Goal: Task Accomplishment & Management: Complete application form

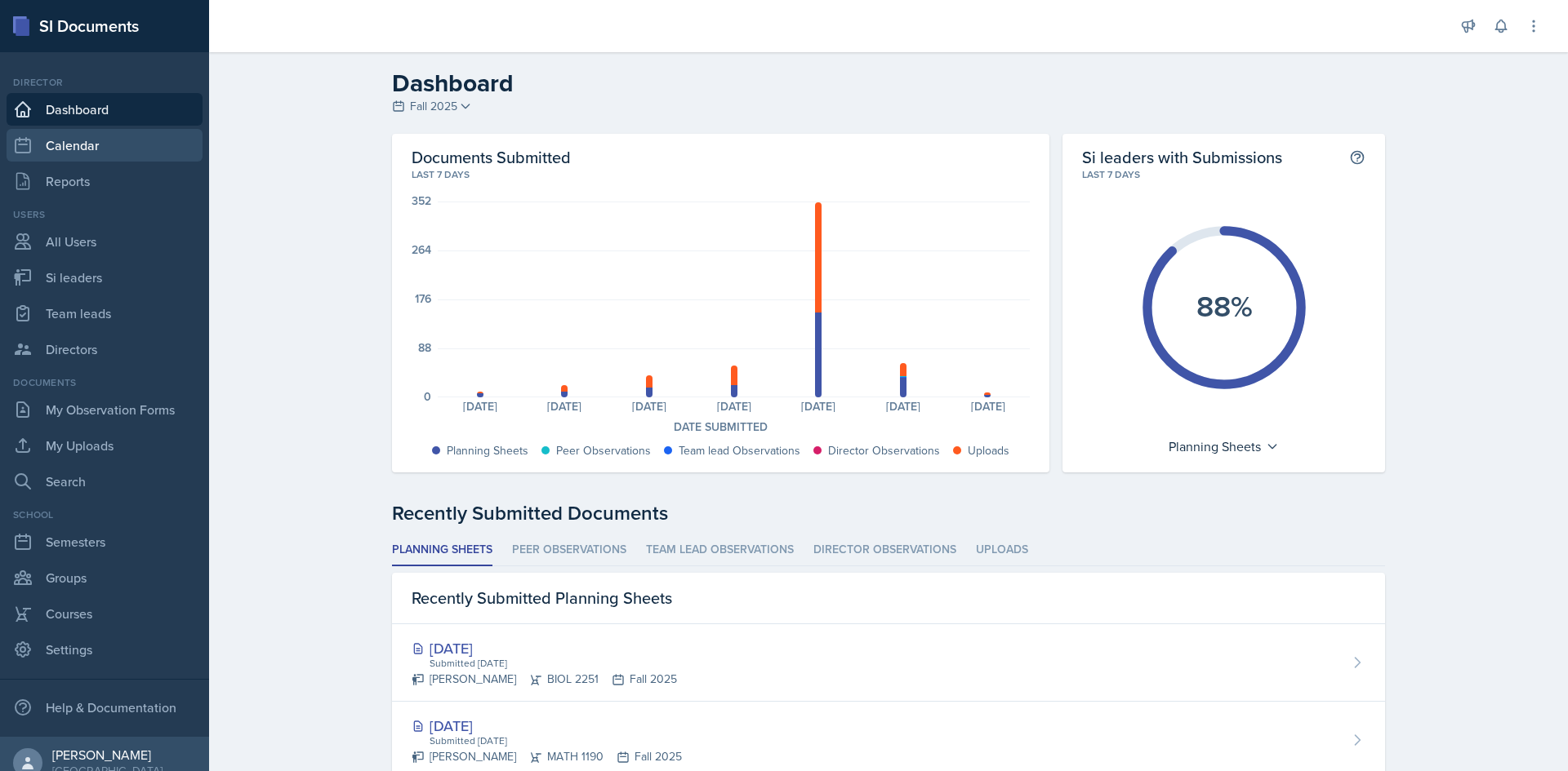
click at [94, 143] on link "Calendar" at bounding box center [104, 145] width 196 height 33
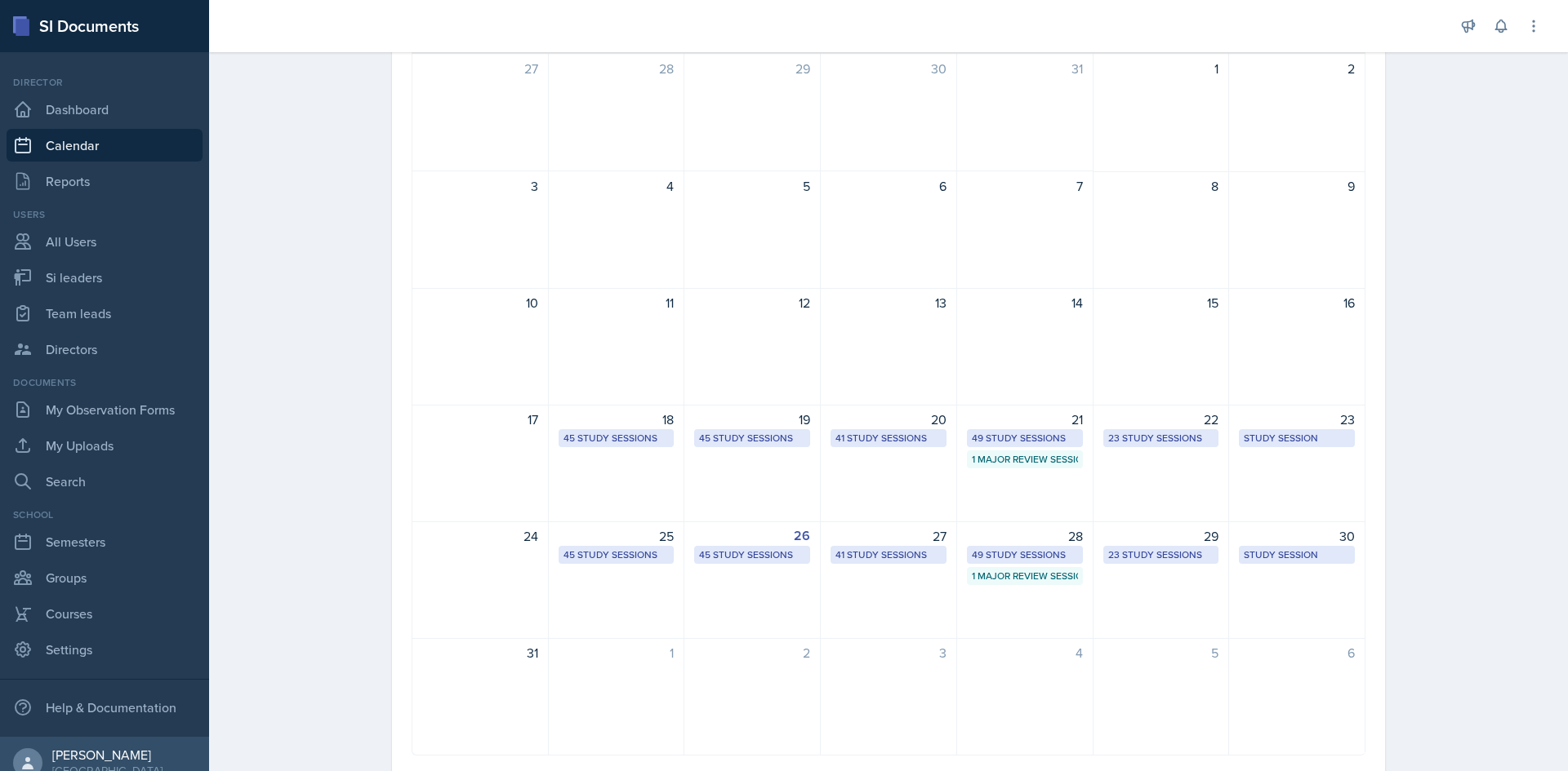
scroll to position [207, 0]
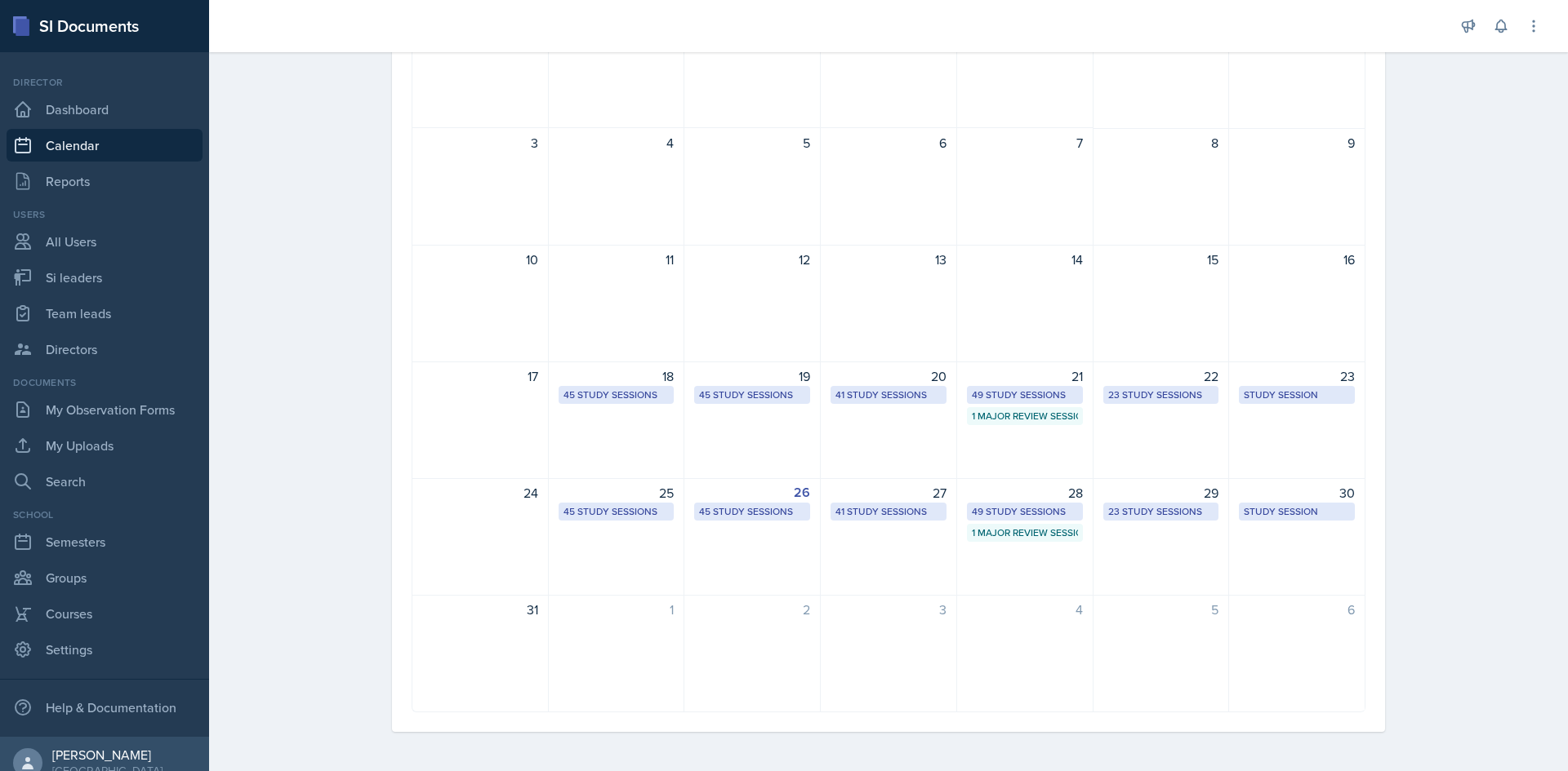
click at [294, 568] on div "Calendar Fall 2025 Fall 2025 Summer 2025 Spring 2025 Fall 2024 Summer 2024 Spri…" at bounding box center [888, 308] width 1359 height 925
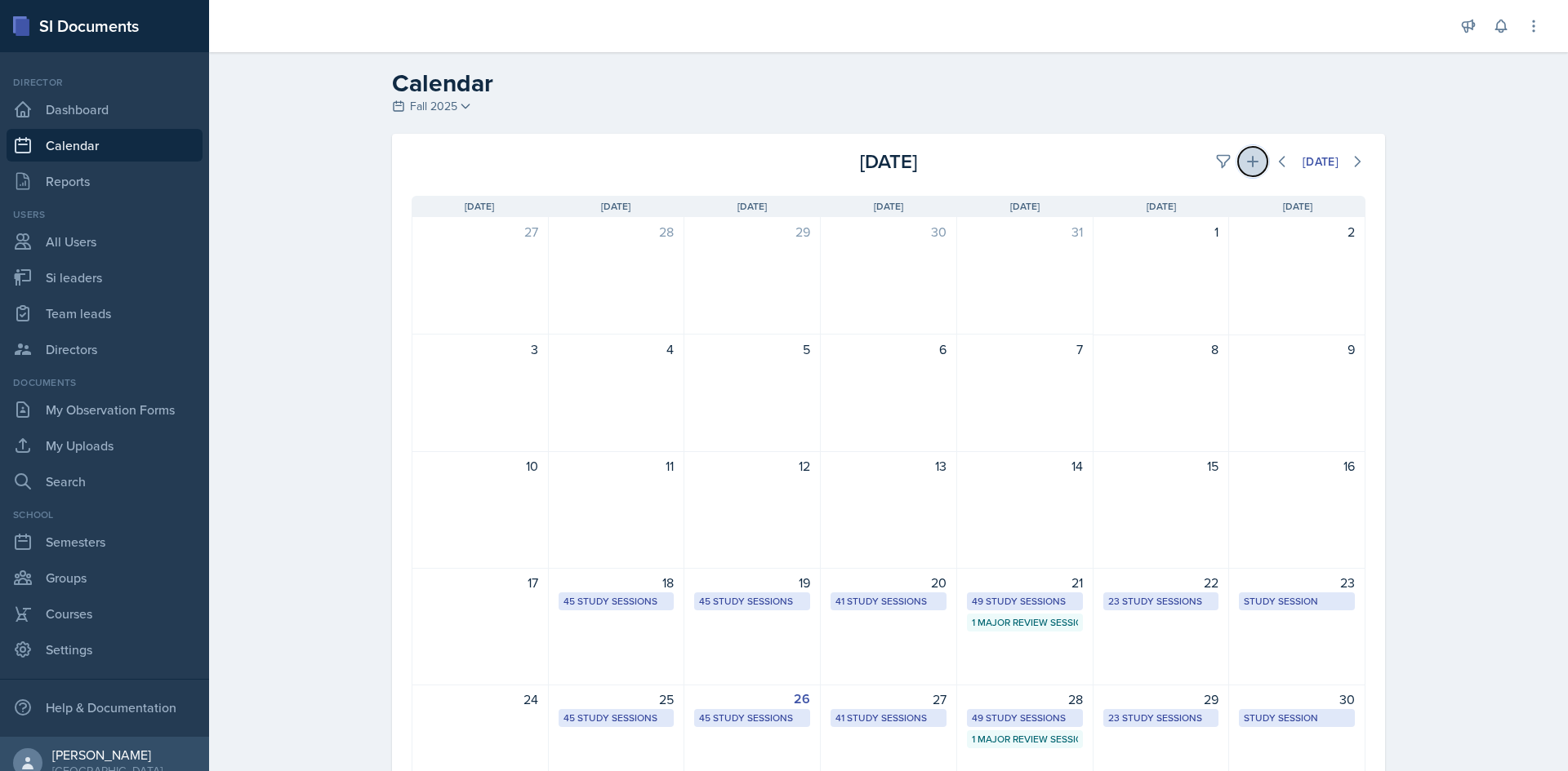
click at [1247, 166] on icon at bounding box center [1253, 162] width 12 height 12
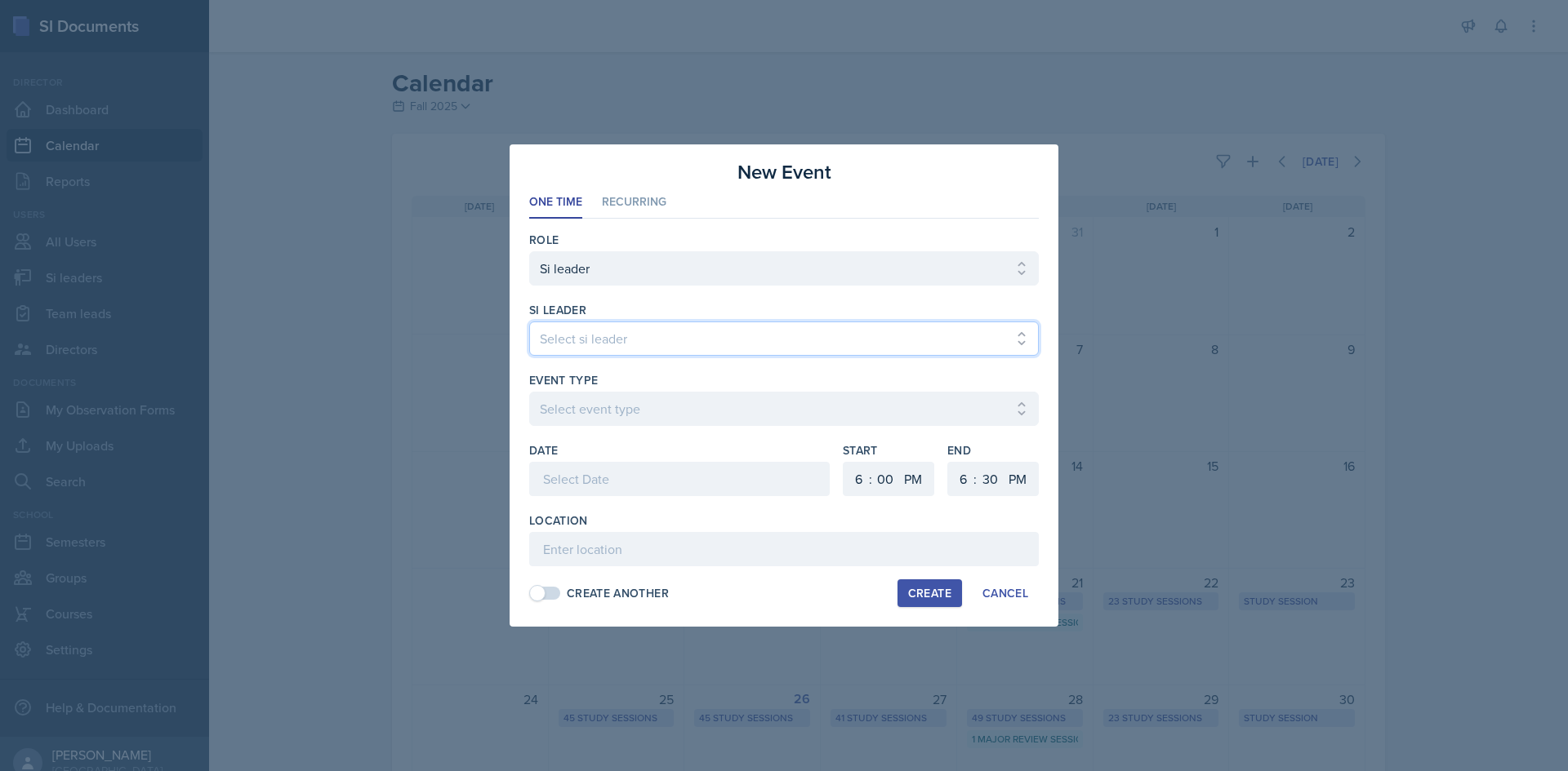
click at [618, 332] on select "Select si leader [PERSON_NAME] [PERSON_NAME] [PERSON_NAME] [PERSON_NAME] [PERSO…" at bounding box center [783, 338] width 510 height 34
select select "c6cbbac3-1b9b-4e6d-897c-acdba41b1cc5"
click at [247, 488] on div at bounding box center [784, 385] width 1568 height 771
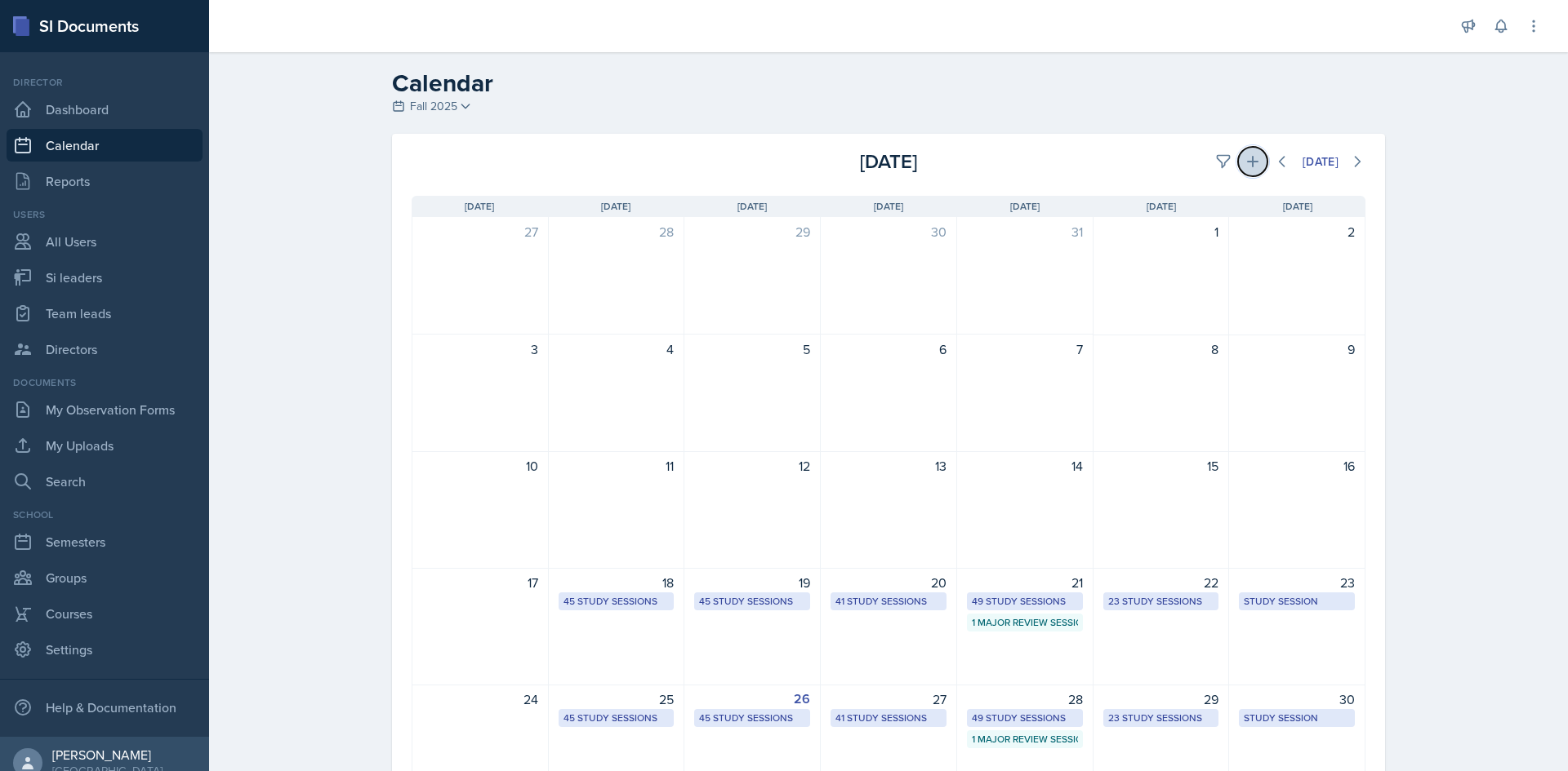
click at [1238, 155] on button at bounding box center [1252, 161] width 29 height 29
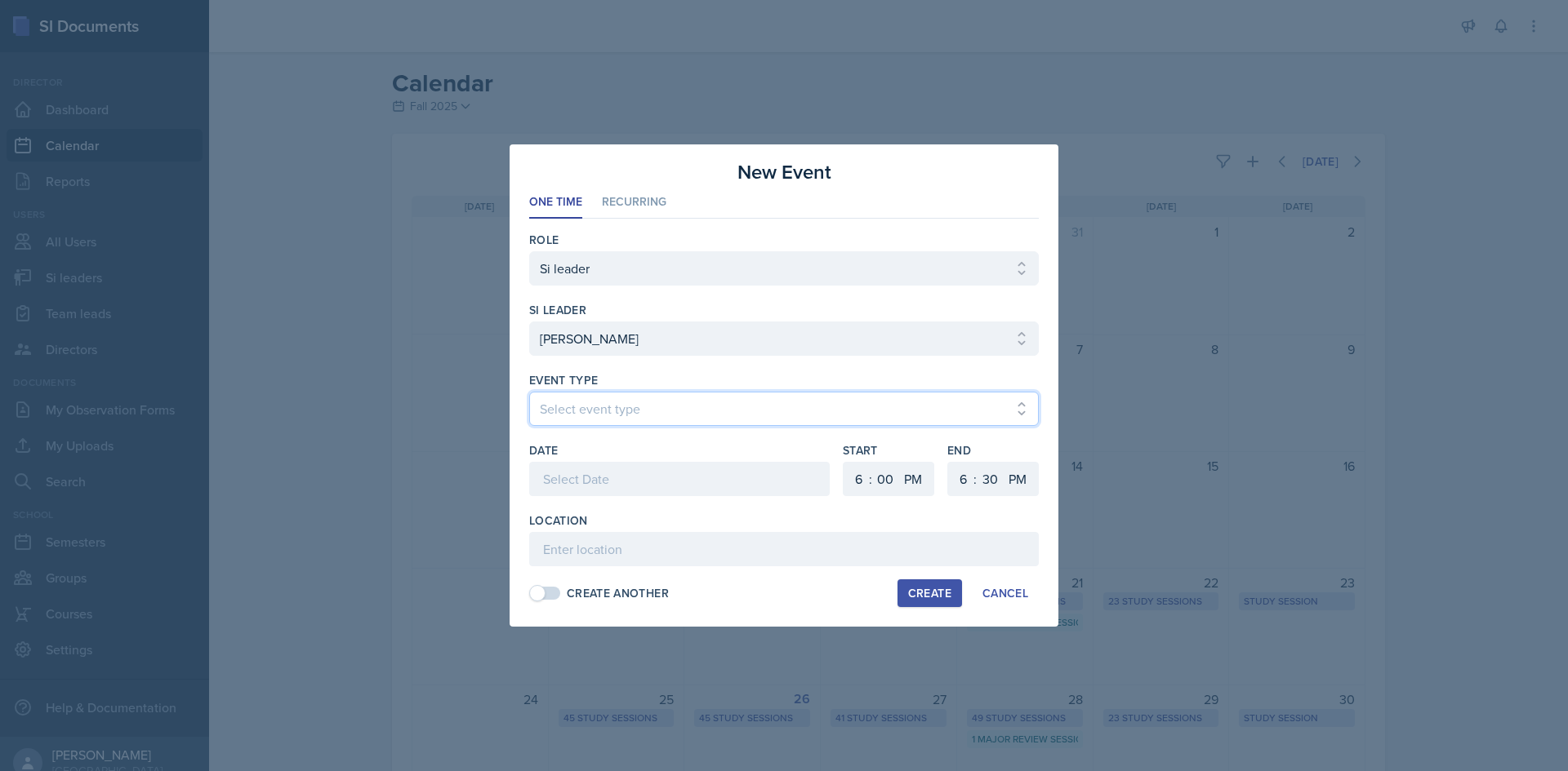
click at [550, 403] on select "Select event type Major Review Session Study Session" at bounding box center [783, 408] width 510 height 34
select select "d66089cd-5ee7-4f89-a345-f1bdd1643066"
click at [529, 392] on select "Select event type Major Review Session Study Session" at bounding box center [783, 408] width 510 height 34
click at [584, 456] on div "Date" at bounding box center [679, 451] width 300 height 17
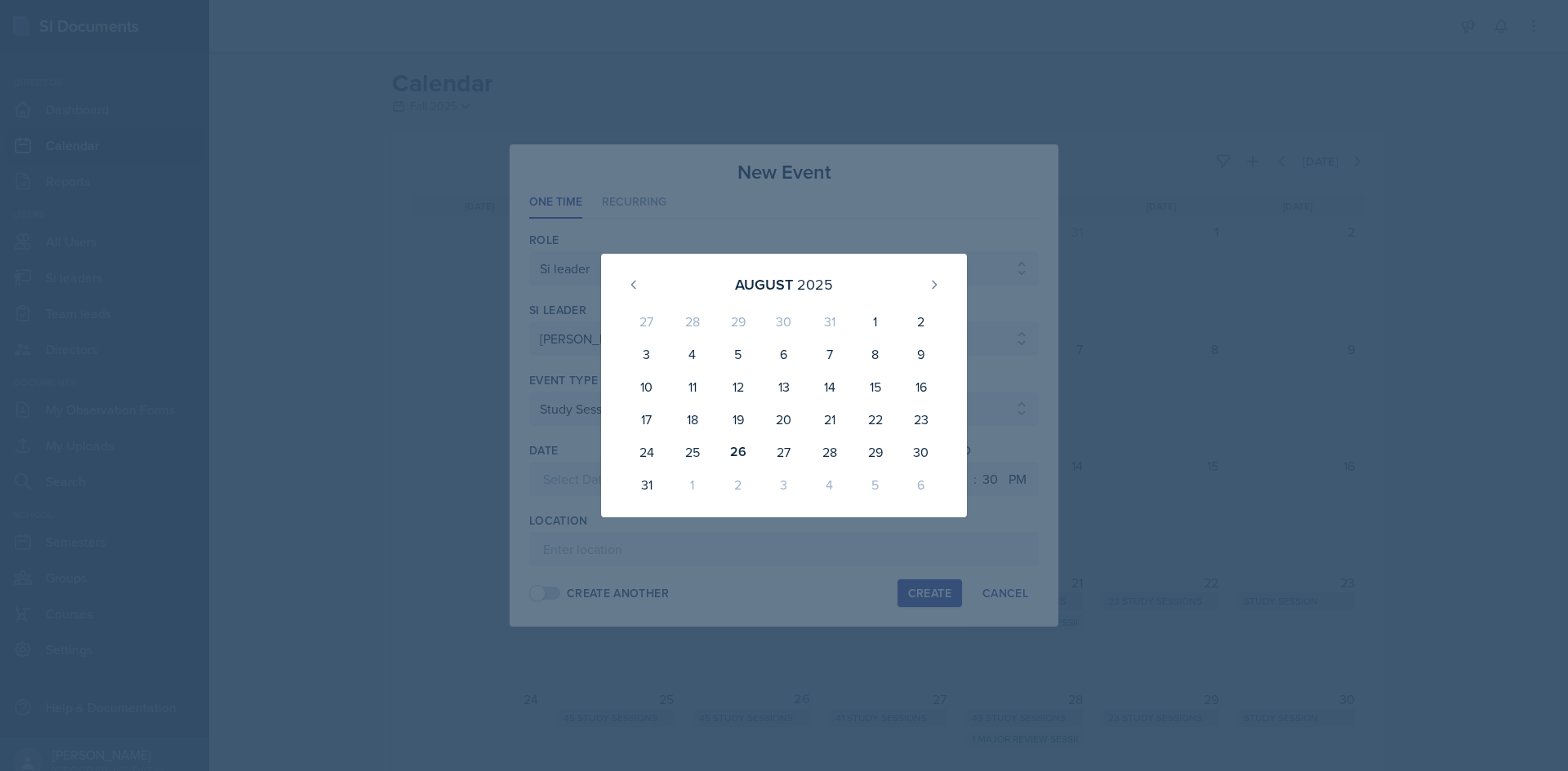
click at [741, 595] on div at bounding box center [784, 385] width 1568 height 771
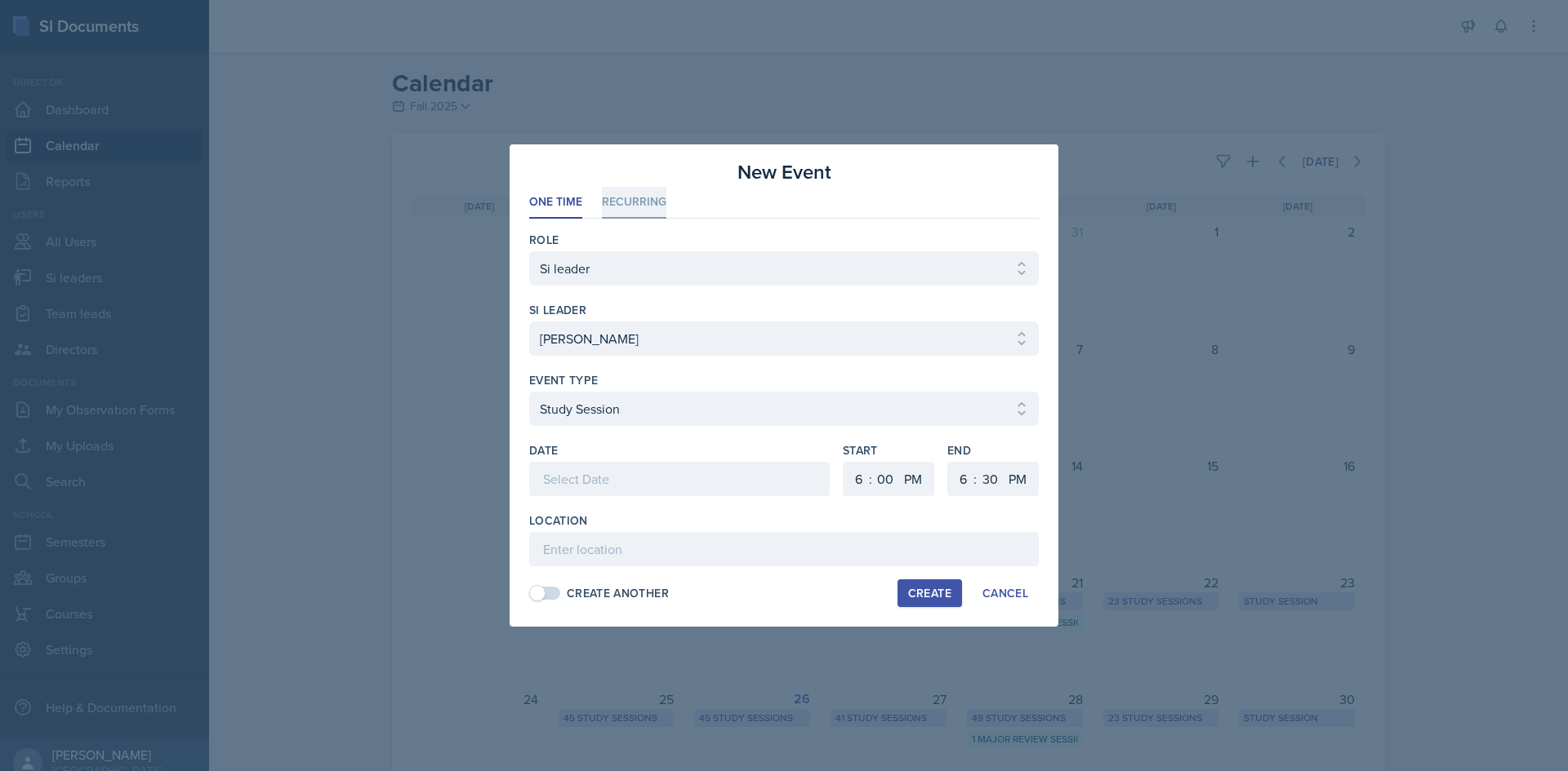
click at [641, 195] on li "Recurring" at bounding box center [634, 203] width 64 height 32
click at [638, 480] on button "Tu" at bounding box center [627, 478] width 38 height 33
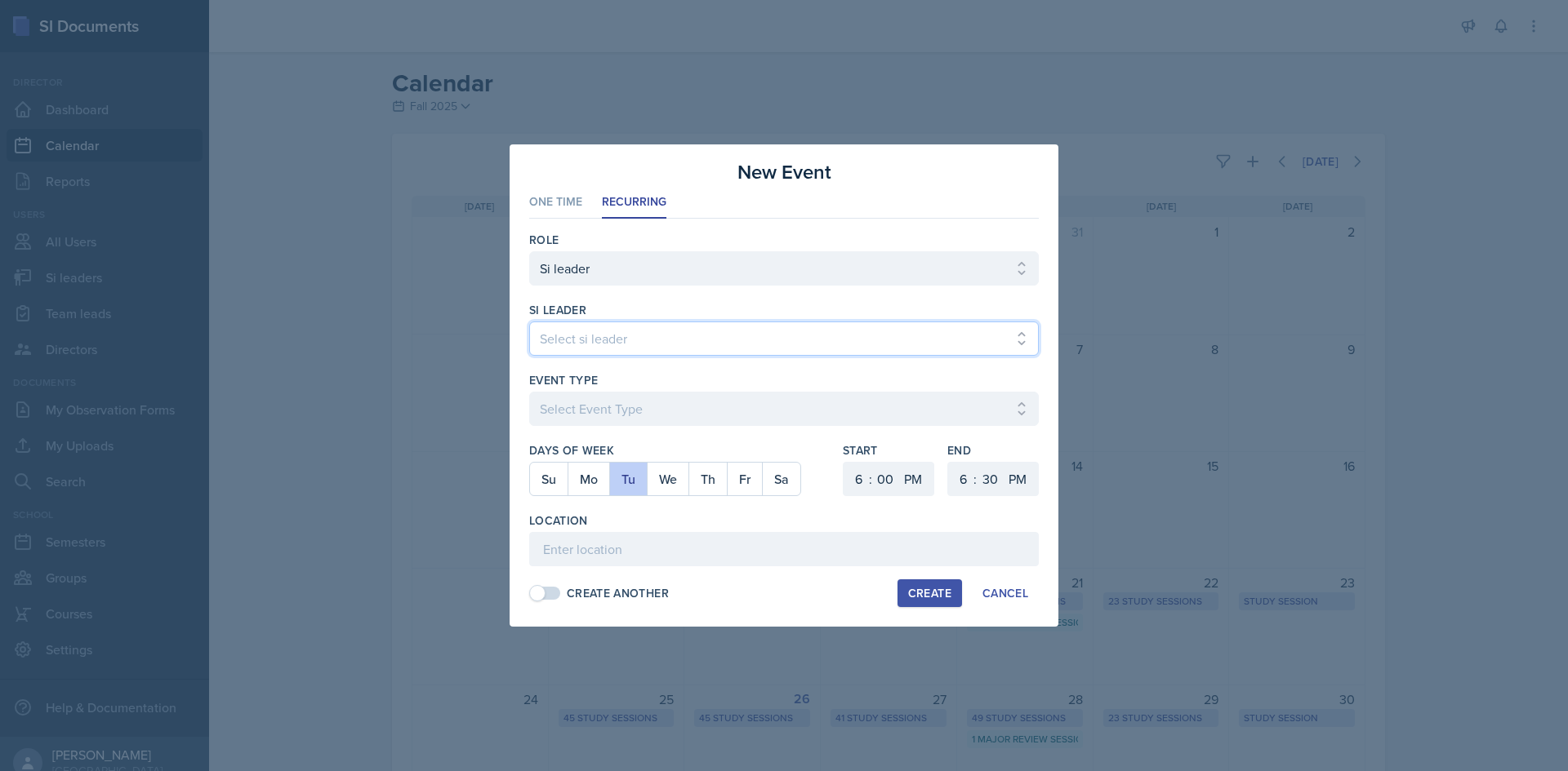
click at [656, 348] on select "Select si leader [PERSON_NAME] [PERSON_NAME] [PERSON_NAME] [PERSON_NAME] [PERSO…" at bounding box center [783, 338] width 510 height 34
select select "4500f11f-6614-45ed-b86c-6f933d3e38f2"
click at [529, 322] on select "Select si leader [PERSON_NAME] [PERSON_NAME] [PERSON_NAME] [PERSON_NAME] [PERSO…" at bounding box center [783, 338] width 510 height 34
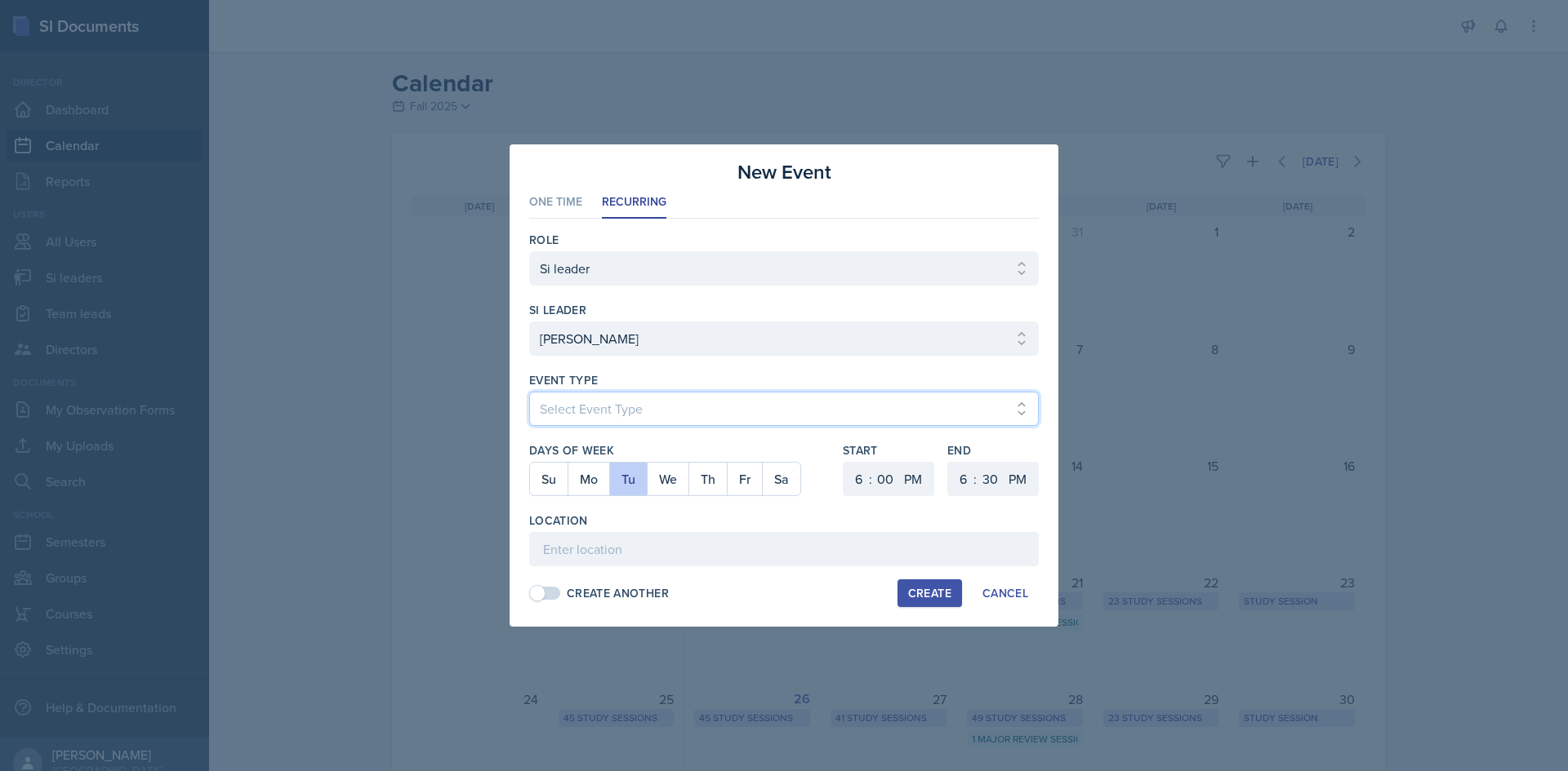
click at [664, 406] on select "Select Event Type Major Review Session Study Session" at bounding box center [783, 408] width 510 height 34
select select "d66089cd-5ee7-4f89-a345-f1bdd1643066"
click at [529, 392] on select "Select Event Type Major Review Session Study Session" at bounding box center [783, 408] width 510 height 34
click at [863, 482] on select "1 2 3 4 5 6 7 8 9 10 11 12" at bounding box center [856, 478] width 26 height 34
select select "1"
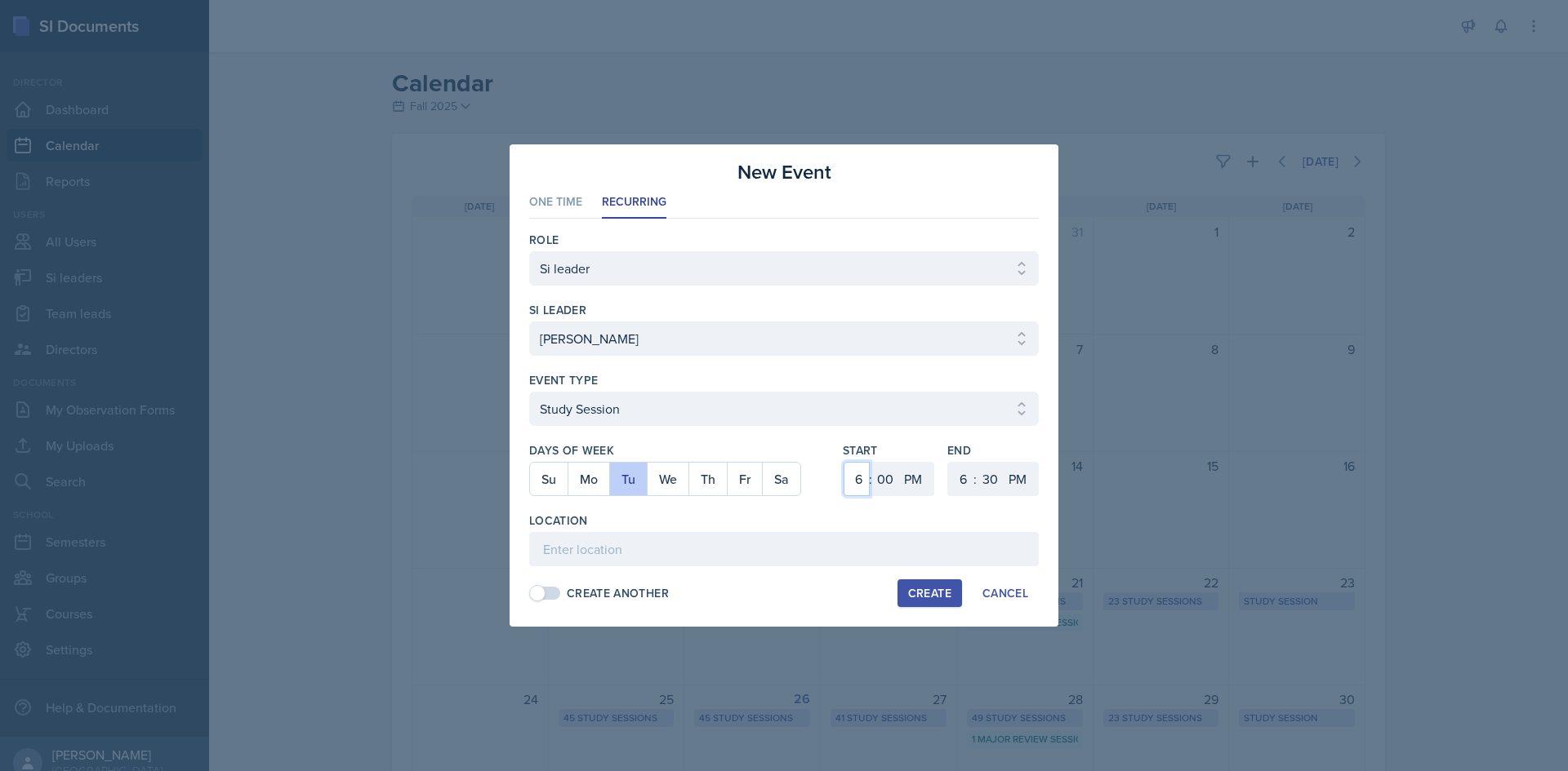
click at [843, 462] on select "1 2 3 4 5 6 7 8 9 10 11 12" at bounding box center [856, 478] width 26 height 34
click at [970, 484] on select "1 2 3 4 5 6 7 8 9 10 11 12" at bounding box center [961, 478] width 26 height 34
select select "2"
click at [948, 462] on select "1 2 3 4 5 6 7 8 9 10 11 12" at bounding box center [961, 478] width 26 height 34
click at [994, 473] on select "00 05 10 15 20 25 30 35 40 45 50 55" at bounding box center [989, 478] width 26 height 34
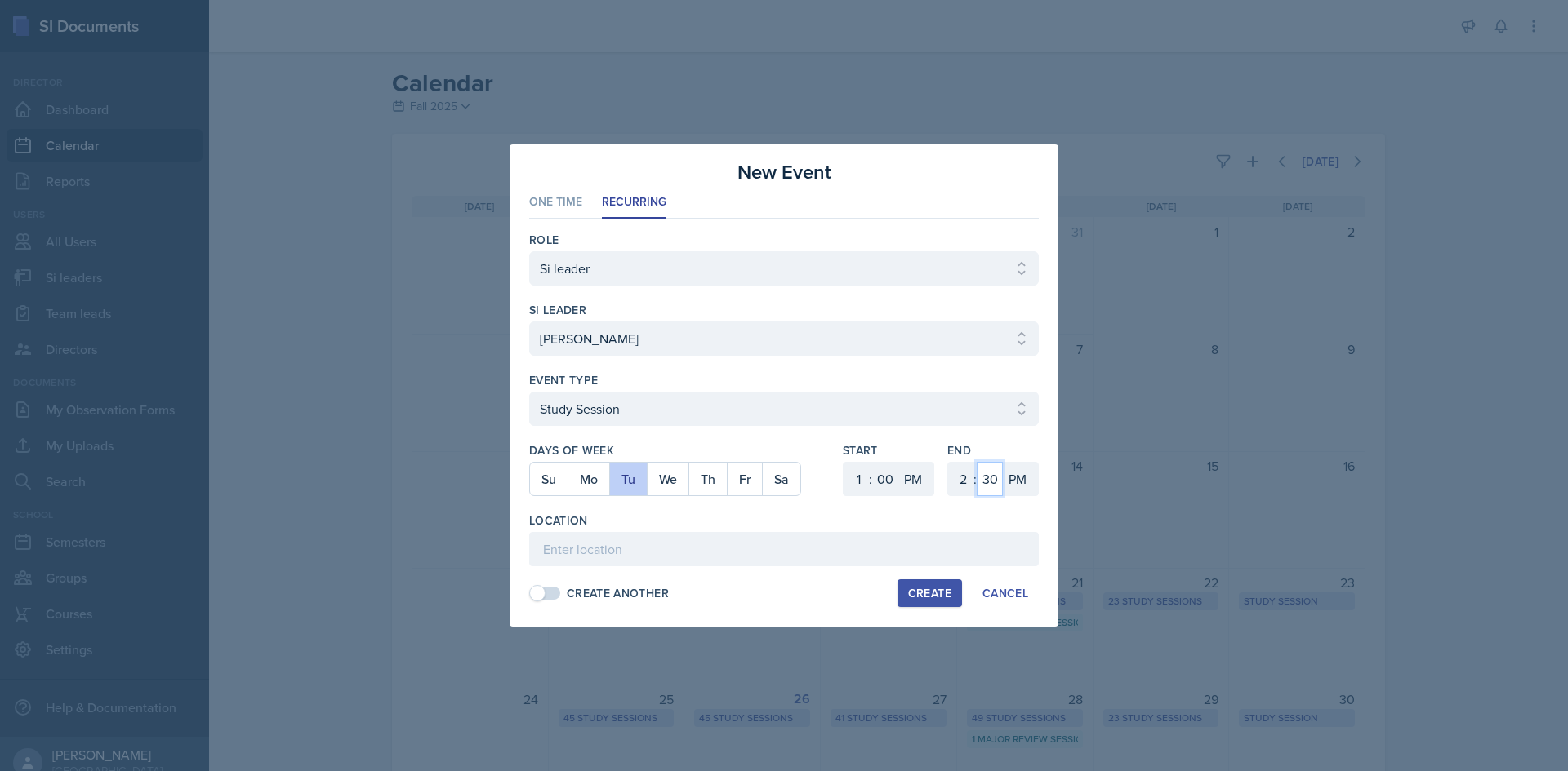
select select "0"
click at [977, 462] on select "00 05 10 15 20 25 30 35 40 45 50 55" at bounding box center [989, 478] width 26 height 34
click at [708, 554] on input at bounding box center [783, 548] width 510 height 34
type input "Academic Learning Center 3103"
drag, startPoint x: 564, startPoint y: 315, endPoint x: 568, endPoint y: 332, distance: 17.5
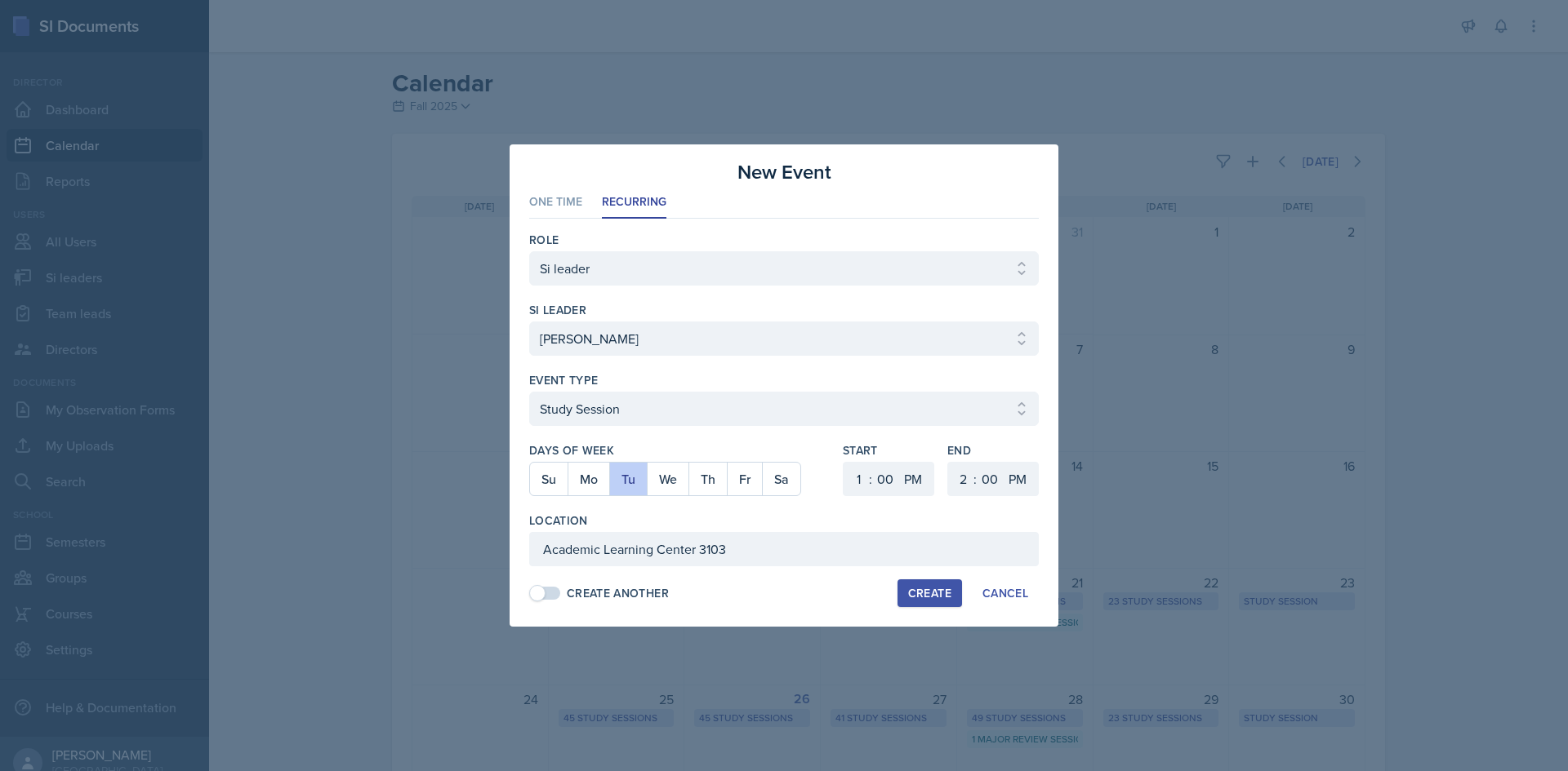
click at [565, 321] on div "si leader Select si leader [PERSON_NAME] [PERSON_NAME] [PERSON_NAME] [PERSON_NA…" at bounding box center [783, 337] width 510 height 70
click at [568, 332] on select "Select si leader [PERSON_NAME] [PERSON_NAME] [PERSON_NAME] [PERSON_NAME] [PERSO…" at bounding box center [783, 338] width 510 height 34
select select "c6cbbac3-1b9b-4e6d-897c-acdba41b1cc5"
click at [529, 322] on select "Select si leader [PERSON_NAME] [PERSON_NAME] [PERSON_NAME] [PERSON_NAME] [PERSO…" at bounding box center [783, 338] width 510 height 34
click at [637, 306] on div "si leader" at bounding box center [783, 310] width 510 height 17
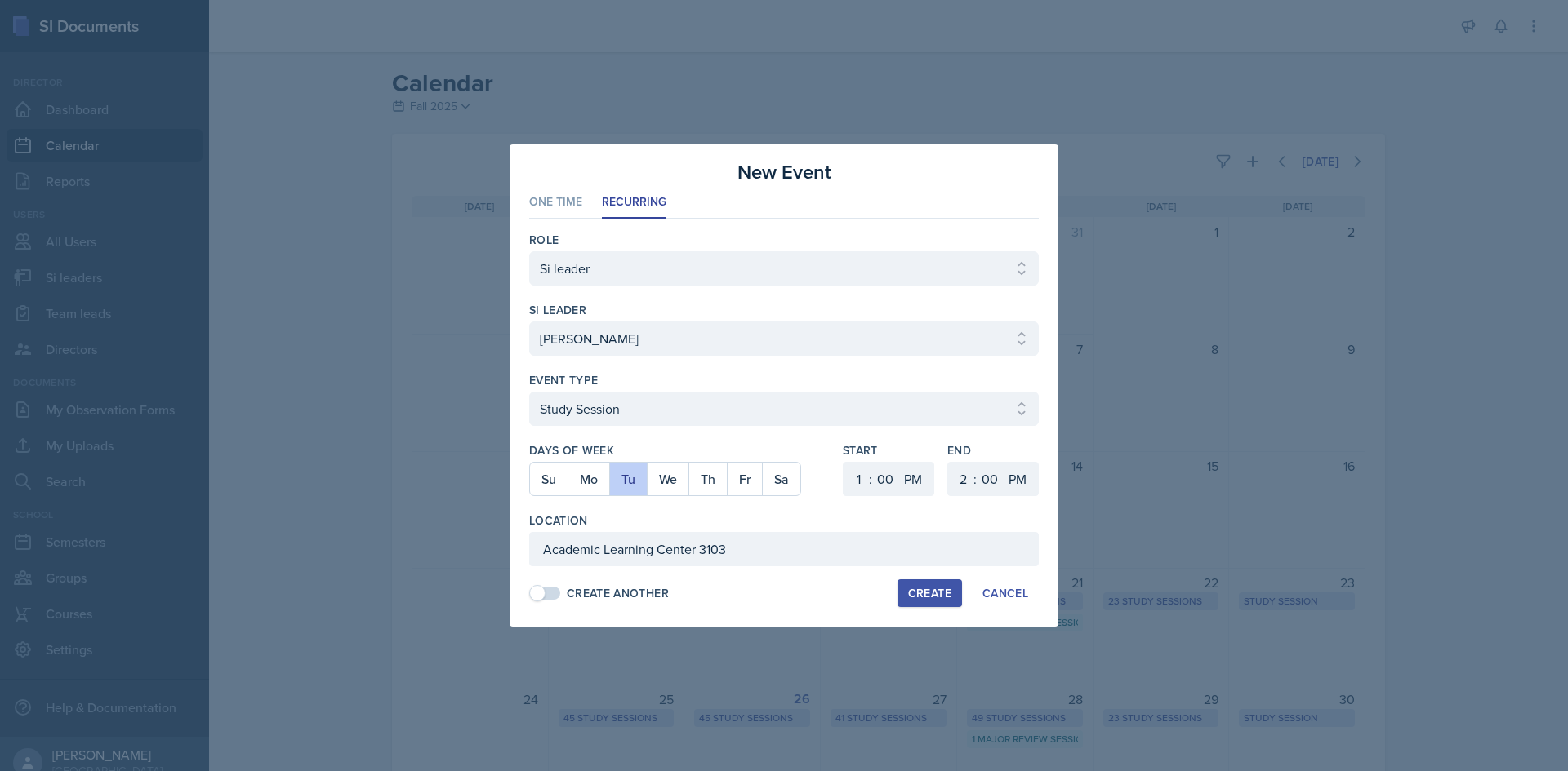
click at [947, 597] on div "Create" at bounding box center [930, 593] width 43 height 13
select select
select select "6"
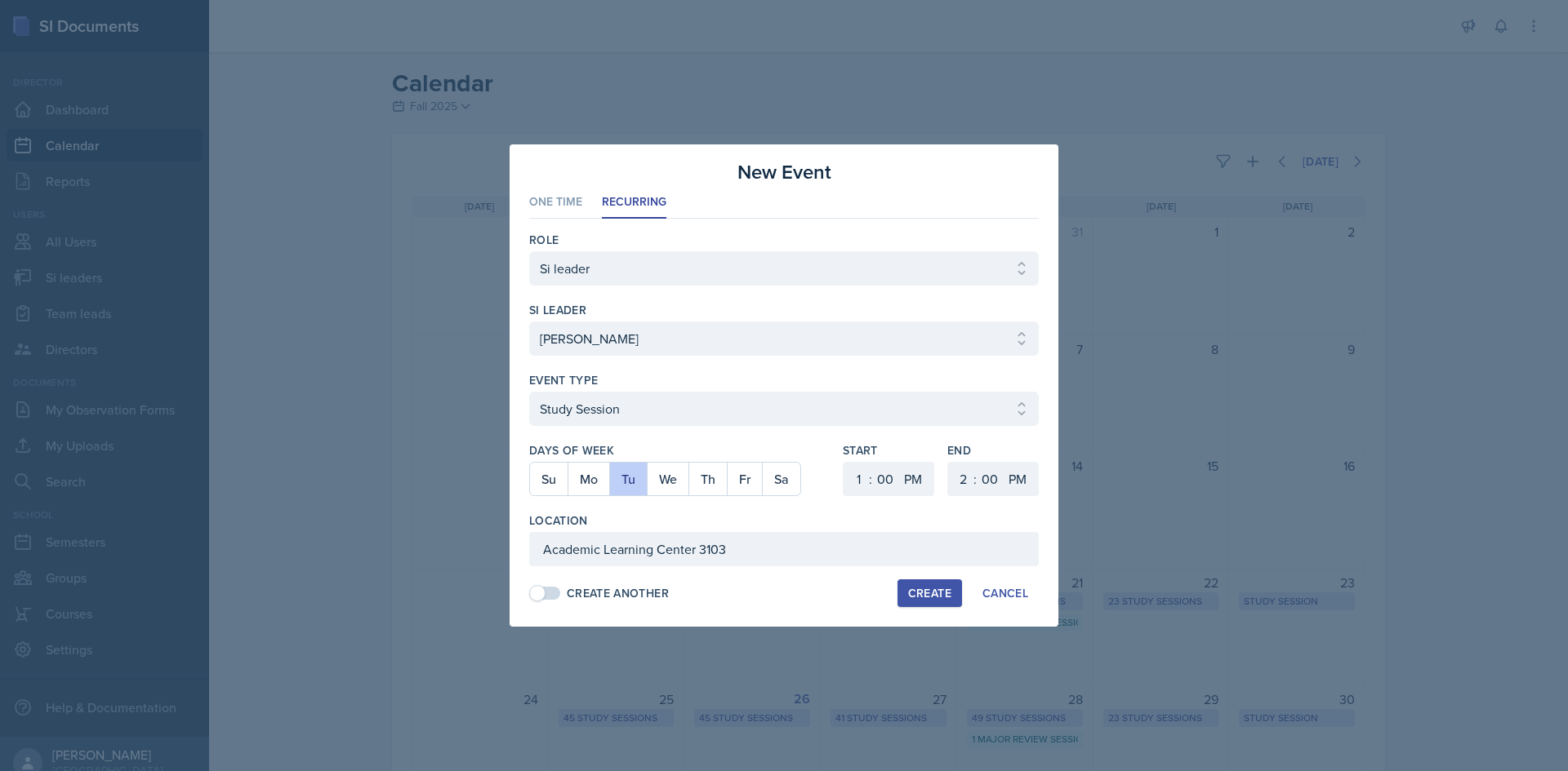
select select "30"
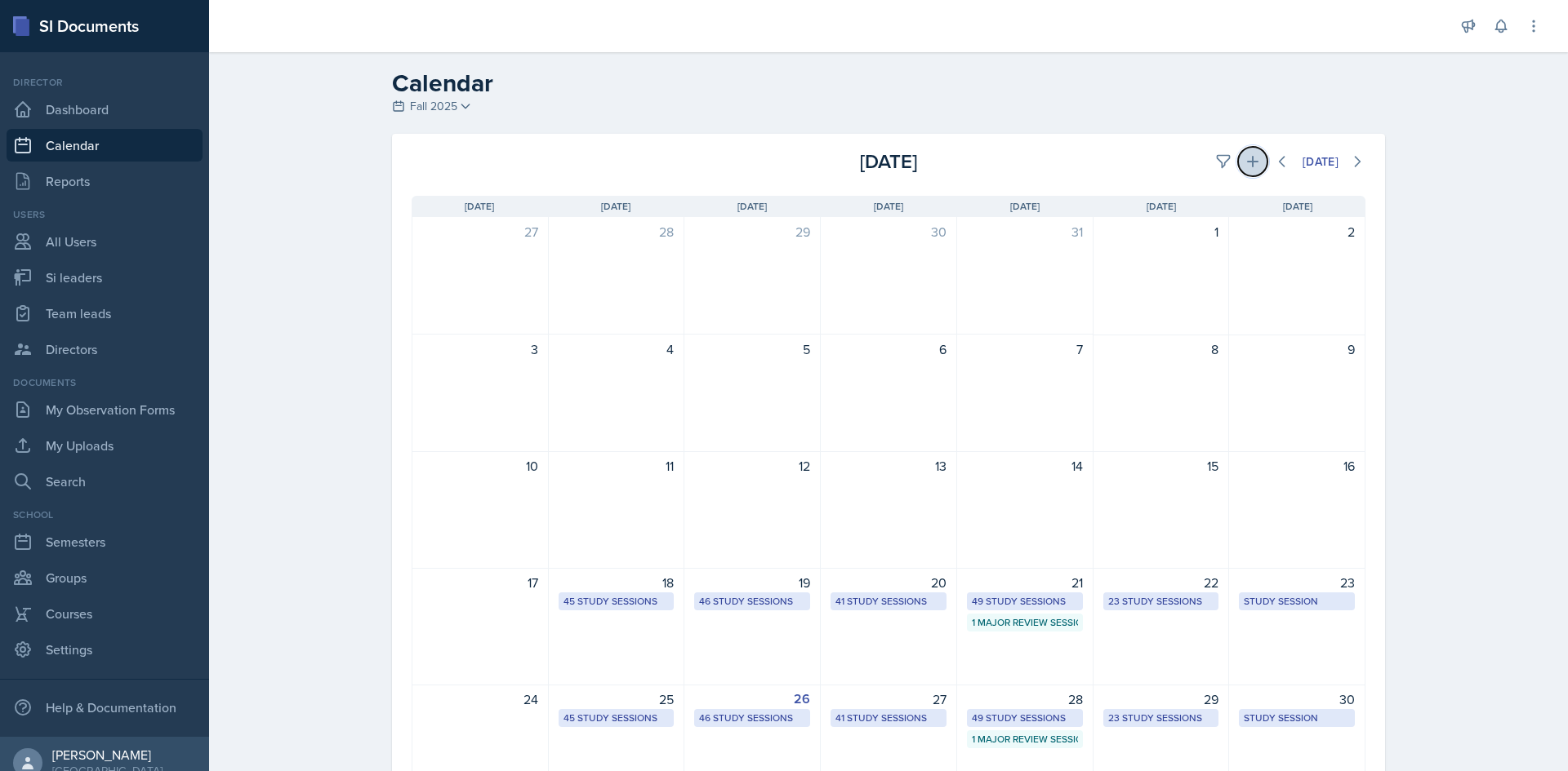
click at [1244, 156] on icon at bounding box center [1253, 162] width 17 height 17
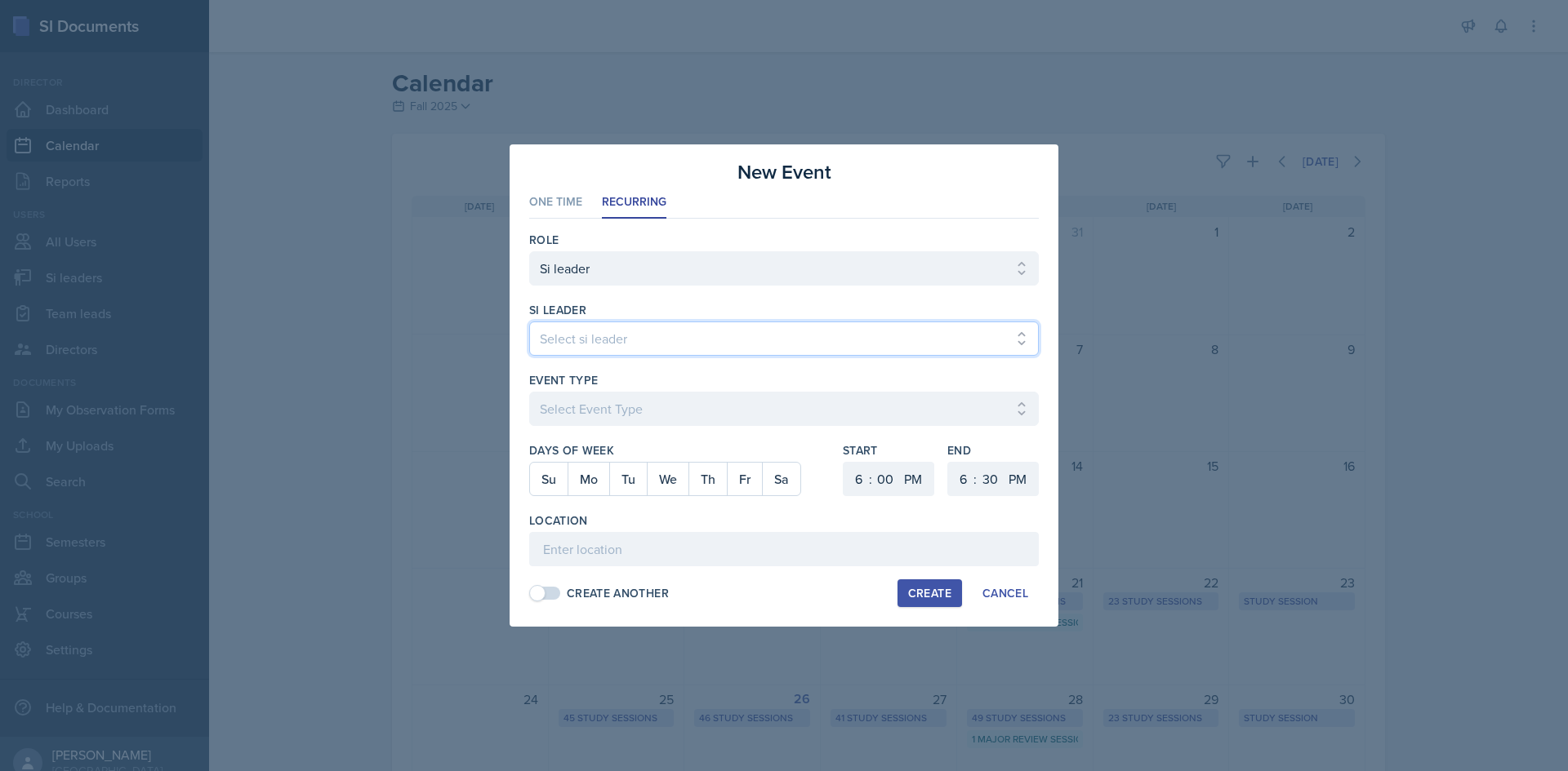
click at [681, 331] on select "Select si leader [PERSON_NAME] [PERSON_NAME] [PERSON_NAME] [PERSON_NAME] [PERSO…" at bounding box center [783, 338] width 510 height 34
select select "c6cbbac3-1b9b-4e6d-897c-acdba41b1cc5"
click at [529, 322] on select "Select si leader [PERSON_NAME] [PERSON_NAME] [PERSON_NAME] [PERSON_NAME] [PERSO…" at bounding box center [783, 338] width 510 height 34
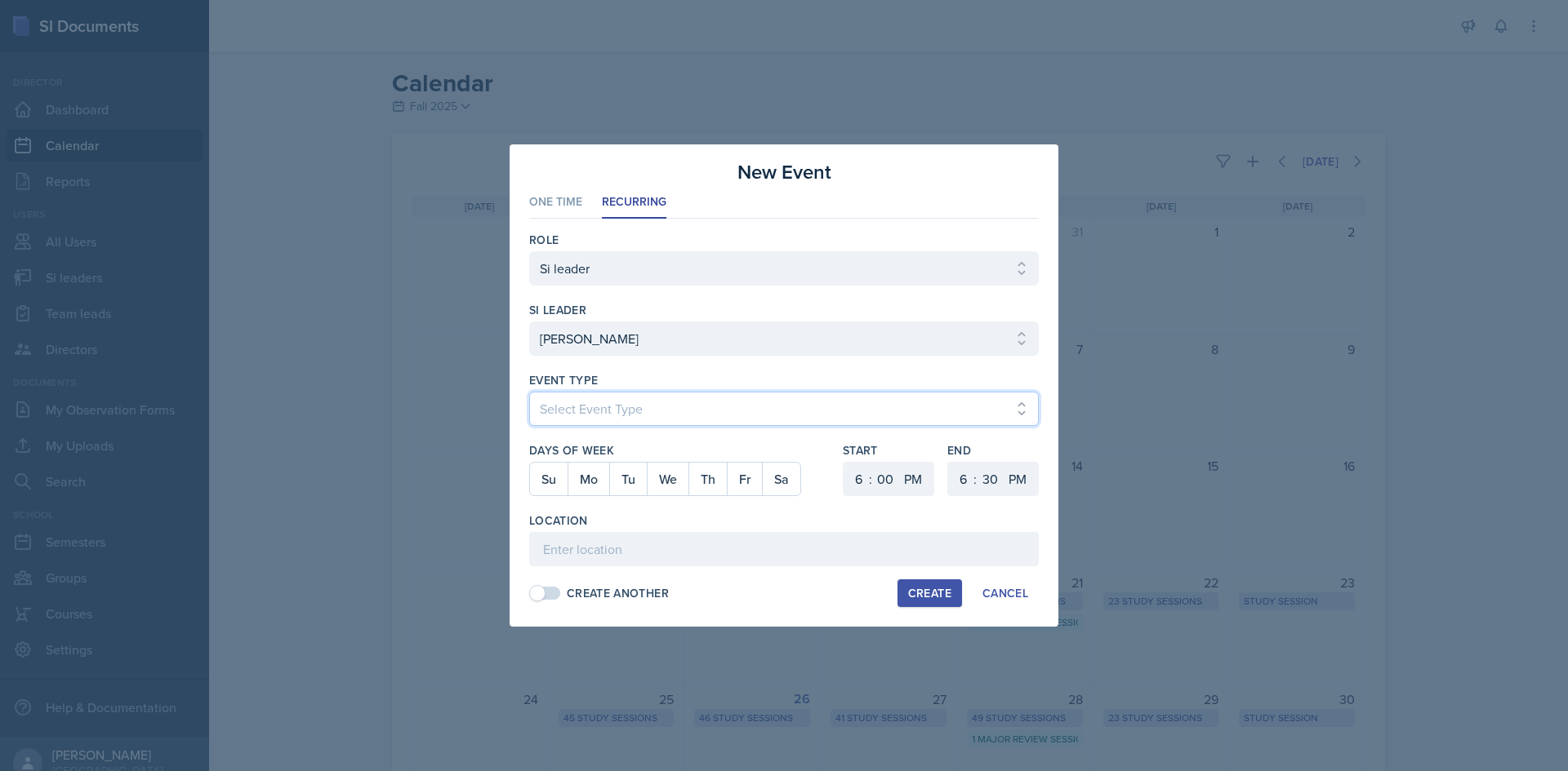
click at [664, 421] on select "Select Event Type Major Review Session Study Session" at bounding box center [783, 408] width 510 height 34
select select "d66089cd-5ee7-4f89-a345-f1bdd1643066"
click at [529, 392] on select "Select Event Type Major Review Session Study Session" at bounding box center [783, 408] width 510 height 34
click at [701, 478] on button "Th" at bounding box center [707, 478] width 38 height 33
click at [857, 474] on select "1 2 3 4 5 6 7 8 9 10 11 12" at bounding box center [856, 478] width 26 height 34
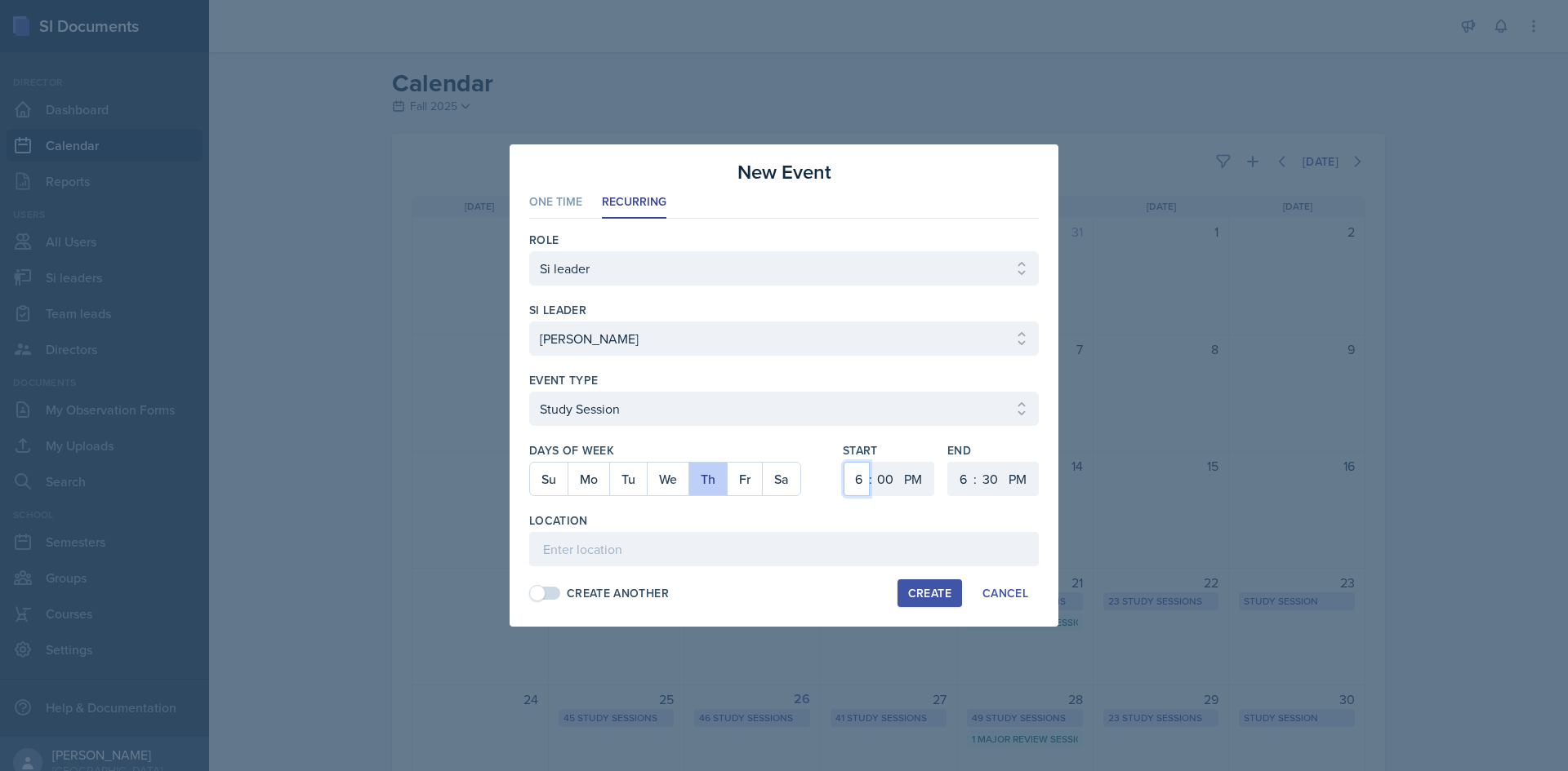
select select "2"
click at [843, 462] on select "1 2 3 4 5 6 7 8 9 10 11 12" at bounding box center [856, 478] width 26 height 34
click at [966, 483] on select "1 2 3 4 5 6 7 8 9 10 11 12" at bounding box center [961, 478] width 26 height 34
select select "3"
click at [948, 462] on select "1 2 3 4 5 6 7 8 9 10 11 12" at bounding box center [961, 478] width 26 height 34
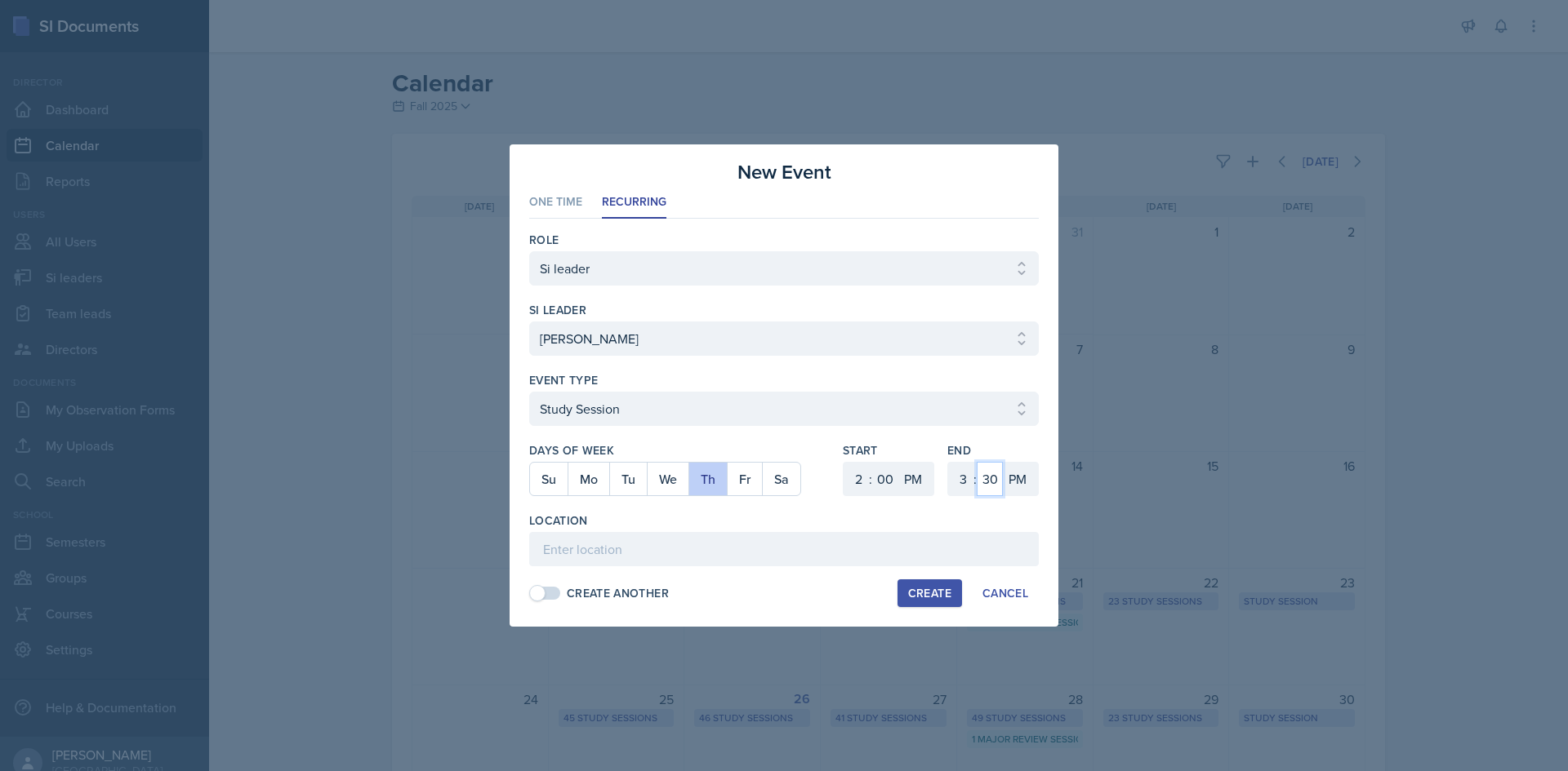
click at [991, 484] on select "00 05 10 15 20 25 30 35 40 45 50 55" at bounding box center [989, 478] width 26 height 34
select select "0"
click at [977, 462] on select "00 05 10 15 20 25 30 35 40 45 50 55" at bounding box center [989, 478] width 26 height 34
click at [711, 563] on input at bounding box center [783, 548] width 510 height 34
click at [698, 550] on input at bounding box center [783, 548] width 510 height 34
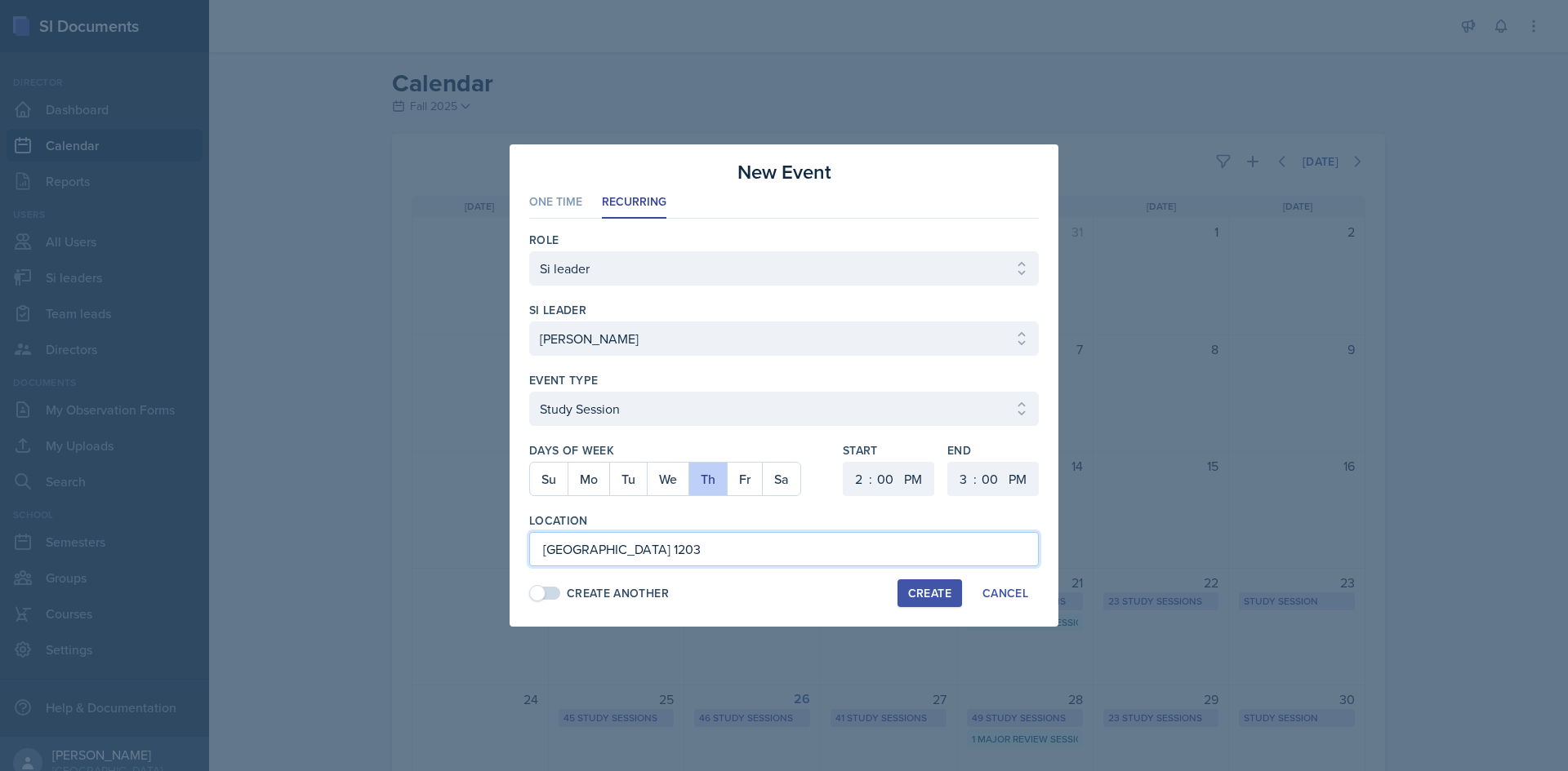
type input "[GEOGRAPHIC_DATA] 1203"
click at [917, 587] on div "Create" at bounding box center [930, 593] width 43 height 13
select select
select select "6"
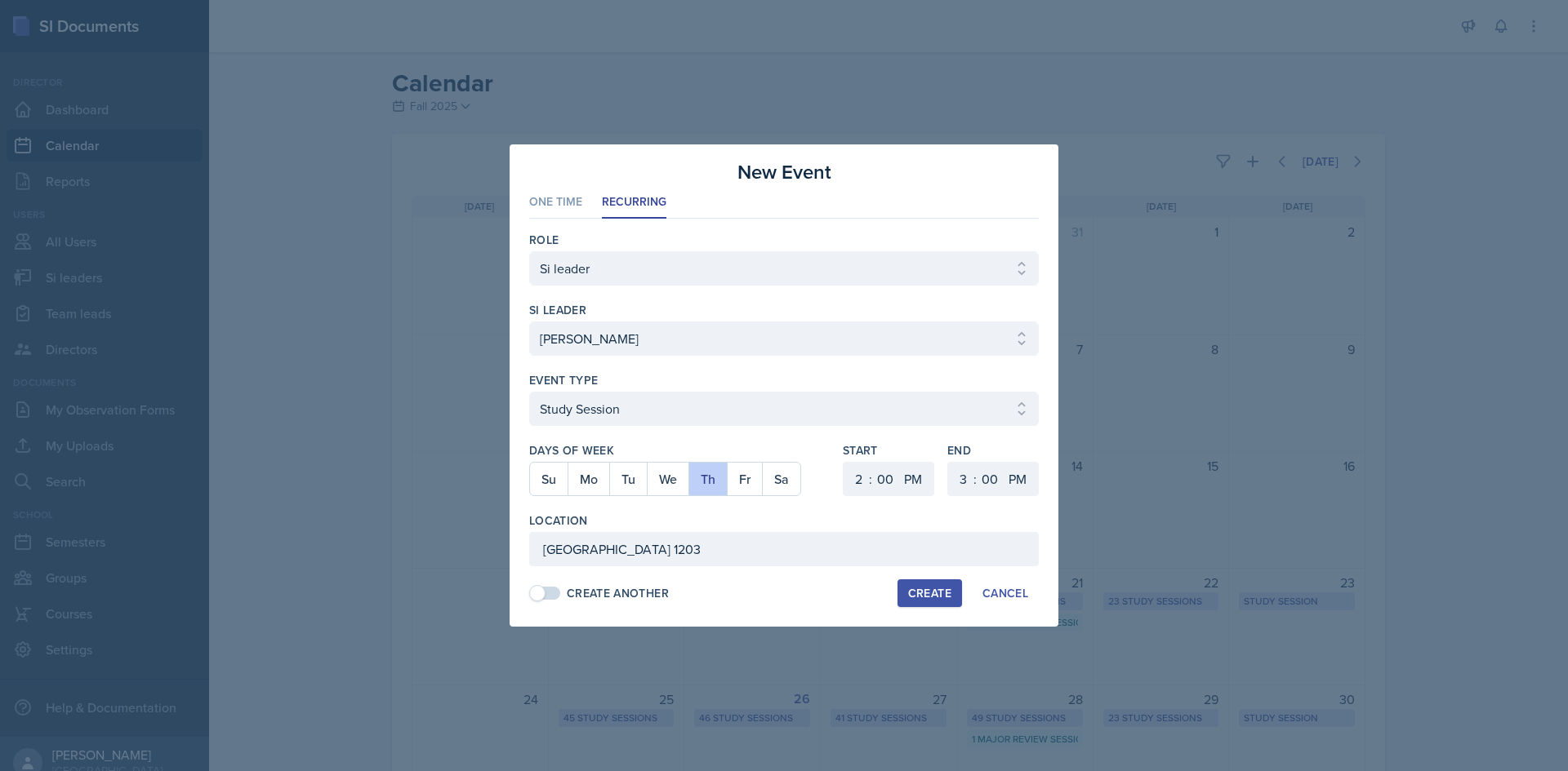
select select "6"
select select "30"
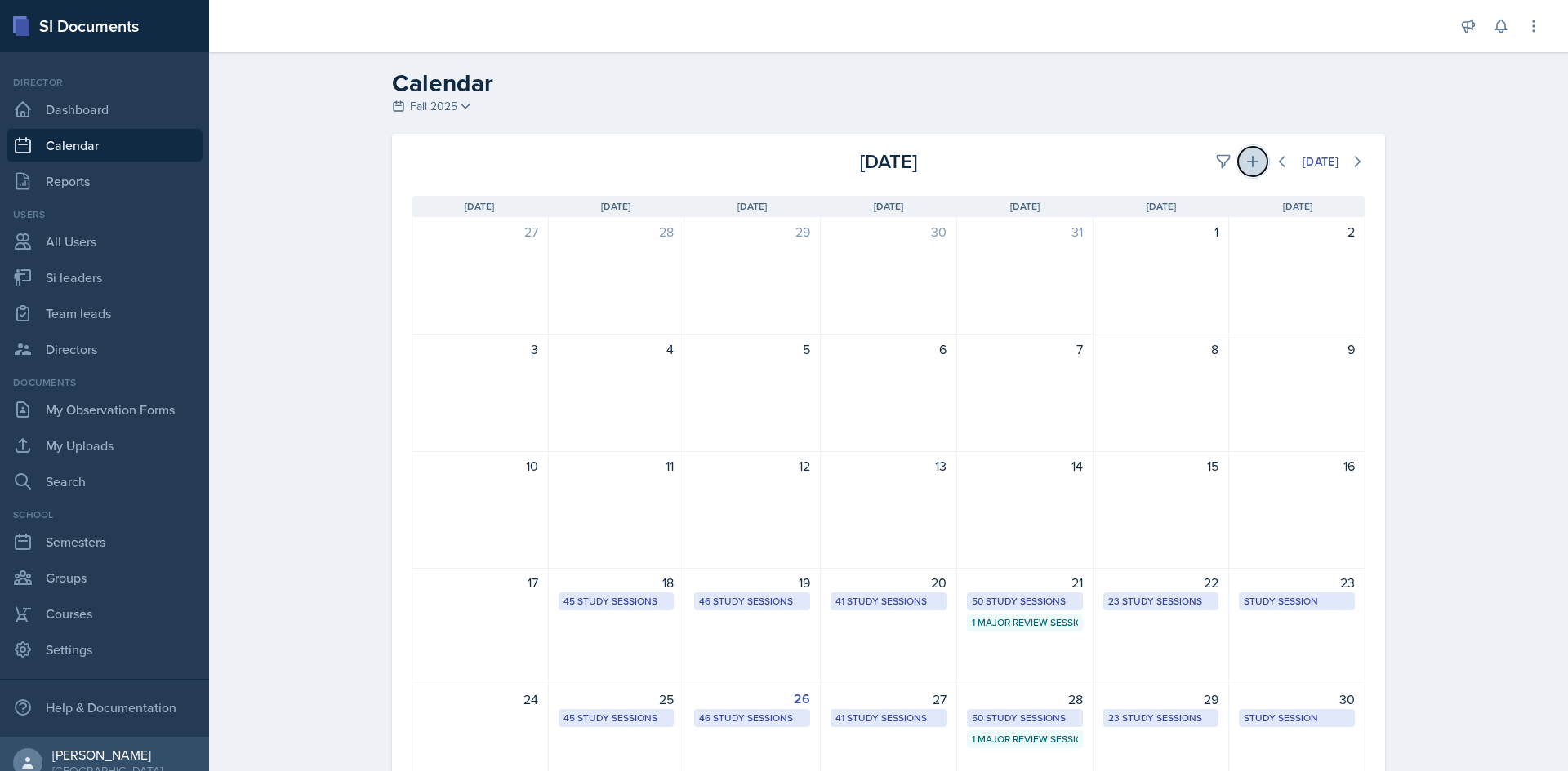
click at [1249, 169] on icon at bounding box center [1253, 162] width 17 height 17
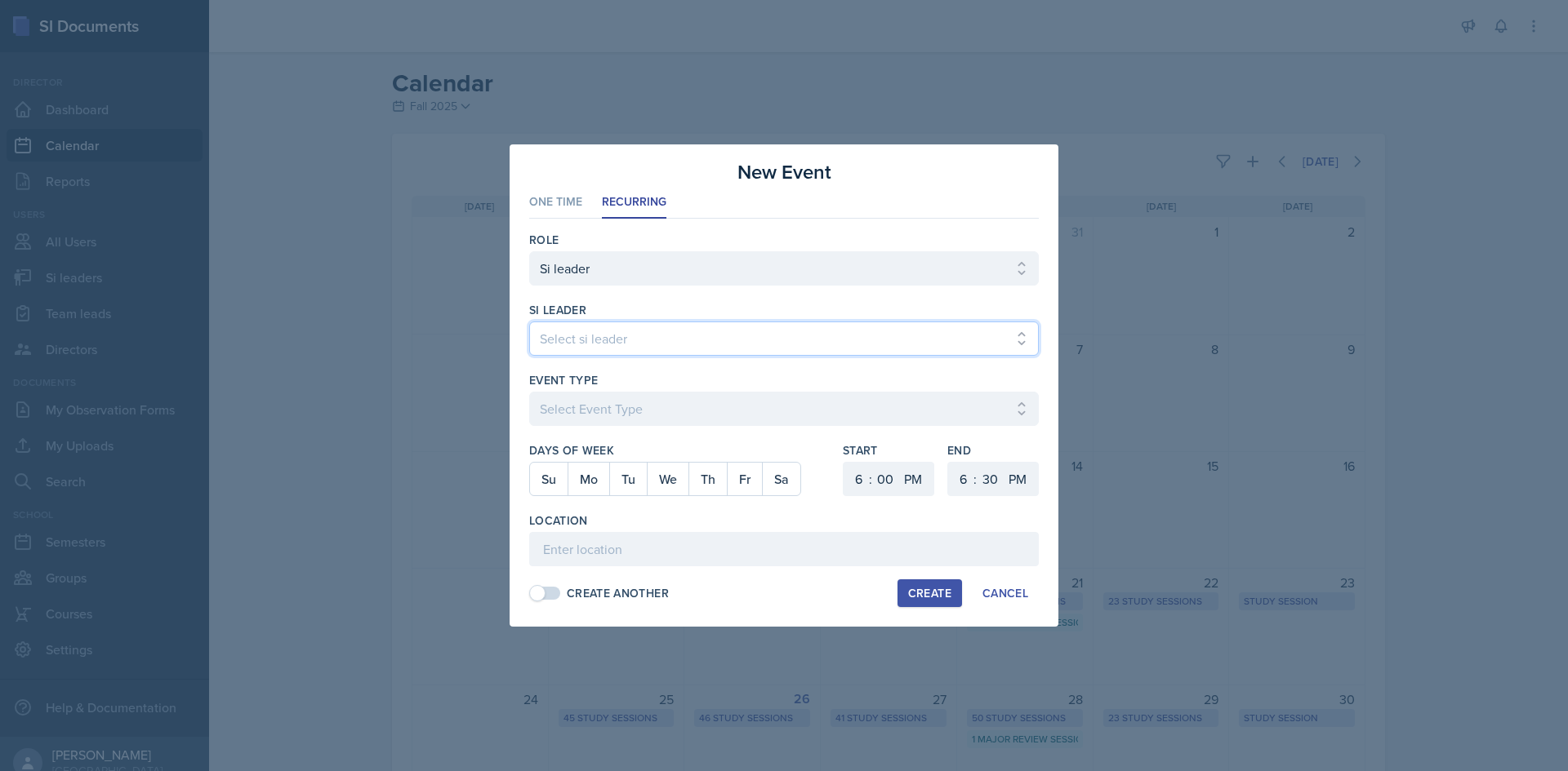
click at [646, 331] on select "Select si leader [PERSON_NAME] [PERSON_NAME] [PERSON_NAME] [PERSON_NAME] [PERSO…" at bounding box center [783, 338] width 510 height 34
select select "236f9b60-342f-4c16-a351-e5442c504411"
click at [529, 322] on select "Select si leader [PERSON_NAME] [PERSON_NAME] [PERSON_NAME] [PERSON_NAME] [PERSO…" at bounding box center [783, 338] width 510 height 34
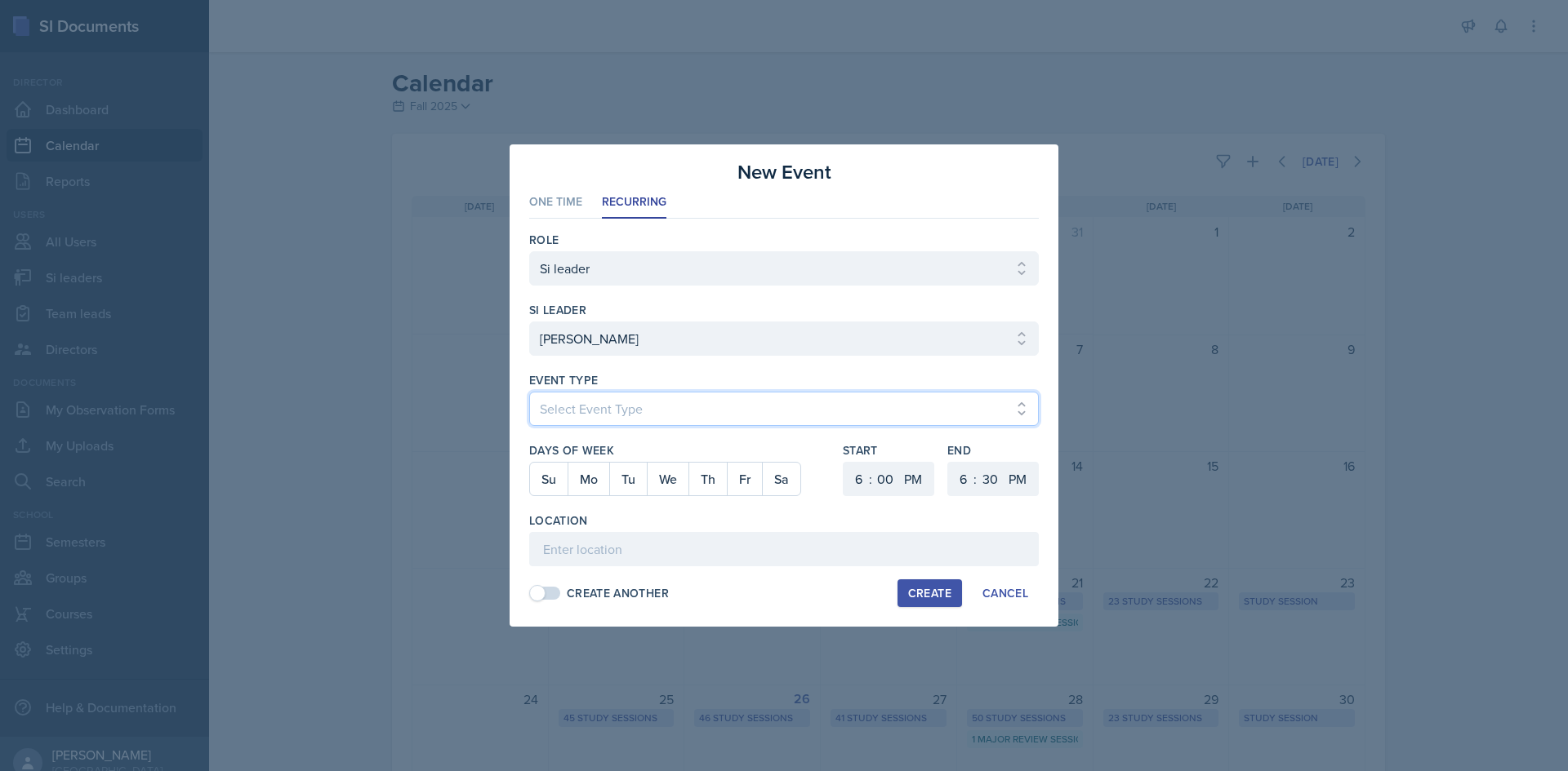
click at [636, 398] on select "Select Event Type Major Review Session Study Session" at bounding box center [783, 408] width 510 height 34
select select "d66089cd-5ee7-4f89-a345-f1bdd1643066"
click at [529, 392] on select "Select Event Type Major Review Session Study Session" at bounding box center [783, 408] width 510 height 34
click at [661, 483] on button "We" at bounding box center [667, 478] width 42 height 33
drag, startPoint x: 877, startPoint y: 478, endPoint x: 842, endPoint y: 476, distance: 35.1
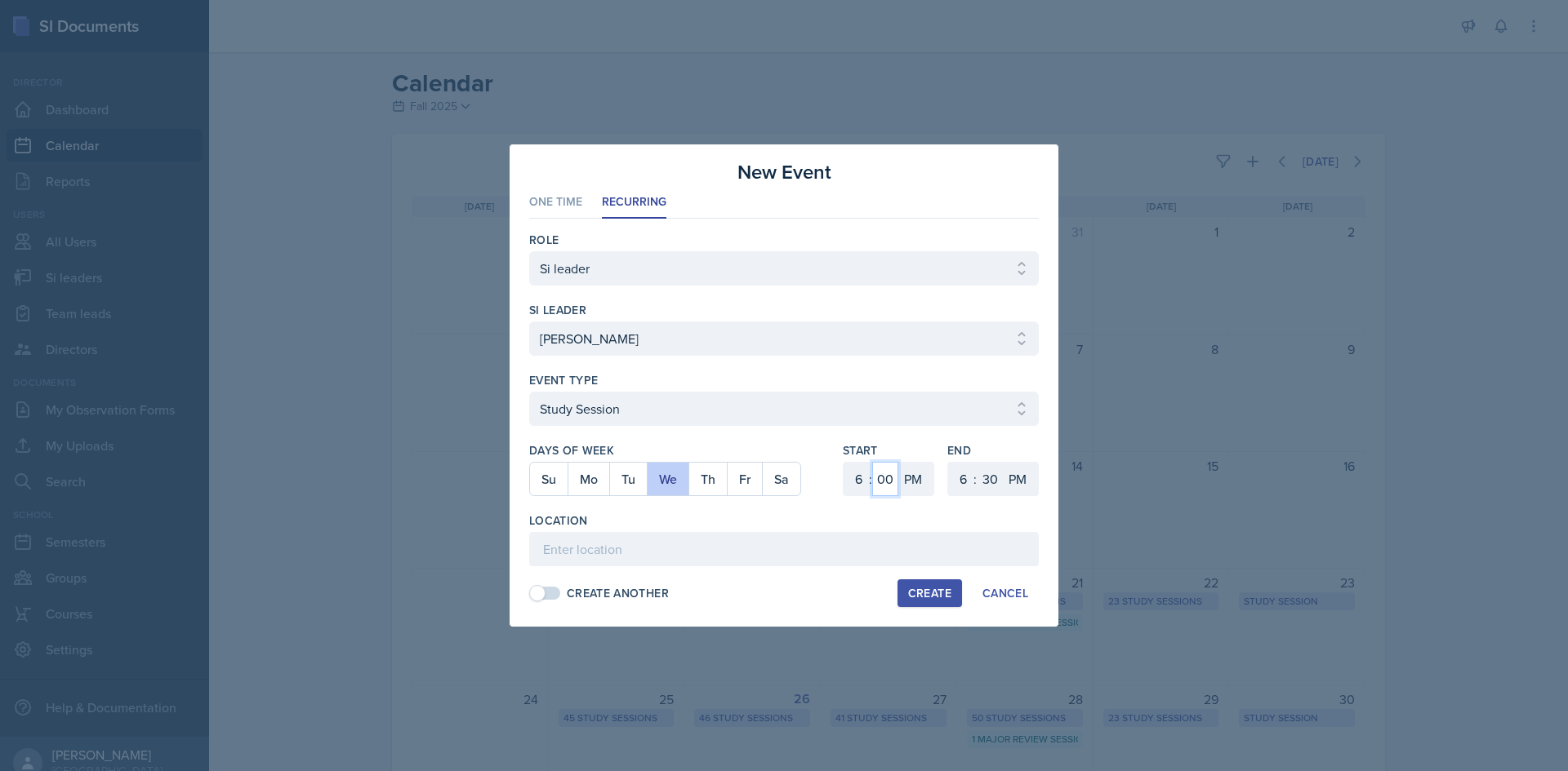
click at [877, 478] on select "00 05 10 15 20 25 30 35 40 45 50 55" at bounding box center [885, 478] width 26 height 34
click at [842, 476] on div "1 2 3 4 5 6 7 8 9 10 11 12 : 00 05 10 15 20 25 30 35 40 45 50 55 AM PM" at bounding box center [888, 478] width 92 height 34
click at [847, 476] on select "1 2 3 4 5 6 7 8 9 10 11 12" at bounding box center [856, 478] width 26 height 34
select select "1"
click at [843, 462] on select "1 2 3 4 5 6 7 8 9 10 11 12" at bounding box center [856, 478] width 26 height 34
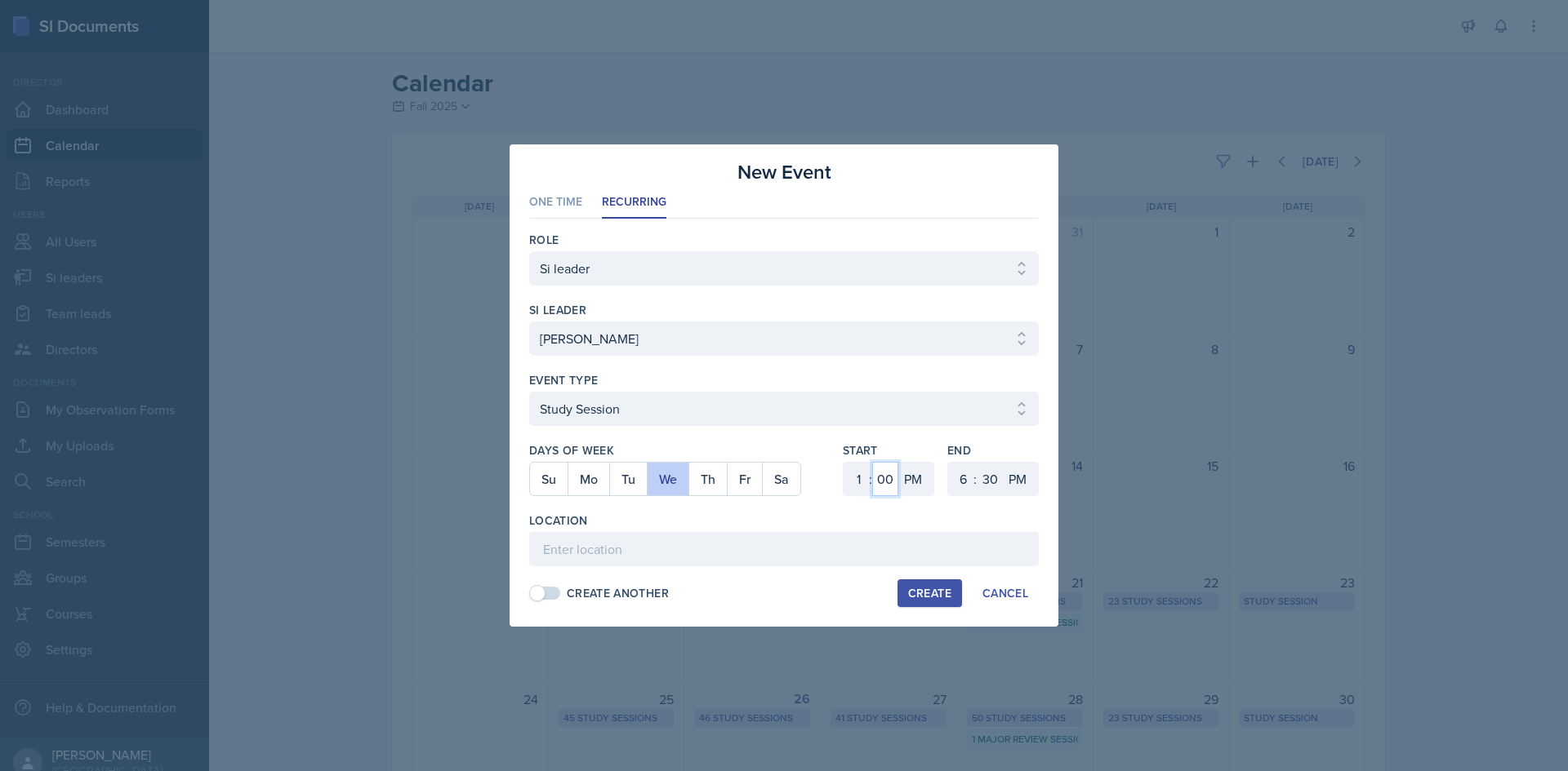
drag, startPoint x: 878, startPoint y: 470, endPoint x: 879, endPoint y: 462, distance: 8.1
click at [879, 469] on select "00 05 10 15 20 25 30 35 40 45 50 55" at bounding box center [885, 478] width 26 height 34
select select "25"
click at [872, 462] on select "00 05 10 15 20 25 30 35 40 45 50 55" at bounding box center [885, 478] width 26 height 34
click at [960, 482] on select "1 2 3 4 5 6 7 8 9 10 11 12" at bounding box center [961, 478] width 26 height 34
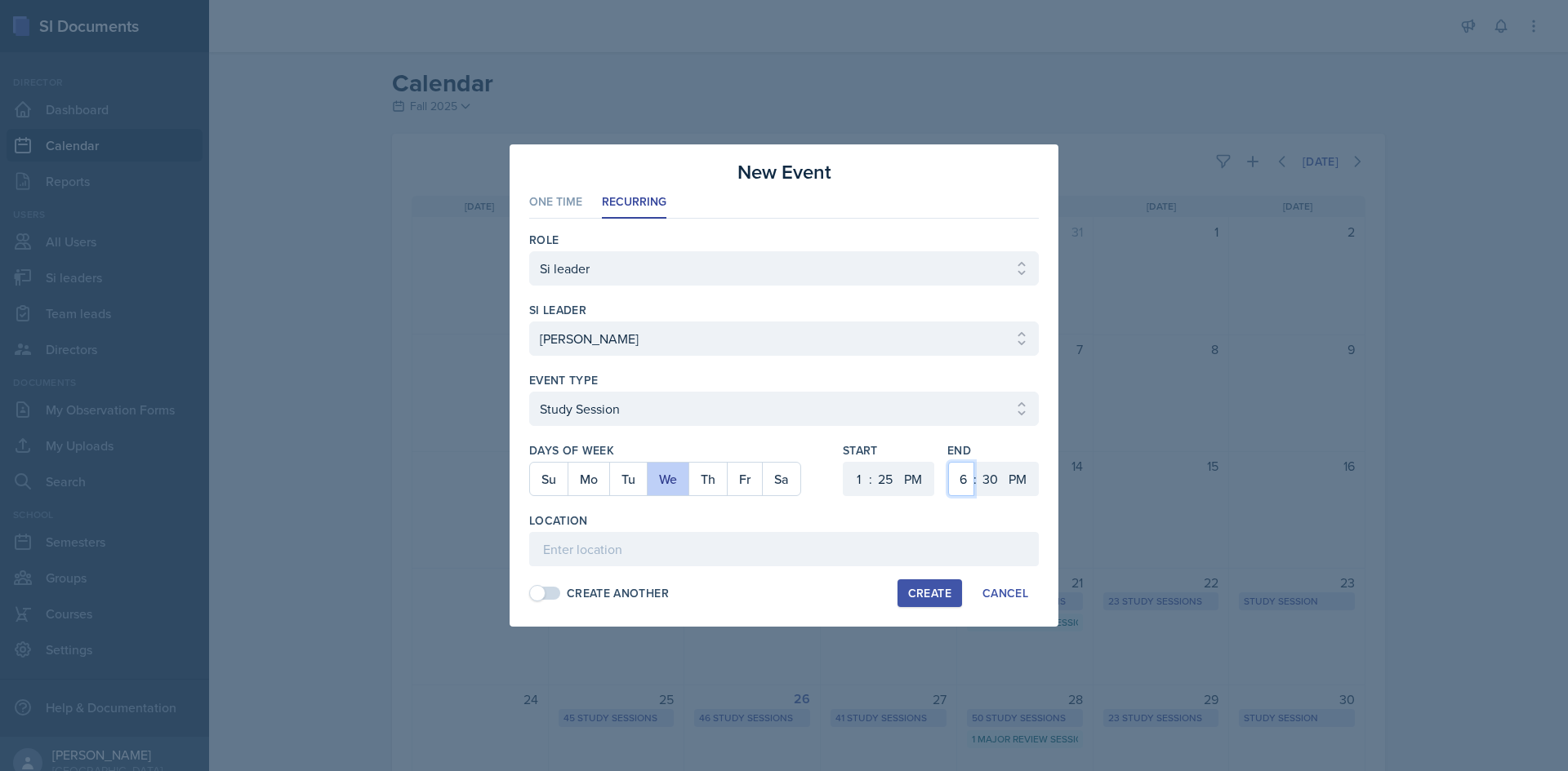
select select "2"
click at [948, 462] on select "1 2 3 4 5 6 7 8 9 10 11 12" at bounding box center [961, 478] width 26 height 34
click at [977, 486] on select "00 05 10 15 20 25 30 35 40 45 50 55" at bounding box center [989, 478] width 26 height 34
select select "15"
click at [977, 462] on select "00 05 10 15 20 25 30 35 40 45 50 55" at bounding box center [989, 478] width 26 height 34
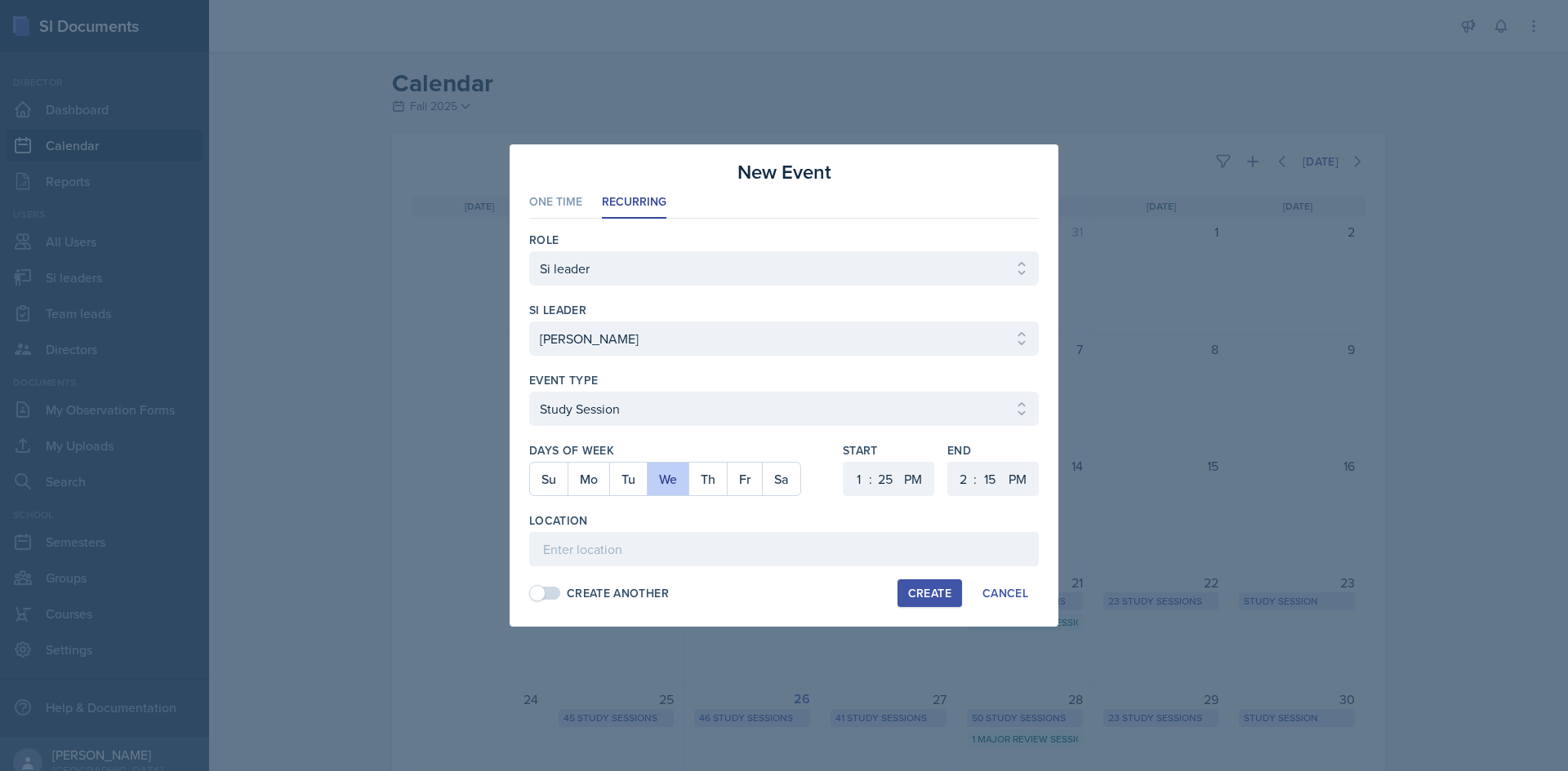
click at [759, 520] on div "Location" at bounding box center [783, 521] width 510 height 17
click at [747, 542] on input at bounding box center [783, 548] width 510 height 34
type input "Academic Learning Center 2100"
click at [909, 589] on div "Create" at bounding box center [930, 593] width 43 height 13
select select
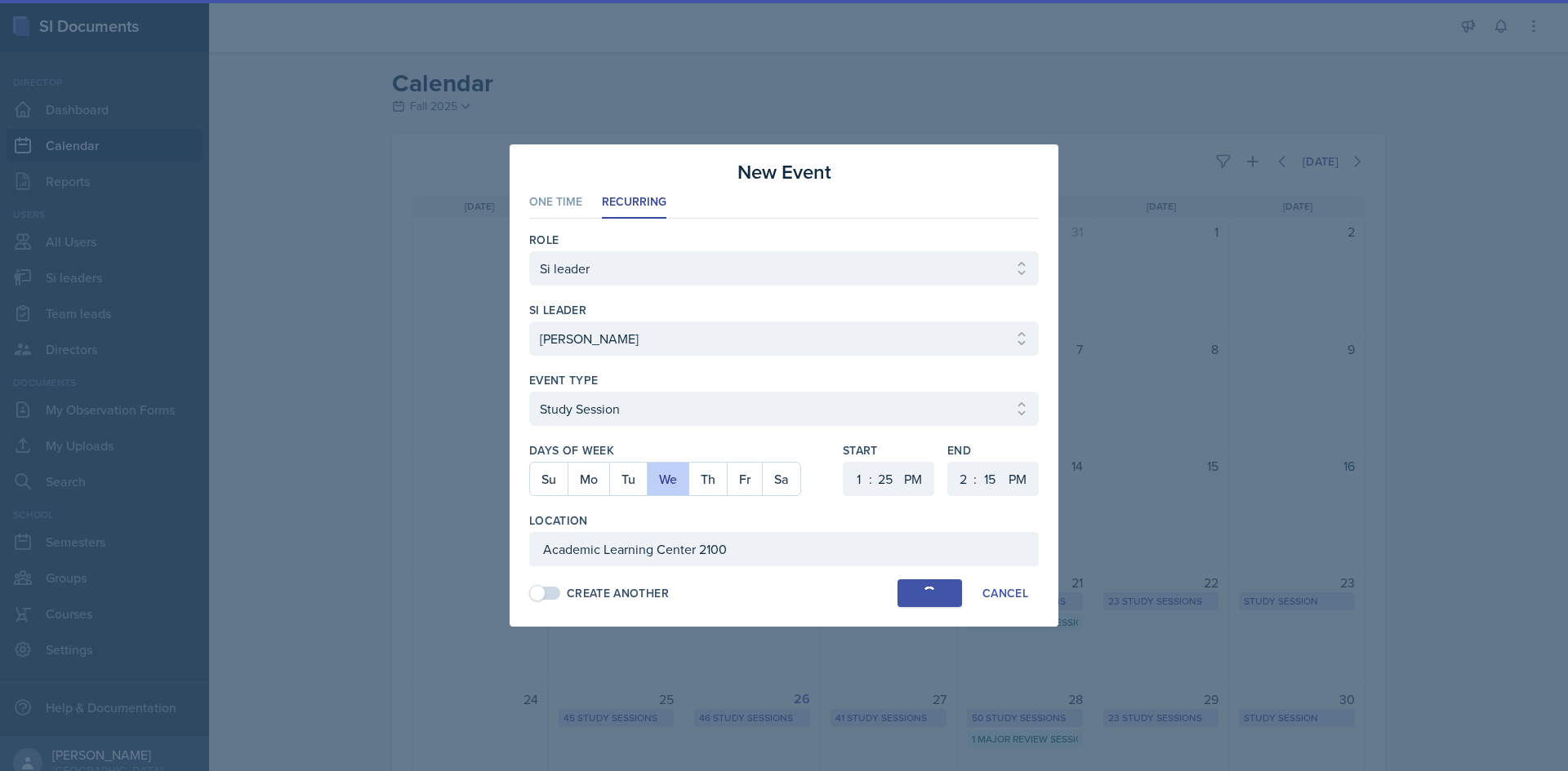
select select
select select "6"
select select "0"
select select "6"
select select "30"
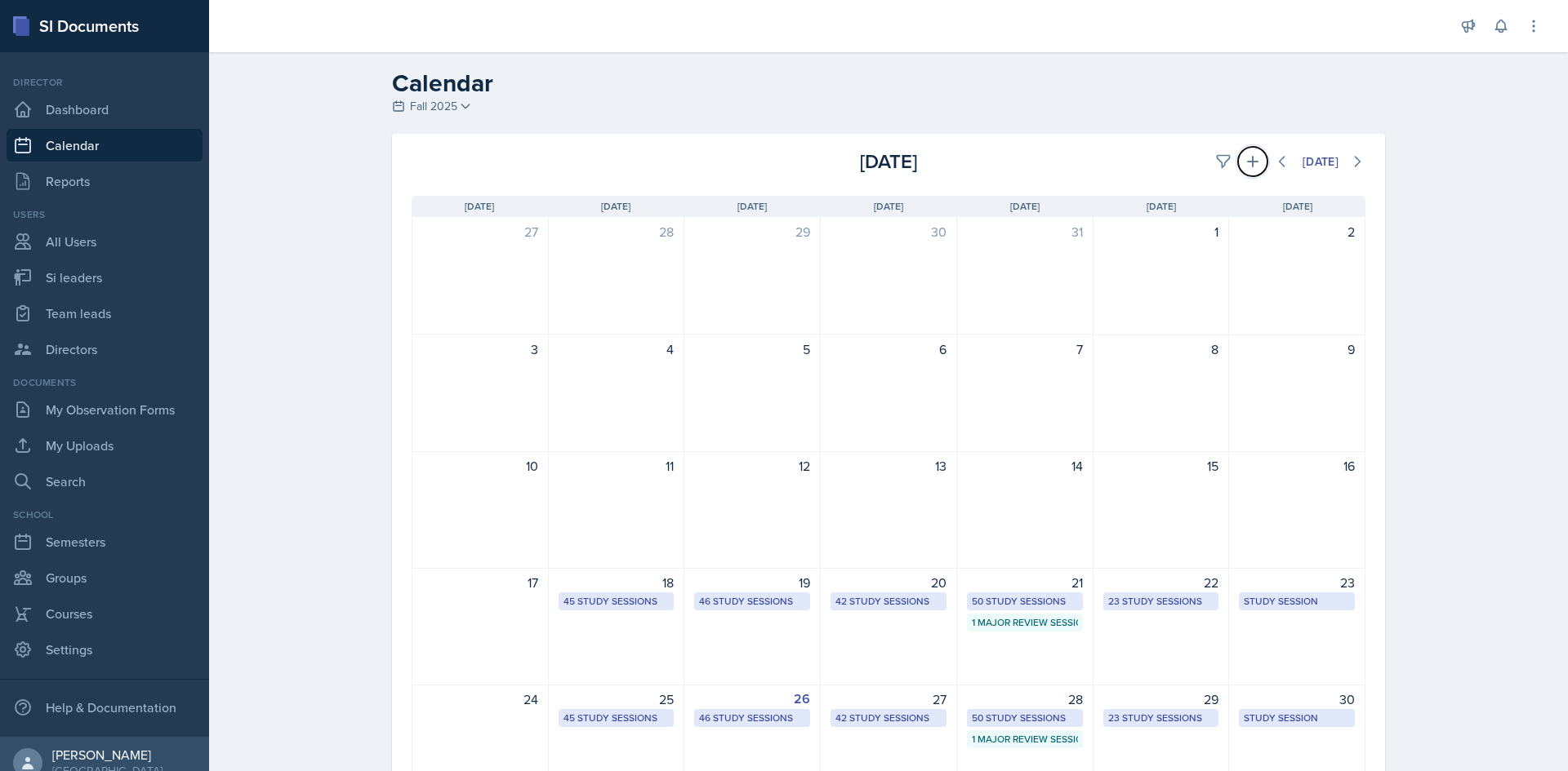
click at [1256, 166] on button at bounding box center [1252, 161] width 29 height 29
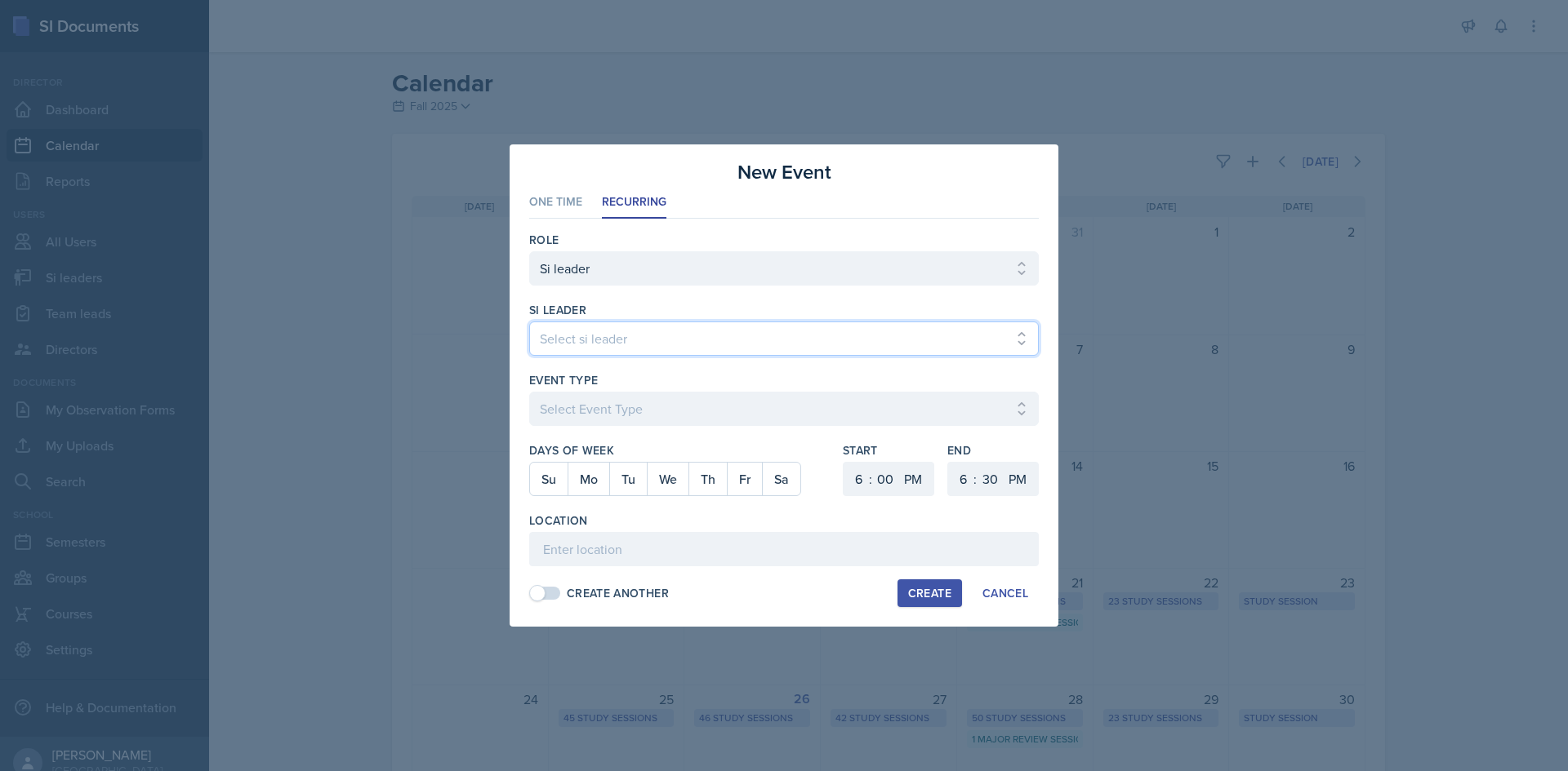
click at [756, 353] on select "Select si leader [PERSON_NAME] [PERSON_NAME] [PERSON_NAME] [PERSON_NAME] [PERSO…" at bounding box center [783, 338] width 510 height 34
select select "236f9b60-342f-4c16-a351-e5442c504411"
click at [529, 322] on select "Select si leader [PERSON_NAME] [PERSON_NAME] [PERSON_NAME] [PERSON_NAME] [PERSO…" at bounding box center [783, 338] width 510 height 34
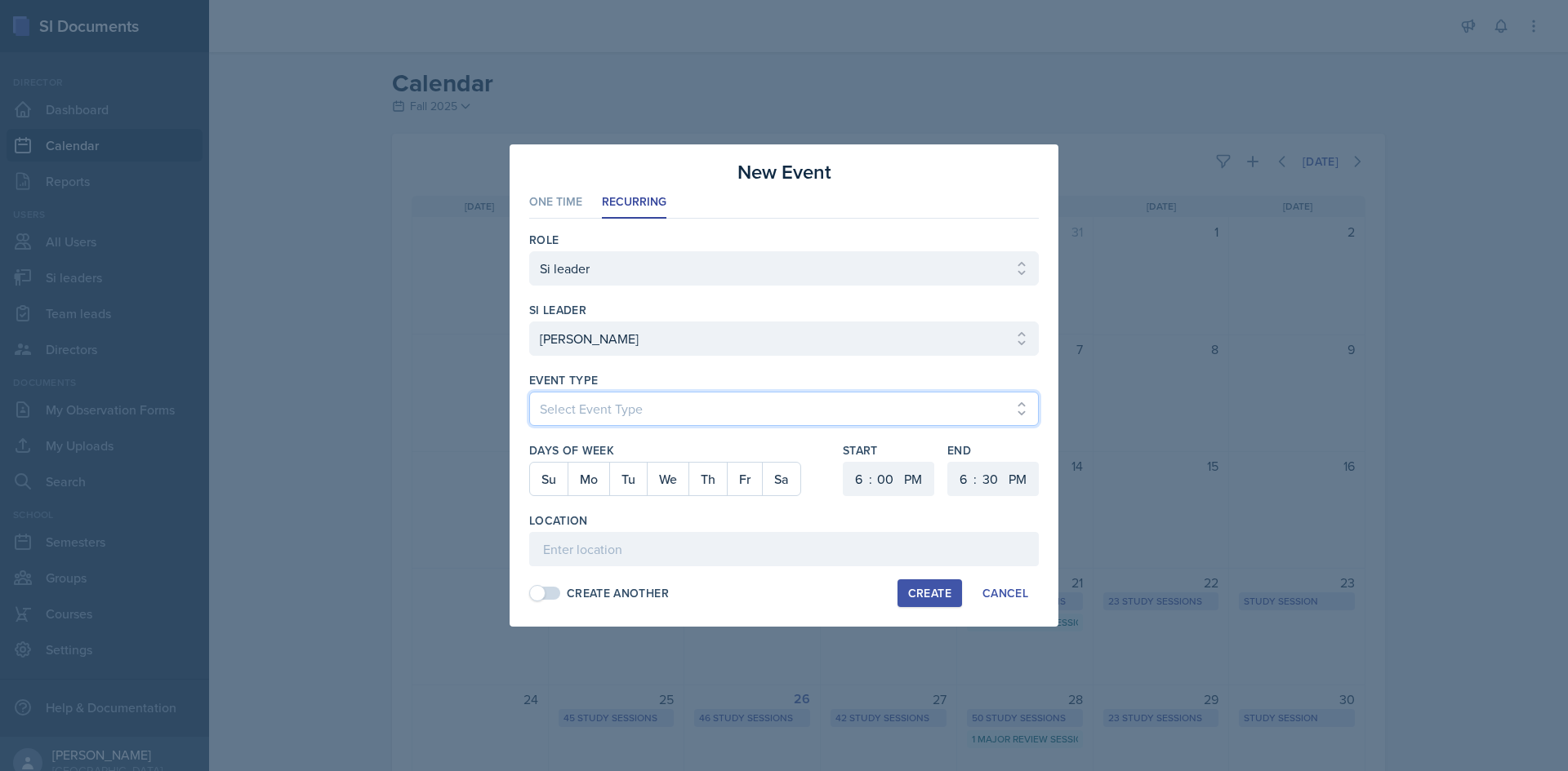
click at [740, 403] on select "Select Event Type Major Review Session Study Session" at bounding box center [783, 408] width 510 height 34
select select "d66089cd-5ee7-4f89-a345-f1bdd1643066"
click at [529, 392] on select "Select Event Type Major Review Session Study Session" at bounding box center [783, 408] width 510 height 34
click at [703, 486] on button "Th" at bounding box center [707, 478] width 38 height 33
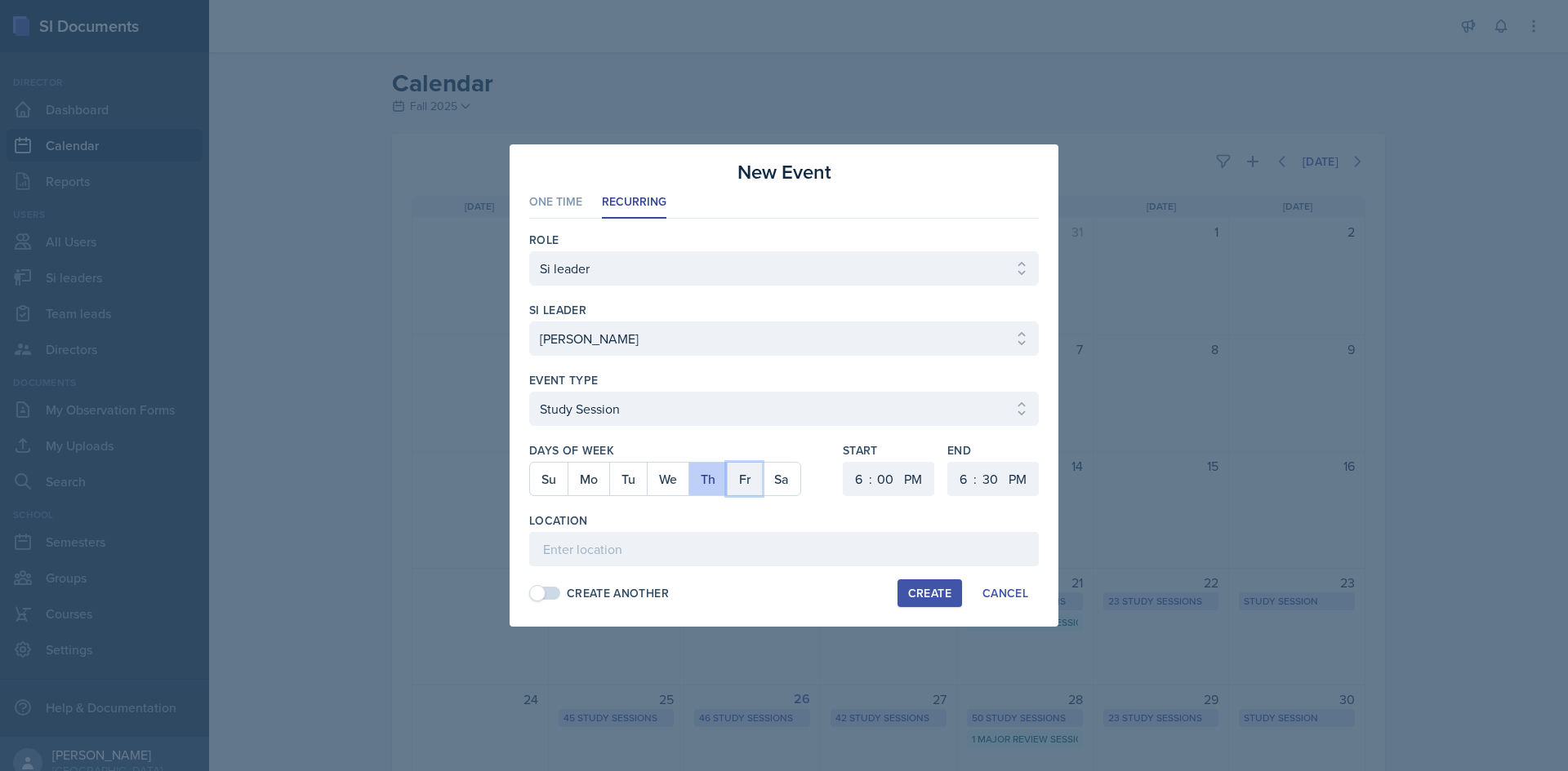
click at [730, 483] on button "Fr" at bounding box center [744, 478] width 35 height 33
click at [715, 484] on button "Th" at bounding box center [707, 478] width 38 height 33
click at [708, 513] on div "Location" at bounding box center [783, 521] width 510 height 17
click at [848, 469] on select "1 2 3 4 5 6 7 8 9 10 11 12" at bounding box center [856, 478] width 26 height 34
select select "1"
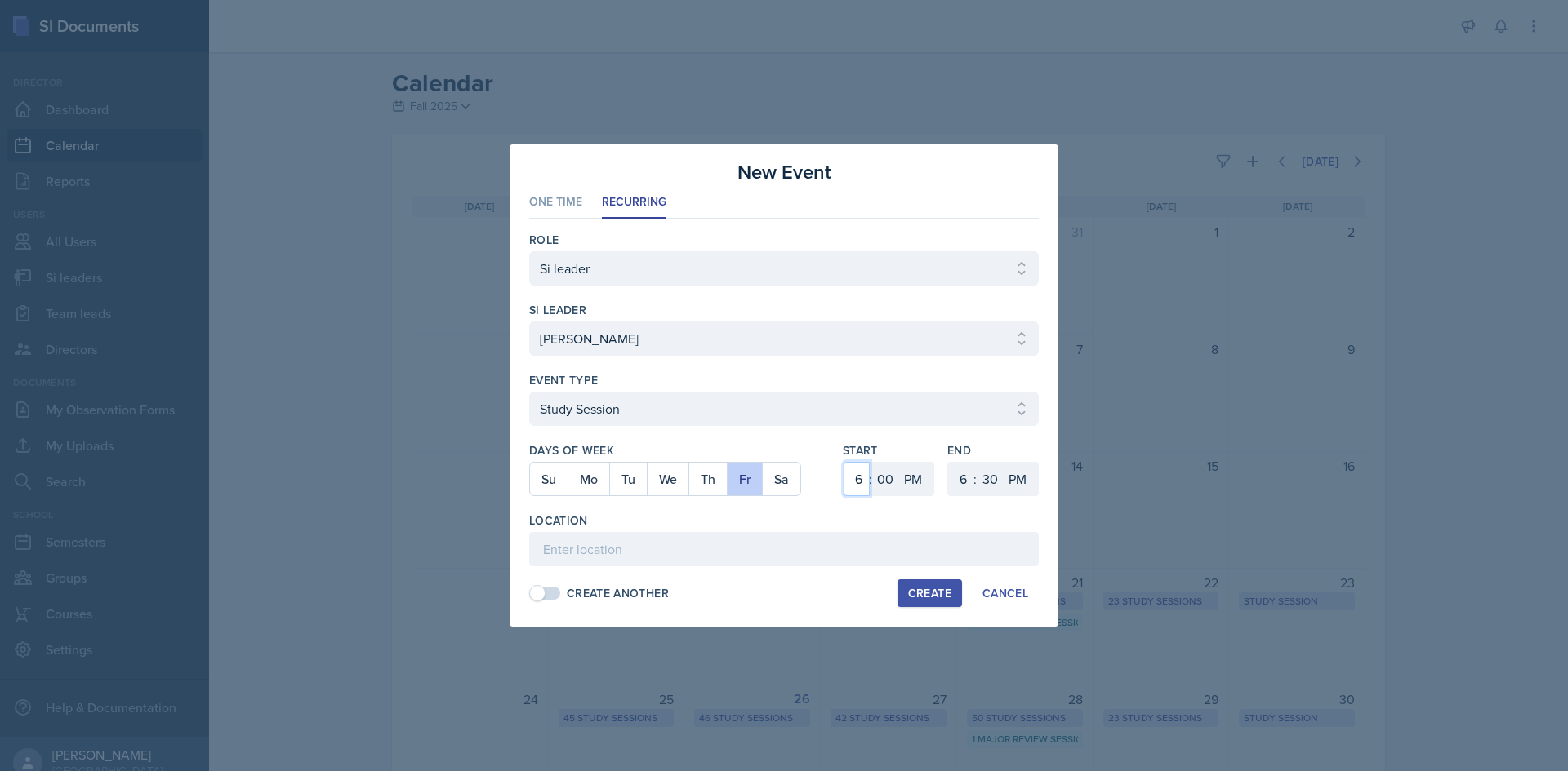
click at [843, 462] on select "1 2 3 4 5 6 7 8 9 10 11 12" at bounding box center [856, 478] width 26 height 34
click at [867, 483] on select "1 2 3 4 5 6 7 8 9 10 11 12" at bounding box center [856, 478] width 26 height 34
click at [875, 475] on select "00 05 10 15 20 25 30 35 40 45 50 55" at bounding box center [885, 478] width 26 height 34
select select "25"
click at [872, 462] on select "00 05 10 15 20 25 30 35 40 45 50 55" at bounding box center [885, 478] width 26 height 34
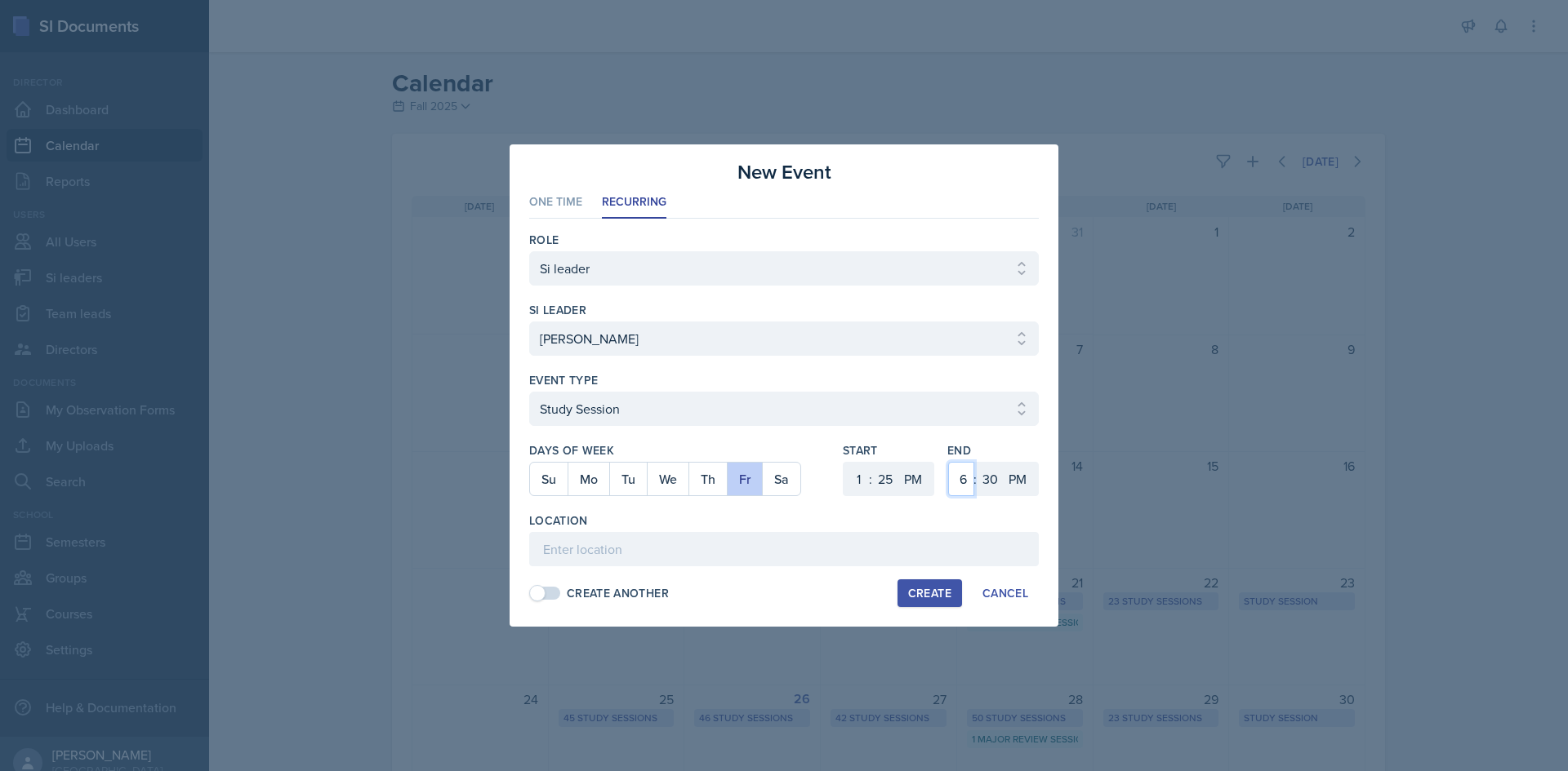
click at [960, 482] on select "1 2 3 4 5 6 7 8 9 10 11 12" at bounding box center [961, 478] width 26 height 34
select select "2"
click at [948, 462] on select "1 2 3 4 5 6 7 8 9 10 11 12" at bounding box center [961, 478] width 26 height 34
click at [977, 468] on select "00 05 10 15 20 25 30 35 40 45 50 55" at bounding box center [989, 478] width 26 height 34
select select "15"
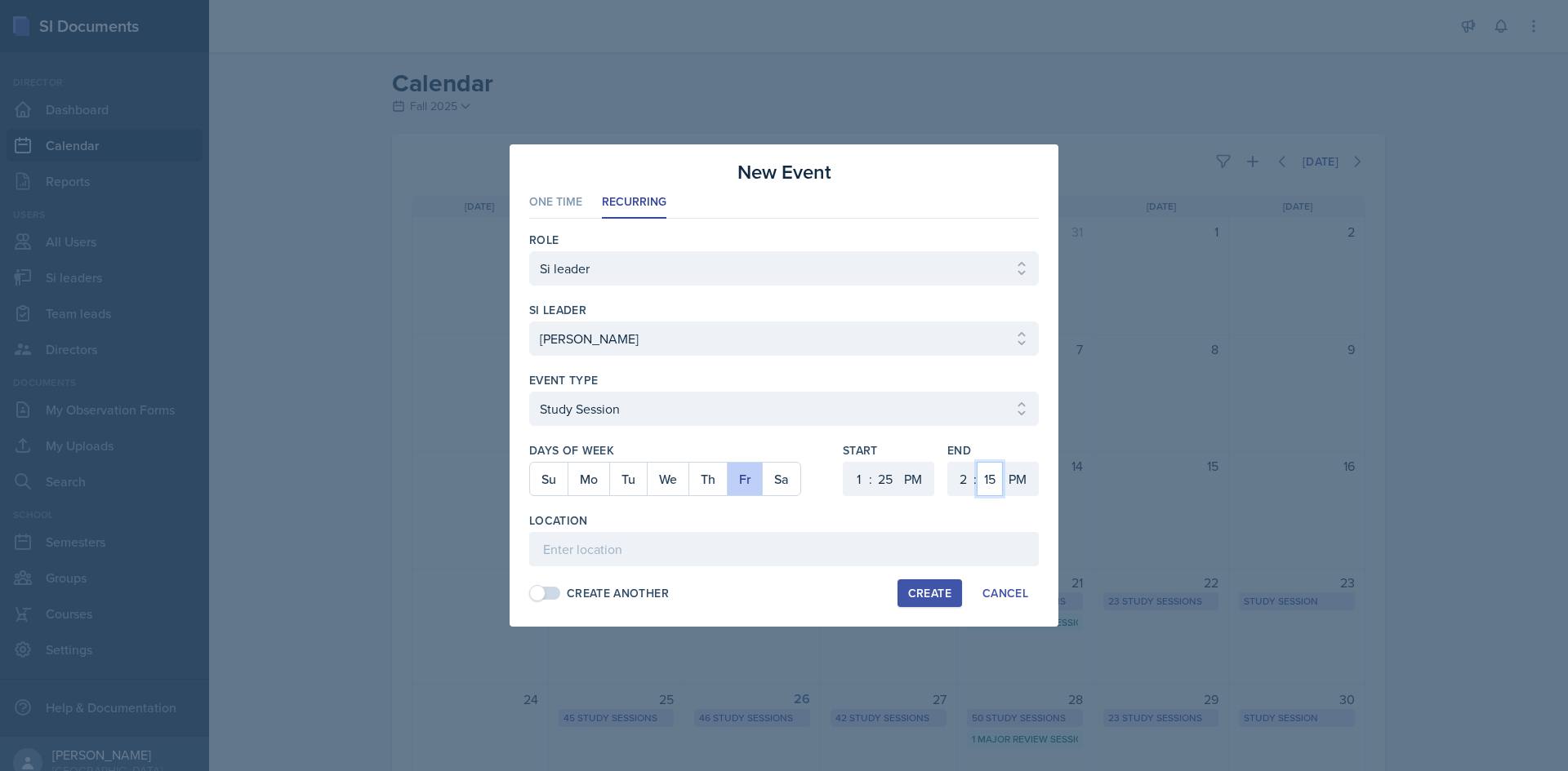
click at [977, 462] on select "00 05 10 15 20 25 30 35 40 45 50 55" at bounding box center [989, 478] width 26 height 34
click at [794, 533] on input at bounding box center [783, 548] width 510 height 34
click at [645, 547] on input at bounding box center [783, 548] width 510 height 34
type input "Academic Learning Center 2100"
click at [921, 587] on div "Create" at bounding box center [930, 593] width 43 height 13
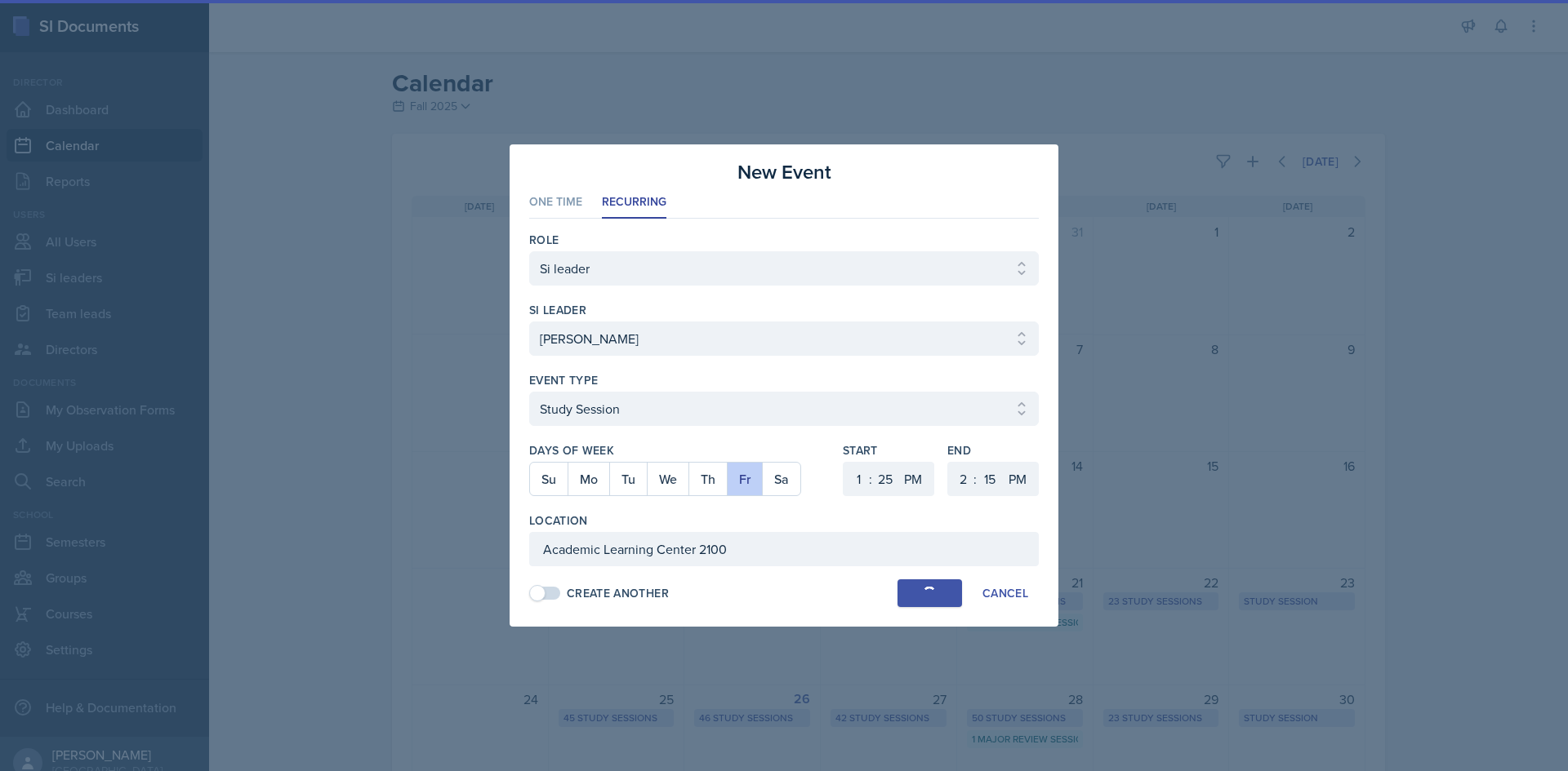
select select
select select "6"
select select "0"
select select "6"
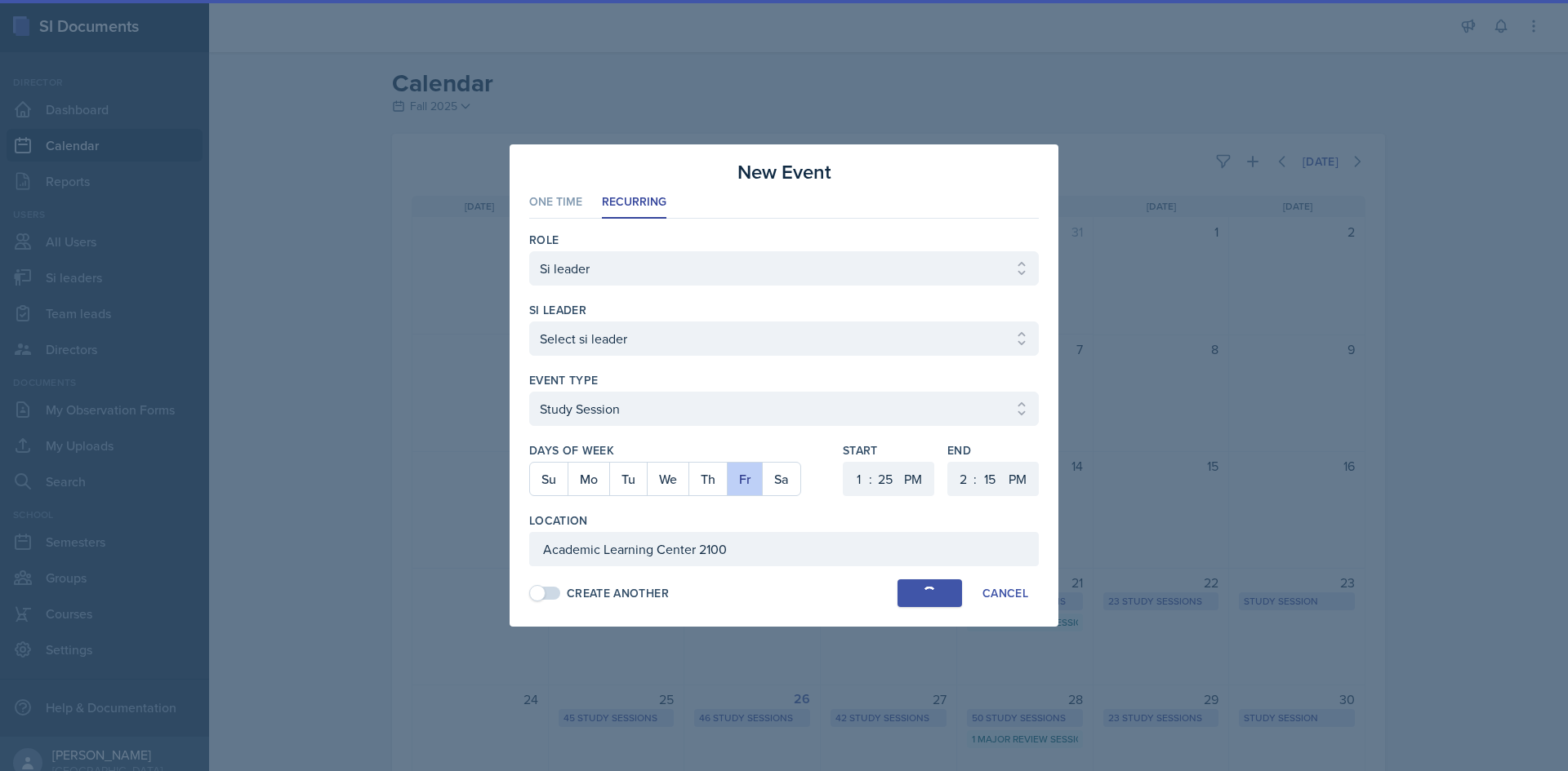
select select "30"
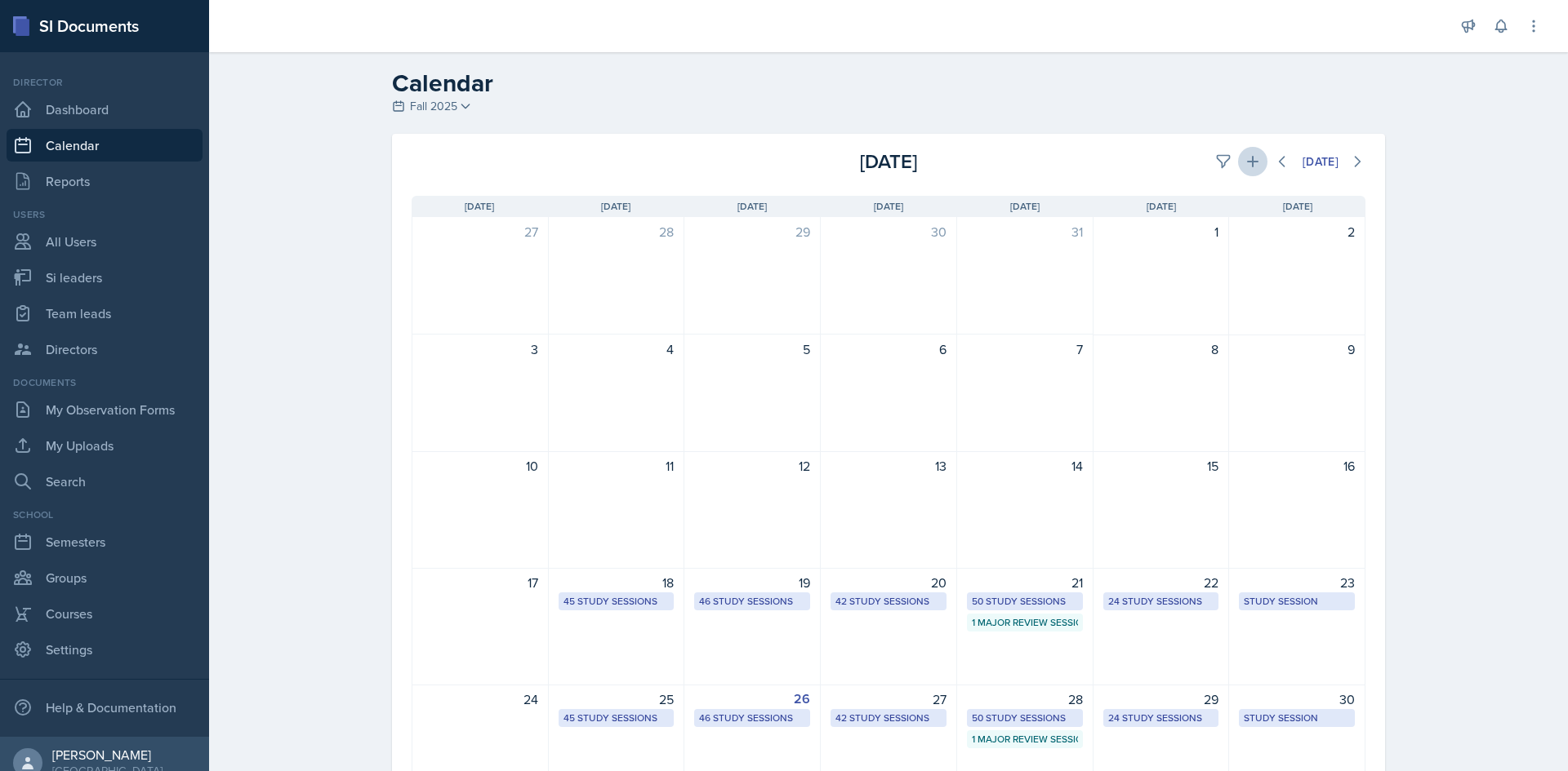
click at [1234, 145] on div "[DATE] [DATE]" at bounding box center [888, 155] width 993 height 43
click at [1238, 153] on button at bounding box center [1252, 161] width 29 height 29
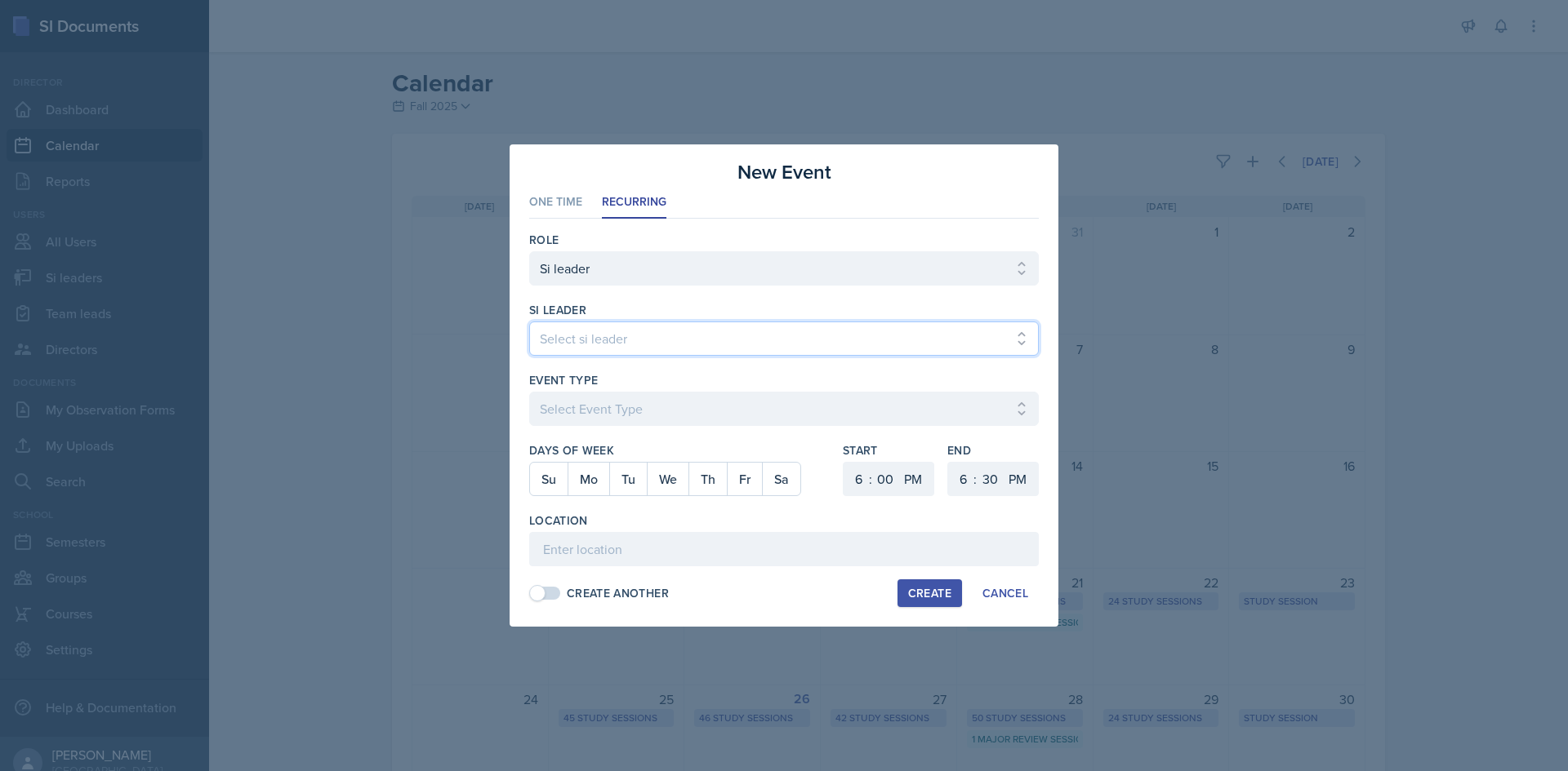
click at [632, 330] on select "Select si leader [PERSON_NAME] [PERSON_NAME] [PERSON_NAME] [PERSON_NAME] [PERSO…" at bounding box center [783, 338] width 510 height 34
select select "bc2d0f5c-7f54-4be6-affd-0374b2bc779c"
click at [529, 322] on select "Select si leader [PERSON_NAME] [PERSON_NAME] [PERSON_NAME] [PERSON_NAME] [PERSO…" at bounding box center [783, 338] width 510 height 34
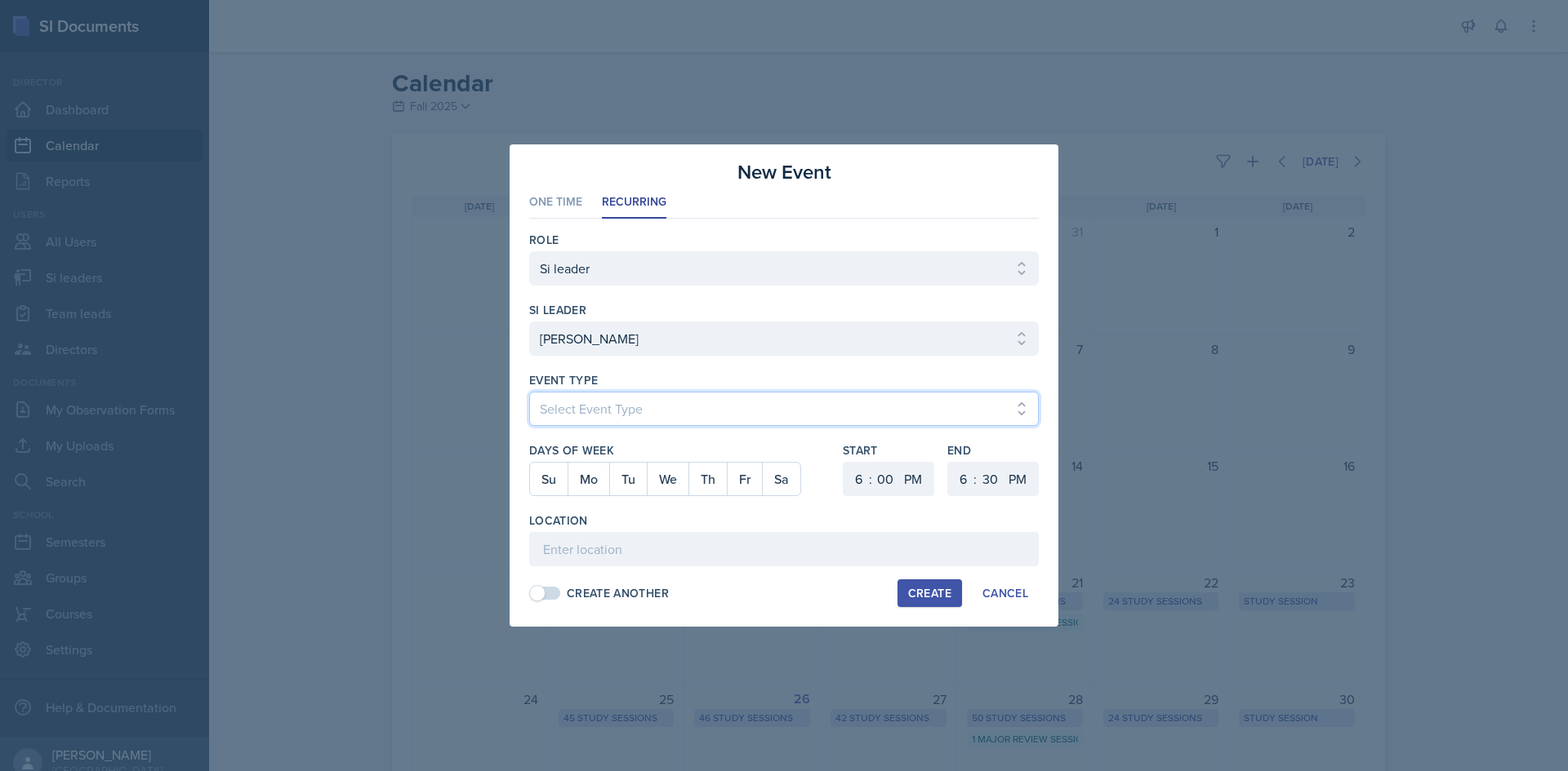
click at [562, 417] on select "Select Event Type Major Review Session Study Session" at bounding box center [783, 408] width 510 height 34
select select "d66089cd-5ee7-4f89-a345-f1bdd1643066"
click at [529, 392] on select "Select Event Type Major Review Session Study Session" at bounding box center [783, 408] width 510 height 34
click at [615, 488] on button "Tu" at bounding box center [627, 478] width 38 height 33
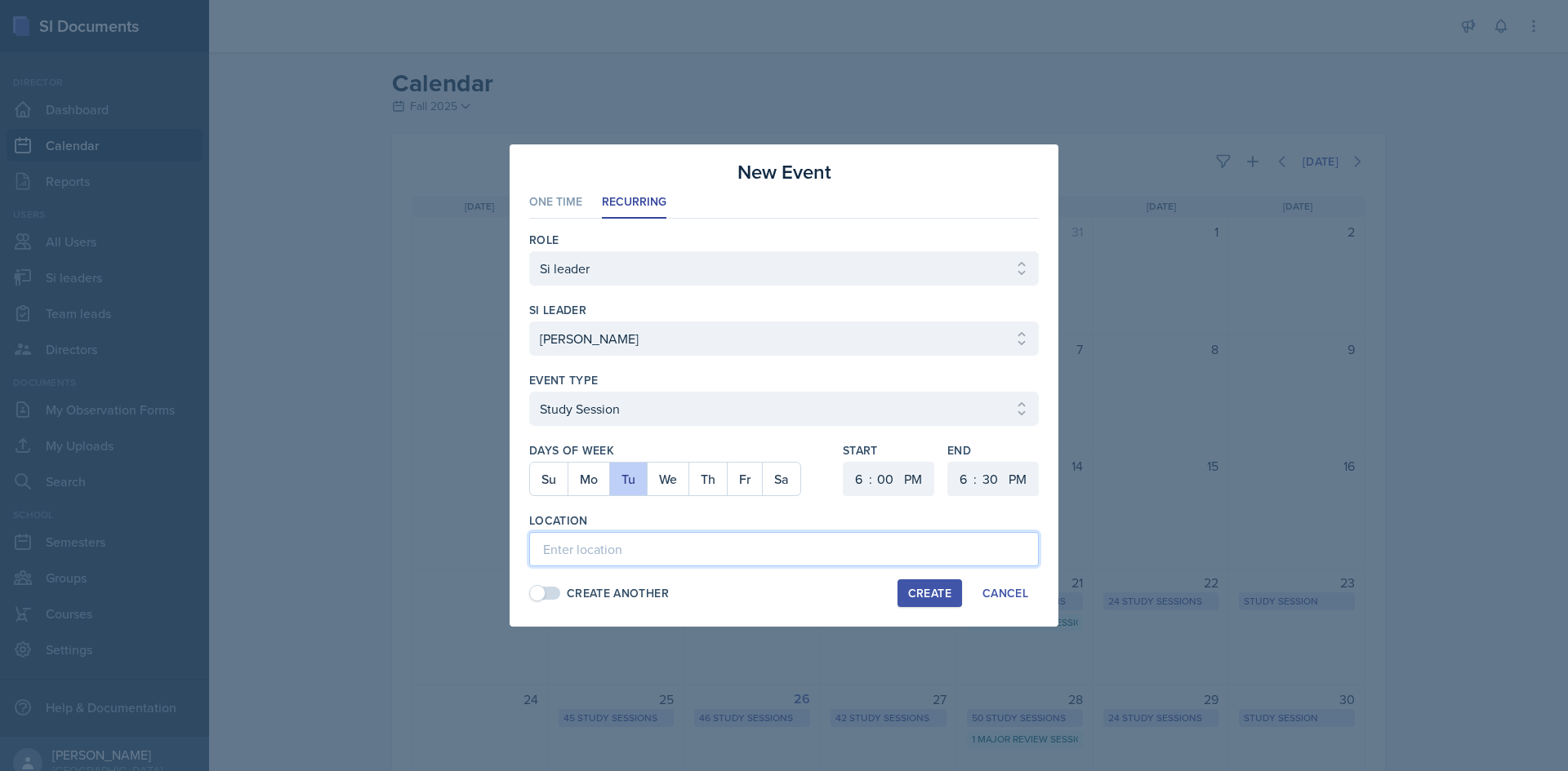
click at [649, 538] on input at bounding box center [783, 548] width 510 height 34
type input "Math Building (M) 117"
click at [848, 478] on select "1 2 3 4 5 6 7 8 9 10 11 12" at bounding box center [856, 478] width 26 height 34
select select "3"
click at [843, 462] on select "1 2 3 4 5 6 7 8 9 10 11 12" at bounding box center [856, 478] width 26 height 34
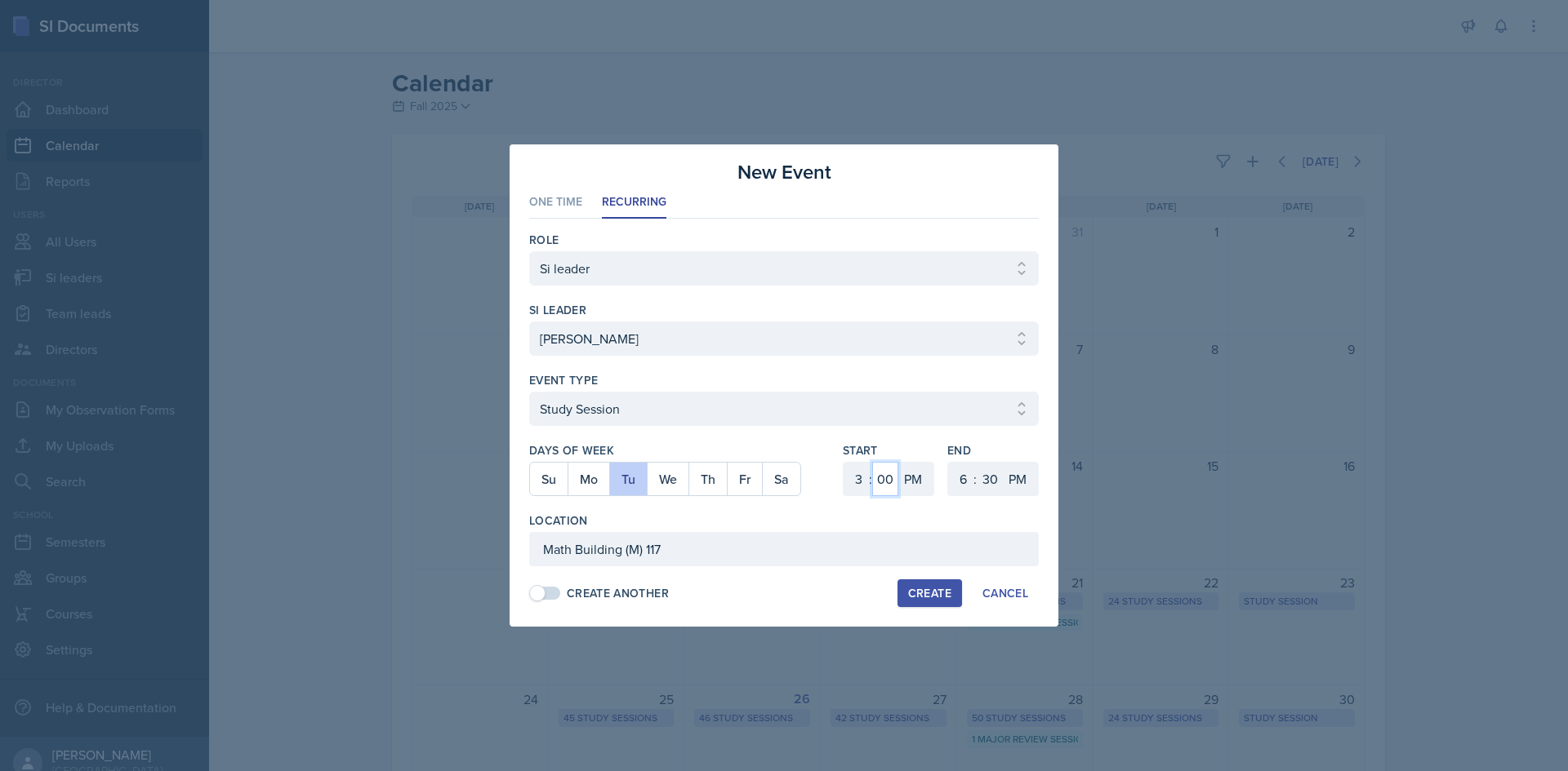
click at [884, 481] on select "00 05 10 15 20 25 30 35 40 45 50 55" at bounding box center [885, 478] width 26 height 34
select select "30"
click at [872, 462] on select "00 05 10 15 20 25 30 35 40 45 50 55" at bounding box center [885, 478] width 26 height 34
click at [957, 473] on select "1 2 3 4 5 6 7 8 9 10 11 12" at bounding box center [961, 478] width 26 height 34
select select "4"
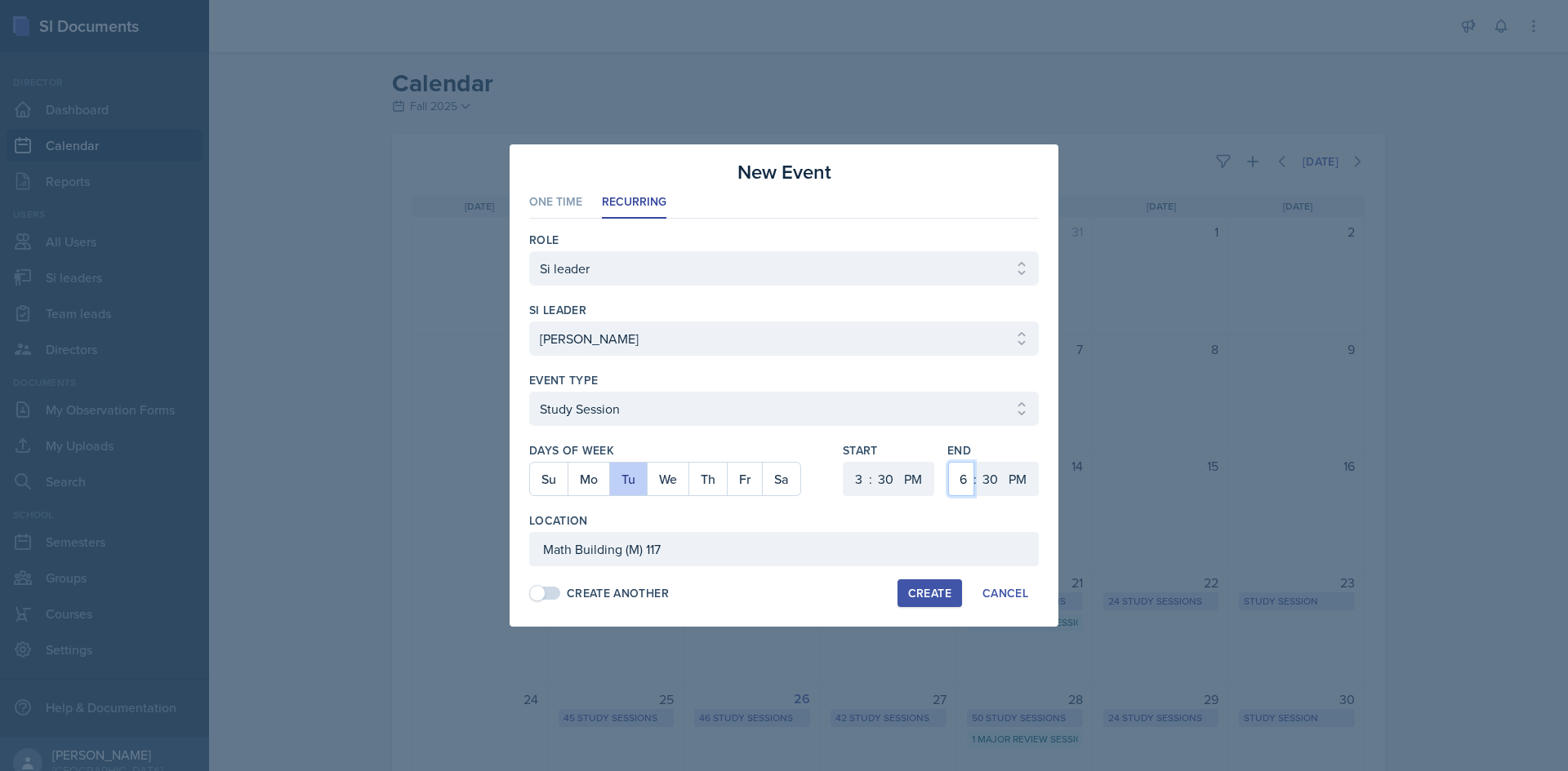
click at [948, 462] on select "1 2 3 4 5 6 7 8 9 10 11 12" at bounding box center [961, 478] width 26 height 34
click at [917, 597] on div "Create" at bounding box center [930, 593] width 43 height 13
select select
select select "6"
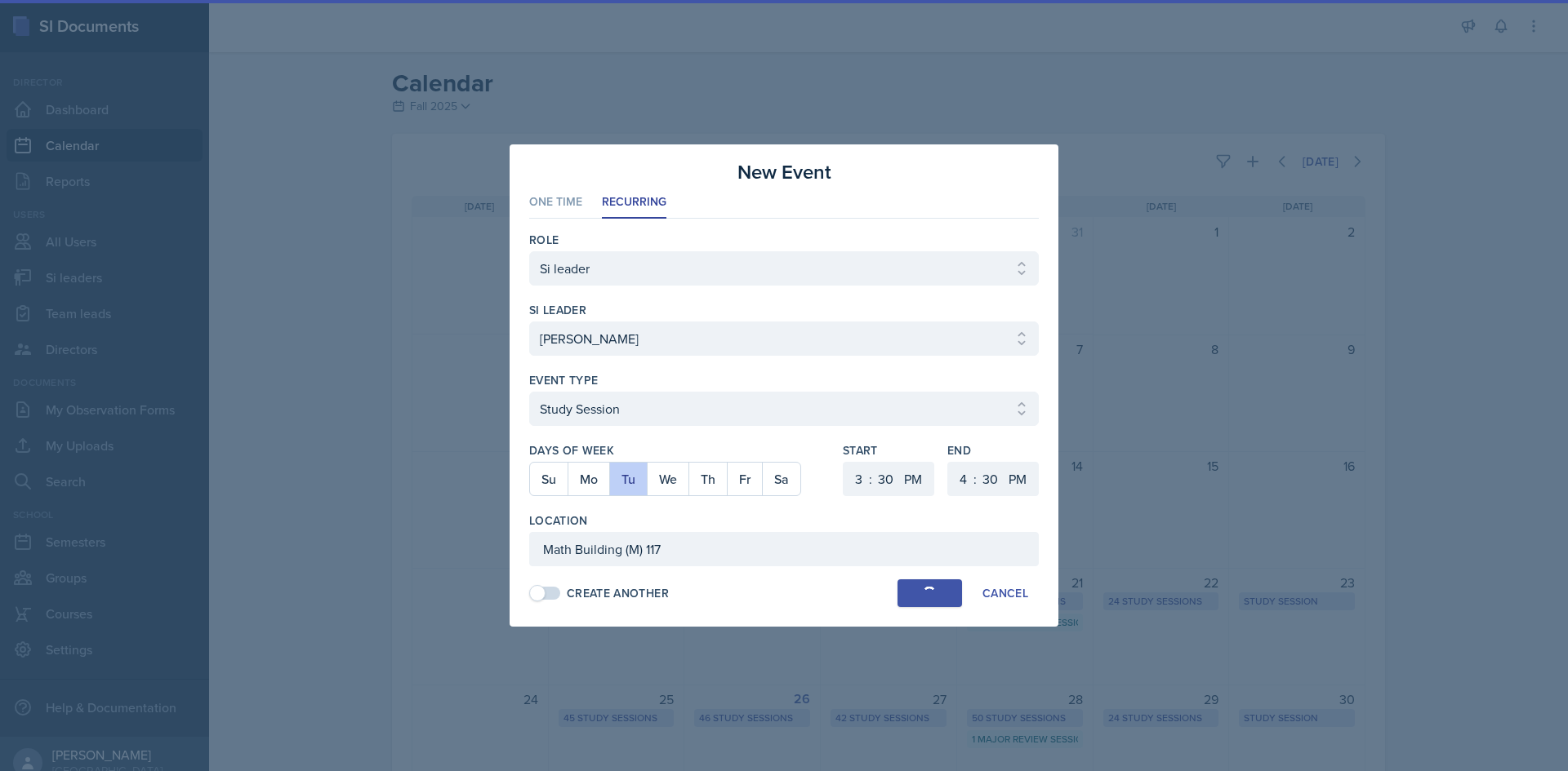
select select "0"
select select "6"
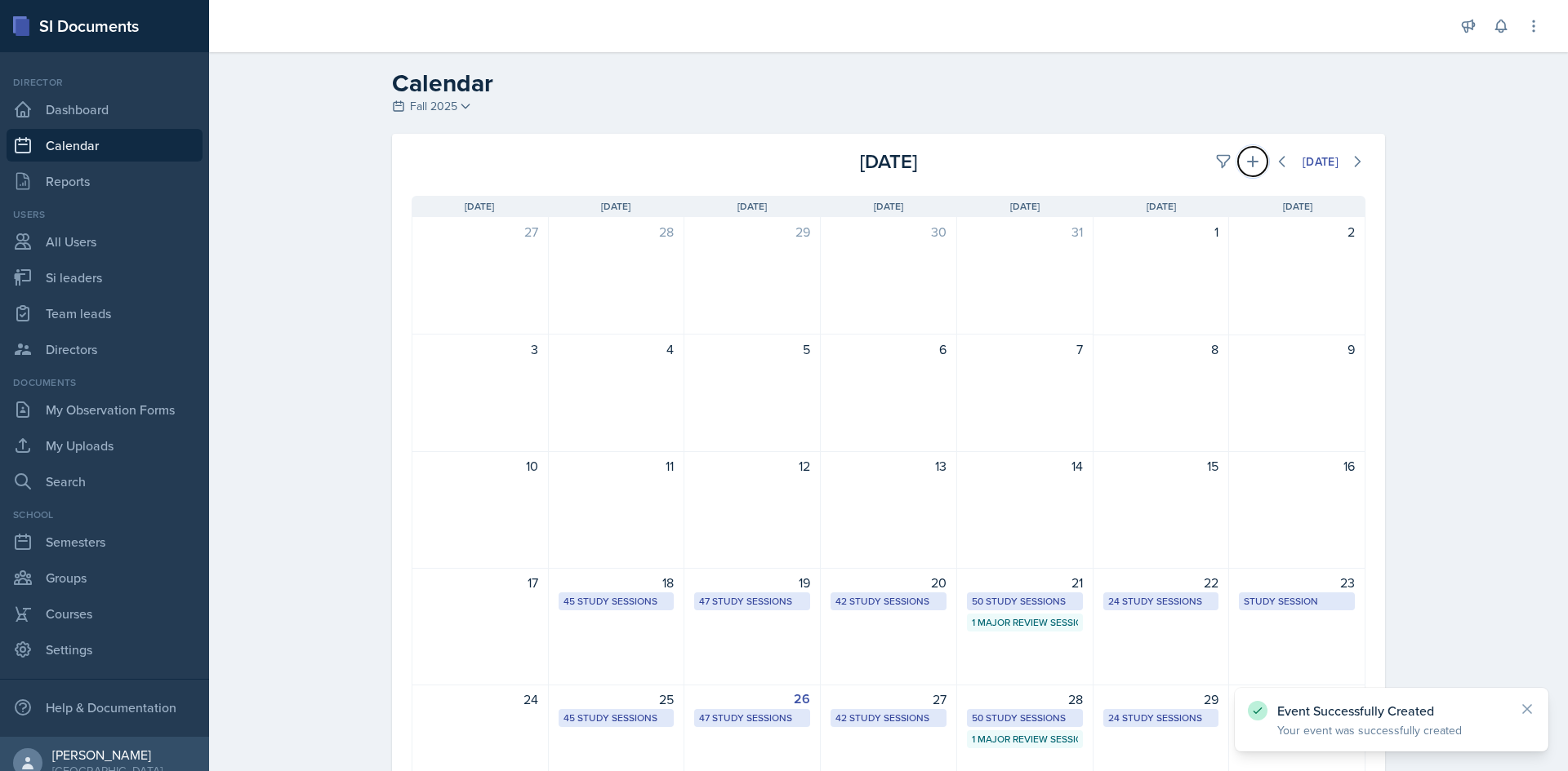
click at [1244, 158] on icon at bounding box center [1253, 162] width 17 height 17
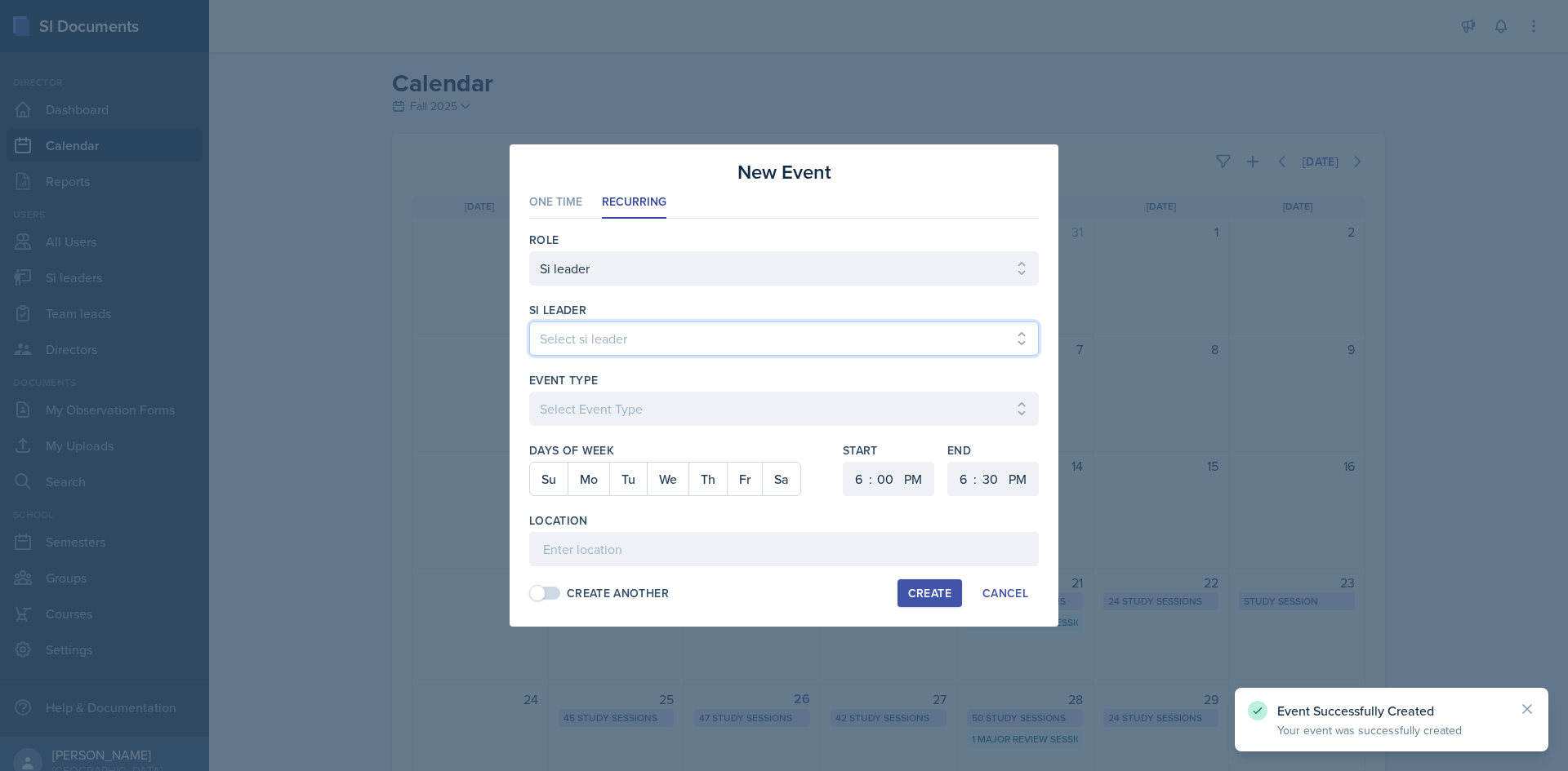
click at [657, 348] on select "Select si leader [PERSON_NAME] [PERSON_NAME] [PERSON_NAME] [PERSON_NAME] [PERSO…" at bounding box center [783, 338] width 510 height 34
select select "bc2d0f5c-7f54-4be6-affd-0374b2bc779c"
click at [529, 322] on select "Select si leader [PERSON_NAME] [PERSON_NAME] [PERSON_NAME] [PERSON_NAME] [PERSO…" at bounding box center [783, 338] width 510 height 34
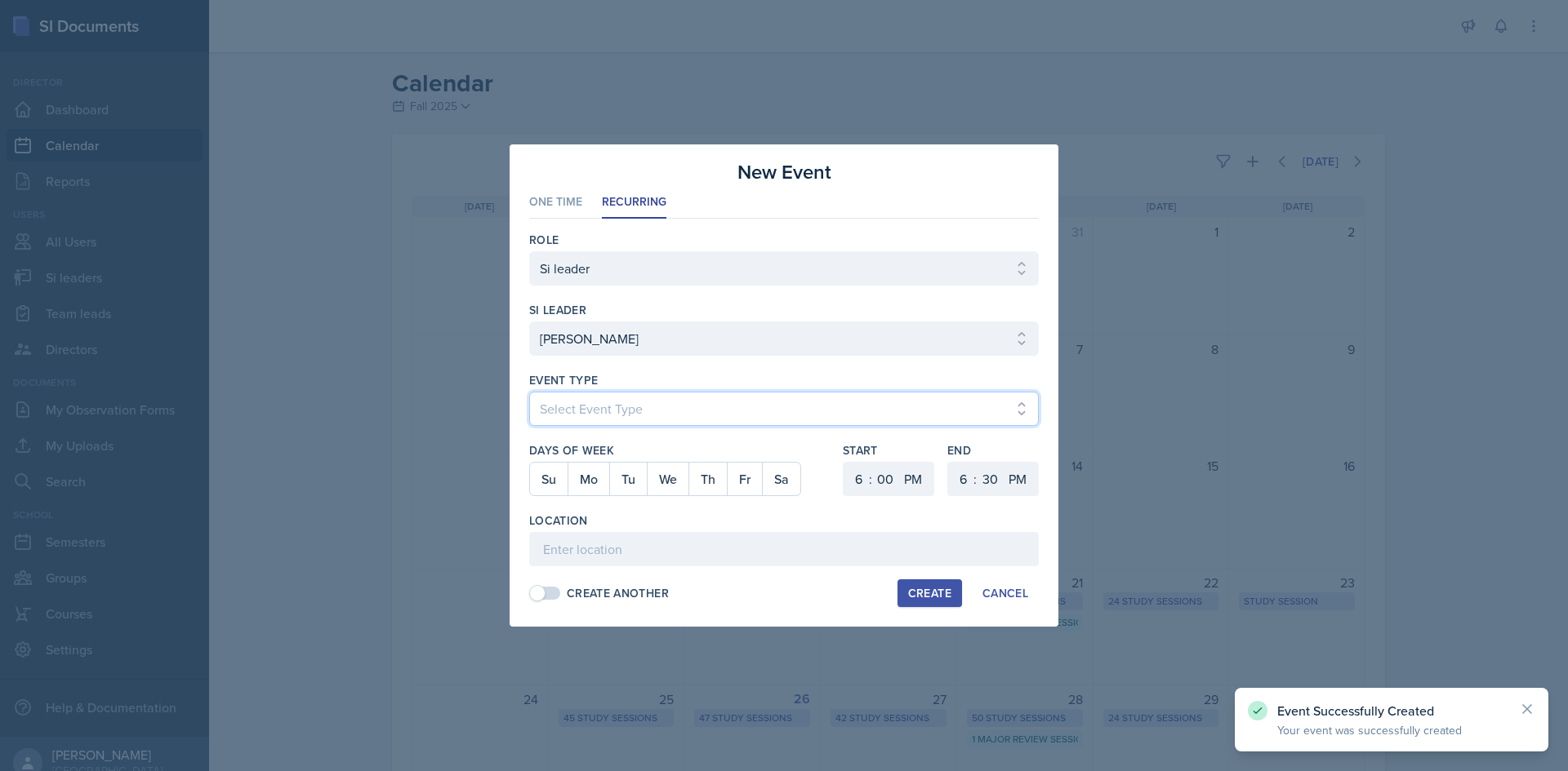
click at [636, 403] on select "Select Event Type Major Review Session Study Session" at bounding box center [783, 408] width 510 height 34
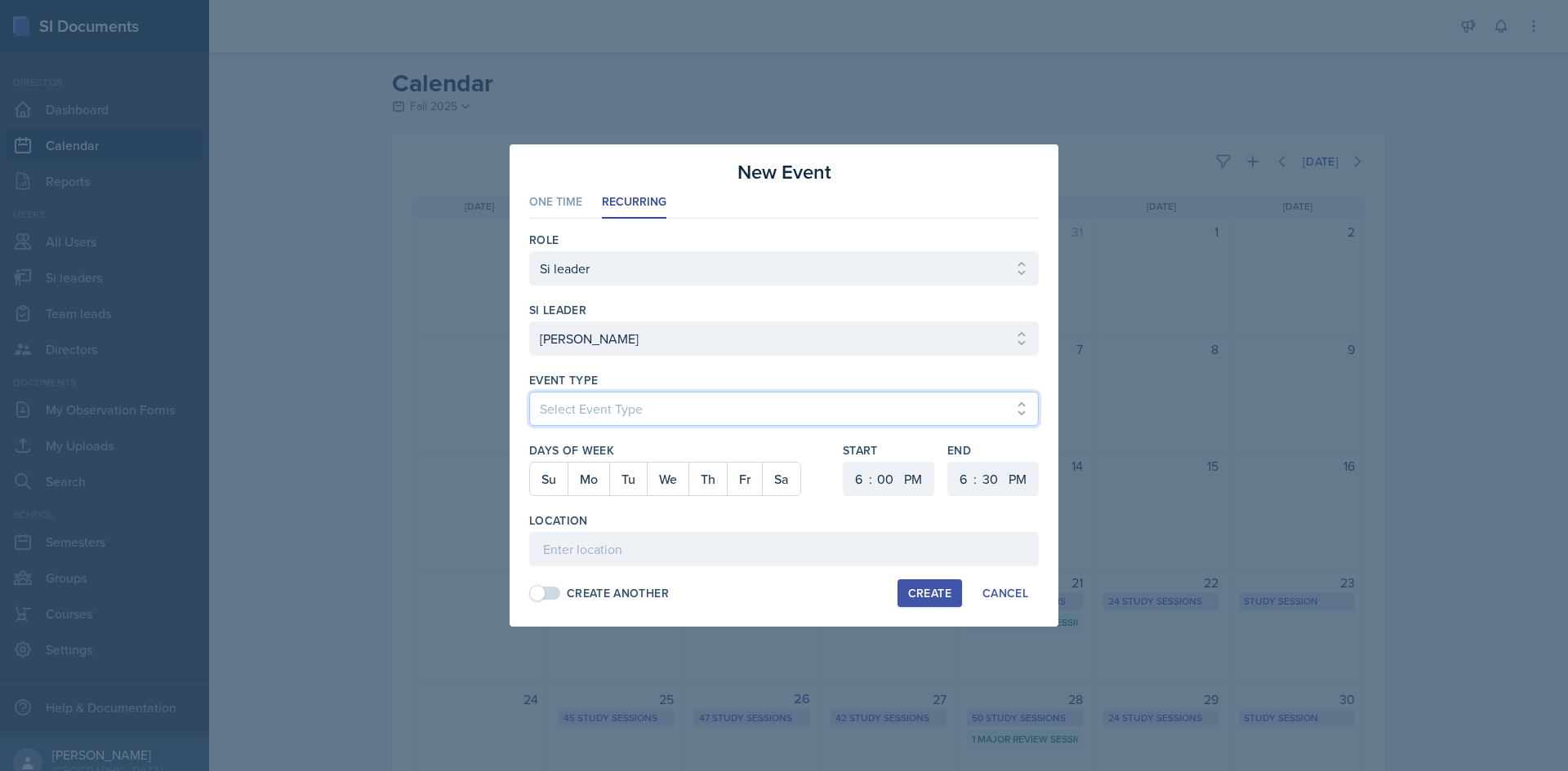
select select "d66089cd-5ee7-4f89-a345-f1bdd1643066"
click at [529, 392] on select "Select Event Type Major Review Session Study Session" at bounding box center [783, 408] width 510 height 34
click at [738, 476] on button "Fr" at bounding box center [744, 478] width 35 height 33
click at [879, 476] on select "00 05 10 15 20 25 30 35 40 45 50 55" at bounding box center [885, 478] width 26 height 34
click at [862, 479] on select "1 2 3 4 5 6 7 8 9 10 11 12" at bounding box center [856, 478] width 26 height 34
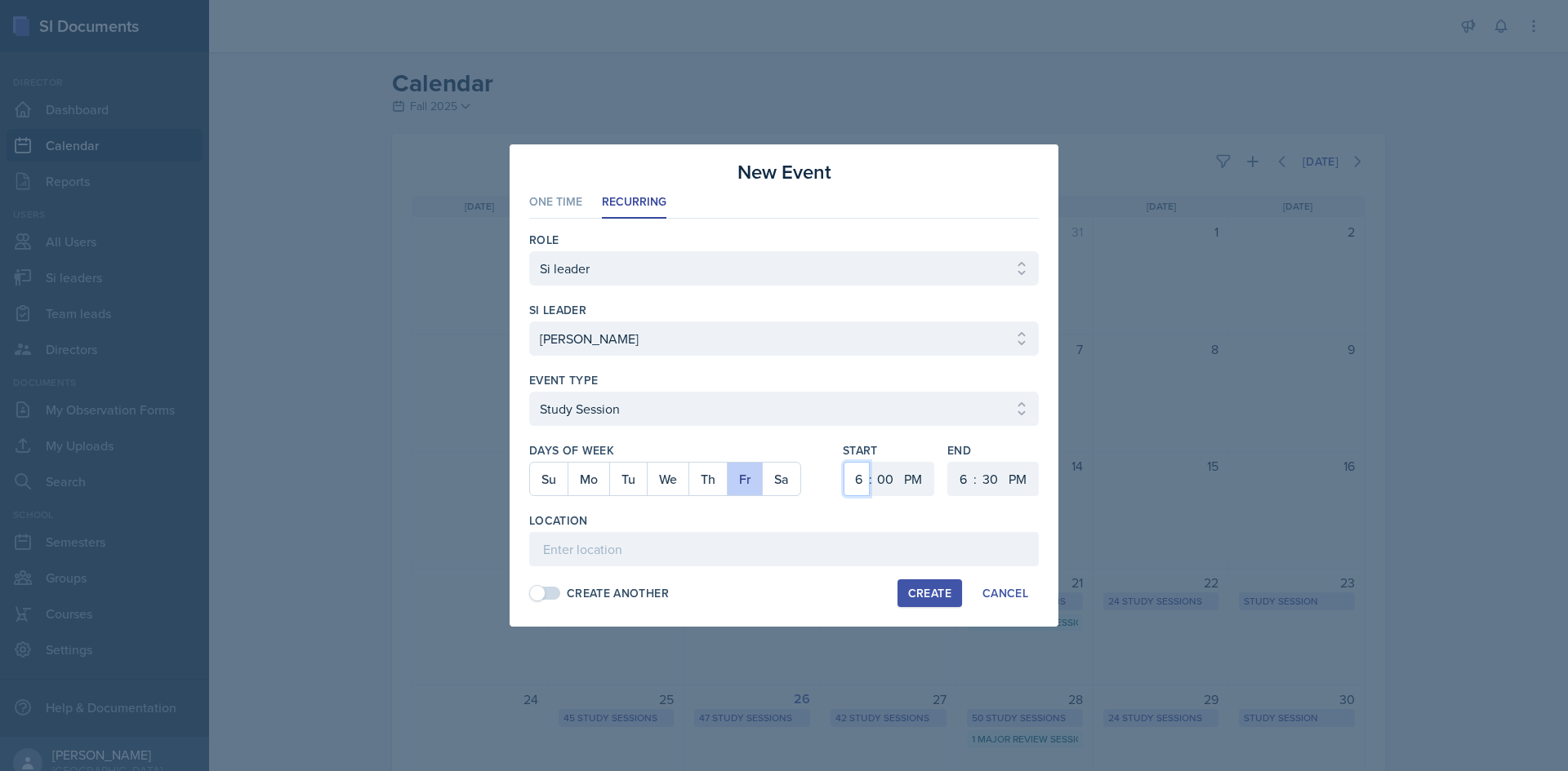
select select "9"
click at [843, 462] on select "1 2 3 4 5 6 7 8 9 10 11 12" at bounding box center [856, 478] width 26 height 34
click at [917, 475] on select "AM PM" at bounding box center [914, 478] width 33 height 34
select select "AM"
click at [898, 462] on select "AM PM" at bounding box center [914, 478] width 33 height 34
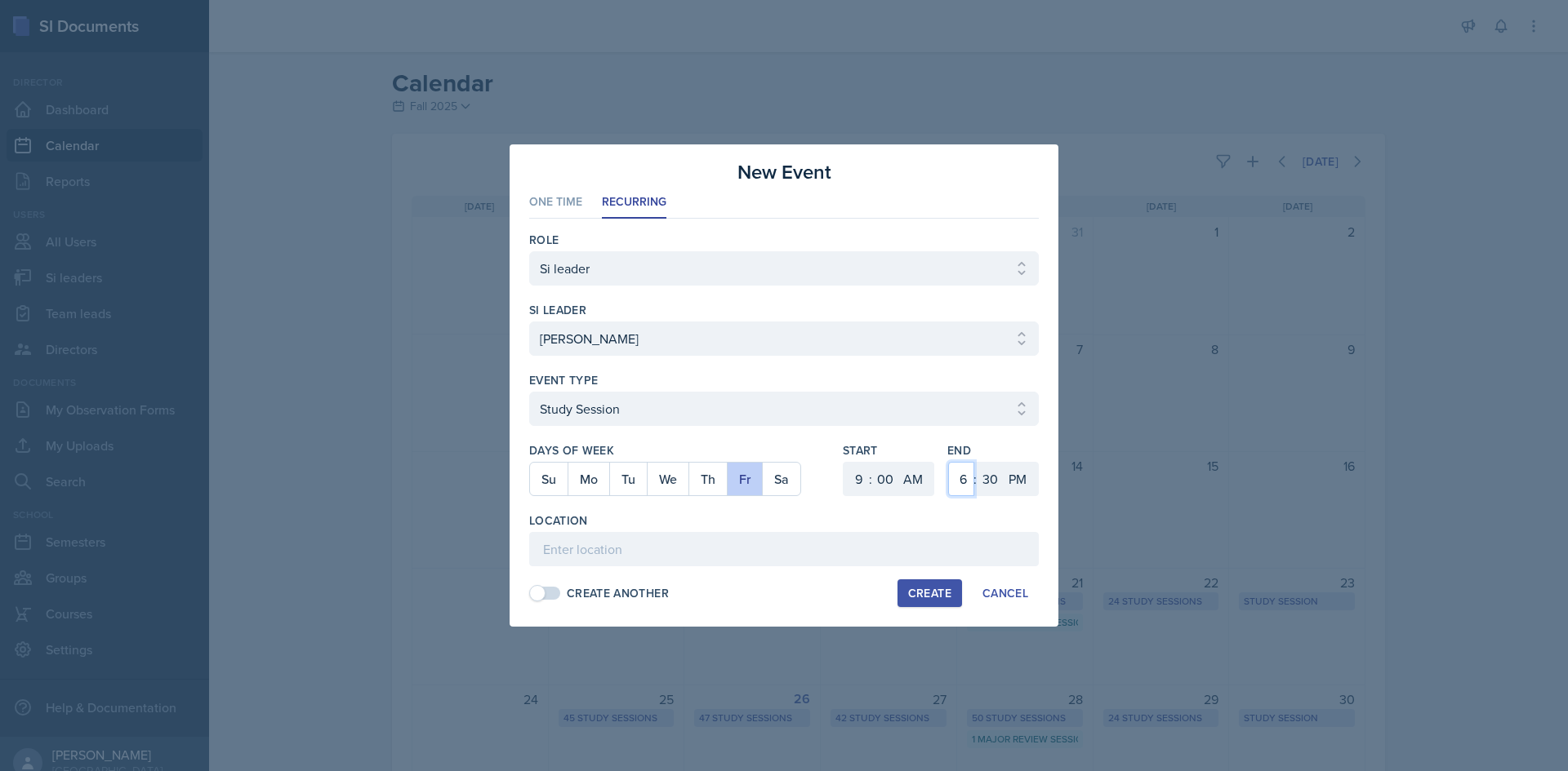
click at [954, 483] on select "1 2 3 4 5 6 7 8 9 10 11 12" at bounding box center [961, 478] width 26 height 34
select select "10"
click at [948, 462] on select "1 2 3 4 5 6 7 8 9 10 11 12" at bounding box center [961, 478] width 26 height 34
click at [991, 483] on select "00 05 10 15 20 25 30 35 40 45 50 55" at bounding box center [989, 478] width 26 height 34
select select "0"
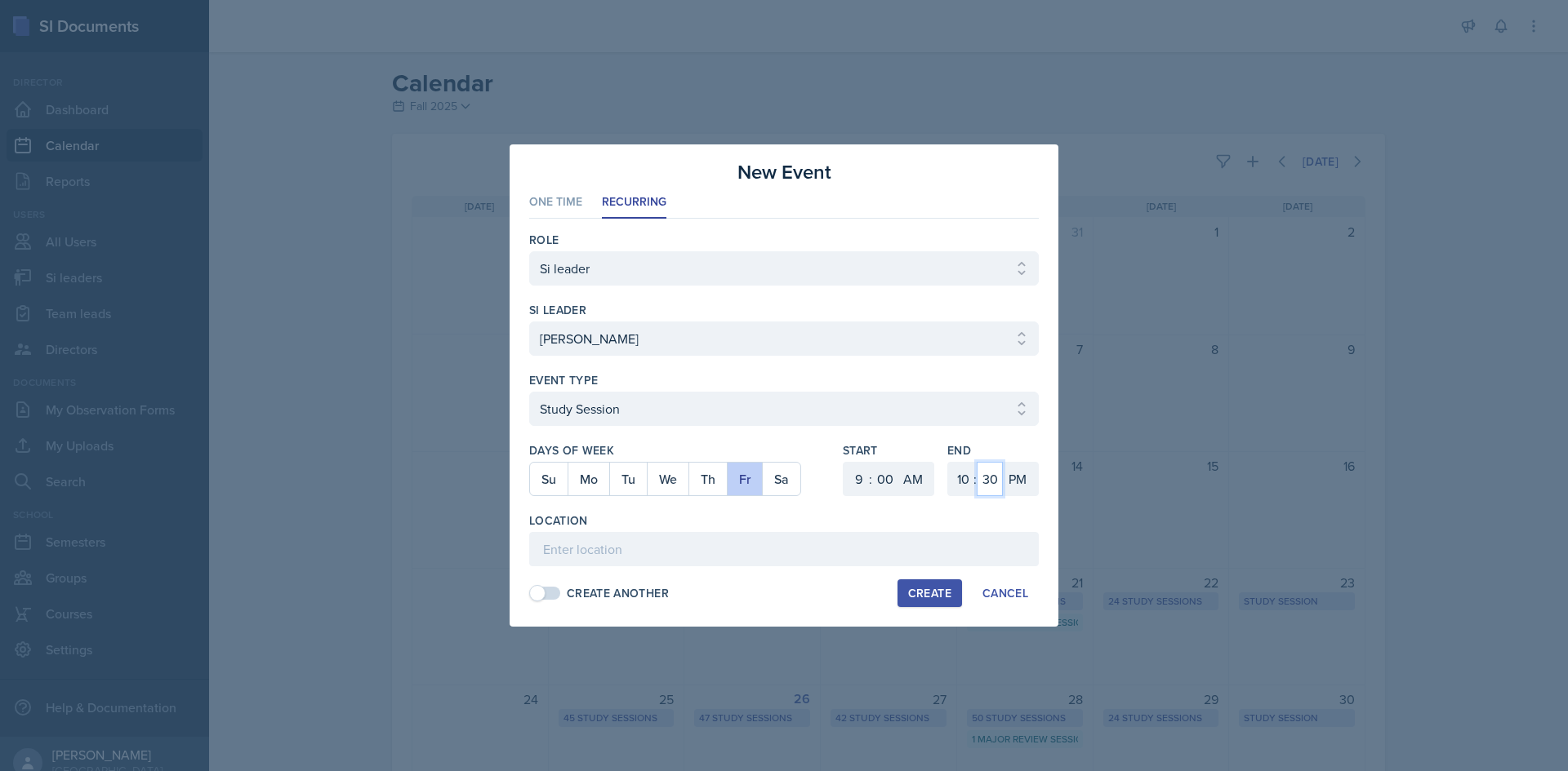
click at [977, 462] on select "00 05 10 15 20 25 30 35 40 45 50 55" at bounding box center [989, 478] width 26 height 34
click at [1012, 489] on select "AM PM" at bounding box center [1018, 478] width 33 height 34
select select "AM"
click at [1003, 462] on select "AM PM" at bounding box center [1018, 478] width 33 height 34
click at [951, 551] on input at bounding box center [783, 548] width 510 height 34
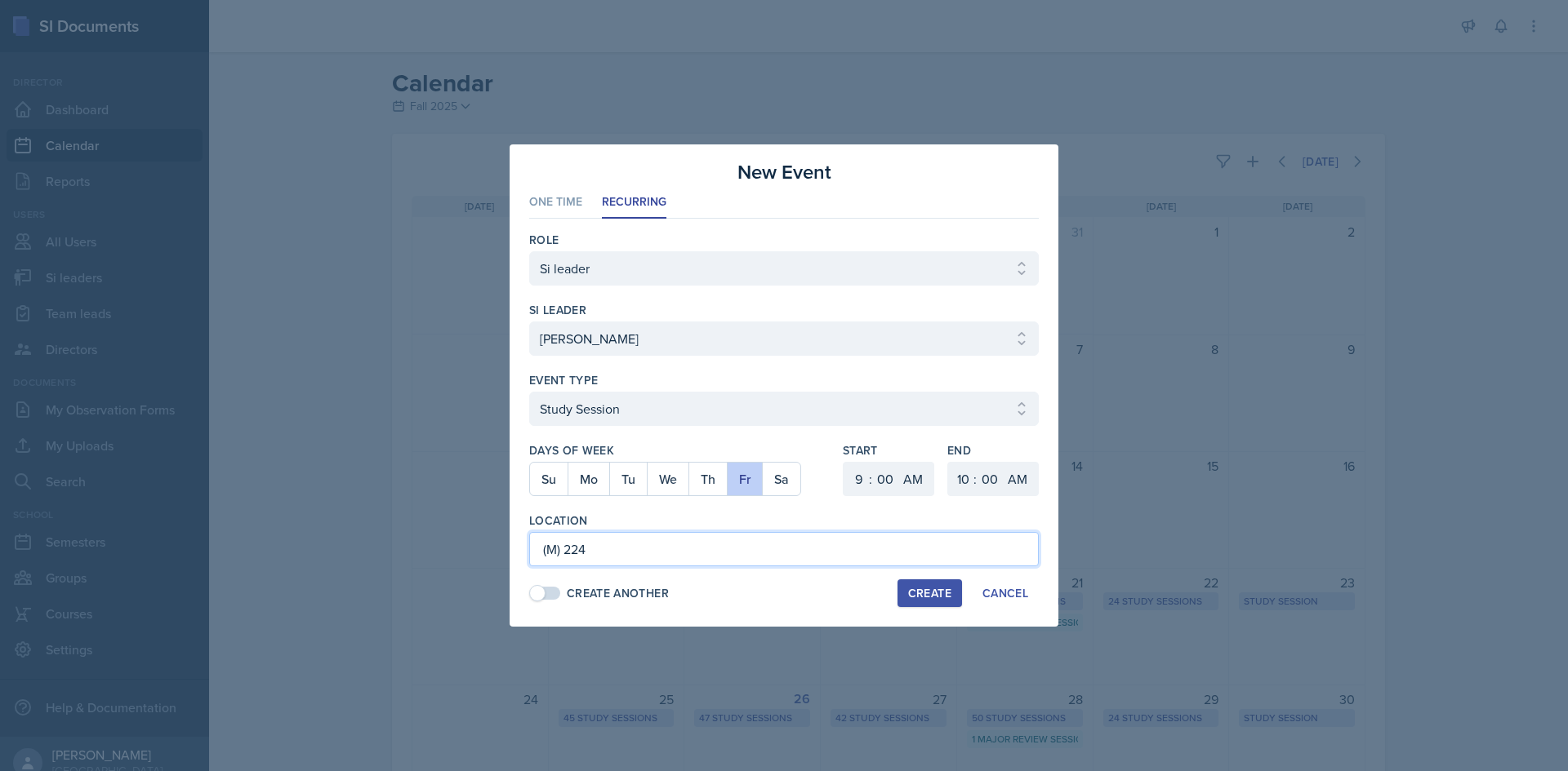
click at [536, 549] on input "(M) 224" at bounding box center [783, 548] width 510 height 34
click at [540, 558] on input "(M) 224" at bounding box center [783, 548] width 510 height 34
type input "Atrium Building (M) 224"
click at [933, 592] on div "Create" at bounding box center [930, 593] width 43 height 13
select select
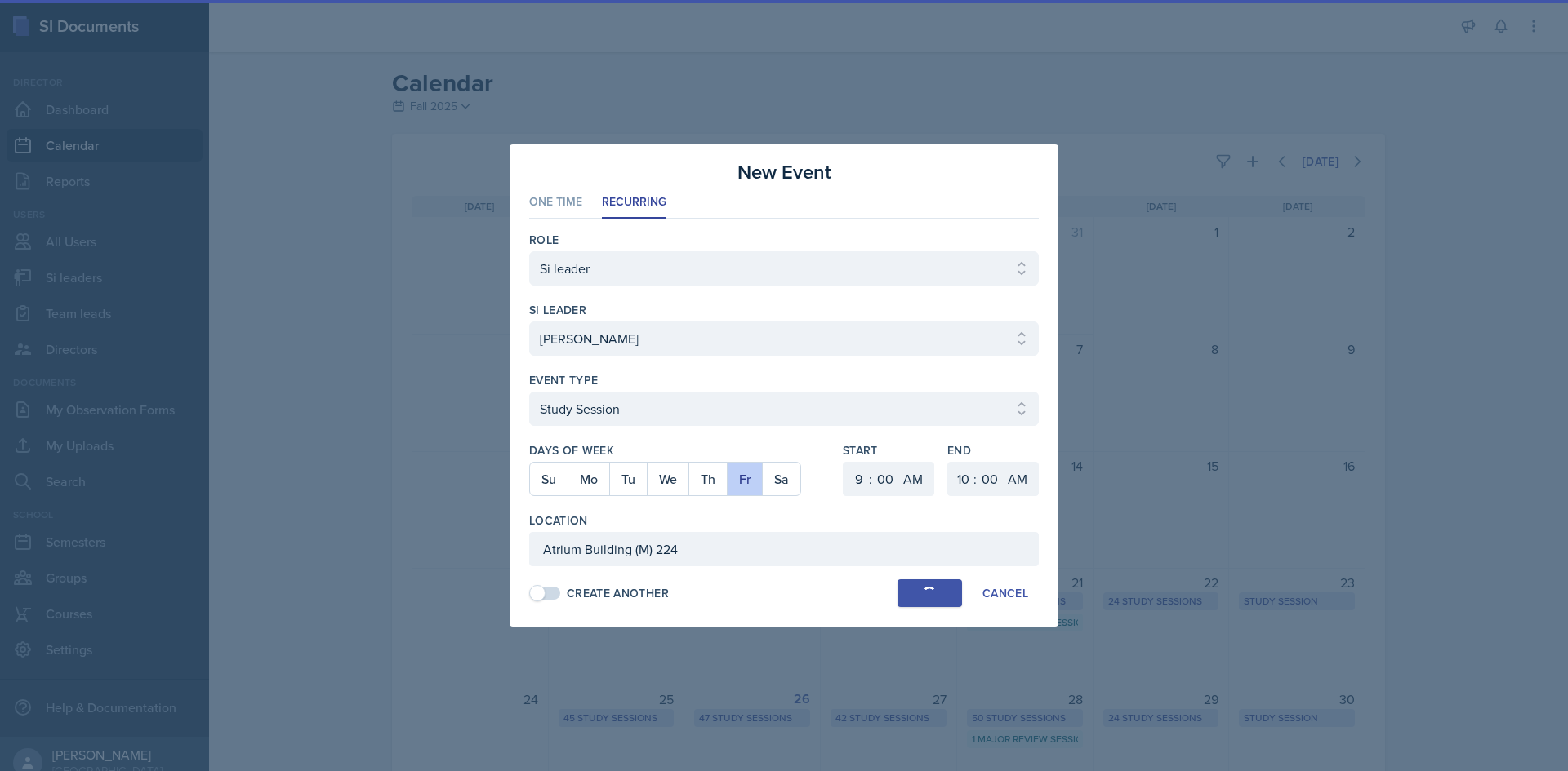
select select
select select "6"
select select "PM"
select select "6"
select select "30"
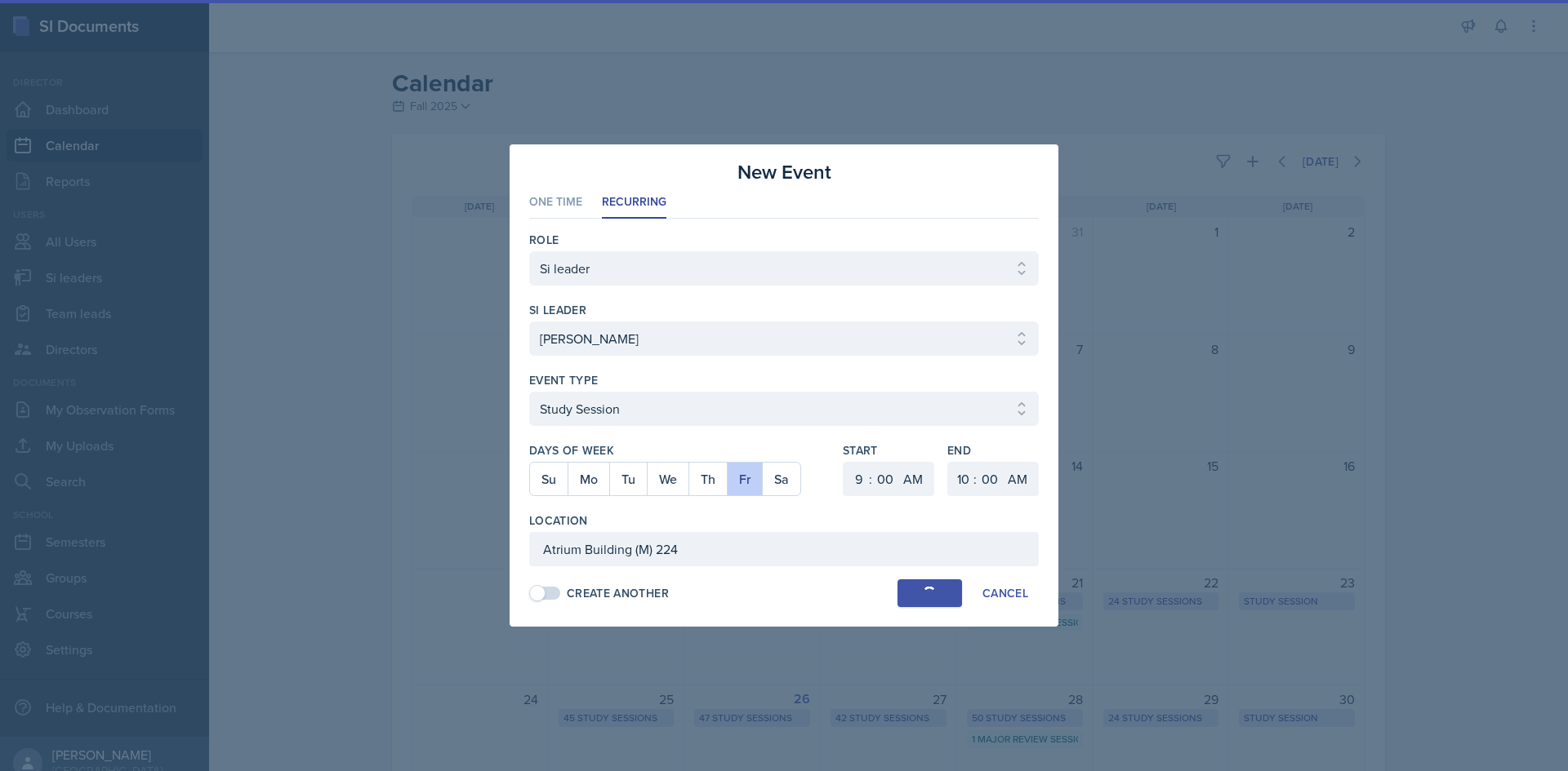
select select "PM"
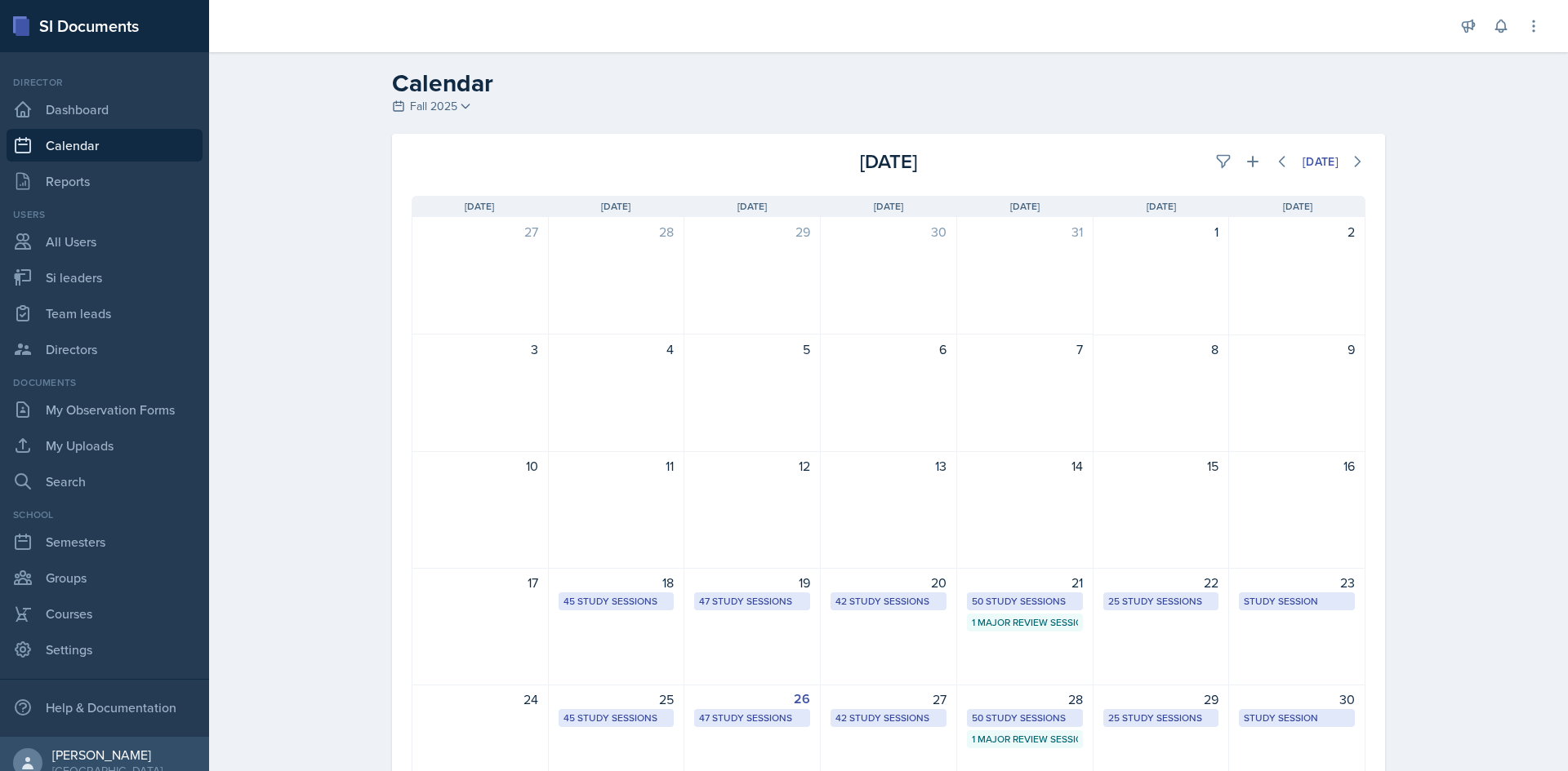
click at [1234, 174] on div "[DATE]" at bounding box center [1206, 161] width 318 height 29
click at [1244, 167] on icon at bounding box center [1253, 162] width 17 height 17
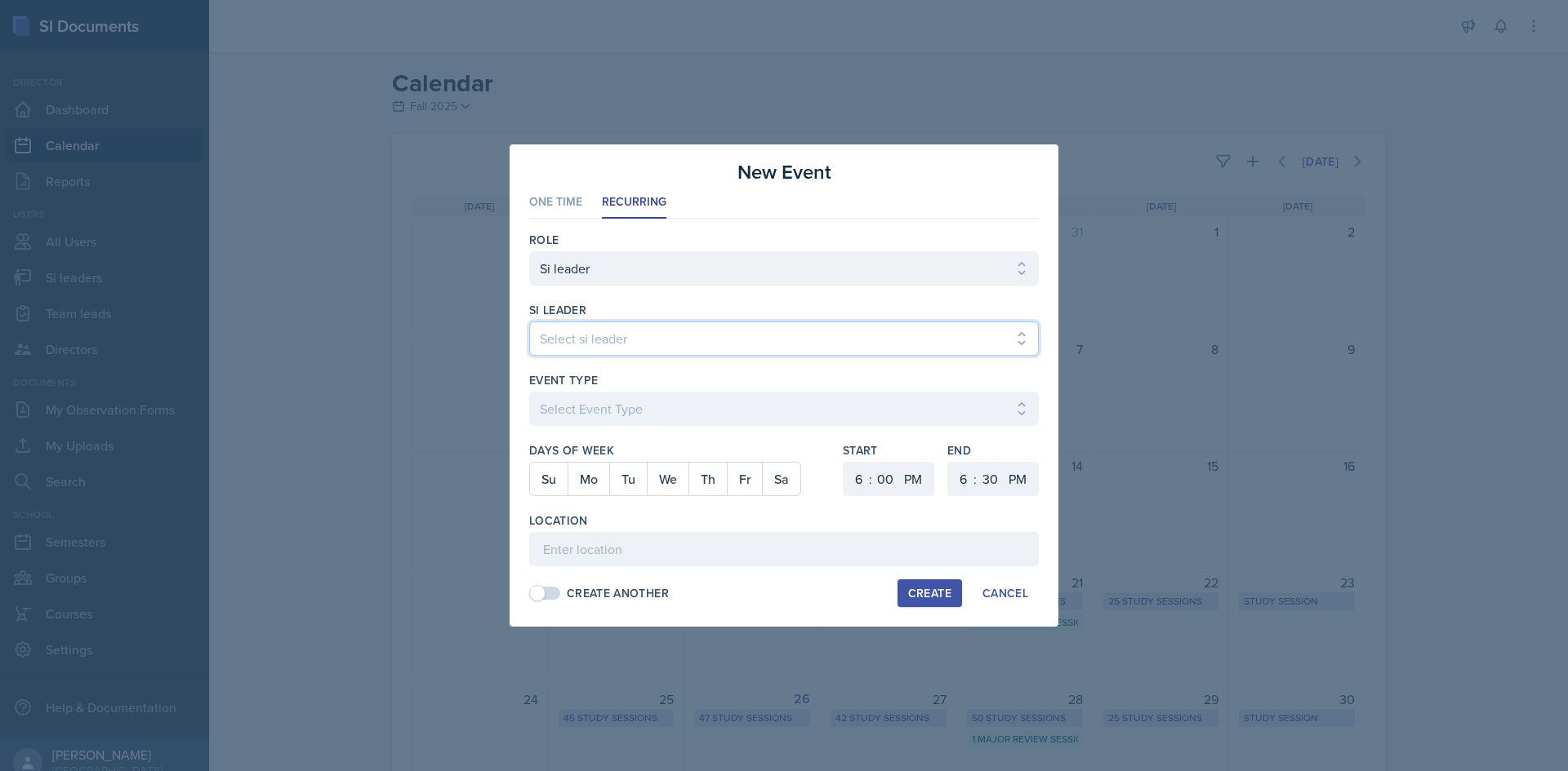
click at [773, 339] on select "Select si leader [PERSON_NAME] [PERSON_NAME] [PERSON_NAME] [PERSON_NAME] [PERSO…" at bounding box center [783, 338] width 510 height 34
click at [773, 338] on select "Select si leader [PERSON_NAME] [PERSON_NAME] [PERSON_NAME] [PERSON_NAME] [PERSO…" at bounding box center [783, 338] width 510 height 34
select select "c2e9cea3-70d8-4d31-8a12-8e8267f55d16"
click at [529, 322] on select "Select si leader [PERSON_NAME] [PERSON_NAME] [PERSON_NAME] [PERSON_NAME] [PERSO…" at bounding box center [783, 338] width 510 height 34
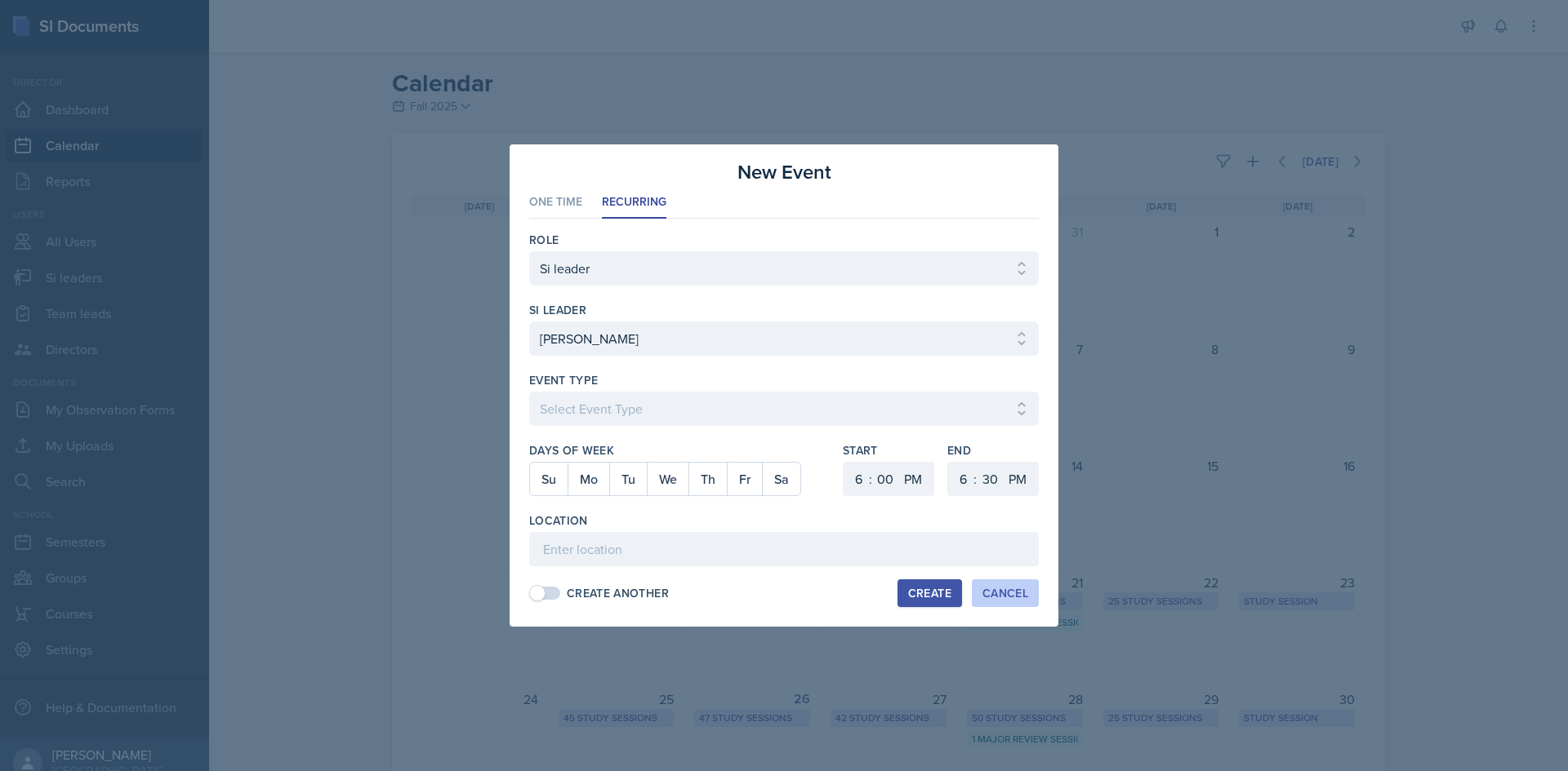
click at [1005, 592] on div "Cancel" at bounding box center [1005, 593] width 46 height 13
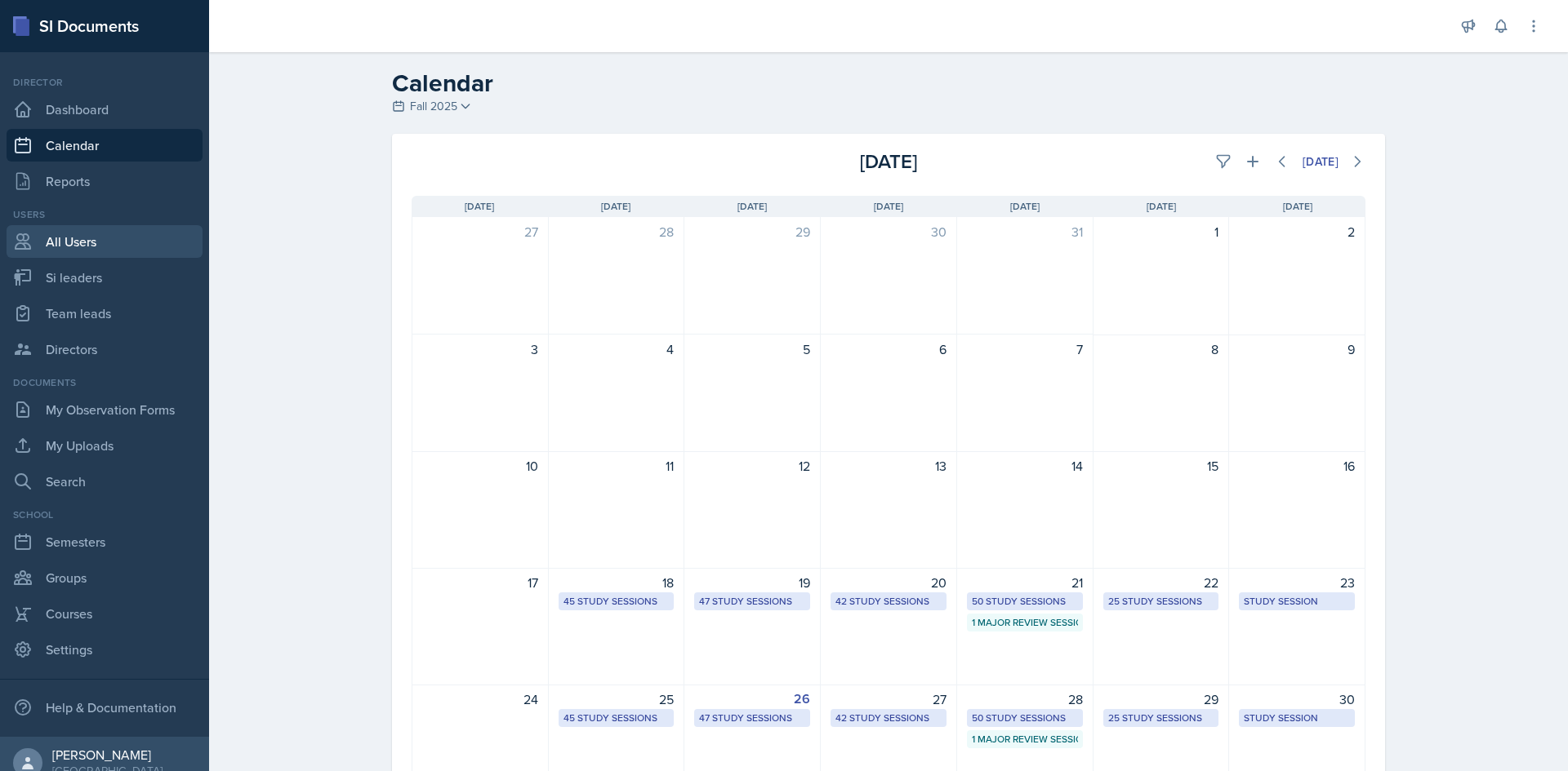
click at [58, 238] on link "All Users" at bounding box center [104, 241] width 196 height 33
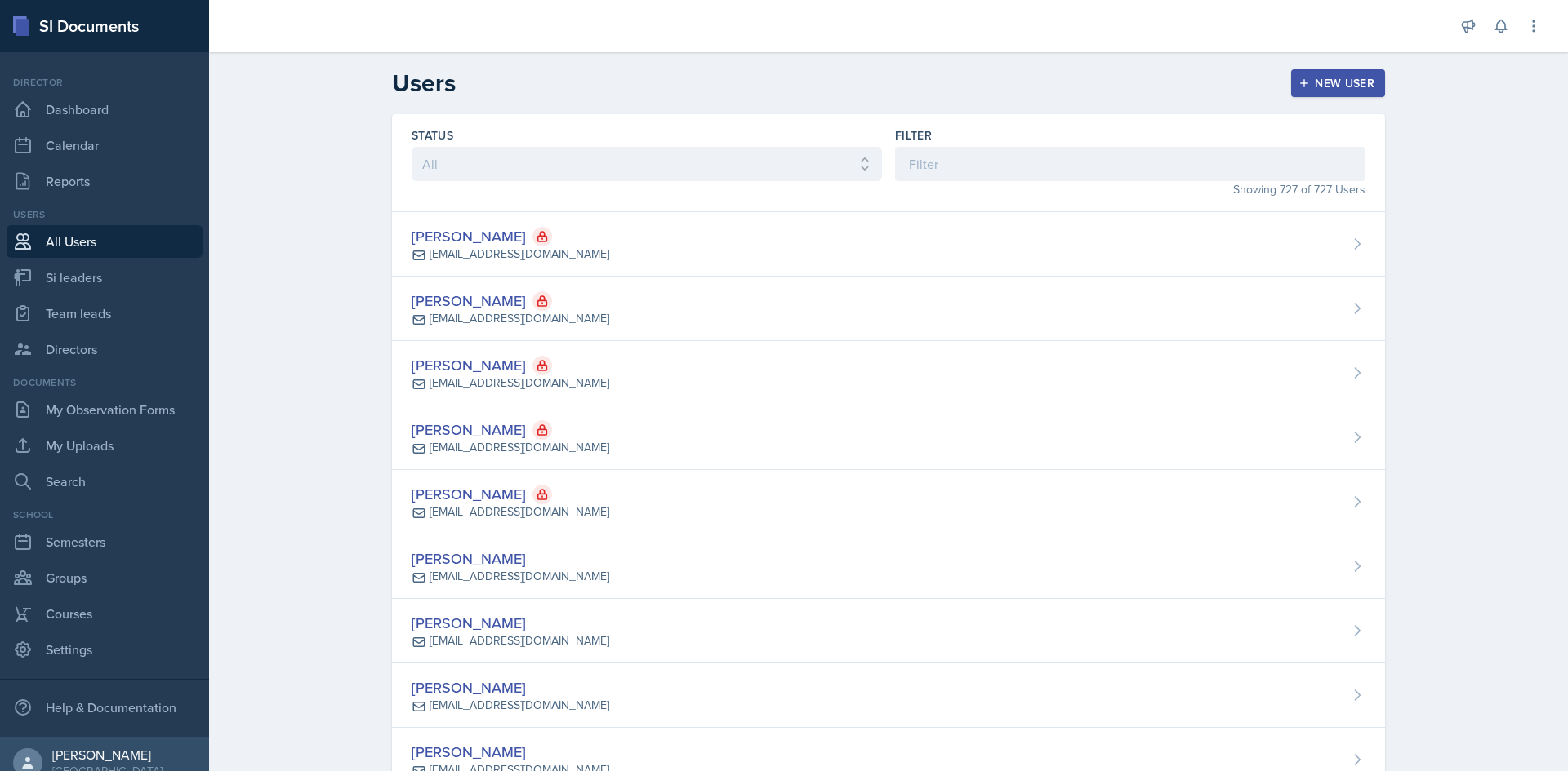
drag, startPoint x: 596, startPoint y: 138, endPoint x: 597, endPoint y: 166, distance: 28.0
click at [596, 148] on div "Status All Active Inactive" at bounding box center [646, 163] width 470 height 71
click at [597, 166] on select "All Active Inactive" at bounding box center [646, 163] width 470 height 34
click at [999, 158] on input at bounding box center [1130, 163] width 470 height 34
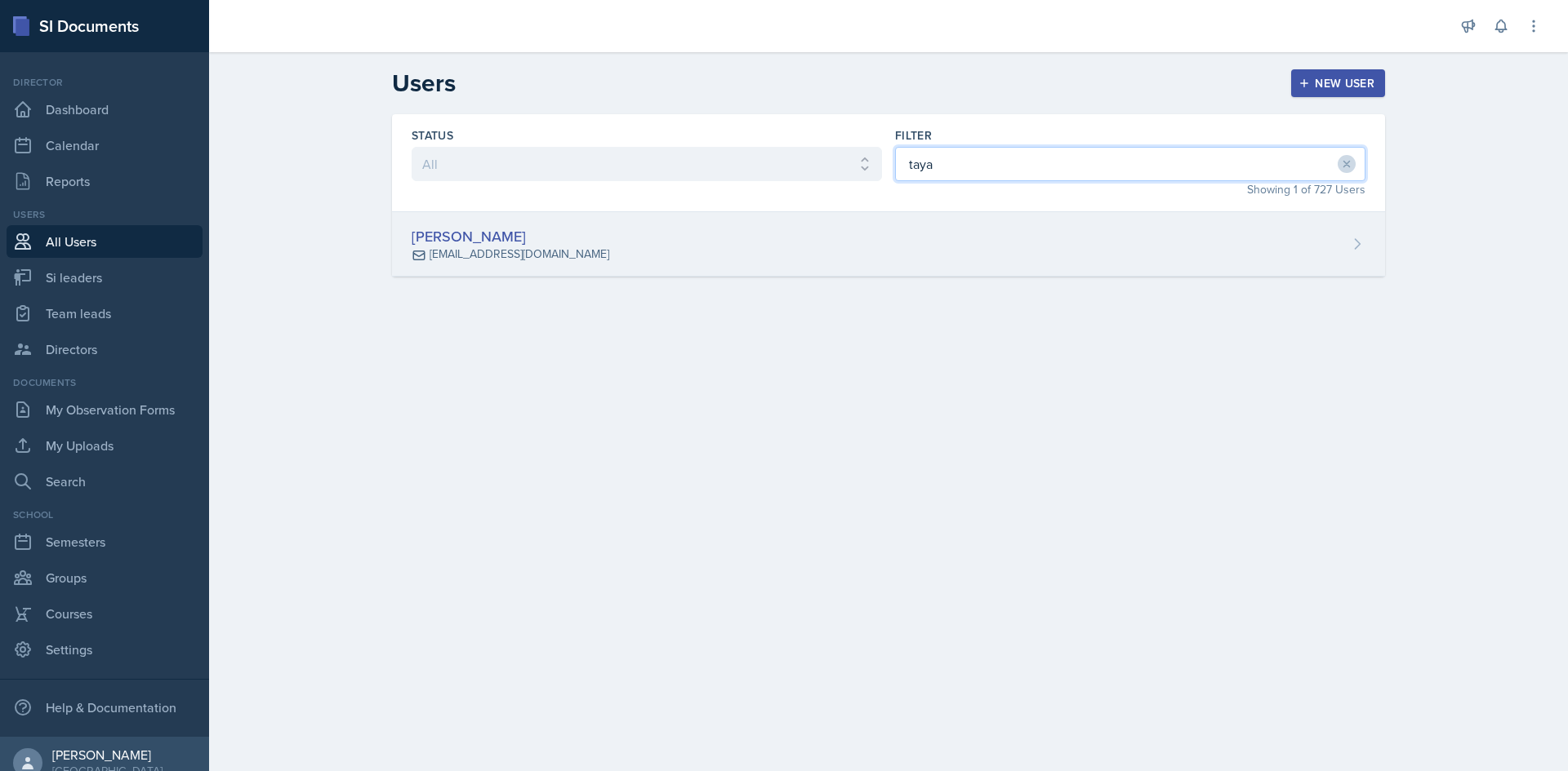
type input "taya"
click at [583, 244] on div "[PERSON_NAME]" at bounding box center [510, 236] width 198 height 22
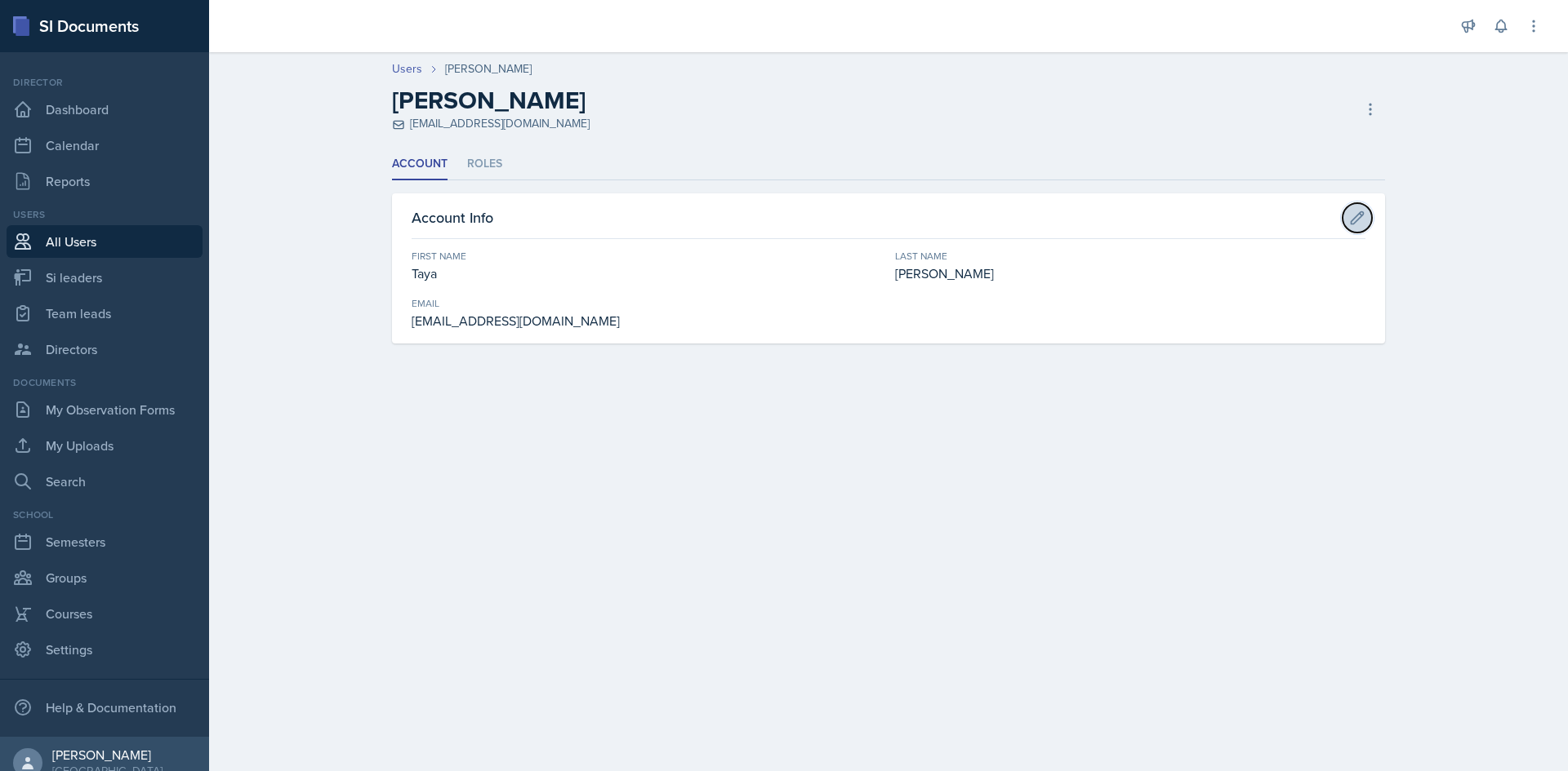
click at [1370, 215] on button at bounding box center [1357, 218] width 29 height 29
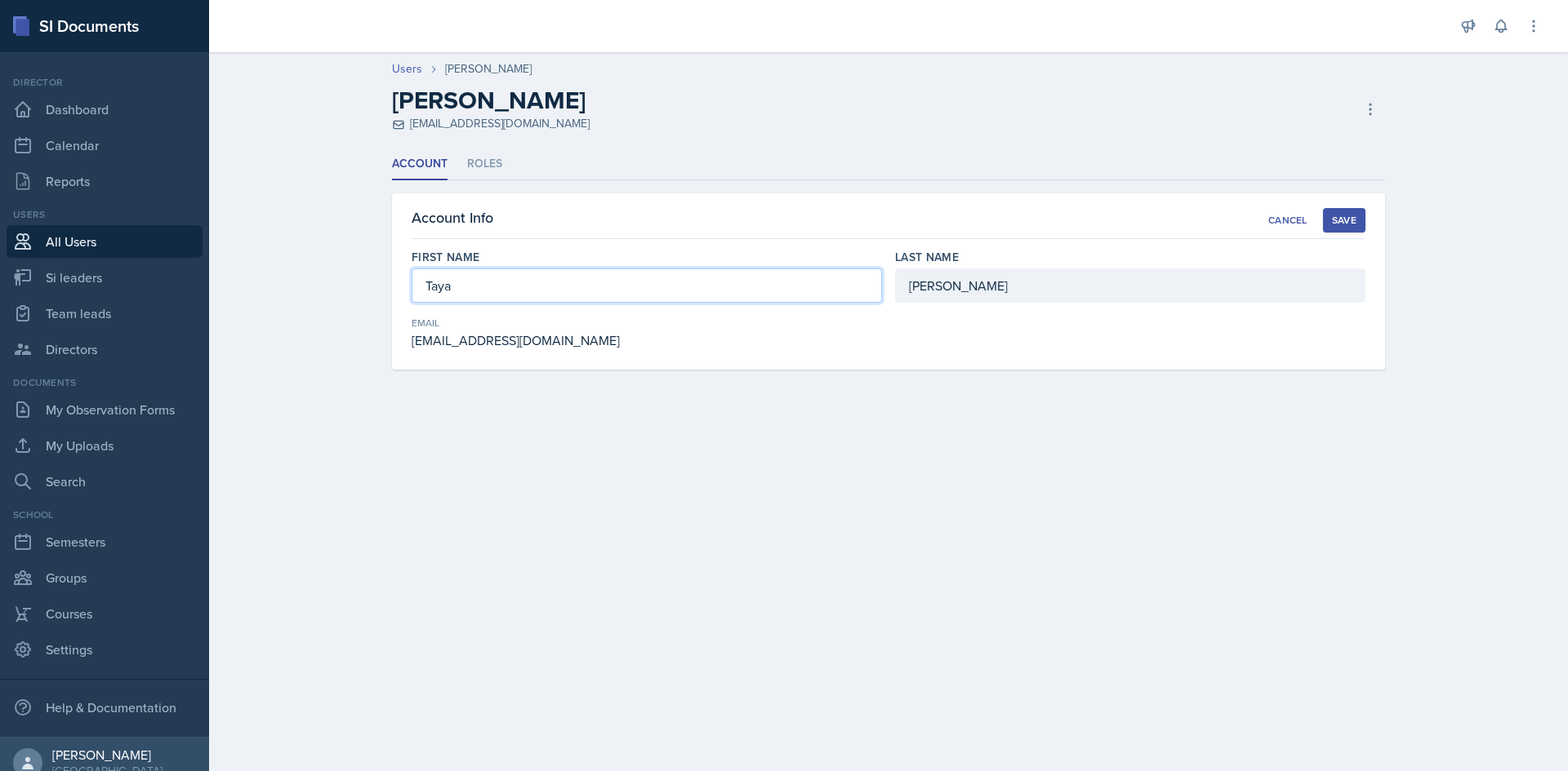
drag, startPoint x: 504, startPoint y: 290, endPoint x: 55, endPoint y: 226, distance: 453.5
click at [61, 226] on div "SI Documents Director Dashboard Calendar Reports Users All Users Si leaders Tea…" at bounding box center [784, 385] width 1568 height 771
type input "Thai"
click at [1334, 223] on div "Save" at bounding box center [1344, 221] width 24 height 13
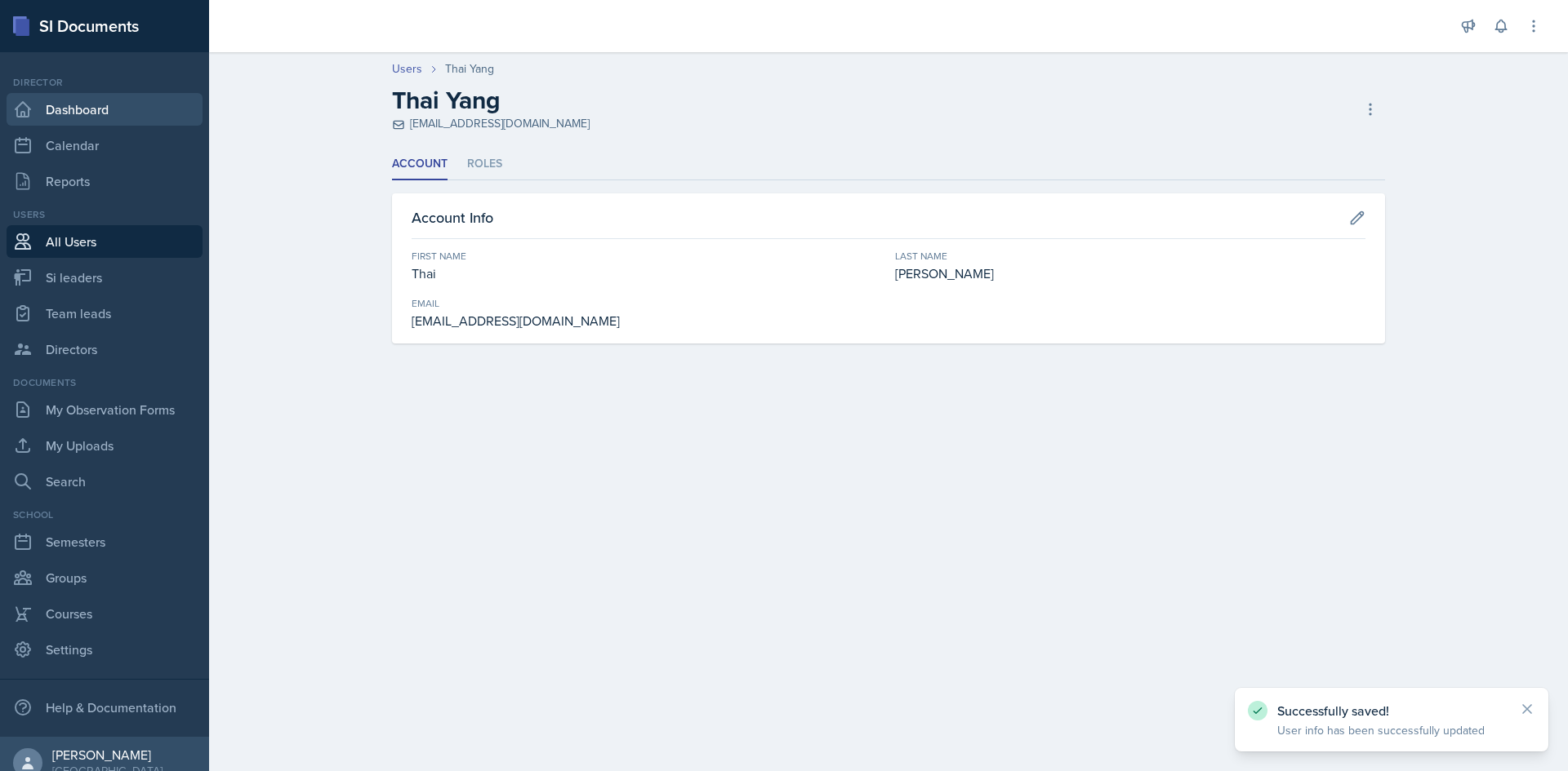
click at [103, 110] on link "Dashboard" at bounding box center [104, 109] width 196 height 33
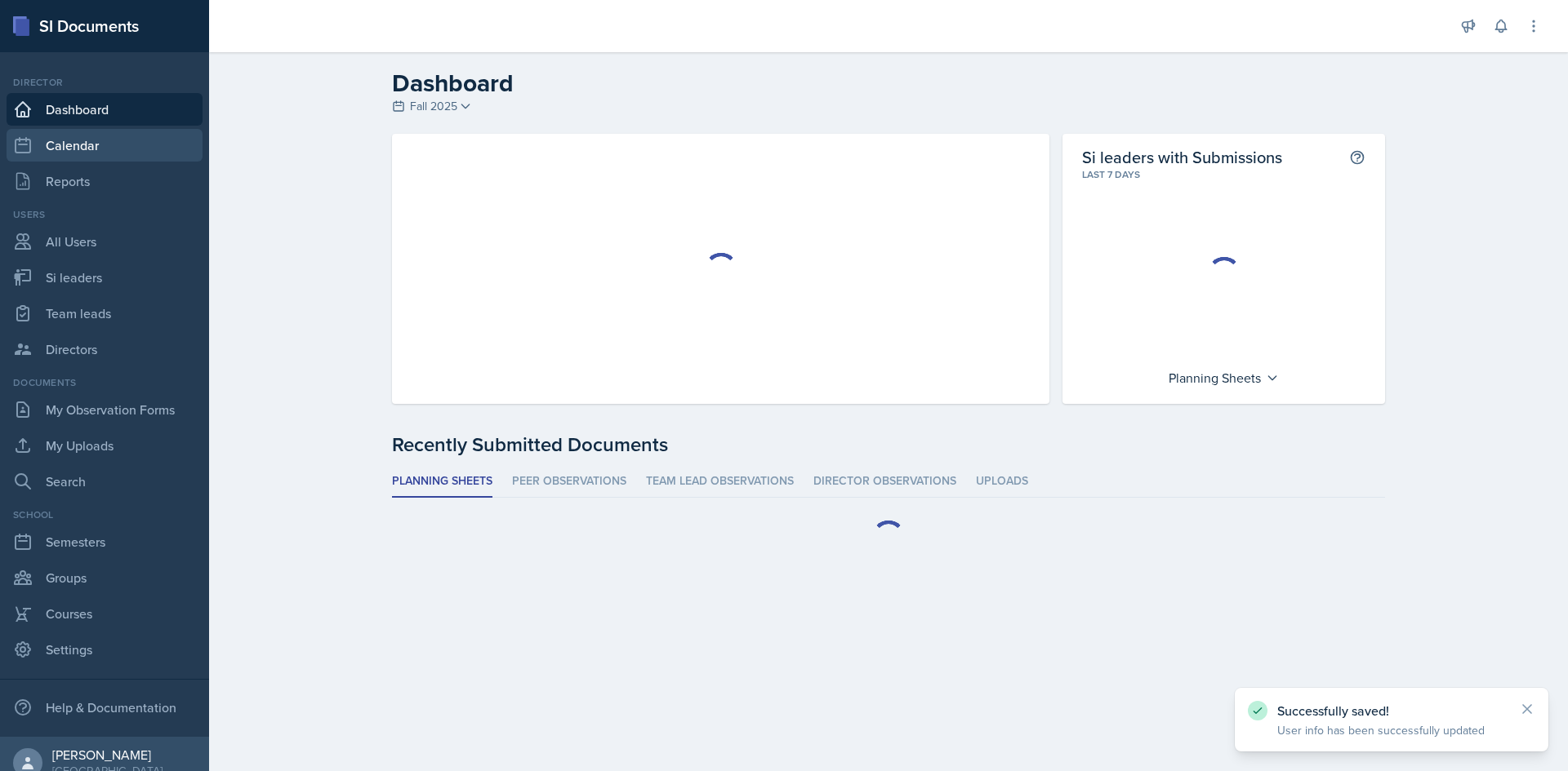
click at [90, 137] on link "Calendar" at bounding box center [104, 145] width 196 height 33
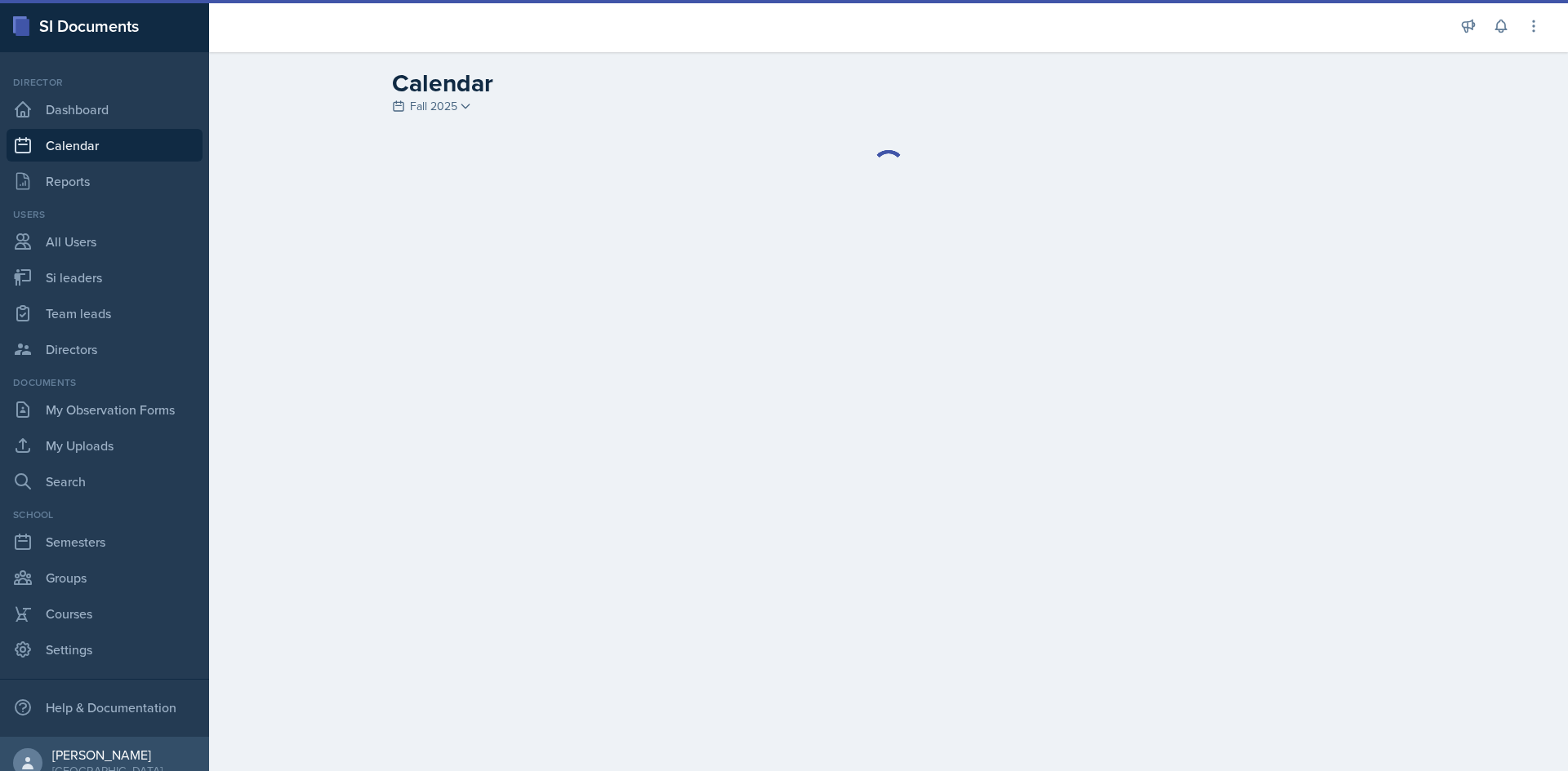
select select "1"
select select "6"
select select "PM"
select select "6"
select select "30"
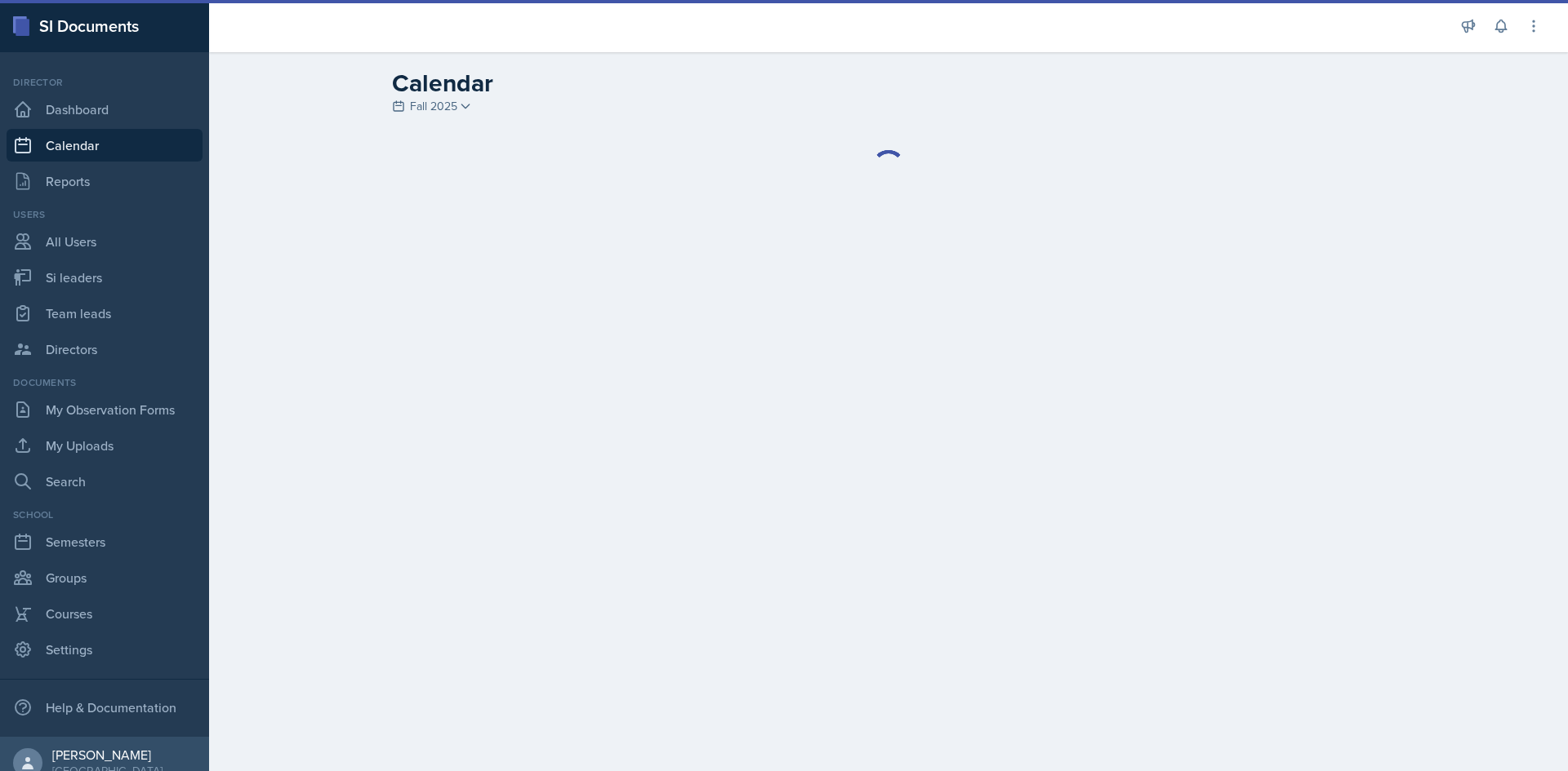
select select "PM"
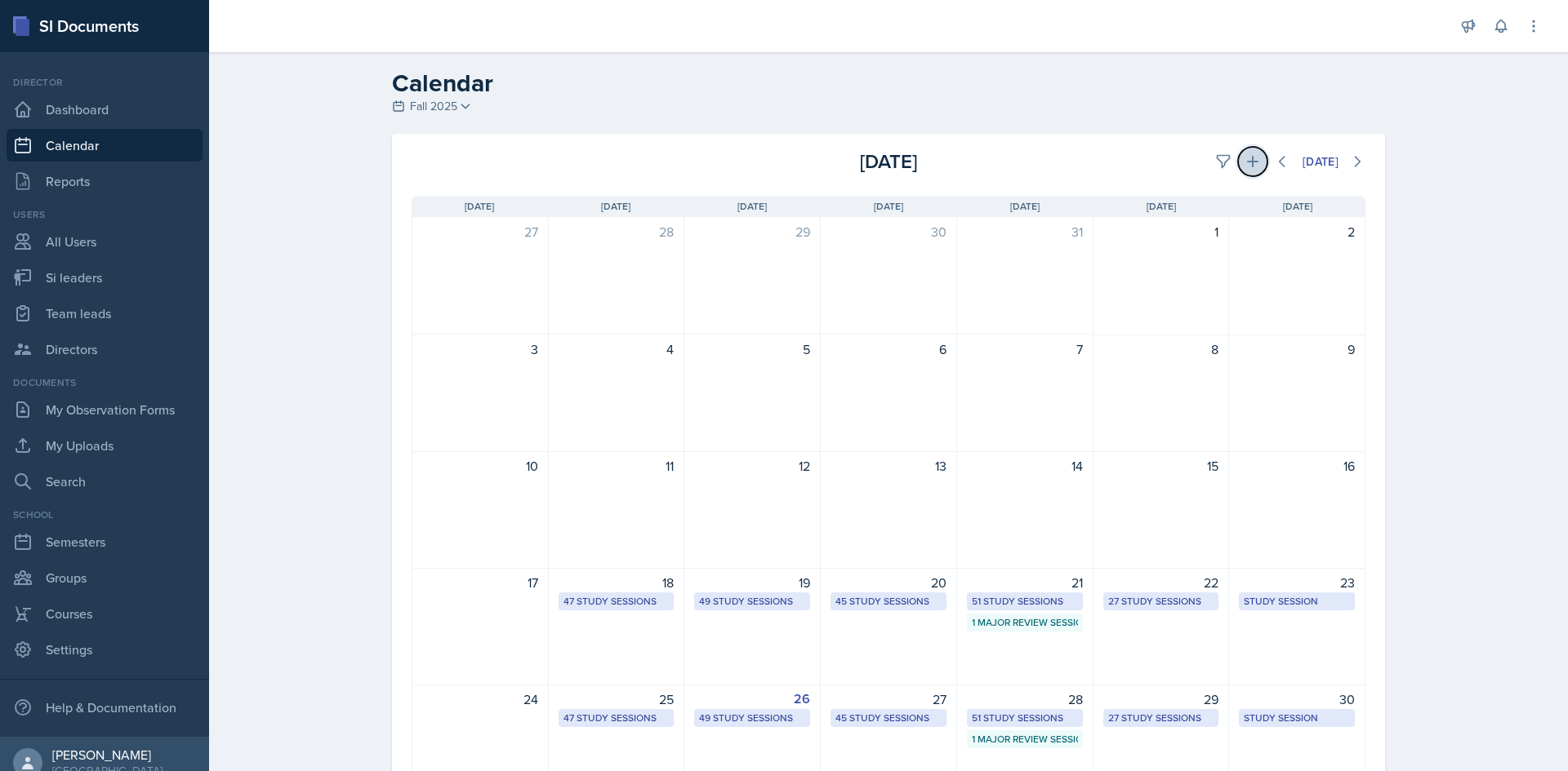
click at [1247, 163] on icon at bounding box center [1253, 162] width 12 height 12
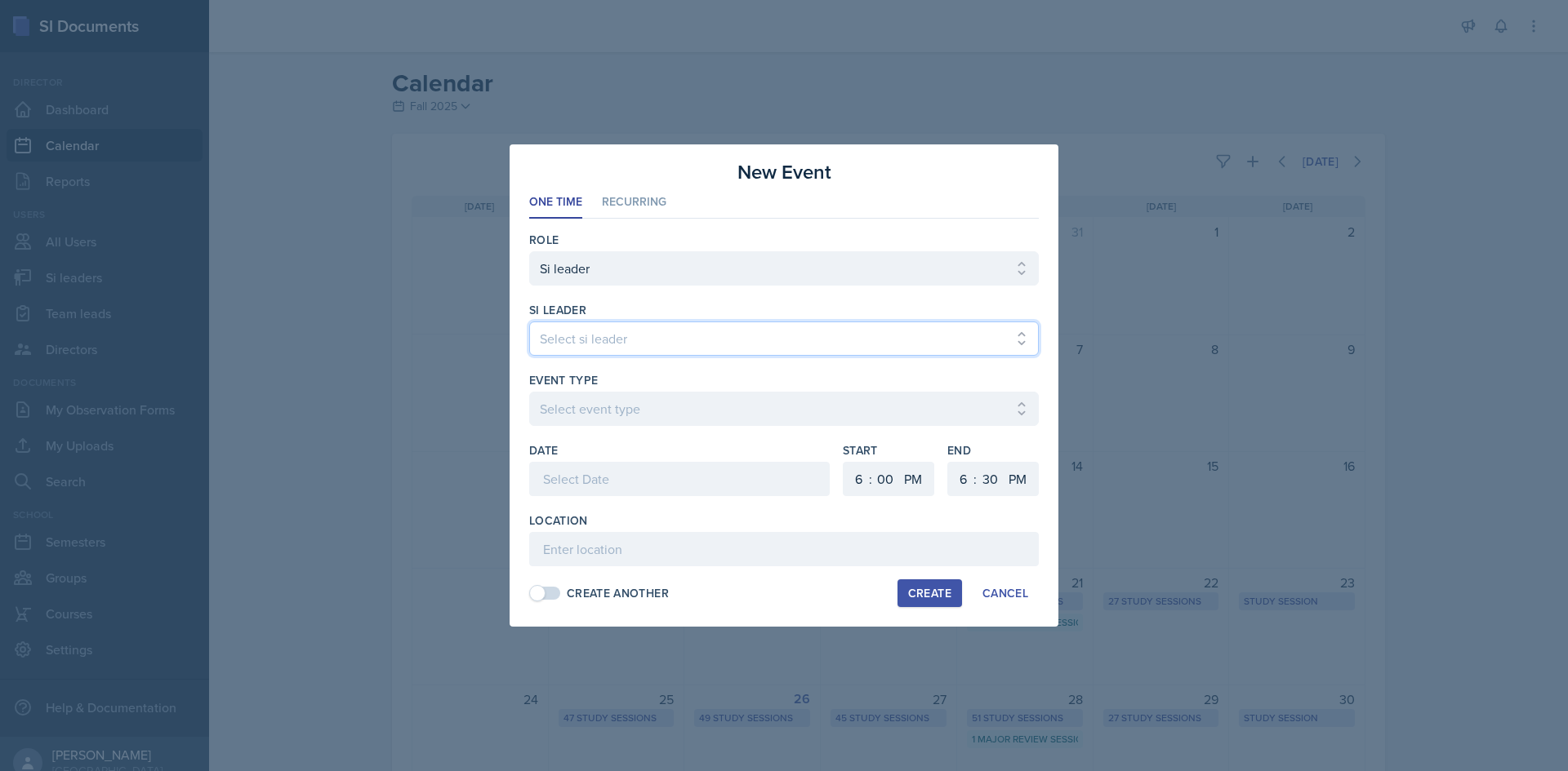
click at [721, 328] on select "Select si leader [PERSON_NAME] [PERSON_NAME] [PERSON_NAME] [PERSON_NAME] [PERSO…" at bounding box center [783, 338] width 510 height 34
select select "c2e9cea3-70d8-4d31-8a12-8e8267f55d16"
click at [529, 322] on select "Select si leader [PERSON_NAME] [PERSON_NAME] [PERSON_NAME] [PERSON_NAME] [PERSO…" at bounding box center [783, 338] width 510 height 34
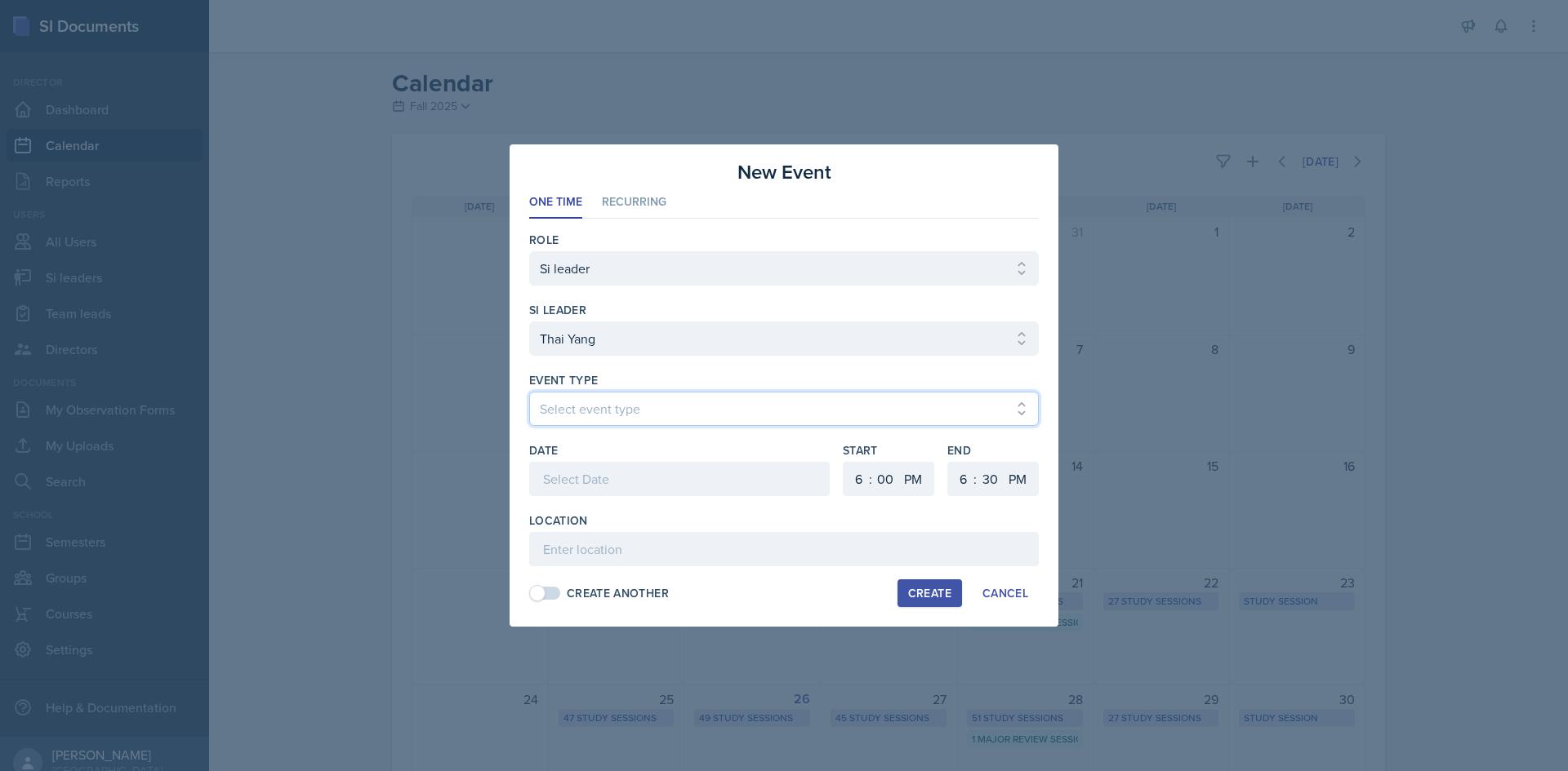
click at [684, 413] on select "Select event type Major Review Session Study Session" at bounding box center [783, 408] width 510 height 34
select select "d66089cd-5ee7-4f89-a345-f1bdd1643066"
click at [529, 392] on select "Select event type Major Review Session Study Session" at bounding box center [783, 408] width 510 height 34
click at [632, 486] on div at bounding box center [679, 478] width 300 height 34
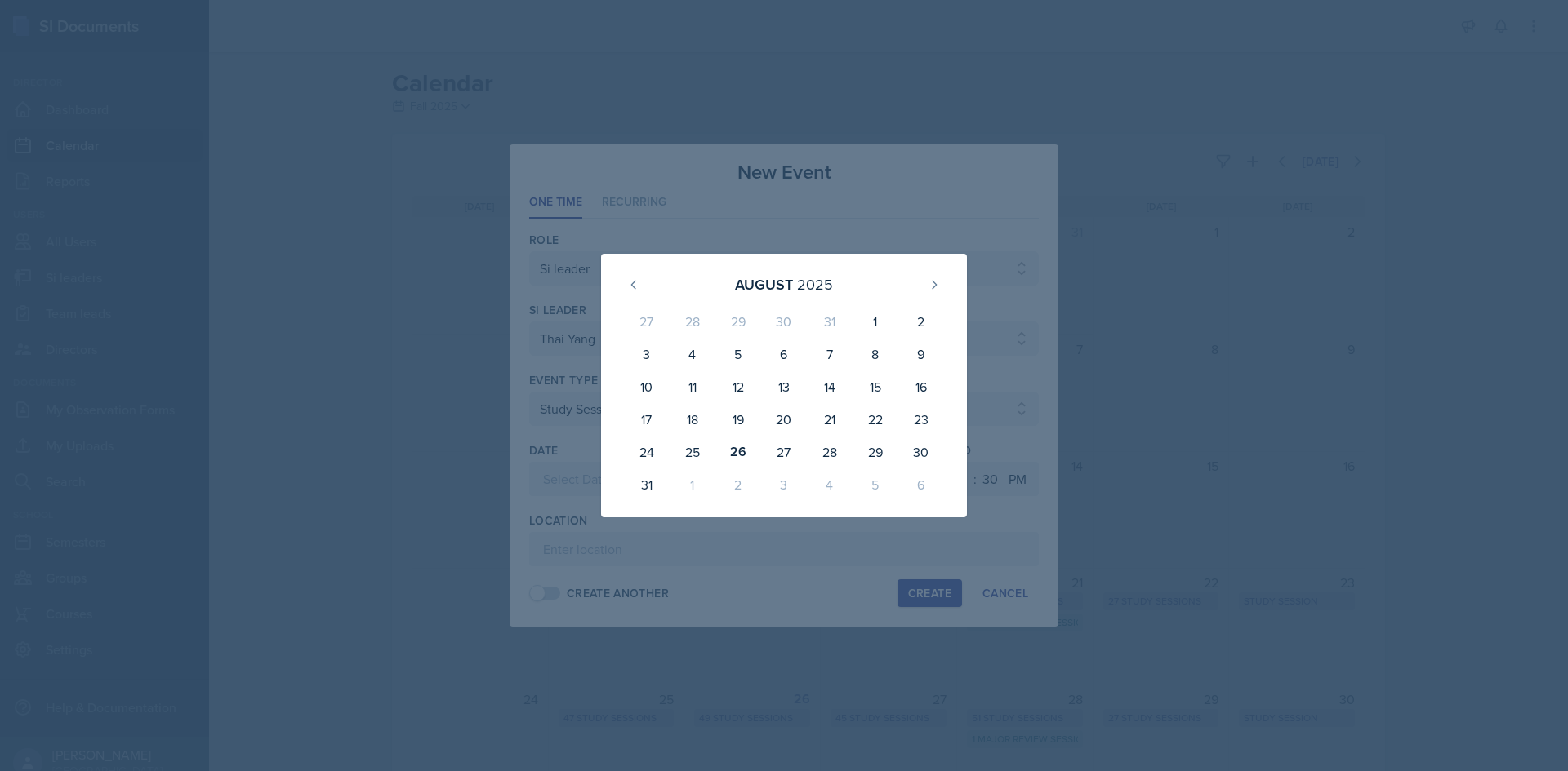
drag, startPoint x: 802, startPoint y: 210, endPoint x: 769, endPoint y: 197, distance: 35.5
click at [802, 209] on div at bounding box center [784, 385] width 1568 height 771
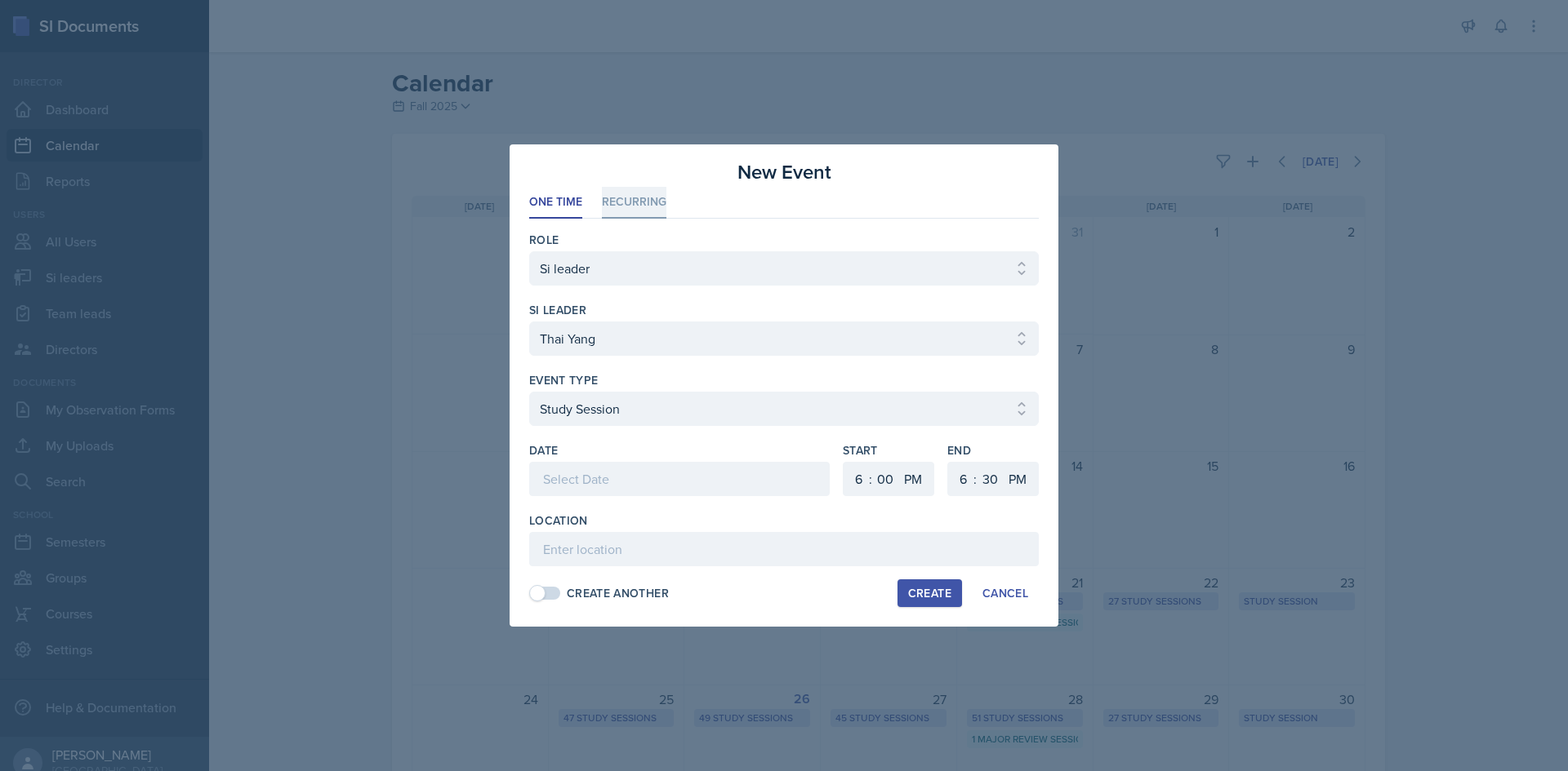
click at [621, 200] on li "Recurring" at bounding box center [634, 203] width 64 height 32
click at [625, 348] on select "Select si leader [PERSON_NAME] [PERSON_NAME] [PERSON_NAME] [PERSON_NAME] [PERSO…" at bounding box center [783, 338] width 510 height 34
click at [764, 333] on select "Select si leader [PERSON_NAME] [PERSON_NAME] [PERSON_NAME] [PERSON_NAME] [PERSO…" at bounding box center [783, 338] width 510 height 34
click at [529, 322] on select "Select si leader [PERSON_NAME] [PERSON_NAME] [PERSON_NAME] [PERSON_NAME] [PERSO…" at bounding box center [783, 338] width 510 height 34
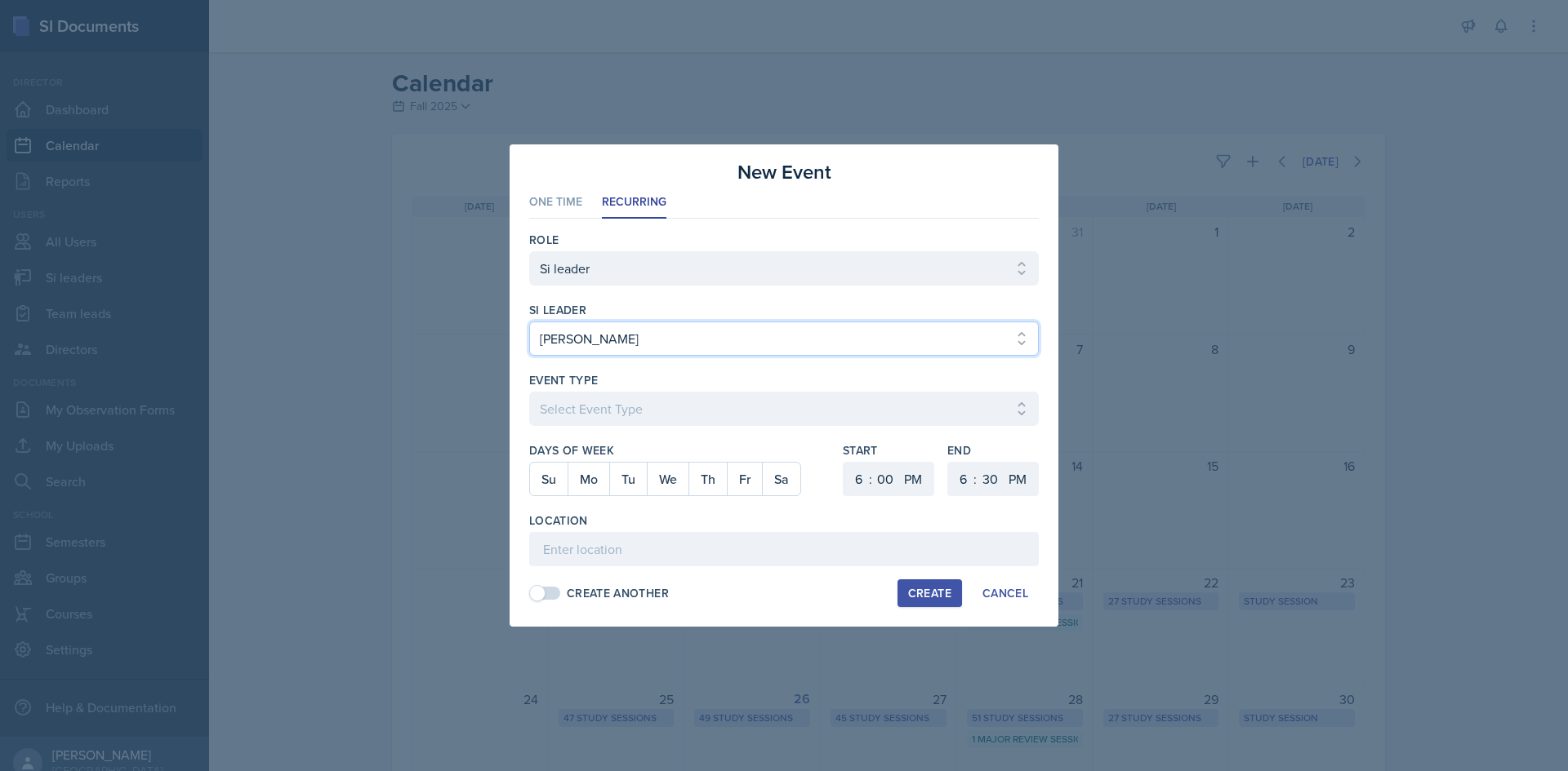
click at [764, 333] on select "Select si leader [PERSON_NAME] [PERSON_NAME] [PERSON_NAME] [PERSON_NAME] [PERSO…" at bounding box center [783, 338] width 510 height 34
select select "49d72e53-4f85-4919-816a-37354622ab04"
click at [929, 107] on div at bounding box center [784, 385] width 1568 height 771
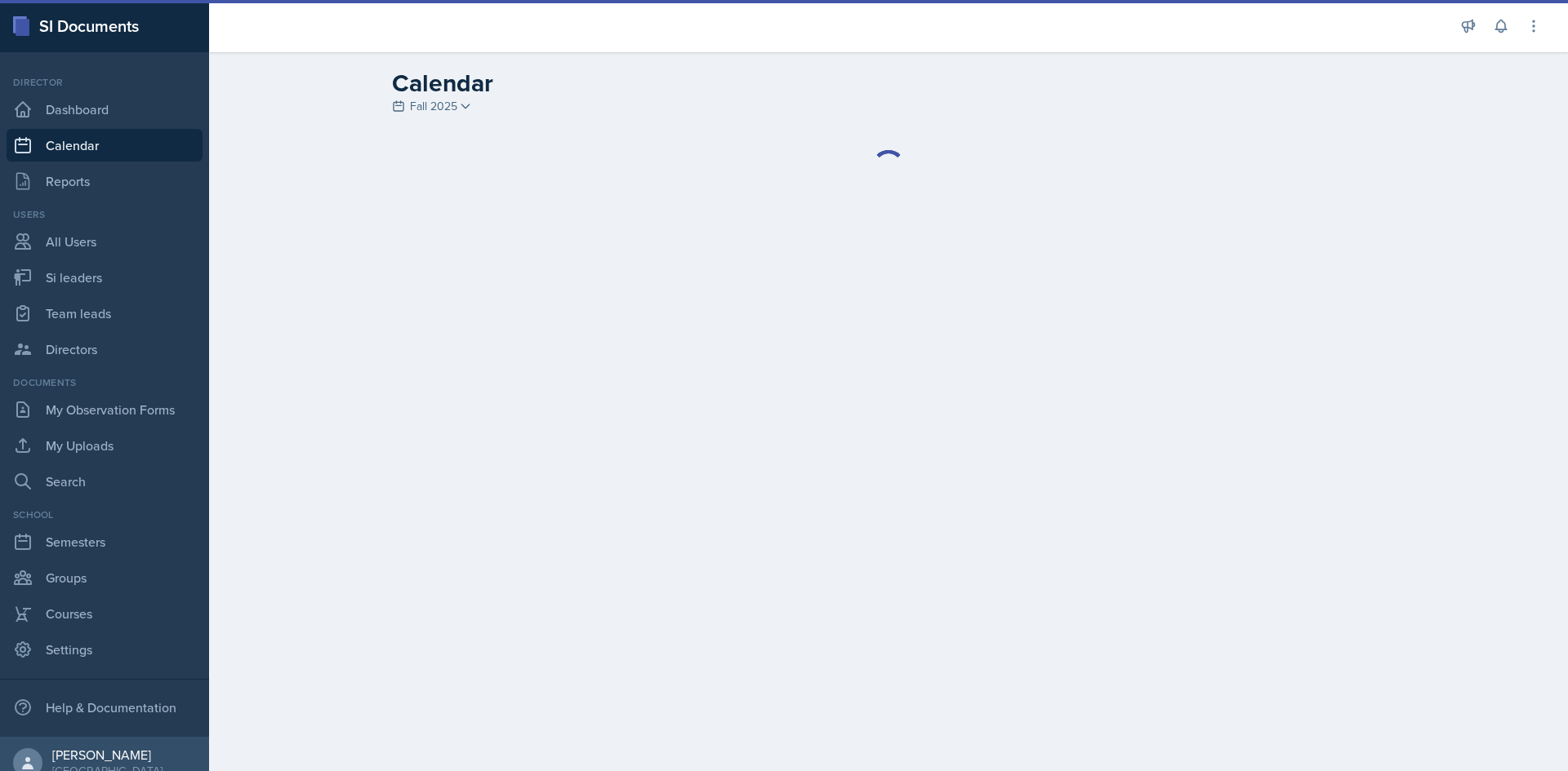
select select "1"
select select "6"
select select "PM"
select select "6"
select select "30"
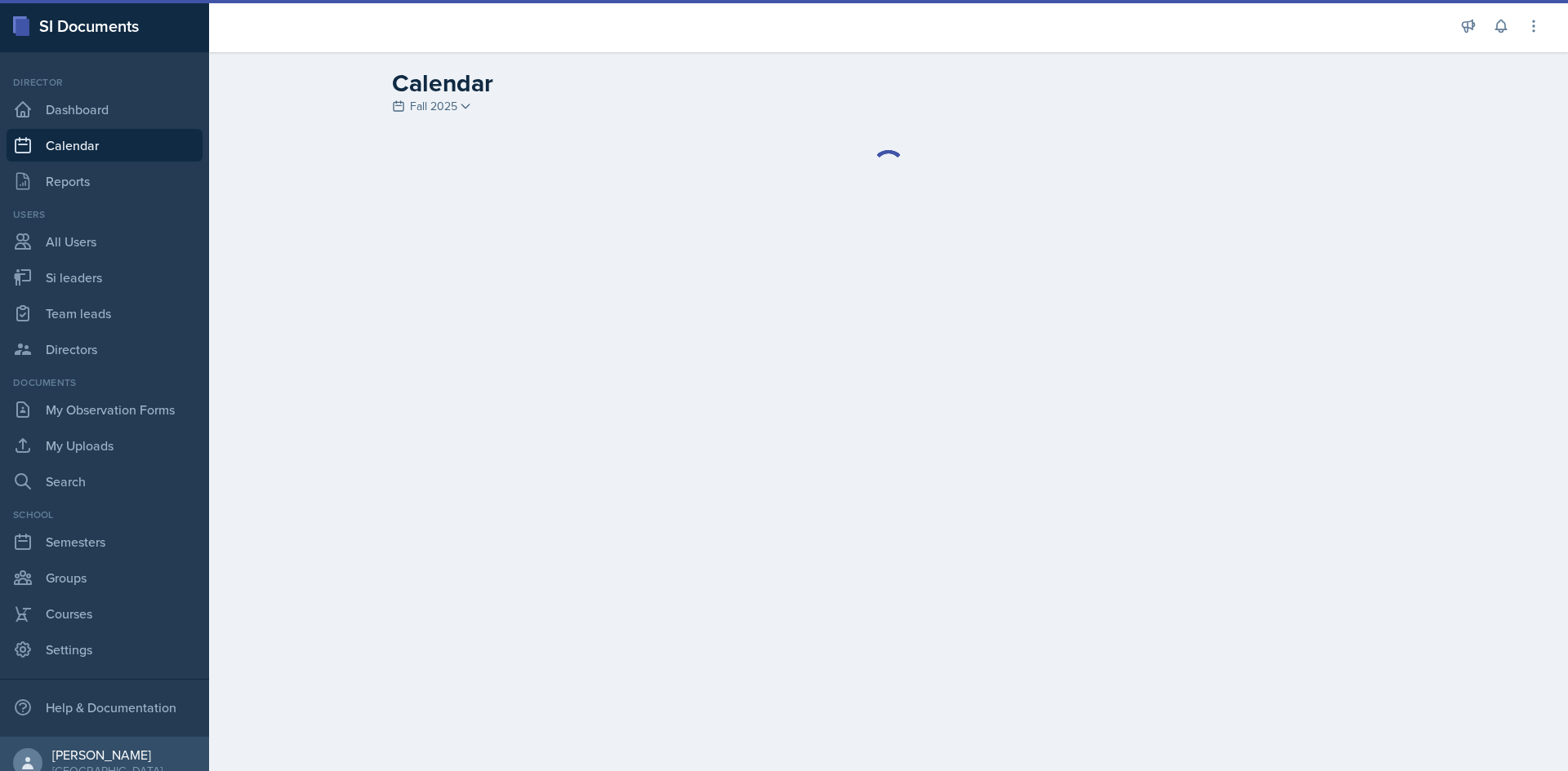
select select "PM"
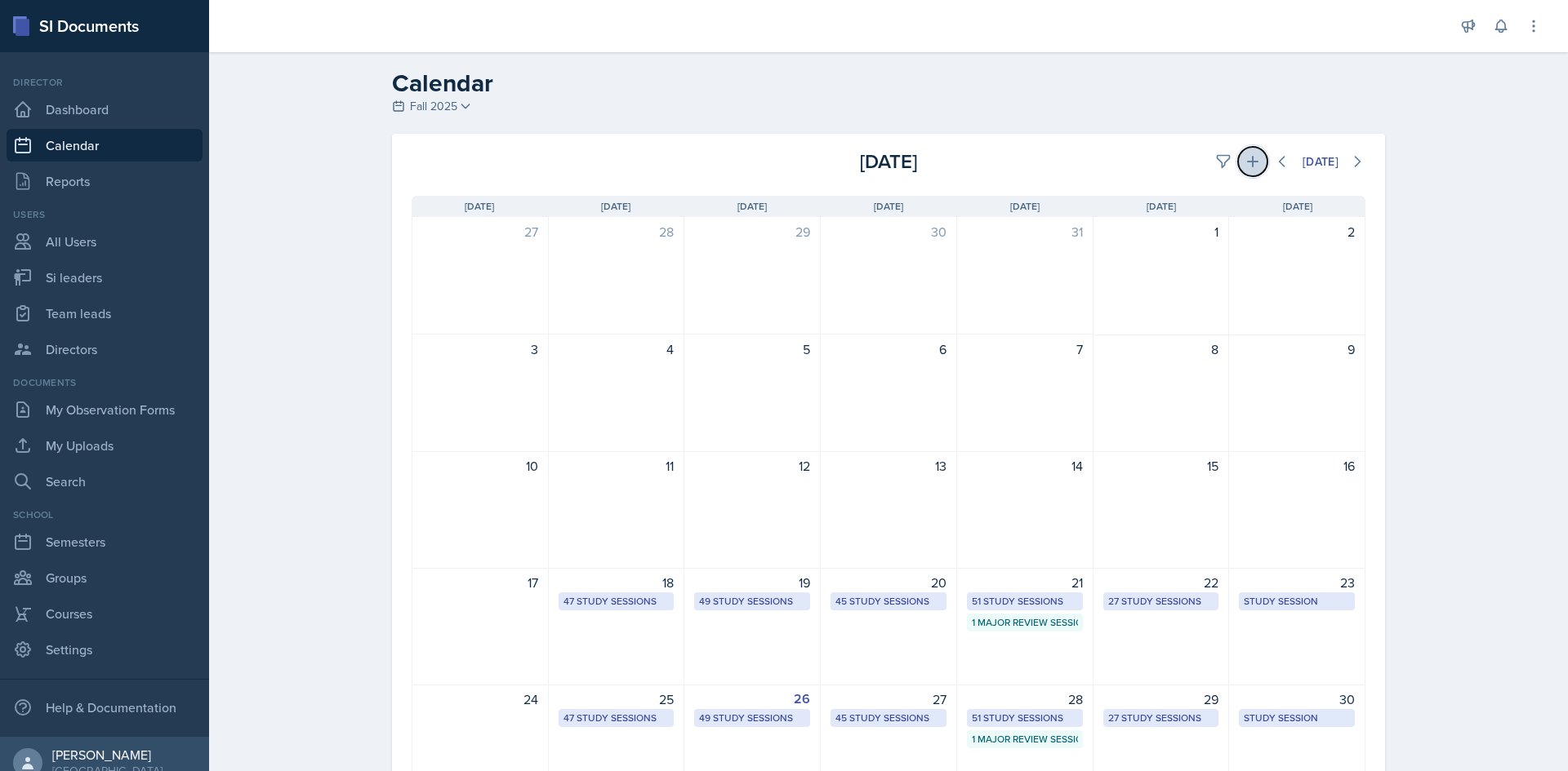
click at [1238, 163] on button at bounding box center [1252, 161] width 29 height 29
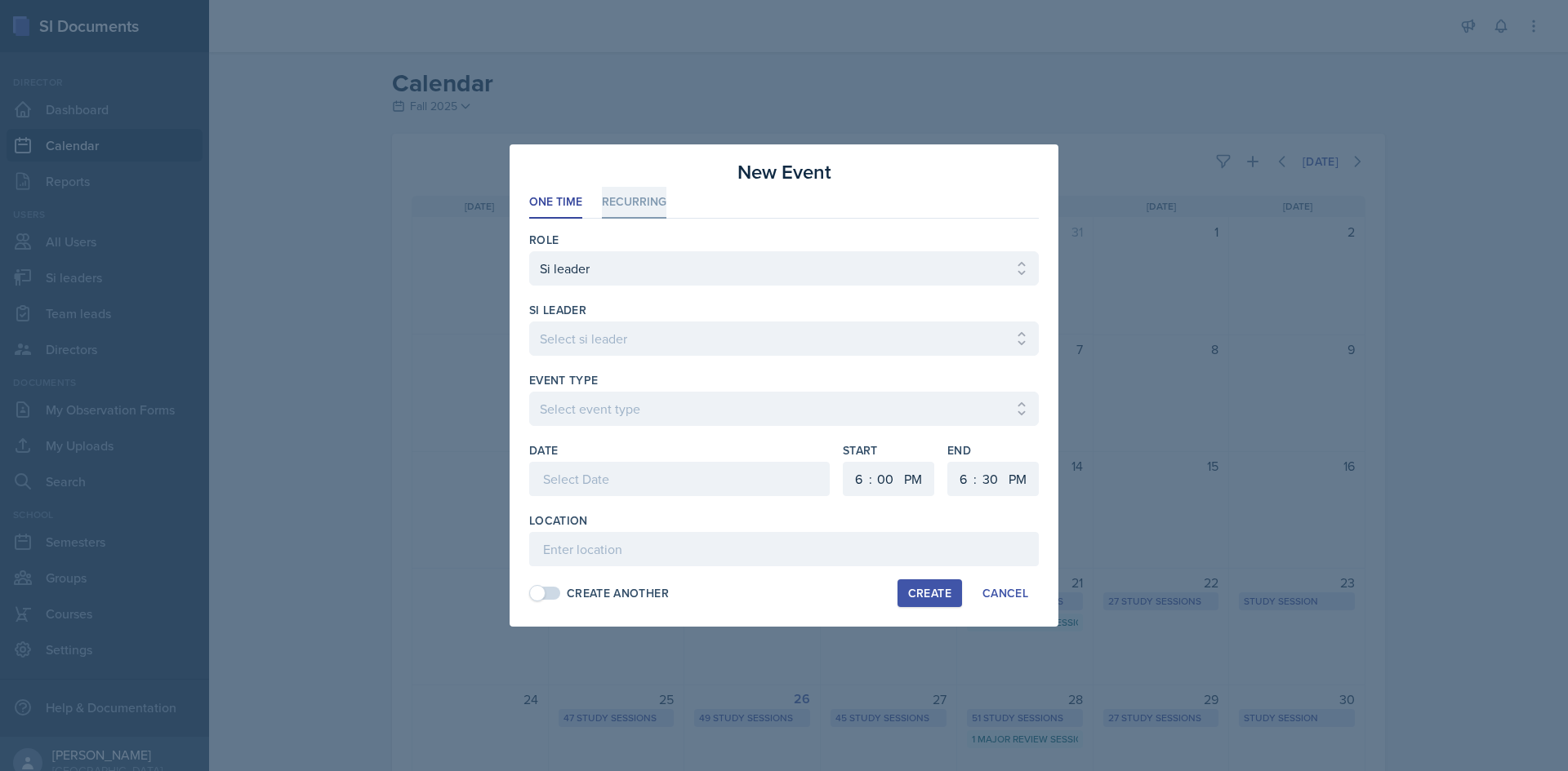
click at [639, 211] on li "Recurring" at bounding box center [634, 203] width 64 height 32
click at [622, 336] on select "Select si leader [PERSON_NAME] [PERSON_NAME] [PERSON_NAME] [PERSON_NAME] [PERSO…" at bounding box center [783, 338] width 510 height 34
select select "c2e9cea3-70d8-4d31-8a12-8e8267f55d16"
click at [529, 322] on select "Select si leader [PERSON_NAME] [PERSON_NAME] [PERSON_NAME] [PERSON_NAME] [PERSO…" at bounding box center [783, 338] width 510 height 34
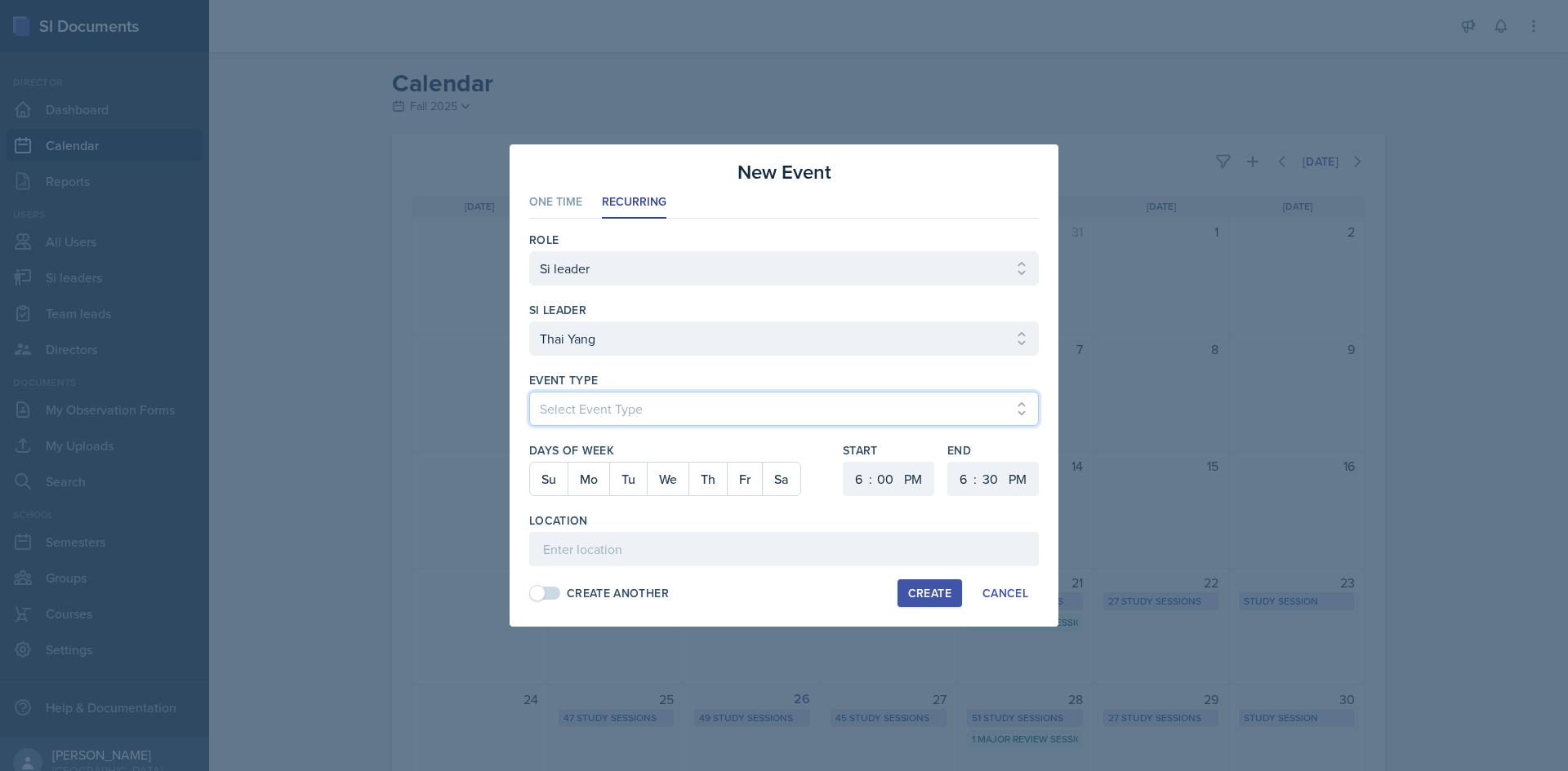
click at [625, 413] on select "Select Event Type Major Review Session Study Session" at bounding box center [783, 408] width 510 height 34
select select "d66089cd-5ee7-4f89-a345-f1bdd1643066"
click at [529, 392] on select "Select Event Type Major Review Session Study Session" at bounding box center [783, 408] width 510 height 34
click at [661, 484] on button "We" at bounding box center [667, 478] width 42 height 33
click at [872, 481] on div ":" at bounding box center [871, 478] width 3 height 19
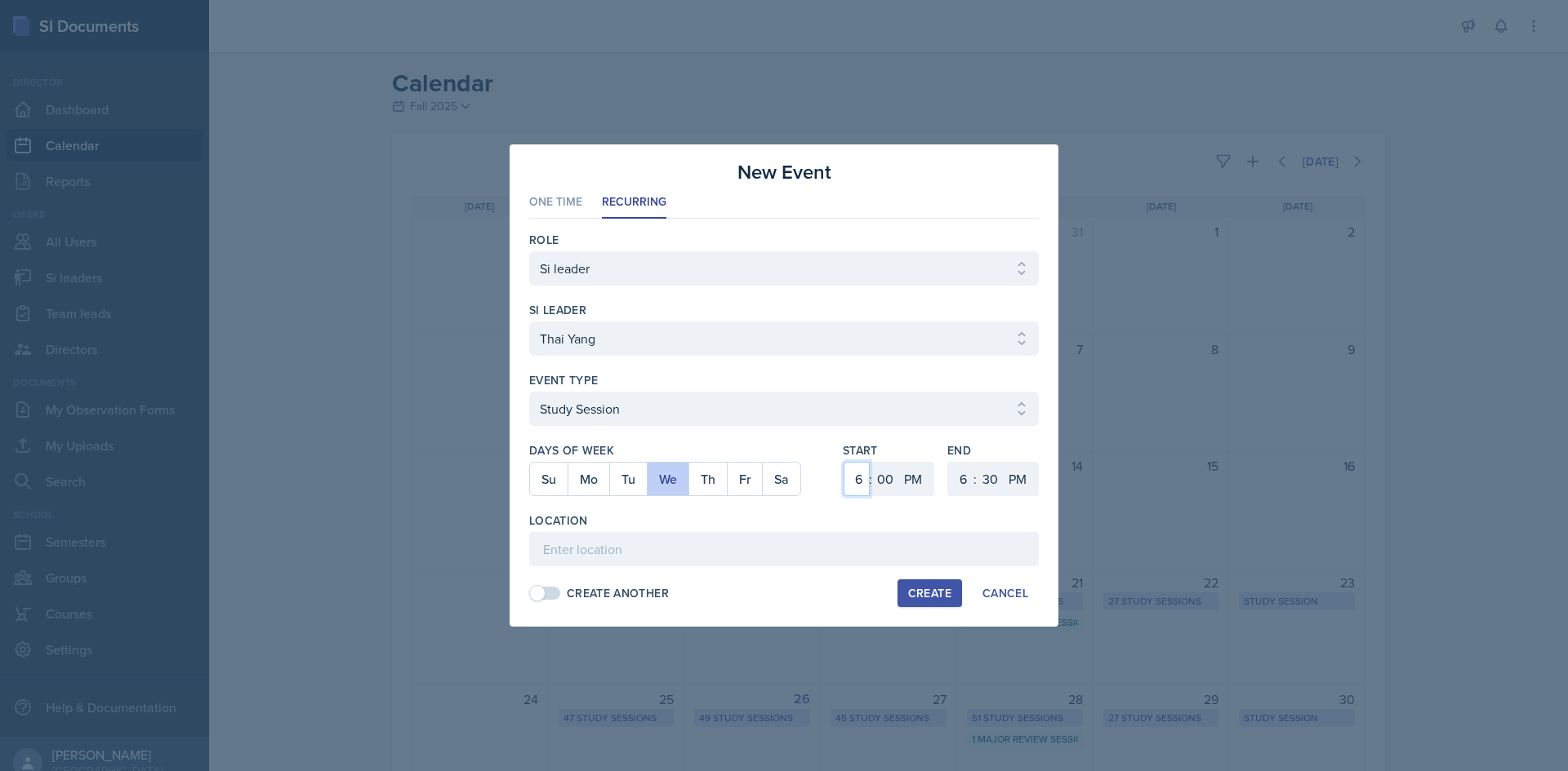
click at [858, 479] on select "1 2 3 4 5 6 7 8 9 10 11 12" at bounding box center [856, 478] width 26 height 34
click at [843, 462] on select "1 2 3 4 5 6 7 8 9 10 11 12" at bounding box center [856, 478] width 26 height 34
drag, startPoint x: 861, startPoint y: 499, endPoint x: 861, endPoint y: 468, distance: 31.0
click at [861, 493] on div "Start 1 2 3 4 5 6 7 8 9 10 11 12 : 00 05 10 15 20 25 30 35 40 45 50 55 AM PM" at bounding box center [888, 478] width 92 height 70
click at [861, 468] on select "1 2 3 4 5 6 7 8 9 10 11 12" at bounding box center [856, 478] width 26 height 34
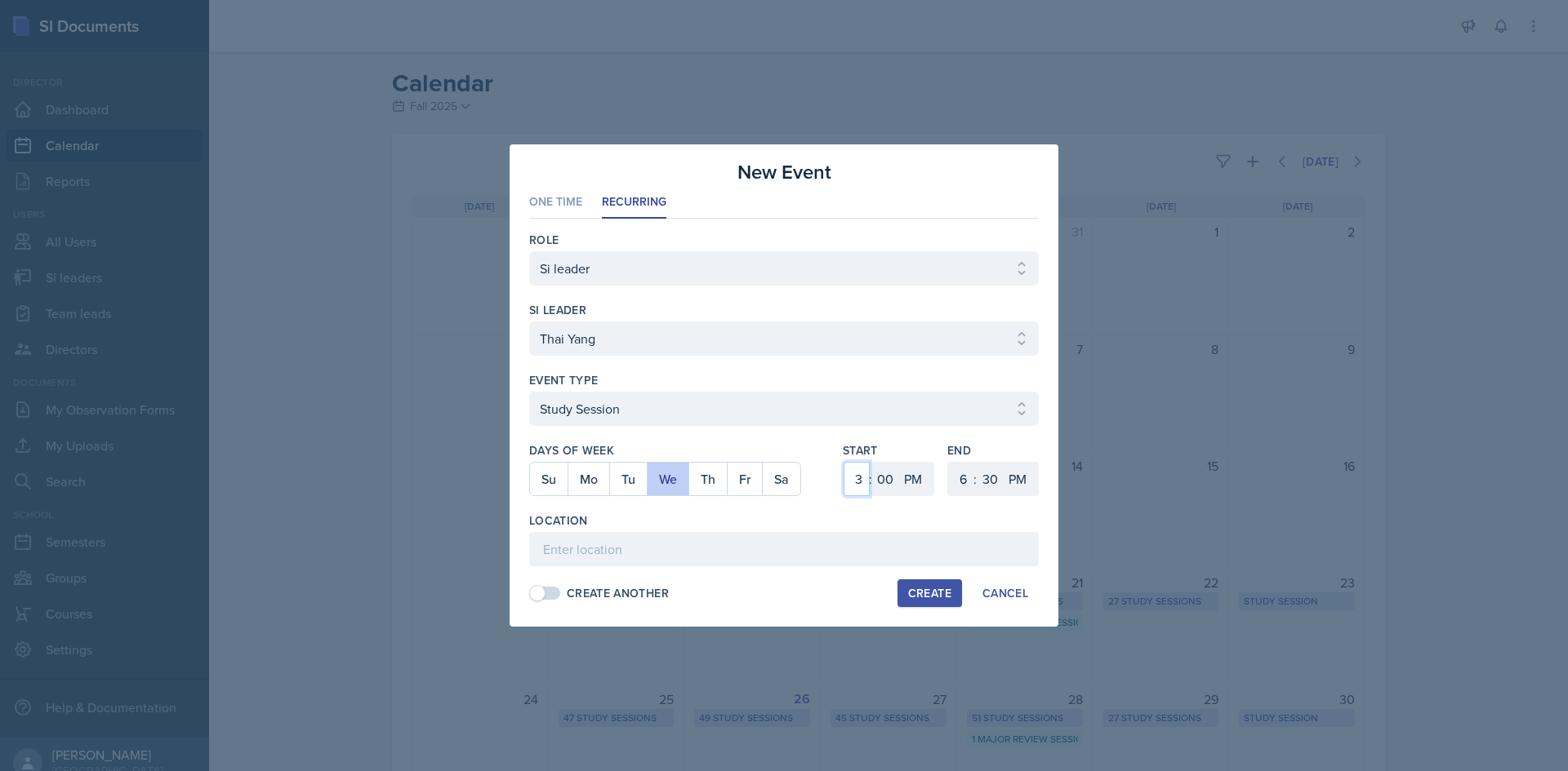
click at [843, 462] on select "1 2 3 4 5 6 7 8 9 10 11 12" at bounding box center [856, 478] width 26 height 34
click at [862, 477] on select "1 2 3 4 5 6 7 8 9 10 11 12" at bounding box center [856, 478] width 26 height 34
select select "2"
click at [843, 462] on select "1 2 3 4 5 6 7 8 9 10 11 12" at bounding box center [856, 478] width 26 height 34
click at [948, 466] on div "Start 1 2 3 4 5 6 7 8 9 10 11 12 : 00 05 10 15 20 25 30 35 40 45 50 55 AM PM En…" at bounding box center [940, 478] width 196 height 70
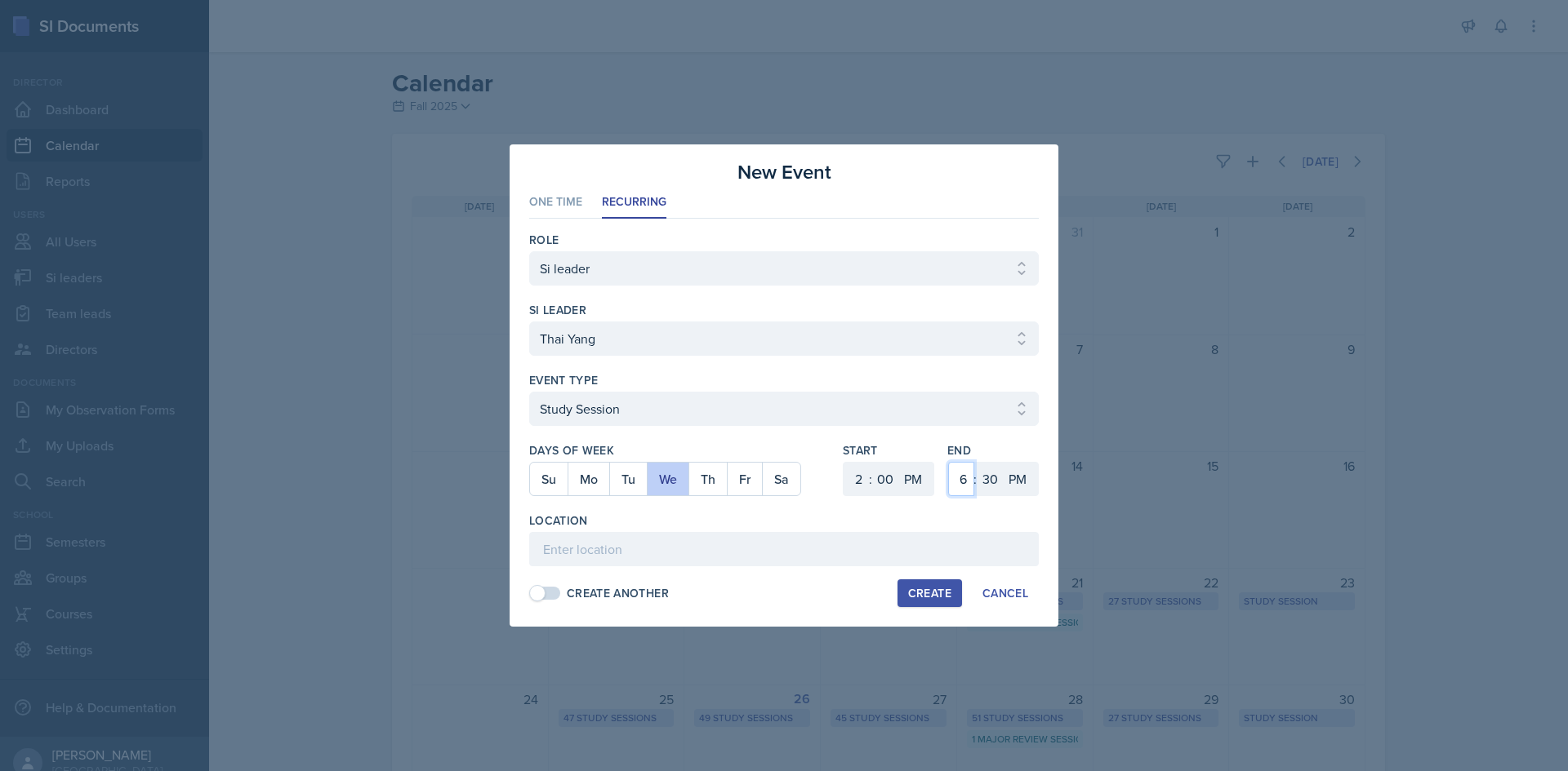
click at [951, 468] on select "1 2 3 4 5 6 7 8 9 10 11 12" at bounding box center [961, 478] width 26 height 34
select select "3"
click at [948, 462] on select "1 2 3 4 5 6 7 8 9 10 11 12" at bounding box center [961, 478] width 26 height 34
click at [987, 473] on select "00 05 10 15 20 25 30 35 40 45 50 55" at bounding box center [989, 478] width 26 height 34
select select "0"
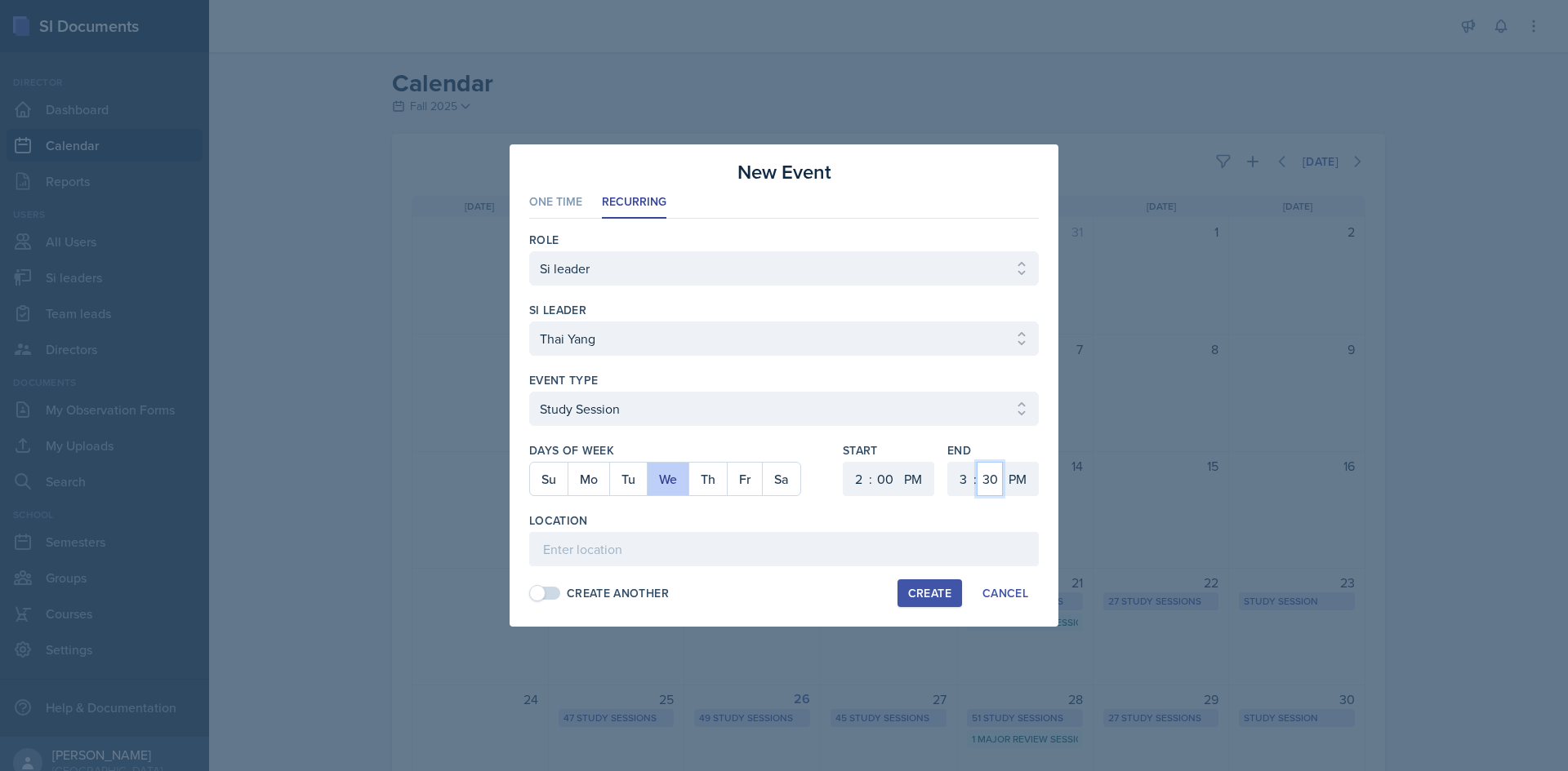
click at [977, 462] on select "00 05 10 15 20 25 30 35 40 45 50 55" at bounding box center [989, 478] width 26 height 34
click at [845, 558] on input at bounding box center [783, 548] width 510 height 34
click at [643, 568] on div "Role Select Role Si leader Team lead Director si leader Select si leader Abeer …" at bounding box center [783, 416] width 510 height 395
click at [646, 559] on input at bounding box center [783, 548] width 510 height 34
type input "Science Building 215"
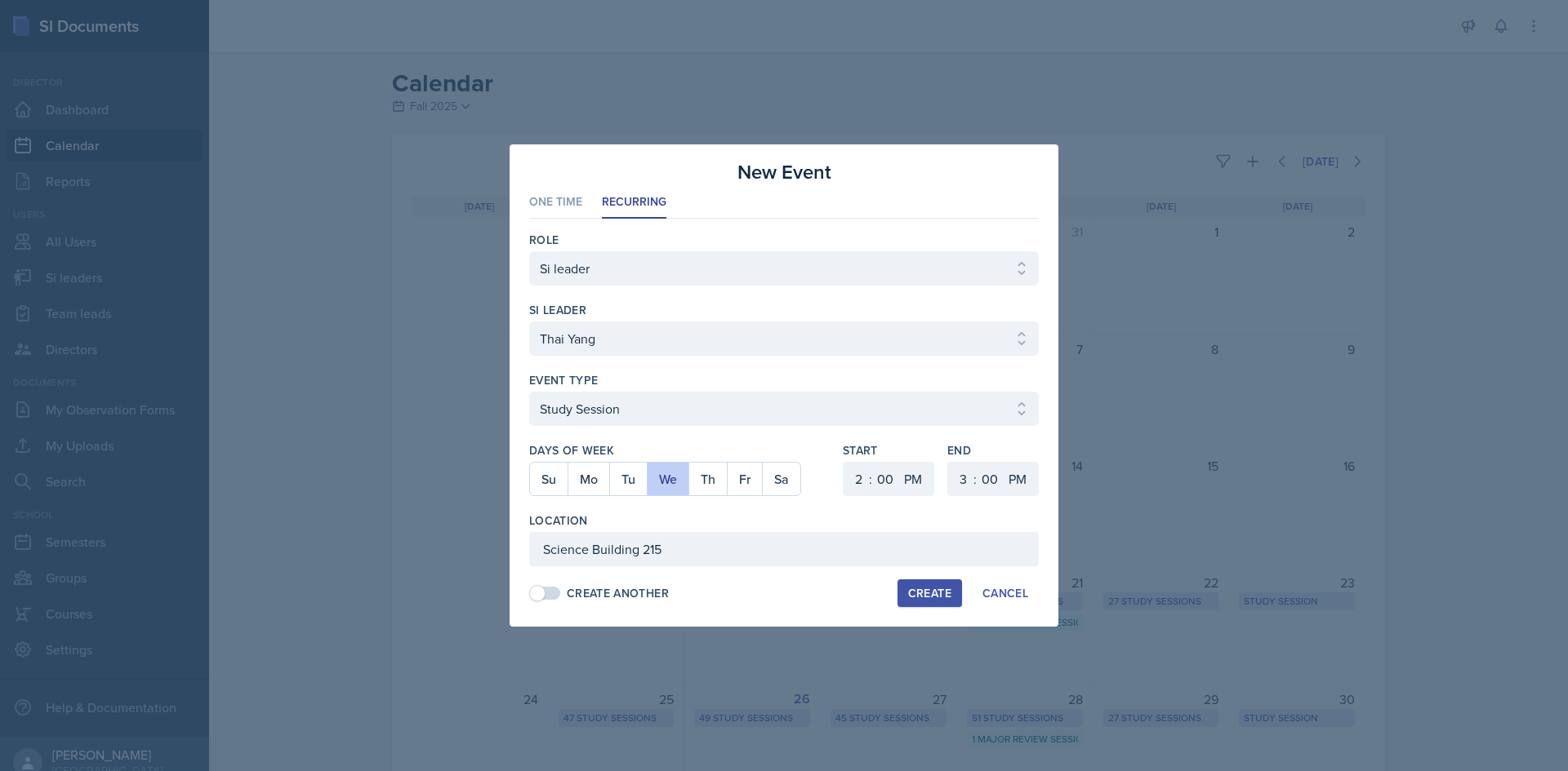
click at [922, 595] on div "Create" at bounding box center [930, 593] width 43 height 13
select select
select select "6"
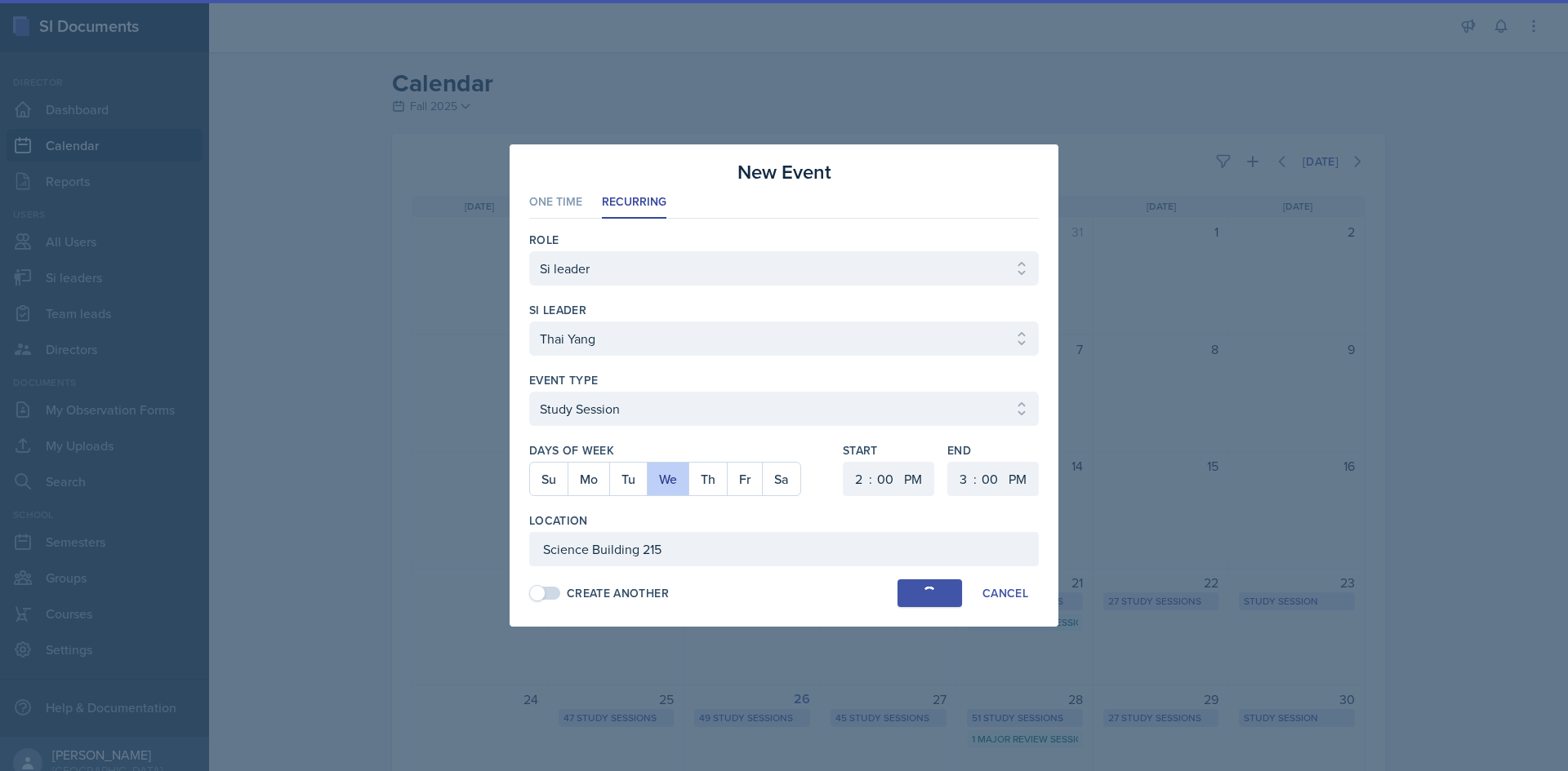
select select "30"
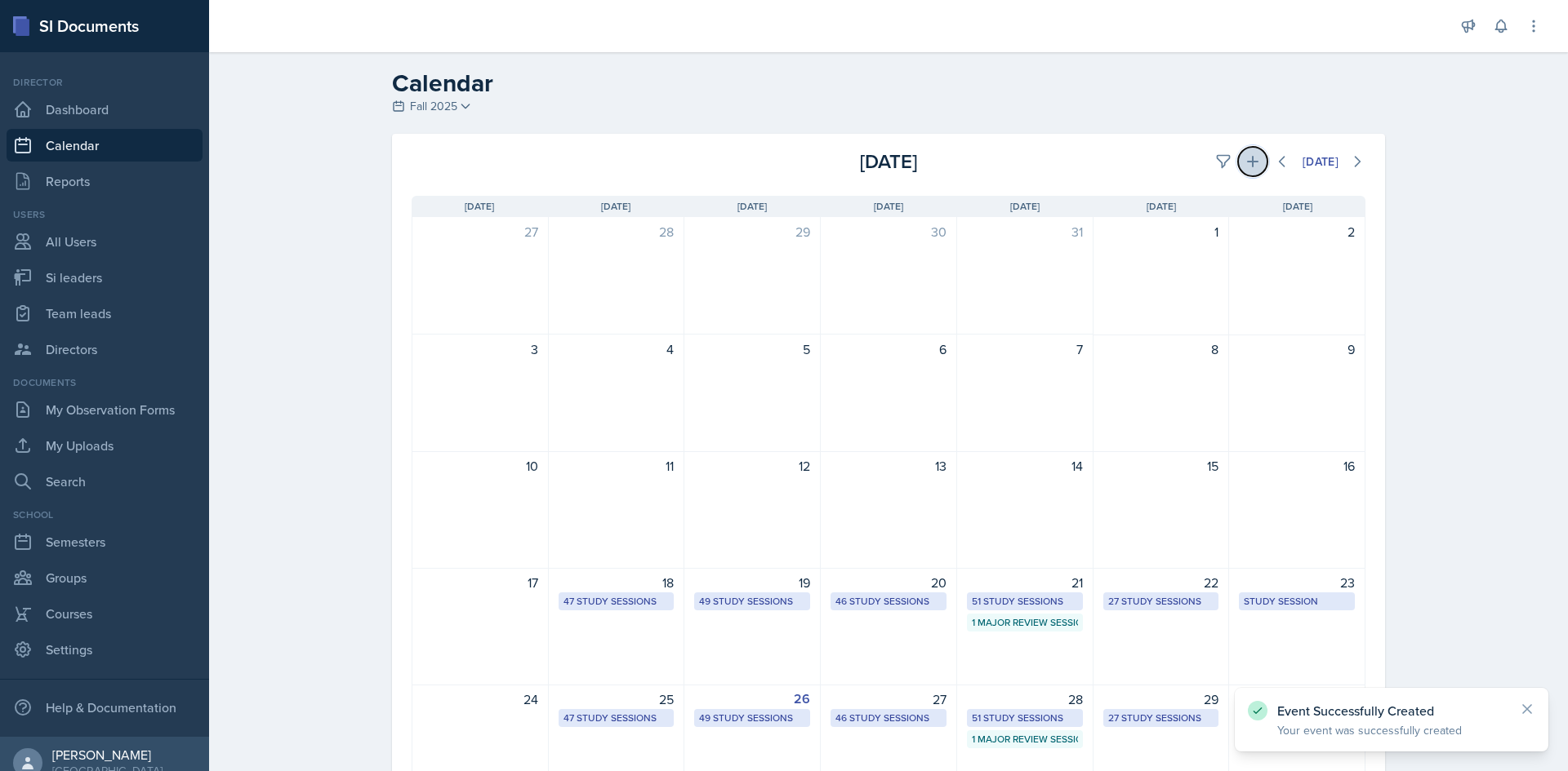
click at [1250, 163] on icon at bounding box center [1253, 162] width 17 height 17
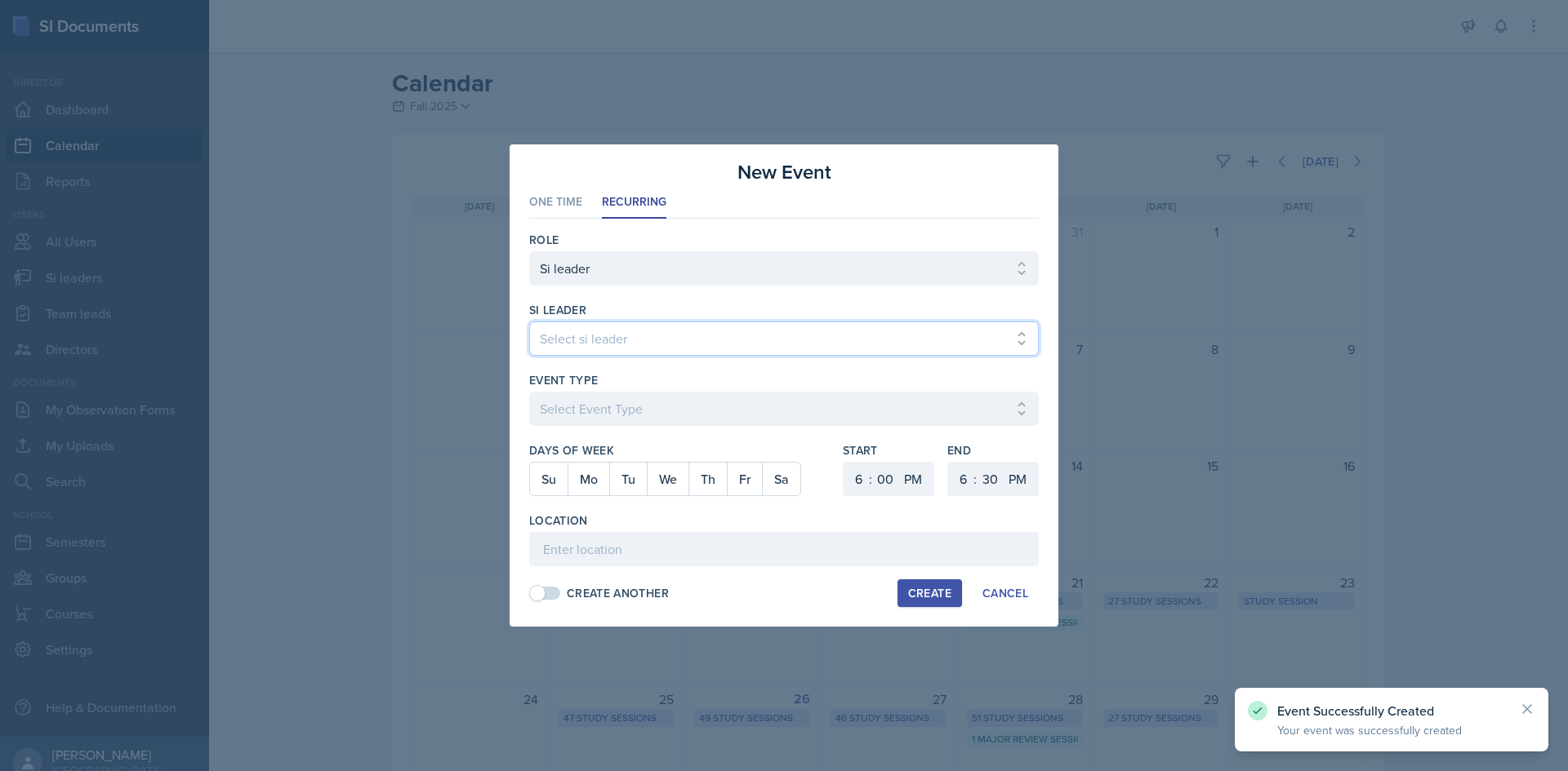
click at [633, 322] on select "Select si leader [PERSON_NAME] [PERSON_NAME] [PERSON_NAME] [PERSON_NAME] [PERSO…" at bounding box center [783, 338] width 510 height 34
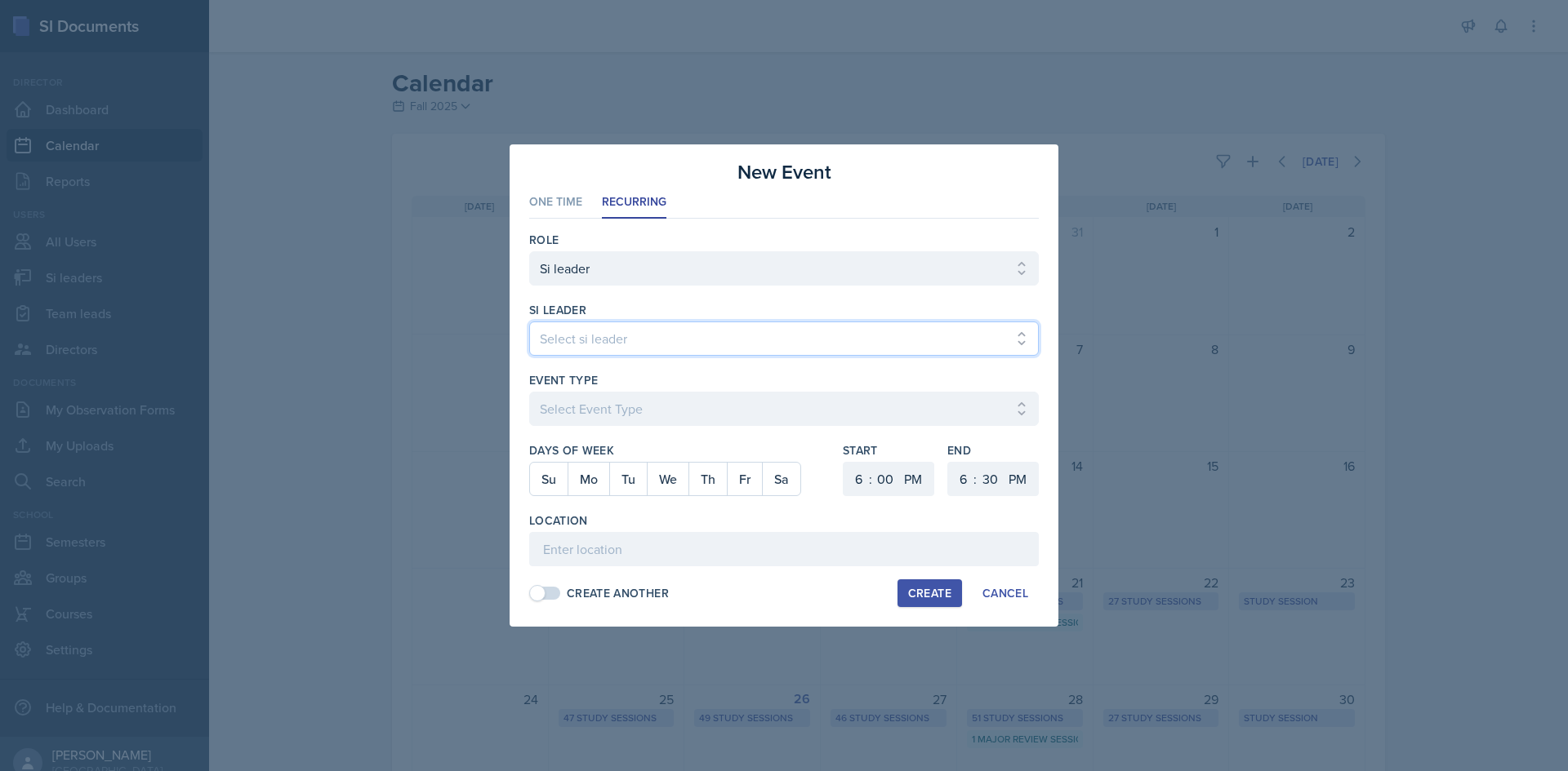
select select "c2e9cea3-70d8-4d31-8a12-8e8267f55d16"
click at [529, 322] on select "Select si leader [PERSON_NAME] [PERSON_NAME] [PERSON_NAME] [PERSON_NAME] [PERSO…" at bounding box center [783, 338] width 510 height 34
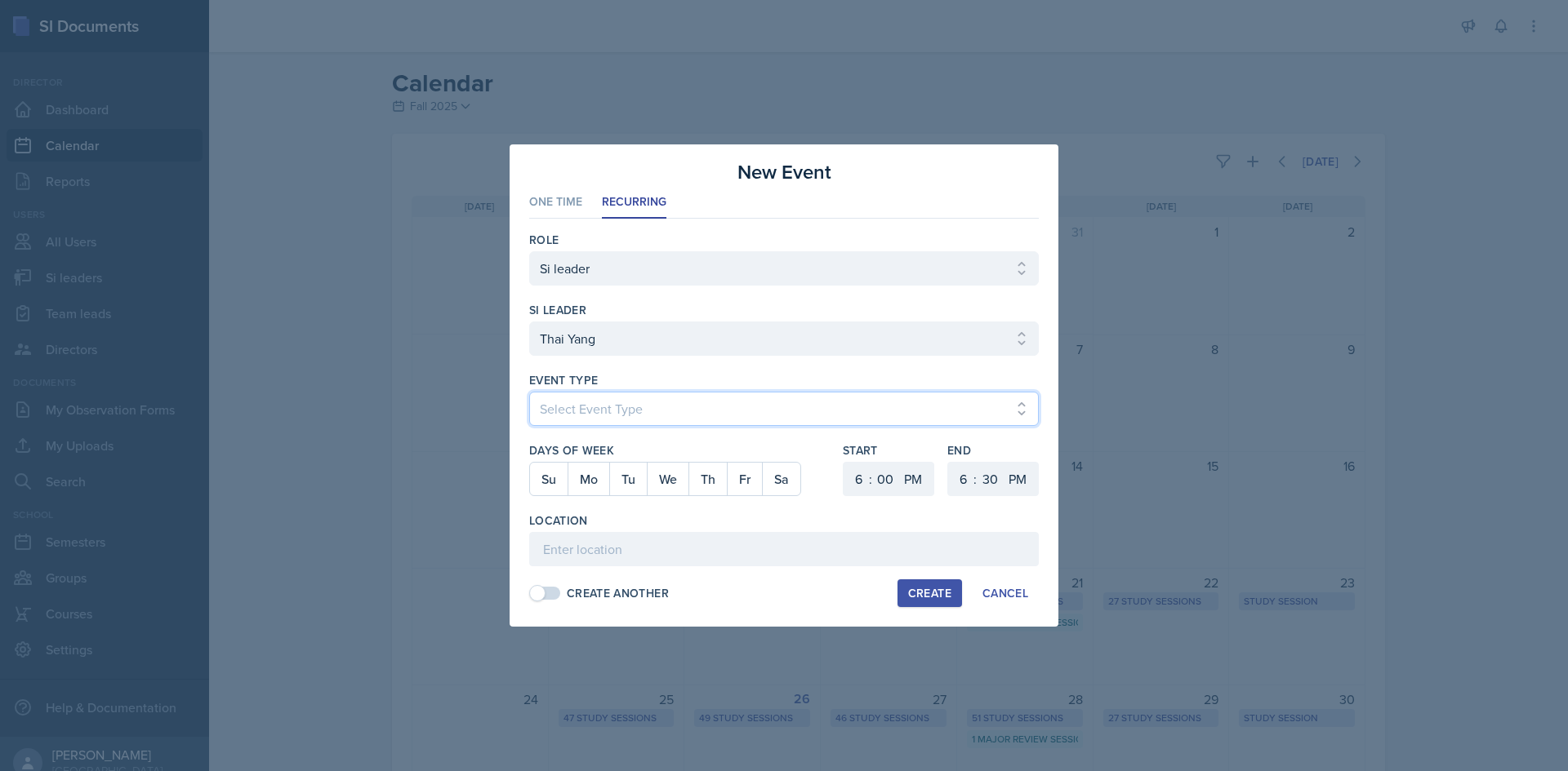
click at [616, 403] on select "Select Event Type Major Review Session Study Session" at bounding box center [783, 408] width 510 height 34
select select "d66089cd-5ee7-4f89-a345-f1bdd1643066"
click at [529, 392] on select "Select Event Type Major Review Session Study Session" at bounding box center [783, 408] width 510 height 34
click at [715, 481] on button "Th" at bounding box center [707, 478] width 38 height 33
click at [850, 479] on select "1 2 3 4 5 6 7 8 9 10 11 12" at bounding box center [856, 478] width 26 height 34
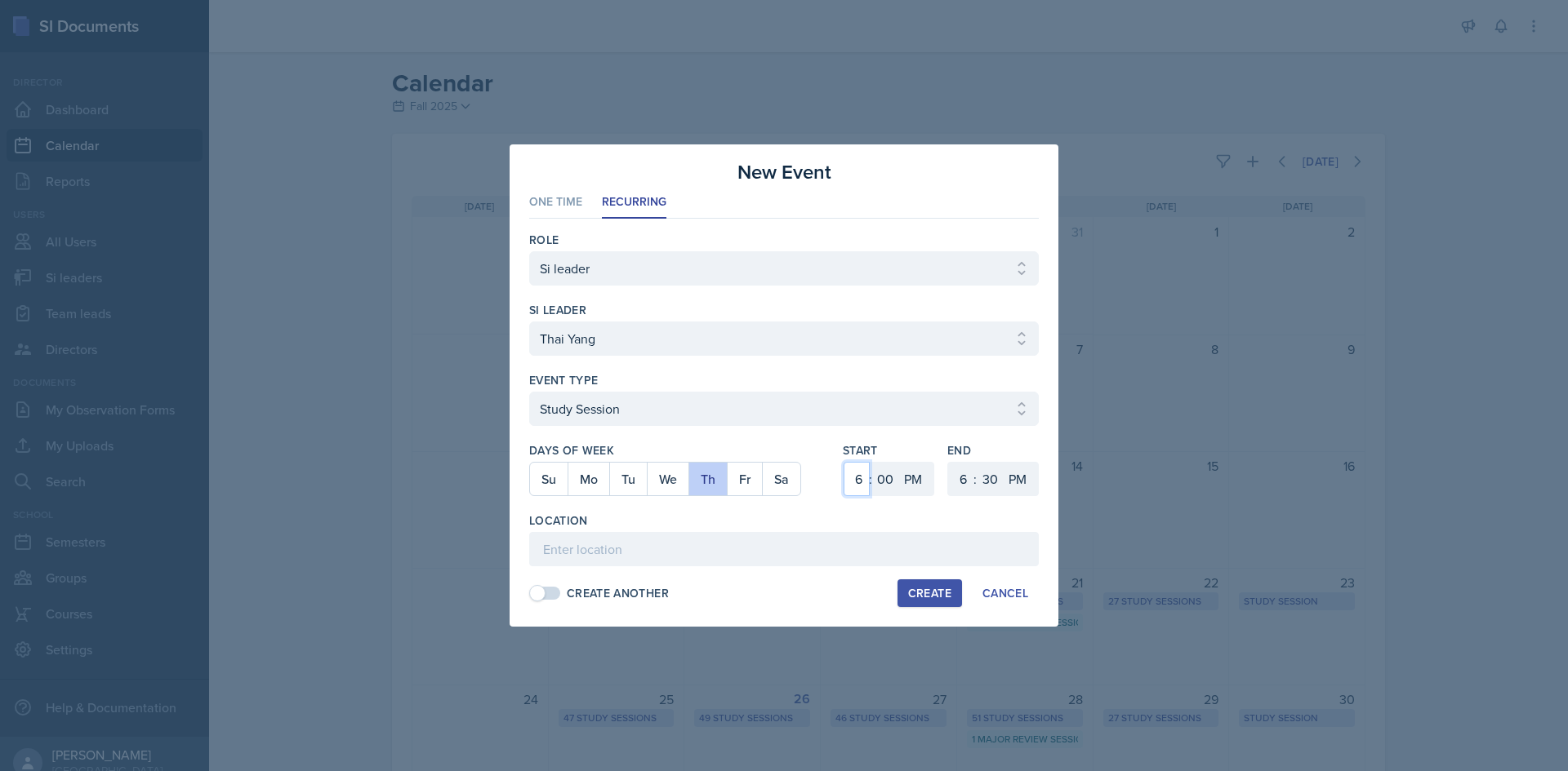
select select "4"
click at [843, 462] on select "1 2 3 4 5 6 7 8 9 10 11 12" at bounding box center [856, 478] width 26 height 34
click at [961, 482] on select "1 2 3 4 5 6 7 8 9 10 11 12" at bounding box center [961, 478] width 26 height 34
select select "5"
click at [948, 462] on select "1 2 3 4 5 6 7 8 9 10 11 12" at bounding box center [961, 478] width 26 height 34
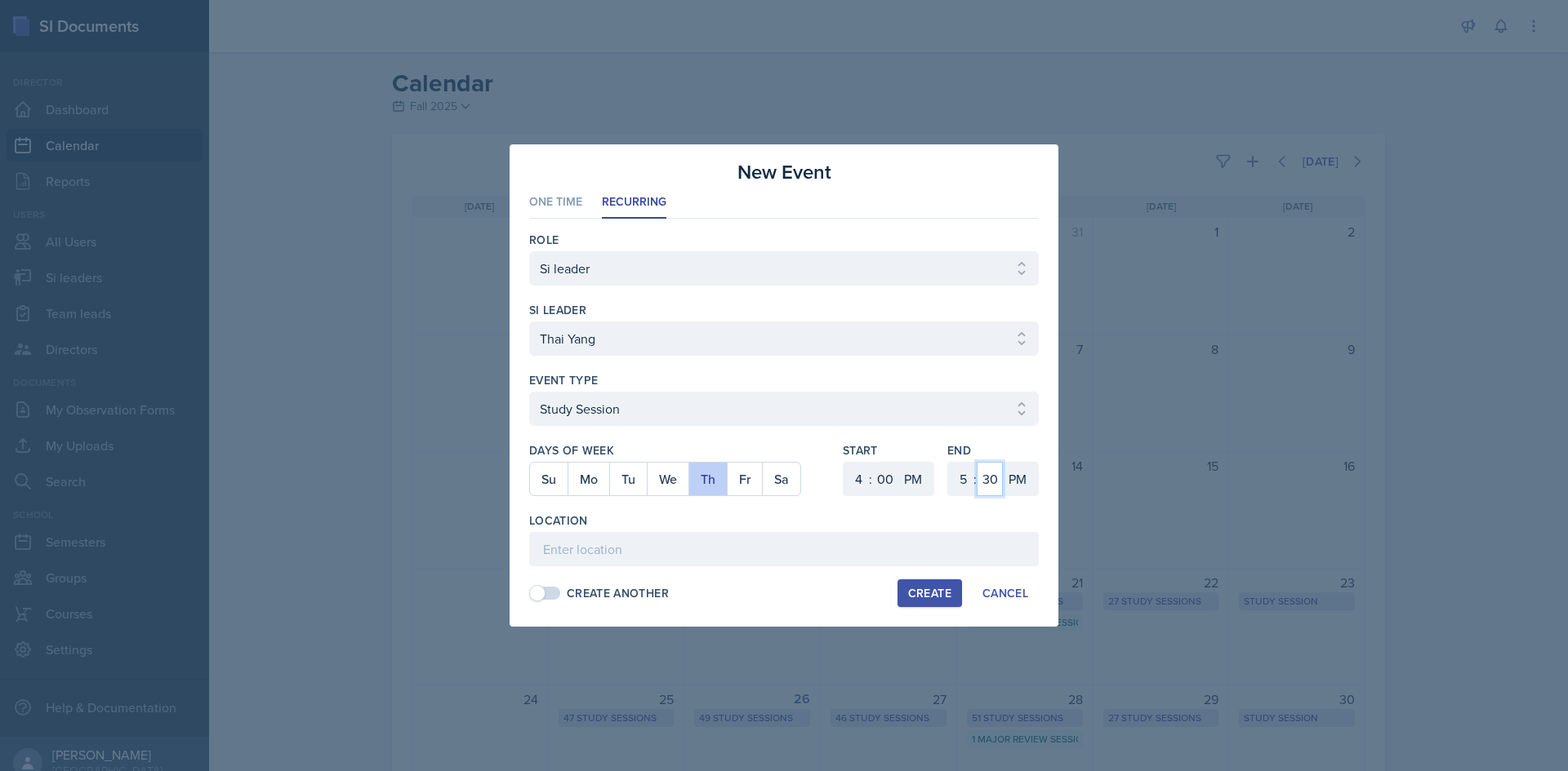
click at [996, 470] on select "00 05 10 15 20 25 30 35 40 45 50 55" at bounding box center [989, 478] width 26 height 34
select select "0"
click at [977, 462] on select "00 05 10 15 20 25 30 35 40 45 50 55" at bounding box center [989, 478] width 26 height 34
click at [912, 543] on input at bounding box center [783, 548] width 510 height 34
type input "Science Building 215"
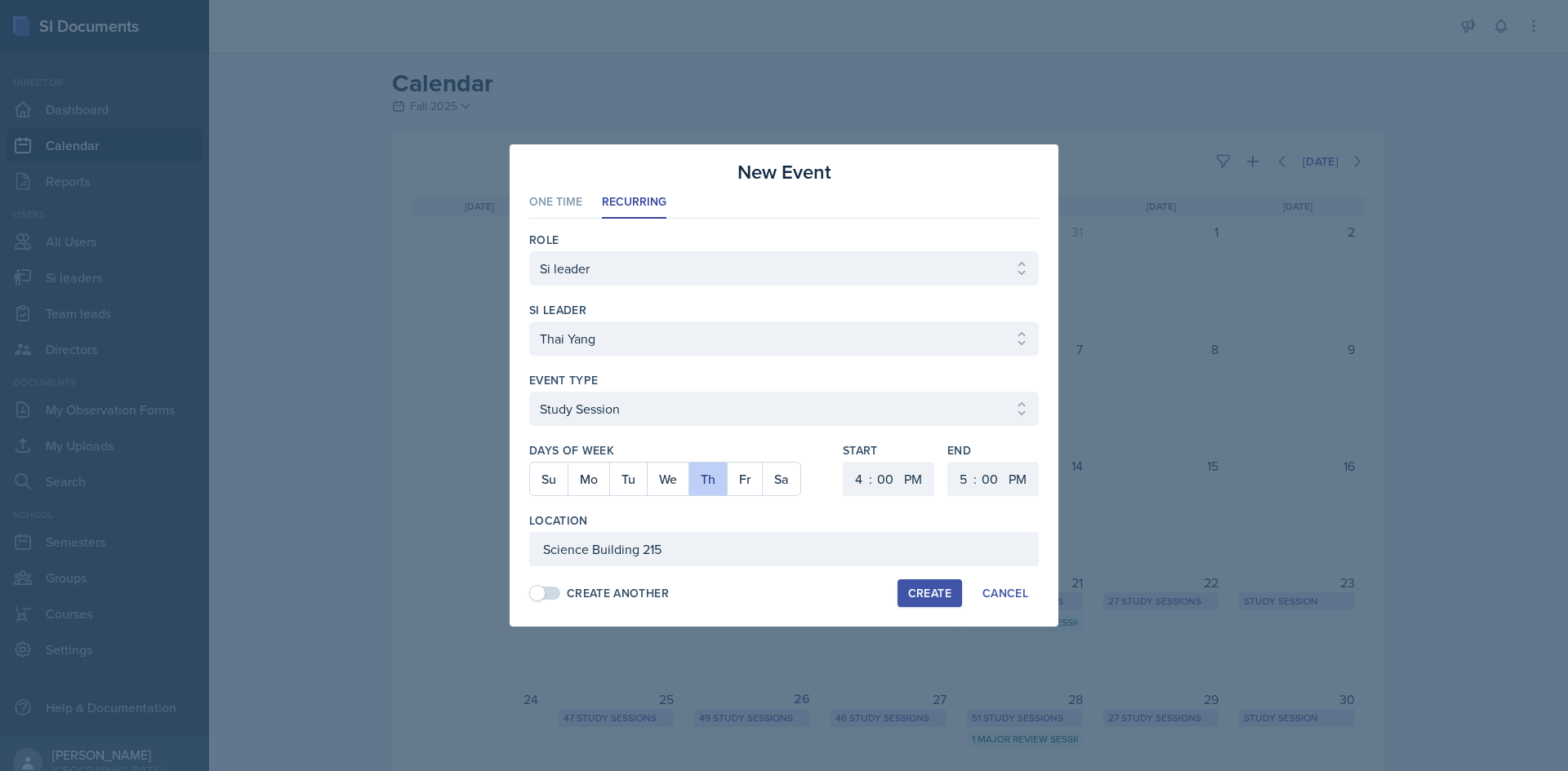
click at [943, 600] on div "Create" at bounding box center [930, 593] width 43 height 13
select select
select select "6"
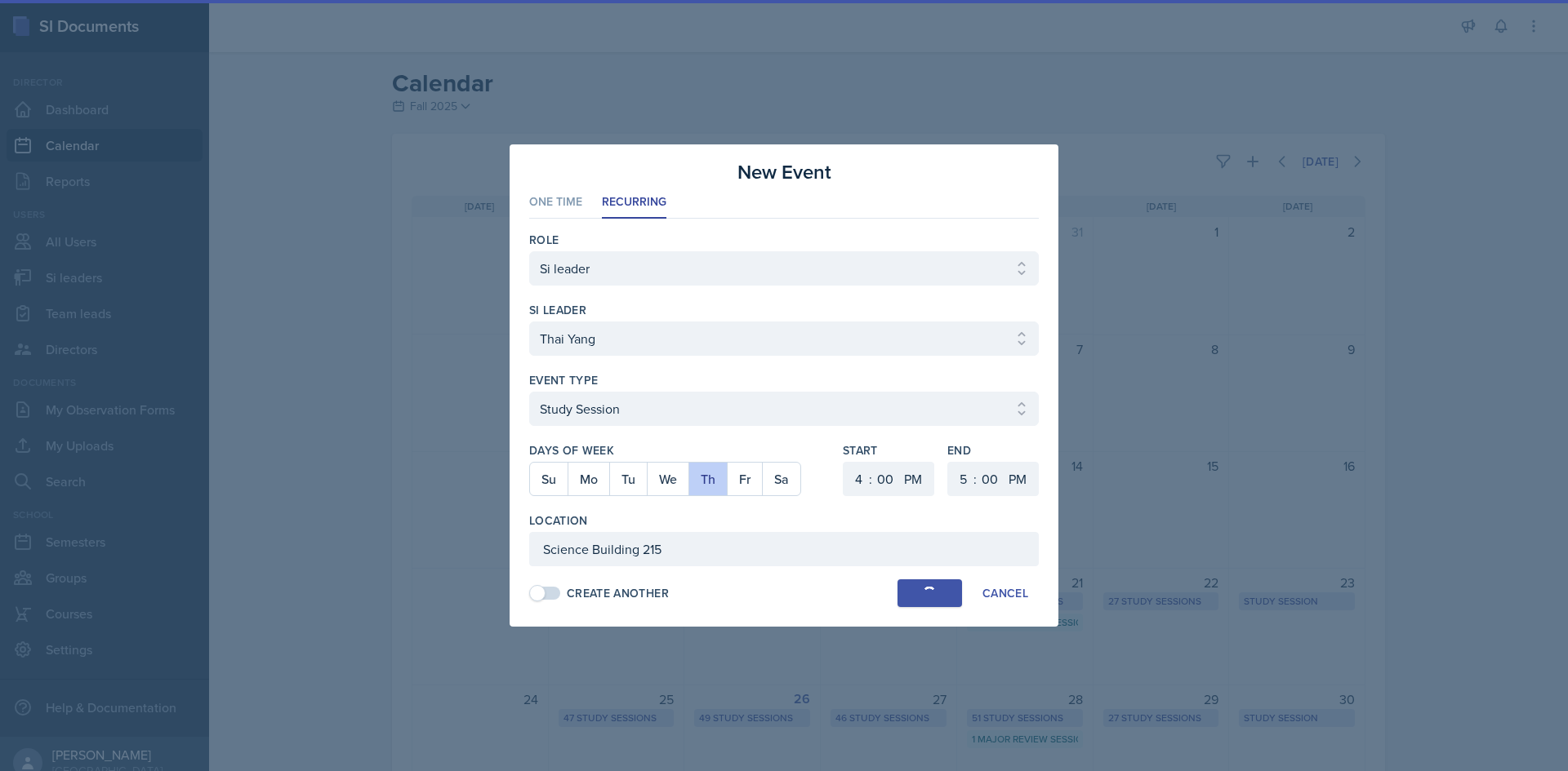
select select "30"
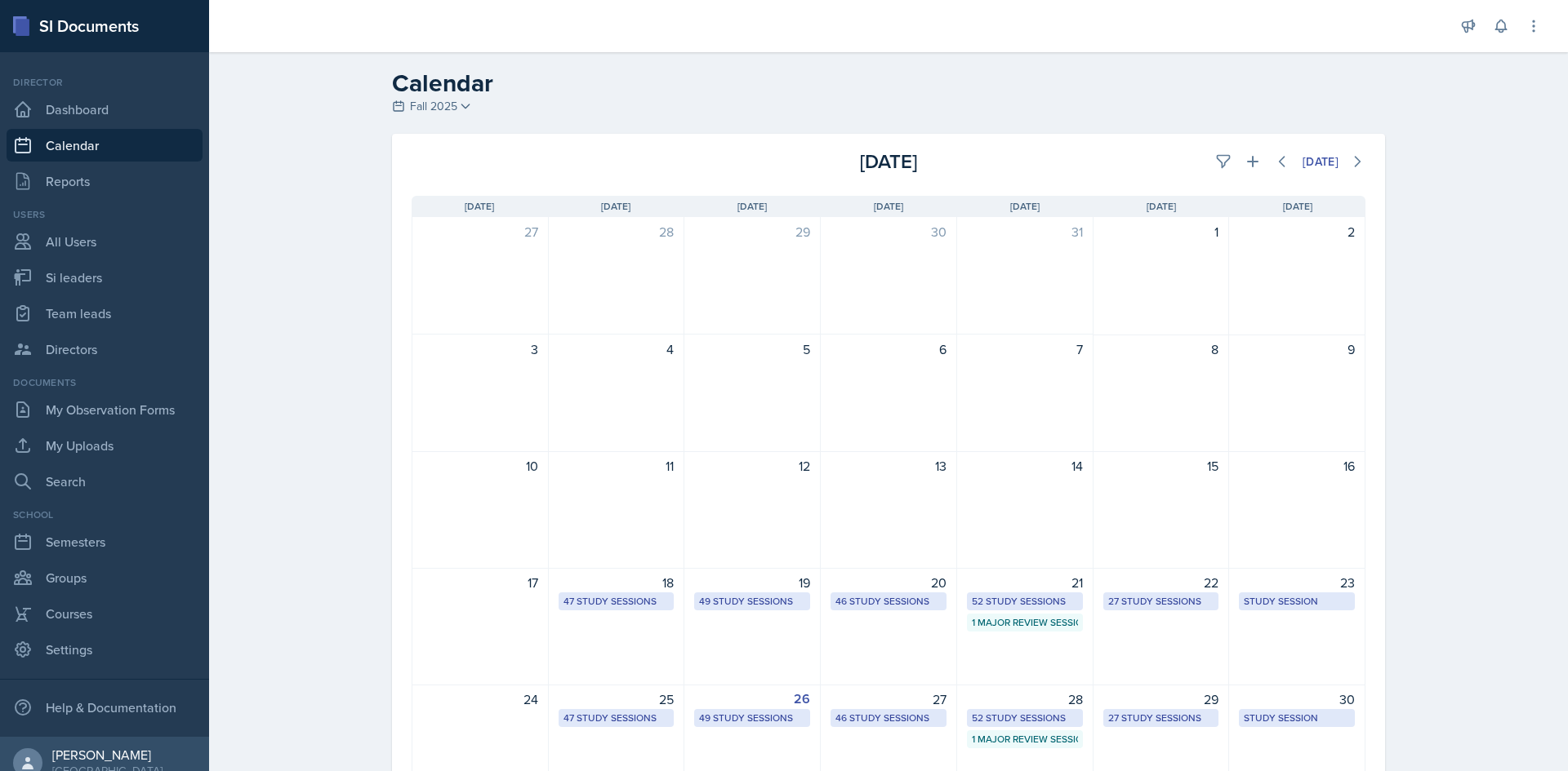
click at [1258, 168] on div "[DATE]" at bounding box center [1206, 161] width 318 height 29
click at [1251, 165] on icon at bounding box center [1253, 162] width 17 height 17
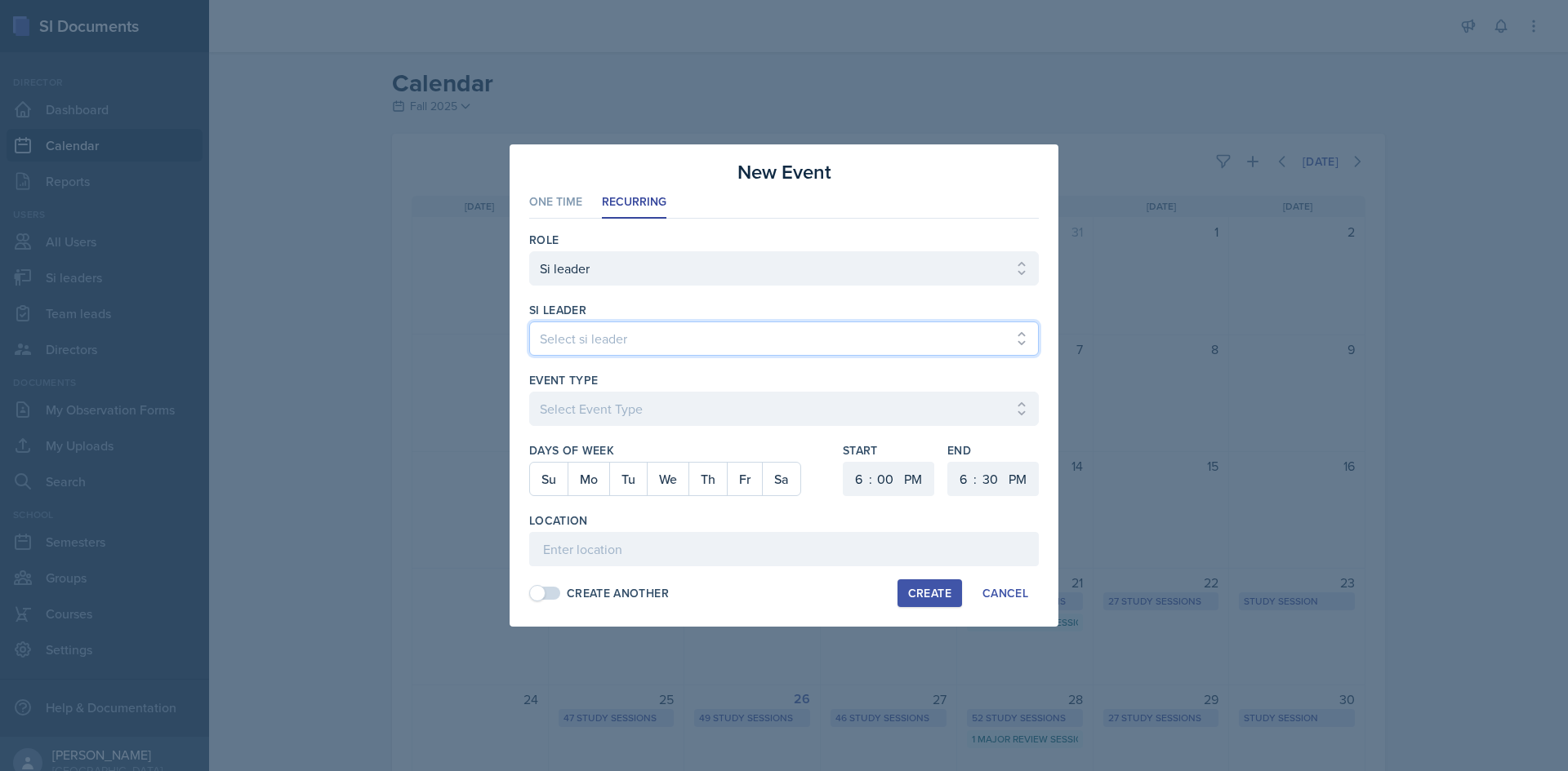
click at [877, 343] on select "Select si leader [PERSON_NAME] [PERSON_NAME] [PERSON_NAME] [PERSON_NAME] [PERSO…" at bounding box center [783, 338] width 510 height 34
select select "7e054701-8f44-4c7d-9d41-495348d8c59e"
click at [529, 322] on select "Select si leader [PERSON_NAME] [PERSON_NAME] [PERSON_NAME] [PERSON_NAME] [PERSO…" at bounding box center [783, 338] width 510 height 34
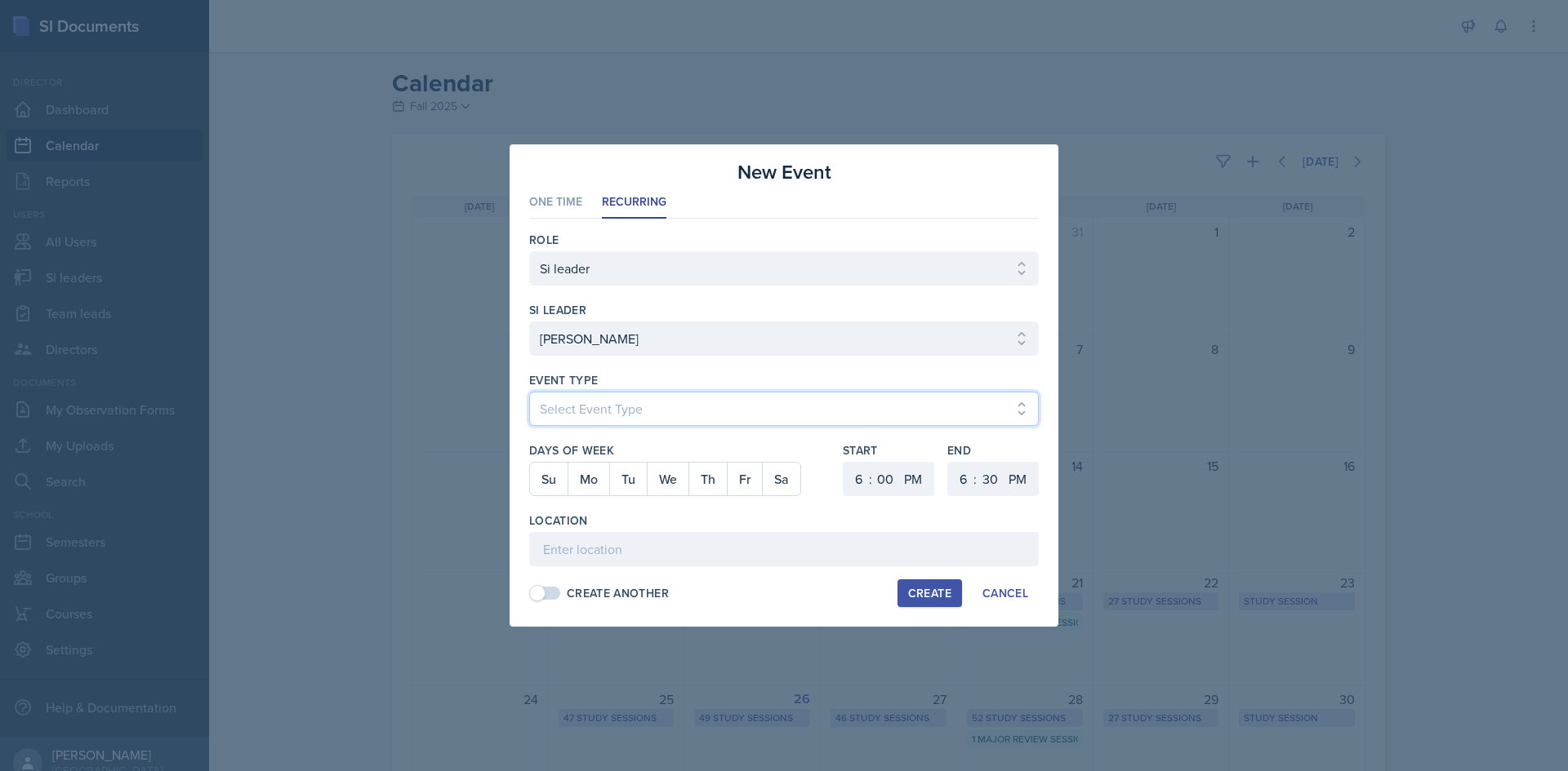
click at [856, 409] on select "Select Event Type Major Review Session Study Session" at bounding box center [783, 408] width 510 height 34
select select "d66089cd-5ee7-4f89-a345-f1bdd1643066"
click at [529, 392] on select "Select Event Type Major Review Session Study Session" at bounding box center [783, 408] width 510 height 34
click at [599, 480] on button "Mo" at bounding box center [588, 478] width 42 height 33
click at [853, 481] on select "1 2 3 4 5 6 7 8 9 10 11 12" at bounding box center [856, 478] width 26 height 34
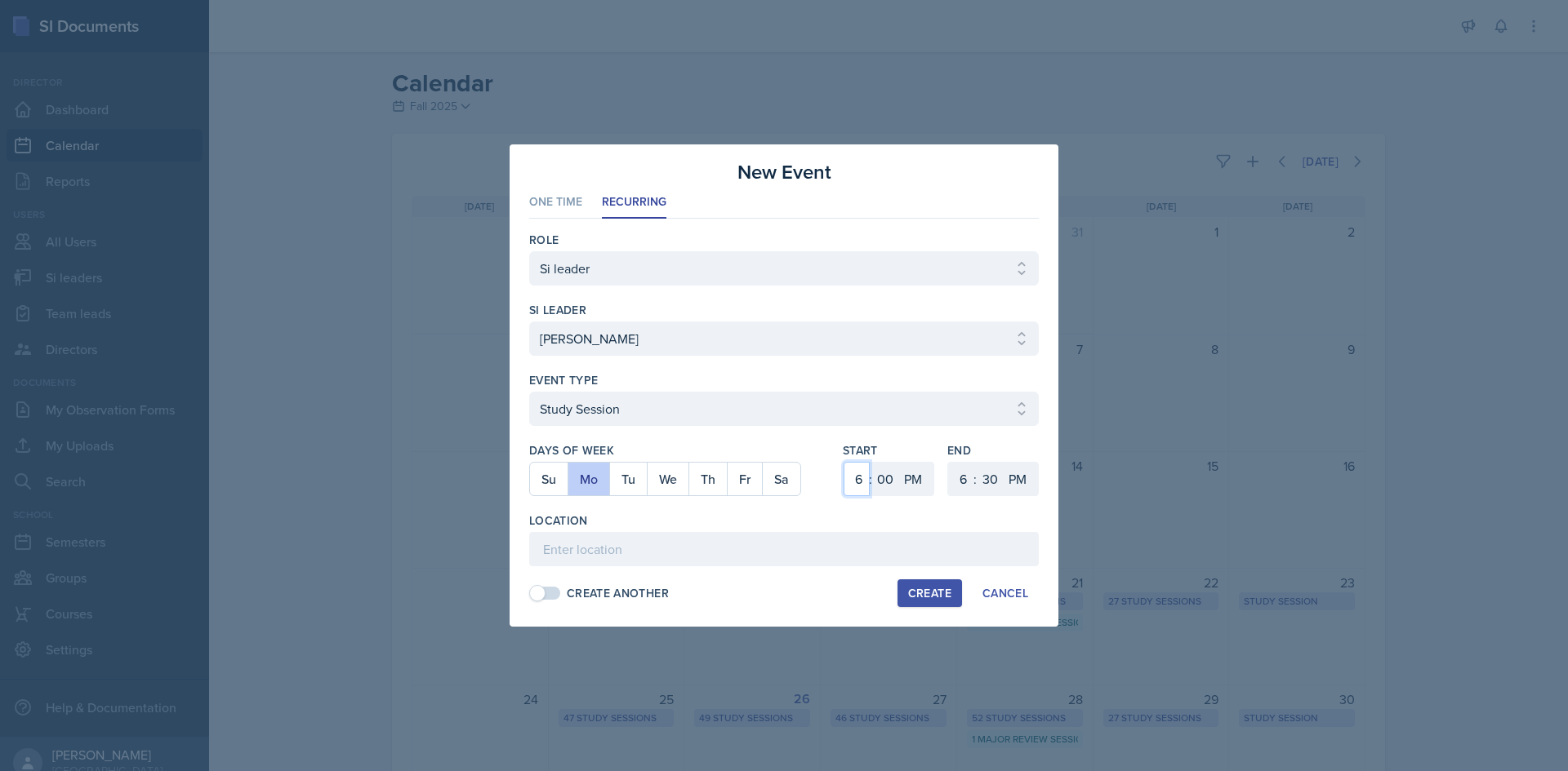
click at [843, 462] on select "1 2 3 4 5 6 7 8 9 10 11 12" at bounding box center [856, 478] width 26 height 34
click at [862, 470] on select "1 2 3 4 5 6 7 8 9 10 11 12" at bounding box center [856, 478] width 26 height 34
select select "4"
click at [843, 462] on select "1 2 3 4 5 6 7 8 9 10 11 12" at bounding box center [856, 478] width 26 height 34
click at [960, 476] on select "1 2 3 4 5 6 7 8 9 10 11 12" at bounding box center [961, 478] width 26 height 34
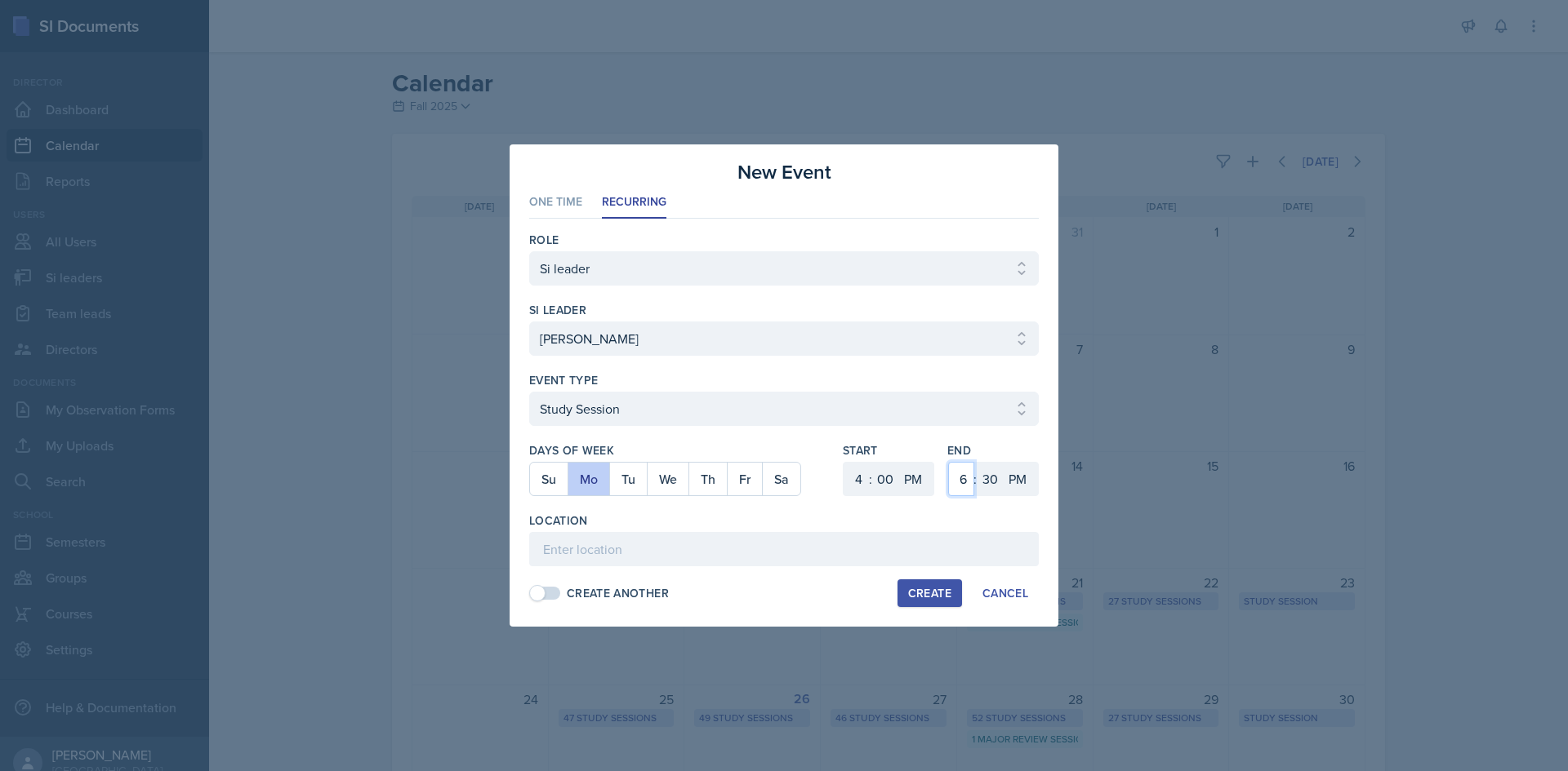
select select "5"
click at [948, 462] on select "1 2 3 4 5 6 7 8 9 10 11 12" at bounding box center [961, 478] width 26 height 34
click at [995, 475] on select "00 05 10 15 20 25 30 35 40 45 50 55" at bounding box center [989, 478] width 26 height 34
select select "0"
click at [977, 462] on select "00 05 10 15 20 25 30 35 40 45 50 55" at bounding box center [989, 478] width 26 height 34
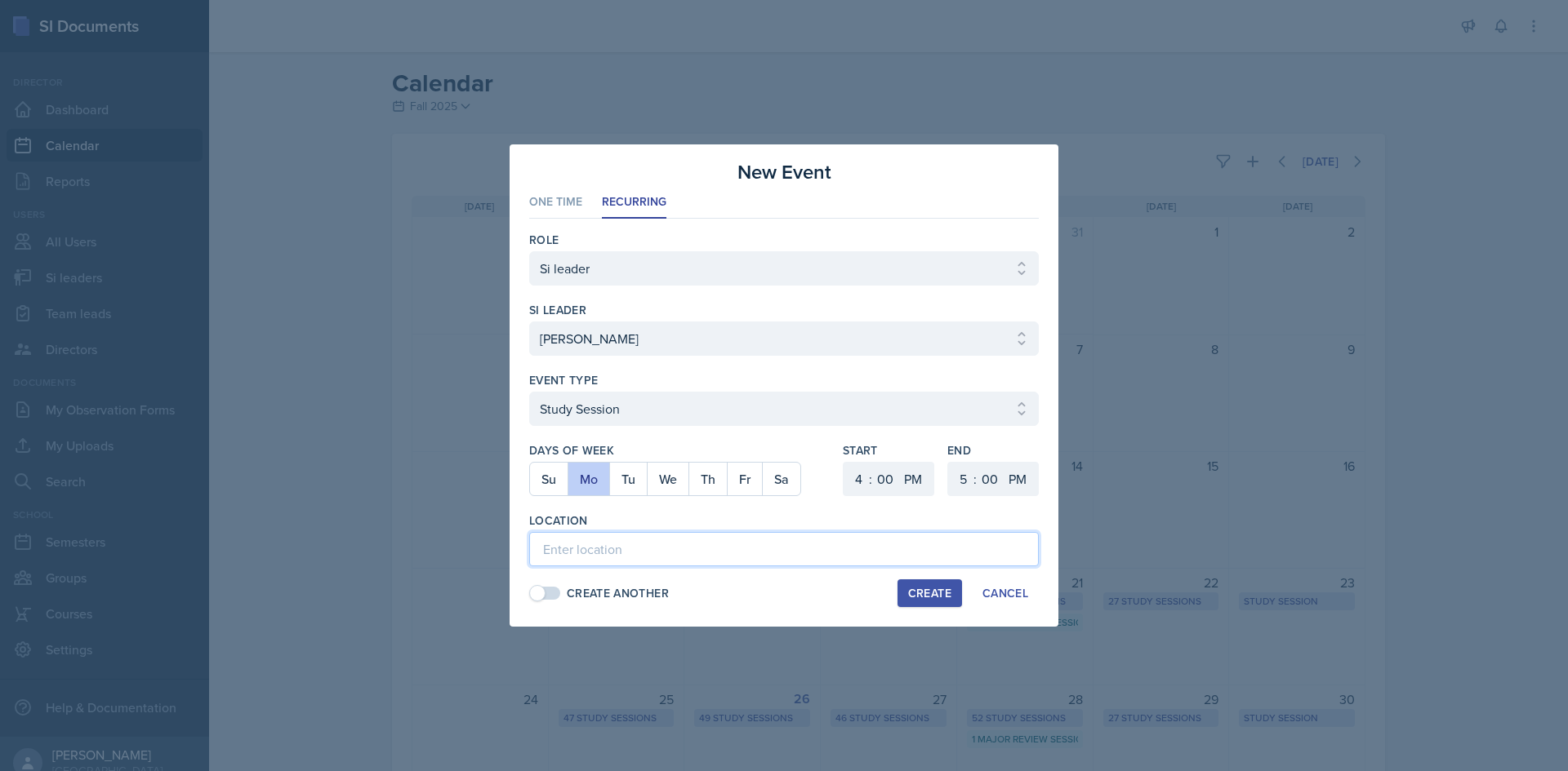
click at [703, 548] on input at bounding box center [783, 548] width 510 height 34
type input "Academic Learning Center 3102"
click at [914, 593] on div "Create" at bounding box center [930, 593] width 43 height 13
select select
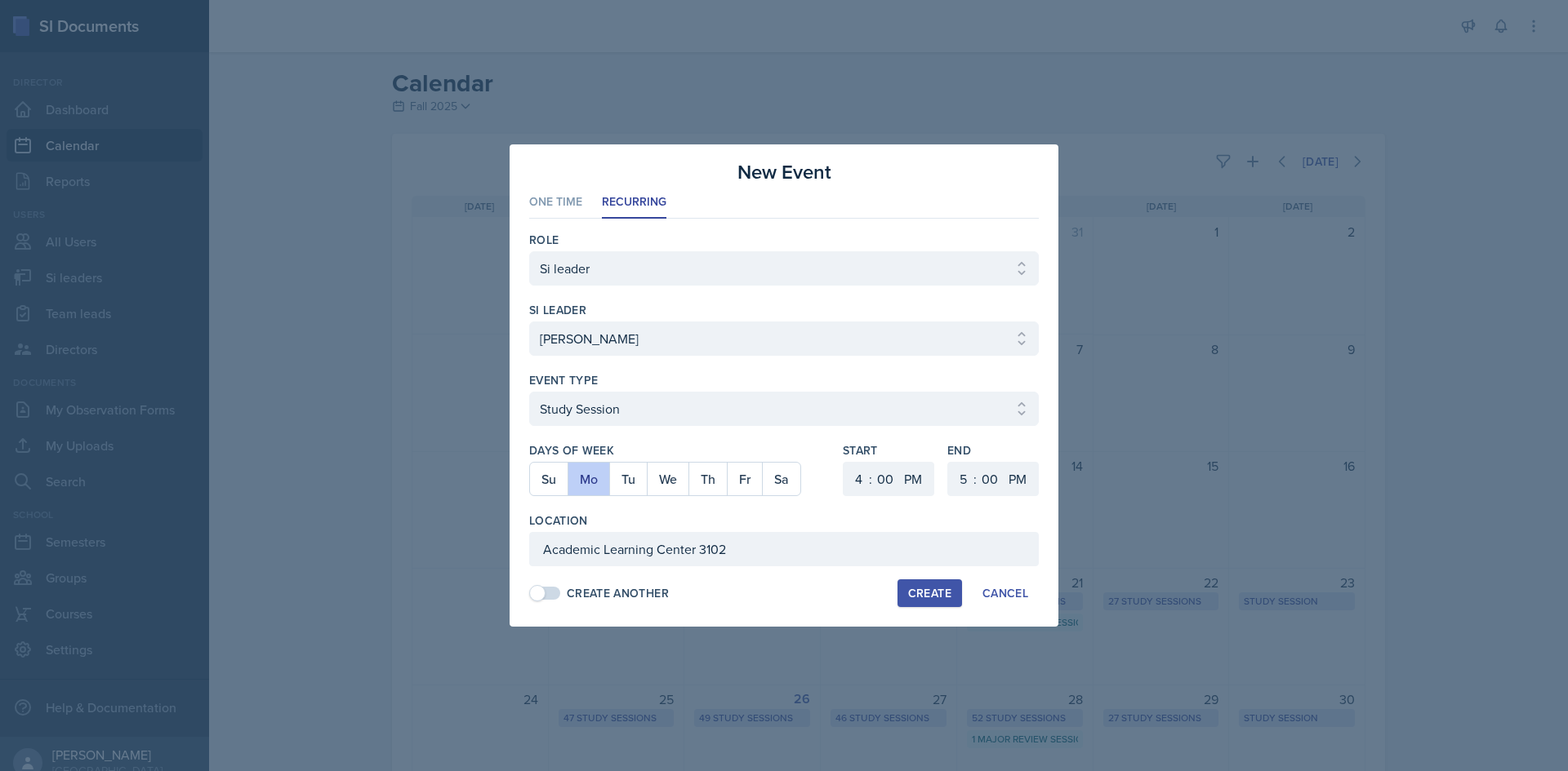
select select "6"
select select "30"
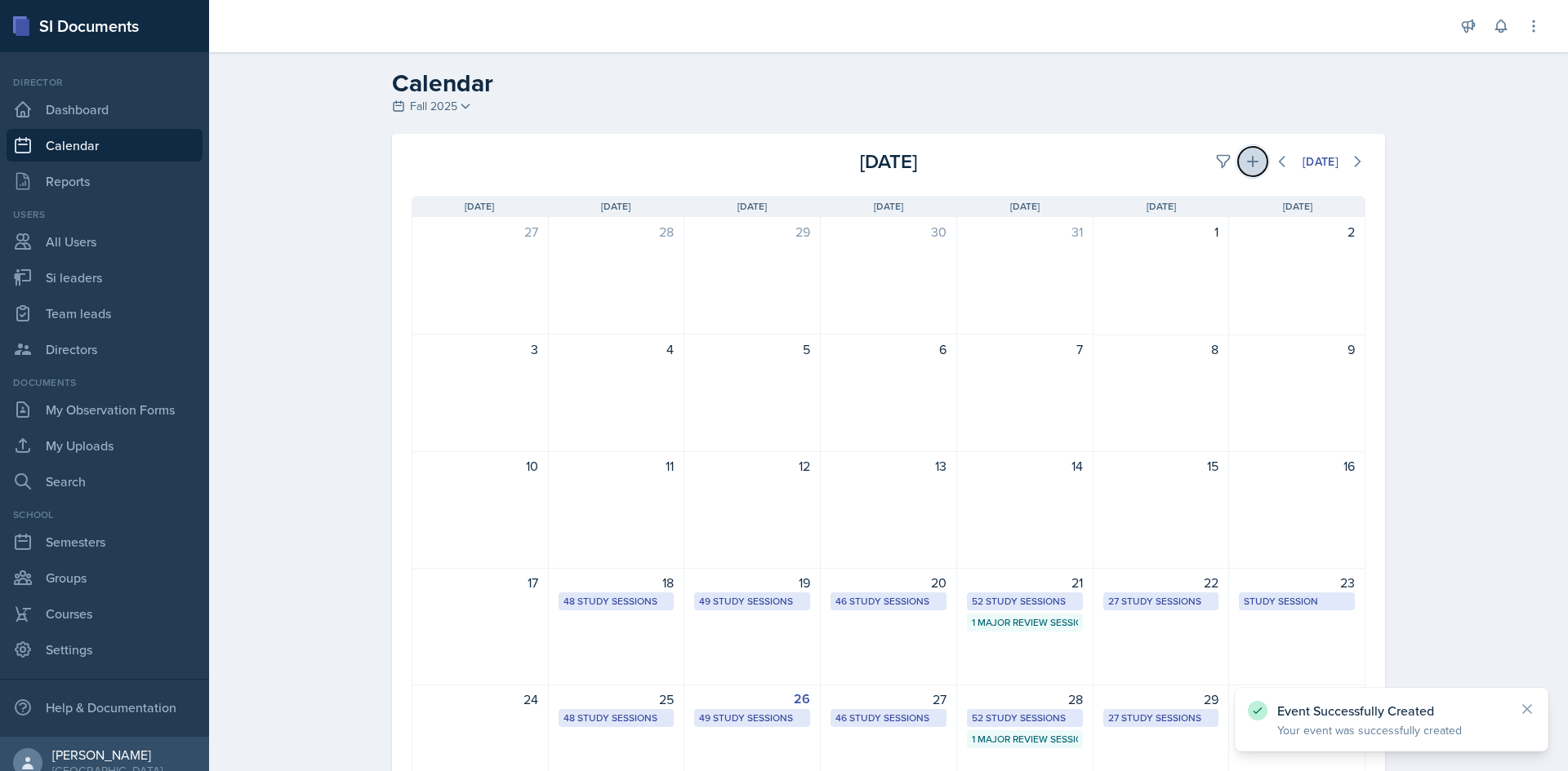
click at [1244, 173] on button at bounding box center [1252, 161] width 29 height 29
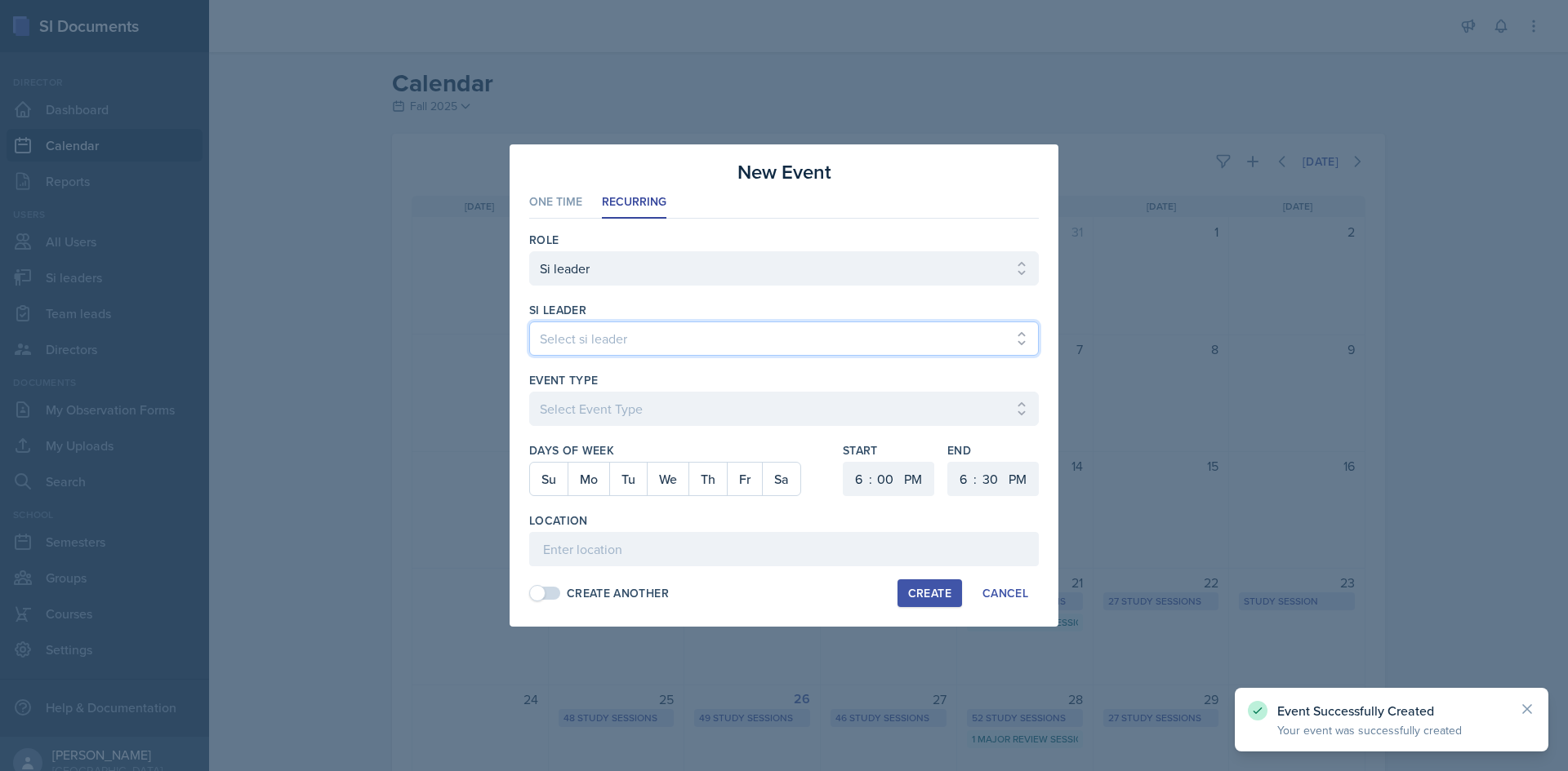
click at [690, 329] on select "Select si leader [PERSON_NAME] [PERSON_NAME] [PERSON_NAME] [PERSON_NAME] [PERSO…" at bounding box center [783, 338] width 510 height 34
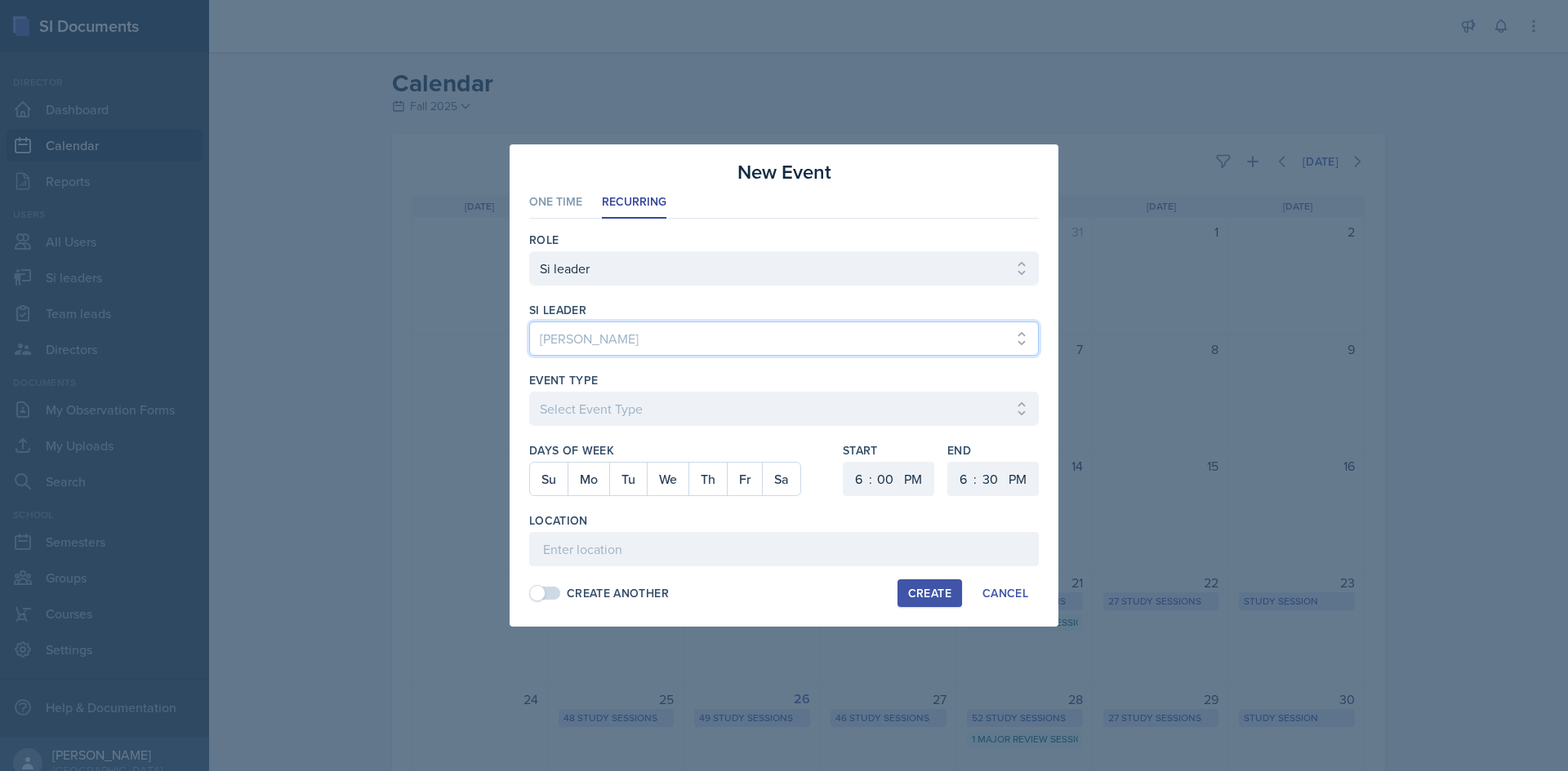
click at [695, 332] on select "Select si leader [PERSON_NAME] [PERSON_NAME] [PERSON_NAME] [PERSON_NAME] [PERSO…" at bounding box center [783, 338] width 510 height 34
select select "7e054701-8f44-4c7d-9d41-495348d8c59e"
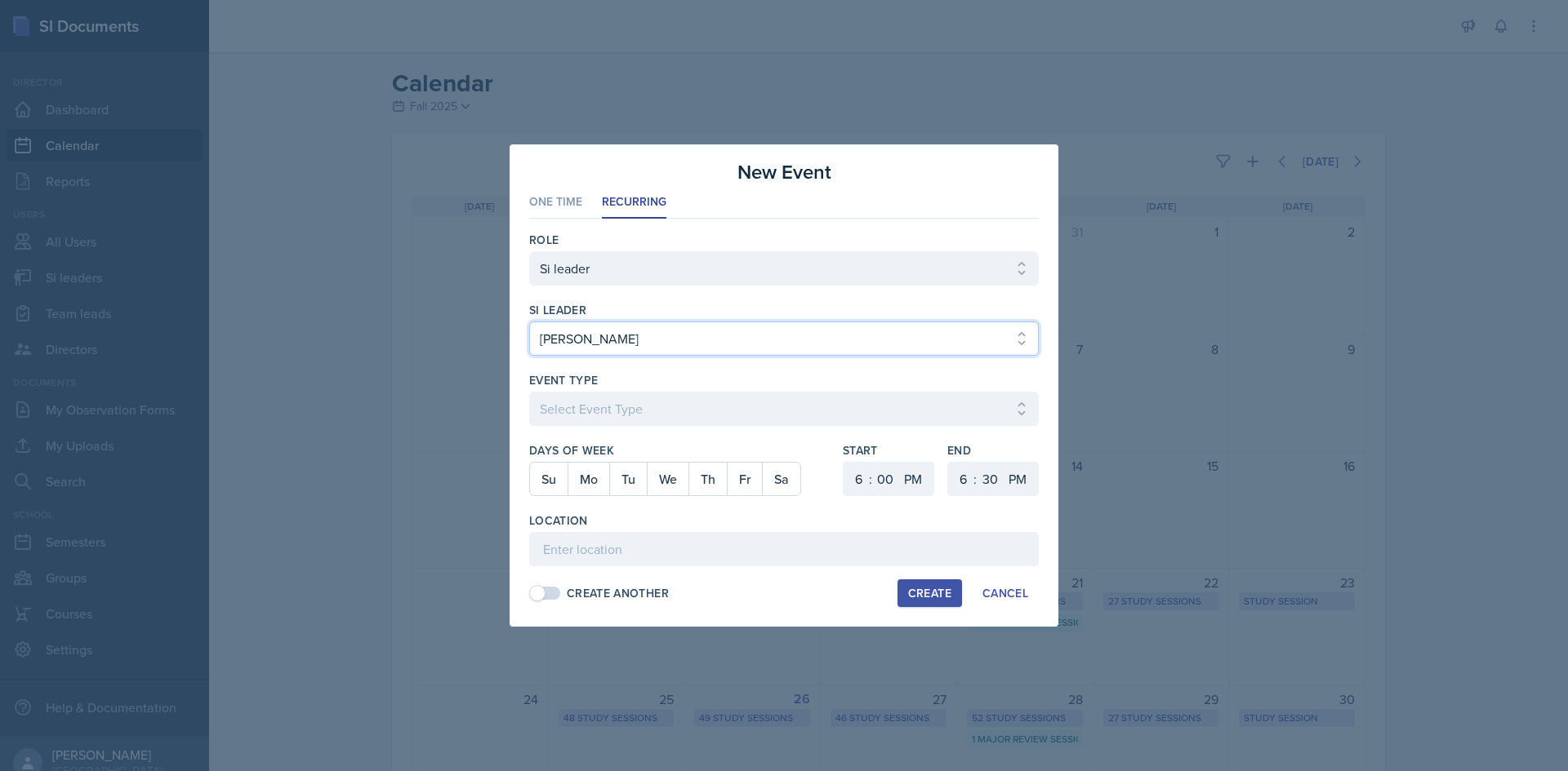
click at [529, 322] on select "Select si leader [PERSON_NAME] [PERSON_NAME] [PERSON_NAME] [PERSON_NAME] [PERSO…" at bounding box center [783, 338] width 510 height 34
click at [622, 433] on div at bounding box center [783, 434] width 510 height 17
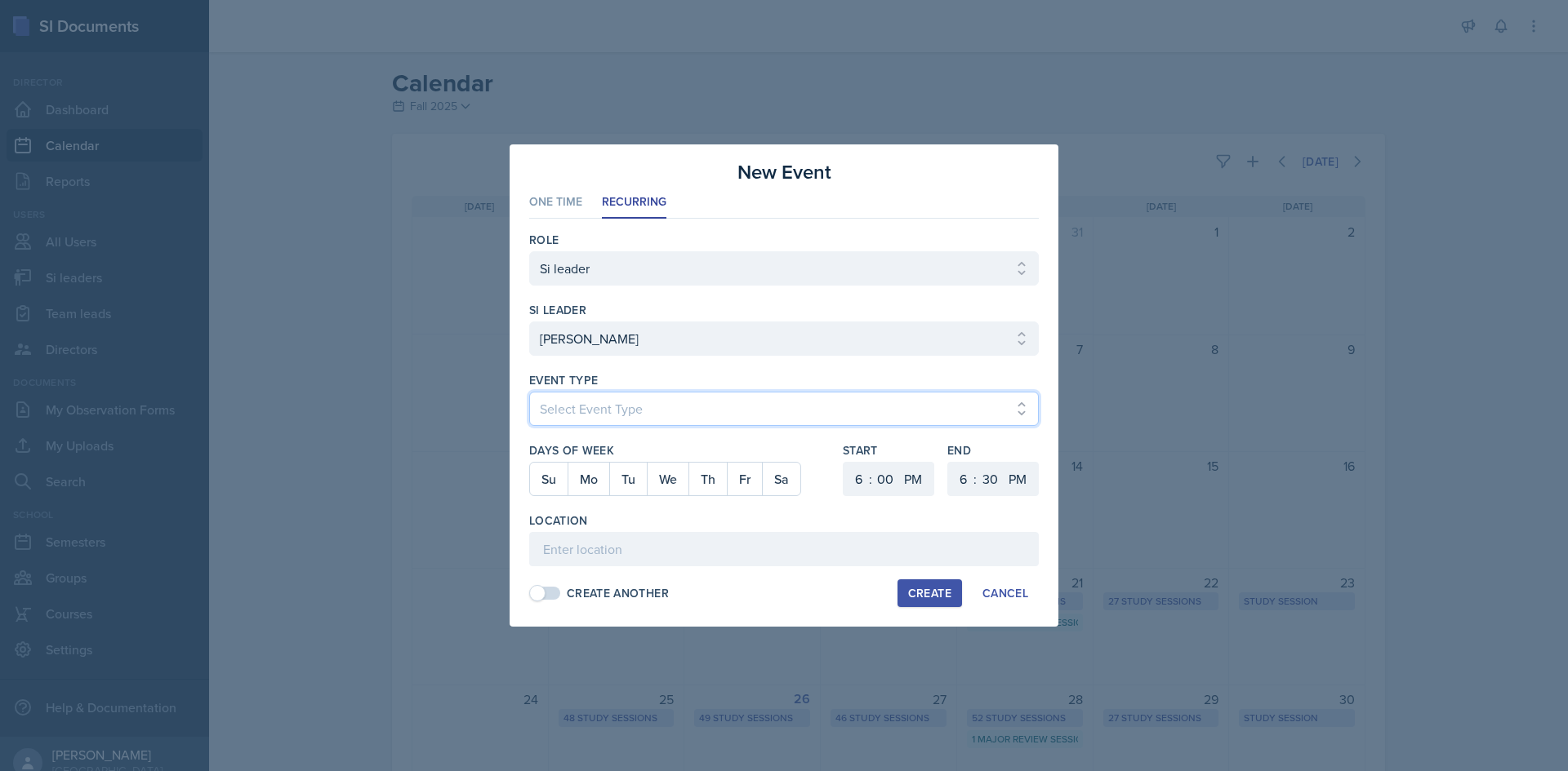
click at [624, 412] on select "Select Event Type Major Review Session Study Session" at bounding box center [783, 408] width 510 height 34
select select "d66089cd-5ee7-4f89-a345-f1bdd1643066"
click at [529, 392] on select "Select Event Type Major Review Session Study Session" at bounding box center [783, 408] width 510 height 34
click at [723, 481] on button "Th" at bounding box center [707, 478] width 38 height 33
click at [861, 480] on select "1 2 3 4 5 6 7 8 9 10 11 12" at bounding box center [856, 478] width 26 height 34
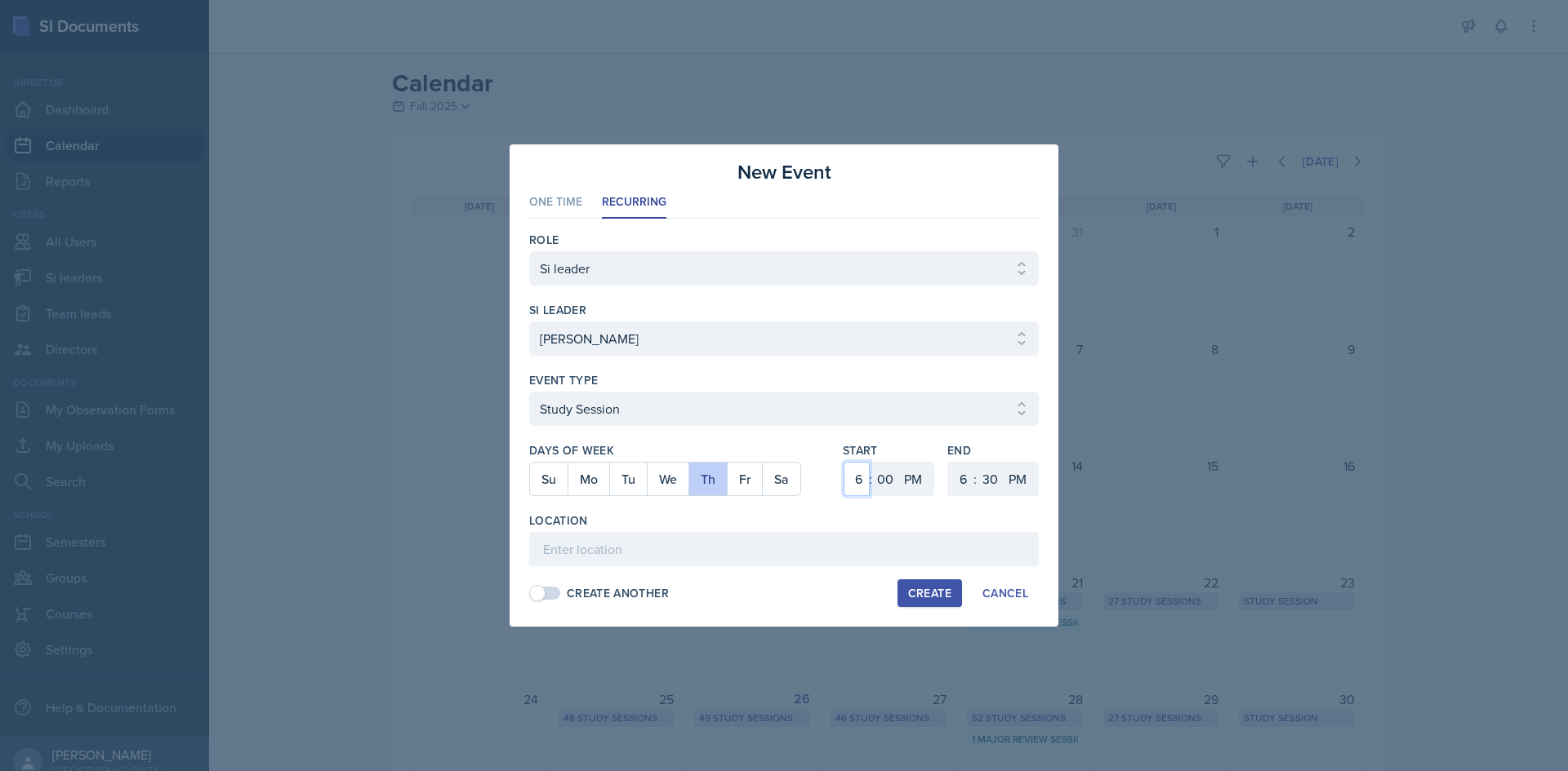
select select "3"
click at [843, 462] on select "1 2 3 4 5 6 7 8 9 10 11 12" at bounding box center [856, 478] width 26 height 34
click at [955, 465] on select "1 2 3 4 5 6 7 8 9 10 11 12" at bounding box center [961, 478] width 26 height 34
select select "4"
click at [948, 462] on select "1 2 3 4 5 6 7 8 9 10 11 12" at bounding box center [961, 478] width 26 height 34
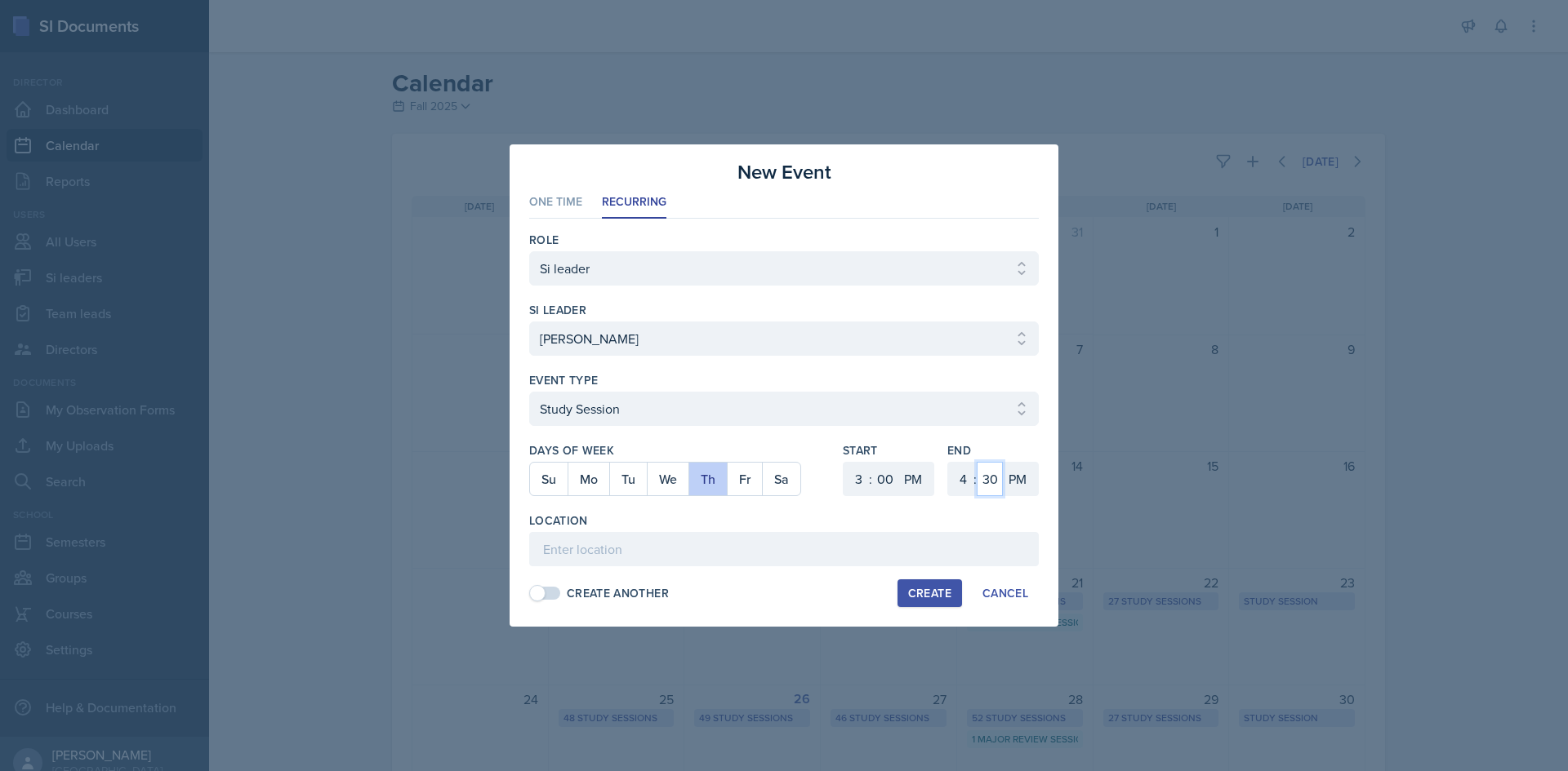
click at [995, 468] on select "00 05 10 15 20 25 30 35 40 45 50 55" at bounding box center [989, 478] width 26 height 34
select select "0"
click at [977, 462] on select "00 05 10 15 20 25 30 35 40 45 50 55" at bounding box center [989, 478] width 26 height 34
click at [857, 544] on input at bounding box center [783, 548] width 510 height 34
type input "Social Sciences Building 3020"
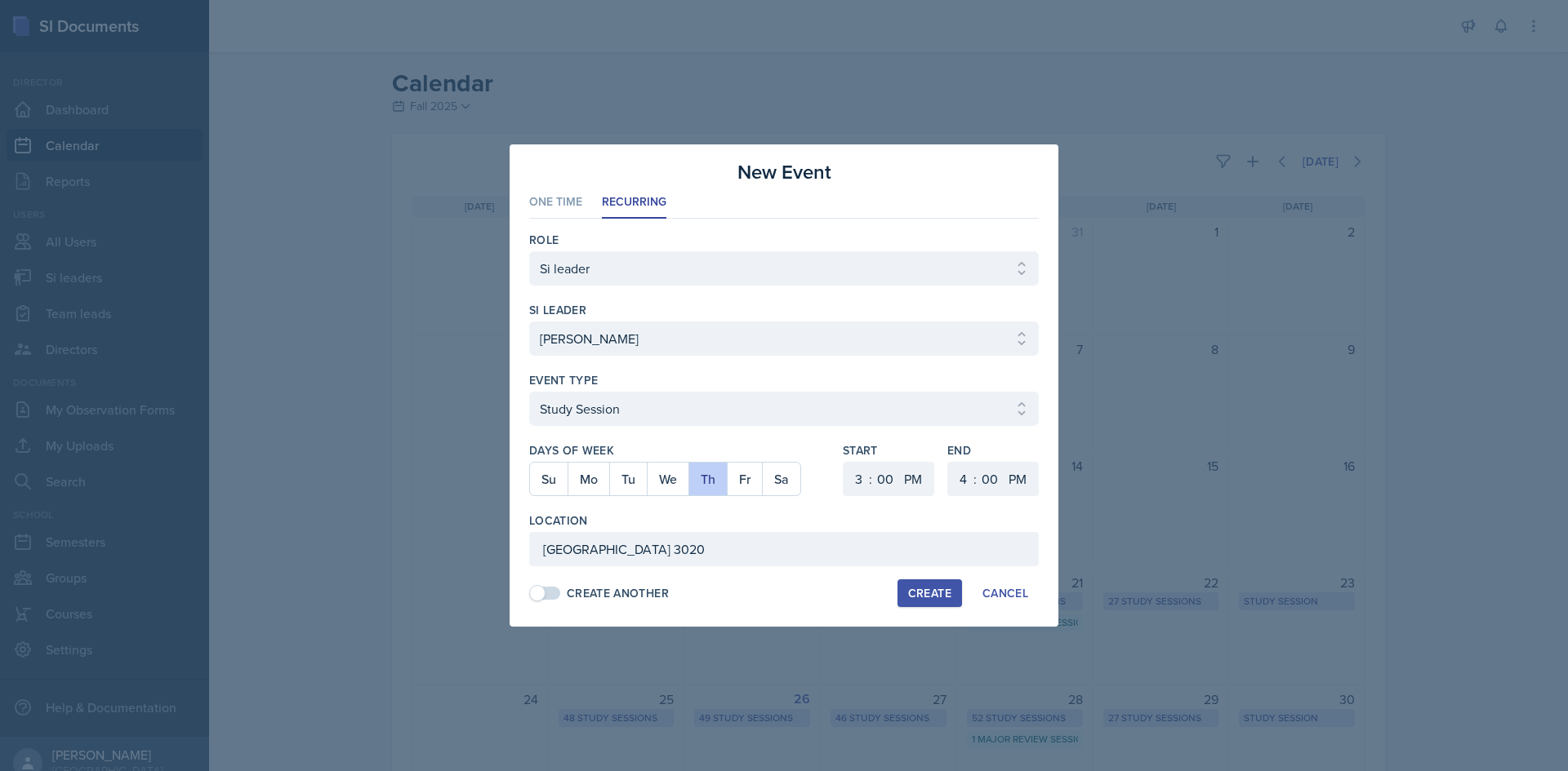
click at [913, 597] on div "Create" at bounding box center [930, 593] width 43 height 13
select select
select select "6"
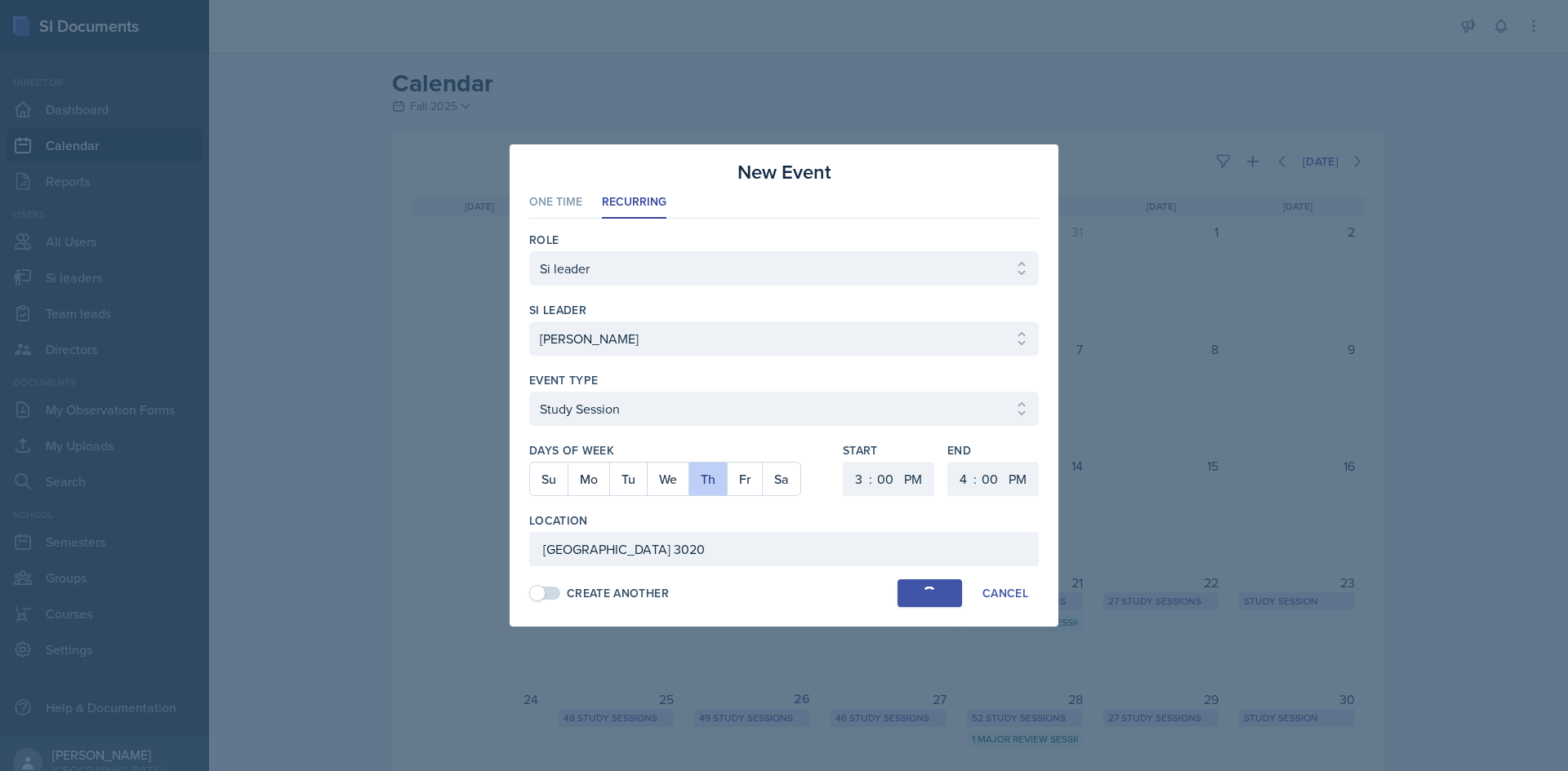
select select "30"
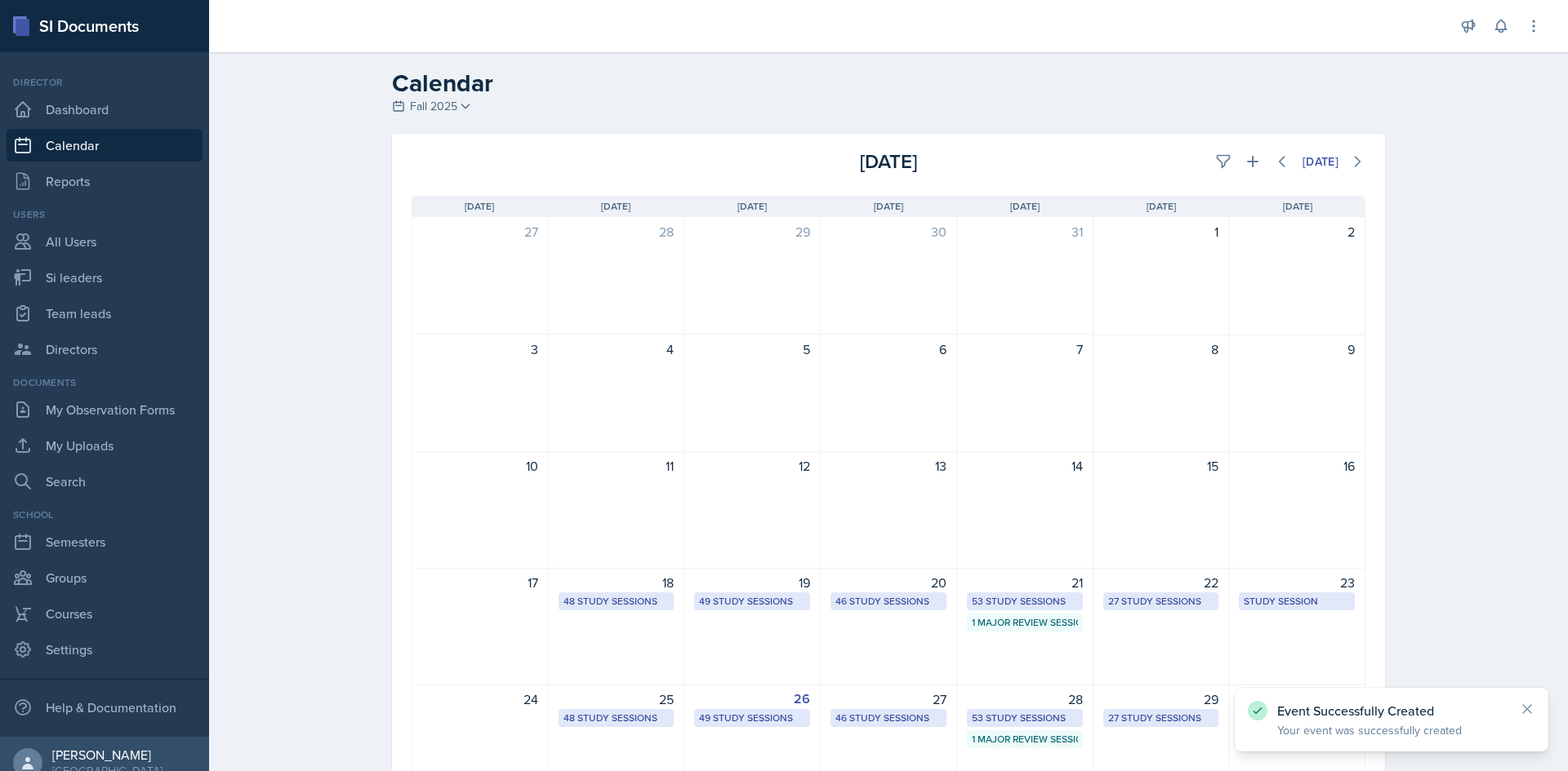
click at [0, 659] on nav "Director Dashboard Calendar Reports Users All Users Si leaders Team leads Direc…" at bounding box center [104, 394] width 209 height 684
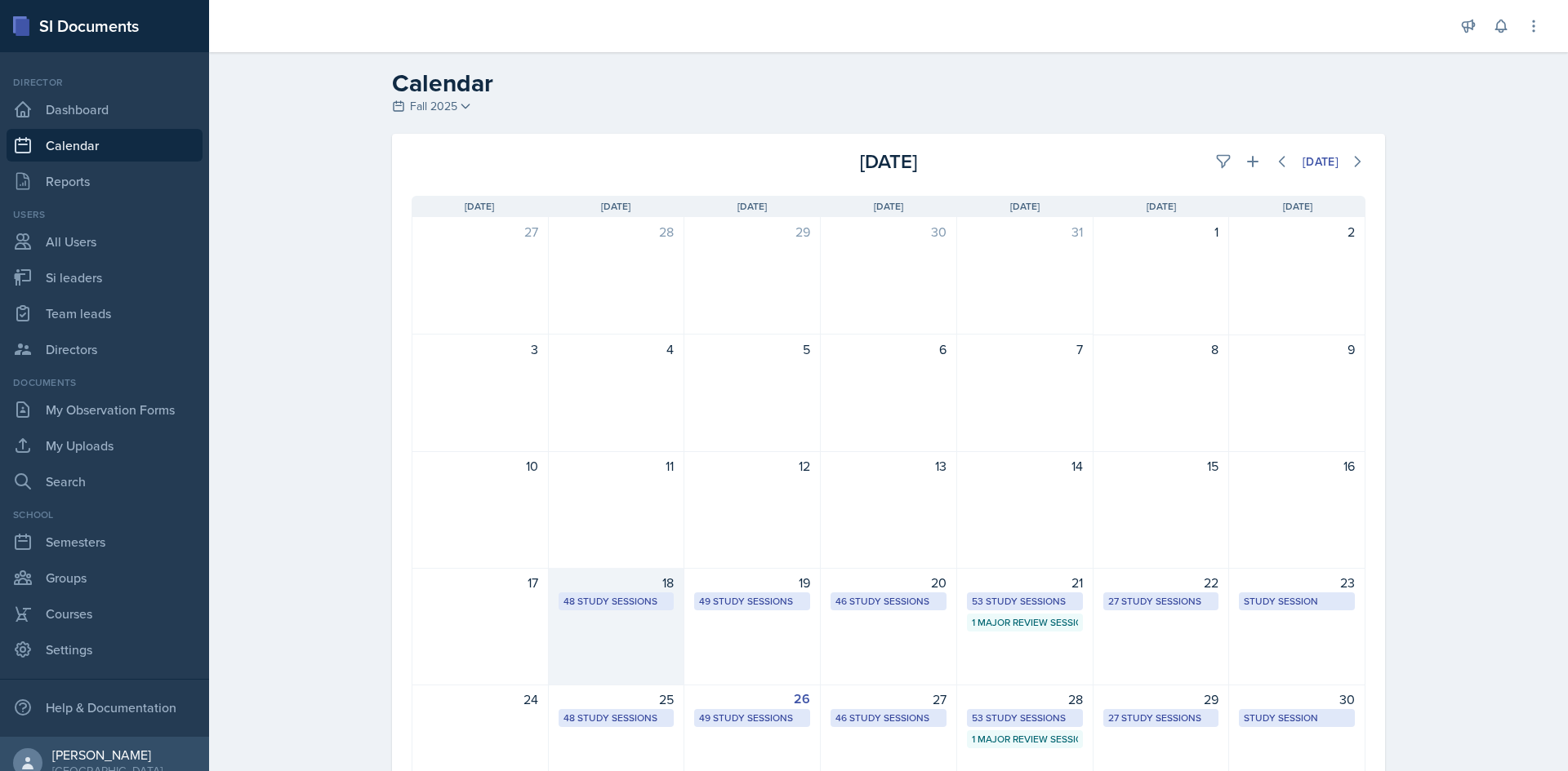
scroll to position [82, 0]
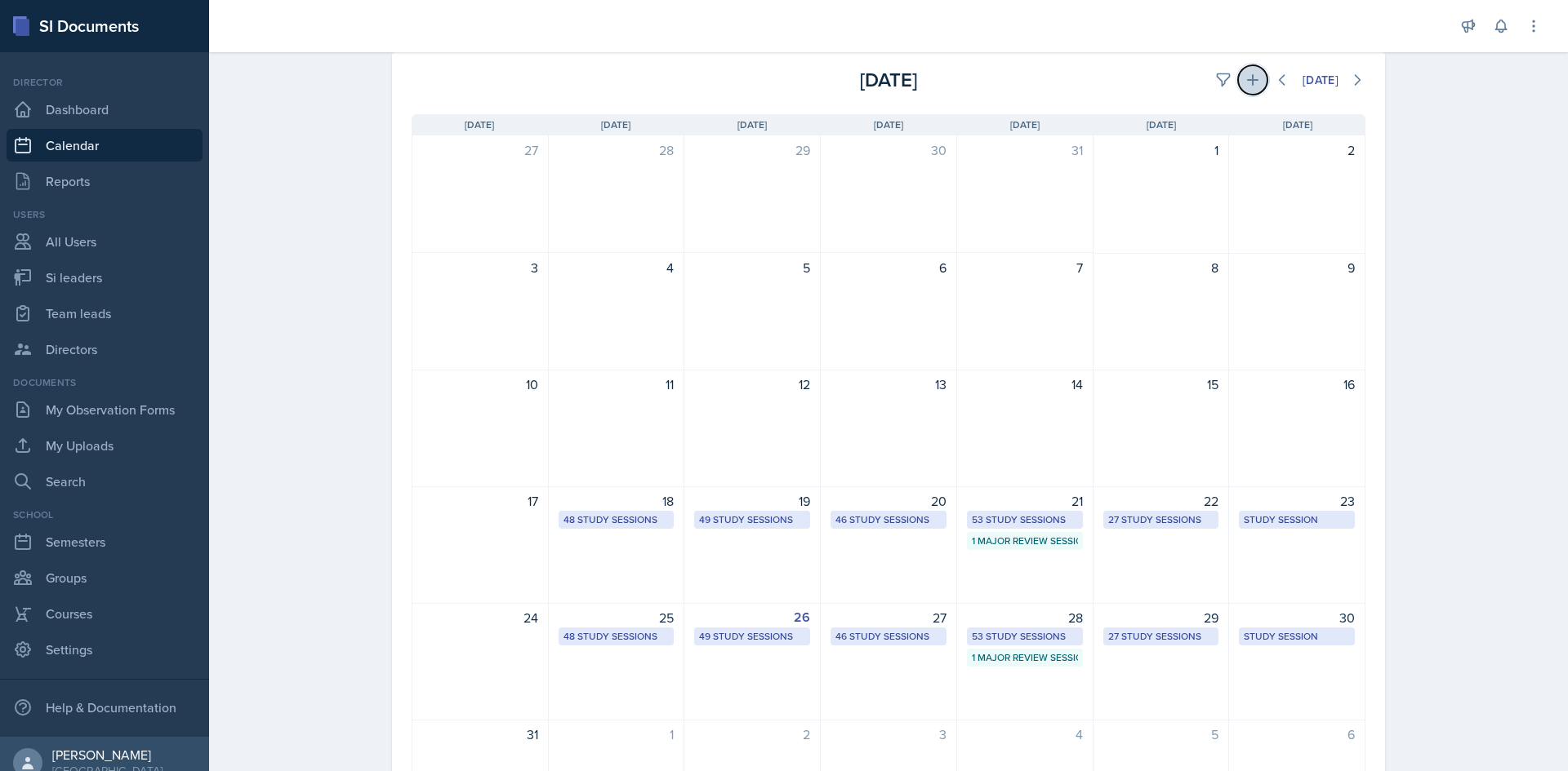
click at [1247, 84] on icon at bounding box center [1253, 80] width 17 height 17
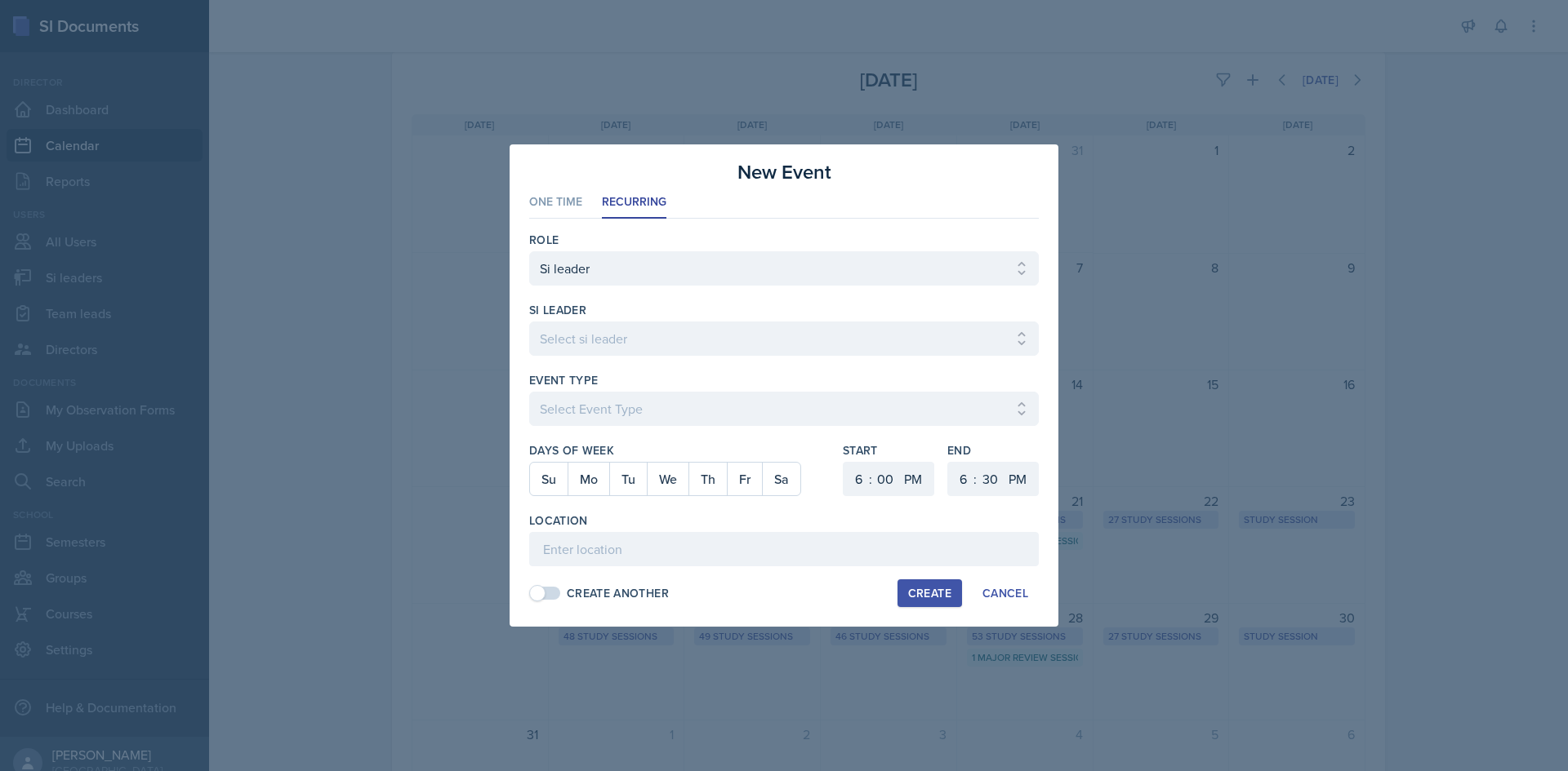
click at [772, 307] on div "si leader" at bounding box center [783, 310] width 510 height 17
click at [763, 320] on div "si leader Select si leader [PERSON_NAME] [PERSON_NAME] [PERSON_NAME] [PERSON_NA…" at bounding box center [783, 337] width 510 height 70
click at [760, 333] on select "Select si leader [PERSON_NAME] [PERSON_NAME] [PERSON_NAME] [PERSON_NAME] [PERSO…" at bounding box center [783, 338] width 510 height 34
select select "a38ec269-389c-4449-999e-3da7dd1d4612"
click at [529, 322] on select "Select si leader [PERSON_NAME] [PERSON_NAME] [PERSON_NAME] [PERSON_NAME] [PERSO…" at bounding box center [783, 338] width 510 height 34
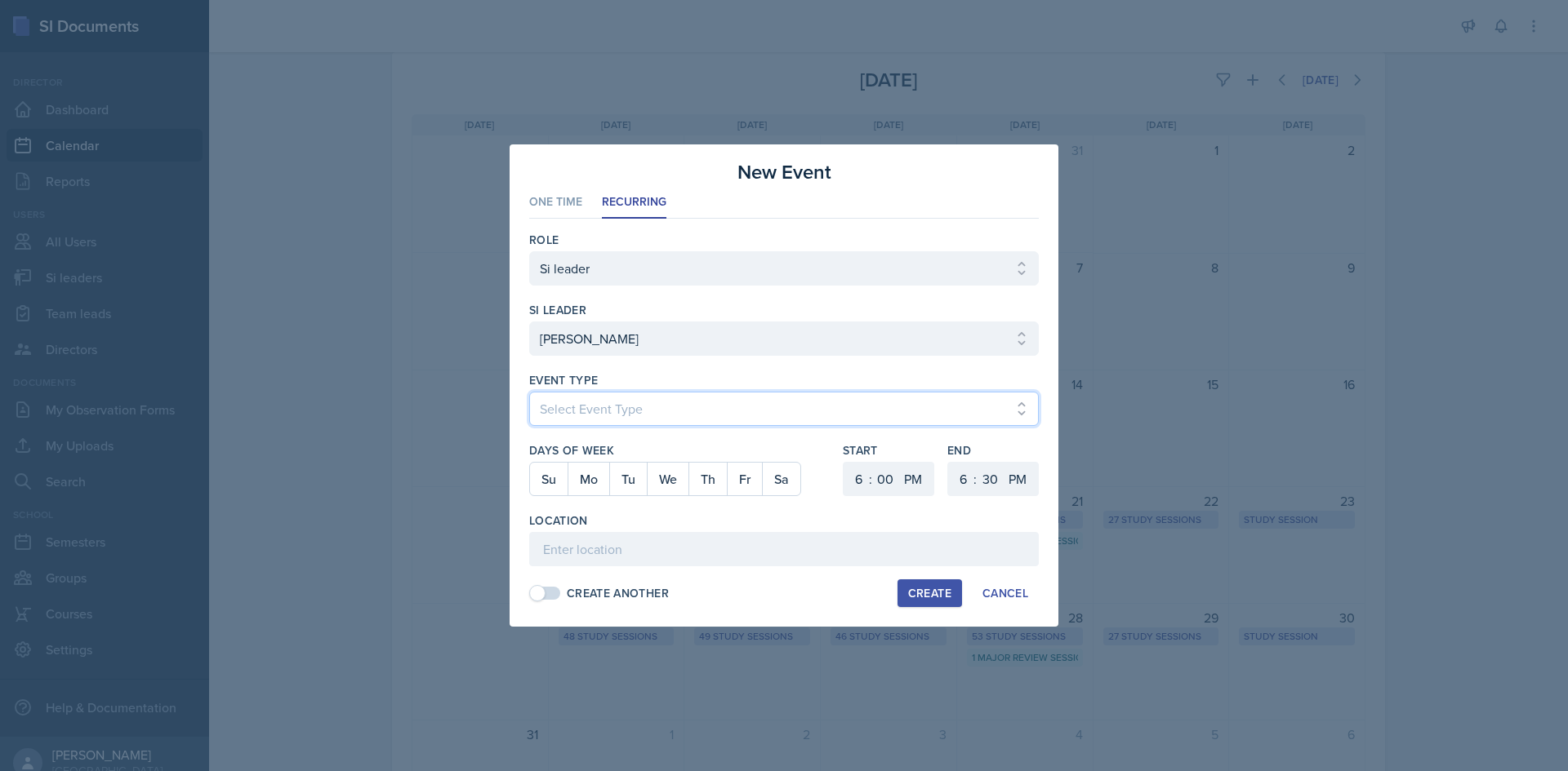
click at [704, 407] on select "Select Event Type Major Review Session Study Session" at bounding box center [783, 408] width 510 height 34
select select "d66089cd-5ee7-4f89-a345-f1bdd1643066"
click at [529, 392] on select "Select Event Type Major Review Session Study Session" at bounding box center [783, 408] width 510 height 34
click at [637, 487] on button "Tu" at bounding box center [627, 478] width 38 height 33
click at [848, 483] on select "1 2 3 4 5 6 7 8 9 10 11 12" at bounding box center [856, 478] width 26 height 34
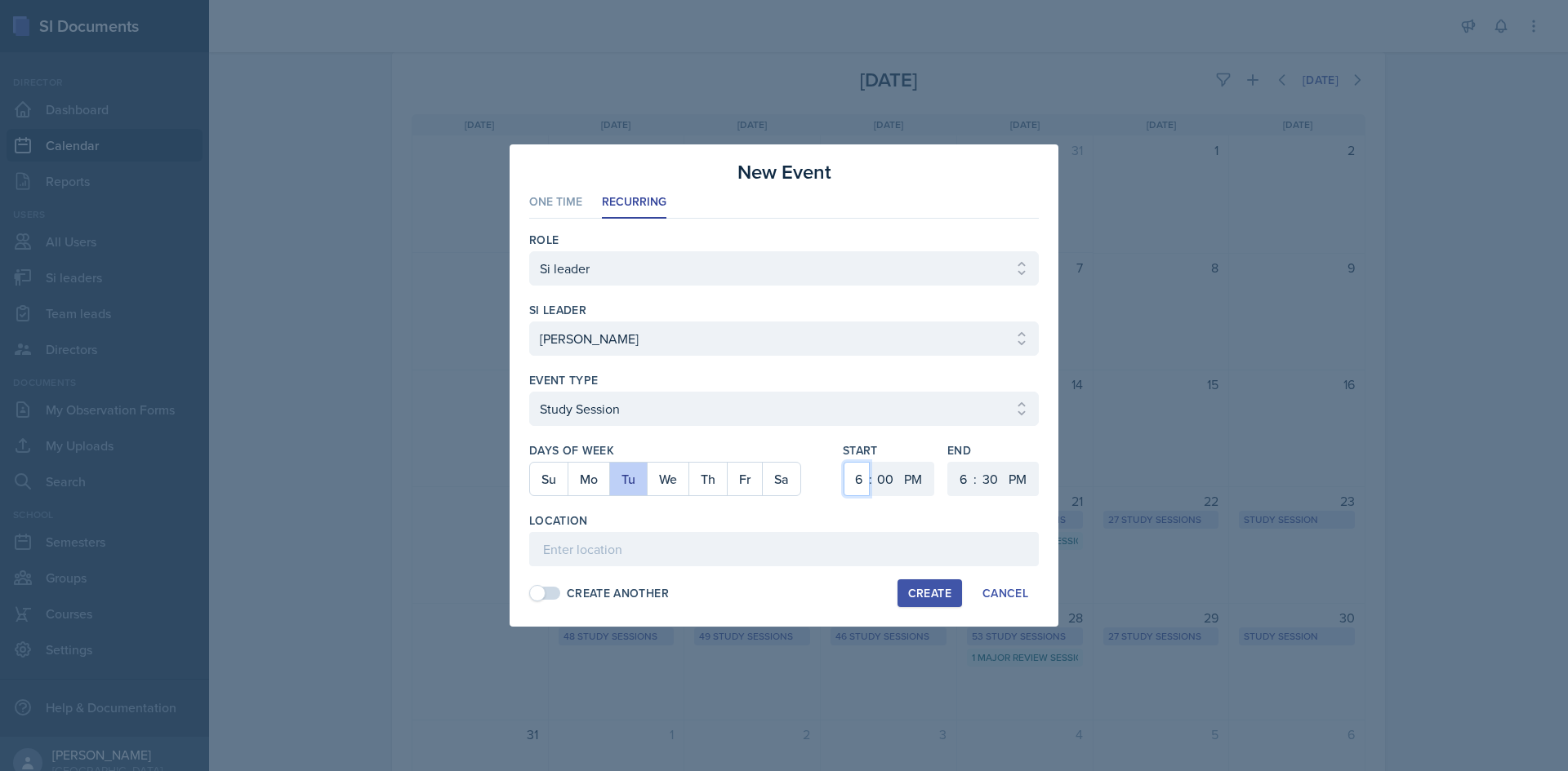
select select "2"
click at [843, 462] on select "1 2 3 4 5 6 7 8 9 10 11 12" at bounding box center [856, 478] width 26 height 34
click at [879, 476] on select "00 05 10 15 20 25 30 35 40 45 50 55" at bounding box center [885, 478] width 26 height 34
select select "30"
click at [872, 462] on select "00 05 10 15 20 25 30 35 40 45 50 55" at bounding box center [885, 478] width 26 height 34
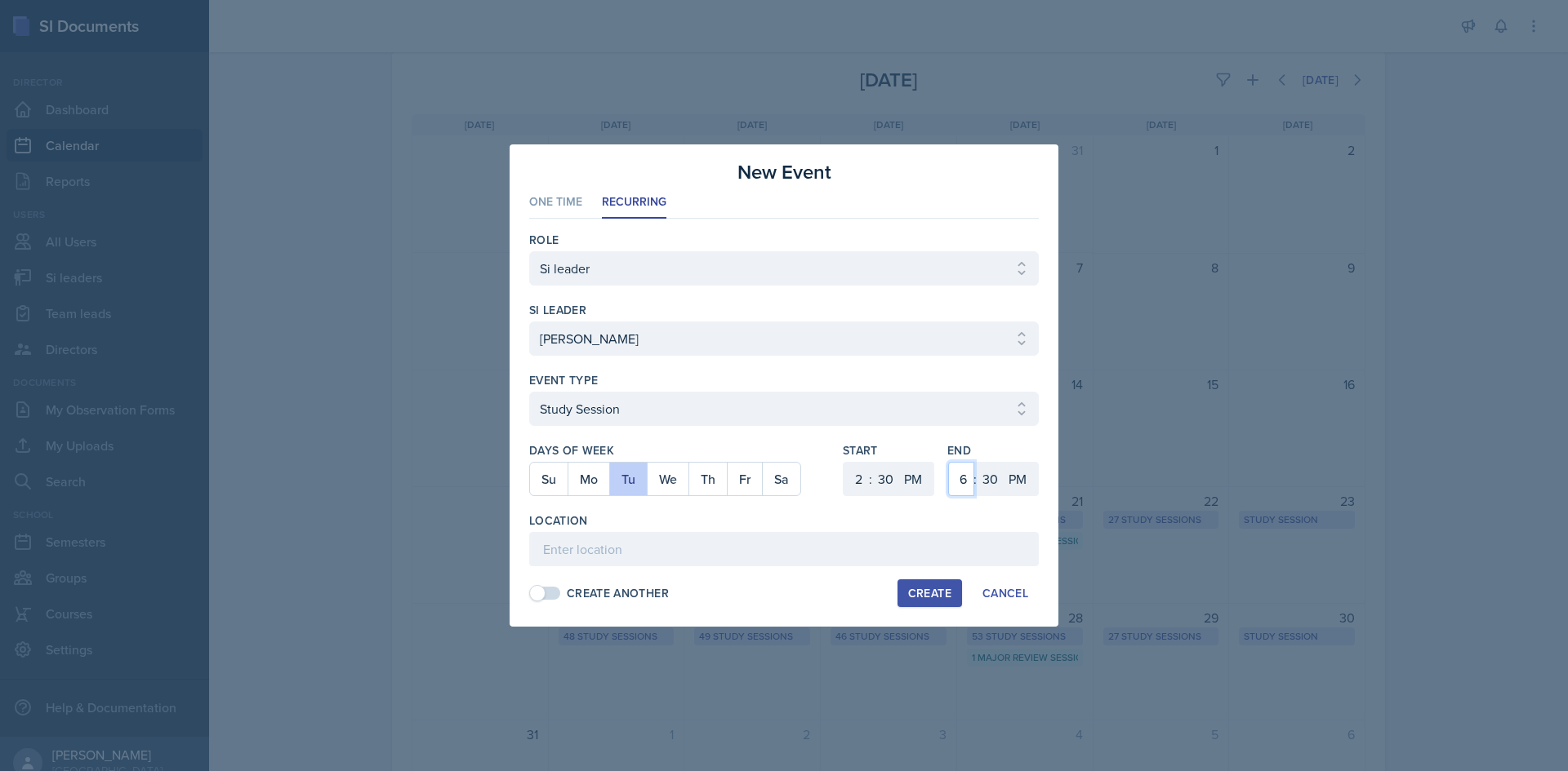
click at [969, 475] on select "1 2 3 4 5 6 7 8 9 10 11 12" at bounding box center [961, 478] width 26 height 34
select select "3"
click at [948, 462] on select "1 2 3 4 5 6 7 8 9 10 11 12" at bounding box center [961, 478] width 26 height 34
click at [762, 561] on input at bounding box center [783, 548] width 510 height 34
click at [736, 538] on input at bounding box center [783, 548] width 510 height 34
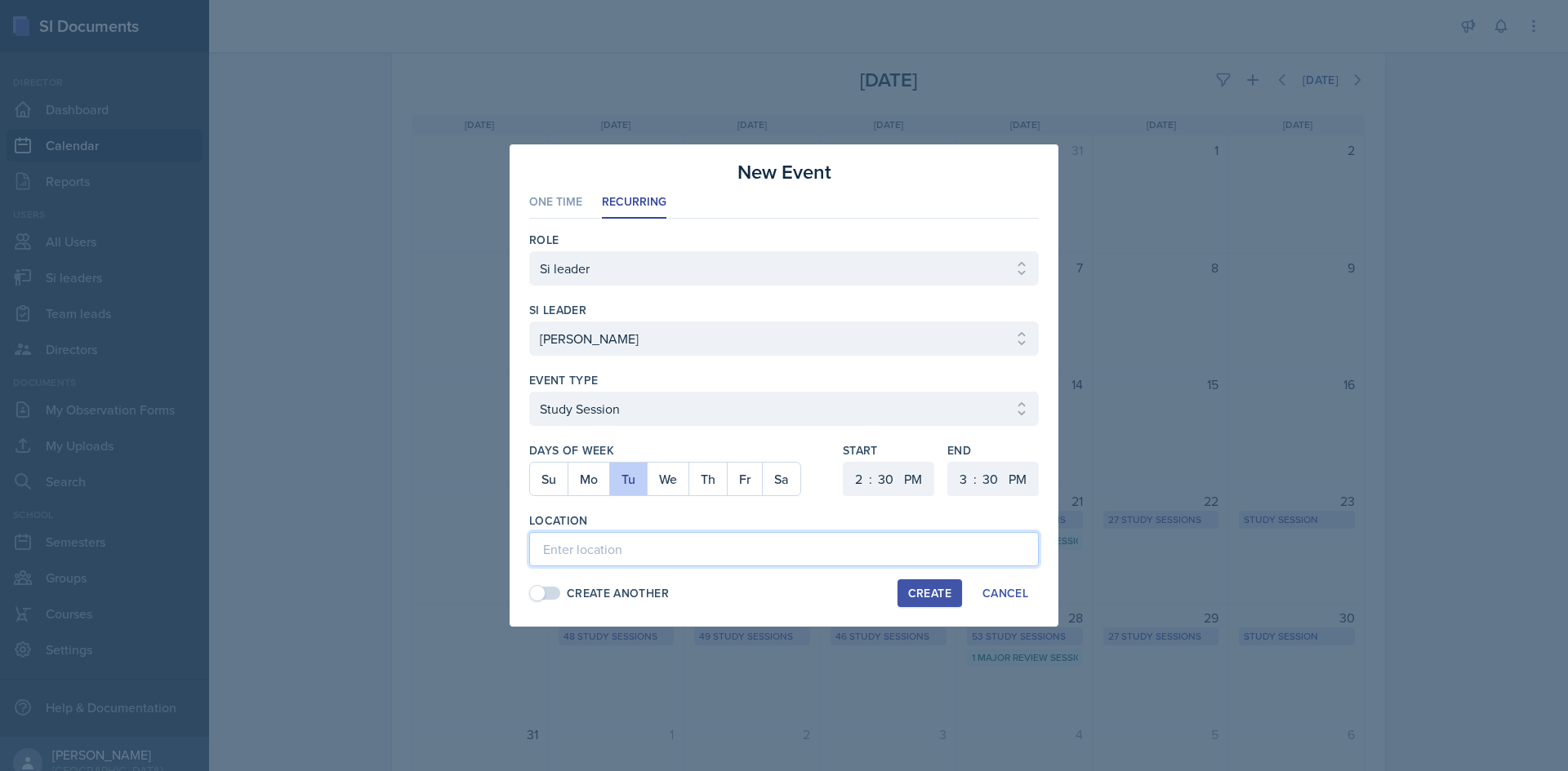
paste input "https://teams.microsoft.com/l/meetup-join/19%3ameeting_MGY0M2ZiZGMtMTllOC00NDY5…"
type input "https://teams.microsoft.com/l/meetup-join/19%3ameeting_MGY0M2ZiZGMtMTllOC00NDY5…"
click at [933, 591] on div "Create" at bounding box center [930, 593] width 43 height 13
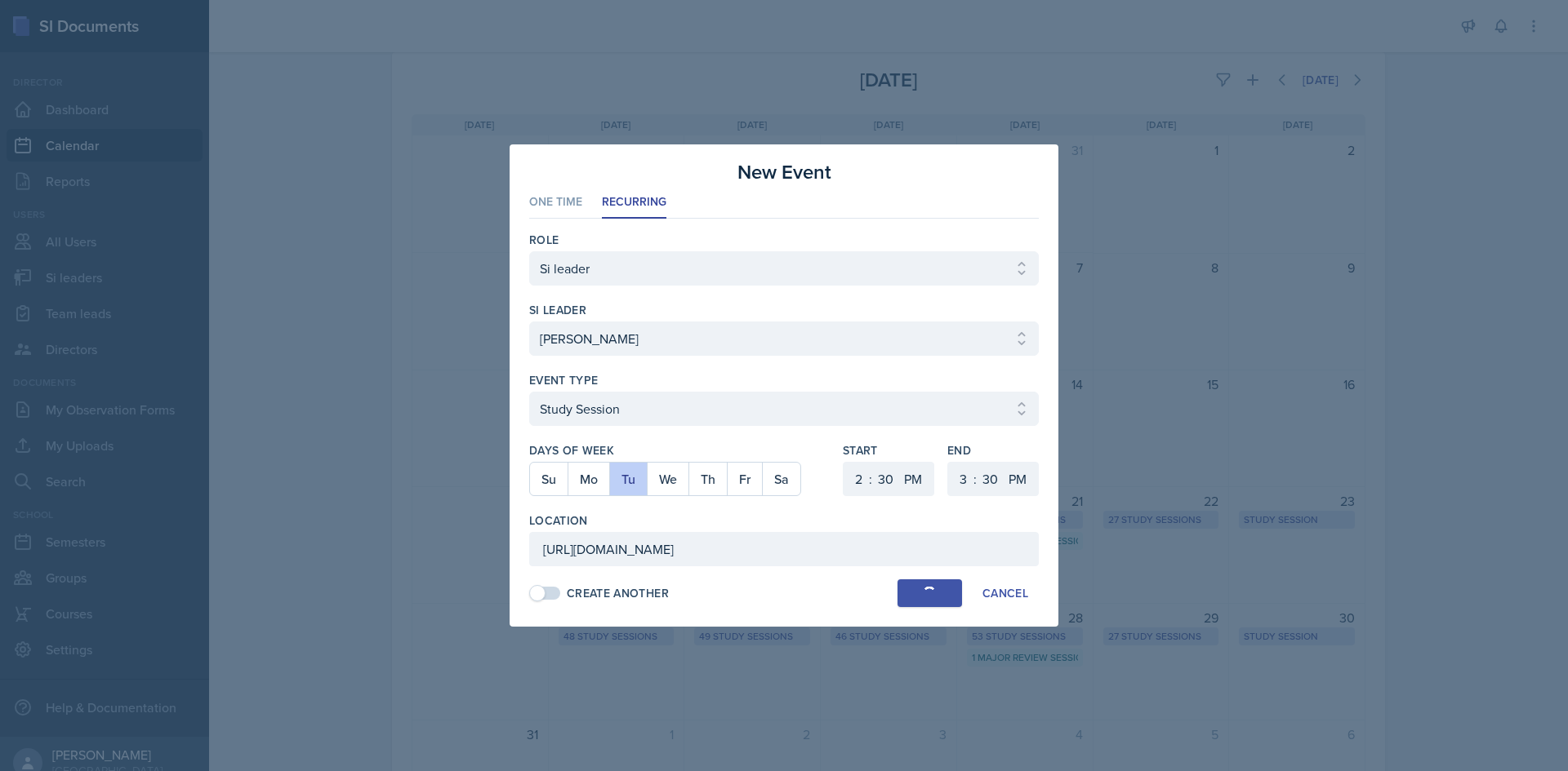
select select
select select "6"
select select "0"
select select "6"
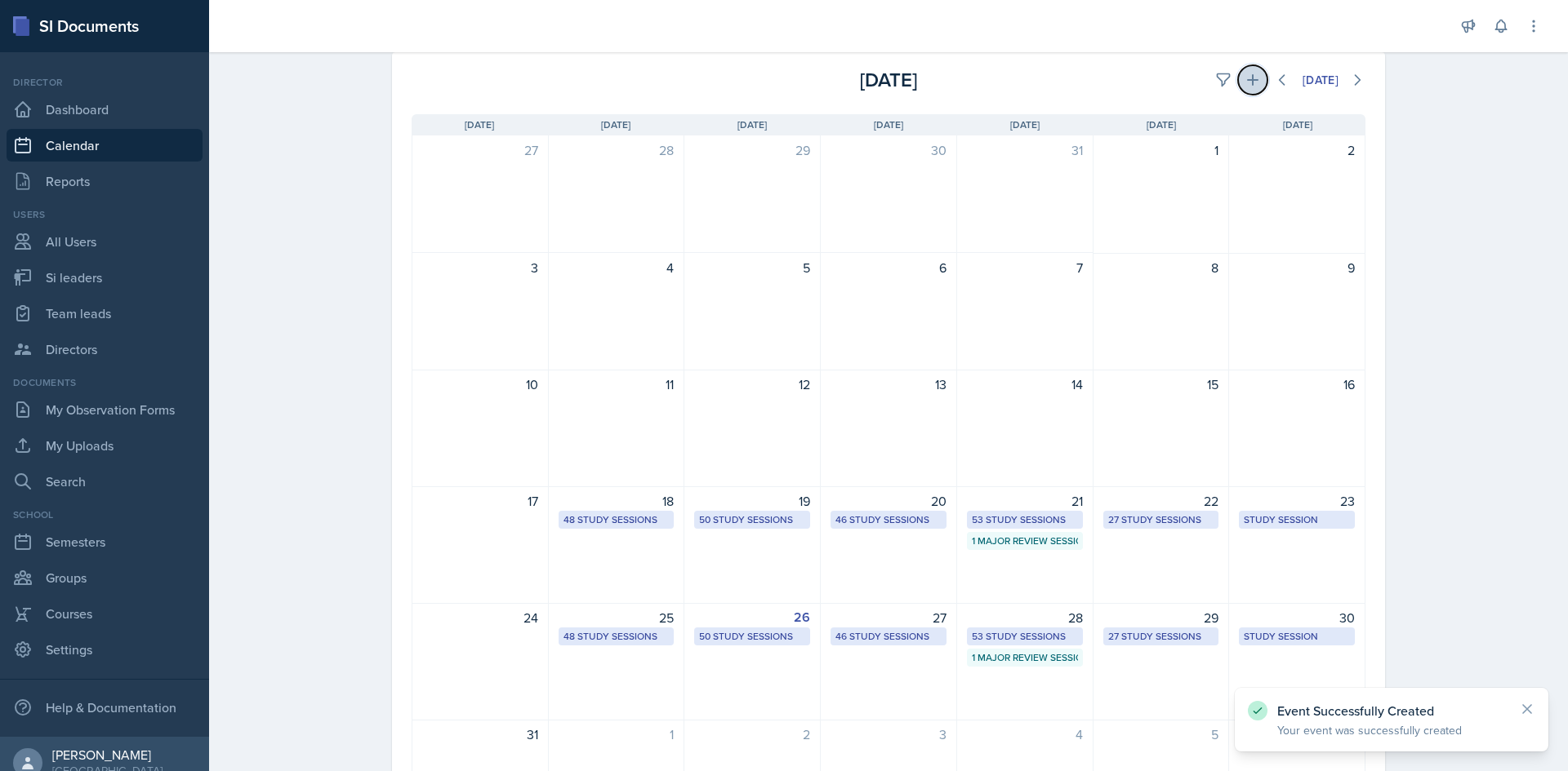
click at [1249, 77] on icon at bounding box center [1253, 80] width 17 height 17
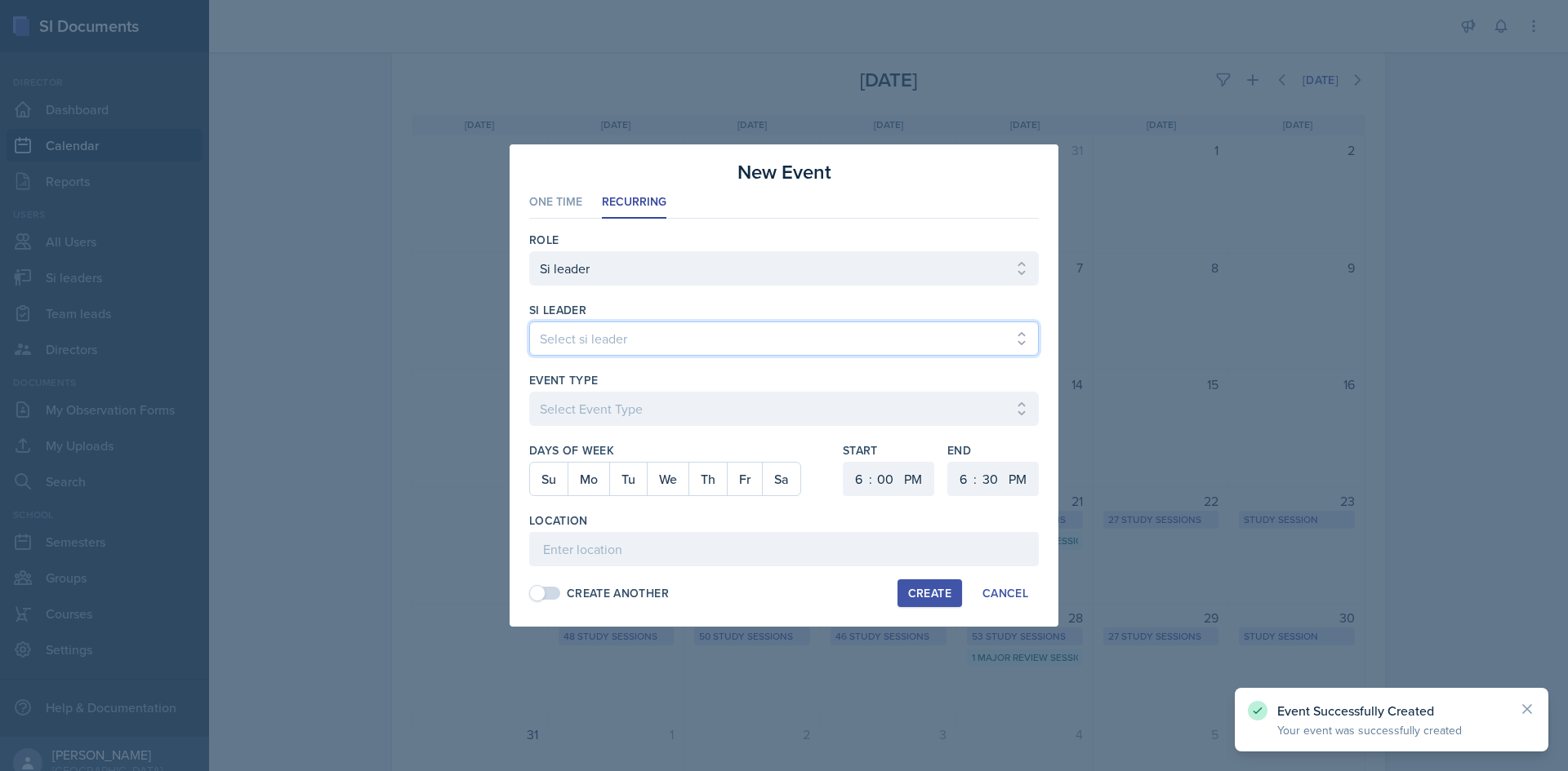
click at [724, 335] on select "Select si leader [PERSON_NAME] [PERSON_NAME] [PERSON_NAME] [PERSON_NAME] [PERSO…" at bounding box center [783, 338] width 510 height 34
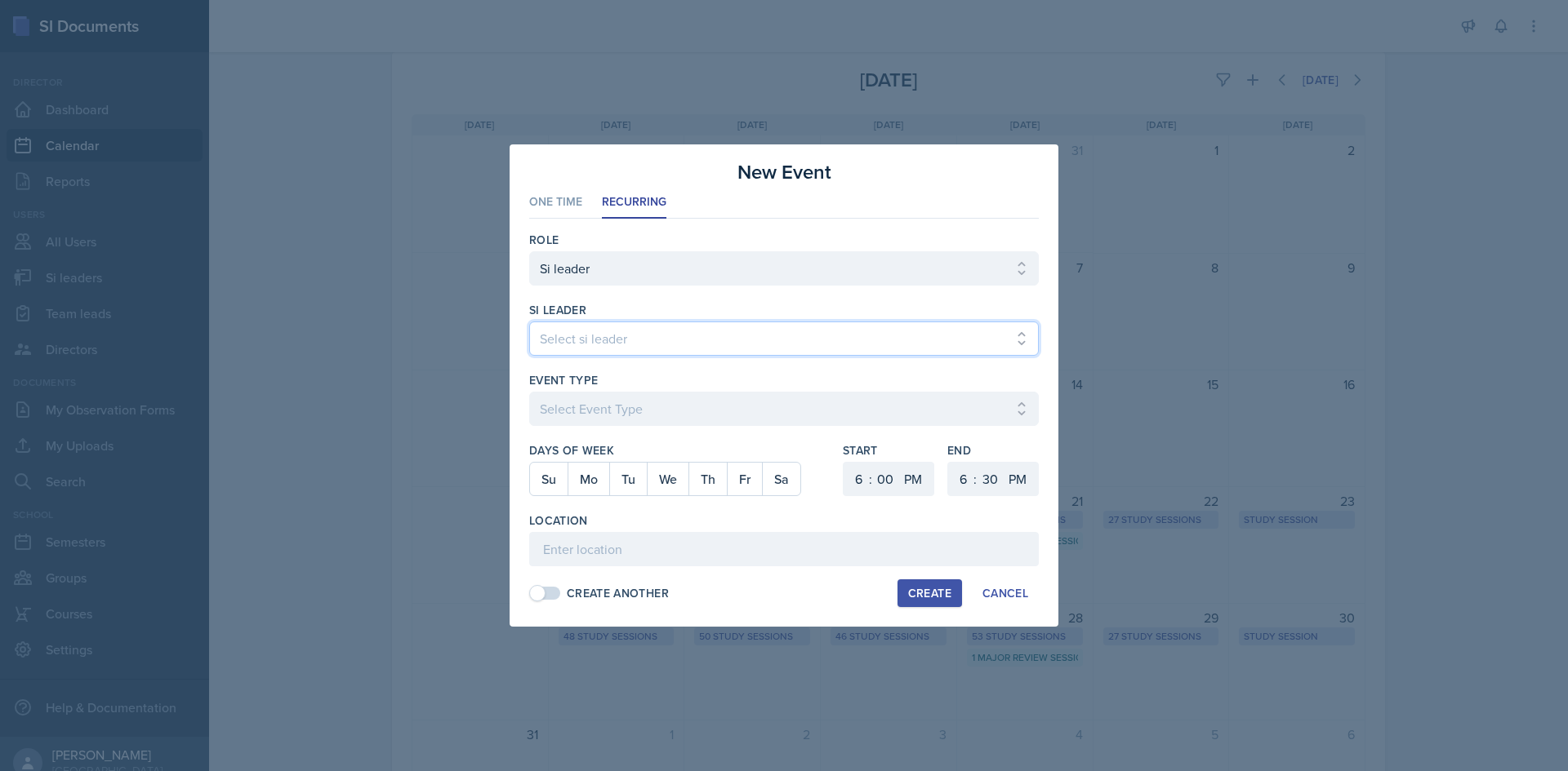
select select "a38ec269-389c-4449-999e-3da7dd1d4612"
click at [529, 322] on select "Select si leader [PERSON_NAME] [PERSON_NAME] [PERSON_NAME] [PERSON_NAME] [PERSO…" at bounding box center [783, 338] width 510 height 34
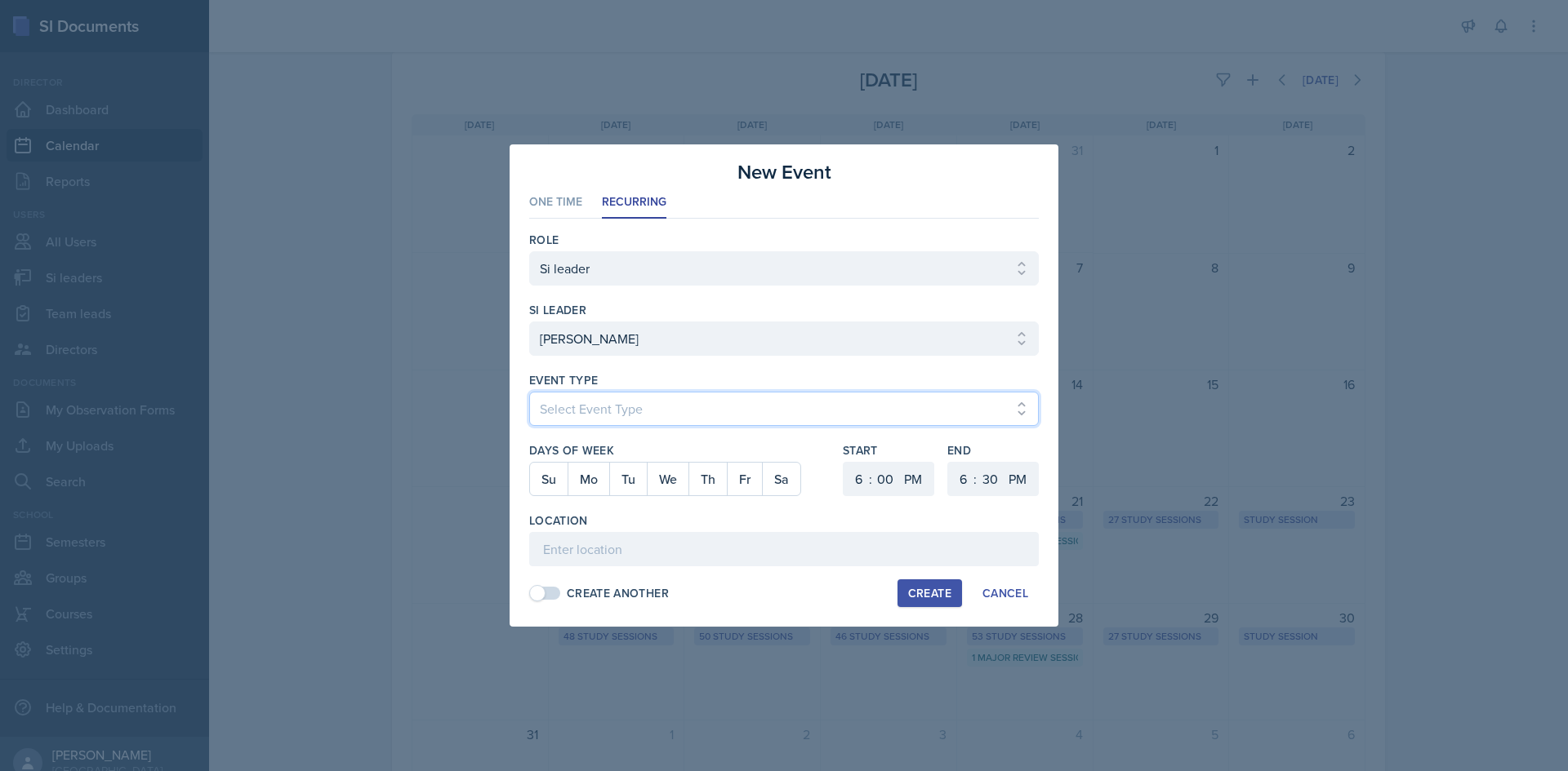
click at [716, 403] on select "Select Event Type Major Review Session Study Session" at bounding box center [783, 408] width 510 height 34
select select "d66089cd-5ee7-4f89-a345-f1bdd1643066"
click at [529, 392] on select "Select Event Type Major Review Session Study Session" at bounding box center [783, 408] width 510 height 34
click at [671, 481] on button "We" at bounding box center [667, 478] width 42 height 33
click at [871, 481] on div ":" at bounding box center [871, 478] width 3 height 19
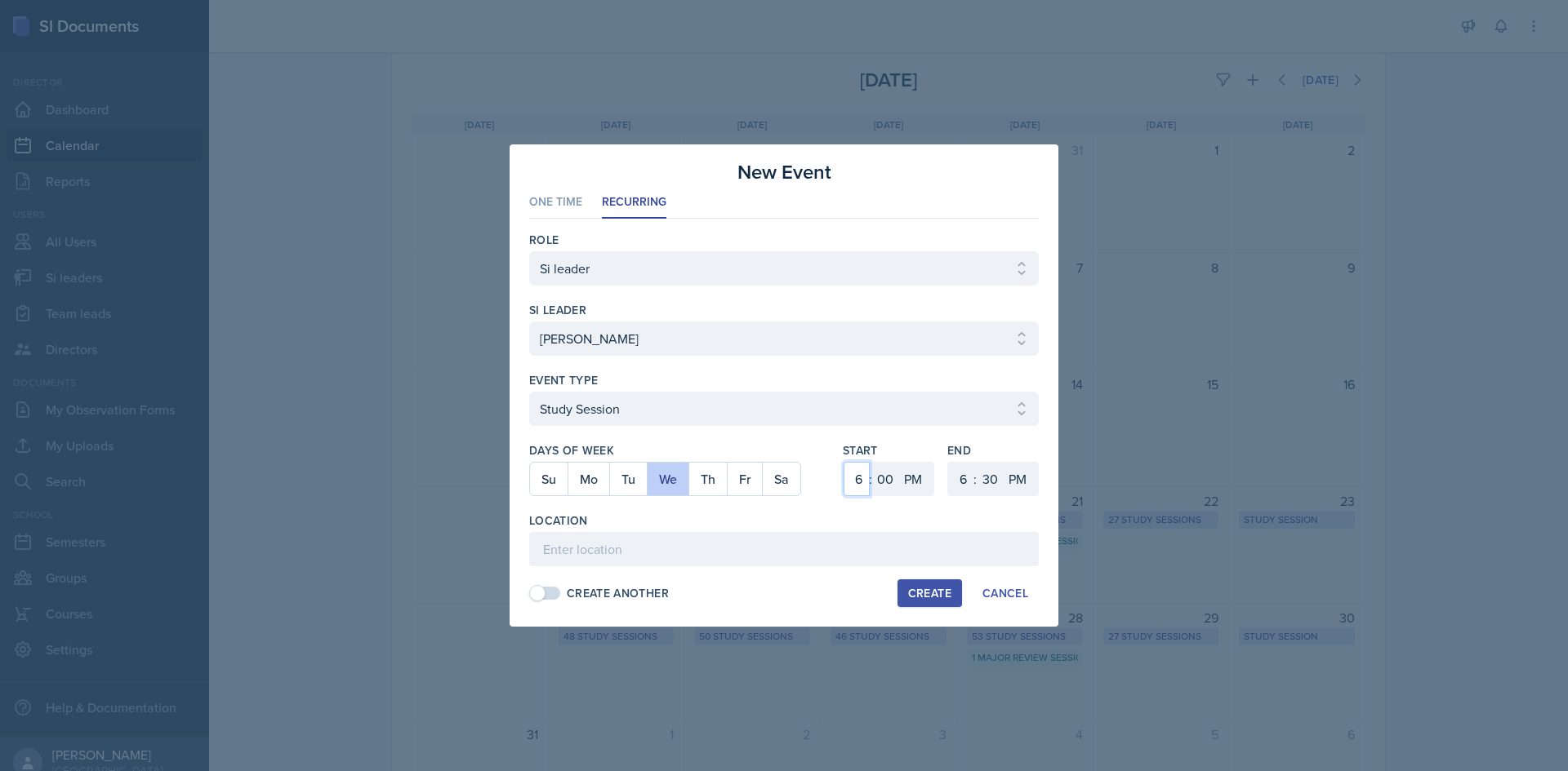
click at [856, 478] on select "1 2 3 4 5 6 7 8 9 10 11 12" at bounding box center [856, 478] width 26 height 34
select select "1"
click at [843, 462] on select "1 2 3 4 5 6 7 8 9 10 11 12" at bounding box center [856, 478] width 26 height 34
drag, startPoint x: 958, startPoint y: 489, endPoint x: 964, endPoint y: 469, distance: 20.9
click at [960, 487] on select "1 2 3 4 5 6 7 8 9 10 11 12" at bounding box center [961, 478] width 26 height 34
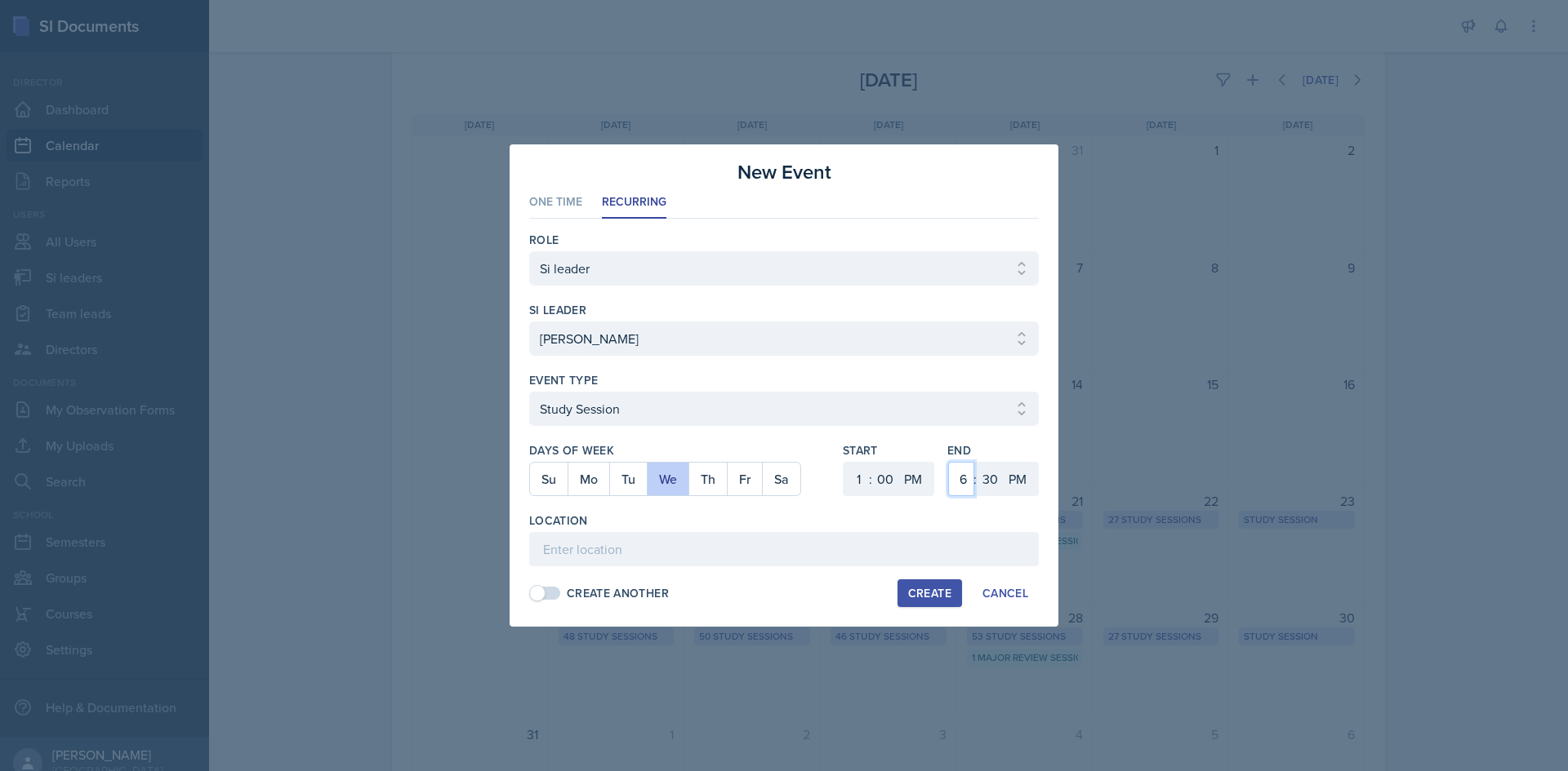
select select "2"
click at [948, 462] on select "1 2 3 4 5 6 7 8 9 10 11 12" at bounding box center [961, 478] width 26 height 34
click at [983, 477] on select "00 05 10 15 20 25 30 35 40 45 50 55" at bounding box center [989, 478] width 26 height 34
select select "0"
click at [977, 462] on select "00 05 10 15 20 25 30 35 40 45 50 55" at bounding box center [989, 478] width 26 height 34
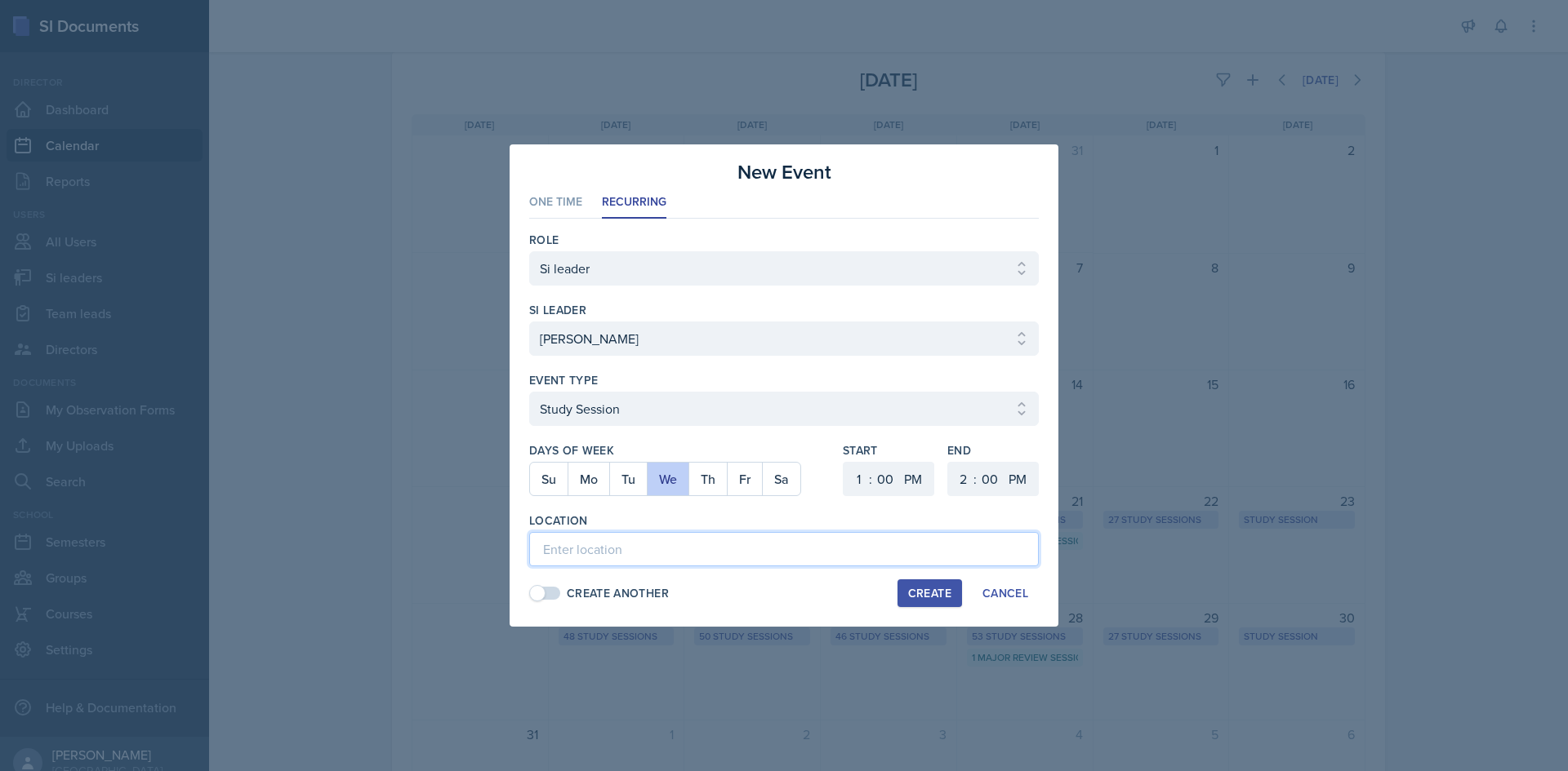
click at [717, 549] on input at bounding box center [783, 548] width 510 height 34
paste input "https://teams.microsoft.com/l/meetup-join/19%3ameeting_MGY0M2ZiZGMtMTllOC00NDY5…"
type input "https://teams.microsoft.com/l/meetup-join/19%3ameeting_MGY0M2ZiZGMtMTllOC00NDY5…"
click at [932, 596] on div "Create" at bounding box center [930, 593] width 43 height 13
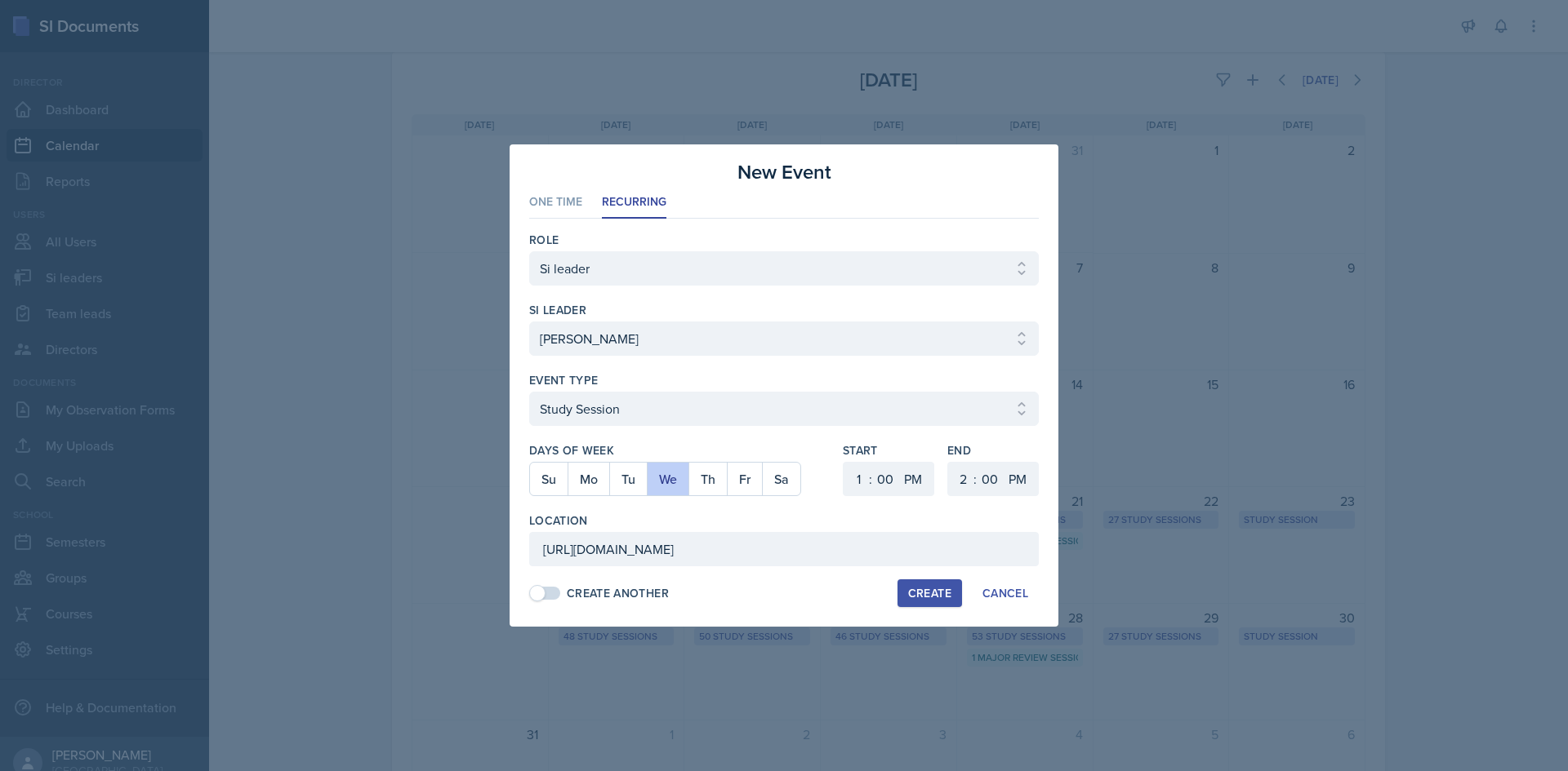
scroll to position [0, 0]
select select
select select "6"
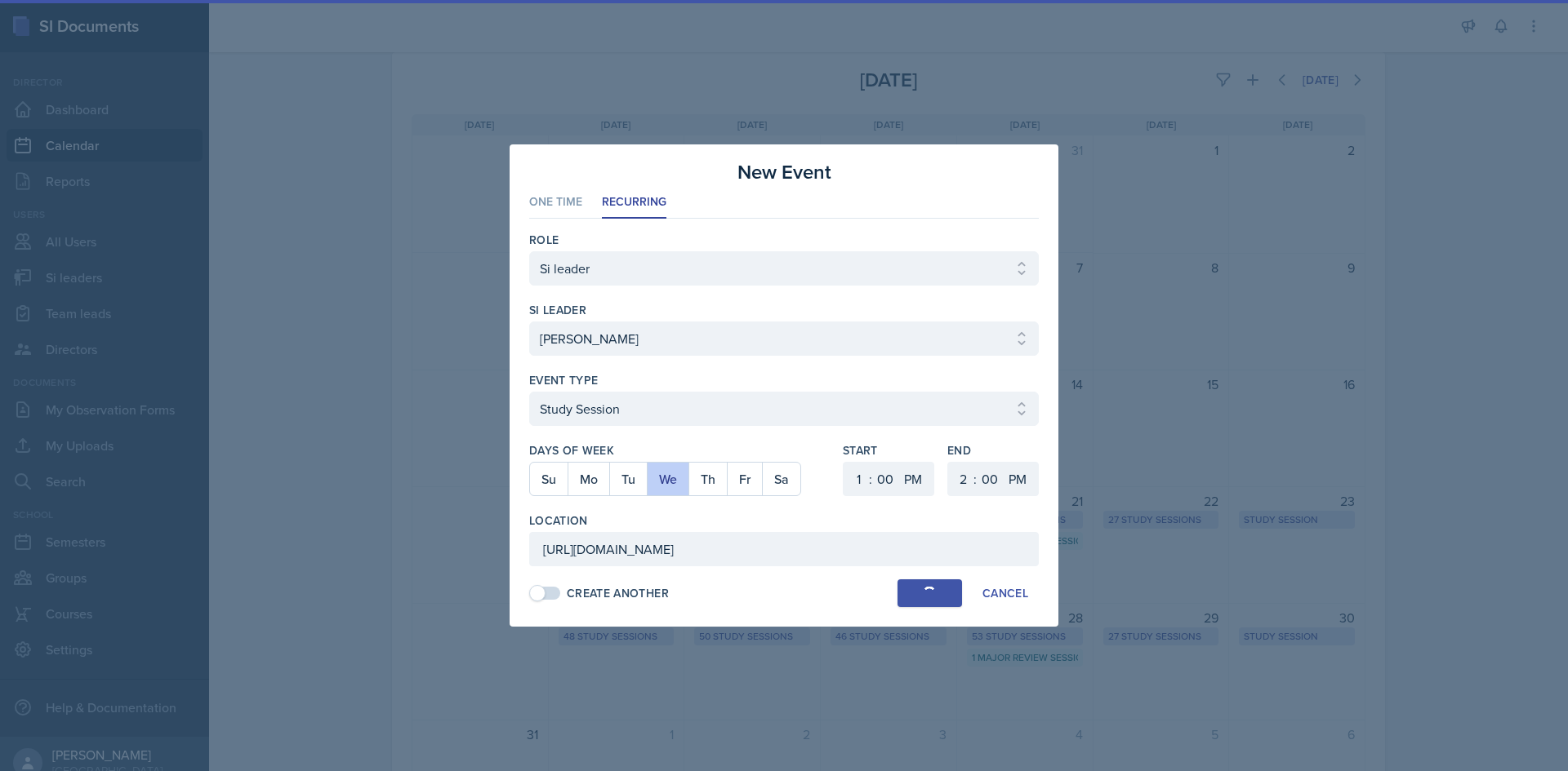
select select "30"
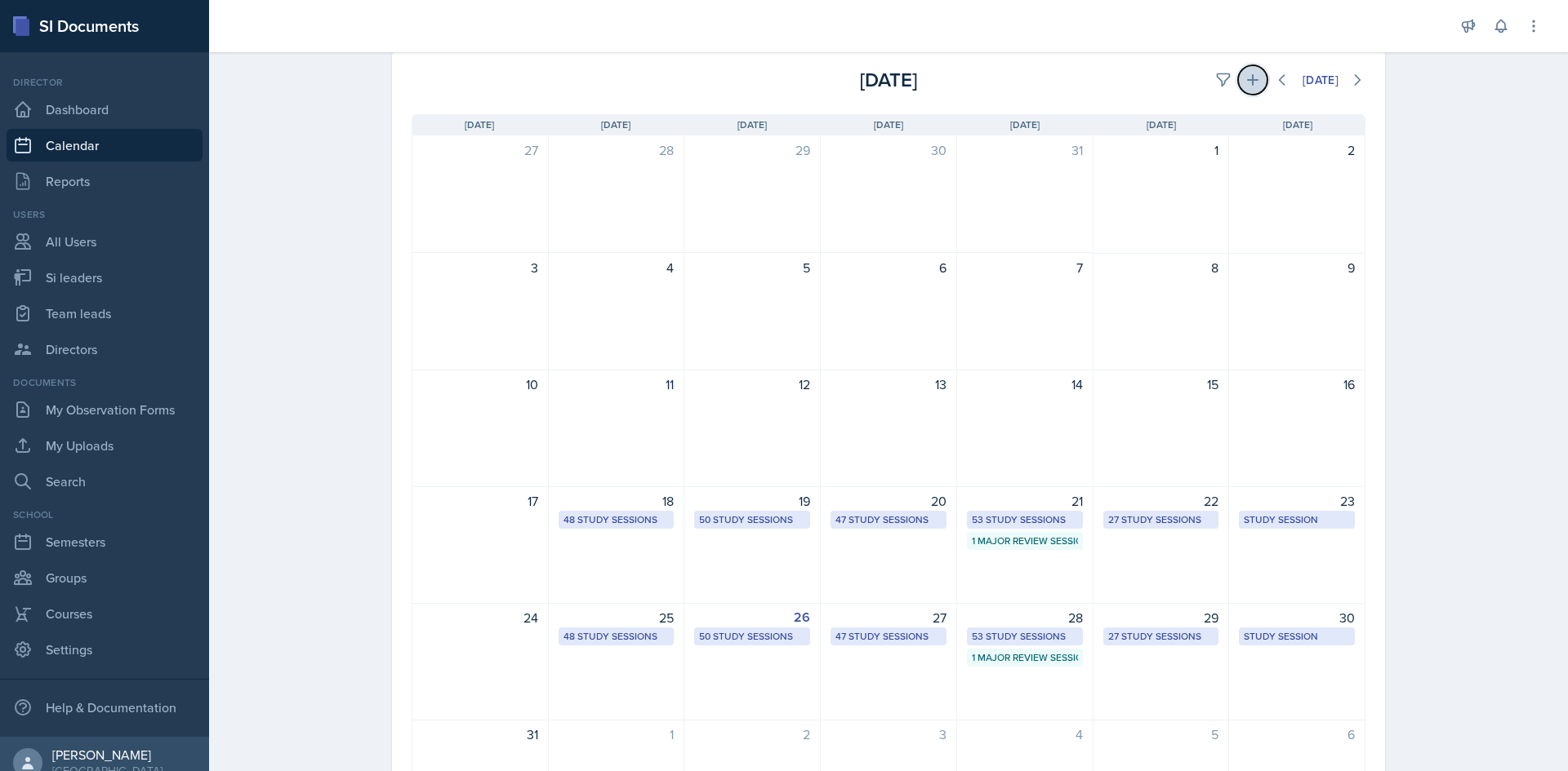
click at [1247, 79] on icon at bounding box center [1253, 80] width 12 height 12
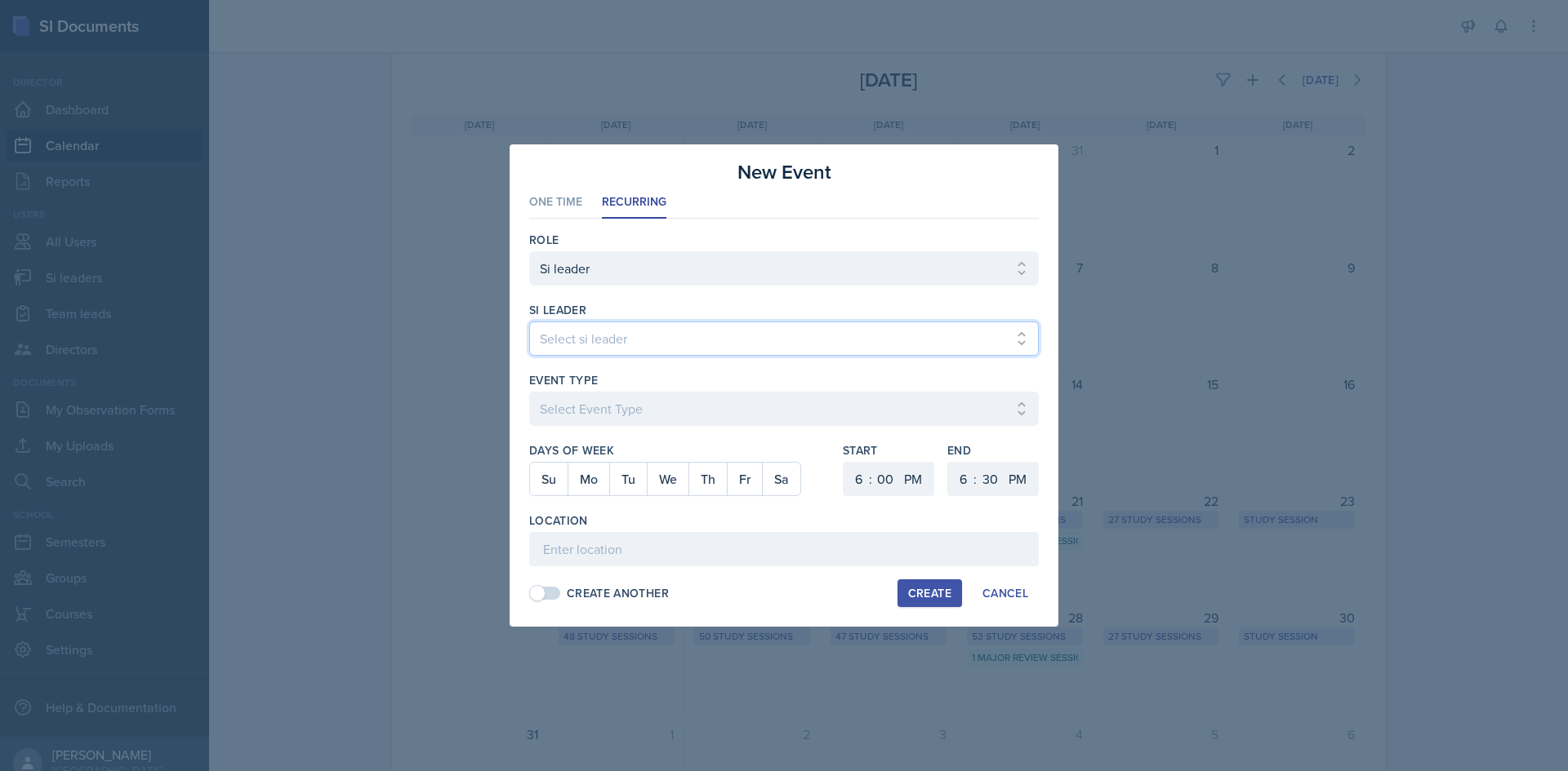
click at [639, 336] on select "Select si leader [PERSON_NAME] [PERSON_NAME] [PERSON_NAME] [PERSON_NAME] [PERSO…" at bounding box center [783, 338] width 510 height 34
select select "0bb5c8e8-6469-44ce-b1a2-e543f80fa216"
click at [529, 322] on select "Select si leader [PERSON_NAME] [PERSON_NAME] [PERSON_NAME] [PERSON_NAME] [PERSO…" at bounding box center [783, 338] width 510 height 34
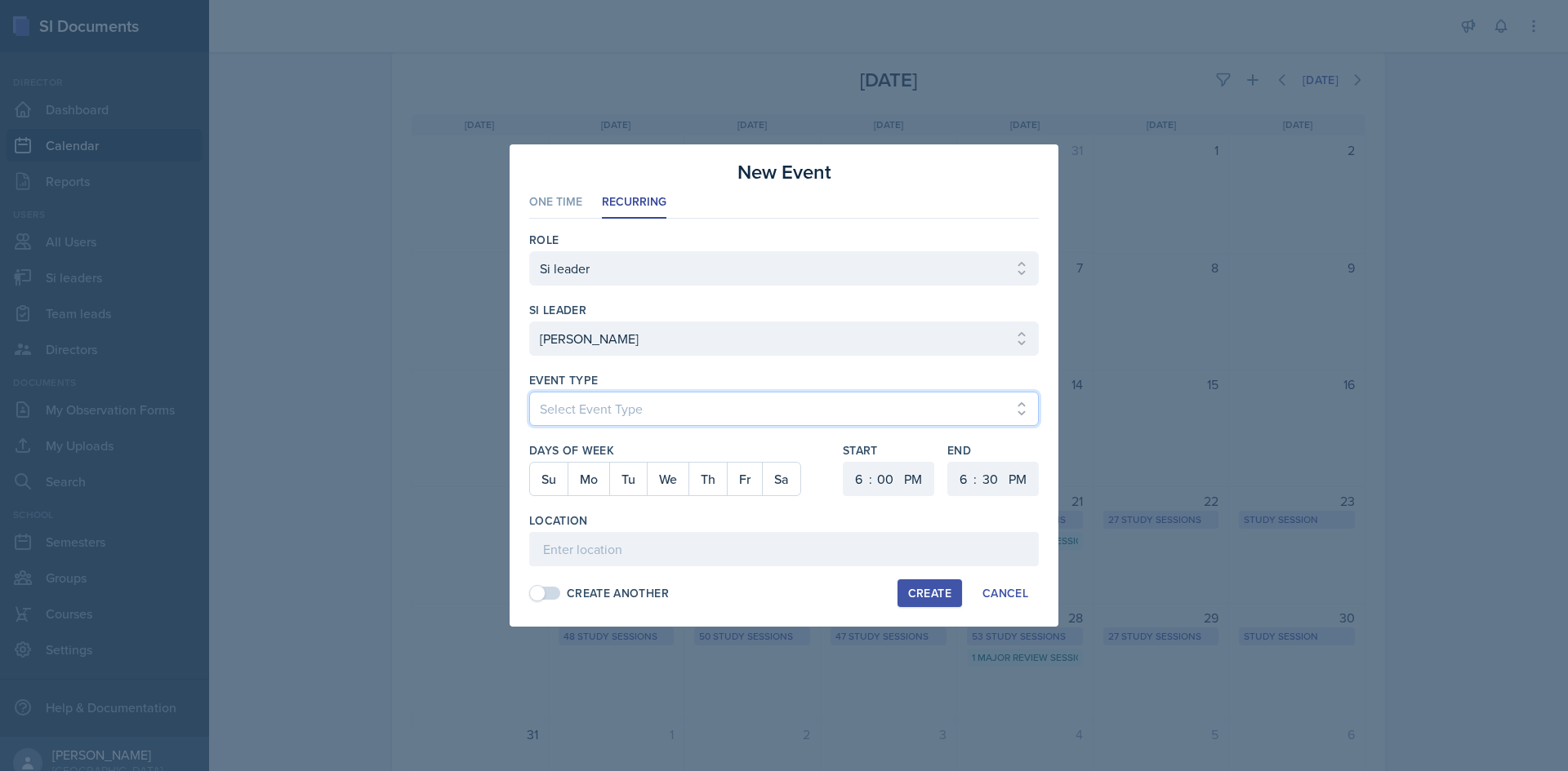
click at [636, 408] on select "Select Event Type Major Review Session Study Session" at bounding box center [783, 408] width 510 height 34
select select "d66089cd-5ee7-4f89-a345-f1bdd1643066"
click at [529, 392] on select "Select Event Type Major Review Session Study Session" at bounding box center [783, 408] width 510 height 34
click at [635, 481] on button "Tu" at bounding box center [627, 478] width 38 height 33
drag, startPoint x: 857, startPoint y: 485, endPoint x: 857, endPoint y: 475, distance: 10.0
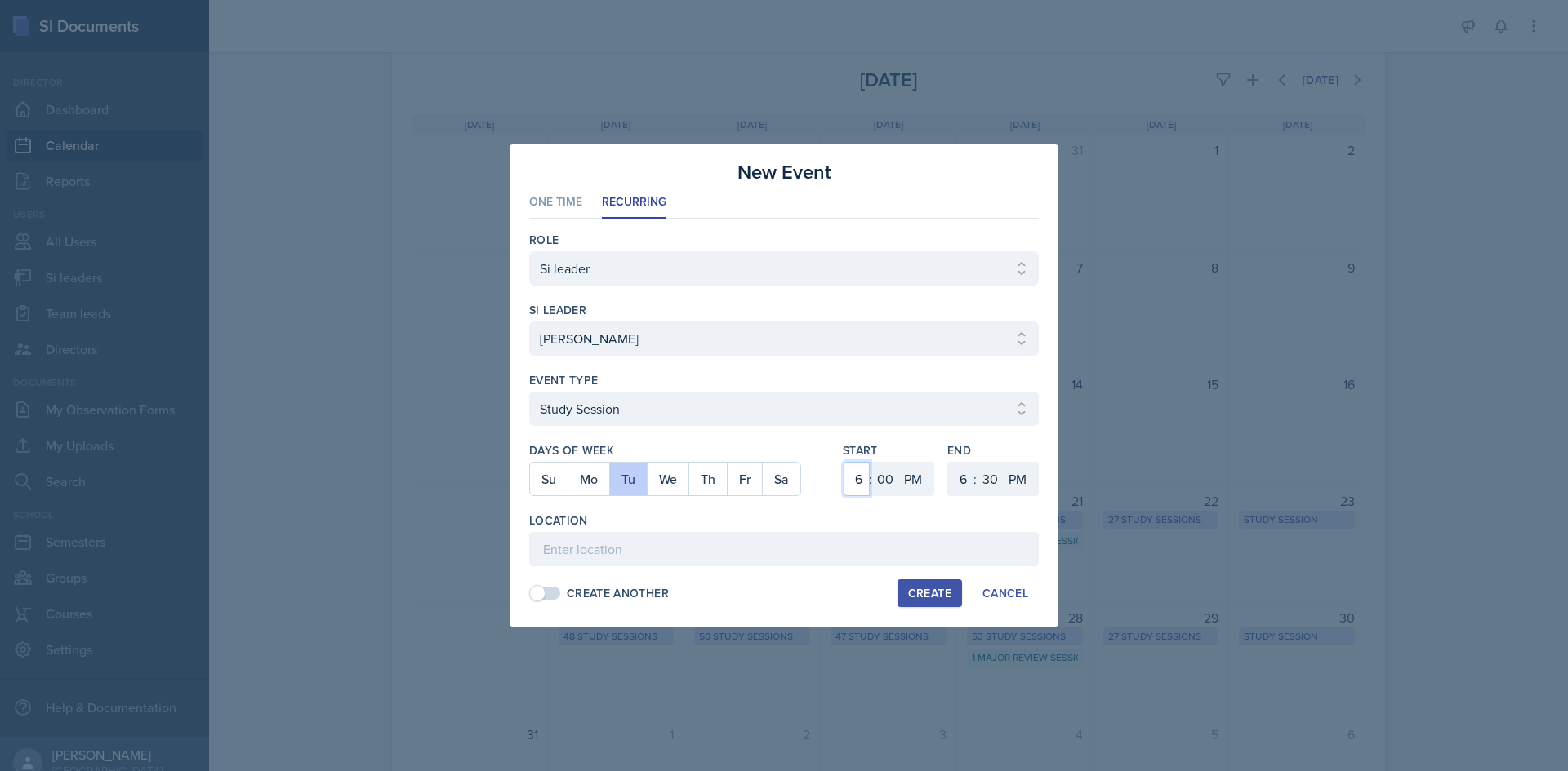
click at [857, 485] on select "1 2 3 4 5 6 7 8 9 10 11 12" at bounding box center [856, 478] width 26 height 34
select select "1"
click at [843, 462] on select "1 2 3 4 5 6 7 8 9 10 11 12" at bounding box center [856, 478] width 26 height 34
click at [962, 468] on select "1 2 3 4 5 6 7 8 9 10 11 12" at bounding box center [961, 478] width 26 height 34
select select "1"
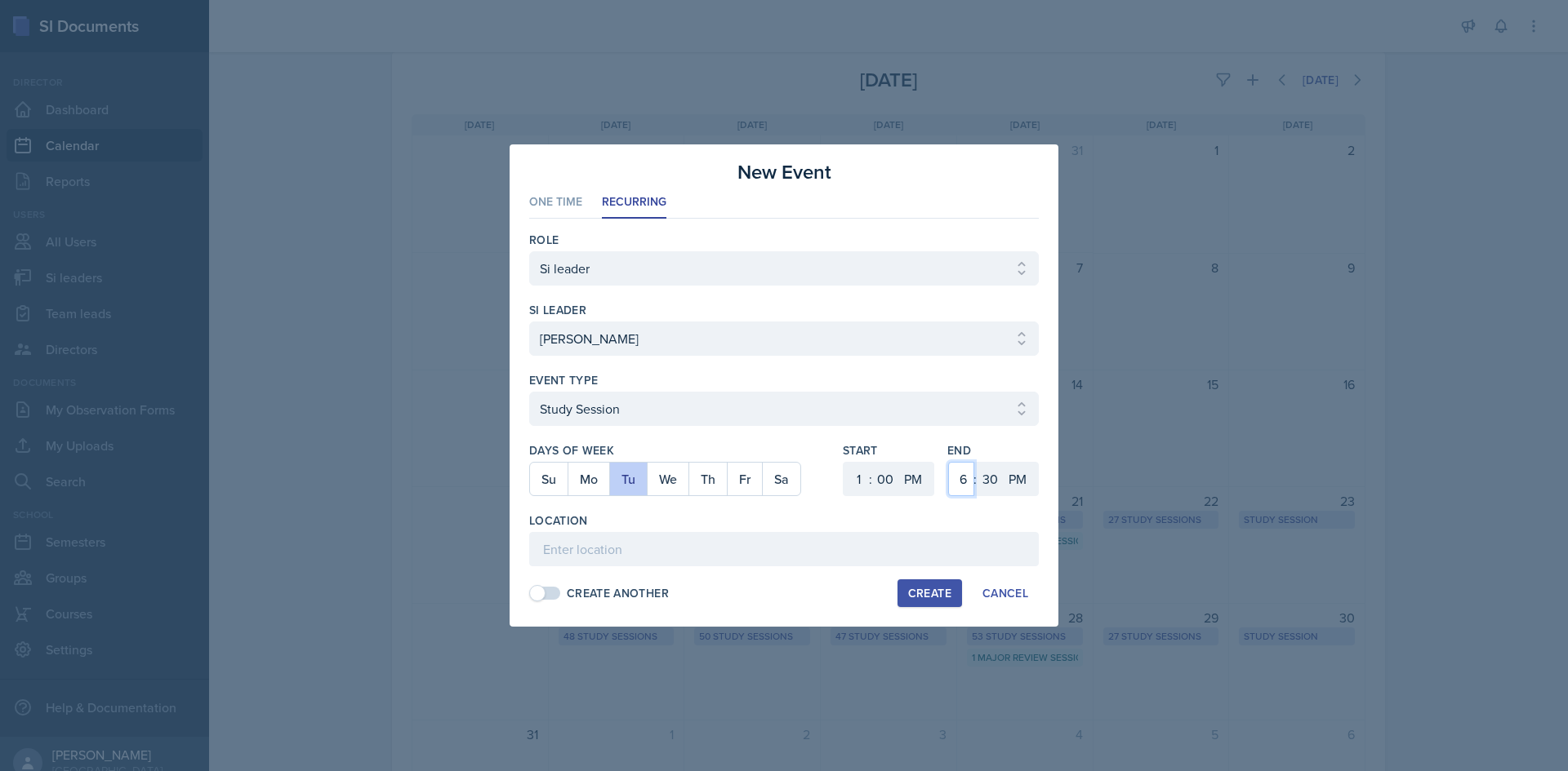
click at [948, 462] on select "1 2 3 4 5 6 7 8 9 10 11 12" at bounding box center [961, 478] width 26 height 34
click at [991, 483] on select "00 05 10 15 20 25 30 35 40 45 50 55" at bounding box center [989, 478] width 26 height 34
select select "50"
click at [977, 462] on select "00 05 10 15 20 25 30 35 40 45 50 55" at bounding box center [989, 478] width 26 height 34
click at [933, 535] on input at bounding box center [783, 548] width 510 height 34
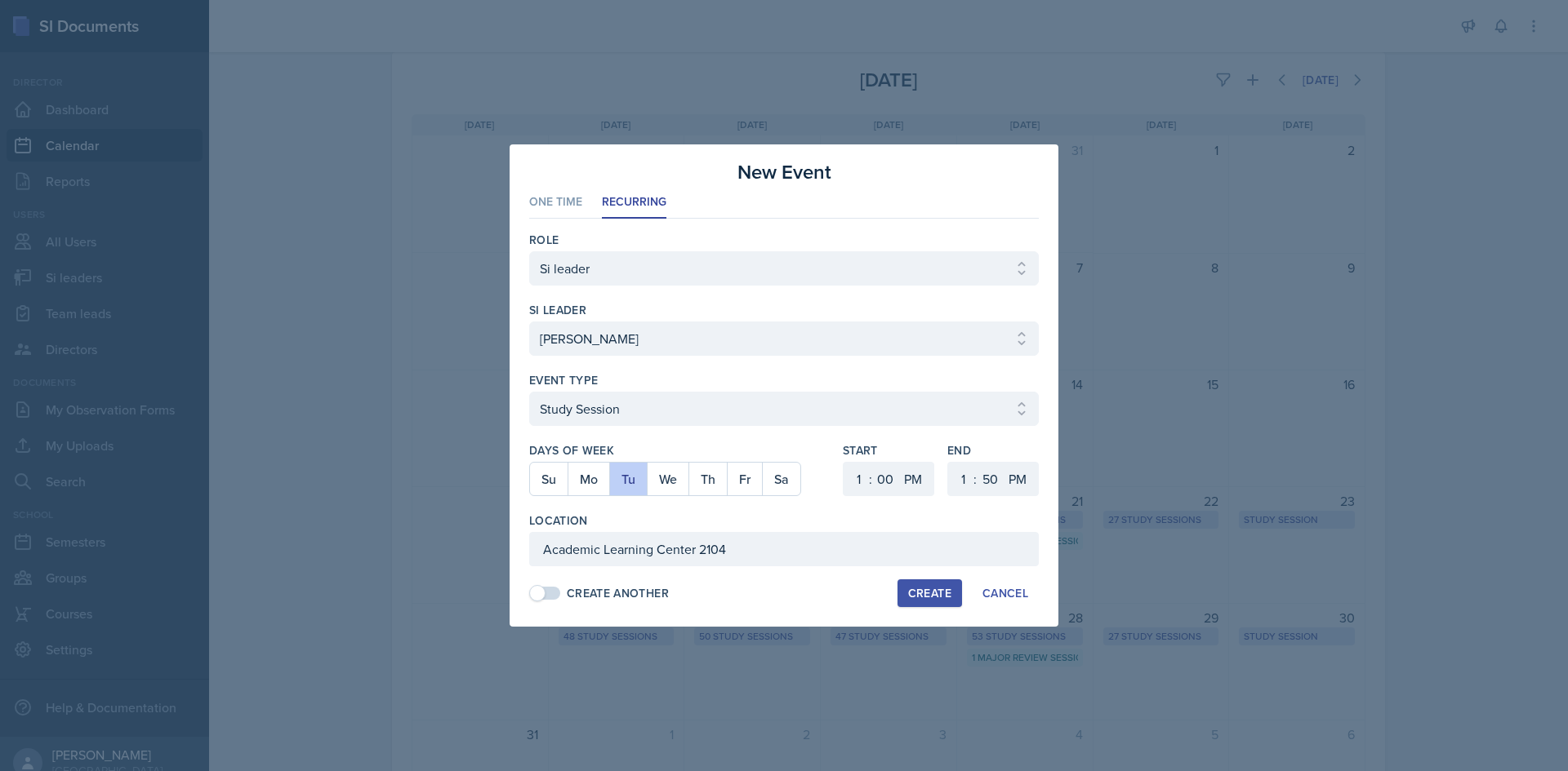
click at [630, 585] on div "Create Another" at bounding box center [618, 593] width 102 height 18
click at [645, 585] on div "Create Another" at bounding box center [618, 593] width 102 height 18
click at [701, 550] on input "Academic Learning Center 2104" at bounding box center [783, 548] width 510 height 34
click at [706, 550] on input "Academic Learning Center 2104" at bounding box center [783, 548] width 510 height 34
type input "Academic Learning Center 3104"
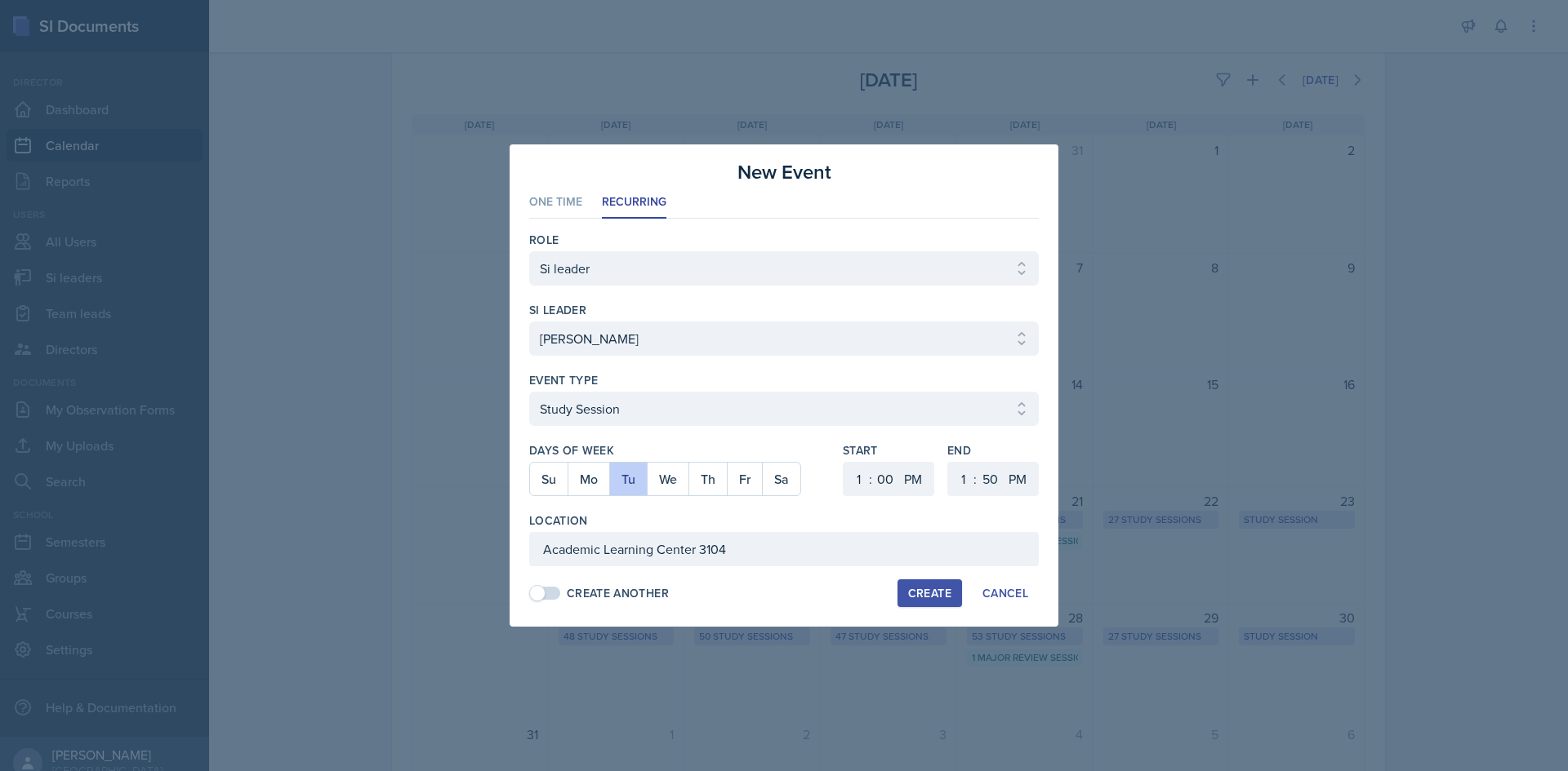
click at [822, 599] on div "Create Another Create Cancel" at bounding box center [783, 593] width 510 height 28
click at [934, 592] on div "Create" at bounding box center [930, 593] width 43 height 13
select select
select select "6"
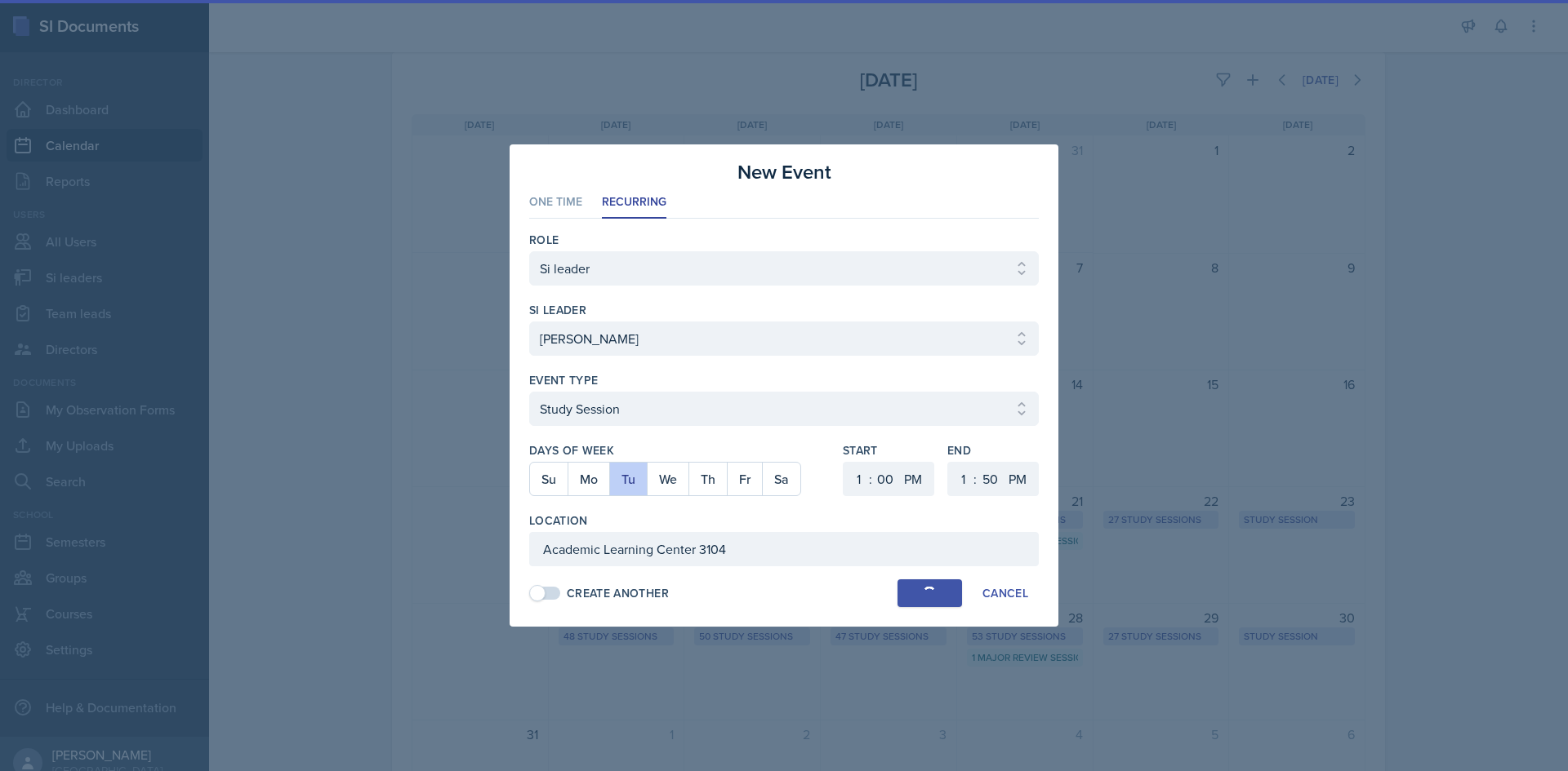
select select "6"
select select "30"
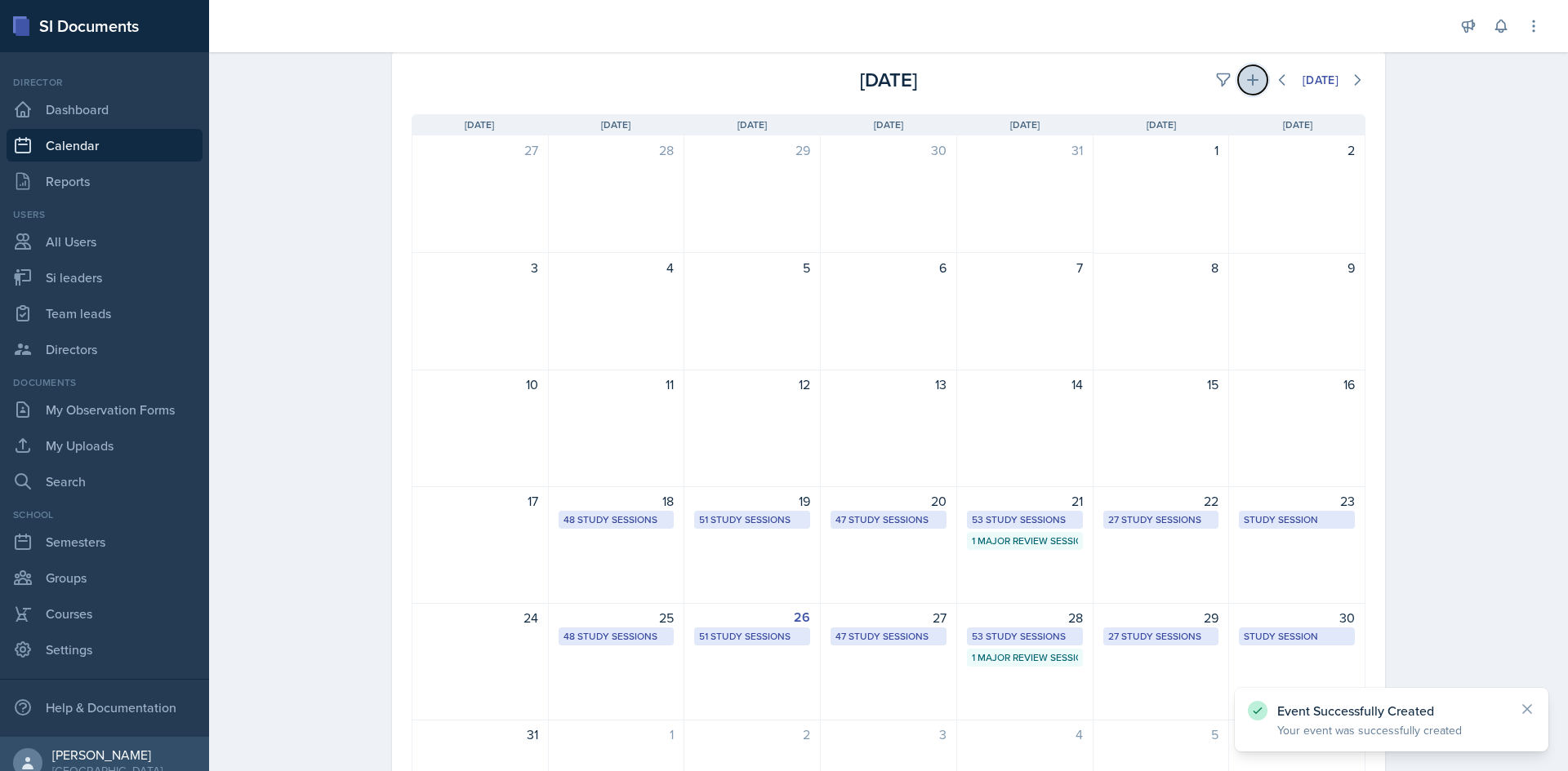
click at [1247, 83] on icon at bounding box center [1253, 80] width 12 height 12
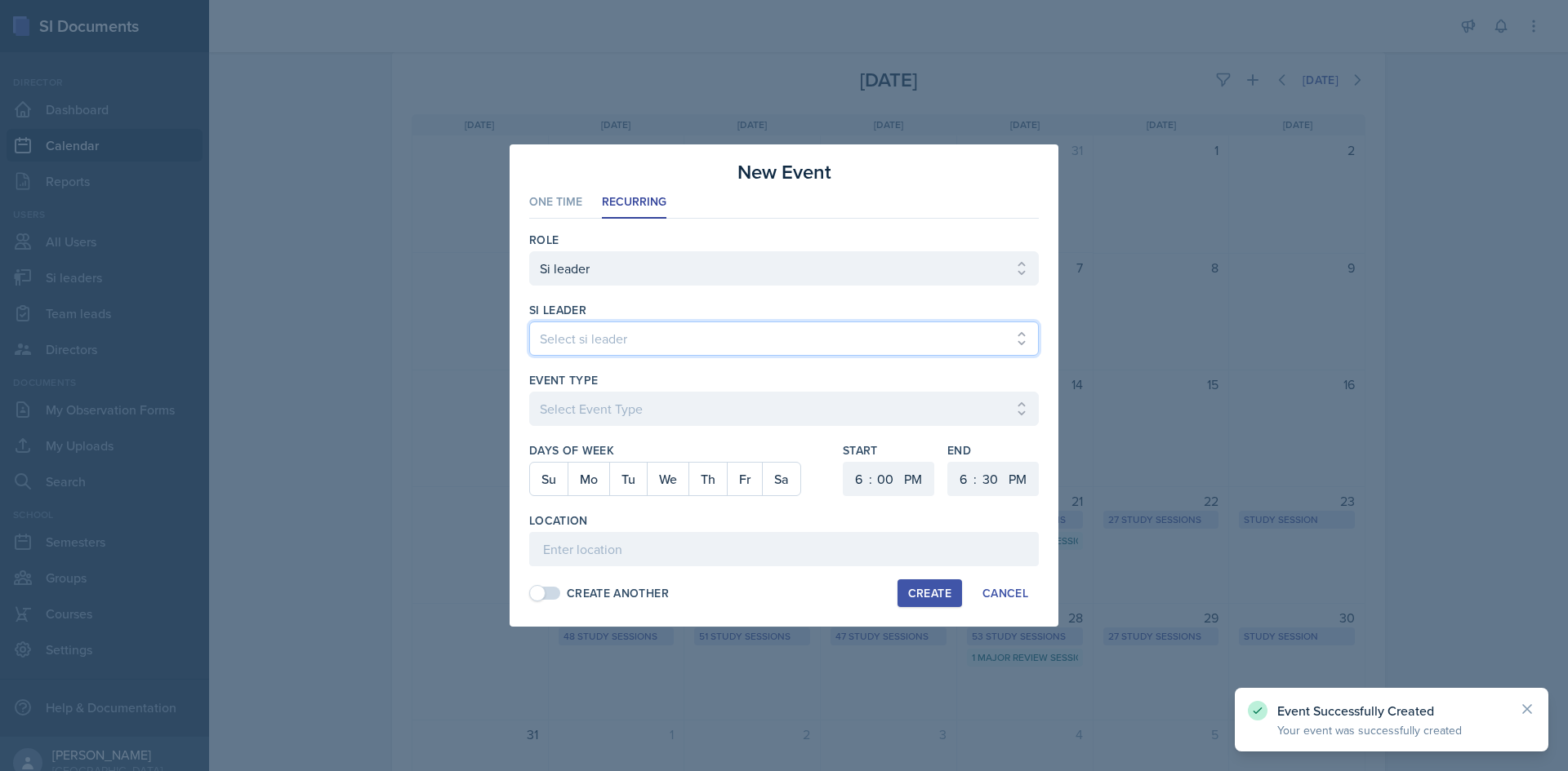
click at [695, 348] on select "Select si leader [PERSON_NAME] [PERSON_NAME] [PERSON_NAME] [PERSON_NAME] [PERSO…" at bounding box center [783, 338] width 510 height 34
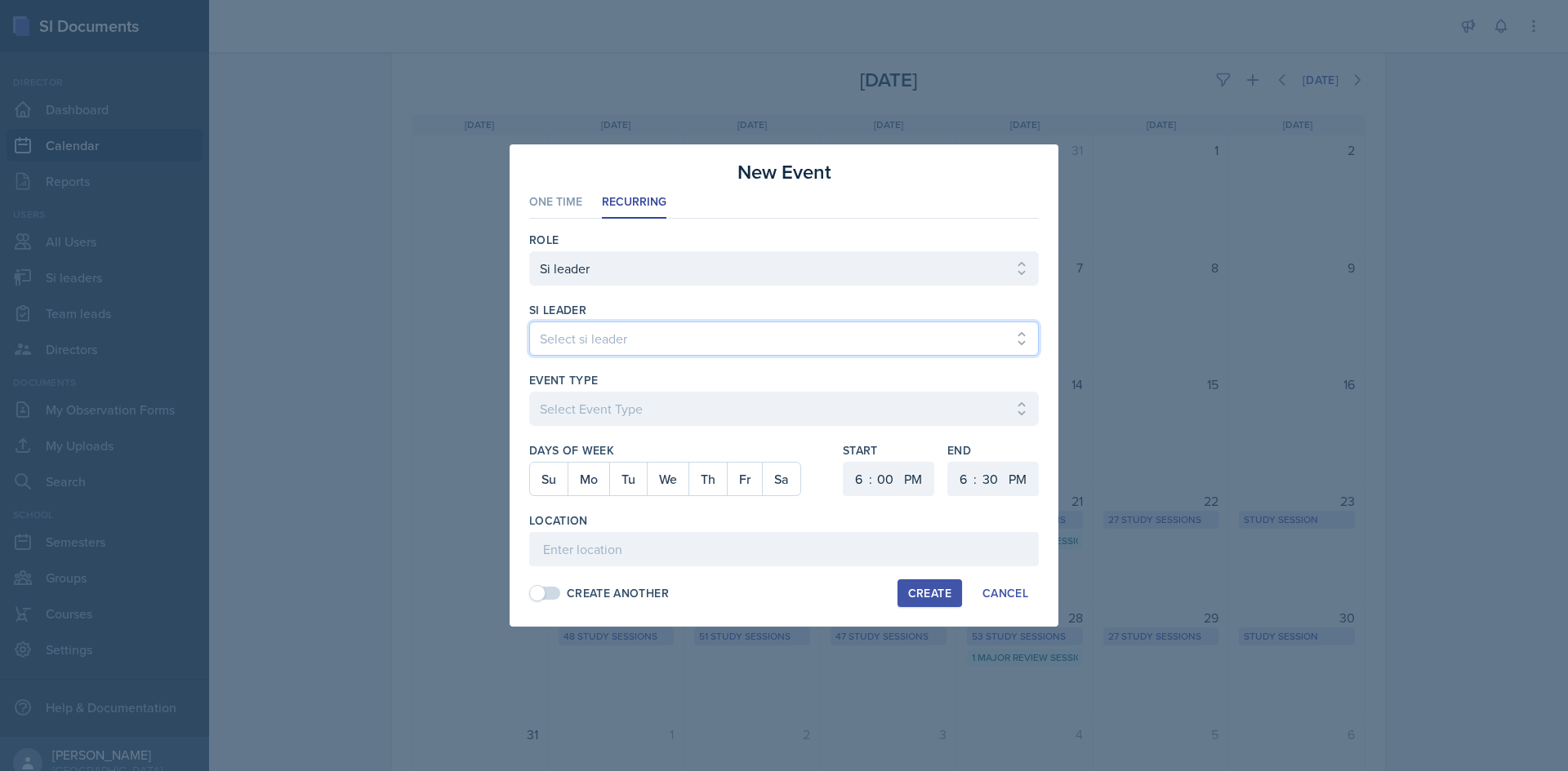
select select "0bb5c8e8-6469-44ce-b1a2-e543f80fa216"
click at [529, 322] on select "Select si leader [PERSON_NAME] [PERSON_NAME] [PERSON_NAME] [PERSON_NAME] [PERSO…" at bounding box center [783, 338] width 510 height 34
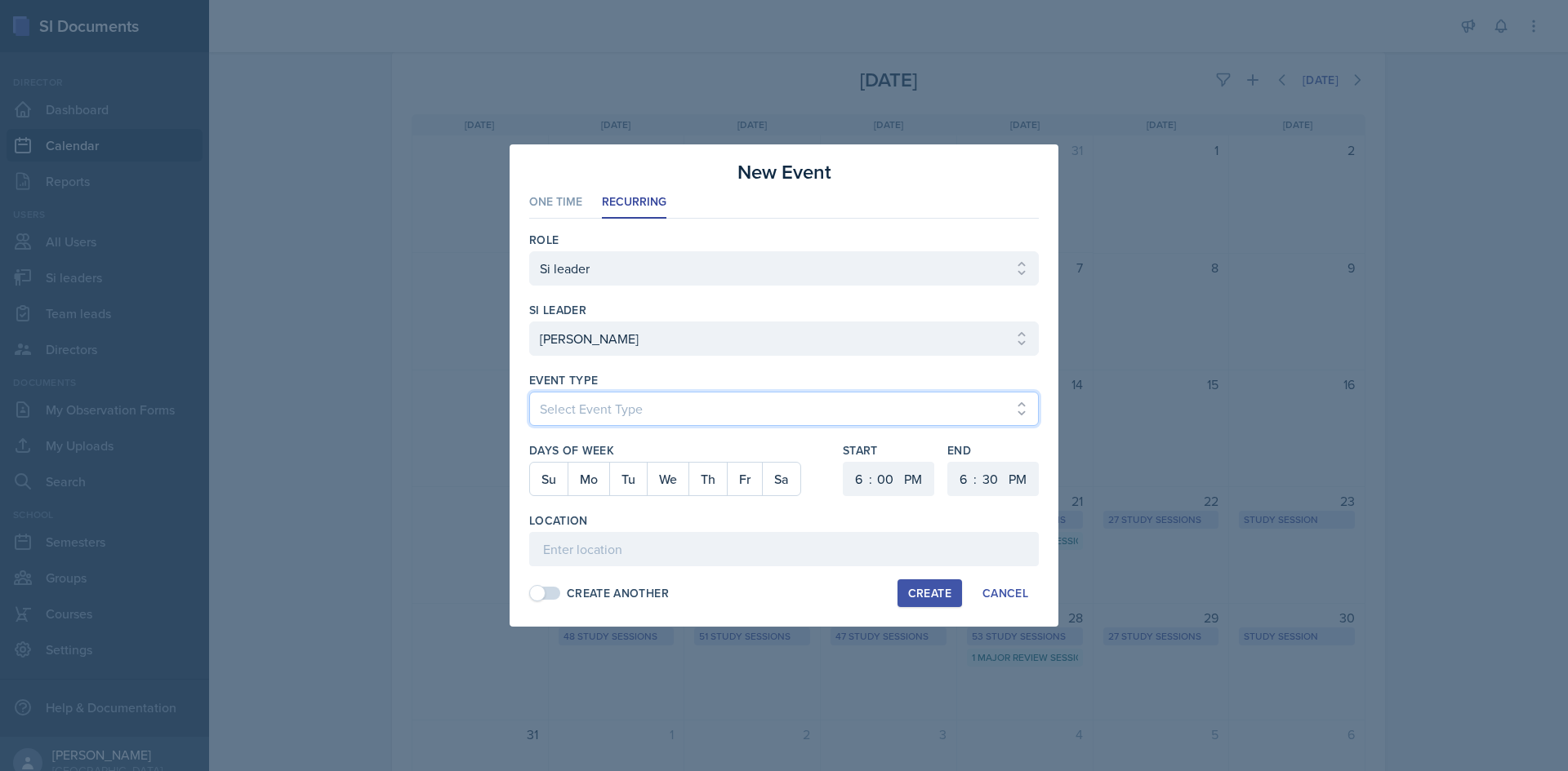
click at [671, 398] on select "Select Event Type Major Review Session Study Session" at bounding box center [783, 408] width 510 height 34
select select "d66089cd-5ee7-4f89-a345-f1bdd1643066"
click at [529, 392] on select "Select Event Type Major Review Session Study Session" at bounding box center [783, 408] width 510 height 34
click at [716, 476] on button "Th" at bounding box center [707, 478] width 38 height 33
click at [851, 475] on select "1 2 3 4 5 6 7 8 9 10 11 12" at bounding box center [856, 478] width 26 height 34
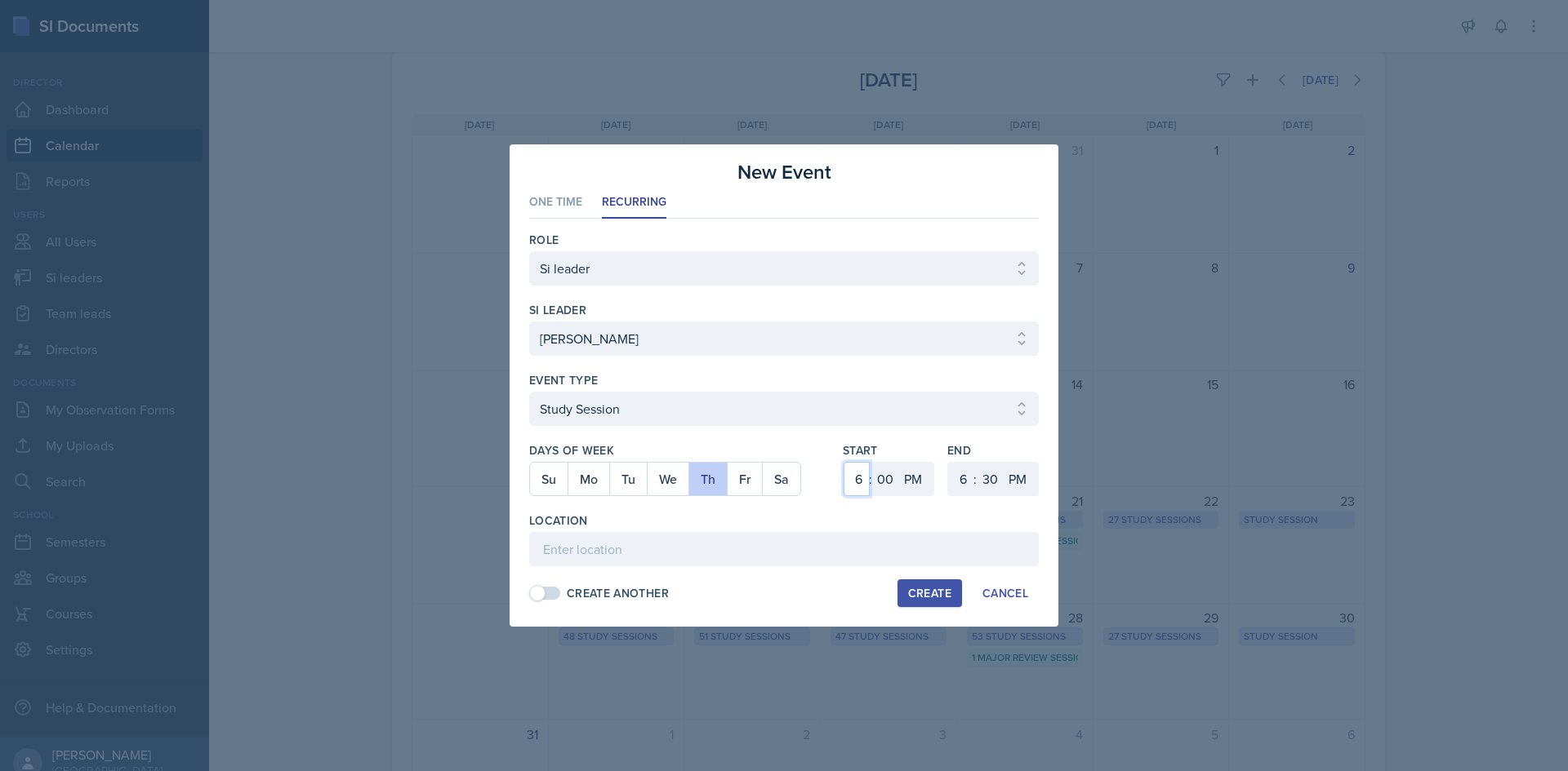
select select "3"
click at [843, 462] on select "1 2 3 4 5 6 7 8 9 10 11 12" at bounding box center [856, 478] width 26 height 34
click at [957, 482] on select "1 2 3 4 5 6 7 8 9 10 11 12" at bounding box center [961, 478] width 26 height 34
click at [948, 462] on select "1 2 3 4 5 6 7 8 9 10 11 12" at bounding box center [961, 478] width 26 height 34
click at [965, 468] on select "1 2 3 4 5 6 7 8 9 10 11 12" at bounding box center [961, 478] width 26 height 34
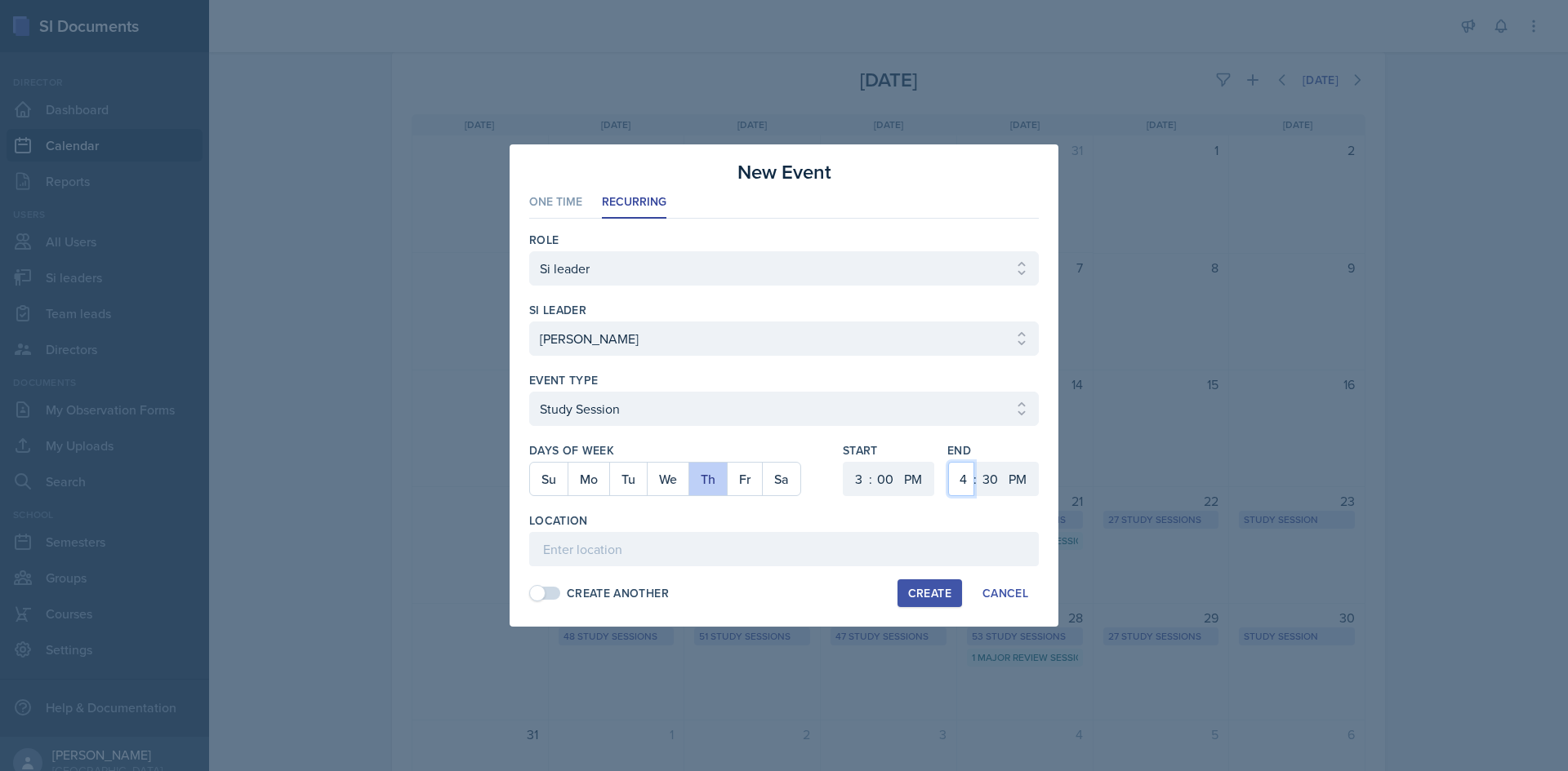
select select "3"
click at [948, 462] on select "1 2 3 4 5 6 7 8 9 10 11 12" at bounding box center [961, 478] width 26 height 34
click at [988, 478] on select "00 05 10 15 20 25 30 35 40 45 50 55" at bounding box center [989, 478] width 26 height 34
select select "50"
click at [977, 462] on select "00 05 10 15 20 25 30 35 40 45 50 55" at bounding box center [989, 478] width 26 height 34
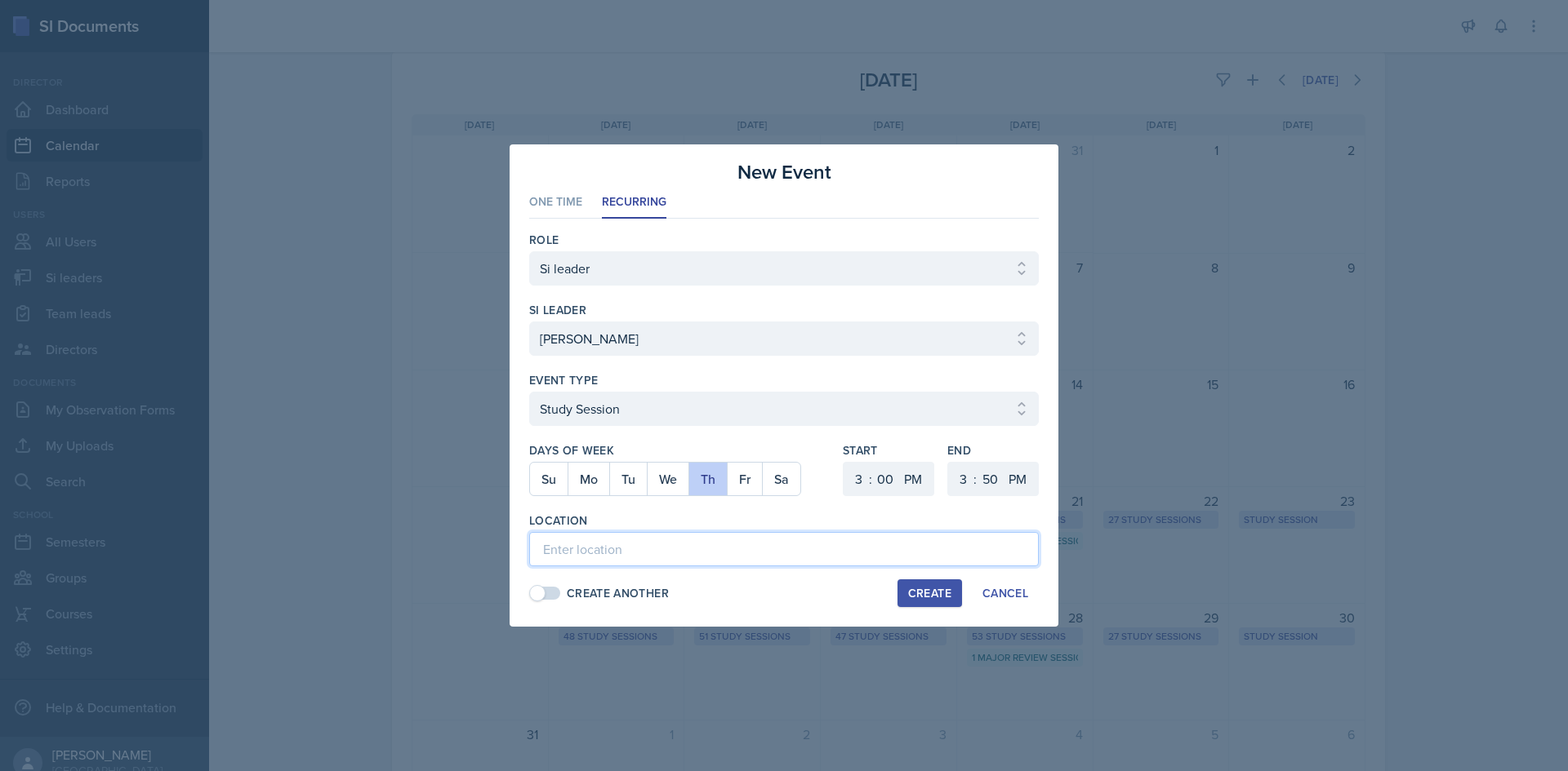
click at [721, 564] on input at bounding box center [783, 548] width 510 height 34
click at [615, 557] on input at bounding box center [783, 548] width 510 height 34
type input "Math and Statistics Building 118"
click at [910, 603] on button "Create" at bounding box center [929, 593] width 64 height 28
select select
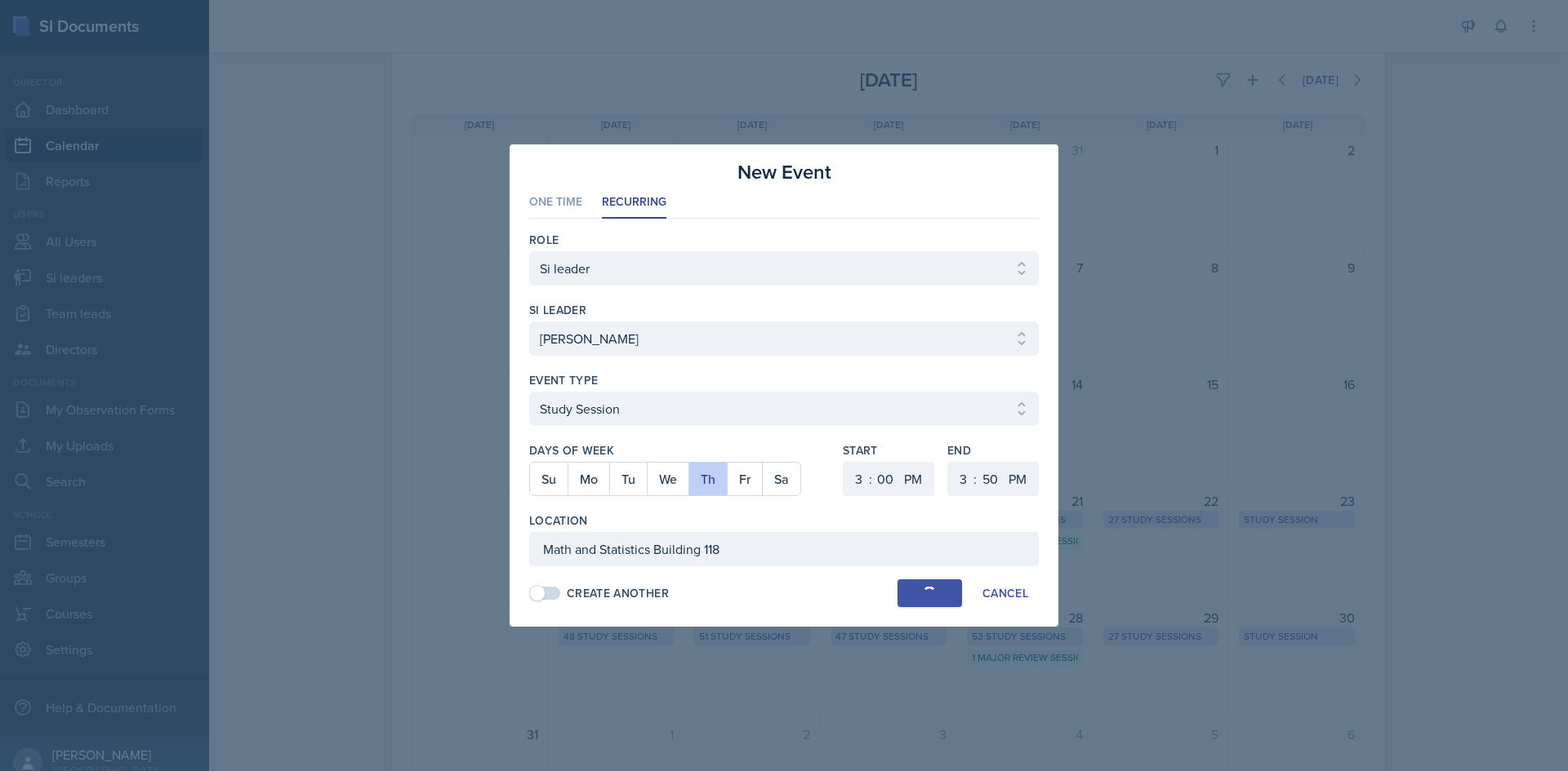
select select
select select "6"
select select "30"
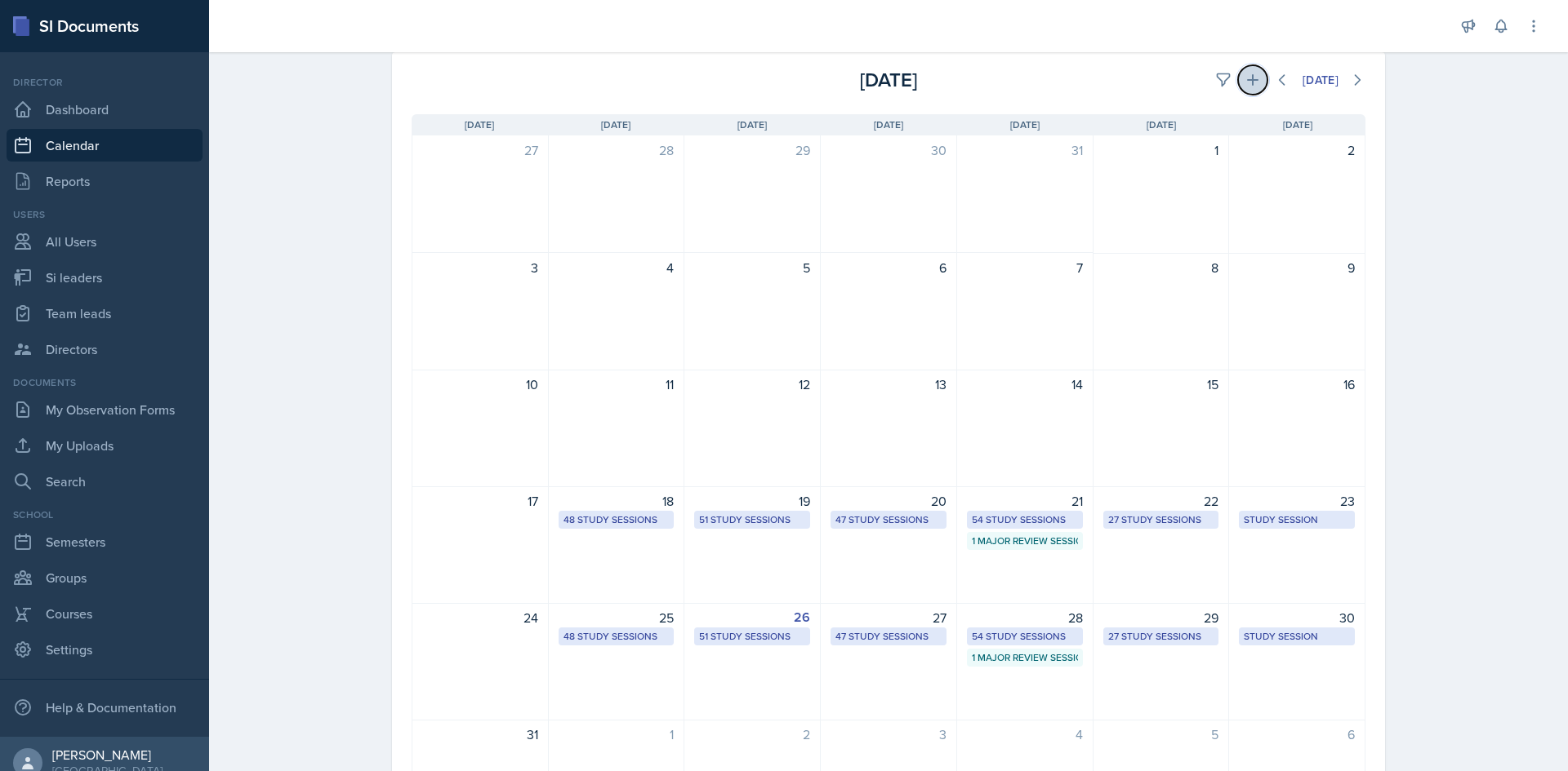
click at [1244, 78] on icon at bounding box center [1253, 80] width 17 height 17
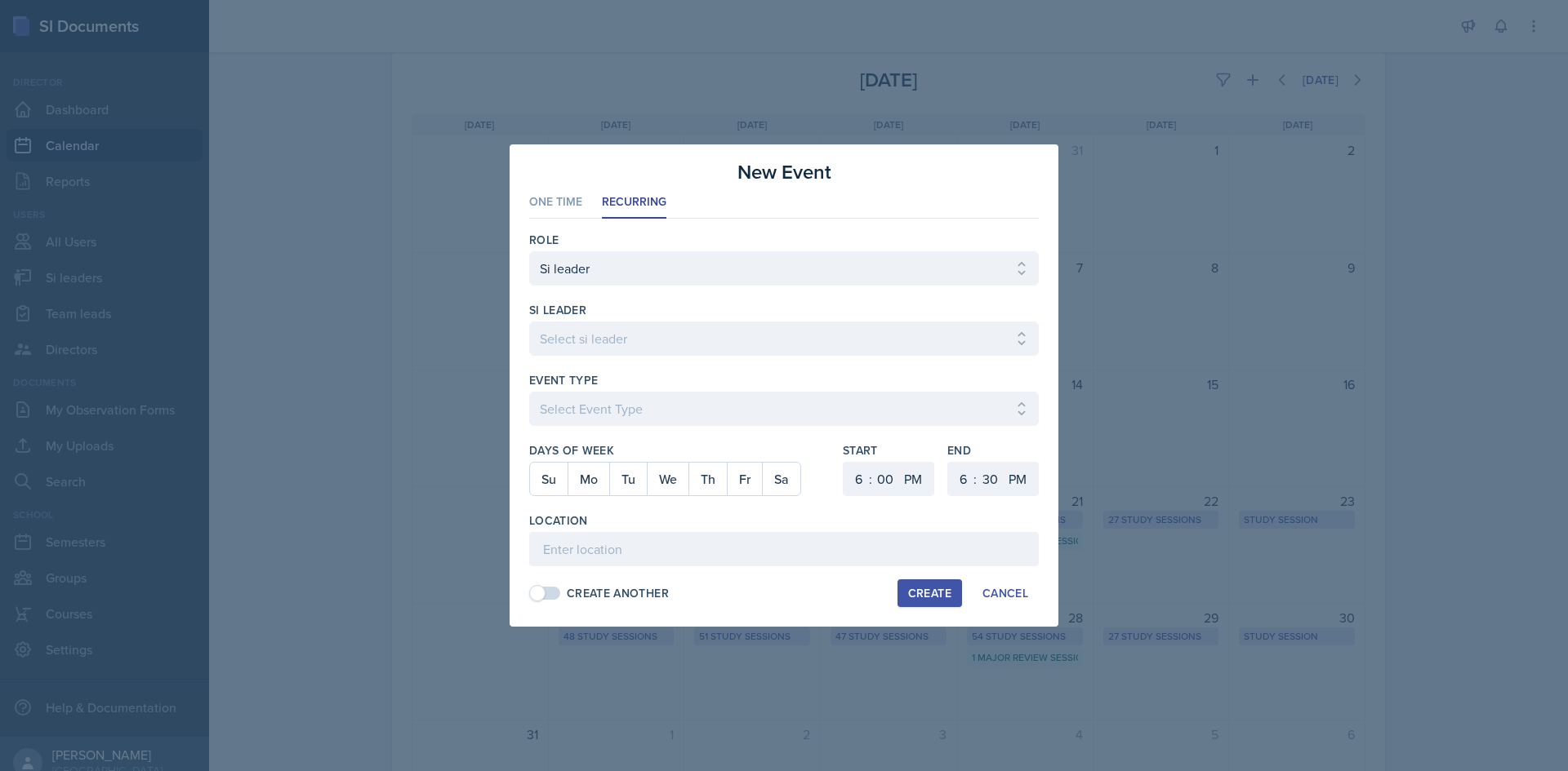
click at [939, 313] on div "si leader" at bounding box center [783, 310] width 510 height 17
click at [937, 325] on select "Select si leader [PERSON_NAME] [PERSON_NAME] [PERSON_NAME] [PERSON_NAME] [PERSO…" at bounding box center [783, 338] width 510 height 34
select select "6f863bad-06ee-49e0-92bc-02bc098a6edd"
click at [529, 322] on select "Select si leader [PERSON_NAME] [PERSON_NAME] [PERSON_NAME] [PERSON_NAME] [PERSO…" at bounding box center [783, 338] width 510 height 34
click at [580, 471] on button "Mo" at bounding box center [588, 478] width 42 height 33
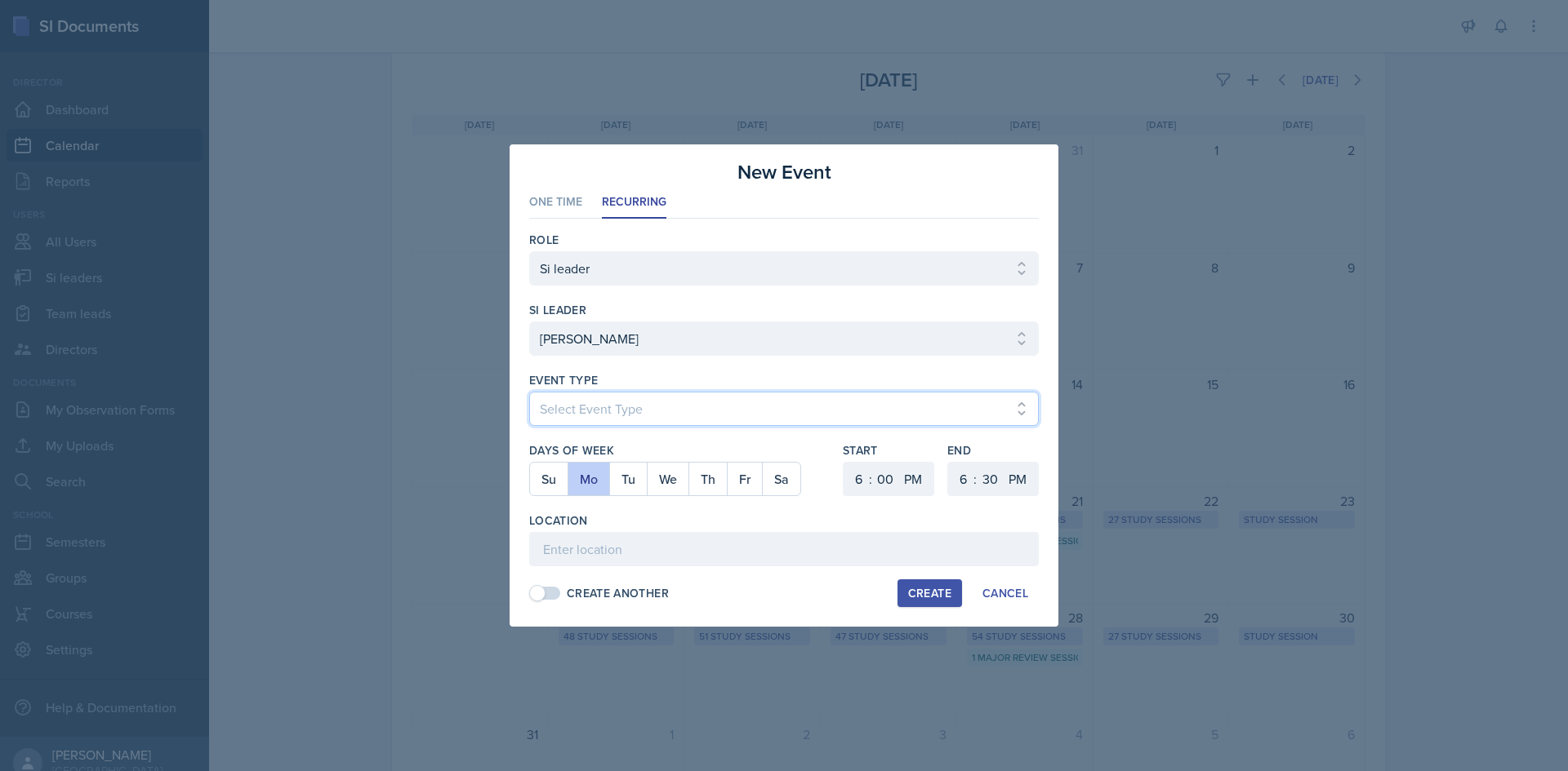
click at [596, 399] on select "Select Event Type Major Review Session Study Session" at bounding box center [783, 408] width 510 height 34
select select "d66089cd-5ee7-4f89-a345-f1bdd1643066"
click at [529, 392] on select "Select Event Type Major Review Session Study Session" at bounding box center [783, 408] width 510 height 34
drag, startPoint x: 857, startPoint y: 481, endPoint x: 858, endPoint y: 473, distance: 8.1
click at [857, 480] on select "1 2 3 4 5 6 7 8 9 10 11 12" at bounding box center [856, 478] width 26 height 34
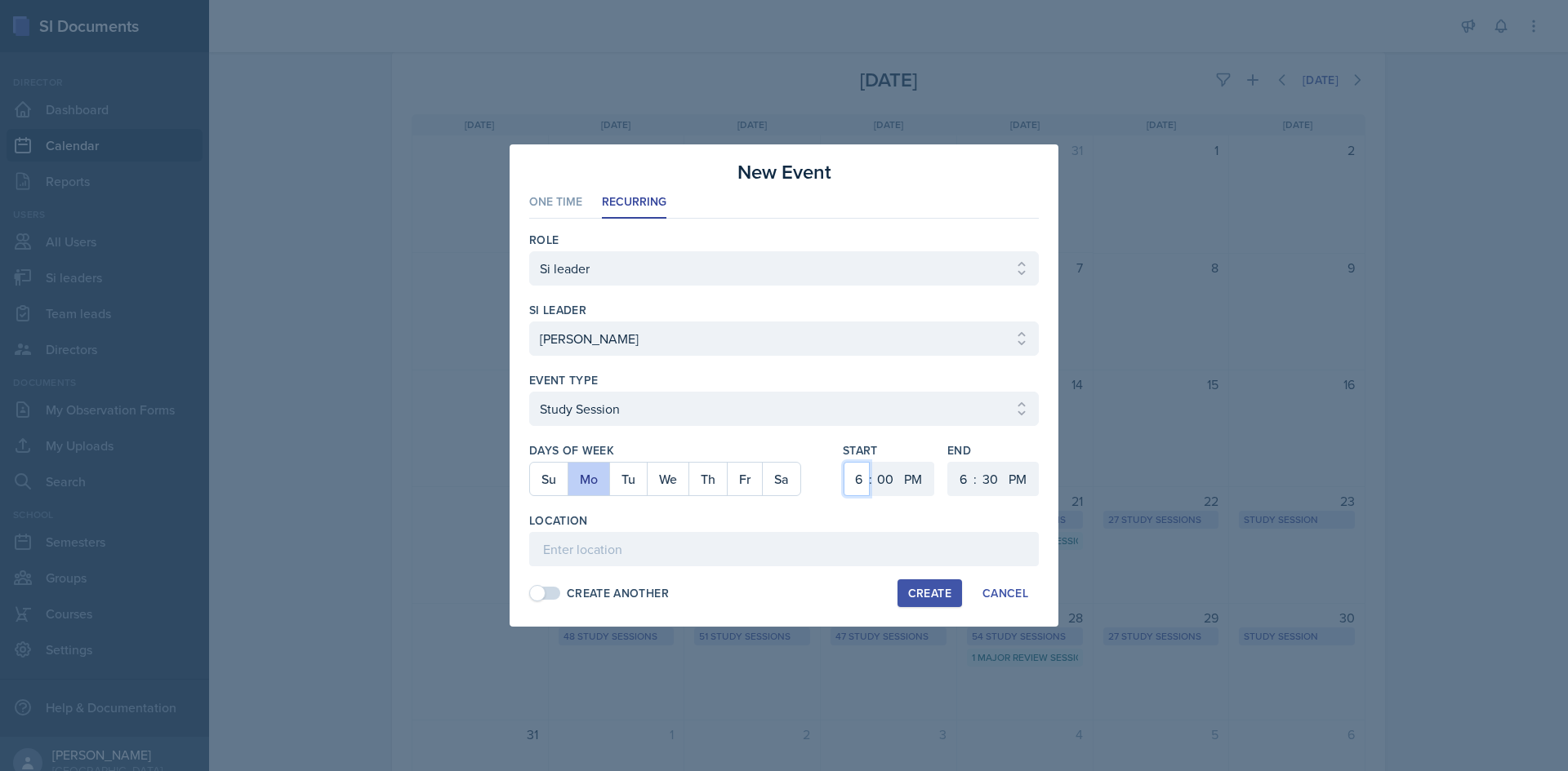
select select "1"
click at [843, 462] on select "1 2 3 4 5 6 7 8 9 10 11 12" at bounding box center [856, 478] width 26 height 34
drag, startPoint x: 887, startPoint y: 493, endPoint x: 886, endPoint y: 469, distance: 24.0
click at [887, 493] on select "00 05 10 15 20 25 30 35 40 45 50 55" at bounding box center [885, 478] width 26 height 34
select select "30"
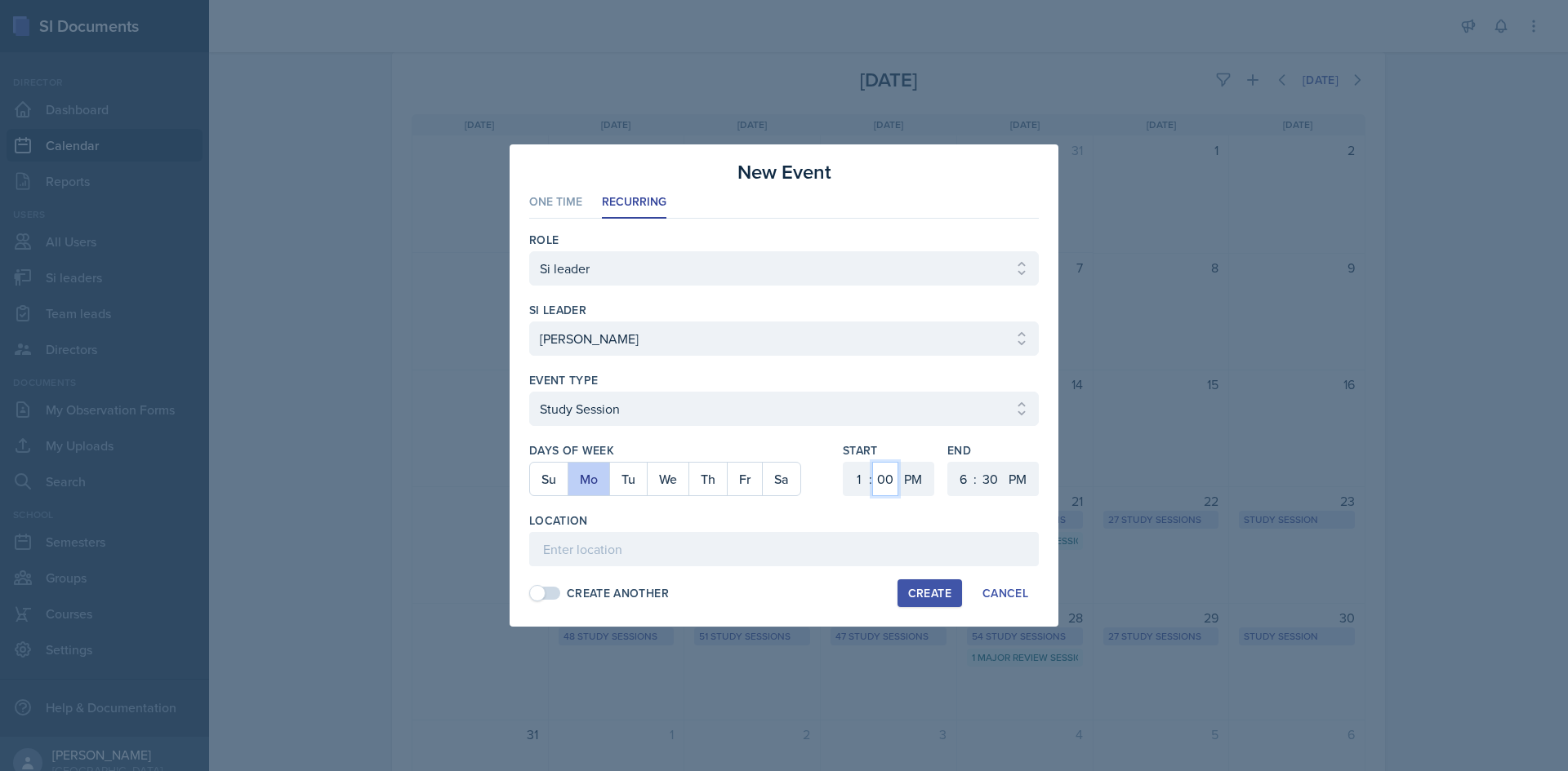
click at [872, 462] on select "00 05 10 15 20 25 30 35 40 45 50 55" at bounding box center [885, 478] width 26 height 34
click at [964, 478] on select "1 2 3 4 5 6 7 8 9 10 11 12" at bounding box center [961, 478] width 26 height 34
select select "2"
click at [948, 462] on select "1 2 3 4 5 6 7 8 9 10 11 12" at bounding box center [961, 478] width 26 height 34
click at [988, 475] on select "00 05 10 15 20 25 30 35 40 45 50 55" at bounding box center [989, 478] width 26 height 34
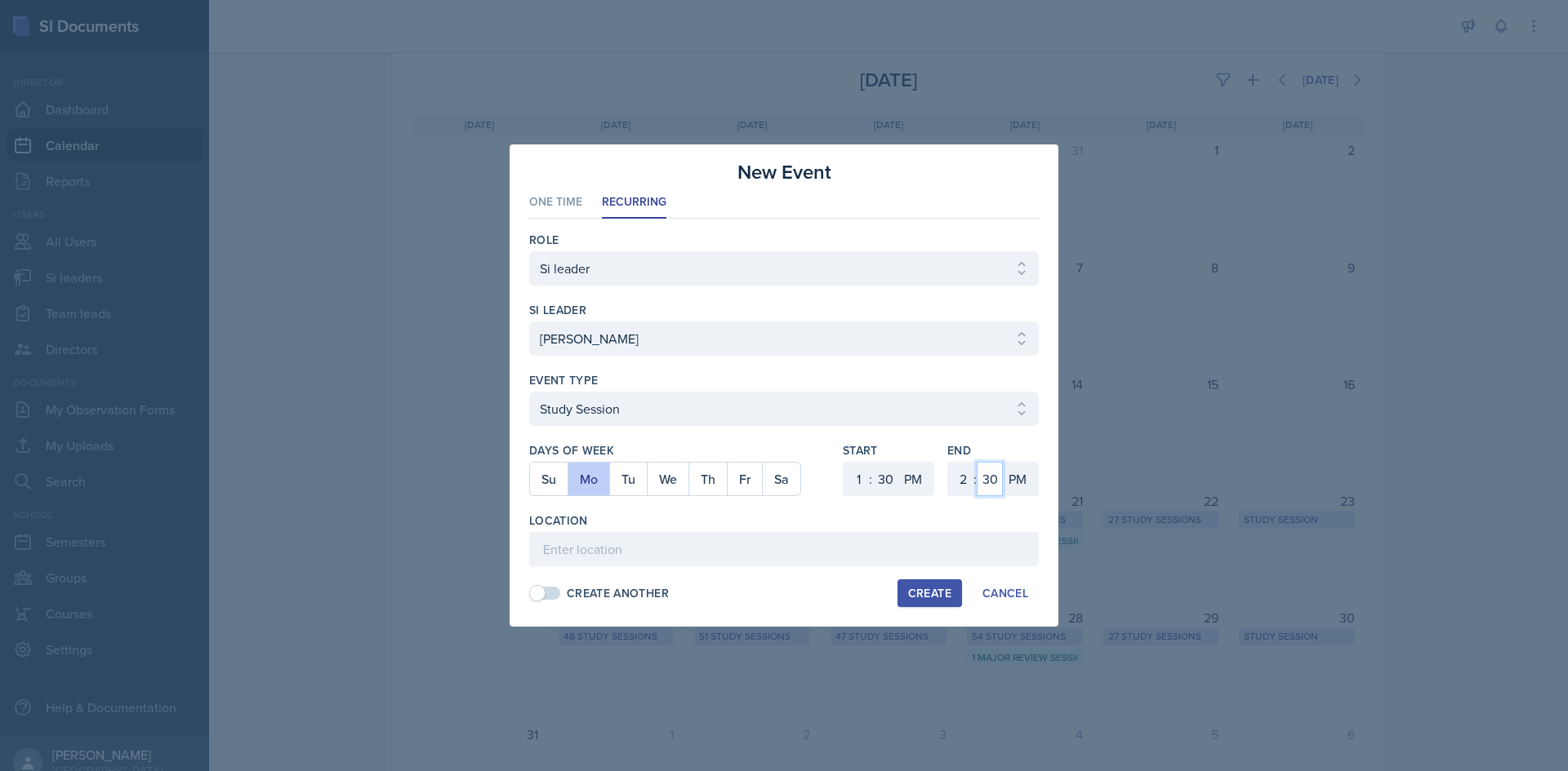
select select "45"
click at [977, 462] on select "00 05 10 15 20 25 30 35 40 45 50 55" at bounding box center [989, 478] width 26 height 34
click at [678, 547] on input at bounding box center [783, 548] width 510 height 34
type input "a"
drag, startPoint x: 694, startPoint y: 547, endPoint x: 369, endPoint y: 545, distance: 325.0
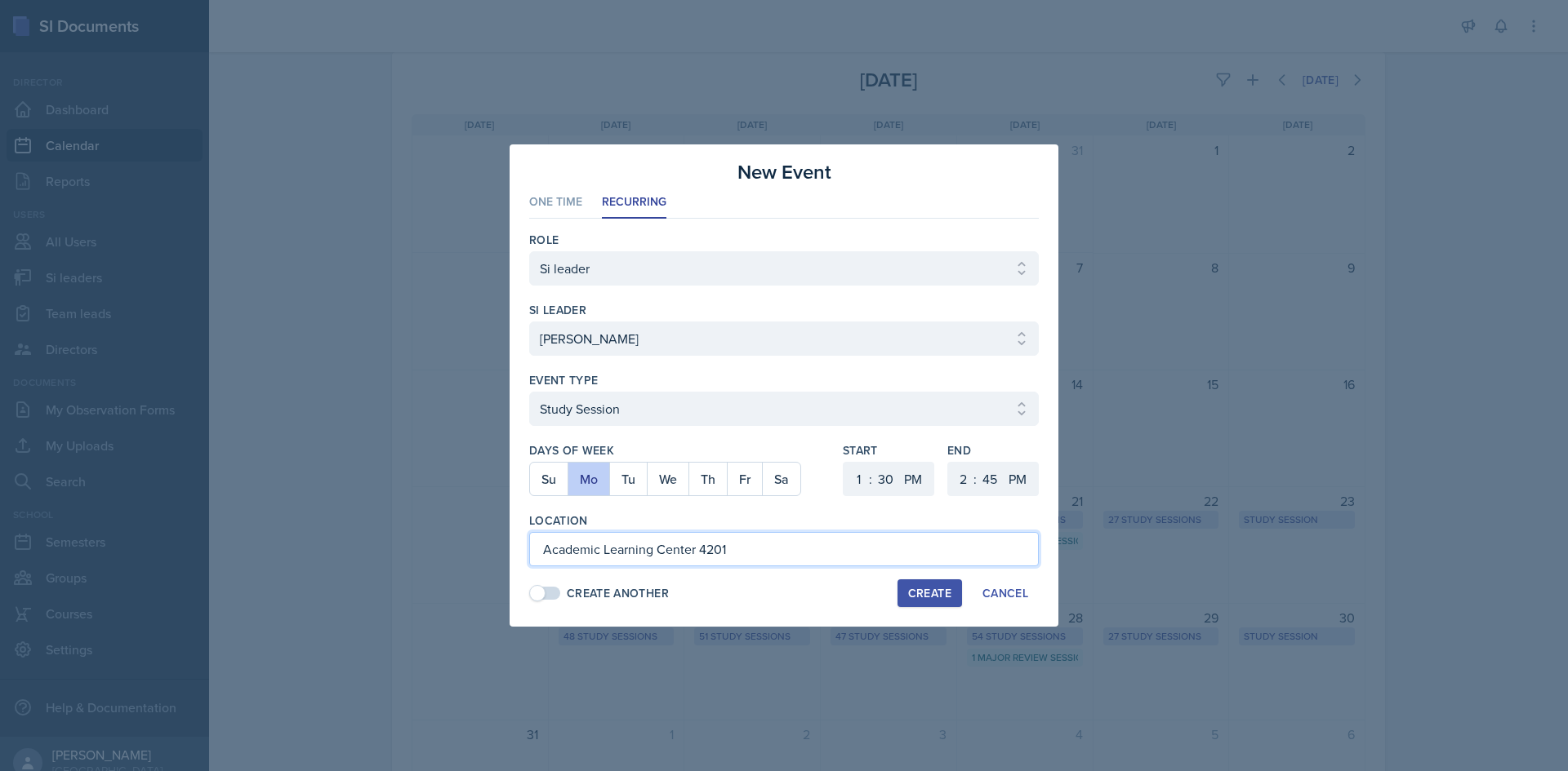
click at [369, 545] on div "New Event One Time Recurring One Time Recurring Role Select Role Si leader Team…" at bounding box center [784, 385] width 1568 height 771
type input "Academic Learning Center 4201"
click at [828, 514] on div "Location" at bounding box center [783, 521] width 510 height 17
click at [943, 602] on button "Create" at bounding box center [929, 593] width 64 height 28
select select
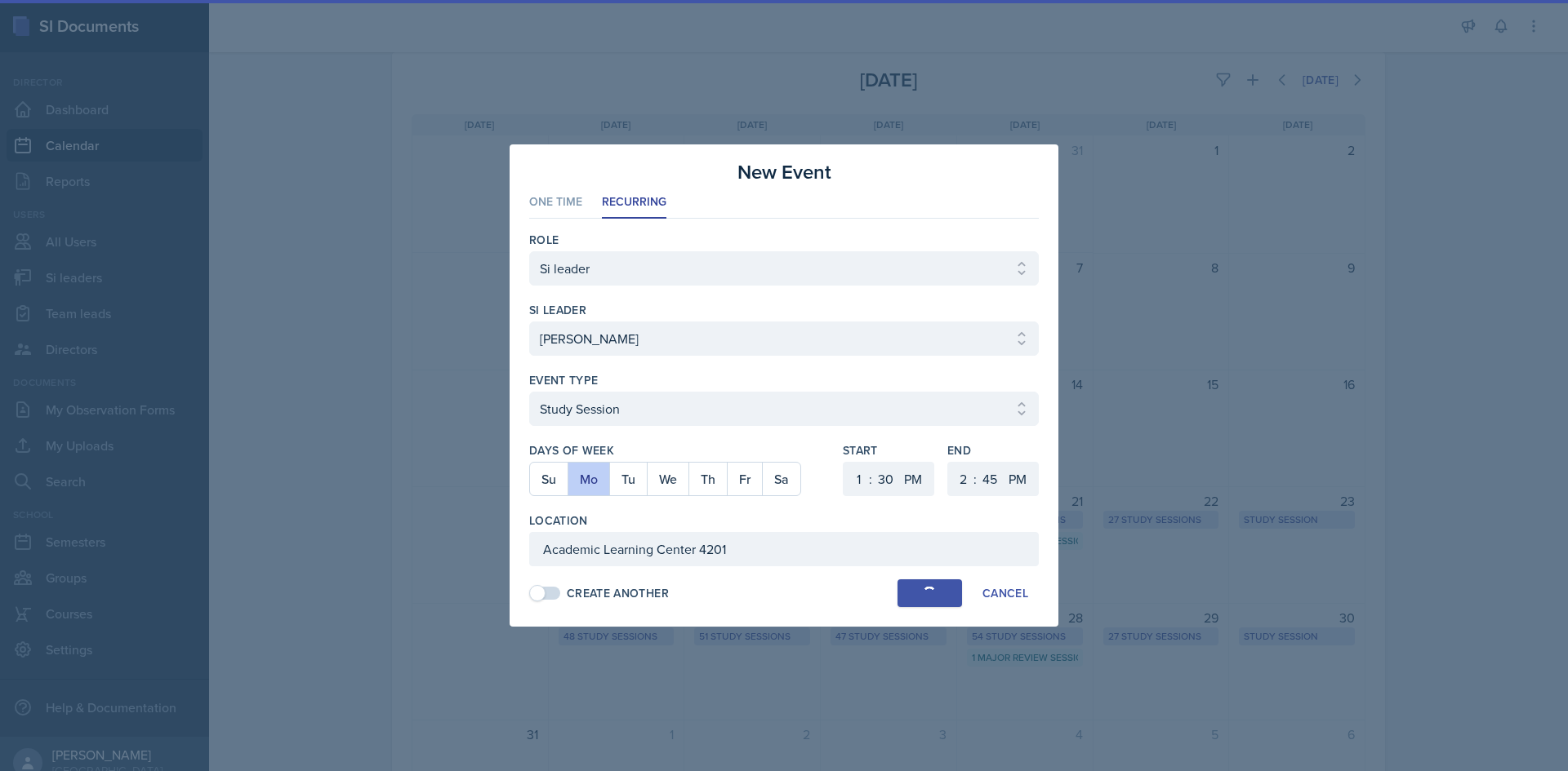
select select
select select "6"
select select "0"
select select "6"
select select "30"
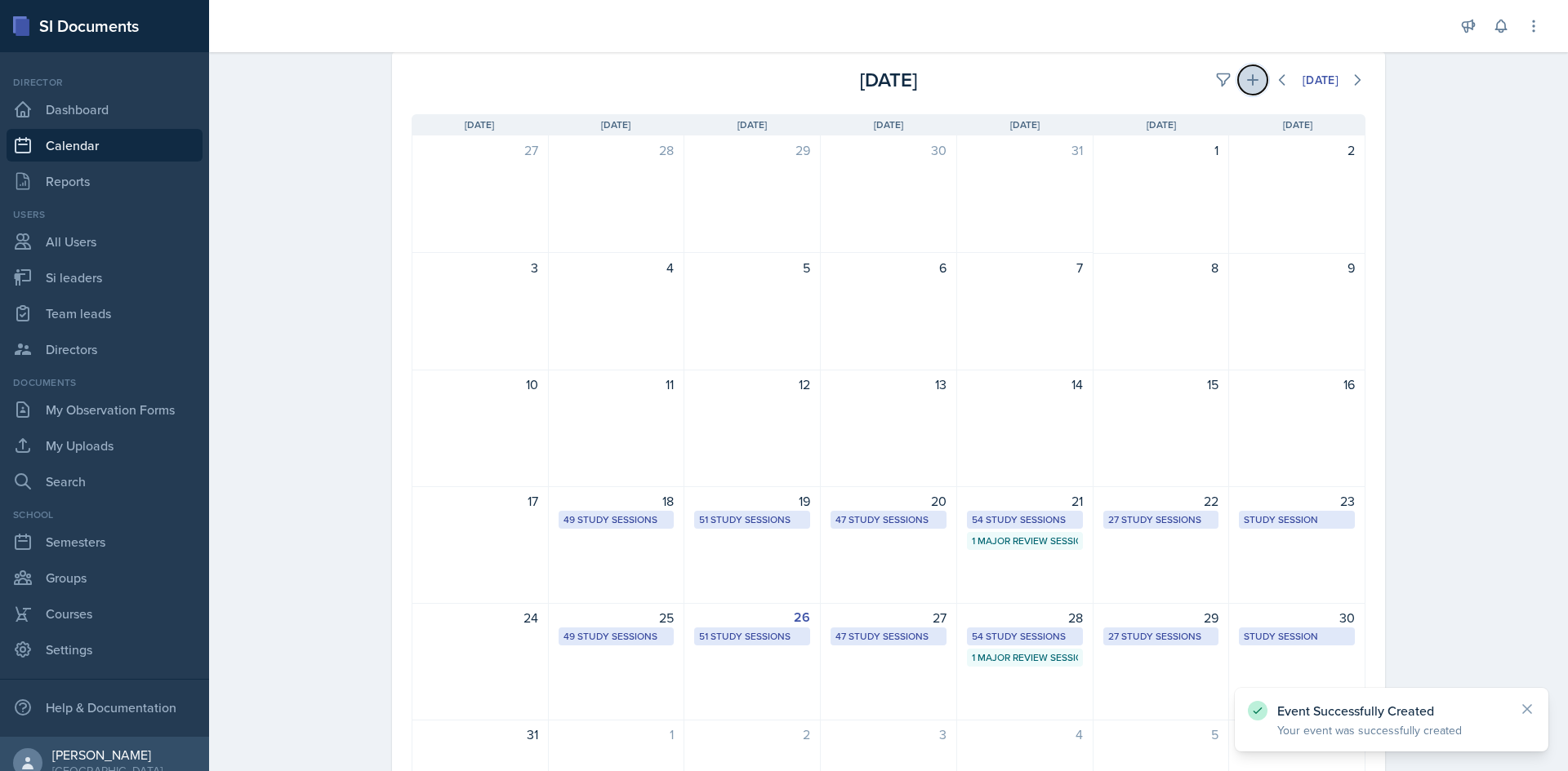
click at [1244, 78] on icon at bounding box center [1253, 80] width 17 height 17
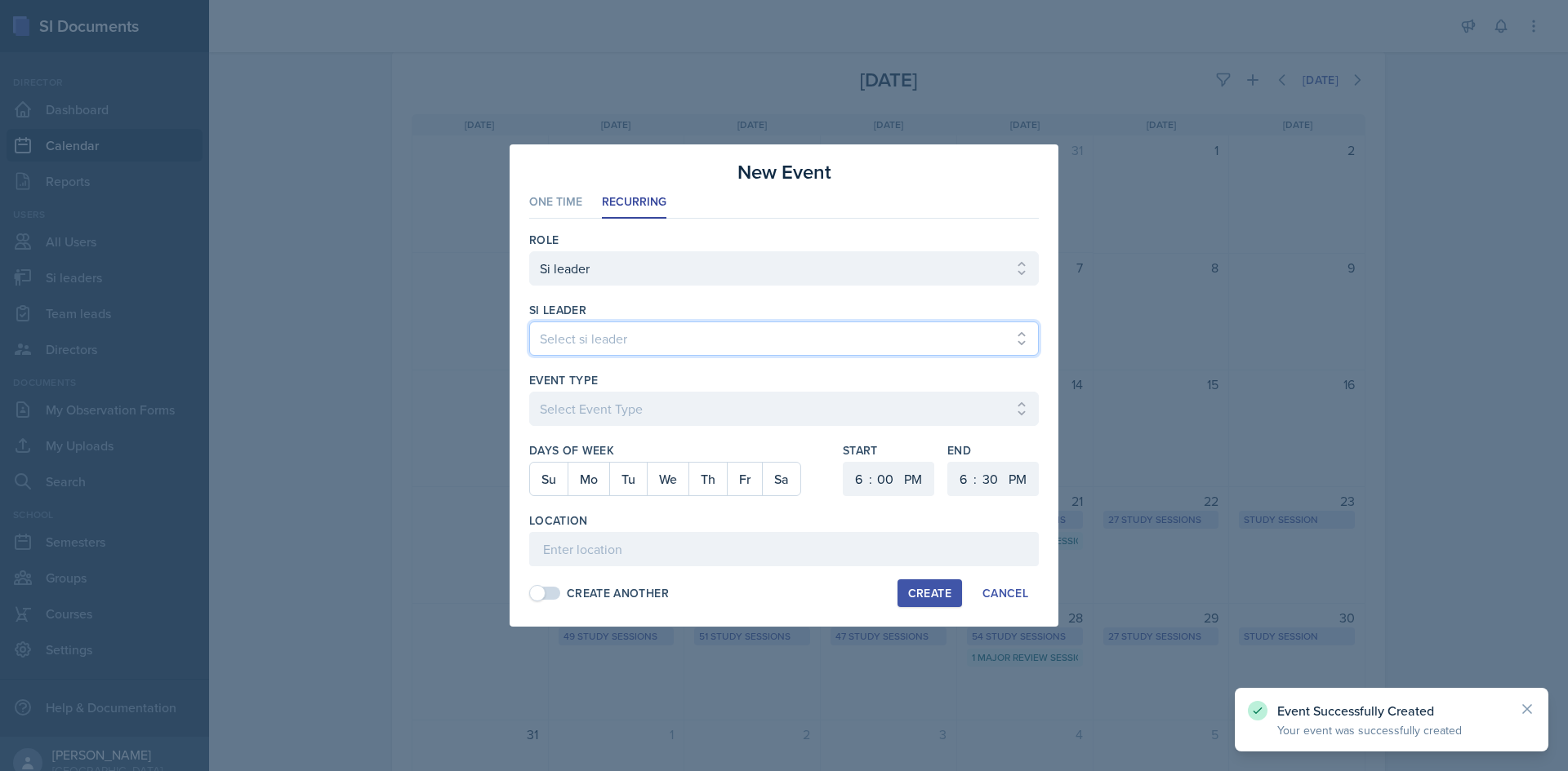
click at [780, 333] on select "Select si leader [PERSON_NAME] [PERSON_NAME] [PERSON_NAME] [PERSON_NAME] [PERSO…" at bounding box center [783, 338] width 510 height 34
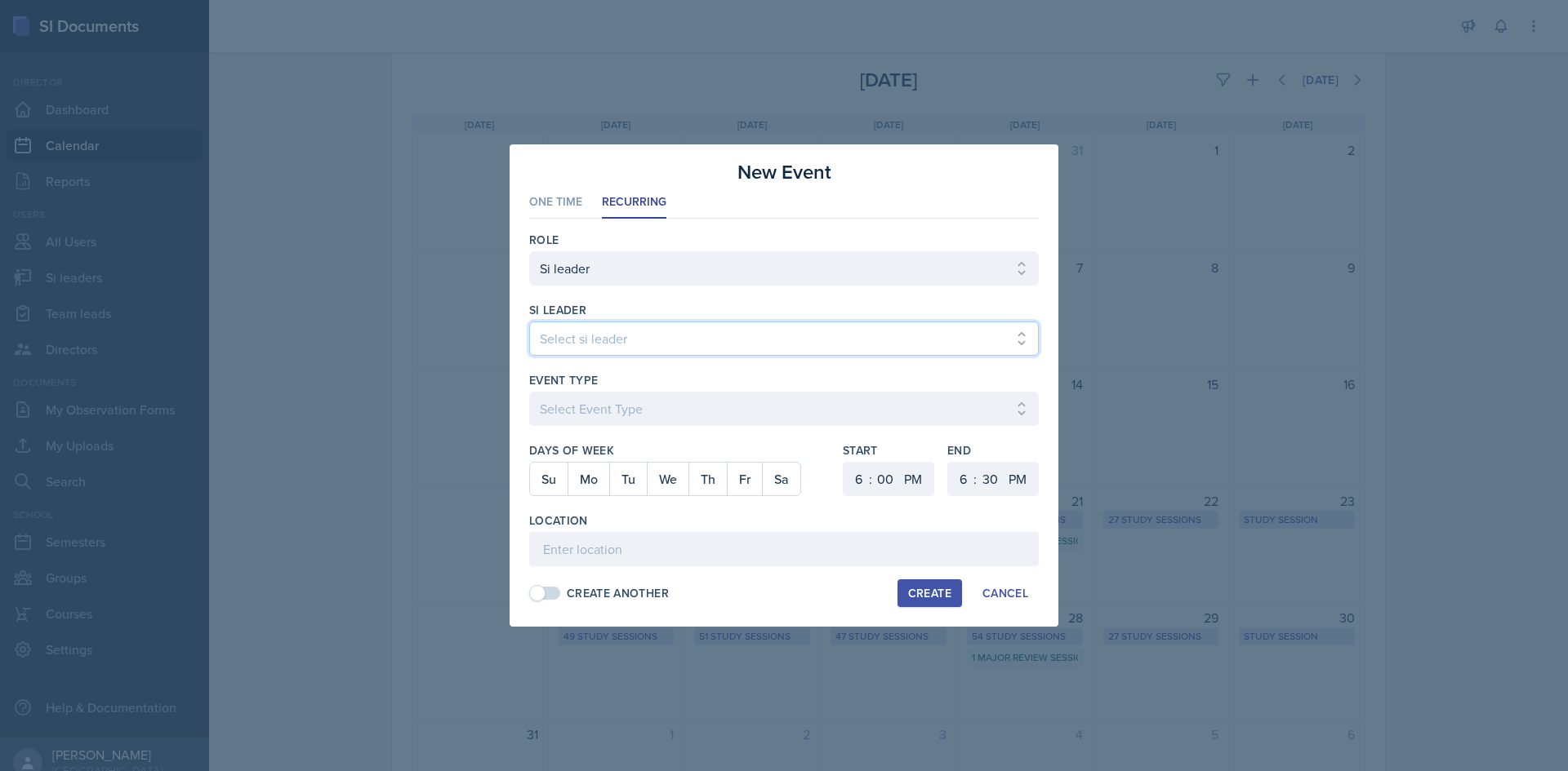
select select "6f863bad-06ee-49e0-92bc-02bc098a6edd"
click at [529, 322] on select "Select si leader [PERSON_NAME] [PERSON_NAME] [PERSON_NAME] [PERSON_NAME] [PERSO…" at bounding box center [783, 338] width 510 height 34
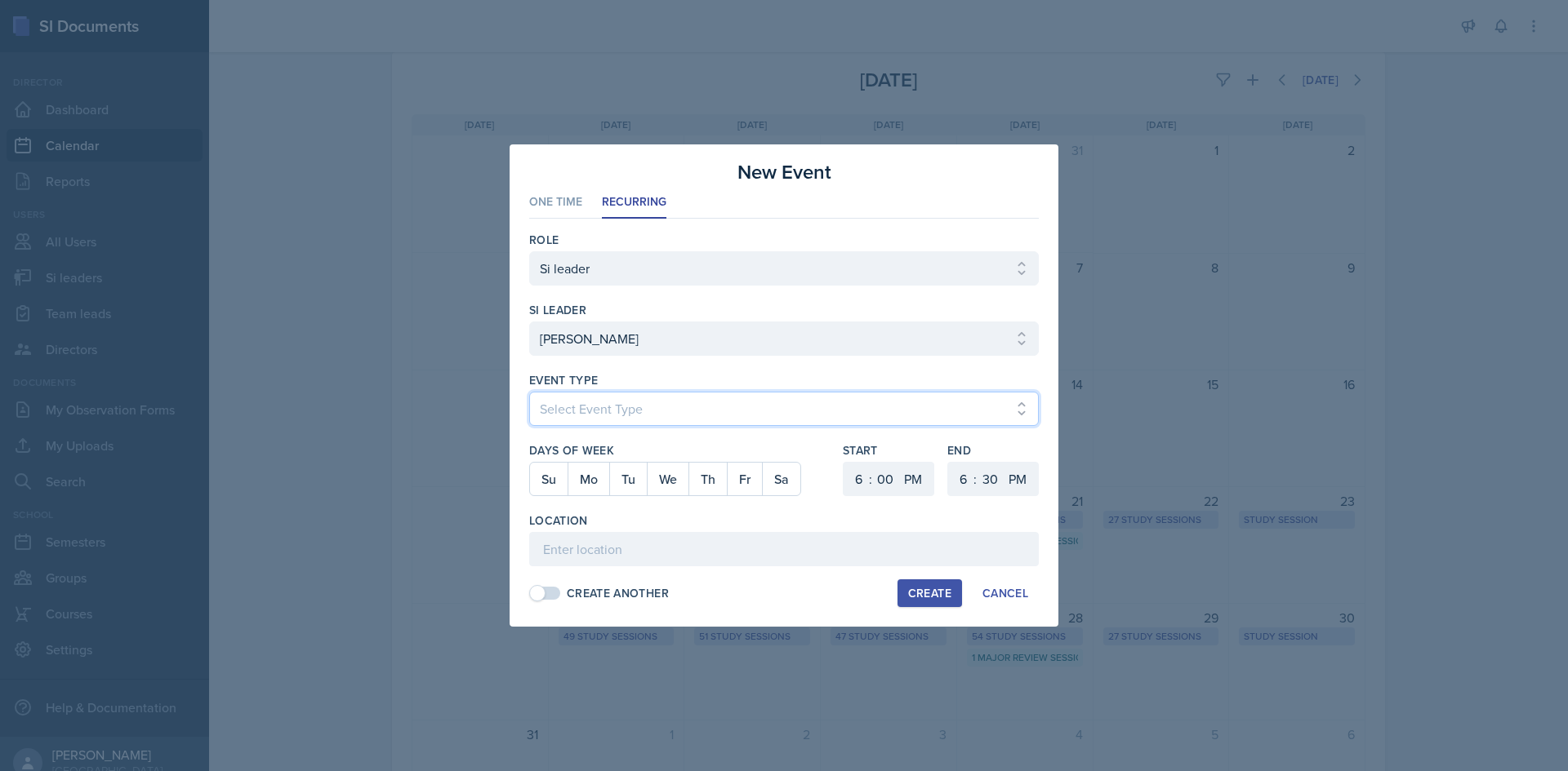
click at [841, 402] on select "Select Event Type Major Review Session Study Session" at bounding box center [783, 408] width 510 height 34
select select "d66089cd-5ee7-4f89-a345-f1bdd1643066"
click at [529, 392] on select "Select Event Type Major Review Session Study Session" at bounding box center [783, 408] width 510 height 34
click at [672, 473] on button "We" at bounding box center [667, 478] width 42 height 33
drag, startPoint x: 859, startPoint y: 478, endPoint x: 863, endPoint y: 468, distance: 10.8
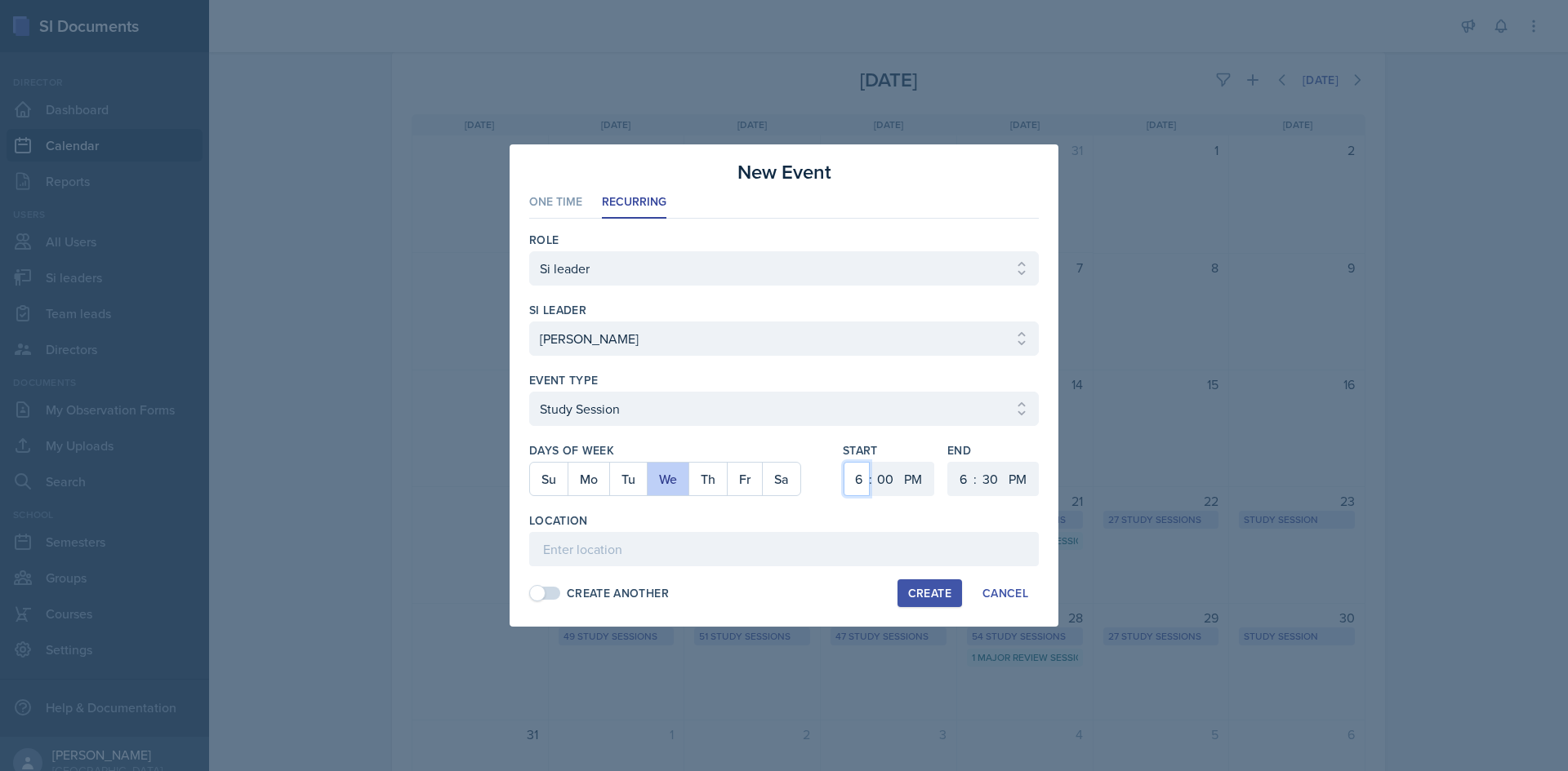
click at [859, 478] on select "1 2 3 4 5 6 7 8 9 10 11 12" at bounding box center [856, 478] width 26 height 34
select select "5"
click at [843, 462] on select "1 2 3 4 5 6 7 8 9 10 11 12" at bounding box center [856, 478] width 26 height 34
click at [958, 480] on select "1 2 3 4 5 6 7 8 9 10 11 12" at bounding box center [961, 478] width 26 height 34
click at [981, 474] on select "00 05 10 15 20 25 30 35 40 45 50 55" at bounding box center [989, 478] width 26 height 34
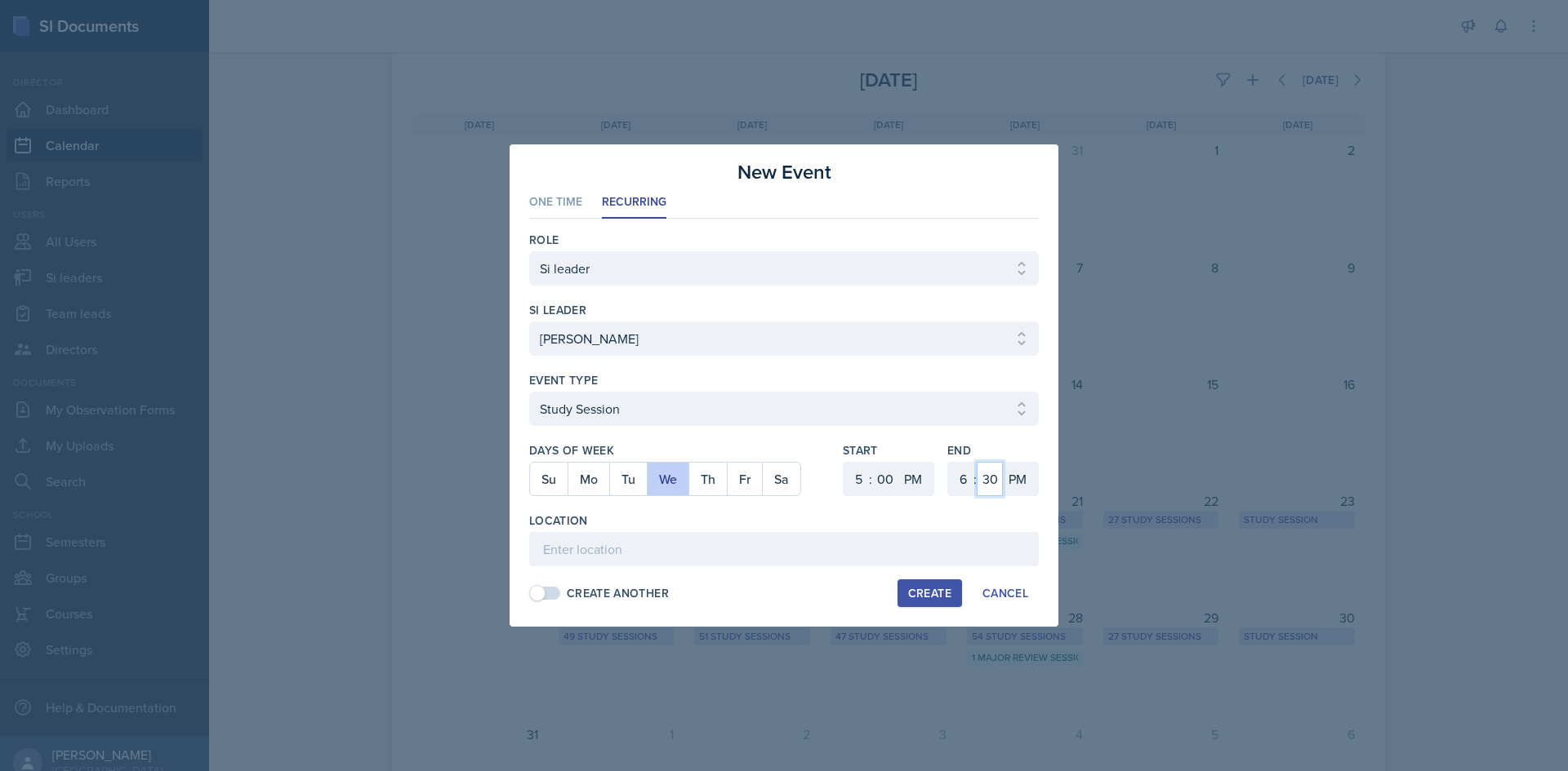
select select "15"
click at [977, 462] on select "00 05 10 15 20 25 30 35 40 45 50 55" at bounding box center [989, 478] width 26 height 34
click at [787, 547] on input at bounding box center [783, 548] width 510 height 34
paste input "Academic Learning Center"
type input "Academic Learning Center 5103"
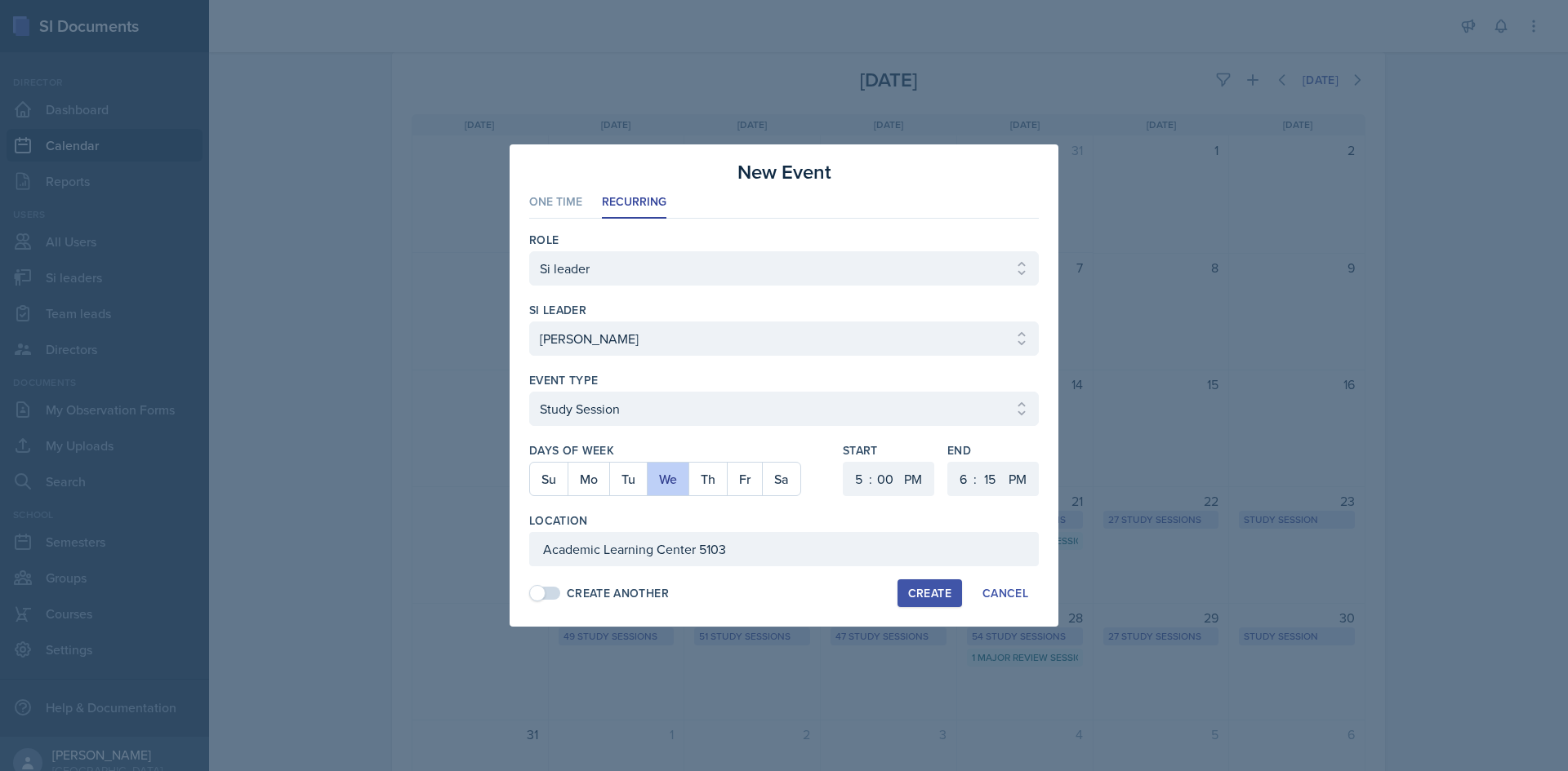
click at [937, 600] on div "Create" at bounding box center [930, 593] width 43 height 13
select select
select select "6"
select select "30"
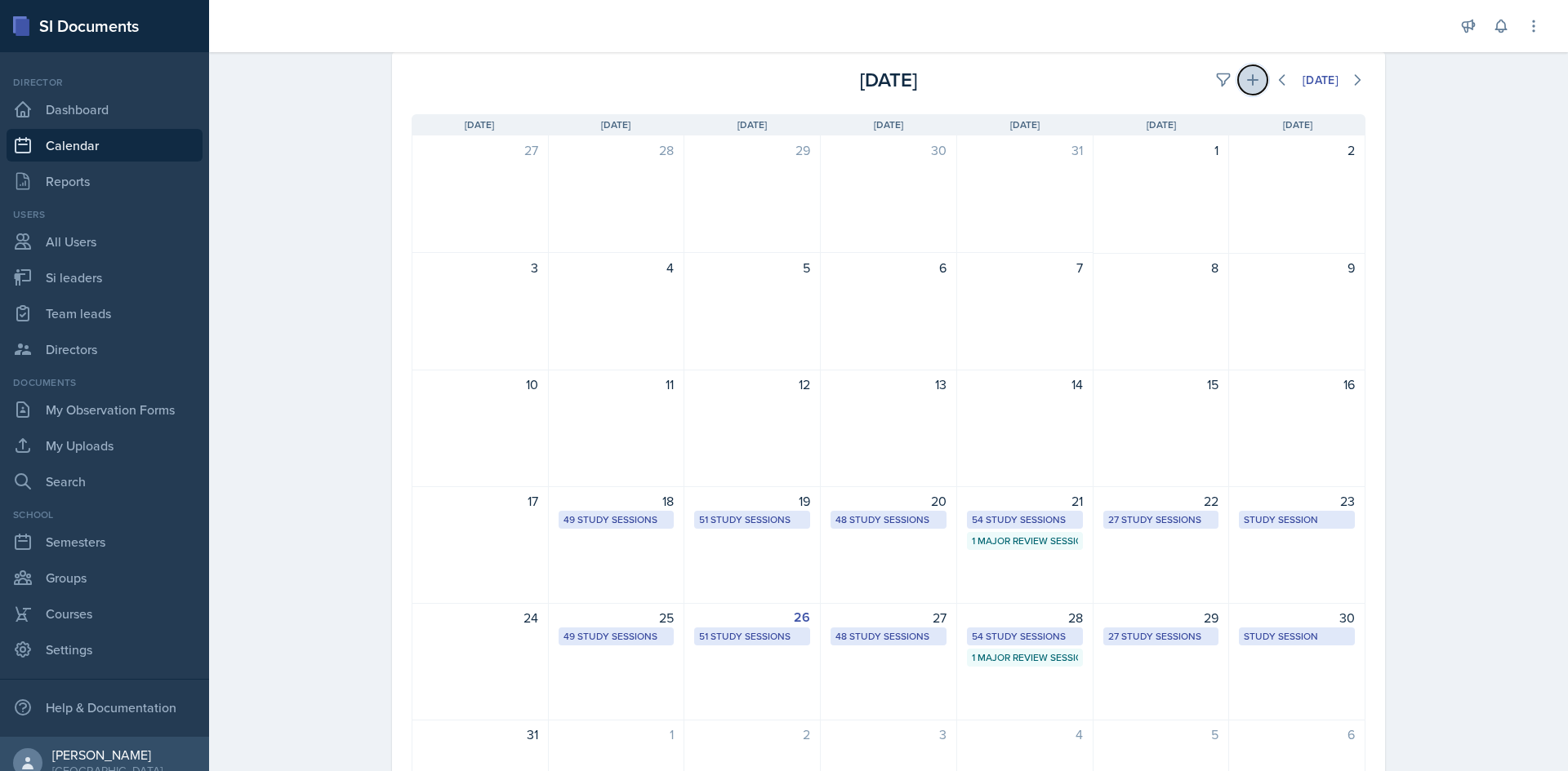
click at [1244, 86] on icon at bounding box center [1253, 80] width 17 height 17
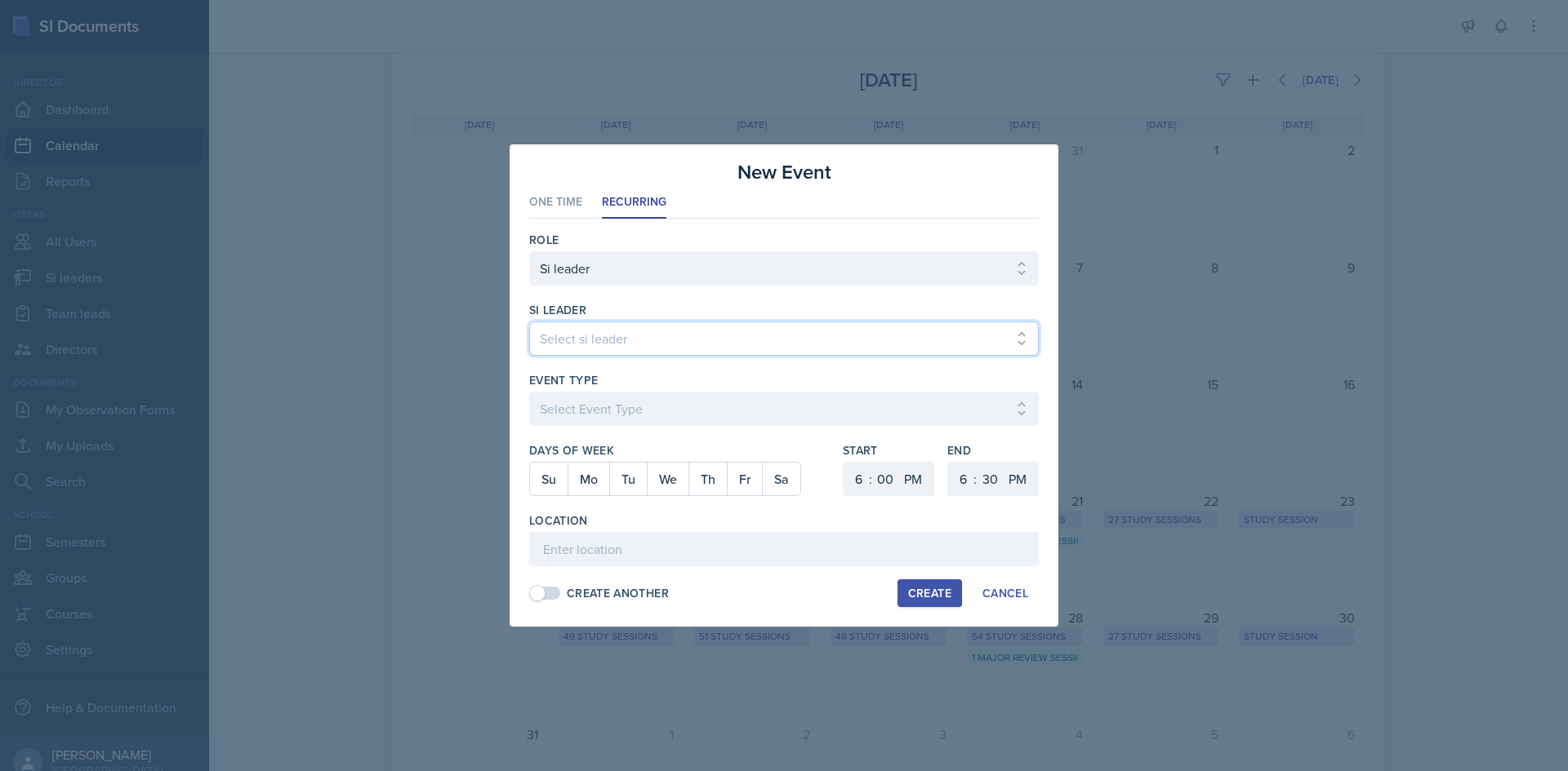
click at [719, 331] on select "Select si leader [PERSON_NAME] [PERSON_NAME] [PERSON_NAME] [PERSON_NAME] [PERSO…" at bounding box center [783, 338] width 510 height 34
select select "fdbc4b9a-1fdc-4549-968e-80d03ca87073"
click at [529, 322] on select "Select si leader [PERSON_NAME] [PERSON_NAME] [PERSON_NAME] [PERSON_NAME] [PERSO…" at bounding box center [783, 338] width 510 height 34
click at [691, 384] on div "Event Type" at bounding box center [783, 380] width 510 height 17
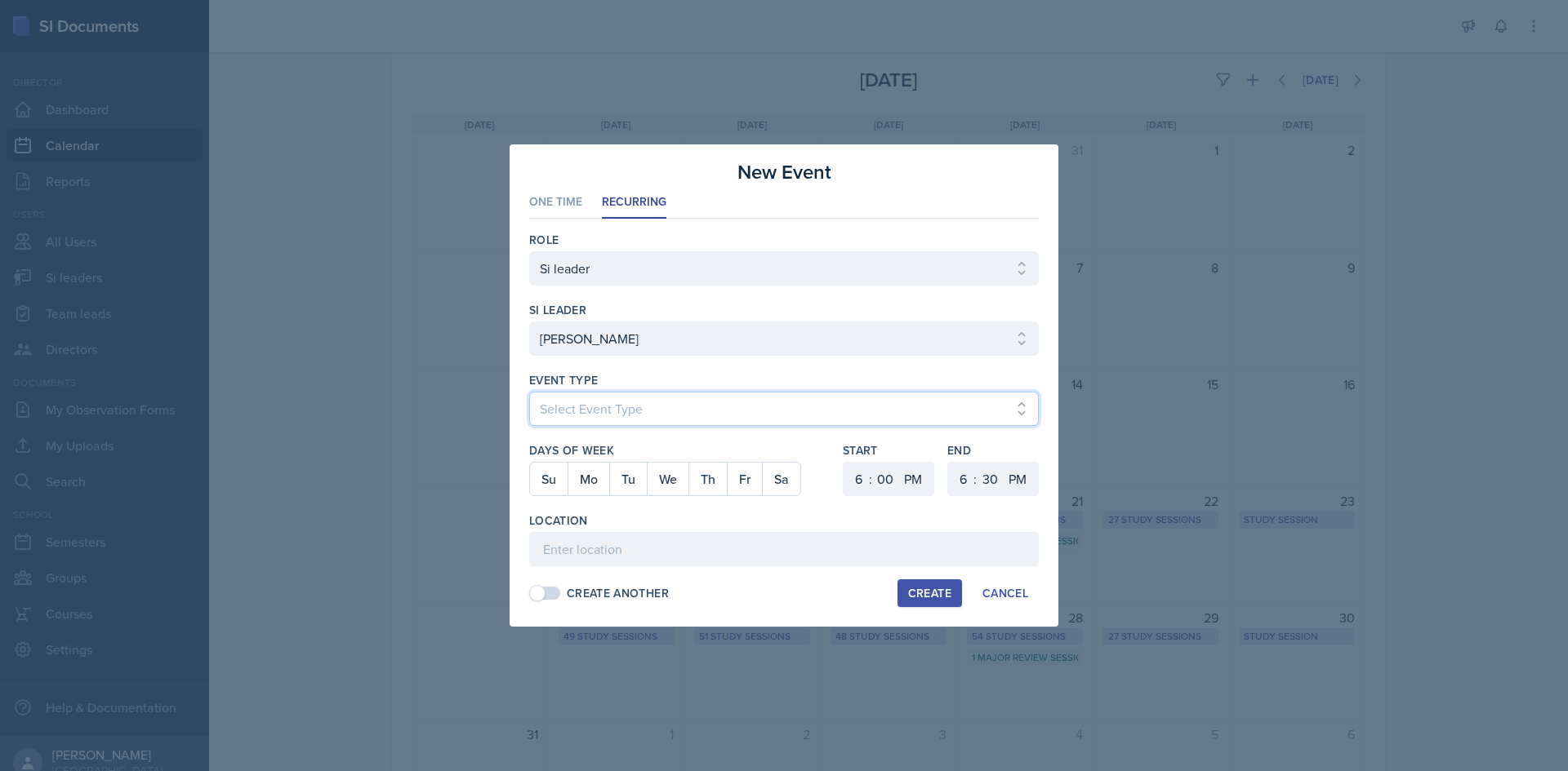
click at [690, 393] on select "Select Event Type Major Review Session Study Session" at bounding box center [783, 408] width 510 height 34
select select "d66089cd-5ee7-4f89-a345-f1bdd1643066"
click at [529, 392] on select "Select Event Type Major Review Session Study Session" at bounding box center [783, 408] width 510 height 34
click at [604, 484] on button "Mo" at bounding box center [588, 478] width 42 height 33
click at [906, 478] on select "AM PM" at bounding box center [914, 478] width 33 height 34
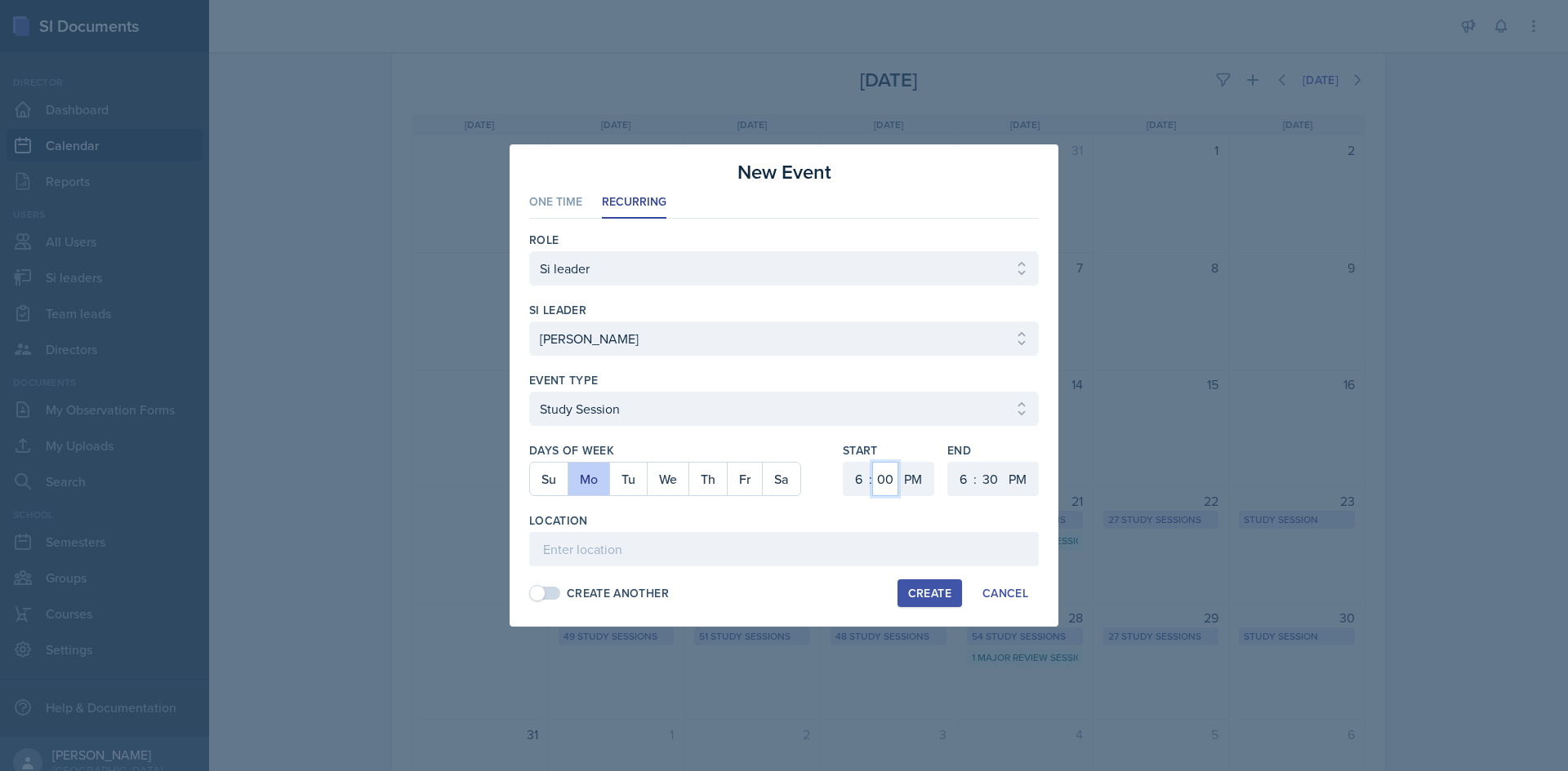
click at [875, 483] on select "00 05 10 15 20 25 30 35 40 45 50 55" at bounding box center [885, 478] width 26 height 34
select select "30"
click at [872, 462] on select "00 05 10 15 20 25 30 35 40 45 50 55" at bounding box center [885, 478] width 26 height 34
click at [962, 483] on select "1 2 3 4 5 6 7 8 9 10 11 12" at bounding box center [961, 478] width 26 height 34
select select "7"
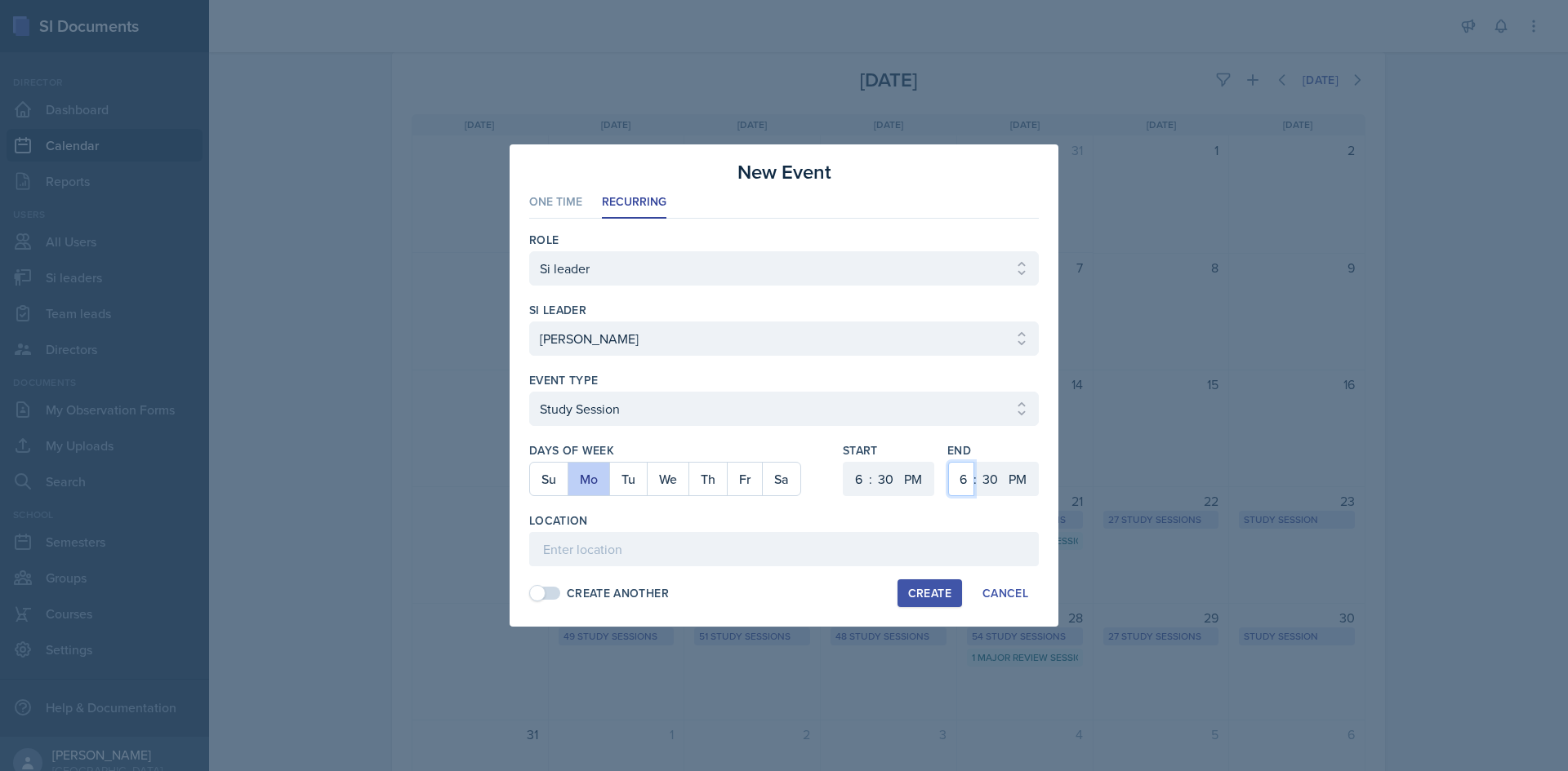
click at [948, 462] on select "1 2 3 4 5 6 7 8 9 10 11 12" at bounding box center [961, 478] width 26 height 34
drag, startPoint x: 980, startPoint y: 475, endPoint x: 988, endPoint y: 463, distance: 14.4
click at [980, 475] on select "00 05 10 15 20 25 30 35 40 45 50 55" at bounding box center [989, 478] width 26 height 34
select select "20"
click at [977, 462] on select "00 05 10 15 20 25 30 35 40 45 50 55" at bounding box center [989, 478] width 26 height 34
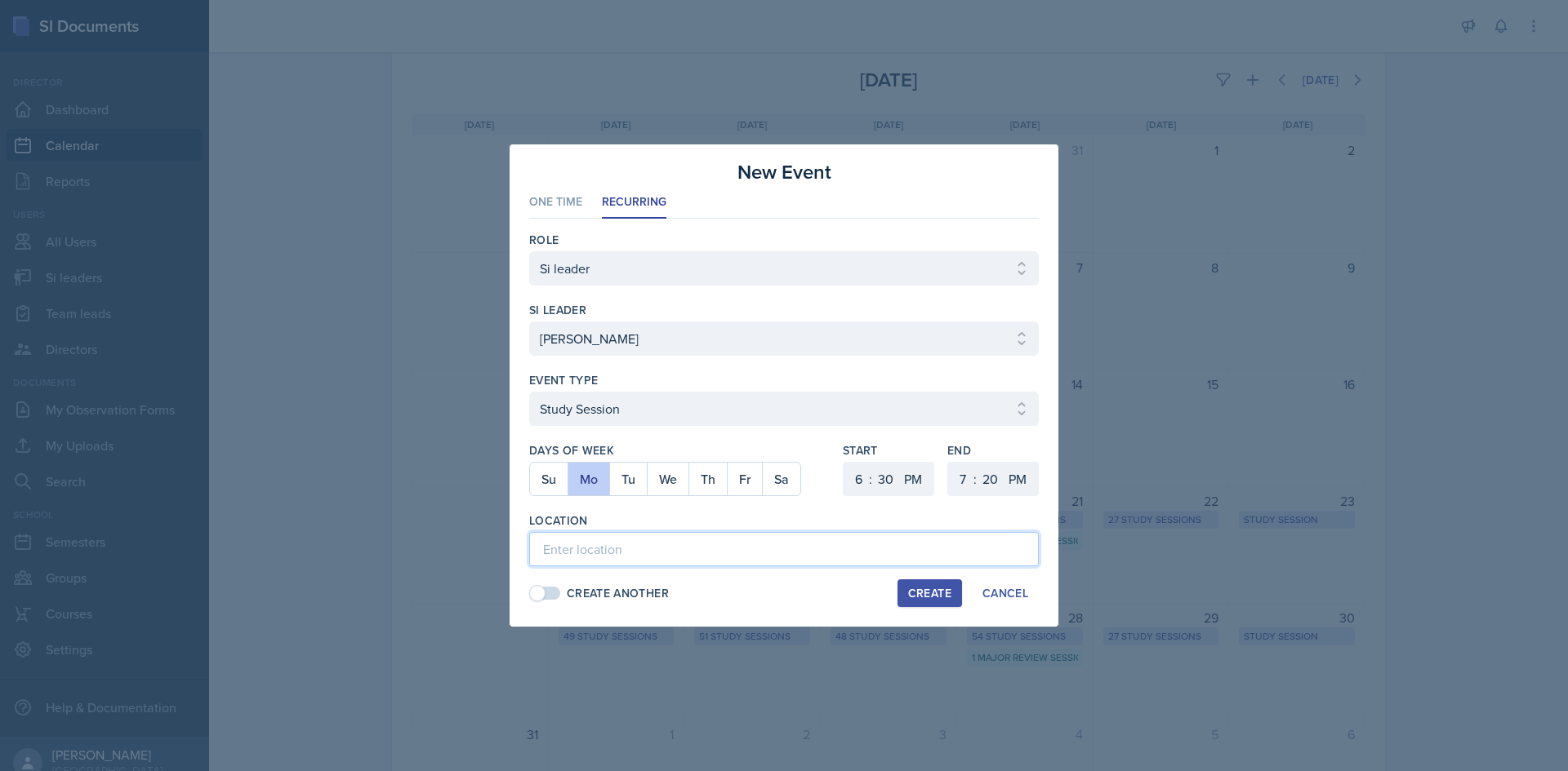
click at [808, 546] on input at bounding box center [783, 548] width 510 height 34
click at [734, 528] on div "Location" at bounding box center [783, 521] width 510 height 17
click at [731, 543] on input at bounding box center [783, 548] width 510 height 34
click at [753, 547] on input "Math Building (M) 112" at bounding box center [783, 548] width 510 height 34
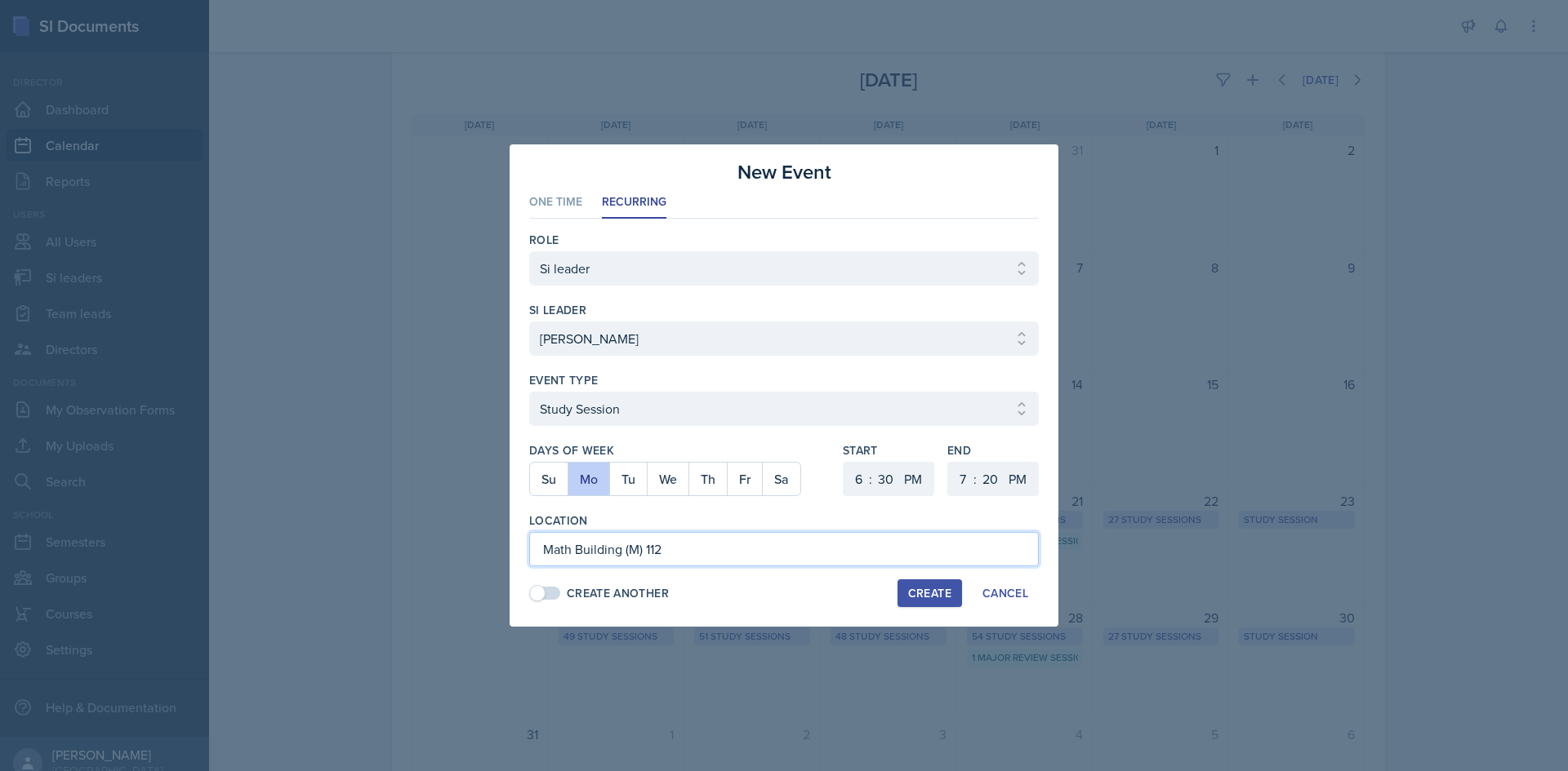
click at [753, 547] on input "Math Building (M) 112" at bounding box center [783, 548] width 510 height 34
type input "Math Building (M) 112"
click at [775, 508] on div at bounding box center [679, 504] width 300 height 17
click at [936, 580] on button "Create" at bounding box center [929, 593] width 64 height 28
select select
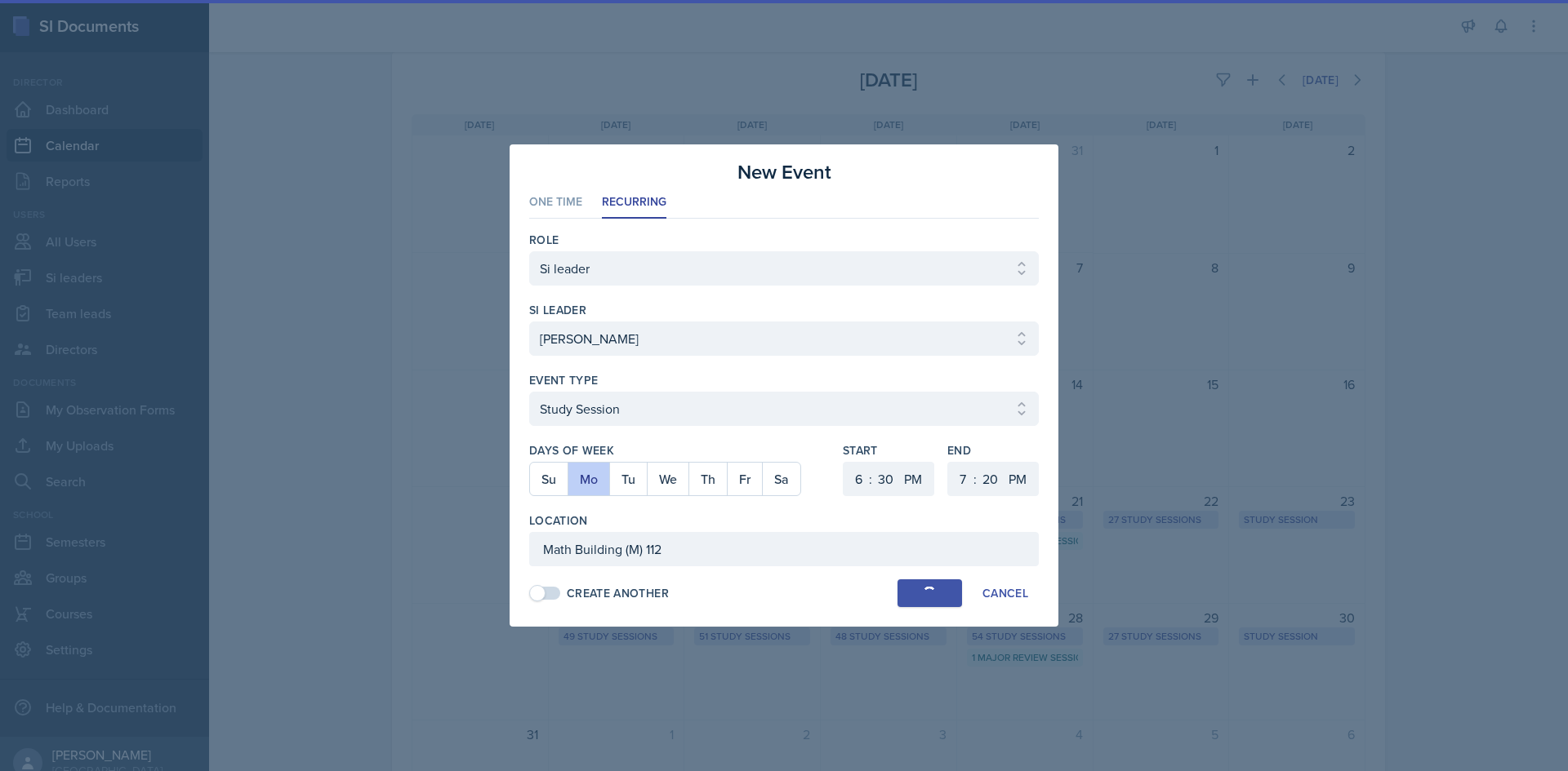
select select
select select "0"
select select "6"
select select "30"
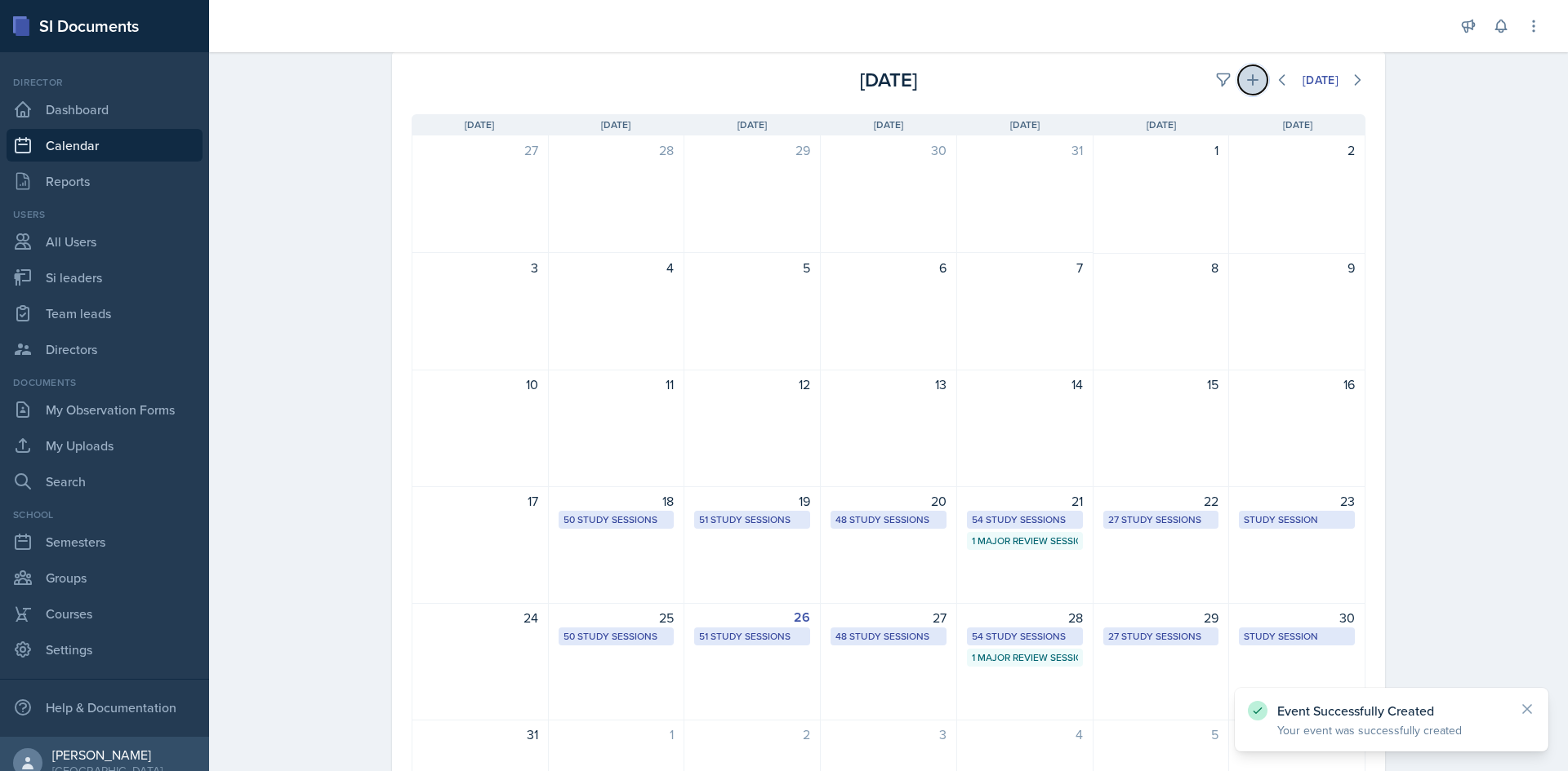
click at [1251, 84] on icon at bounding box center [1253, 80] width 17 height 17
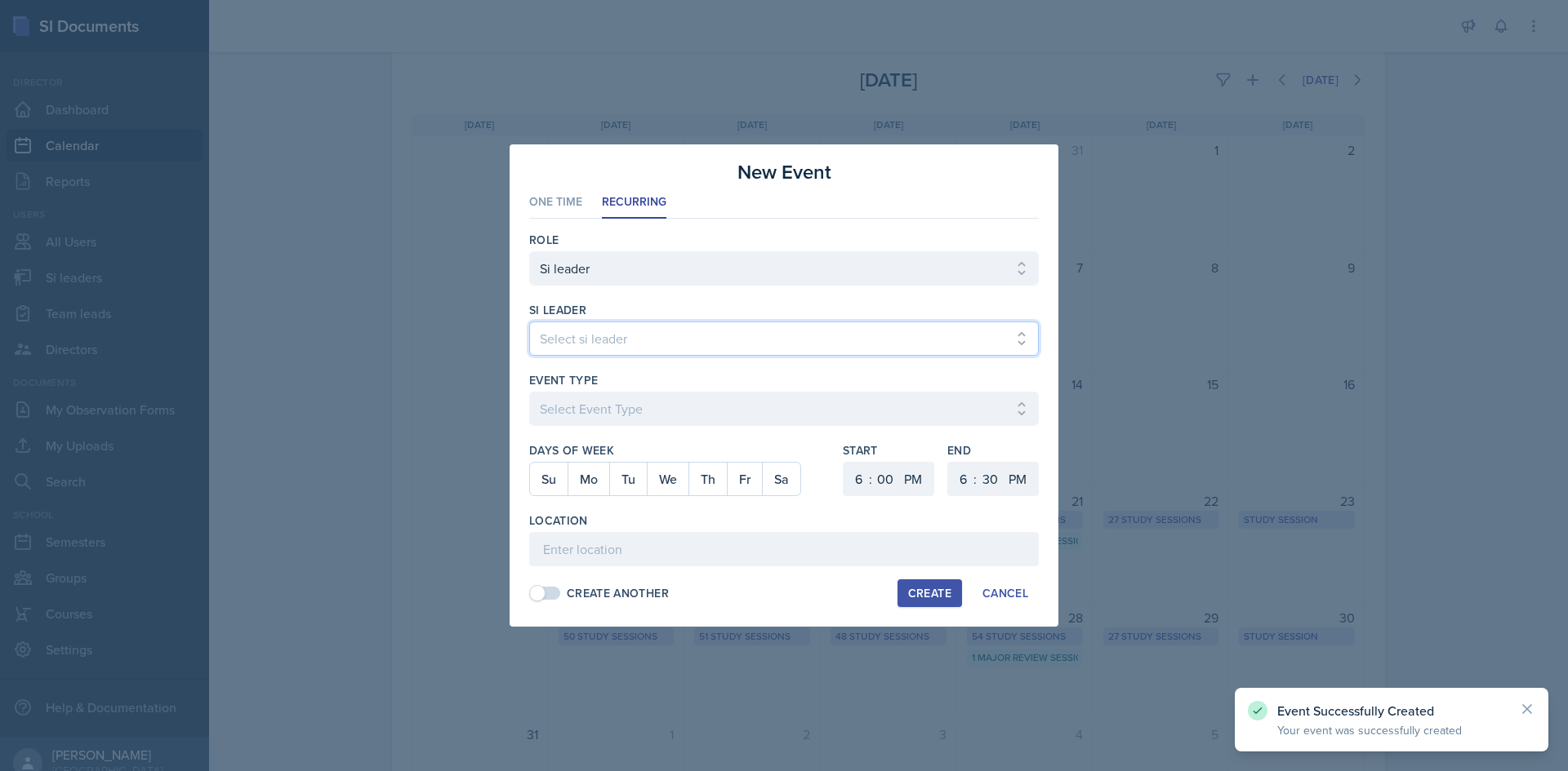
click at [736, 348] on select "Select si leader [PERSON_NAME] [PERSON_NAME] [PERSON_NAME] [PERSON_NAME] [PERSO…" at bounding box center [783, 338] width 510 height 34
select select "fdbc4b9a-1fdc-4549-968e-80d03ca87073"
click at [529, 322] on select "Select si leader [PERSON_NAME] [PERSON_NAME] [PERSON_NAME] [PERSON_NAME] [PERSO…" at bounding box center [783, 338] width 510 height 34
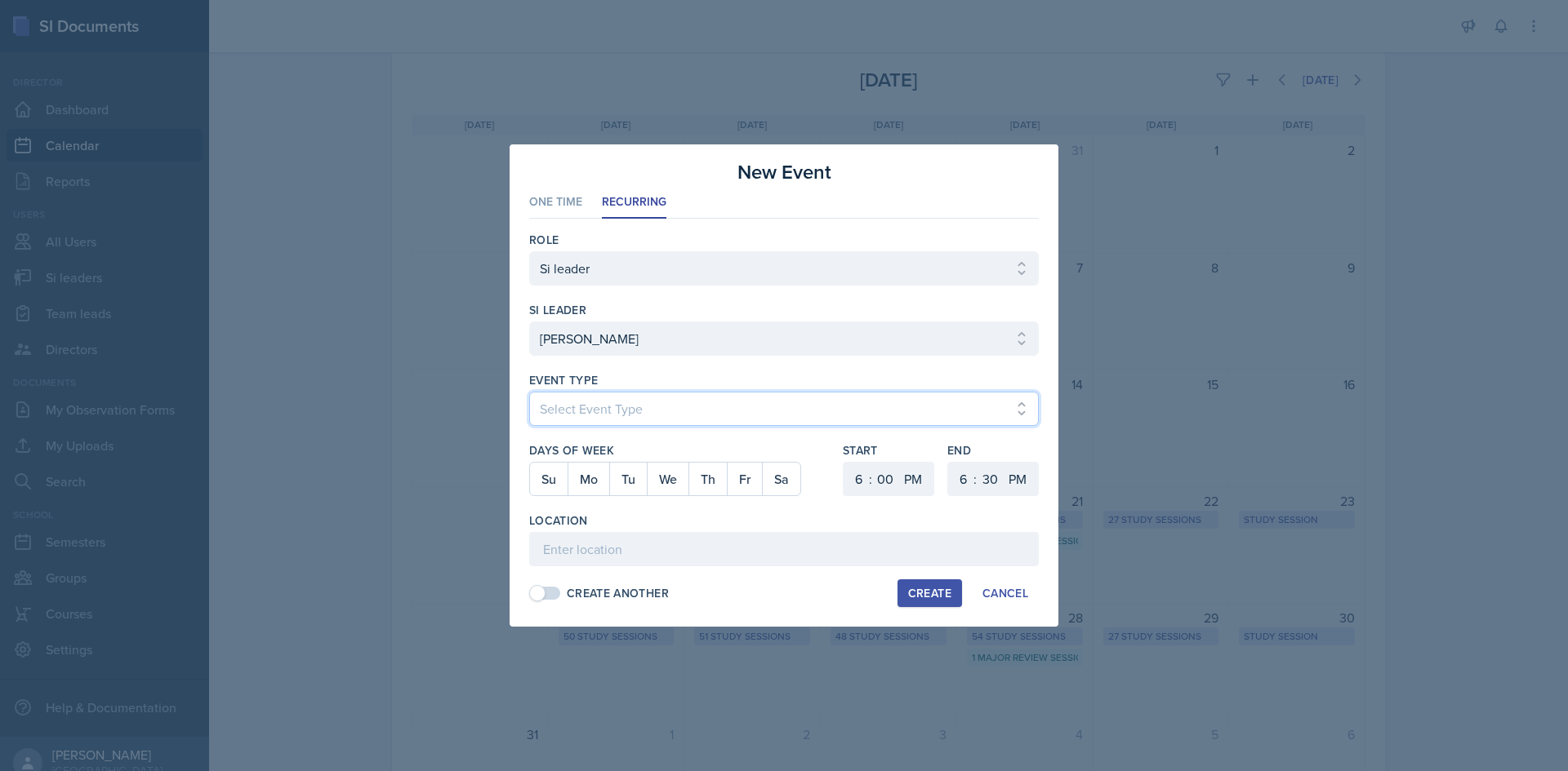
click at [689, 398] on select "Select Event Type Major Review Session Study Session" at bounding box center [783, 408] width 510 height 34
click at [529, 392] on select "Select Event Type Major Review Session Study Session" at bounding box center [783, 408] width 510 height 34
click at [641, 421] on select "Select Event Type Major Review Session Study Session" at bounding box center [783, 408] width 510 height 34
select select "d66089cd-5ee7-4f89-a345-f1bdd1643066"
click at [529, 392] on select "Select Event Type Major Review Session Study Session" at bounding box center [783, 408] width 510 height 34
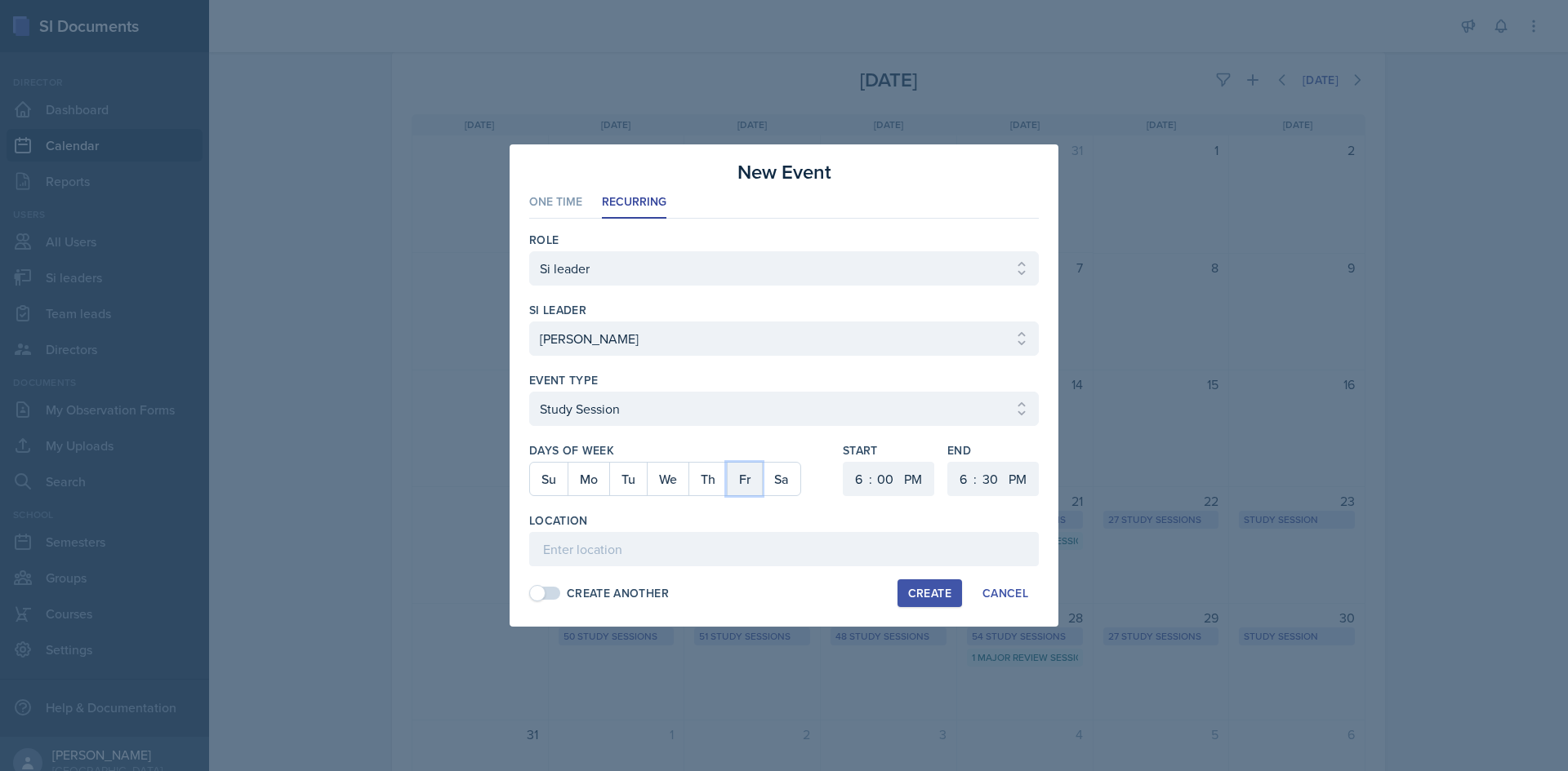
click at [754, 475] on button "Fr" at bounding box center [744, 478] width 35 height 33
click at [862, 474] on select "1 2 3 4 5 6 7 8 9 10 11 12" at bounding box center [856, 478] width 26 height 34
select select "10"
click at [843, 462] on select "1 2 3 4 5 6 7 8 9 10 11 12" at bounding box center [856, 478] width 26 height 34
click at [906, 467] on select "AM PM" at bounding box center [914, 478] width 33 height 34
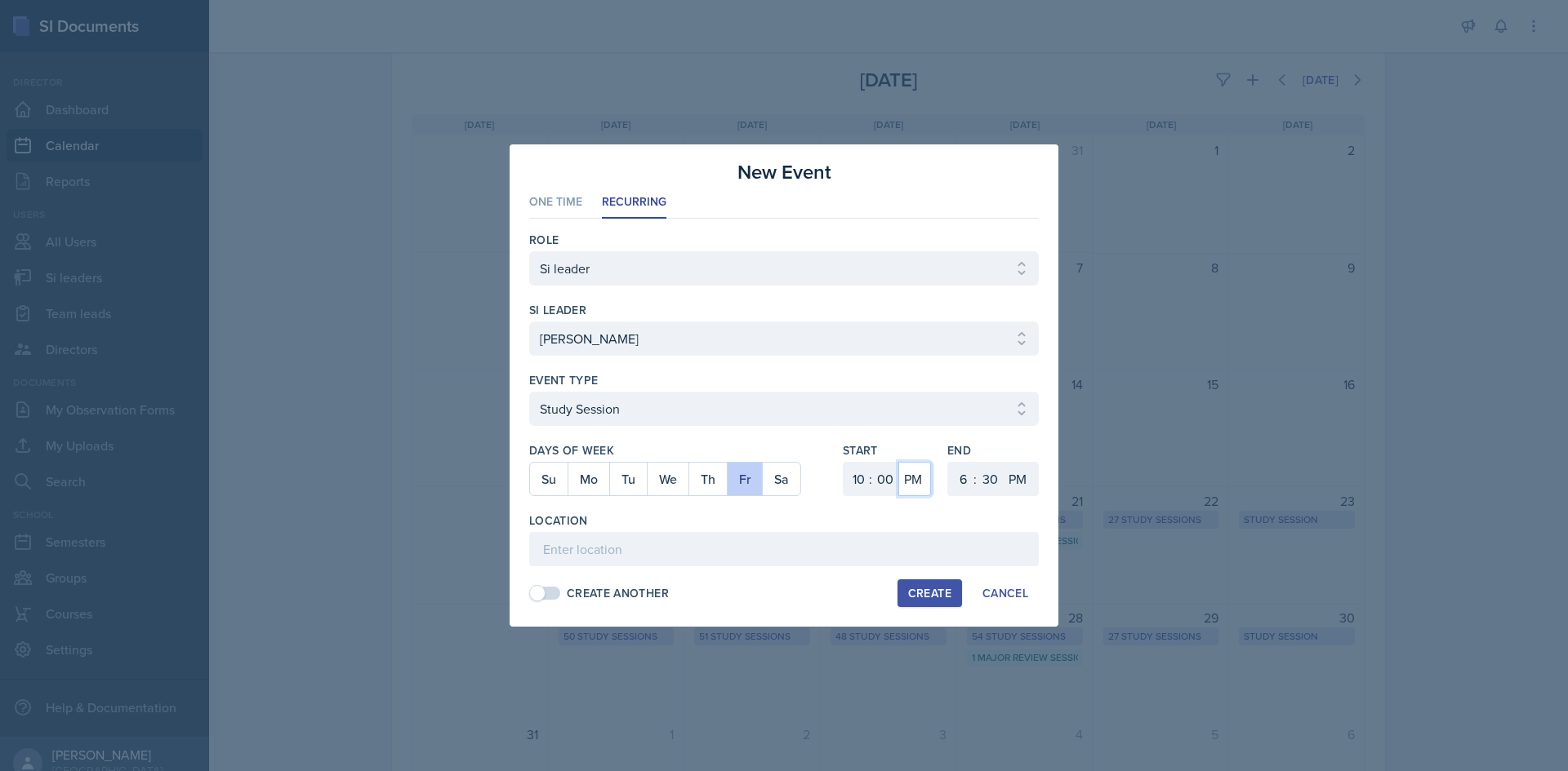
select select "AM"
click at [898, 462] on select "AM PM" at bounding box center [914, 478] width 33 height 34
click at [957, 478] on select "1 2 3 4 5 6 7 8 9 10 11 12" at bounding box center [961, 478] width 26 height 34
select select "10"
click at [948, 462] on select "1 2 3 4 5 6 7 8 9 10 11 12" at bounding box center [961, 478] width 26 height 34
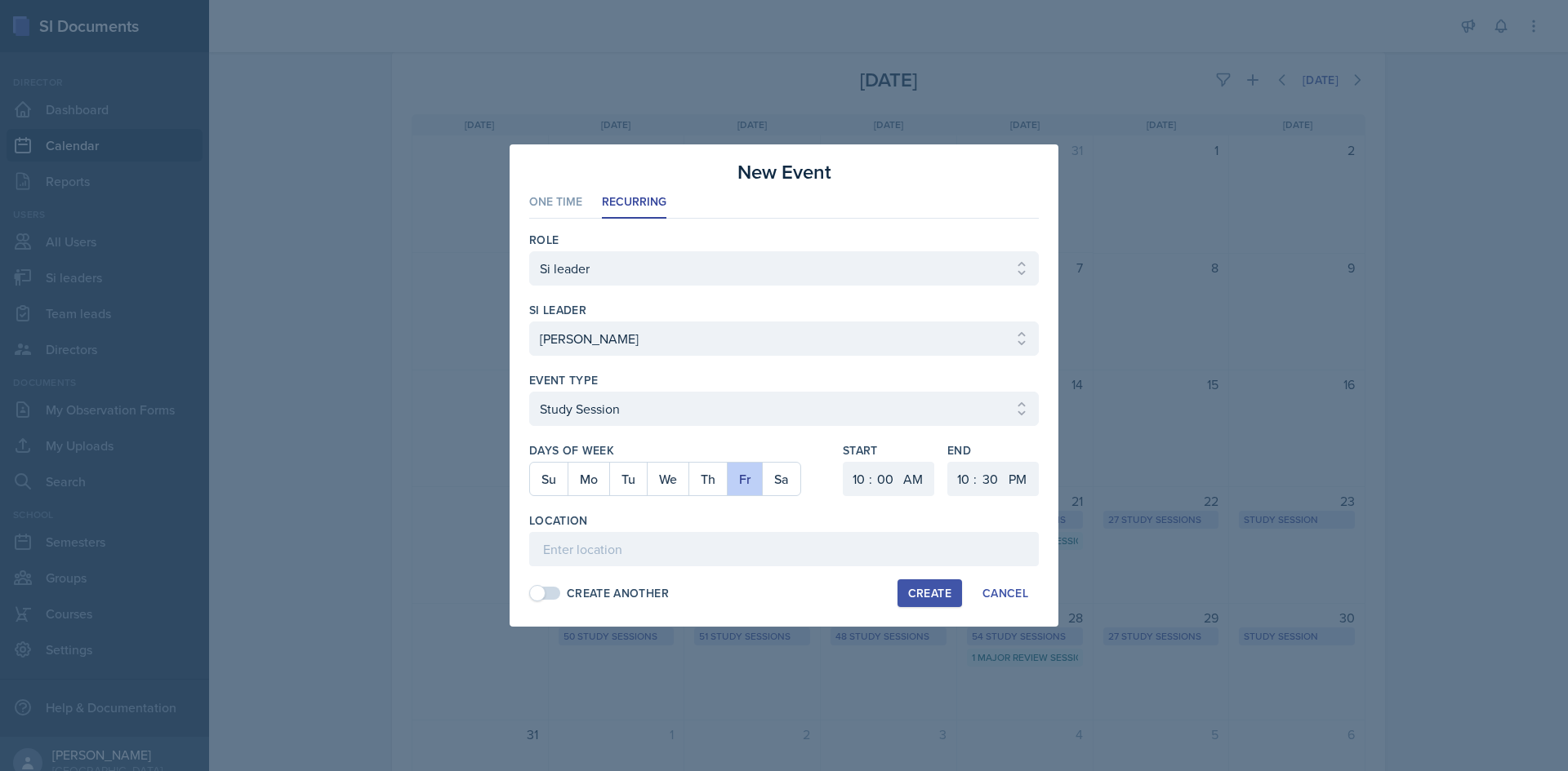
click at [988, 461] on div "End 1 2 3 4 5 6 7 8 9 10 11 12 : 00 05 10 15 20 25 30 35 40 45 50 55 AM PM" at bounding box center [993, 478] width 92 height 70
click at [988, 471] on select "00 05 10 15 20 25 30 35 40 45 50 55" at bounding box center [989, 478] width 26 height 34
select select "50"
click at [977, 462] on select "00 05 10 15 20 25 30 35 40 45 50 55" at bounding box center [989, 478] width 26 height 34
click at [1009, 473] on select "AM PM" at bounding box center [1018, 478] width 33 height 34
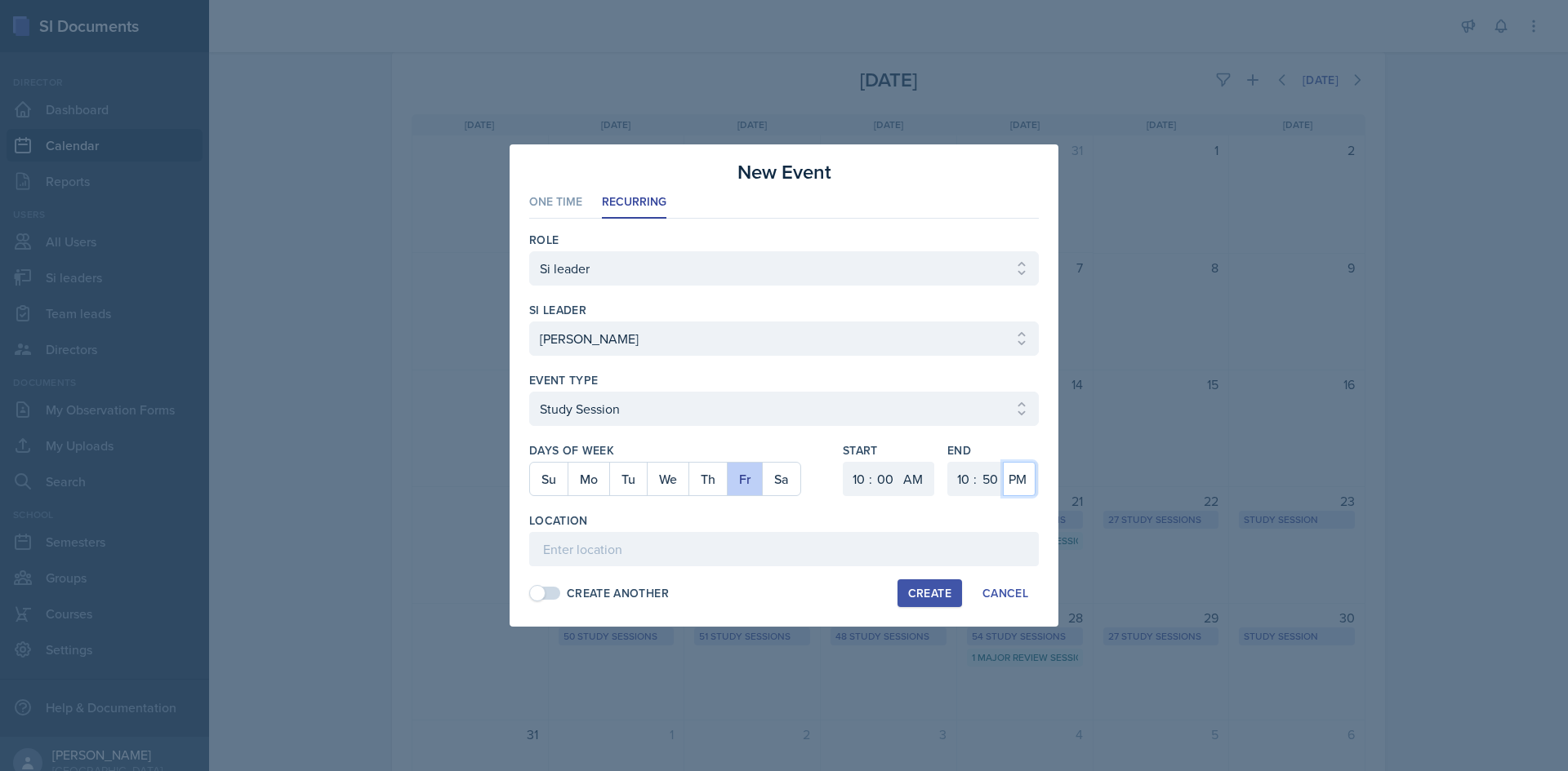
select select "AM"
click at [1003, 462] on select "AM PM" at bounding box center [1018, 478] width 33 height 34
click at [990, 539] on input at bounding box center [783, 548] width 510 height 34
paste input "Math Building (M) 112"
type input "Math Building (M) 120"
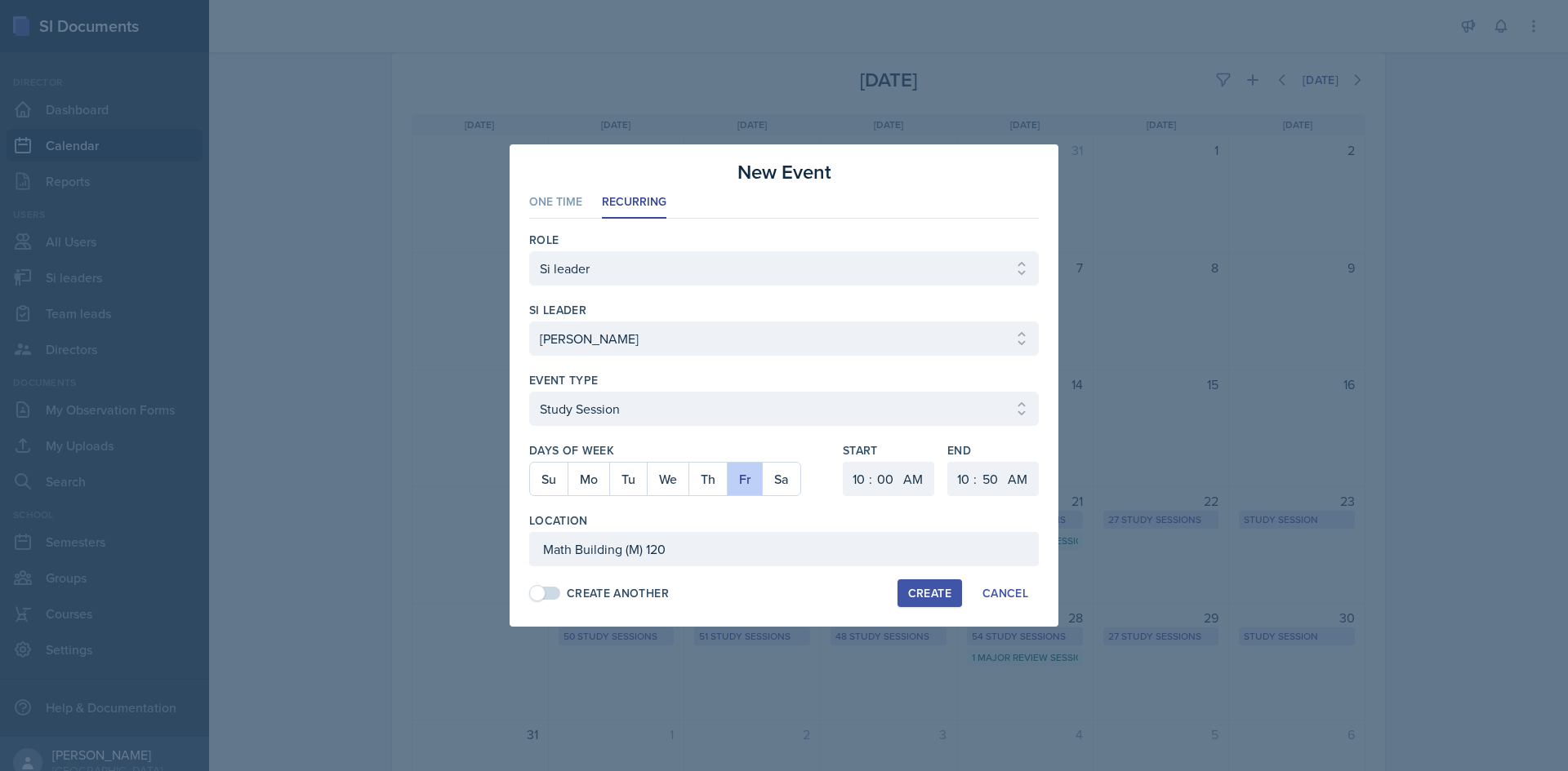
click at [935, 589] on div "Create" at bounding box center [930, 593] width 43 height 13
select select
select select "6"
select select "PM"
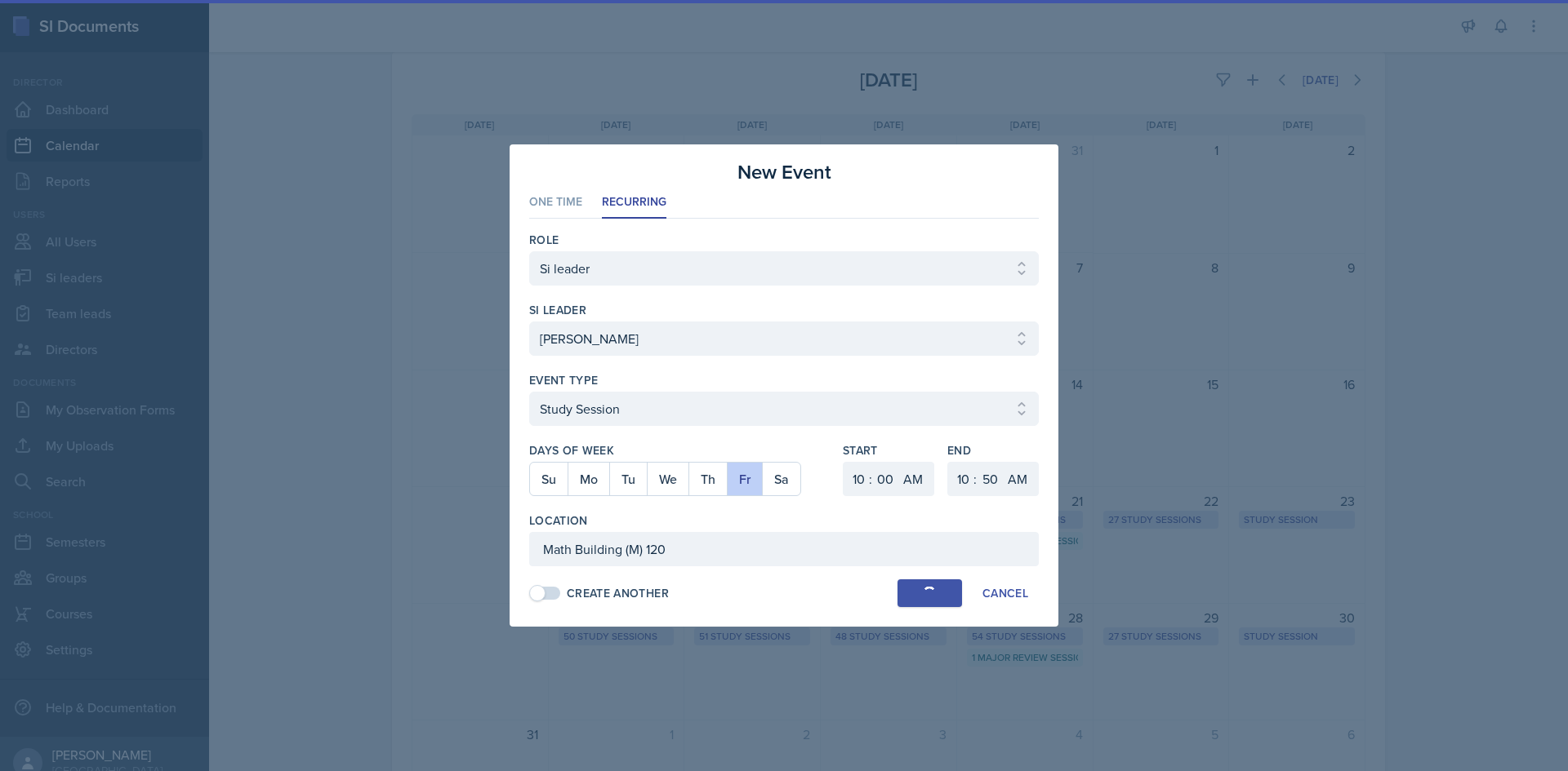
select select "6"
select select "30"
select select "PM"
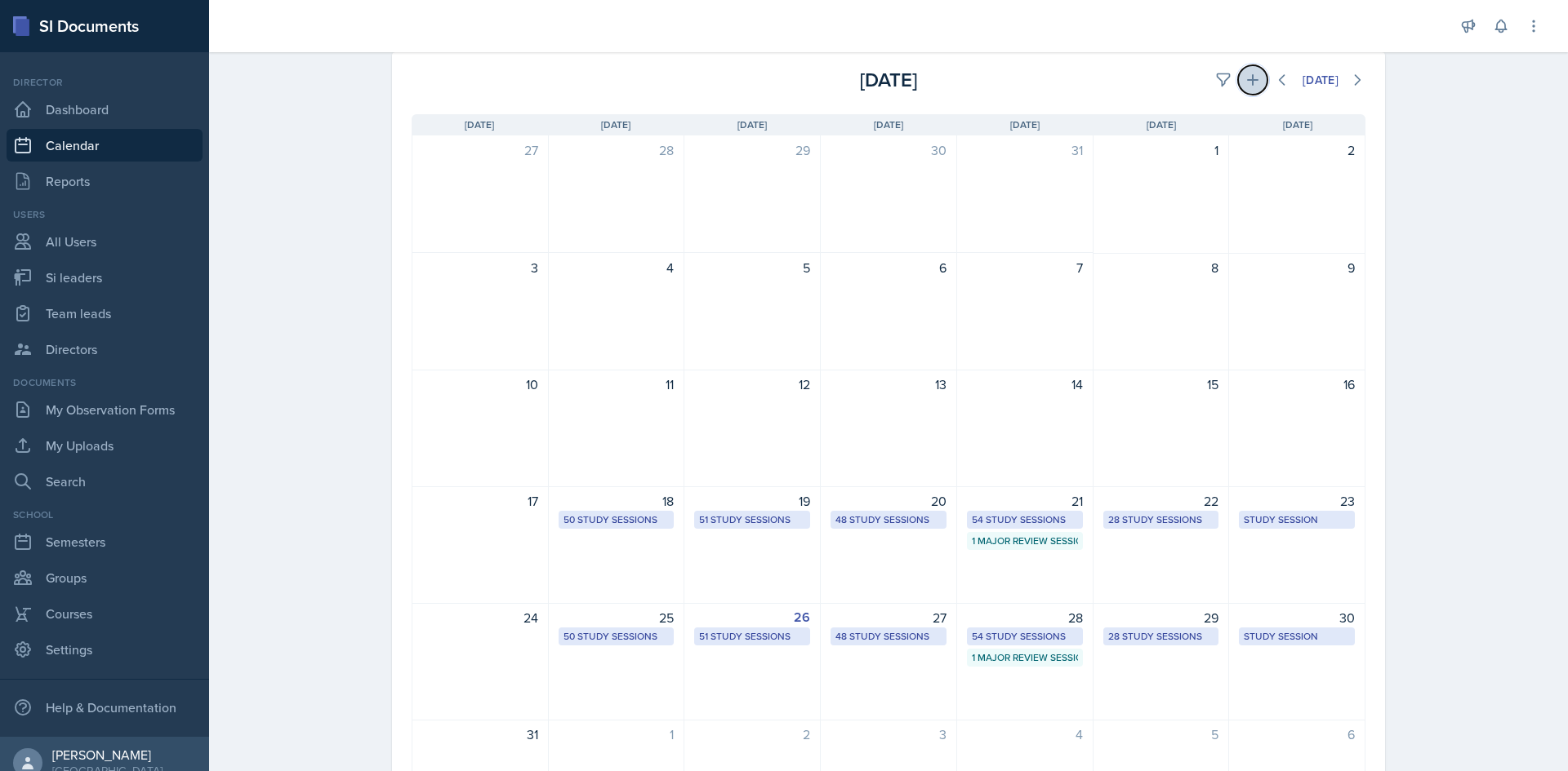
click at [1238, 82] on button at bounding box center [1252, 79] width 29 height 29
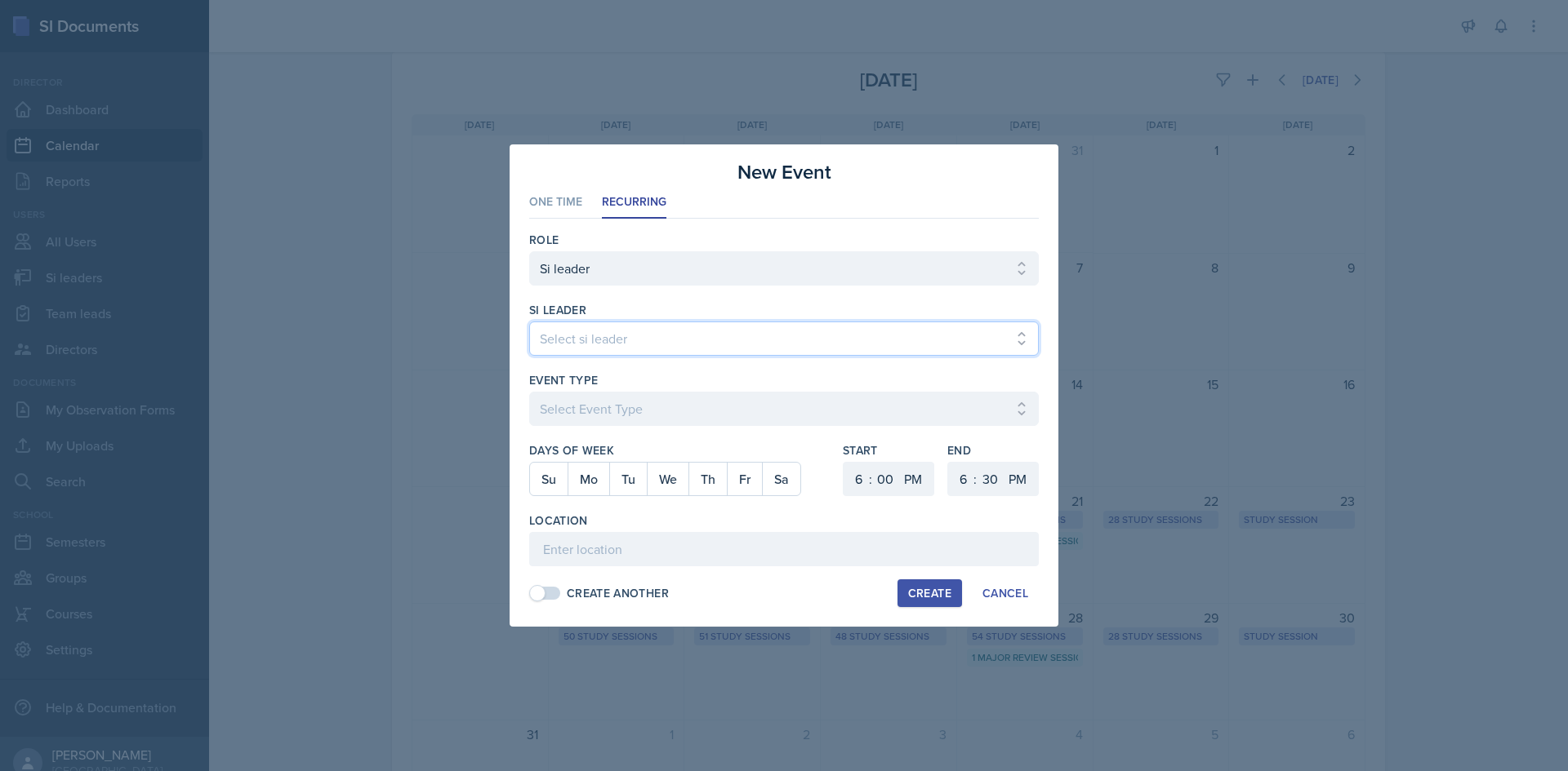
click at [615, 333] on select "Select si leader [PERSON_NAME] [PERSON_NAME] [PERSON_NAME] [PERSON_NAME] [PERSO…" at bounding box center [783, 338] width 510 height 34
select select "7acd07c8-d996-4c99-a3a2-8c87a230bf2c"
click at [529, 322] on select "Select si leader [PERSON_NAME] [PERSON_NAME] [PERSON_NAME] [PERSON_NAME] [PERSO…" at bounding box center [783, 338] width 510 height 34
click at [584, 489] on button "Mo" at bounding box center [588, 478] width 42 height 33
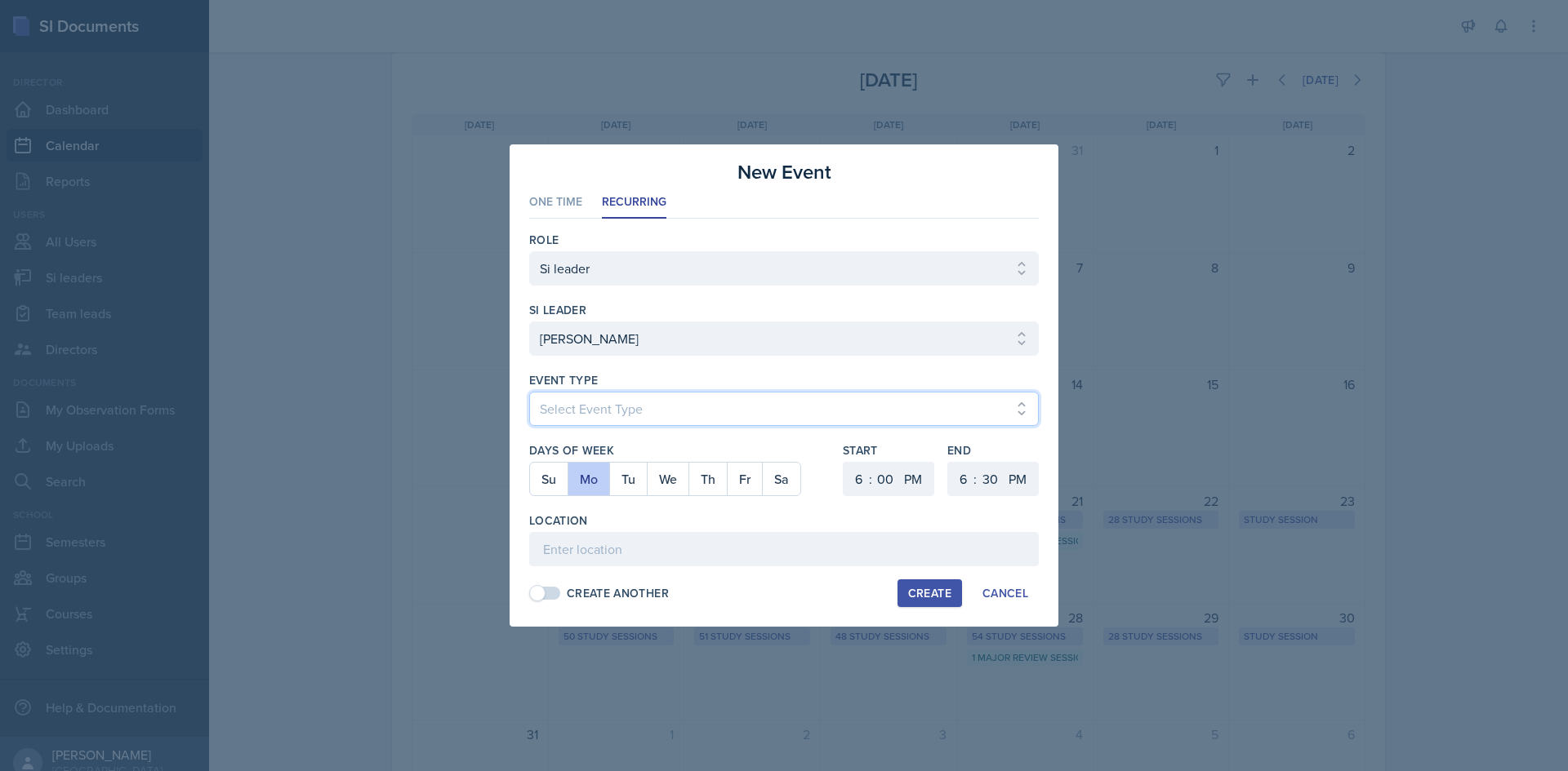
click at [616, 410] on select "Select Event Type Major Review Session Study Session" at bounding box center [783, 408] width 510 height 34
select select "d66089cd-5ee7-4f89-a345-f1bdd1643066"
click at [529, 392] on select "Select Event Type Major Review Session Study Session" at bounding box center [783, 408] width 510 height 34
click at [964, 481] on select "1 2 3 4 5 6 7 8 9 10 11 12" at bounding box center [961, 478] width 26 height 34
select select "7"
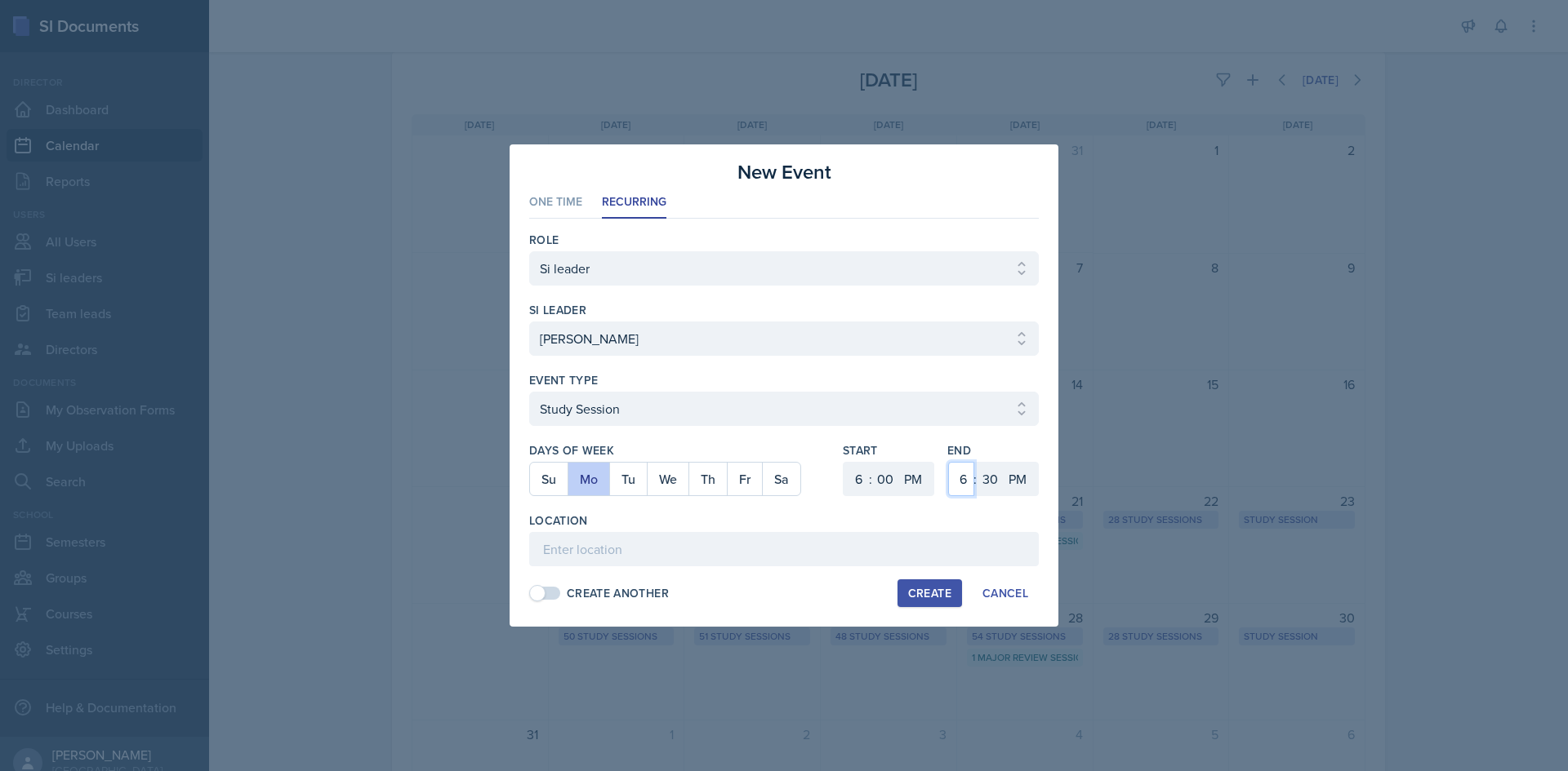
click at [948, 462] on select "1 2 3 4 5 6 7 8 9 10 11 12" at bounding box center [961, 478] width 26 height 34
click at [992, 470] on select "00 05 10 15 20 25 30 35 40 45 50 55" at bounding box center [989, 478] width 26 height 34
select select "0"
click at [977, 462] on select "00 05 10 15 20 25 30 35 40 45 50 55" at bounding box center [989, 478] width 26 height 34
click at [840, 557] on input at bounding box center [783, 548] width 510 height 34
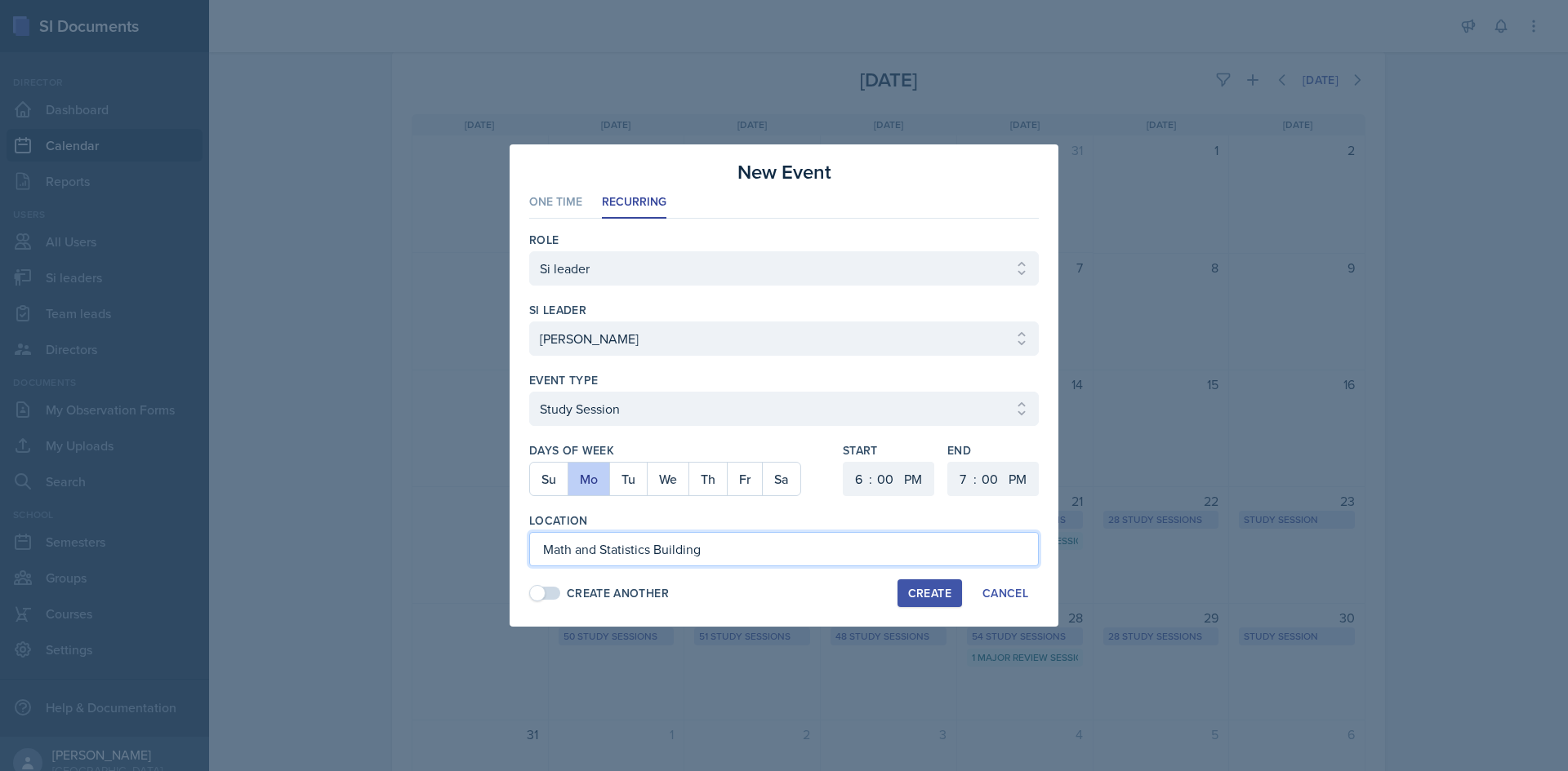
click at [752, 541] on input "Math and Statistics Building" at bounding box center [783, 548] width 510 height 34
type input "Math and Statistics Building 108"
click at [904, 587] on button "Create" at bounding box center [929, 593] width 64 height 28
select select
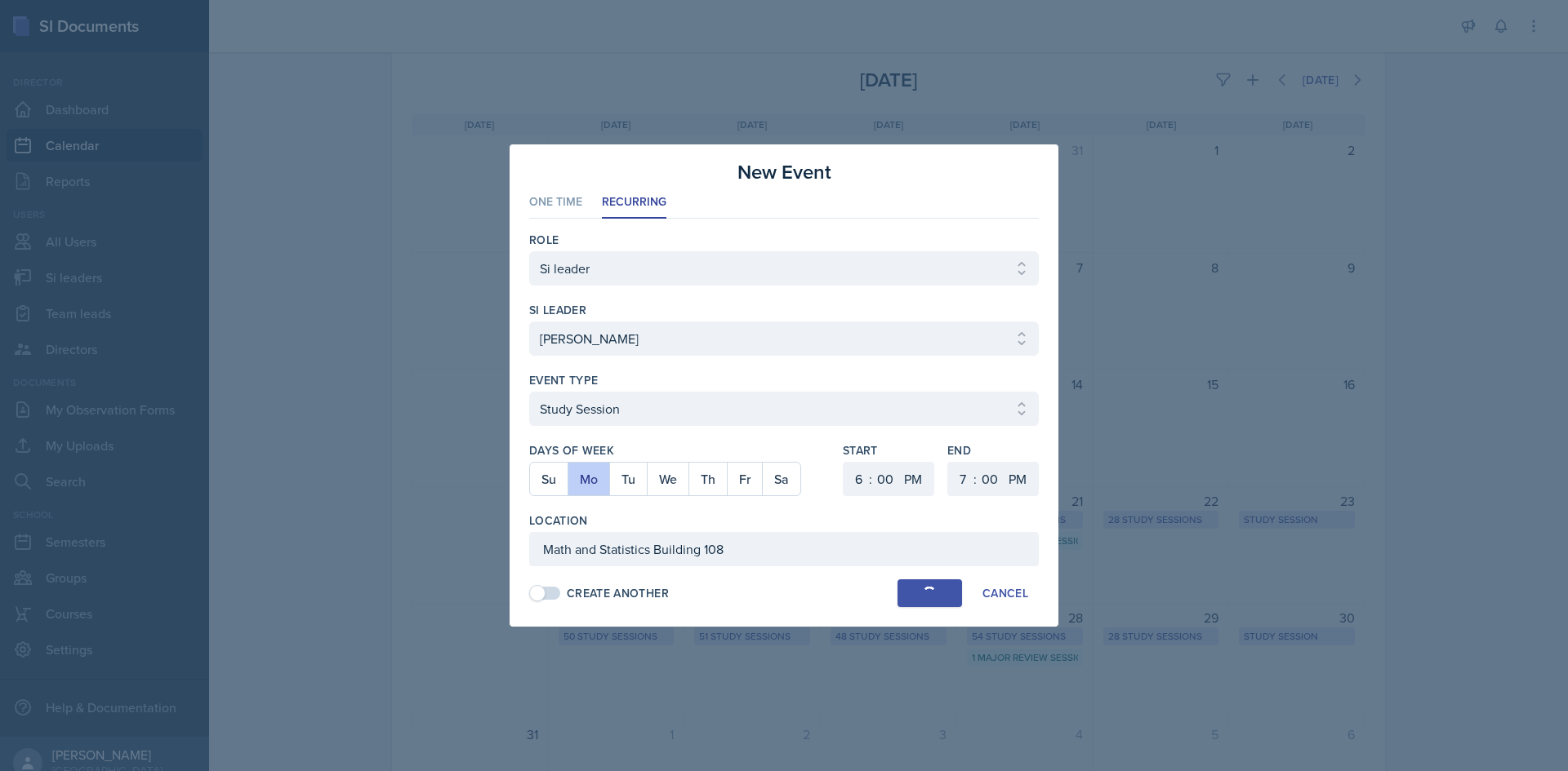
select select "6"
select select "30"
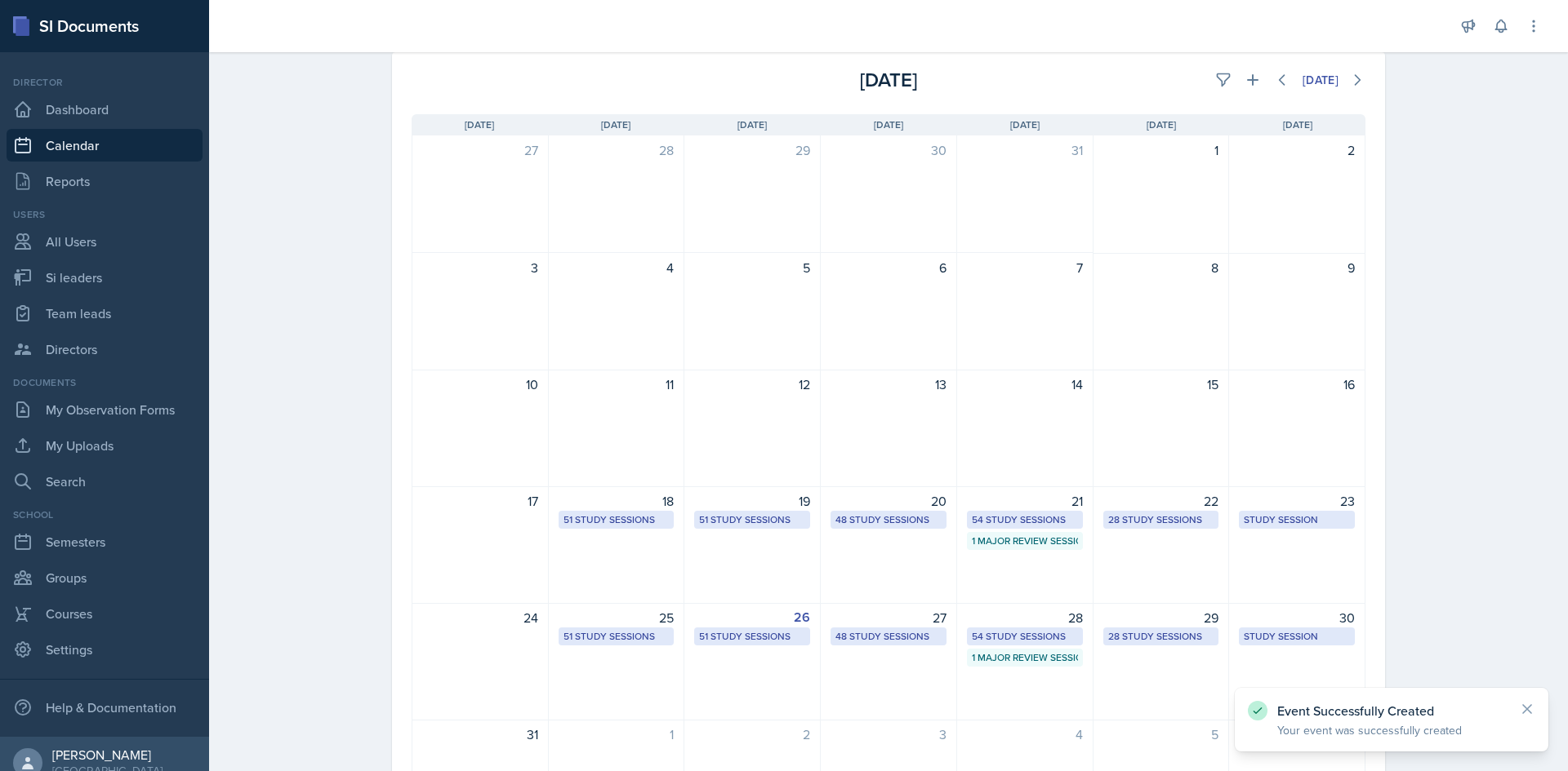
click at [1254, 91] on div "[DATE]" at bounding box center [1206, 79] width 318 height 29
click at [1254, 88] on button at bounding box center [1252, 79] width 29 height 29
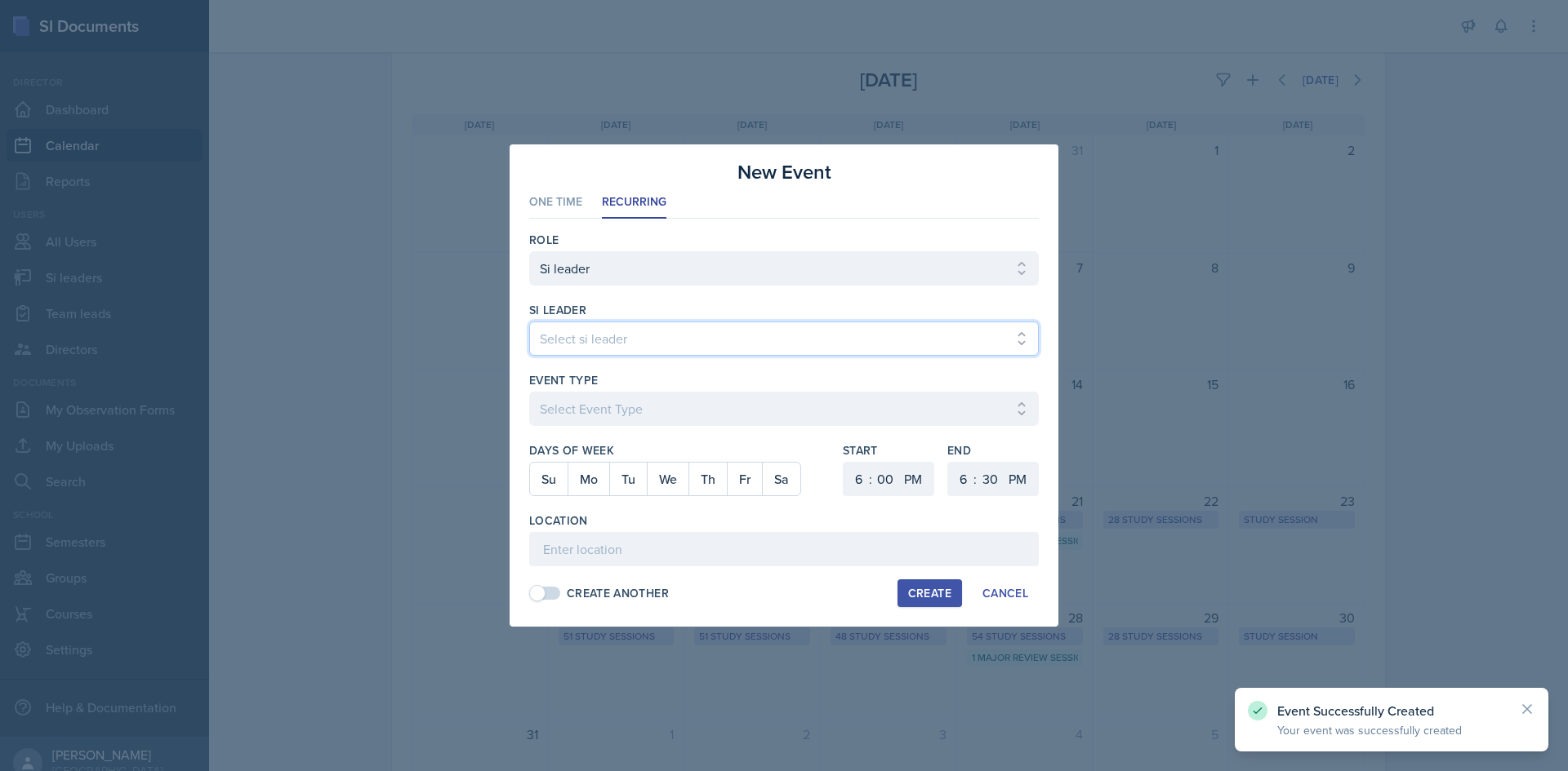
click at [803, 345] on select "Select si leader [PERSON_NAME] [PERSON_NAME] [PERSON_NAME] [PERSON_NAME] [PERSO…" at bounding box center [783, 338] width 510 height 34
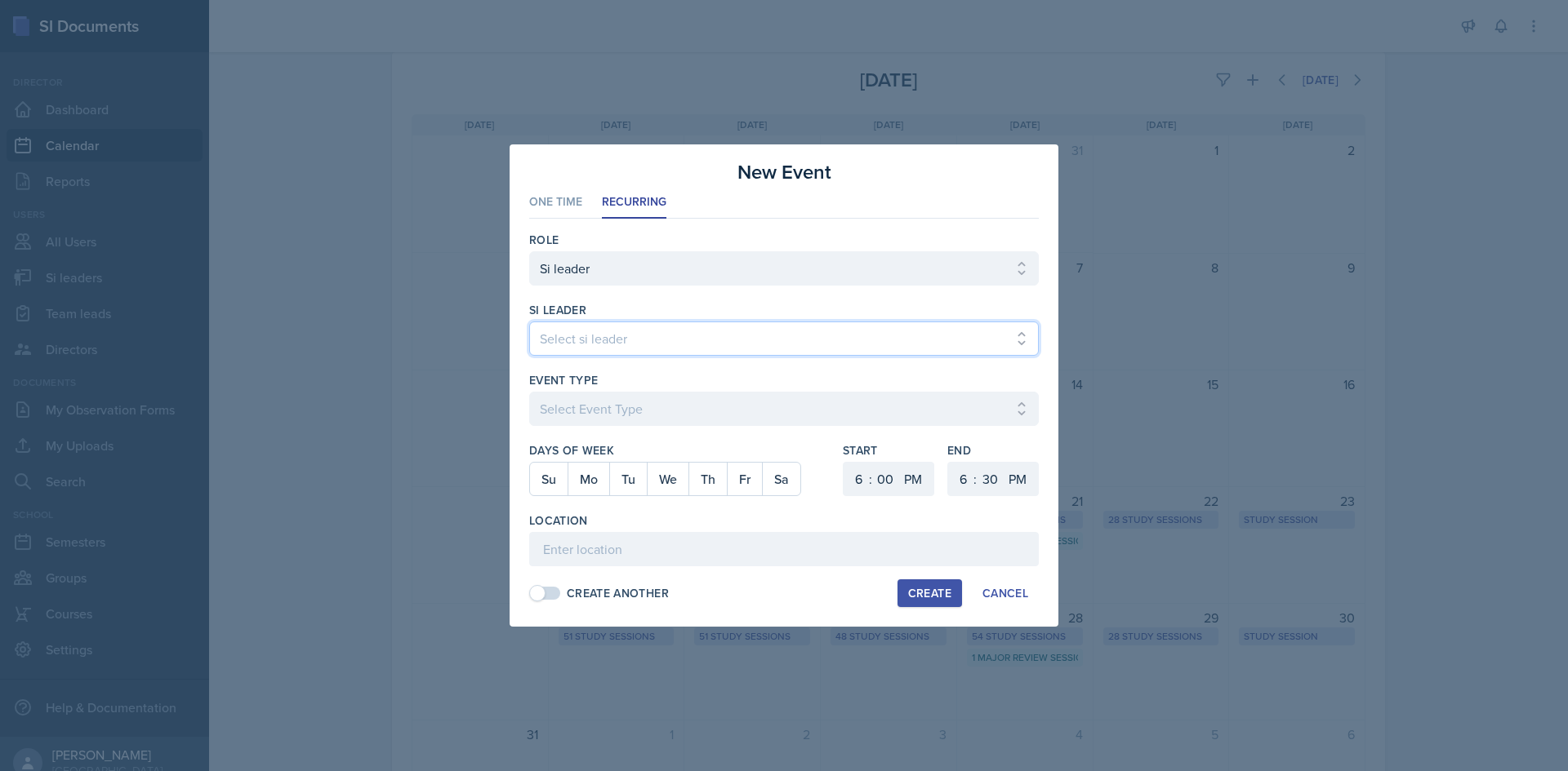
select select "7acd07c8-d996-4c99-a3a2-8c87a230bf2c"
click at [529, 322] on select "Select si leader [PERSON_NAME] [PERSON_NAME] [PERSON_NAME] [PERSON_NAME] [PERSO…" at bounding box center [783, 338] width 510 height 34
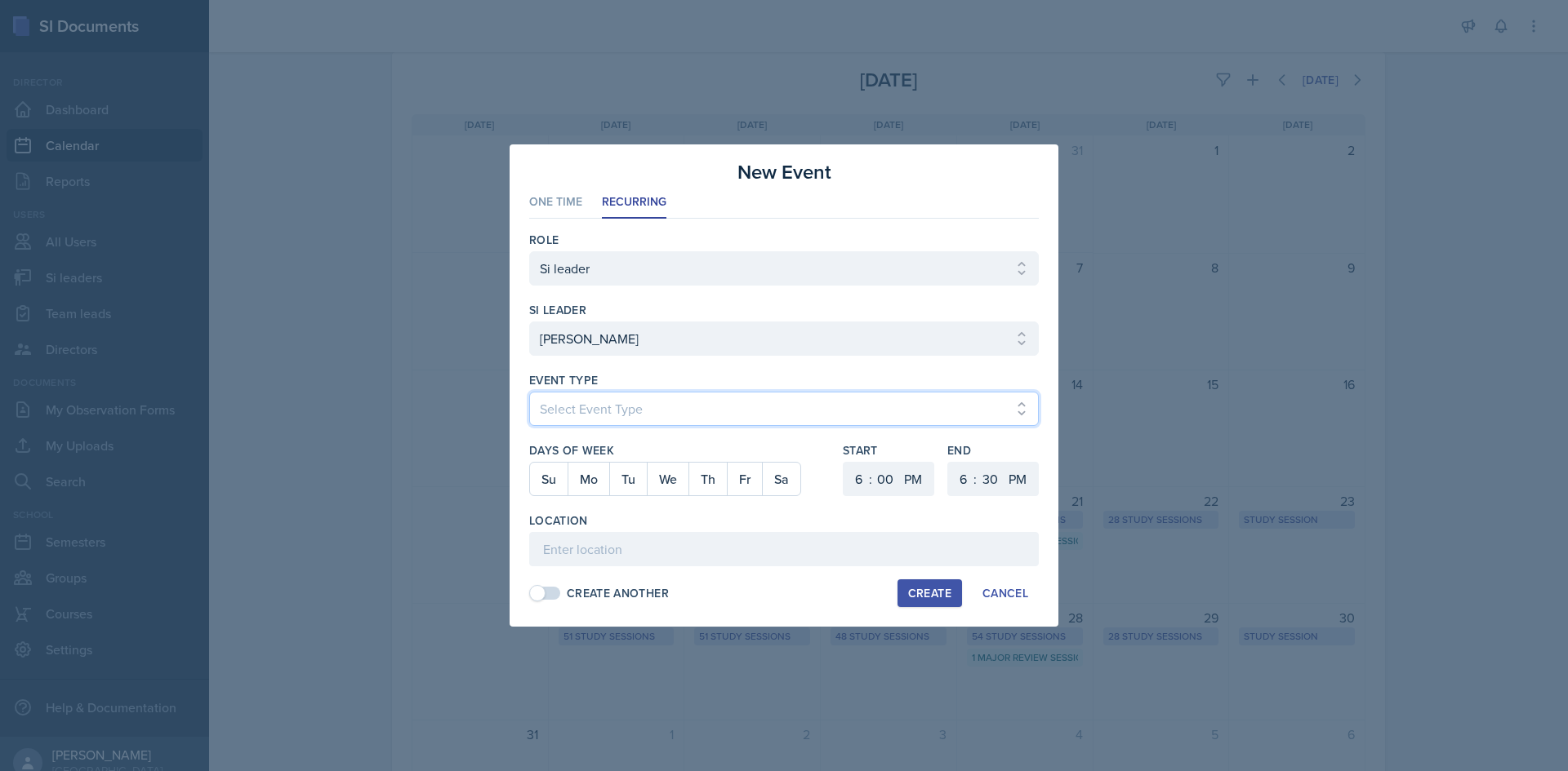
click at [655, 405] on select "Select Event Type Major Review Session Study Session" at bounding box center [783, 408] width 510 height 34
select select "d66089cd-5ee7-4f89-a345-f1bdd1643066"
click at [529, 392] on select "Select Event Type Major Review Session Study Session" at bounding box center [783, 408] width 510 height 34
click at [734, 488] on button "Fr" at bounding box center [744, 478] width 35 height 33
click at [958, 477] on select "1 2 3 4 5 6 7 8 9 10 11 12" at bounding box center [961, 478] width 26 height 34
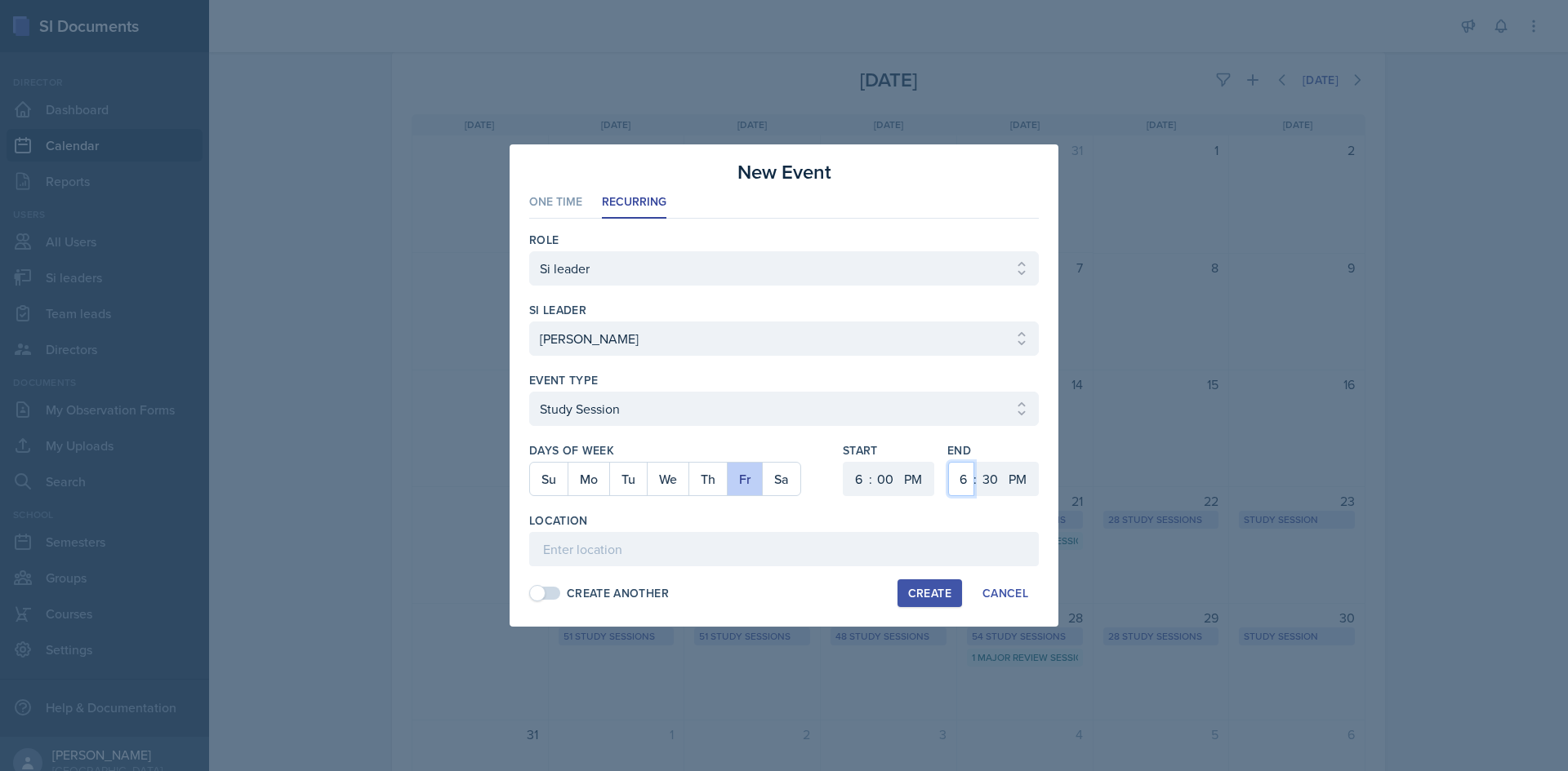
select select "7"
click at [948, 462] on select "1 2 3 4 5 6 7 8 9 10 11 12" at bounding box center [961, 478] width 26 height 34
drag, startPoint x: 998, startPoint y: 478, endPoint x: 998, endPoint y: 463, distance: 15.0
click at [998, 473] on select "00 05 10 15 20 25 30 35 40 45 50 55" at bounding box center [989, 478] width 26 height 34
select select "0"
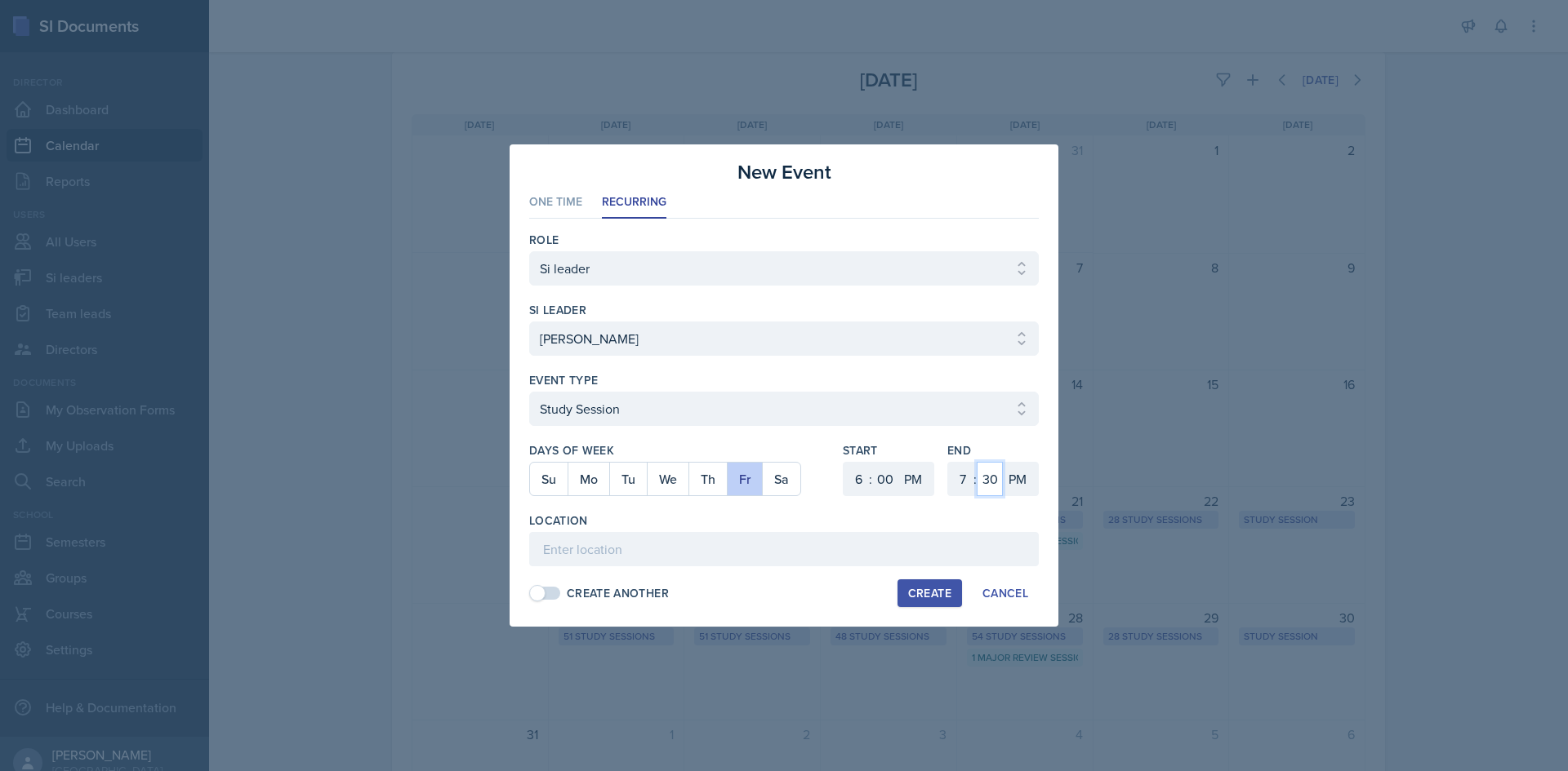
click at [977, 462] on select "00 05 10 15 20 25 30 35 40 45 50 55" at bounding box center [989, 478] width 26 height 34
click at [829, 553] on input at bounding box center [783, 548] width 510 height 34
click at [585, 538] on input at bounding box center [783, 548] width 510 height 34
paste input "https://teams.microsoft.com/l/meetup-join/19%3ameeting_MTgwZWQ3M2QtZWM4Zi00ODYy…"
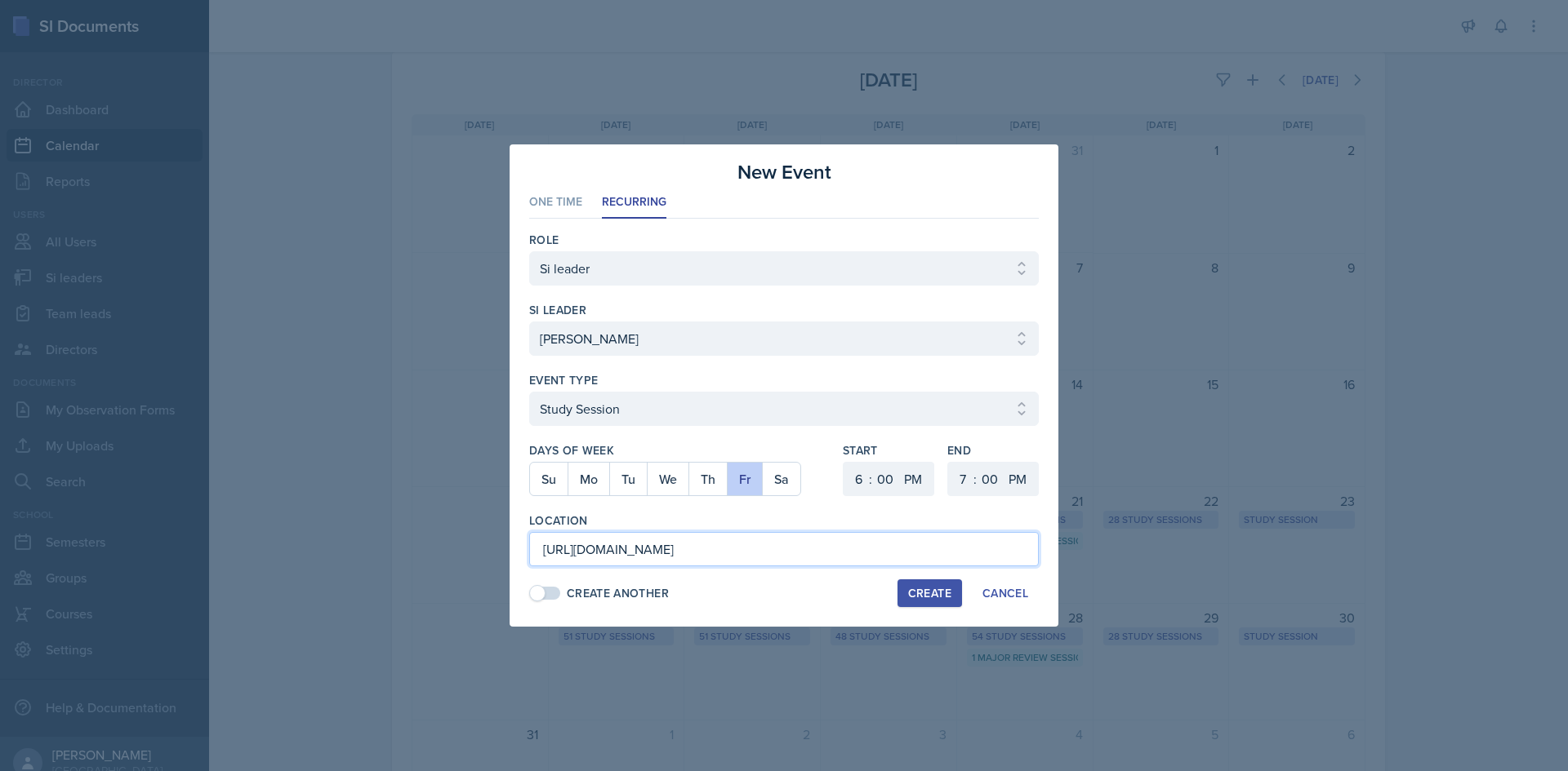
type input "https://teams.microsoft.com/l/meetup-join/19%3ameeting_MTgwZWQ3M2QtZWM4Zi00ODYy…"
click at [926, 583] on button "Create" at bounding box center [929, 593] width 64 height 28
select select
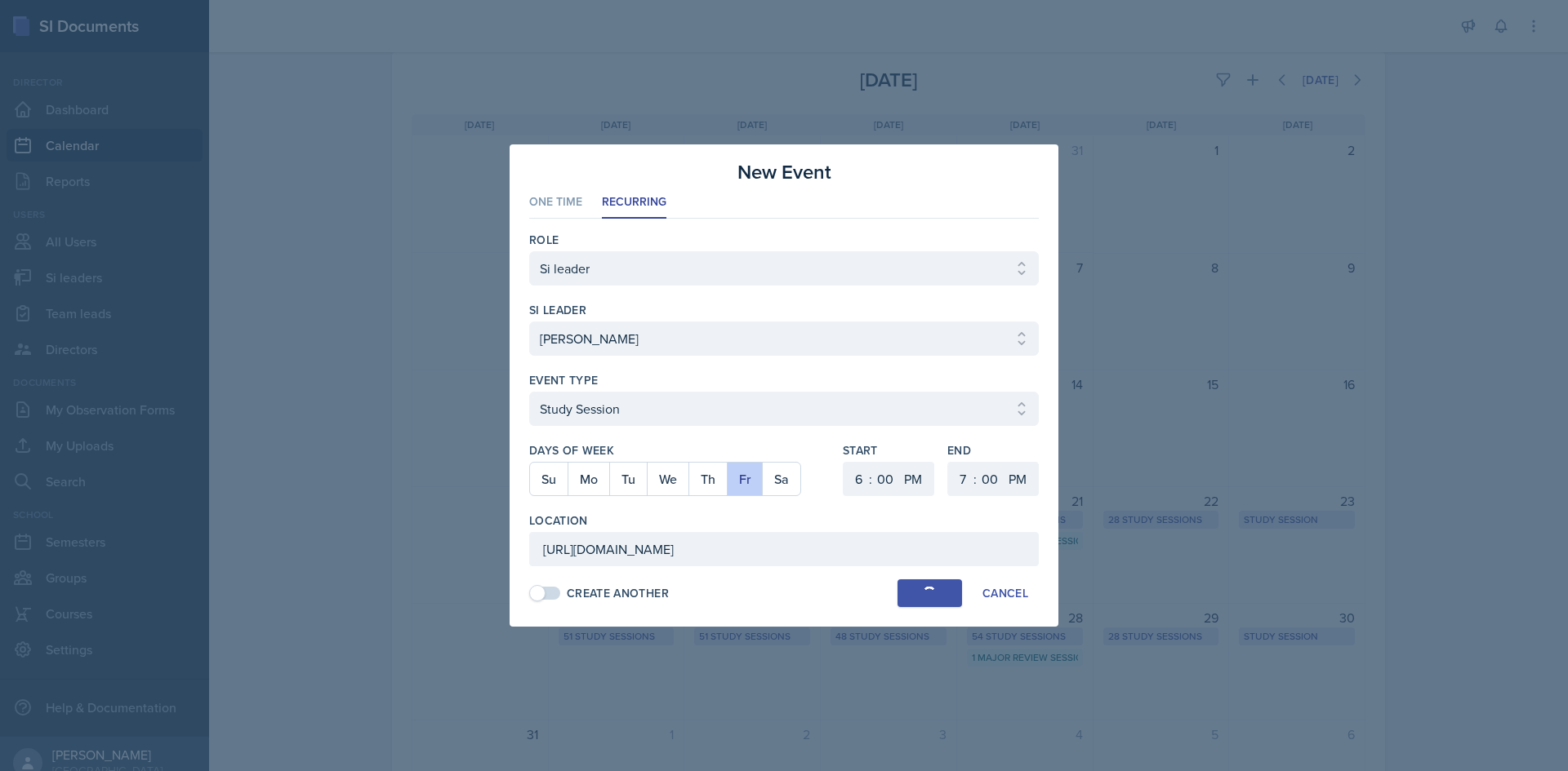
select select "6"
select select "30"
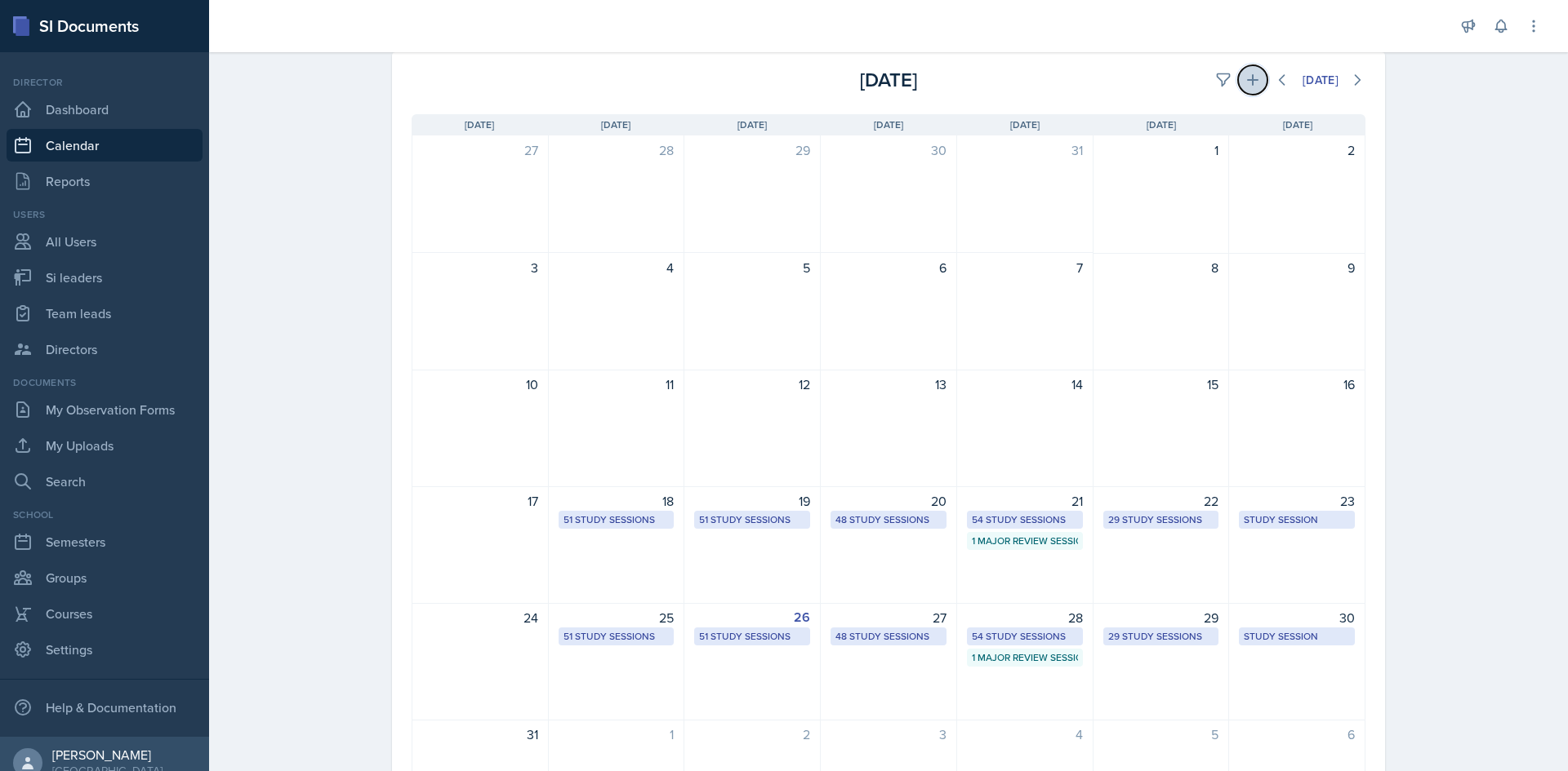
click at [1244, 82] on icon at bounding box center [1253, 80] width 17 height 17
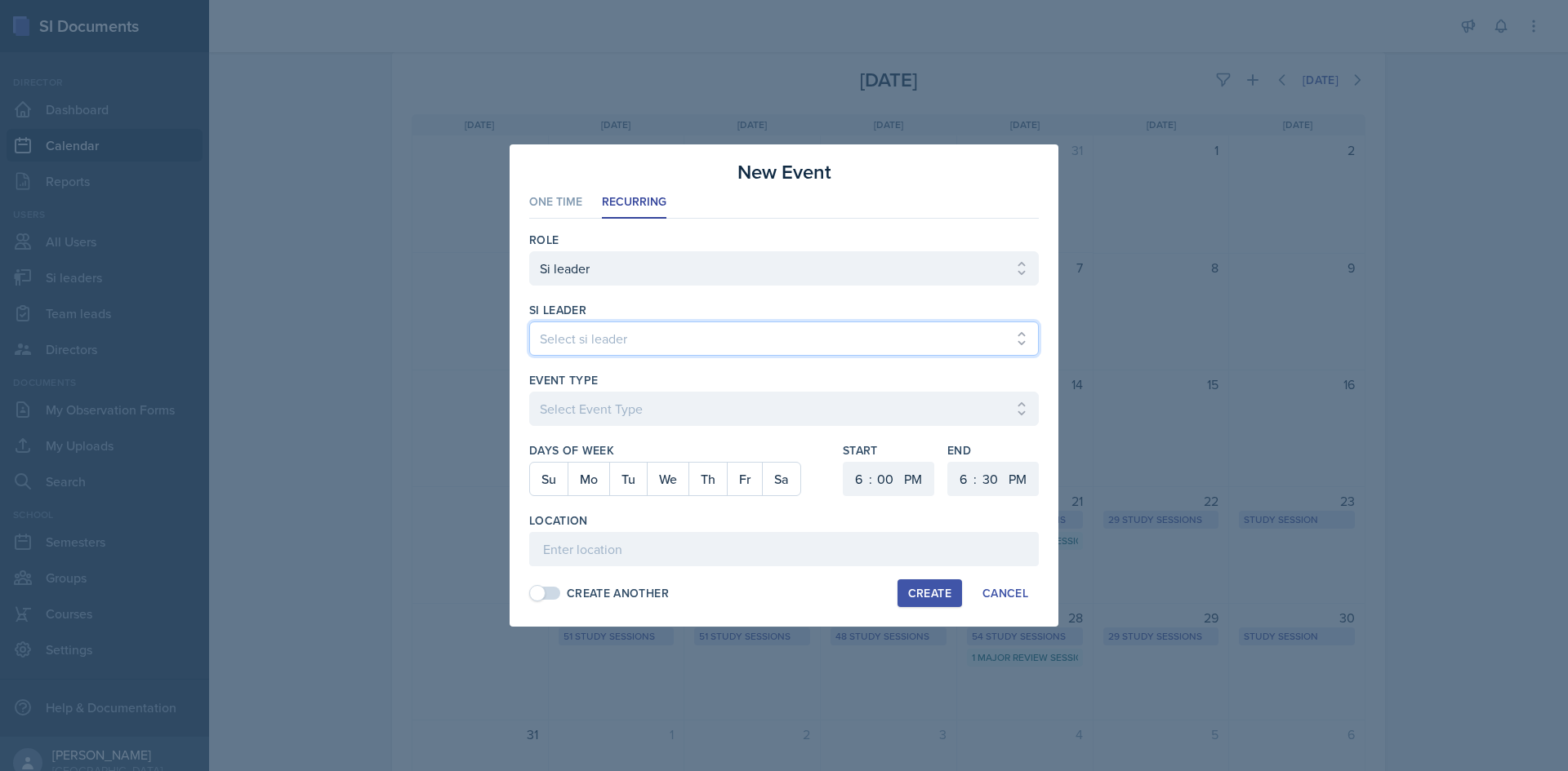
click at [777, 324] on select "Select si leader [PERSON_NAME] [PERSON_NAME] [PERSON_NAME] [PERSON_NAME] [PERSO…" at bounding box center [783, 338] width 510 height 34
select select "e0d55b72-bd17-47a8-a74b-86ba6ddb295e"
click at [529, 322] on select "Select si leader [PERSON_NAME] [PERSON_NAME] [PERSON_NAME] [PERSON_NAME] [PERSO…" at bounding box center [783, 338] width 510 height 34
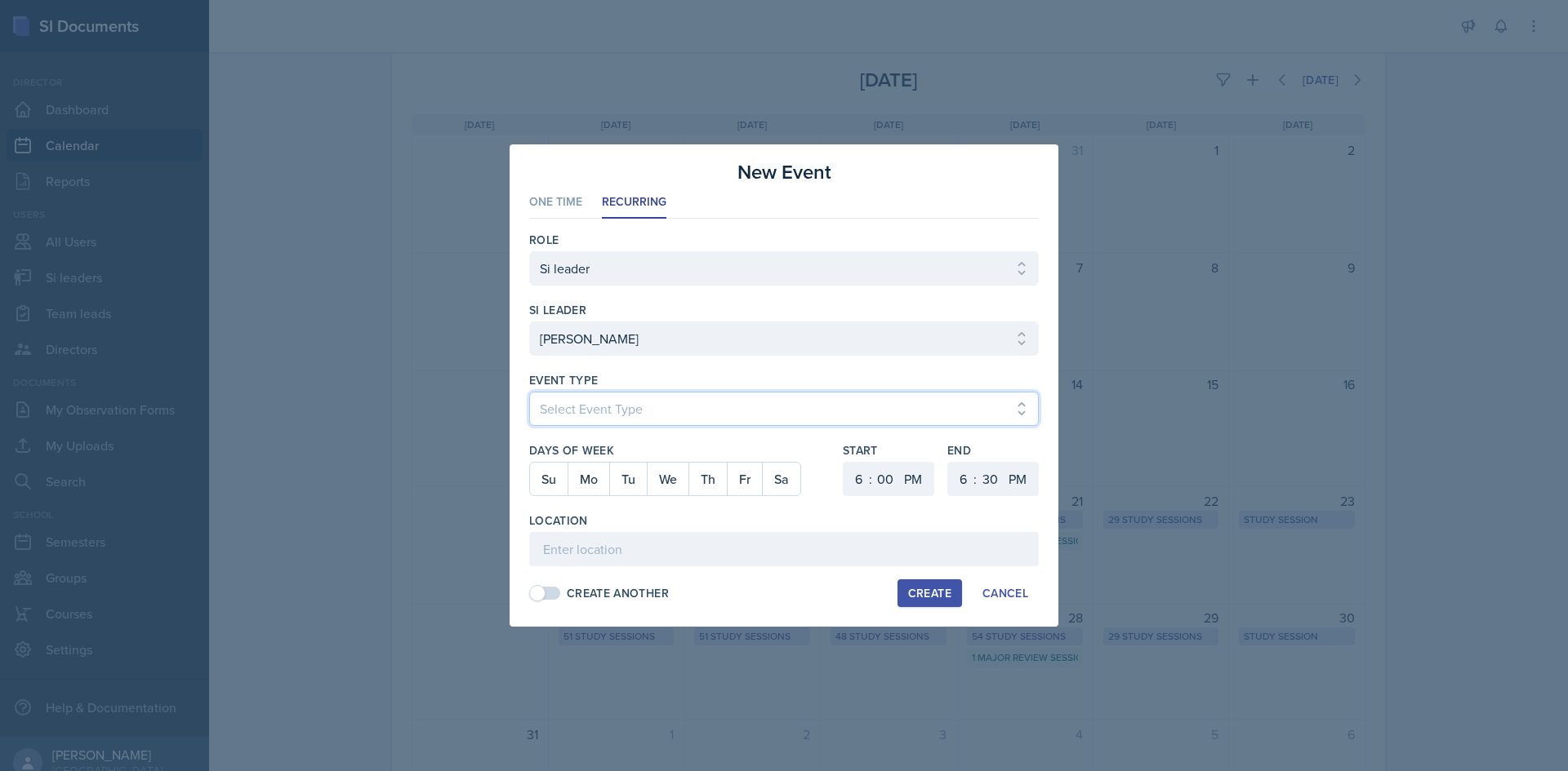
click at [672, 393] on select "Select Event Type Major Review Session Study Session" at bounding box center [783, 408] width 510 height 34
select select "d66089cd-5ee7-4f89-a345-f1bdd1643066"
click at [529, 392] on select "Select Event Type Major Review Session Study Session" at bounding box center [783, 408] width 510 height 34
click at [580, 480] on button "Mo" at bounding box center [588, 478] width 42 height 33
click at [865, 479] on select "1 2 3 4 5 6 7 8 9 10 11 12" at bounding box center [856, 478] width 26 height 34
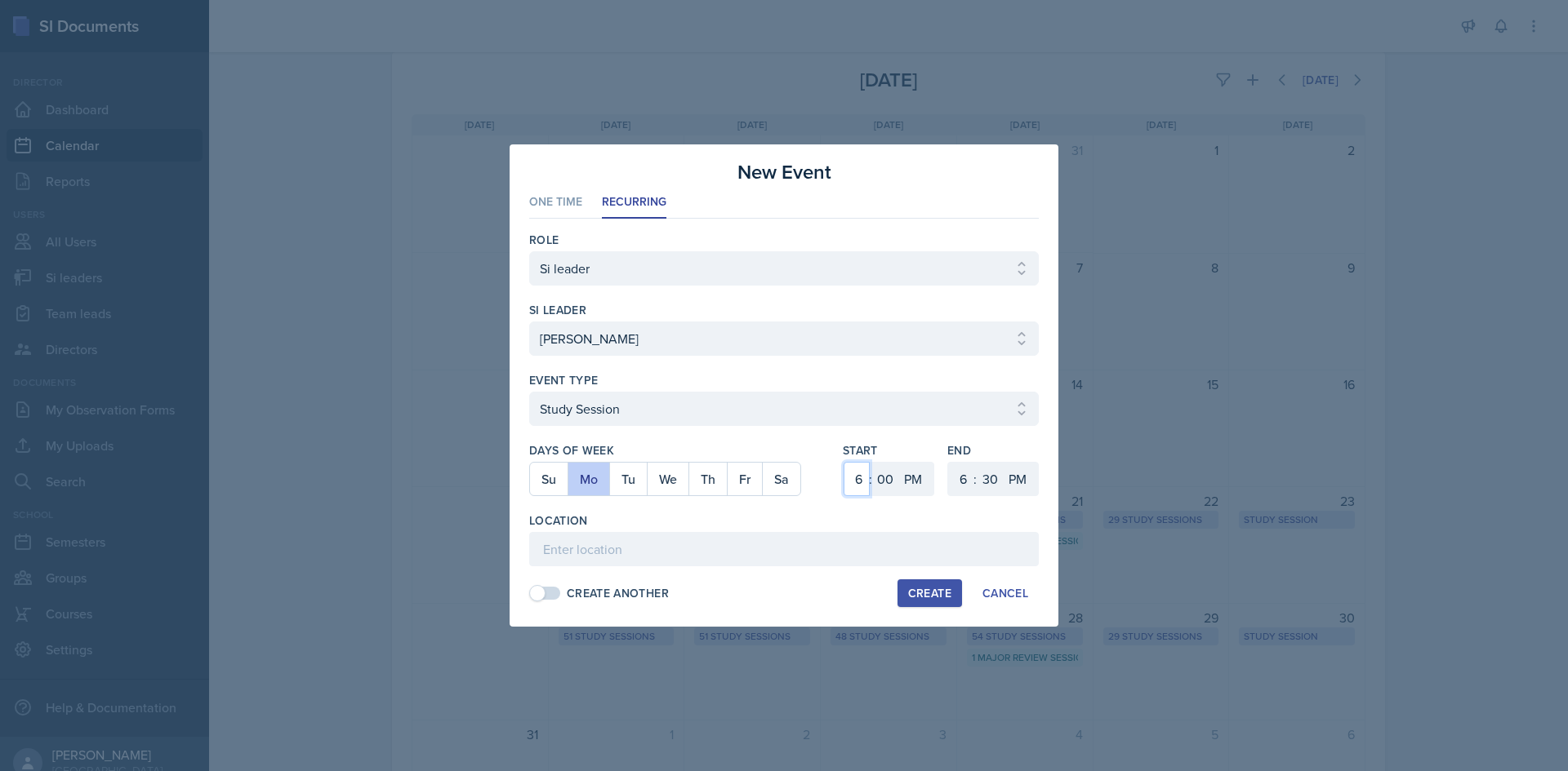
select select "3"
click at [843, 462] on select "1 2 3 4 5 6 7 8 9 10 11 12" at bounding box center [856, 478] width 26 height 34
click at [969, 494] on select "1 2 3 4 5 6 7 8 9 10 11 12" at bounding box center [961, 478] width 26 height 34
select select "4"
click at [948, 462] on select "1 2 3 4 5 6 7 8 9 10 11 12" at bounding box center [961, 478] width 26 height 34
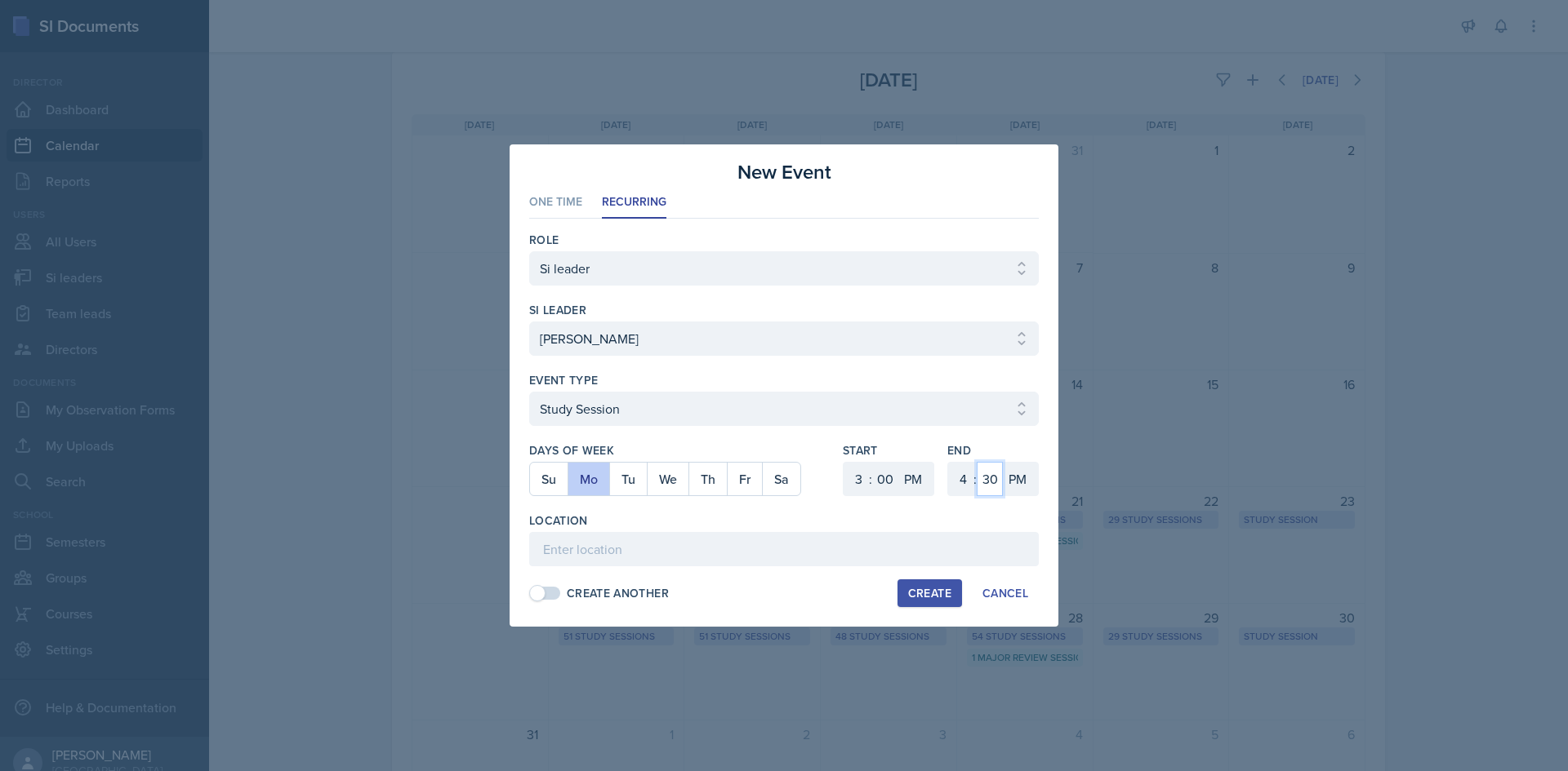
drag, startPoint x: 985, startPoint y: 493, endPoint x: 989, endPoint y: 467, distance: 26.3
click at [986, 490] on select "00 05 10 15 20 25 30 35 40 45 50 55" at bounding box center [989, 478] width 26 height 34
select select "0"
click at [977, 462] on select "00 05 10 15 20 25 30 35 40 45 50 55" at bounding box center [989, 478] width 26 height 34
click at [821, 559] on input at bounding box center [783, 548] width 510 height 34
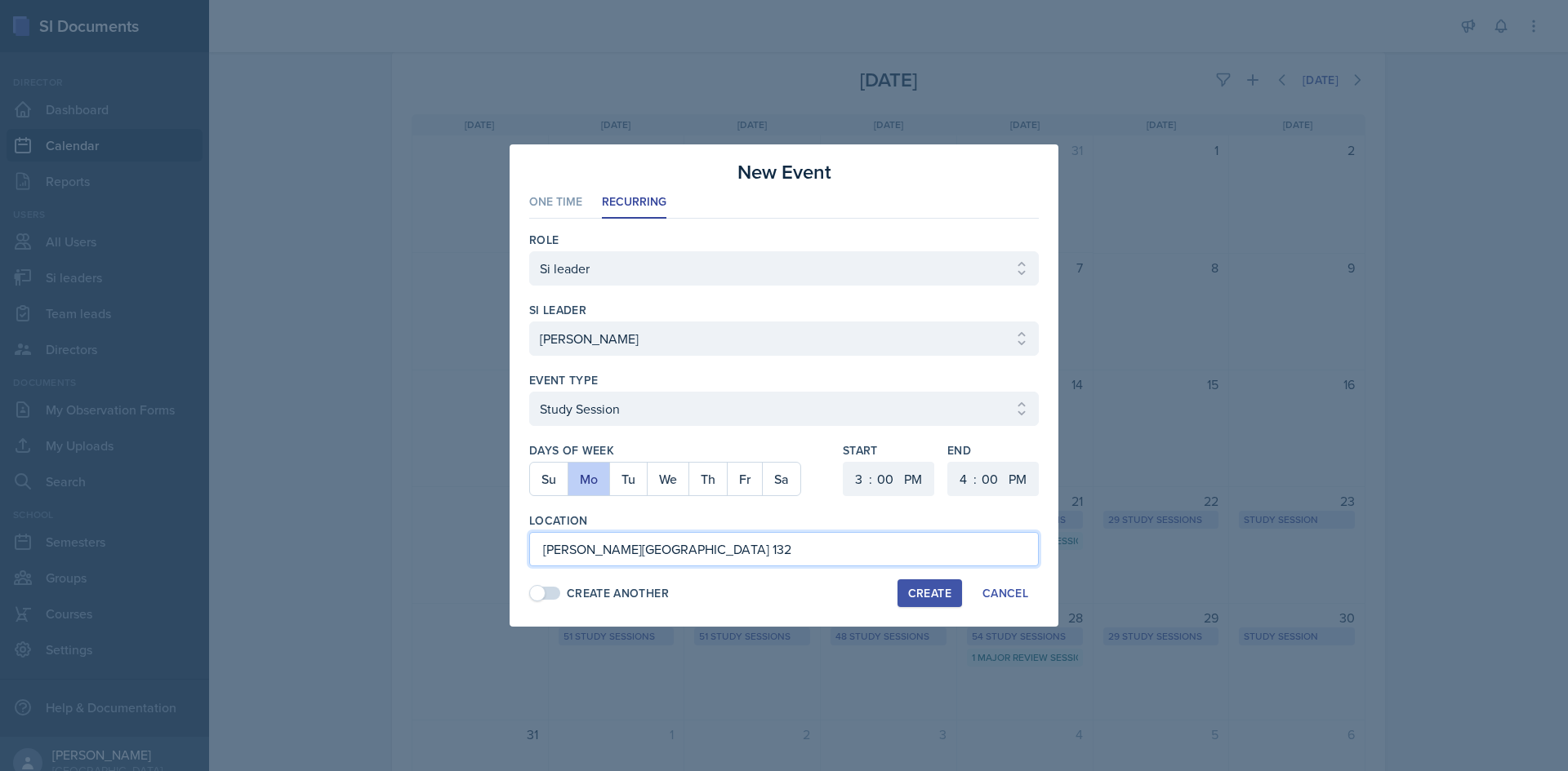
type input "Bagwell Education Building 132"
click at [751, 567] on div "Role Select Role Si leader Team lead Director si leader Select si leader Abeer …" at bounding box center [783, 416] width 510 height 395
click at [755, 553] on input "Bagwell Education Building 132" at bounding box center [783, 548] width 510 height 34
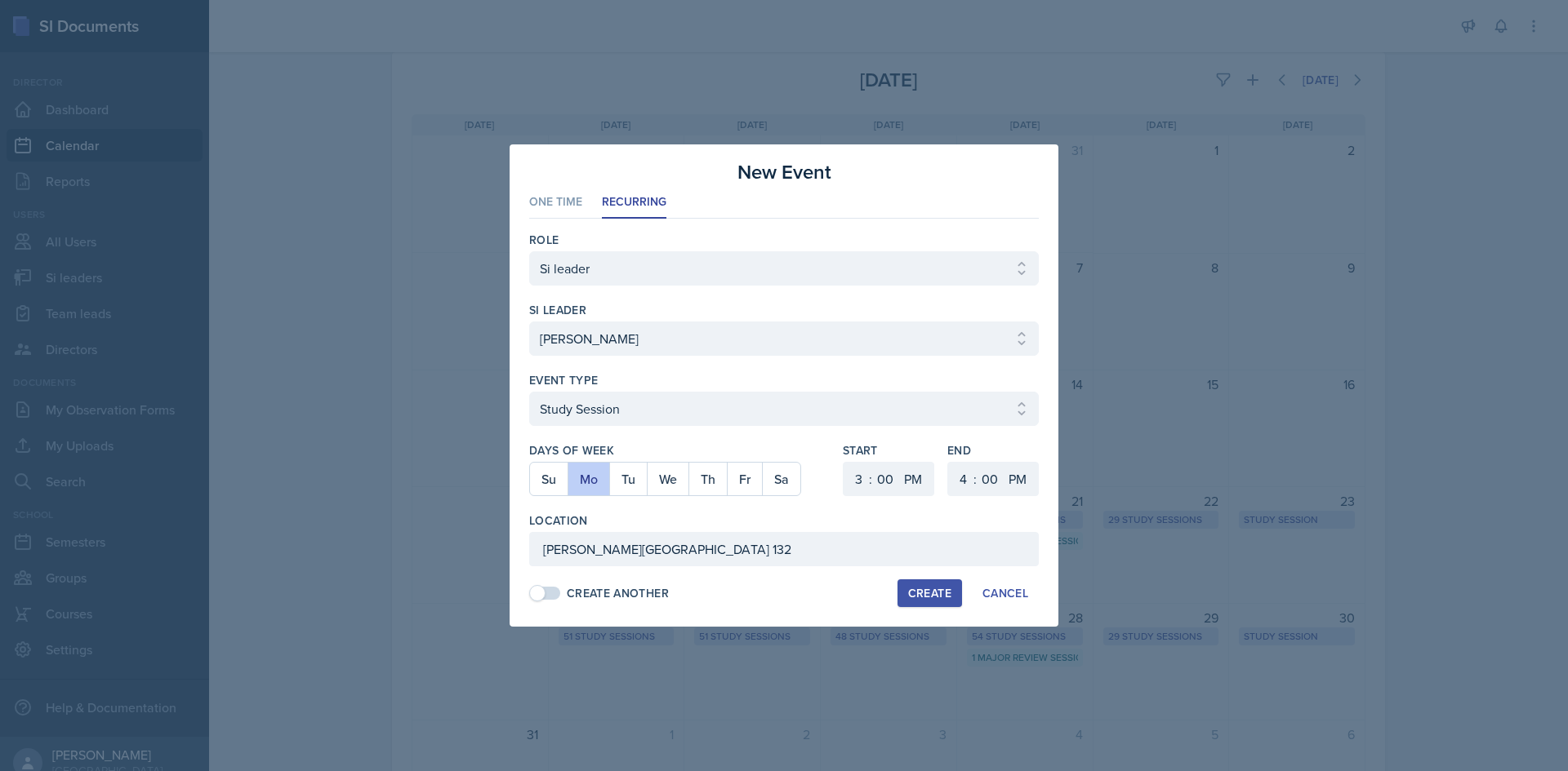
click at [920, 593] on div "Create" at bounding box center [930, 593] width 43 height 13
select select
select select "6"
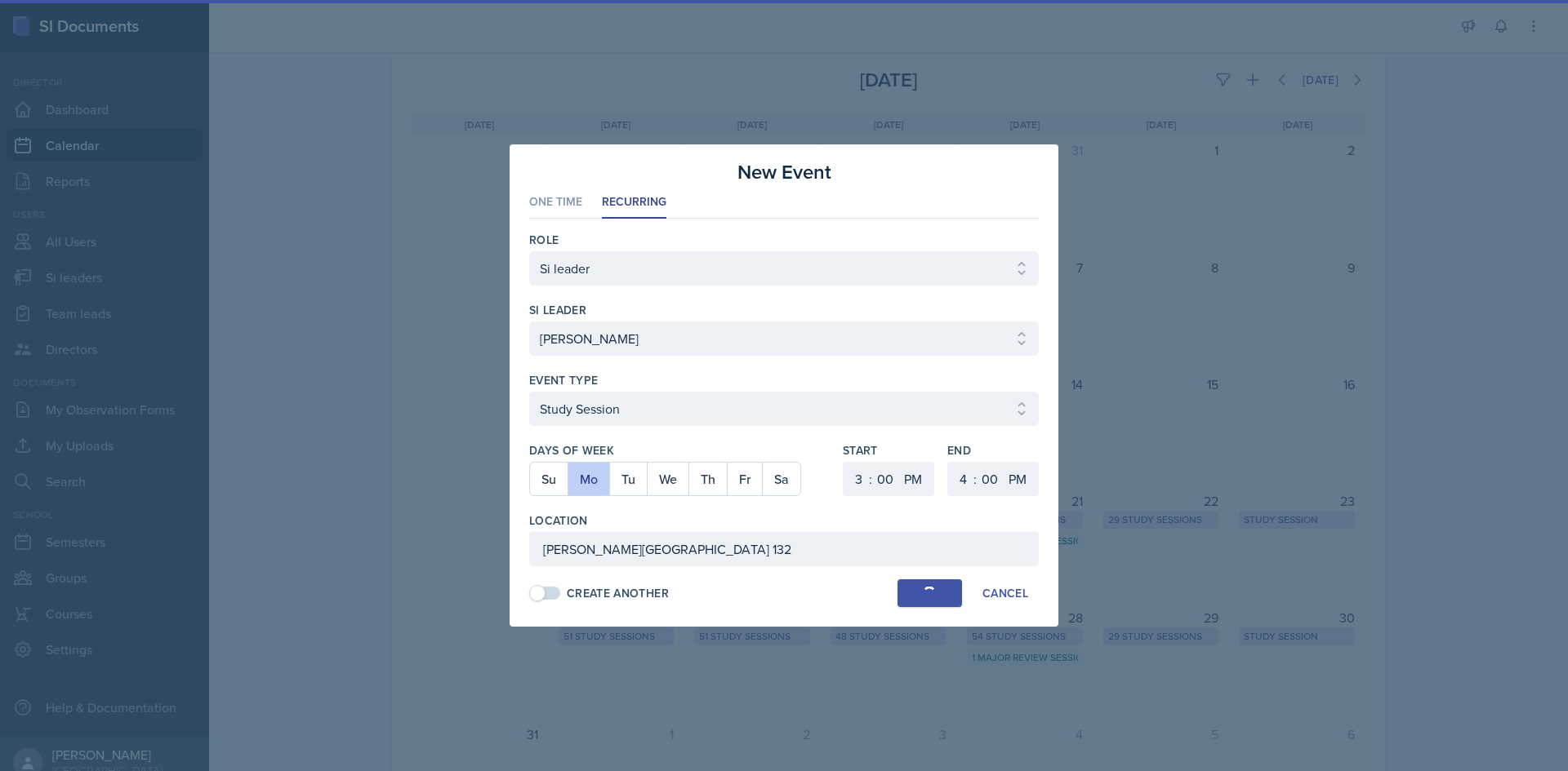
select select "30"
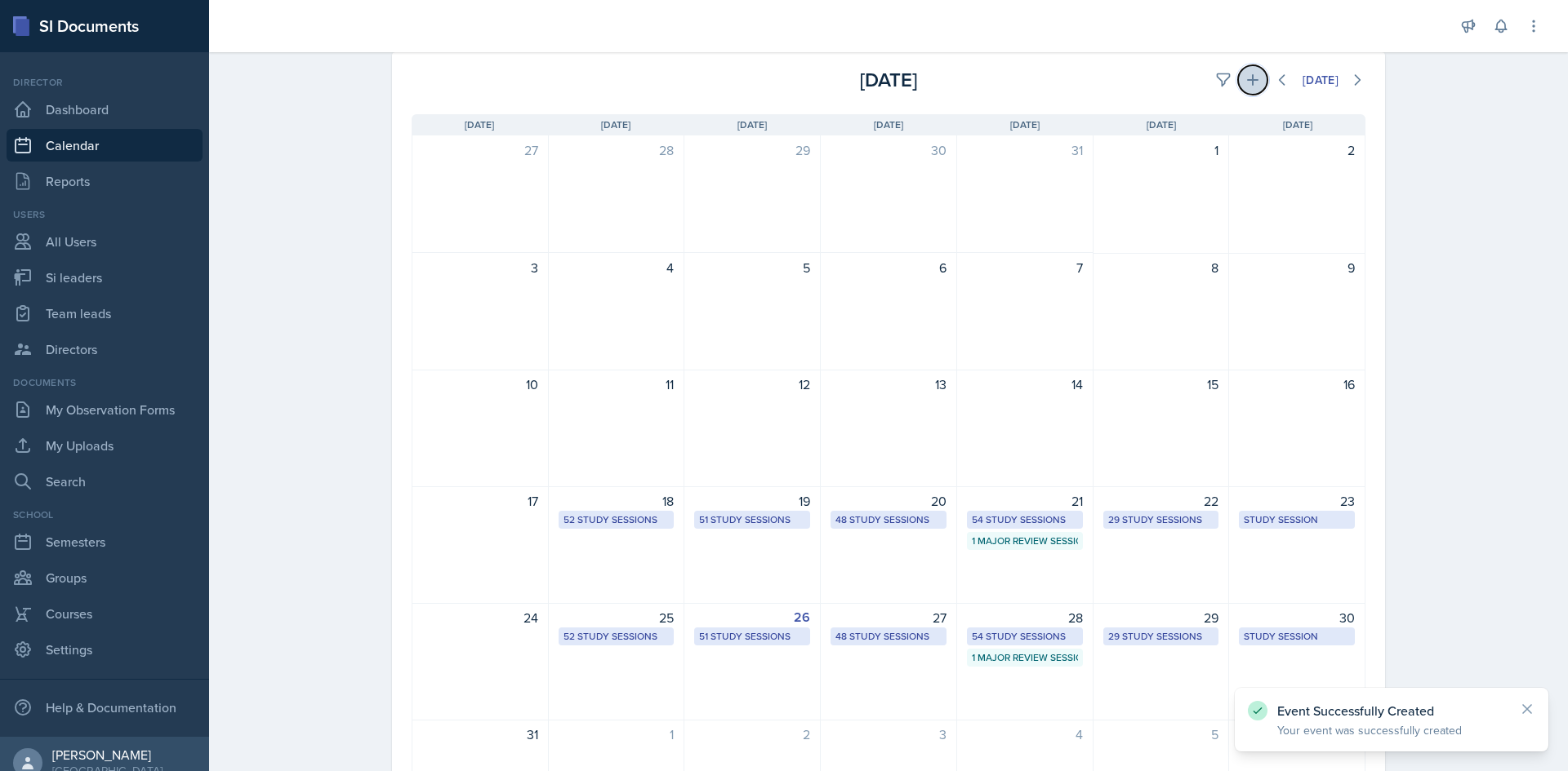
click at [1244, 85] on icon at bounding box center [1253, 80] width 17 height 17
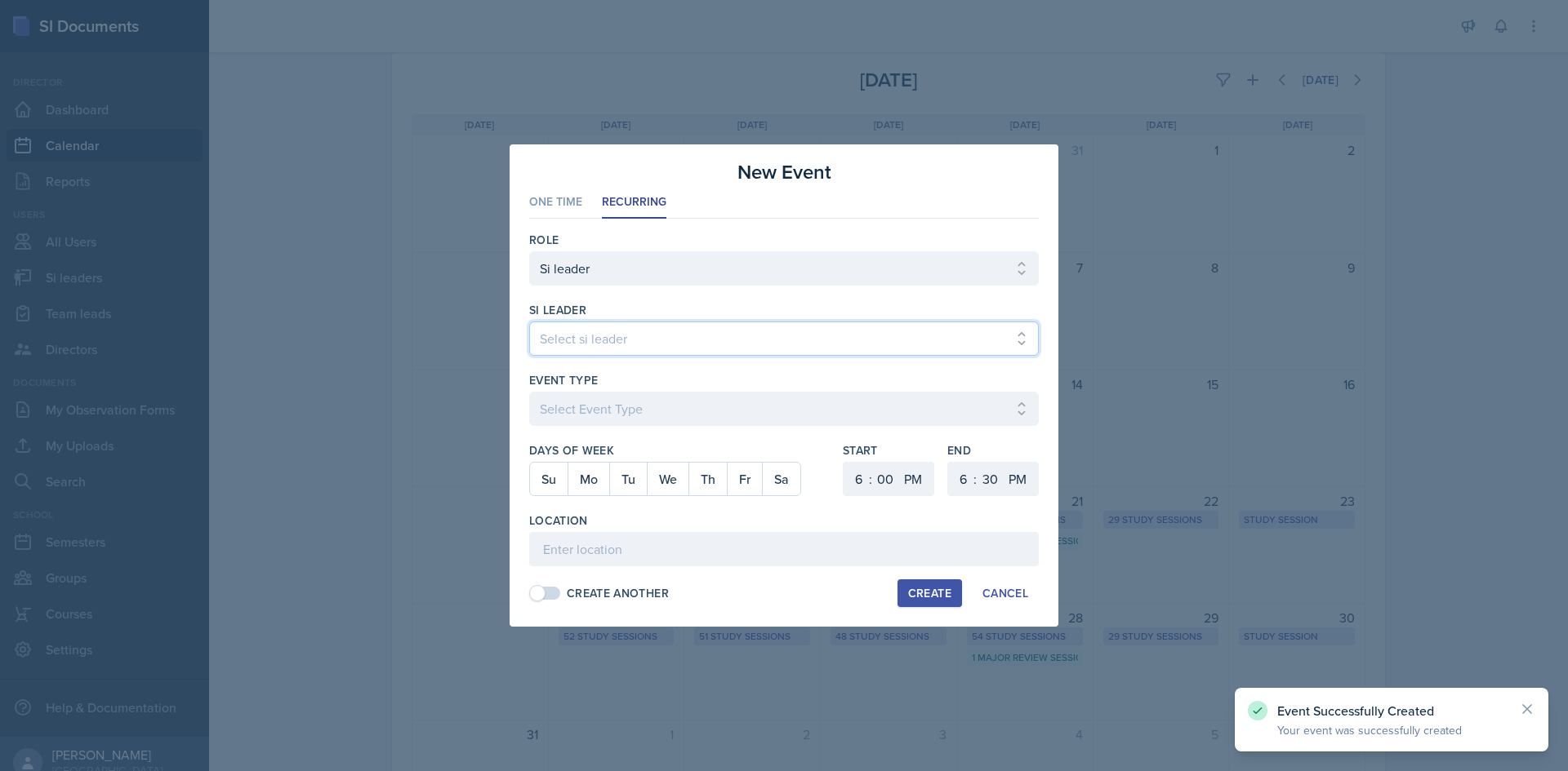
click at [822, 351] on select "Select si leader [PERSON_NAME] [PERSON_NAME] [PERSON_NAME] [PERSON_NAME] [PERSO…" at bounding box center [783, 338] width 510 height 34
select select "e0d55b72-bd17-47a8-a74b-86ba6ddb295e"
click at [529, 322] on select "Select si leader [PERSON_NAME] [PERSON_NAME] [PERSON_NAME] [PERSON_NAME] [PERSO…" at bounding box center [783, 338] width 510 height 34
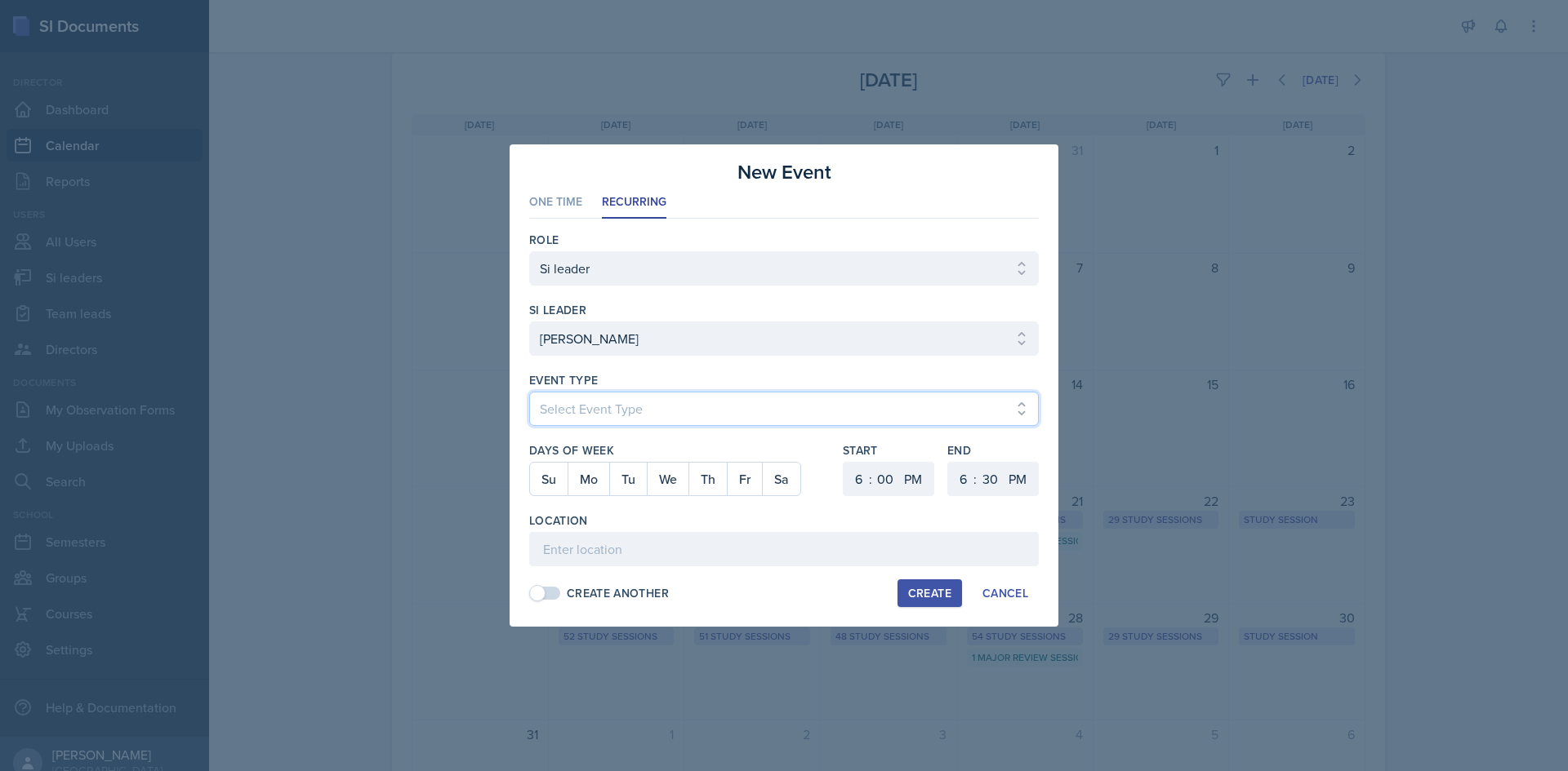
click at [793, 401] on select "Select Event Type Major Review Session Study Session" at bounding box center [783, 408] width 510 height 34
select select "d66089cd-5ee7-4f89-a345-f1bdd1643066"
click at [529, 392] on select "Select Event Type Major Review Session Study Session" at bounding box center [783, 408] width 510 height 34
click at [658, 482] on button "We" at bounding box center [667, 478] width 42 height 33
click at [852, 473] on select "1 2 3 4 5 6 7 8 9 10 11 12" at bounding box center [856, 478] width 26 height 34
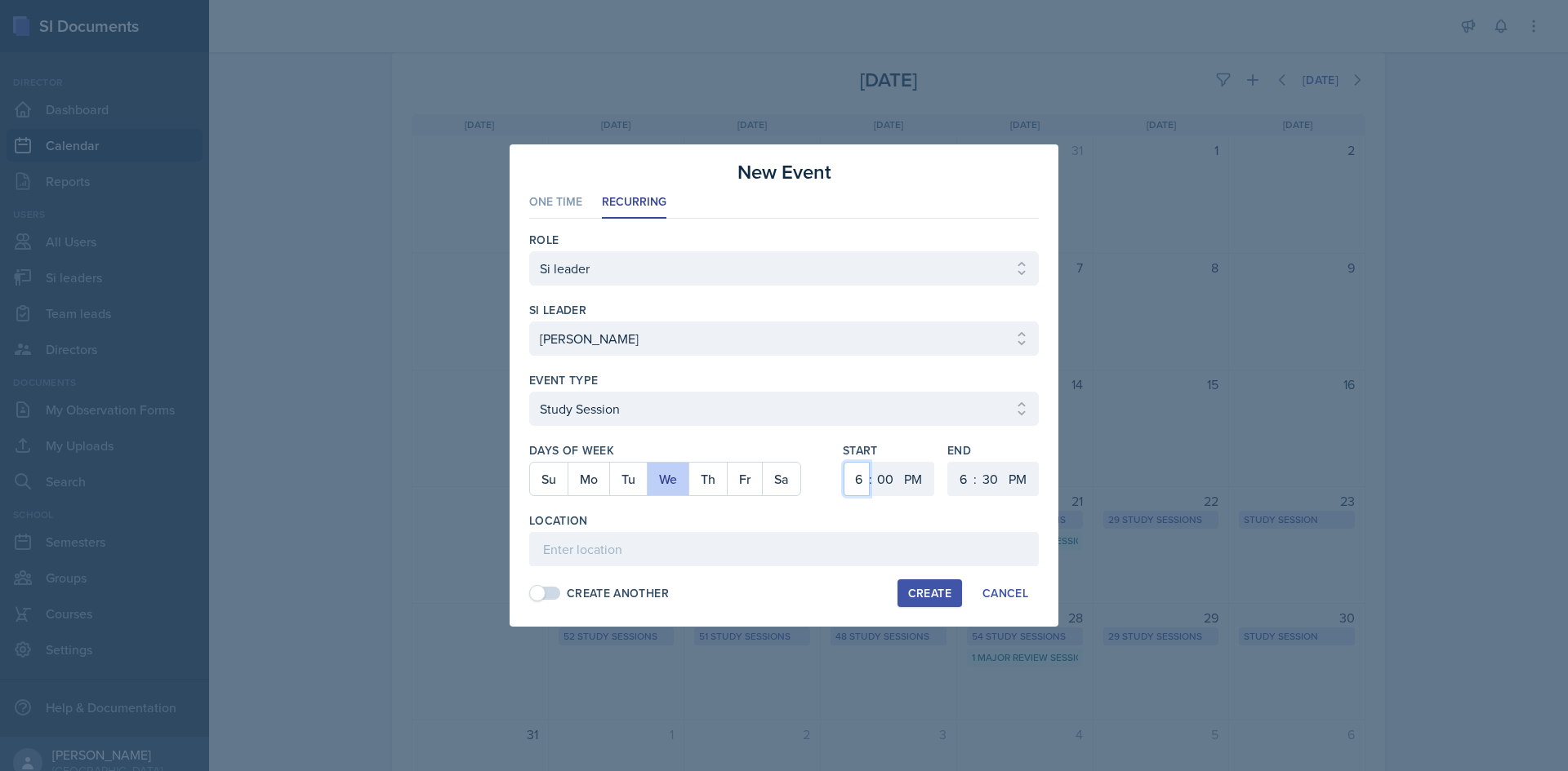
select select "3"
click at [843, 462] on select "1 2 3 4 5 6 7 8 9 10 11 12" at bounding box center [856, 478] width 26 height 34
drag, startPoint x: 960, startPoint y: 479, endPoint x: 960, endPoint y: 464, distance: 15.0
click at [960, 479] on select "1 2 3 4 5 6 7 8 9 10 11 12" at bounding box center [961, 478] width 26 height 34
select select "4"
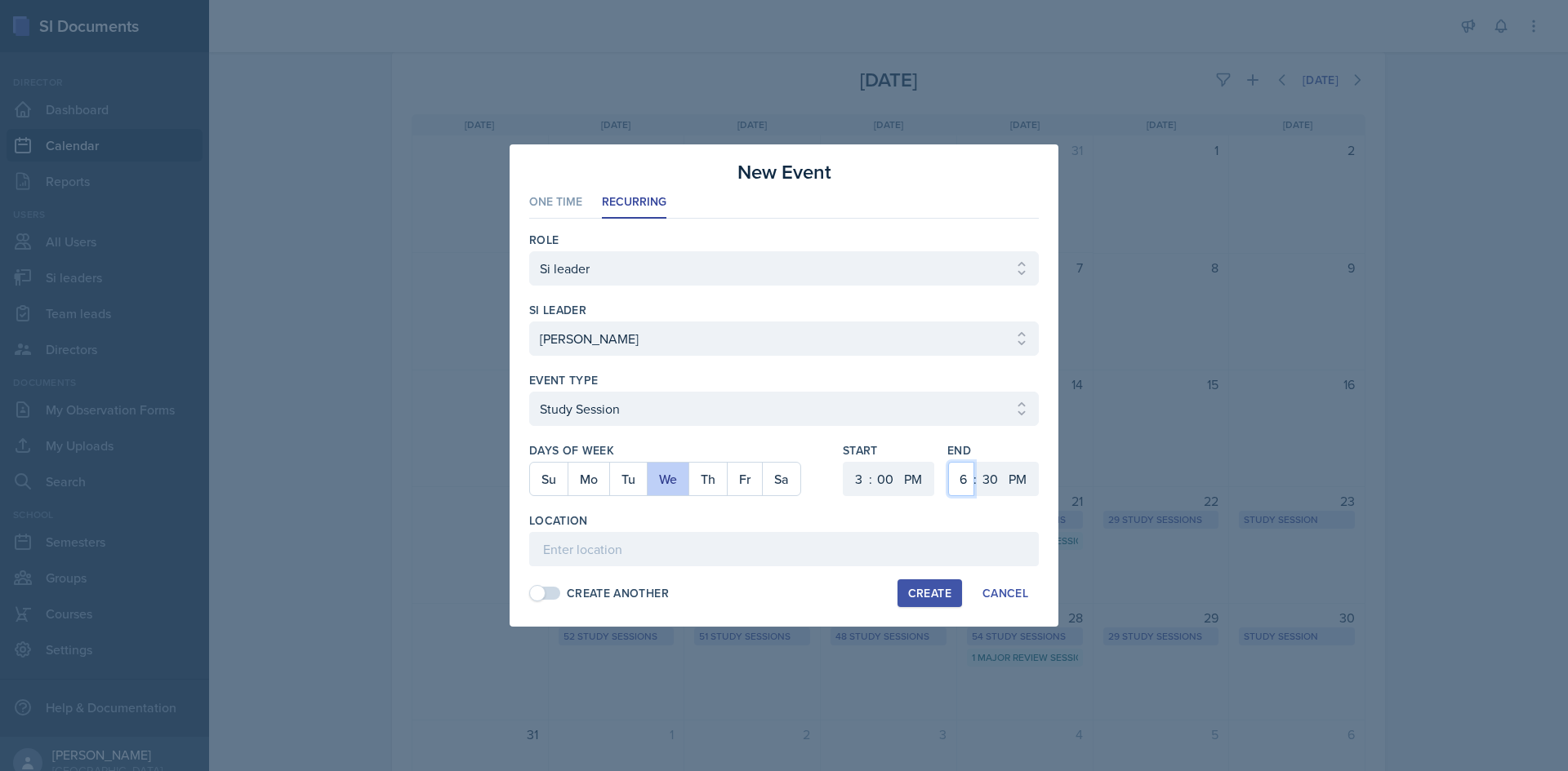
click at [948, 462] on select "1 2 3 4 5 6 7 8 9 10 11 12" at bounding box center [961, 478] width 26 height 34
click at [993, 479] on select "00 05 10 15 20 25 30 35 40 45 50 55" at bounding box center [989, 478] width 26 height 34
select select "0"
click at [977, 462] on select "00 05 10 15 20 25 30 35 40 45 50 55" at bounding box center [989, 478] width 26 height 34
click at [796, 557] on input at bounding box center [783, 548] width 510 height 34
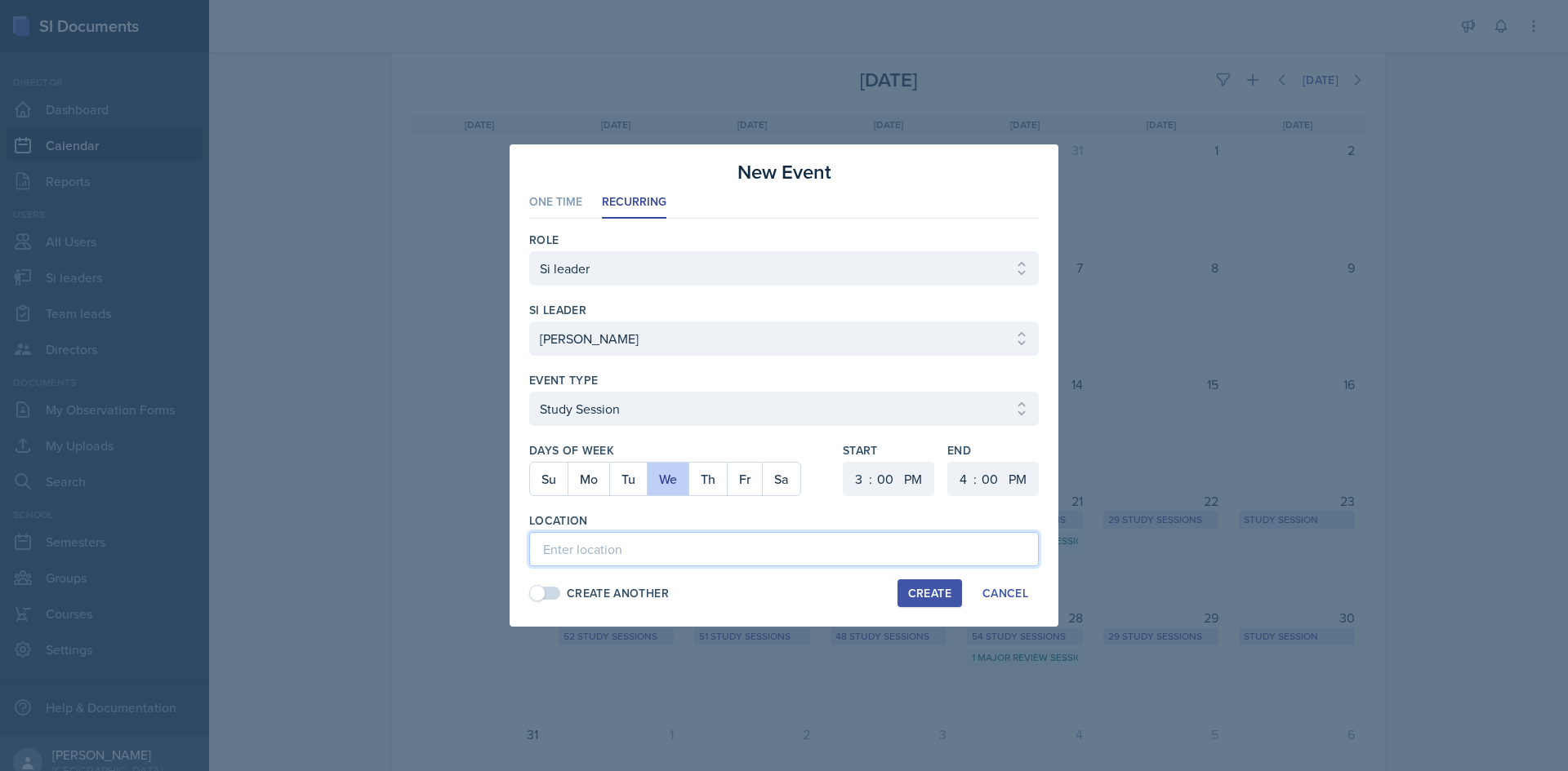
paste input "Bagwell Education Building 132"
type input "Bagwell Education Building 132"
click at [915, 592] on div "Create" at bounding box center [930, 593] width 43 height 13
select select
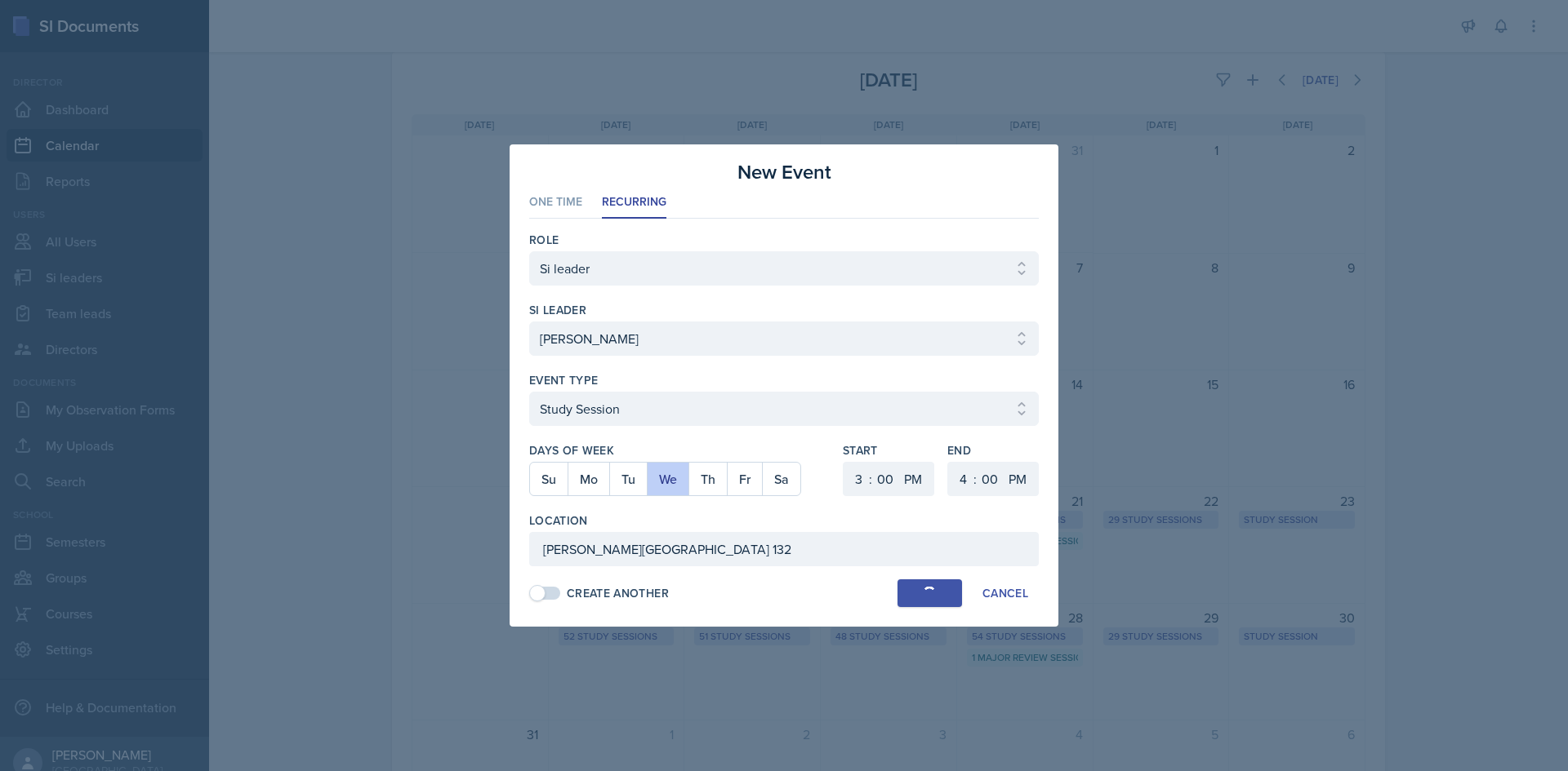
select select "6"
select select "30"
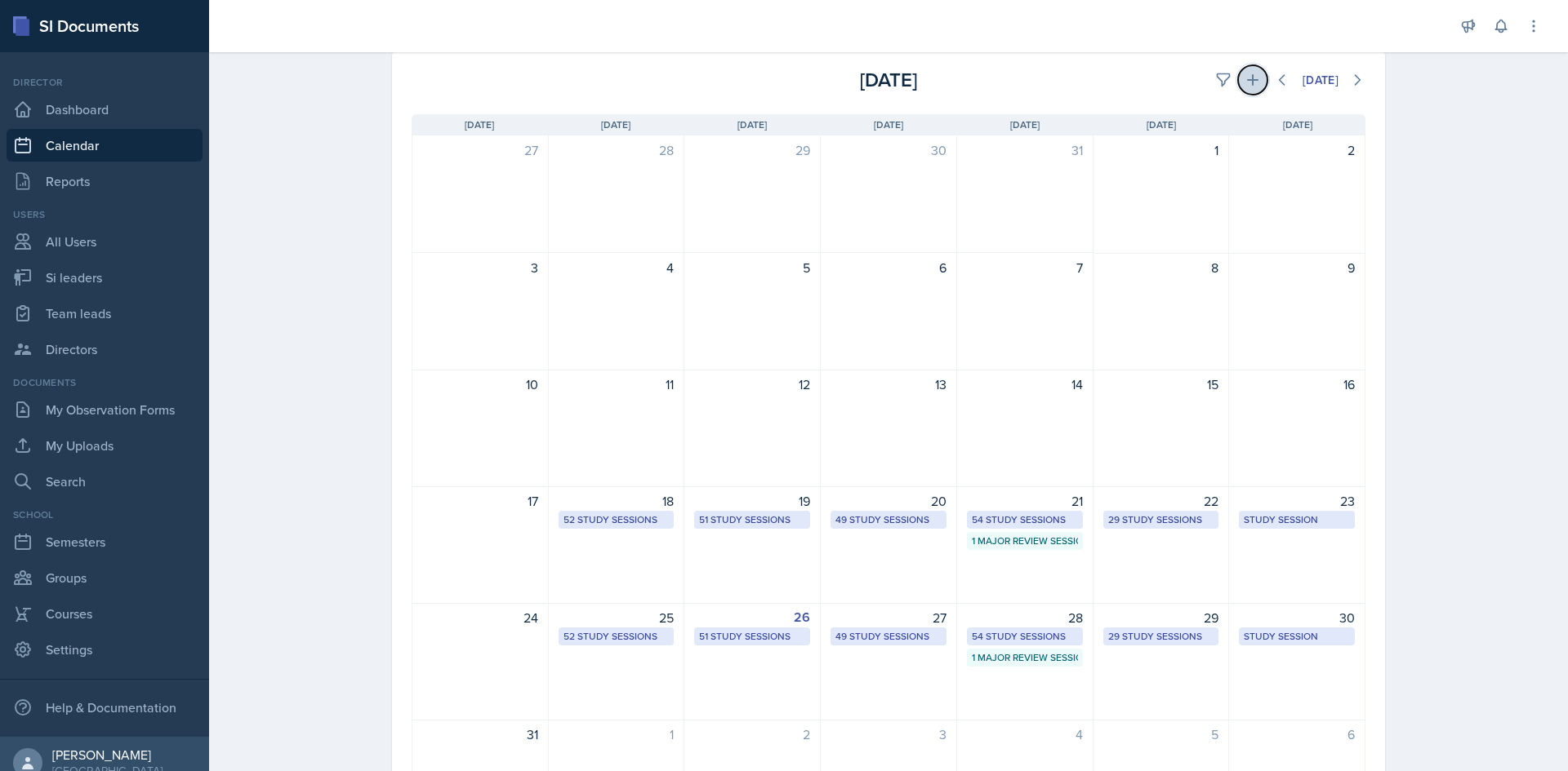
click at [1253, 87] on button at bounding box center [1252, 79] width 29 height 29
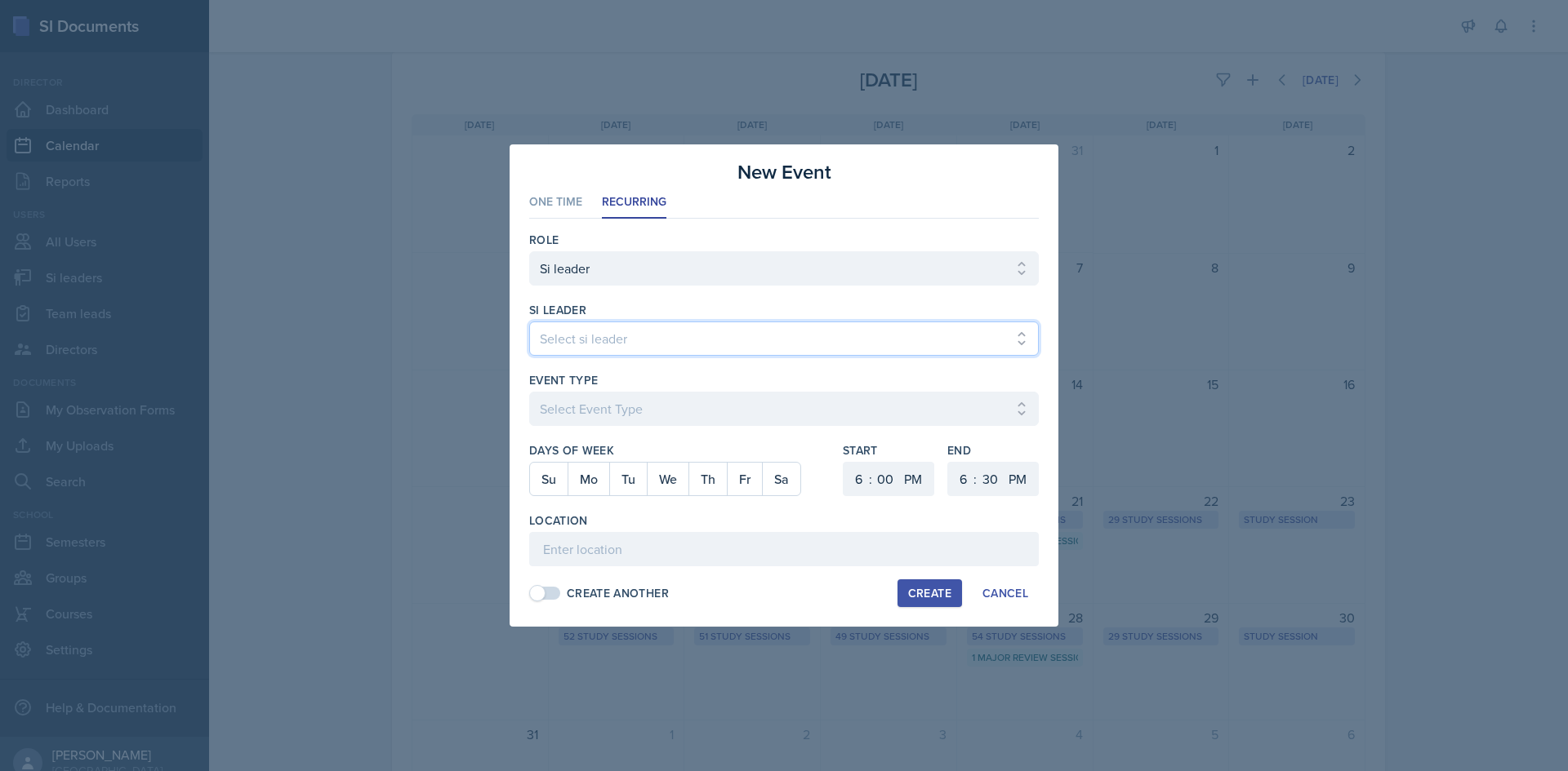
click at [570, 343] on select "Select si leader [PERSON_NAME] [PERSON_NAME] [PERSON_NAME] [PERSON_NAME] [PERSO…" at bounding box center [783, 338] width 510 height 34
click at [529, 322] on select "Select si leader [PERSON_NAME] [PERSON_NAME] [PERSON_NAME] [PERSON_NAME] [PERSO…" at bounding box center [783, 338] width 510 height 34
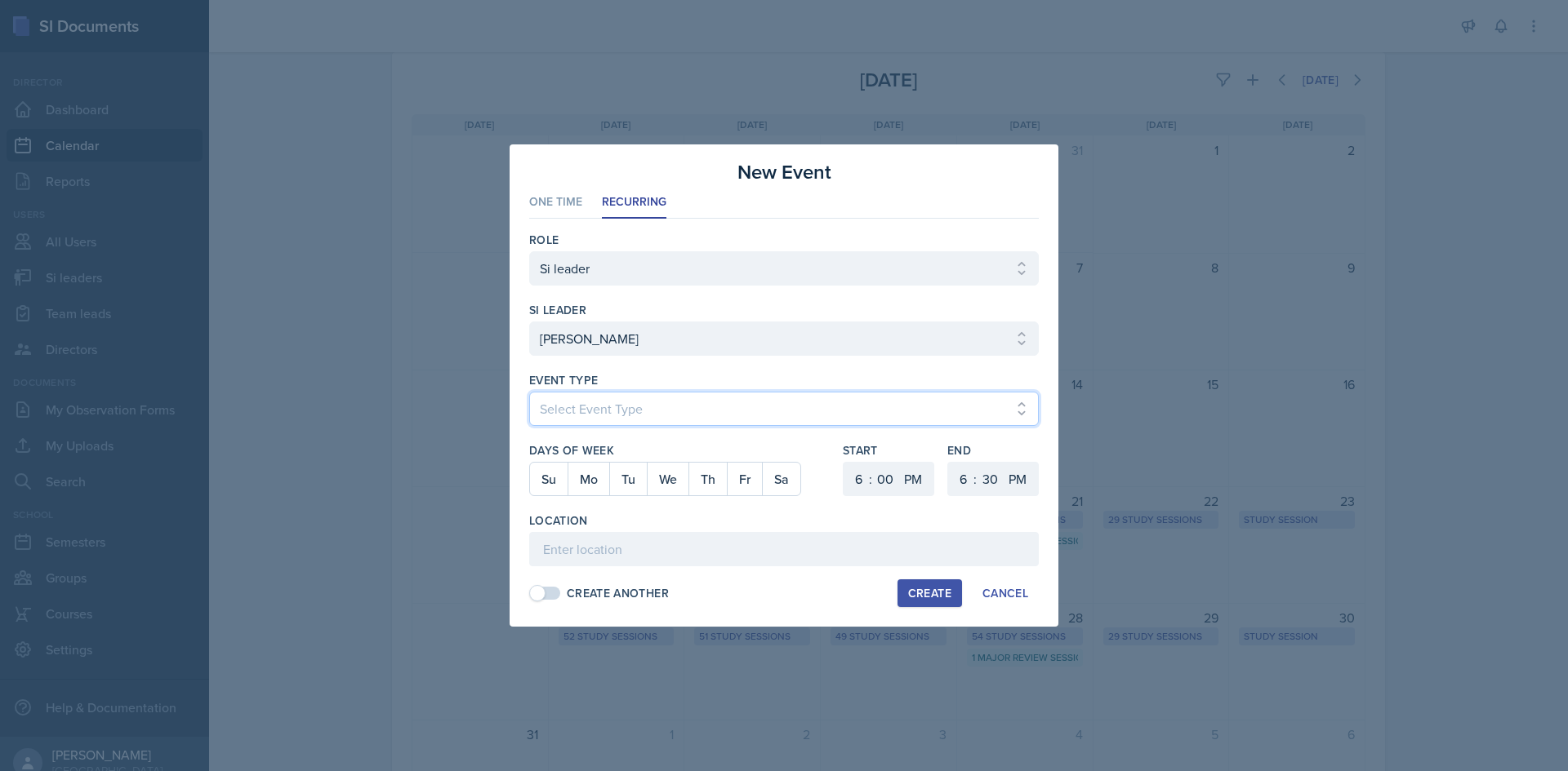
click at [646, 408] on select "Select Event Type Major Review Session Study Session" at bounding box center [783, 408] width 510 height 34
click at [529, 392] on select "Select Event Type Major Review Session Study Session" at bounding box center [783, 408] width 510 height 34
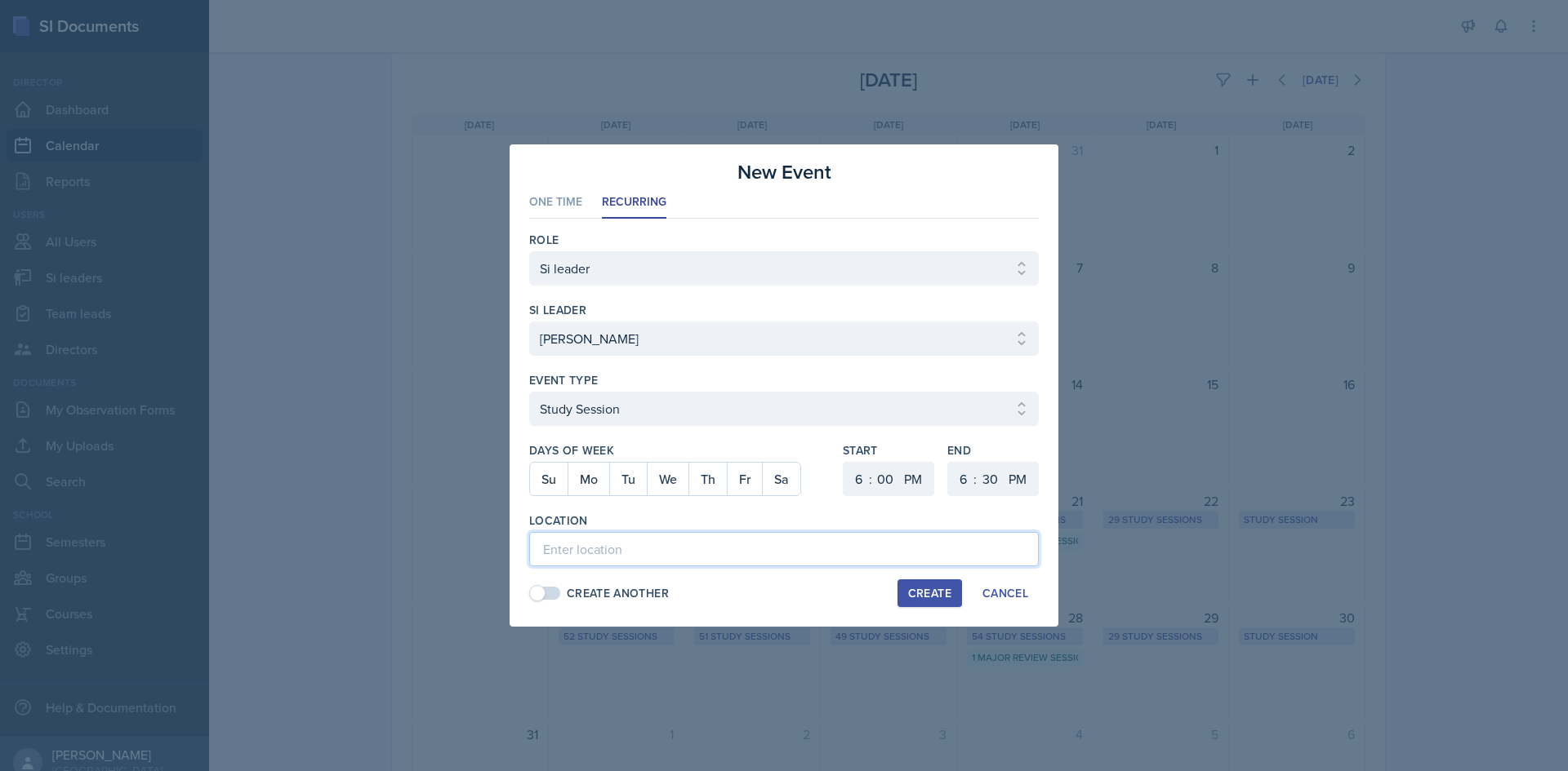
click at [631, 540] on input at bounding box center [783, 548] width 510 height 34
click at [597, 483] on button "Mo" at bounding box center [588, 478] width 42 height 33
click at [855, 489] on select "1 2 3 4 5 6 7 8 9 10 11 12" at bounding box center [856, 478] width 26 height 34
click at [843, 462] on select "1 2 3 4 5 6 7 8 9 10 11 12" at bounding box center [856, 478] width 26 height 34
click at [882, 469] on select "00 05 10 15 20 25 30 35 40 45 50 55" at bounding box center [885, 478] width 26 height 34
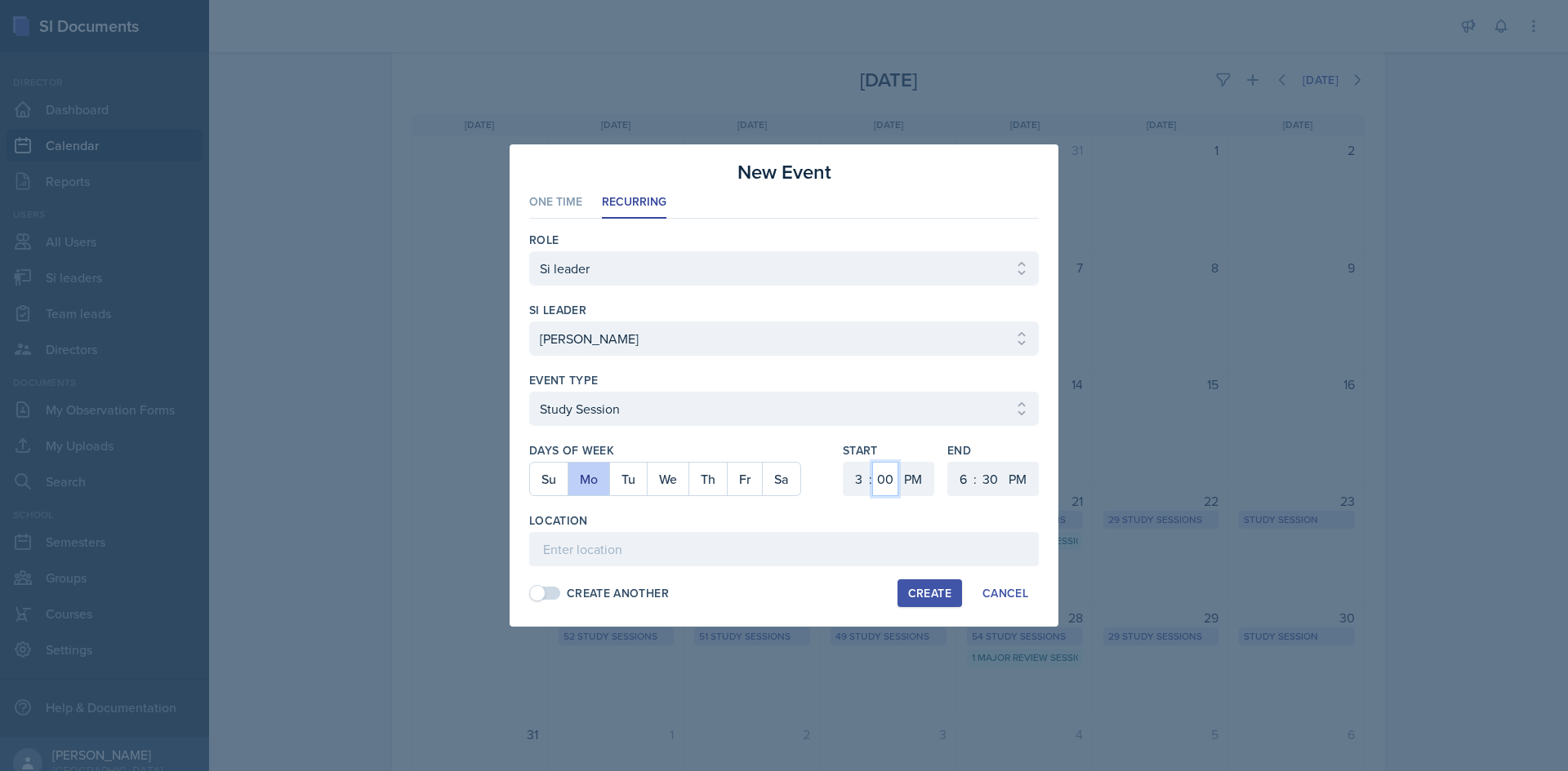
click at [872, 462] on select "00 05 10 15 20 25 30 35 40 45 50 55" at bounding box center [885, 478] width 26 height 34
click at [956, 478] on select "1 2 3 4 5 6 7 8 9 10 11 12" at bounding box center [961, 478] width 26 height 34
click at [948, 462] on select "1 2 3 4 5 6 7 8 9 10 11 12" at bounding box center [961, 478] width 26 height 34
click at [807, 547] on input at bounding box center [783, 548] width 510 height 34
click at [686, 555] on input "Math Building (M)" at bounding box center [783, 548] width 510 height 34
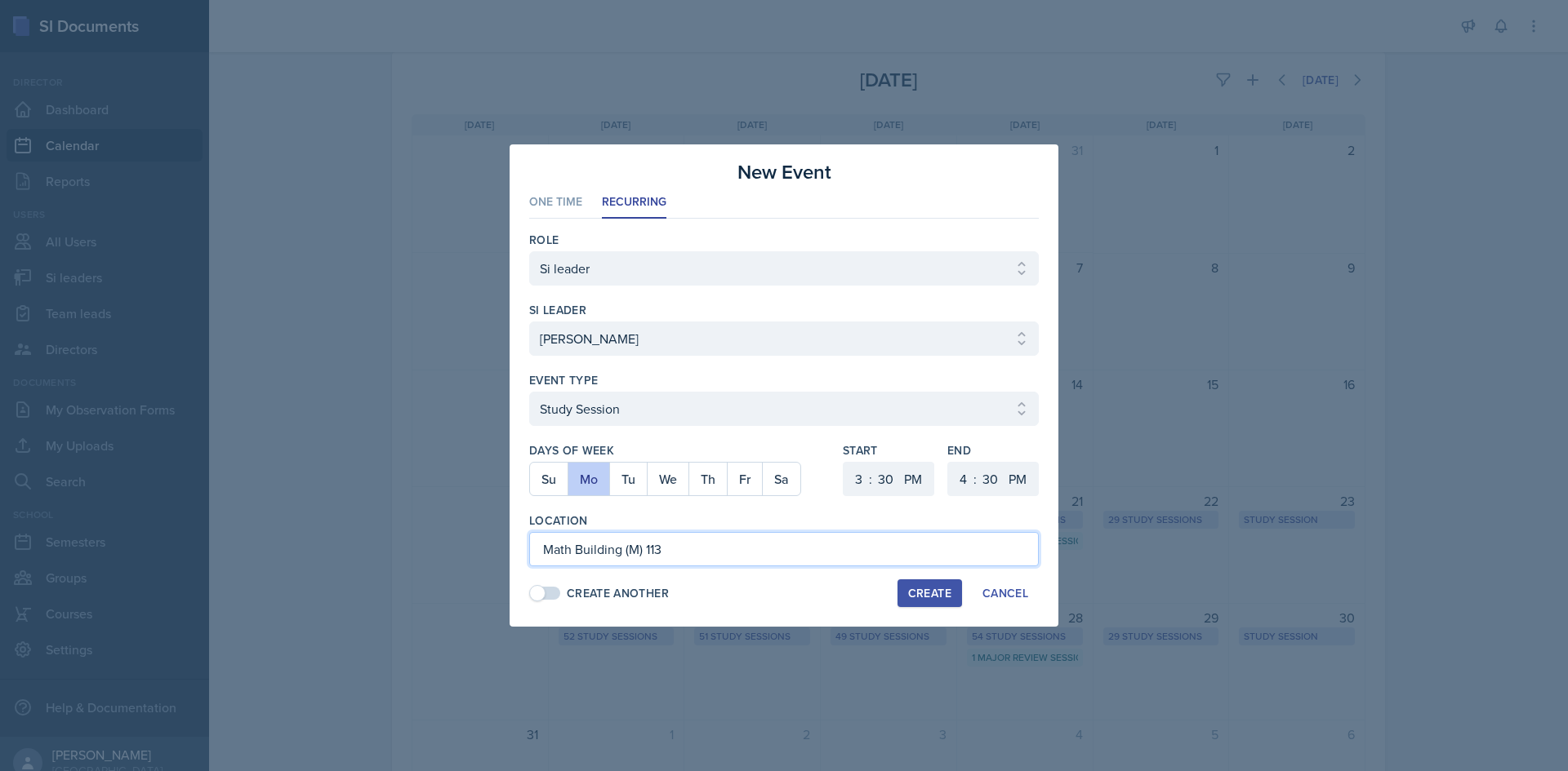
click at [686, 555] on input "Math Building (M) 113" at bounding box center [783, 548] width 510 height 34
click at [647, 513] on div "Location" at bounding box center [783, 521] width 510 height 17
click at [932, 590] on div "Create" at bounding box center [930, 593] width 43 height 13
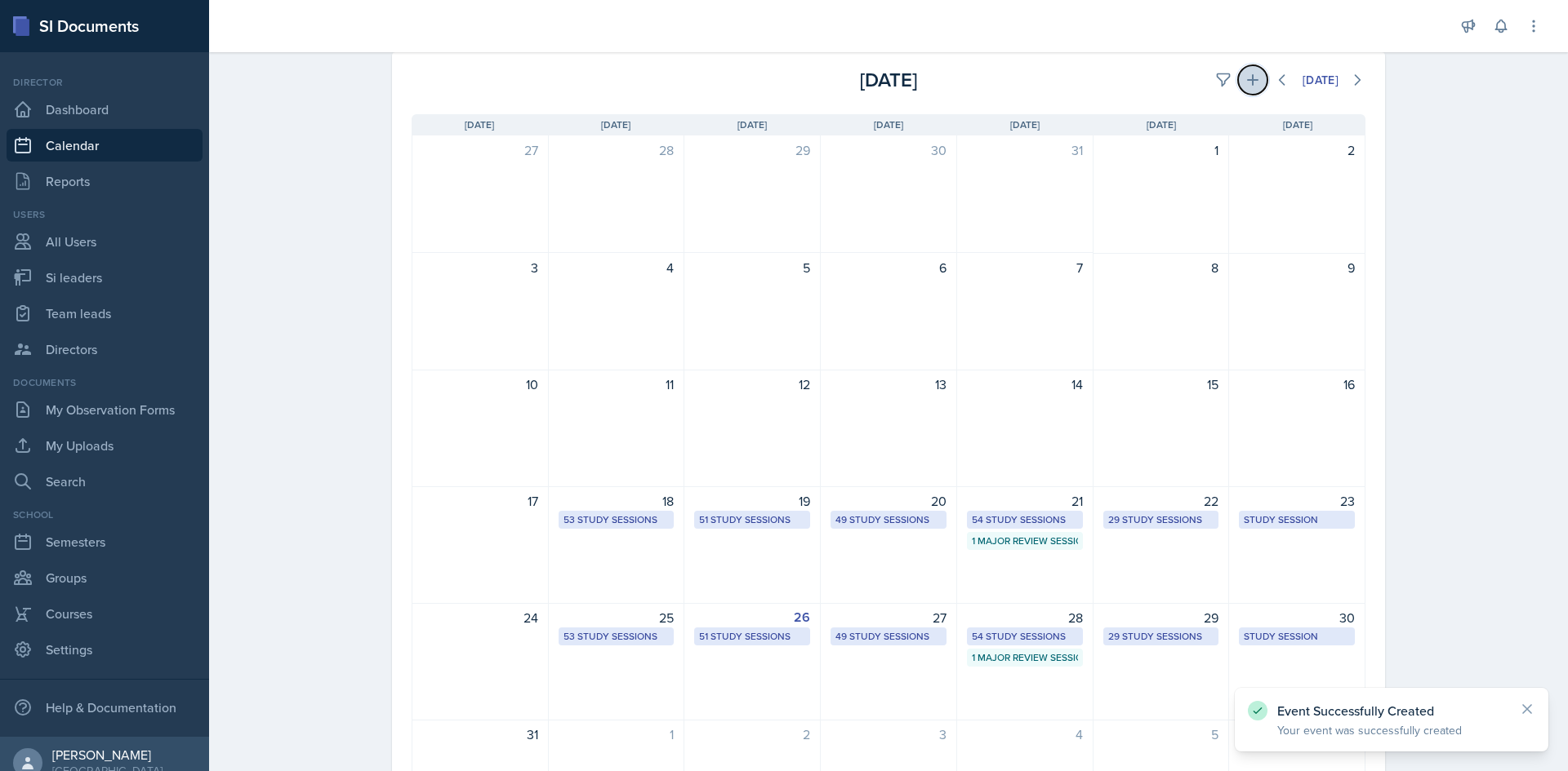
click at [1244, 86] on icon at bounding box center [1253, 80] width 17 height 17
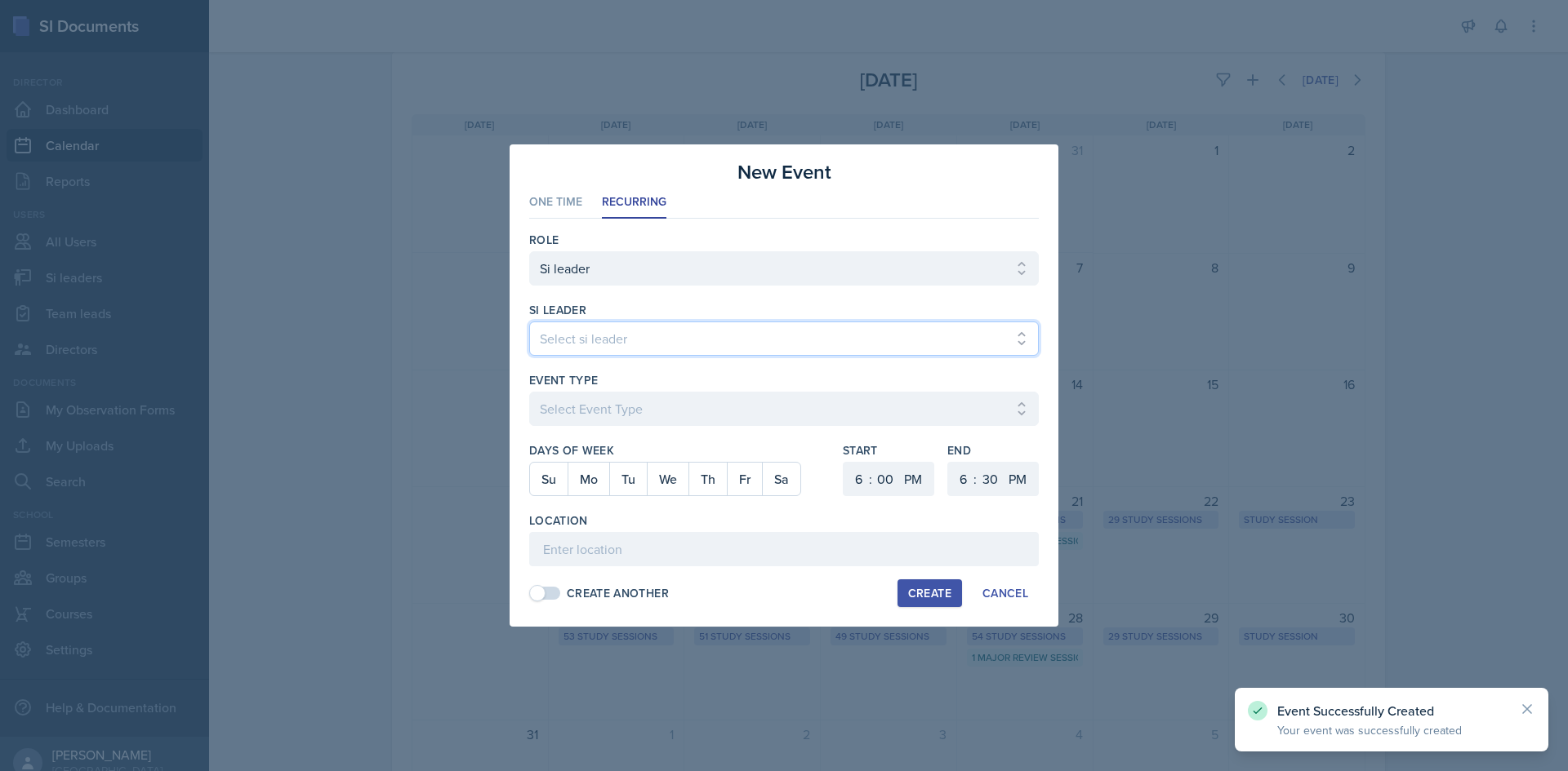
click at [762, 338] on select "Select si leader [PERSON_NAME] [PERSON_NAME] [PERSON_NAME] [PERSON_NAME] [PERSO…" at bounding box center [783, 338] width 510 height 34
click at [529, 322] on select "Select si leader [PERSON_NAME] [PERSON_NAME] [PERSON_NAME] [PERSON_NAME] [PERSO…" at bounding box center [783, 338] width 510 height 34
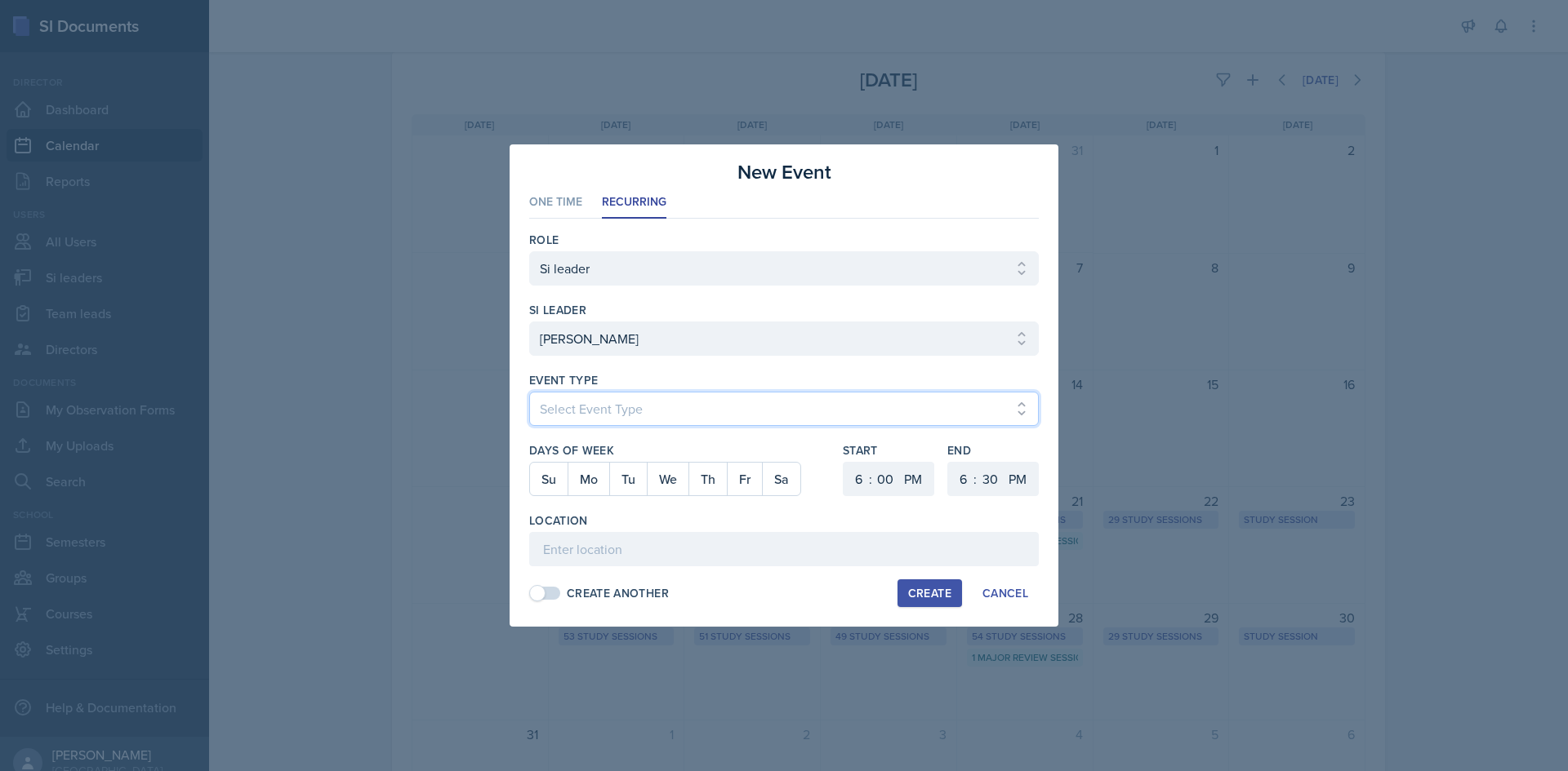
click at [670, 408] on select "Select Event Type Major Review Session Study Session" at bounding box center [783, 408] width 510 height 34
click at [529, 392] on select "Select Event Type Major Review Session Study Session" at bounding box center [783, 408] width 510 height 34
click at [673, 482] on button "We" at bounding box center [667, 478] width 42 height 33
click at [845, 486] on select "1 2 3 4 5 6 7 8 9 10 11 12" at bounding box center [856, 478] width 26 height 34
click at [843, 462] on select "1 2 3 4 5 6 7 8 9 10 11 12" at bounding box center [856, 478] width 26 height 34
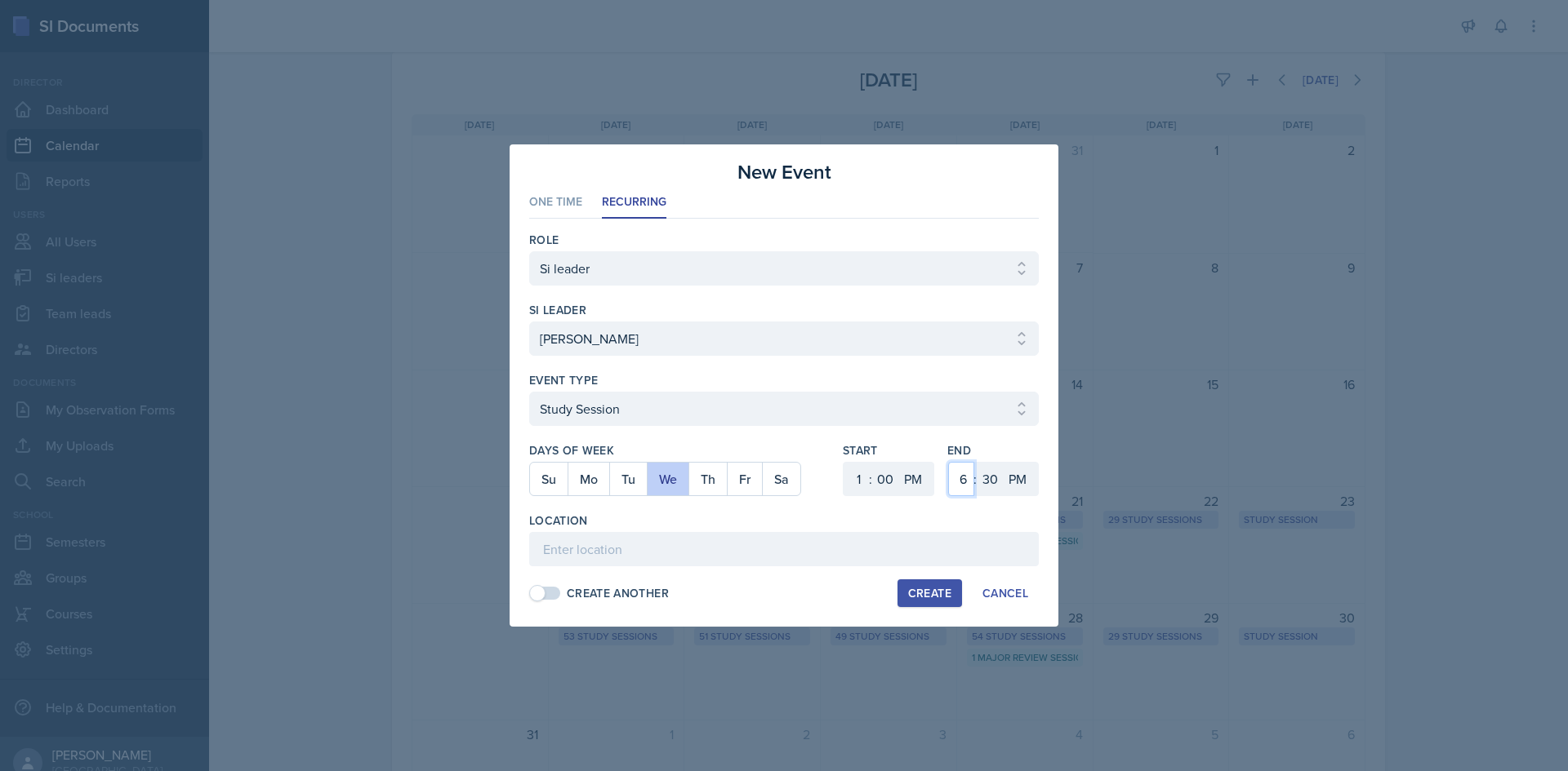
click at [959, 469] on select "1 2 3 4 5 6 7 8 9 10 11 12" at bounding box center [961, 478] width 26 height 34
click at [948, 462] on select "1 2 3 4 5 6 7 8 9 10 11 12" at bounding box center [961, 478] width 26 height 34
click at [997, 476] on select "00 05 10 15 20 25 30 35 40 45 50 55" at bounding box center [989, 478] width 26 height 34
click at [977, 462] on select "00 05 10 15 20 25 30 35 40 45 50 55" at bounding box center [989, 478] width 26 height 34
click at [683, 556] on input at bounding box center [783, 548] width 510 height 34
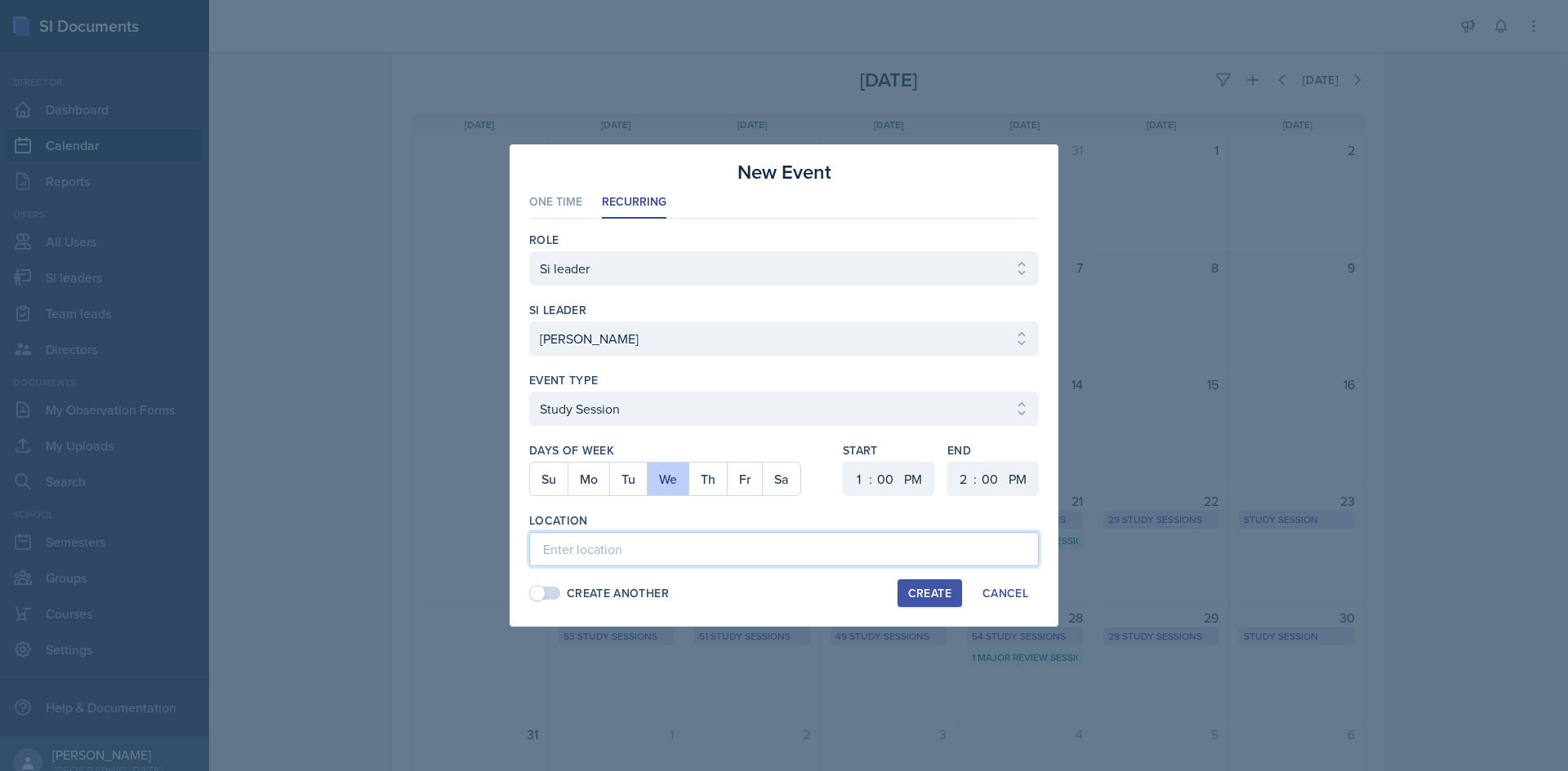
paste input "Math Building (M) 113"
click at [927, 583] on button "Create" at bounding box center [929, 593] width 64 height 28
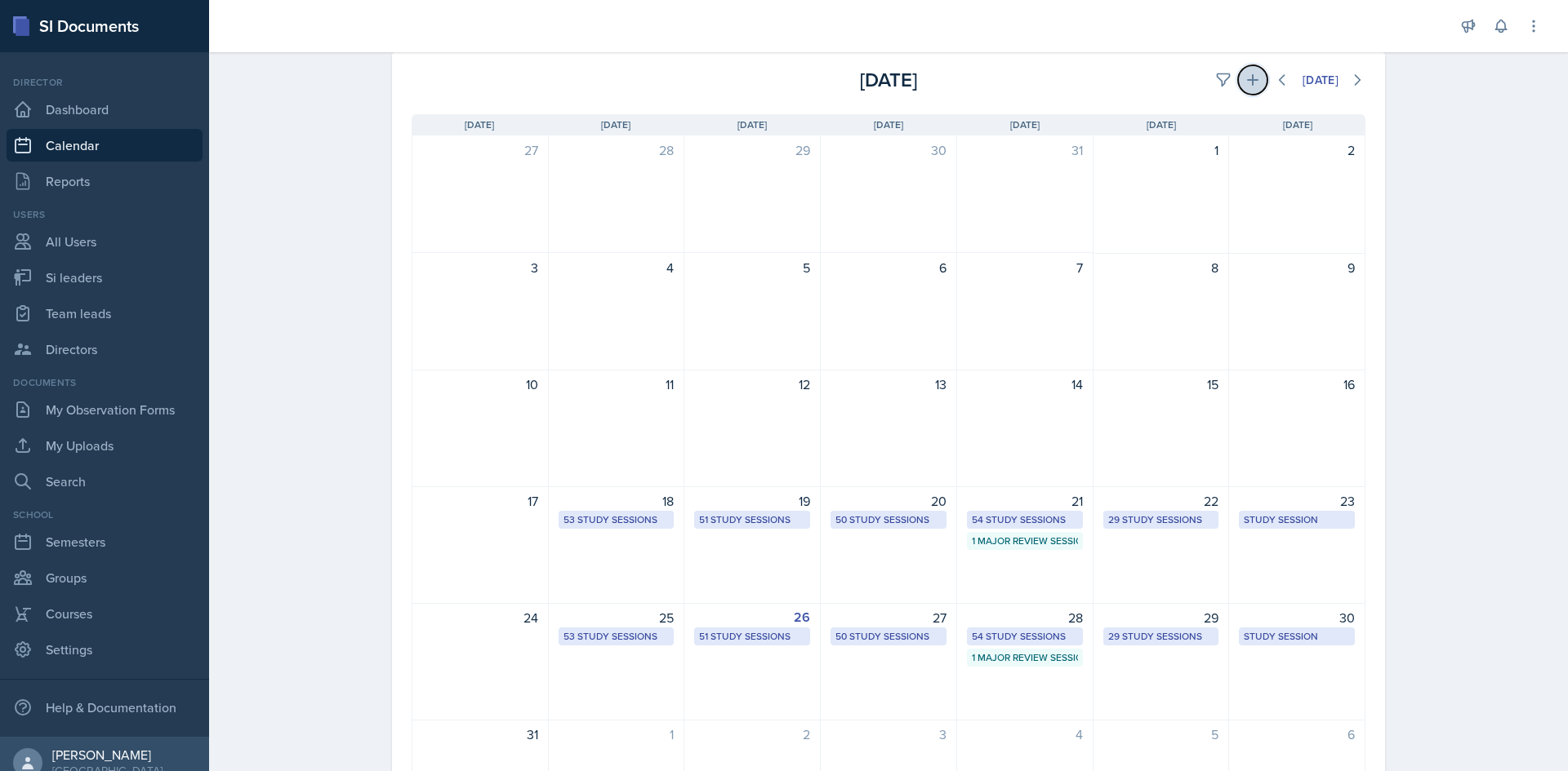
click at [1244, 82] on icon at bounding box center [1253, 80] width 17 height 17
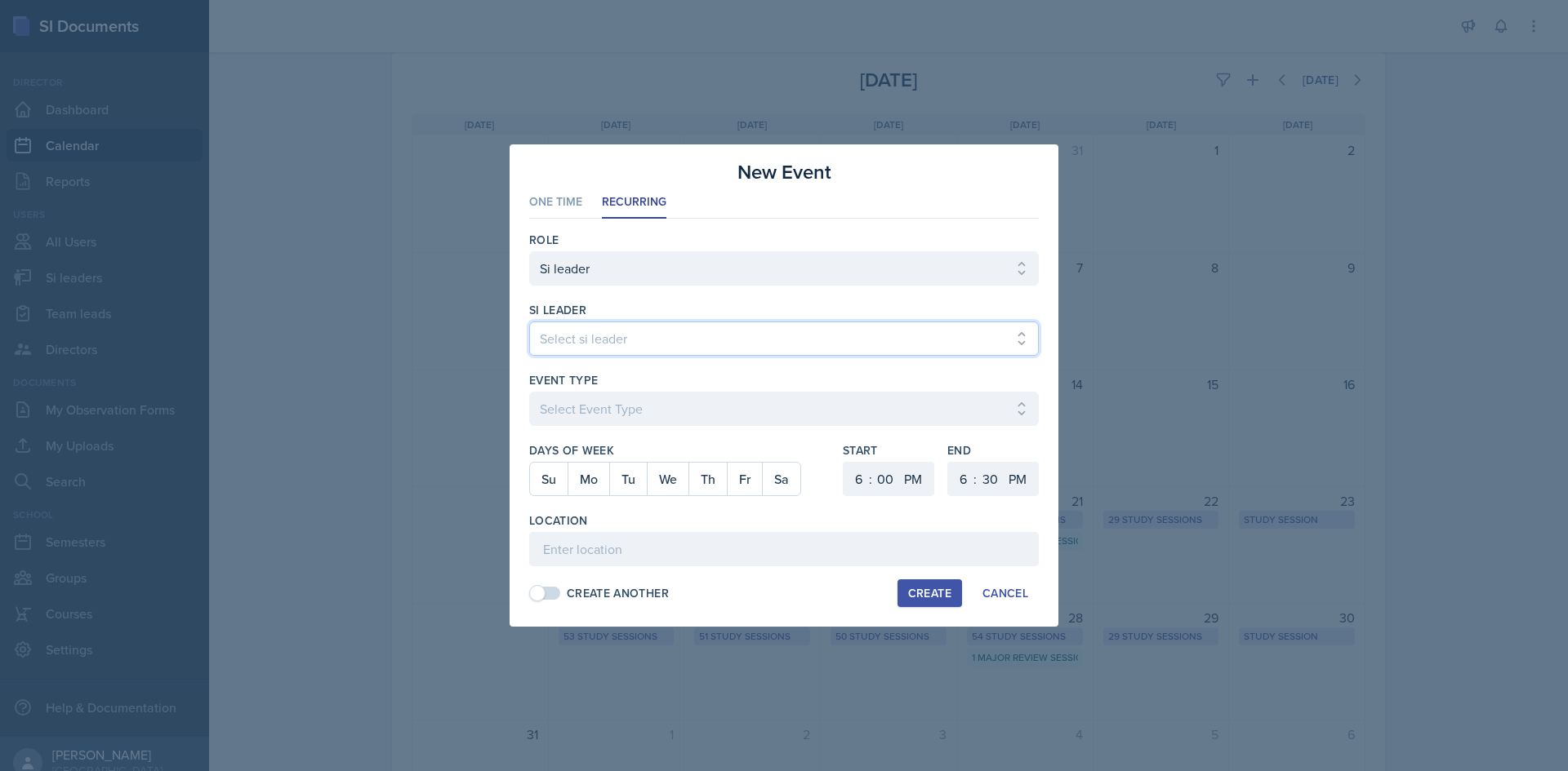
click at [706, 328] on select "Select si leader [PERSON_NAME] [PERSON_NAME] [PERSON_NAME] [PERSON_NAME] [PERSO…" at bounding box center [783, 338] width 510 height 34
click at [529, 322] on select "Select si leader [PERSON_NAME] [PERSON_NAME] [PERSON_NAME] [PERSON_NAME] [PERSO…" at bounding box center [783, 338] width 510 height 34
click at [686, 448] on label "Days of Week" at bounding box center [679, 451] width 300 height 17
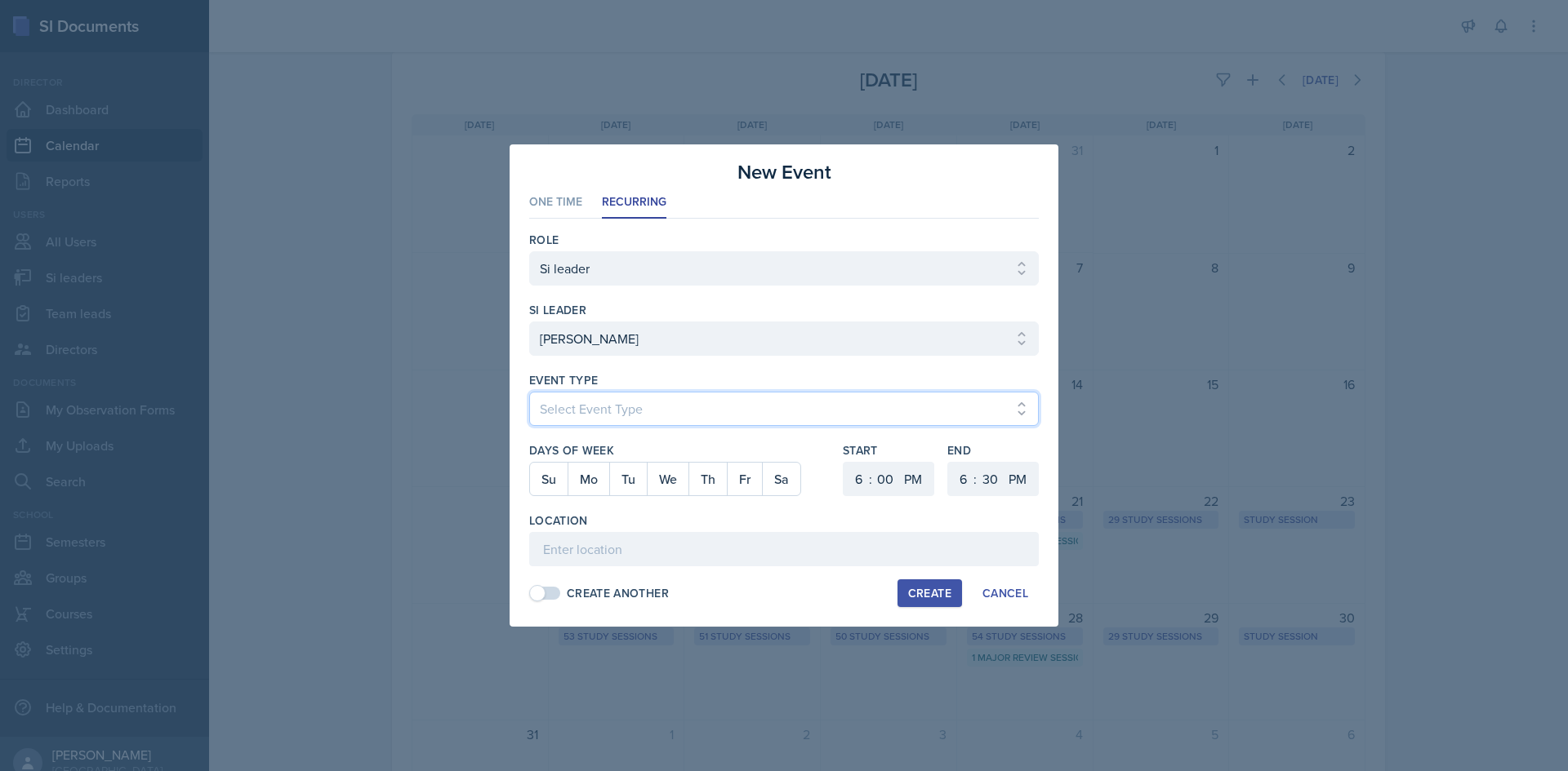
click at [681, 413] on select "Select Event Type Major Review Session Study Session" at bounding box center [783, 408] width 510 height 34
click at [529, 392] on select "Select Event Type Major Review Session Study Session" at bounding box center [783, 408] width 510 height 34
click at [596, 483] on button "Mo" at bounding box center [588, 478] width 42 height 33
click at [862, 483] on select "1 2 3 4 5 6 7 8 9 10 11 12" at bounding box center [856, 478] width 26 height 34
click at [843, 462] on select "1 2 3 4 5 6 7 8 9 10 11 12" at bounding box center [856, 478] width 26 height 34
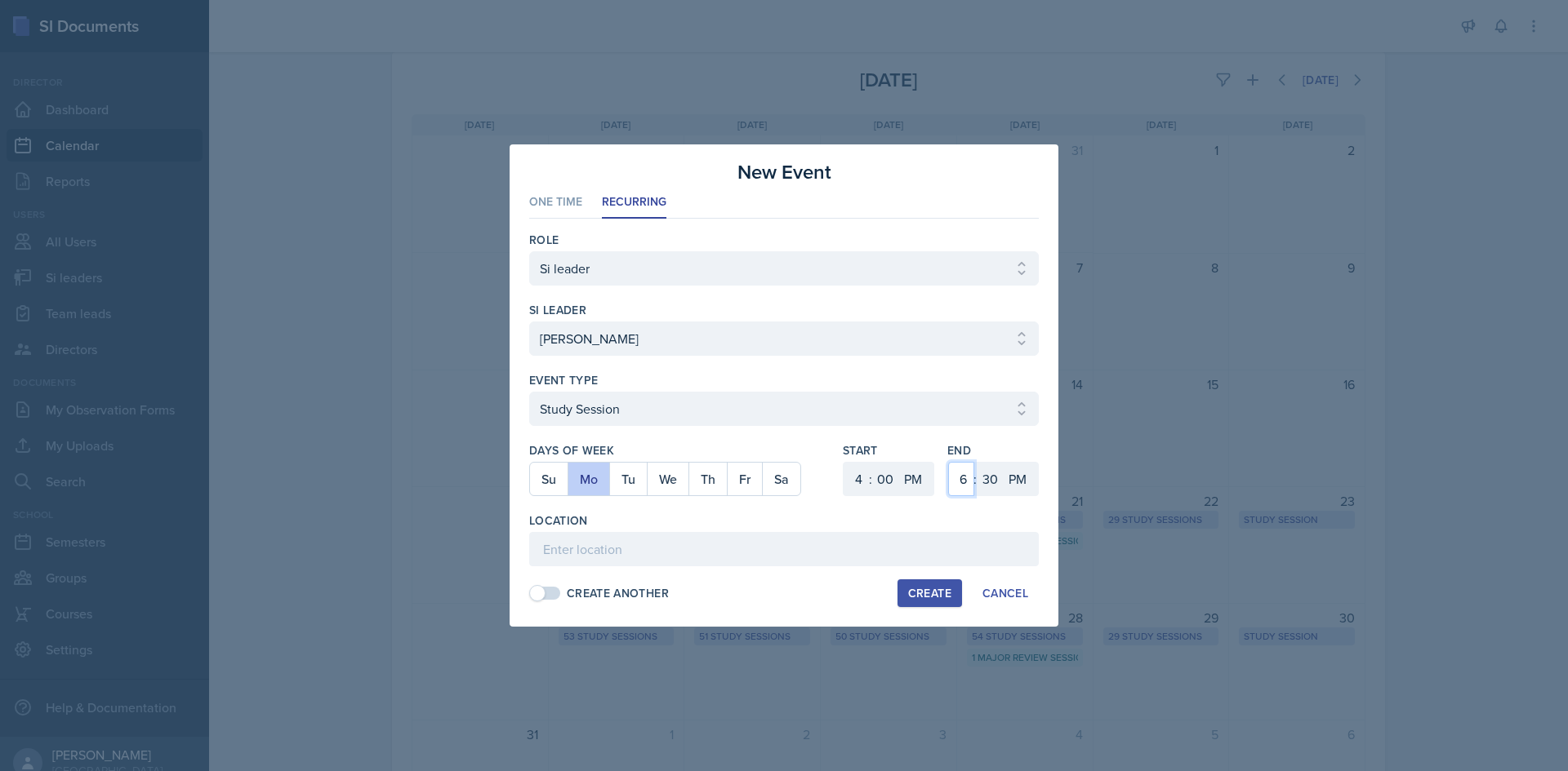
click at [960, 473] on select "1 2 3 4 5 6 7 8 9 10 11 12" at bounding box center [961, 478] width 26 height 34
click at [948, 462] on select "1 2 3 4 5 6 7 8 9 10 11 12" at bounding box center [961, 478] width 26 height 34
click at [983, 473] on select "00 05 10 15 20 25 30 35 40 45 50 55" at bounding box center [989, 478] width 26 height 34
click at [977, 462] on select "00 05 10 15 20 25 30 35 40 45 50 55" at bounding box center [989, 478] width 26 height 34
click at [842, 552] on input at bounding box center [783, 548] width 510 height 34
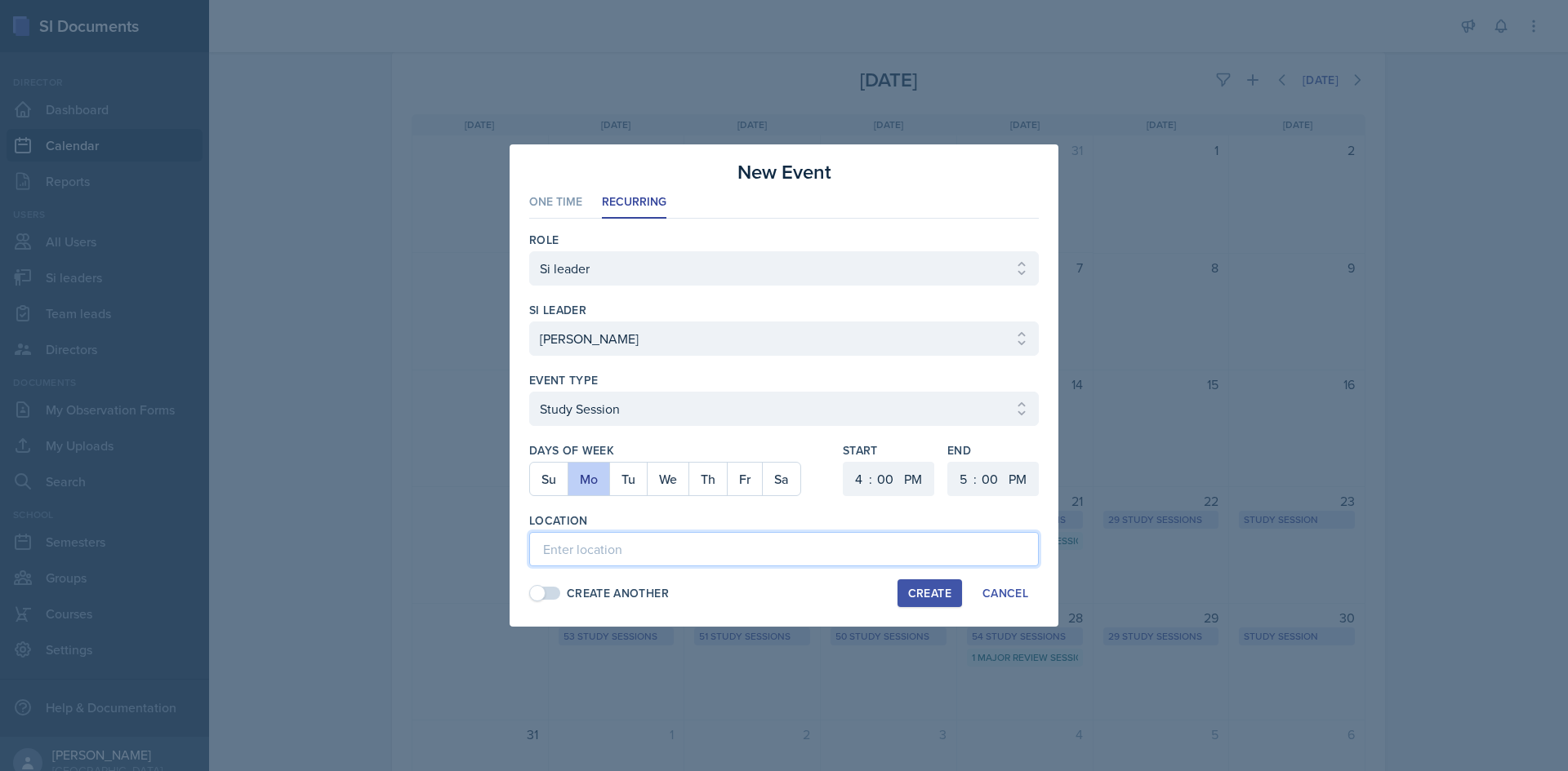
paste input "Math Building (M) 113"
click at [939, 594] on div "Create" at bounding box center [930, 593] width 43 height 13
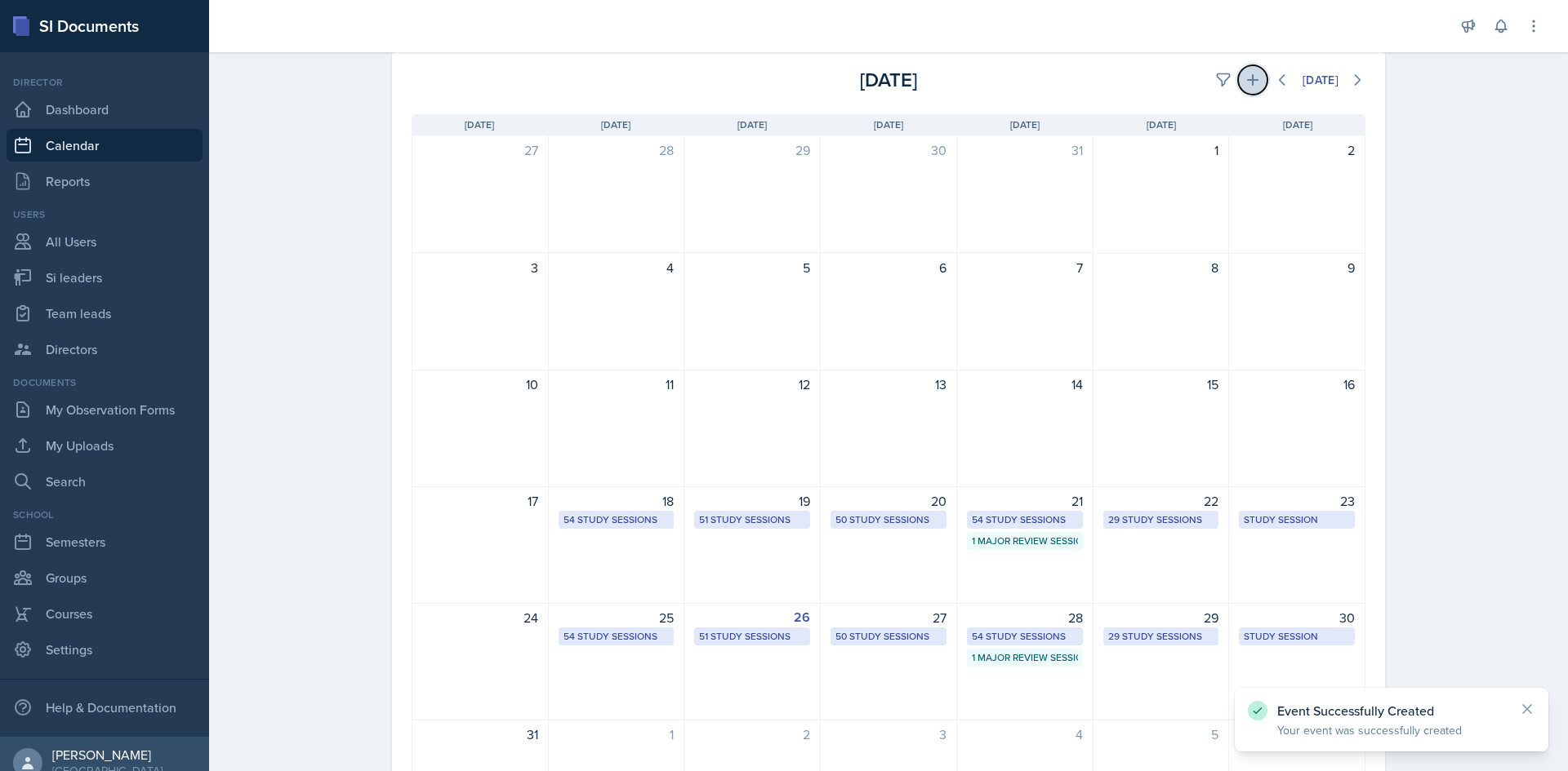
click at [1251, 85] on icon at bounding box center [1253, 80] width 17 height 17
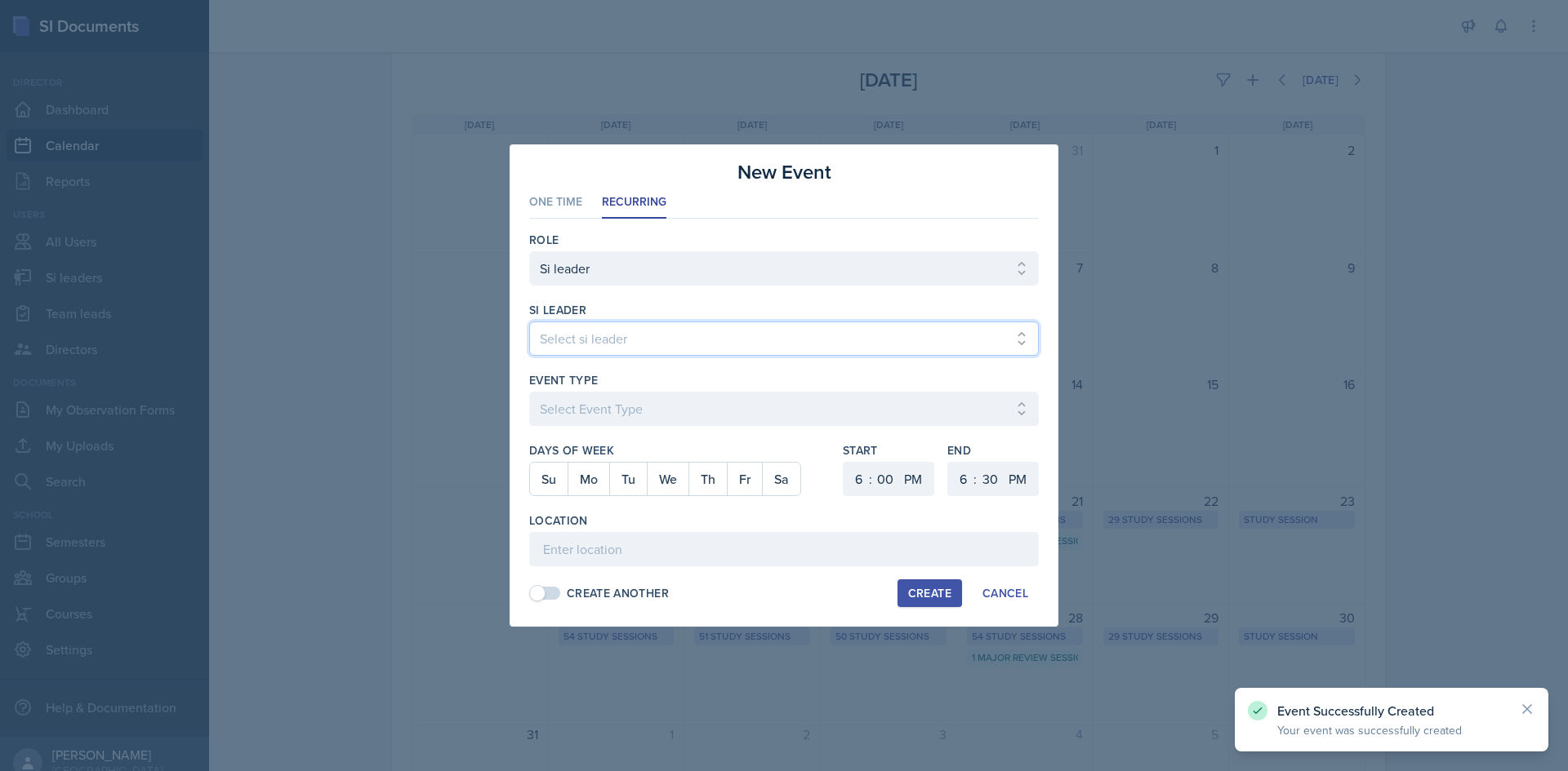
click at [673, 333] on select "Select si leader [PERSON_NAME] [PERSON_NAME] [PERSON_NAME] [PERSON_NAME] [PERSO…" at bounding box center [783, 338] width 510 height 34
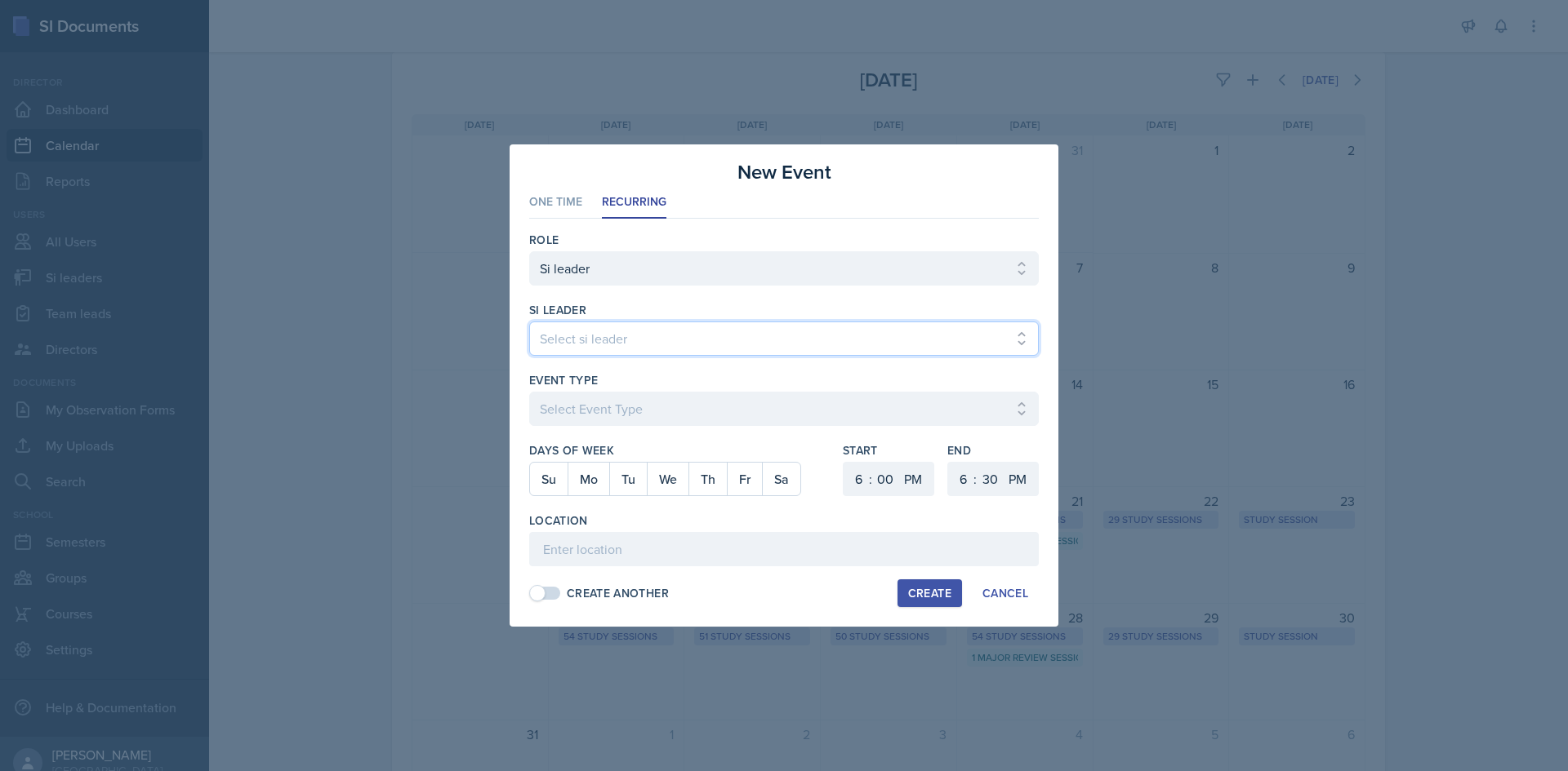
click at [529, 322] on select "Select si leader [PERSON_NAME] [PERSON_NAME] [PERSON_NAME] [PERSON_NAME] [PERSO…" at bounding box center [783, 338] width 510 height 34
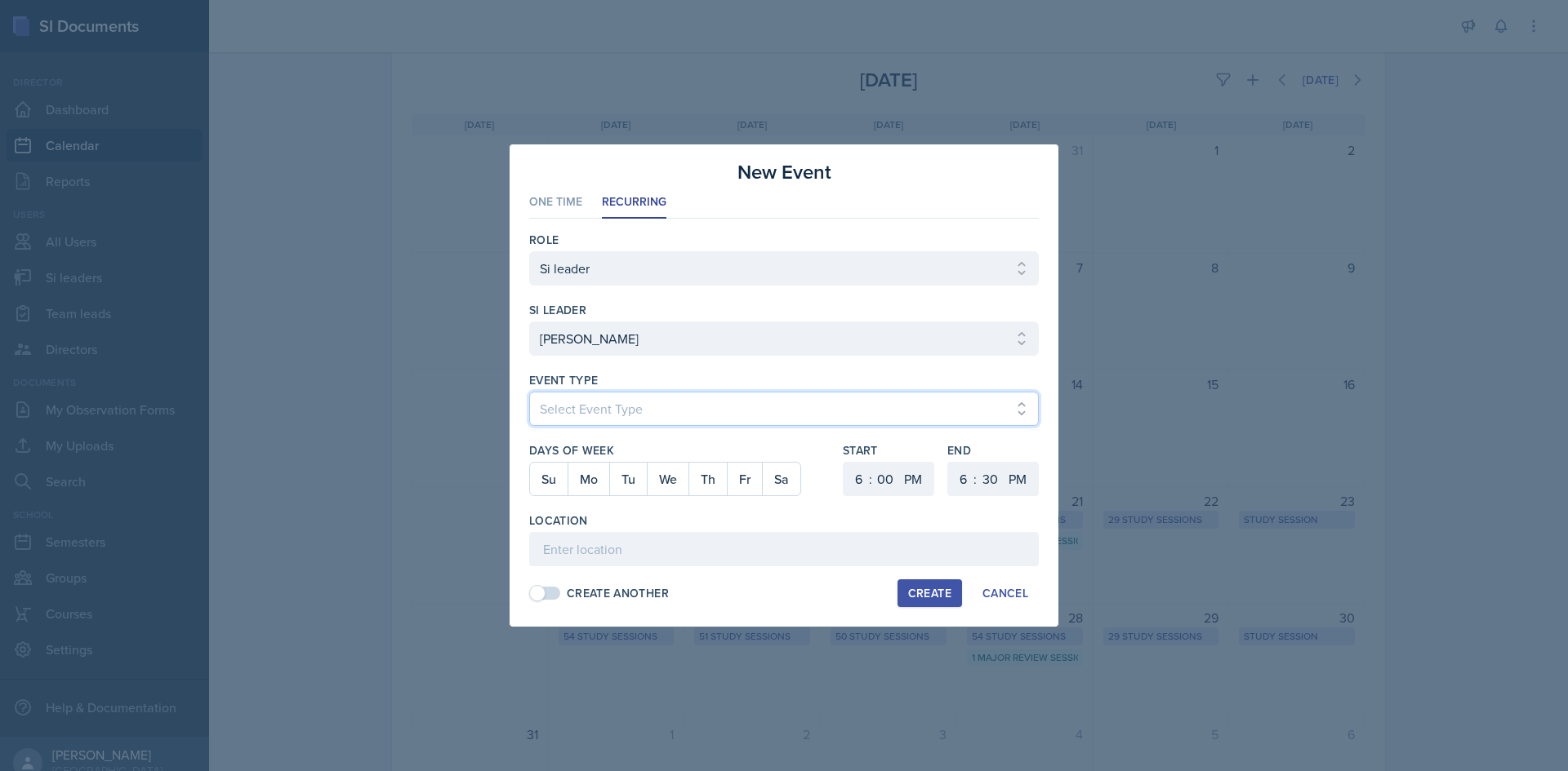
click at [626, 411] on select "Select Event Type Major Review Session Study Session" at bounding box center [783, 408] width 510 height 34
click at [529, 392] on select "Select Event Type Major Review Session Study Session" at bounding box center [783, 408] width 510 height 34
click at [676, 477] on button "We" at bounding box center [667, 478] width 42 height 33
drag, startPoint x: 835, startPoint y: 478, endPoint x: 843, endPoint y: 477, distance: 8.1
click at [840, 478] on div "Days of Week Su Mo Tu We Th Fr Sa Start 1 2 3 4 5 6 7 8 9 10 11 12 : 00 05 10 1…" at bounding box center [783, 478] width 510 height 70
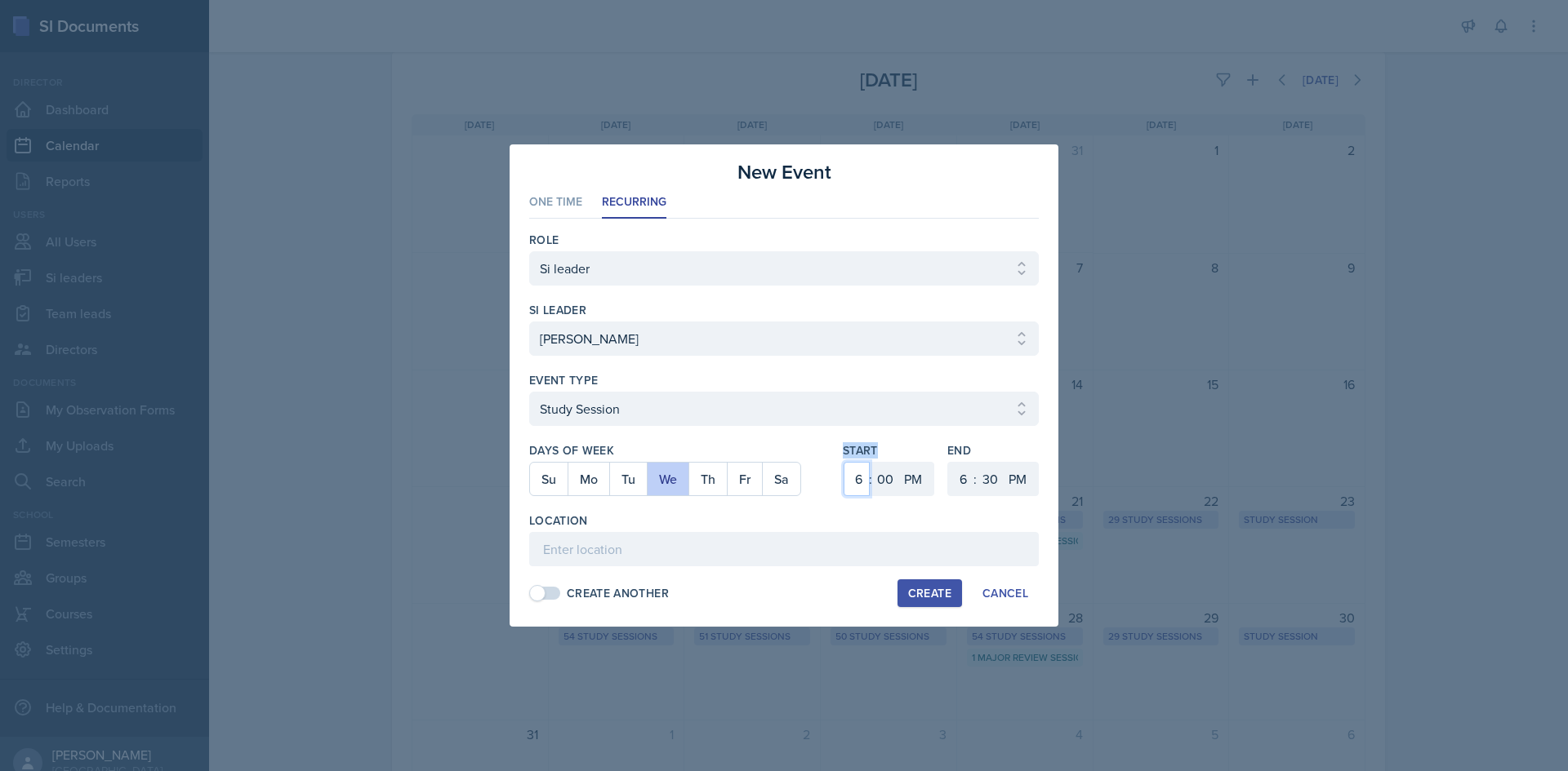
click at [844, 477] on select "1 2 3 4 5 6 7 8 9 10 11 12" at bounding box center [856, 478] width 26 height 34
click at [843, 462] on select "1 2 3 4 5 6 7 8 9 10 11 12" at bounding box center [856, 478] width 26 height 34
click at [960, 478] on select "1 2 3 4 5 6 7 8 9 10 11 12" at bounding box center [961, 478] width 26 height 34
click at [948, 462] on select "1 2 3 4 5 6 7 8 9 10 11 12" at bounding box center [961, 478] width 26 height 34
click at [977, 470] on select "00 05 10 15 20 25 30 35 40 45 50 55" at bounding box center [989, 478] width 26 height 34
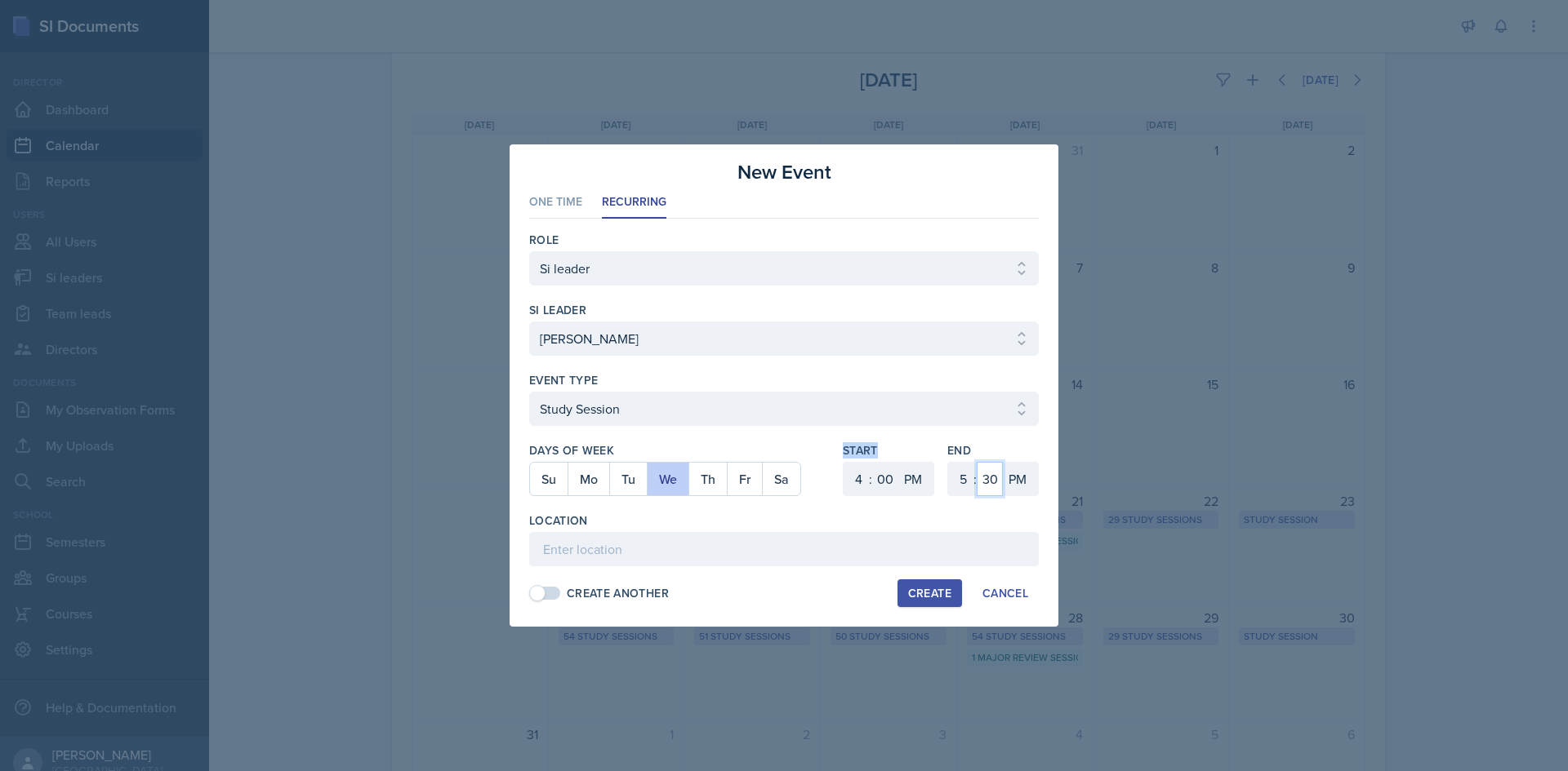
click at [977, 462] on select "00 05 10 15 20 25 30 35 40 45 50 55" at bounding box center [989, 478] width 26 height 34
click at [847, 528] on div "Location" at bounding box center [783, 539] width 510 height 54
click at [845, 538] on input at bounding box center [783, 548] width 510 height 34
paste input "Math Building (M) 113"
click at [899, 583] on button "Create" at bounding box center [929, 593] width 64 height 28
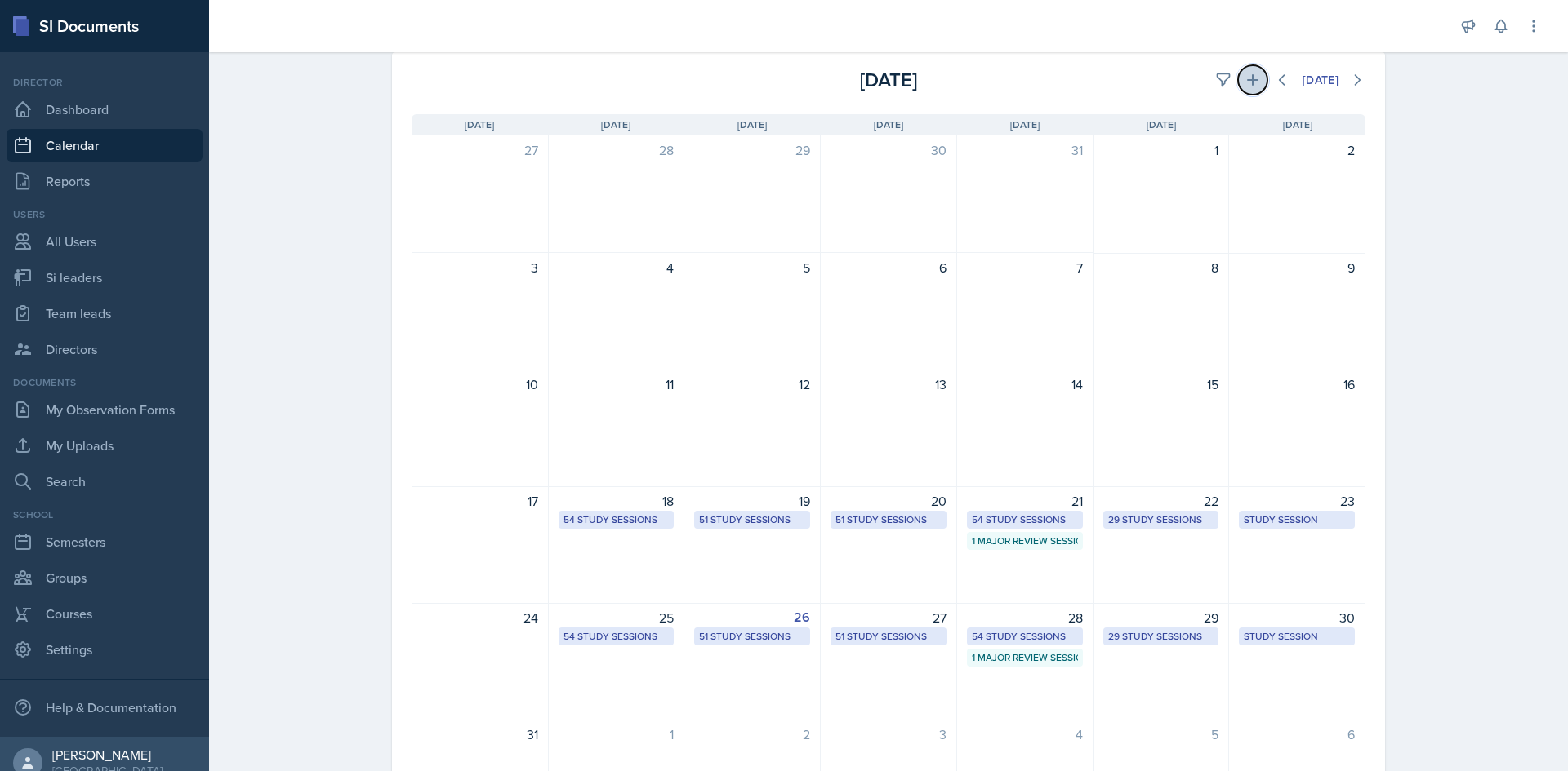
click at [1247, 80] on icon at bounding box center [1253, 80] width 12 height 12
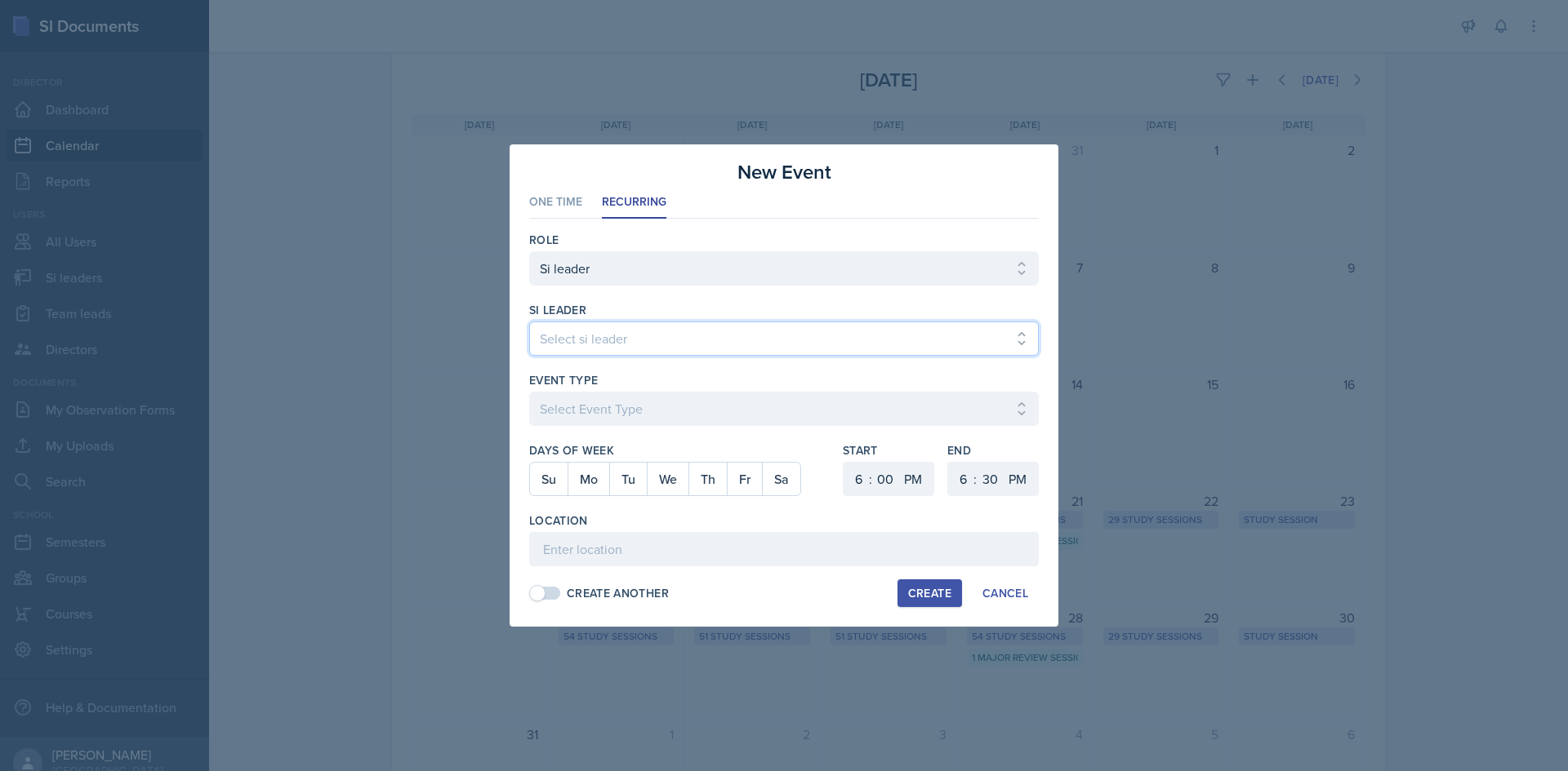
click at [761, 344] on select "Select si leader [PERSON_NAME] [PERSON_NAME] [PERSON_NAME] [PERSON_NAME] [PERSO…" at bounding box center [783, 338] width 510 height 34
click at [529, 322] on select "Select si leader [PERSON_NAME] [PERSON_NAME] [PERSON_NAME] [PERSON_NAME] [PERSO…" at bounding box center [783, 338] width 510 height 34
click at [614, 473] on button "Tu" at bounding box center [627, 478] width 38 height 33
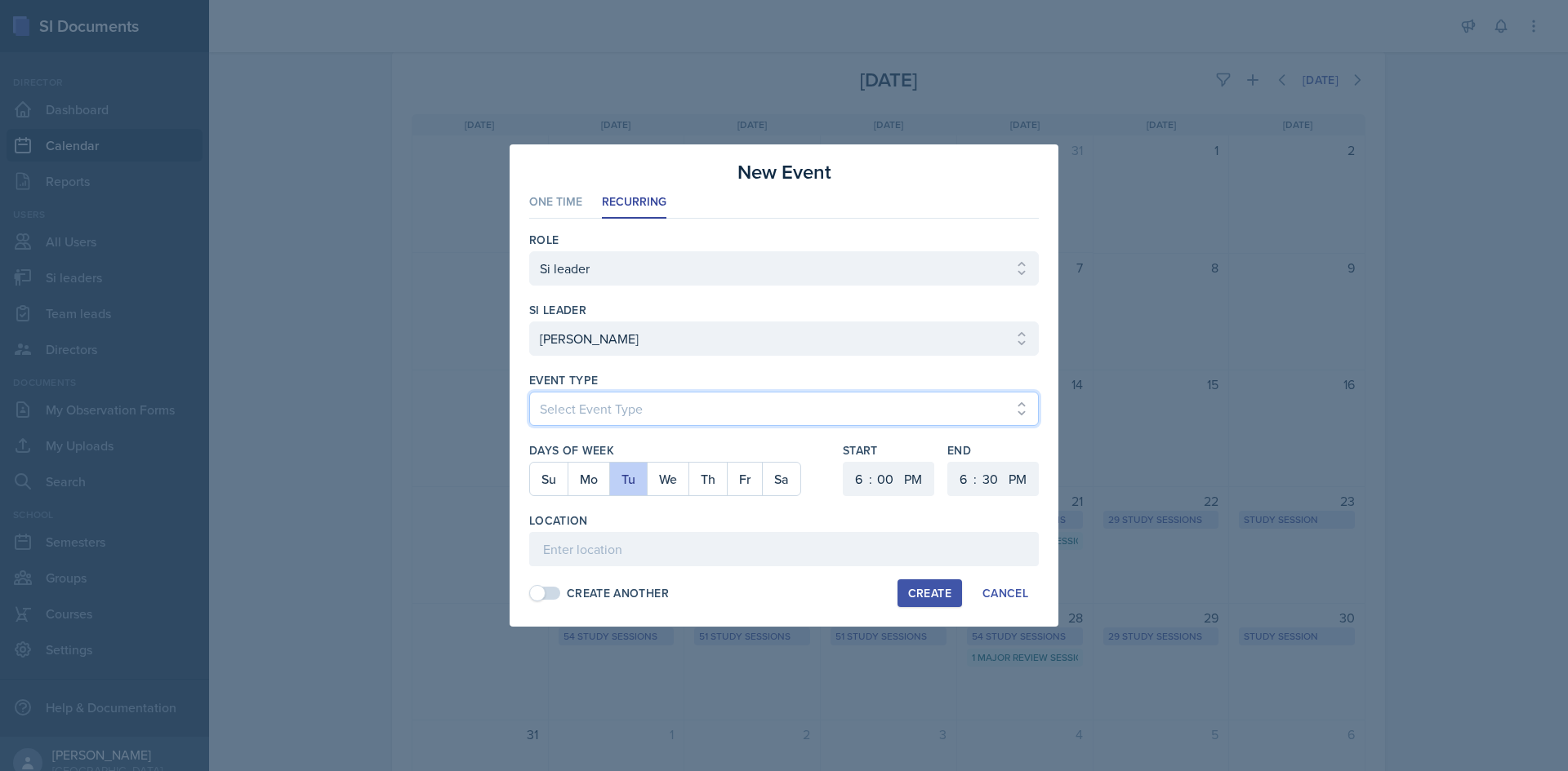
click at [630, 413] on select "Select Event Type Major Review Session Study Session" at bounding box center [783, 408] width 510 height 34
click at [529, 392] on select "Select Event Type Major Review Session Study Session" at bounding box center [783, 408] width 510 height 34
click at [855, 469] on select "1 2 3 4 5 6 7 8 9 10 11 12" at bounding box center [856, 478] width 26 height 34
click at [843, 462] on select "1 2 3 4 5 6 7 8 9 10 11 12" at bounding box center [856, 478] width 26 height 34
click at [957, 476] on select "1 2 3 4 5 6 7 8 9 10 11 12" at bounding box center [961, 478] width 26 height 34
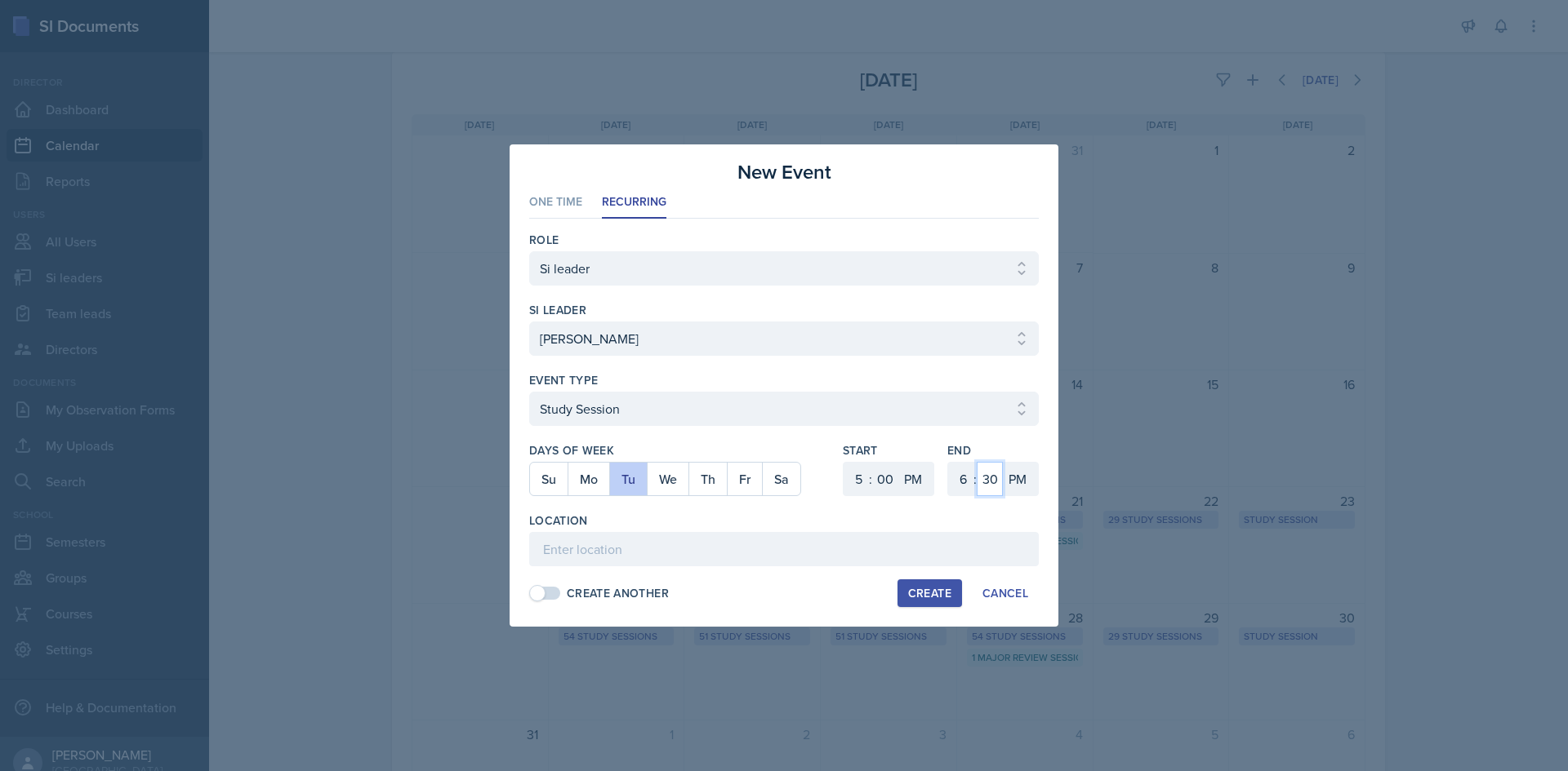
click at [984, 475] on select "00 05 10 15 20 25 30 35 40 45 50 55" at bounding box center [989, 478] width 26 height 34
click at [977, 462] on select "00 05 10 15 20 25 30 35 40 45 50 55" at bounding box center [989, 478] width 26 height 34
click at [626, 553] on input at bounding box center [783, 548] width 510 height 34
click at [667, 545] on input "Academic Learning Center 2109" at bounding box center [783, 548] width 510 height 34
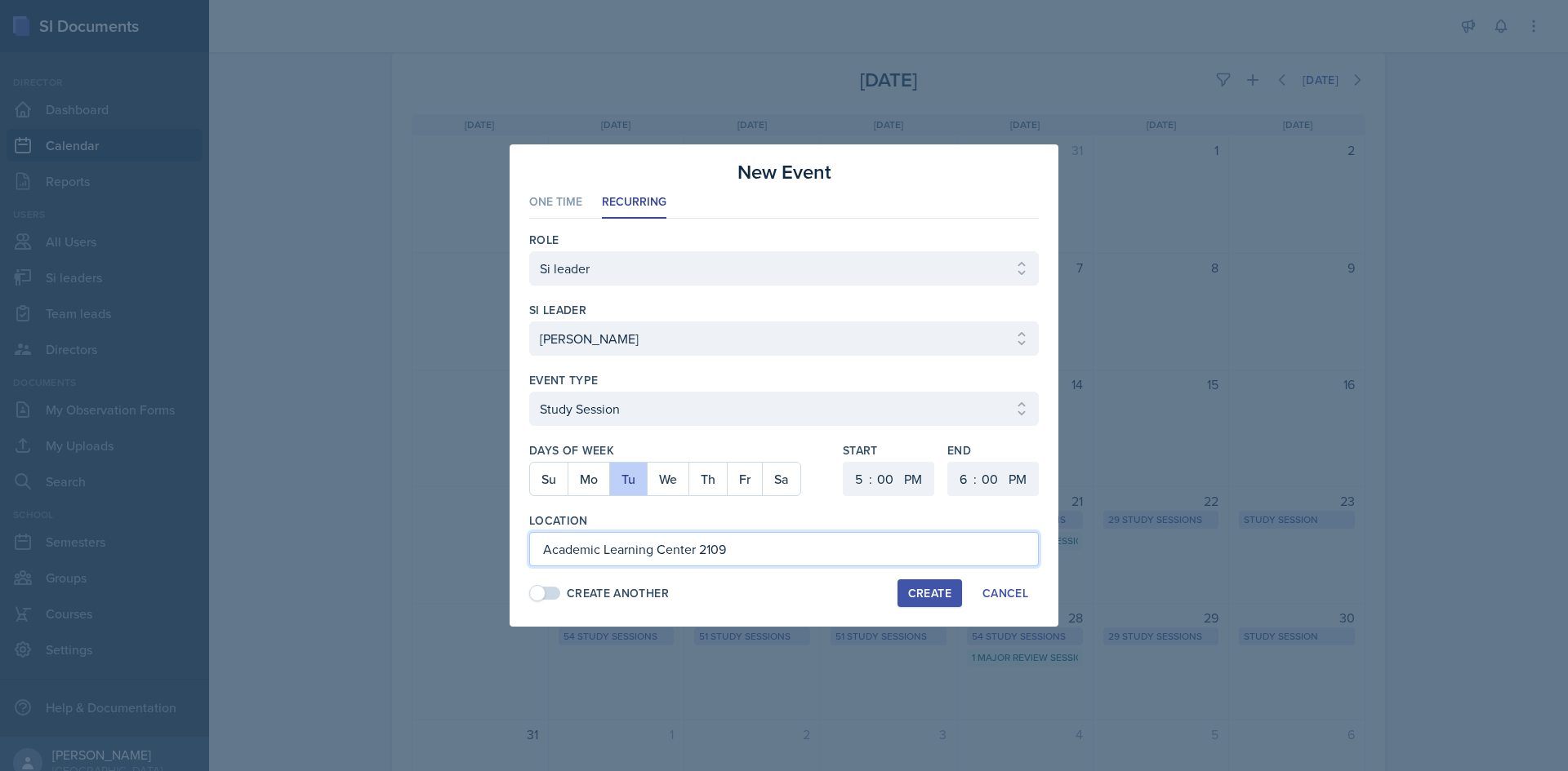
click at [667, 545] on input "Academic Learning Center 2109" at bounding box center [783, 548] width 510 height 34
click at [927, 600] on div "Create" at bounding box center [930, 593] width 43 height 13
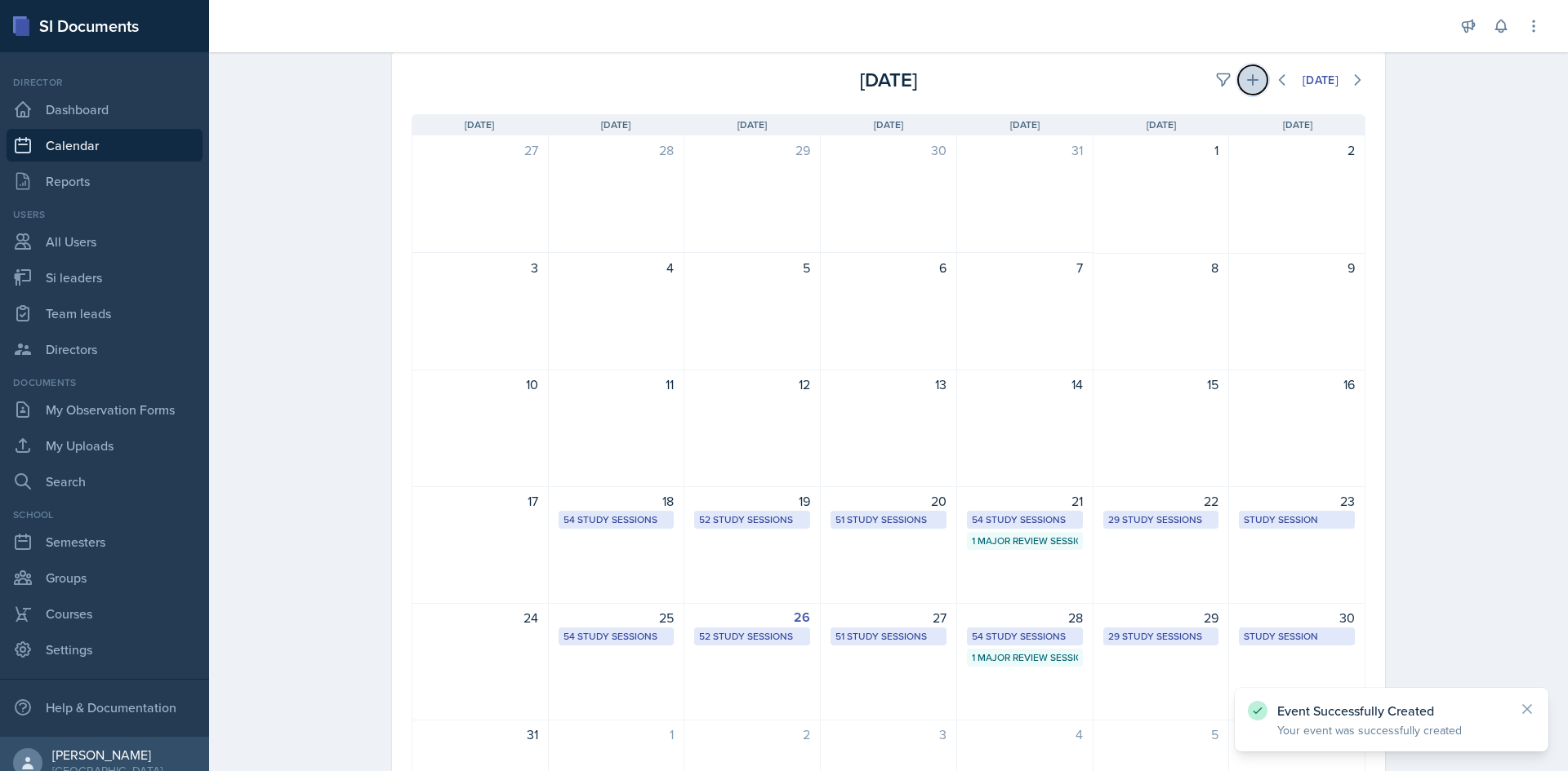
click at [1244, 87] on icon at bounding box center [1253, 80] width 17 height 17
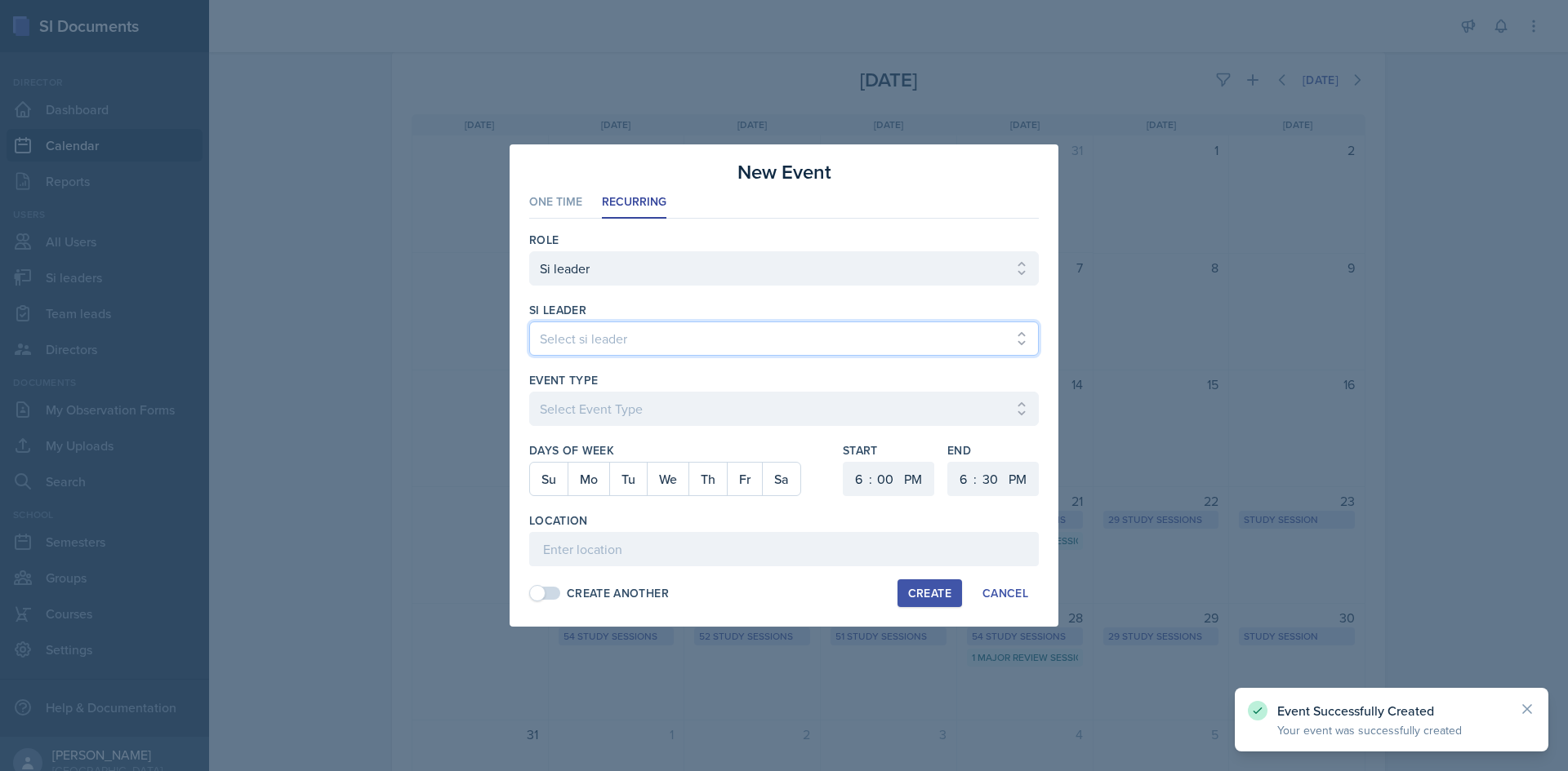
click at [777, 342] on select "Select si leader [PERSON_NAME] [PERSON_NAME] [PERSON_NAME] [PERSON_NAME] [PERSO…" at bounding box center [783, 338] width 510 height 34
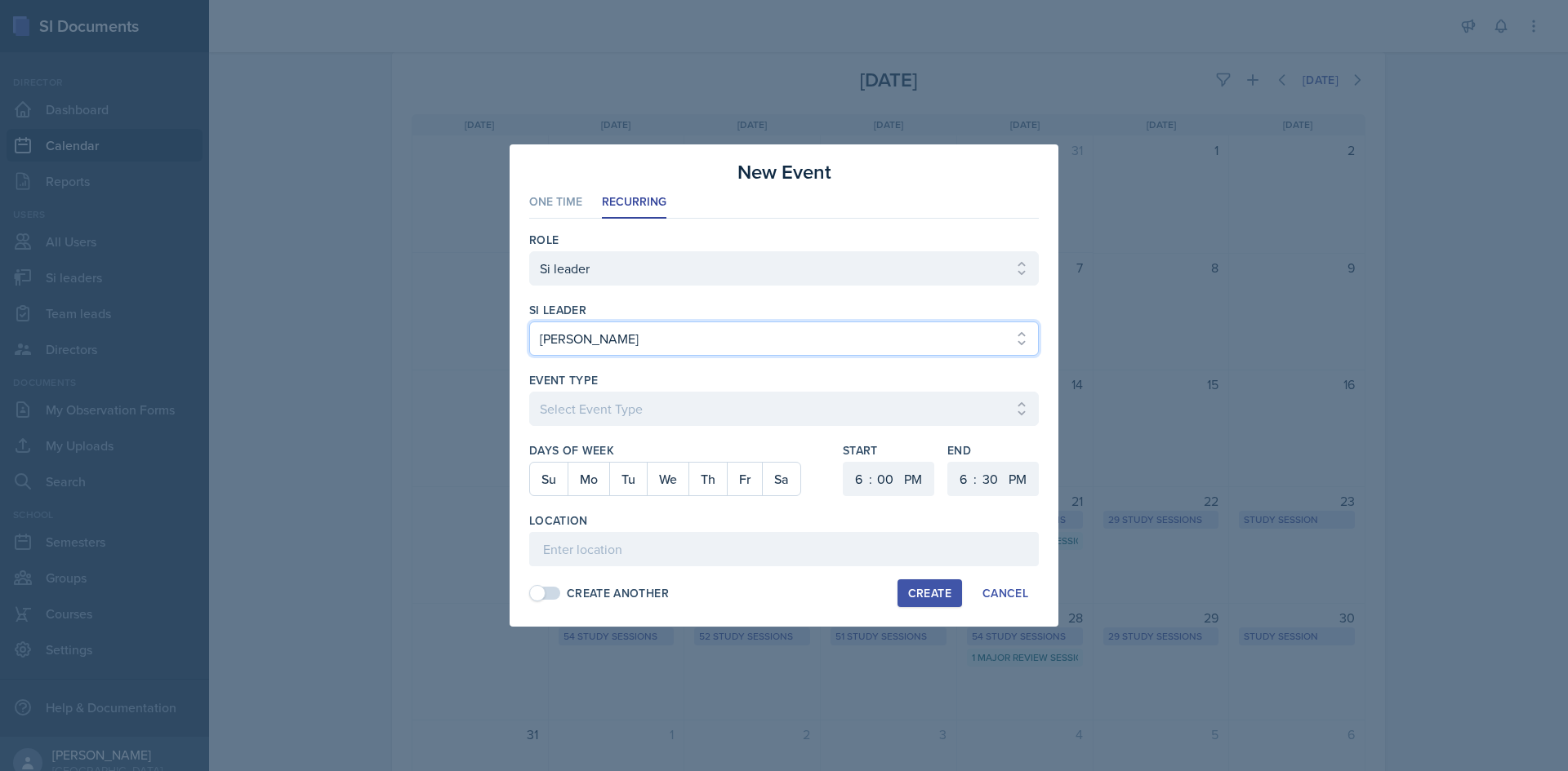
click at [777, 339] on select "Select si leader [PERSON_NAME] [PERSON_NAME] [PERSON_NAME] [PERSON_NAME] [PERSO…" at bounding box center [783, 338] width 510 height 34
click at [529, 322] on select "Select si leader [PERSON_NAME] [PERSON_NAME] [PERSON_NAME] [PERSON_NAME] [PERSO…" at bounding box center [783, 338] width 510 height 34
drag, startPoint x: 723, startPoint y: 359, endPoint x: 714, endPoint y: 396, distance: 38.1
click at [720, 377] on div "Role Select Role Si leader Team lead Director si leader Select si leader Abeer …" at bounding box center [783, 416] width 510 height 395
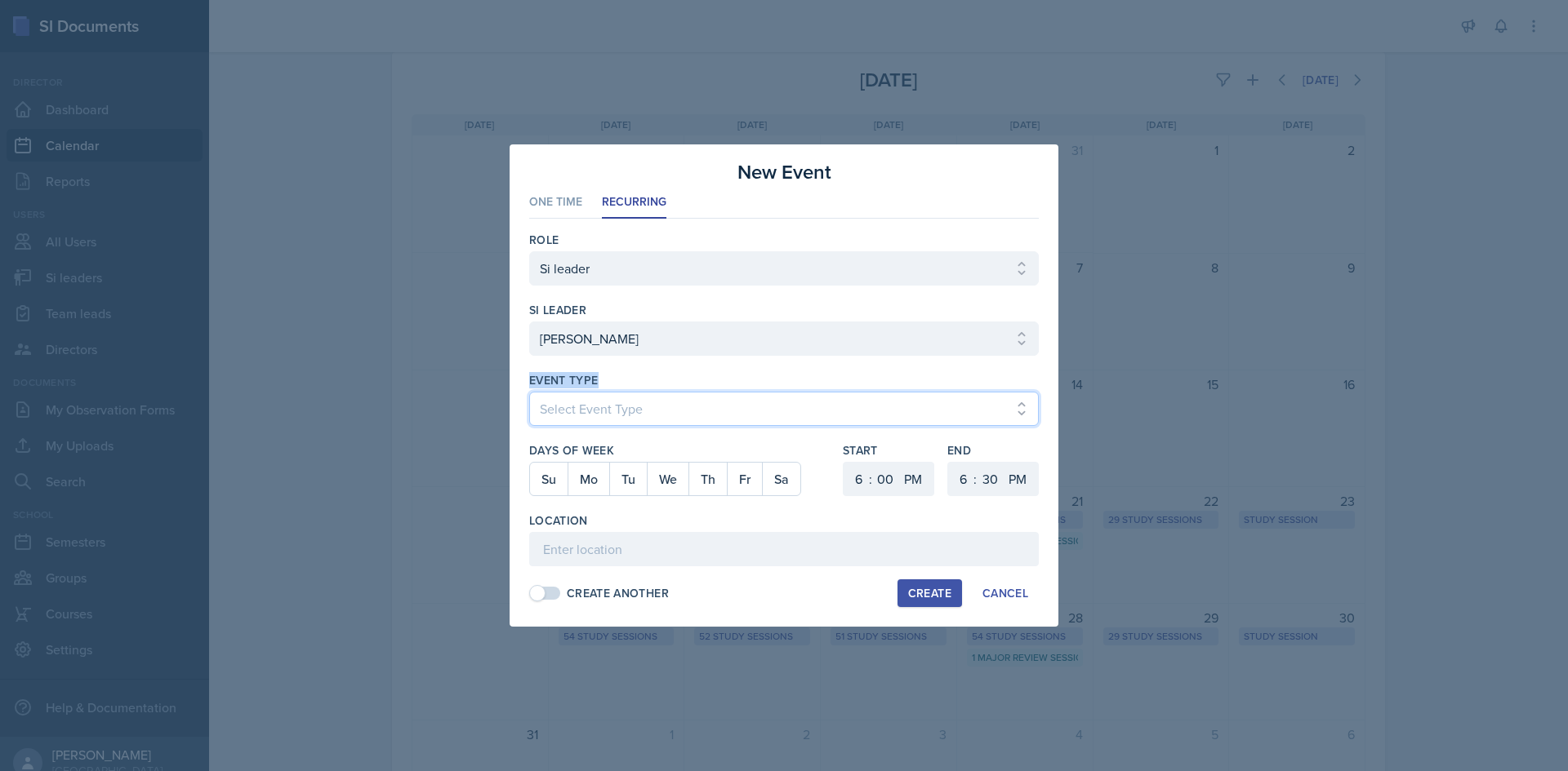
click at [714, 397] on select "Select Event Type Major Review Session Study Session" at bounding box center [783, 408] width 510 height 34
click at [529, 392] on select "Select Event Type Major Review Session Study Session" at bounding box center [783, 408] width 510 height 34
click at [736, 476] on button "Fr" at bounding box center [744, 478] width 35 height 33
click at [857, 480] on select "1 2 3 4 5 6 7 8 9 10 11 12" at bounding box center [856, 478] width 26 height 34
click at [843, 462] on select "1 2 3 4 5 6 7 8 9 10 11 12" at bounding box center [856, 478] width 26 height 34
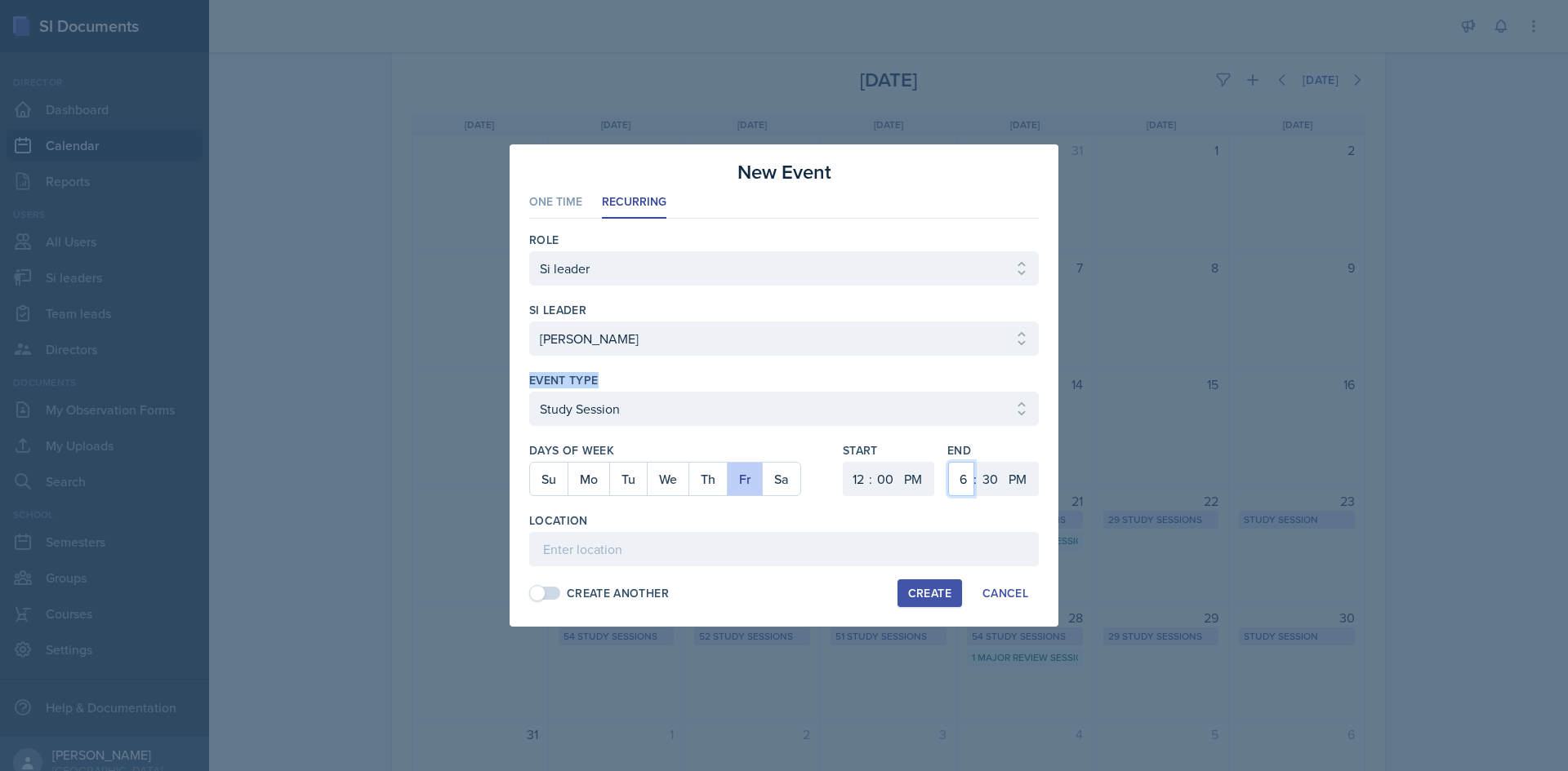
drag, startPoint x: 967, startPoint y: 476, endPoint x: 967, endPoint y: 465, distance: 11.0
click at [967, 476] on select "1 2 3 4 5 6 7 8 9 10 11 12" at bounding box center [961, 478] width 26 height 34
click at [948, 462] on select "1 2 3 4 5 6 7 8 9 10 11 12" at bounding box center [961, 478] width 26 height 34
click at [984, 464] on select "00 05 10 15 20 25 30 35 40 45 50 55" at bounding box center [989, 478] width 26 height 34
click at [977, 462] on select "00 05 10 15 20 25 30 35 40 45 50 55" at bounding box center [989, 478] width 26 height 34
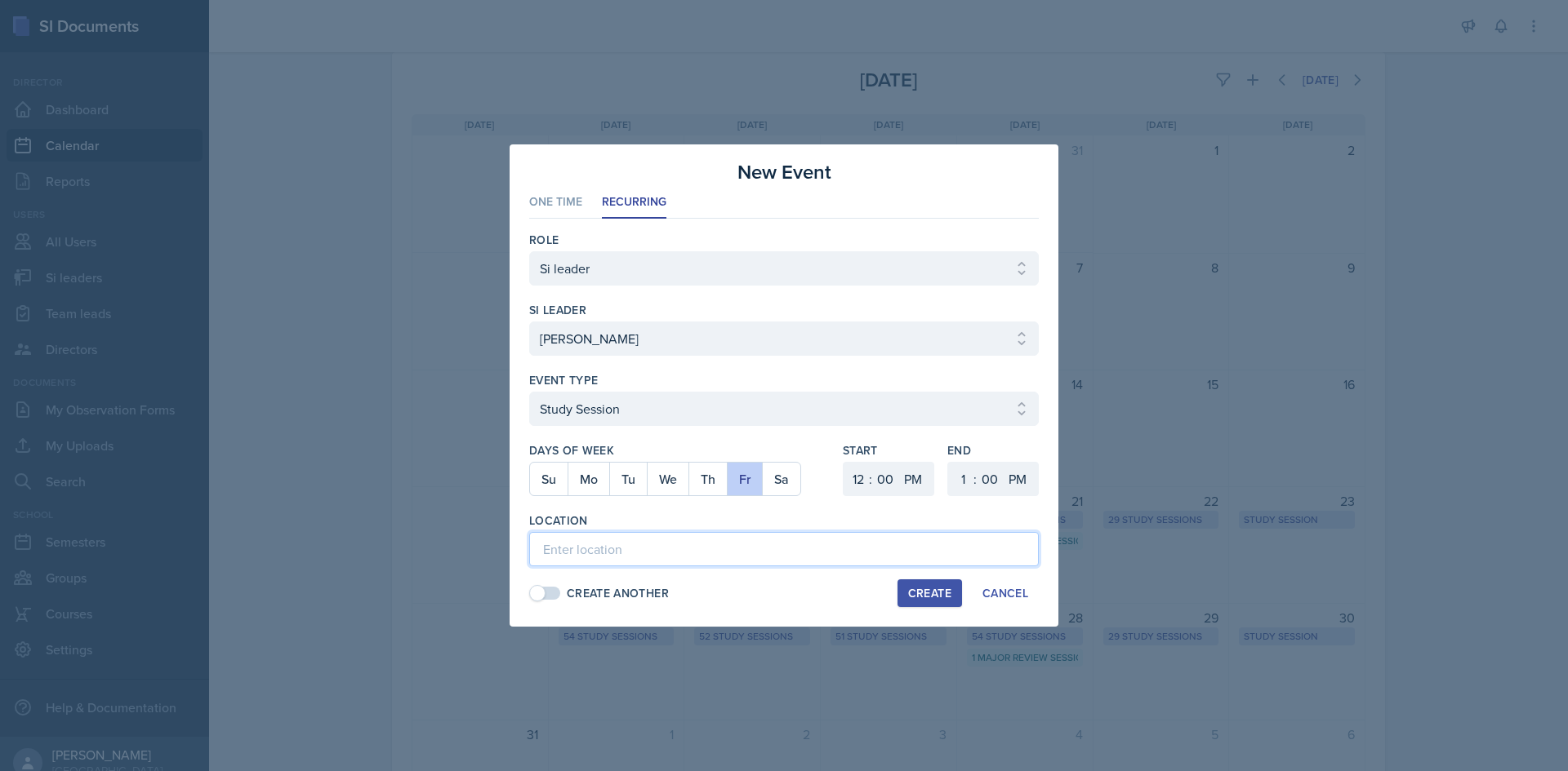
click at [723, 544] on input at bounding box center [783, 548] width 510 height 34
paste input "Academic Learning Center 2109"
click at [739, 553] on input "Academic Learning Center 2109" at bounding box center [783, 548] width 510 height 34
click at [915, 596] on div "Create" at bounding box center [930, 593] width 43 height 13
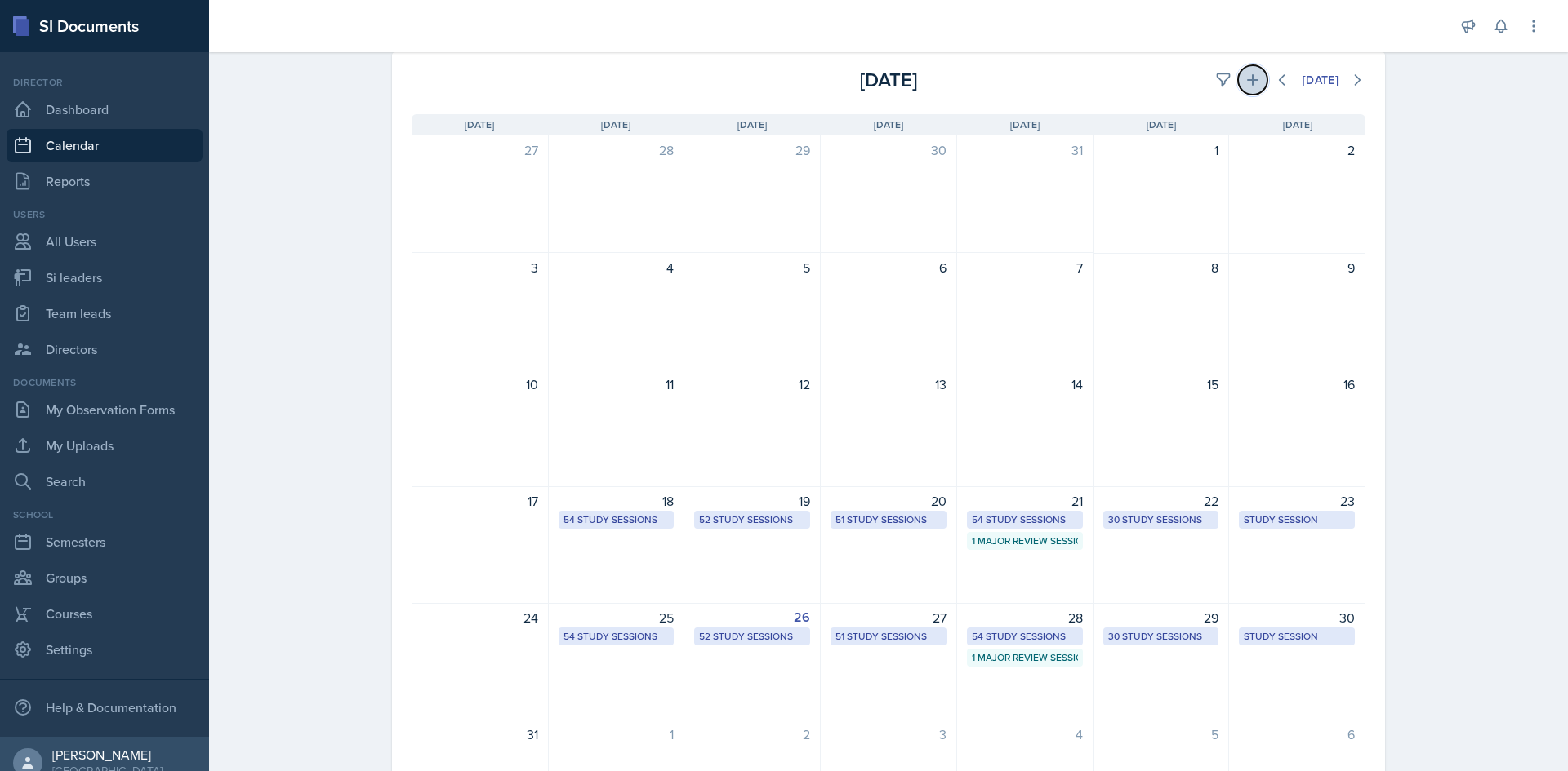
click at [1241, 70] on button at bounding box center [1252, 79] width 29 height 29
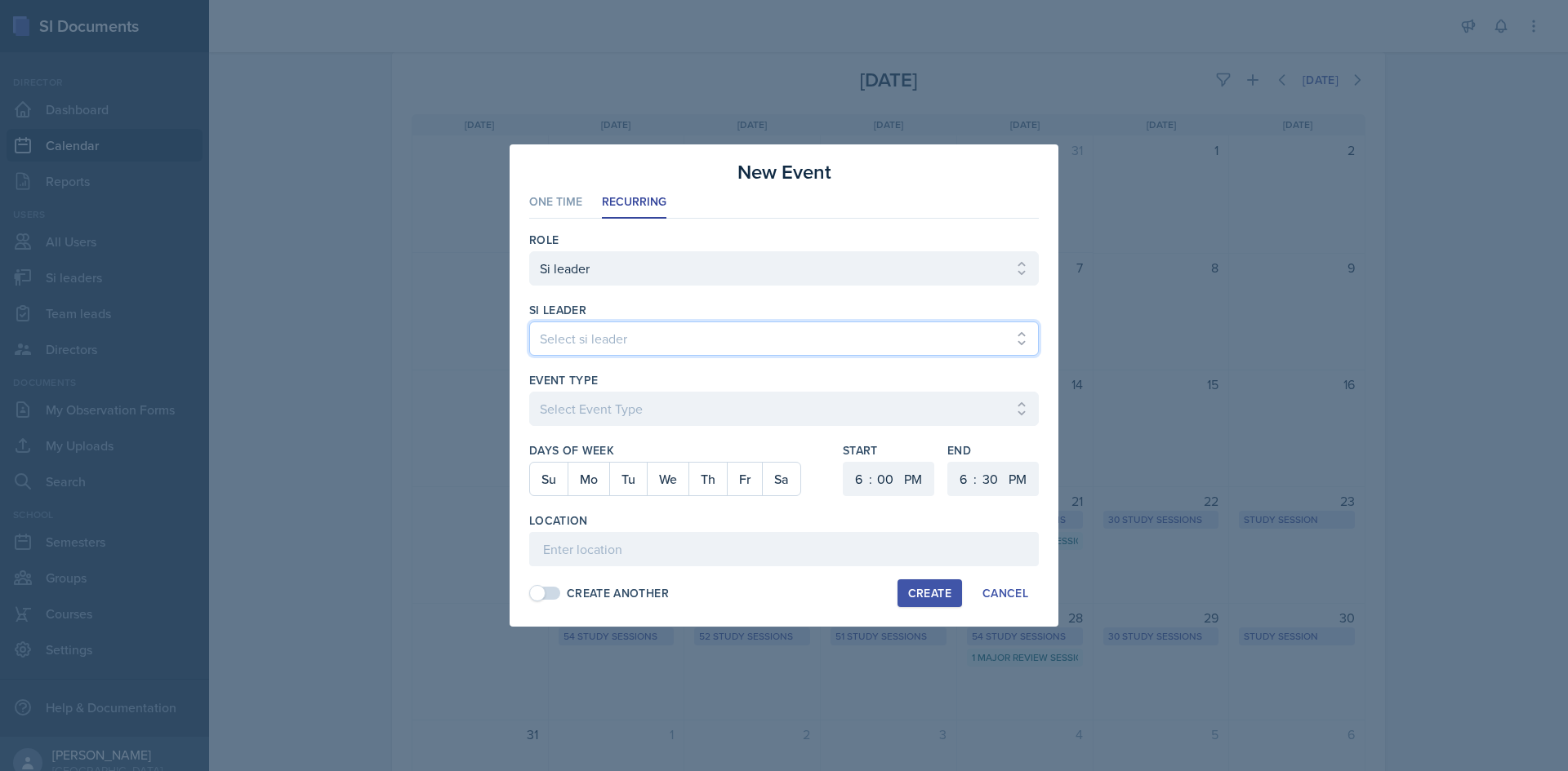
click at [583, 338] on select "Select si leader [PERSON_NAME] [PERSON_NAME] [PERSON_NAME] [PERSON_NAME] [PERSO…" at bounding box center [783, 338] width 510 height 34
click at [529, 322] on select "Select si leader [PERSON_NAME] [PERSON_NAME] [PERSON_NAME] [PERSON_NAME] [PERSO…" at bounding box center [783, 338] width 510 height 34
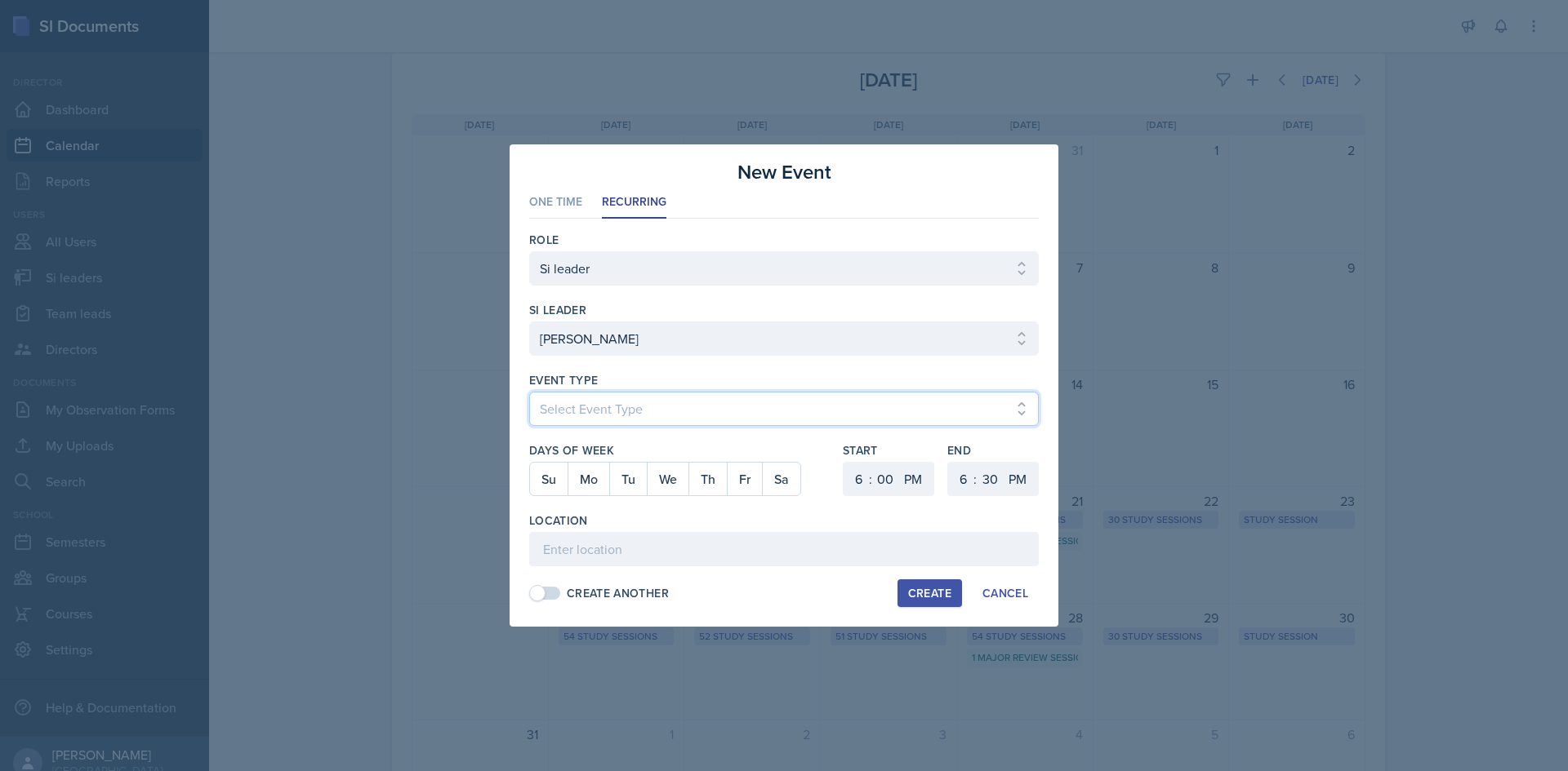
click at [609, 407] on select "Select Event Type Major Review Session Study Session" at bounding box center [783, 408] width 510 height 34
click at [529, 392] on select "Select Event Type Major Review Session Study Session" at bounding box center [783, 408] width 510 height 34
click at [620, 478] on button "Tu" at bounding box center [627, 478] width 38 height 33
click at [854, 475] on select "1 2 3 4 5 6 7 8 9 10 11 12" at bounding box center [856, 478] width 26 height 34
click at [843, 462] on select "1 2 3 4 5 6 7 8 9 10 11 12" at bounding box center [856, 478] width 26 height 34
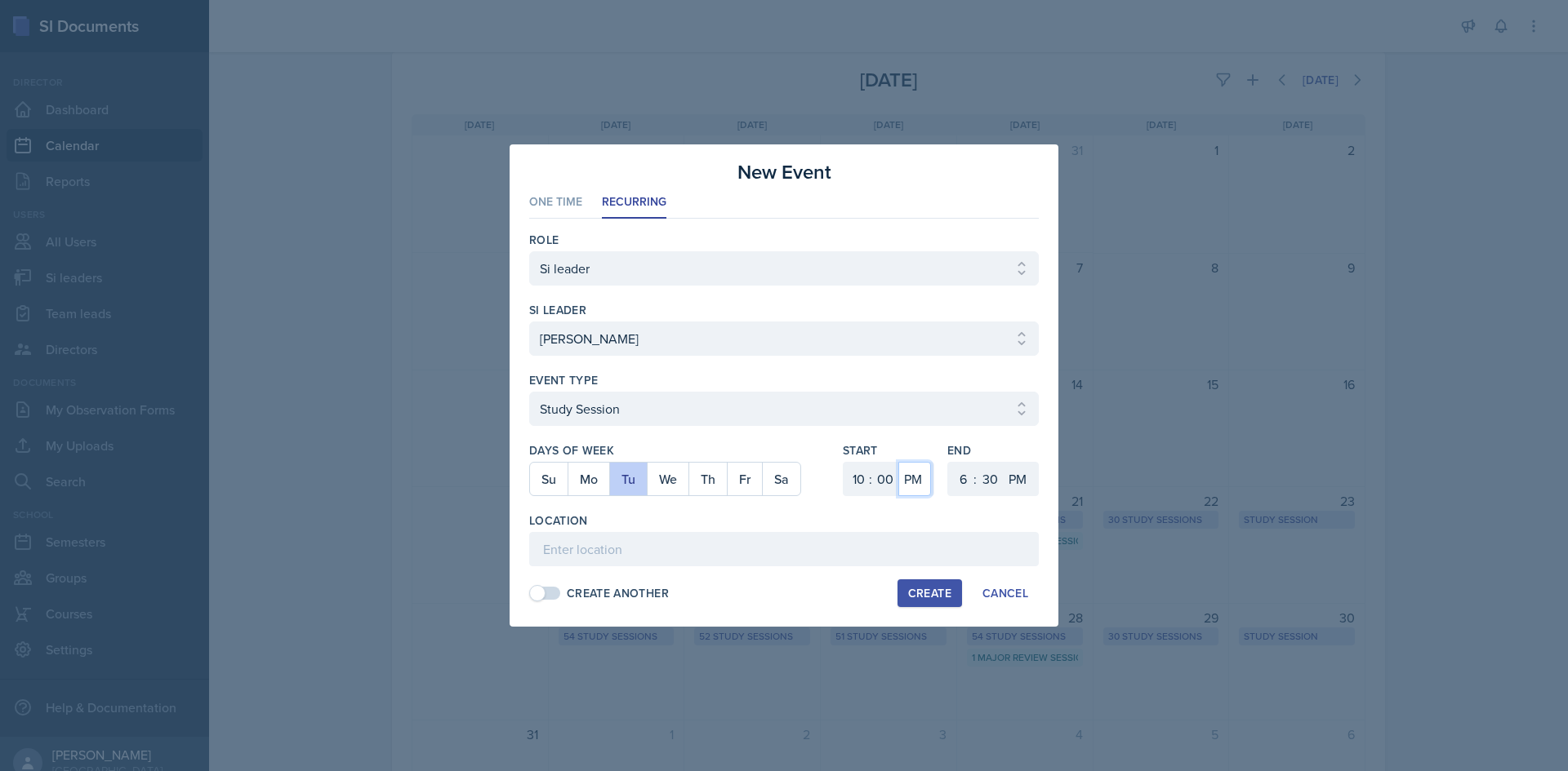
click at [918, 479] on select "AM PM" at bounding box center [914, 478] width 33 height 34
click at [898, 462] on select "AM PM" at bounding box center [914, 478] width 33 height 34
click at [957, 480] on select "1 2 3 4 5 6 7 8 9 10 11 12" at bounding box center [961, 478] width 26 height 34
click at [948, 462] on select "1 2 3 4 5 6 7 8 9 10 11 12" at bounding box center [961, 478] width 26 height 34
click at [986, 469] on select "00 05 10 15 20 25 30 35 40 45 50 55" at bounding box center [989, 478] width 26 height 34
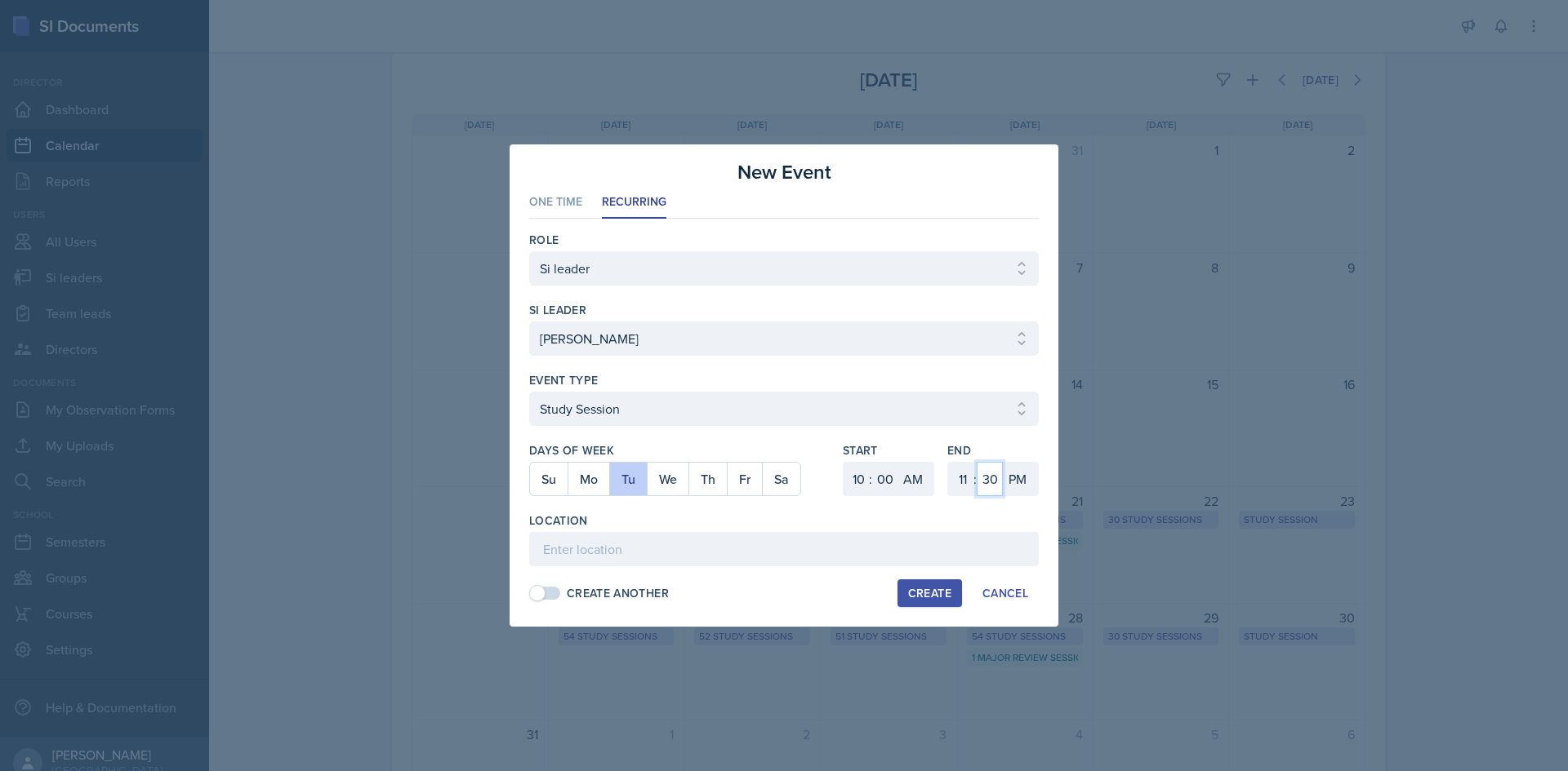
click at [977, 462] on select "00 05 10 15 20 25 30 35 40 45 50 55" at bounding box center [989, 478] width 26 height 34
drag, startPoint x: 982, startPoint y: 477, endPoint x: 984, endPoint y: 462, distance: 15.1
click at [983, 473] on select "00 05 10 15 20 25 30 35 40 45 50 55" at bounding box center [989, 478] width 26 height 34
click at [977, 462] on select "00 05 10 15 20 25 30 35 40 45 50 55" at bounding box center [989, 478] width 26 height 34
click at [1010, 486] on select "AM PM" at bounding box center [1018, 478] width 33 height 34
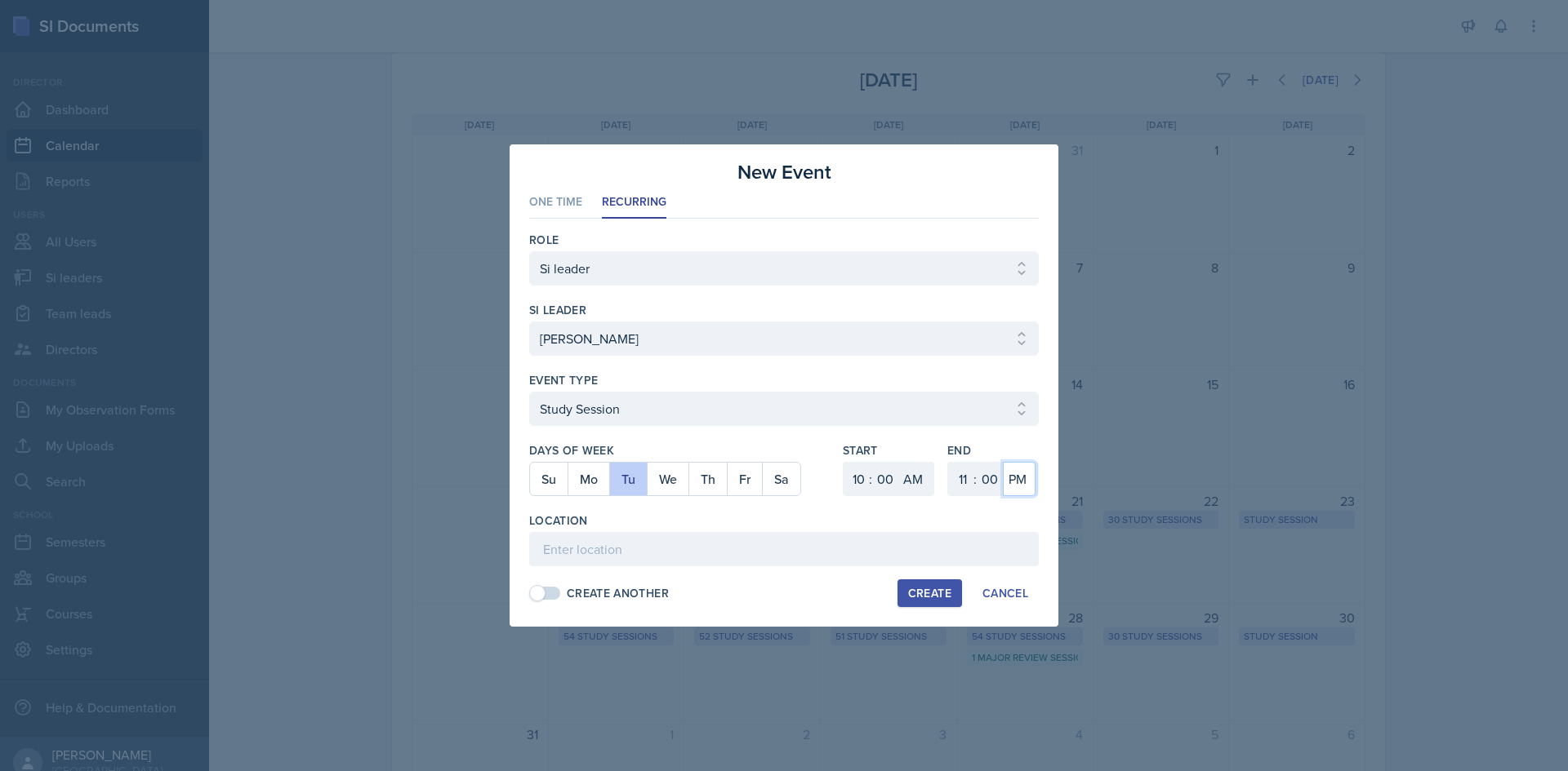
click at [1003, 462] on select "AM PM" at bounding box center [1018, 478] width 33 height 34
click at [771, 514] on div "Location" at bounding box center [783, 521] width 510 height 17
click at [701, 543] on input at bounding box center [783, 548] width 510 height 34
click at [695, 547] on input "Math Building (M) 250" at bounding box center [783, 548] width 510 height 34
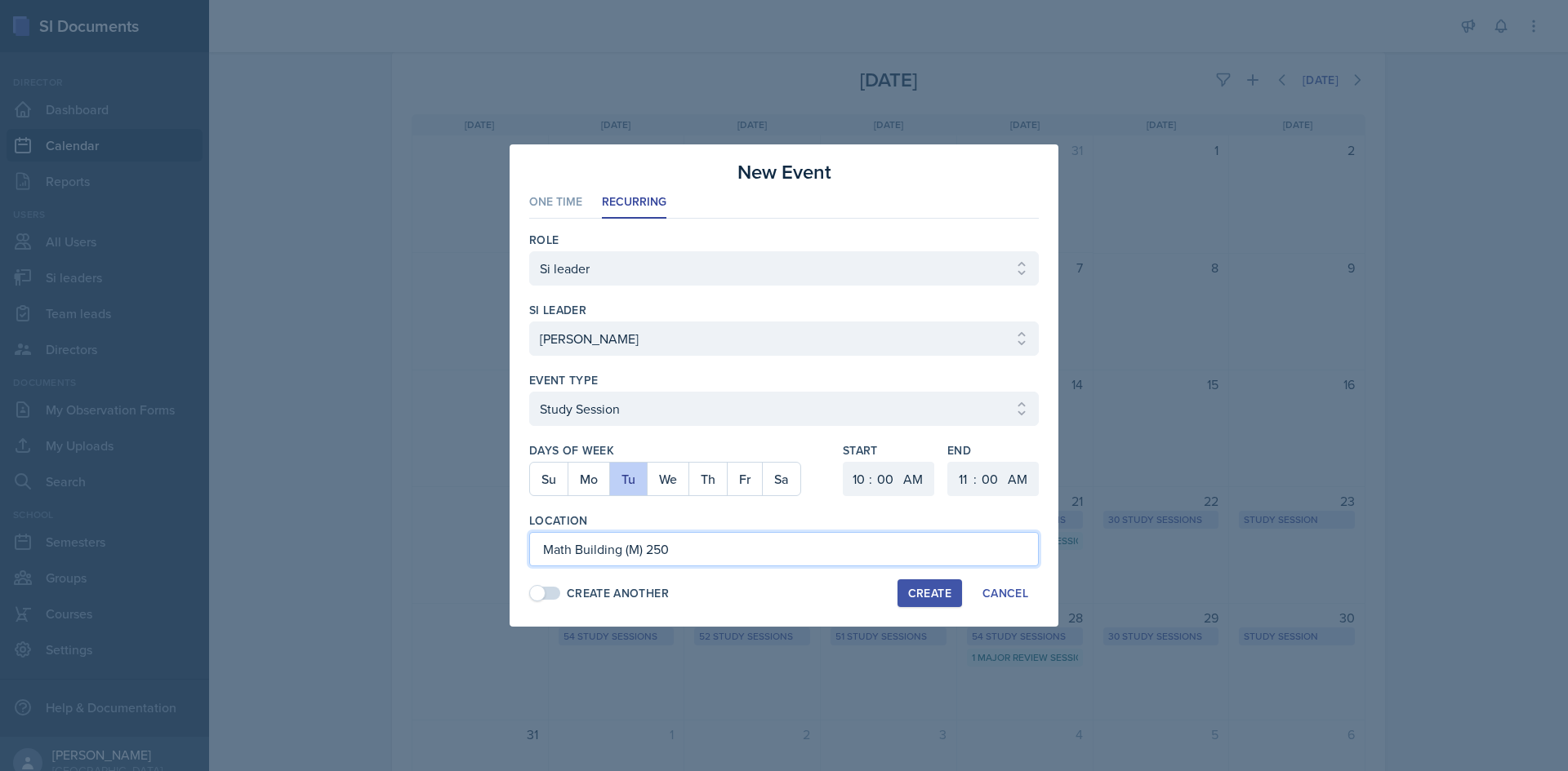
click at [695, 547] on input "Math Building (M) 250" at bounding box center [783, 548] width 510 height 34
click at [646, 553] on input "Math Building (M) 250" at bounding box center [783, 548] width 510 height 34
drag, startPoint x: 638, startPoint y: 548, endPoint x: 555, endPoint y: 548, distance: 83.0
click at [555, 548] on input "Math Building (M) 250" at bounding box center [783, 548] width 510 height 34
drag, startPoint x: 642, startPoint y: 551, endPoint x: 435, endPoint y: 543, distance: 207.2
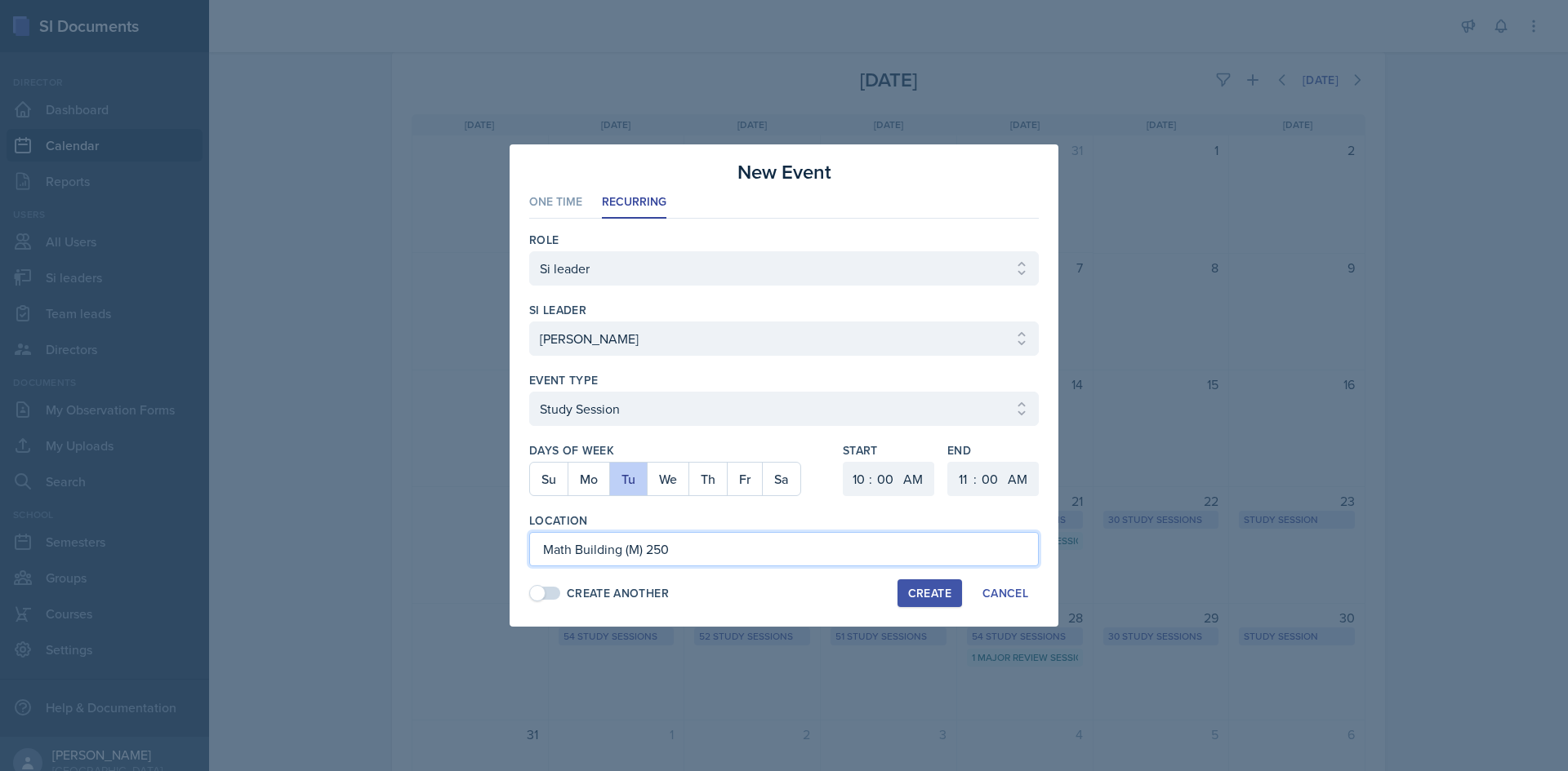
click at [435, 543] on div "New Event One Time Recurring One Time Recurring Role Select Role Si leader Team…" at bounding box center [784, 385] width 1568 height 771
click at [704, 519] on div "Location" at bounding box center [783, 521] width 510 height 17
click at [933, 593] on div "Create" at bounding box center [930, 593] width 43 height 13
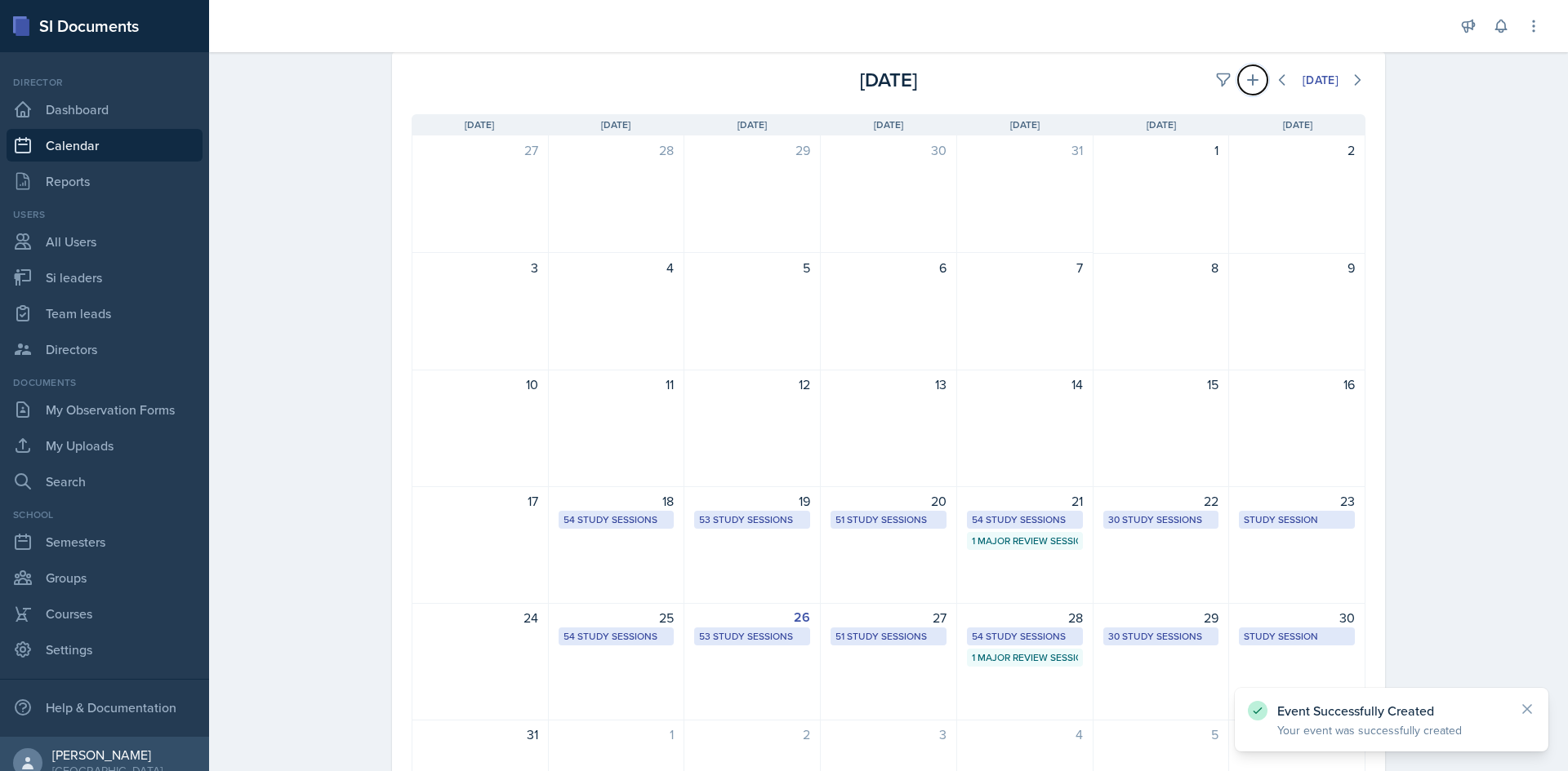
click at [1253, 73] on button at bounding box center [1252, 79] width 29 height 29
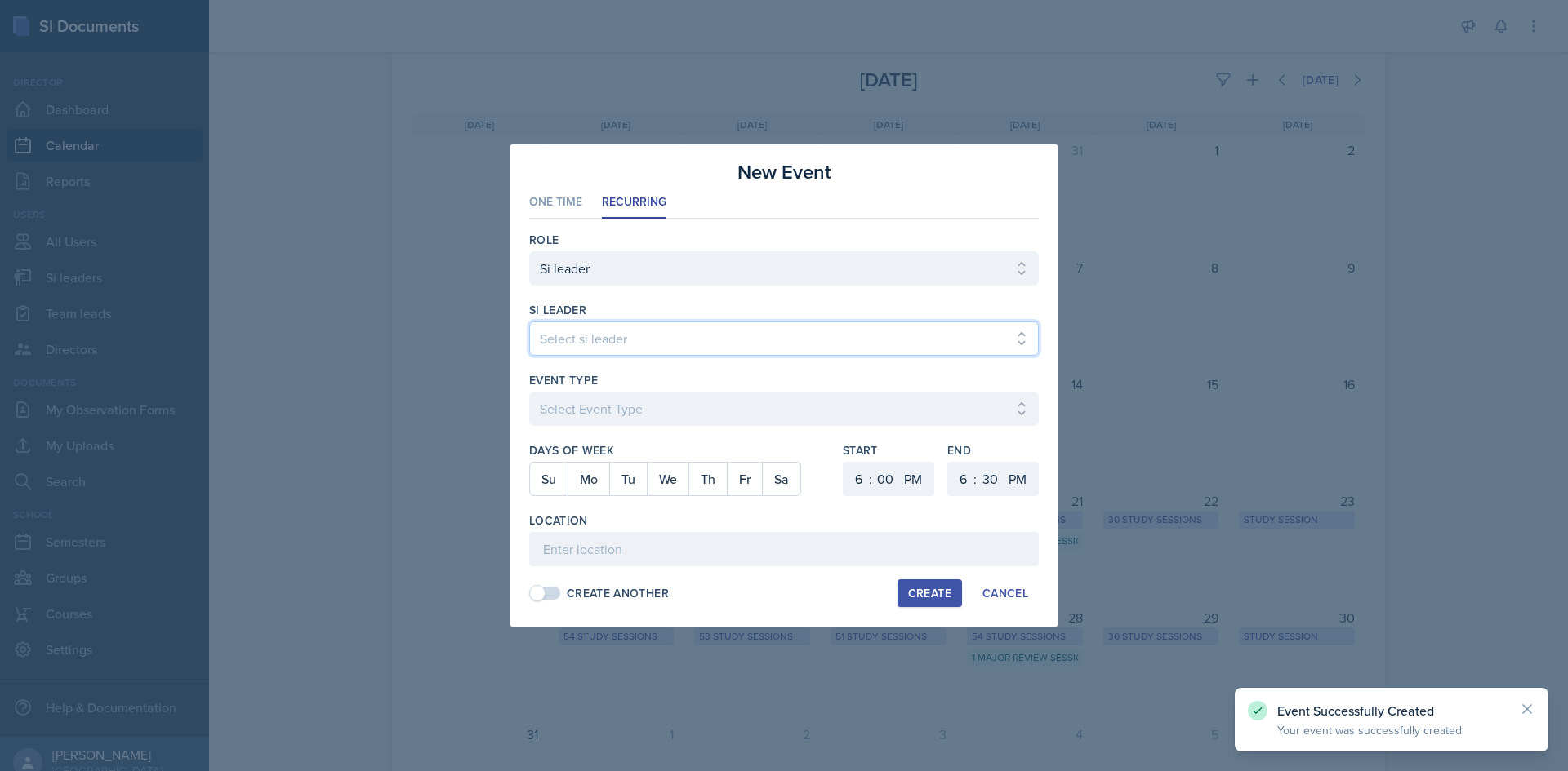
click at [668, 335] on select "Select si leader [PERSON_NAME] [PERSON_NAME] [PERSON_NAME] [PERSON_NAME] [PERSO…" at bounding box center [783, 338] width 510 height 34
click at [529, 322] on select "Select si leader [PERSON_NAME] [PERSON_NAME] [PERSON_NAME] [PERSON_NAME] [PERSO…" at bounding box center [783, 338] width 510 height 34
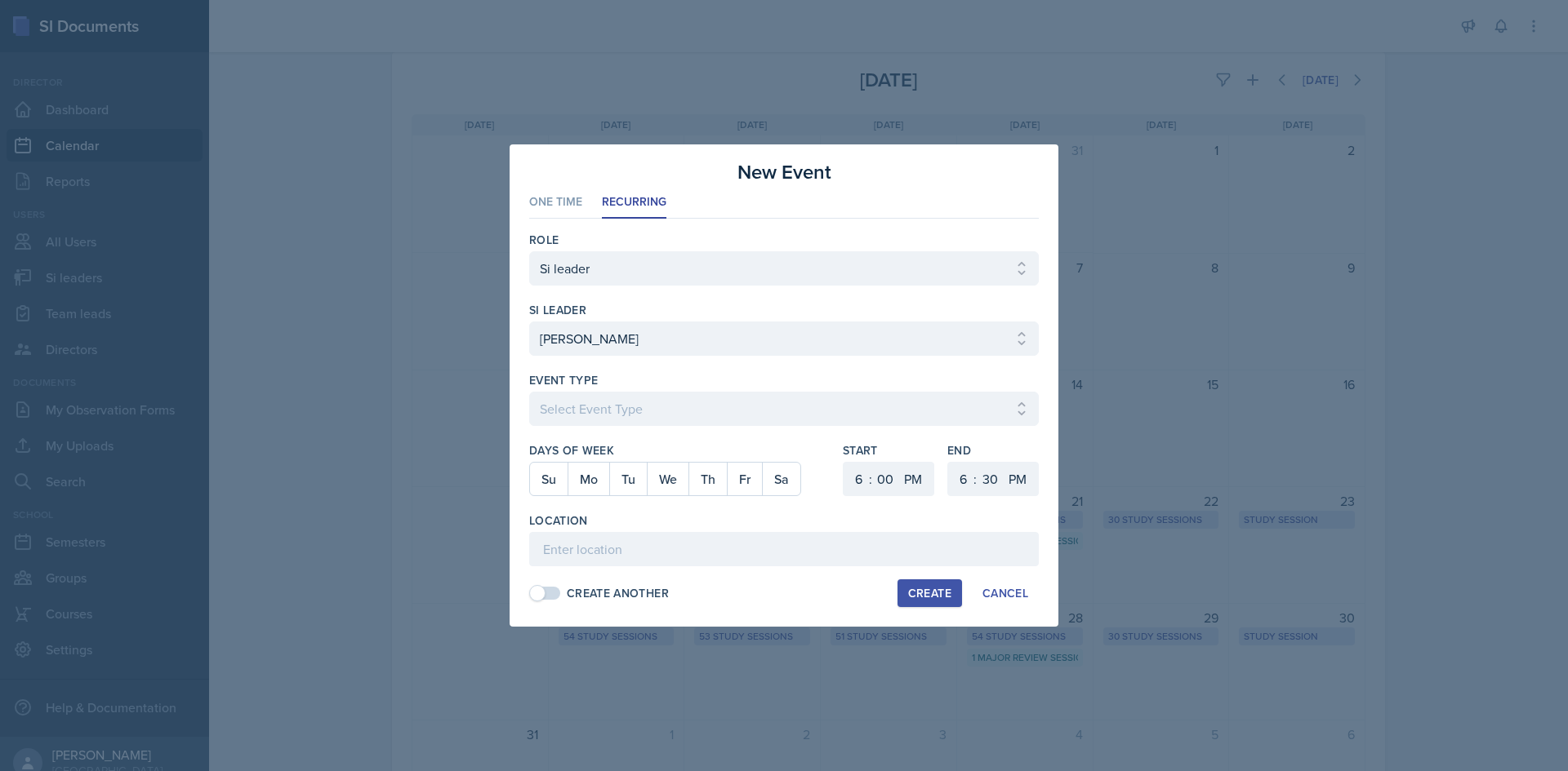
click at [654, 390] on div "Event Type Select Event Type Major Review Session Study Session" at bounding box center [783, 407] width 510 height 70
click at [654, 392] on select "Select Event Type Major Review Session Study Session" at bounding box center [783, 408] width 510 height 34
click at [529, 392] on select "Select Event Type Major Review Session Study Session" at bounding box center [783, 408] width 510 height 34
click at [665, 477] on button "We" at bounding box center [667, 478] width 42 height 33
drag, startPoint x: 870, startPoint y: 468, endPoint x: 860, endPoint y: 476, distance: 12.8
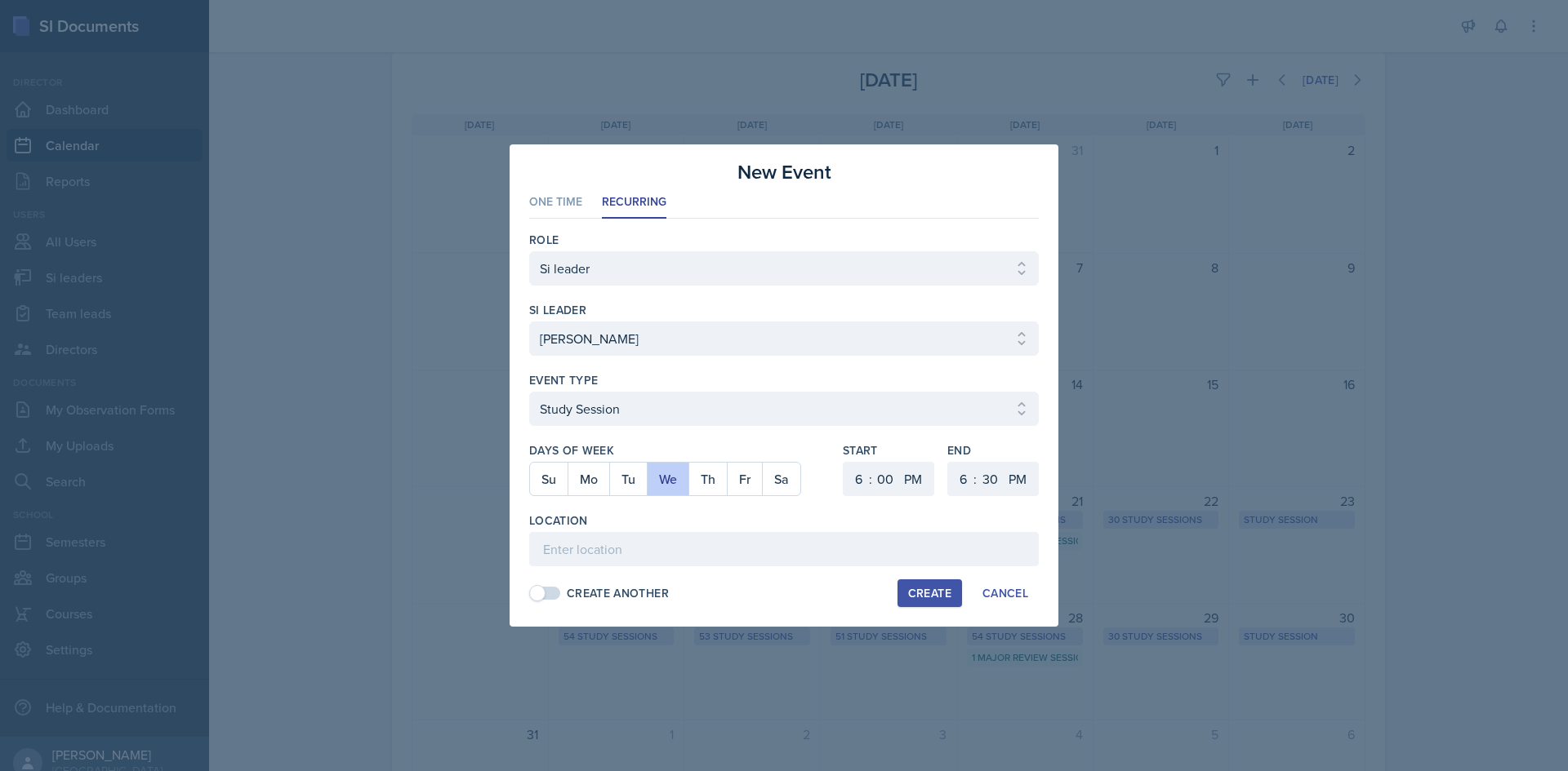
click at [872, 468] on div "1 2 3 4 5 6 7 8 9 10 11 12 : 00 05 10 15 20 25 30 35 40 45 50 55 AM PM" at bounding box center [888, 478] width 92 height 34
click at [857, 478] on select "1 2 3 4 5 6 7 8 9 10 11 12" at bounding box center [856, 478] width 26 height 34
click at [843, 462] on select "1 2 3 4 5 6 7 8 9 10 11 12" at bounding box center [856, 478] width 26 height 34
click at [988, 494] on select "00 05 10 15 20 25 30 35 40 45 50 55" at bounding box center [989, 478] width 26 height 34
click at [977, 462] on select "00 05 10 15 20 25 30 35 40 45 50 55" at bounding box center [989, 478] width 26 height 34
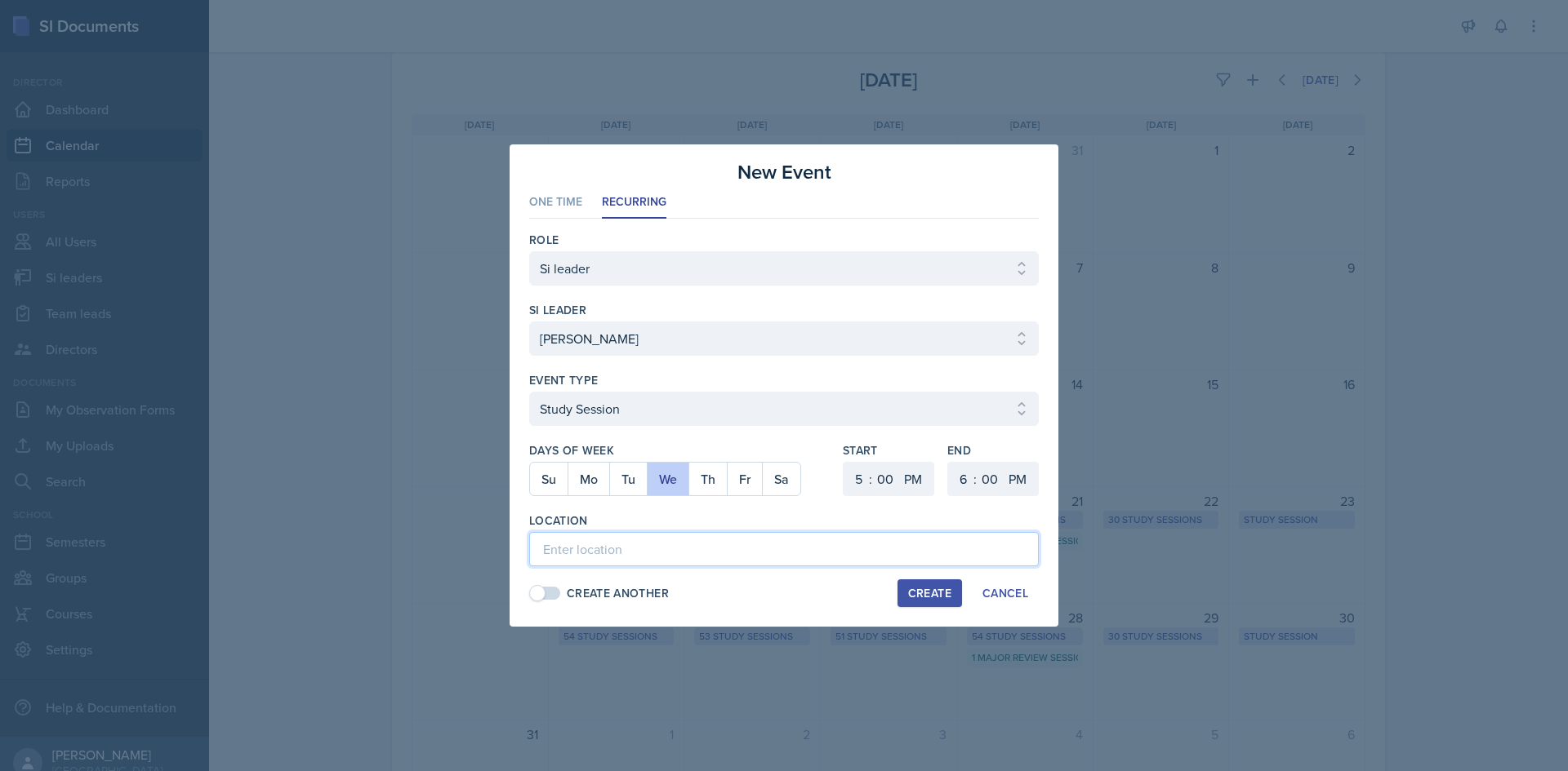
click at [746, 557] on input at bounding box center [783, 548] width 510 height 34
paste input "Math Building (M)"
click at [942, 591] on div "Create" at bounding box center [930, 593] width 43 height 13
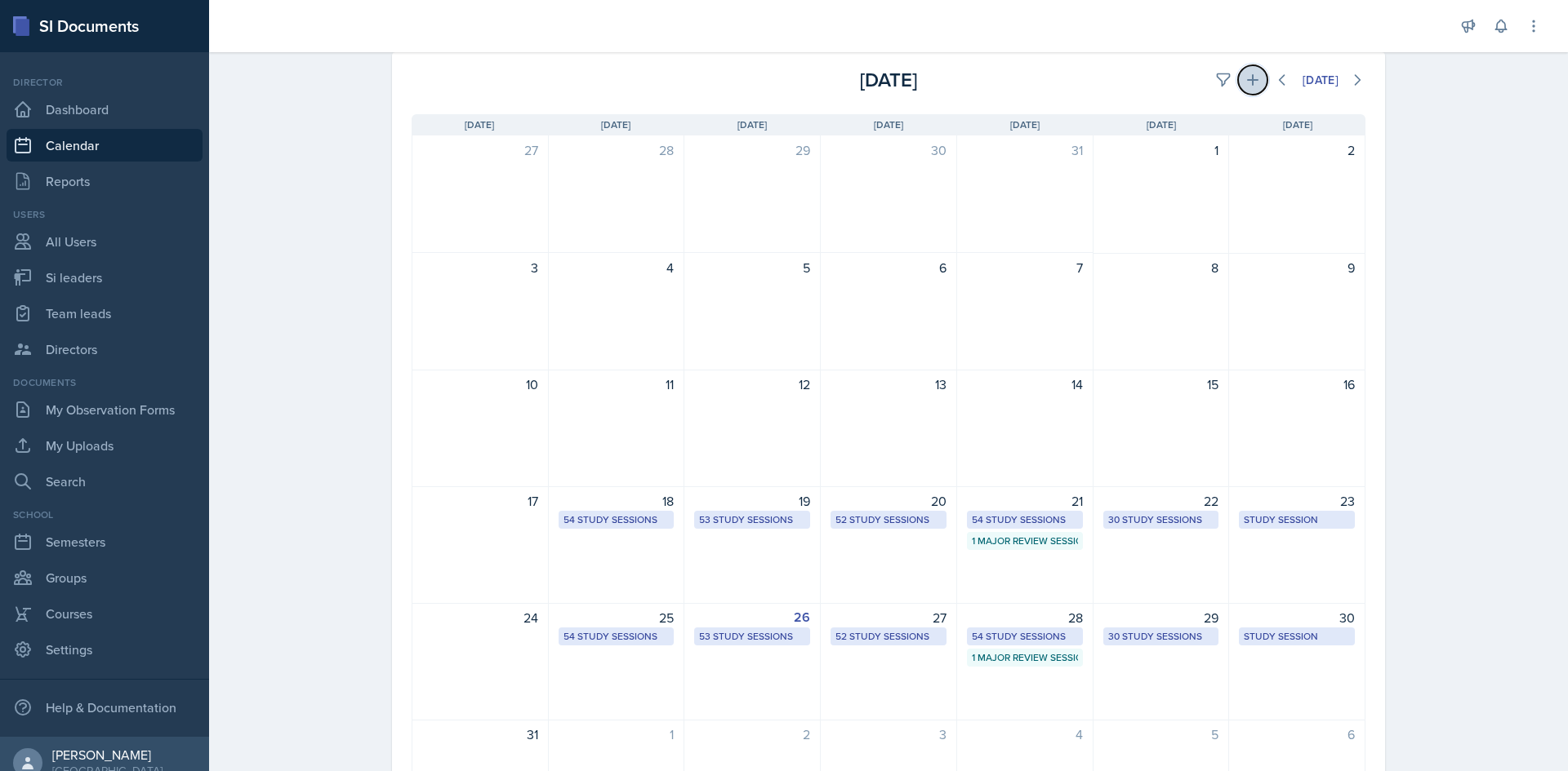
click at [1244, 86] on icon at bounding box center [1253, 80] width 17 height 17
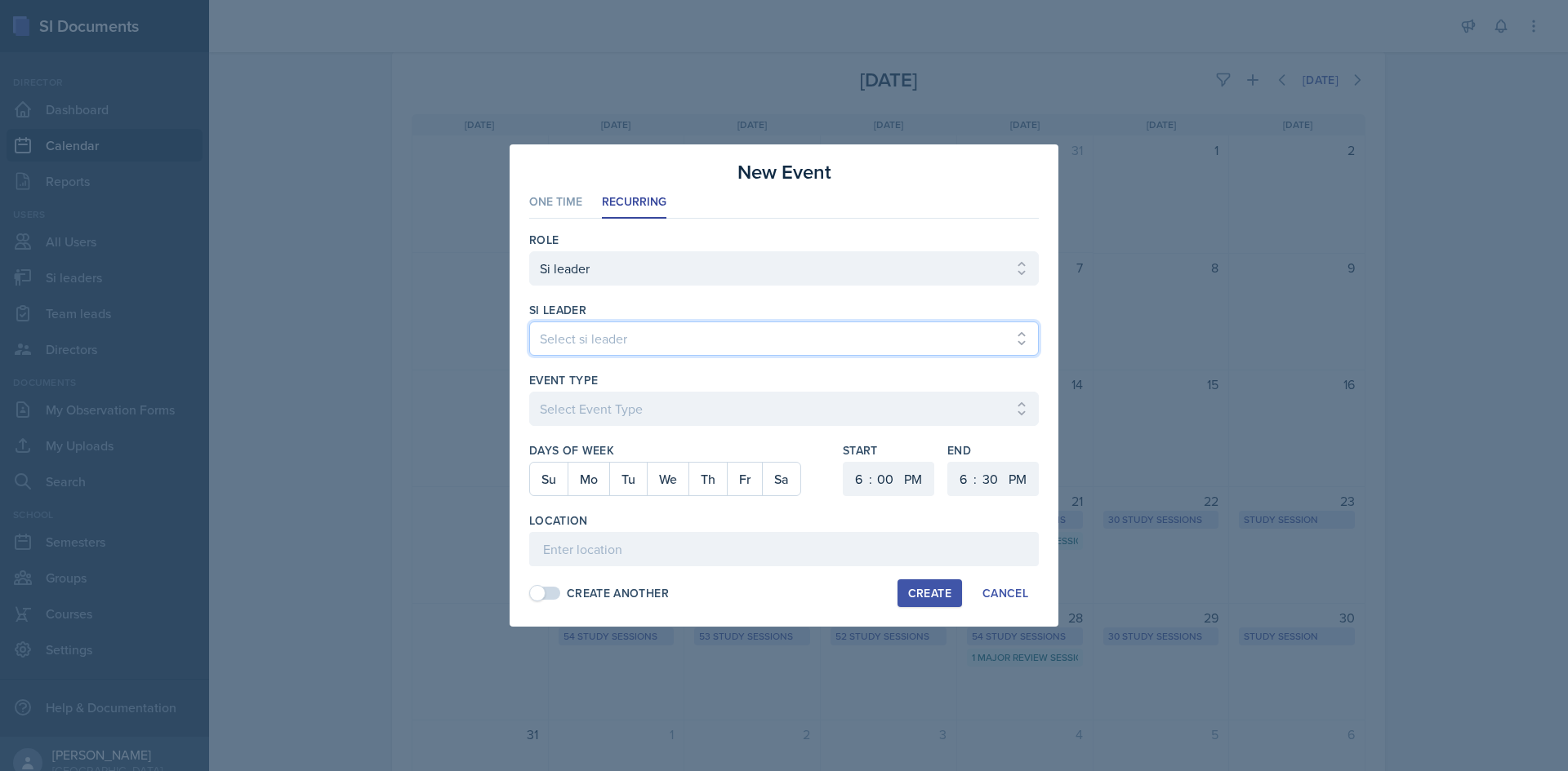
click at [762, 341] on select "Select si leader [PERSON_NAME] [PERSON_NAME] [PERSON_NAME] [PERSON_NAME] [PERSO…" at bounding box center [783, 338] width 510 height 34
click at [529, 322] on select "Select si leader [PERSON_NAME] [PERSON_NAME] [PERSON_NAME] [PERSON_NAME] [PERSO…" at bounding box center [783, 338] width 510 height 34
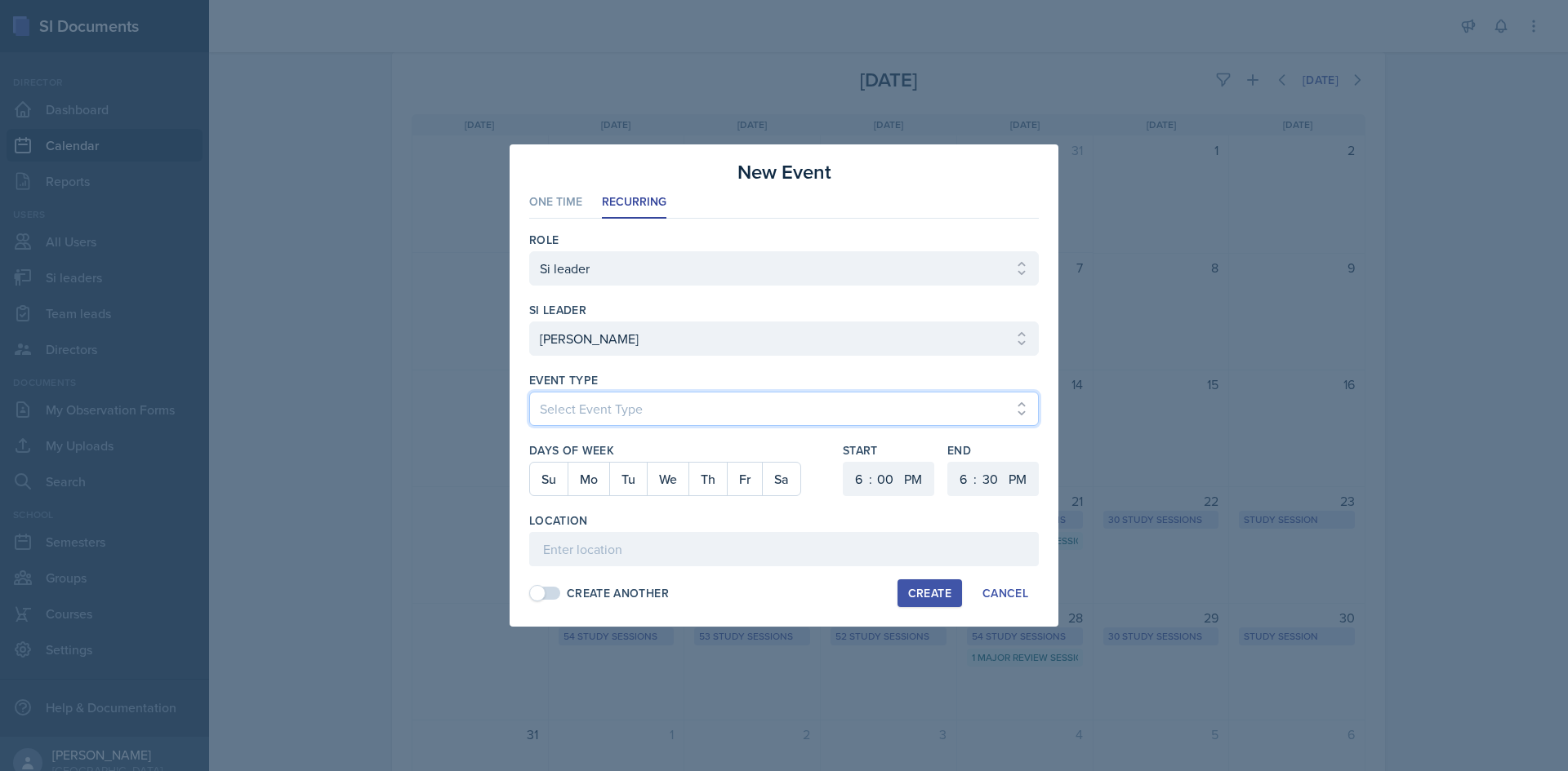
click at [699, 407] on select "Select Event Type Major Review Session Study Session" at bounding box center [783, 408] width 510 height 34
click at [529, 392] on select "Select Event Type Major Review Session Study Session" at bounding box center [783, 408] width 510 height 34
click at [587, 469] on button "Mo" at bounding box center [588, 478] width 42 height 33
click at [857, 475] on select "1 2 3 4 5 6 7 8 9 10 11 12" at bounding box center [856, 478] width 26 height 34
click at [843, 462] on select "1 2 3 4 5 6 7 8 9 10 11 12" at bounding box center [856, 478] width 26 height 34
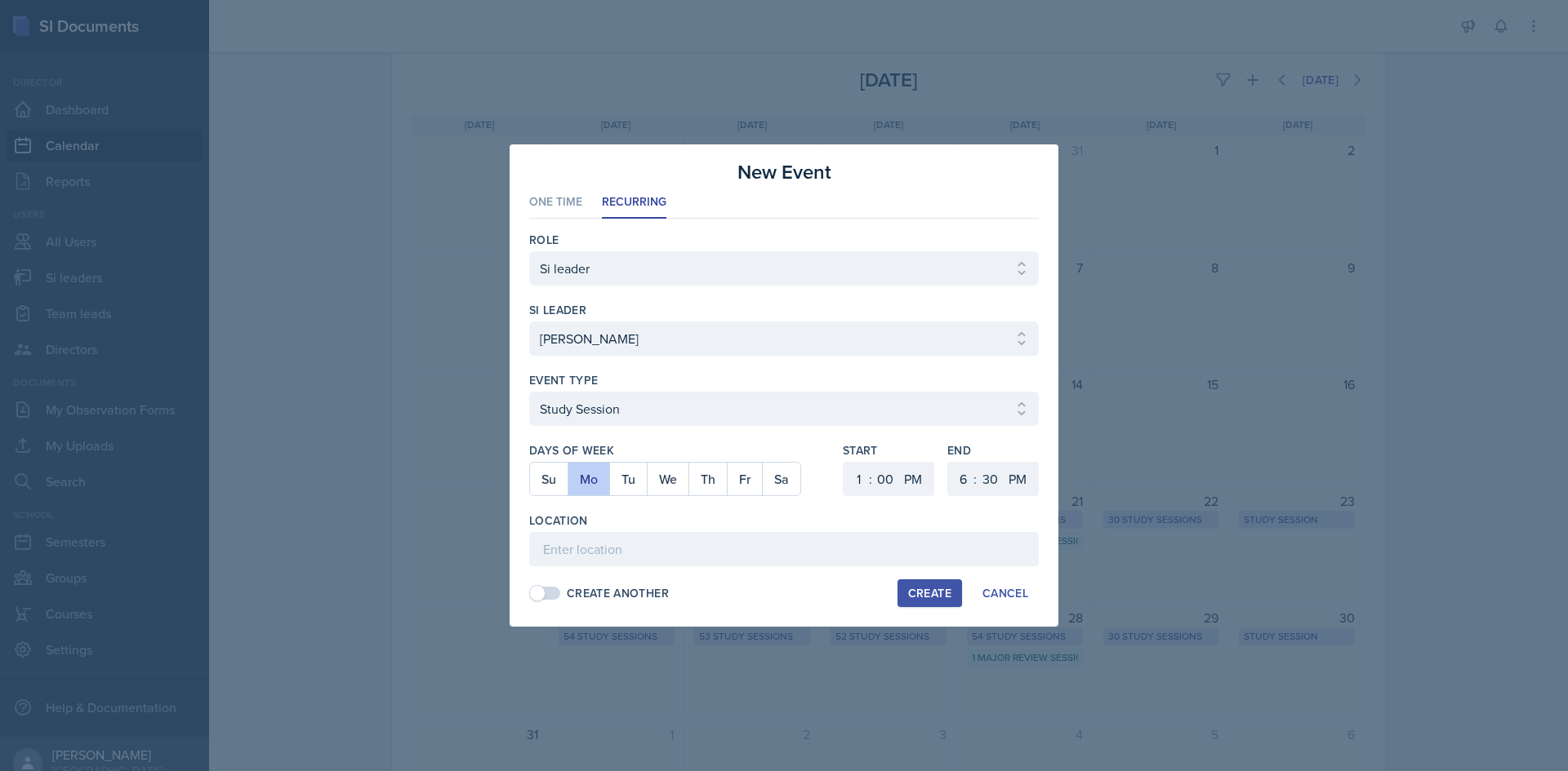
click at [942, 480] on div "Start 1 2 3 4 5 6 7 8 9 10 11 12 : 00 05 10 15 20 25 30 35 40 45 50 55 AM PM En…" at bounding box center [940, 478] width 196 height 70
click at [958, 479] on select "1 2 3 4 5 6 7 8 9 10 11 12" at bounding box center [961, 478] width 26 height 34
click at [948, 462] on select "1 2 3 4 5 6 7 8 9 10 11 12" at bounding box center [961, 478] width 26 height 34
click at [1018, 479] on select "AM PM" at bounding box center [1018, 478] width 33 height 34
click at [983, 482] on select "00 05 10 15 20 25 30 35 40 45 50 55" at bounding box center [989, 478] width 26 height 34
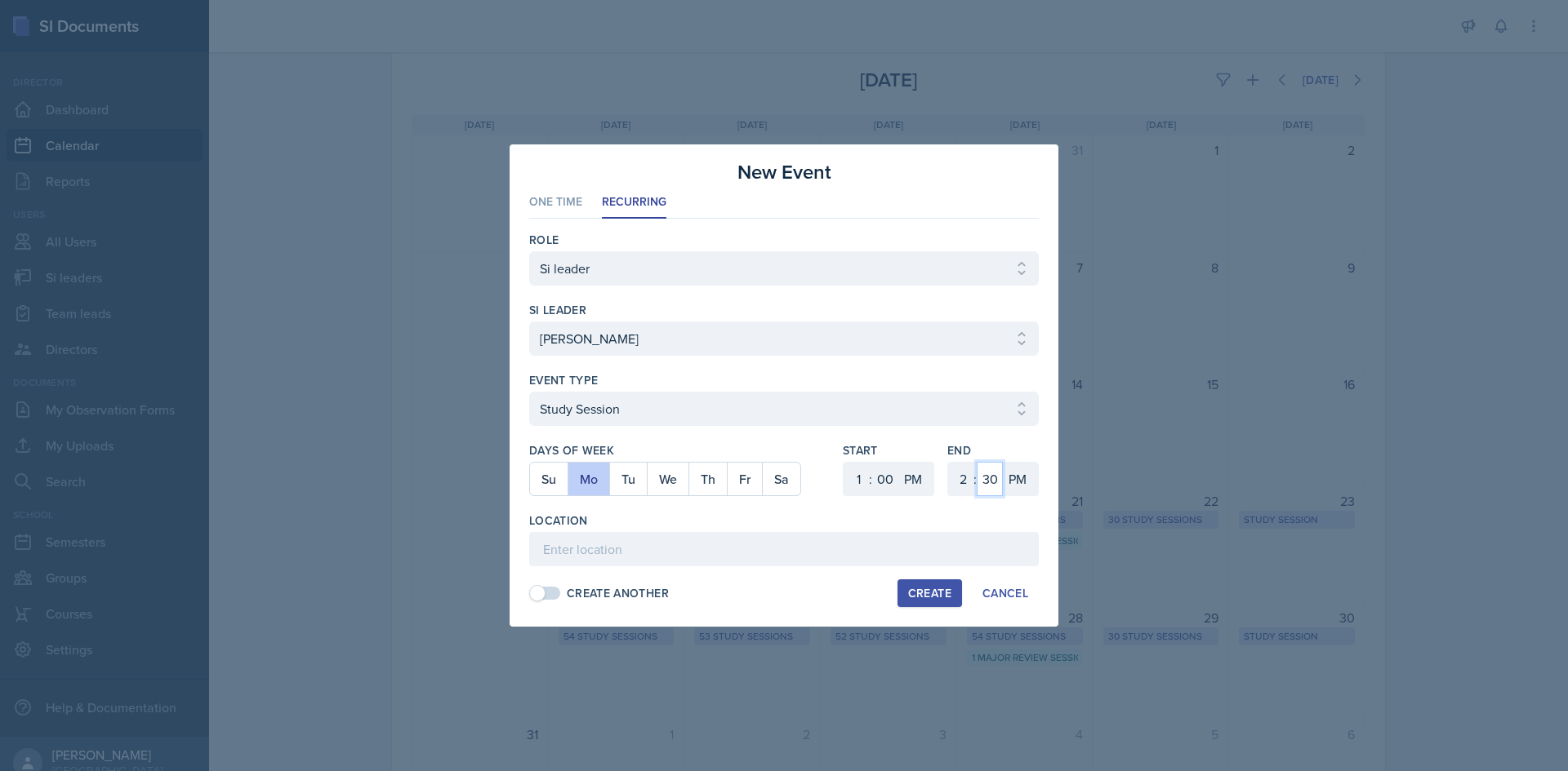
click at [977, 462] on select "00 05 10 15 20 25 30 35 40 45 50 55" at bounding box center [989, 478] width 26 height 34
click at [796, 565] on input at bounding box center [783, 548] width 510 height 34
click at [791, 564] on input "Bagwell Education Building 221" at bounding box center [783, 548] width 510 height 34
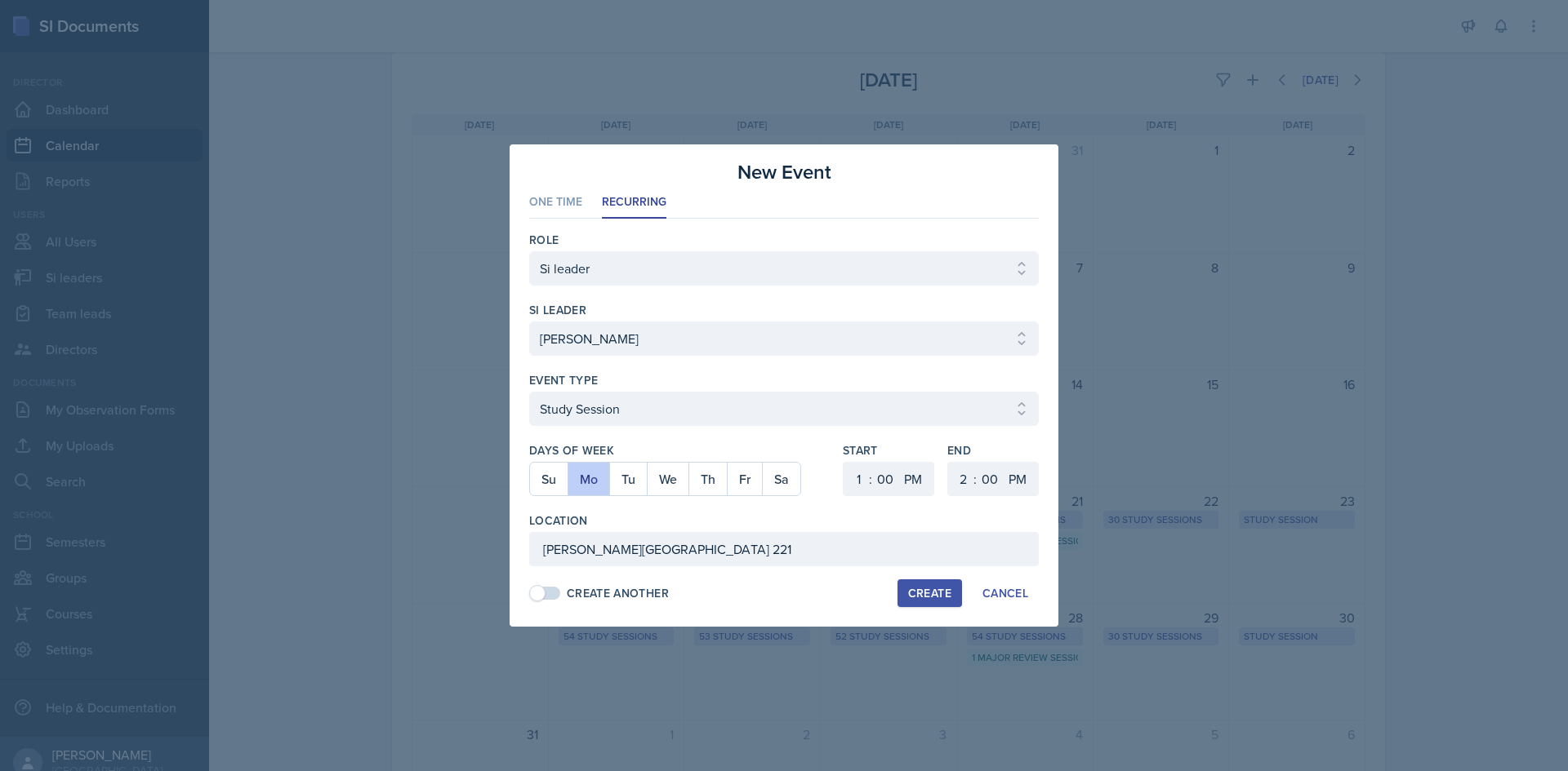
click at [911, 596] on div "Create" at bounding box center [930, 593] width 43 height 13
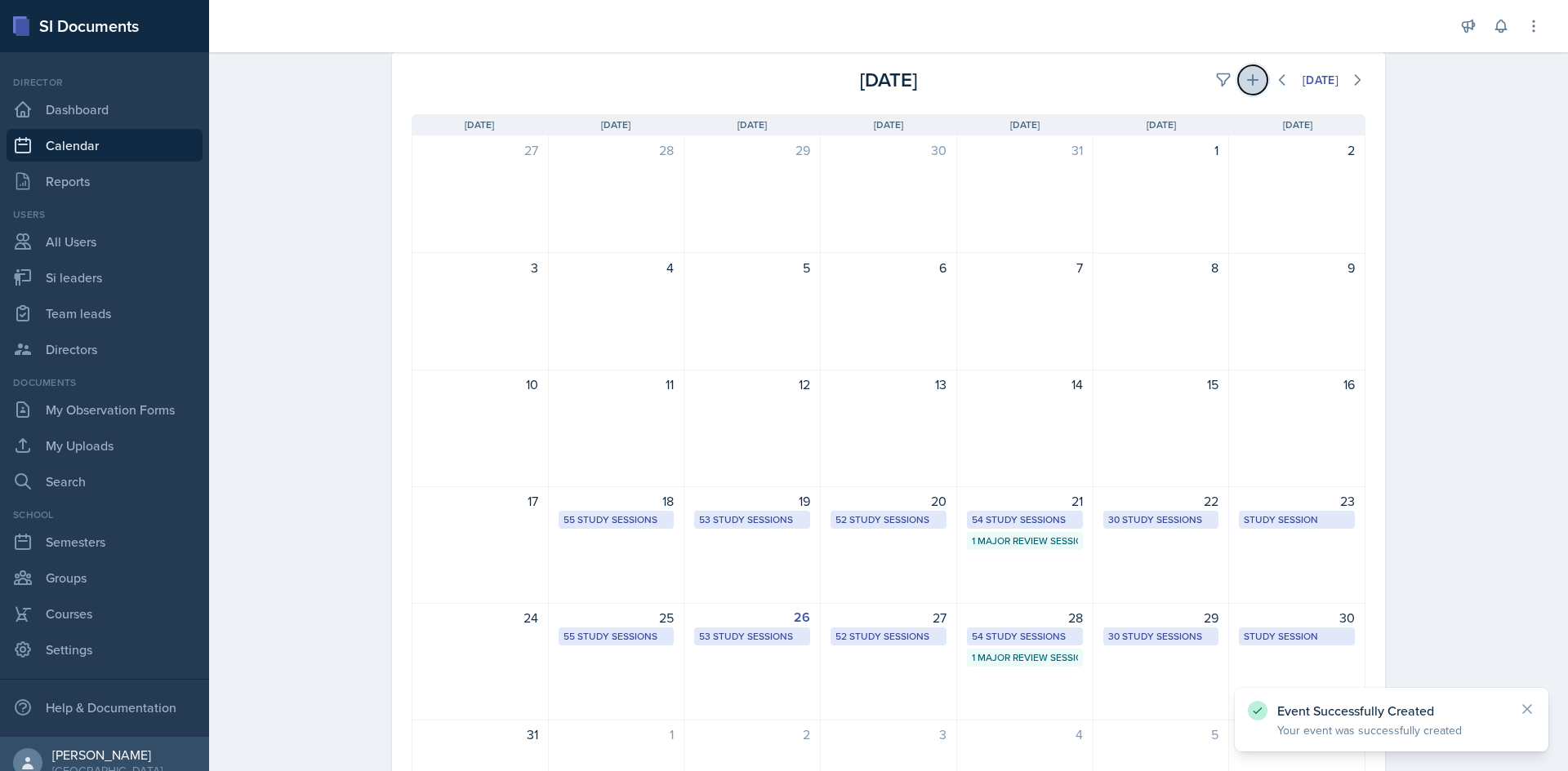
click at [1247, 80] on icon at bounding box center [1253, 80] width 12 height 12
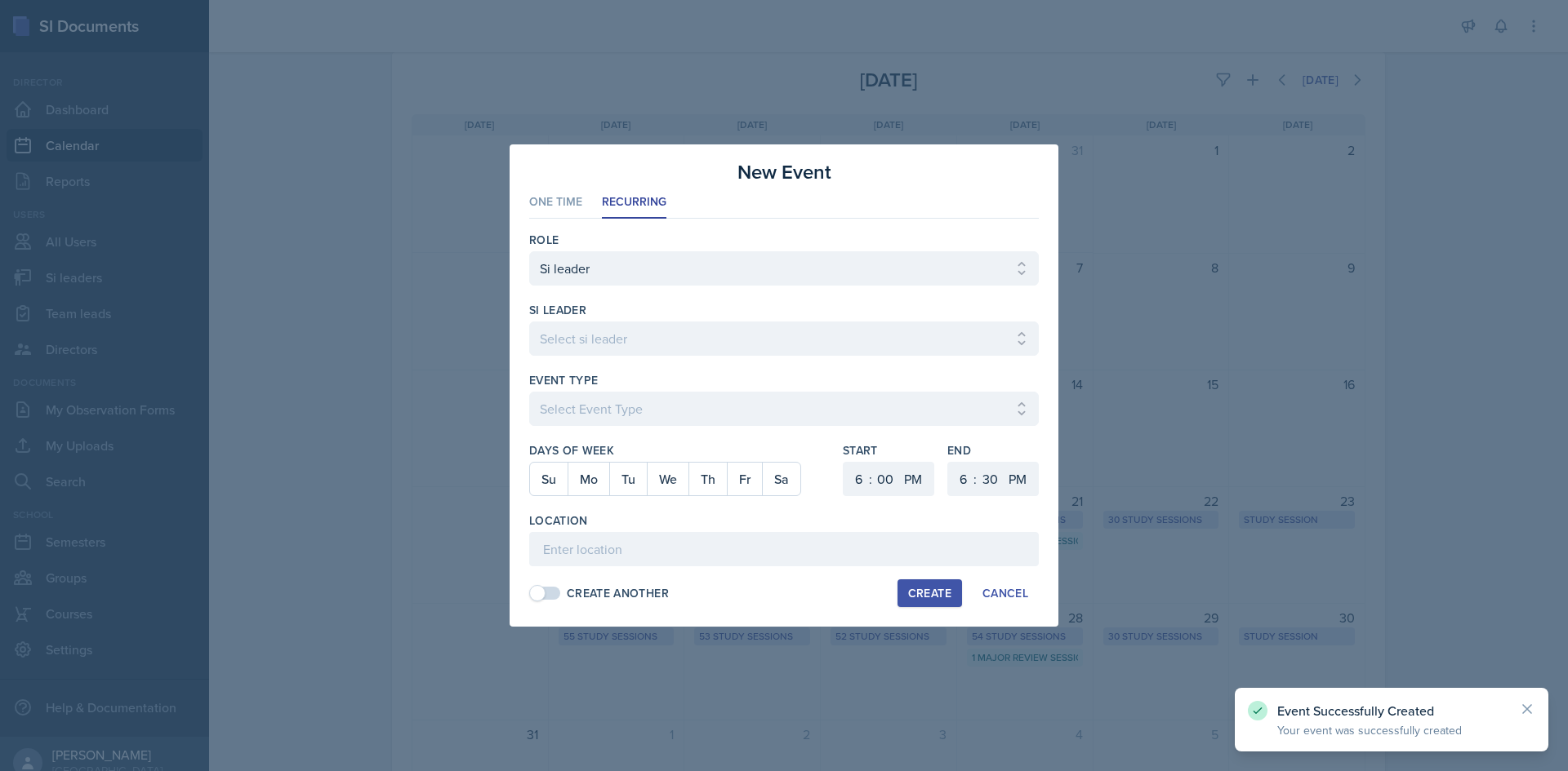
click at [717, 324] on div "si leader Select si leader [PERSON_NAME] [PERSON_NAME] [PERSON_NAME] [PERSON_NA…" at bounding box center [783, 337] width 510 height 70
click at [716, 333] on select "Select si leader [PERSON_NAME] [PERSON_NAME] [PERSON_NAME] [PERSON_NAME] [PERSO…" at bounding box center [783, 338] width 510 height 34
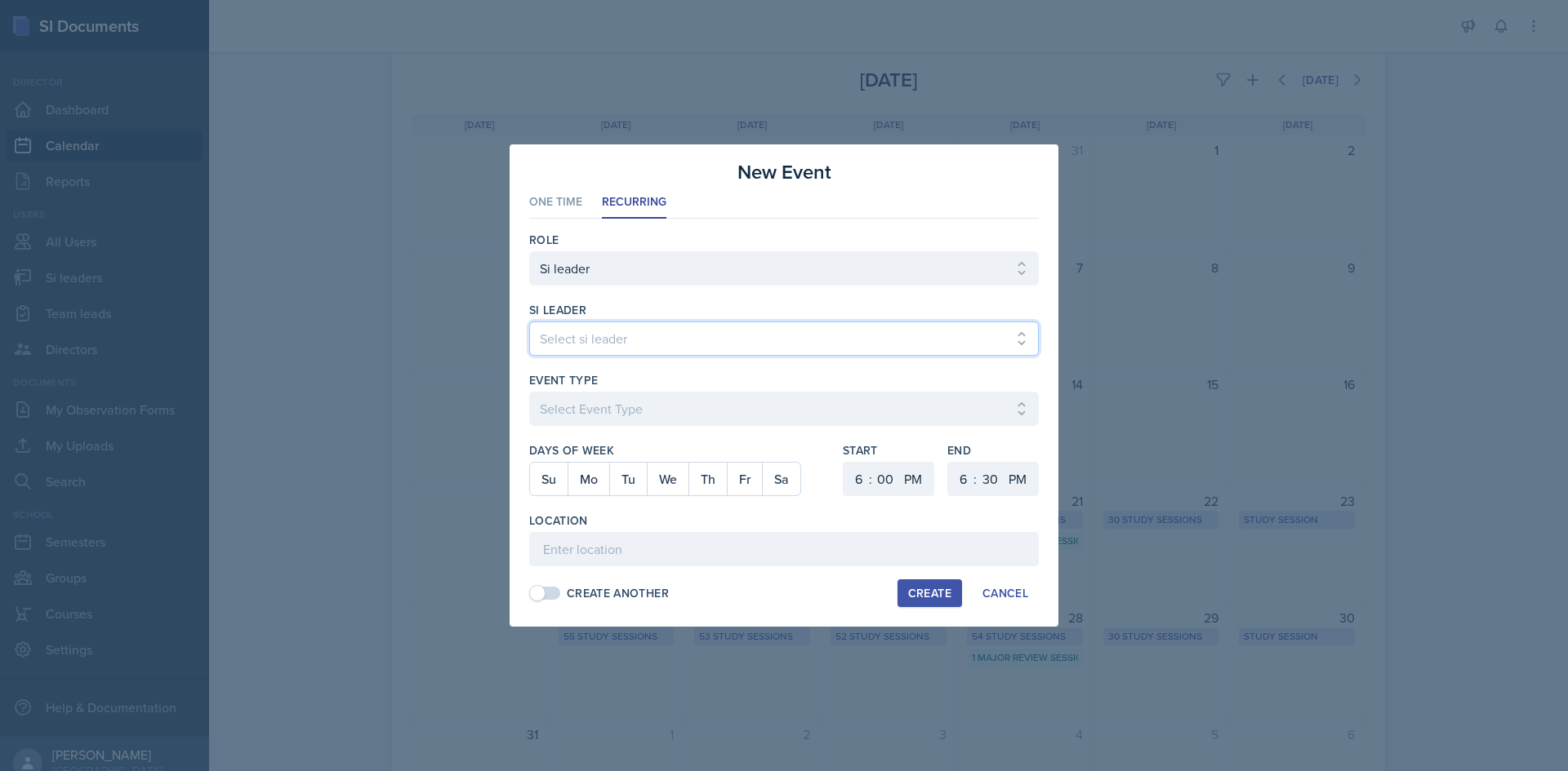
click at [529, 322] on select "Select si leader [PERSON_NAME] [PERSON_NAME] [PERSON_NAME] [PERSON_NAME] [PERSO…" at bounding box center [783, 338] width 510 height 34
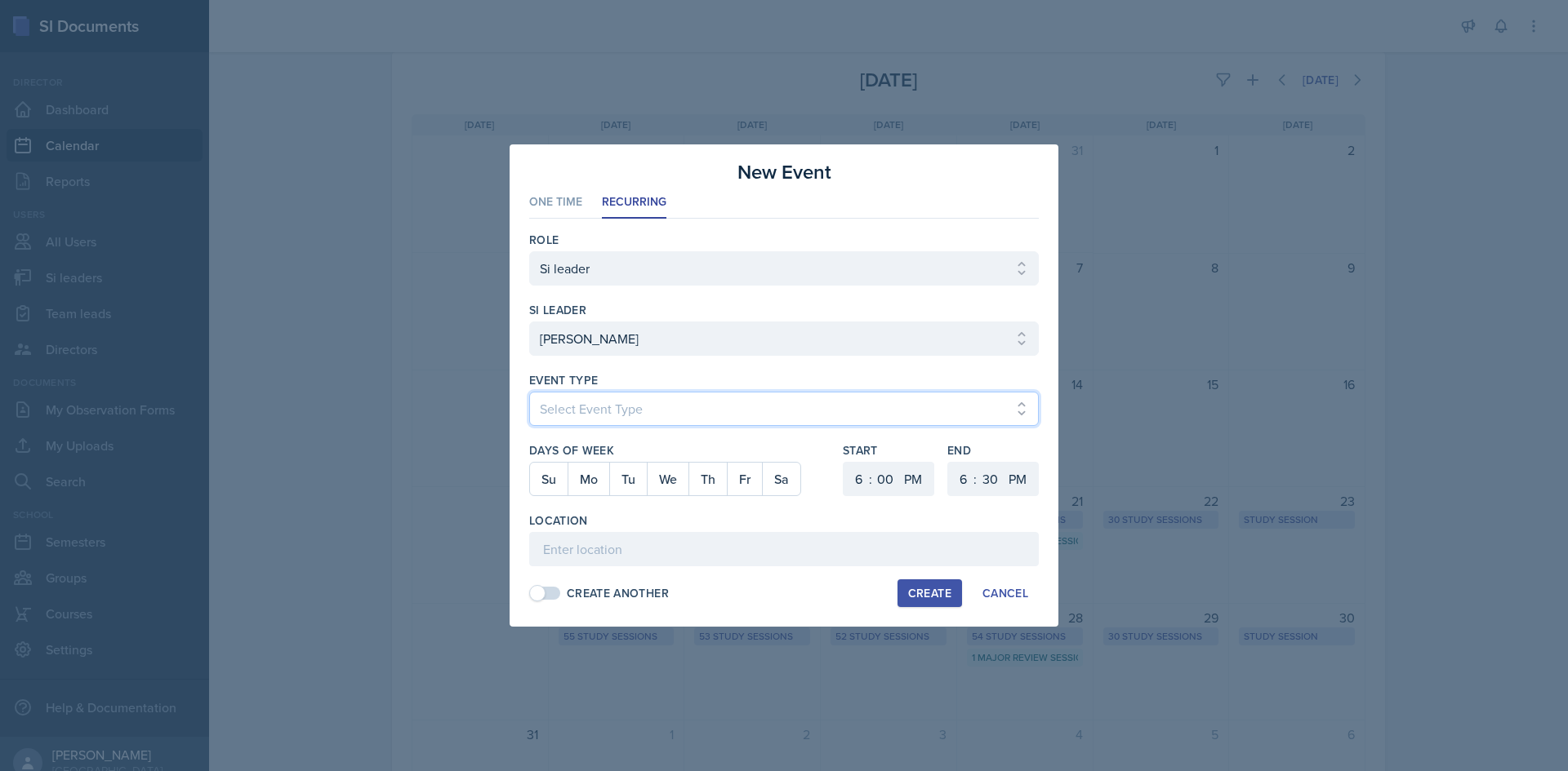
click at [675, 399] on select "Select Event Type Major Review Session Study Session" at bounding box center [783, 408] width 510 height 34
click at [529, 392] on select "Select Event Type Major Review Session Study Session" at bounding box center [783, 408] width 510 height 34
click at [686, 475] on button "We" at bounding box center [667, 478] width 42 height 33
click at [862, 482] on select "1 2 3 4 5 6 7 8 9 10 11 12" at bounding box center [856, 478] width 26 height 34
click at [843, 462] on select "1 2 3 4 5 6 7 8 9 10 11 12" at bounding box center [856, 478] width 26 height 34
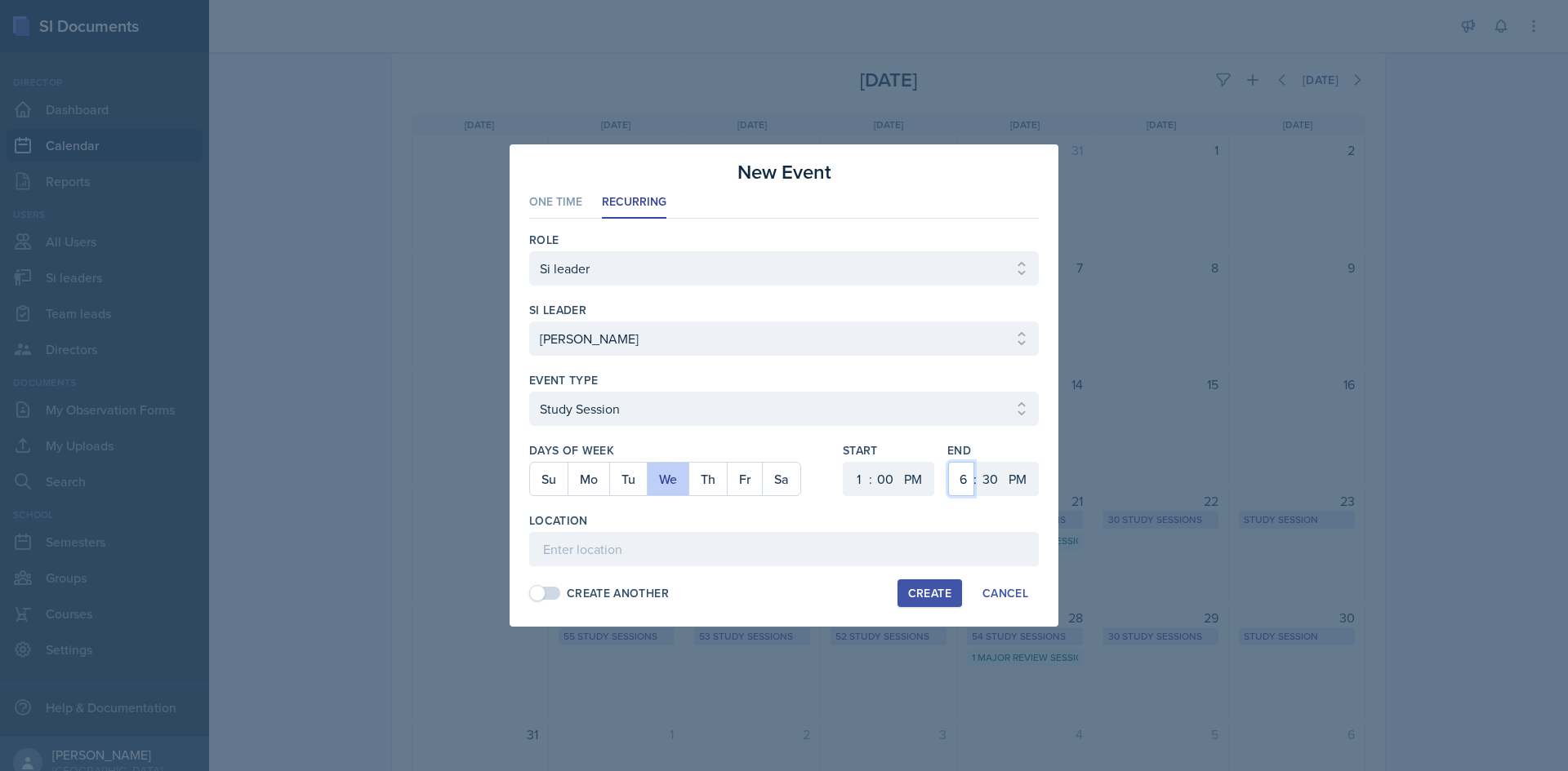
click at [965, 480] on select "1 2 3 4 5 6 7 8 9 10 11 12" at bounding box center [961, 478] width 26 height 34
click at [948, 462] on select "1 2 3 4 5 6 7 8 9 10 11 12" at bounding box center [961, 478] width 26 height 34
drag, startPoint x: 988, startPoint y: 488, endPoint x: 989, endPoint y: 464, distance: 24.0
click at [989, 472] on select "00 05 10 15 20 25 30 35 40 45 50 55" at bounding box center [989, 478] width 26 height 34
click at [977, 462] on select "00 05 10 15 20 25 30 35 40 45 50 55" at bounding box center [989, 478] width 26 height 34
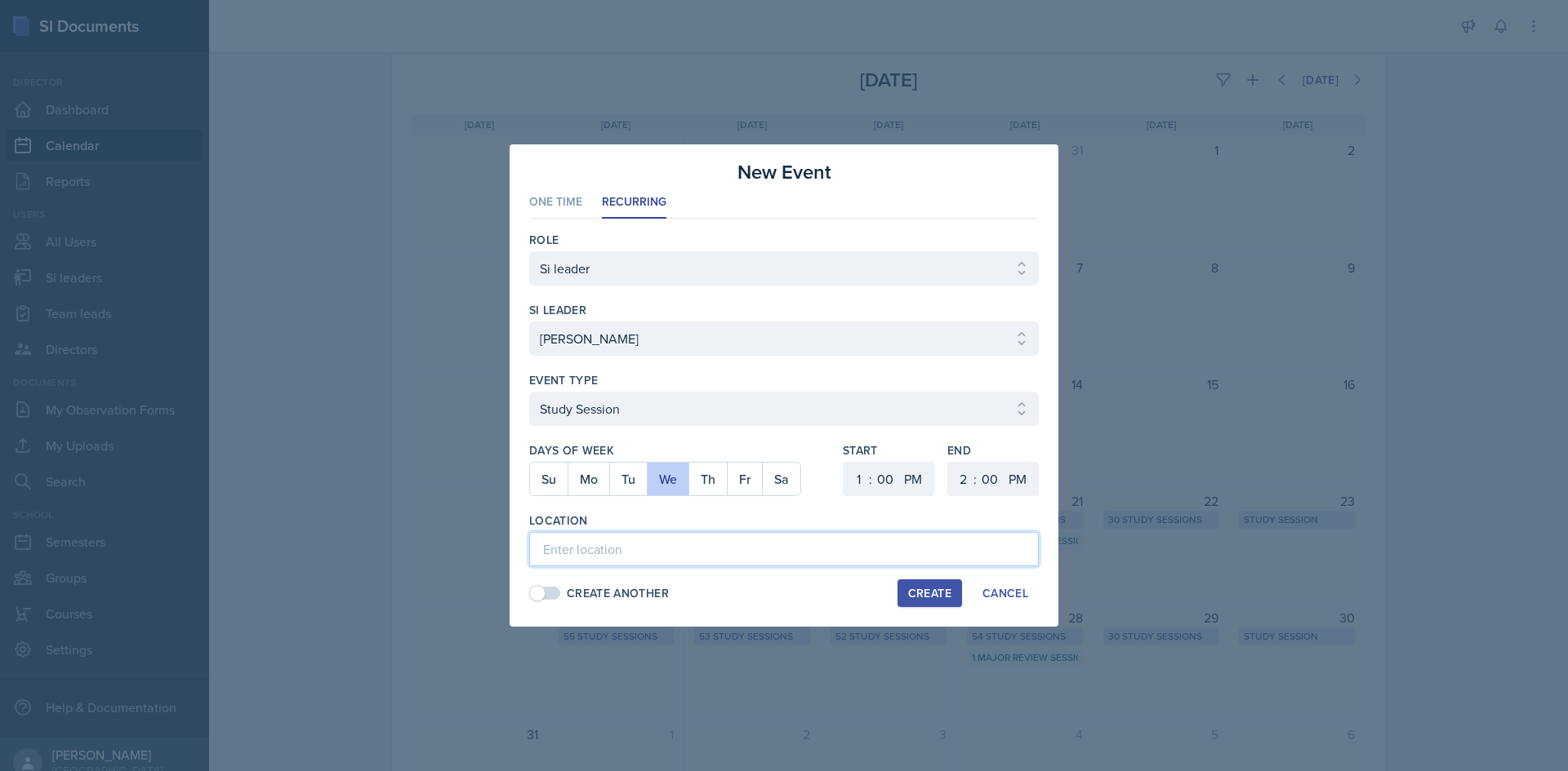
click at [755, 563] on input at bounding box center [783, 548] width 510 height 34
paste input "Bagwell Education Building 221"
click at [762, 525] on div "Location" at bounding box center [783, 521] width 510 height 17
click at [910, 584] on button "Create" at bounding box center [929, 593] width 64 height 28
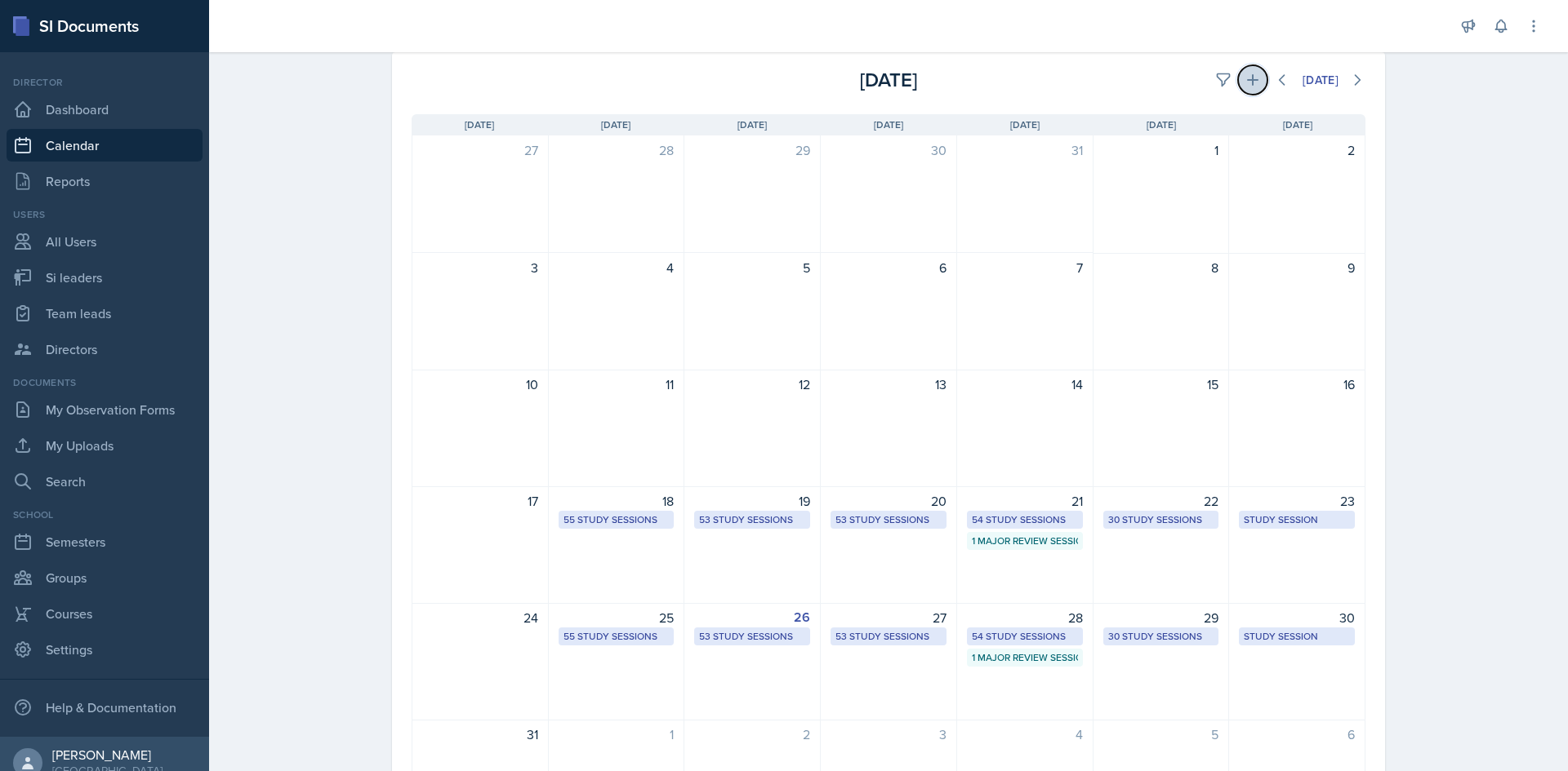
click at [1247, 79] on icon at bounding box center [1253, 80] width 12 height 12
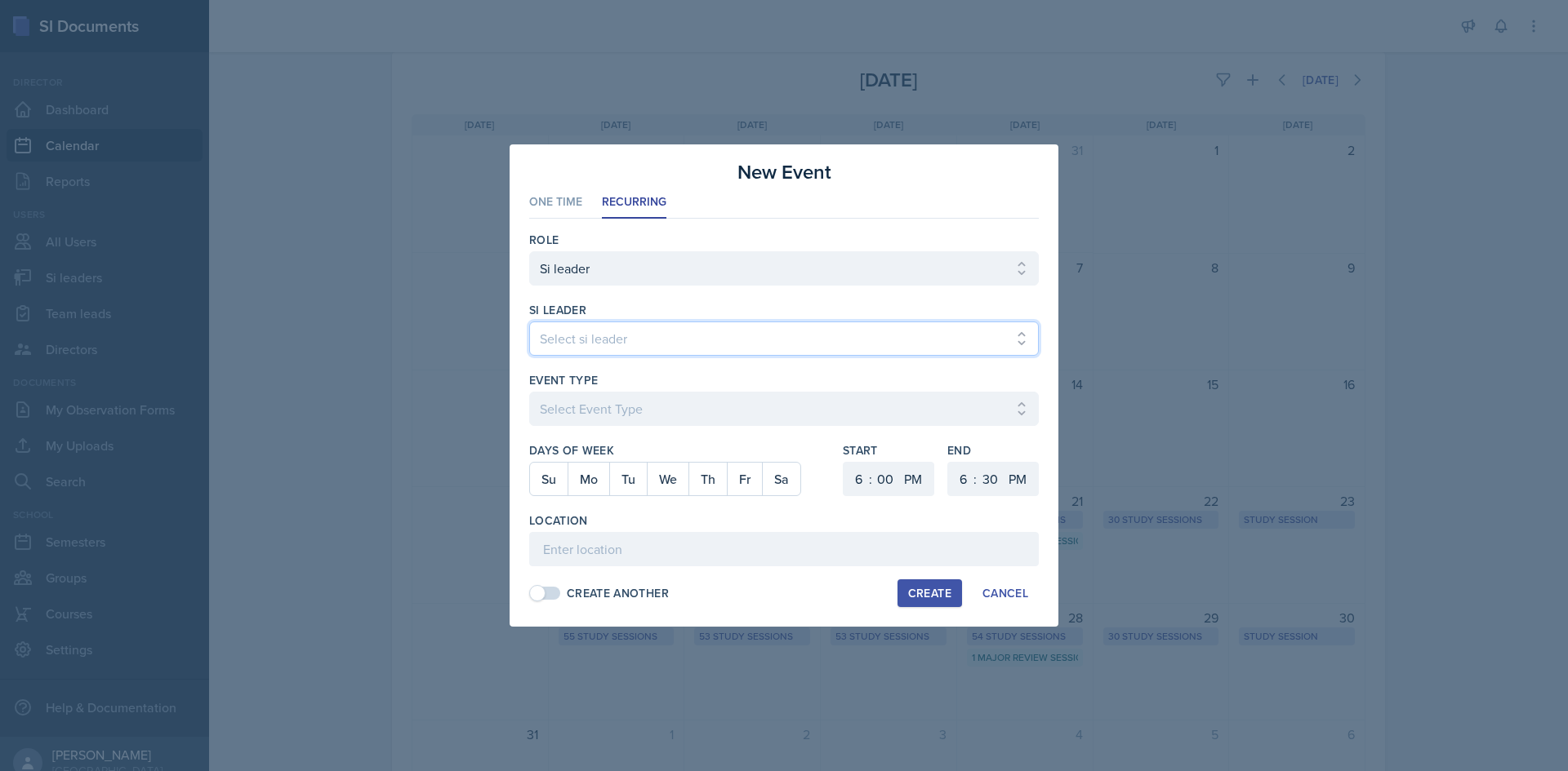
click at [560, 338] on select "Select si leader [PERSON_NAME] [PERSON_NAME] [PERSON_NAME] [PERSON_NAME] [PERSO…" at bounding box center [783, 338] width 510 height 34
click at [529, 322] on select "Select si leader [PERSON_NAME] [PERSON_NAME] [PERSON_NAME] [PERSON_NAME] [PERSO…" at bounding box center [783, 338] width 510 height 34
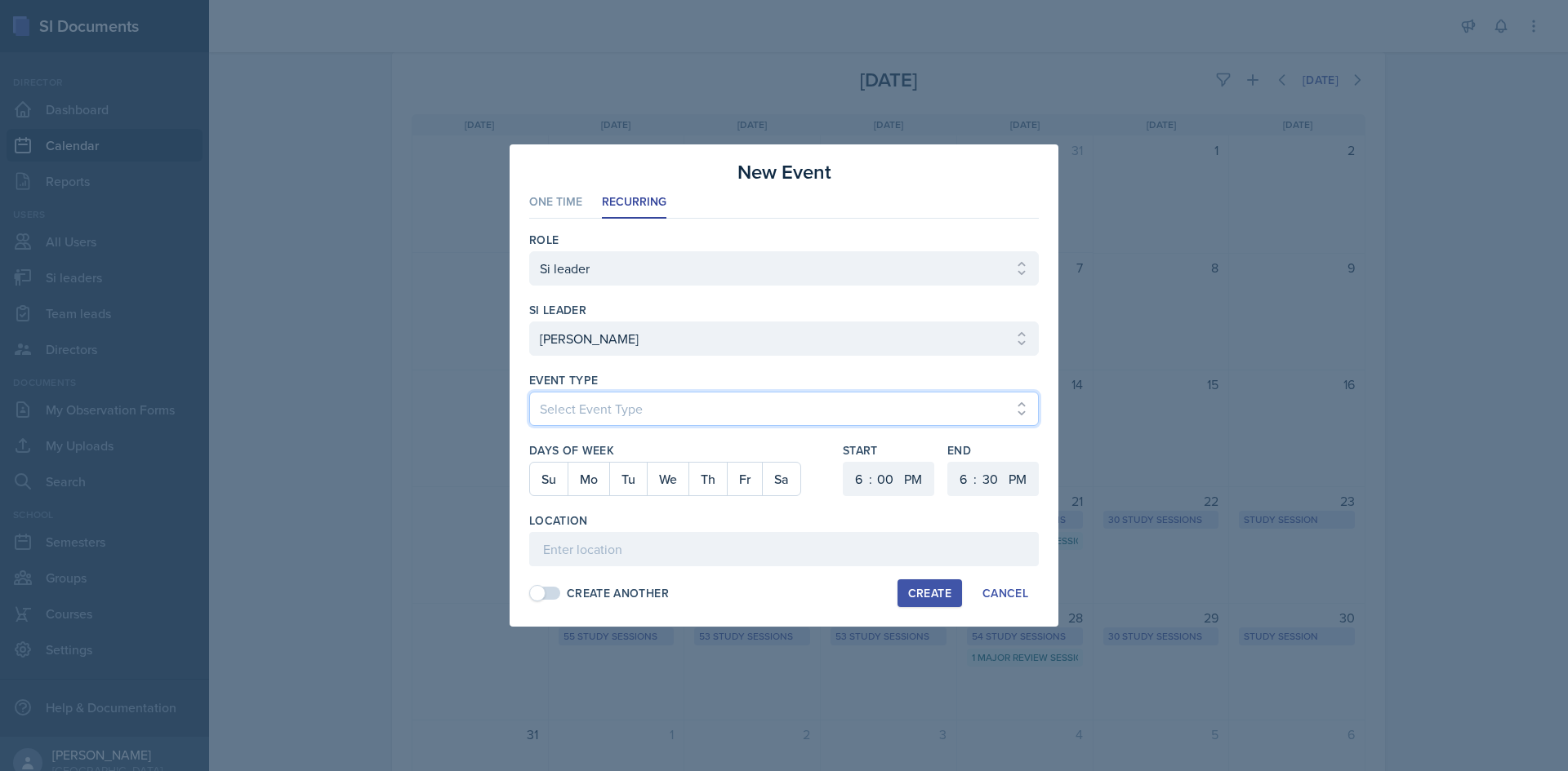
click at [559, 399] on select "Select Event Type Major Review Session Study Session" at bounding box center [783, 408] width 510 height 34
click at [529, 392] on select "Select Event Type Major Review Session Study Session" at bounding box center [783, 408] width 510 height 34
click at [638, 478] on button "Tu" at bounding box center [627, 478] width 38 height 33
click at [850, 490] on select "1 2 3 4 5 6 7 8 9 10 11 12" at bounding box center [856, 478] width 26 height 34
click at [843, 462] on select "1 2 3 4 5 6 7 8 9 10 11 12" at bounding box center [856, 478] width 26 height 34
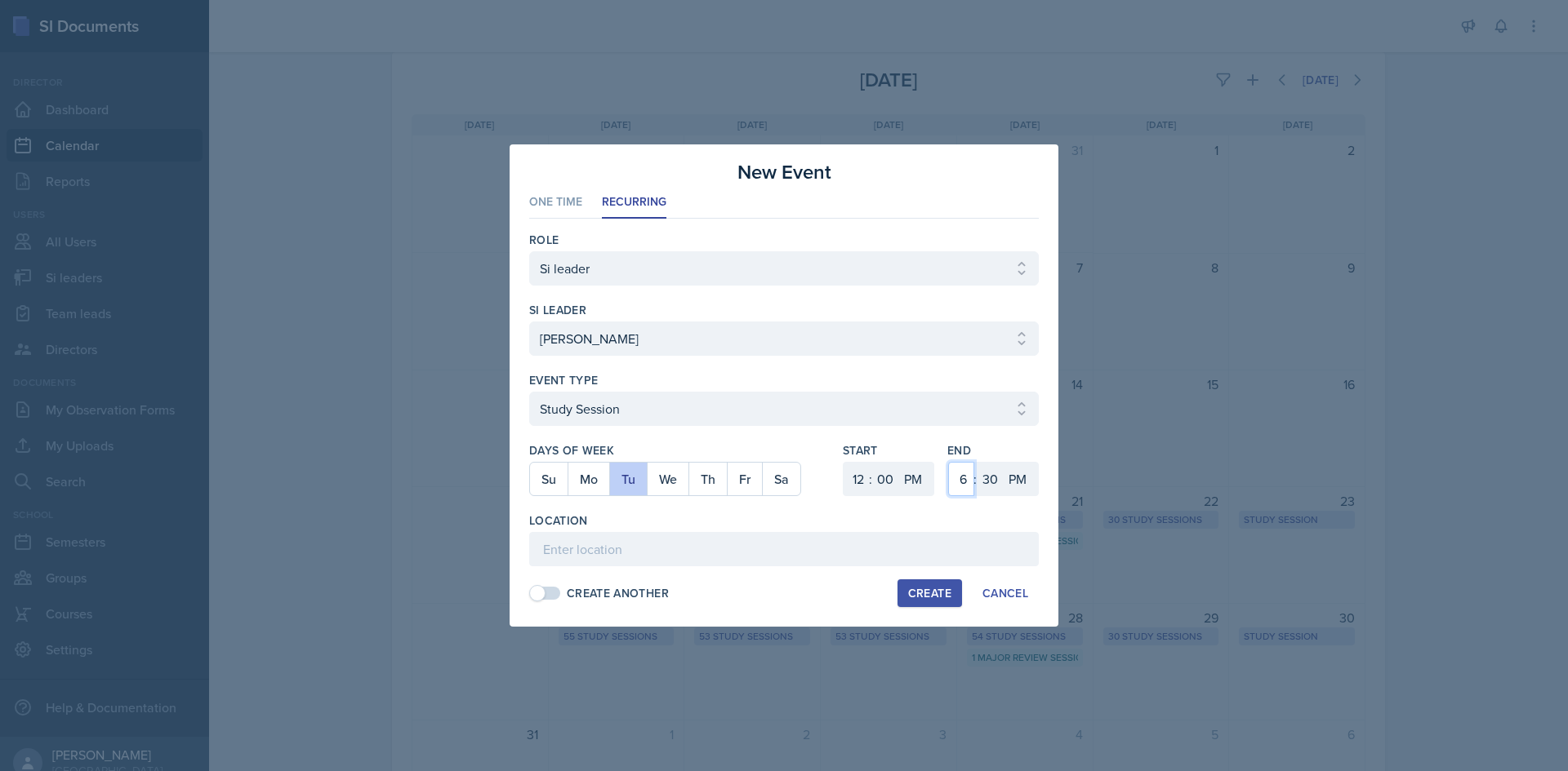
click at [957, 471] on select "1 2 3 4 5 6 7 8 9 10 11 12" at bounding box center [961, 478] width 26 height 34
click at [948, 462] on select "1 2 3 4 5 6 7 8 9 10 11 12" at bounding box center [961, 478] width 26 height 34
click at [994, 477] on select "00 05 10 15 20 25 30 35 40 45 50 55" at bounding box center [989, 478] width 26 height 34
click at [977, 462] on select "00 05 10 15 20 25 30 35 40 45 50 55" at bounding box center [989, 478] width 26 height 34
click at [802, 549] on input at bounding box center [783, 548] width 510 height 34
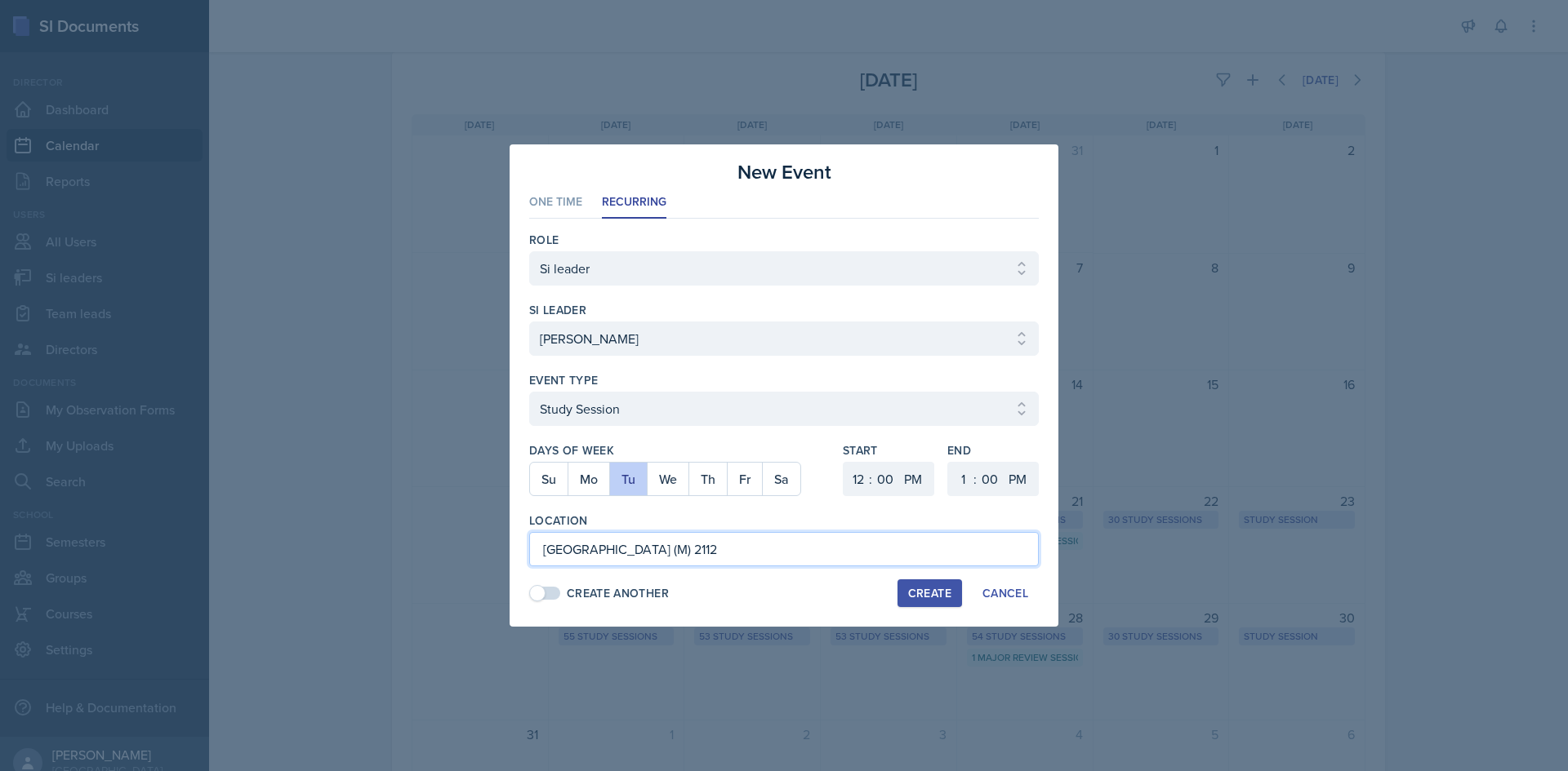
click at [802, 558] on input "Atrium Building (M) 2112" at bounding box center [783, 548] width 510 height 34
click at [935, 590] on div "Create" at bounding box center [930, 593] width 43 height 13
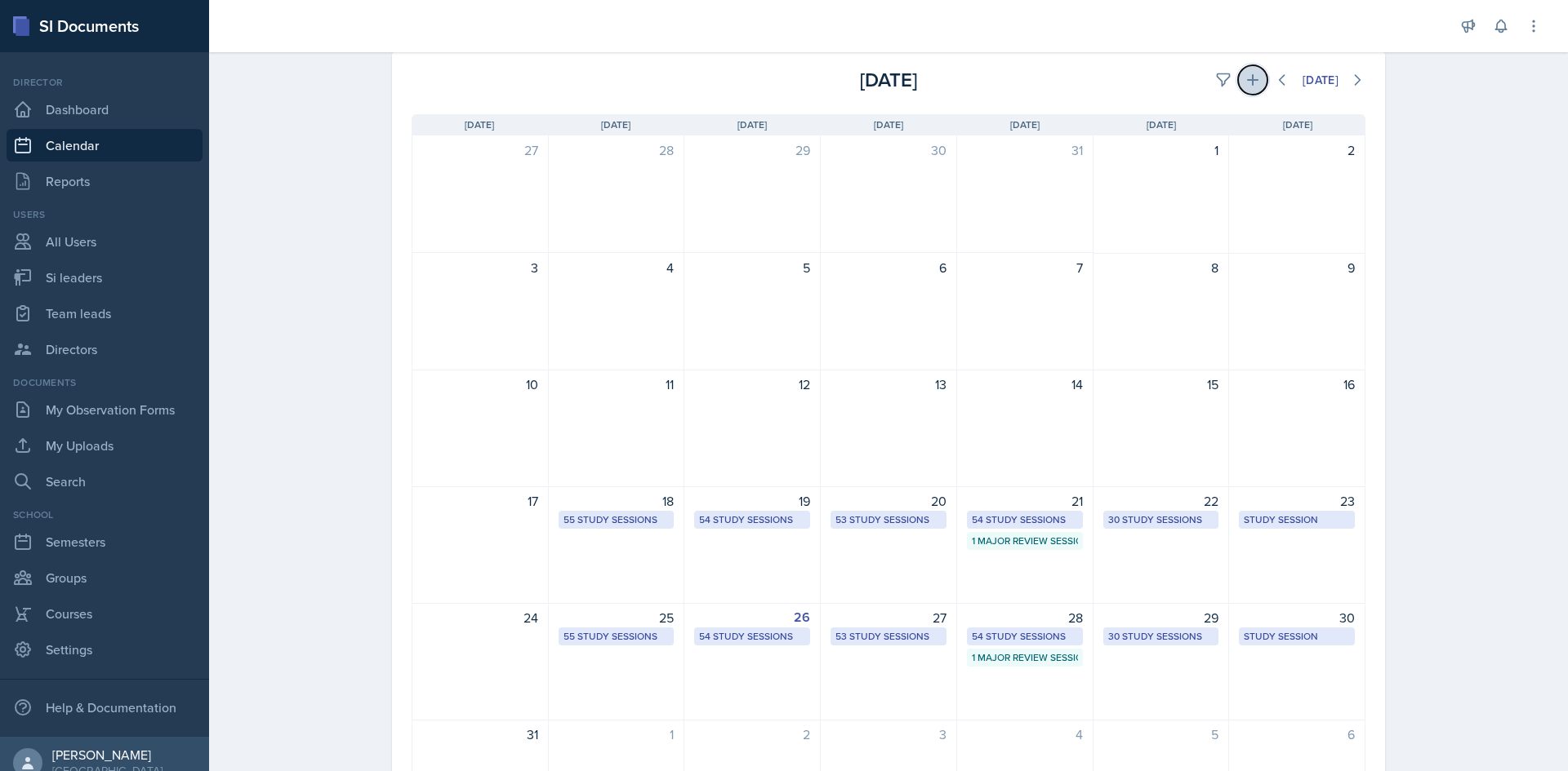
click at [1244, 85] on icon at bounding box center [1253, 80] width 17 height 17
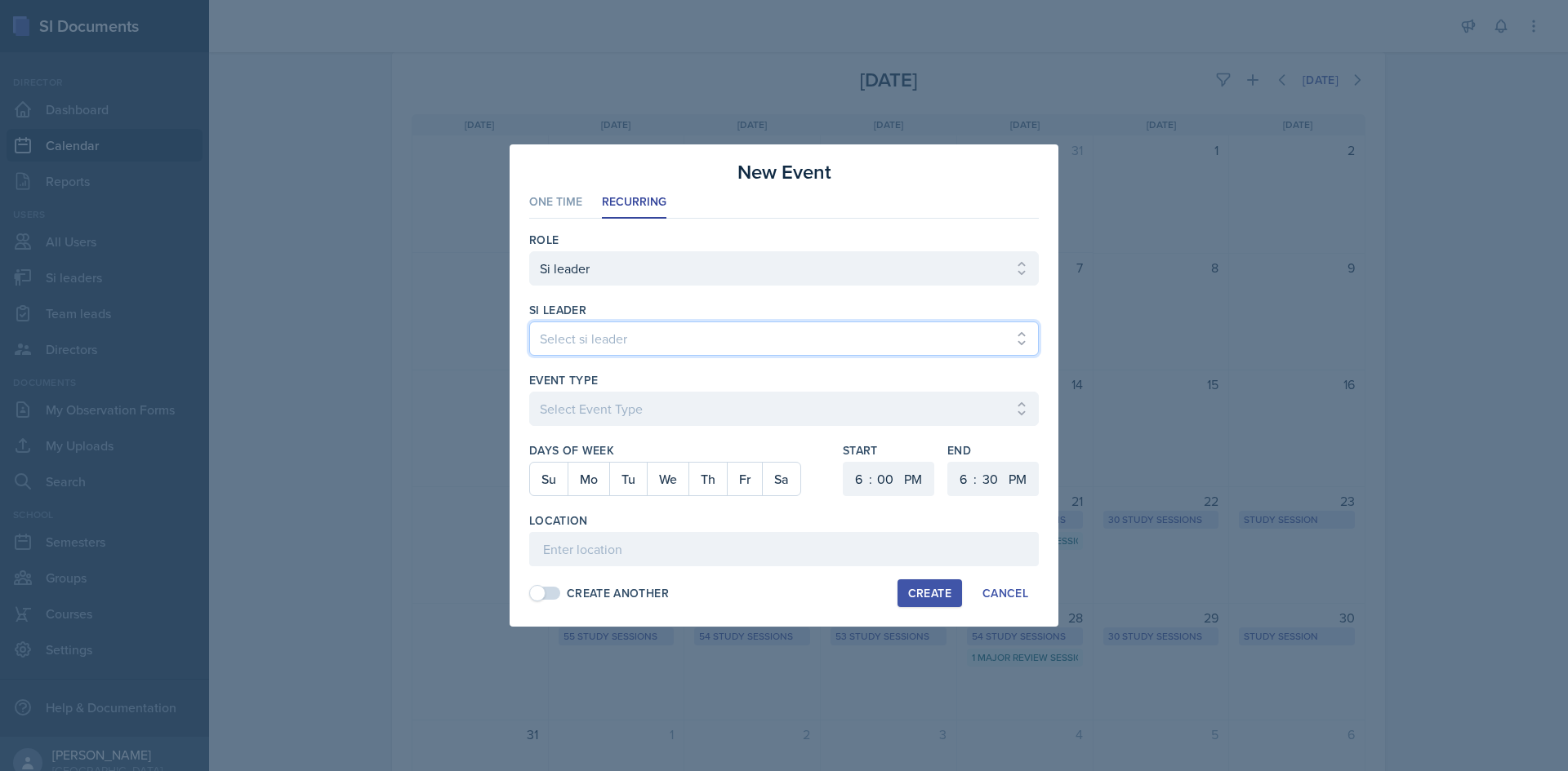
click at [567, 344] on select "Select si leader [PERSON_NAME] [PERSON_NAME] [PERSON_NAME] [PERSON_NAME] [PERSO…" at bounding box center [783, 338] width 510 height 34
click at [529, 322] on select "Select si leader [PERSON_NAME] [PERSON_NAME] [PERSON_NAME] [PERSON_NAME] [PERSO…" at bounding box center [783, 338] width 510 height 34
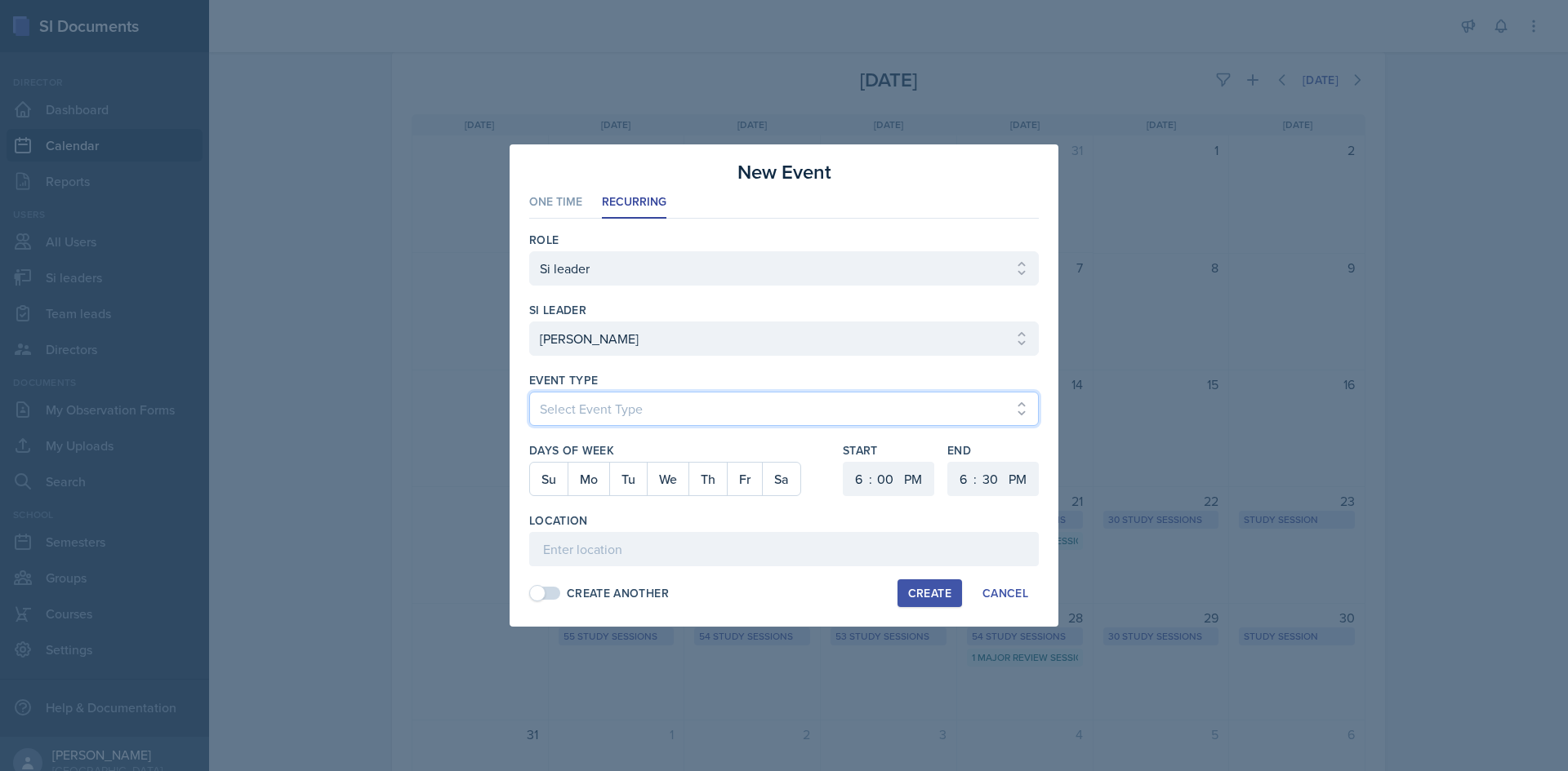
click at [570, 401] on select "Select Event Type Major Review Session Study Session" at bounding box center [783, 408] width 510 height 34
click at [529, 392] on select "Select Event Type Major Review Session Study Session" at bounding box center [783, 408] width 510 height 34
click at [862, 488] on select "1 2 3 4 5 6 7 8 9 10 11 12" at bounding box center [856, 478] width 26 height 34
click at [843, 462] on select "1 2 3 4 5 6 7 8 9 10 11 12" at bounding box center [856, 478] width 26 height 34
click at [887, 471] on select "00 05 10 15 20 25 30 35 40 45 50 55" at bounding box center [885, 478] width 26 height 34
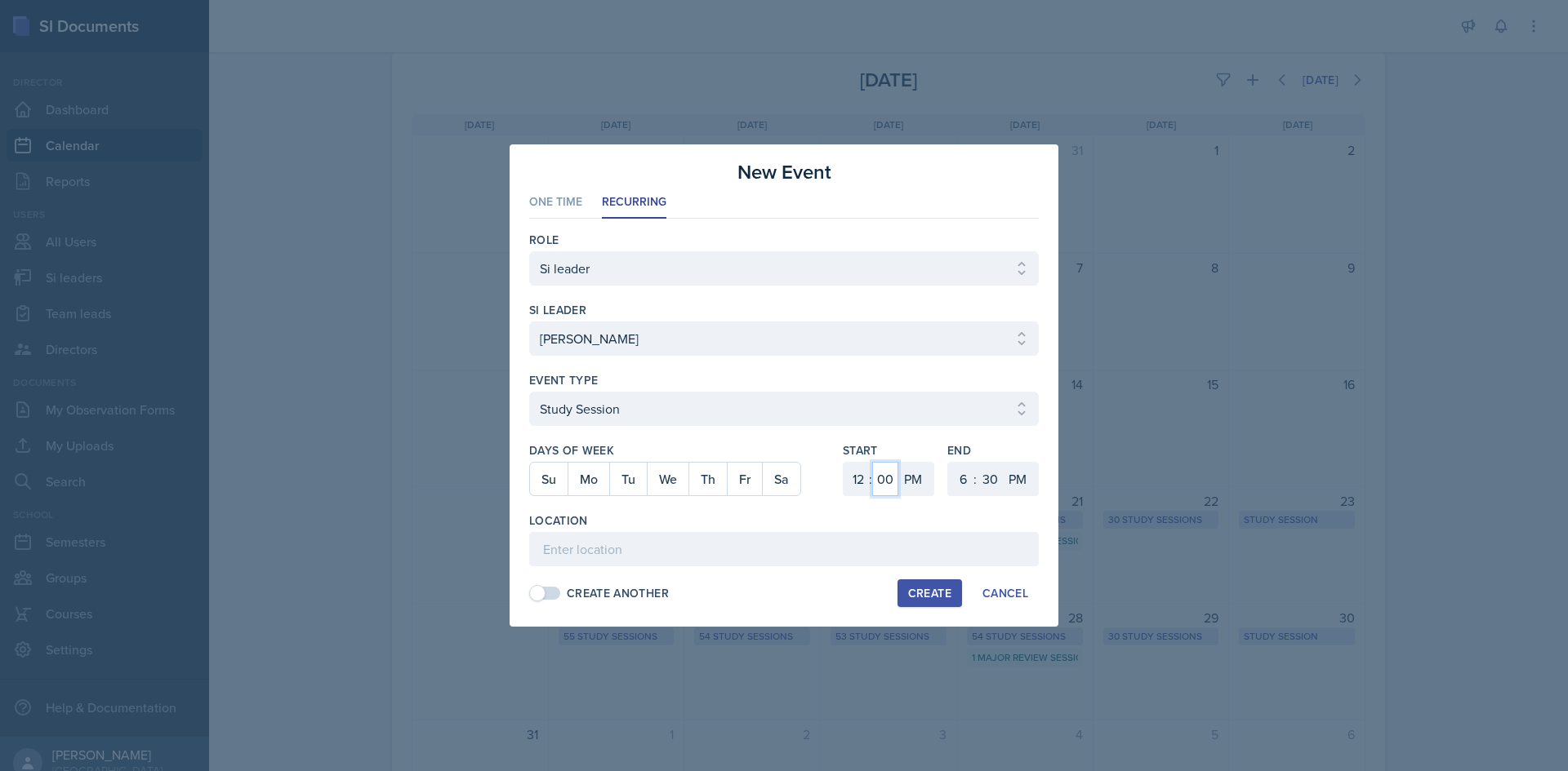
click at [872, 462] on select "00 05 10 15 20 25 30 35 40 45 50 55" at bounding box center [885, 478] width 26 height 34
click at [957, 472] on select "1 2 3 4 5 6 7 8 9 10 11 12" at bounding box center [961, 478] width 26 height 34
click at [948, 462] on select "1 2 3 4 5 6 7 8 9 10 11 12" at bounding box center [961, 478] width 26 height 34
click at [869, 546] on input at bounding box center [783, 548] width 510 height 34
paste input "Atrium Building (M) 2112"
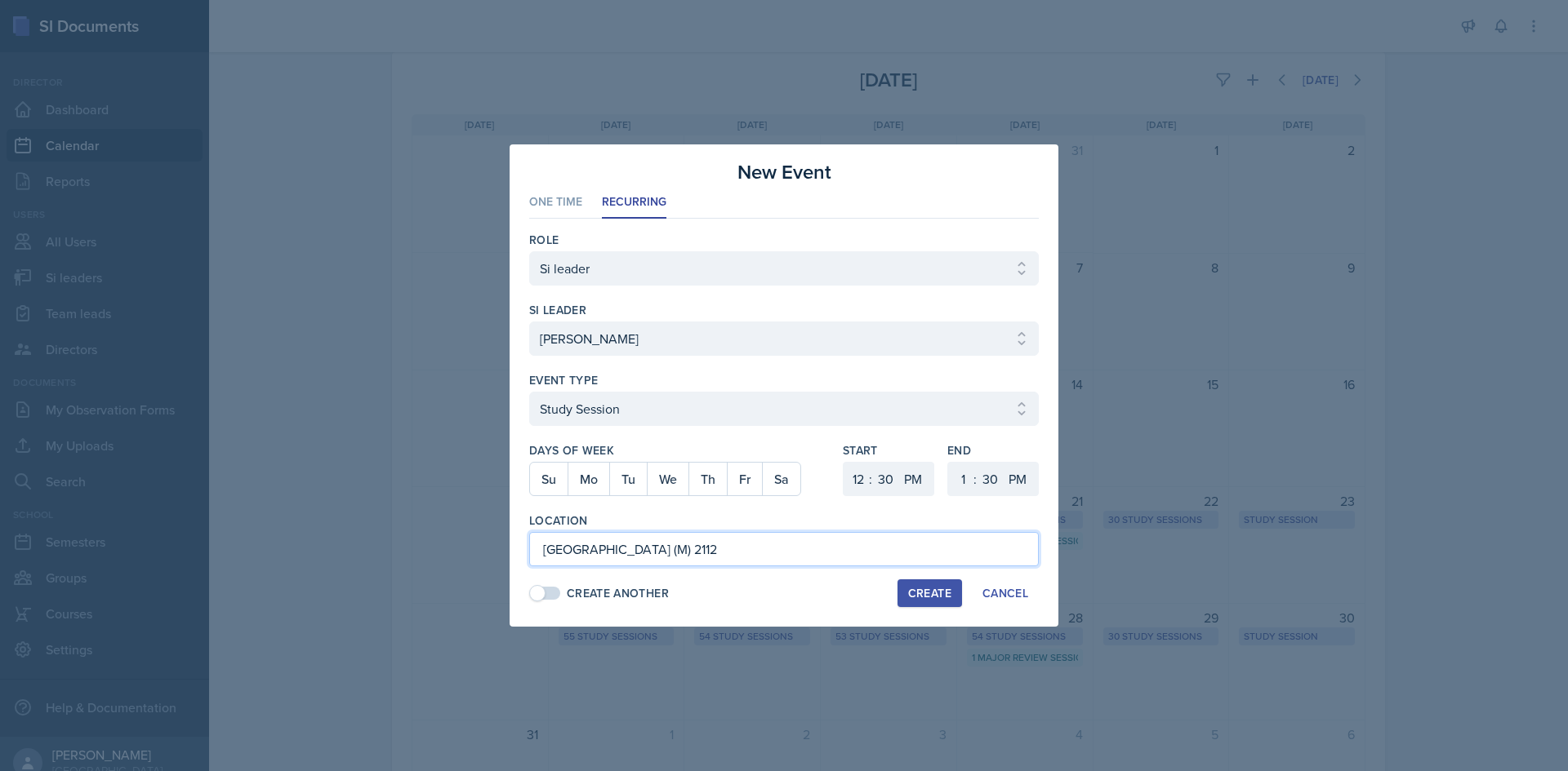
click at [767, 554] on input "Atrium Building (M) 2112" at bounding box center [783, 548] width 510 height 34
click at [741, 475] on button "Fr" at bounding box center [744, 478] width 35 height 33
click at [717, 476] on button "Th" at bounding box center [707, 478] width 38 height 33
click at [730, 482] on button "Fr" at bounding box center [744, 478] width 35 height 33
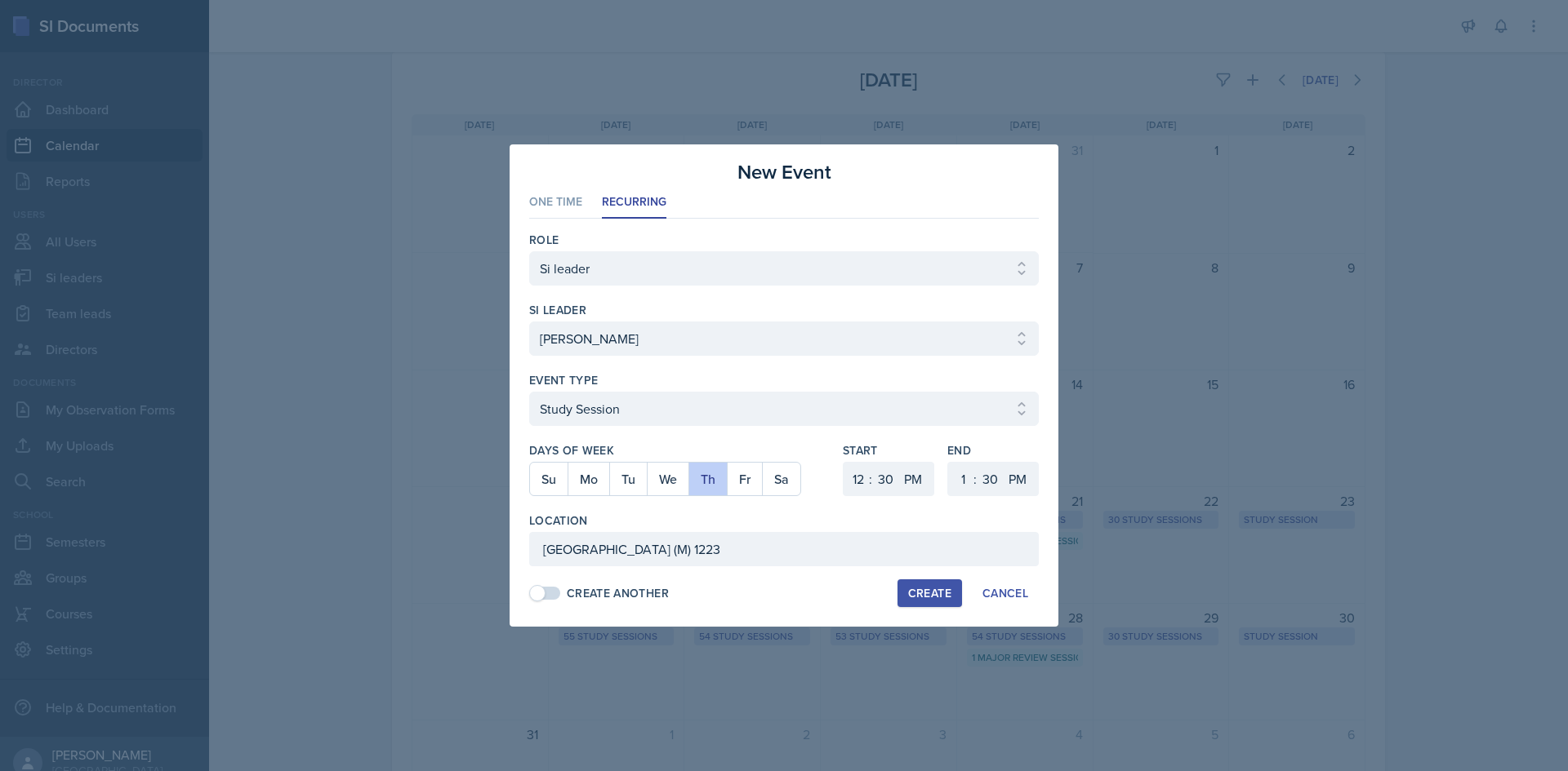
click at [832, 589] on div "Create Another Create Cancel" at bounding box center [783, 593] width 510 height 28
click at [927, 596] on div "Create" at bounding box center [930, 593] width 43 height 13
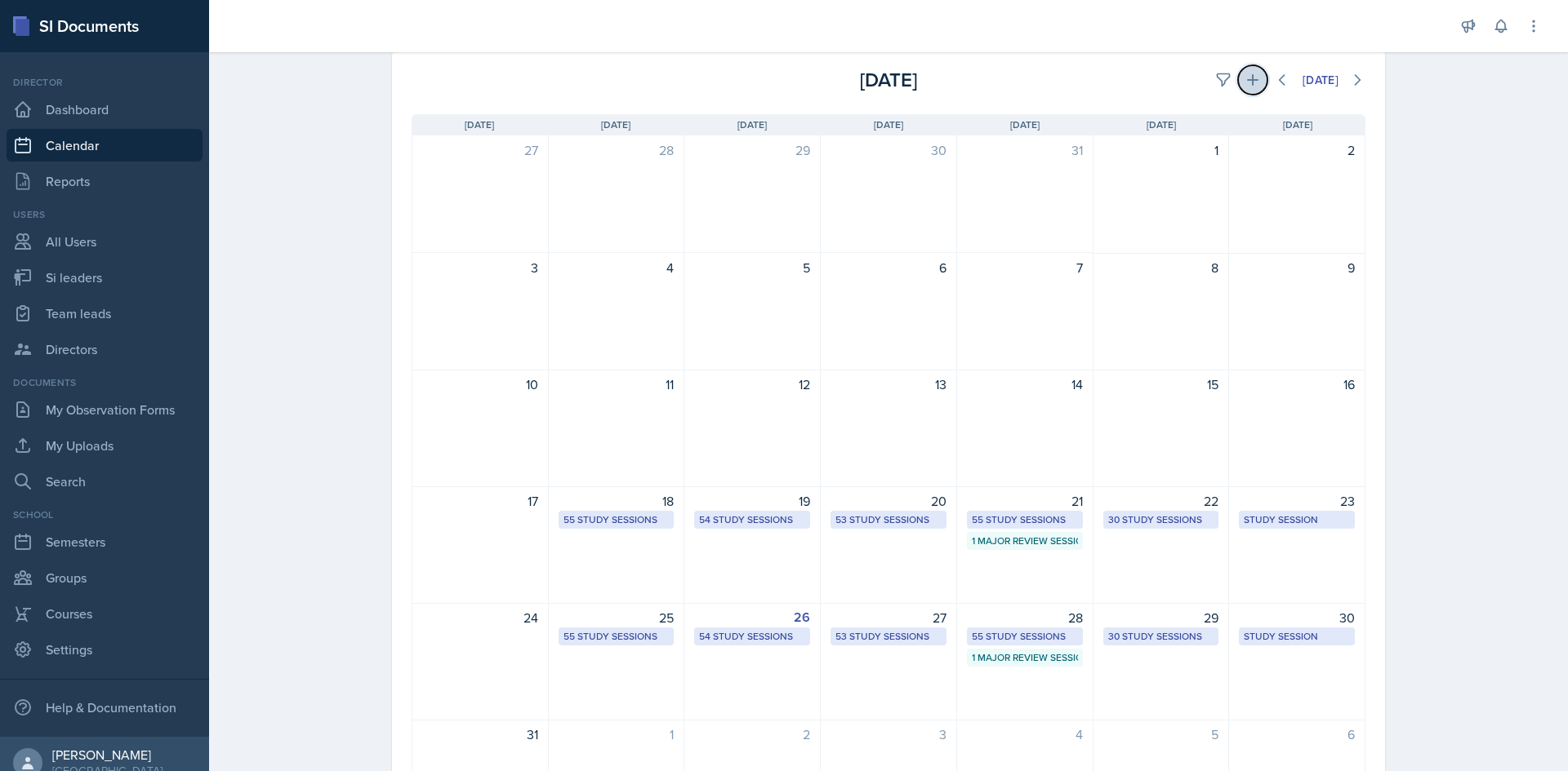
click at [1244, 74] on icon at bounding box center [1253, 80] width 17 height 17
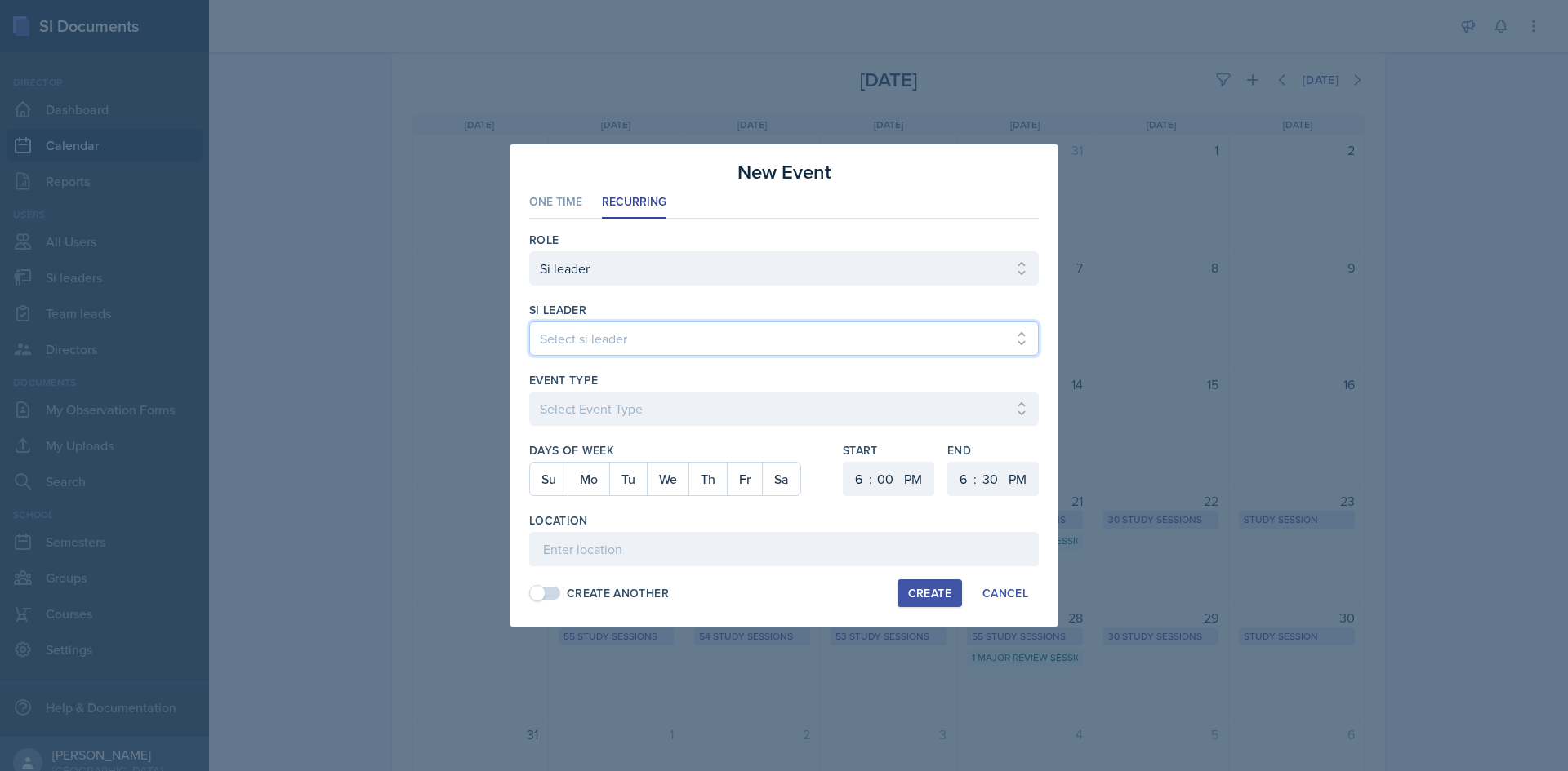
drag, startPoint x: 715, startPoint y: 342, endPoint x: 739, endPoint y: 333, distance: 25.6
click at [715, 342] on select "Select si leader [PERSON_NAME] [PERSON_NAME] [PERSON_NAME] [PERSON_NAME] [PERSO…" at bounding box center [783, 338] width 510 height 34
click at [529, 322] on select "Select si leader [PERSON_NAME] [PERSON_NAME] [PERSON_NAME] [PERSON_NAME] [PERSO…" at bounding box center [783, 338] width 510 height 34
click at [641, 473] on button "Tu" at bounding box center [627, 478] width 38 height 33
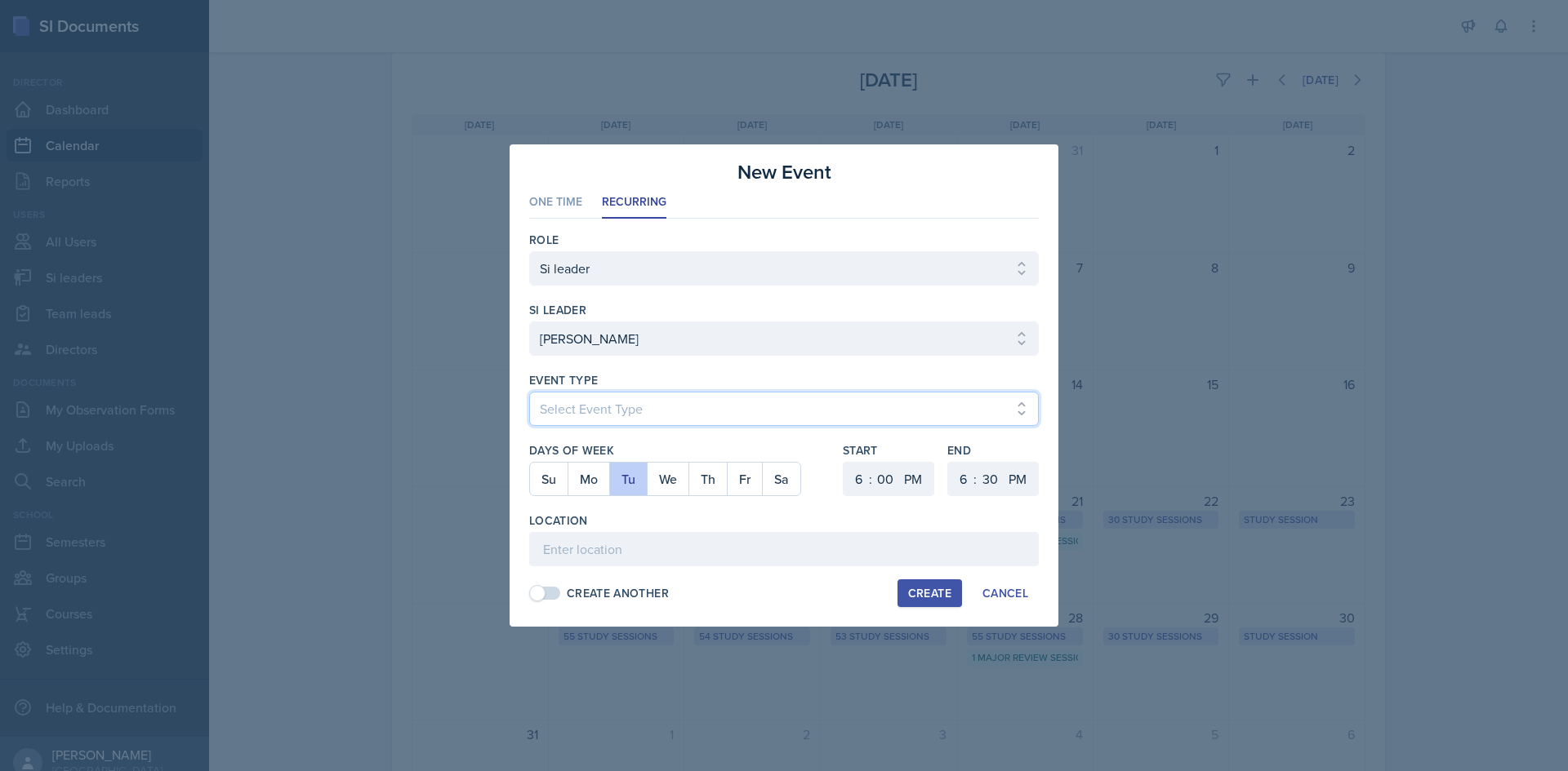
click at [654, 417] on select "Select Event Type Major Review Session Study Session" at bounding box center [783, 408] width 510 height 34
click at [529, 392] on select "Select Event Type Major Review Session Study Session" at bounding box center [783, 408] width 510 height 34
click at [857, 476] on select "1 2 3 4 5 6 7 8 9 10 11 12" at bounding box center [856, 478] width 26 height 34
click at [843, 462] on select "1 2 3 4 5 6 7 8 9 10 11 12" at bounding box center [856, 478] width 26 height 34
click at [958, 478] on select "1 2 3 4 5 6 7 8 9 10 11 12" at bounding box center [961, 478] width 26 height 34
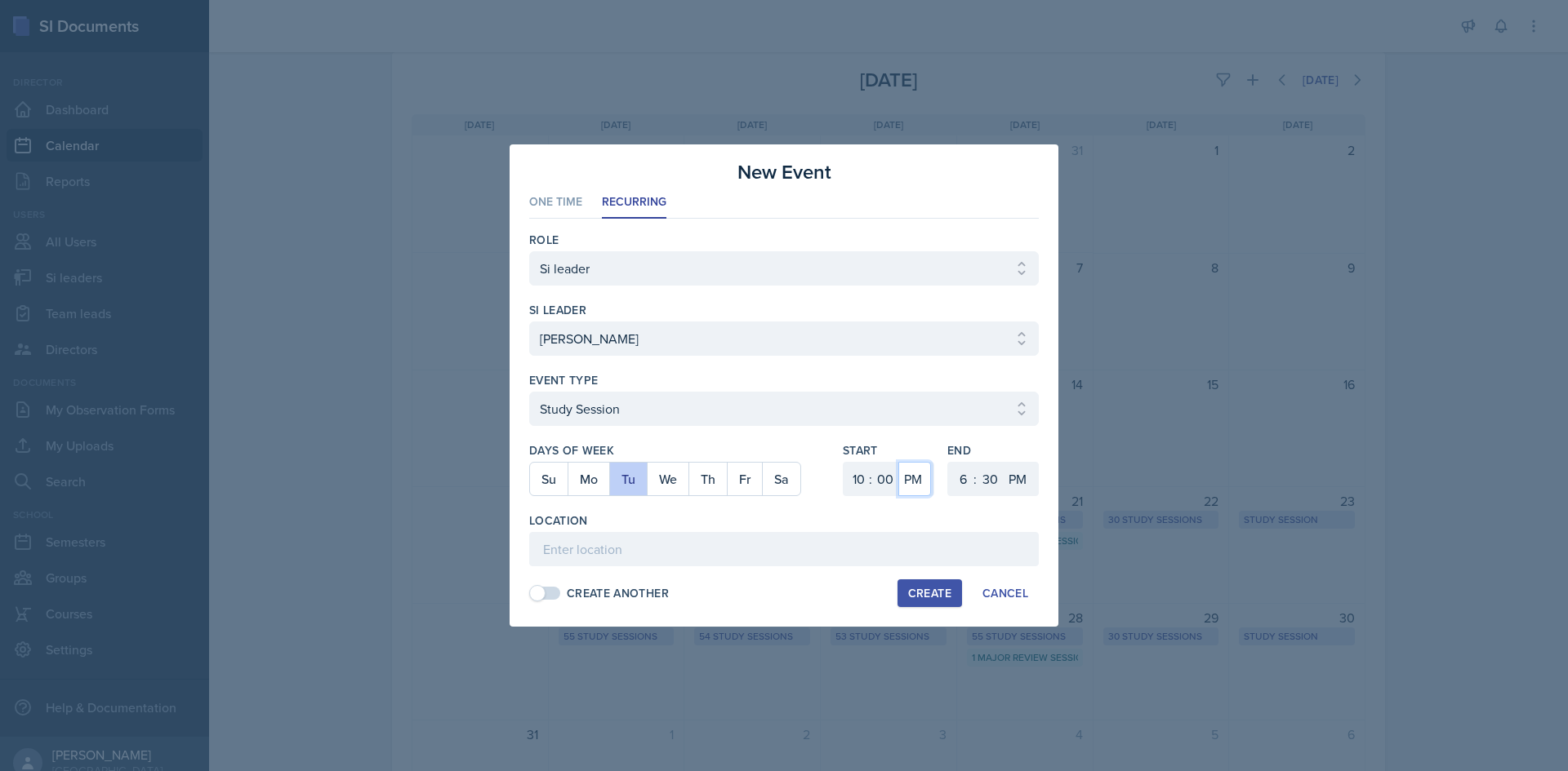
drag, startPoint x: 923, startPoint y: 476, endPoint x: 925, endPoint y: 462, distance: 14.1
click at [922, 476] on select "AM PM" at bounding box center [914, 478] width 33 height 34
click at [898, 462] on select "AM PM" at bounding box center [914, 478] width 33 height 34
click at [952, 473] on select "1 2 3 4 5 6 7 8 9 10 11 12" at bounding box center [961, 478] width 26 height 34
click at [948, 462] on select "1 2 3 4 5 6 7 8 9 10 11 12" at bounding box center [961, 478] width 26 height 34
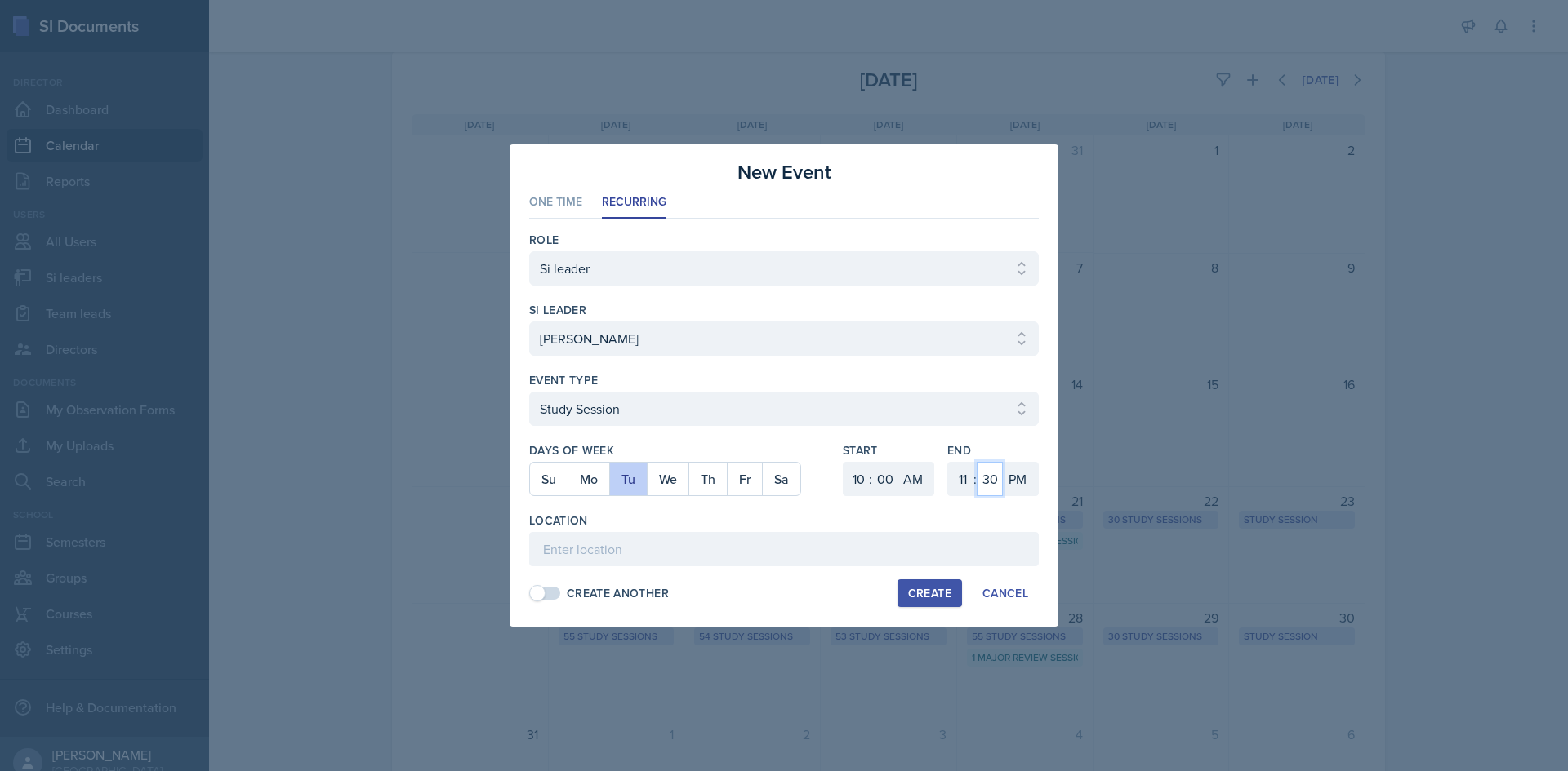
click at [988, 471] on select "00 05 10 15 20 25 30 35 40 45 50 55" at bounding box center [989, 478] width 26 height 34
click at [977, 462] on select "00 05 10 15 20 25 30 35 40 45 50 55" at bounding box center [989, 478] width 26 height 34
click at [1017, 487] on select "AM PM" at bounding box center [1018, 478] width 33 height 34
click at [1003, 462] on select "AM PM" at bounding box center [1018, 478] width 33 height 34
click at [988, 503] on div "End 1 2 3 4 5 6 7 8 9 10 11 12 : 00 05 10 15 20 25 30 35 40 45 50 55 AM PM" at bounding box center [993, 478] width 92 height 70
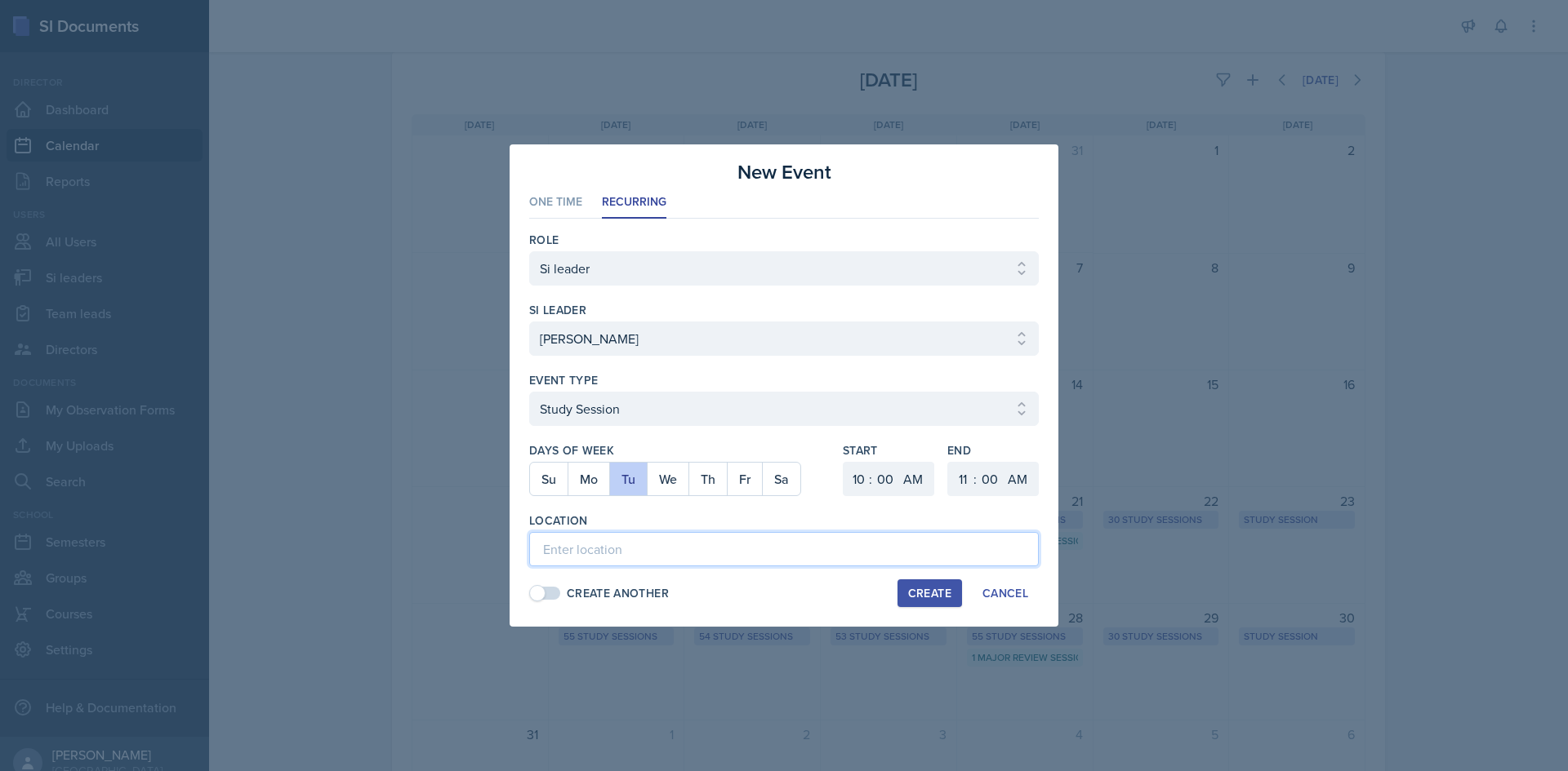
click at [840, 547] on input at bounding box center [783, 548] width 510 height 34
click at [844, 548] on input "Bagwell Education Building 238" at bounding box center [783, 548] width 510 height 34
click at [934, 607] on div "Role Select Role Si leader Team lead Director si leader Select si leader Abeer …" at bounding box center [783, 416] width 510 height 395
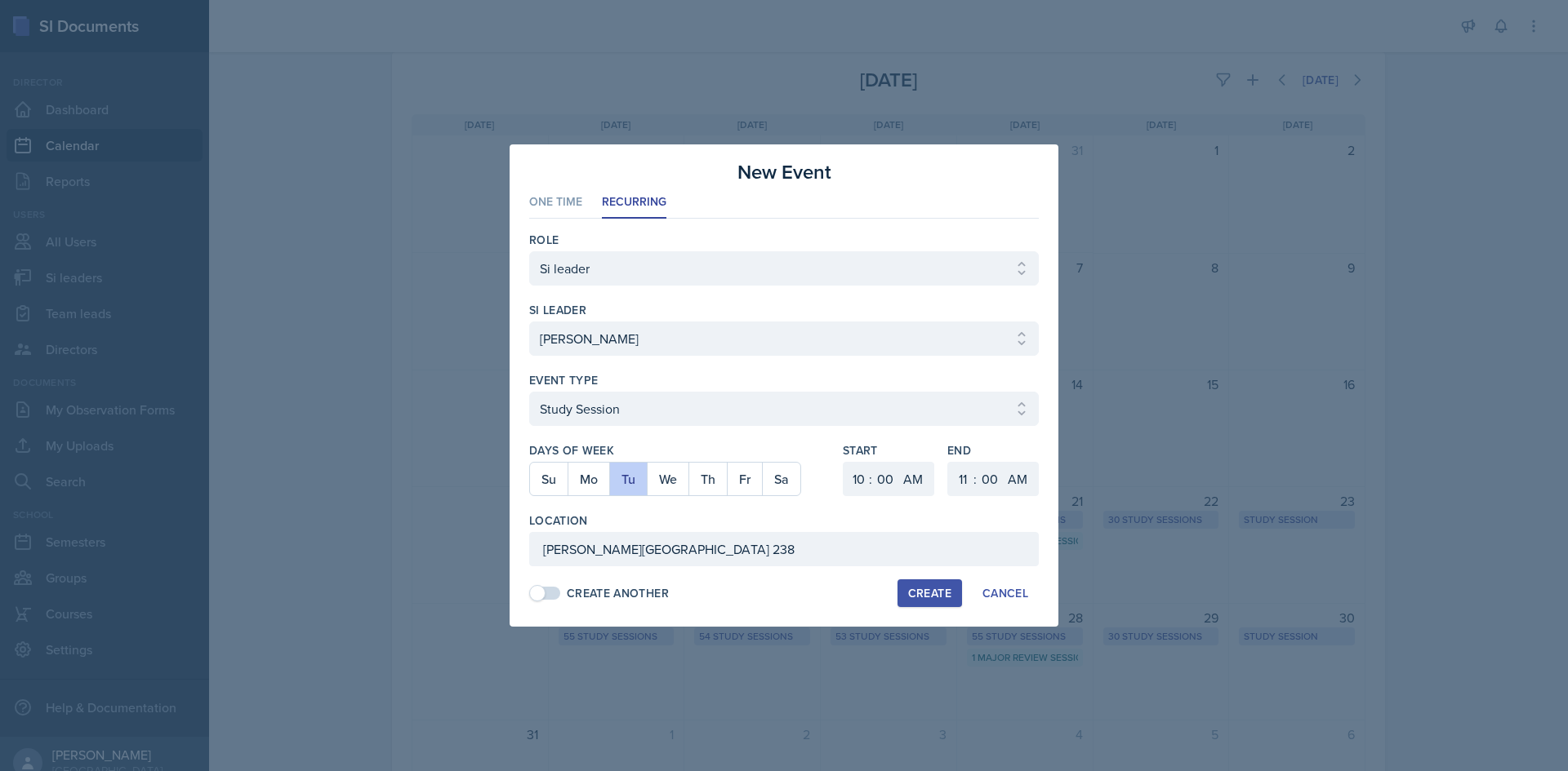
click at [937, 600] on div "Create" at bounding box center [930, 593] width 43 height 13
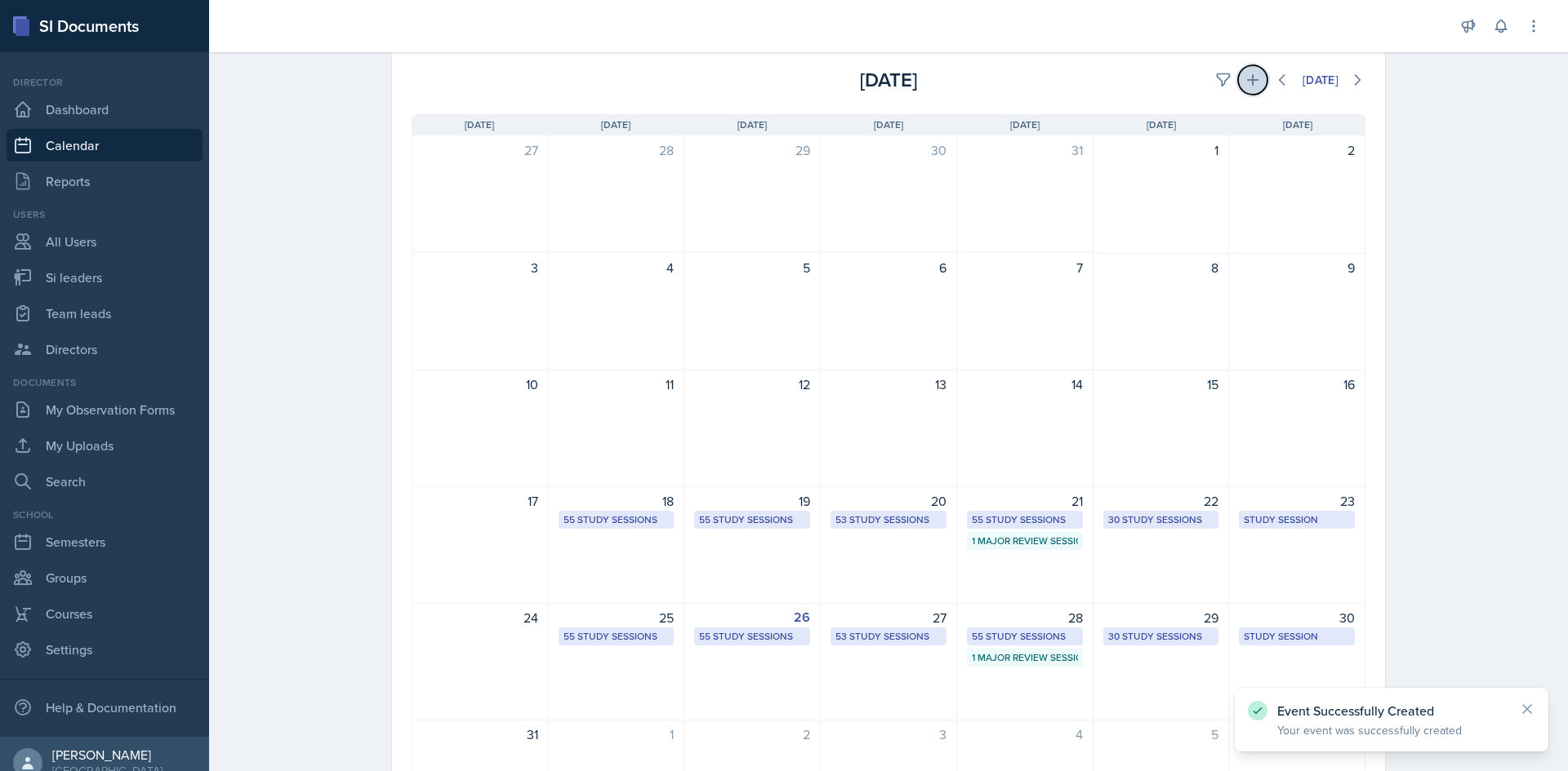
click at [1244, 85] on icon at bounding box center [1253, 80] width 17 height 17
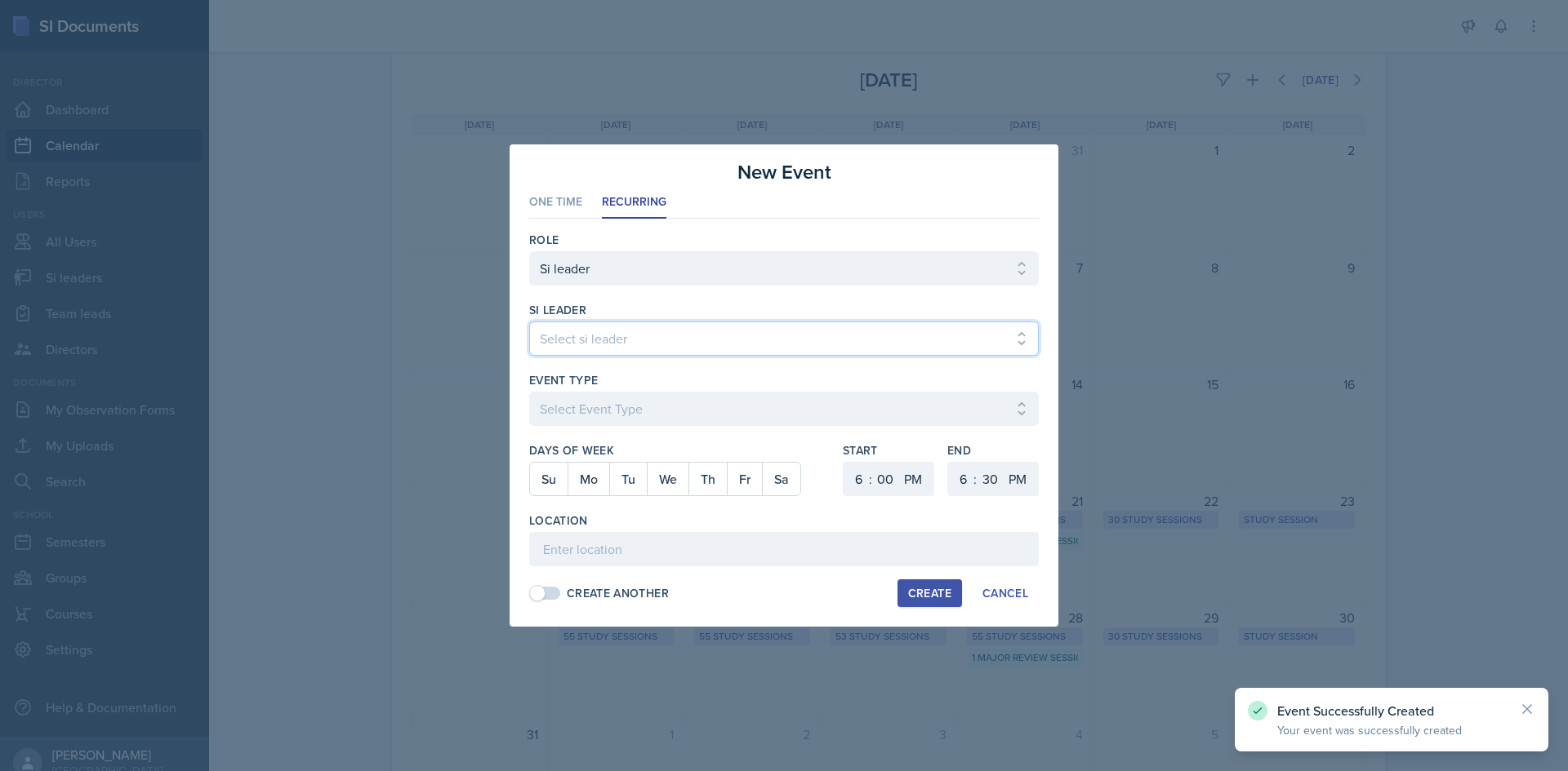
click at [640, 342] on select "Select si leader [PERSON_NAME] [PERSON_NAME] [PERSON_NAME] [PERSON_NAME] [PERSO…" at bounding box center [783, 338] width 510 height 34
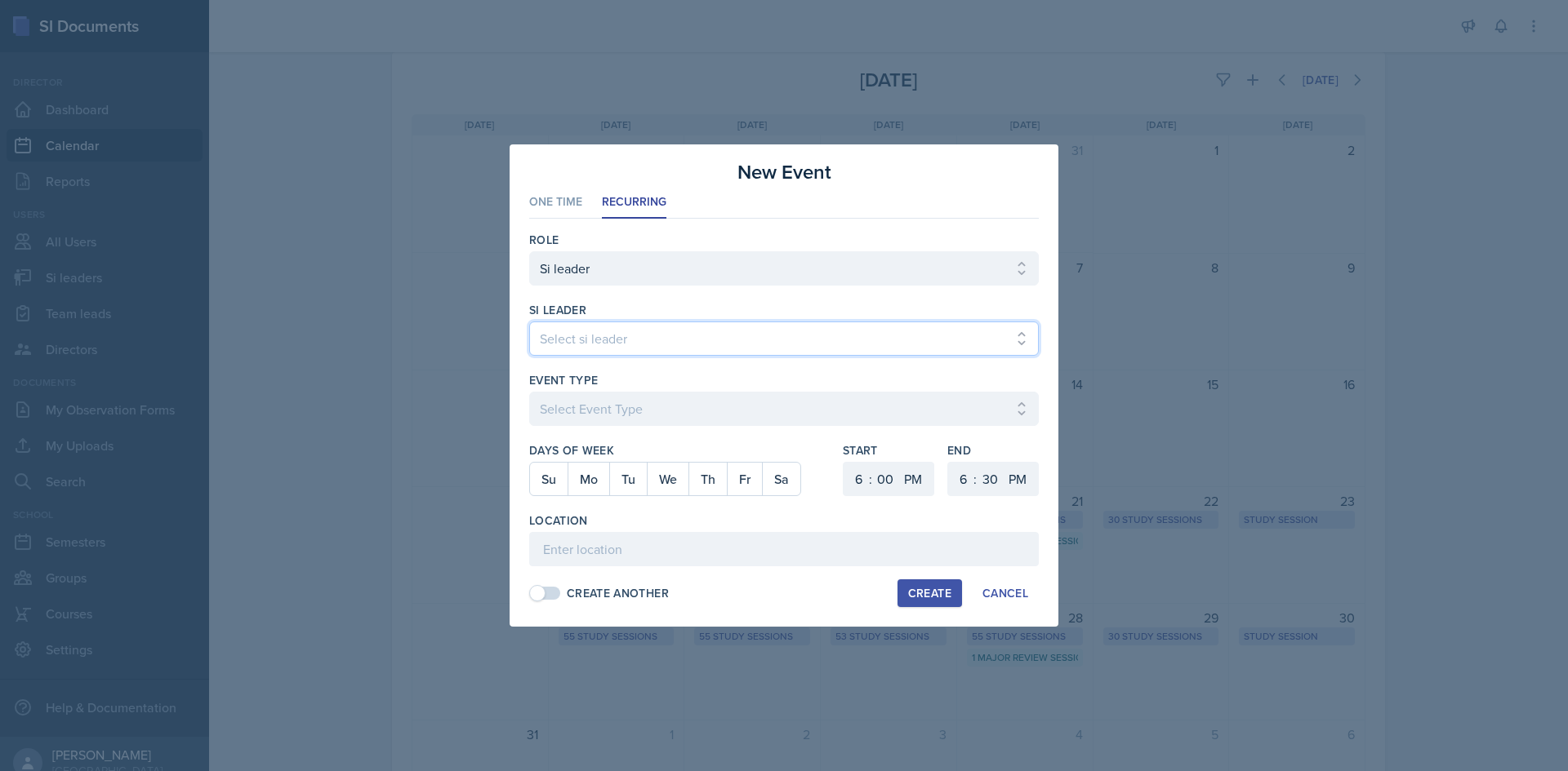
click at [529, 322] on select "Select si leader [PERSON_NAME] [PERSON_NAME] [PERSON_NAME] [PERSON_NAME] [PERSO…" at bounding box center [783, 338] width 510 height 34
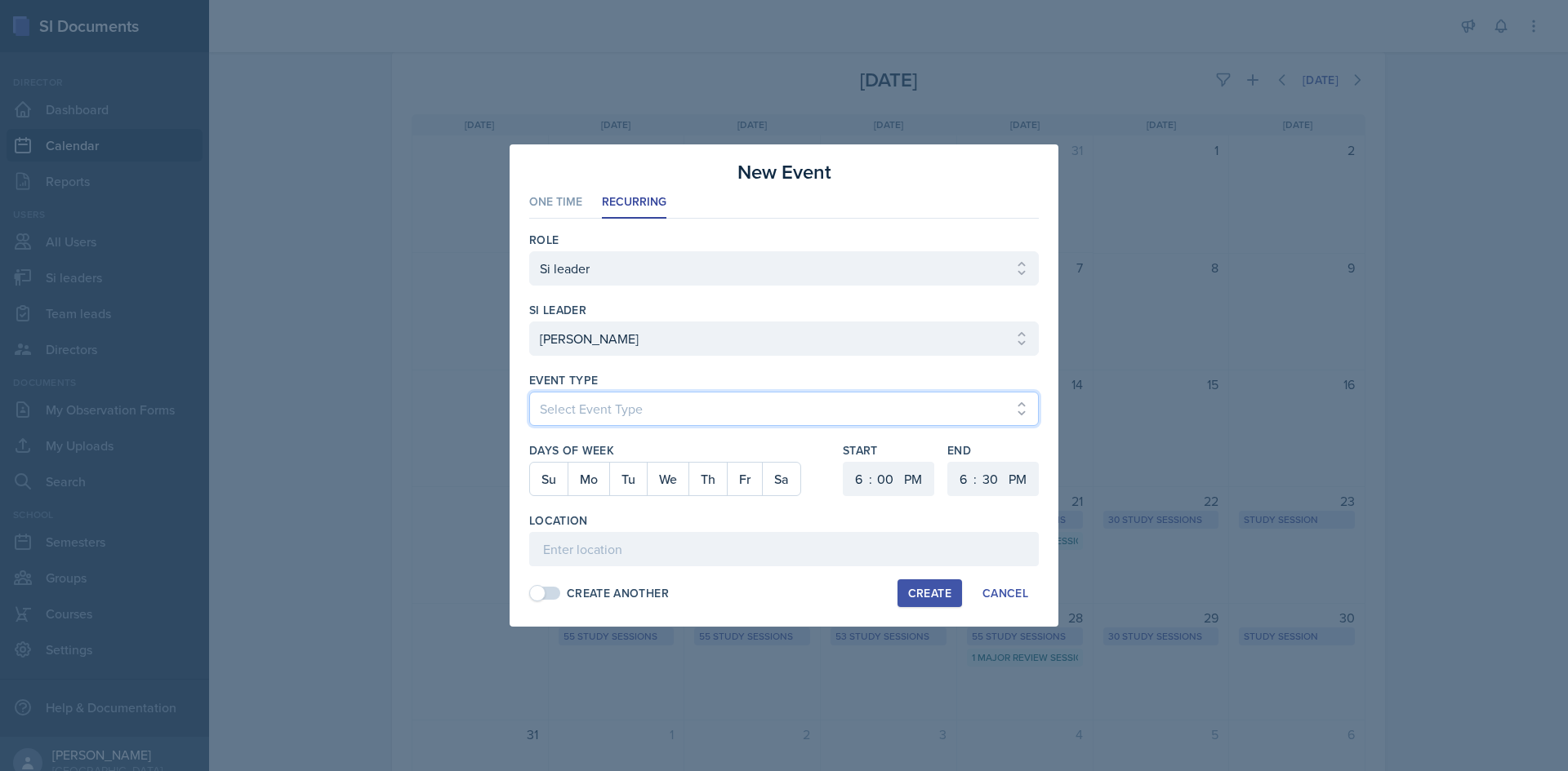
click at [622, 418] on select "Select Event Type Major Review Session Study Session" at bounding box center [783, 408] width 510 height 34
click at [529, 392] on select "Select Event Type Major Review Session Study Session" at bounding box center [783, 408] width 510 height 34
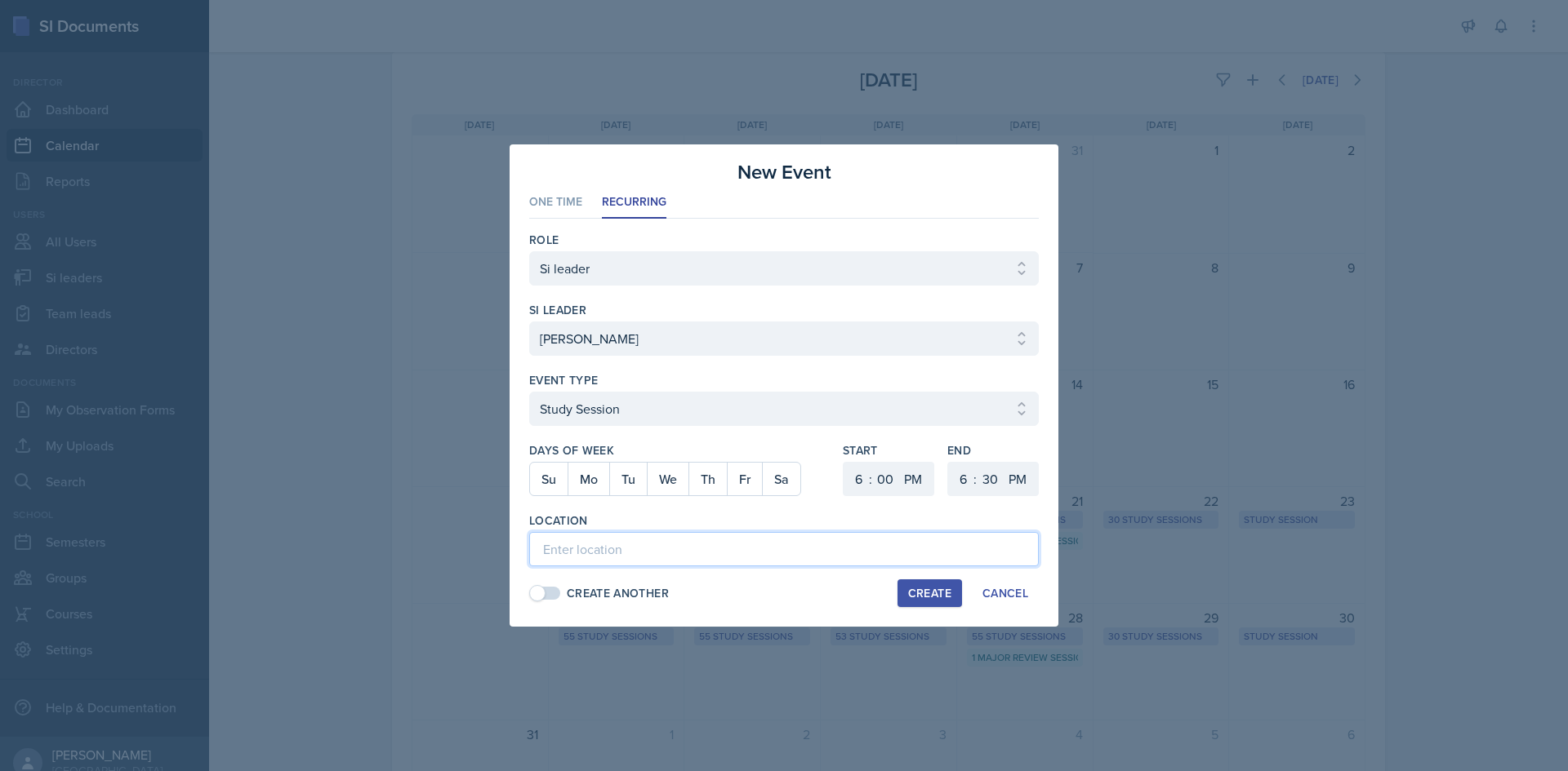
click at [614, 562] on input at bounding box center [783, 548] width 510 height 34
paste input "Bagwell Education Building 238"
click at [866, 479] on select "1 2 3 4 5 6 7 8 9 10 11 12" at bounding box center [856, 478] width 26 height 34
click at [843, 462] on select "1 2 3 4 5 6 7 8 9 10 11 12" at bounding box center [856, 478] width 26 height 34
click at [910, 476] on select "AM PM" at bounding box center [914, 478] width 33 height 34
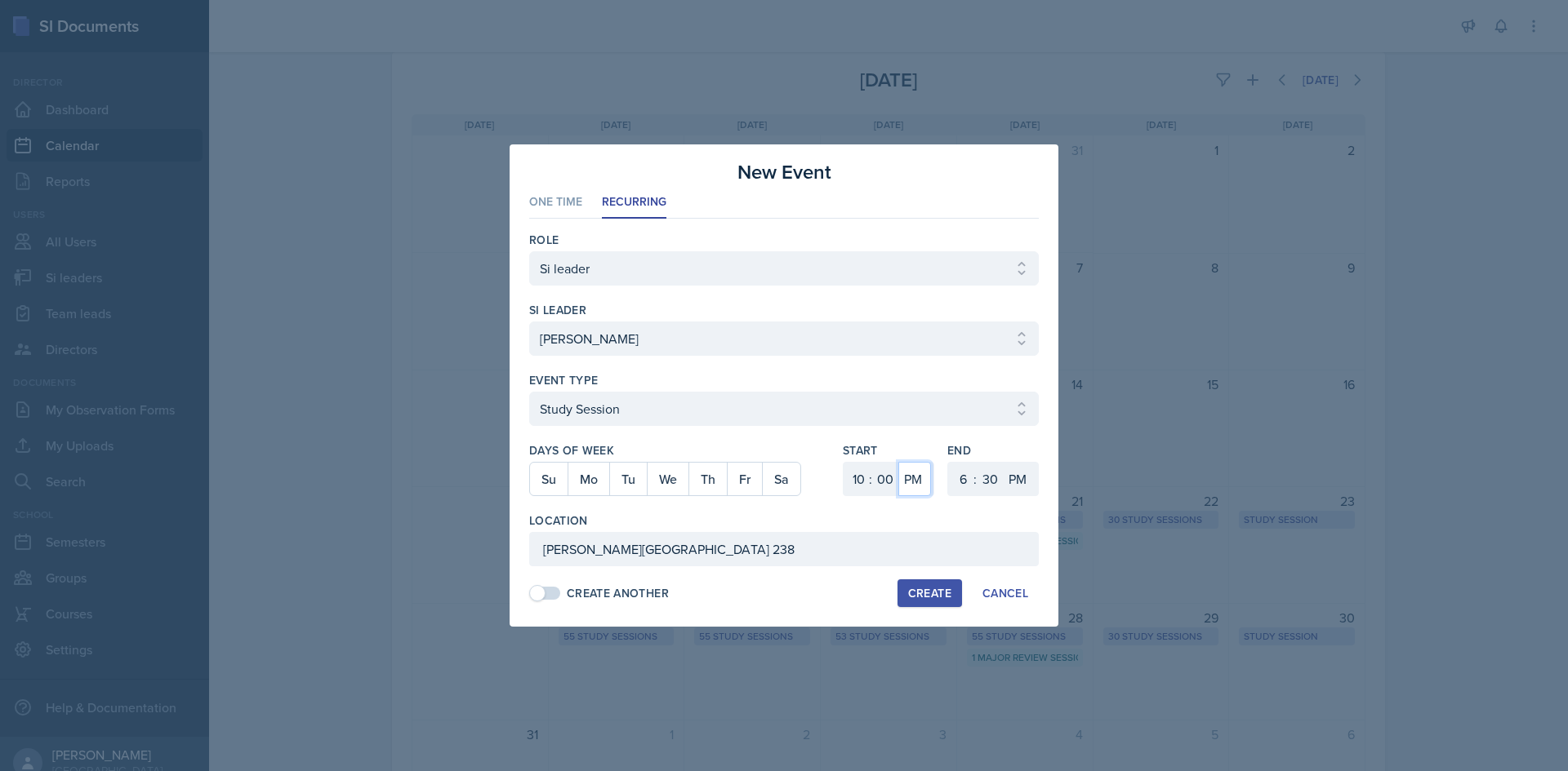
click at [898, 462] on select "AM PM" at bounding box center [914, 478] width 33 height 34
click at [964, 471] on select "1 2 3 4 5 6 7 8 9 10 11 12" at bounding box center [961, 478] width 26 height 34
click at [948, 462] on select "1 2 3 4 5 6 7 8 9 10 11 12" at bounding box center [961, 478] width 26 height 34
click at [987, 463] on select "00 05 10 15 20 25 30 35 40 45 50 55" at bounding box center [989, 478] width 26 height 34
click at [977, 462] on select "00 05 10 15 20 25 30 35 40 45 50 55" at bounding box center [989, 478] width 26 height 34
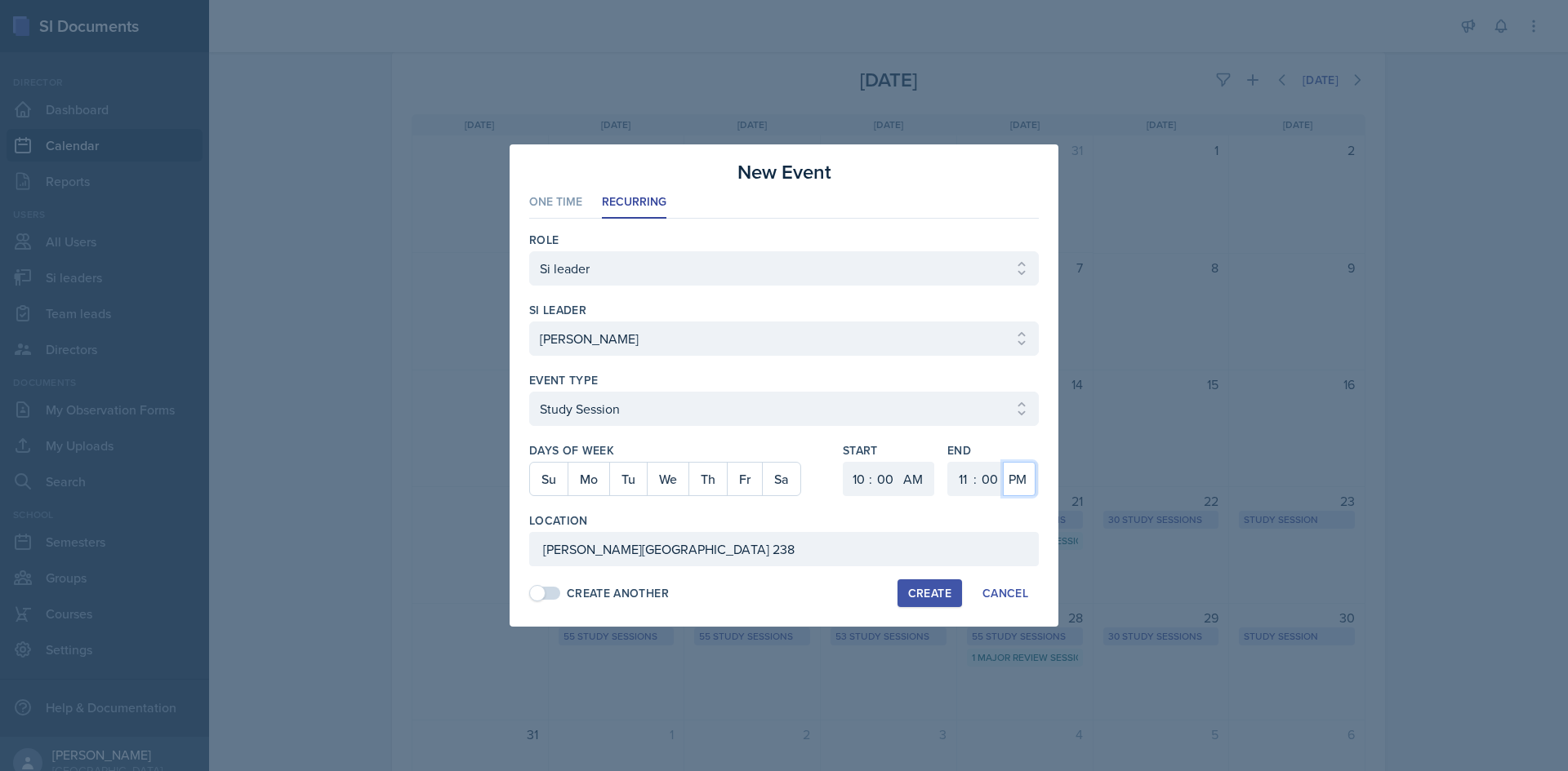
drag, startPoint x: 1017, startPoint y: 478, endPoint x: 1017, endPoint y: 468, distance: 10.0
click at [1017, 478] on select "AM PM" at bounding box center [1018, 478] width 33 height 34
click at [1003, 462] on select "AM PM" at bounding box center [1018, 478] width 33 height 34
click at [1019, 512] on div "End 1 2 3 4 5 6 7 8 9 10 11 12 : 00 05 10 15 20 25 30 35 40 45 50 55 AM PM" at bounding box center [993, 478] width 92 height 70
click at [699, 472] on button "Th" at bounding box center [707, 478] width 38 height 33
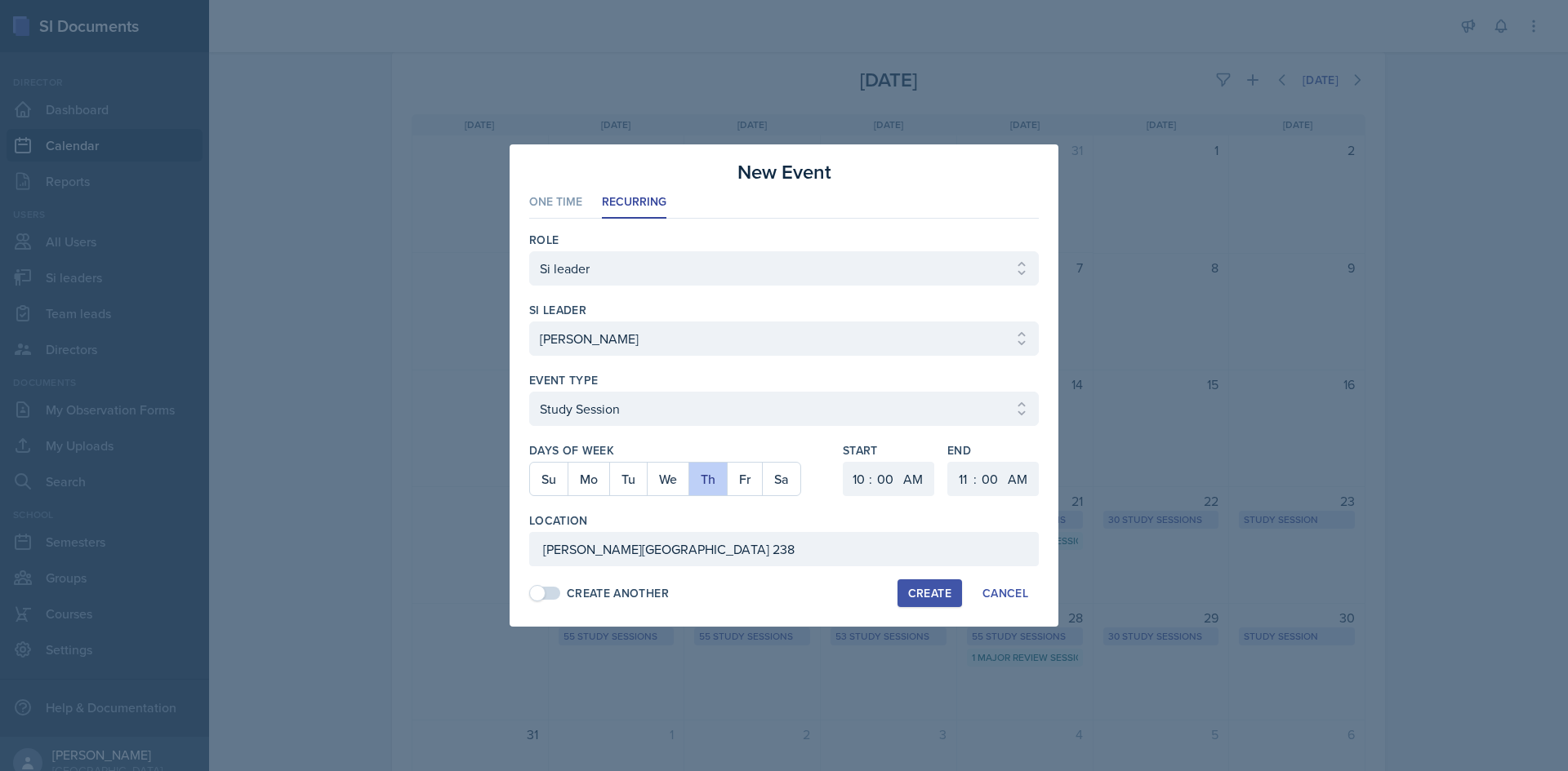
click at [697, 439] on div at bounding box center [783, 434] width 510 height 17
click at [903, 599] on button "Create" at bounding box center [929, 593] width 64 height 28
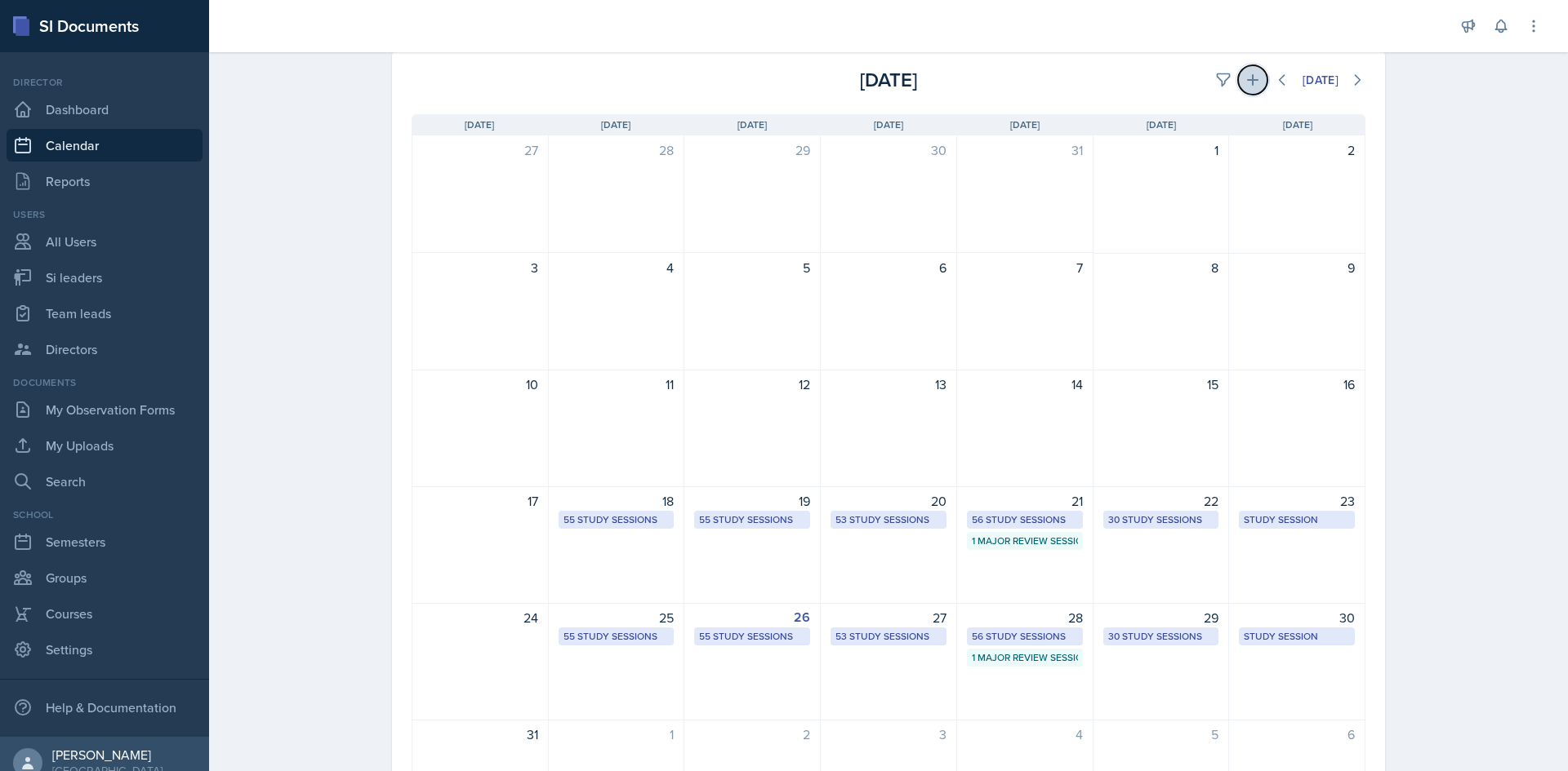
click at [1246, 78] on icon at bounding box center [1253, 80] width 17 height 17
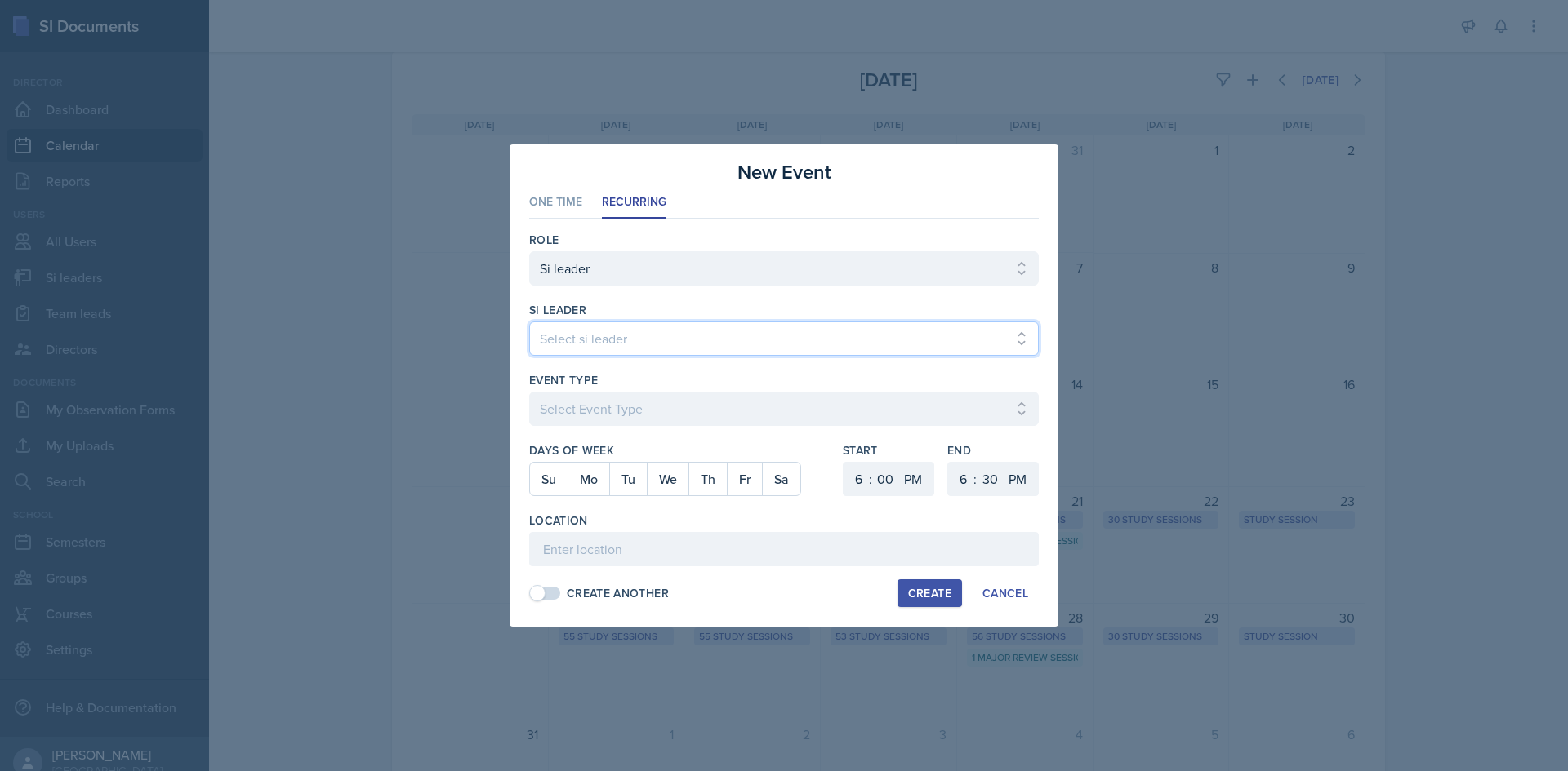
click at [788, 332] on select "Select si leader [PERSON_NAME] [PERSON_NAME] [PERSON_NAME] [PERSON_NAME] [PERSO…" at bounding box center [783, 338] width 510 height 34
click at [529, 322] on select "Select si leader [PERSON_NAME] [PERSON_NAME] [PERSON_NAME] [PERSON_NAME] [PERSO…" at bounding box center [783, 338] width 510 height 34
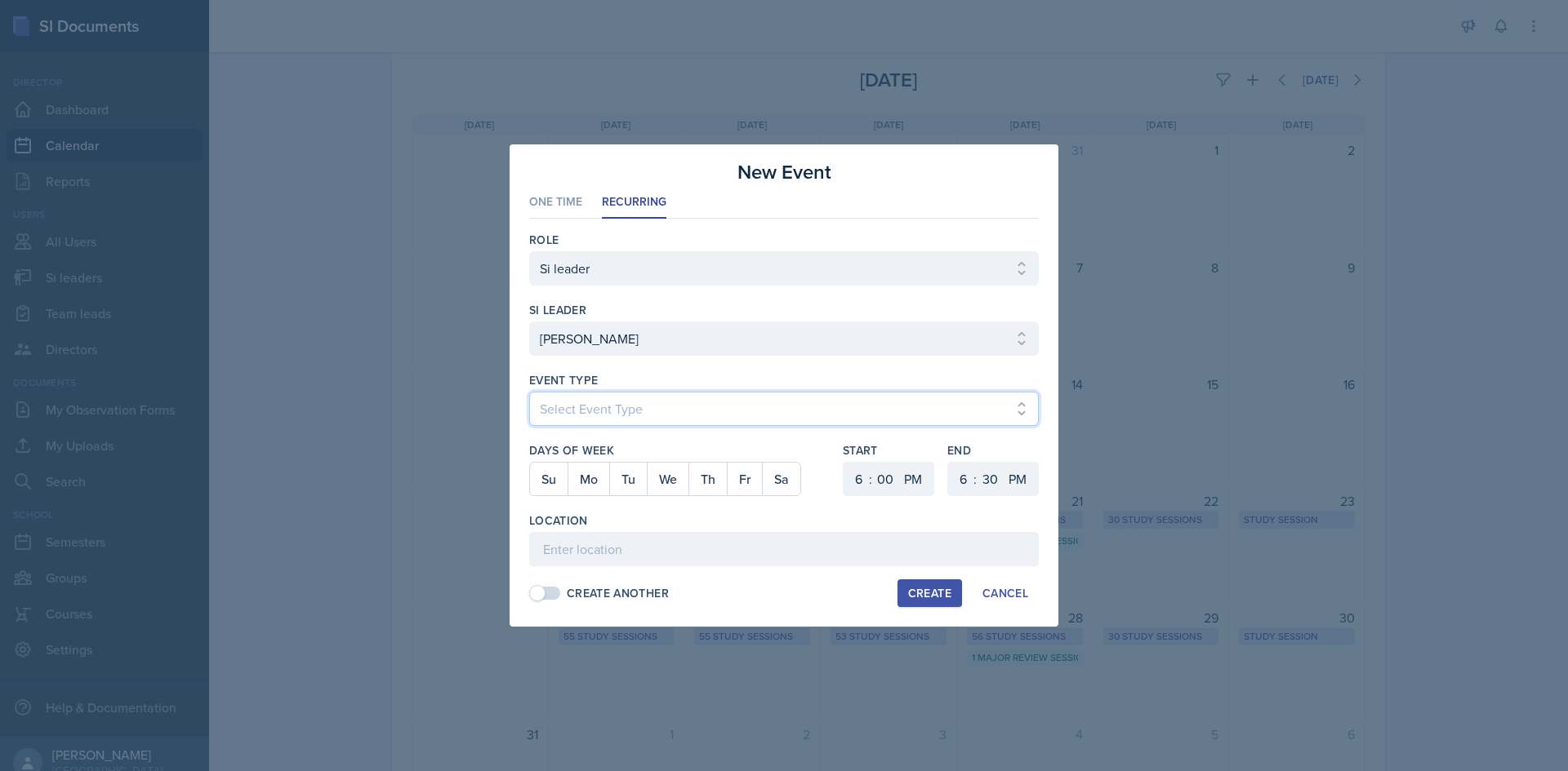
click at [751, 415] on select "Select Event Type Major Review Session Study Session" at bounding box center [783, 408] width 510 height 34
click at [529, 392] on select "Select Event Type Major Review Session Study Session" at bounding box center [783, 408] width 510 height 34
click at [596, 478] on button "Mo" at bounding box center [588, 478] width 42 height 33
click at [878, 476] on select "00 05 10 15 20 25 30 35 40 45 50 55" at bounding box center [885, 478] width 26 height 34
click at [872, 462] on select "00 05 10 15 20 25 30 35 40 45 50 55" at bounding box center [885, 478] width 26 height 34
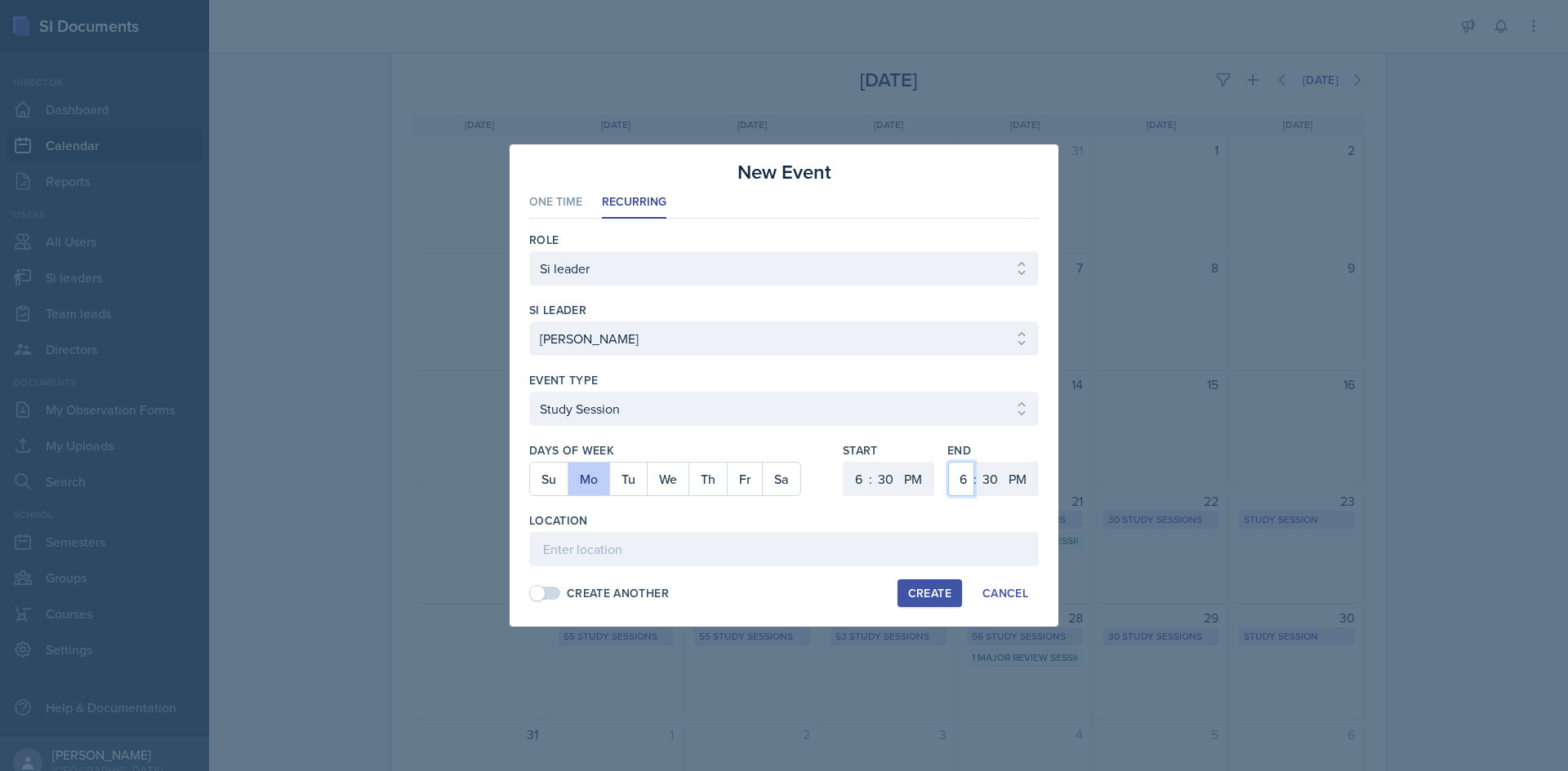
click at [953, 478] on select "1 2 3 4 5 6 7 8 9 10 11 12" at bounding box center [961, 478] width 26 height 34
click at [948, 462] on select "1 2 3 4 5 6 7 8 9 10 11 12" at bounding box center [961, 478] width 26 height 34
click at [586, 542] on input at bounding box center [783, 548] width 510 height 34
paste input "Bagwell Education Building 238"
click at [726, 553] on input "Bagwell Education Building 238" at bounding box center [783, 548] width 510 height 34
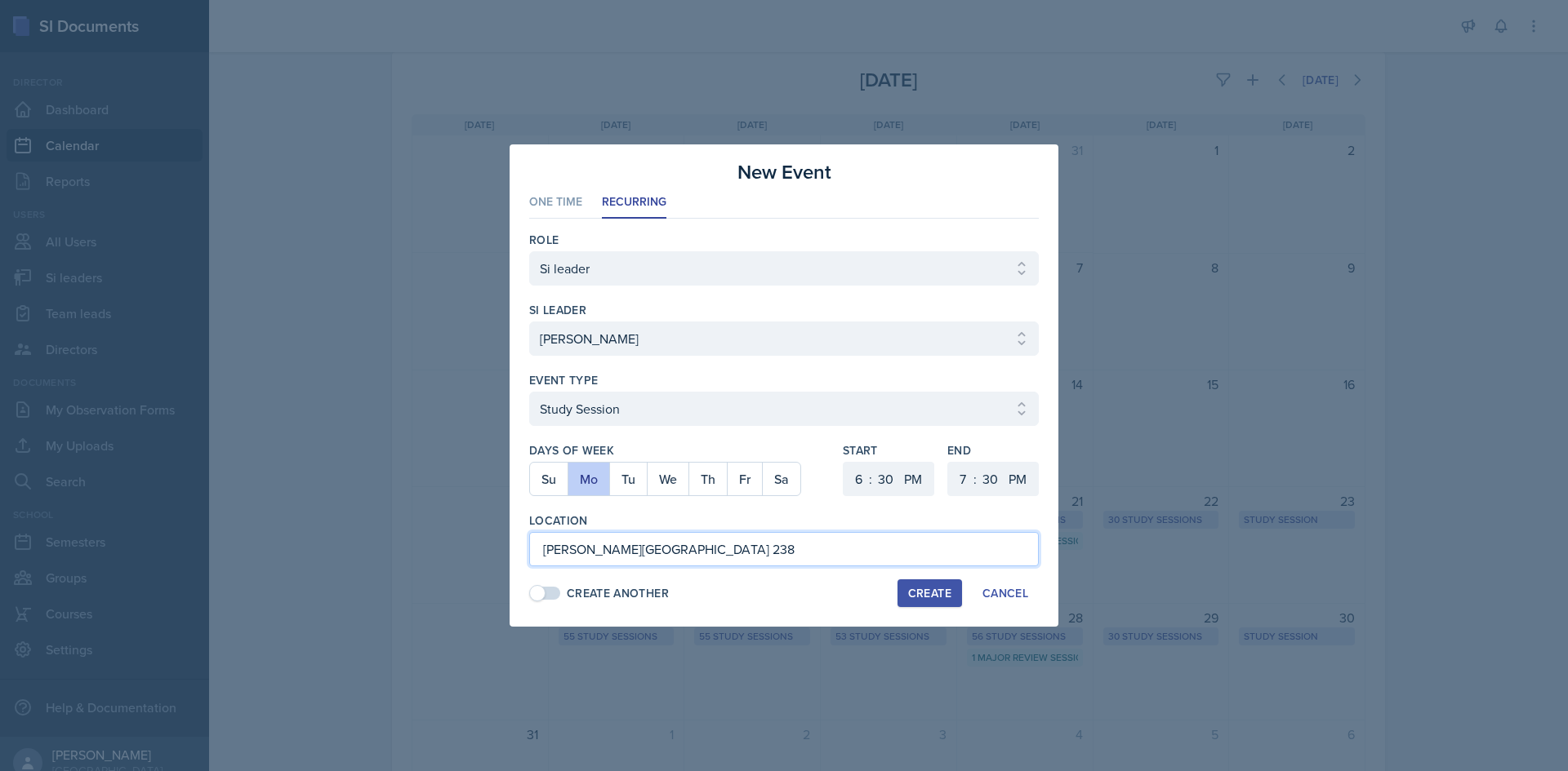
click at [726, 553] on input "Bagwell Education Building 238" at bounding box center [783, 548] width 510 height 34
click at [738, 550] on input "Bagwell Education Building 131" at bounding box center [783, 548] width 510 height 34
click at [801, 528] on div "Location Bagwell Education Building 131" at bounding box center [783, 539] width 510 height 54
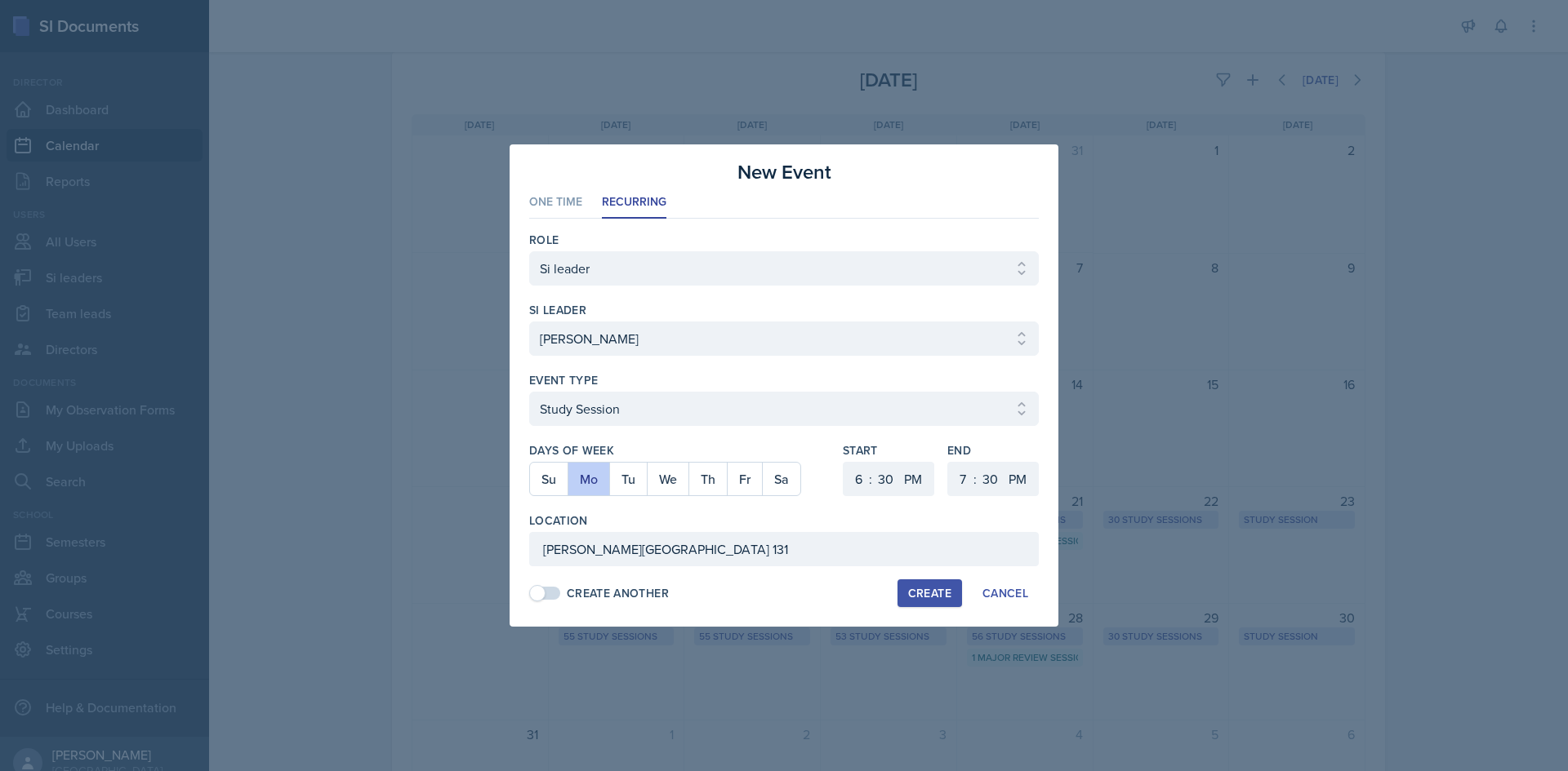
click at [907, 589] on button "Create" at bounding box center [929, 593] width 64 height 28
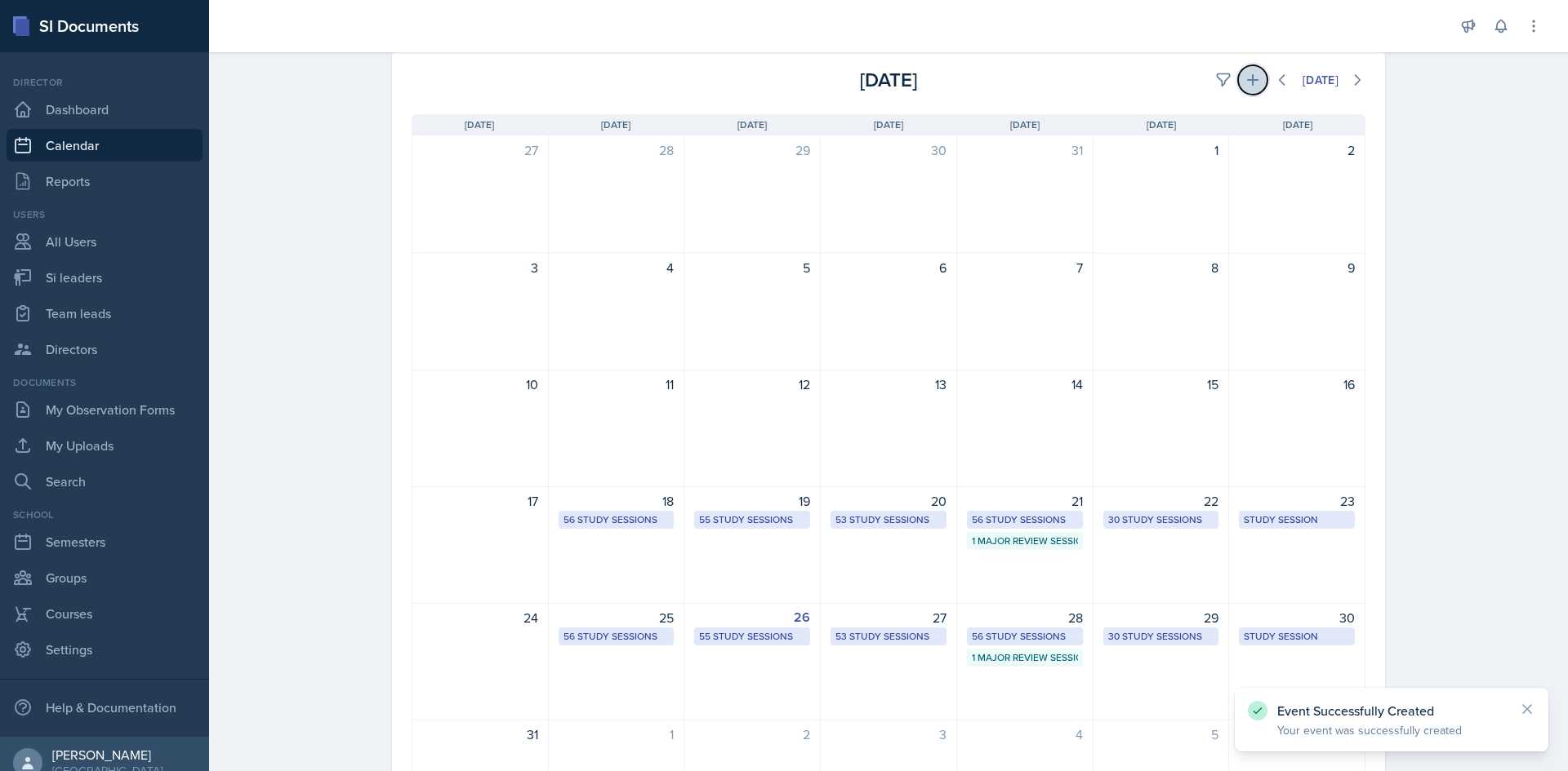
click at [1253, 87] on button at bounding box center [1252, 79] width 29 height 29
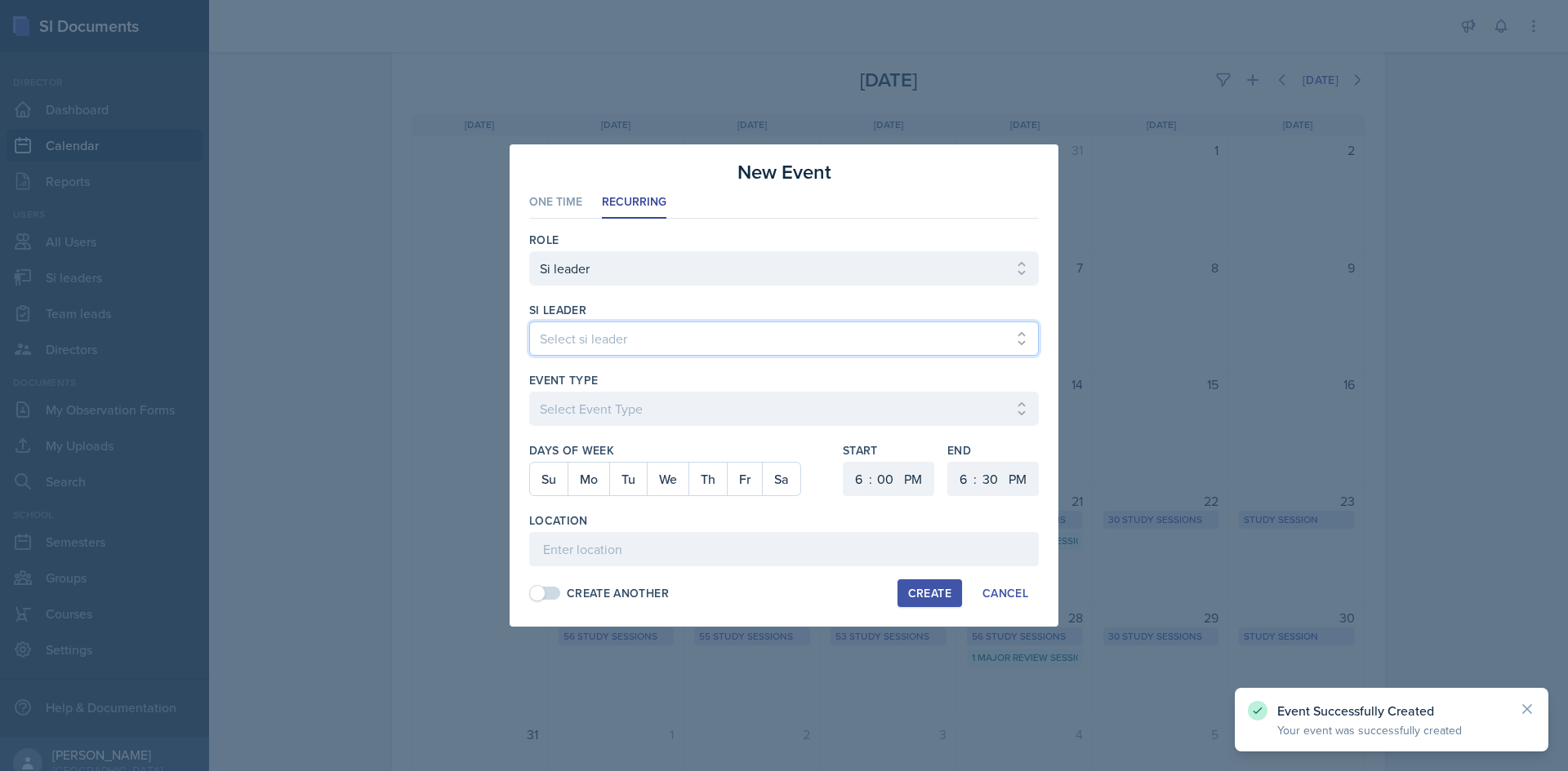
click at [807, 347] on select "Select si leader [PERSON_NAME] [PERSON_NAME] [PERSON_NAME] [PERSON_NAME] [PERSO…" at bounding box center [783, 338] width 510 height 34
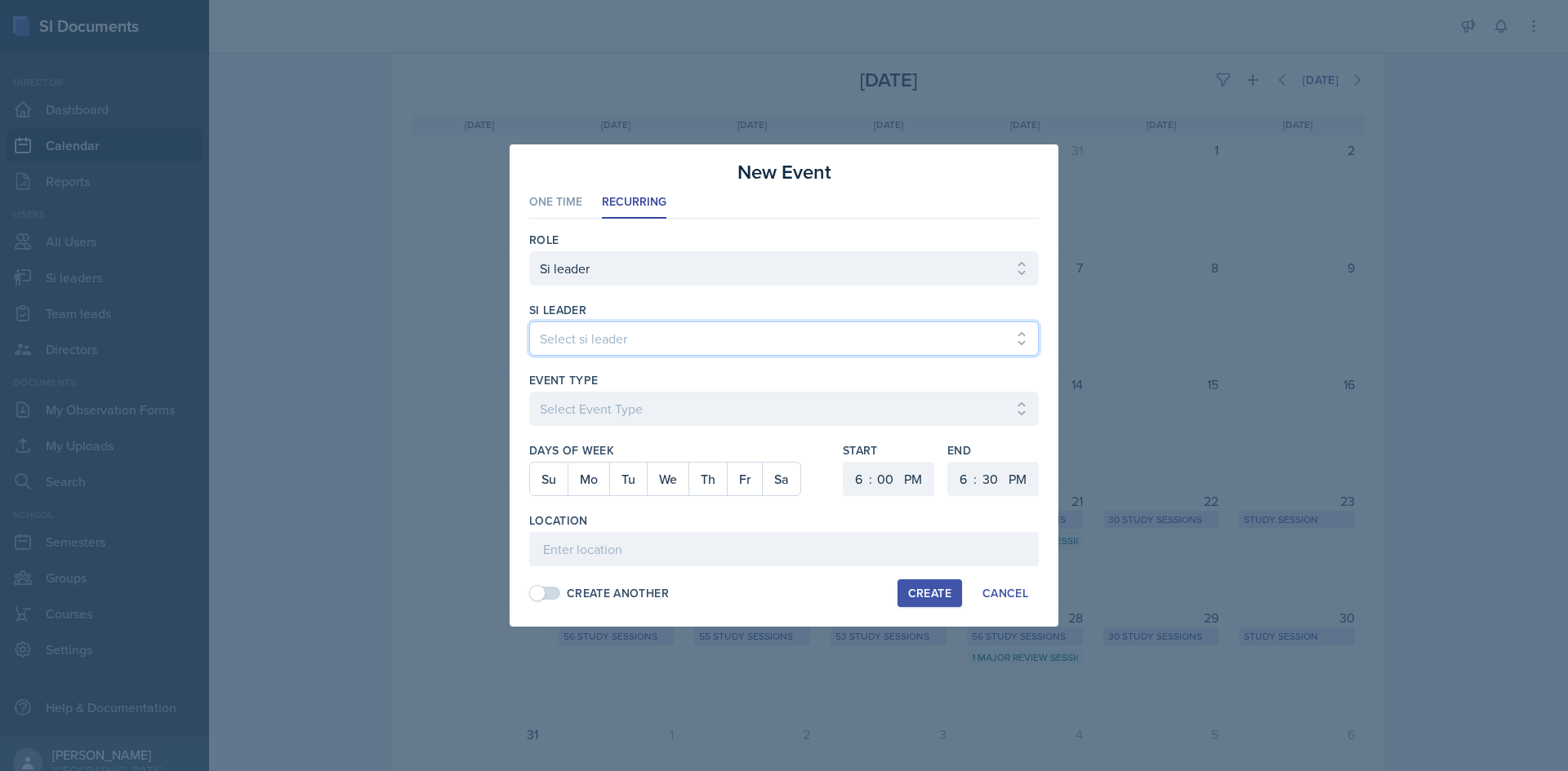
click at [529, 322] on select "Select si leader [PERSON_NAME] [PERSON_NAME] [PERSON_NAME] [PERSON_NAME] [PERSO…" at bounding box center [783, 338] width 510 height 34
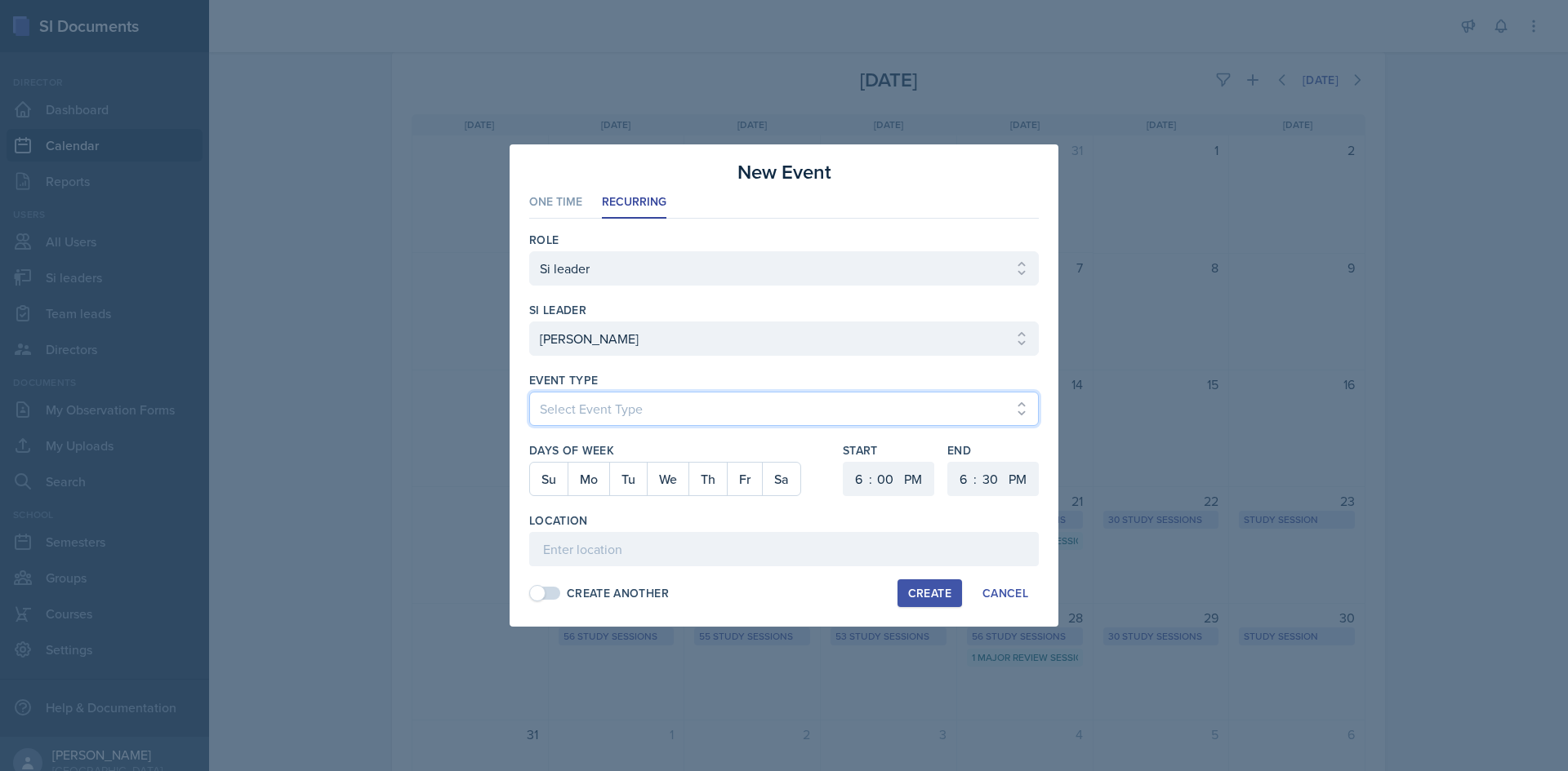
click at [776, 410] on select "Select Event Type Major Review Session Study Session" at bounding box center [783, 408] width 510 height 34
click at [529, 392] on select "Select Event Type Major Review Session Study Session" at bounding box center [783, 408] width 510 height 34
click at [658, 483] on button "We" at bounding box center [667, 478] width 42 height 33
click at [891, 481] on select "00 05 10 15 20 25 30 35 40 45 50 55" at bounding box center [885, 478] width 26 height 34
click at [872, 462] on select "00 05 10 15 20 25 30 35 40 45 50 55" at bounding box center [885, 478] width 26 height 34
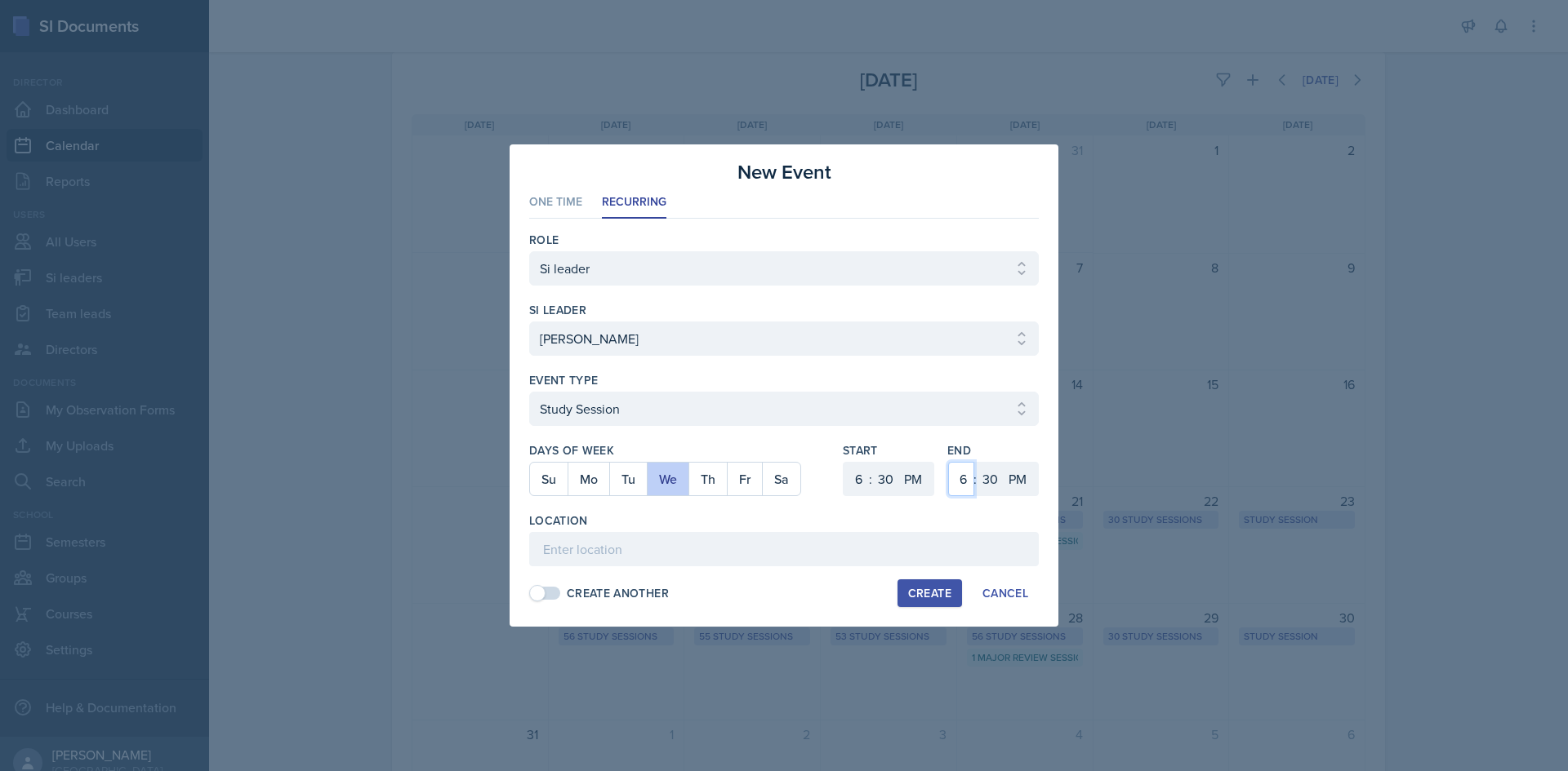
click at [955, 482] on select "1 2 3 4 5 6 7 8 9 10 11 12" at bounding box center [961, 478] width 26 height 34
click at [948, 462] on select "1 2 3 4 5 6 7 8 9 10 11 12" at bounding box center [961, 478] width 26 height 34
click at [857, 532] on div "Location" at bounding box center [783, 539] width 510 height 54
click at [857, 534] on input at bounding box center [783, 548] width 510 height 34
click at [773, 550] on input at bounding box center [783, 548] width 510 height 34
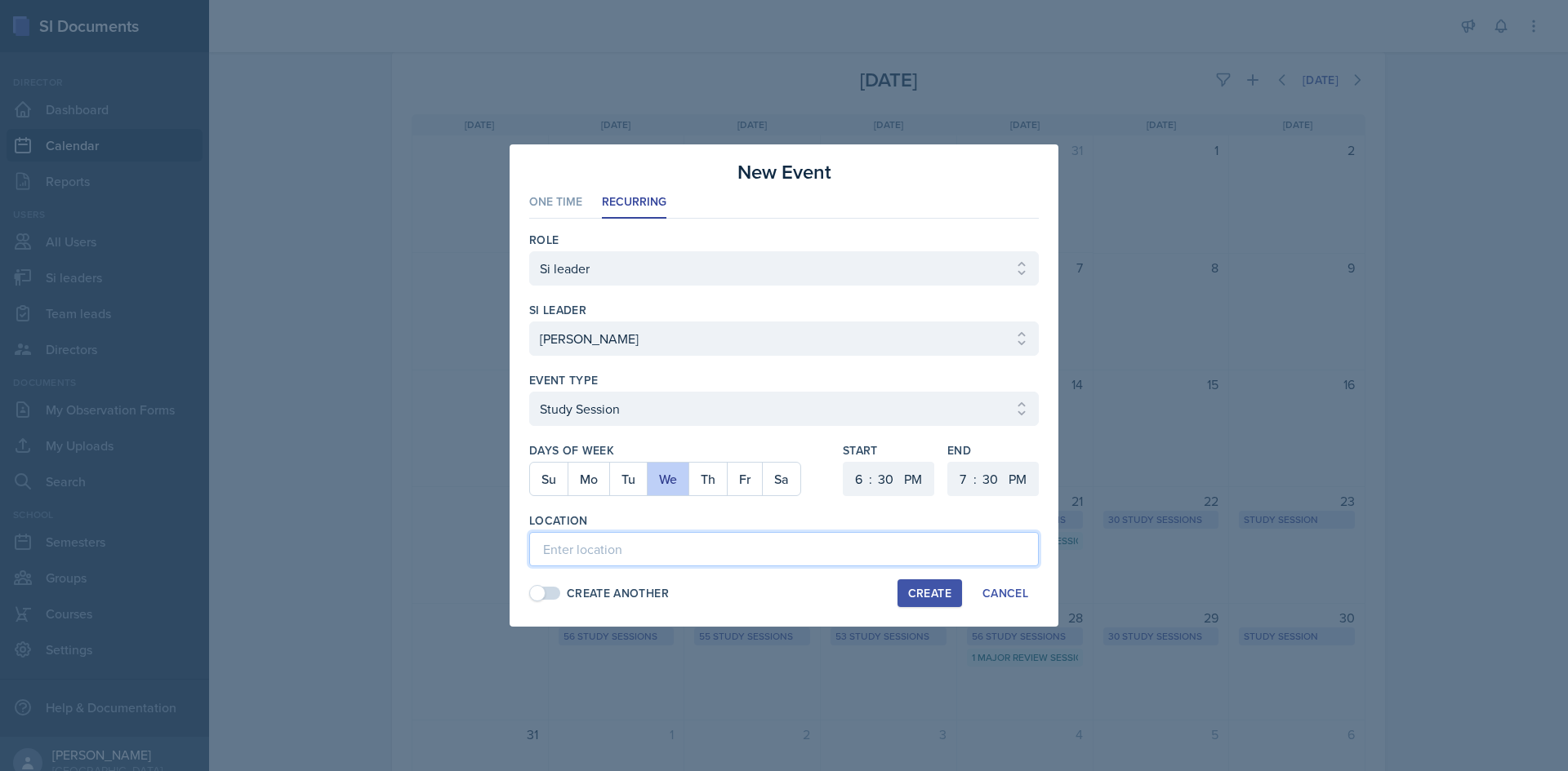
paste input "Bagwell Education Building 131"
click at [792, 513] on div "Location" at bounding box center [783, 521] width 510 height 17
click at [904, 592] on button "Create" at bounding box center [929, 593] width 64 height 28
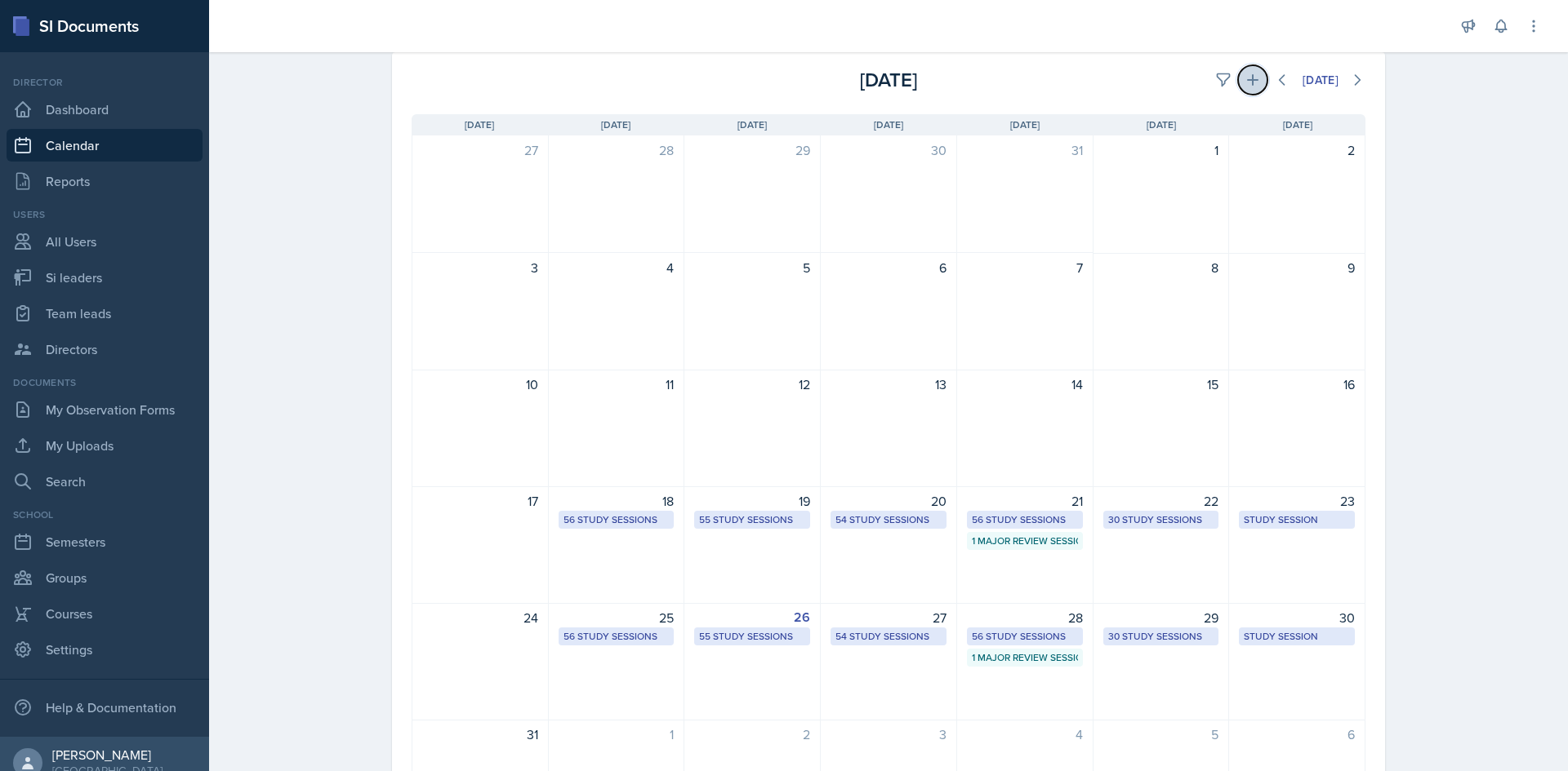
click at [1249, 73] on icon at bounding box center [1253, 80] width 17 height 17
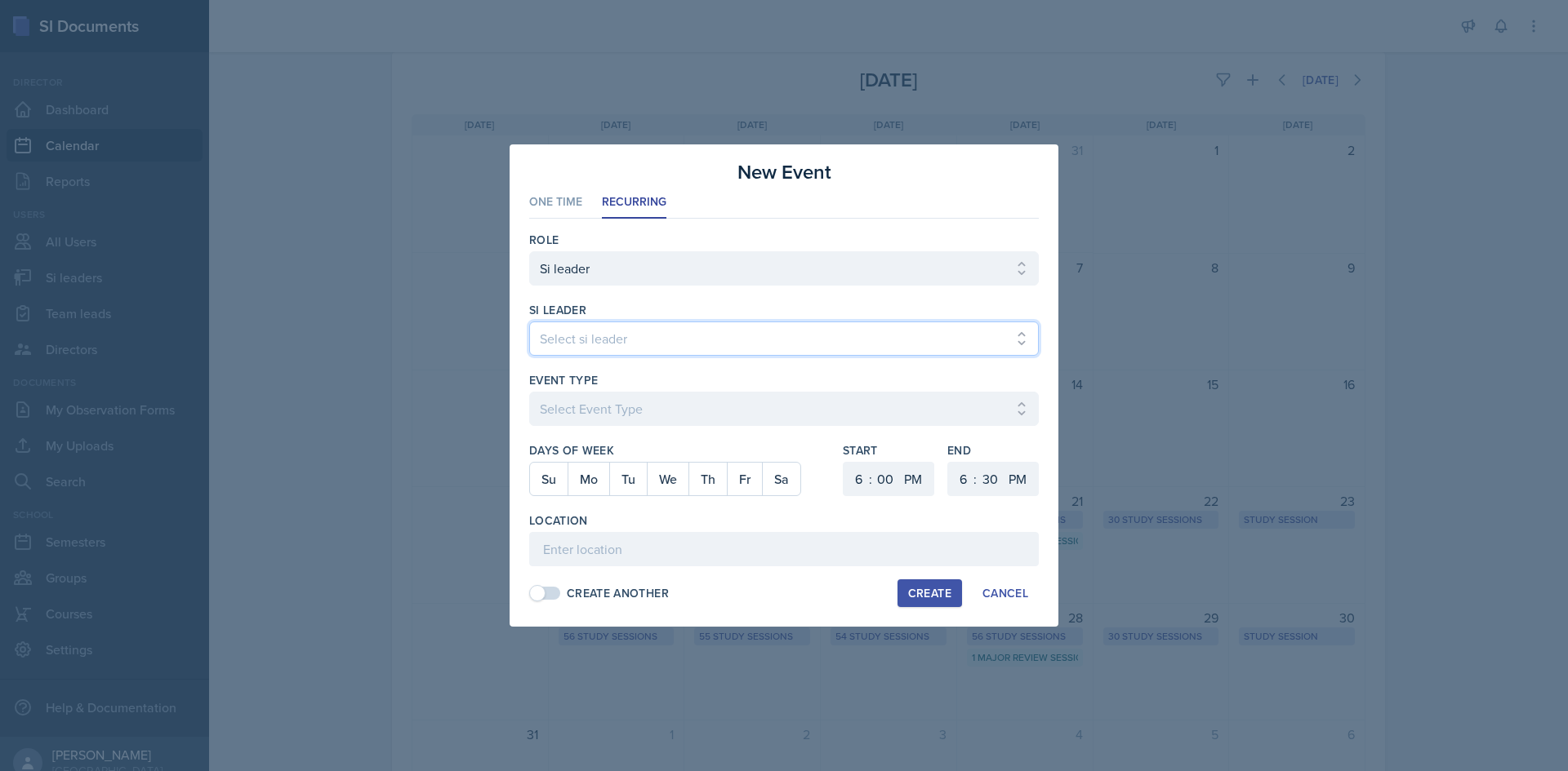
click at [665, 334] on select "Select si leader [PERSON_NAME] [PERSON_NAME] [PERSON_NAME] [PERSON_NAME] [PERSO…" at bounding box center [783, 338] width 510 height 34
click at [529, 322] on select "Select si leader [PERSON_NAME] [PERSON_NAME] [PERSON_NAME] [PERSON_NAME] [PERSO…" at bounding box center [783, 338] width 510 height 34
click at [639, 426] on div at bounding box center [783, 434] width 510 height 17
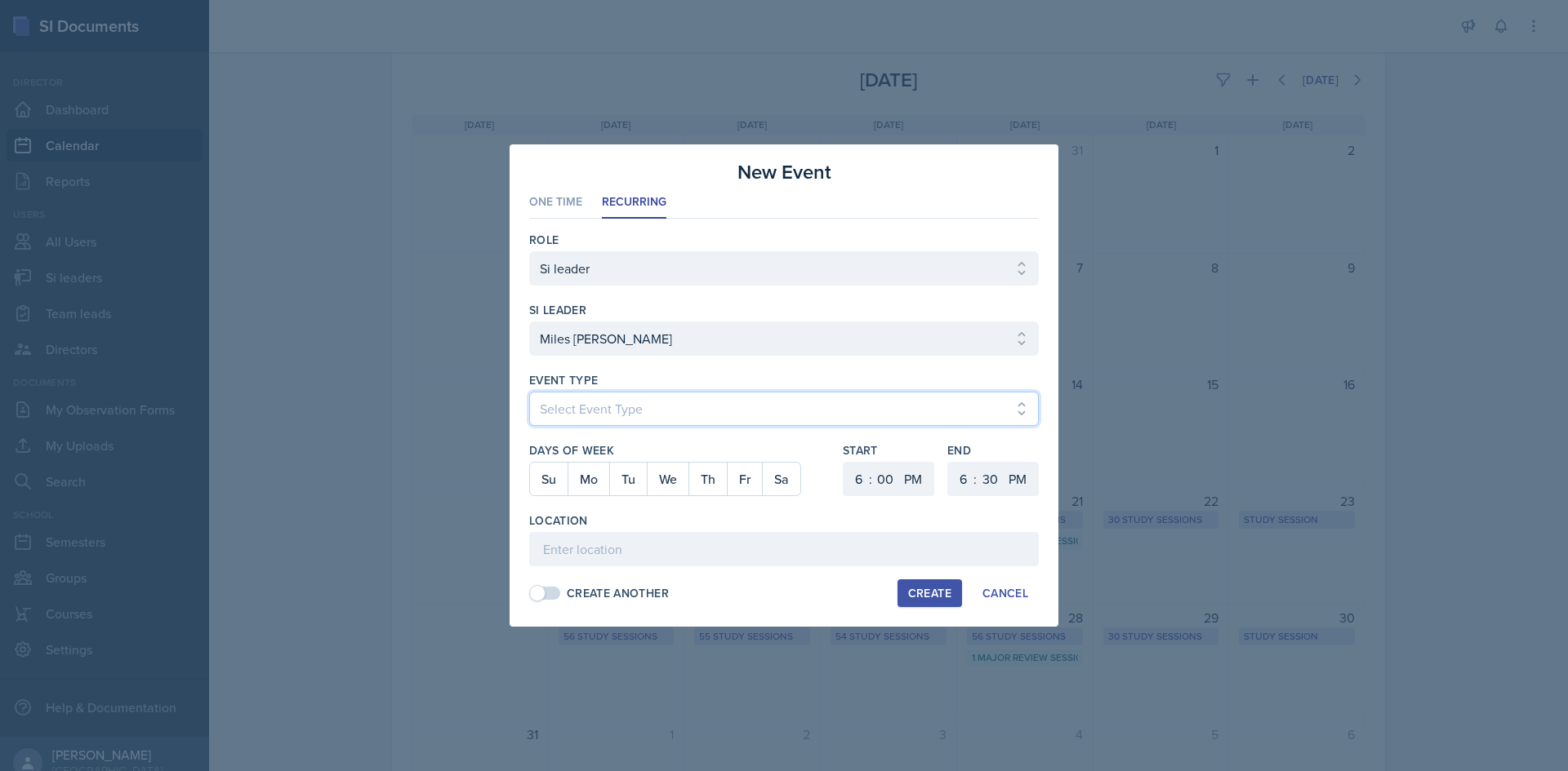
click at [639, 425] on select "Select Event Type Major Review Session Study Session" at bounding box center [783, 408] width 510 height 34
click at [529, 392] on select "Select Event Type Major Review Session Study Session" at bounding box center [783, 408] width 510 height 34
click at [679, 473] on button "We" at bounding box center [667, 478] width 42 height 33
click at [867, 478] on select "1 2 3 4 5 6 7 8 9 10 11 12" at bounding box center [856, 478] width 26 height 34
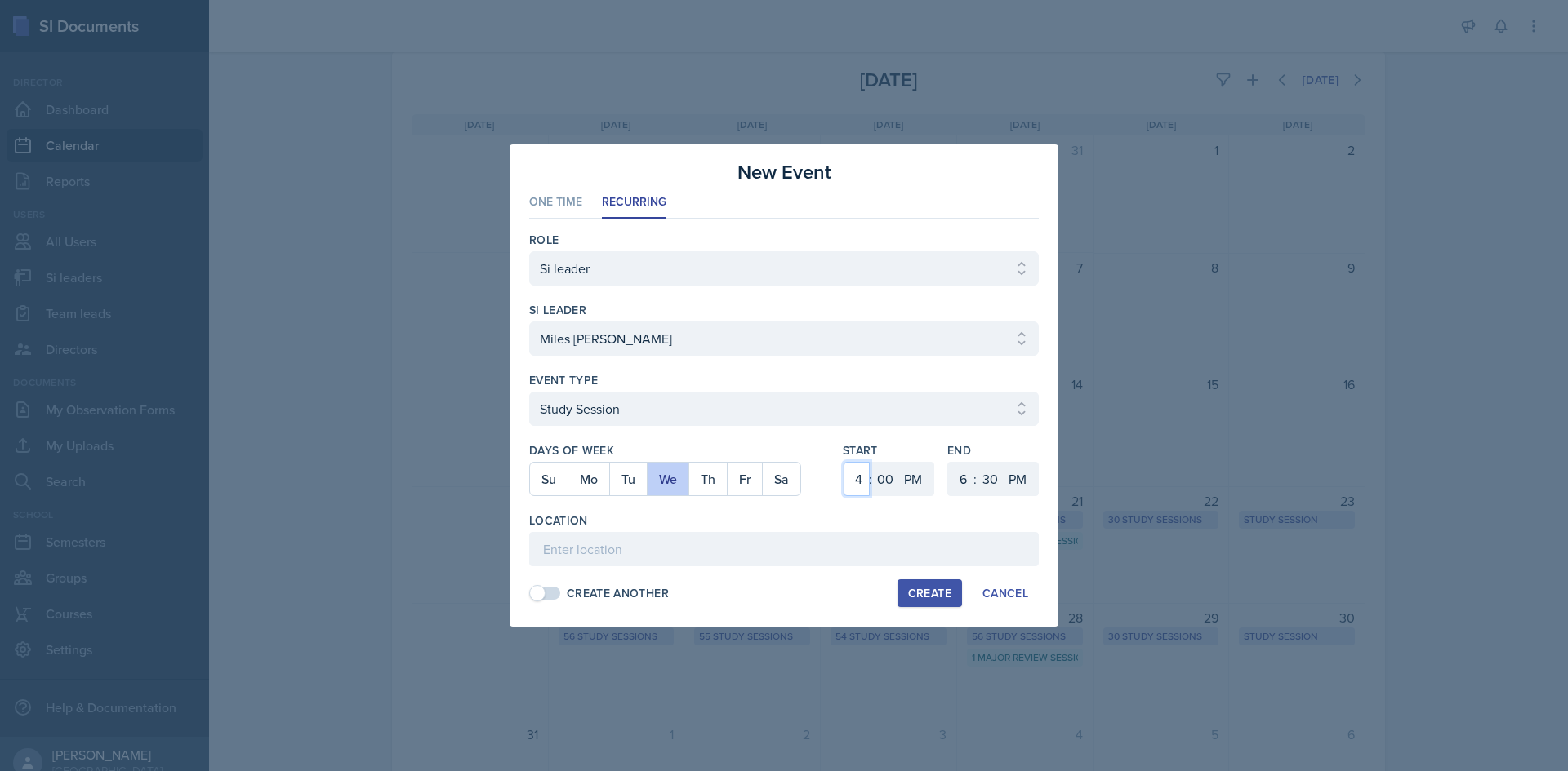
click at [843, 462] on select "1 2 3 4 5 6 7 8 9 10 11 12" at bounding box center [856, 478] width 26 height 34
click at [862, 480] on select "1 2 3 4 5 6 7 8 9 10 11 12" at bounding box center [856, 478] width 26 height 34
click at [843, 462] on select "1 2 3 4 5 6 7 8 9 10 11 12" at bounding box center [856, 478] width 26 height 34
drag, startPoint x: 947, startPoint y: 473, endPoint x: 958, endPoint y: 474, distance: 11.0
click at [953, 474] on div "1 2 3 4 5 6 7 8 9 10 11 12 : 00 05 10 15 20 25 30 35 40 45 50 55 AM PM" at bounding box center [993, 478] width 92 height 34
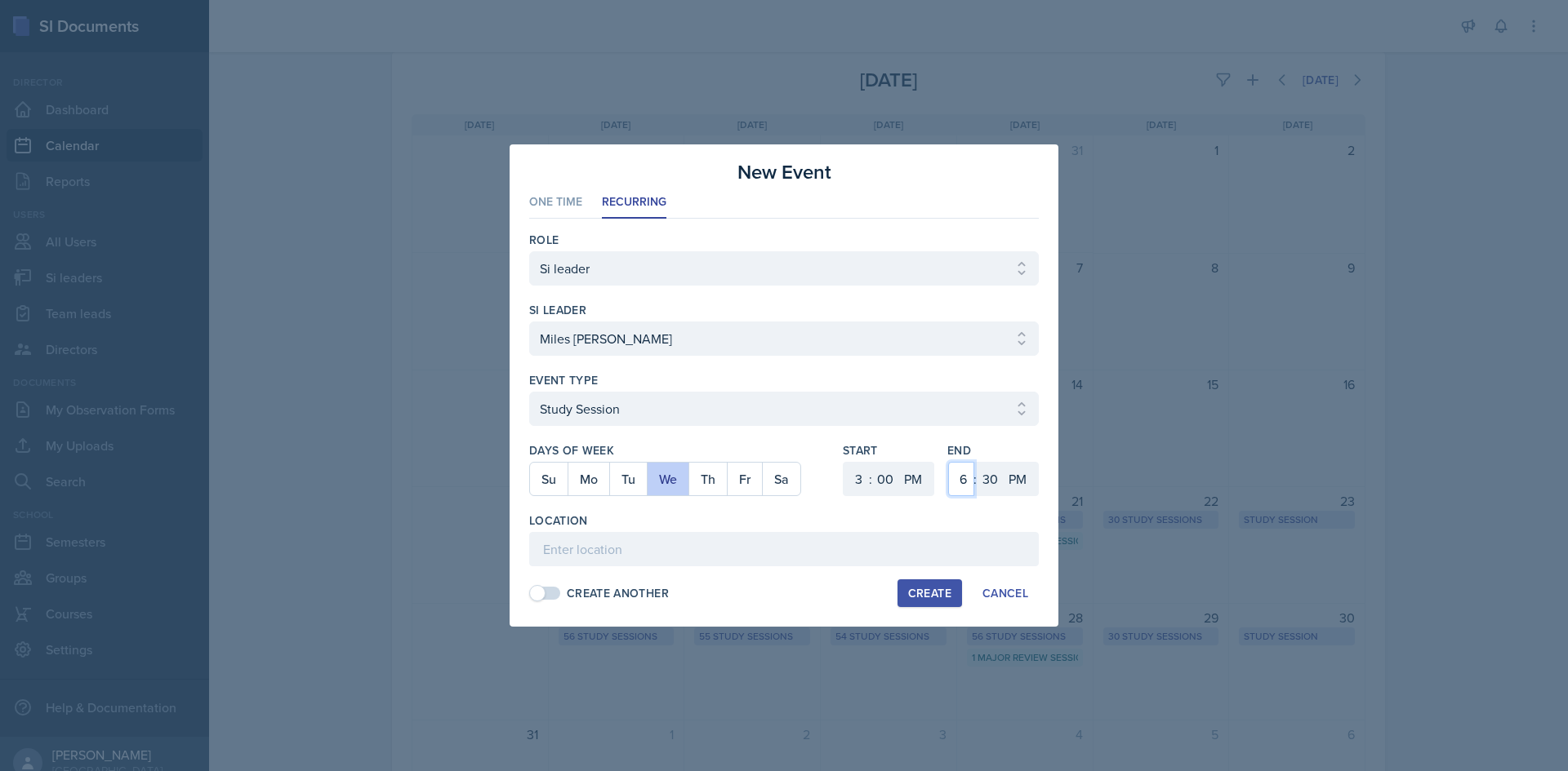
click at [958, 474] on select "1 2 3 4 5 6 7 8 9 10 11 12" at bounding box center [961, 478] width 26 height 34
click at [948, 462] on select "1 2 3 4 5 6 7 8 9 10 11 12" at bounding box center [961, 478] width 26 height 34
click at [997, 474] on select "00 05 10 15 20 25 30 35 40 45 50 55" at bounding box center [989, 478] width 26 height 34
click at [977, 462] on select "00 05 10 15 20 25 30 35 40 45 50 55" at bounding box center [989, 478] width 26 height 34
click at [914, 546] on input at bounding box center [783, 548] width 510 height 34
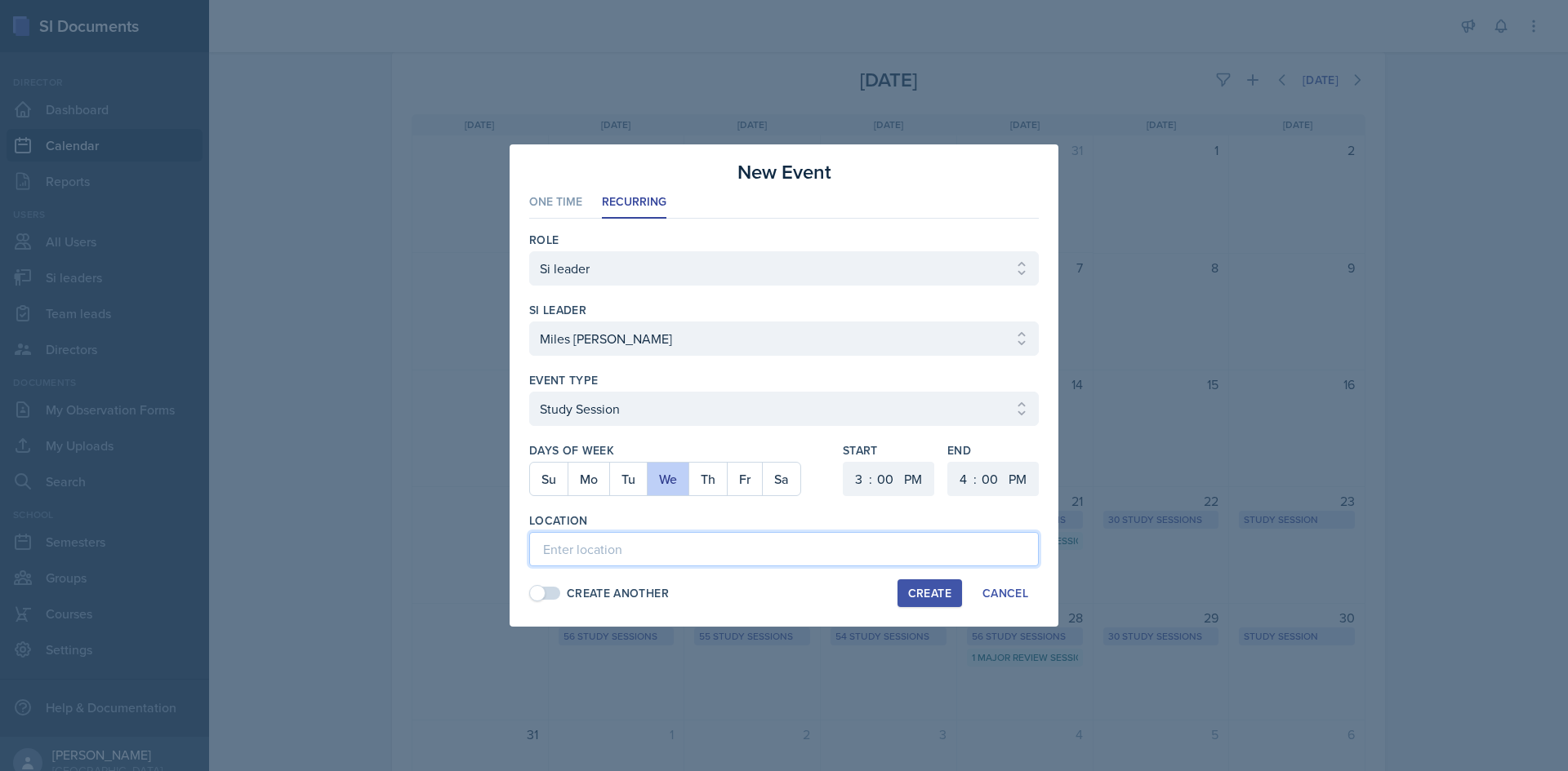
click at [822, 538] on input at bounding box center [783, 548] width 510 height 34
click at [788, 553] on input "Math Building (M) 120" at bounding box center [783, 548] width 510 height 34
click at [930, 591] on div "Create" at bounding box center [930, 593] width 43 height 13
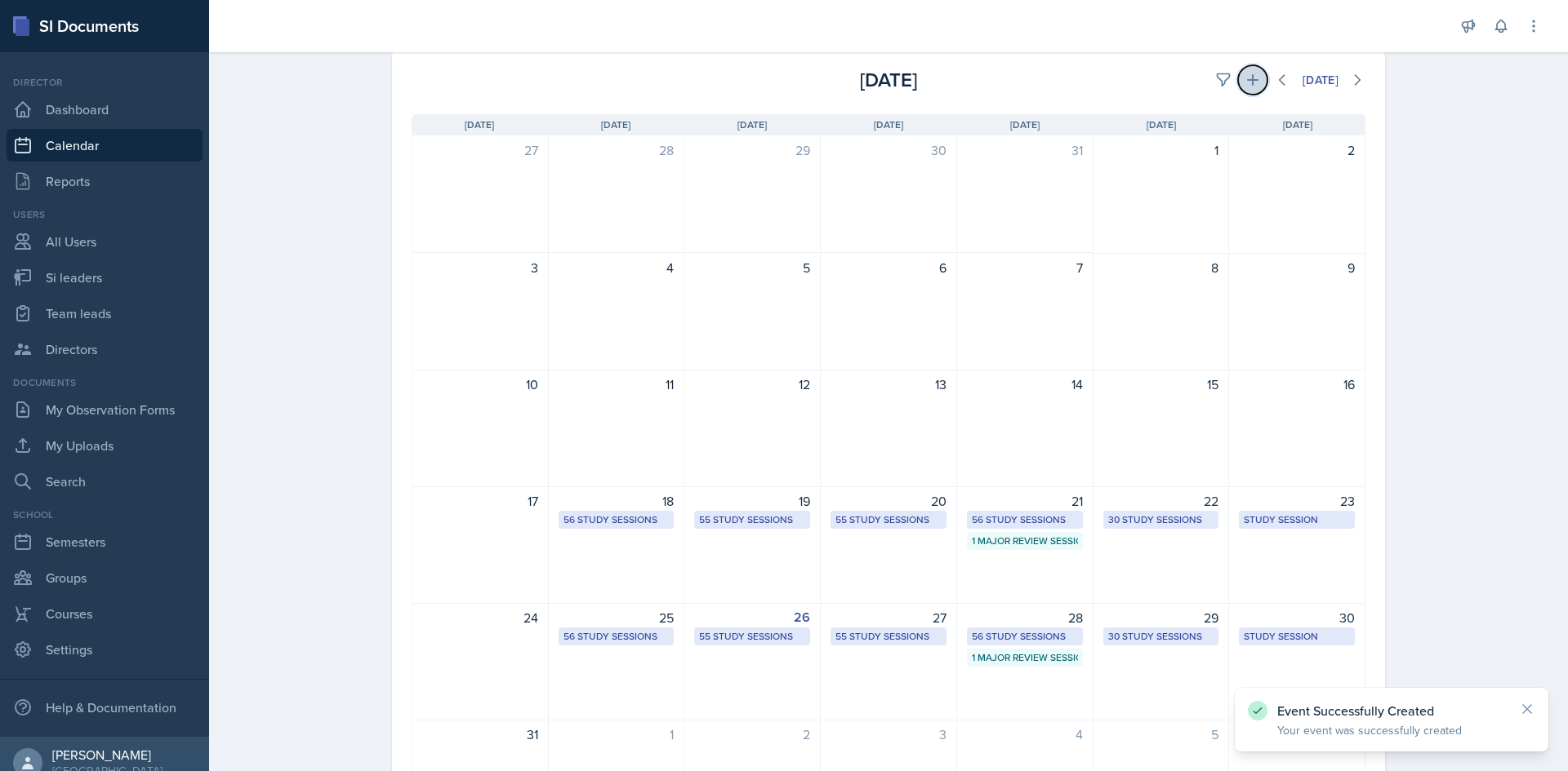
click at [1247, 79] on icon at bounding box center [1253, 80] width 12 height 12
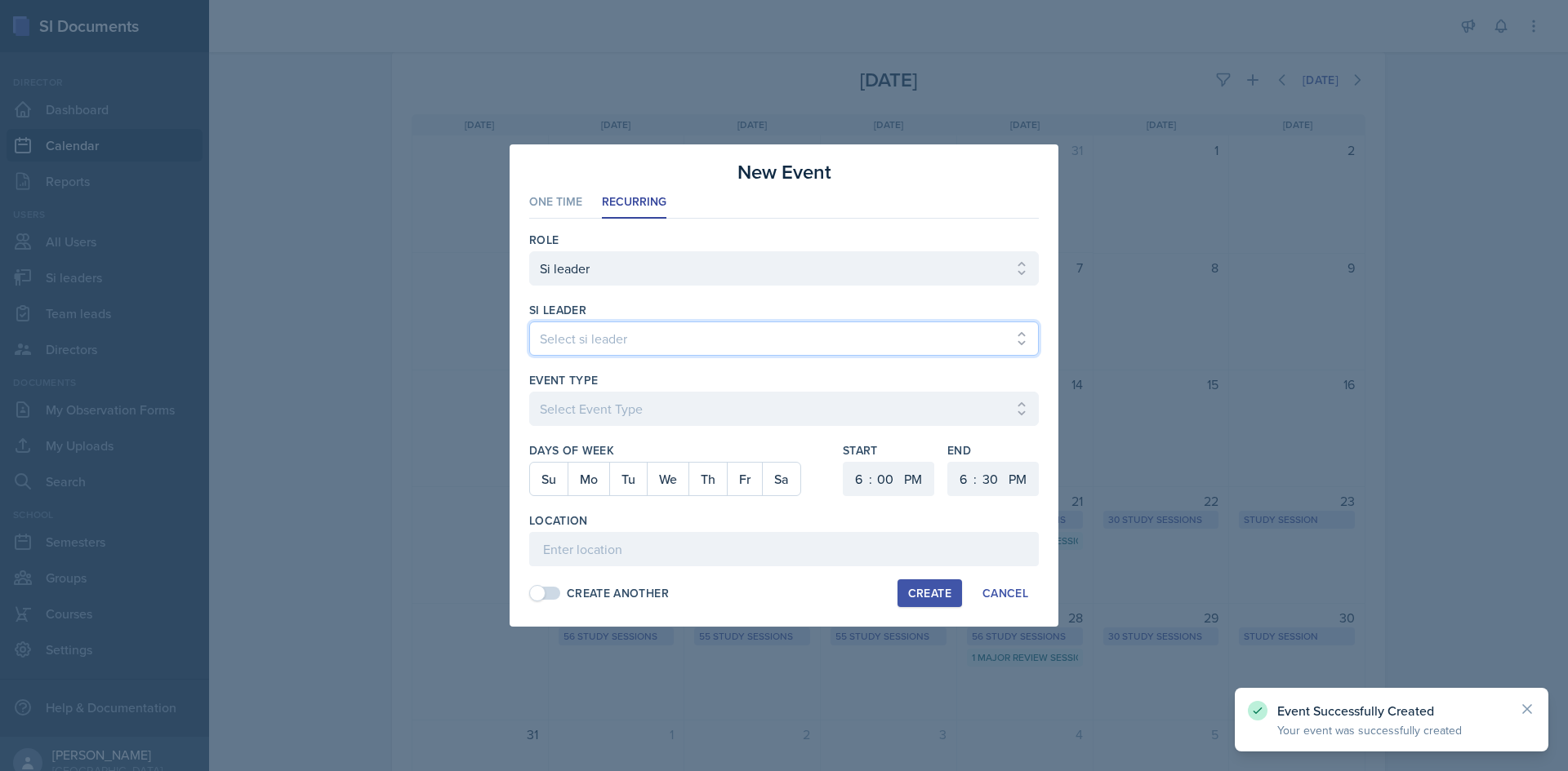
click at [616, 348] on select "Select si leader [PERSON_NAME] [PERSON_NAME] [PERSON_NAME] [PERSON_NAME] [PERSO…" at bounding box center [783, 338] width 510 height 34
click at [529, 322] on select "Select si leader [PERSON_NAME] [PERSON_NAME] [PERSON_NAME] [PERSON_NAME] [PERSO…" at bounding box center [783, 338] width 510 height 34
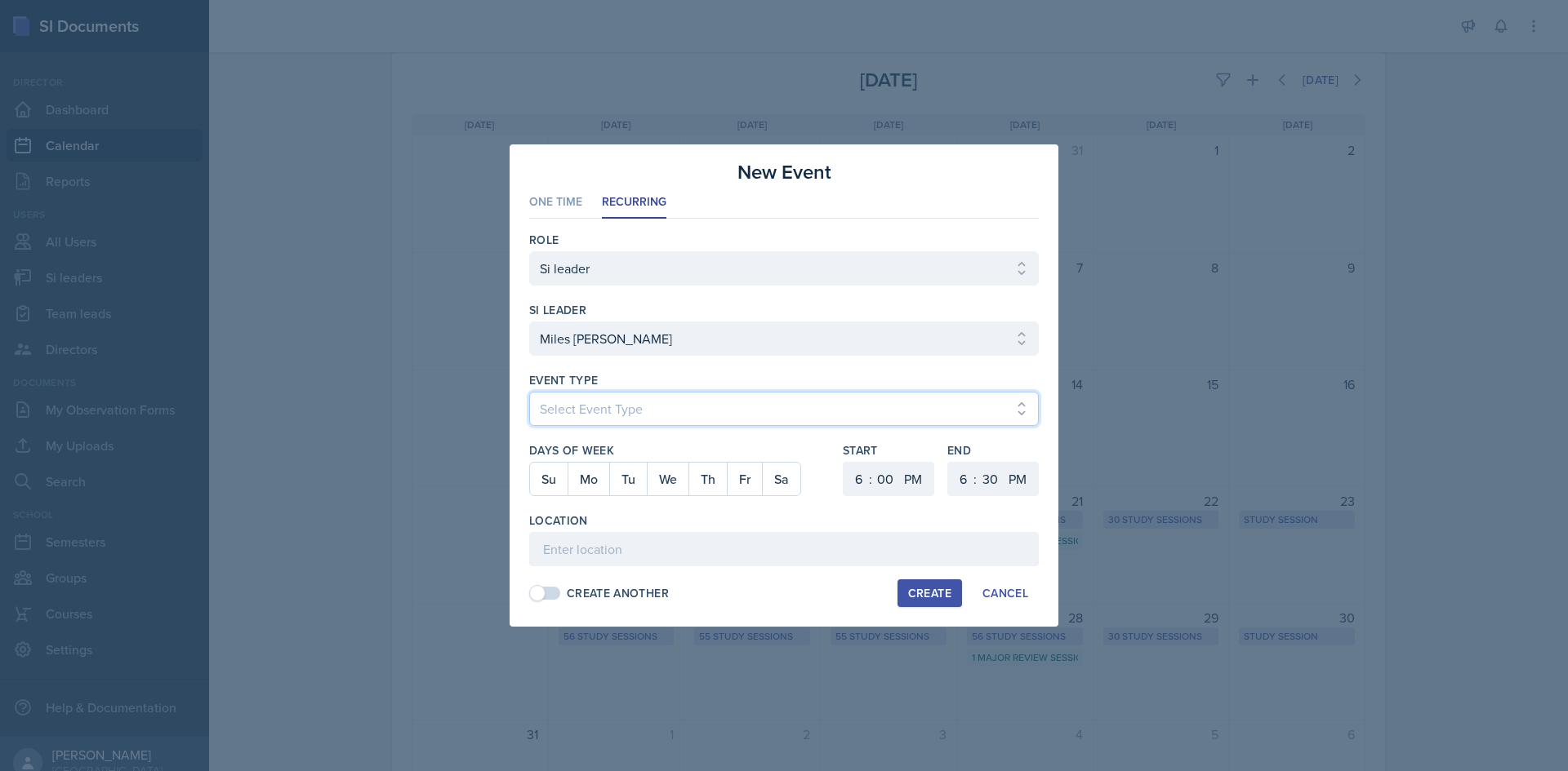
click at [623, 403] on select "Select Event Type Major Review Session Study Session" at bounding box center [783, 408] width 510 height 34
click at [529, 392] on select "Select Event Type Major Review Session Study Session" at bounding box center [783, 408] width 510 height 34
click at [731, 479] on button "Fr" at bounding box center [744, 478] width 35 height 33
click at [858, 480] on select "1 2 3 4 5 6 7 8 9 10 11 12" at bounding box center [856, 478] width 26 height 34
click at [843, 462] on select "1 2 3 4 5 6 7 8 9 10 11 12" at bounding box center [856, 478] width 26 height 34
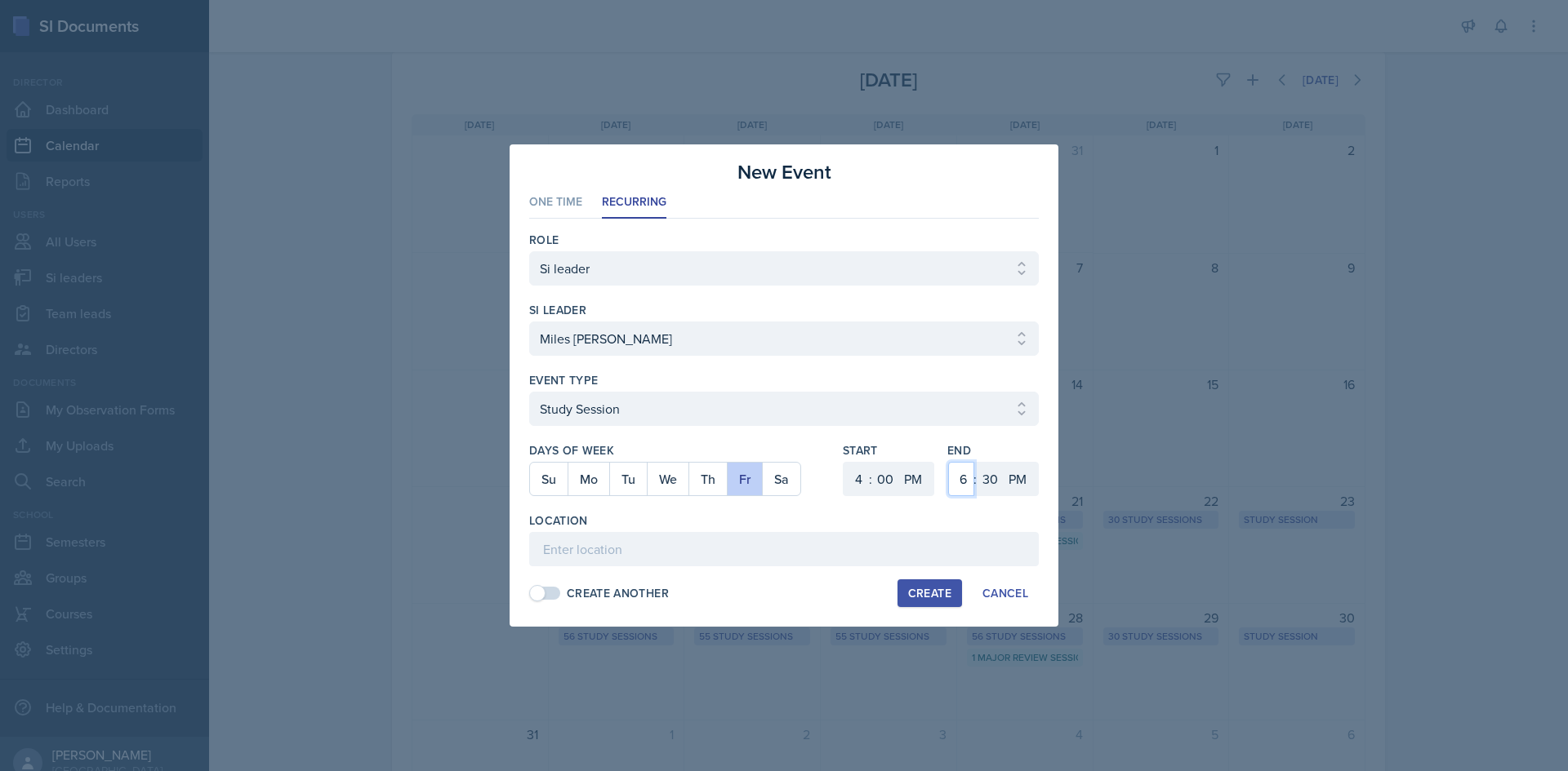
click at [965, 478] on select "1 2 3 4 5 6 7 8 9 10 11 12" at bounding box center [961, 478] width 26 height 34
click at [948, 462] on select "1 2 3 4 5 6 7 8 9 10 11 12" at bounding box center [961, 478] width 26 height 34
click at [990, 473] on select "00 05 10 15 20 25 30 35 40 45 50 55" at bounding box center [989, 478] width 26 height 34
click at [977, 462] on select "00 05 10 15 20 25 30 35 40 45 50 55" at bounding box center [989, 478] width 26 height 34
click at [824, 555] on input at bounding box center [783, 548] width 510 height 34
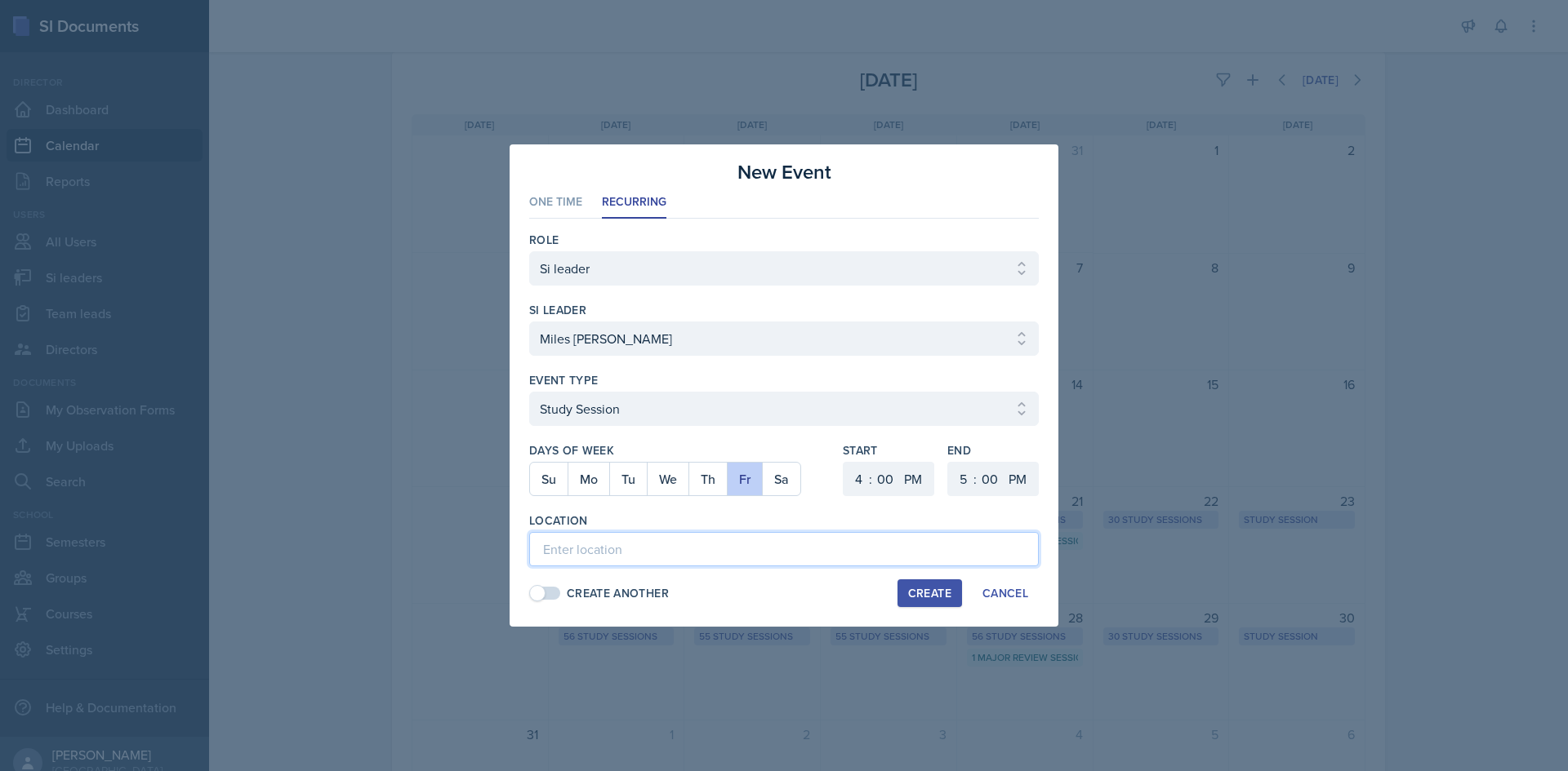
paste input "Math Building (M) 120"
click at [849, 473] on select "1 2 3 4 5 6 7 8 9 10 11 12" at bounding box center [856, 478] width 26 height 34
click at [843, 462] on select "1 2 3 4 5 6 7 8 9 10 11 12" at bounding box center [856, 478] width 26 height 34
click at [955, 475] on select "1 2 3 4 5 6 7 8 9 10 11 12" at bounding box center [961, 478] width 26 height 34
click at [948, 462] on select "1 2 3 4 5 6 7 8 9 10 11 12" at bounding box center [961, 478] width 26 height 34
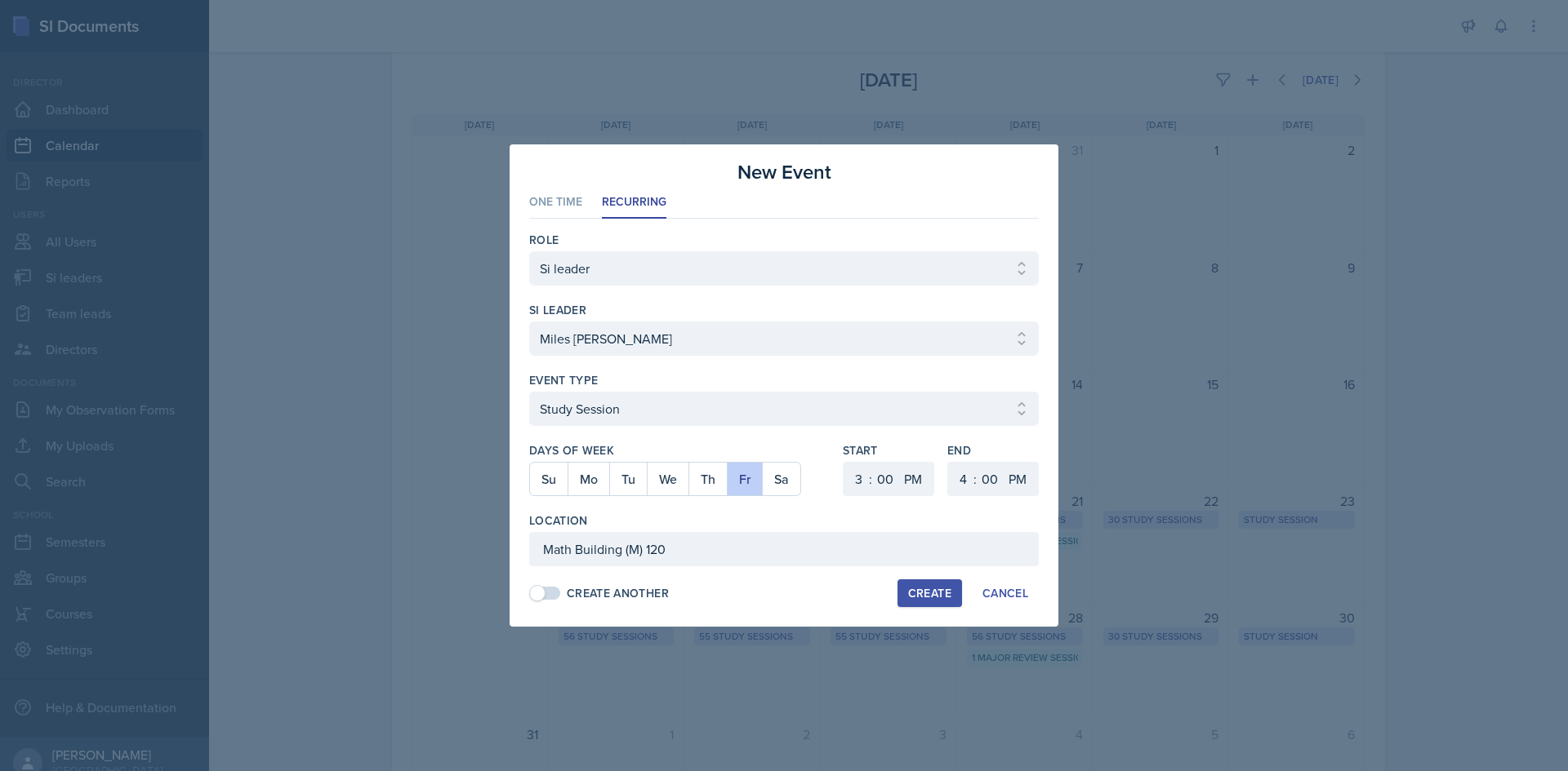
click at [927, 594] on div "Create" at bounding box center [930, 593] width 43 height 13
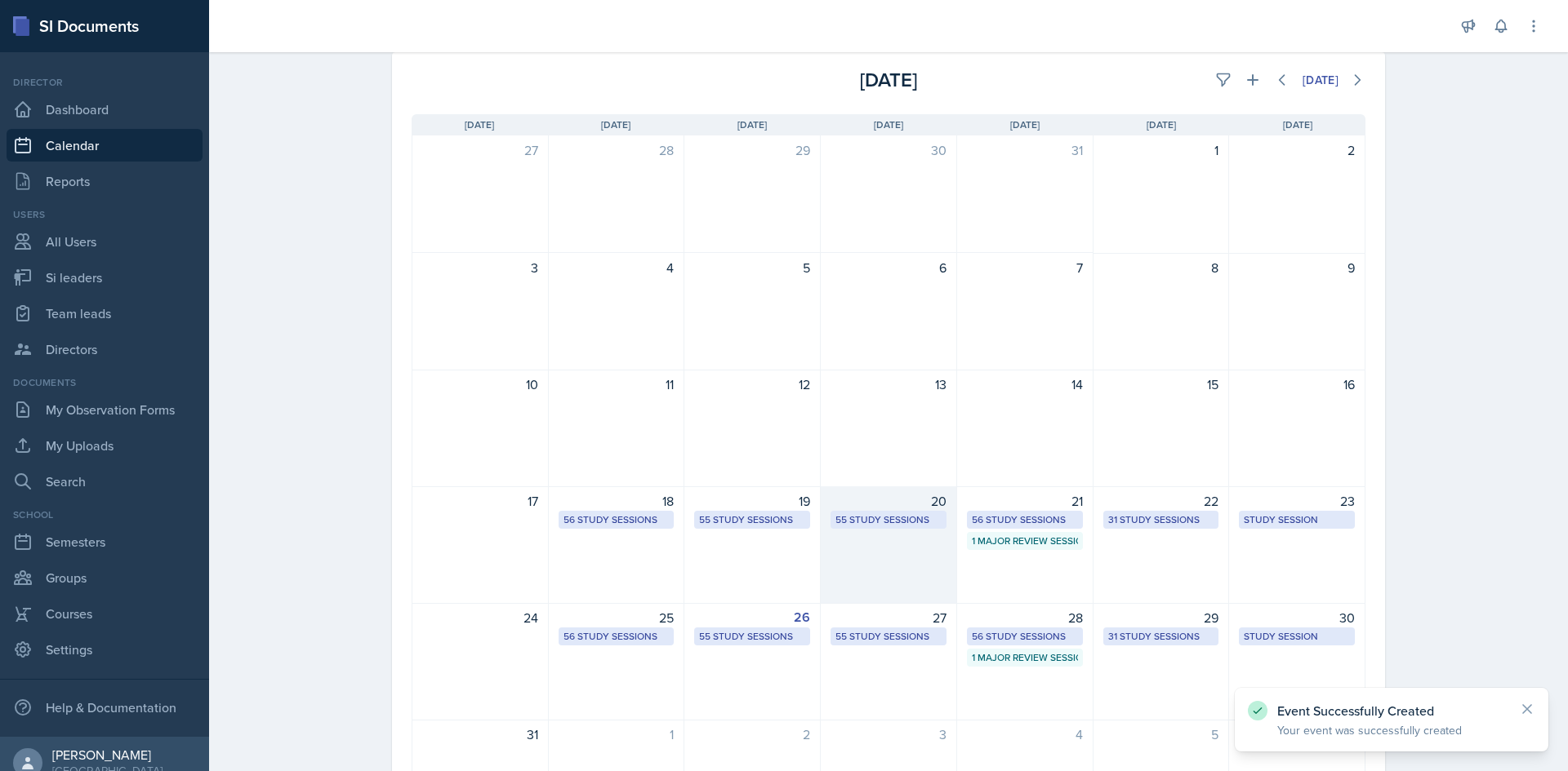
click at [920, 523] on div "55 Study Sessions" at bounding box center [888, 520] width 106 height 15
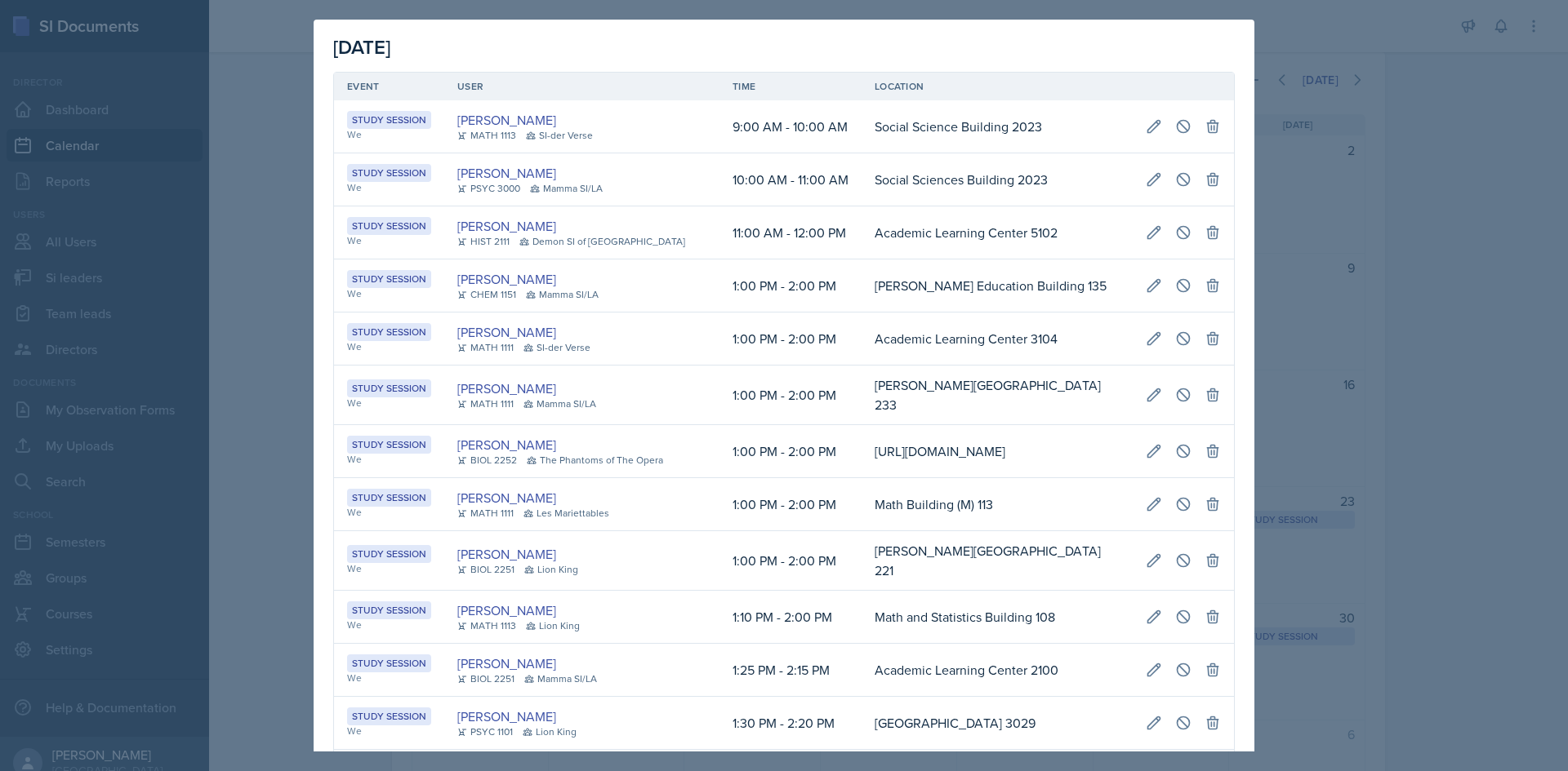
click at [1475, 473] on div at bounding box center [784, 385] width 1568 height 771
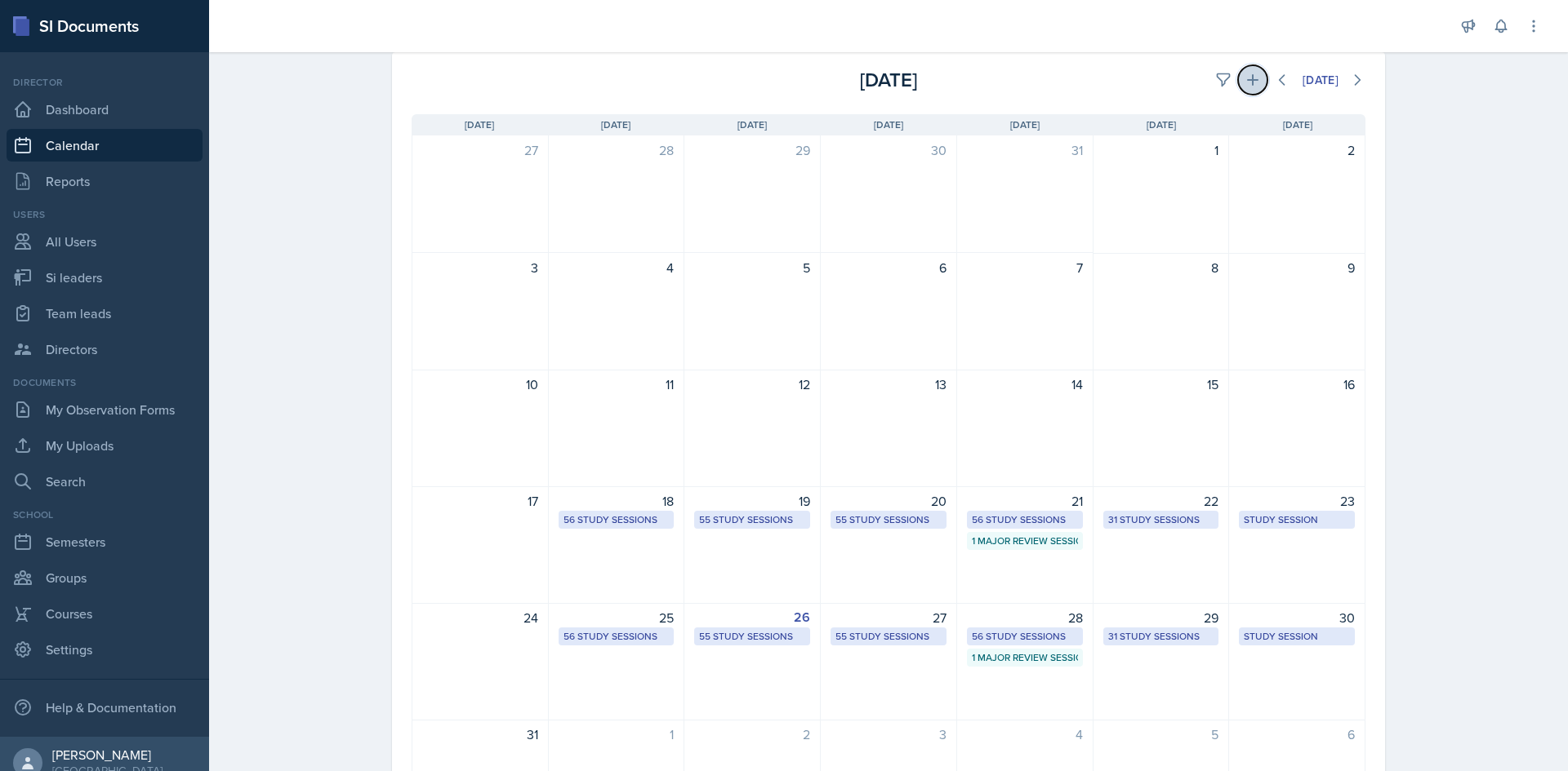
click at [1249, 88] on icon at bounding box center [1253, 80] width 17 height 17
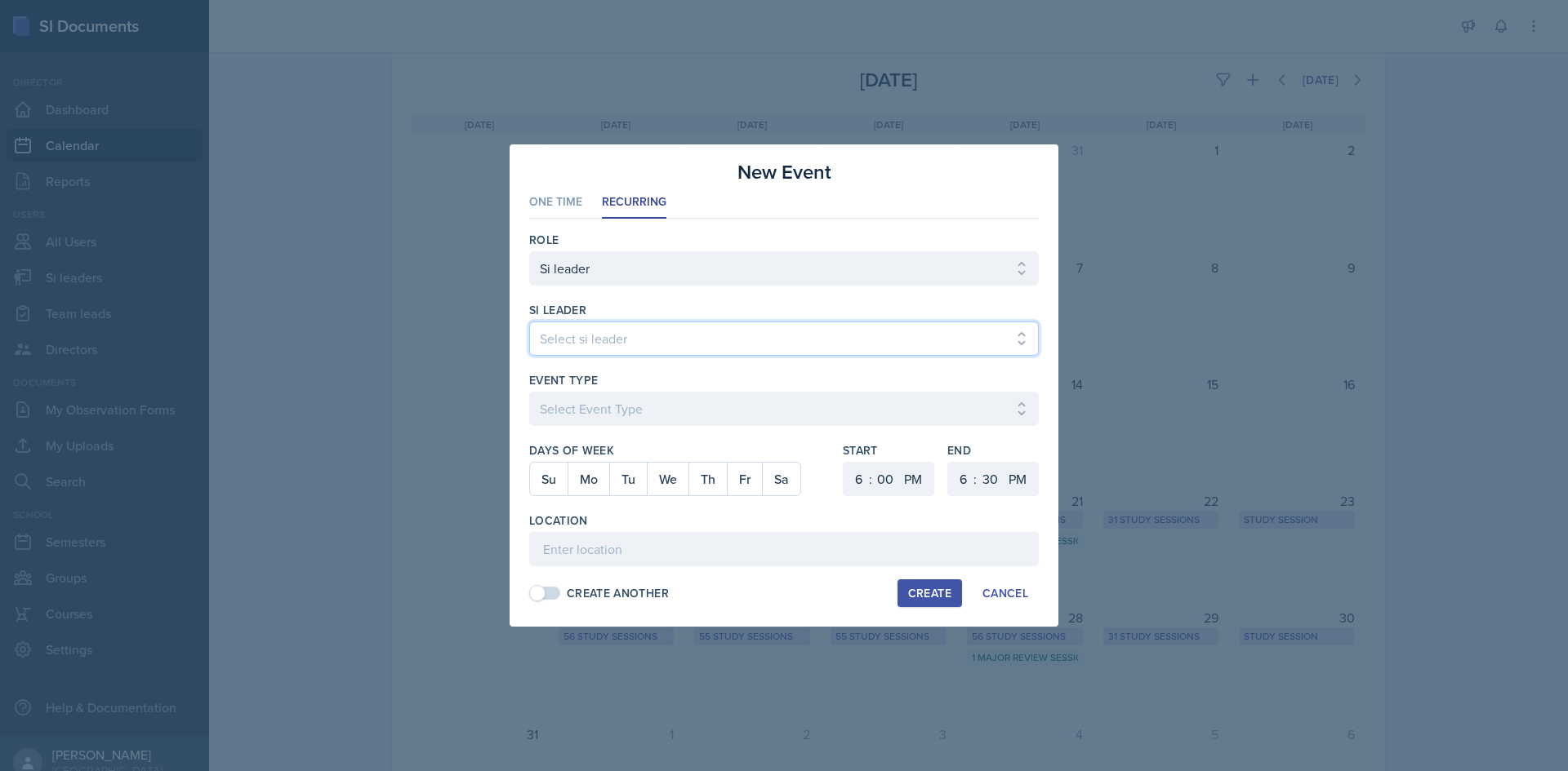
click at [643, 340] on select "Select si leader [PERSON_NAME] [PERSON_NAME] [PERSON_NAME] [PERSON_NAME] [PERSO…" at bounding box center [783, 338] width 510 height 34
click at [529, 322] on select "Select si leader [PERSON_NAME] [PERSON_NAME] [PERSON_NAME] [PERSON_NAME] [PERSO…" at bounding box center [783, 338] width 510 height 34
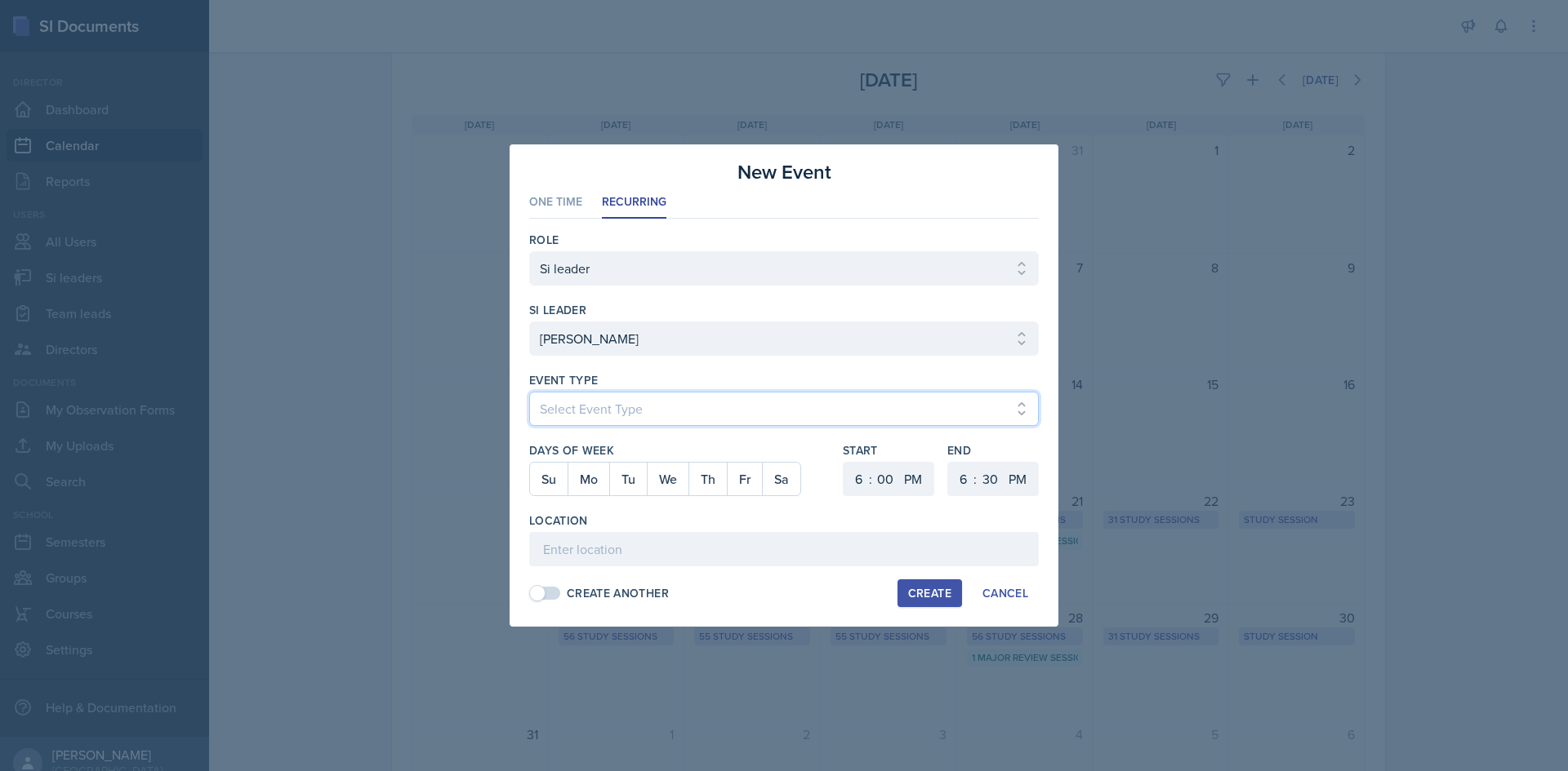
click at [703, 399] on select "Select Event Type Major Review Session Study Session" at bounding box center [783, 408] width 510 height 34
click at [529, 392] on select "Select Event Type Major Review Session Study Session" at bounding box center [783, 408] width 510 height 34
click at [564, 475] on button "Su" at bounding box center [548, 478] width 38 height 33
click at [848, 481] on select "1 2 3 4 5 6 7 8 9 10 11 12" at bounding box center [856, 478] width 26 height 34
click at [843, 462] on select "1 2 3 4 5 6 7 8 9 10 11 12" at bounding box center [856, 478] width 26 height 34
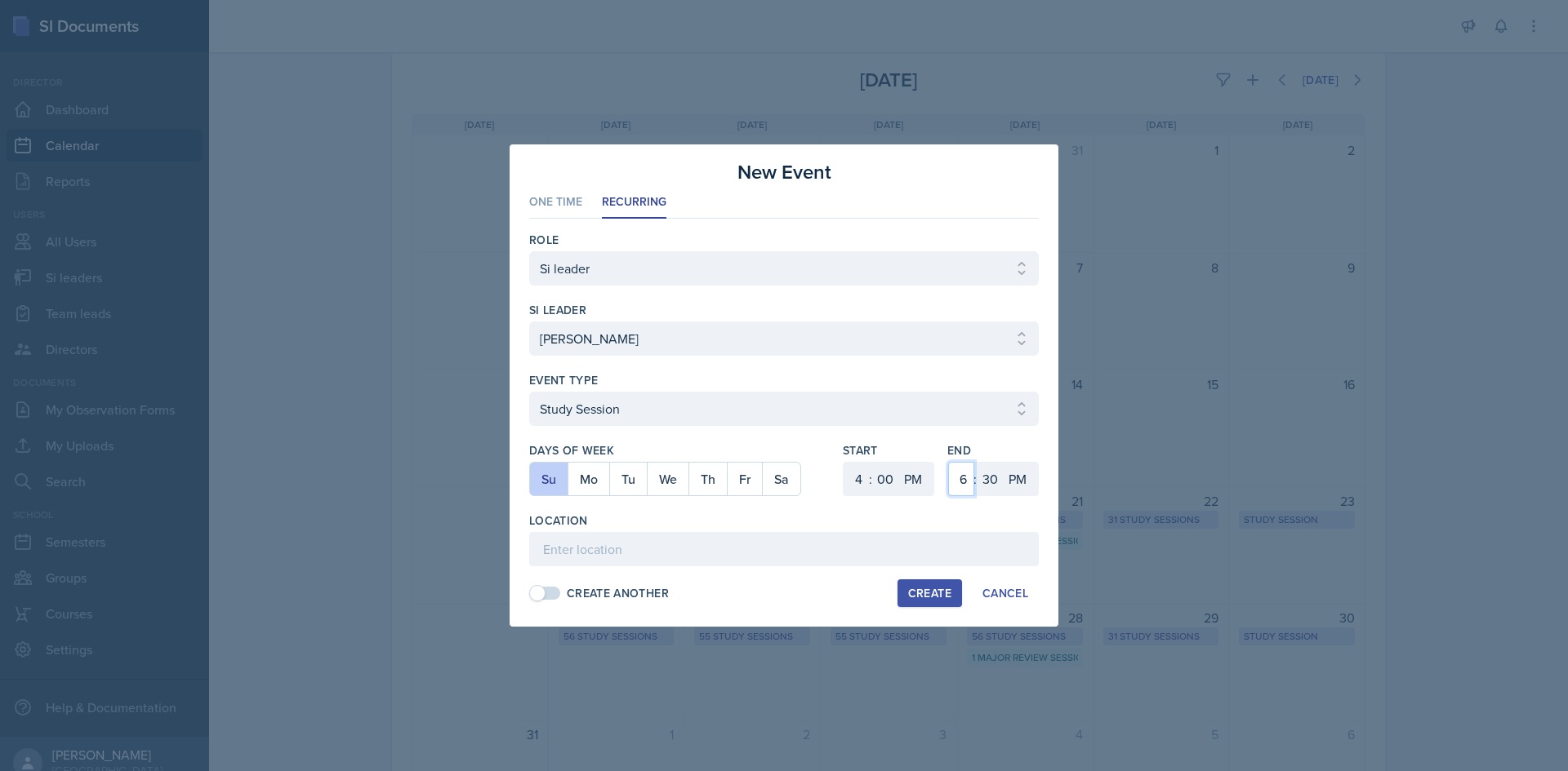
click at [959, 473] on select "1 2 3 4 5 6 7 8 9 10 11 12" at bounding box center [961, 478] width 26 height 34
click at [948, 462] on select "1 2 3 4 5 6 7 8 9 10 11 12" at bounding box center [961, 478] width 26 height 34
drag, startPoint x: 985, startPoint y: 487, endPoint x: 987, endPoint y: 467, distance: 20.1
click at [985, 486] on select "00 05 10 15 20 25 30 35 40 45 50 55" at bounding box center [989, 478] width 26 height 34
click at [977, 462] on select "00 05 10 15 20 25 30 35 40 45 50 55" at bounding box center [989, 478] width 26 height 34
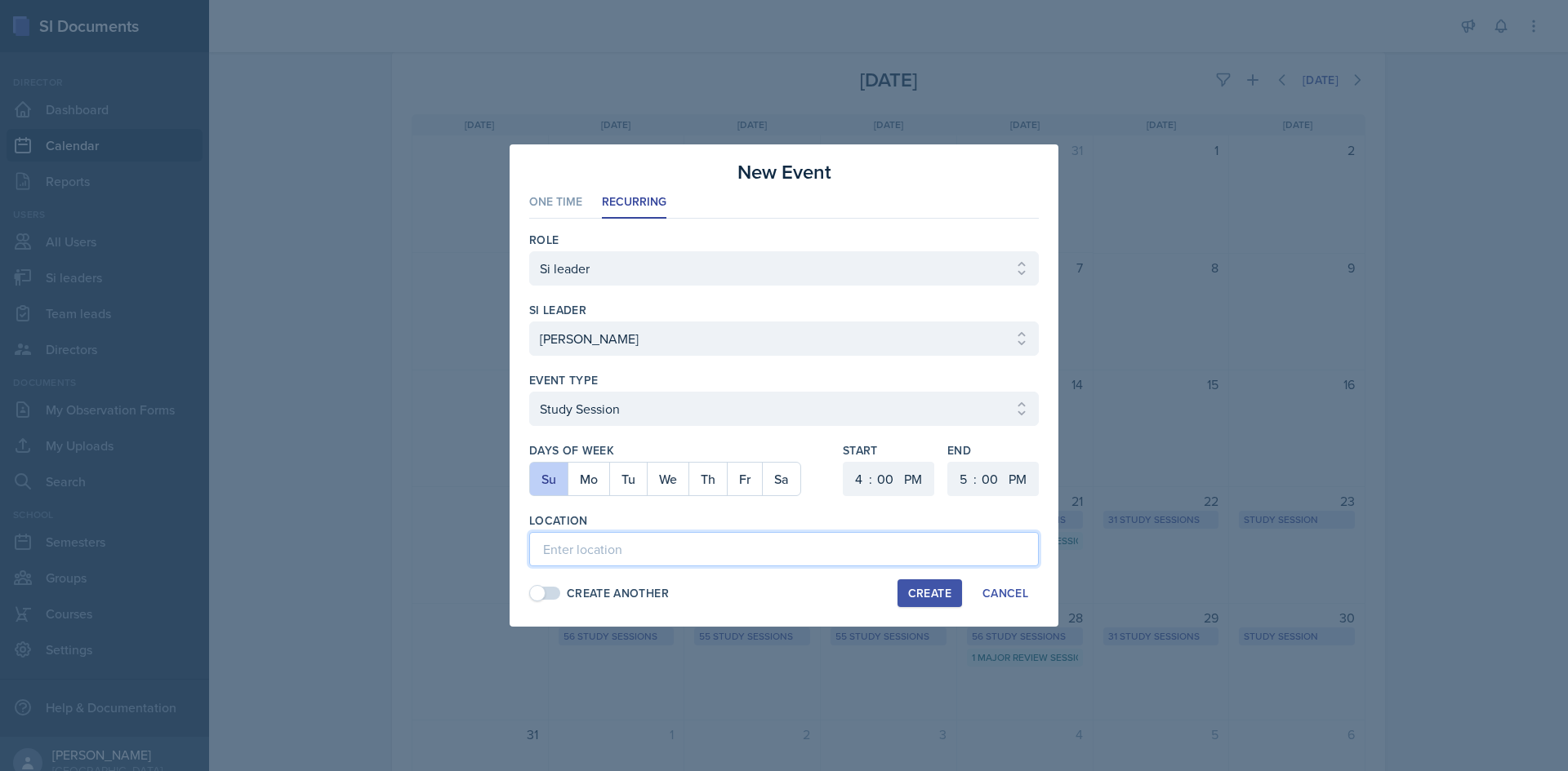
click at [844, 540] on input at bounding box center [783, 548] width 510 height 34
click at [628, 551] on input at bounding box center [783, 548] width 510 height 34
paste input "Jared Stewart PSYC1101 Sunday Online - Teams session 4-5 pm TEAMS Wednesday In-…"
click at [650, 496] on div at bounding box center [679, 504] width 300 height 17
click at [931, 590] on div "Create" at bounding box center [930, 593] width 43 height 13
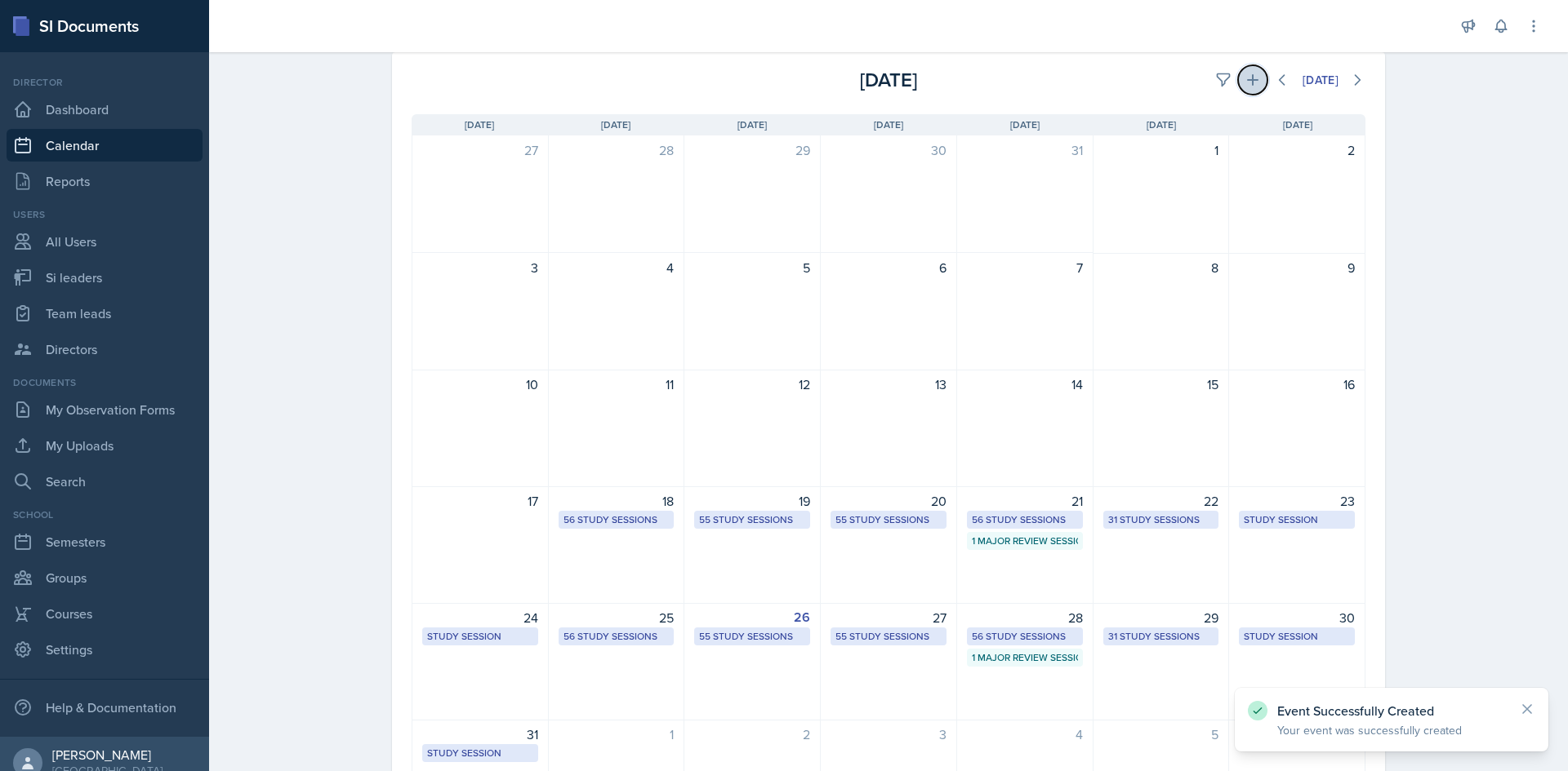
click at [1243, 65] on button at bounding box center [1252, 79] width 29 height 29
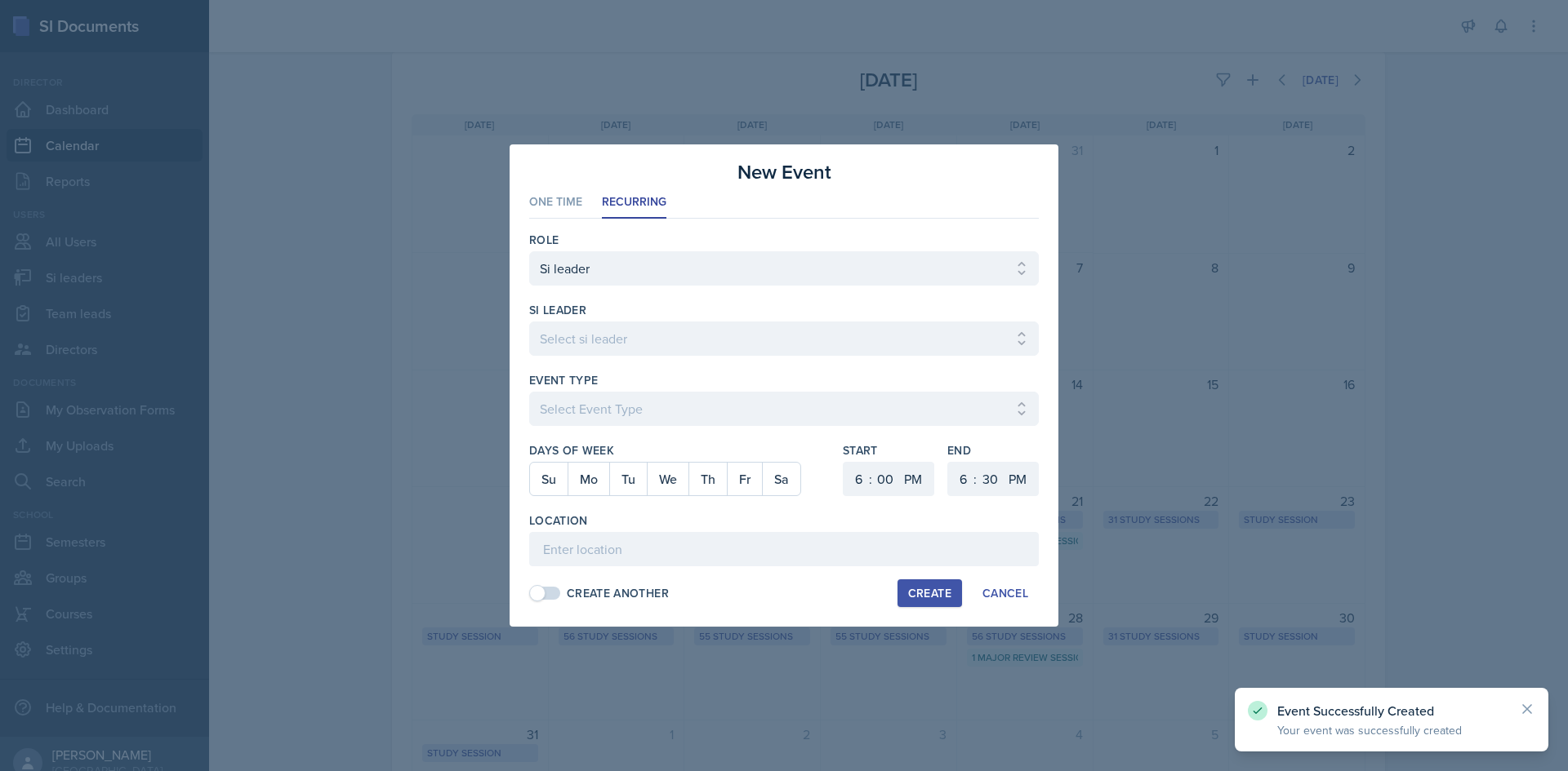
click at [684, 320] on div "si leader Select si leader [PERSON_NAME] [PERSON_NAME] [PERSON_NAME] [PERSON_NA…" at bounding box center [783, 337] width 510 height 70
click at [681, 331] on select "Select si leader [PERSON_NAME] [PERSON_NAME] [PERSON_NAME] [PERSON_NAME] [PERSO…" at bounding box center [783, 338] width 510 height 34
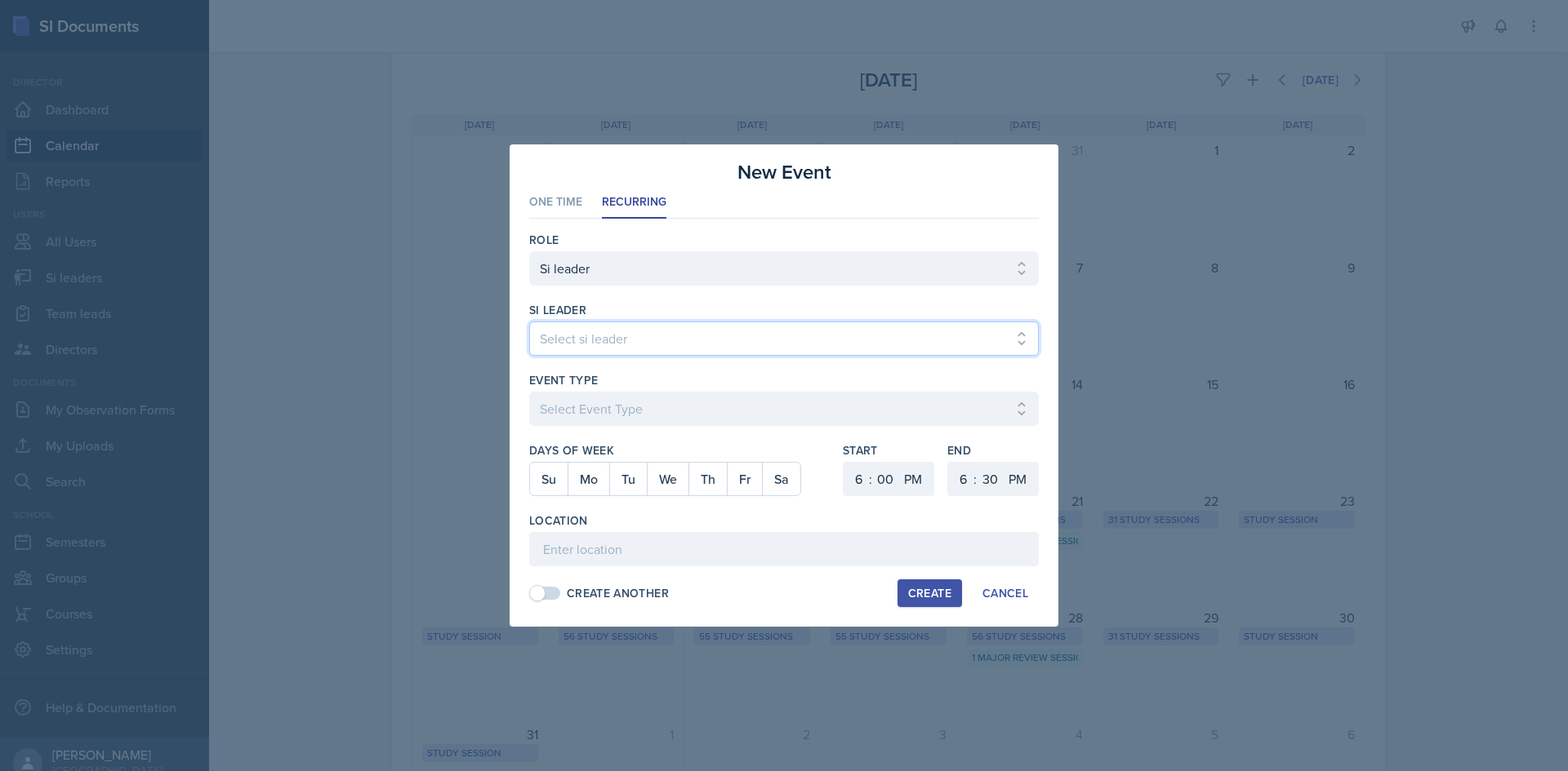
click at [529, 322] on select "Select si leader [PERSON_NAME] [PERSON_NAME] [PERSON_NAME] [PERSON_NAME] [PERSO…" at bounding box center [783, 338] width 510 height 34
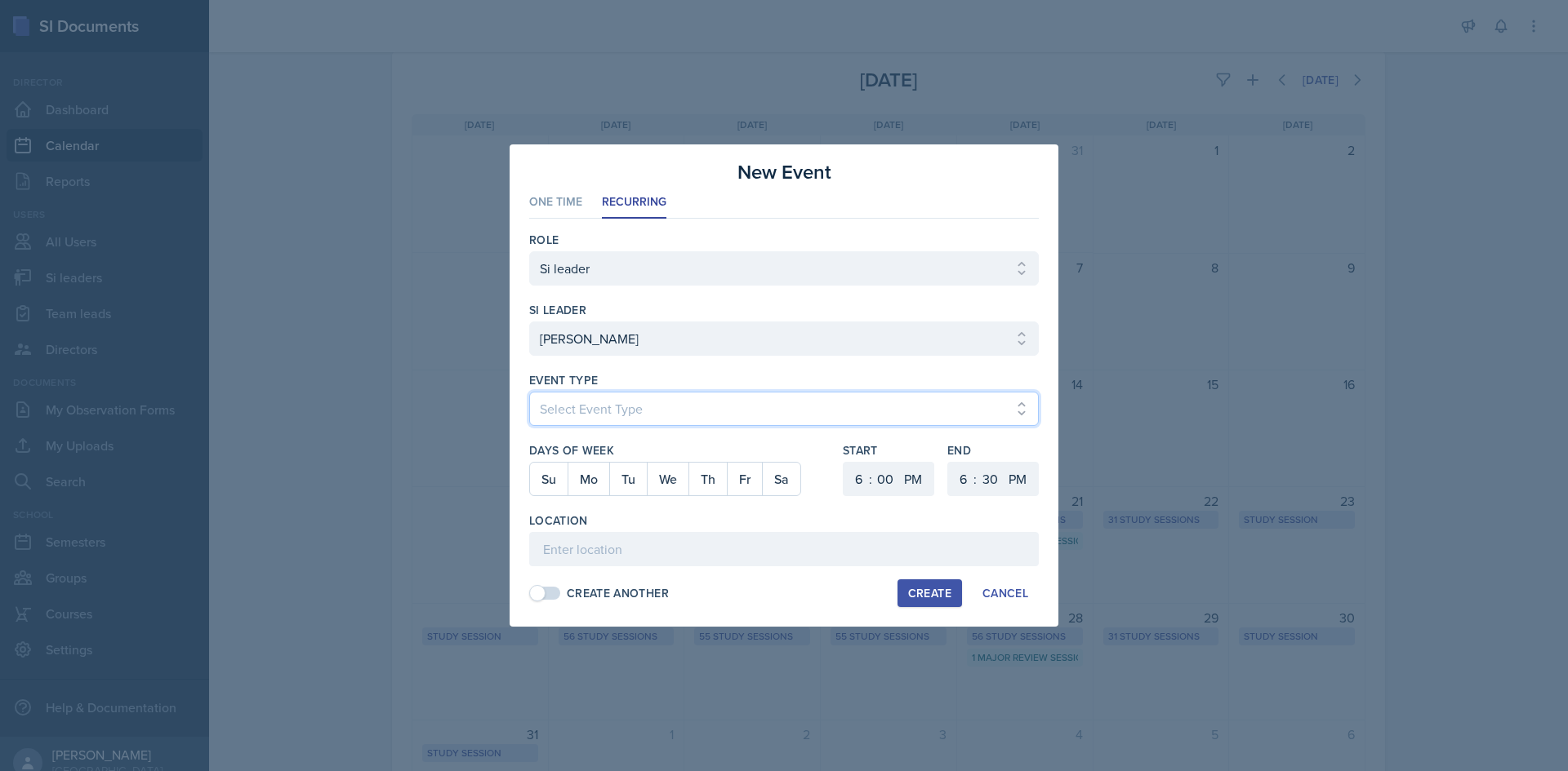
click at [658, 418] on select "Select Event Type Major Review Session Study Session" at bounding box center [783, 408] width 510 height 34
click at [529, 392] on select "Select Event Type Major Review Session Study Session" at bounding box center [783, 408] width 510 height 34
click at [675, 480] on button "We" at bounding box center [667, 478] width 42 height 33
click at [854, 482] on select "1 2 3 4 5 6 7 8 9 10 11 12" at bounding box center [856, 478] width 26 height 34
click at [843, 462] on select "1 2 3 4 5 6 7 8 9 10 11 12" at bounding box center [856, 478] width 26 height 34
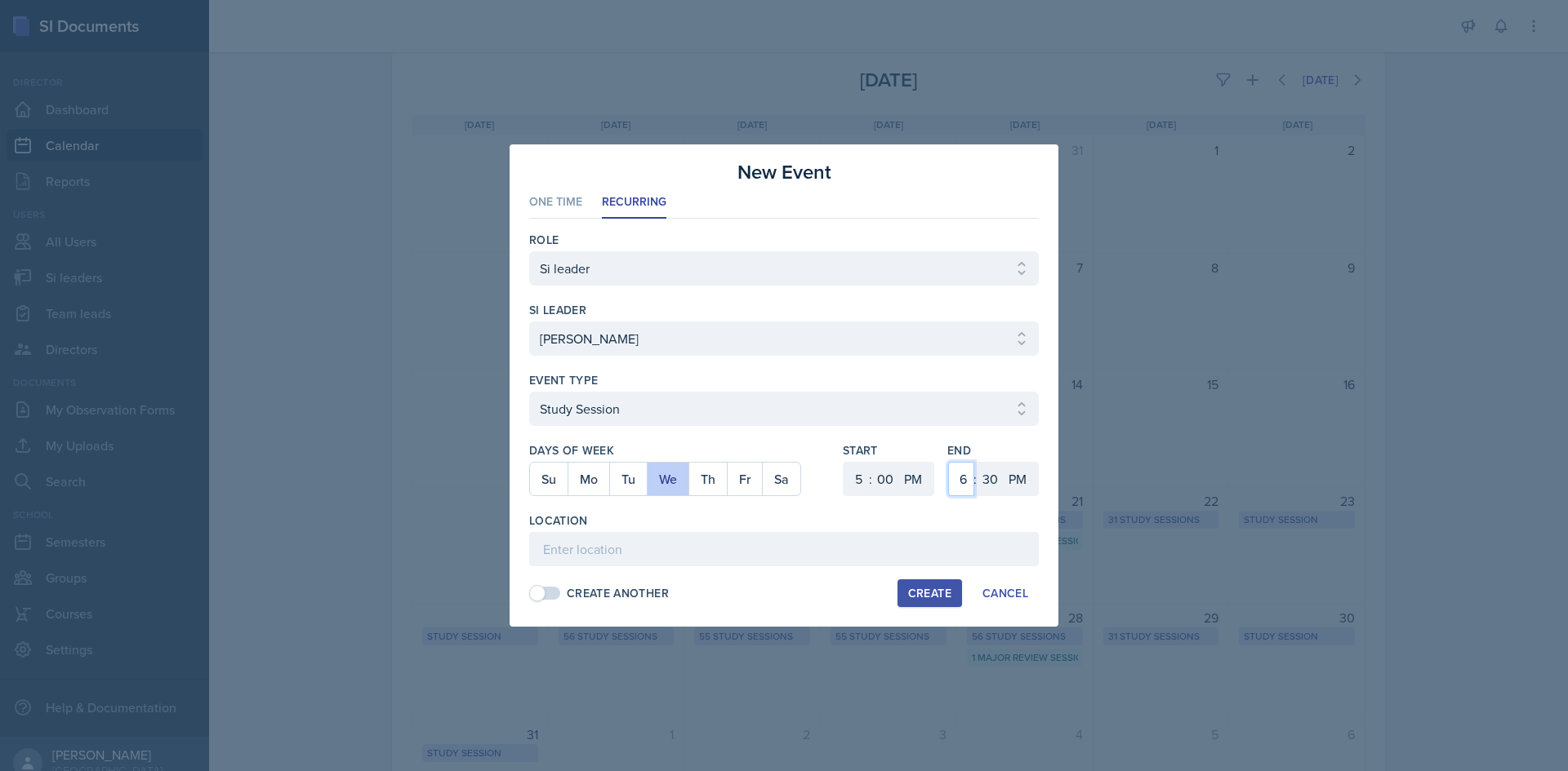
click at [963, 478] on select "1 2 3 4 5 6 7 8 9 10 11 12" at bounding box center [961, 478] width 26 height 34
click at [989, 475] on select "00 05 10 15 20 25 30 35 40 45 50 55" at bounding box center [989, 478] width 26 height 34
click at [977, 462] on select "00 05 10 15 20 25 30 35 40 45 50 55" at bounding box center [989, 478] width 26 height 34
click at [710, 547] on input at bounding box center [783, 548] width 510 height 34
click at [915, 593] on div "Create" at bounding box center [930, 593] width 43 height 13
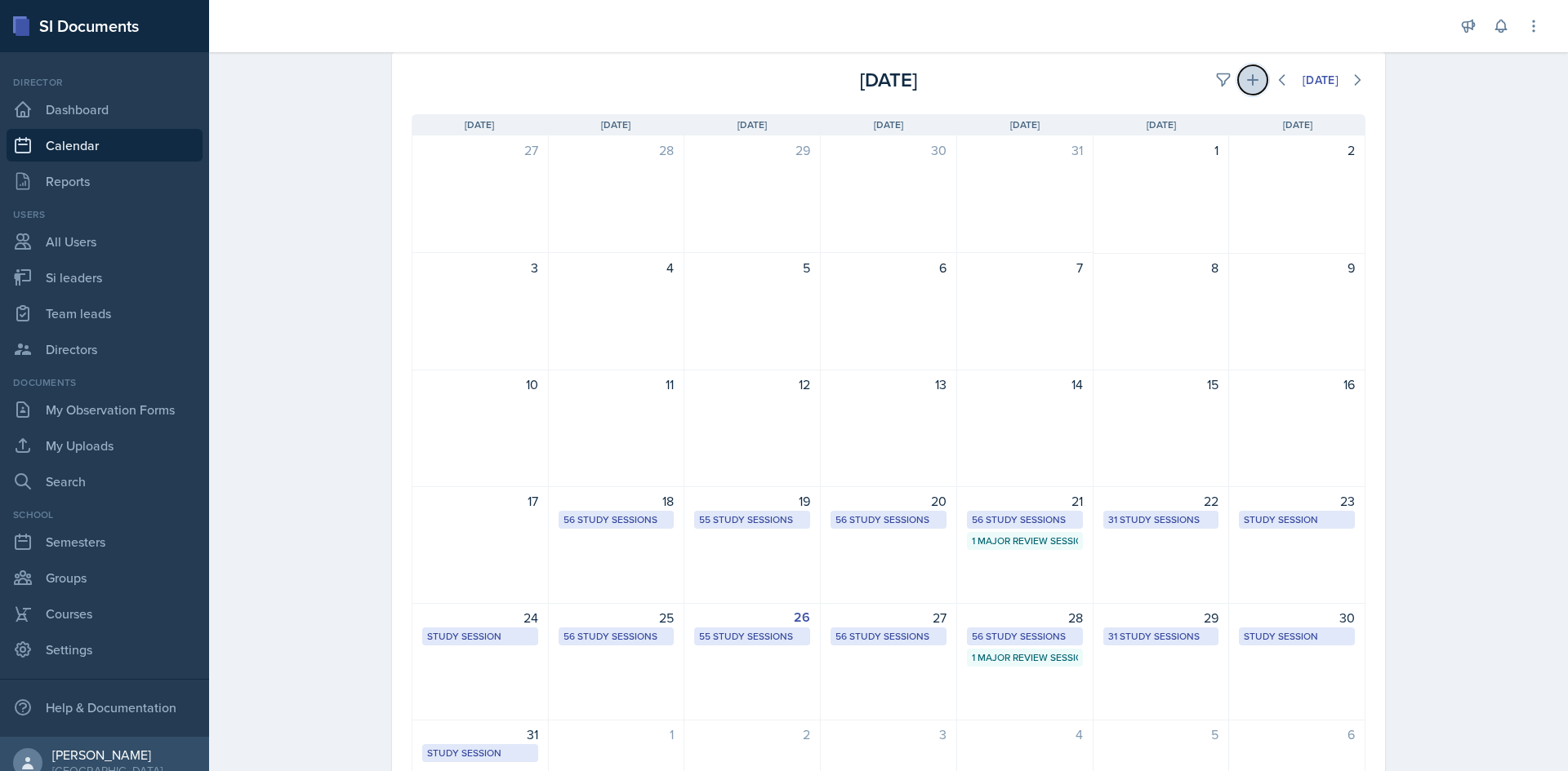
click at [1249, 83] on icon at bounding box center [1253, 80] width 17 height 17
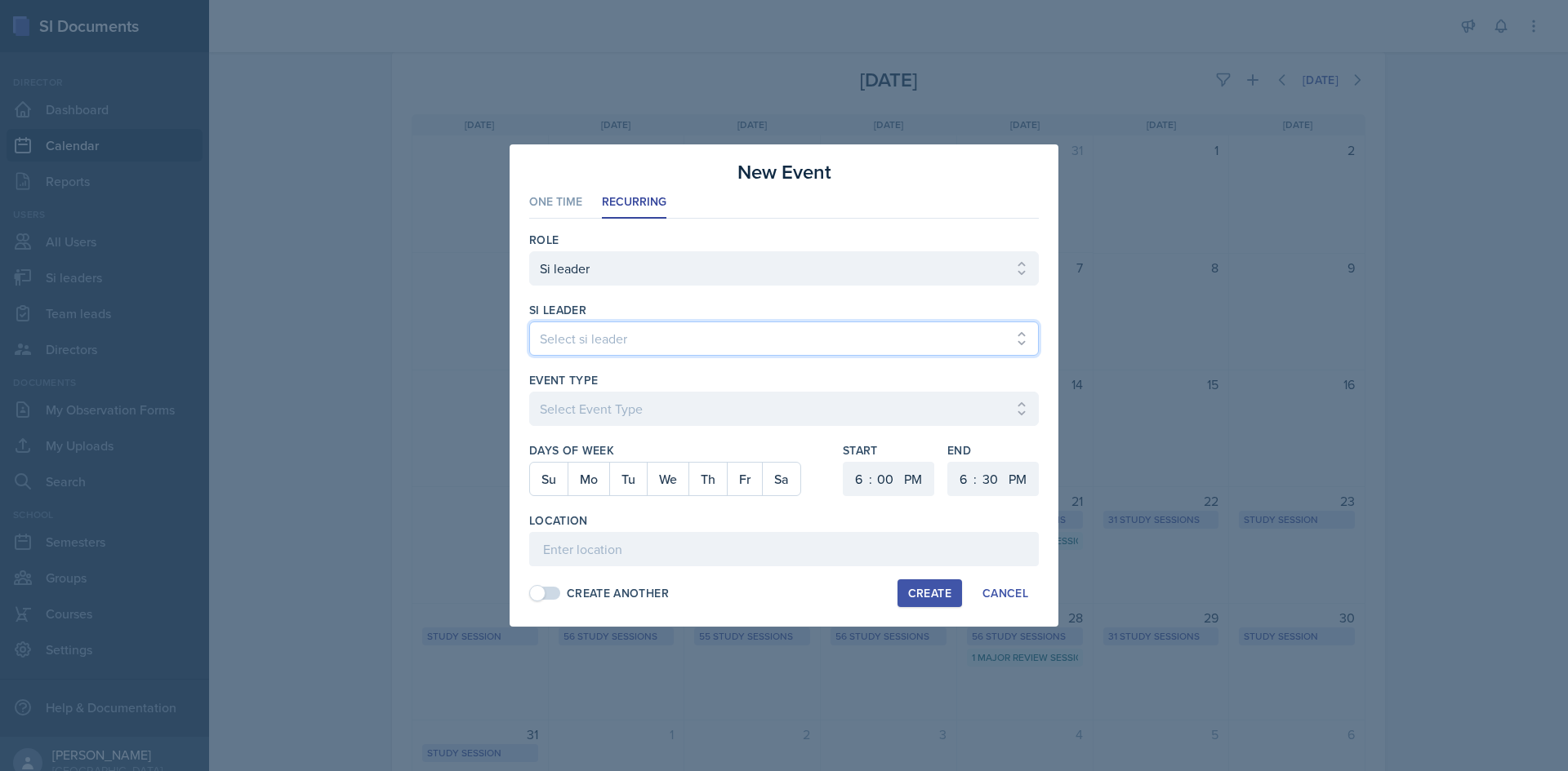
click at [730, 351] on select "Select si leader [PERSON_NAME] [PERSON_NAME] [PERSON_NAME] [PERSON_NAME] [PERSO…" at bounding box center [783, 338] width 510 height 34
click at [529, 322] on select "Select si leader [PERSON_NAME] [PERSON_NAME] [PERSON_NAME] [PERSON_NAME] [PERSO…" at bounding box center [783, 338] width 510 height 34
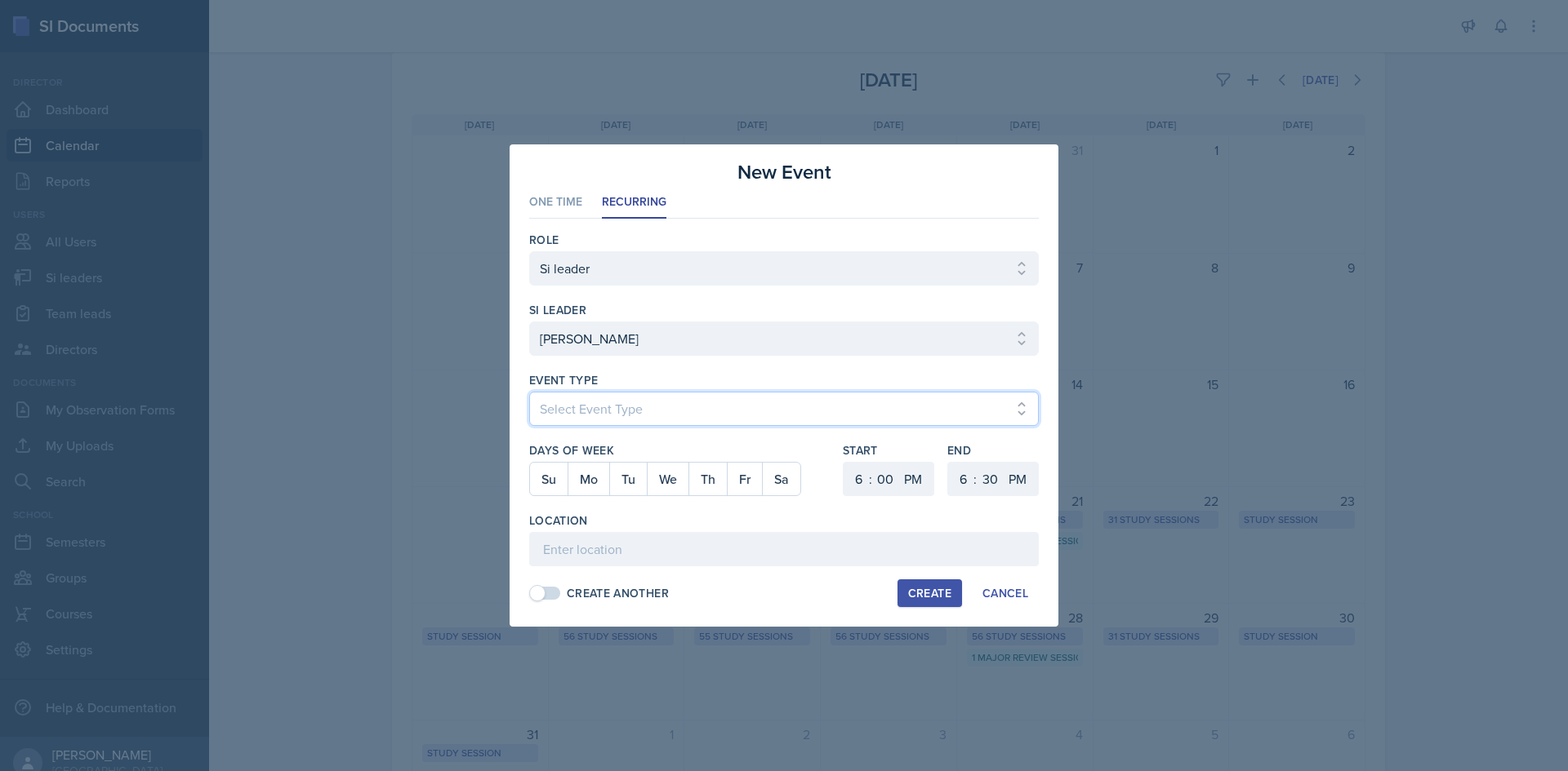
click at [751, 417] on select "Select Event Type Major Review Session Study Session" at bounding box center [783, 408] width 510 height 34
click at [529, 392] on select "Select Event Type Major Review Session Study Session" at bounding box center [783, 408] width 510 height 34
click at [591, 483] on button "Mo" at bounding box center [588, 478] width 42 height 33
click at [874, 482] on select "00 05 10 15 20 25 30 35 40 45 50 55" at bounding box center [885, 478] width 26 height 34
click at [853, 479] on select "1 2 3 4 5 6 7 8 9 10 11 12" at bounding box center [856, 478] width 26 height 34
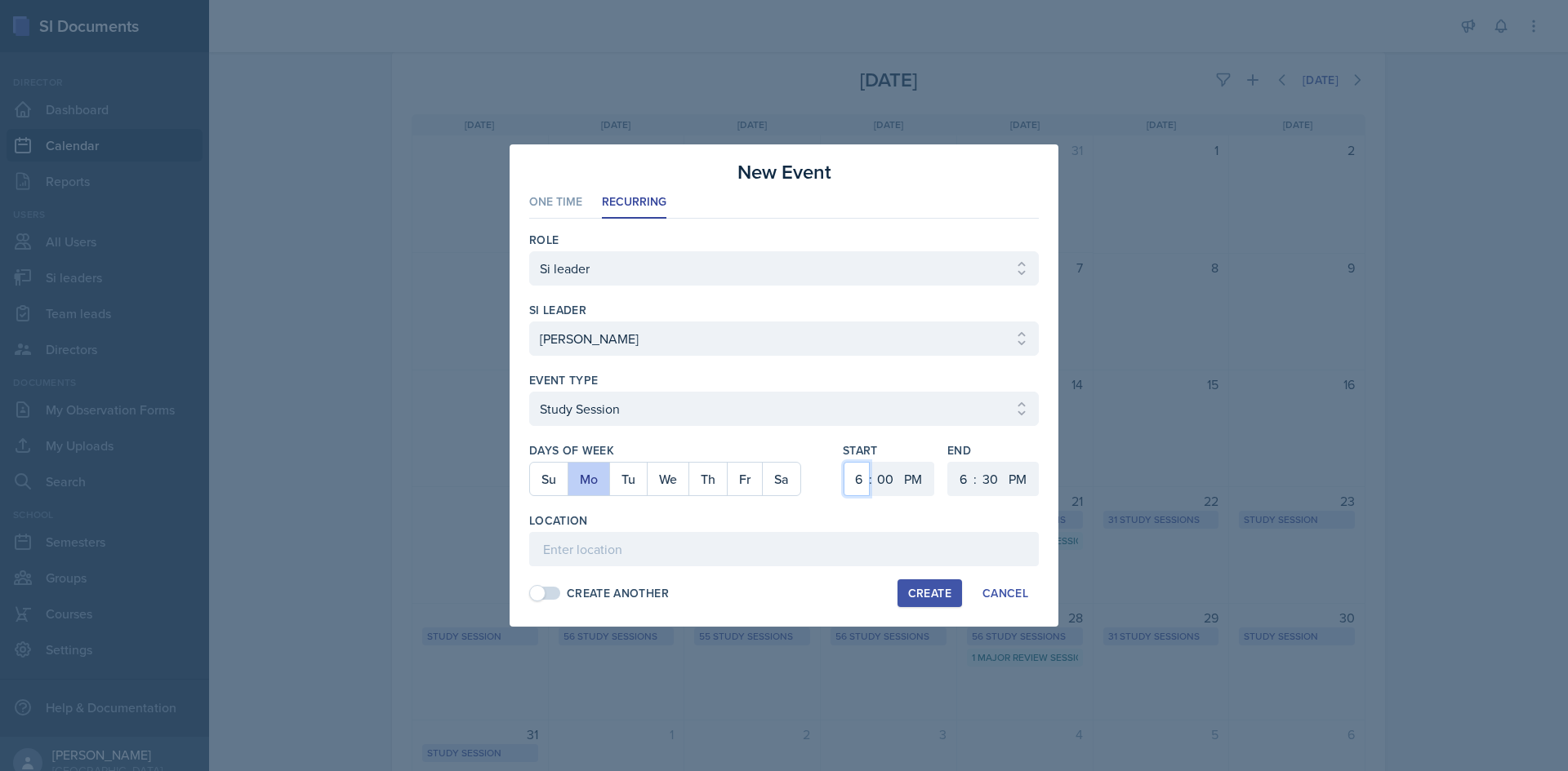
click at [843, 462] on select "1 2 3 4 5 6 7 8 9 10 11 12" at bounding box center [856, 478] width 26 height 34
drag, startPoint x: 964, startPoint y: 488, endPoint x: 967, endPoint y: 463, distance: 25.2
click at [964, 488] on select "1 2 3 4 5 6 7 8 9 10 11 12" at bounding box center [961, 478] width 26 height 34
click at [948, 462] on select "1 2 3 4 5 6 7 8 9 10 11 12" at bounding box center [961, 478] width 26 height 34
click at [998, 469] on select "00 05 10 15 20 25 30 35 40 45 50 55" at bounding box center [989, 478] width 26 height 34
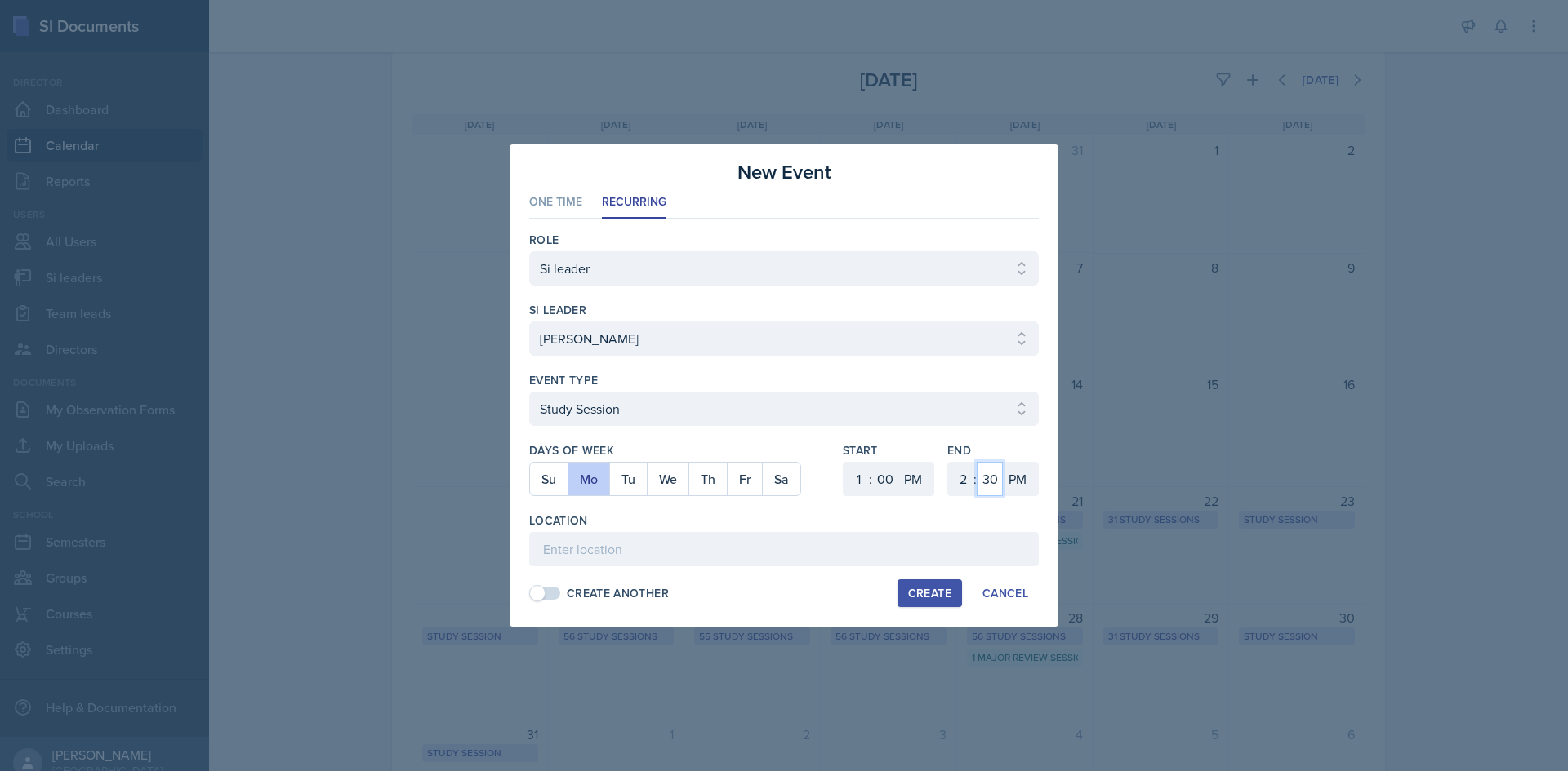
click at [977, 462] on select "00 05 10 15 20 25 30 35 40 45 50 55" at bounding box center [989, 478] width 26 height 34
click at [709, 538] on input at bounding box center [783, 548] width 510 height 34
click at [691, 543] on input "Academic Learning Center 1202" at bounding box center [783, 548] width 510 height 34
drag, startPoint x: 695, startPoint y: 544, endPoint x: 431, endPoint y: 533, distance: 264.2
click at [431, 533] on div "New Event One Time Recurring One Time Recurring Role Select Role Si leader Team…" at bounding box center [784, 385] width 1568 height 771
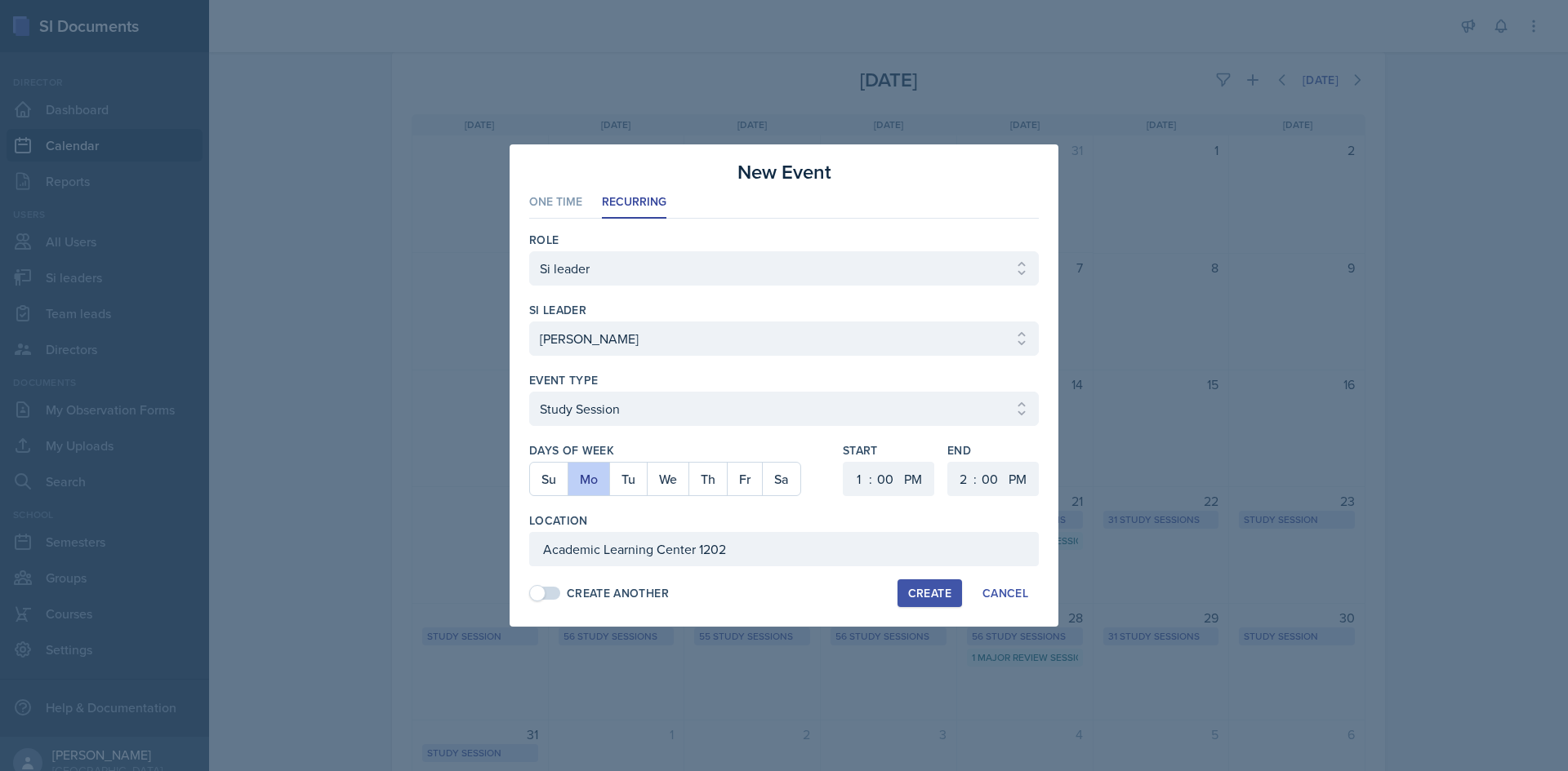
click at [832, 502] on div "Days of Week Su Mo Tu We Th Fr Sa Start 1 2 3 4 5 6 7 8 9 10 11 12 : 00 05 10 1…" at bounding box center [783, 478] width 510 height 70
click at [938, 598] on div "Create" at bounding box center [930, 593] width 43 height 13
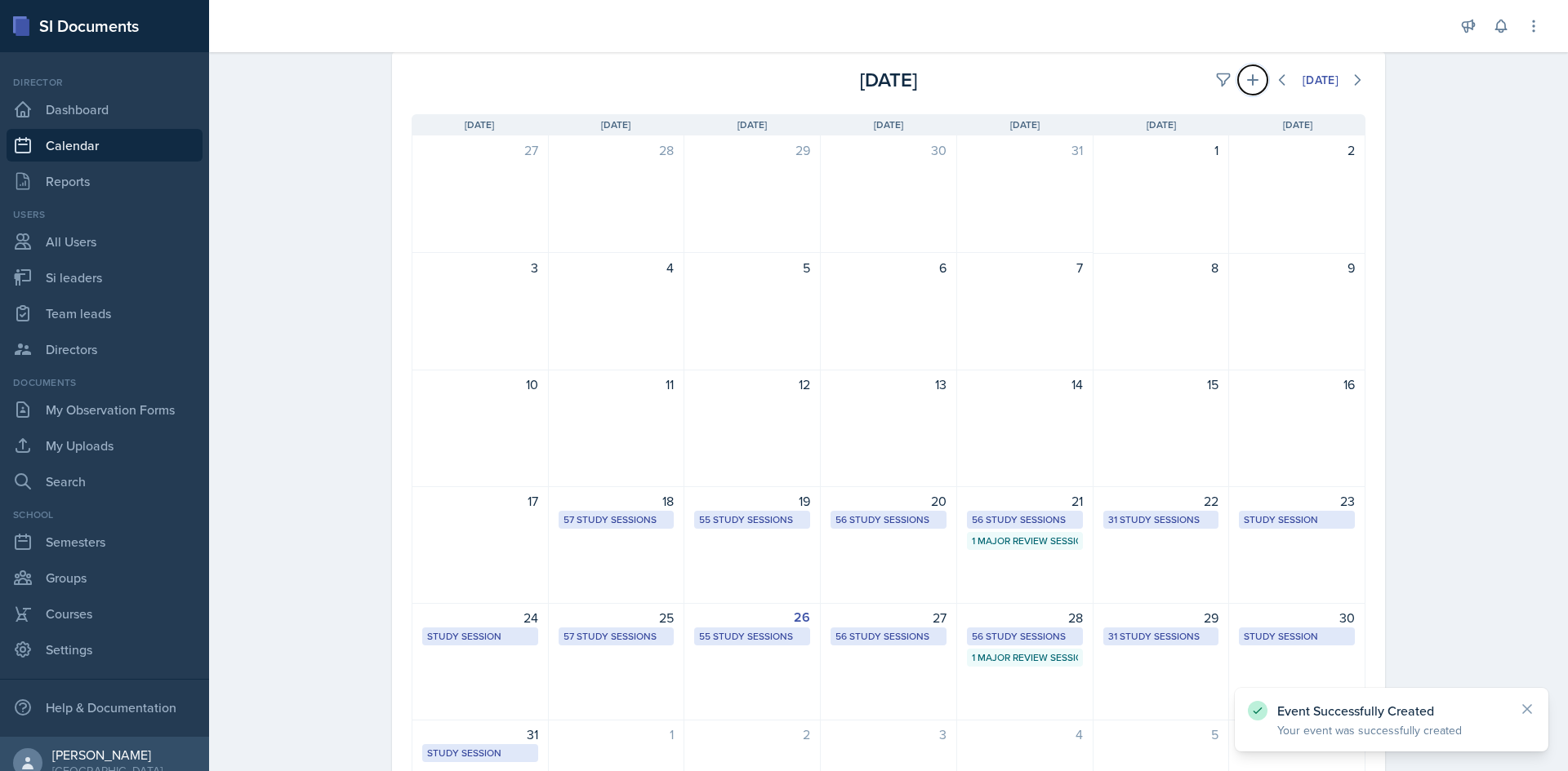
click at [1244, 82] on icon at bounding box center [1253, 80] width 17 height 17
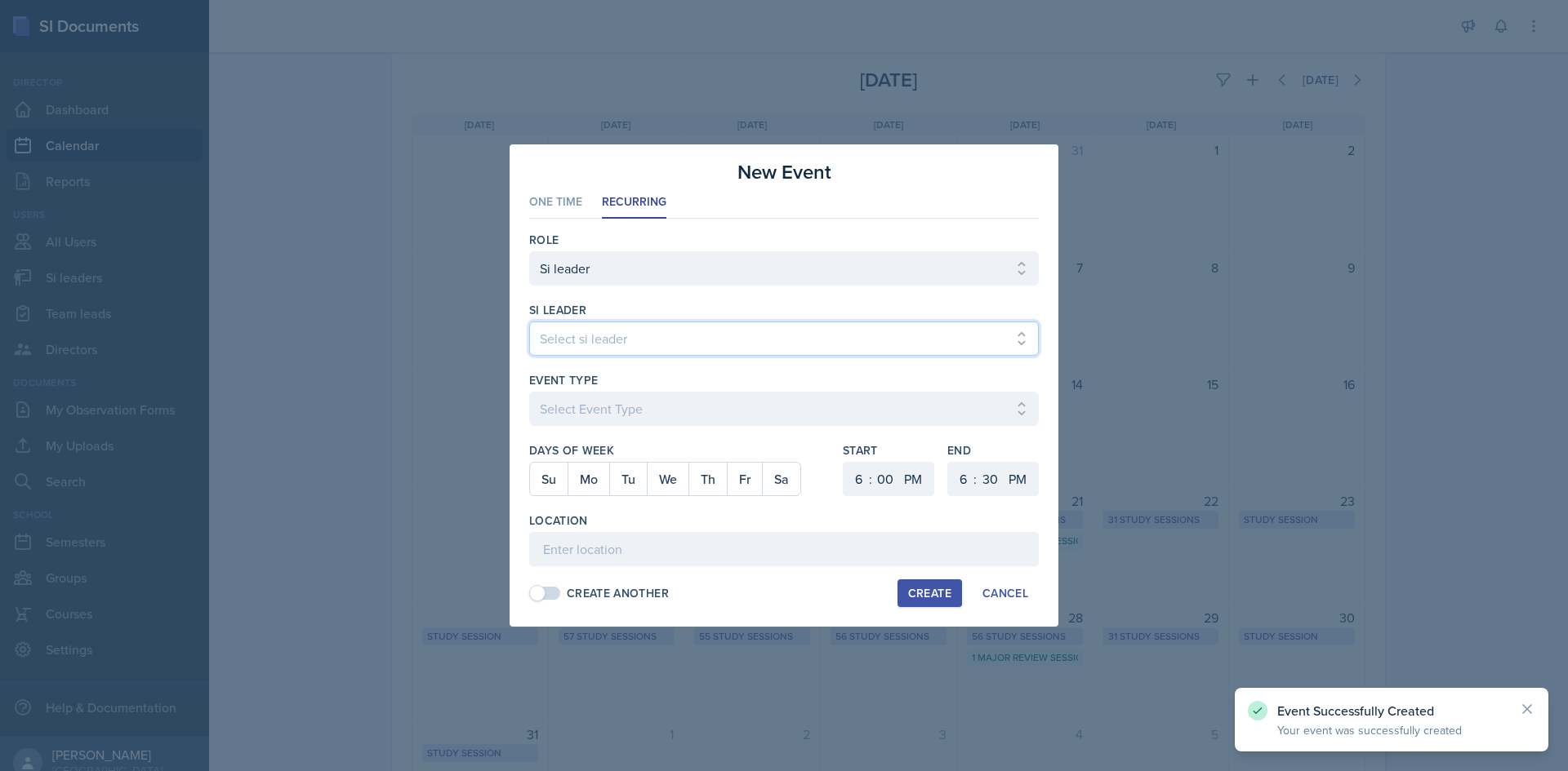
click at [712, 335] on select "Select si leader [PERSON_NAME] [PERSON_NAME] [PERSON_NAME] [PERSON_NAME] [PERSO…" at bounding box center [783, 338] width 510 height 34
click at [529, 322] on select "Select si leader [PERSON_NAME] [PERSON_NAME] [PERSON_NAME] [PERSON_NAME] [PERSO…" at bounding box center [783, 338] width 510 height 34
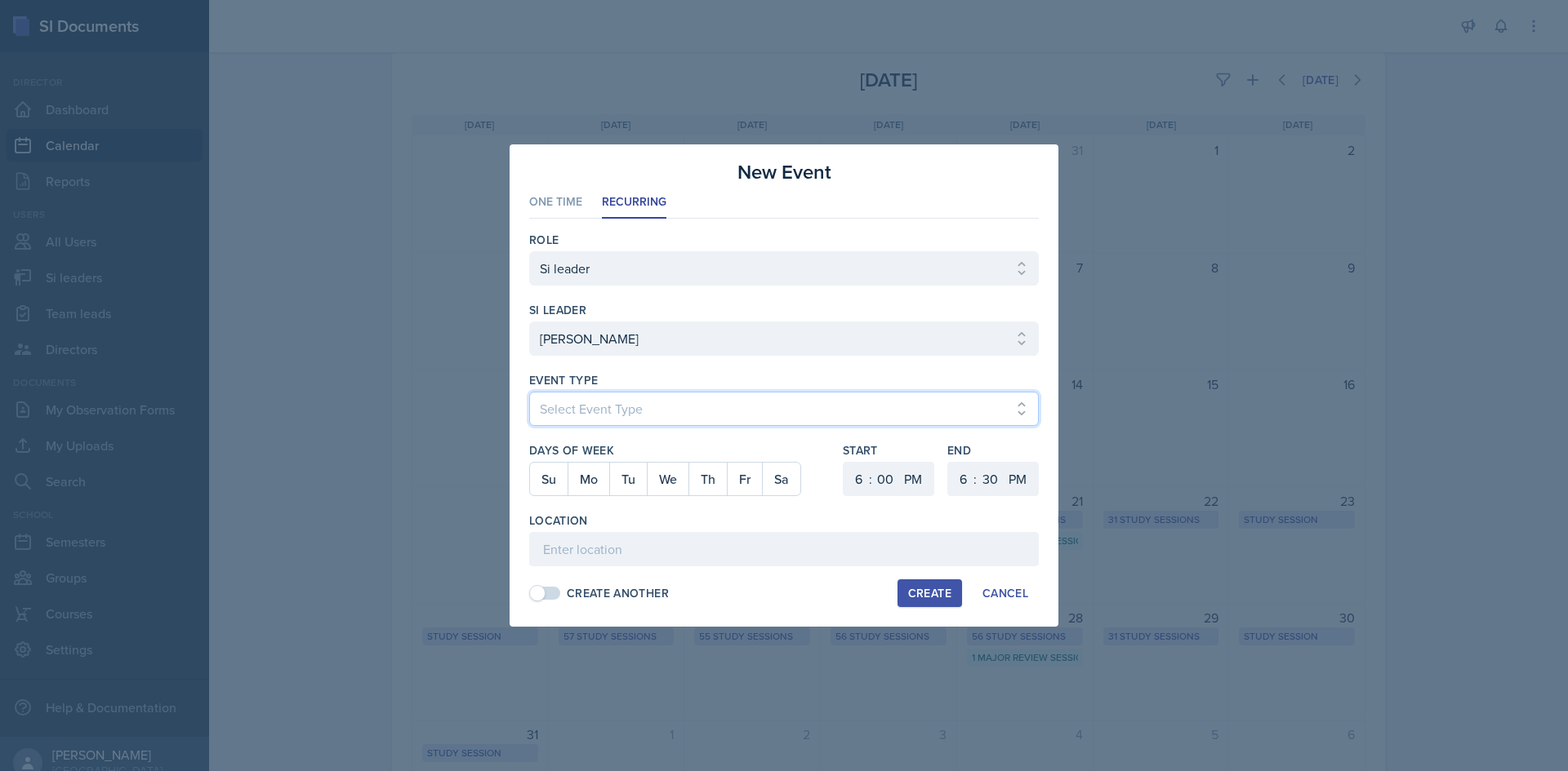
click at [663, 400] on select "Select Event Type Major Review Session Study Session" at bounding box center [783, 408] width 510 height 34
click at [529, 392] on select "Select Event Type Major Review Session Study Session" at bounding box center [783, 408] width 510 height 34
click at [655, 476] on button "We" at bounding box center [667, 478] width 42 height 33
click at [848, 471] on select "1 2 3 4 5 6 7 8 9 10 11 12" at bounding box center [856, 478] width 26 height 34
click at [843, 462] on select "1 2 3 4 5 6 7 8 9 10 11 12" at bounding box center [856, 478] width 26 height 34
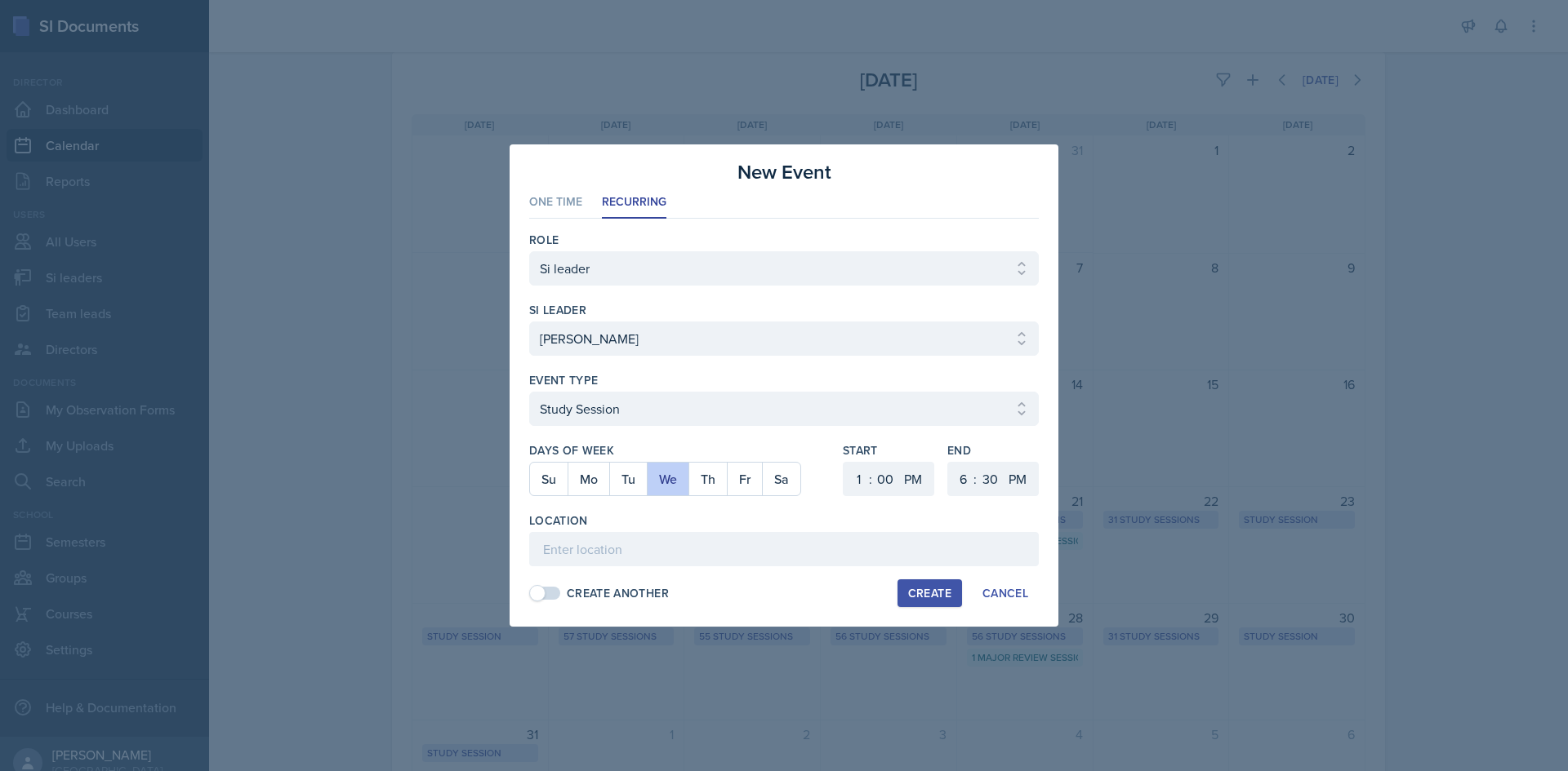
click at [949, 473] on div "Start 1 2 3 4 5 6 7 8 9 10 11 12 : 00 05 10 15 20 25 30 35 40 45 50 55 AM PM En…" at bounding box center [940, 478] width 196 height 70
click at [949, 473] on select "1 2 3 4 5 6 7 8 9 10 11 12" at bounding box center [961, 478] width 26 height 34
click at [948, 462] on select "1 2 3 4 5 6 7 8 9 10 11 12" at bounding box center [961, 478] width 26 height 34
click at [985, 479] on select "00 05 10 15 20 25 30 35 40 45 50 55" at bounding box center [989, 478] width 26 height 34
click at [977, 462] on select "00 05 10 15 20 25 30 35 40 45 50 55" at bounding box center [989, 478] width 26 height 34
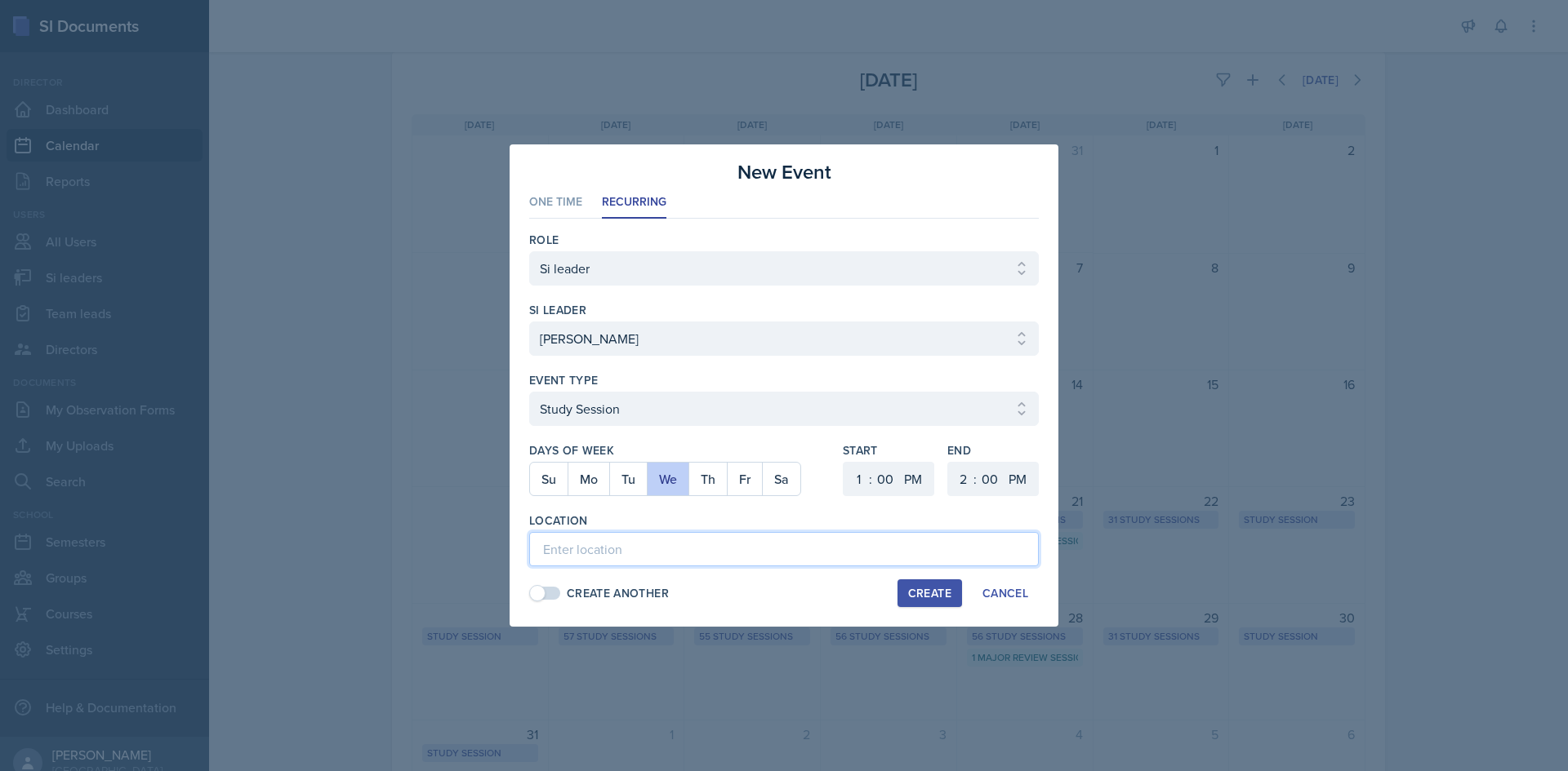
click at [724, 552] on input at bounding box center [783, 548] width 510 height 34
paste input "Academic Learning Center"
click at [905, 595] on button "Create" at bounding box center [929, 593] width 64 height 28
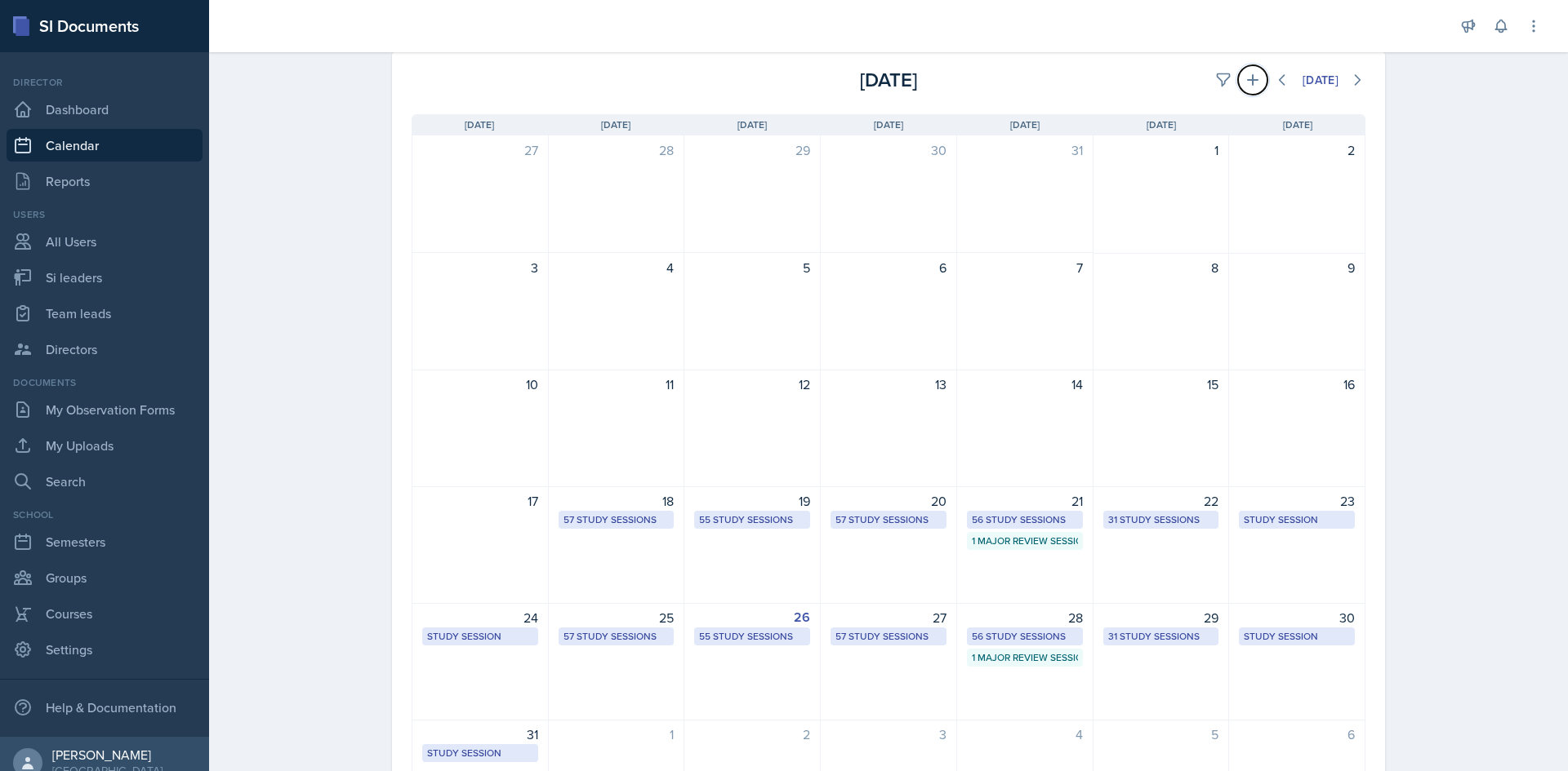
click at [1249, 77] on icon at bounding box center [1253, 80] width 17 height 17
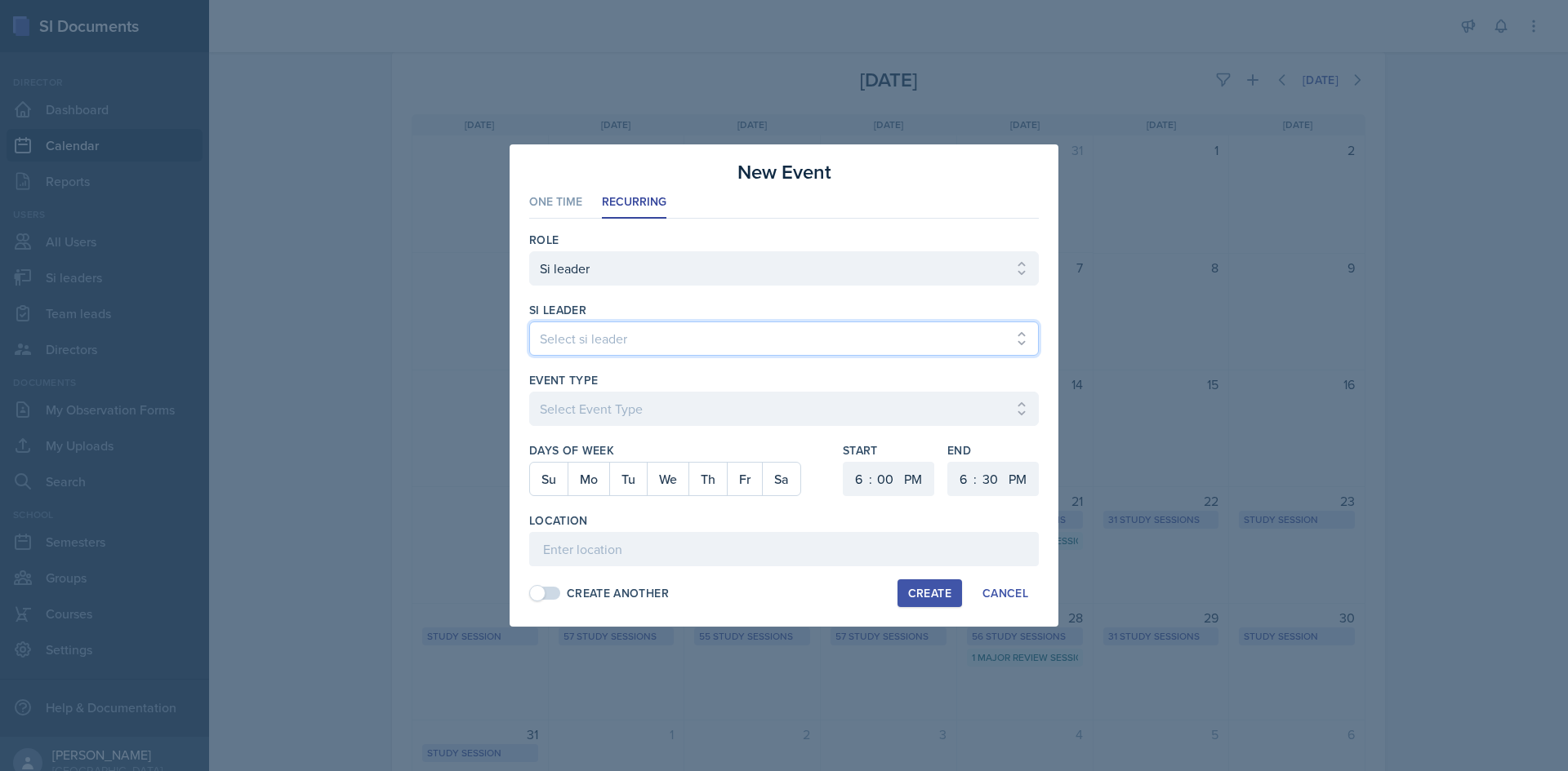
drag, startPoint x: 671, startPoint y: 343, endPoint x: 706, endPoint y: 342, distance: 35.0
click at [671, 343] on select "Select si leader [PERSON_NAME] [PERSON_NAME] [PERSON_NAME] [PERSON_NAME] [PERSO…" at bounding box center [783, 338] width 510 height 34
click at [529, 322] on select "Select si leader [PERSON_NAME] [PERSON_NAME] [PERSON_NAME] [PERSON_NAME] [PERSO…" at bounding box center [783, 338] width 510 height 34
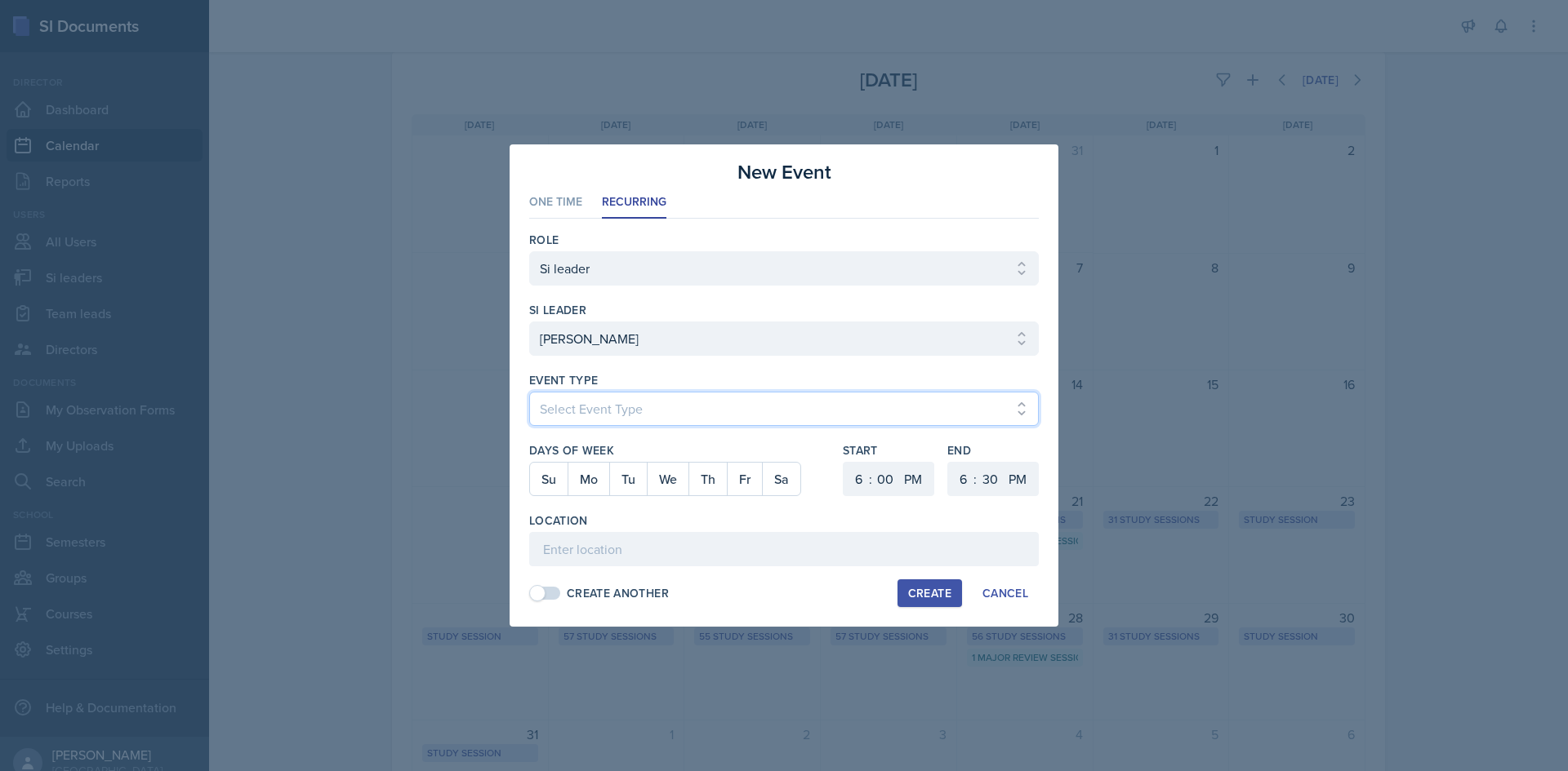
click at [707, 400] on select "Select Event Type Major Review Session Study Session" at bounding box center [783, 408] width 510 height 34
click at [529, 392] on select "Select Event Type Major Review Session Study Session" at bounding box center [783, 408] width 510 height 34
click at [598, 473] on button "Mo" at bounding box center [588, 478] width 42 height 33
click at [862, 477] on select "1 2 3 4 5 6 7 8 9 10 11 12" at bounding box center [856, 478] width 26 height 34
click at [843, 462] on select "1 2 3 4 5 6 7 8 9 10 11 12" at bounding box center [856, 478] width 26 height 34
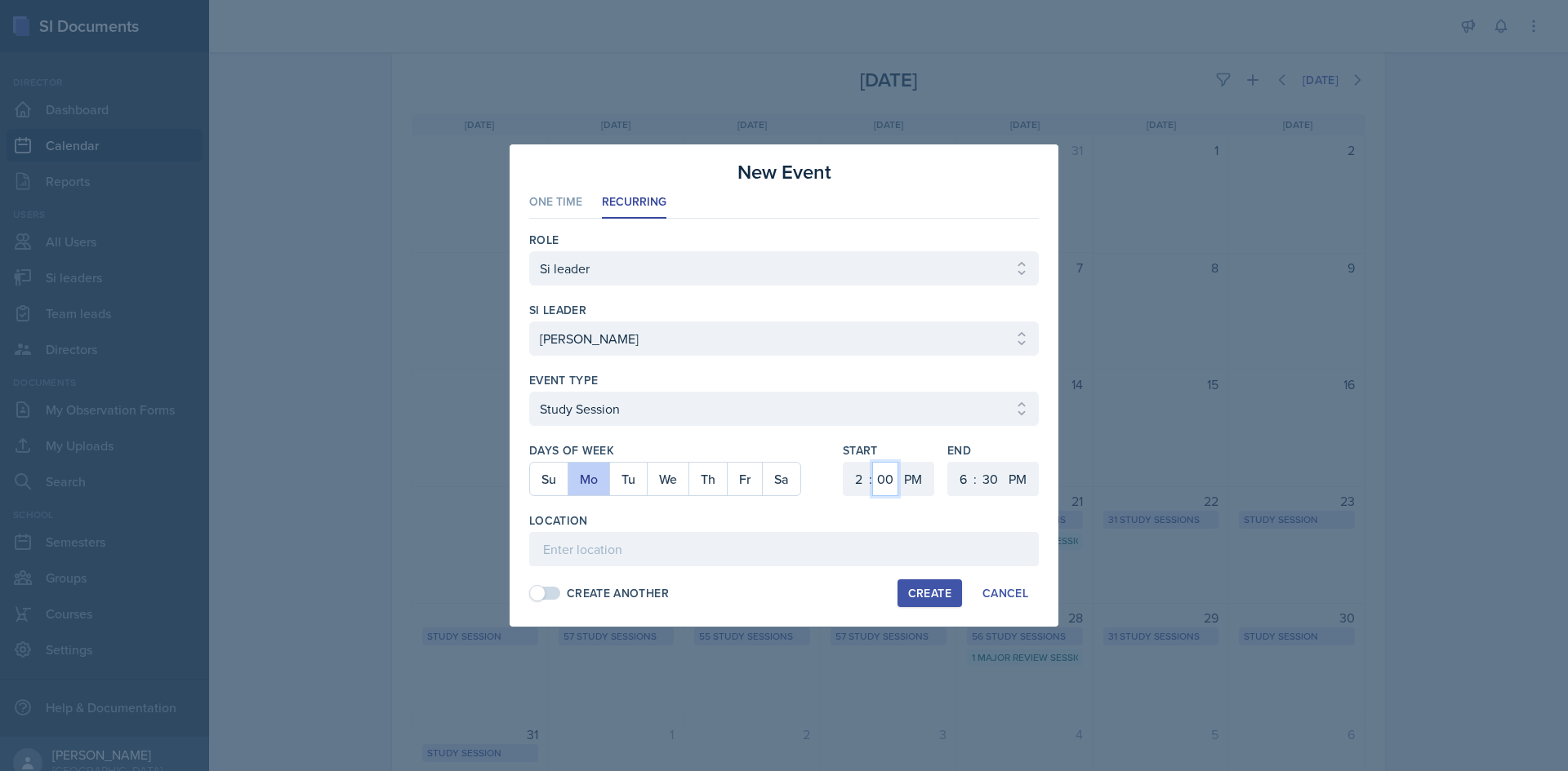
click at [876, 478] on select "00 05 10 15 20 25 30 35 40 45 50 55" at bounding box center [885, 478] width 26 height 34
click at [872, 462] on select "00 05 10 15 20 25 30 35 40 45 50 55" at bounding box center [885, 478] width 26 height 34
click at [957, 481] on select "1 2 3 4 5 6 7 8 9 10 11 12" at bounding box center [961, 478] width 26 height 34
click at [948, 462] on select "1 2 3 4 5 6 7 8 9 10 11 12" at bounding box center [961, 478] width 26 height 34
click at [983, 488] on select "00 05 10 15 20 25 30 35 40 45 50 55" at bounding box center [989, 478] width 26 height 34
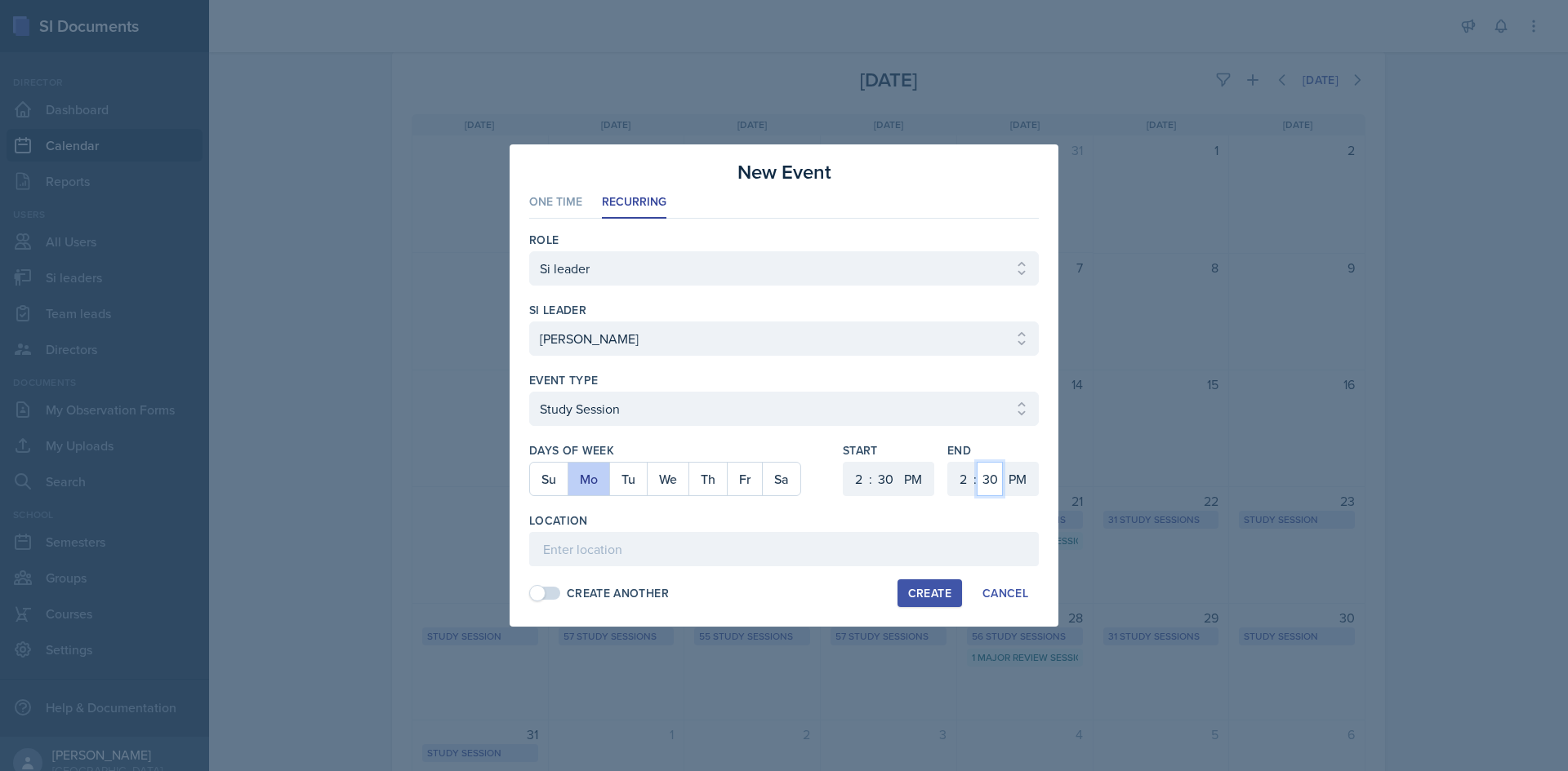
click at [977, 462] on select "00 05 10 15 20 25 30 35 40 45 50 55" at bounding box center [989, 478] width 26 height 34
click at [966, 483] on select "1 2 3 4 5 6 7 8 9 10 11 12" at bounding box center [961, 478] width 26 height 34
click at [948, 462] on select "1 2 3 4 5 6 7 8 9 10 11 12" at bounding box center [961, 478] width 26 height 34
click at [790, 561] on input at bounding box center [783, 548] width 510 height 34
click at [790, 561] on input "Social Sciences Building 2023" at bounding box center [783, 548] width 510 height 34
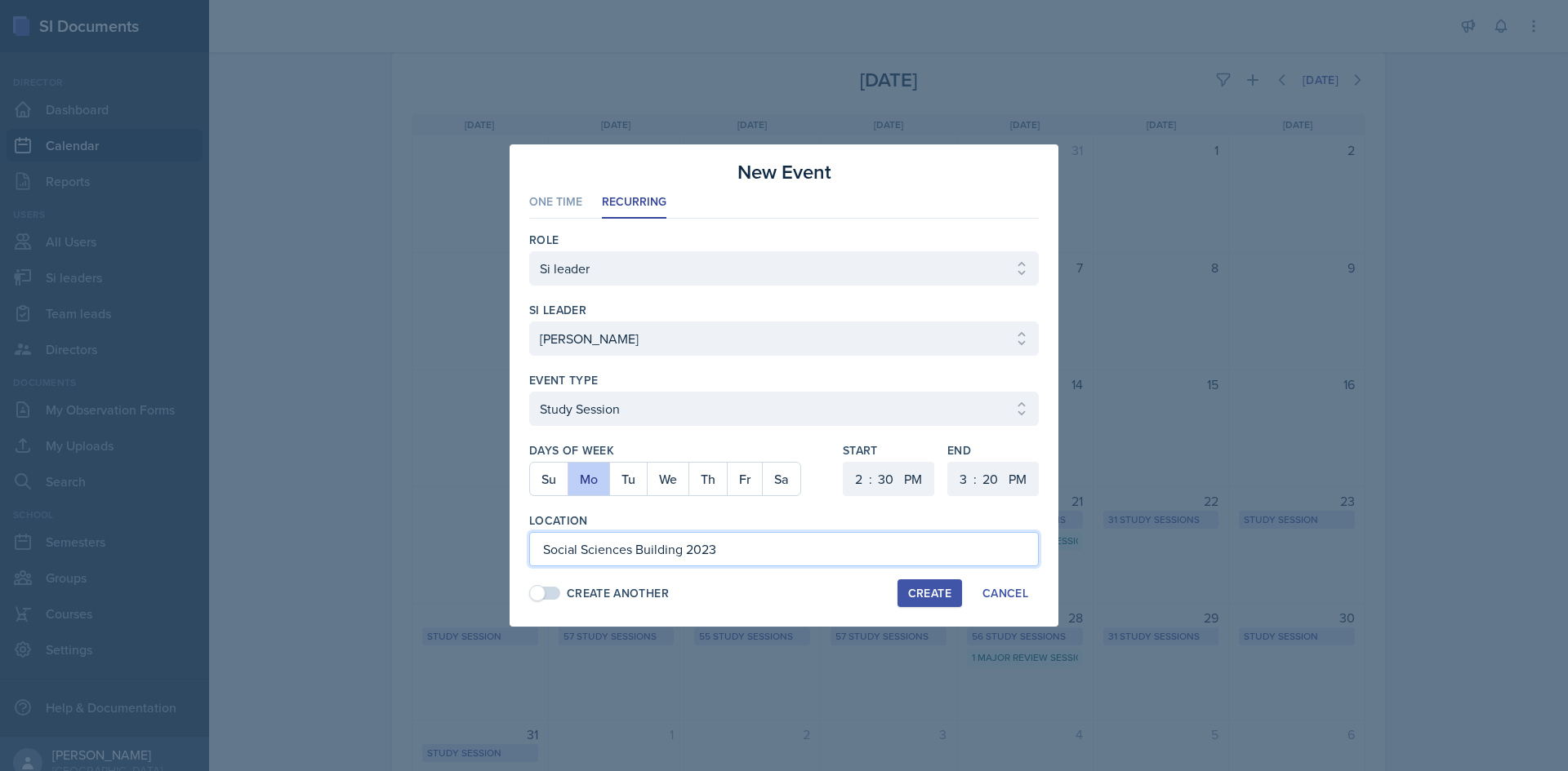
click at [790, 561] on input "Social Sciences Building 2023" at bounding box center [783, 548] width 510 height 34
click at [870, 516] on div "Location" at bounding box center [783, 521] width 510 height 17
click at [695, 548] on input "Social Sciences Building 2023" at bounding box center [783, 548] width 510 height 34
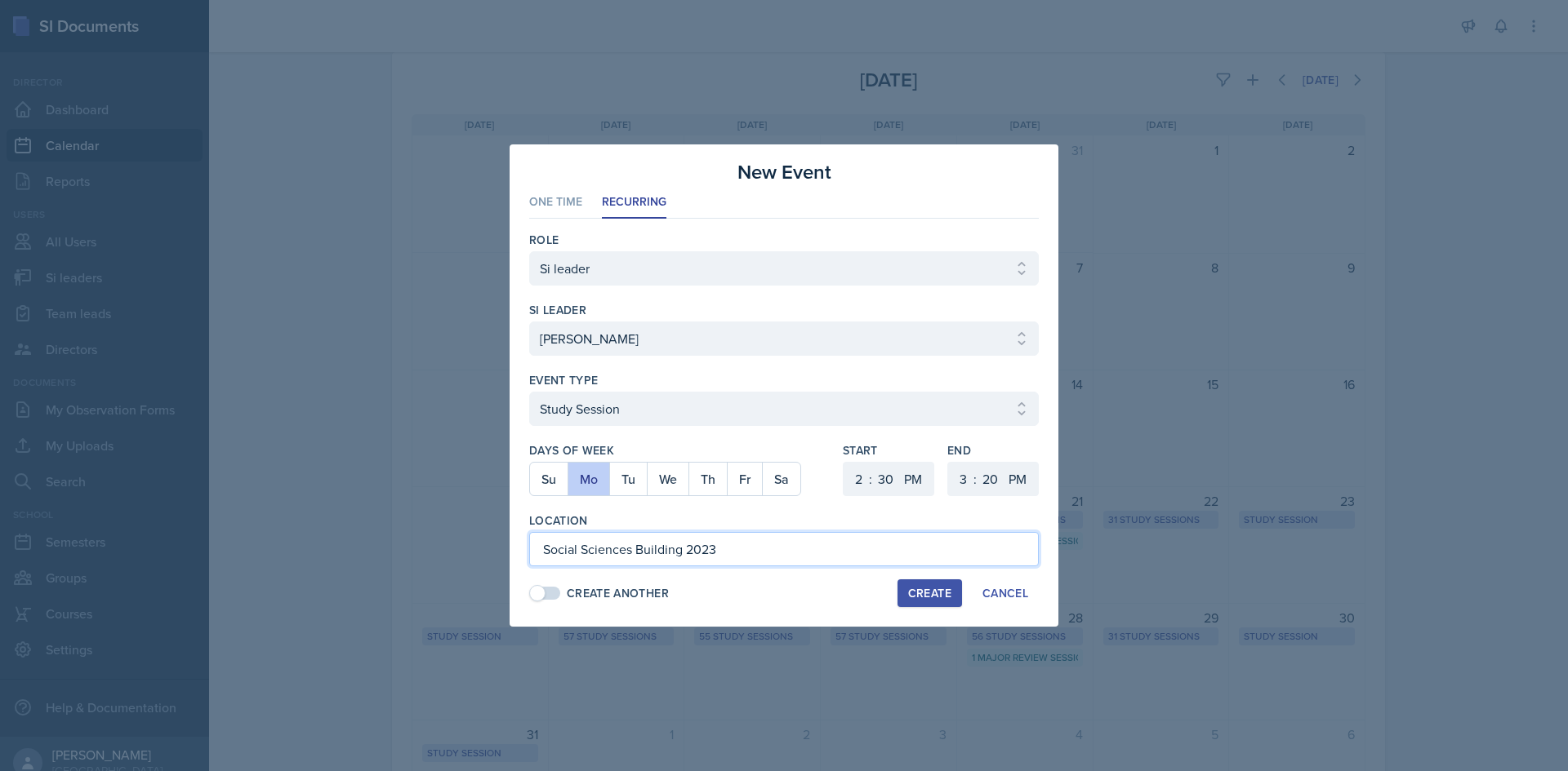
click at [695, 548] on input "Social Sciences Building 2023" at bounding box center [783, 548] width 510 height 34
click at [840, 513] on div "Location" at bounding box center [783, 521] width 510 height 17
click at [910, 589] on div "Create" at bounding box center [930, 593] width 43 height 13
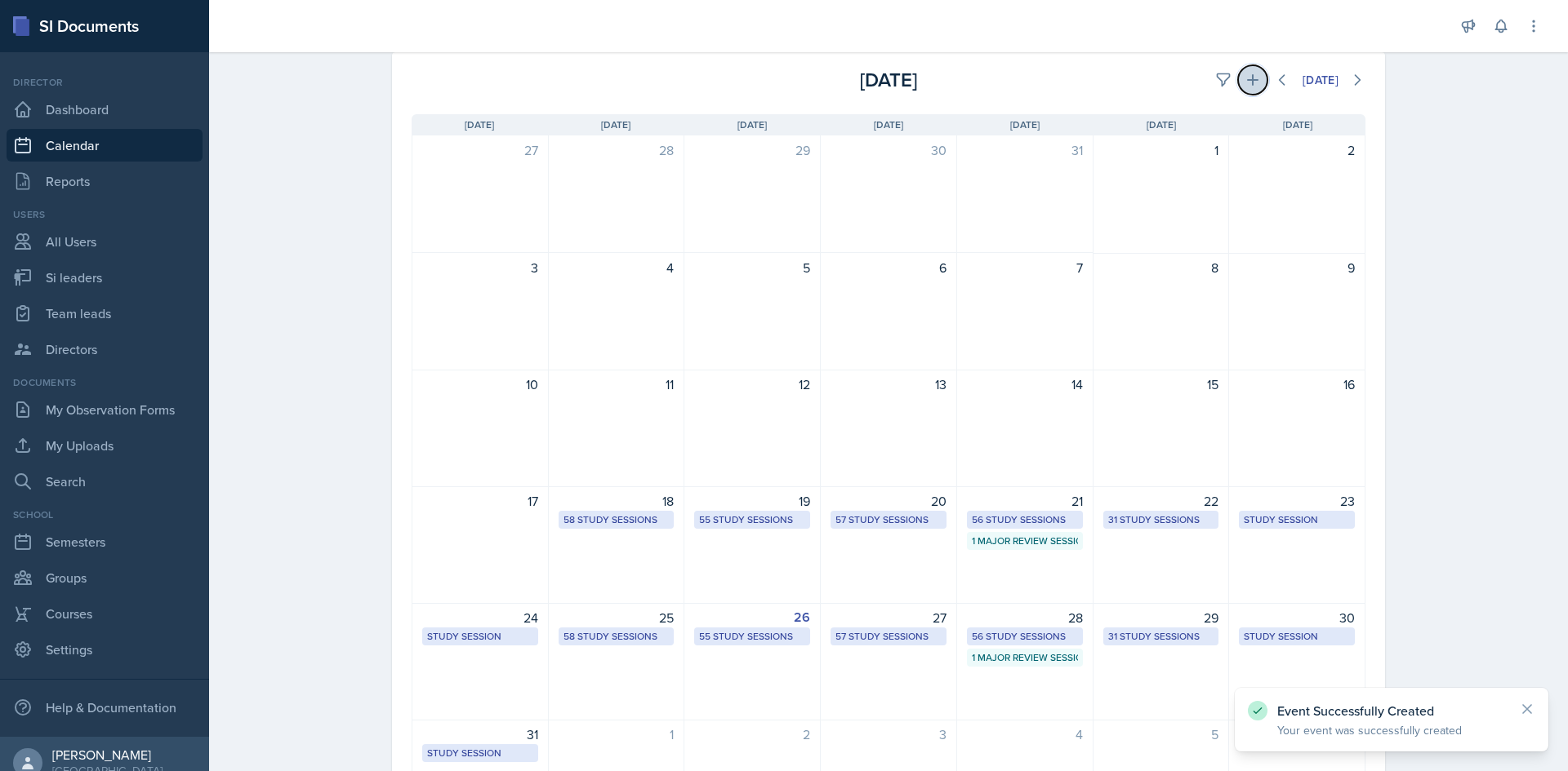
click at [1249, 74] on icon at bounding box center [1253, 80] width 17 height 17
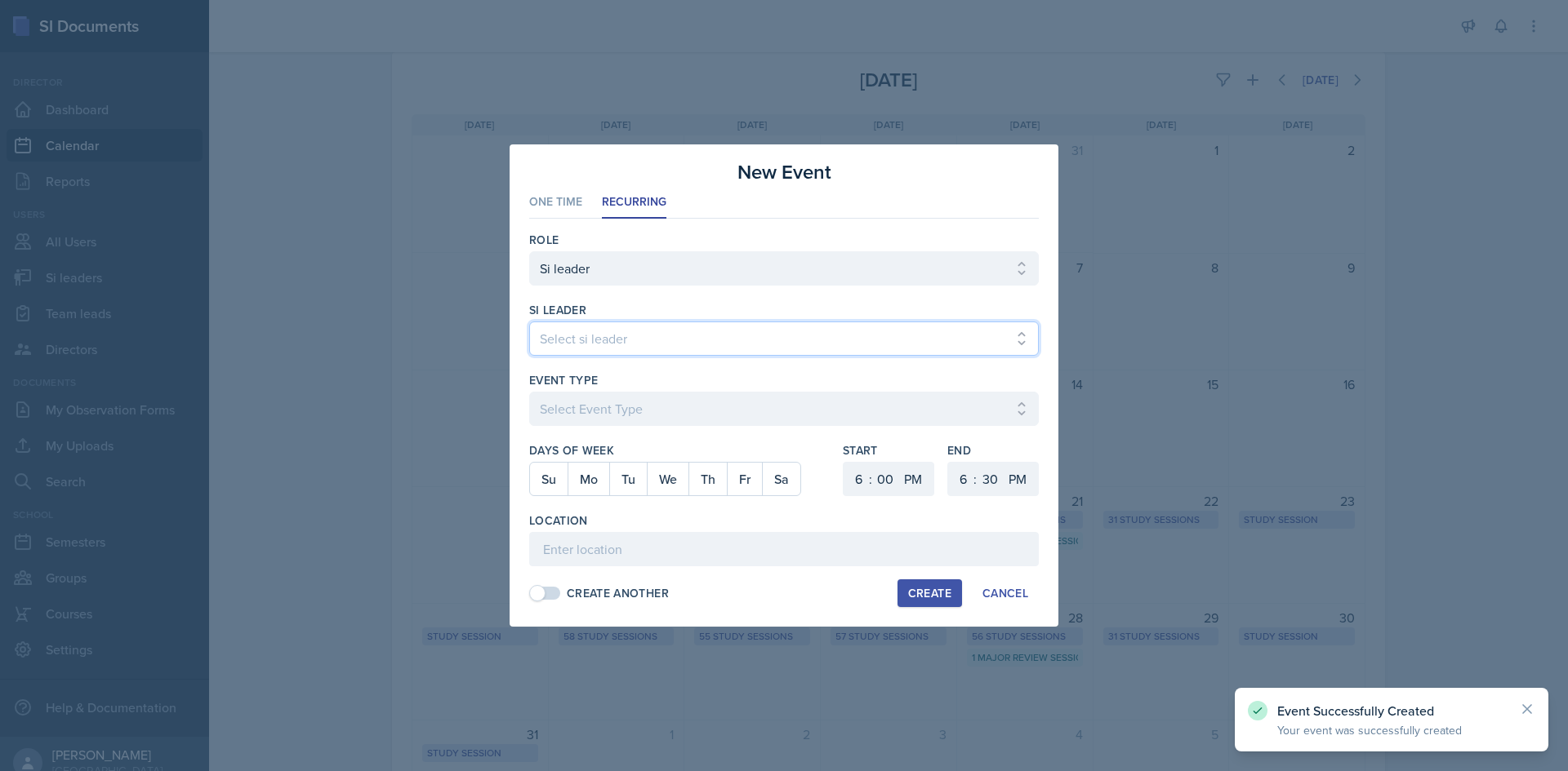
click at [668, 343] on select "Select si leader [PERSON_NAME] [PERSON_NAME] [PERSON_NAME] [PERSON_NAME] [PERSO…" at bounding box center [783, 338] width 510 height 34
click at [529, 322] on select "Select si leader [PERSON_NAME] [PERSON_NAME] [PERSON_NAME] [PERSON_NAME] [PERSO…" at bounding box center [783, 338] width 510 height 34
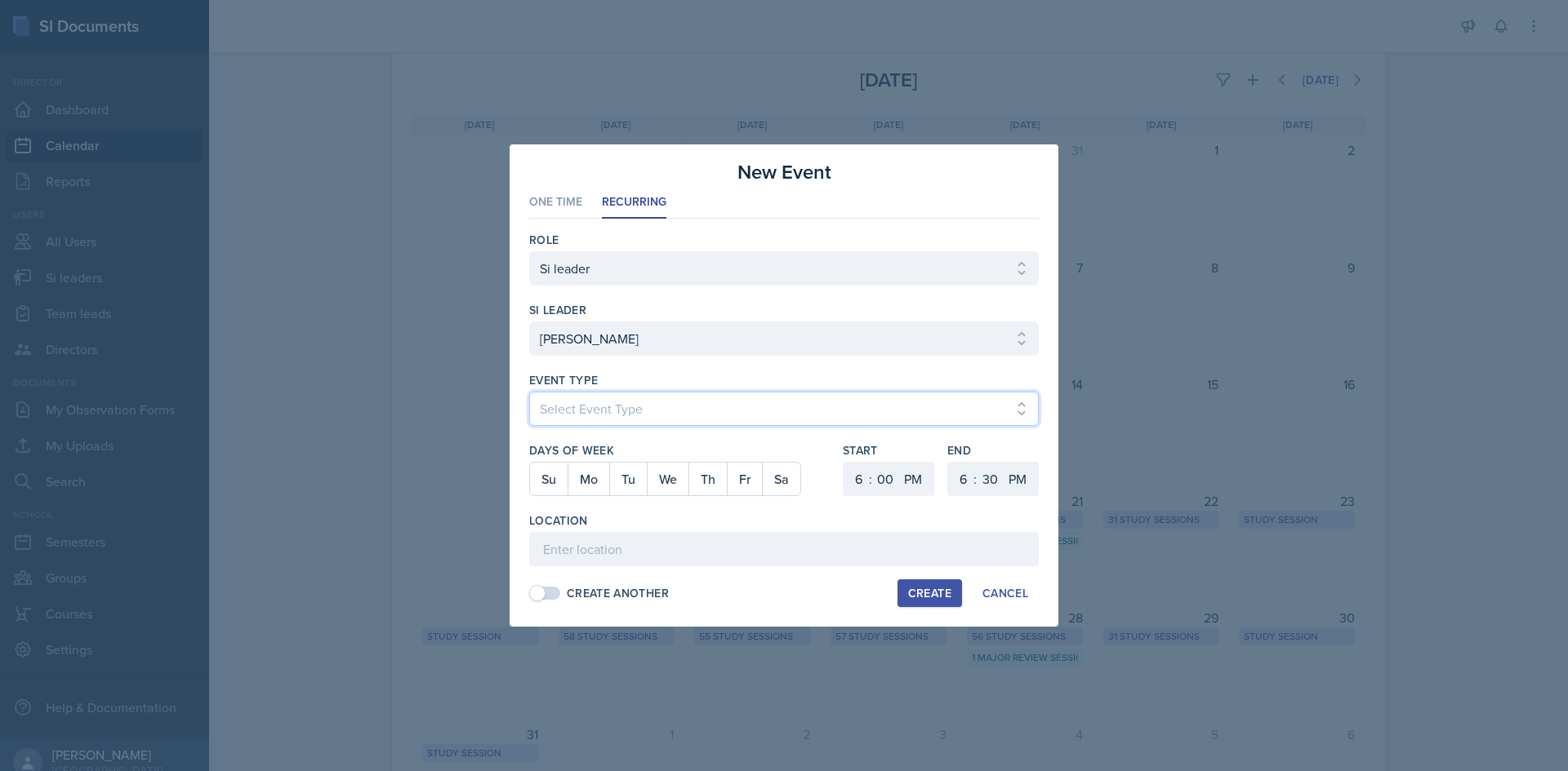
click at [709, 403] on select "Select Event Type Major Review Session Study Session" at bounding box center [783, 408] width 510 height 34
click at [529, 392] on select "Select Event Type Major Review Session Study Session" at bounding box center [783, 408] width 510 height 34
click at [666, 479] on button "We" at bounding box center [667, 478] width 42 height 33
drag, startPoint x: 858, startPoint y: 482, endPoint x: 865, endPoint y: 469, distance: 14.8
click at [858, 482] on select "1 2 3 4 5 6 7 8 9 10 11 12" at bounding box center [856, 478] width 26 height 34
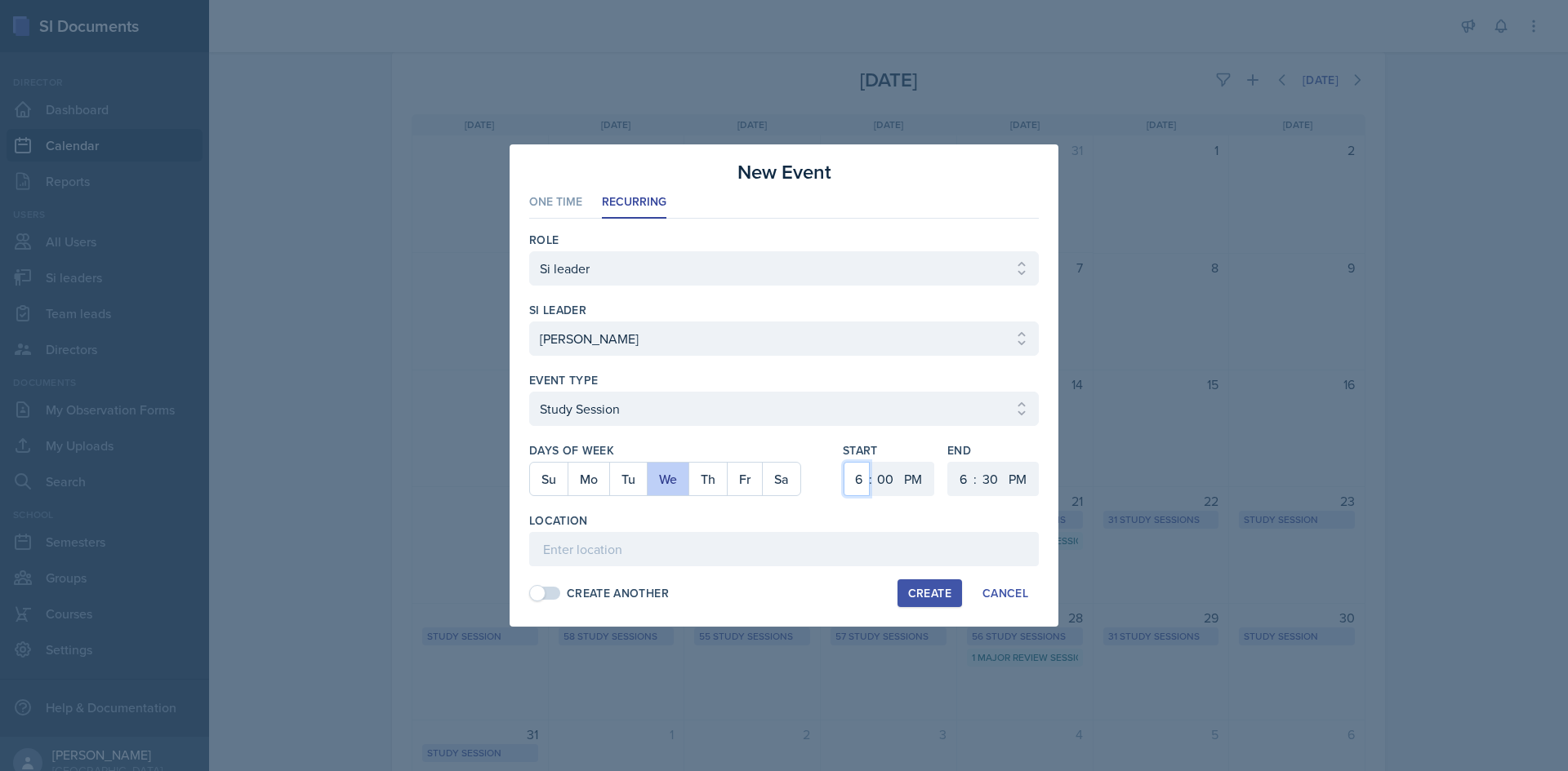
click at [843, 462] on select "1 2 3 4 5 6 7 8 9 10 11 12" at bounding box center [856, 478] width 26 height 34
click at [841, 458] on div "Days of Week Su Mo Tu We Th Fr Sa Start 1 2 3 4 5 6 7 8 9 10 11 12 : 00 05 10 1…" at bounding box center [783, 478] width 510 height 70
drag, startPoint x: 850, startPoint y: 481, endPoint x: 852, endPoint y: 468, distance: 13.2
click at [850, 481] on select "1 2 3 4 5 6 7 8 9 10 11 12" at bounding box center [856, 478] width 26 height 34
click at [843, 462] on select "1 2 3 4 5 6 7 8 9 10 11 12" at bounding box center [856, 478] width 26 height 34
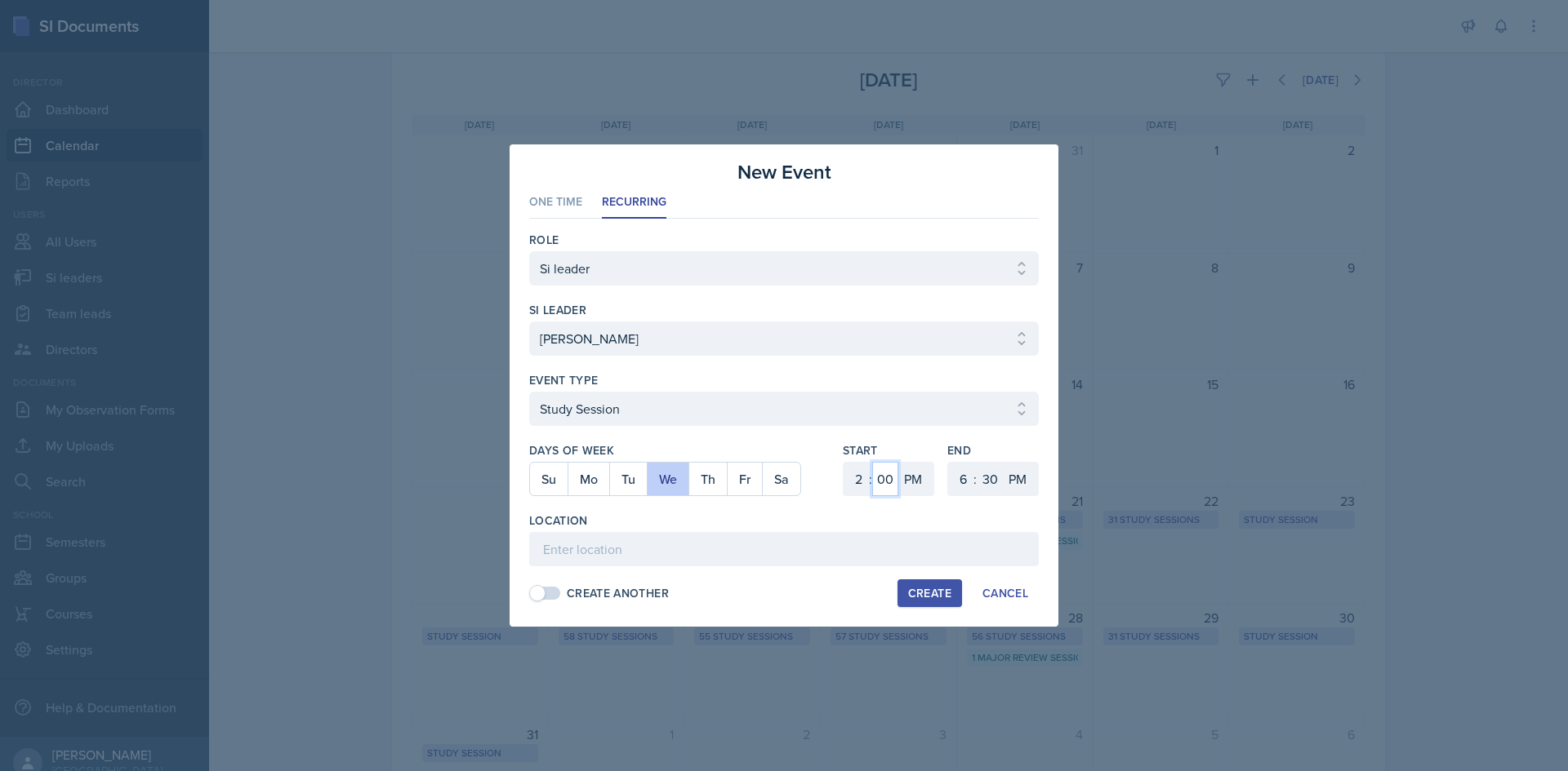
click at [889, 482] on select "00 05 10 15 20 25 30 35 40 45 50 55" at bounding box center [885, 478] width 26 height 34
click at [872, 462] on select "00 05 10 15 20 25 30 35 40 45 50 55" at bounding box center [885, 478] width 26 height 34
click at [969, 470] on select "1 2 3 4 5 6 7 8 9 10 11 12" at bounding box center [961, 478] width 26 height 34
click at [948, 462] on select "1 2 3 4 5 6 7 8 9 10 11 12" at bounding box center [961, 478] width 26 height 34
click at [995, 467] on select "00 05 10 15 20 25 30 35 40 45 50 55" at bounding box center [989, 478] width 26 height 34
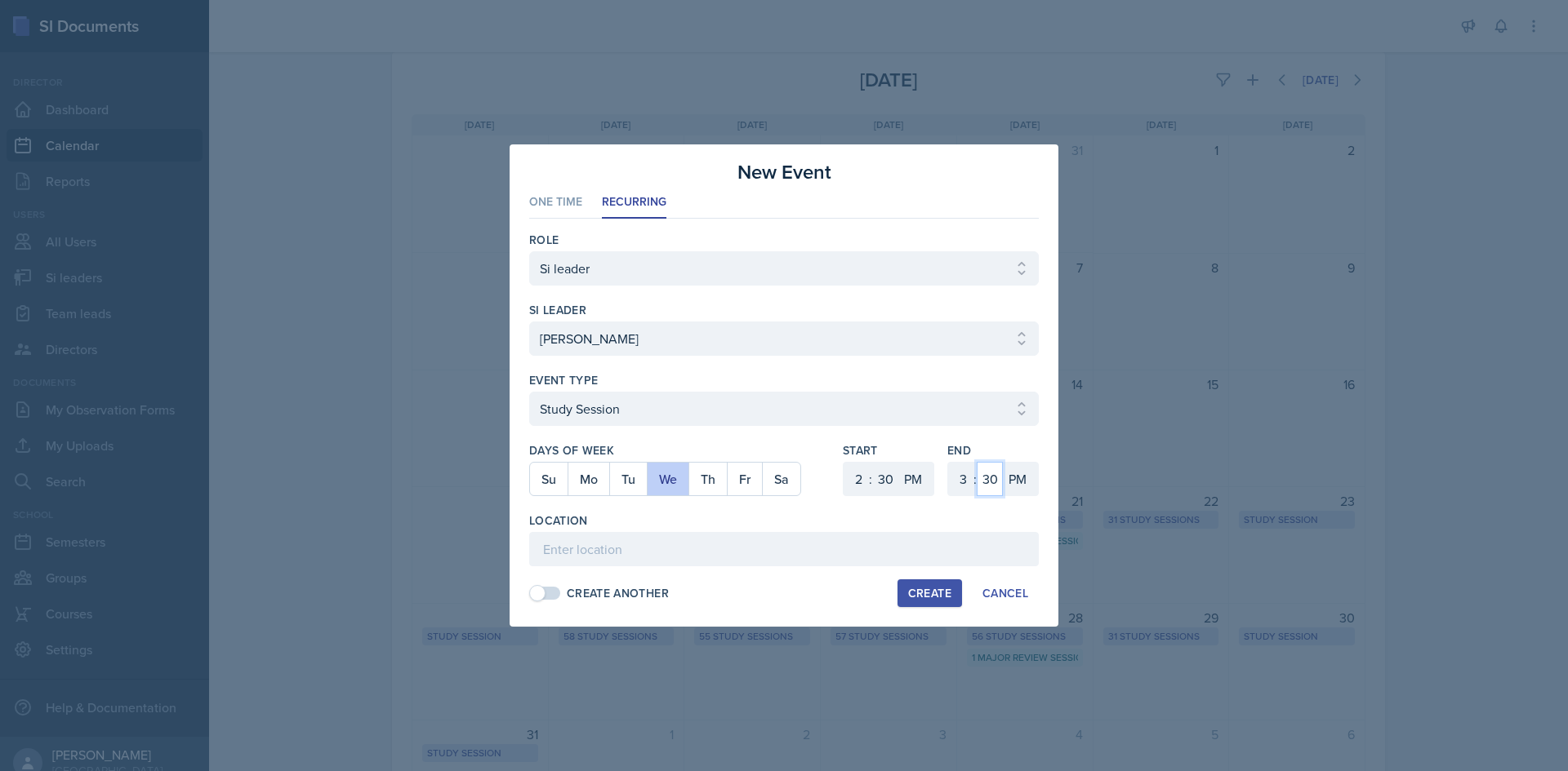
click at [977, 462] on select "00 05 10 15 20 25 30 35 40 45 50 55" at bounding box center [989, 478] width 26 height 34
click at [736, 539] on input at bounding box center [783, 548] width 510 height 34
paste input "Social Sciences Building 2023"
click at [920, 583] on button "Create" at bounding box center [929, 593] width 64 height 28
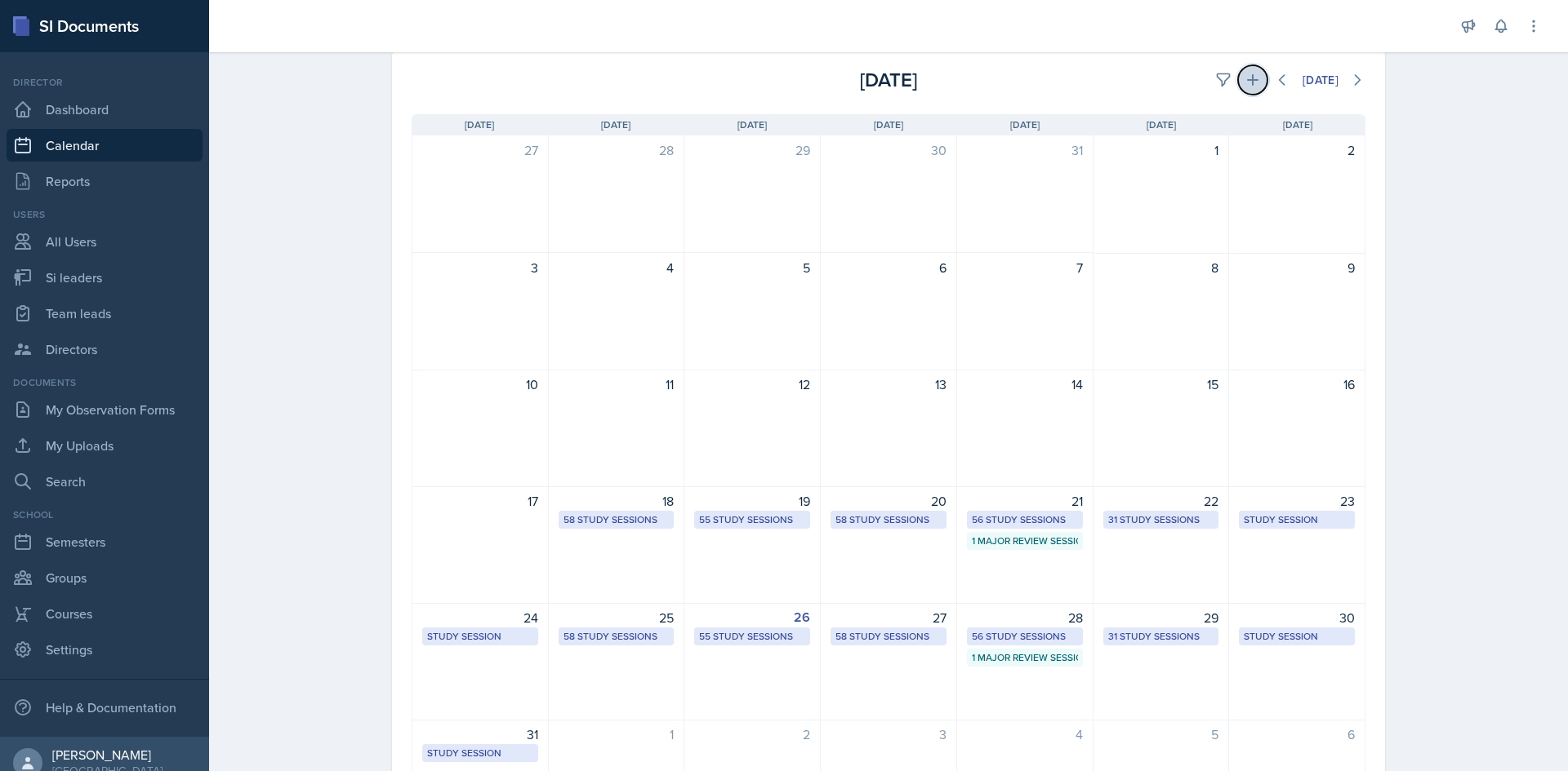
click at [1244, 86] on icon at bounding box center [1253, 80] width 17 height 17
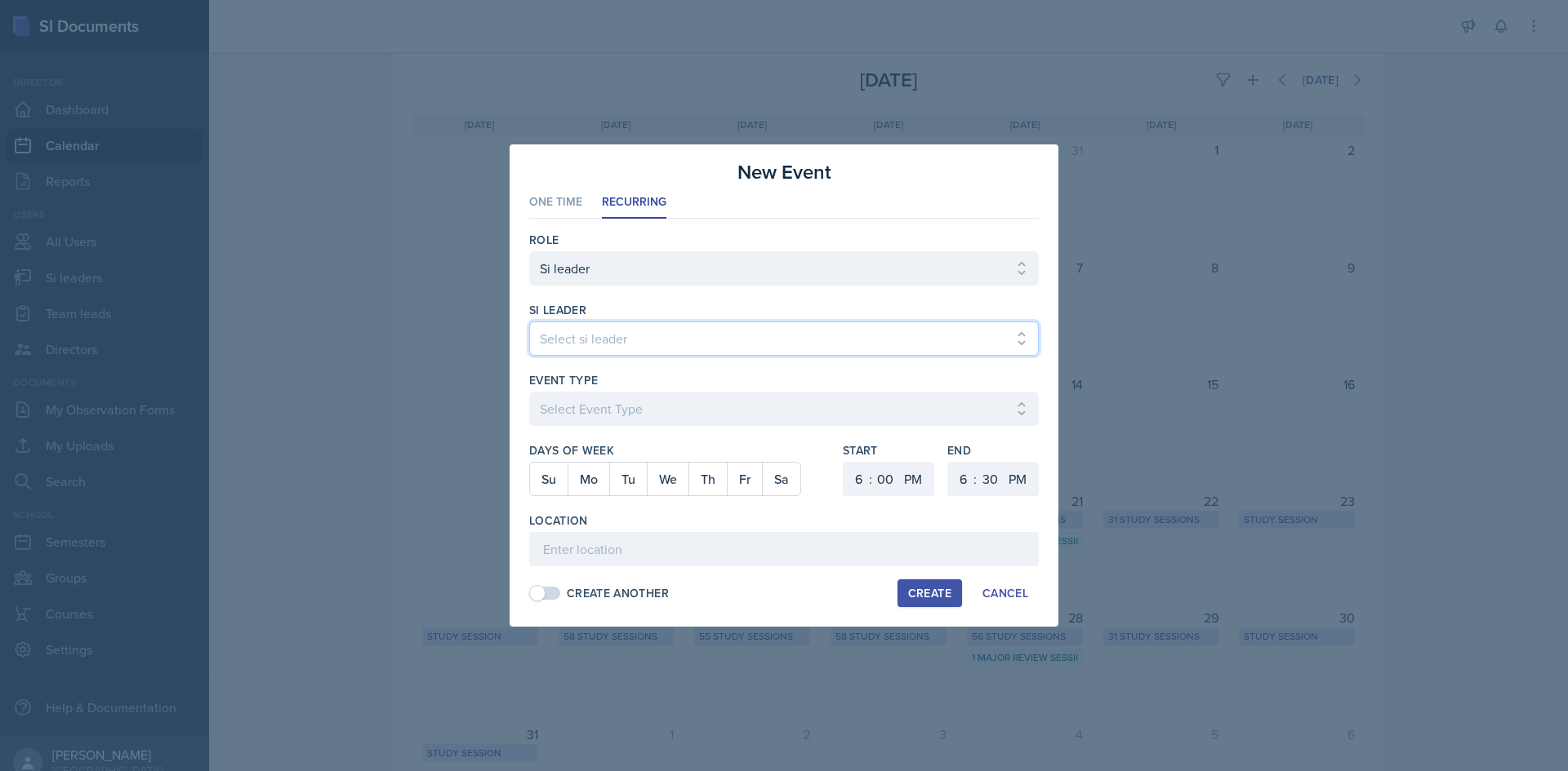
click at [709, 329] on select "Select si leader [PERSON_NAME] [PERSON_NAME] [PERSON_NAME] [PERSON_NAME] [PERSO…" at bounding box center [783, 338] width 510 height 34
click at [529, 322] on select "Select si leader [PERSON_NAME] [PERSON_NAME] [PERSON_NAME] [PERSON_NAME] [PERSO…" at bounding box center [783, 338] width 510 height 34
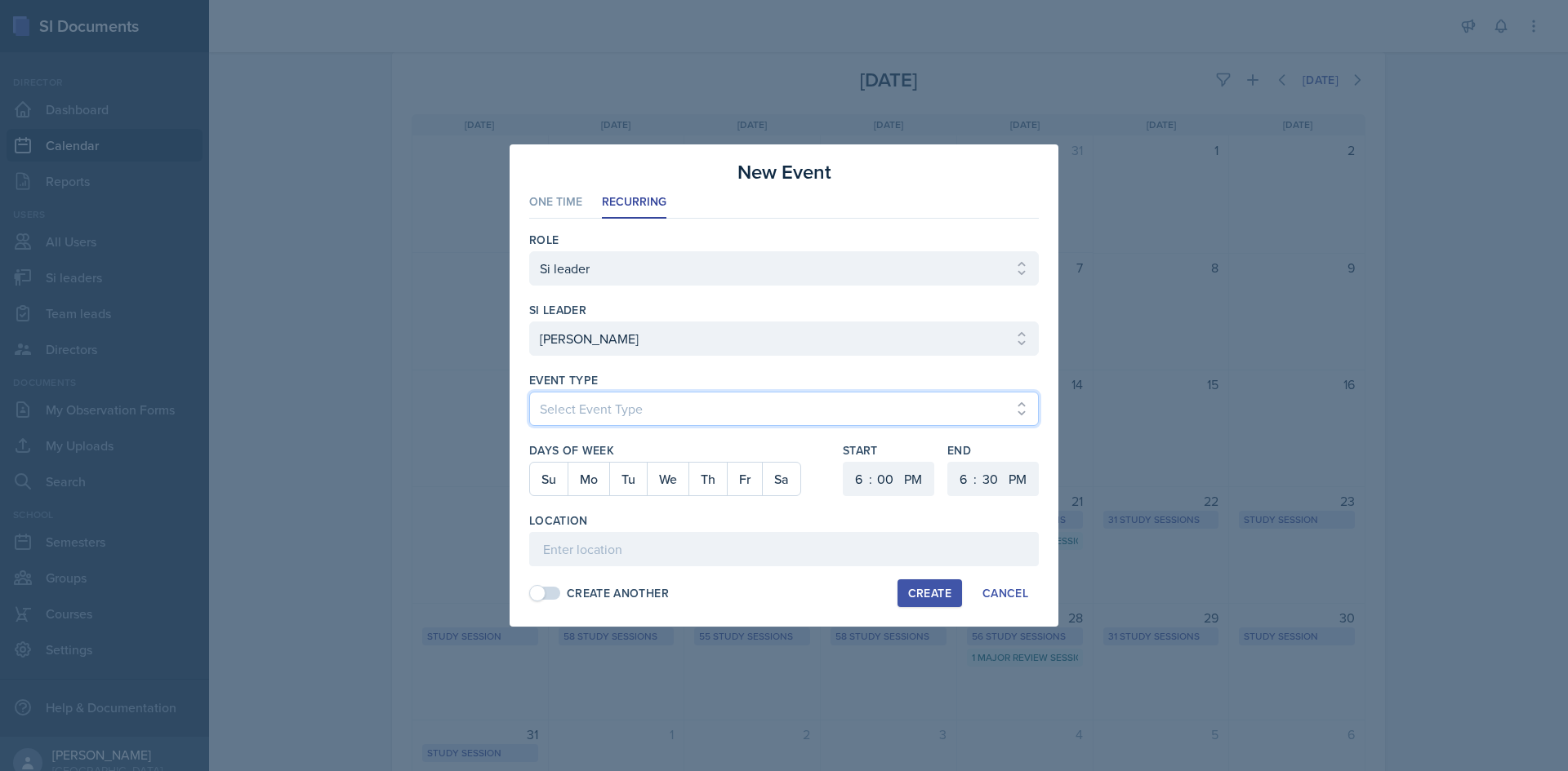
click at [656, 396] on select "Select Event Type Major Review Session Study Session" at bounding box center [783, 408] width 510 height 34
click at [529, 392] on select "Select Event Type Major Review Session Study Session" at bounding box center [783, 408] width 510 height 34
click at [633, 479] on button "Tu" at bounding box center [627, 478] width 38 height 33
click at [857, 476] on select "1 2 3 4 5 6 7 8 9 10 11 12" at bounding box center [856, 478] width 26 height 34
click at [843, 462] on select "1 2 3 4 5 6 7 8 9 10 11 12" at bounding box center [856, 478] width 26 height 34
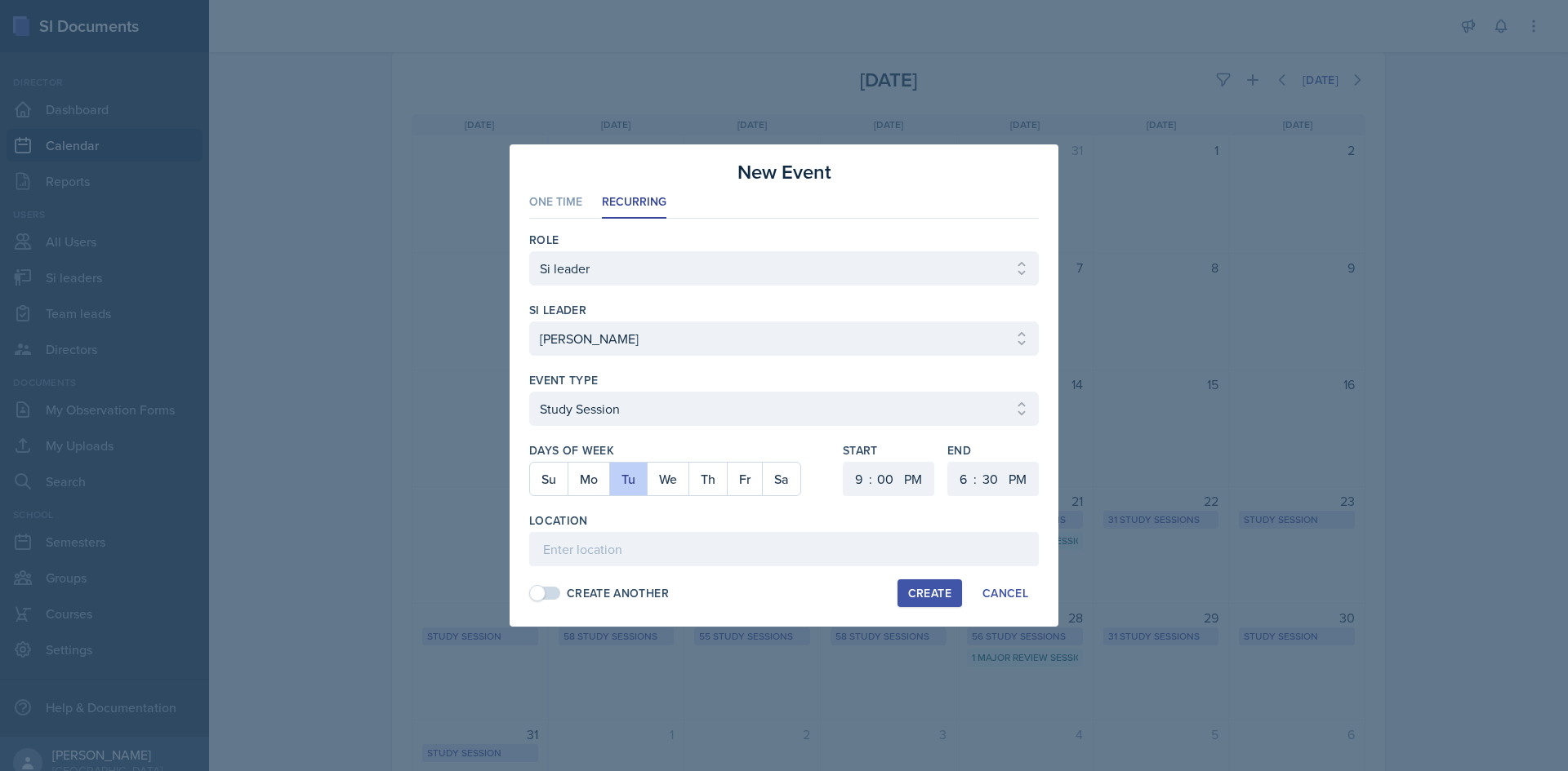
drag, startPoint x: 947, startPoint y: 477, endPoint x: 959, endPoint y: 479, distance: 12.2
click at [953, 479] on div "1 2 3 4 5 6 7 8 9 10 11 12 : 00 05 10 15 20 25 30 35 40 45 50 55 AM PM" at bounding box center [993, 478] width 92 height 34
drag, startPoint x: 966, startPoint y: 479, endPoint x: 967, endPoint y: 462, distance: 17.0
click at [966, 479] on select "1 2 3 4 5 6 7 8 9 10 11 12" at bounding box center [961, 478] width 26 height 34
click at [917, 481] on select "AM PM" at bounding box center [914, 478] width 33 height 34
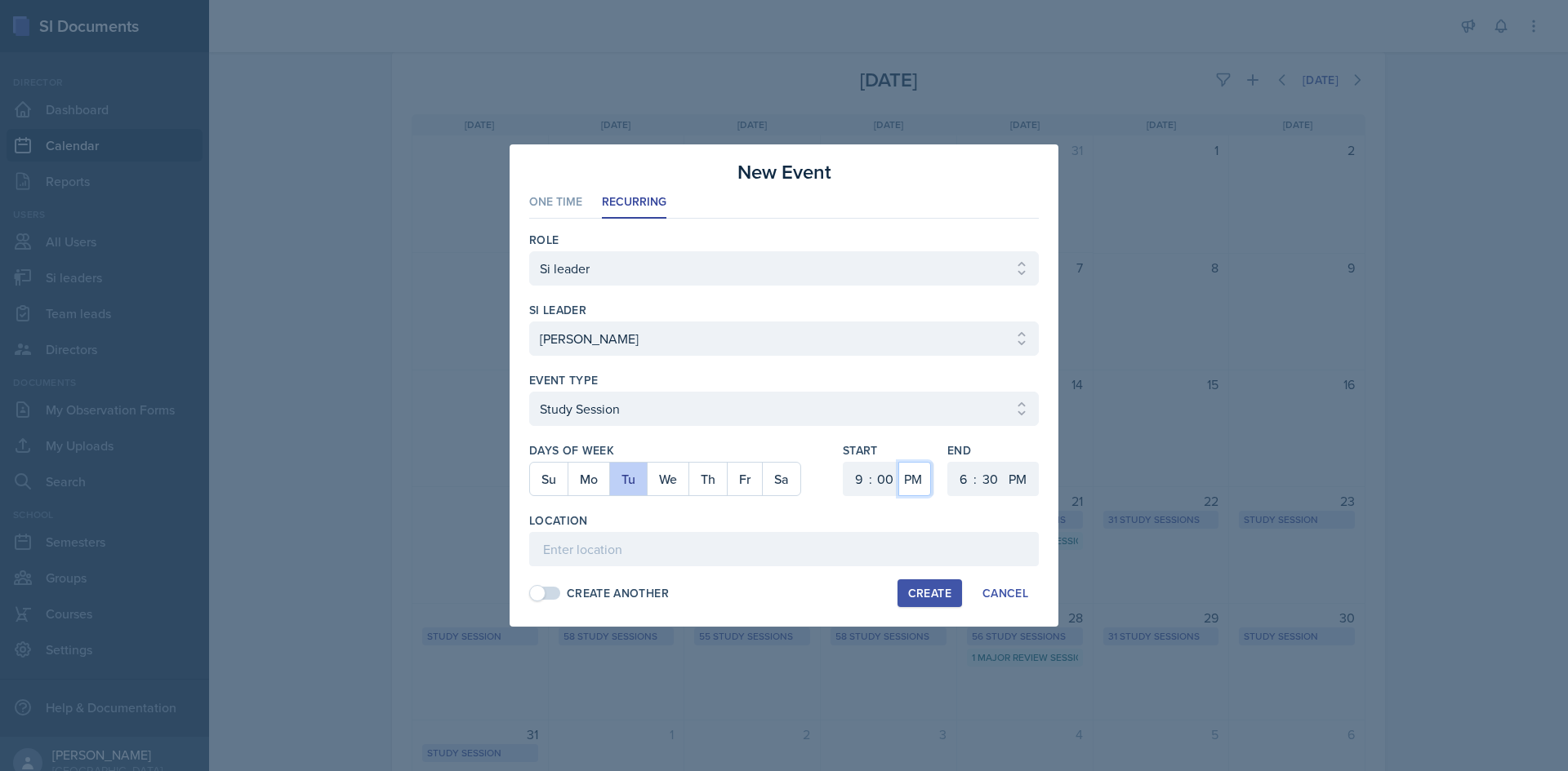
click at [898, 462] on select "AM PM" at bounding box center [914, 478] width 33 height 34
click at [962, 476] on select "1 2 3 4 5 6 7 8 9 10 11 12" at bounding box center [961, 478] width 26 height 34
click at [948, 462] on select "1 2 3 4 5 6 7 8 9 10 11 12" at bounding box center [961, 478] width 26 height 34
click at [986, 483] on select "00 05 10 15 20 25 30 35 40 45 50 55" at bounding box center [989, 478] width 26 height 34
click at [977, 462] on select "00 05 10 15 20 25 30 35 40 45 50 55" at bounding box center [989, 478] width 26 height 34
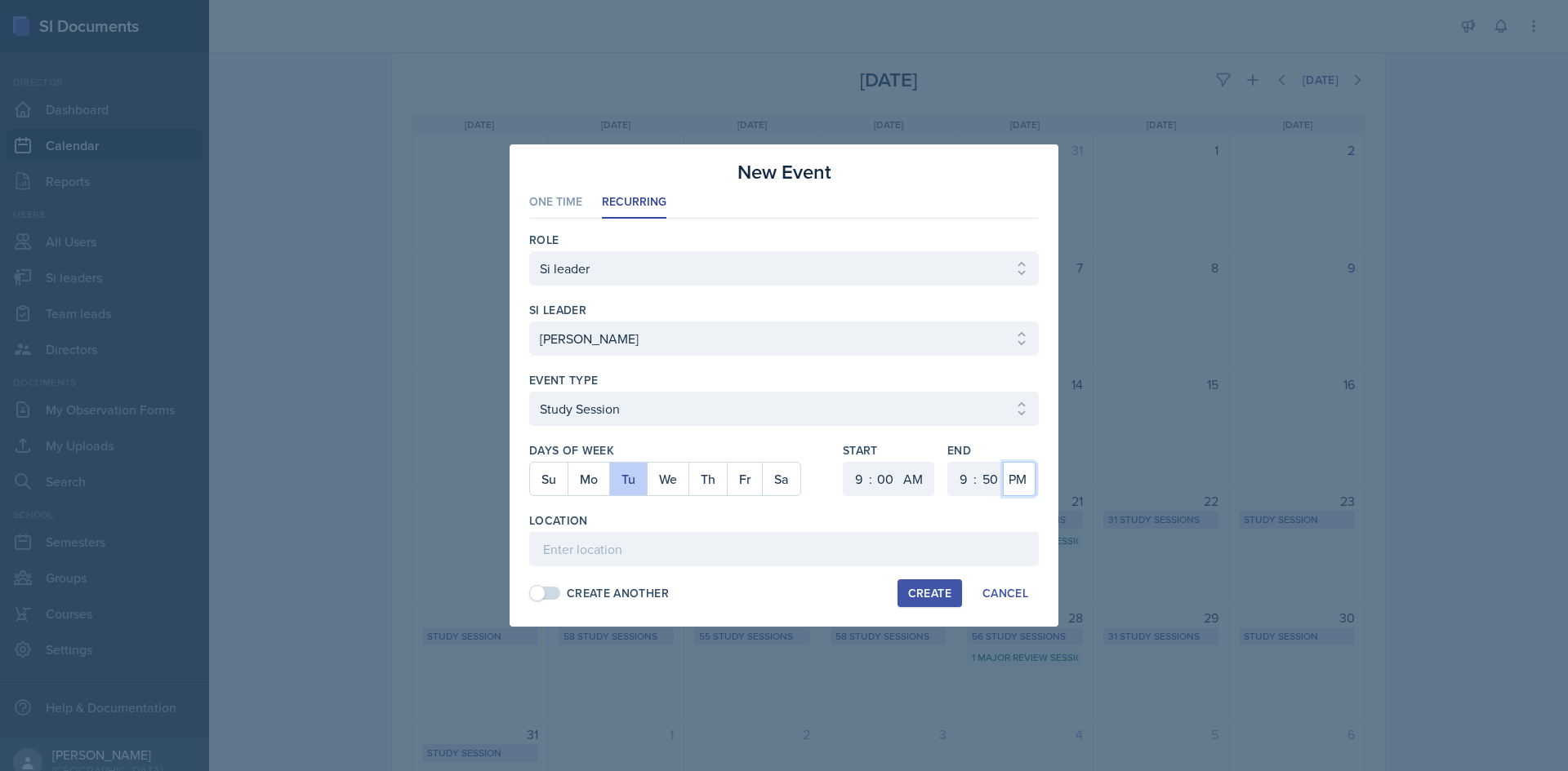
click at [1013, 478] on select "AM PM" at bounding box center [1018, 478] width 33 height 34
click at [1003, 462] on select "AM PM" at bounding box center [1018, 478] width 33 height 34
click at [991, 508] on div "End 1 2 3 4 5 6 7 8 9 10 11 12 : 00 05 10 15 20 25 30 35 40 45 50 55 AM PM" at bounding box center [993, 478] width 92 height 70
click at [947, 552] on input at bounding box center [783, 548] width 510 height 34
click at [605, 561] on input at bounding box center [783, 548] width 510 height 34
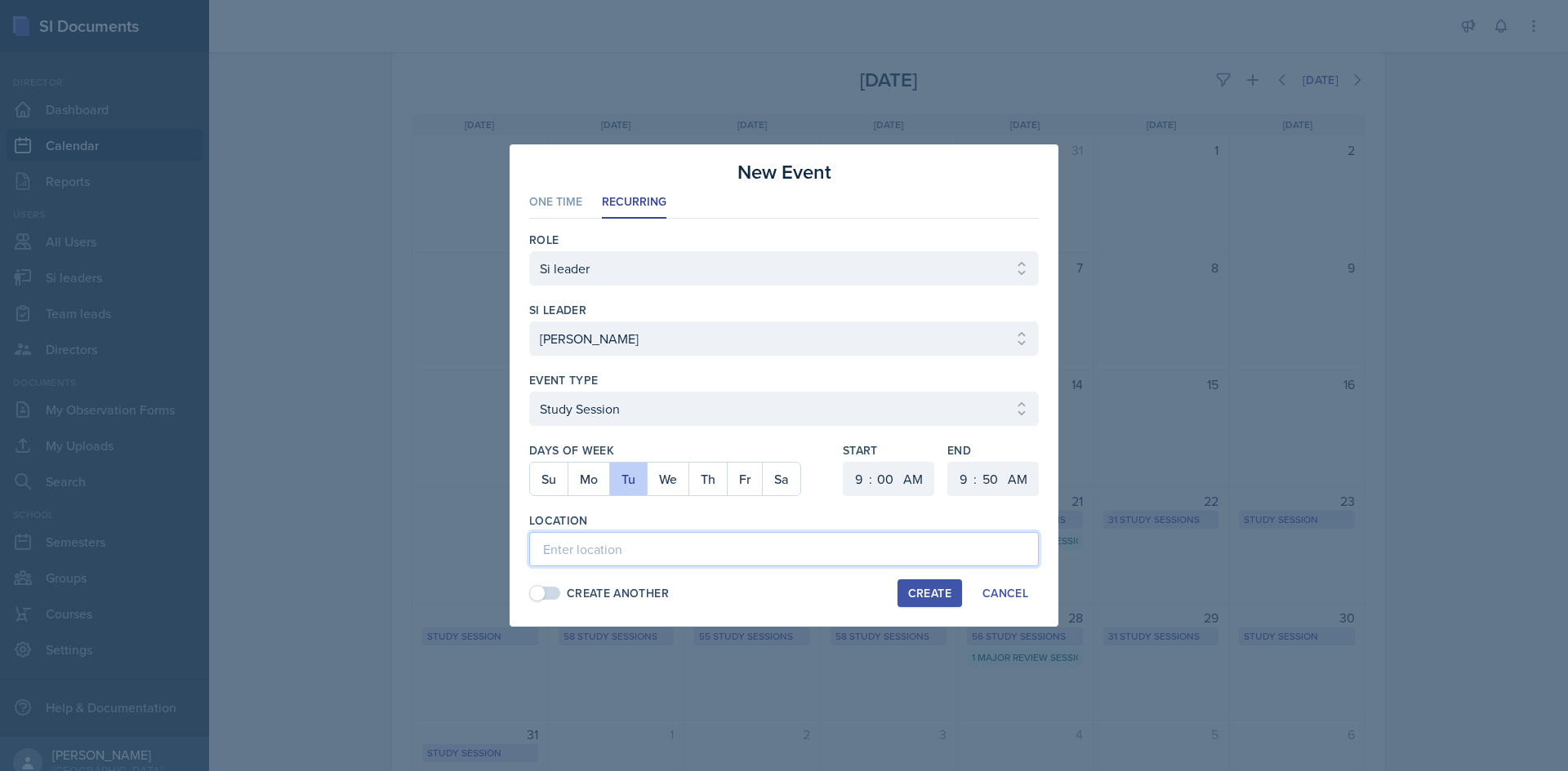
paste input "Victoria Sorrell ACCT 2101 Tuesday Online - Teams session 9-9:50am TEAMS Friday…"
click at [640, 518] on div "Location" at bounding box center [783, 521] width 510 height 17
click at [937, 593] on div "Create" at bounding box center [930, 593] width 43 height 13
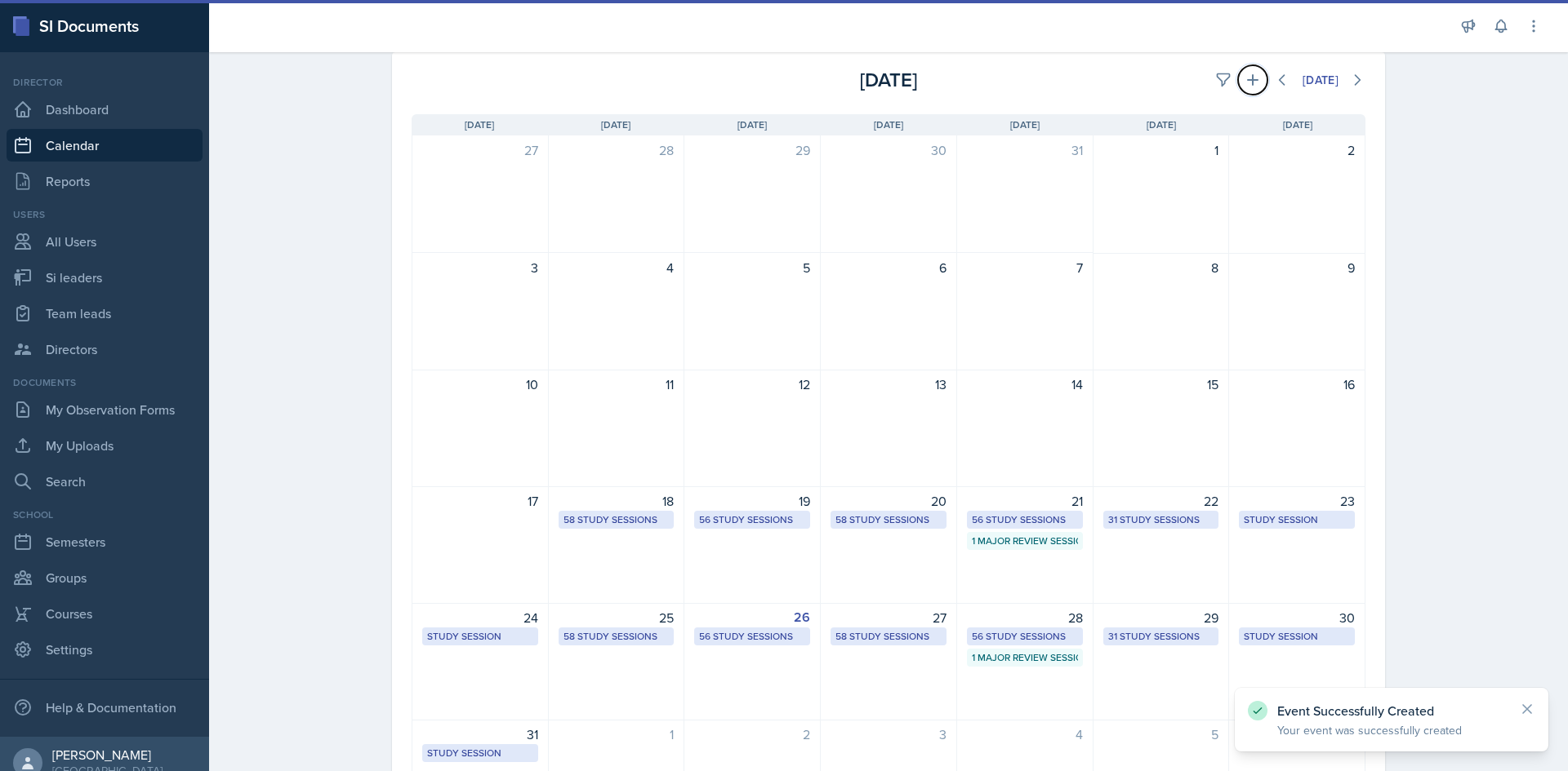
click at [1244, 79] on icon at bounding box center [1253, 80] width 17 height 17
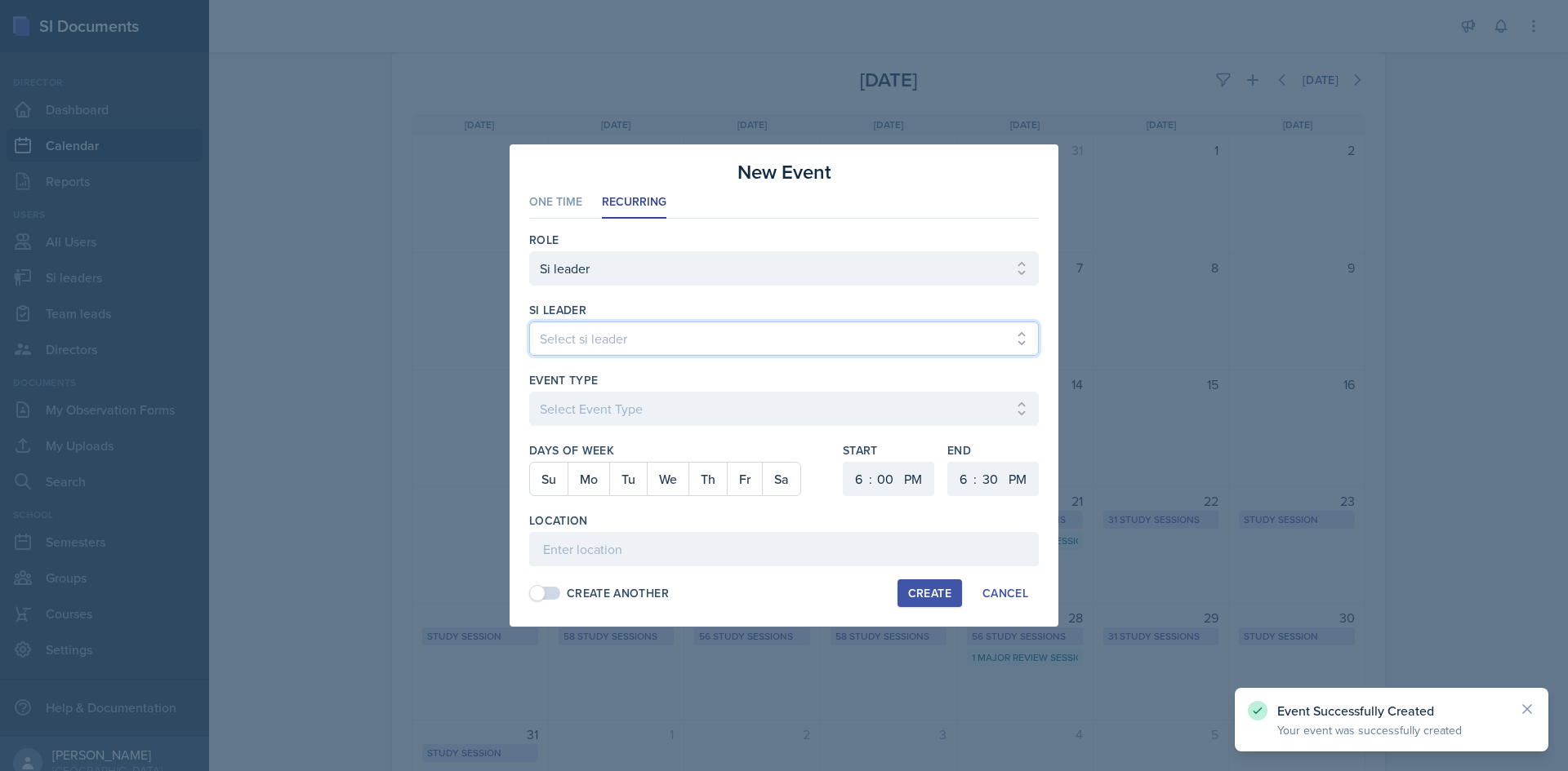
click at [716, 333] on select "Select si leader [PERSON_NAME] [PERSON_NAME] [PERSON_NAME] [PERSON_NAME] [PERSO…" at bounding box center [783, 338] width 510 height 34
click at [529, 322] on select "Select si leader [PERSON_NAME] [PERSON_NAME] [PERSON_NAME] [PERSON_NAME] [PERSO…" at bounding box center [783, 338] width 510 height 34
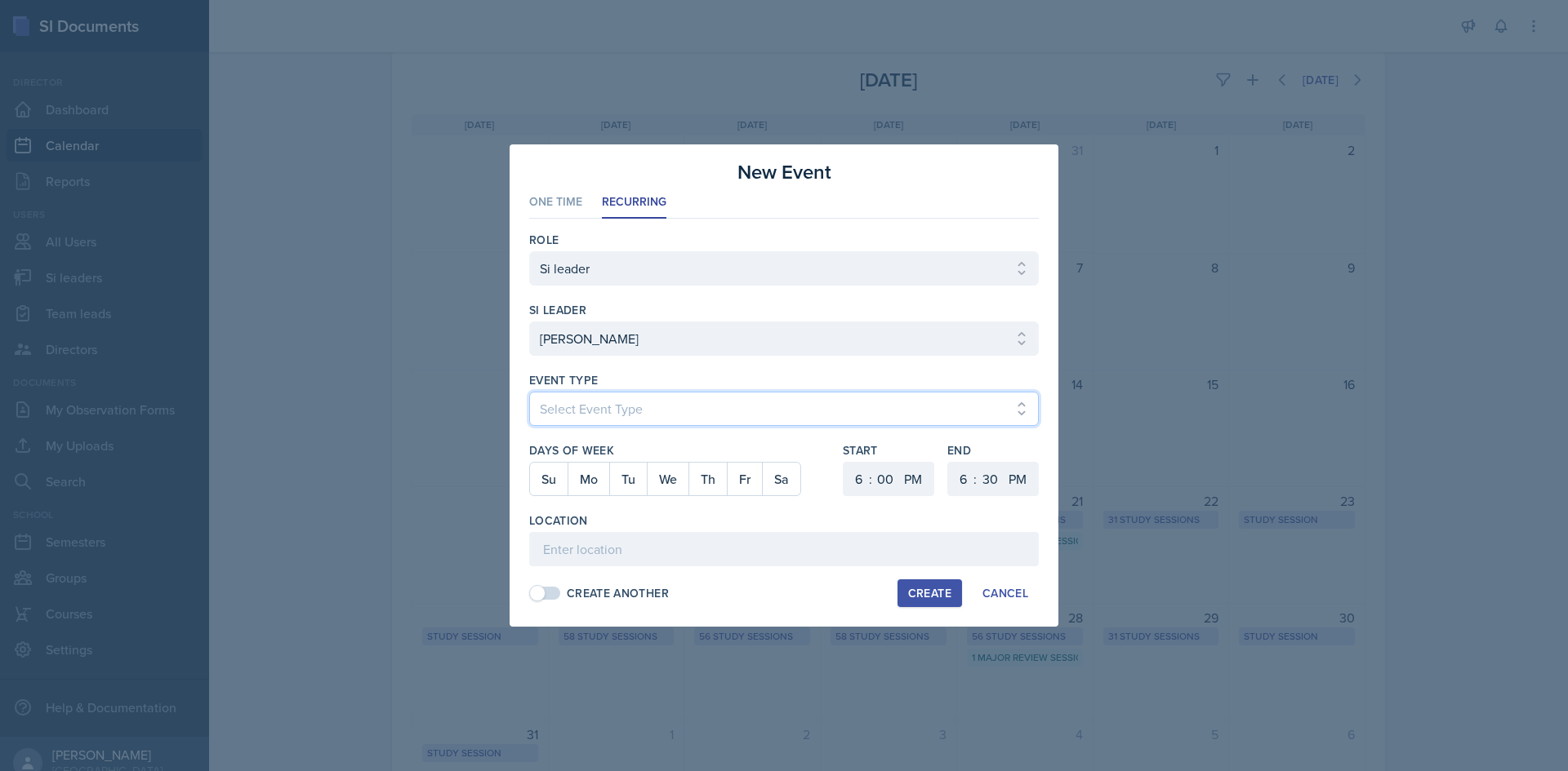
click at [626, 412] on select "Select Event Type Major Review Session Study Session" at bounding box center [783, 408] width 510 height 34
click at [529, 392] on select "Select Event Type Major Review Session Study Session" at bounding box center [783, 408] width 510 height 34
click at [740, 478] on button "Fr" at bounding box center [744, 478] width 35 height 33
click at [860, 470] on select "1 2 3 4 5 6 7 8 9 10 11 12" at bounding box center [856, 478] width 26 height 34
click at [843, 462] on select "1 2 3 4 5 6 7 8 9 10 11 12" at bounding box center [856, 478] width 26 height 34
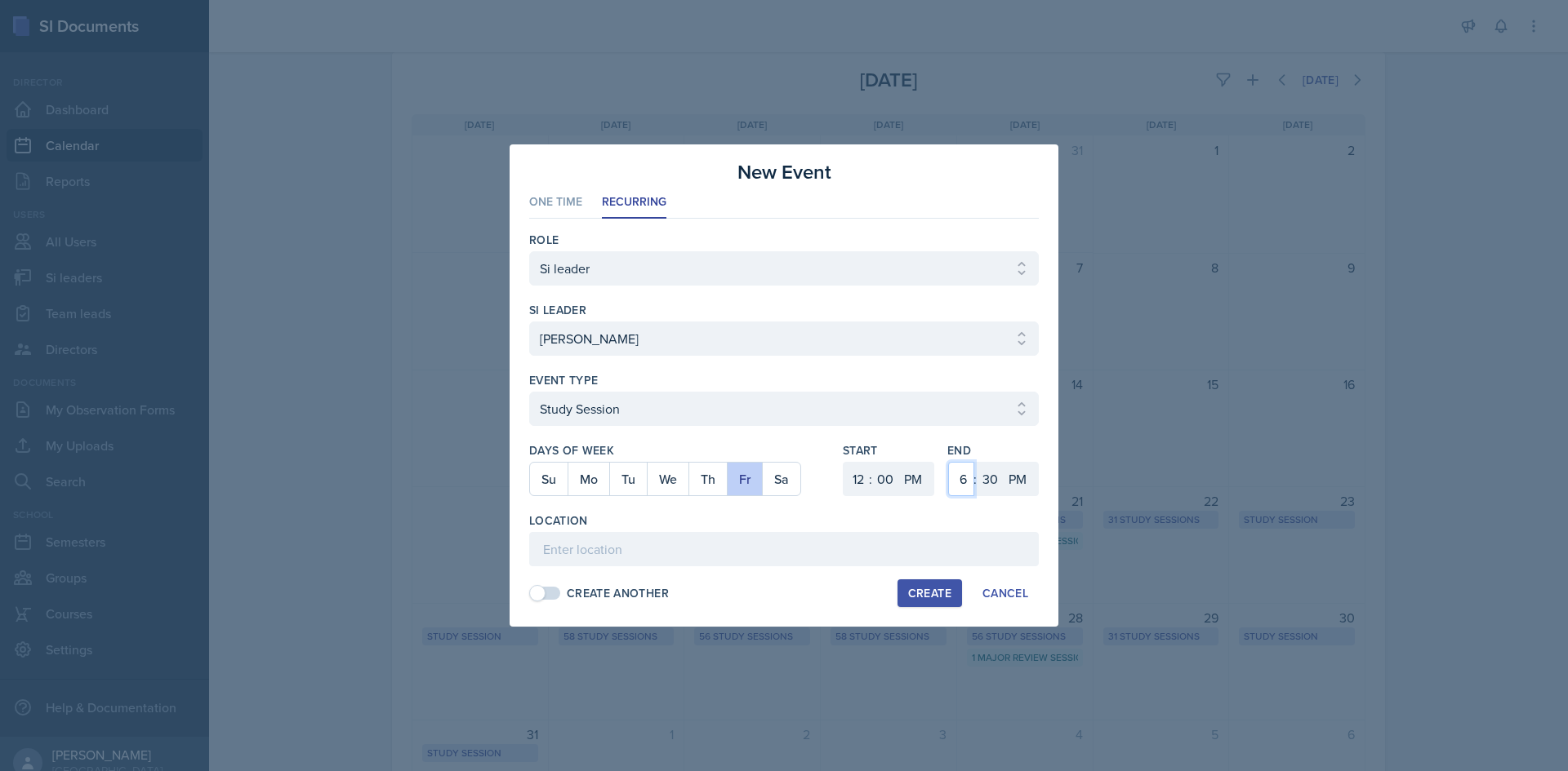
click at [962, 478] on select "1 2 3 4 5 6 7 8 9 10 11 12" at bounding box center [961, 478] width 26 height 34
click at [948, 462] on select "1 2 3 4 5 6 7 8 9 10 11 12" at bounding box center [961, 478] width 26 height 34
click at [993, 474] on select "00 05 10 15 20 25 30 35 40 45 50 55" at bounding box center [989, 478] width 26 height 34
click at [977, 462] on select "00 05 10 15 20 25 30 35 40 45 50 55" at bounding box center [989, 478] width 26 height 34
click at [922, 534] on input at bounding box center [783, 548] width 510 height 34
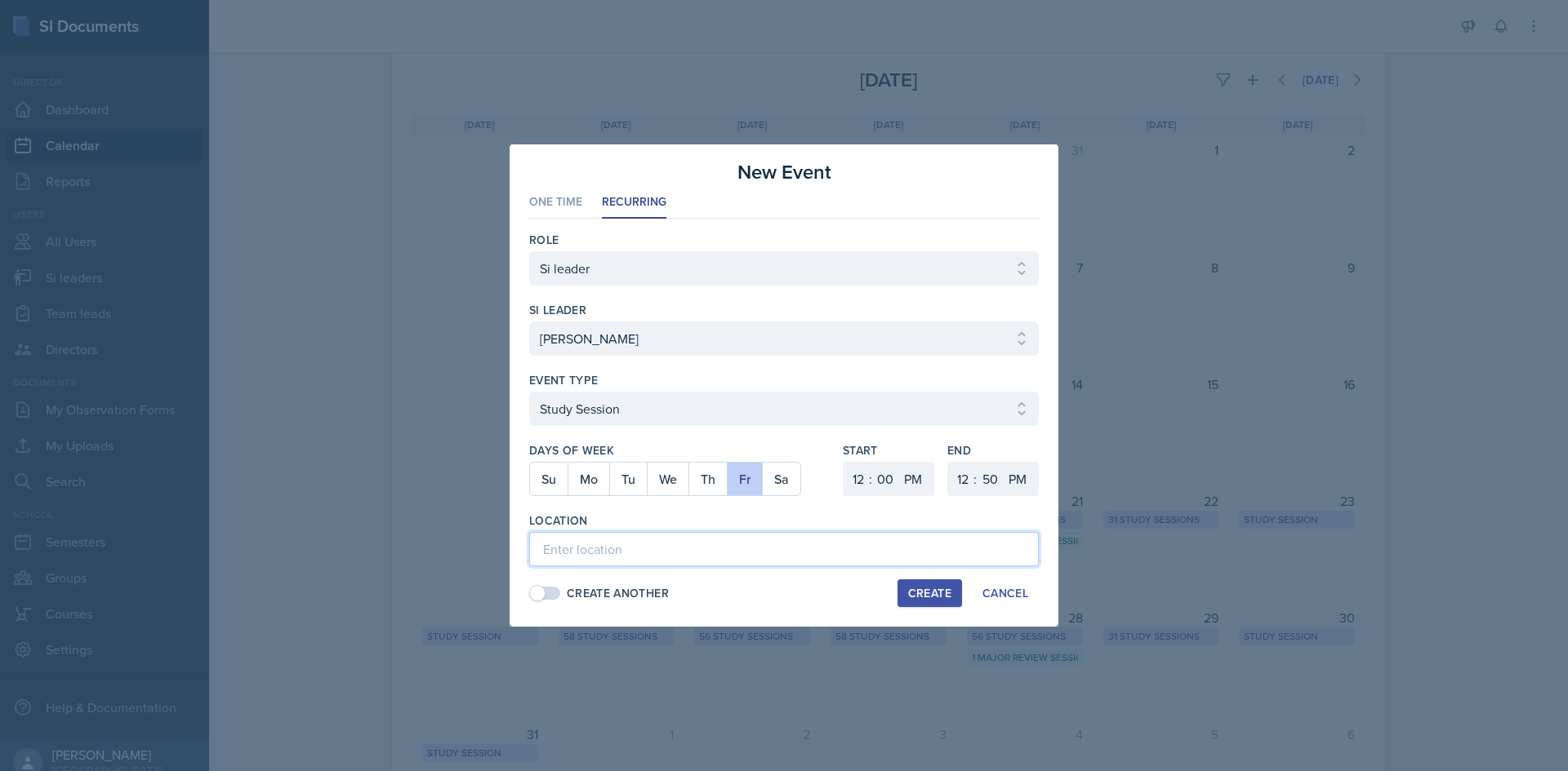
paste input "Victoria Sorrell ACCT 2101 Tuesday Online - Teams session 9-9:50am TEAMS Friday…"
click at [912, 582] on button "Create" at bounding box center [929, 593] width 64 height 28
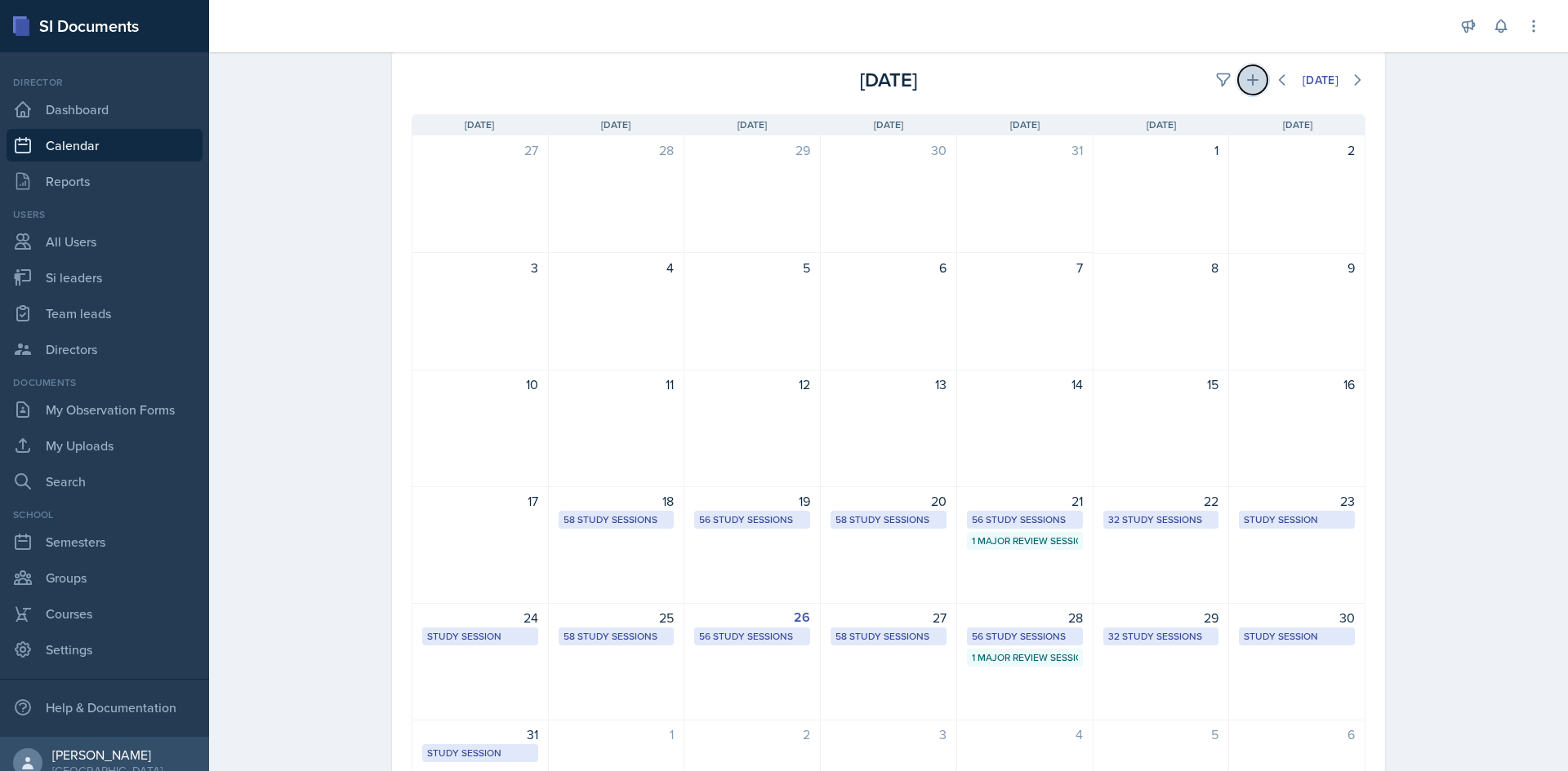
click at [1248, 83] on icon at bounding box center [1253, 80] width 17 height 17
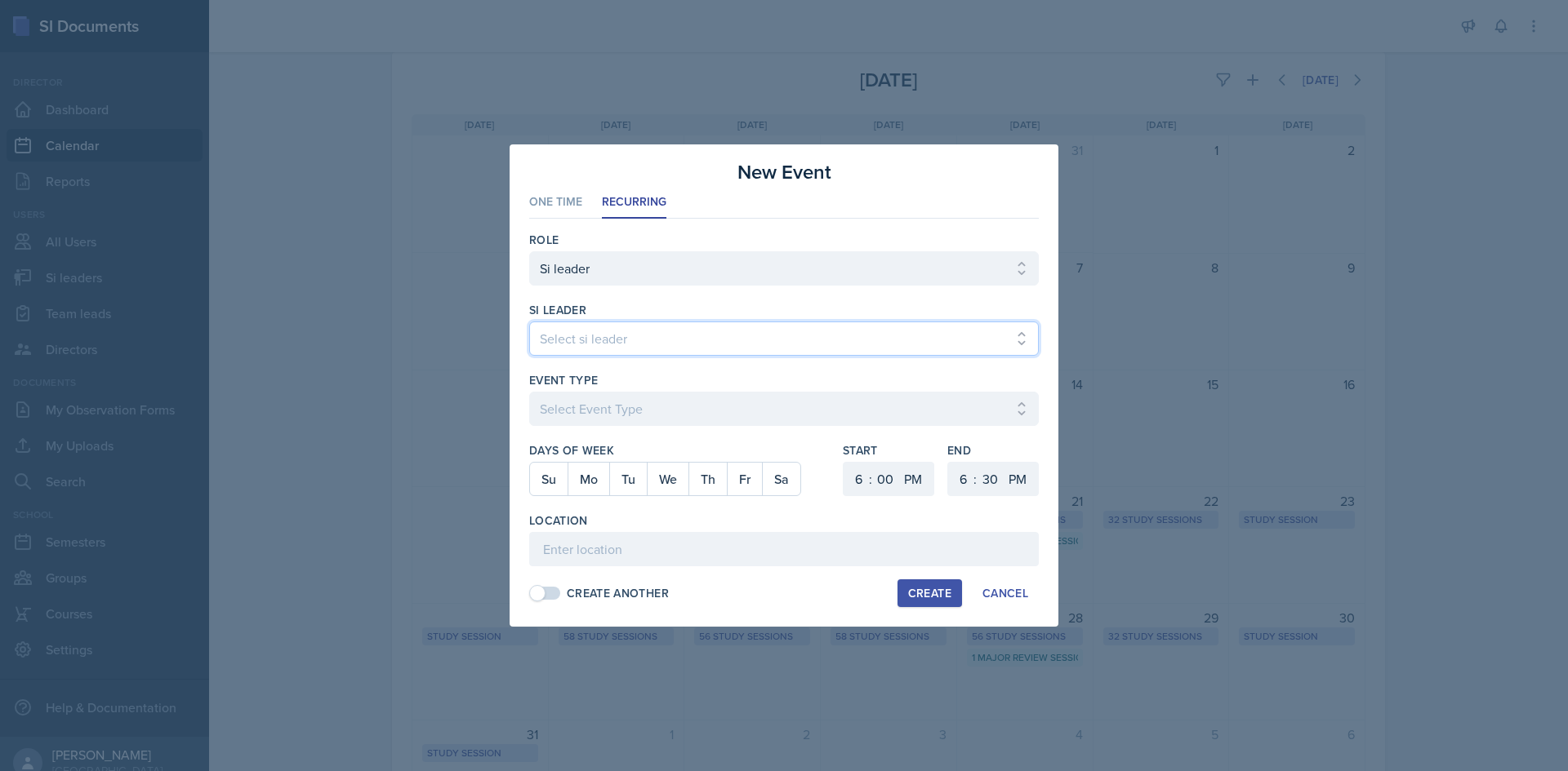
click at [757, 353] on select "Select si leader [PERSON_NAME] [PERSON_NAME] [PERSON_NAME] [PERSON_NAME] [PERSO…" at bounding box center [783, 338] width 510 height 34
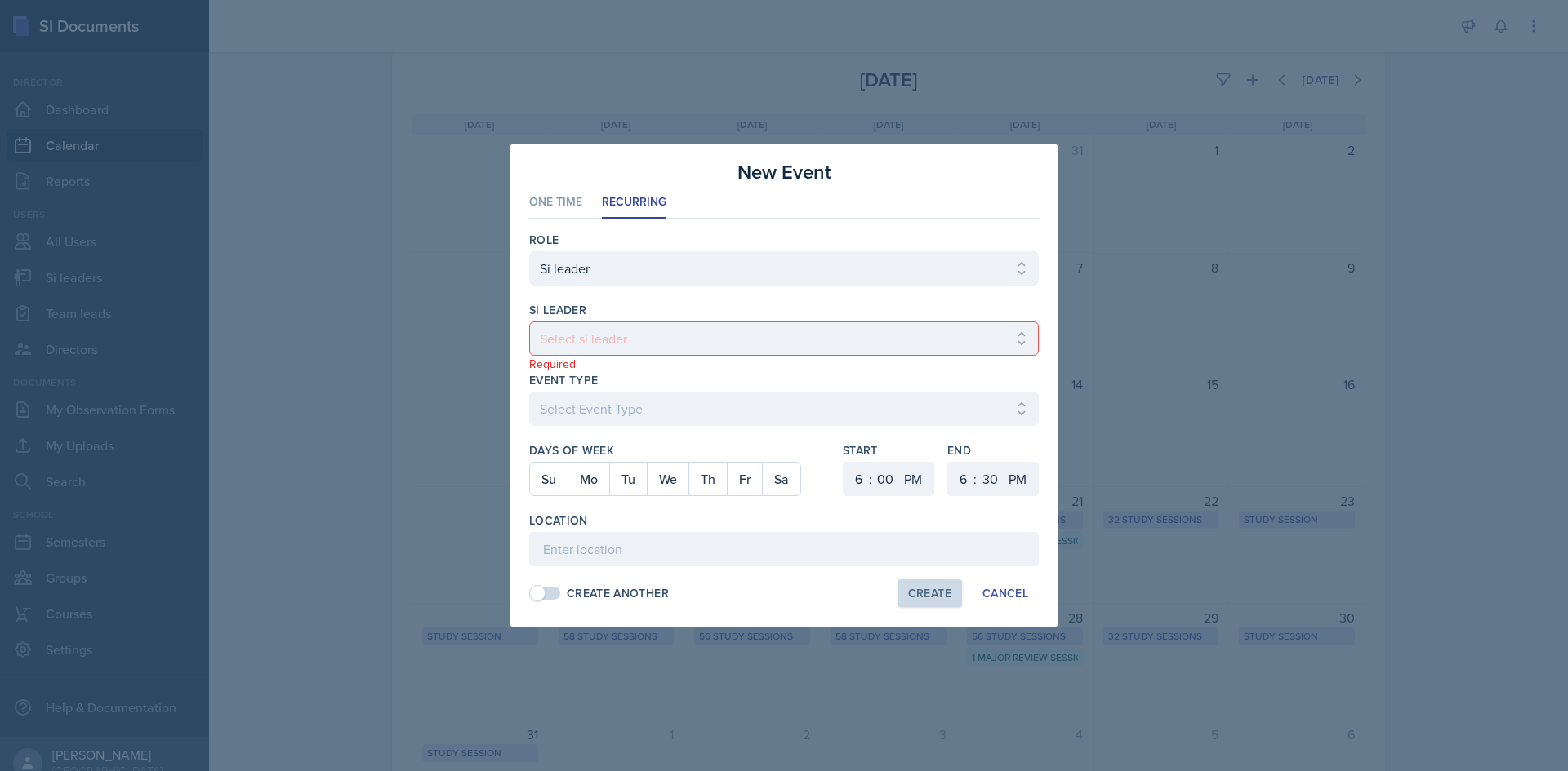
click at [466, 360] on div at bounding box center [784, 385] width 1568 height 771
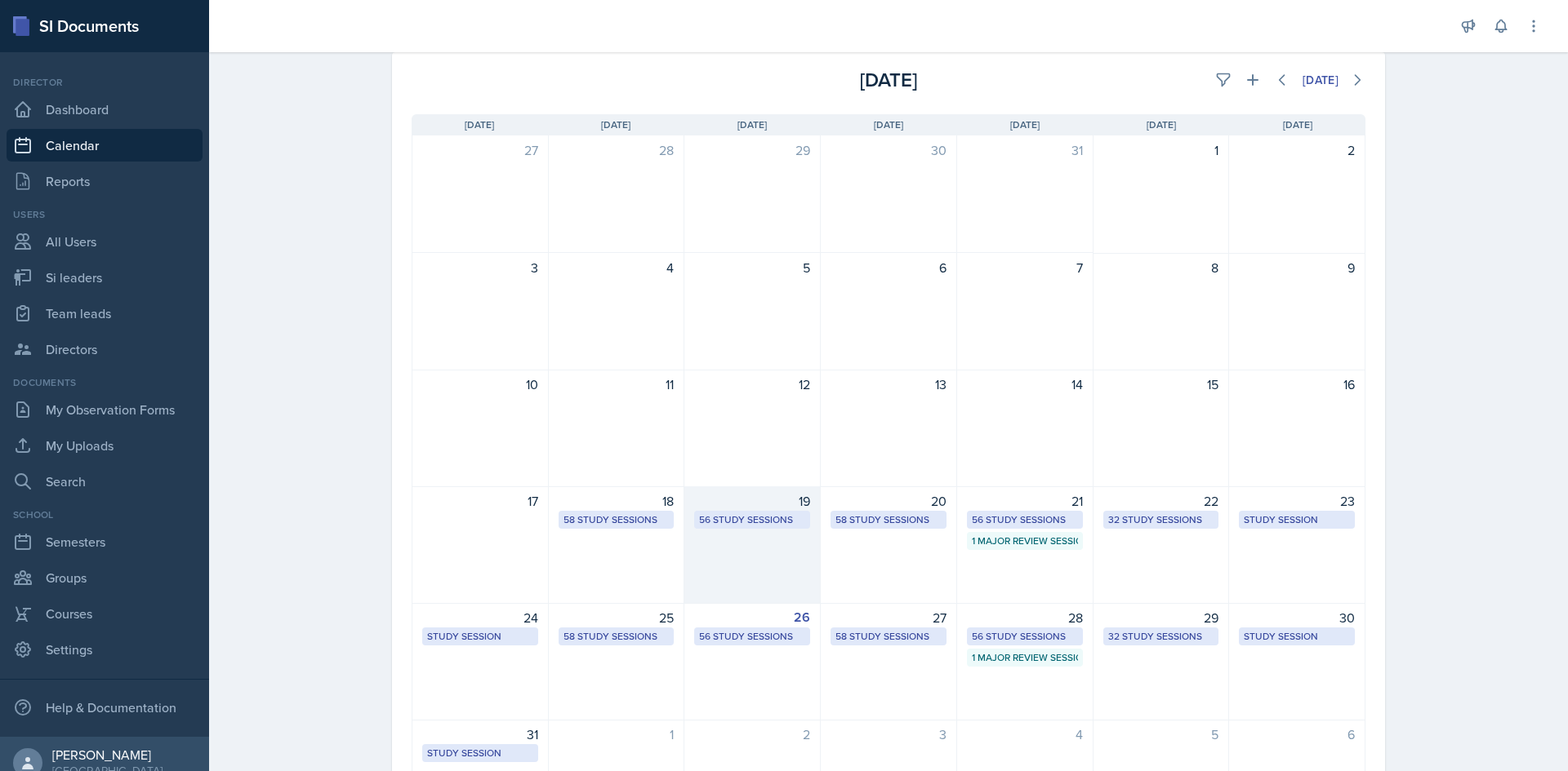
click at [748, 520] on div "56 Study Sessions" at bounding box center [751, 520] width 106 height 15
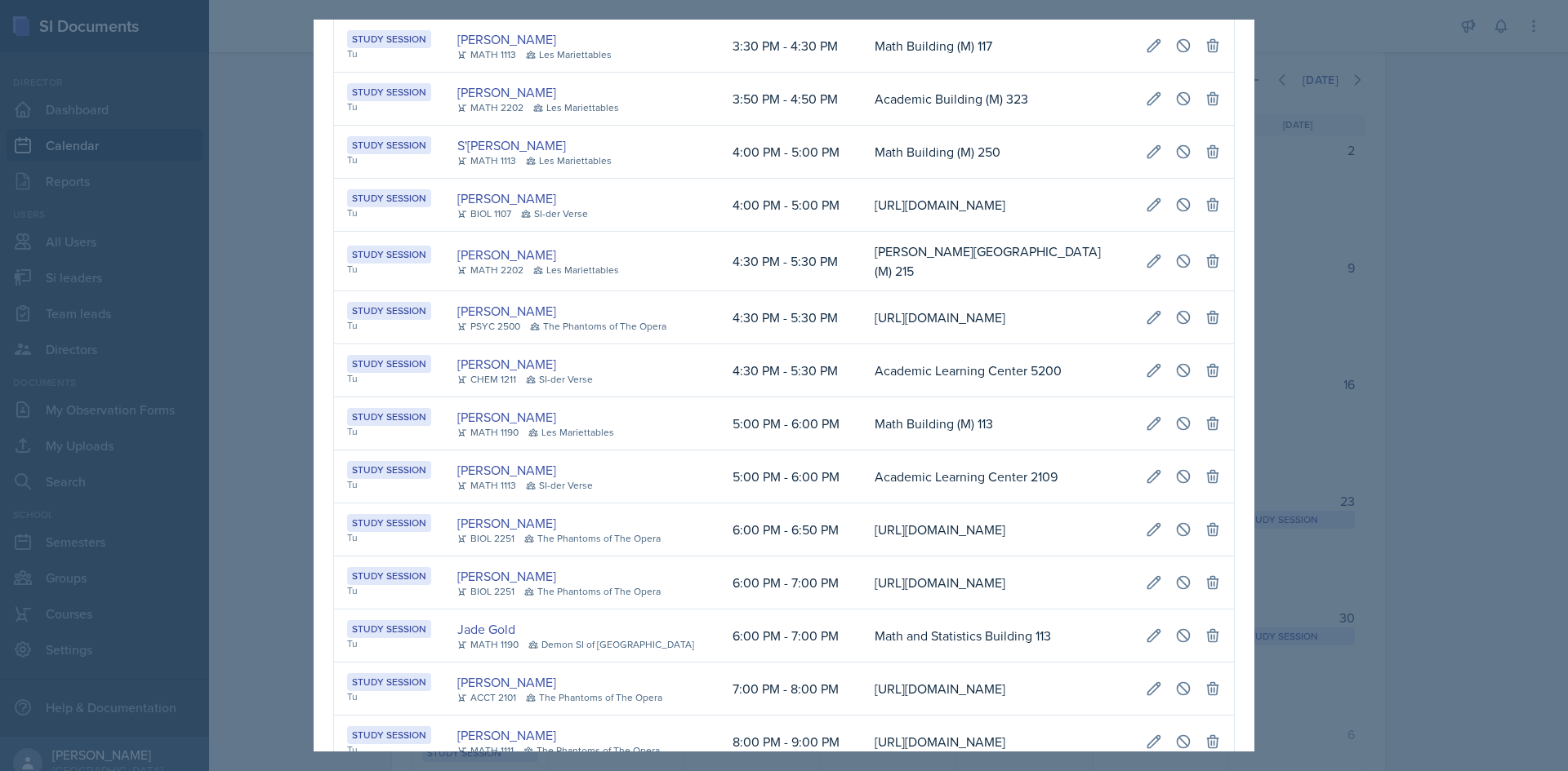
scroll to position [1859, 0]
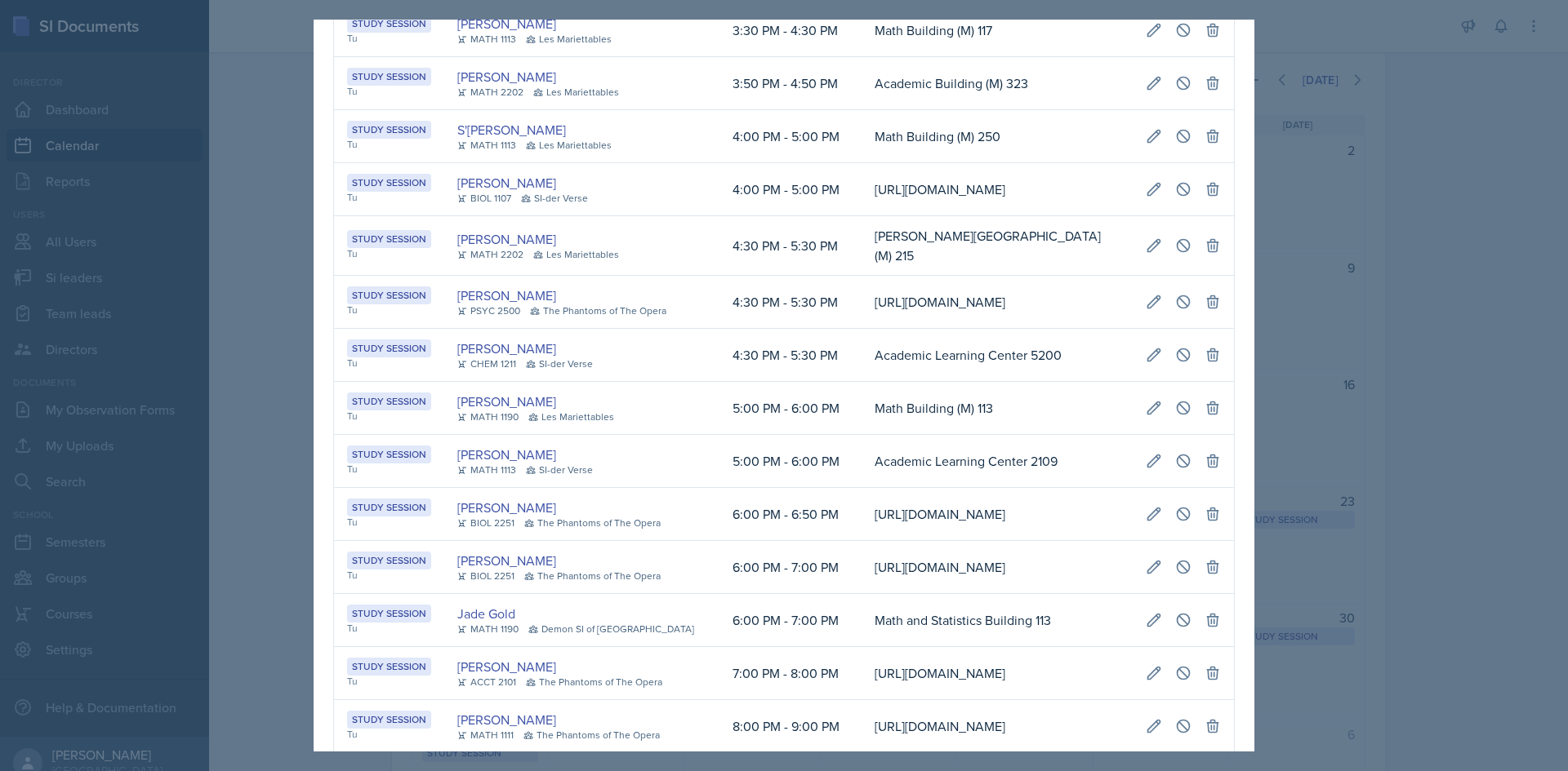
click at [1430, 388] on div at bounding box center [784, 385] width 1568 height 771
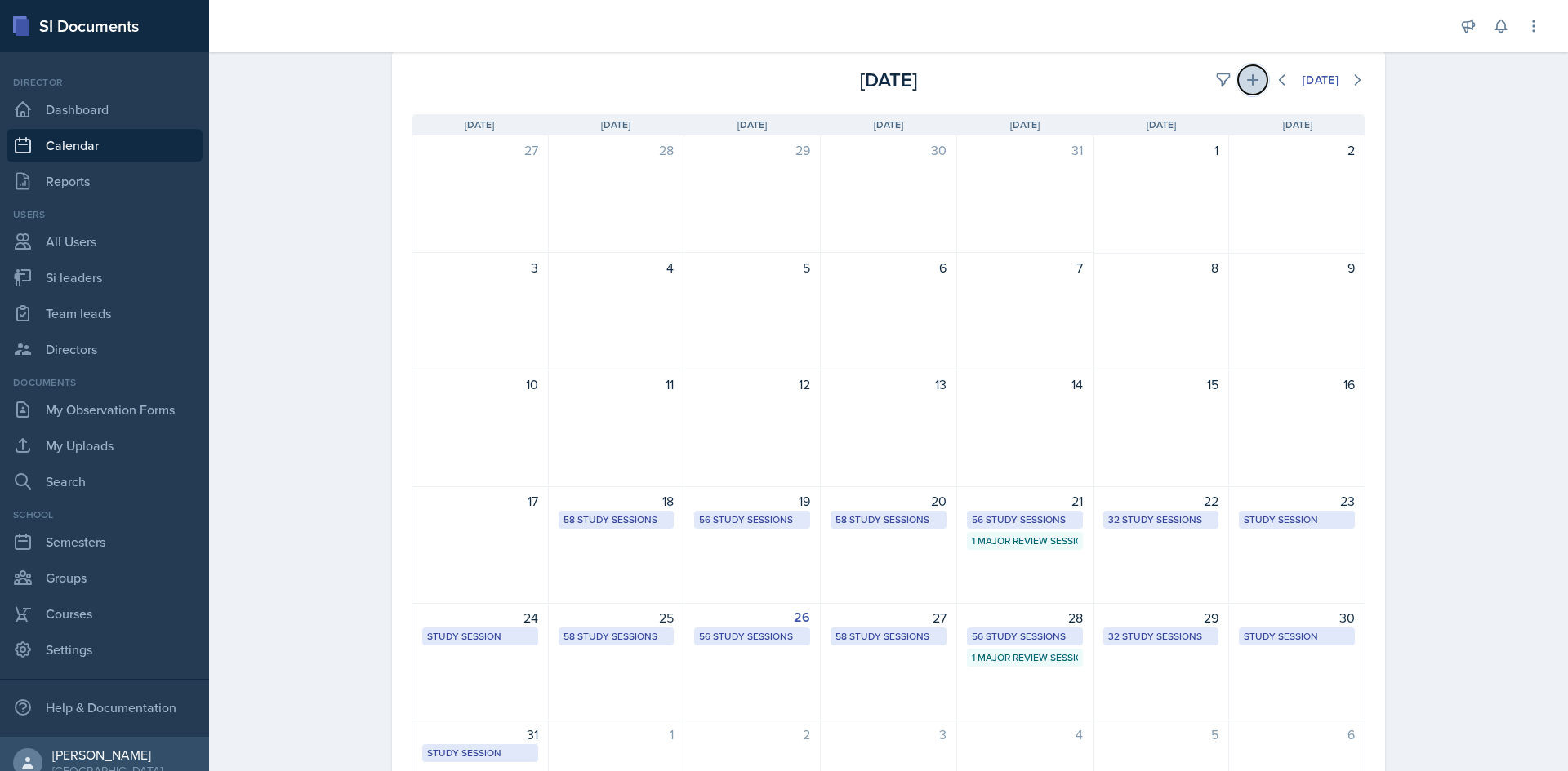
click at [1246, 90] on button at bounding box center [1252, 79] width 29 height 29
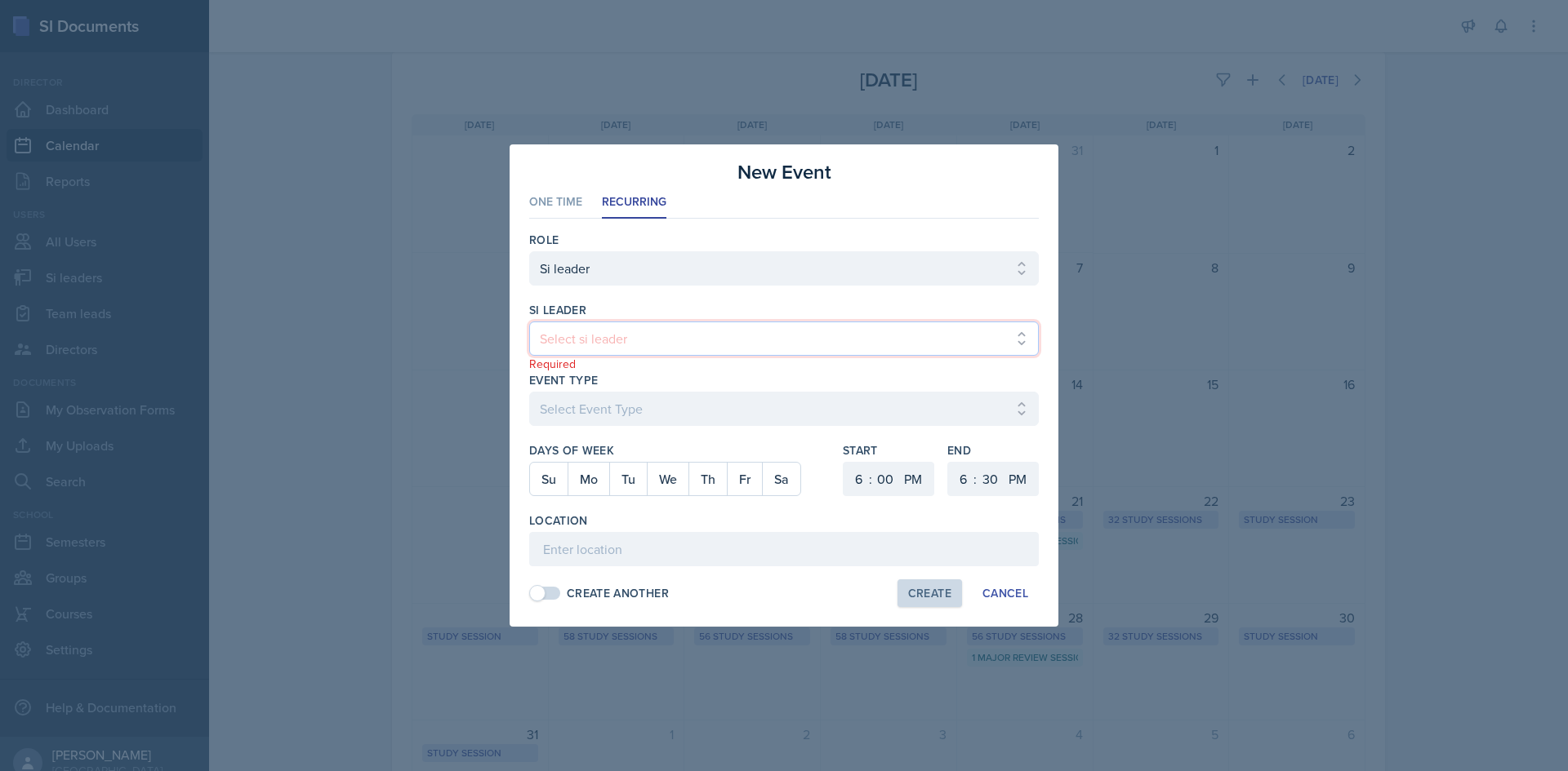
click at [640, 333] on select "Select si leader [PERSON_NAME] [PERSON_NAME] [PERSON_NAME] [PERSON_NAME] [PERSO…" at bounding box center [783, 338] width 510 height 34
click at [529, 322] on select "Select si leader [PERSON_NAME] [PERSON_NAME] [PERSON_NAME] [PERSON_NAME] [PERSO…" at bounding box center [783, 338] width 510 height 34
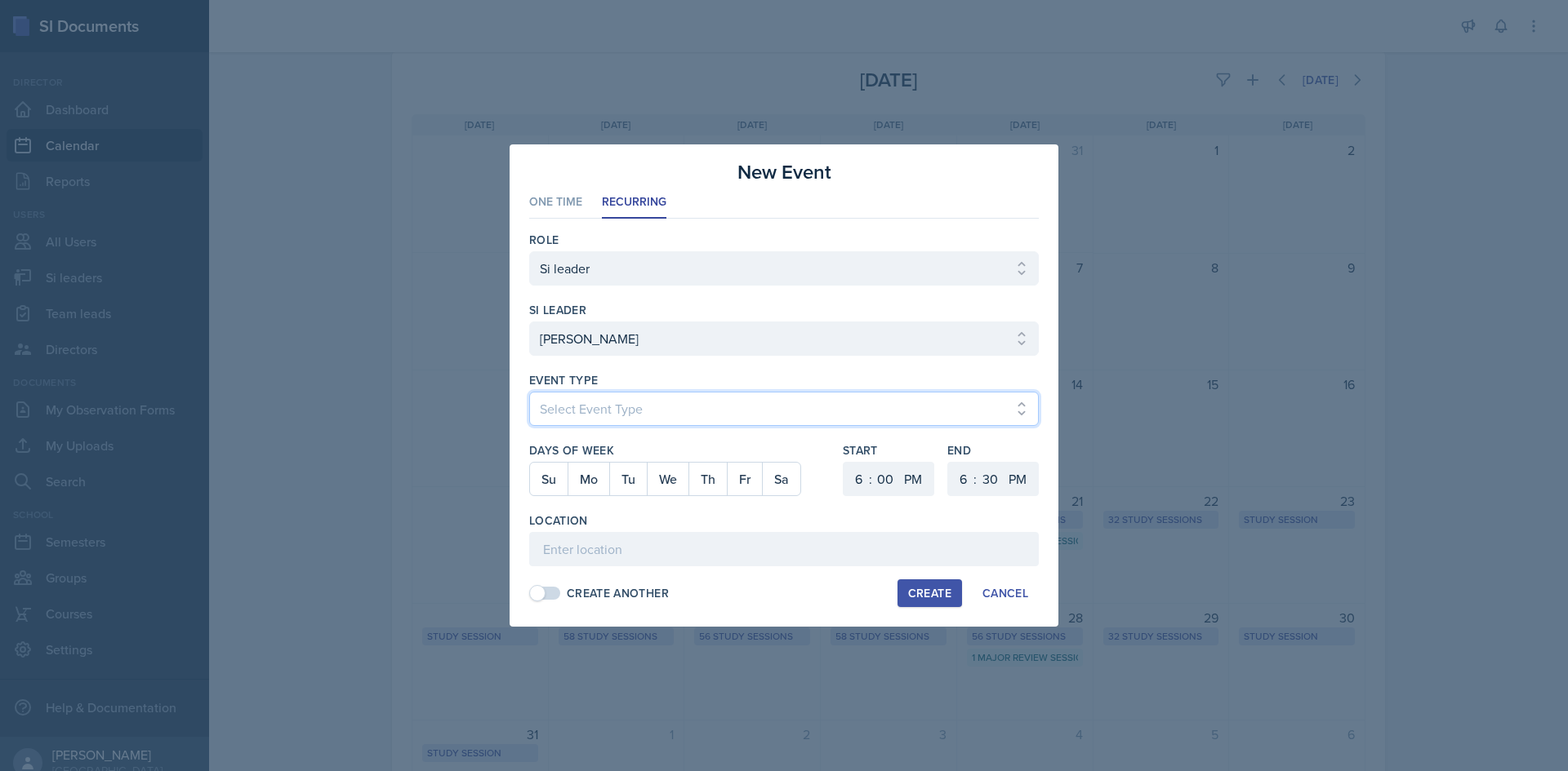
click at [671, 394] on select "Select Event Type Major Review Session Study Session" at bounding box center [783, 408] width 510 height 34
click at [529, 392] on select "Select Event Type Major Review Session Study Session" at bounding box center [783, 408] width 510 height 34
click at [640, 488] on button "Tu" at bounding box center [627, 478] width 38 height 33
drag, startPoint x: 837, startPoint y: 476, endPoint x: 847, endPoint y: 478, distance: 10.2
click at [847, 478] on div "Days of Week Su Mo Tu We Th Fr Sa Start 1 2 3 4 5 6 7 8 9 10 11 12 : 00 05 10 1…" at bounding box center [783, 478] width 510 height 70
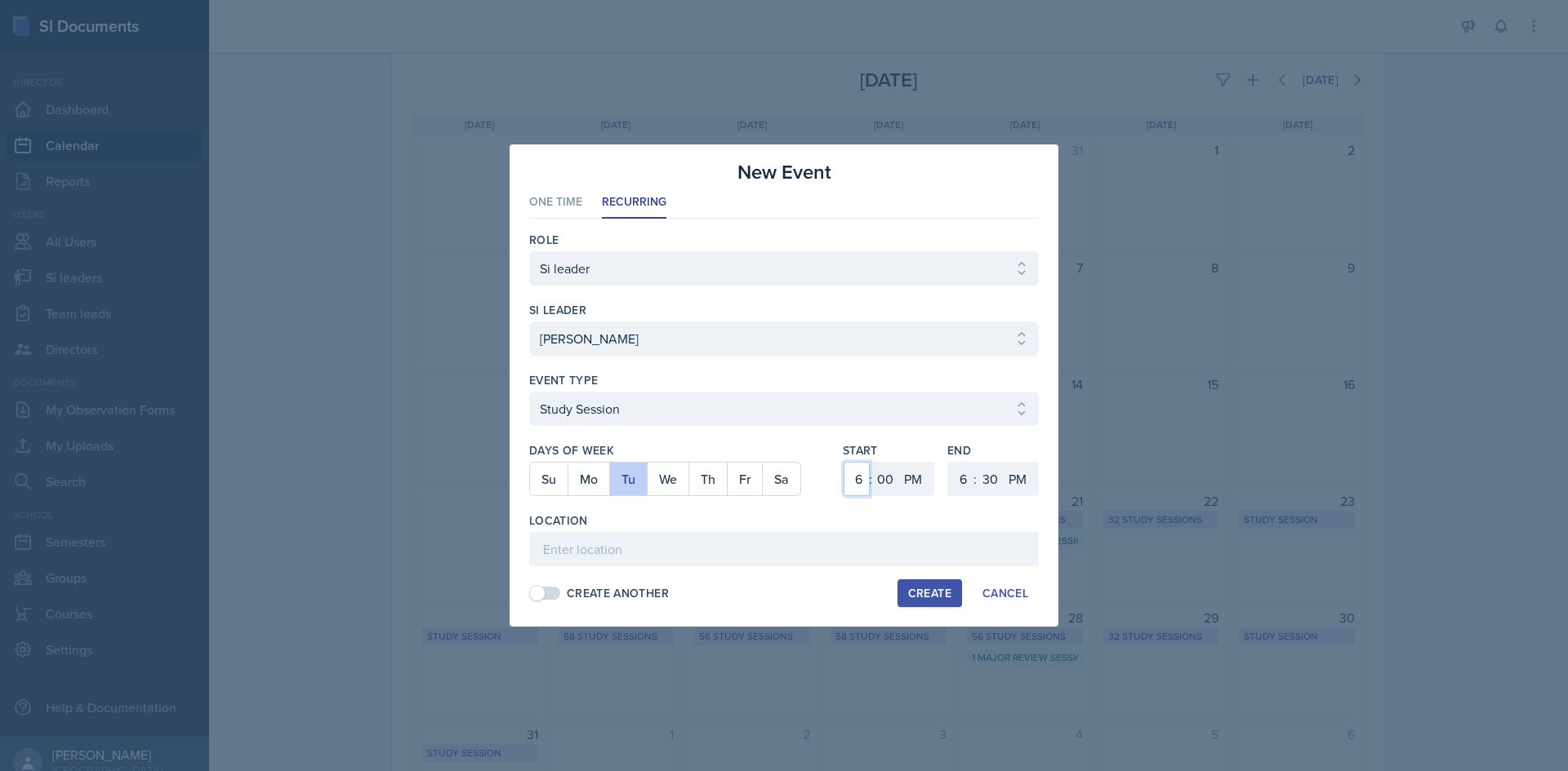
click at [851, 478] on select "1 2 3 4 5 6 7 8 9 10 11 12" at bounding box center [856, 478] width 26 height 34
click at [843, 462] on select "1 2 3 4 5 6 7 8 9 10 11 12" at bounding box center [856, 478] width 26 height 34
click at [865, 480] on select "1 2 3 4 5 6 7 8 9 10 11 12" at bounding box center [856, 478] width 26 height 34
click at [843, 462] on select "1 2 3 4 5 6 7 8 9 10 11 12" at bounding box center [856, 478] width 26 height 34
drag, startPoint x: 960, startPoint y: 475, endPoint x: 960, endPoint y: 466, distance: 9.0
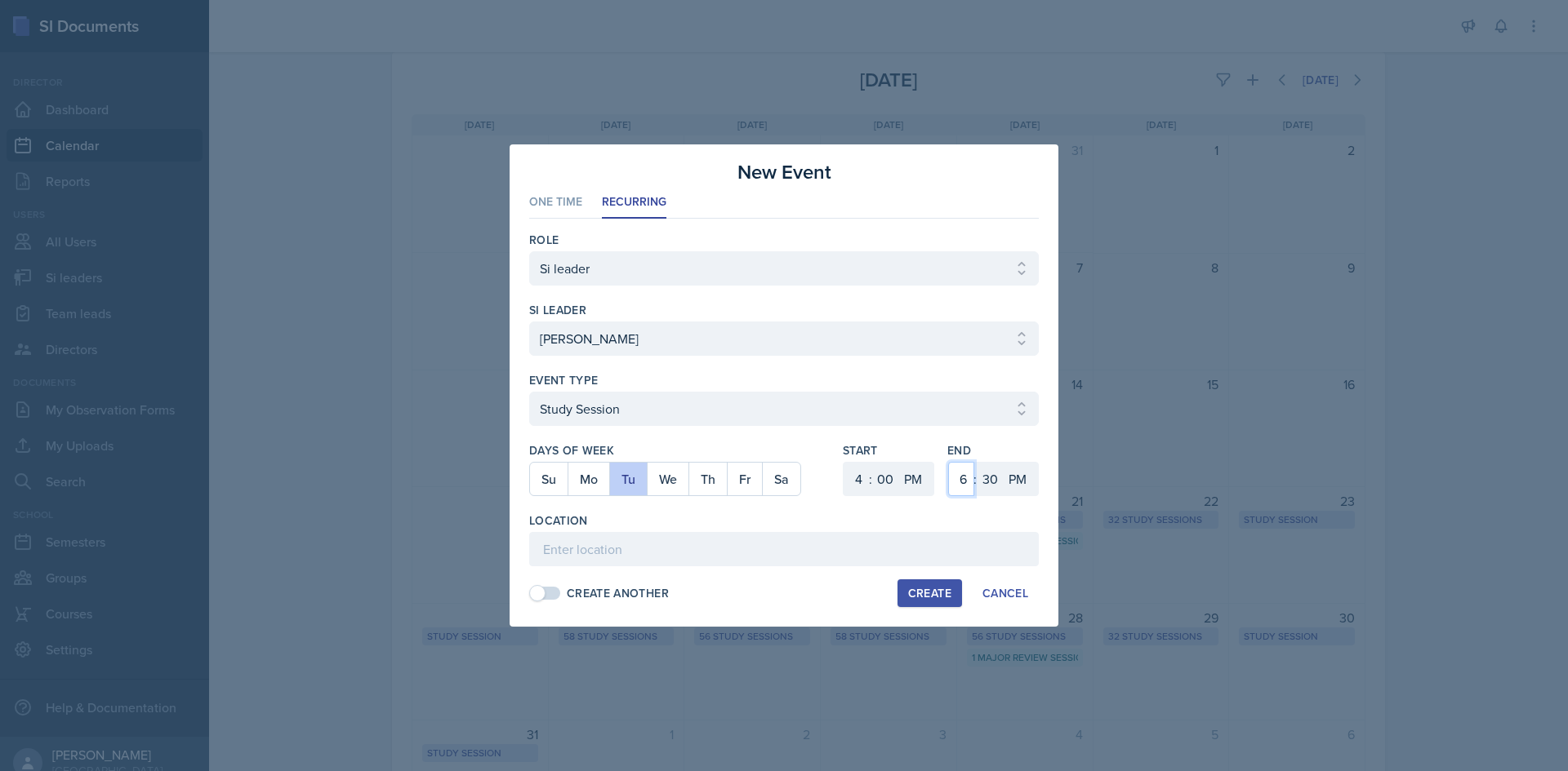
click at [960, 475] on select "1 2 3 4 5 6 7 8 9 10 11 12" at bounding box center [961, 478] width 26 height 34
click at [948, 462] on select "1 2 3 4 5 6 7 8 9 10 11 12" at bounding box center [961, 478] width 26 height 34
click at [987, 483] on select "00 05 10 15 20 25 30 35 40 45 50 55" at bounding box center [989, 478] width 26 height 34
click at [977, 462] on select "00 05 10 15 20 25 30 35 40 45 50 55" at bounding box center [989, 478] width 26 height 34
click at [773, 553] on input at bounding box center [783, 548] width 510 height 34
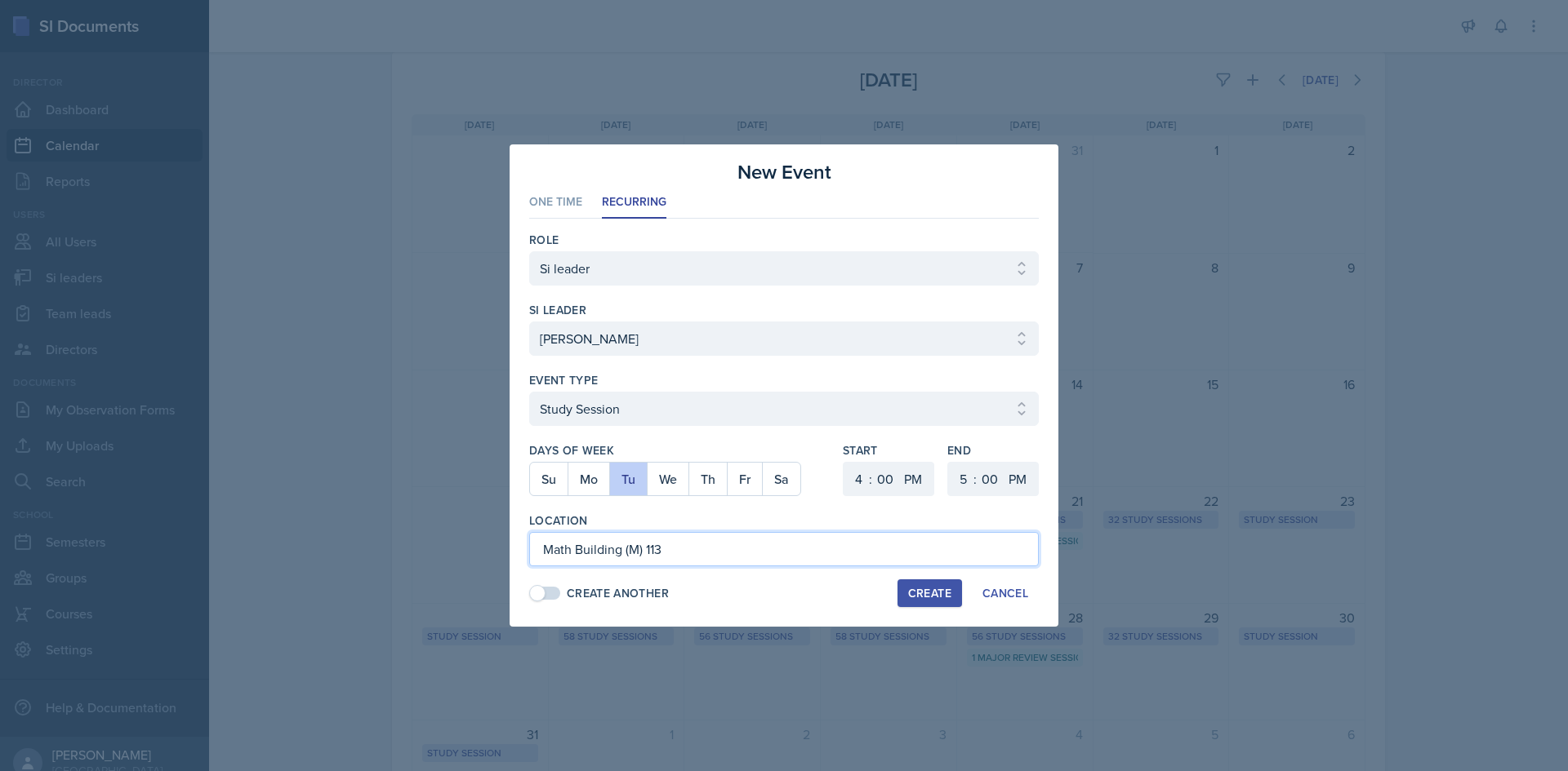
click at [784, 543] on input "Math Building (M) 113" at bounding box center [783, 548] width 510 height 34
click at [918, 588] on div "Create" at bounding box center [930, 593] width 43 height 13
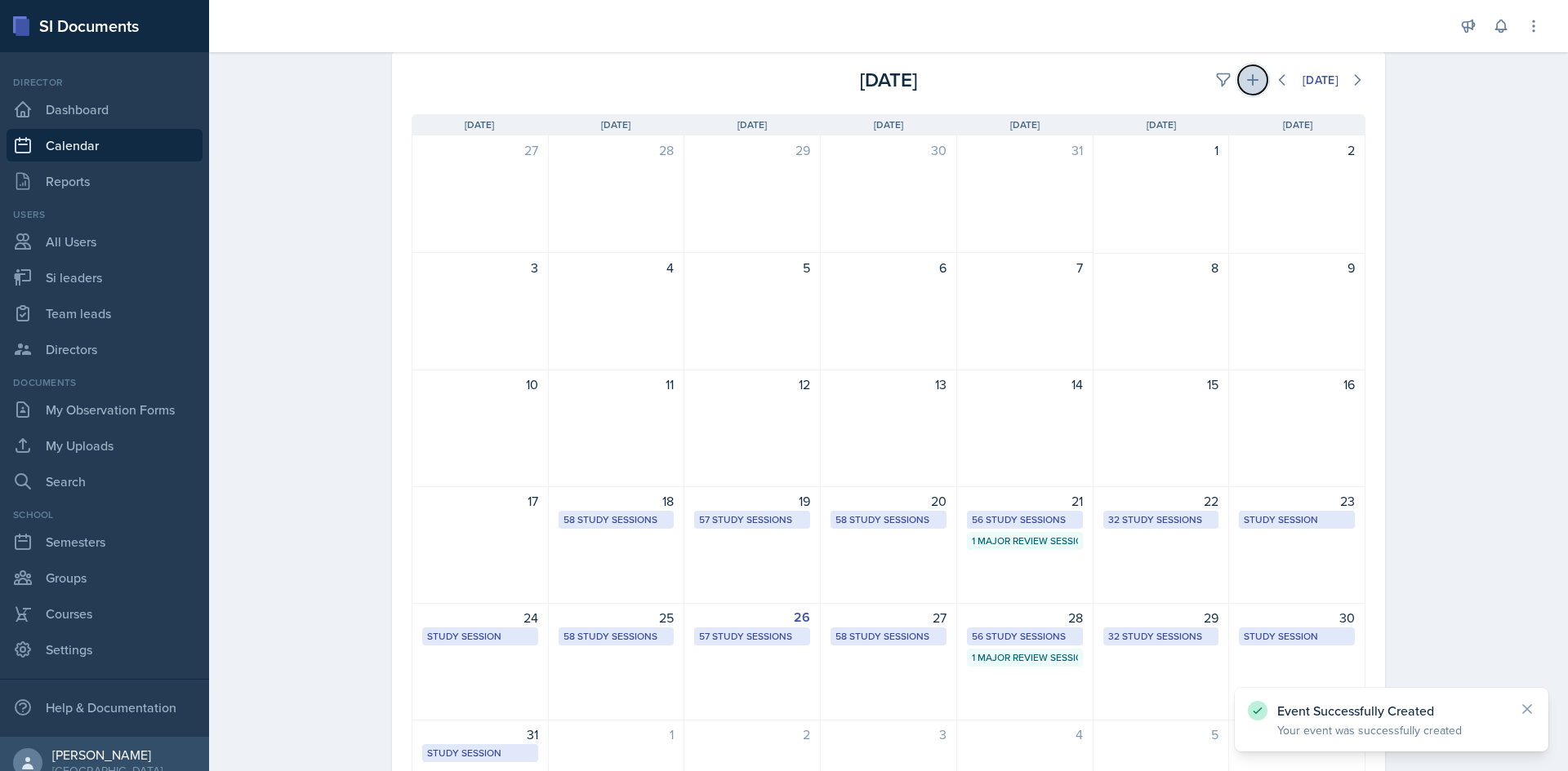
click at [1243, 68] on button at bounding box center [1252, 79] width 29 height 29
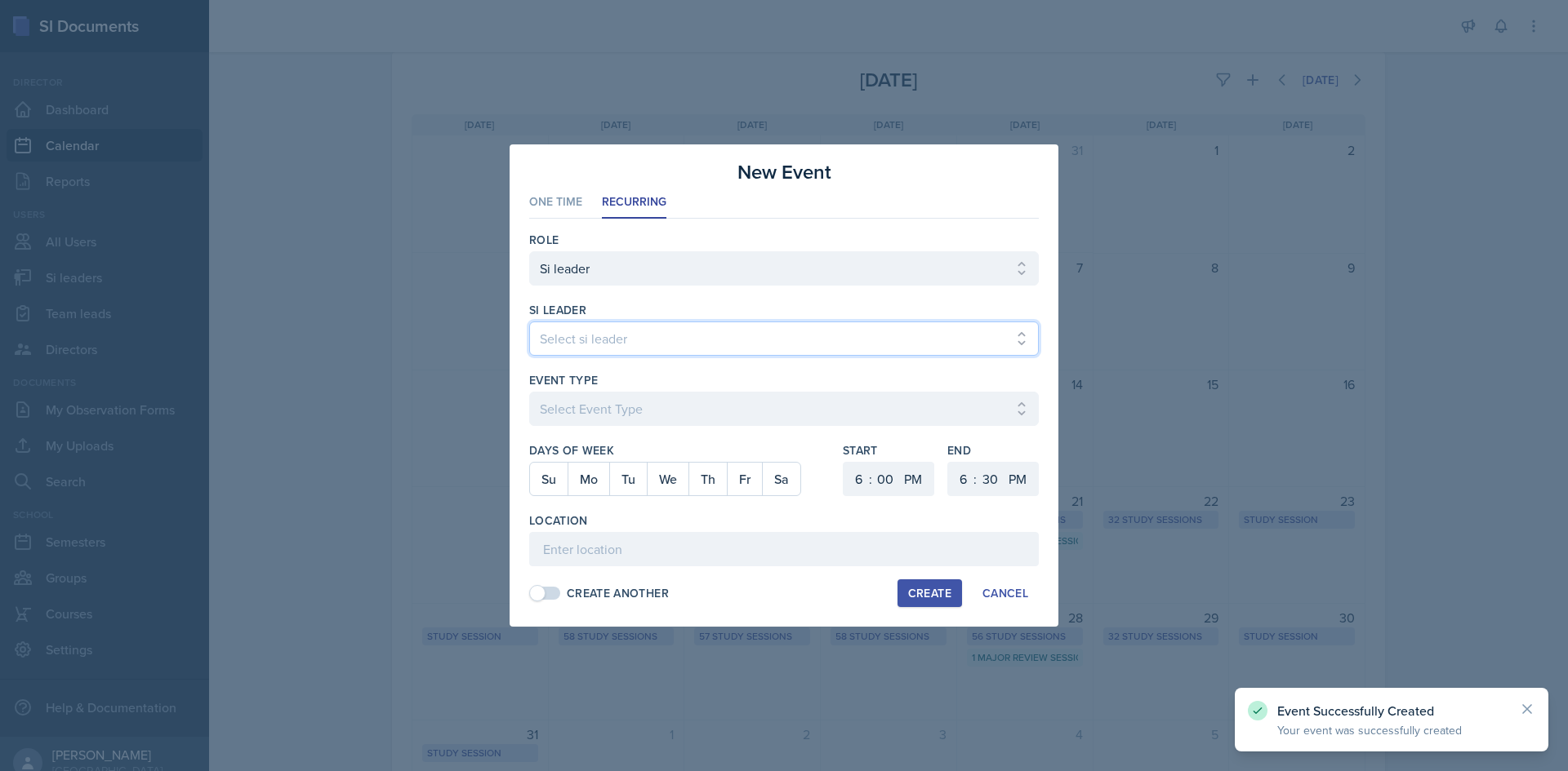
click at [713, 341] on select "Select si leader [PERSON_NAME] [PERSON_NAME] [PERSON_NAME] [PERSON_NAME] [PERSO…" at bounding box center [783, 338] width 510 height 34
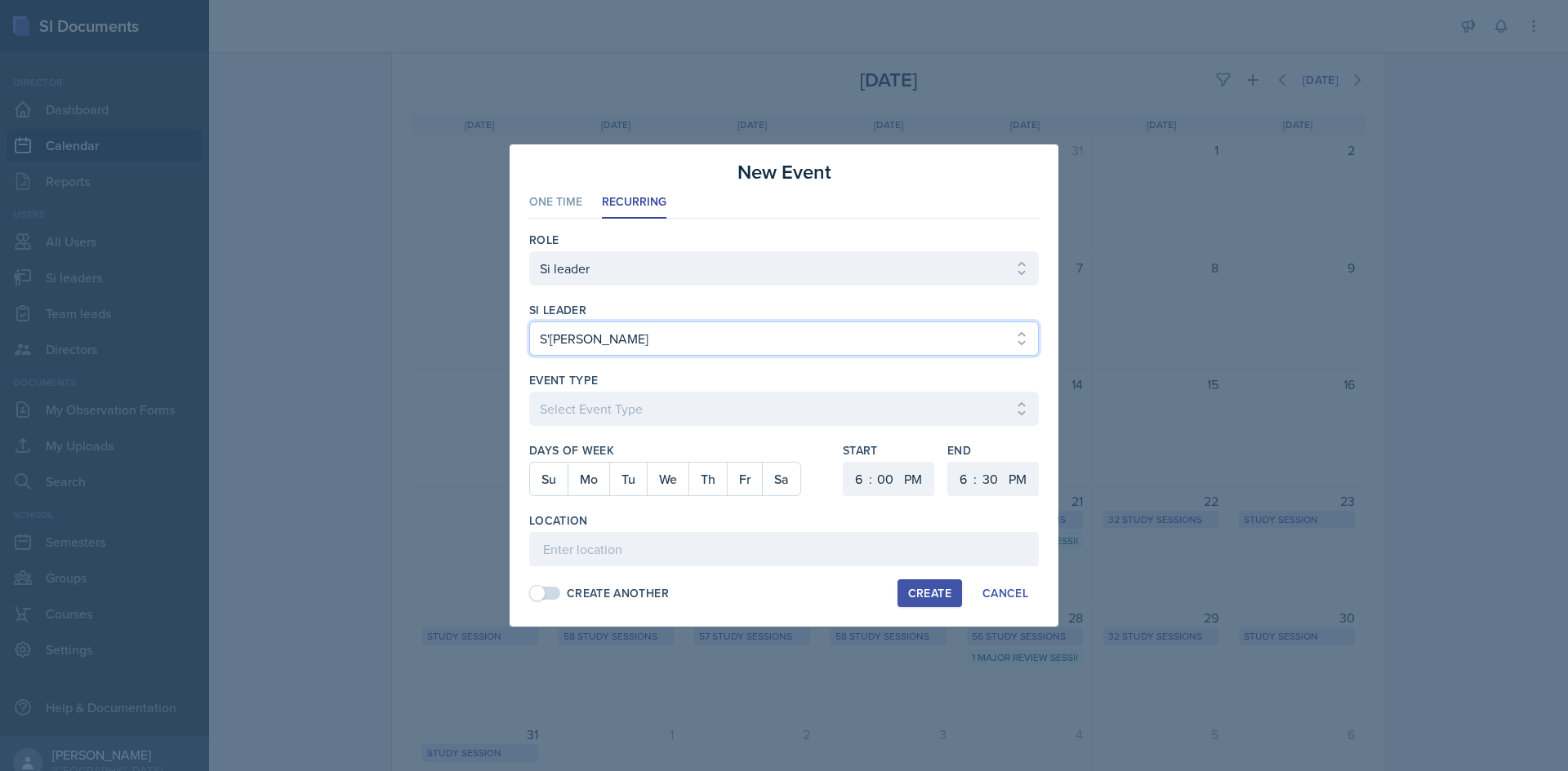
click at [715, 342] on select "Select si leader [PERSON_NAME] [PERSON_NAME] [PERSON_NAME] [PERSON_NAME] [PERSO…" at bounding box center [783, 338] width 510 height 34
click at [529, 322] on select "Select si leader [PERSON_NAME] [PERSON_NAME] [PERSON_NAME] [PERSON_NAME] [PERSO…" at bounding box center [783, 338] width 510 height 34
click at [714, 342] on select "Select si leader [PERSON_NAME] [PERSON_NAME] [PERSON_NAME] [PERSON_NAME] [PERSO…" at bounding box center [783, 338] width 510 height 34
click at [529, 322] on select "Select si leader [PERSON_NAME] [PERSON_NAME] [PERSON_NAME] [PERSON_NAME] [PERSO…" at bounding box center [783, 338] width 510 height 34
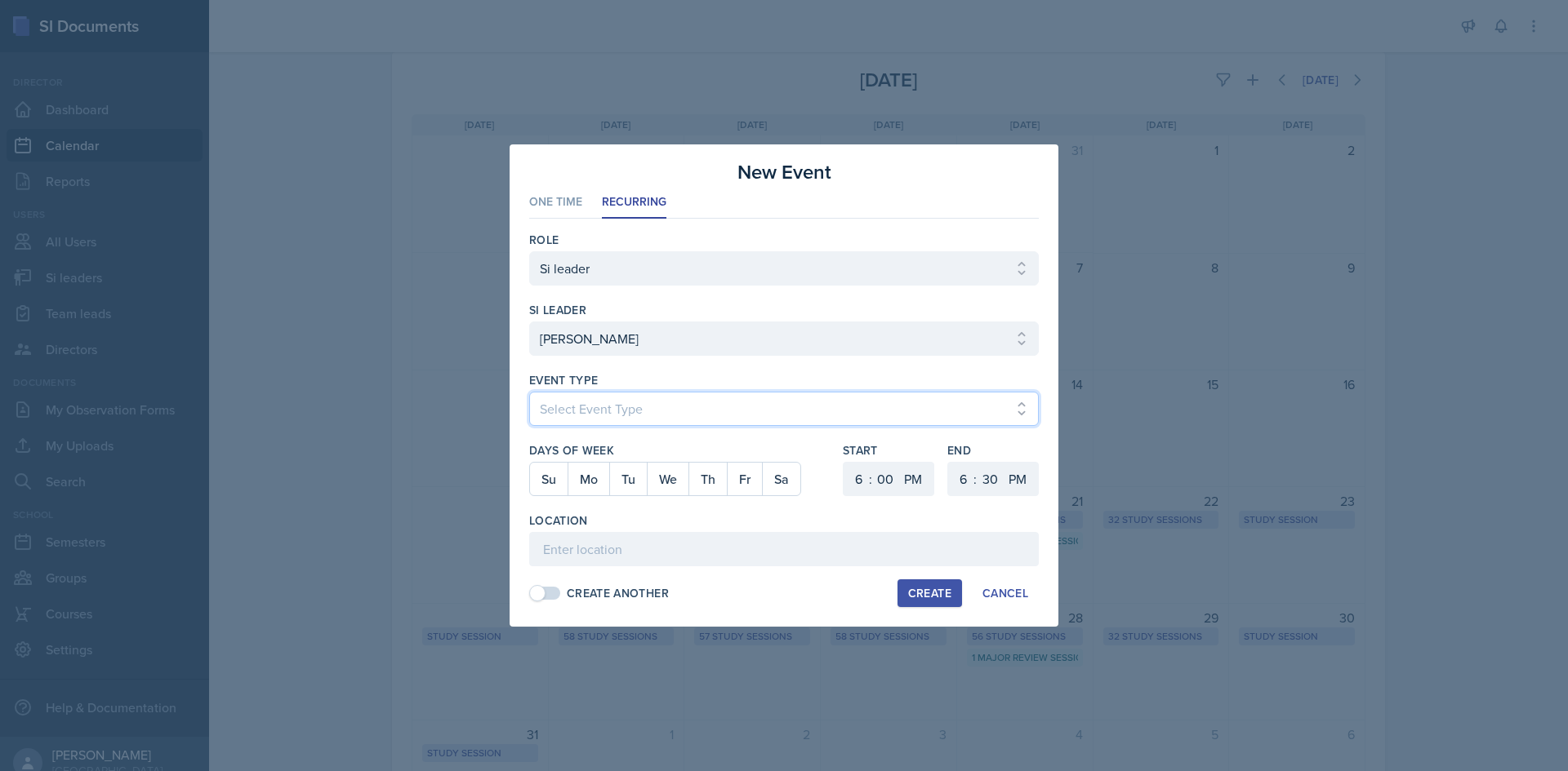
click at [626, 413] on select "Select Event Type Major Review Session Study Session" at bounding box center [783, 408] width 510 height 34
click at [529, 392] on select "Select Event Type Major Review Session Study Session" at bounding box center [783, 408] width 510 height 34
click at [710, 478] on button "Th" at bounding box center [707, 478] width 38 height 33
click at [864, 479] on select "1 2 3 4 5 6 7 8 9 10 11 12" at bounding box center [856, 478] width 26 height 34
click at [843, 462] on select "1 2 3 4 5 6 7 8 9 10 11 12" at bounding box center [856, 478] width 26 height 34
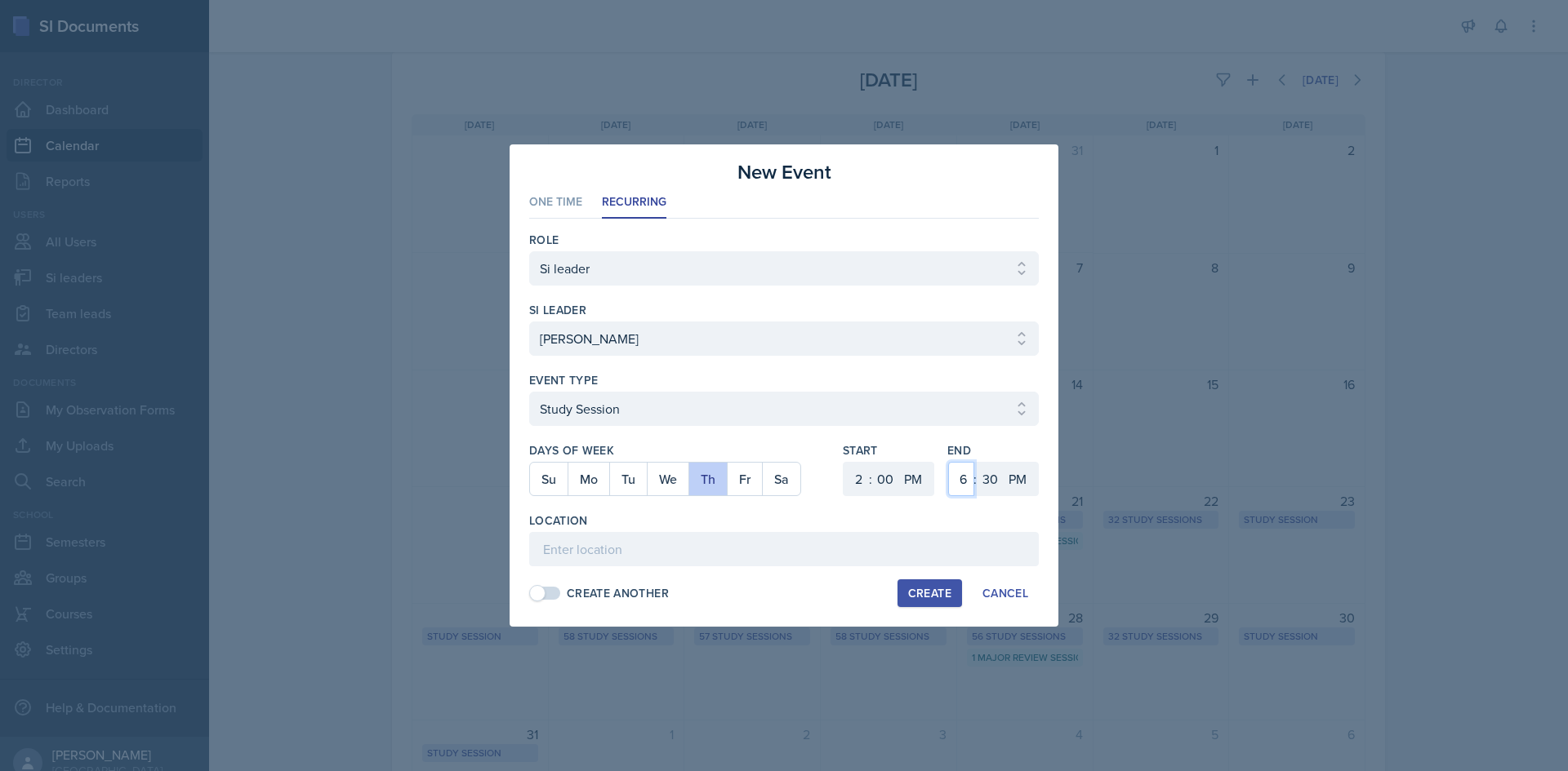
click at [961, 475] on select "1 2 3 4 5 6 7 8 9 10 11 12" at bounding box center [961, 478] width 26 height 34
click at [948, 462] on select "1 2 3 4 5 6 7 8 9 10 11 12" at bounding box center [961, 478] width 26 height 34
click at [992, 472] on select "00 05 10 15 20 25 30 35 40 45 50 55" at bounding box center [989, 478] width 26 height 34
click at [977, 462] on select "00 05 10 15 20 25 30 35 40 45 50 55" at bounding box center [989, 478] width 26 height 34
click at [866, 536] on input at bounding box center [783, 548] width 510 height 34
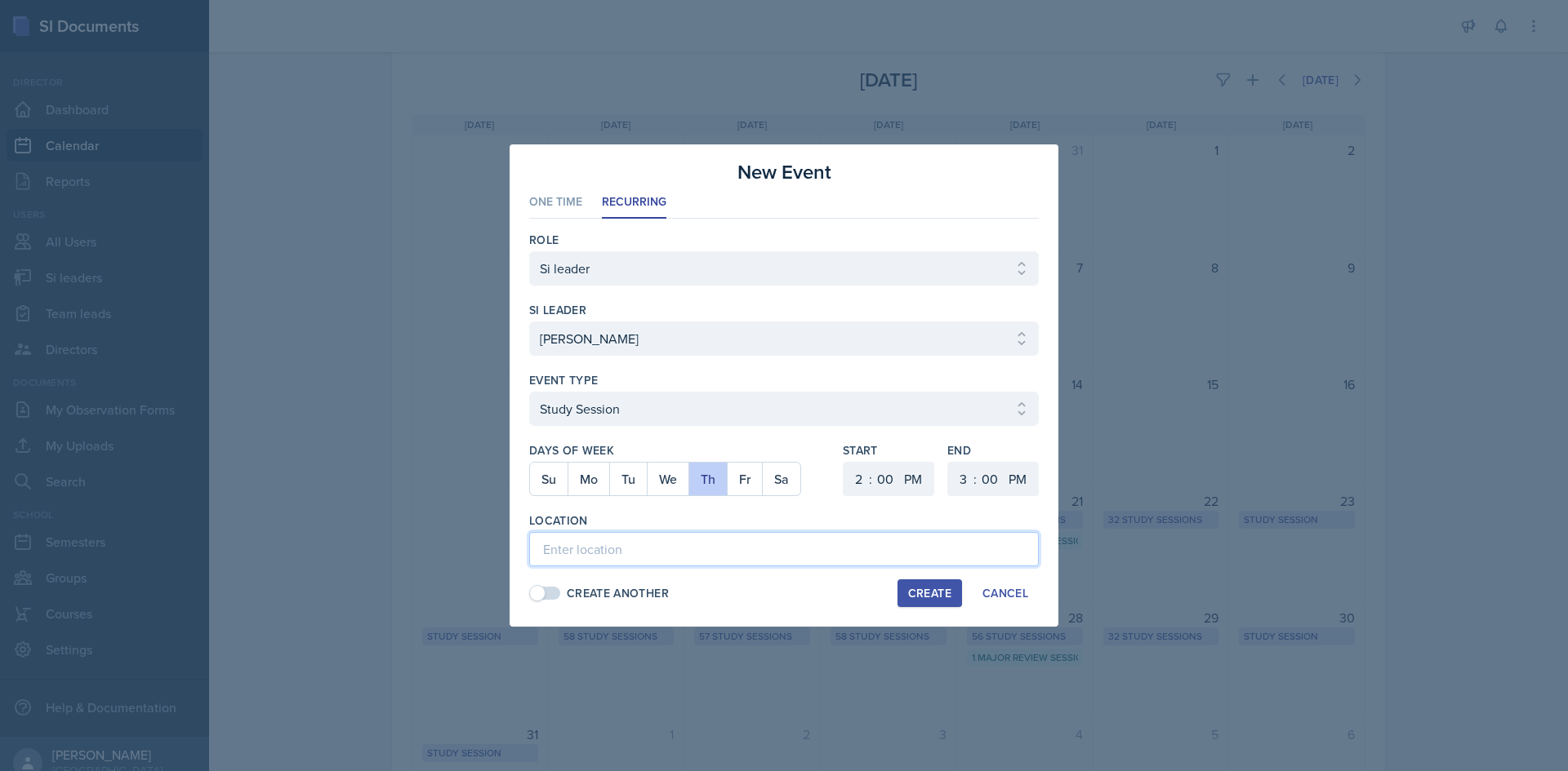
paste input "Math Building (M) 113"
click at [823, 562] on input "Math Building (M) 113" at bounding box center [783, 548] width 510 height 34
click at [912, 588] on div "Create" at bounding box center [930, 593] width 43 height 13
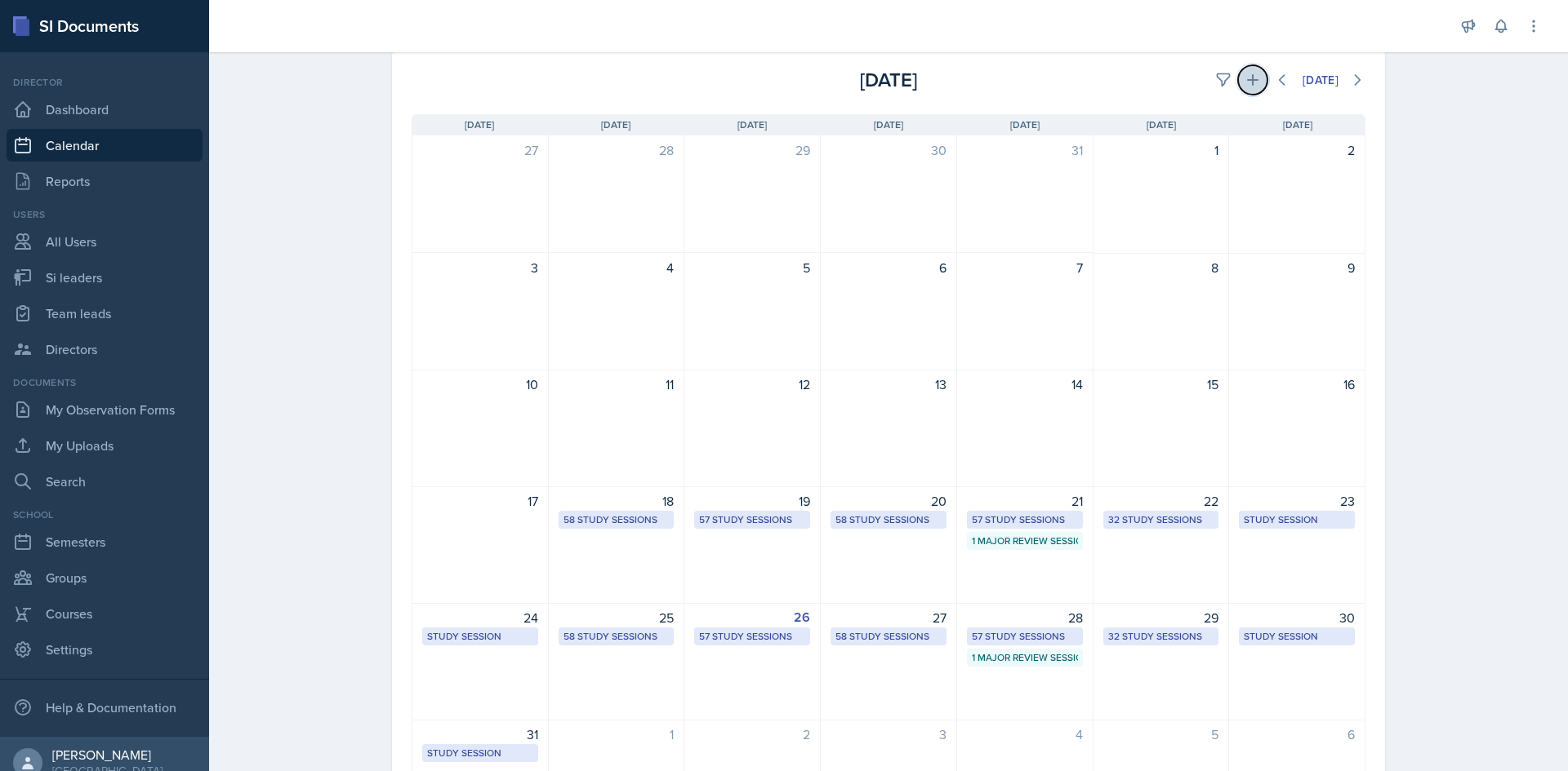
click at [1254, 83] on button at bounding box center [1252, 79] width 29 height 29
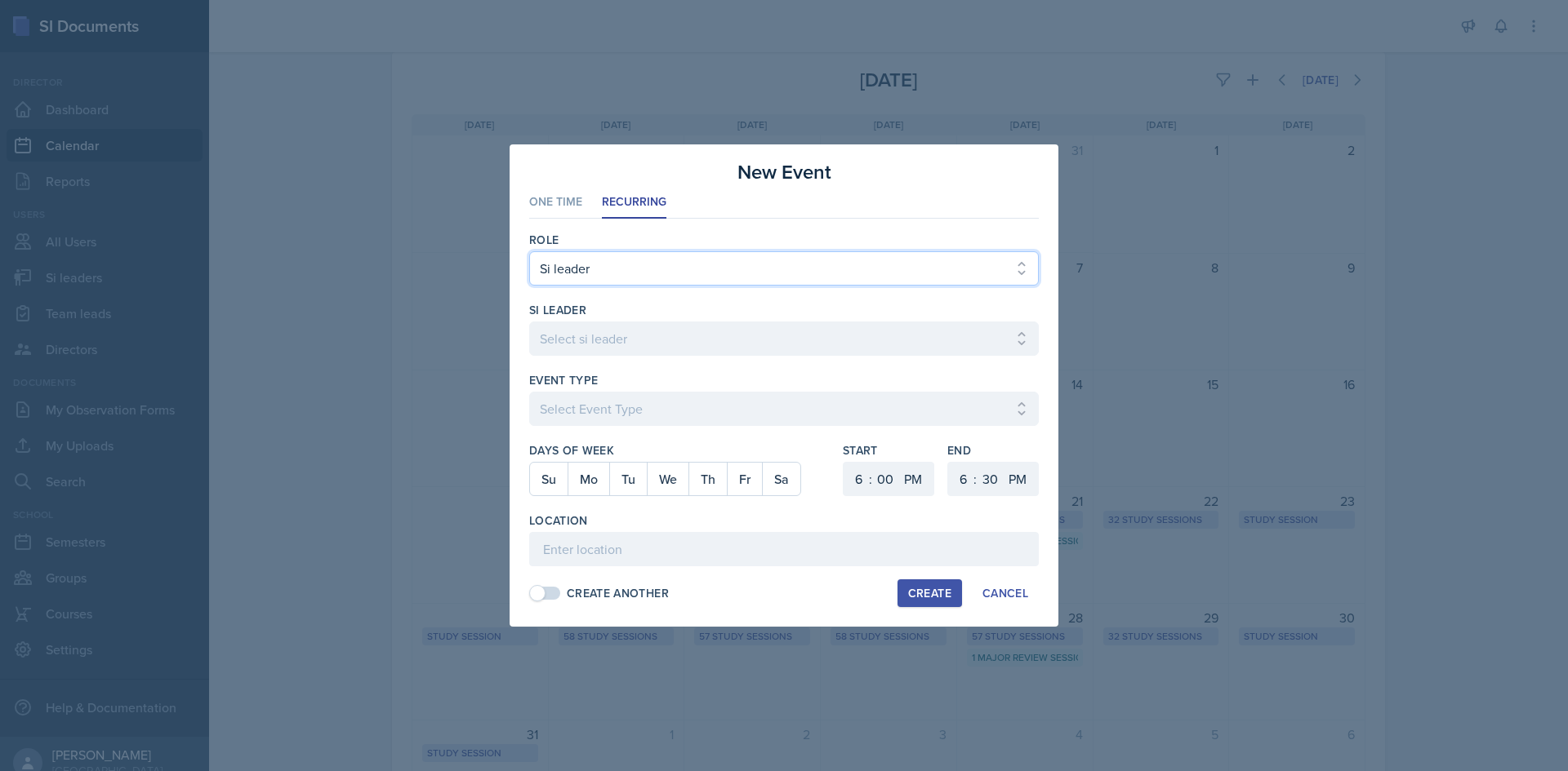
drag, startPoint x: 832, startPoint y: 253, endPoint x: 817, endPoint y: 273, distance: 25.0
click at [832, 253] on select "Select Role Si leader Team lead Director" at bounding box center [783, 268] width 510 height 34
click at [879, 214] on ul "One Time Recurring" at bounding box center [783, 203] width 510 height 32
click at [788, 339] on select "Select si leader [PERSON_NAME] [PERSON_NAME] [PERSON_NAME] [PERSON_NAME] [PERSO…" at bounding box center [783, 338] width 510 height 34
click at [529, 322] on select "Select si leader [PERSON_NAME] [PERSON_NAME] [PERSON_NAME] [PERSON_NAME] [PERSO…" at bounding box center [783, 338] width 510 height 34
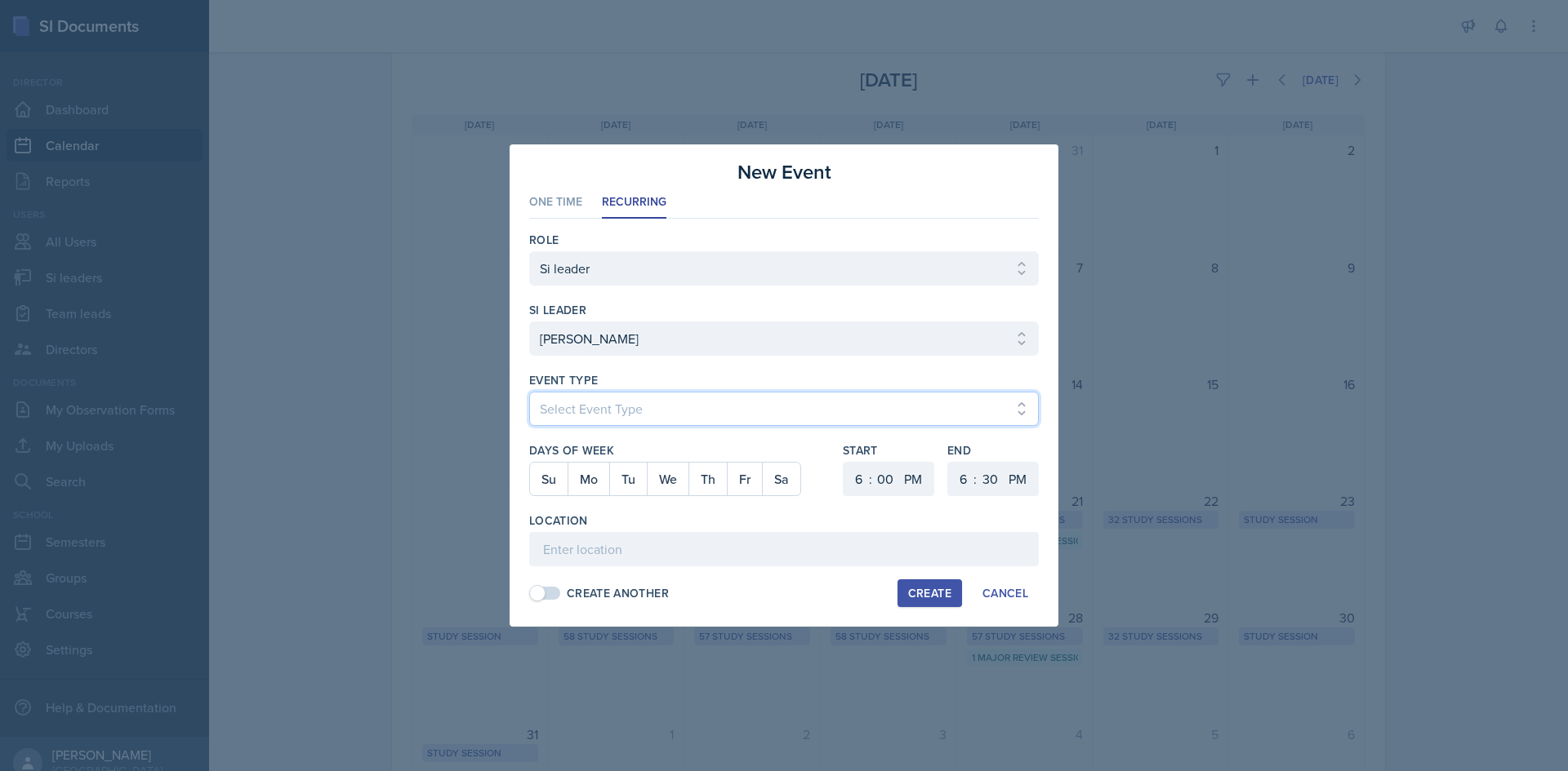
click at [715, 416] on select "Select Event Type Major Review Session Study Session" at bounding box center [783, 408] width 510 height 34
click at [529, 392] on select "Select Event Type Major Review Session Study Session" at bounding box center [783, 408] width 510 height 34
click at [664, 488] on button "We" at bounding box center [667, 478] width 42 height 33
click at [852, 474] on select "1 2 3 4 5 6 7 8 9 10 11 12" at bounding box center [856, 478] width 26 height 34
click at [843, 462] on select "1 2 3 4 5 6 7 8 9 10 11 12" at bounding box center [856, 478] width 26 height 34
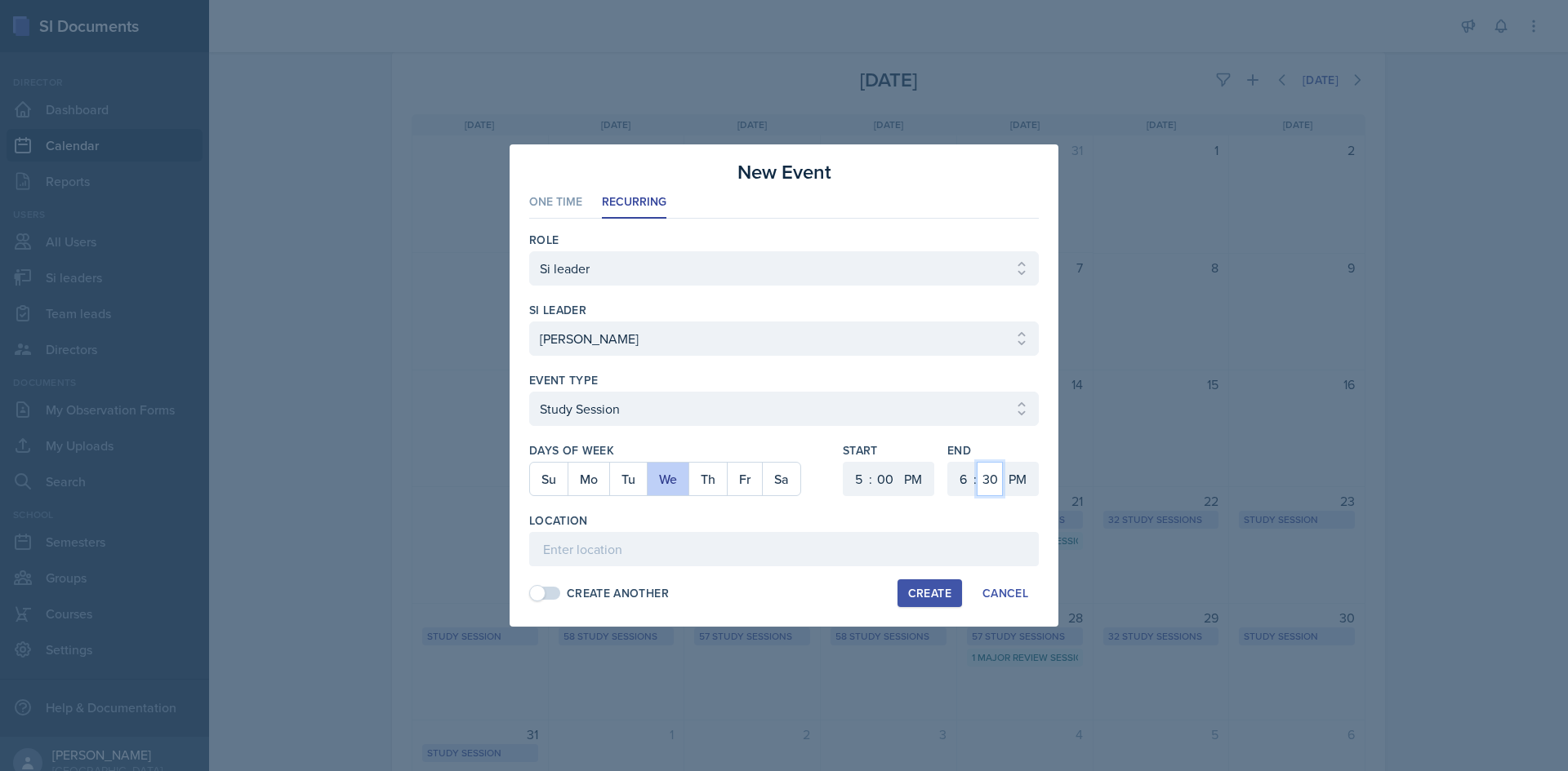
click at [980, 478] on select "00 05 10 15 20 25 30 35 40 45 50 55" at bounding box center [989, 478] width 26 height 34
click at [977, 462] on select "00 05 10 15 20 25 30 35 40 45 50 55" at bounding box center [989, 478] width 26 height 34
click at [603, 548] on input at bounding box center [783, 548] width 510 height 34
click at [623, 548] on input "Science Building 215" at bounding box center [783, 548] width 510 height 34
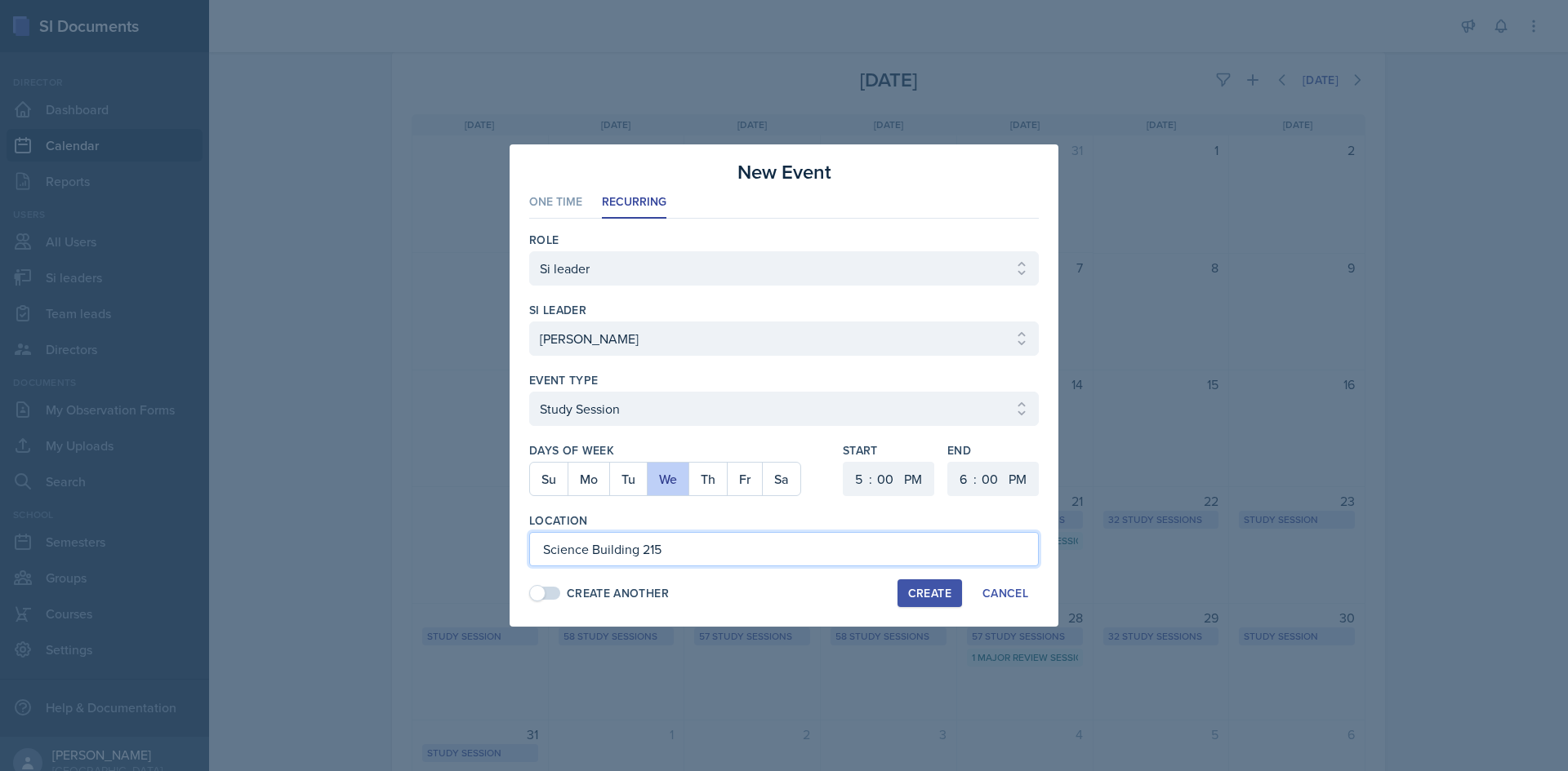
click at [623, 548] on input "Science Building 215" at bounding box center [783, 548] width 510 height 34
click at [679, 523] on div "Location" at bounding box center [783, 521] width 510 height 17
click at [945, 594] on div "Create" at bounding box center [930, 593] width 43 height 13
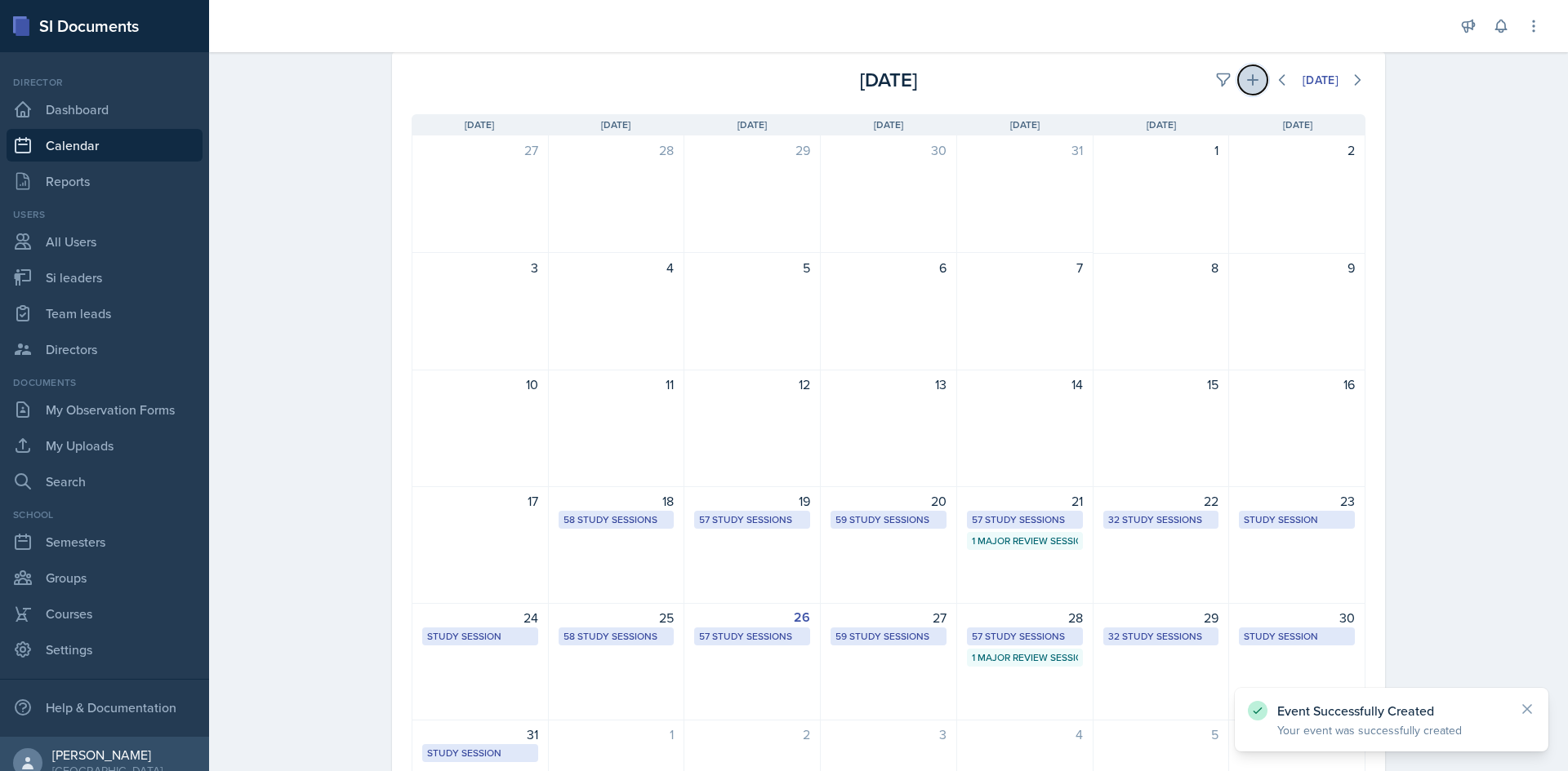
click at [1238, 78] on button at bounding box center [1252, 79] width 29 height 29
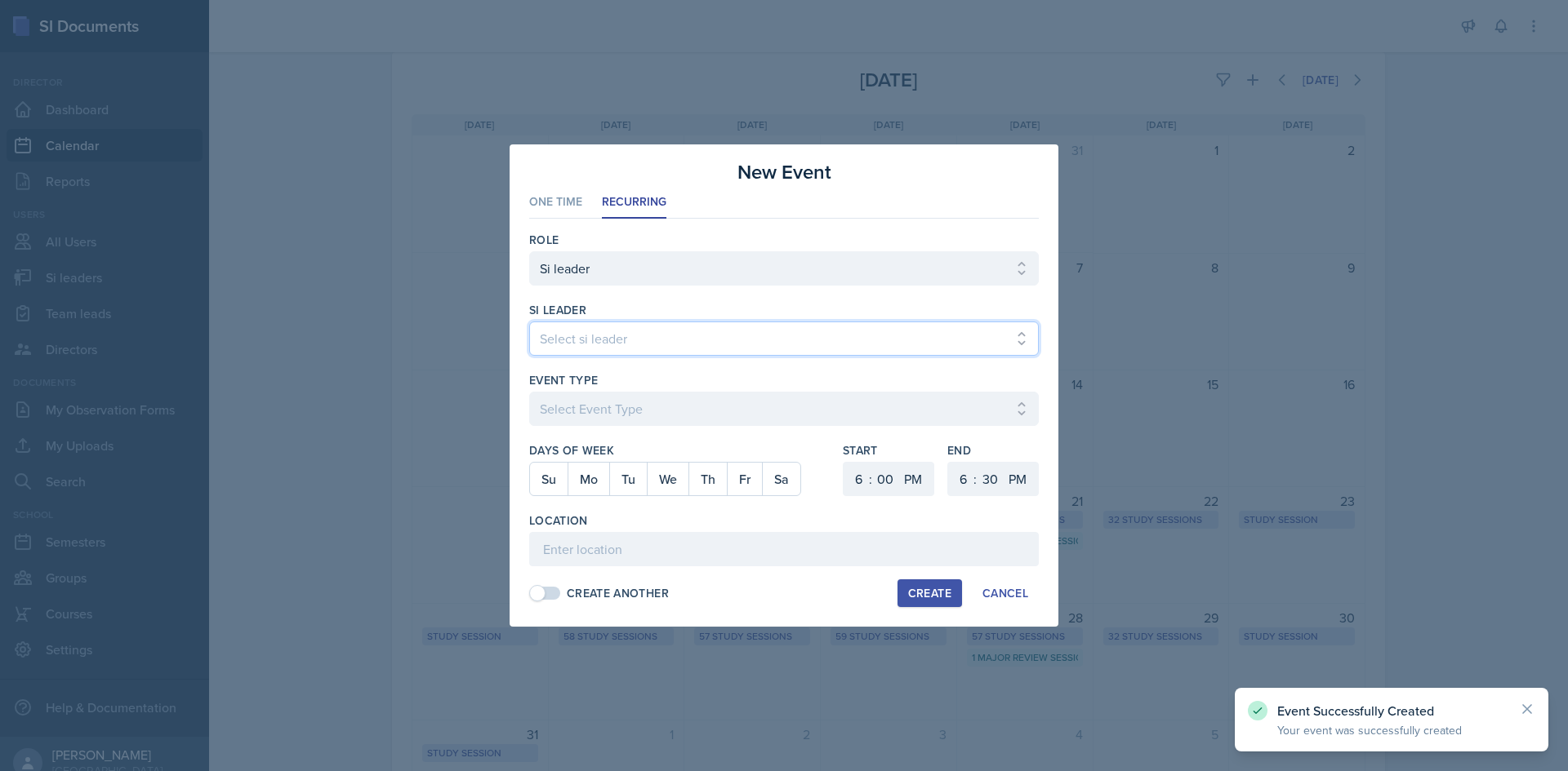
click at [790, 328] on select "Select si leader [PERSON_NAME] [PERSON_NAME] [PERSON_NAME] [PERSON_NAME] [PERSO…" at bounding box center [783, 338] width 510 height 34
click at [529, 322] on select "Select si leader [PERSON_NAME] [PERSON_NAME] [PERSON_NAME] [PERSON_NAME] [PERSO…" at bounding box center [783, 338] width 510 height 34
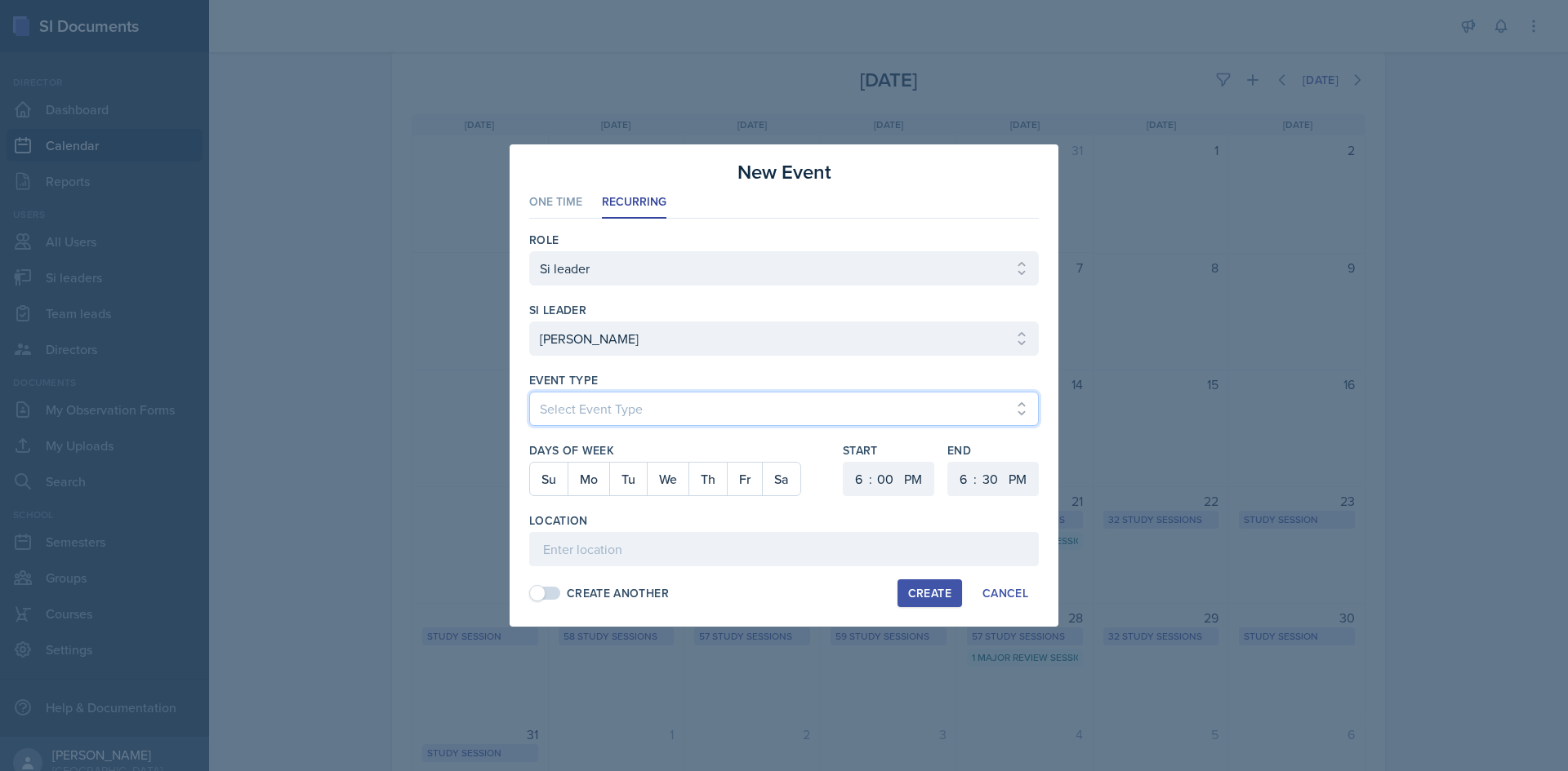
click at [730, 418] on select "Select Event Type Major Review Session Study Session" at bounding box center [783, 408] width 510 height 34
click at [529, 392] on select "Select Event Type Major Review Session Study Session" at bounding box center [783, 408] width 510 height 34
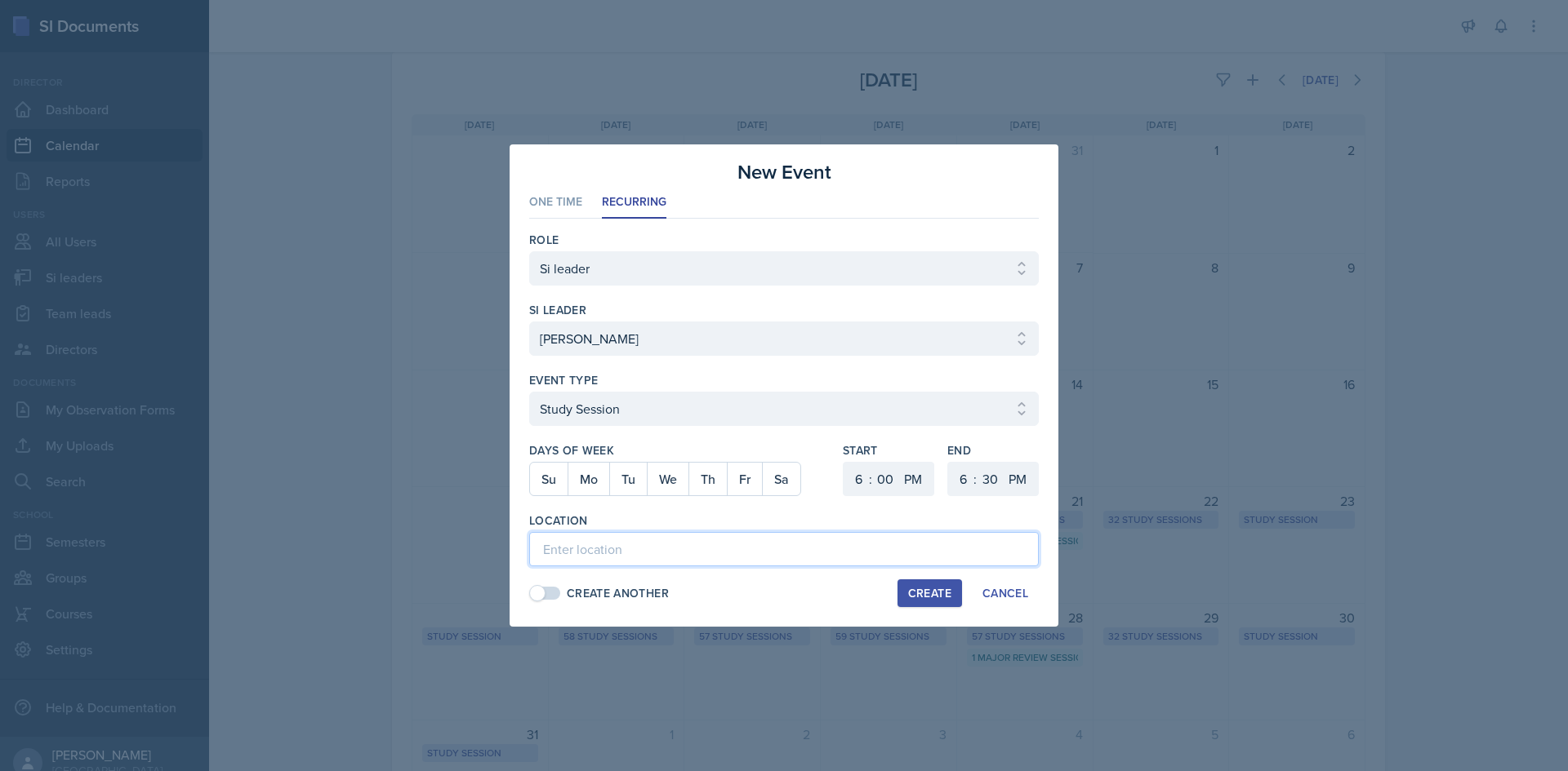
click at [687, 553] on input at bounding box center [783, 548] width 510 height 34
paste input "Science Building 215"
click at [711, 487] on button "Th" at bounding box center [707, 478] width 38 height 33
click at [854, 475] on select "1 2 3 4 5 6 7 8 9 10 11 12" at bounding box center [856, 478] width 26 height 34
click at [843, 462] on select "1 2 3 4 5 6 7 8 9 10 11 12" at bounding box center [856, 478] width 26 height 34
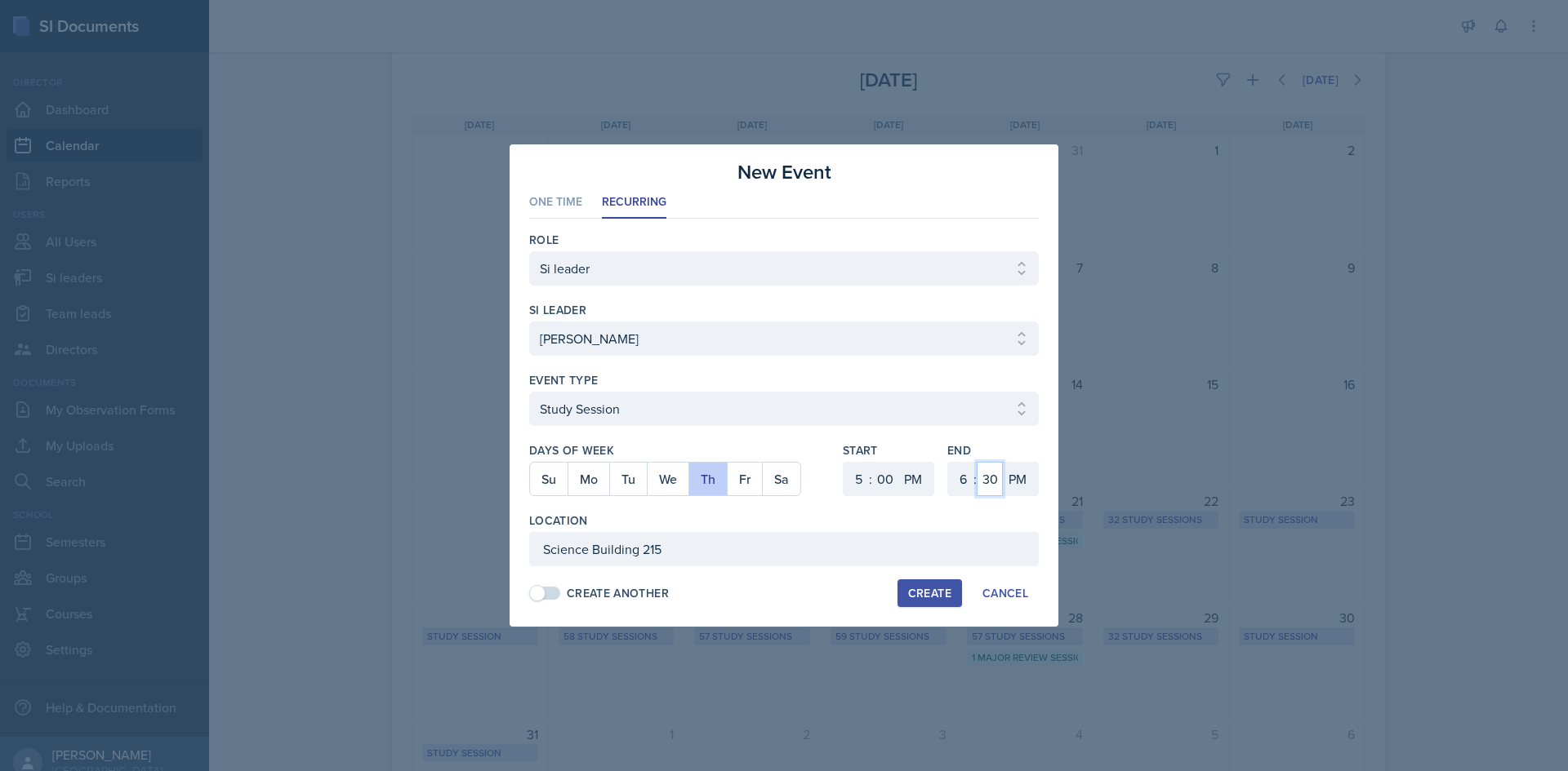
drag, startPoint x: 998, startPoint y: 478, endPoint x: 998, endPoint y: 466, distance: 12.0
click at [998, 478] on select "00 05 10 15 20 25 30 35 40 45 50 55" at bounding box center [989, 478] width 26 height 34
click at [977, 462] on select "00 05 10 15 20 25 30 35 40 45 50 55" at bounding box center [989, 478] width 26 height 34
click at [939, 587] on div "Create" at bounding box center [930, 593] width 43 height 13
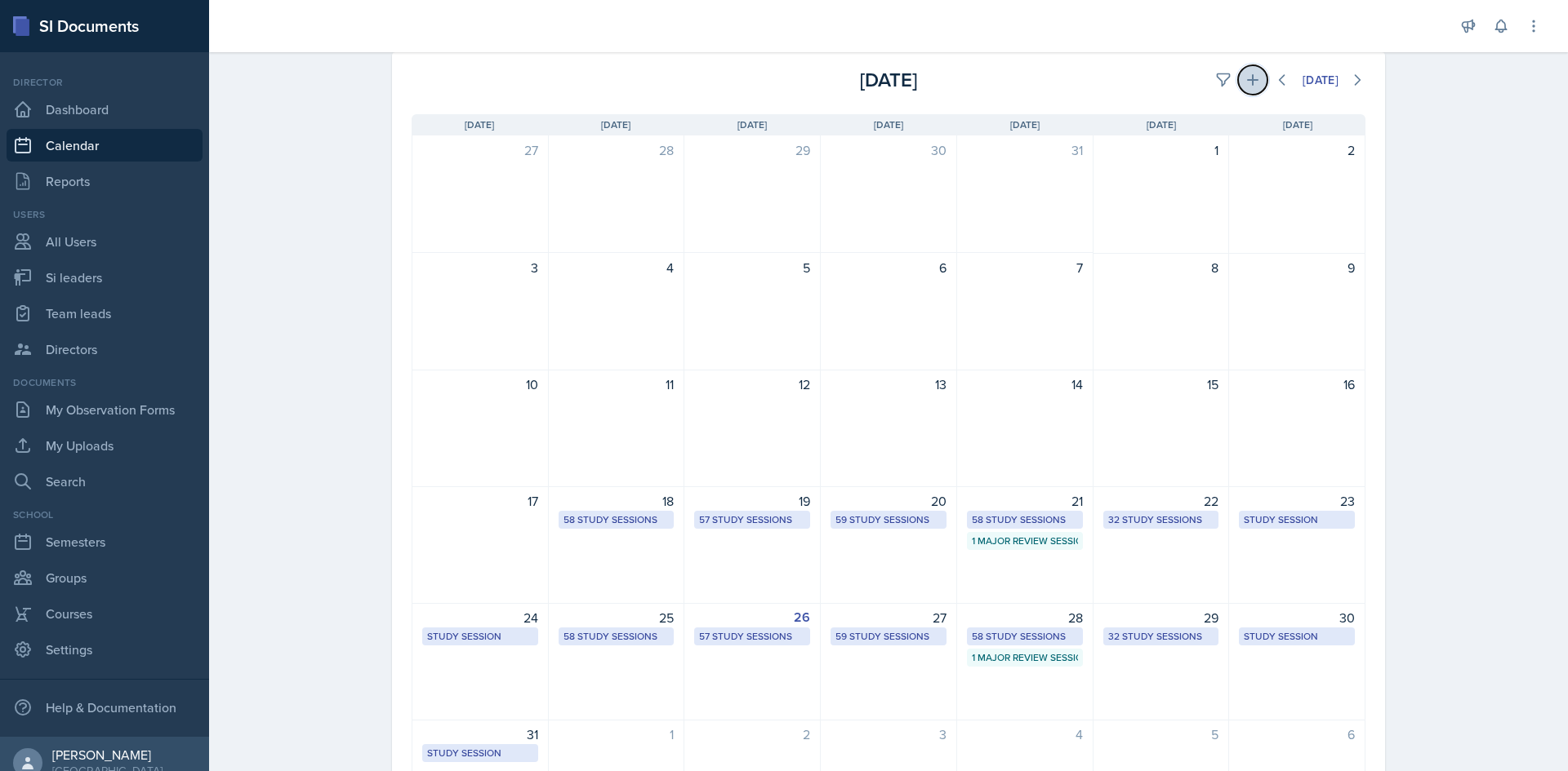
click at [1244, 78] on icon at bounding box center [1253, 80] width 17 height 17
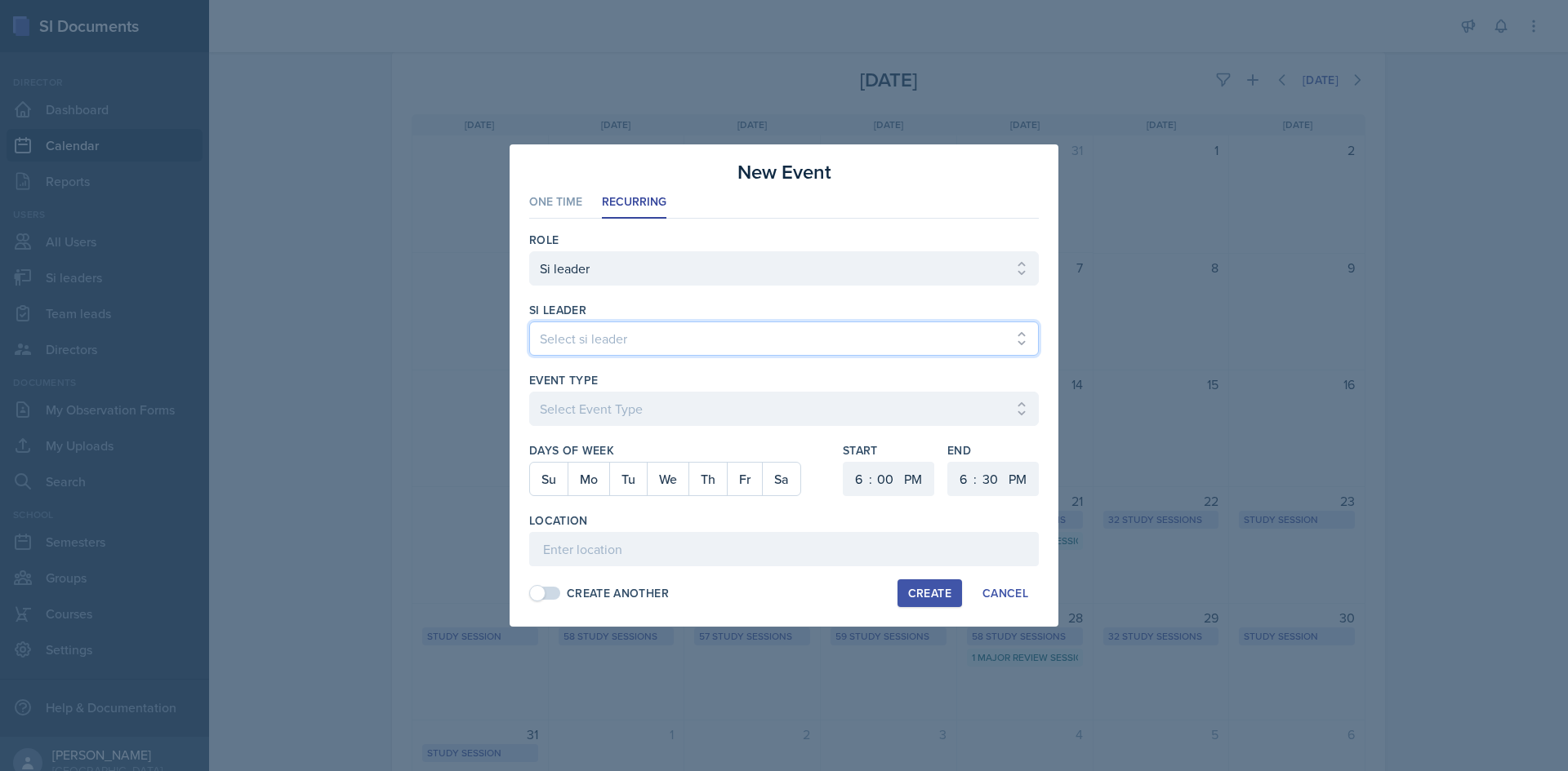
click at [695, 335] on select "Select si leader [PERSON_NAME] [PERSON_NAME] [PERSON_NAME] [PERSON_NAME] [PERSO…" at bounding box center [783, 338] width 510 height 34
click at [529, 322] on select "Select si leader [PERSON_NAME] [PERSON_NAME] [PERSON_NAME] [PERSON_NAME] [PERSO…" at bounding box center [783, 338] width 510 height 34
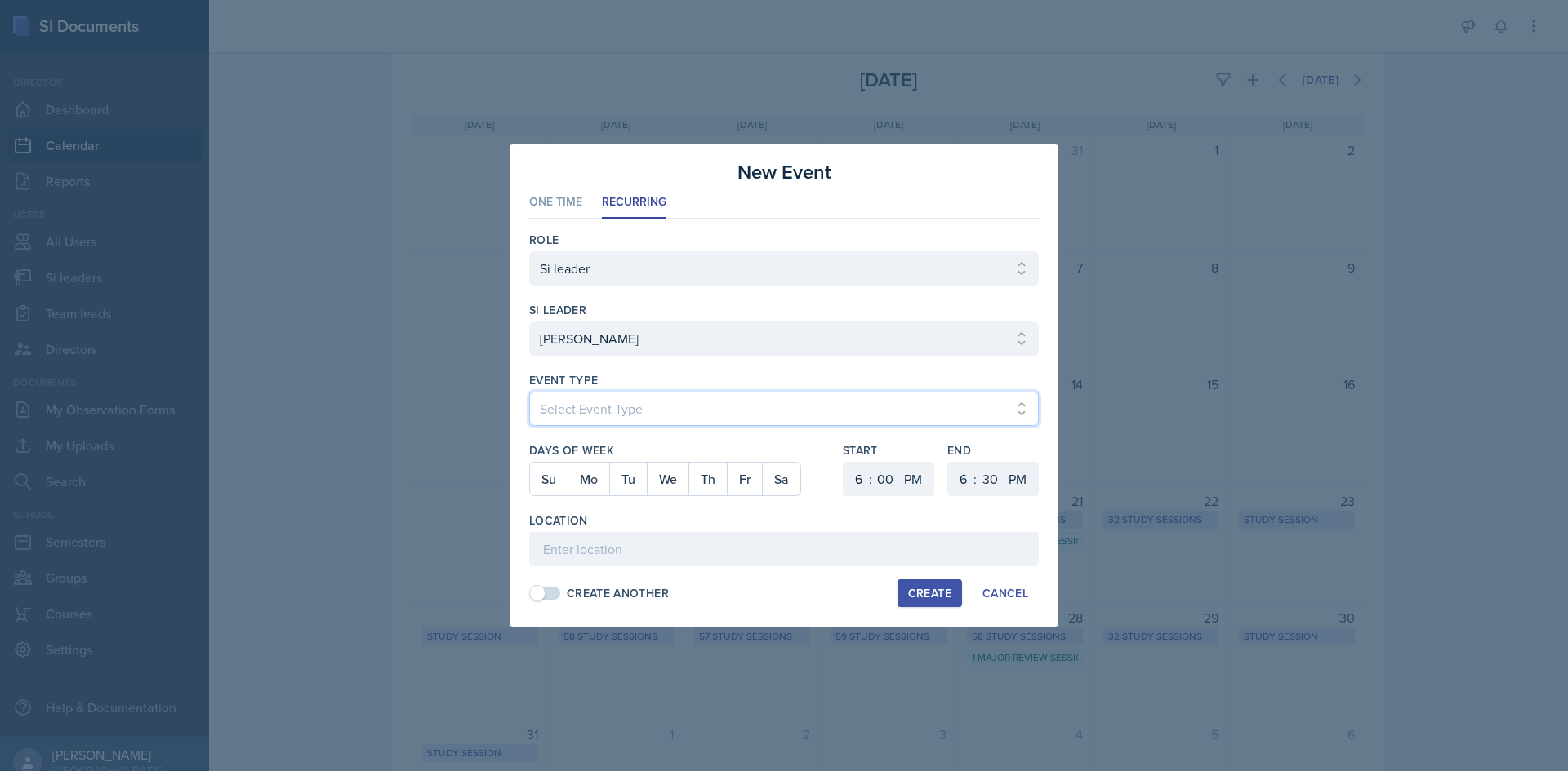
click at [580, 406] on select "Select Event Type Major Review Session Study Session" at bounding box center [783, 408] width 510 height 34
click at [529, 392] on select "Select Event Type Major Review Session Study Session" at bounding box center [783, 408] width 510 height 34
click at [662, 480] on button "We" at bounding box center [667, 478] width 42 height 33
click at [859, 473] on select "1 2 3 4 5 6 7 8 9 10 11 12" at bounding box center [856, 478] width 26 height 34
click at [843, 462] on select "1 2 3 4 5 6 7 8 9 10 11 12" at bounding box center [856, 478] width 26 height 34
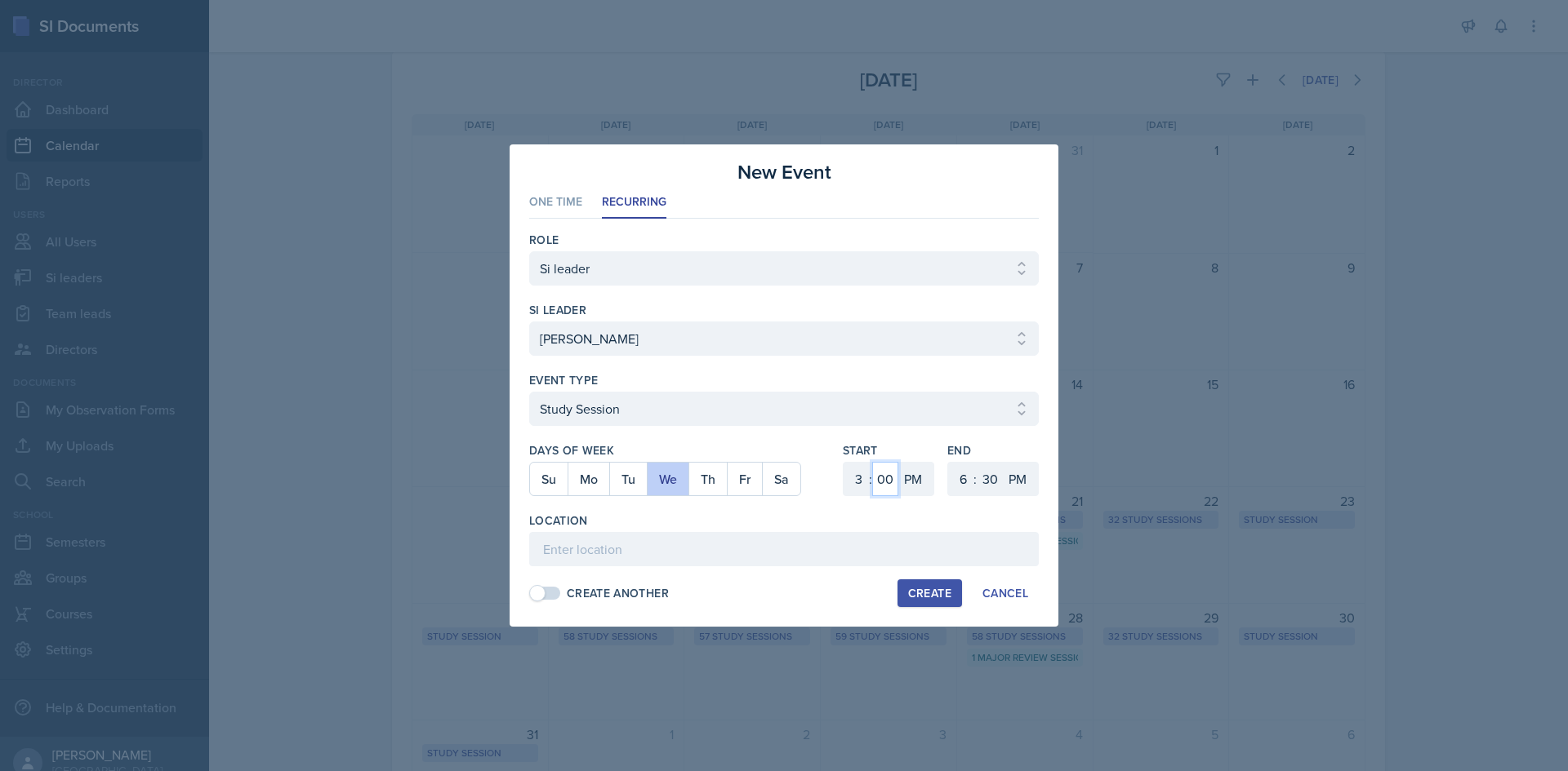
click at [884, 474] on select "00 05 10 15 20 25 30 35 40 45 50 55" at bounding box center [885, 478] width 26 height 34
click at [872, 462] on select "00 05 10 15 20 25 30 35 40 45 50 55" at bounding box center [885, 478] width 26 height 34
click at [962, 478] on select "1 2 3 4 5 6 7 8 9 10 11 12" at bounding box center [961, 478] width 26 height 34
click at [948, 462] on select "1 2 3 4 5 6 7 8 9 10 11 12" at bounding box center [961, 478] width 26 height 34
click at [916, 567] on div "Role Select Role Si leader Team lead Director si leader Select si leader Abeer …" at bounding box center [783, 416] width 510 height 395
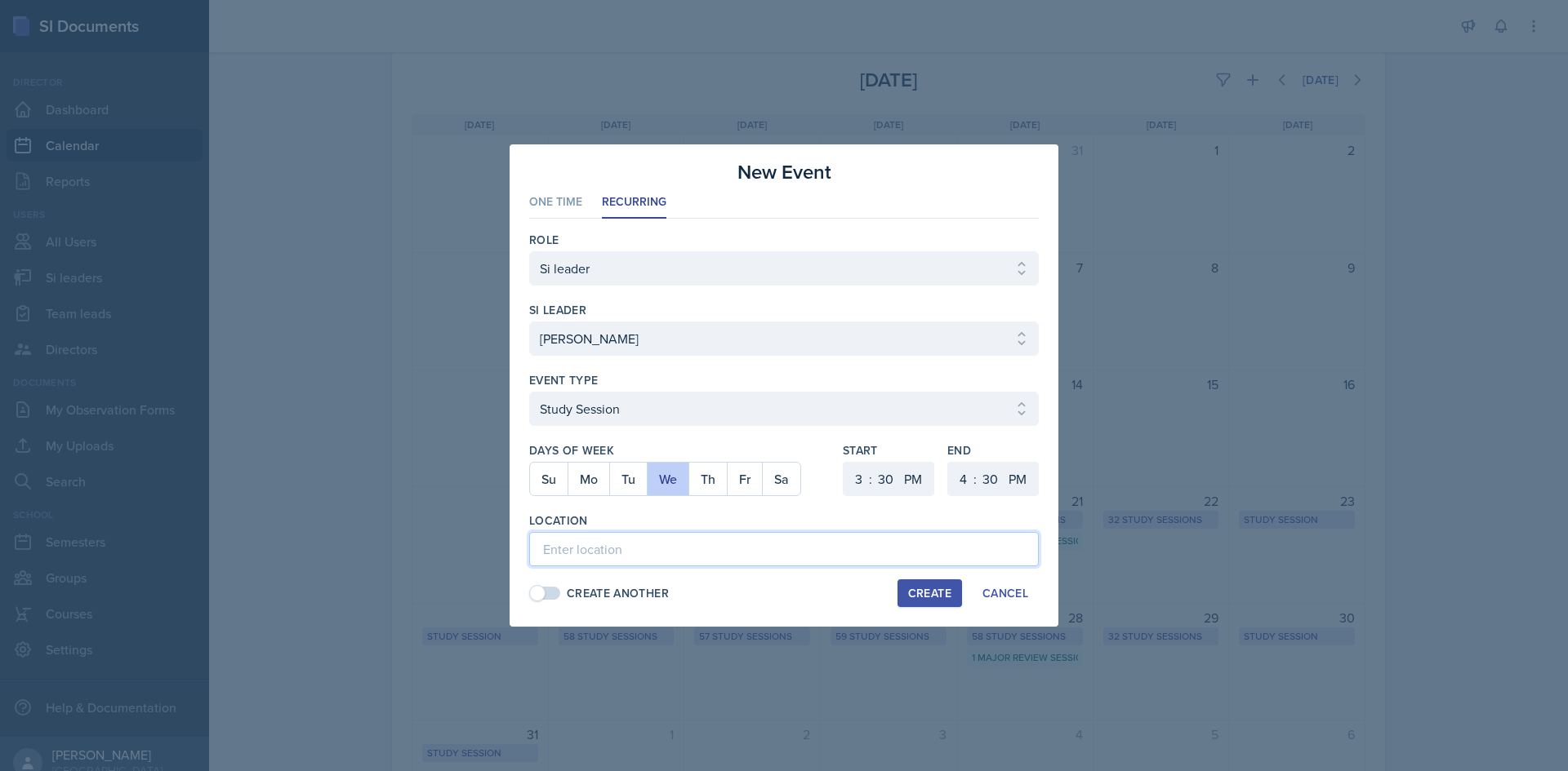
click at [900, 553] on input at bounding box center [783, 548] width 510 height 34
click at [664, 544] on input "Academic Learning Center 2100" at bounding box center [783, 548] width 510 height 34
click at [671, 523] on div "Location" at bounding box center [783, 521] width 510 height 17
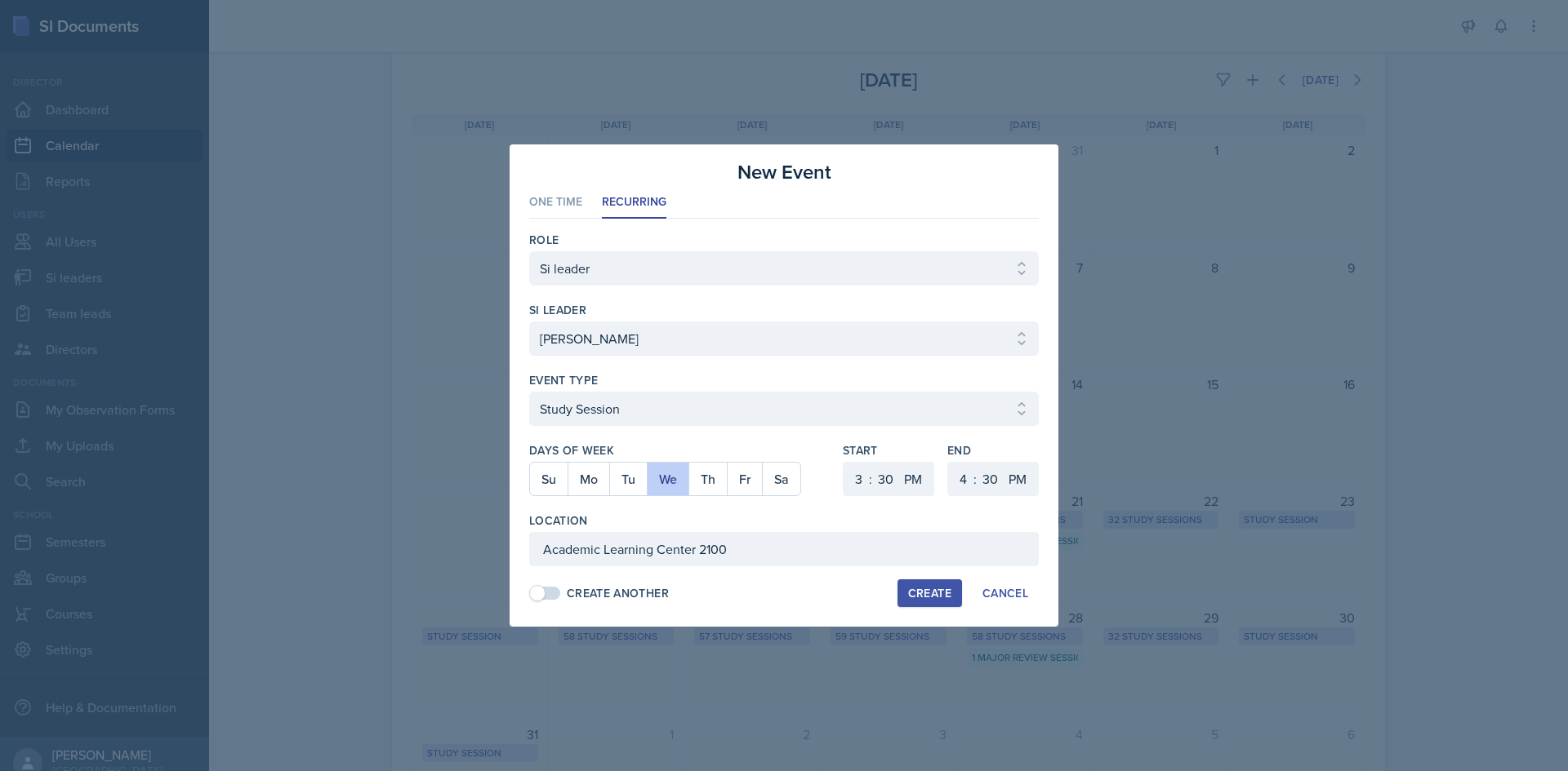
click at [922, 593] on div "Create" at bounding box center [930, 593] width 43 height 13
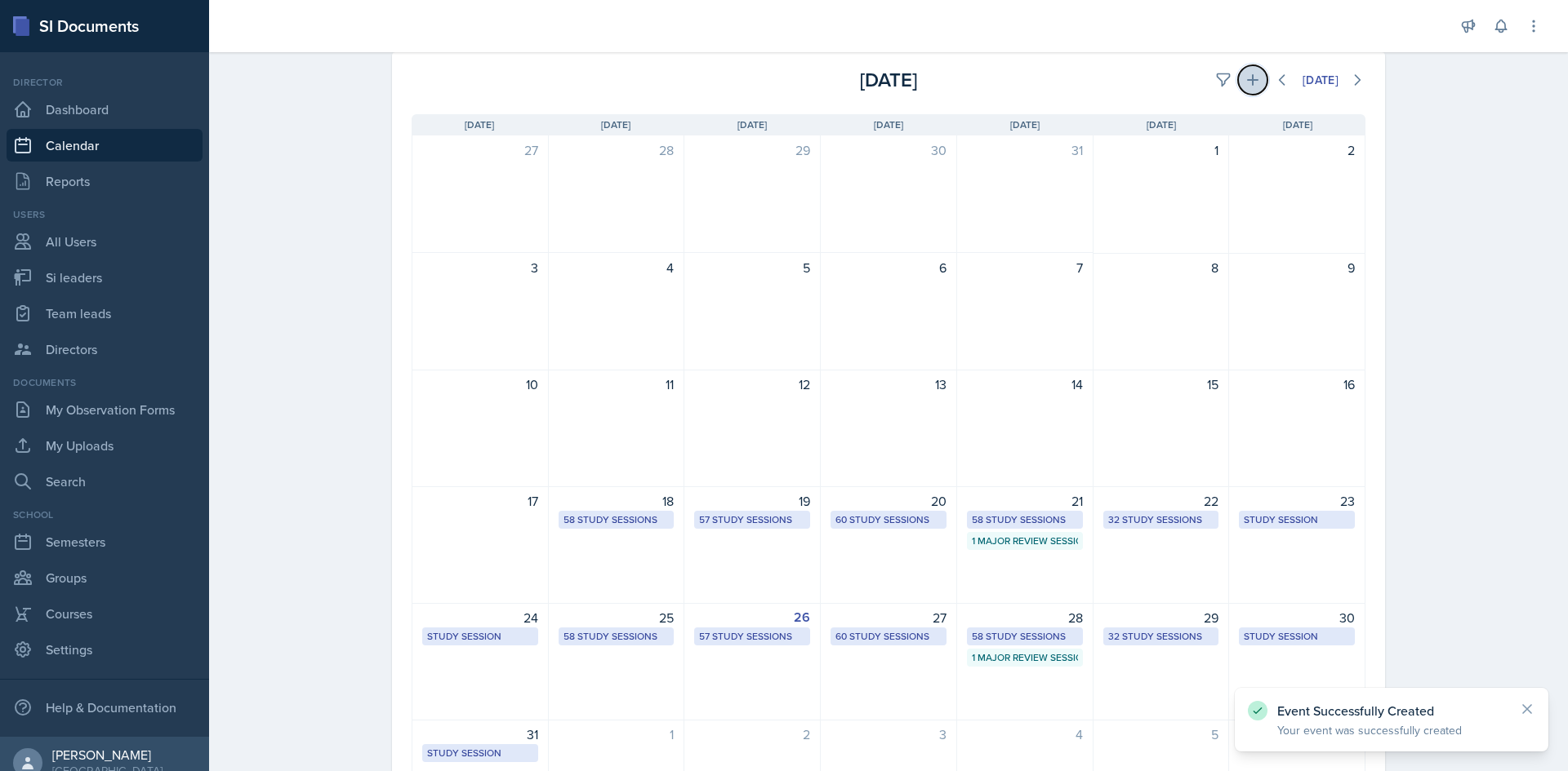
click at [1238, 81] on button at bounding box center [1252, 79] width 29 height 29
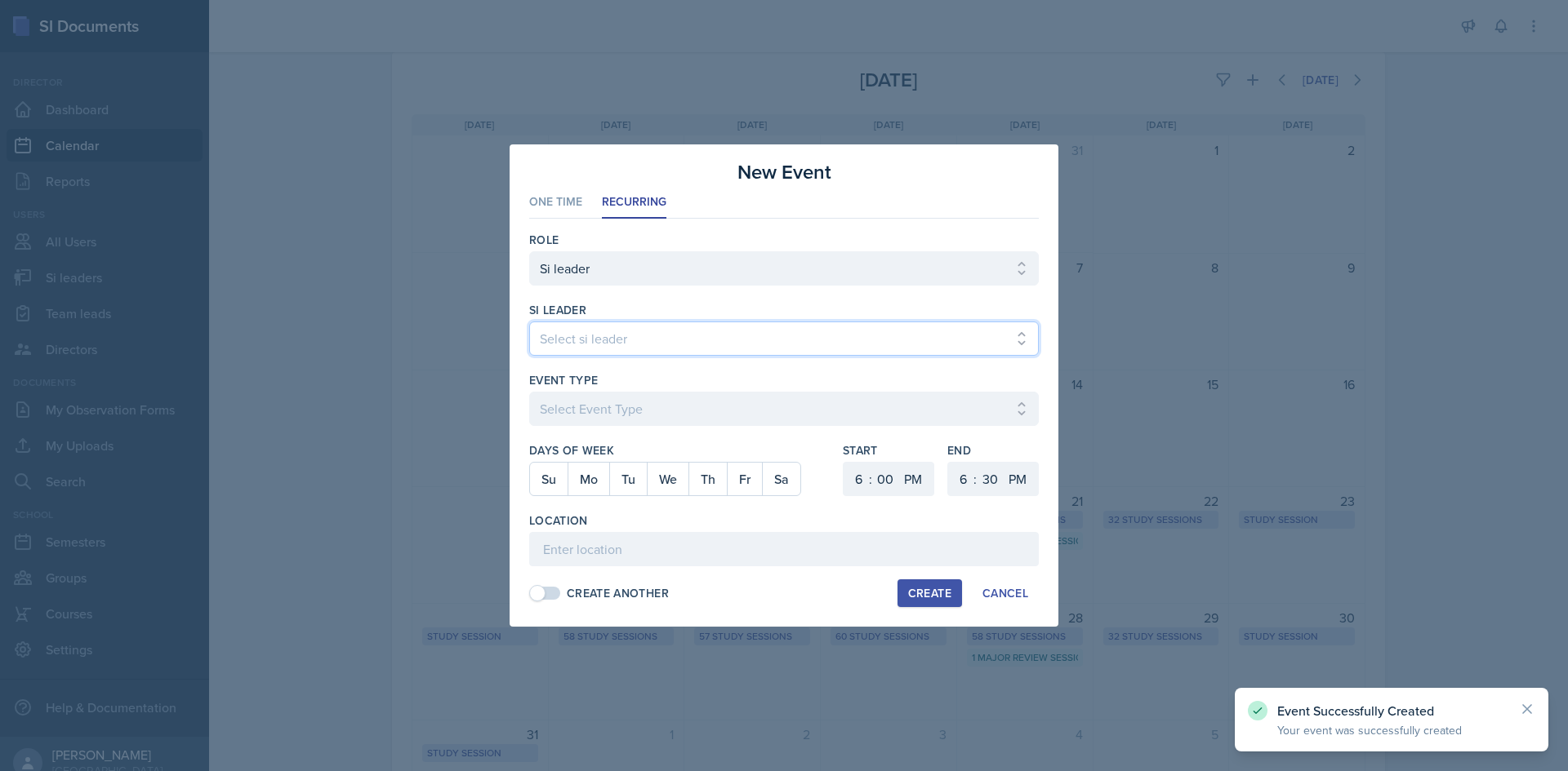
click at [686, 348] on select "Select si leader [PERSON_NAME] [PERSON_NAME] [PERSON_NAME] [PERSON_NAME] [PERSO…" at bounding box center [783, 338] width 510 height 34
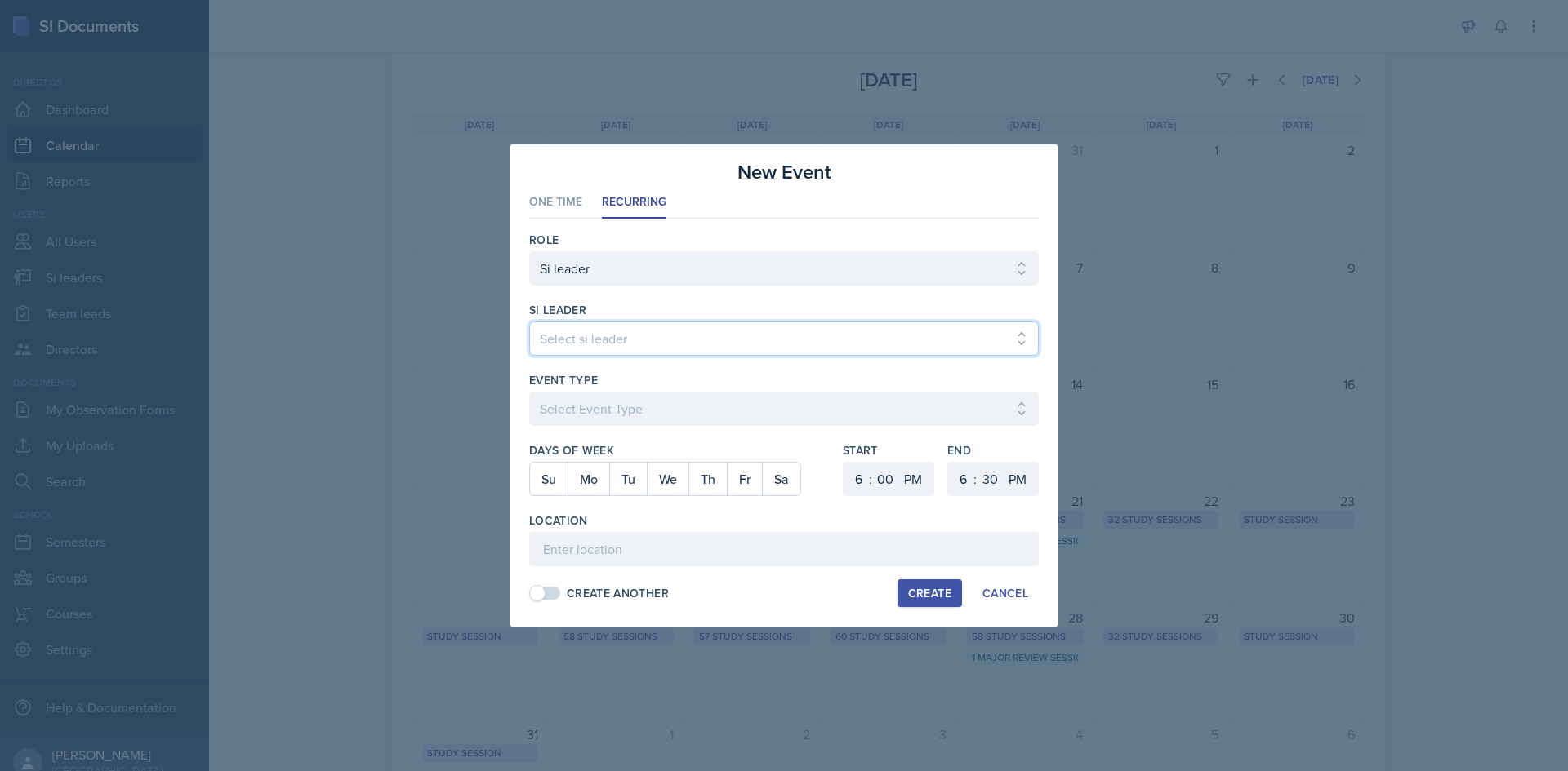
click at [529, 322] on select "Select si leader [PERSON_NAME] [PERSON_NAME] [PERSON_NAME] [PERSON_NAME] [PERSO…" at bounding box center [783, 338] width 510 height 34
click at [660, 390] on div "Event Type Select Event Type Major Review Session Study Session" at bounding box center [783, 407] width 510 height 70
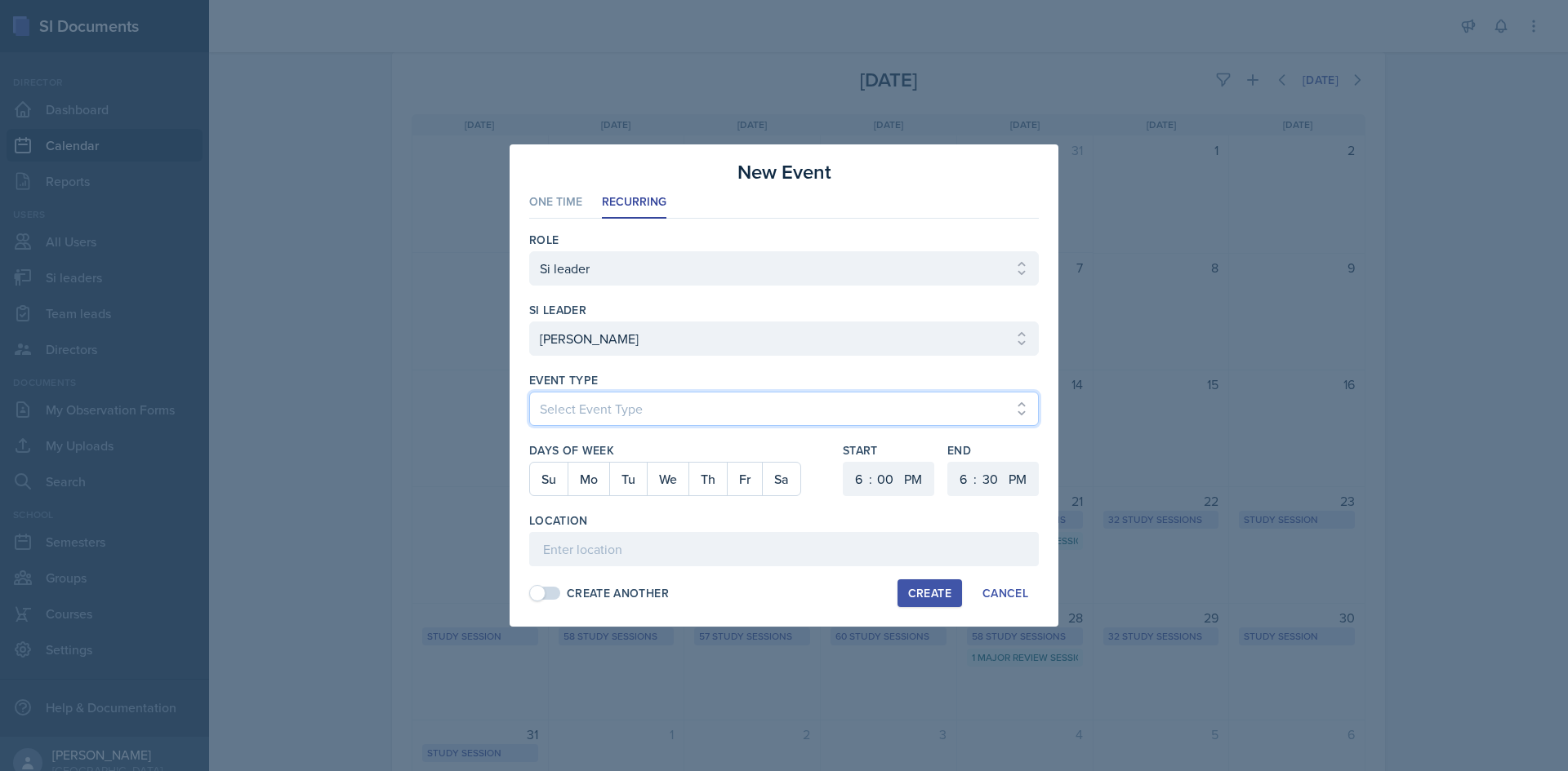
click at [660, 393] on select "Select Event Type Major Review Session Study Session" at bounding box center [783, 408] width 510 height 34
click at [529, 392] on select "Select Event Type Major Review Session Study Session" at bounding box center [783, 408] width 510 height 34
click at [750, 469] on button "Fr" at bounding box center [744, 478] width 35 height 33
click at [862, 481] on select "1 2 3 4 5 6 7 8 9 10 11 12" at bounding box center [856, 478] width 26 height 34
click at [843, 462] on select "1 2 3 4 5 6 7 8 9 10 11 12" at bounding box center [856, 478] width 26 height 34
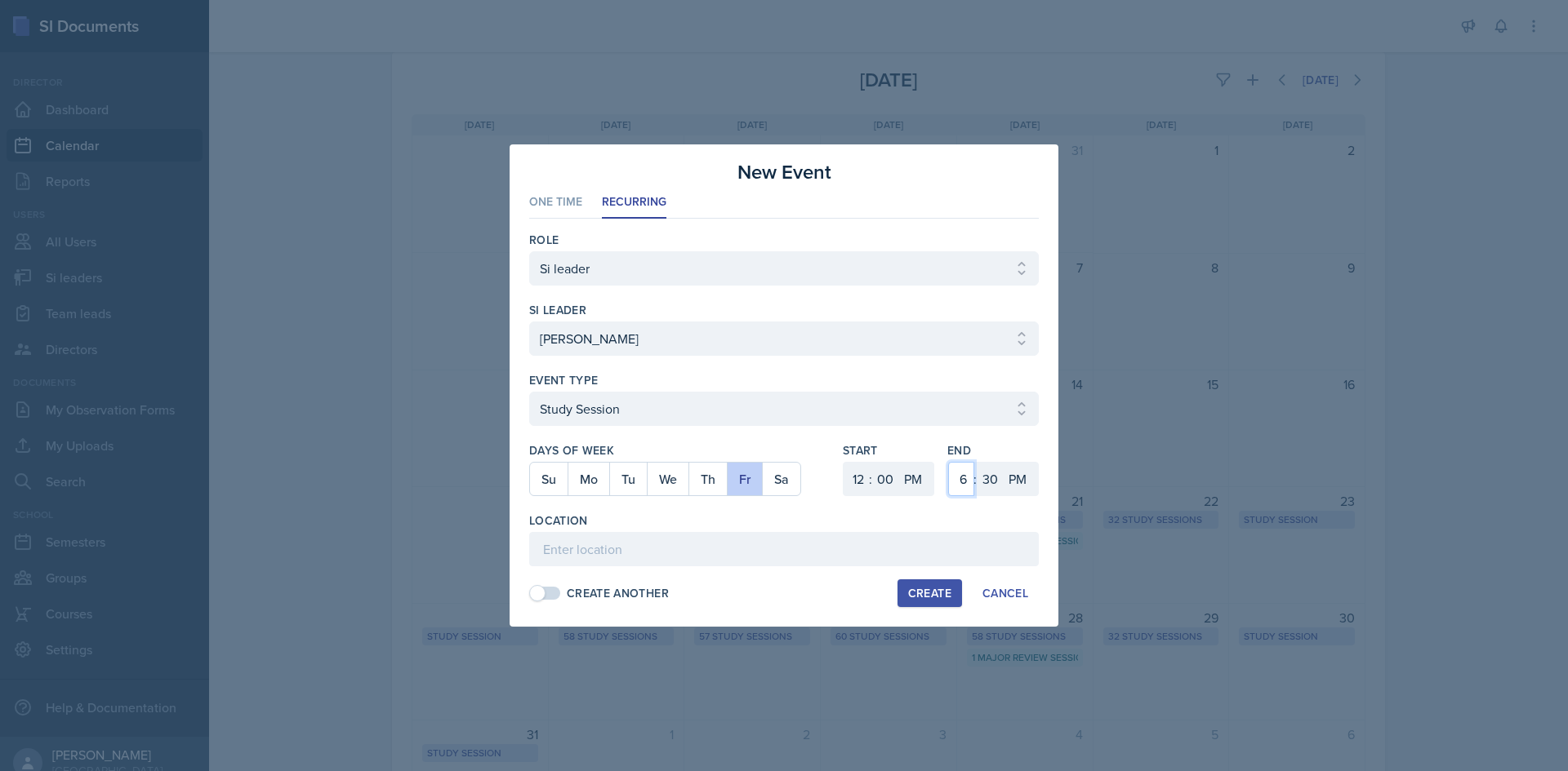
drag, startPoint x: 948, startPoint y: 475, endPoint x: 986, endPoint y: 448, distance: 46.6
click at [950, 475] on select "1 2 3 4 5 6 7 8 9 10 11 12" at bounding box center [961, 478] width 26 height 34
click at [948, 462] on select "1 2 3 4 5 6 7 8 9 10 11 12" at bounding box center [961, 478] width 26 height 34
click at [971, 475] on div "1 2 3 4 5 6 7 8 9 10 11 12 : 00 05 10 15 20 25 30 35 40 45 50 55 AM PM" at bounding box center [993, 478] width 92 height 34
click at [970, 475] on select "1 2 3 4 5 6 7 8 9 10 11 12" at bounding box center [961, 478] width 26 height 34
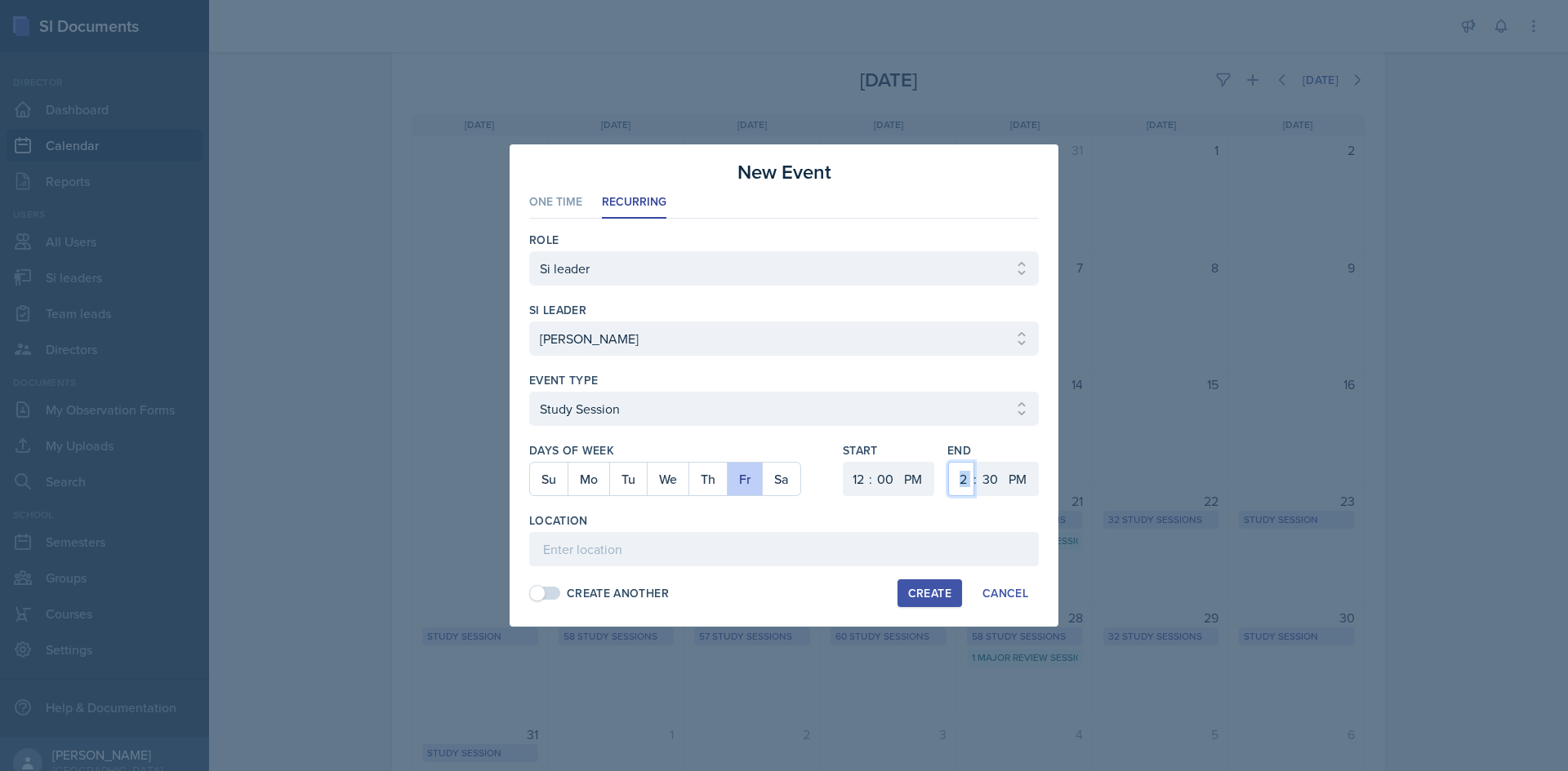
click at [948, 462] on select "1 2 3 4 5 6 7 8 9 10 11 12" at bounding box center [961, 478] width 26 height 34
drag, startPoint x: 993, startPoint y: 471, endPoint x: 993, endPoint y: 462, distance: 9.0
click at [993, 471] on select "00 05 10 15 20 25 30 35 40 45 50 55" at bounding box center [989, 478] width 26 height 34
click at [977, 462] on select "00 05 10 15 20 25 30 35 40 45 50 55" at bounding box center [989, 478] width 26 height 34
click at [824, 553] on input at bounding box center [783, 548] width 510 height 34
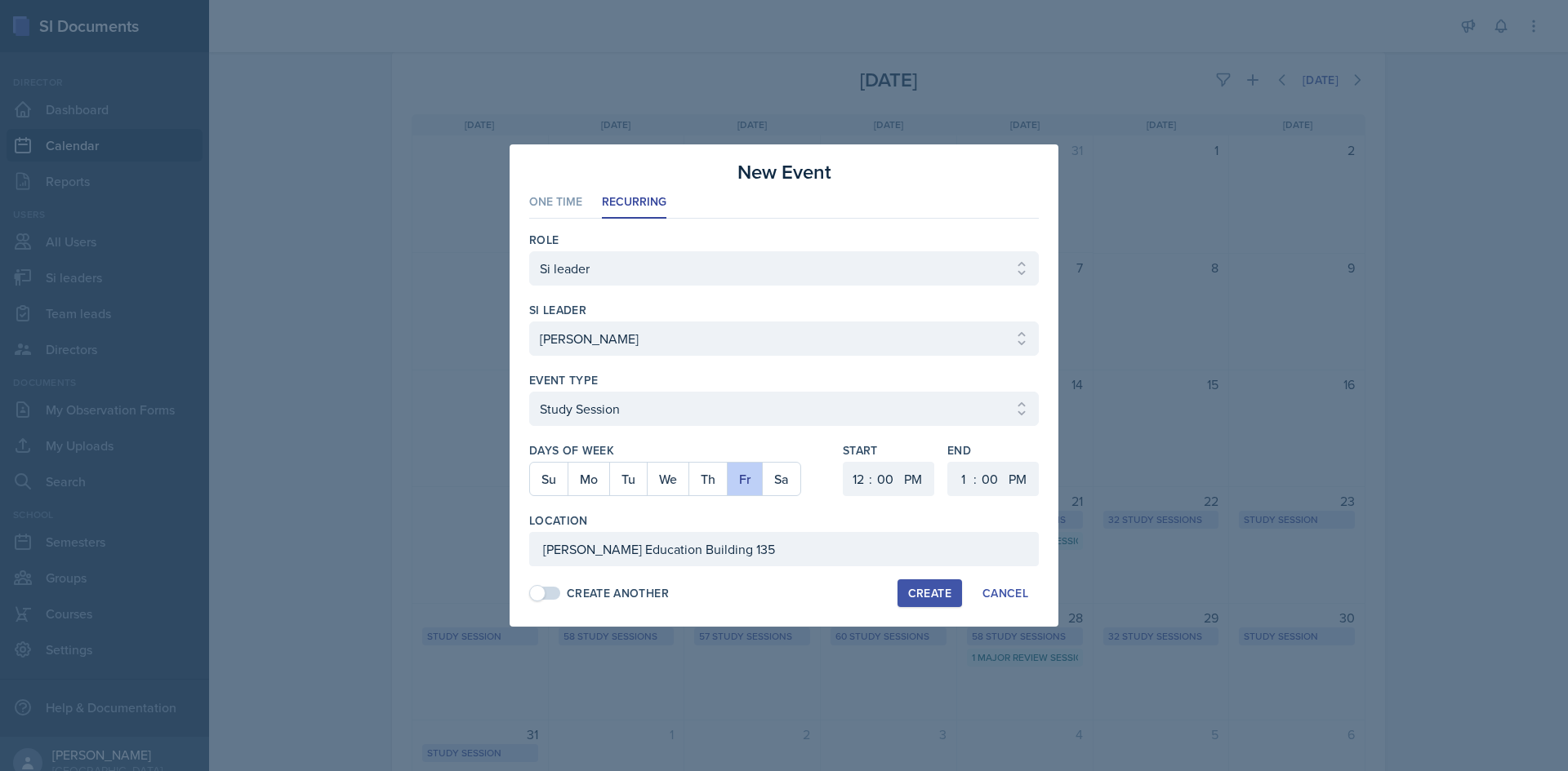
click at [914, 588] on div "Create" at bounding box center [930, 593] width 43 height 13
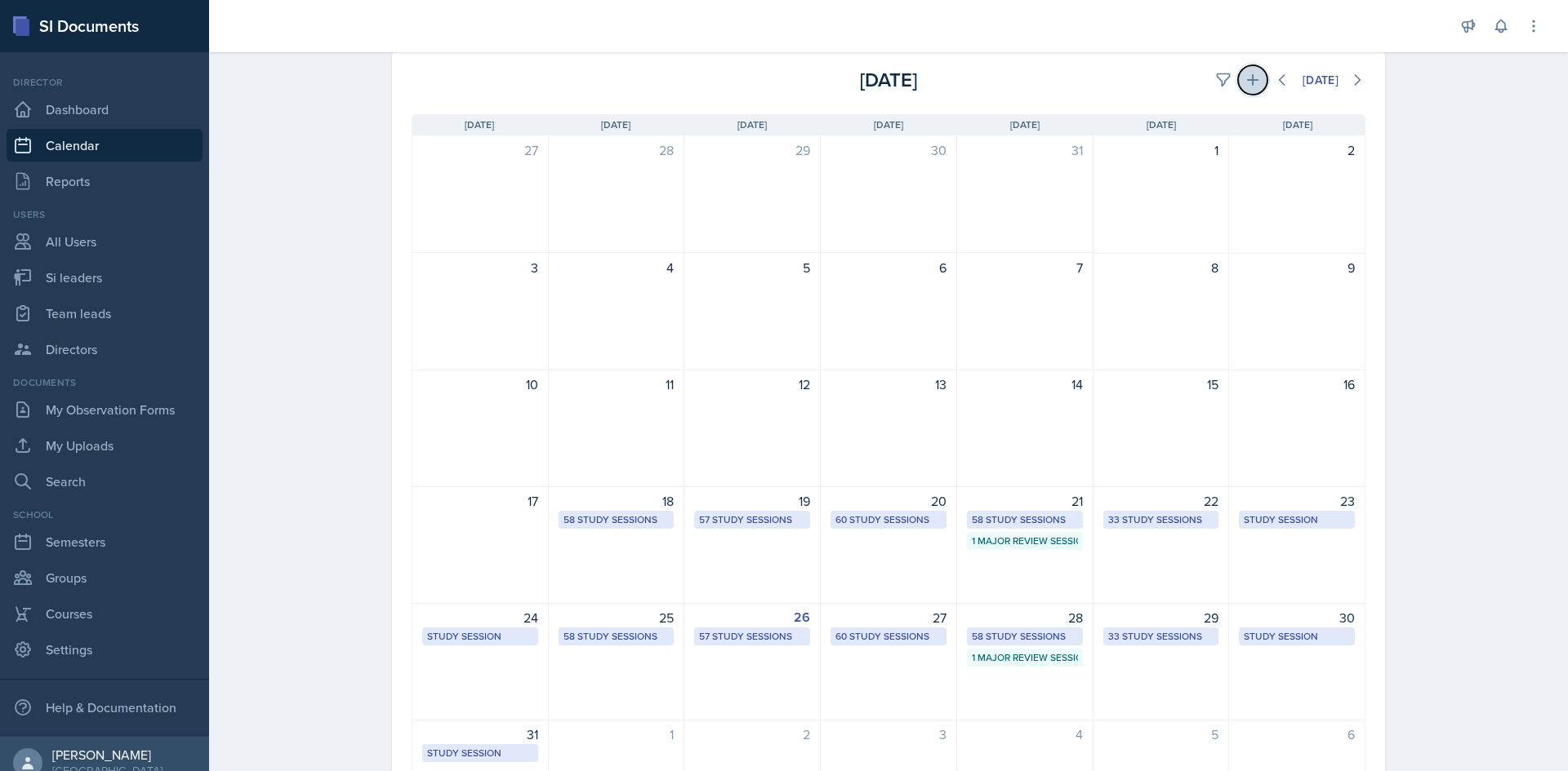
click at [1254, 78] on button at bounding box center [1252, 79] width 29 height 29
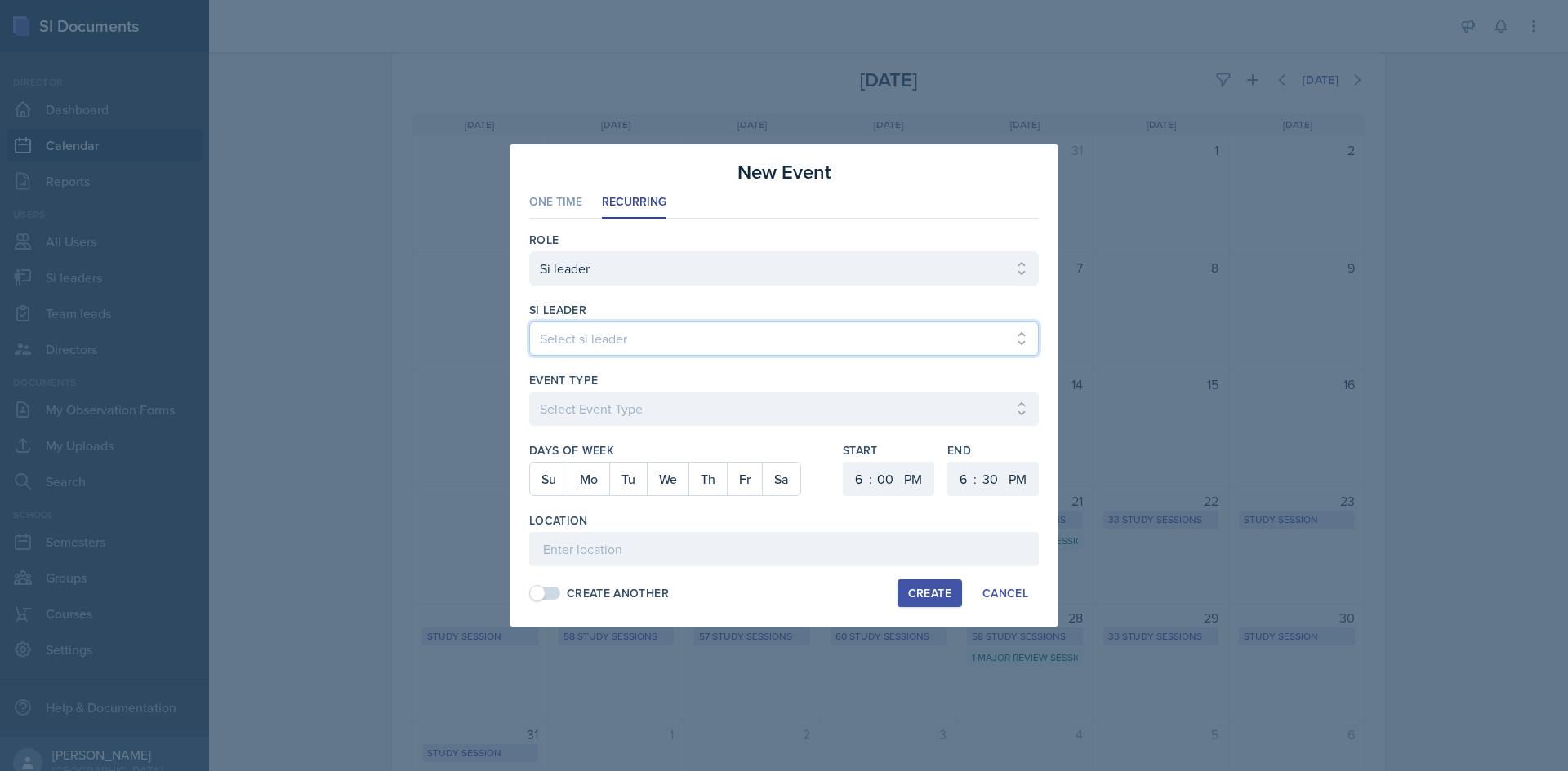
click at [656, 341] on select "Select si leader [PERSON_NAME] [PERSON_NAME] [PERSON_NAME] [PERSON_NAME] [PERSO…" at bounding box center [783, 338] width 510 height 34
click at [529, 322] on select "Select si leader [PERSON_NAME] [PERSON_NAME] [PERSON_NAME] [PERSON_NAME] [PERSO…" at bounding box center [783, 338] width 510 height 34
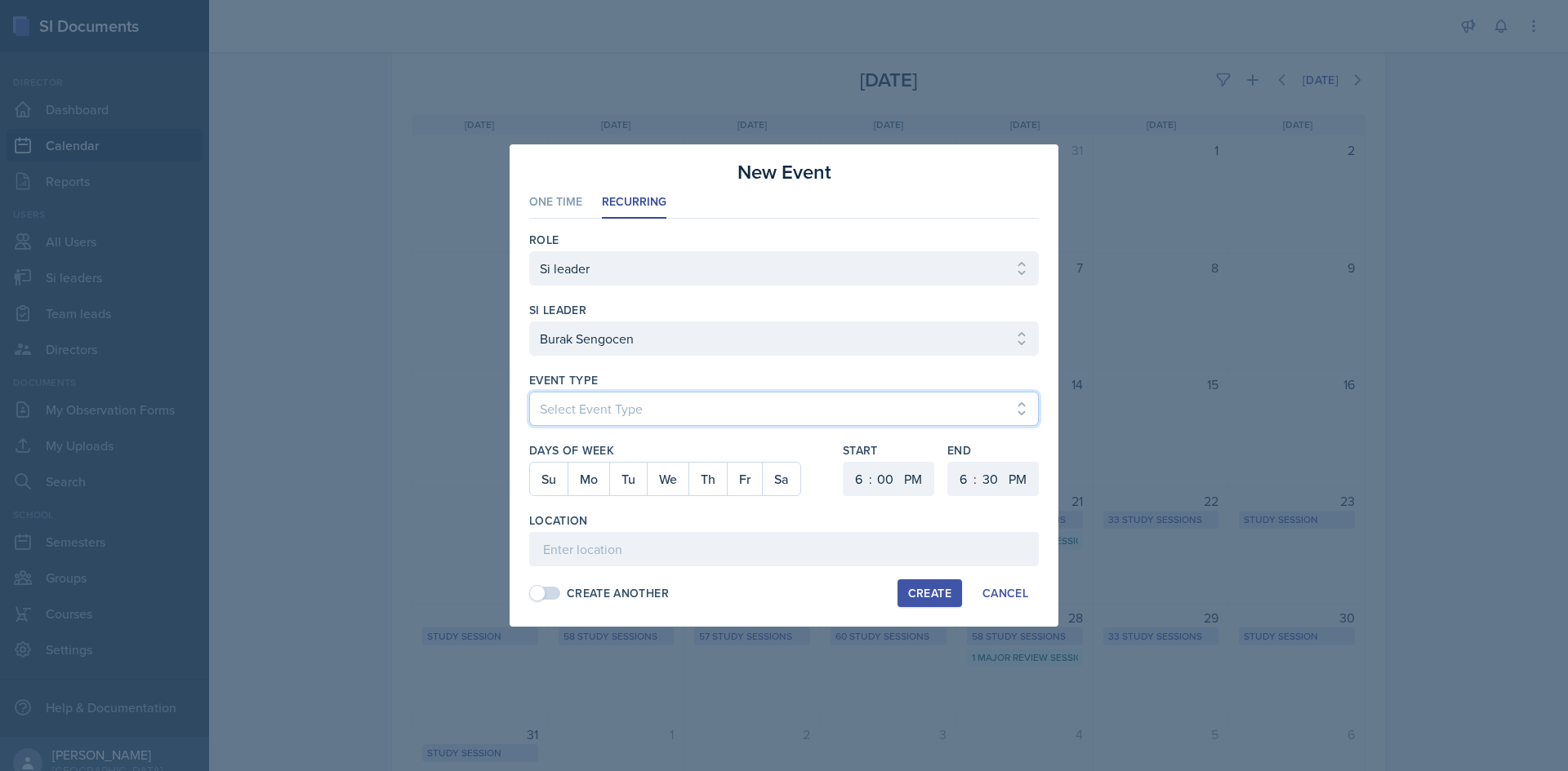
click at [691, 407] on select "Select Event Type Major Review Session Study Session" at bounding box center [783, 408] width 510 height 34
click at [529, 392] on select "Select Event Type Major Review Session Study Session" at bounding box center [783, 408] width 510 height 34
click at [675, 479] on button "We" at bounding box center [667, 478] width 42 height 33
click at [857, 482] on select "1 2 3 4 5 6 7 8 9 10 11 12" at bounding box center [856, 478] width 26 height 34
click at [964, 471] on select "1 2 3 4 5 6 7 8 9 10 11 12" at bounding box center [961, 478] width 26 height 34
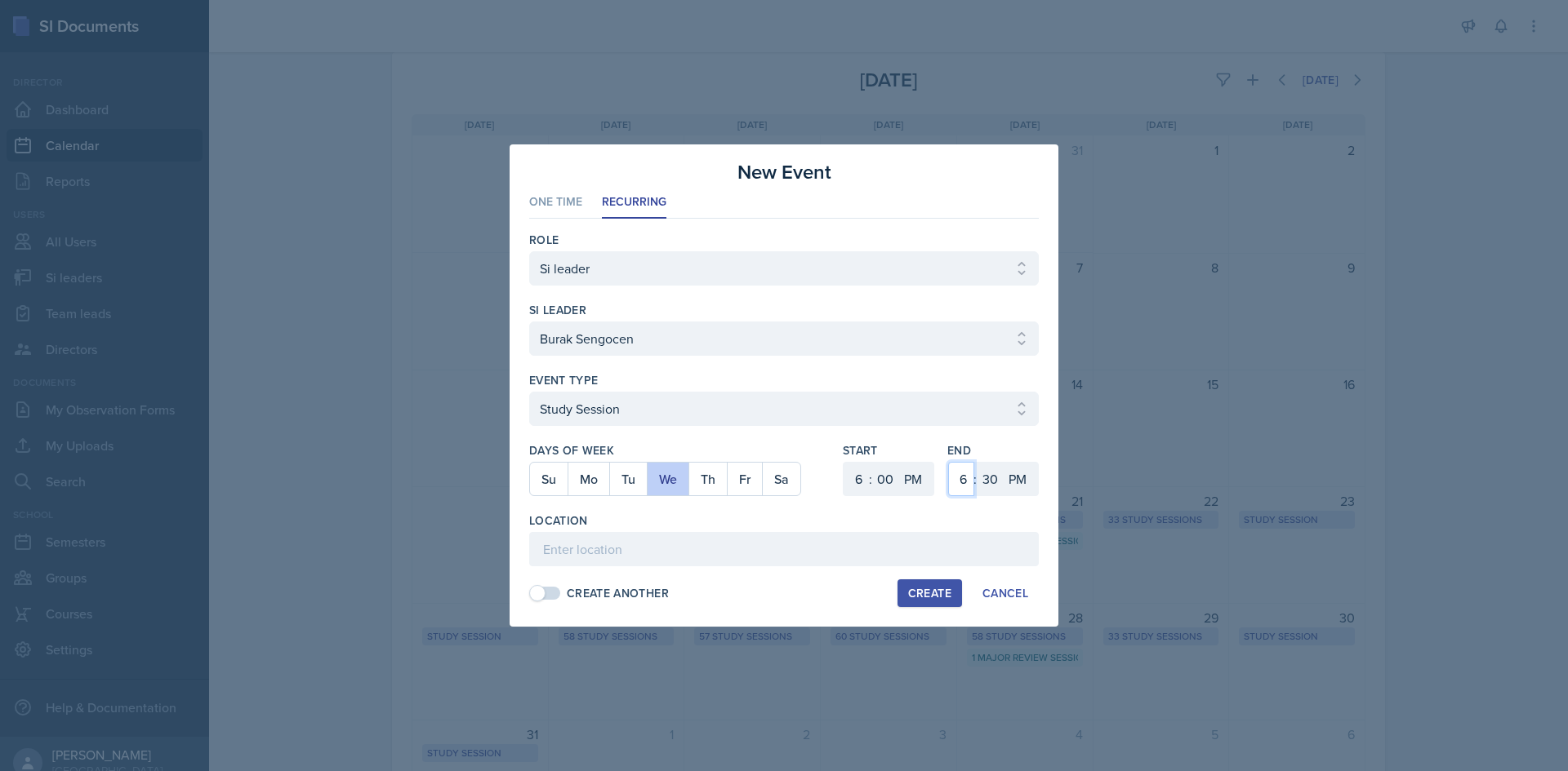
click at [948, 462] on select "1 2 3 4 5 6 7 8 9 10 11 12" at bounding box center [961, 478] width 26 height 34
click at [989, 475] on select "00 05 10 15 20 25 30 35 40 45 50 55" at bounding box center [989, 478] width 26 height 34
click at [977, 462] on select "00 05 10 15 20 25 30 35 40 45 50 55" at bounding box center [989, 478] width 26 height 34
click at [759, 530] on div "Location" at bounding box center [783, 539] width 510 height 54
click at [759, 532] on input at bounding box center [783, 548] width 510 height 34
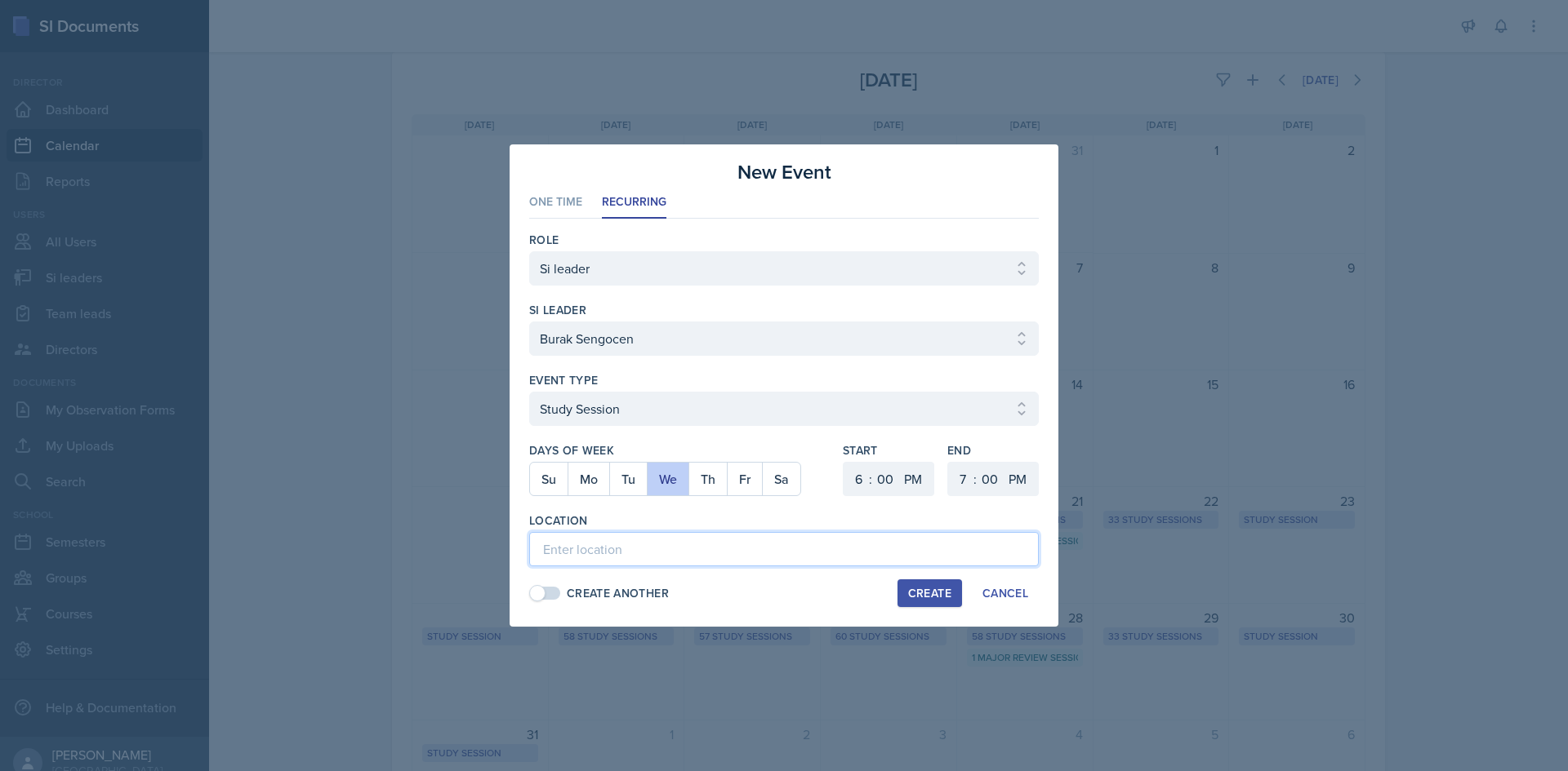
paste input "https://teams.microsoft.com/l/meetup-join/19%3ameeting_NzlmOWNiNDktNWMzYS00YWY0…"
click at [910, 588] on div "Create" at bounding box center [930, 593] width 43 height 13
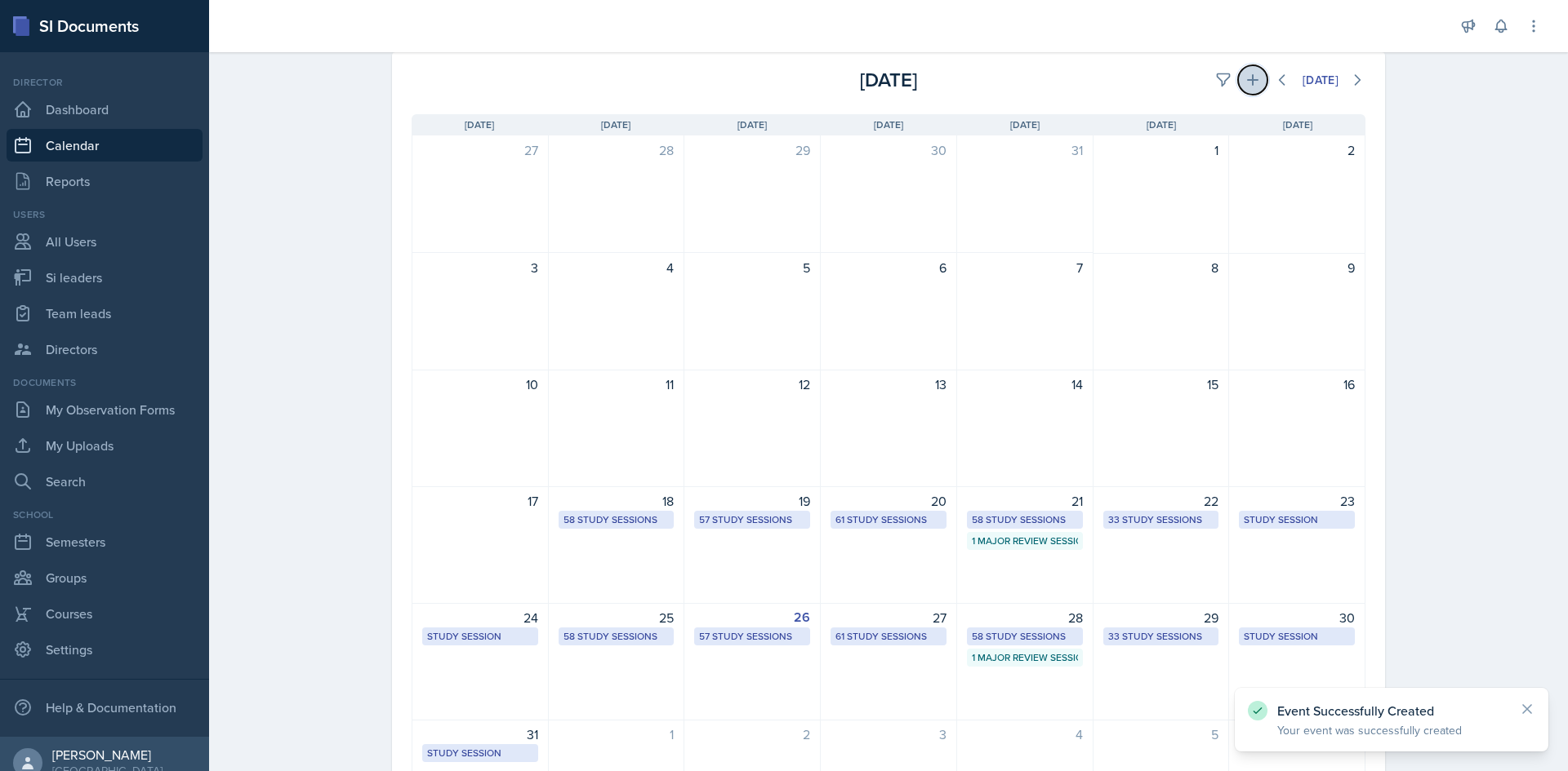
click at [1238, 75] on button at bounding box center [1252, 79] width 29 height 29
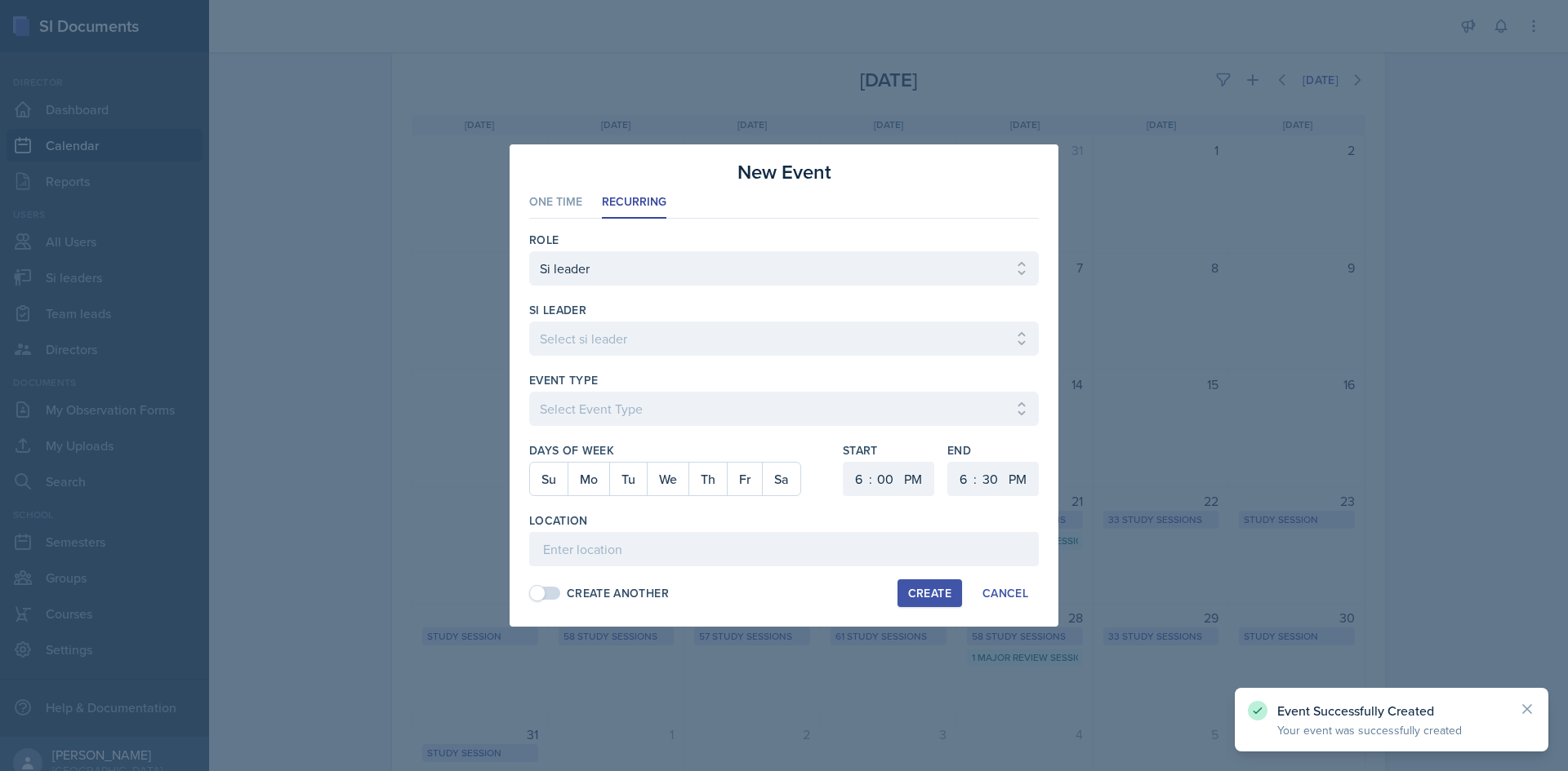
click at [666, 357] on div at bounding box center [783, 364] width 510 height 17
click at [672, 355] on select "Select si leader [PERSON_NAME] [PERSON_NAME] [PERSON_NAME] [PERSON_NAME] [PERSO…" at bounding box center [783, 338] width 510 height 34
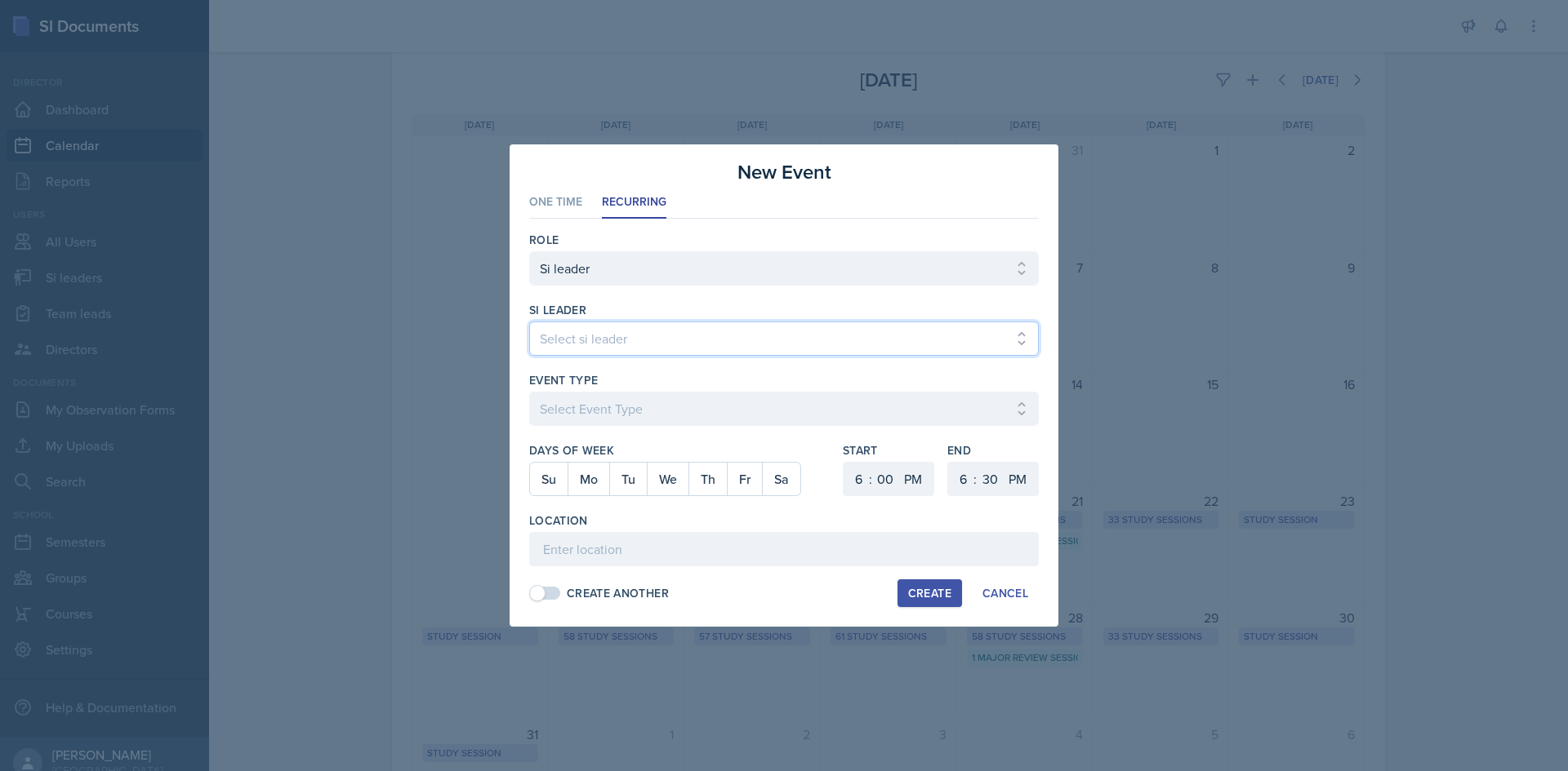
click at [529, 322] on select "Select si leader [PERSON_NAME] [PERSON_NAME] [PERSON_NAME] [PERSON_NAME] [PERSO…" at bounding box center [783, 338] width 510 height 34
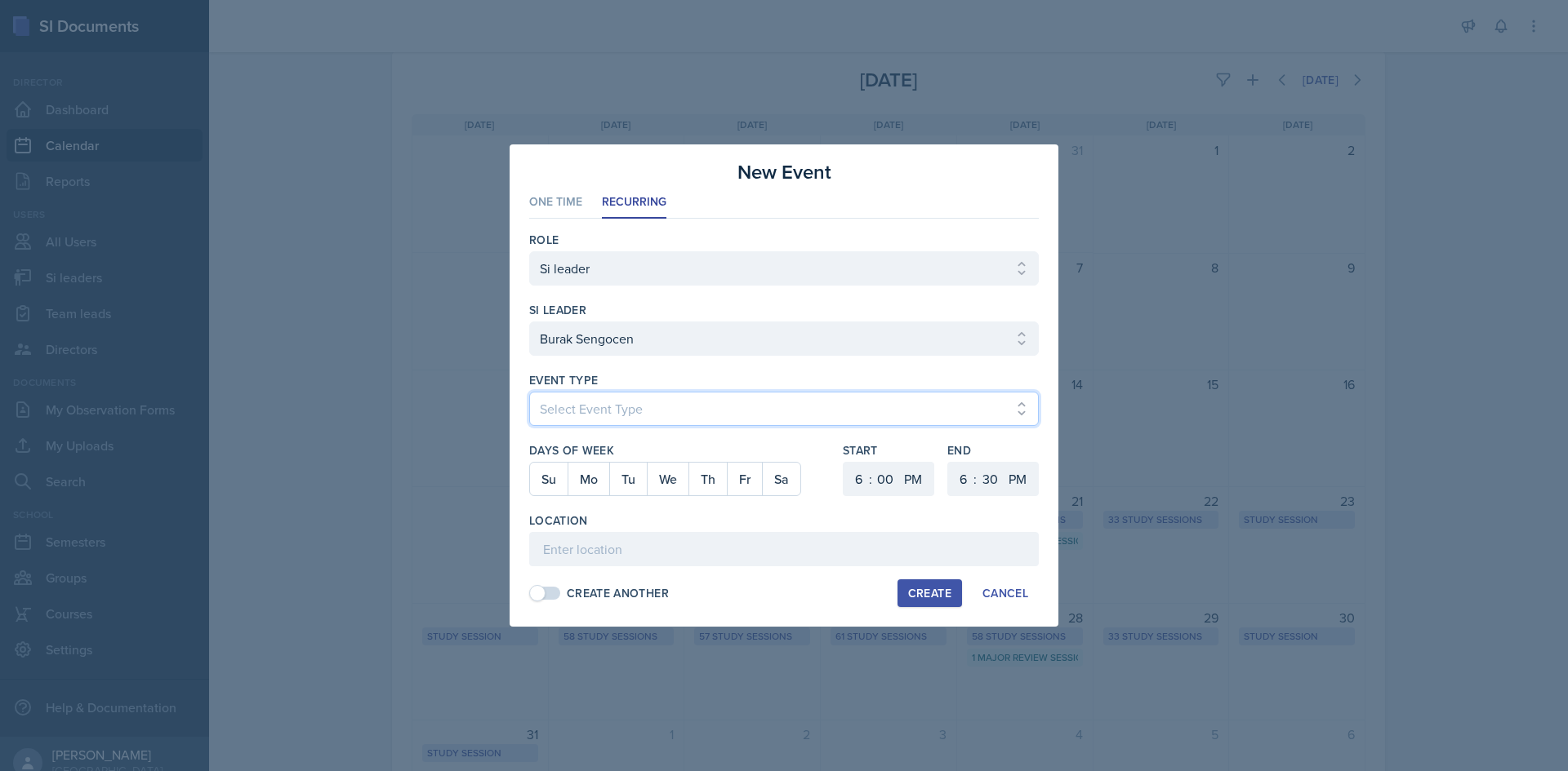
click at [669, 408] on select "Select Event Type Major Review Session Study Session" at bounding box center [783, 408] width 510 height 34
click at [529, 392] on select "Select Event Type Major Review Session Study Session" at bounding box center [783, 408] width 510 height 34
click at [719, 486] on button "Th" at bounding box center [707, 478] width 38 height 33
click at [854, 478] on select "1 2 3 4 5 6 7 8 9 10 11 12" at bounding box center [856, 478] width 26 height 34
click at [843, 462] on select "1 2 3 4 5 6 7 8 9 10 11 12" at bounding box center [856, 478] width 26 height 34
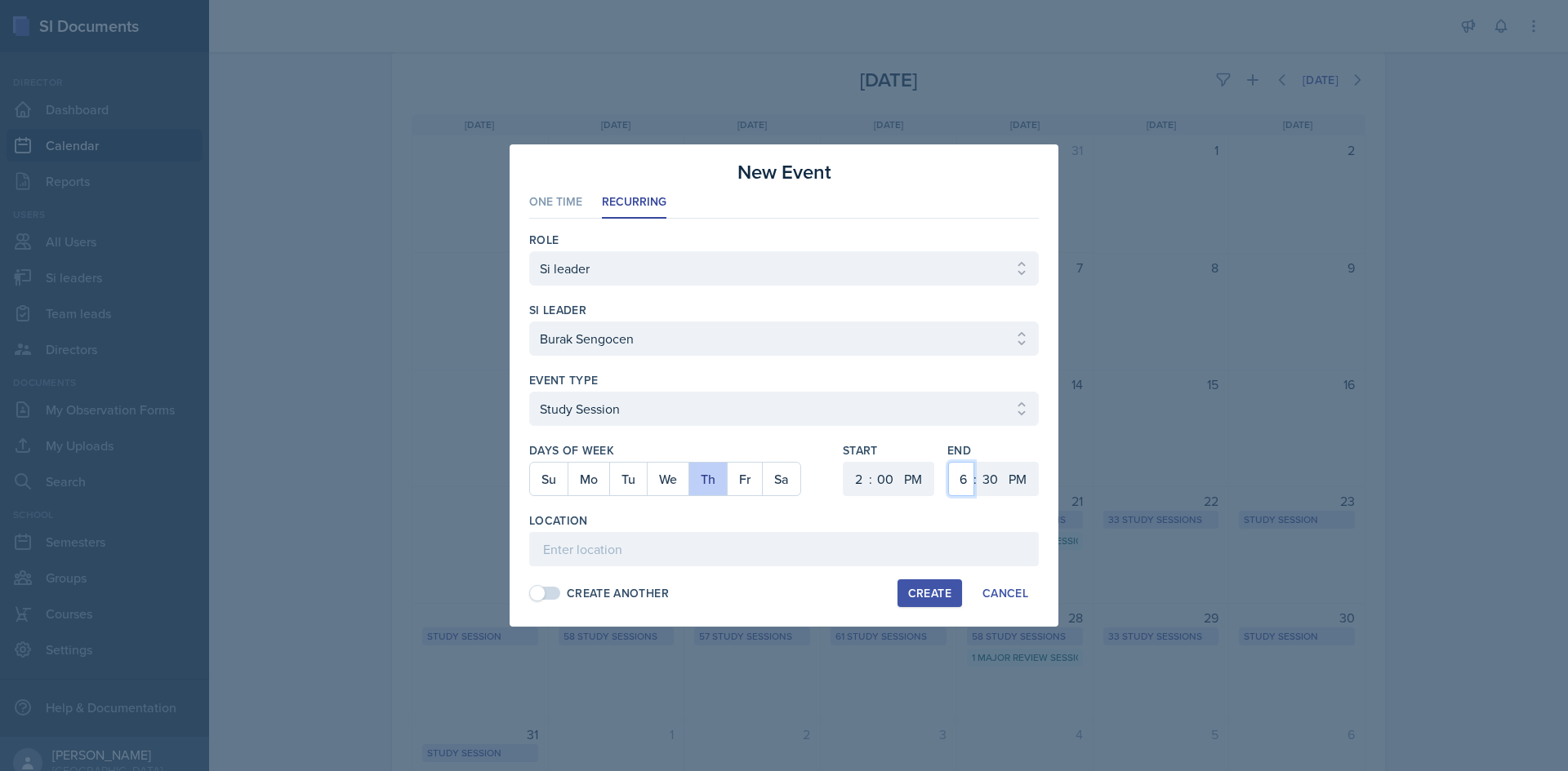
click at [968, 488] on select "1 2 3 4 5 6 7 8 9 10 11 12" at bounding box center [961, 478] width 26 height 34
click at [948, 462] on select "1 2 3 4 5 6 7 8 9 10 11 12" at bounding box center [961, 478] width 26 height 34
click at [998, 481] on select "00 05 10 15 20 25 30 35 40 45 50 55" at bounding box center [989, 478] width 26 height 34
click at [977, 462] on select "00 05 10 15 20 25 30 35 40 45 50 55" at bounding box center [989, 478] width 26 height 34
click at [723, 554] on input at bounding box center [783, 548] width 510 height 34
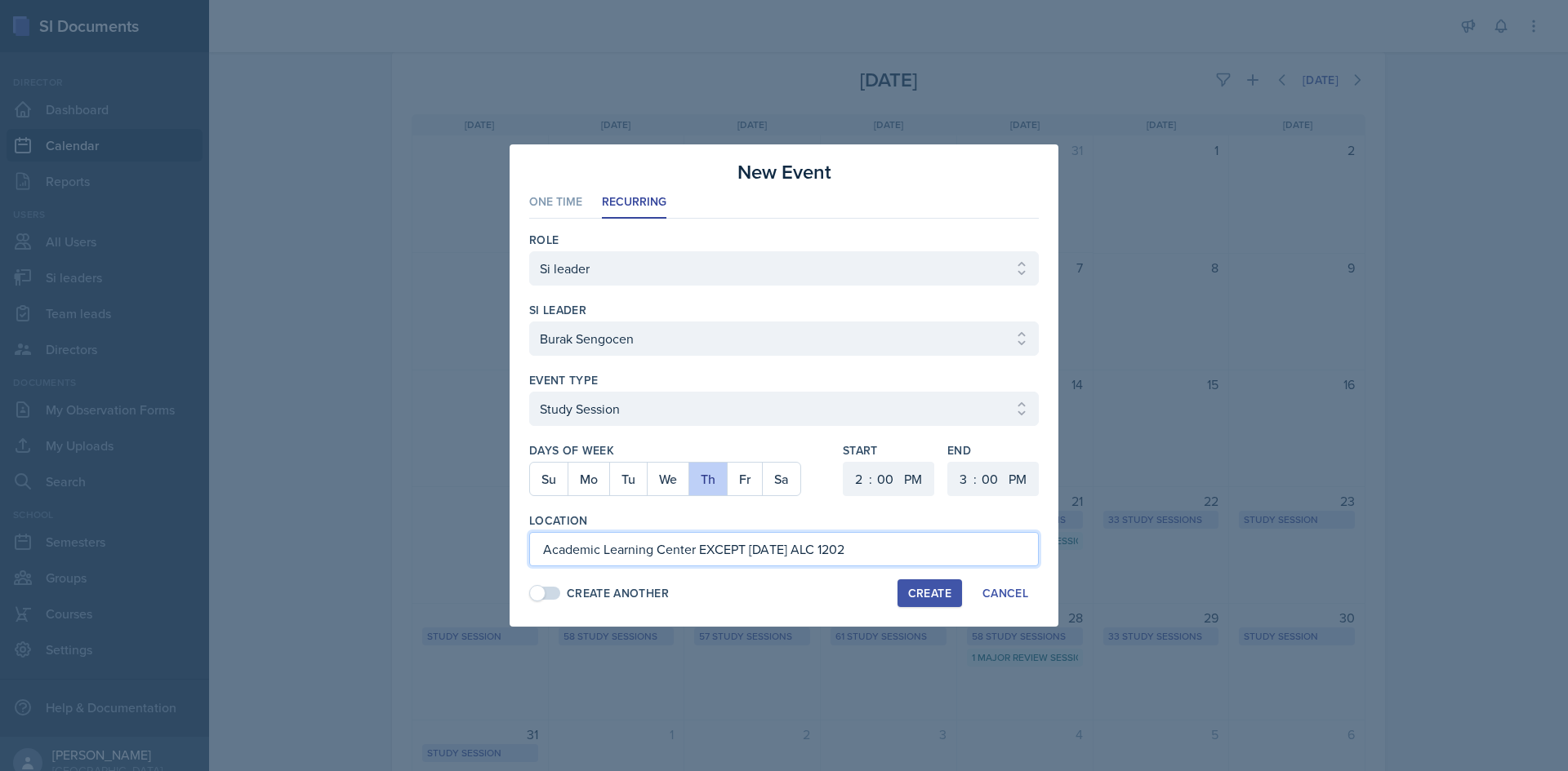
click at [697, 549] on input "Academic Learning Center EXCEPT Sept 11 ALC 1202" at bounding box center [783, 548] width 510 height 34
click at [881, 551] on input "Academic Learning Center (EXCEPT Sept 11 ALC 1202" at bounding box center [783, 548] width 510 height 34
click at [787, 554] on input "Academic Learning Center (EXCEPT Sept 11 ALC 1202)" at bounding box center [783, 548] width 510 height 34
click at [792, 551] on input "Academic Learning Center (EXCEPT Sept 11 ALC 1202)" at bounding box center [783, 548] width 510 height 34
click at [822, 599] on div "Create Another Create Cancel" at bounding box center [783, 593] width 510 height 28
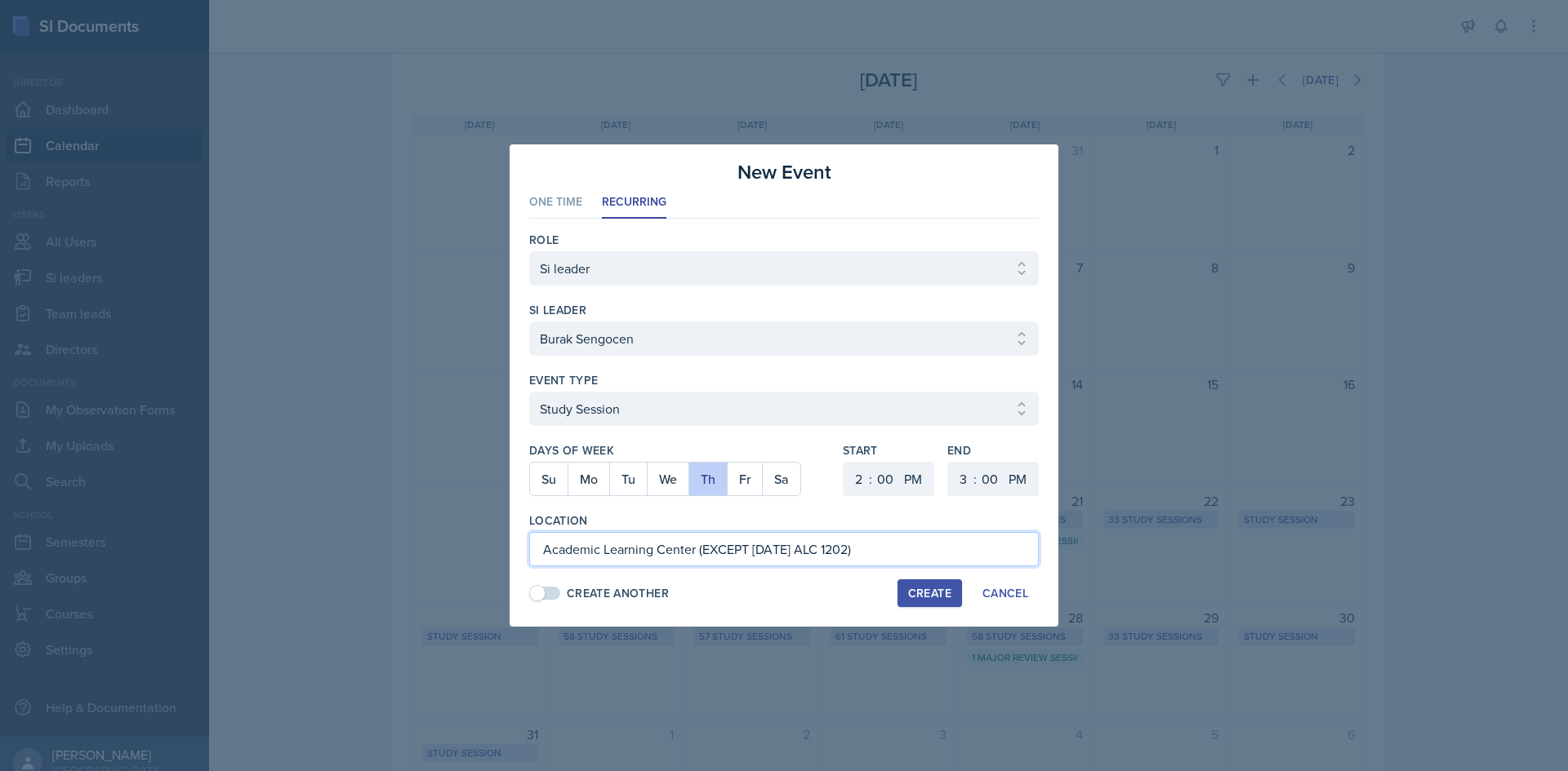
click at [796, 553] on input "Academic Learning Center (EXCEPT Sept 11 ALC 1202)" at bounding box center [783, 548] width 510 height 34
click at [790, 553] on input "Academic Learning Center (EXCEPT Sept 11 ALC 1202)" at bounding box center [783, 548] width 510 height 34
click at [698, 545] on input "Academic Learning Center (EXCEPT Sept 11, ALC 1202)" at bounding box center [783, 548] width 510 height 34
click at [708, 521] on div "Location" at bounding box center [783, 521] width 510 height 17
click at [930, 593] on div "Create" at bounding box center [930, 593] width 43 height 13
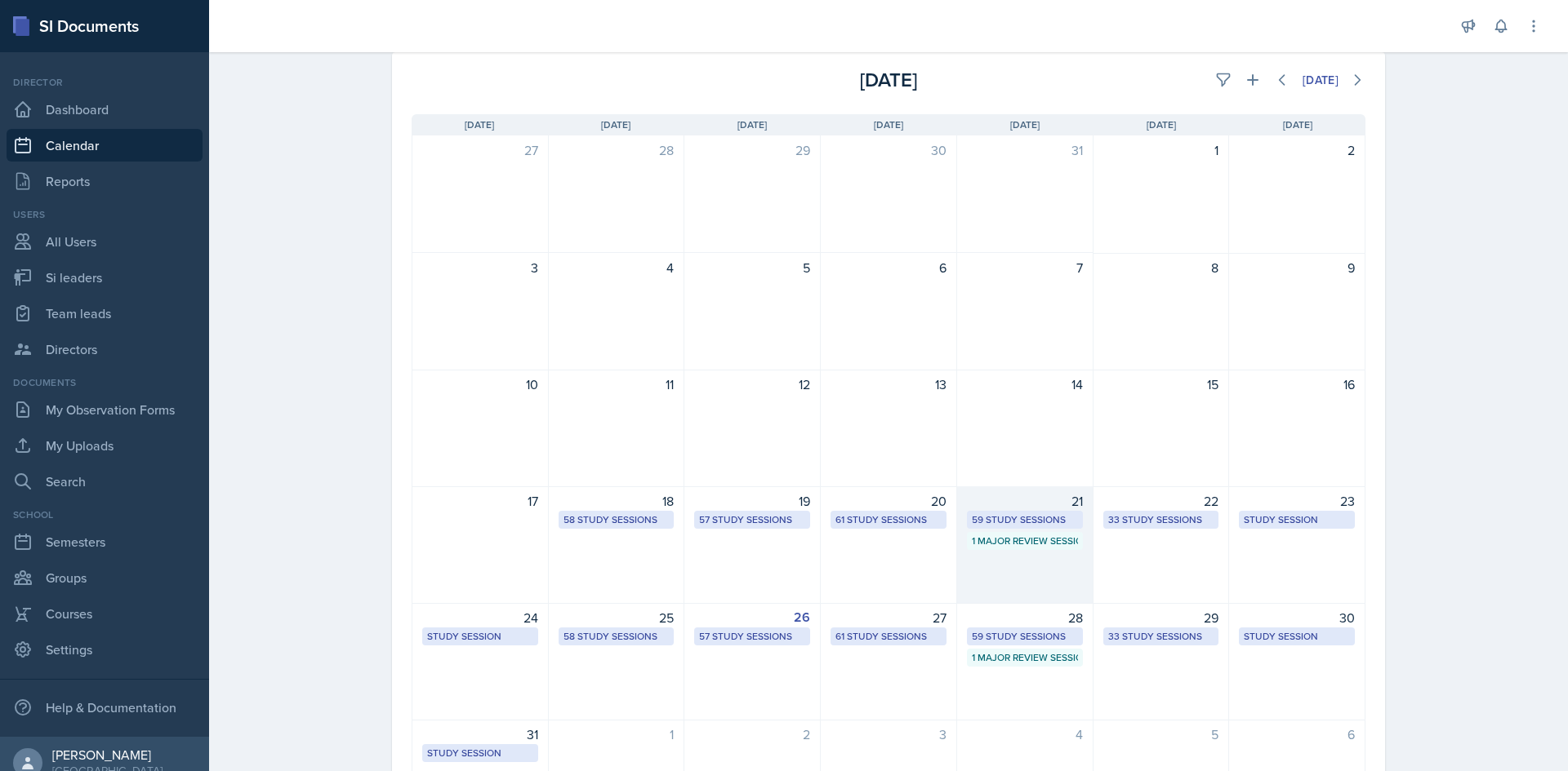
click at [991, 513] on div "59 Study Sessions" at bounding box center [1024, 520] width 106 height 15
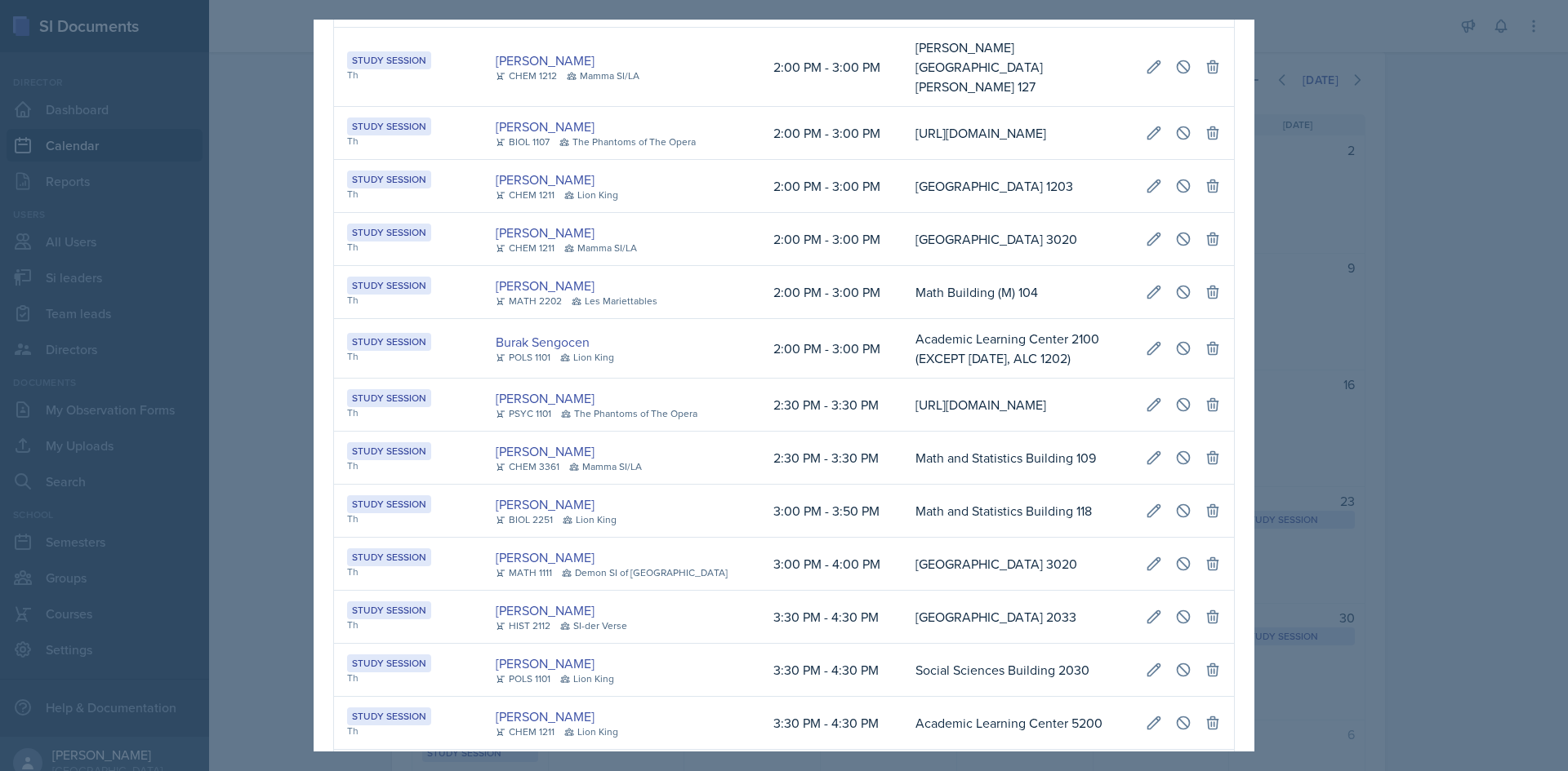
scroll to position [0, 918]
drag, startPoint x: 455, startPoint y: 323, endPoint x: 1309, endPoint y: 333, distance: 854.1
click at [1309, 333] on div "August 21st, 2025 Event User Time Location Study Session Th Octavia Kaham CHEM …" at bounding box center [784, 385] width 1568 height 771
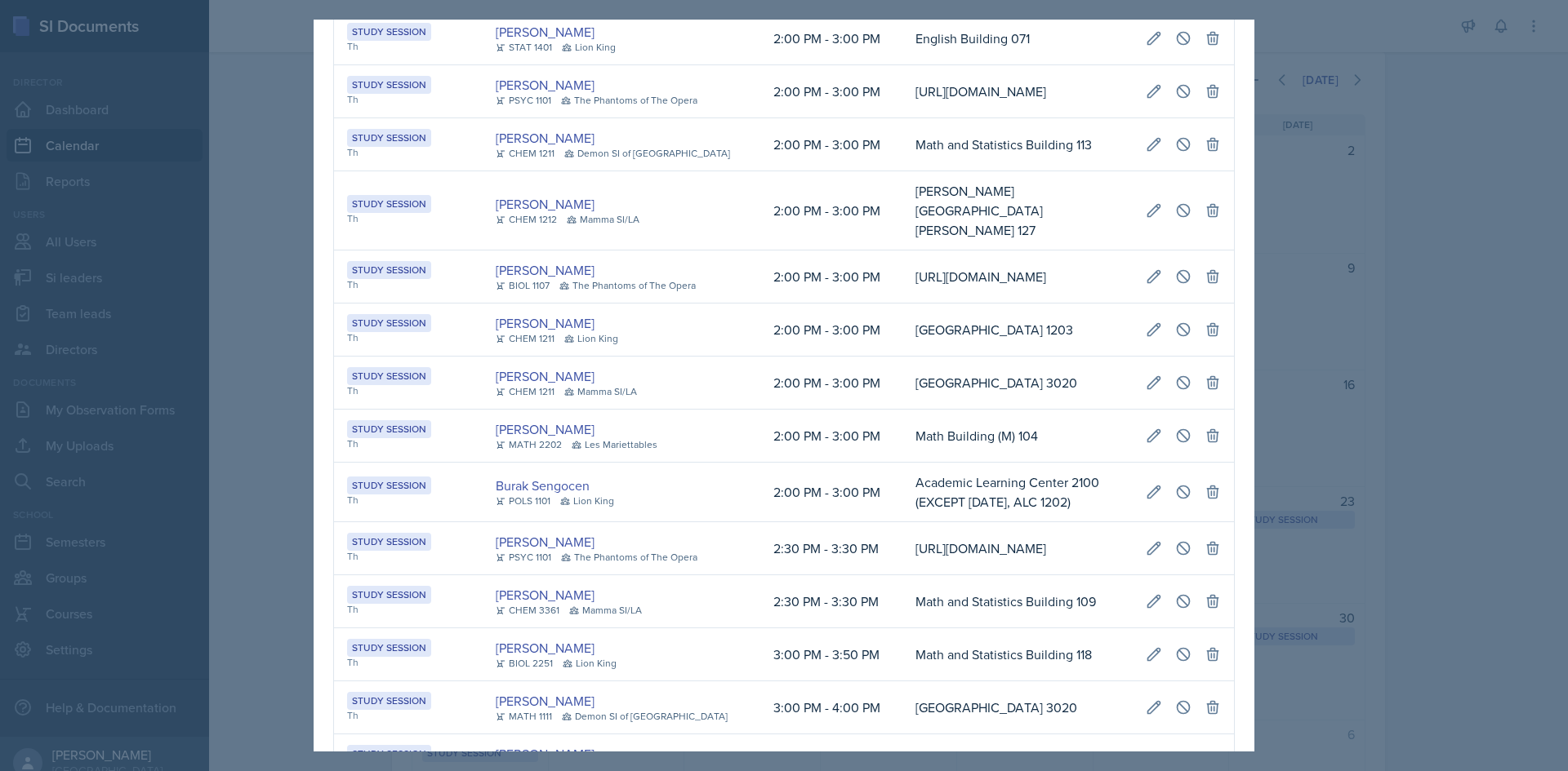
scroll to position [1043, 0]
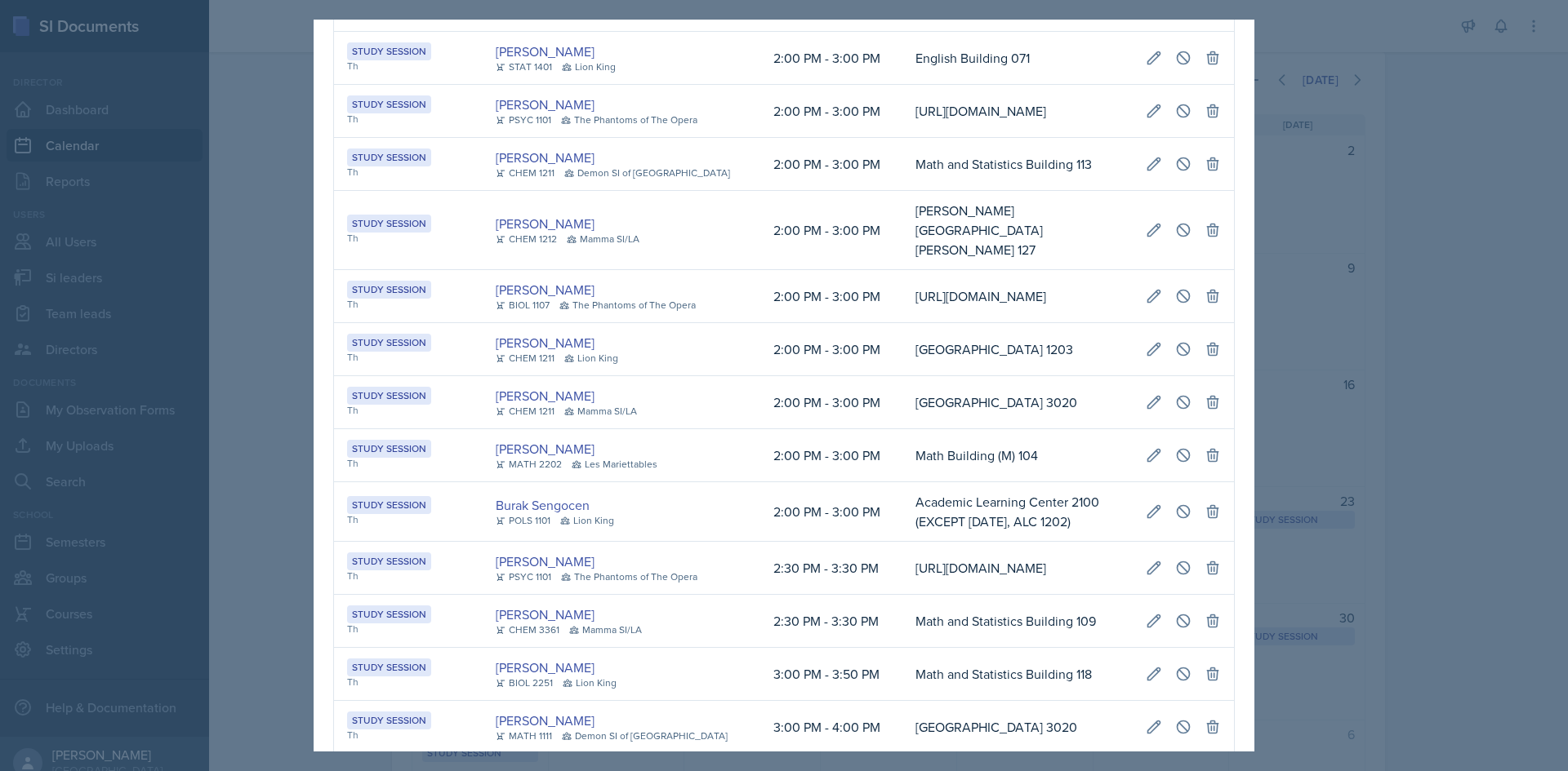
click at [937, 323] on td "[GEOGRAPHIC_DATA] 1203" at bounding box center [1018, 350] width 230 height 53
drag, startPoint x: 742, startPoint y: 490, endPoint x: 1191, endPoint y: 478, distance: 449.2
click at [1191, 482] on tr "Study Session Th Burak Sengocen POLS 1101 Lion King 2:00 PM - 3:00 PM Academic …" at bounding box center [783, 511] width 900 height 59
click at [1139, 496] on button at bounding box center [1153, 510] width 29 height 29
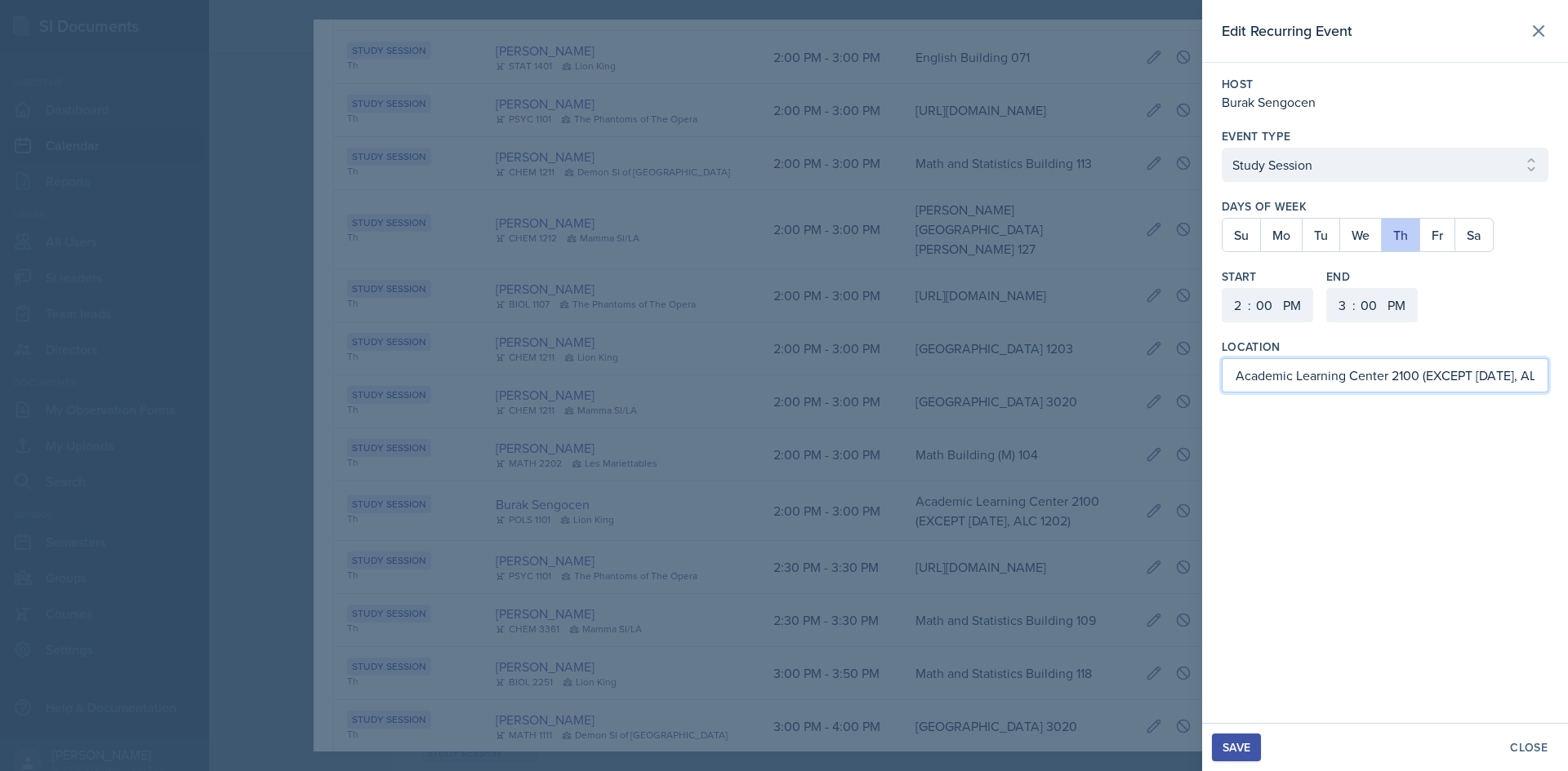
scroll to position [0, 45]
drag, startPoint x: 1233, startPoint y: 378, endPoint x: 1567, endPoint y: 385, distance: 334.1
click at [1567, 385] on div "Host Burak Sengocen Event Type Select Event Type Study Session Major Review Ses…" at bounding box center [1385, 233] width 366 height 343
click at [1249, 743] on div "Save" at bounding box center [1236, 748] width 28 height 13
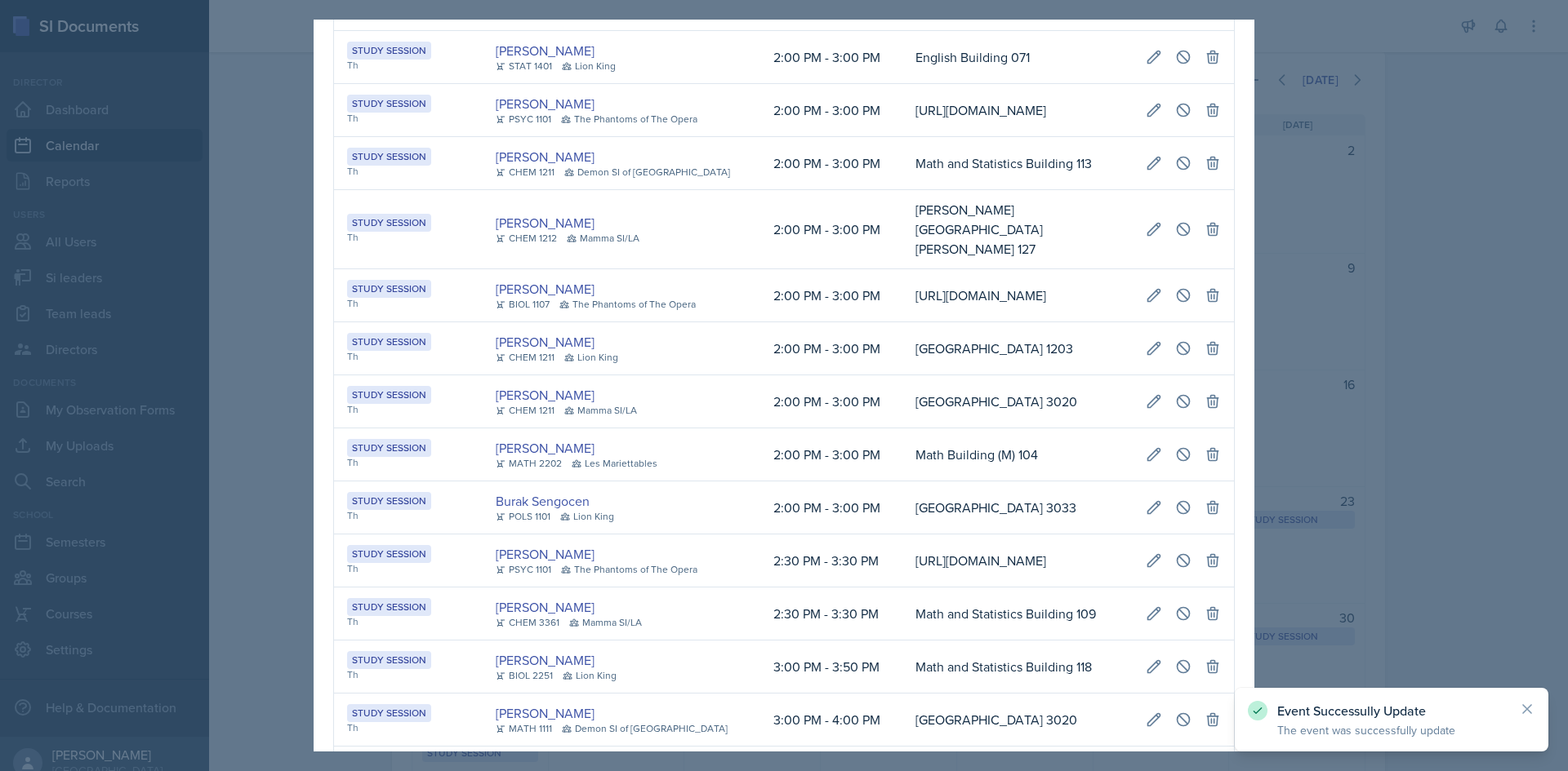
click at [1344, 502] on div at bounding box center [784, 385] width 1568 height 771
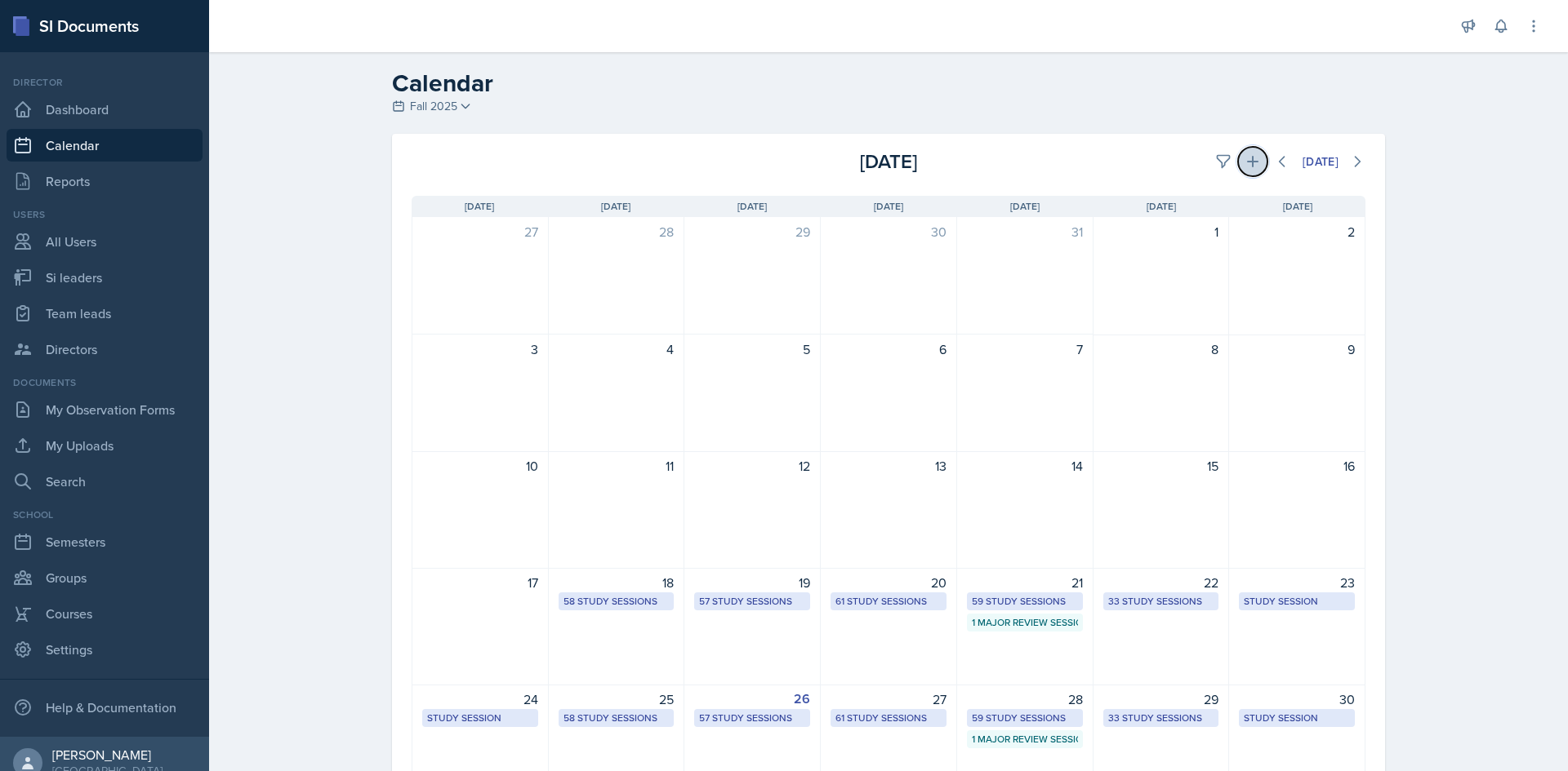
click at [1245, 160] on icon at bounding box center [1253, 162] width 17 height 17
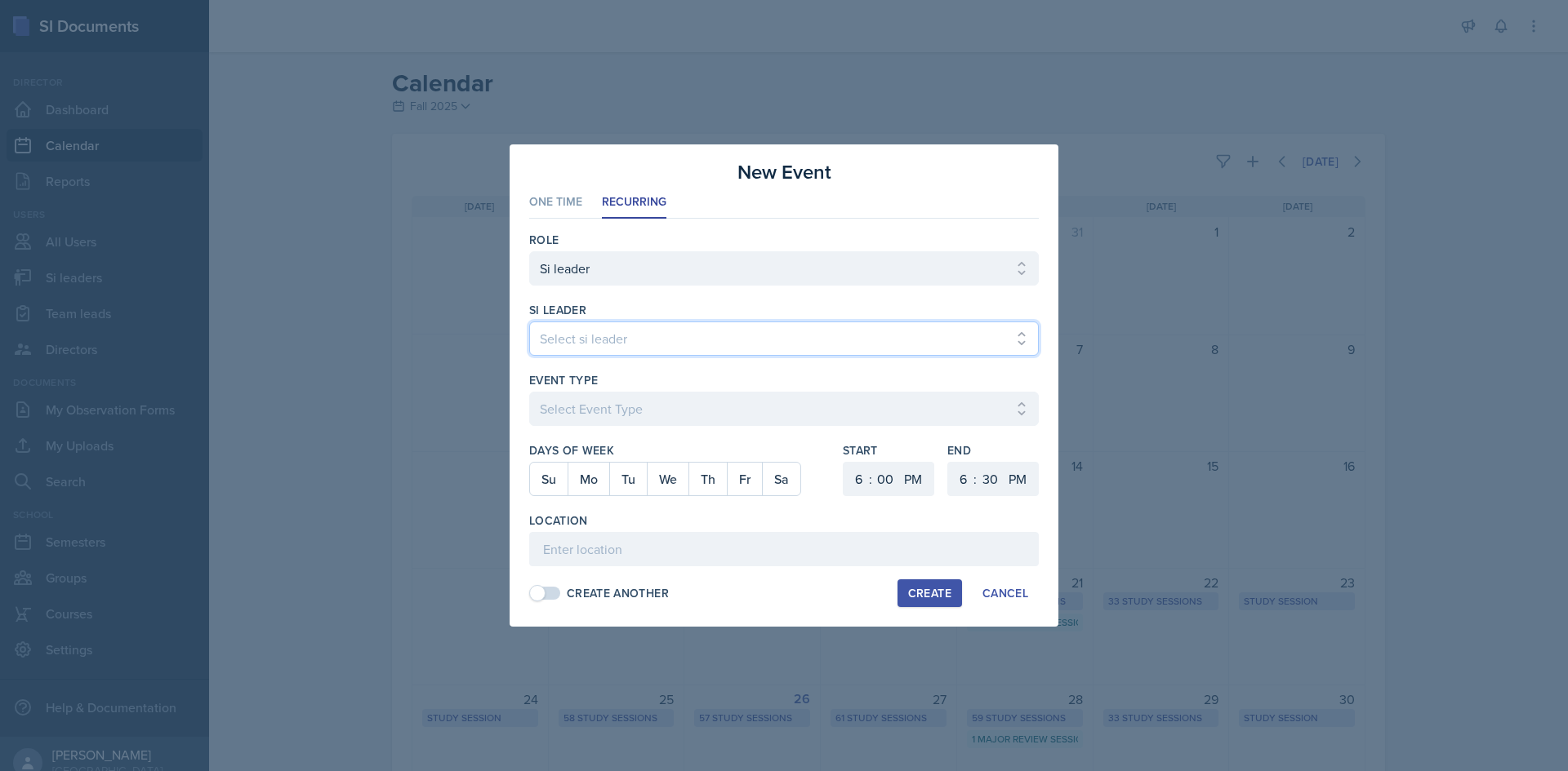
click at [738, 338] on select "Select si leader [PERSON_NAME] [PERSON_NAME] [PERSON_NAME] [PERSON_NAME] [PERSO…" at bounding box center [783, 338] width 510 height 34
click at [529, 322] on select "Select si leader [PERSON_NAME] [PERSON_NAME] [PERSON_NAME] [PERSON_NAME] [PERSO…" at bounding box center [783, 338] width 510 height 34
click at [617, 484] on button "Tu" at bounding box center [627, 478] width 38 height 33
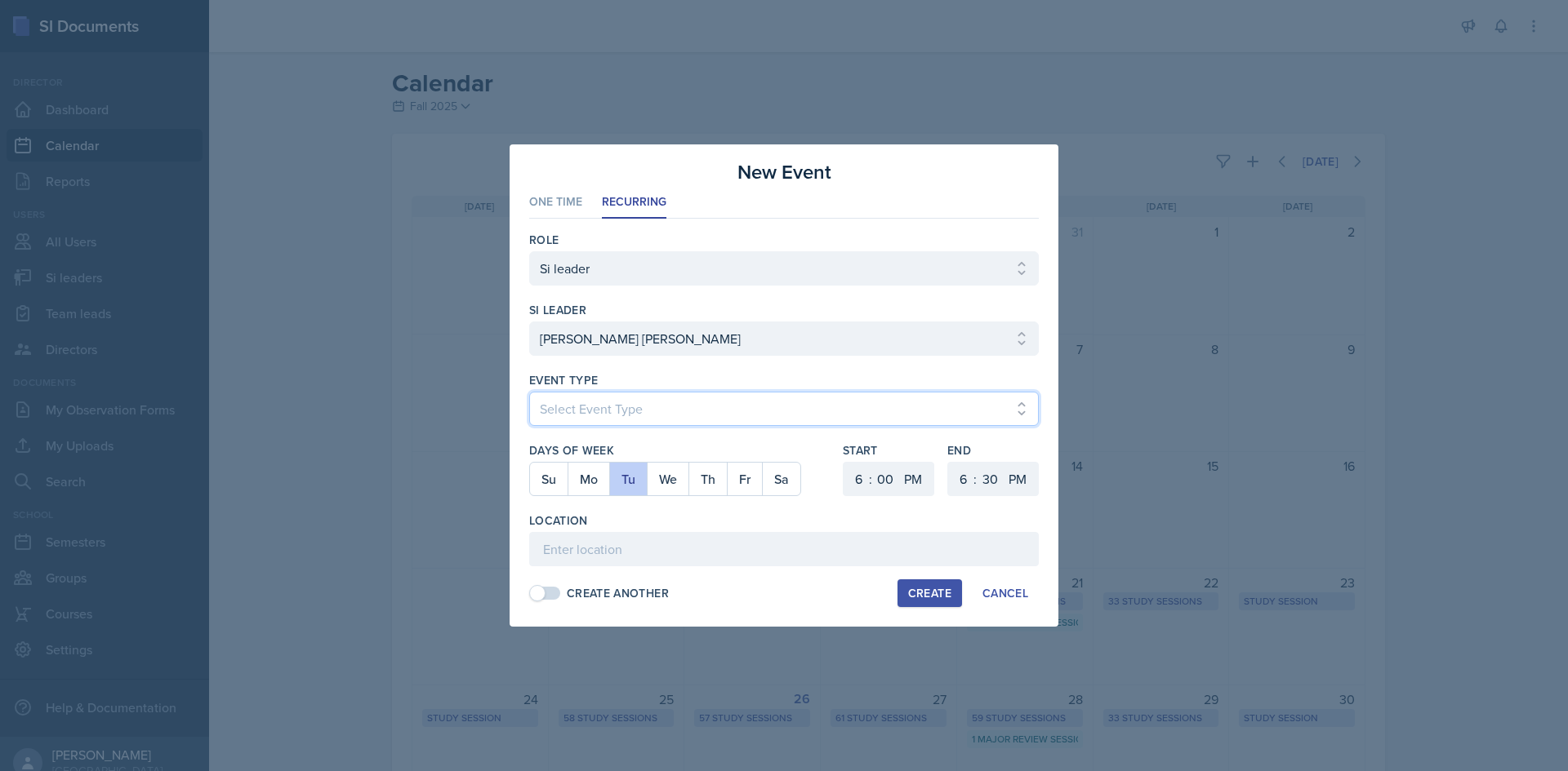
click at [645, 425] on select "Select Event Type Major Review Session Study Session" at bounding box center [783, 408] width 510 height 34
click at [529, 392] on select "Select Event Type Major Review Session Study Session" at bounding box center [783, 408] width 510 height 34
click at [851, 478] on select "1 2 3 4 5 6 7 8 9 10 11 12" at bounding box center [856, 478] width 26 height 34
click at [843, 462] on select "1 2 3 4 5 6 7 8 9 10 11 12" at bounding box center [856, 478] width 26 height 34
click at [950, 477] on select "1 2 3 4 5 6 7 8 9 10 11 12" at bounding box center [961, 478] width 26 height 34
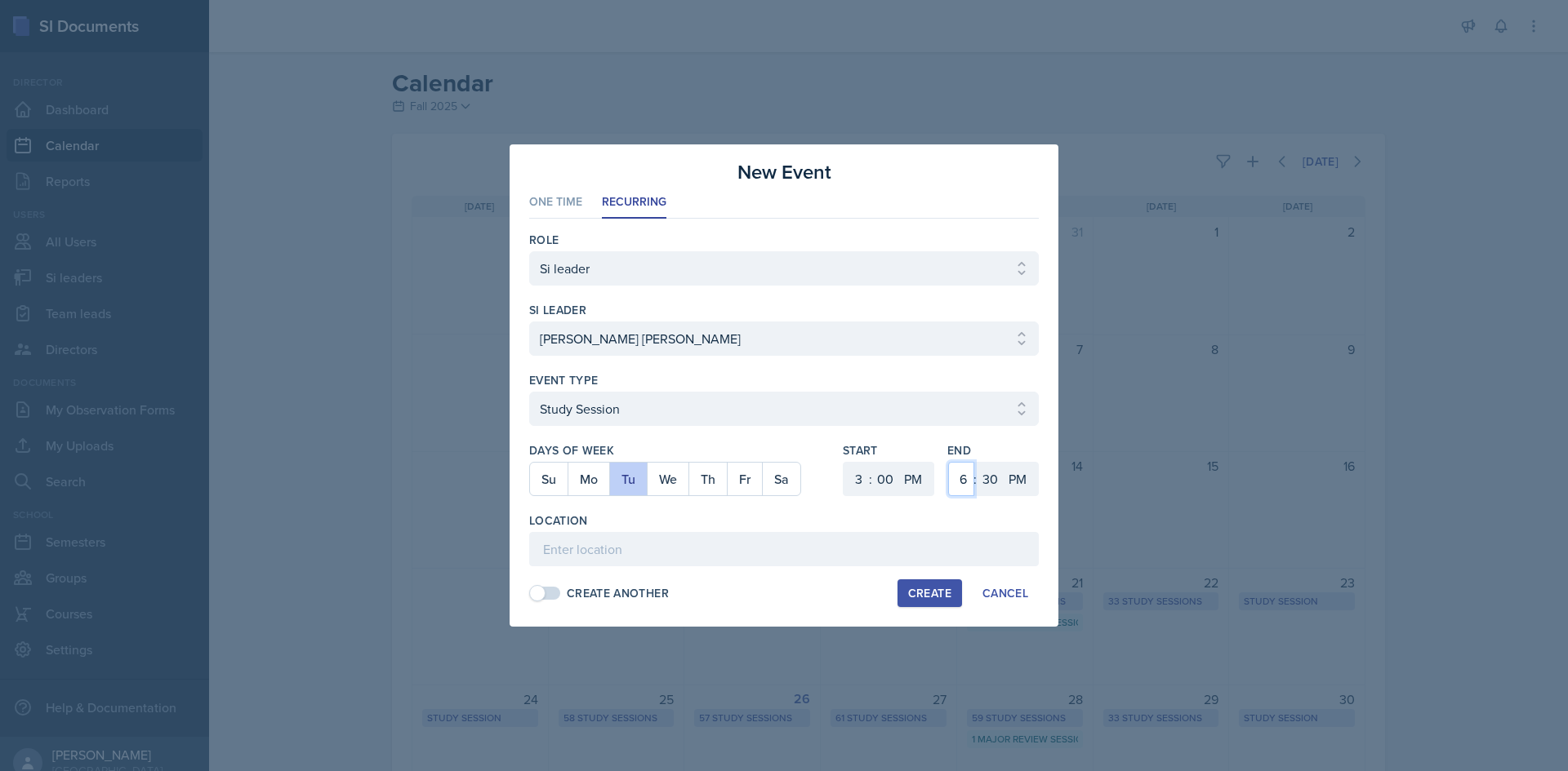
click at [948, 462] on select "1 2 3 4 5 6 7 8 9 10 11 12" at bounding box center [961, 478] width 26 height 34
click at [998, 487] on select "00 05 10 15 20 25 30 35 40 45 50 55" at bounding box center [989, 478] width 26 height 34
click at [977, 462] on select "00 05 10 15 20 25 30 35 40 45 50 55" at bounding box center [989, 478] width 26 height 34
click at [797, 559] on input at bounding box center [783, 548] width 510 height 34
click at [912, 587] on div "Create" at bounding box center [930, 593] width 43 height 13
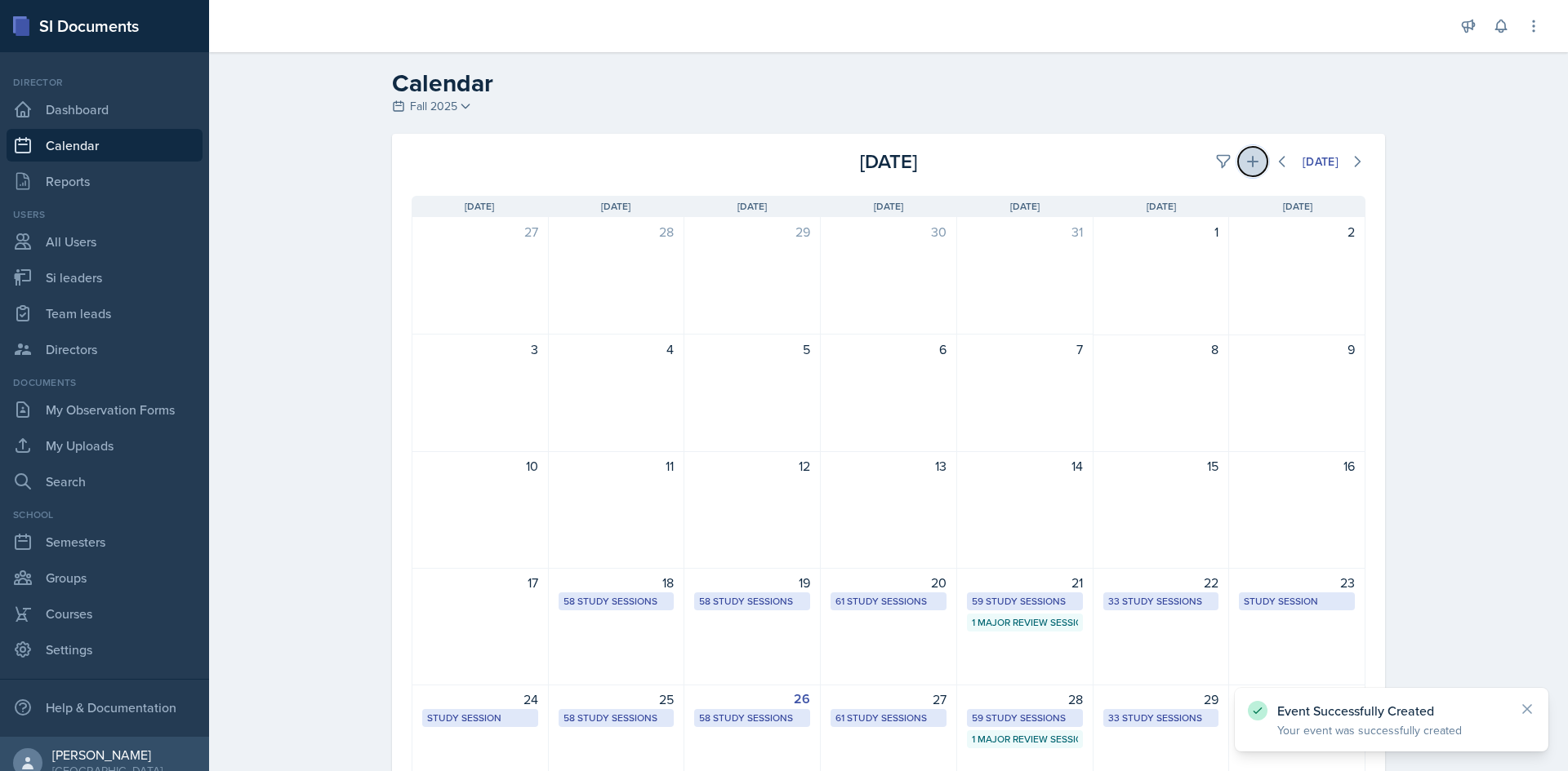
click at [1249, 171] on button at bounding box center [1252, 161] width 29 height 29
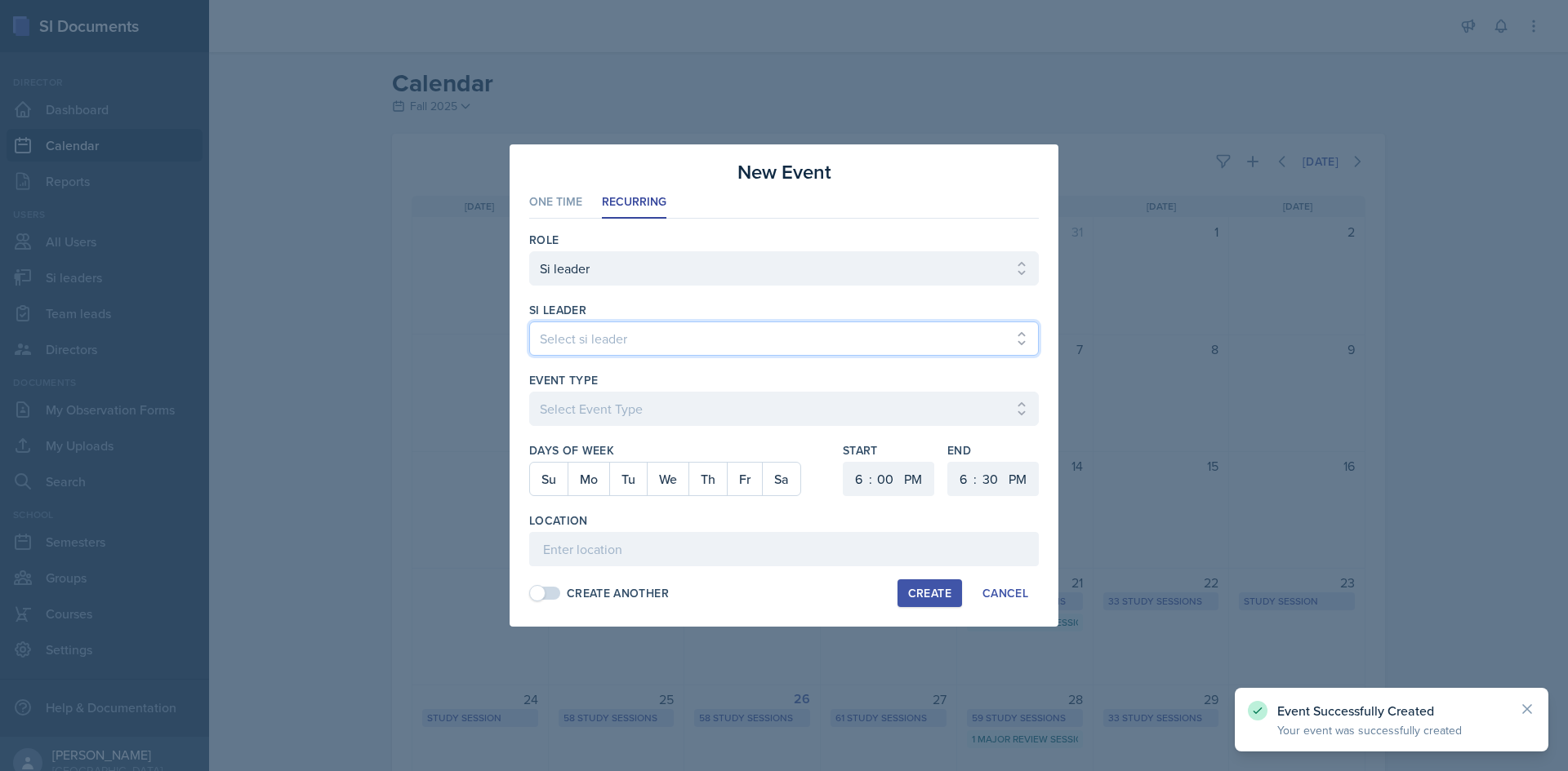
drag, startPoint x: 649, startPoint y: 324, endPoint x: 647, endPoint y: 332, distance: 8.2
click at [649, 324] on select "Select si leader [PERSON_NAME] [PERSON_NAME] [PERSON_NAME] [PERSON_NAME] [PERSO…" at bounding box center [783, 338] width 510 height 34
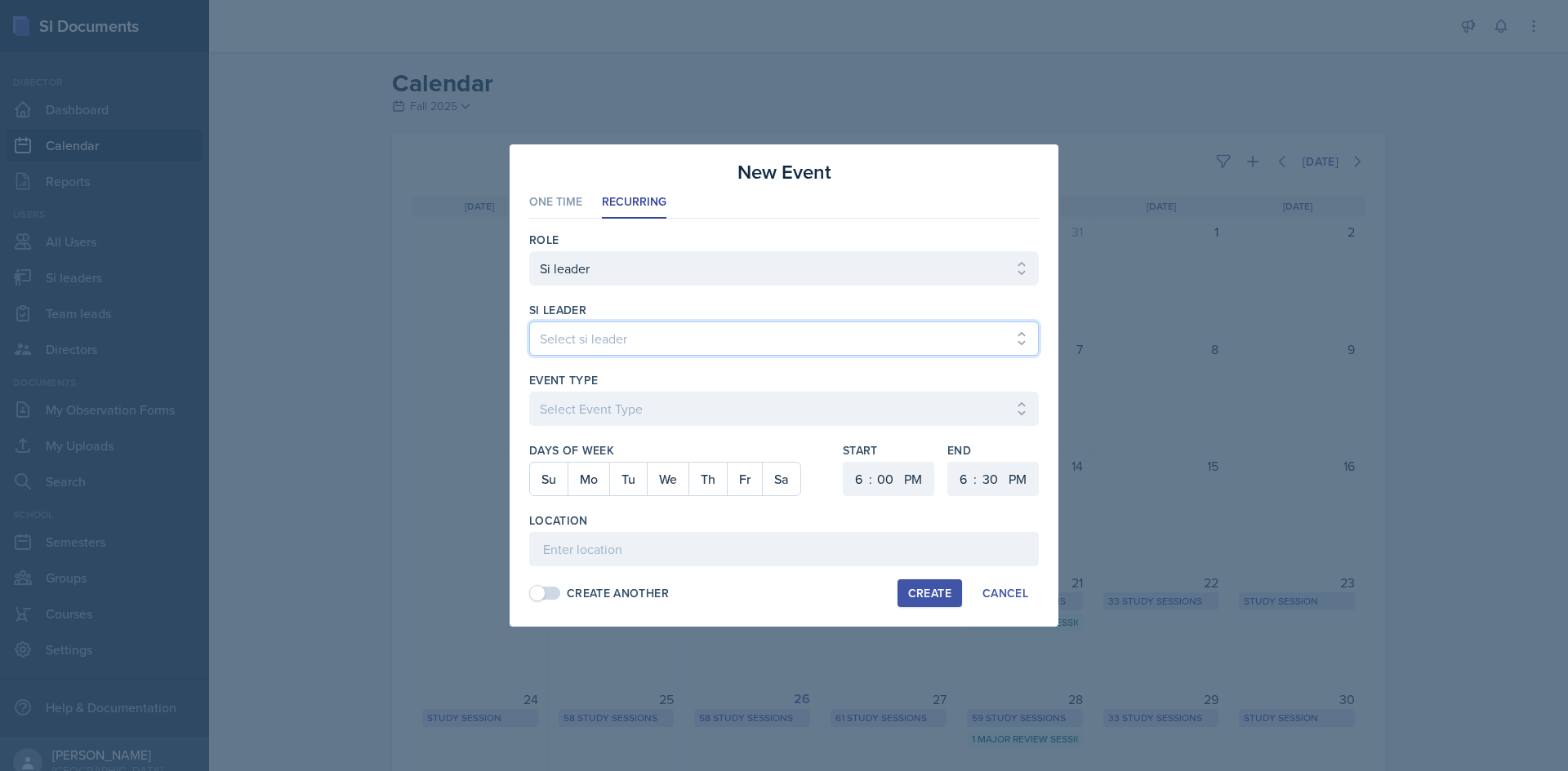
click at [529, 322] on select "Select si leader [PERSON_NAME] [PERSON_NAME] [PERSON_NAME] [PERSON_NAME] [PERSO…" at bounding box center [783, 338] width 510 height 34
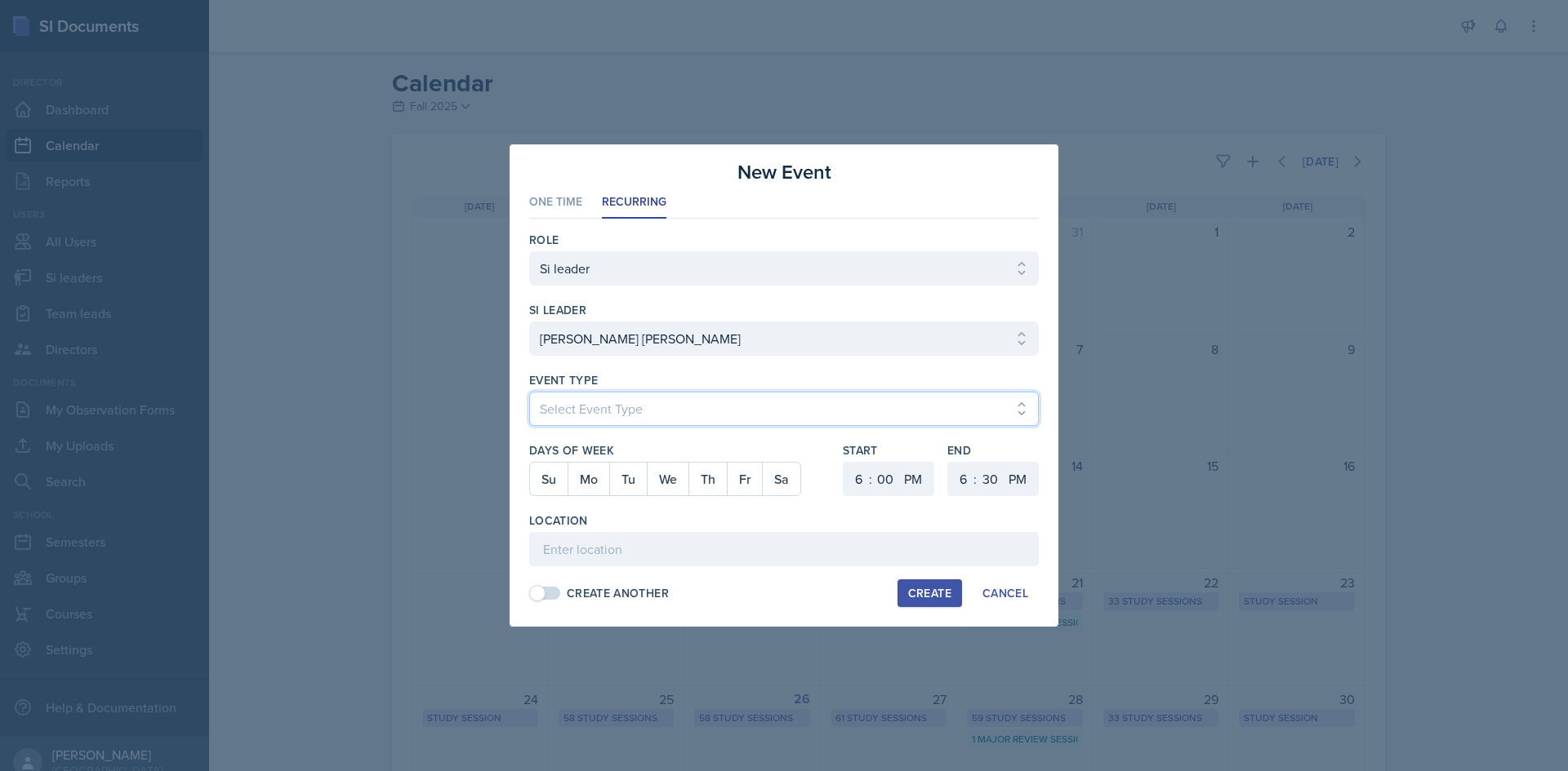
click at [621, 396] on select "Select Event Type Major Review Session Study Session" at bounding box center [783, 408] width 510 height 34
click at [529, 392] on select "Select Event Type Major Review Session Study Session" at bounding box center [783, 408] width 510 height 34
click at [701, 477] on button "Th" at bounding box center [707, 478] width 38 height 33
click at [861, 474] on select "1 2 3 4 5 6 7 8 9 10 11 12" at bounding box center [856, 478] width 26 height 34
click at [843, 462] on select "1 2 3 4 5 6 7 8 9 10 11 12" at bounding box center [856, 478] width 26 height 34
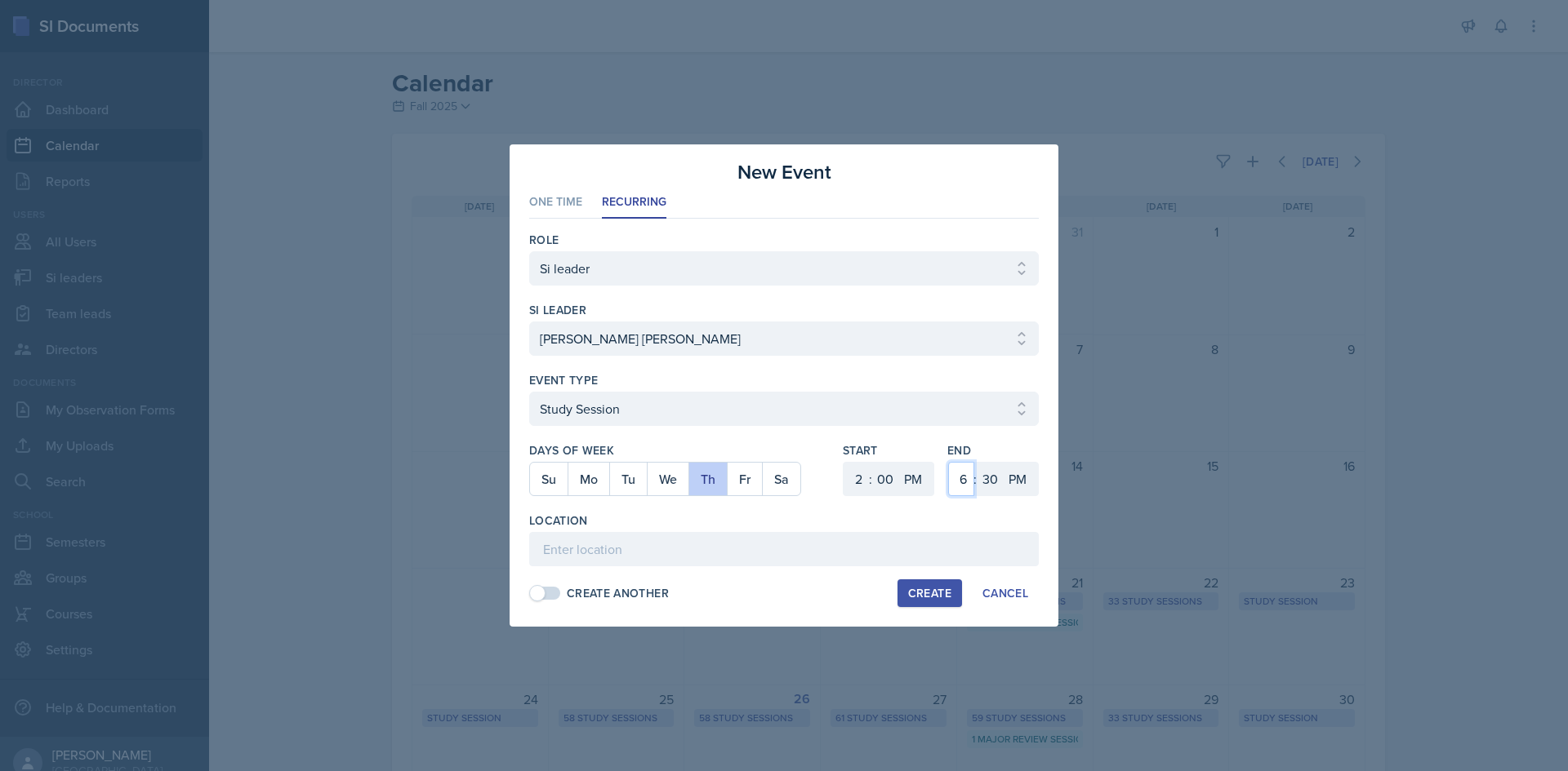
click at [956, 478] on select "1 2 3 4 5 6 7 8 9 10 11 12" at bounding box center [961, 478] width 26 height 34
click at [948, 462] on select "1 2 3 4 5 6 7 8 9 10 11 12" at bounding box center [961, 478] width 26 height 34
click at [987, 468] on select "00 05 10 15 20 25 30 35 40 45 50 55" at bounding box center [989, 478] width 26 height 34
click at [977, 462] on select "00 05 10 15 20 25 30 35 40 45 50 55" at bounding box center [989, 478] width 26 height 34
click at [627, 563] on input at bounding box center [783, 548] width 510 height 34
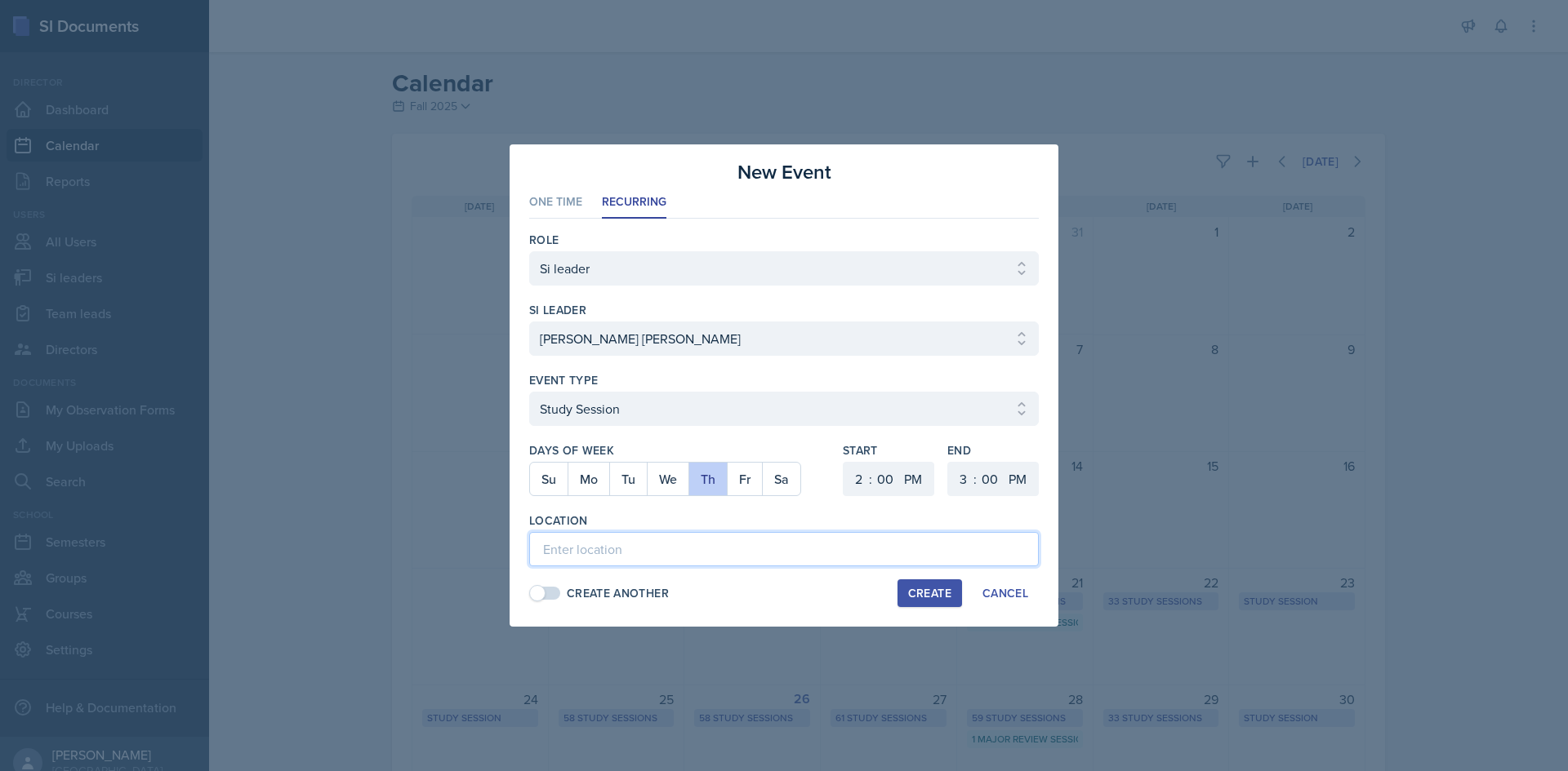
paste input "Academic Learning Center 2100 (EXCEPT Sept 11, ALC 1202)"
click at [912, 584] on button "Create" at bounding box center [929, 593] width 64 height 28
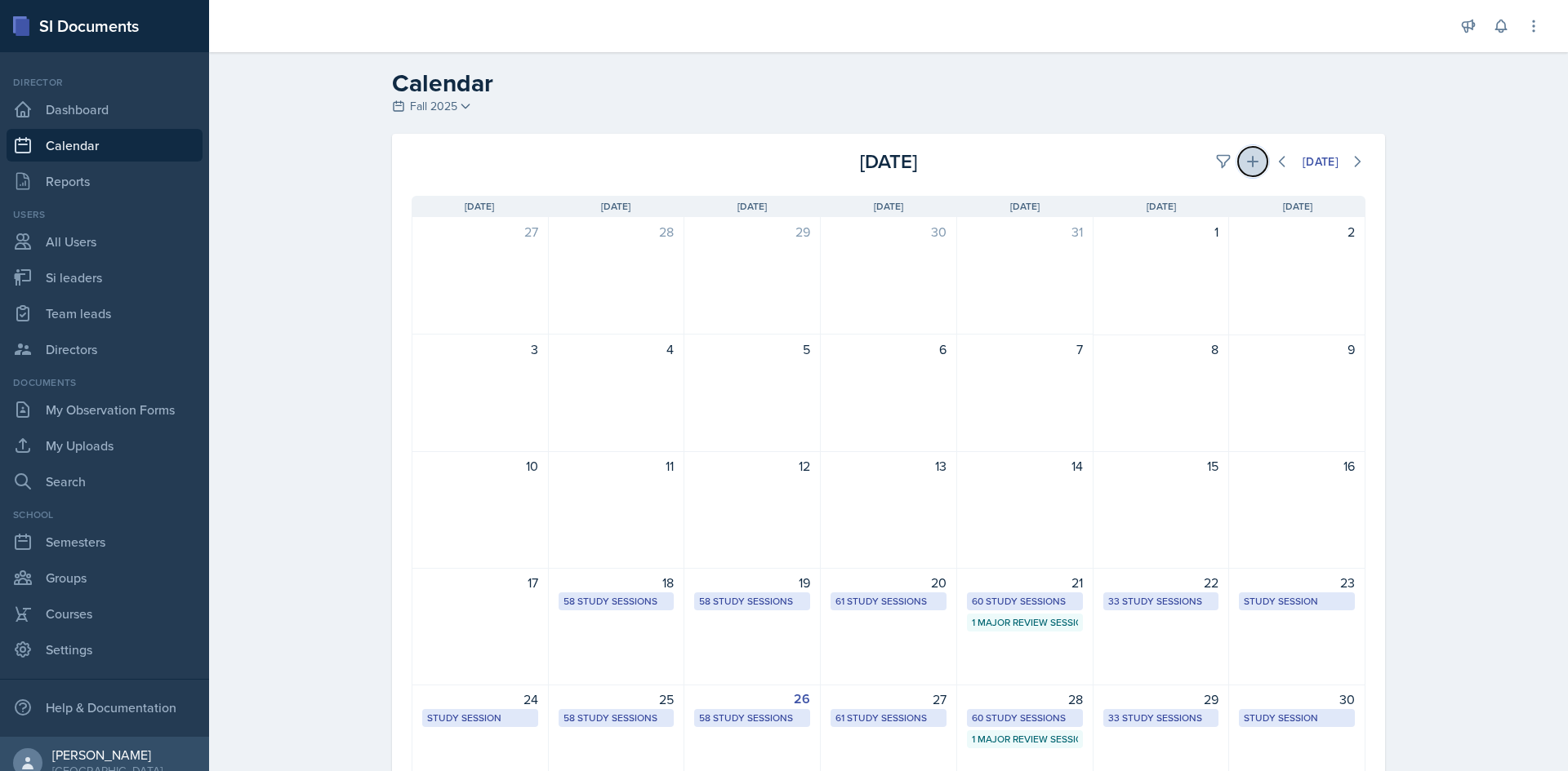
click at [1244, 163] on icon at bounding box center [1253, 162] width 17 height 17
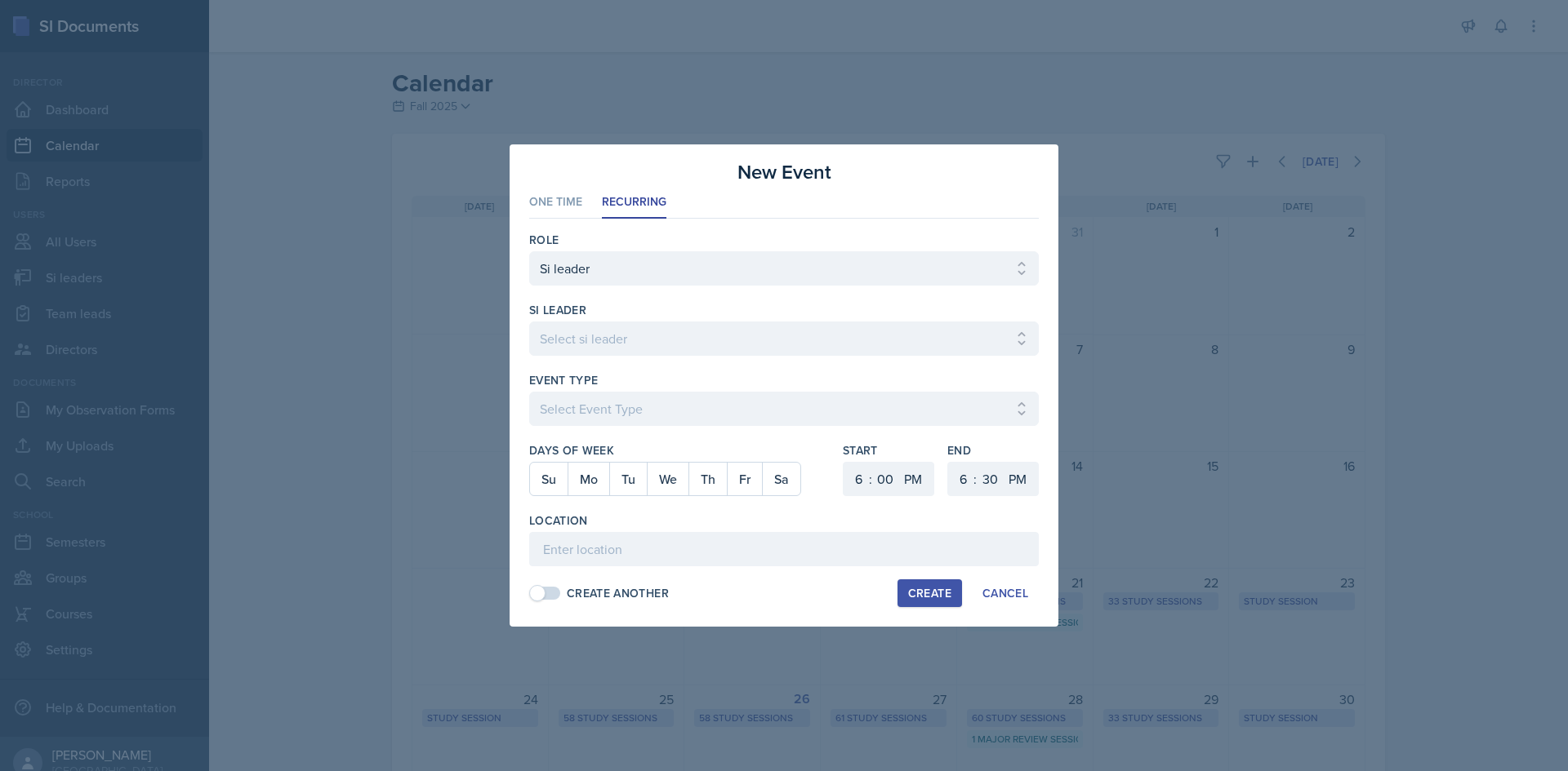
click at [845, 318] on div "si leader Select si leader [PERSON_NAME] [PERSON_NAME] [PERSON_NAME] [PERSON_NA…" at bounding box center [783, 337] width 510 height 70
click at [845, 324] on select "Select si leader [PERSON_NAME] [PERSON_NAME] [PERSON_NAME] [PERSON_NAME] [PERSO…" at bounding box center [783, 338] width 510 height 34
click at [529, 322] on select "Select si leader [PERSON_NAME] [PERSON_NAME] [PERSON_NAME] [PERSON_NAME] [PERSO…" at bounding box center [783, 338] width 510 height 34
drag, startPoint x: 828, startPoint y: 402, endPoint x: 814, endPoint y: 412, distance: 17.2
click at [828, 402] on select "Select Event Type Major Review Session Study Session" at bounding box center [783, 408] width 510 height 34
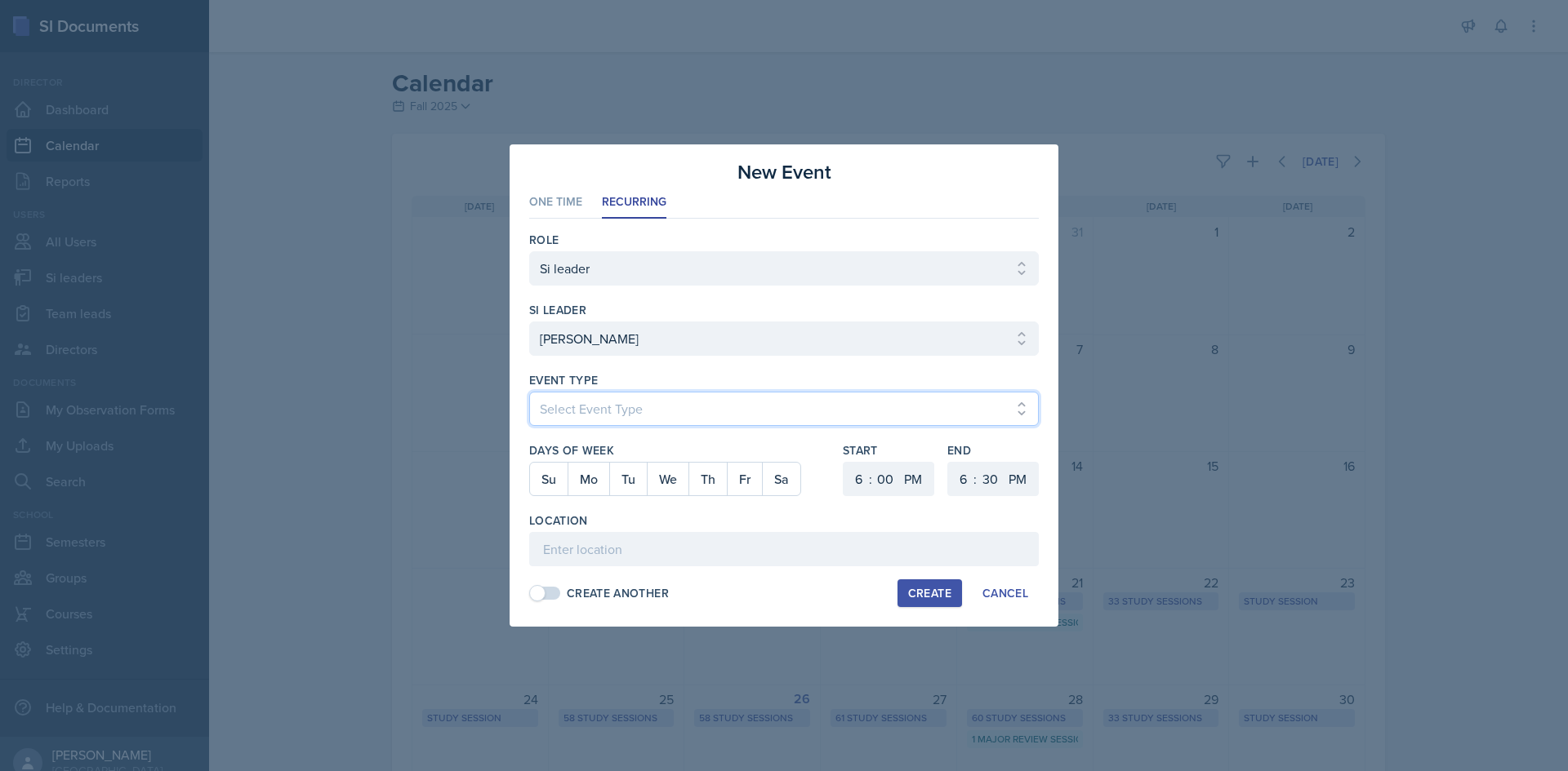
click at [529, 392] on select "Select Event Type Major Review Session Study Session" at bounding box center [783, 408] width 510 height 34
click at [632, 483] on button "Tu" at bounding box center [627, 478] width 38 height 33
click at [973, 483] on div "1 2 3 4 5 6 7 8 9 10 11 12 : 00 05 10 15 20 25 30 35 40 45 50 55 AM PM" at bounding box center [993, 478] width 92 height 34
click at [985, 480] on select "00 05 10 15 20 25 30 35 40 45 50 55" at bounding box center [989, 478] width 26 height 34
click at [977, 462] on select "00 05 10 15 20 25 30 35 40 45 50 55" at bounding box center [989, 478] width 26 height 34
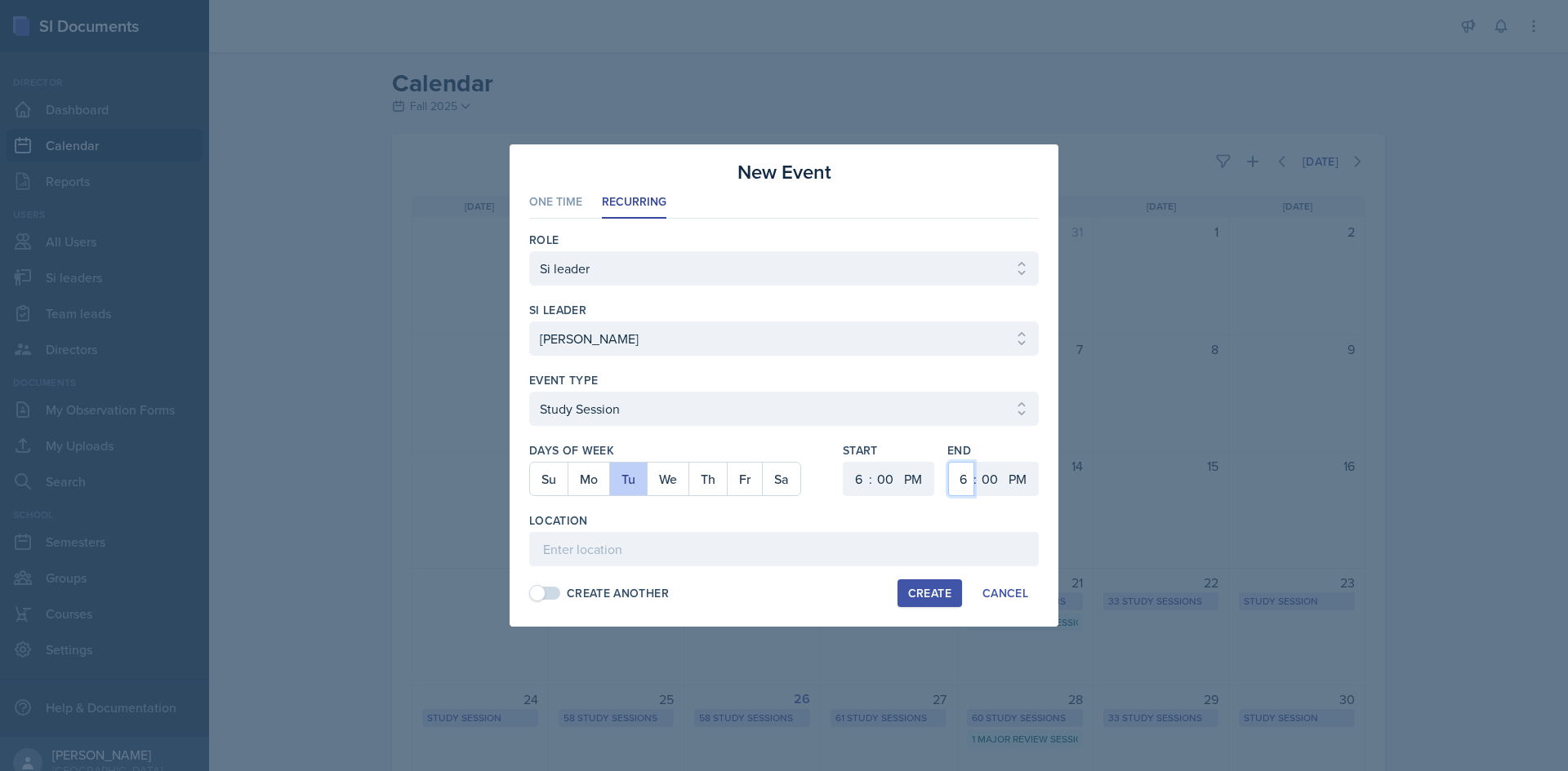
click at [961, 471] on select "1 2 3 4 5 6 7 8 9 10 11 12" at bounding box center [961, 478] width 26 height 34
click at [948, 462] on select "1 2 3 4 5 6 7 8 9 10 11 12" at bounding box center [961, 478] width 26 height 34
click at [711, 555] on input at bounding box center [783, 548] width 510 height 34
click at [716, 558] on input "Math Building (M) 116" at bounding box center [783, 548] width 510 height 34
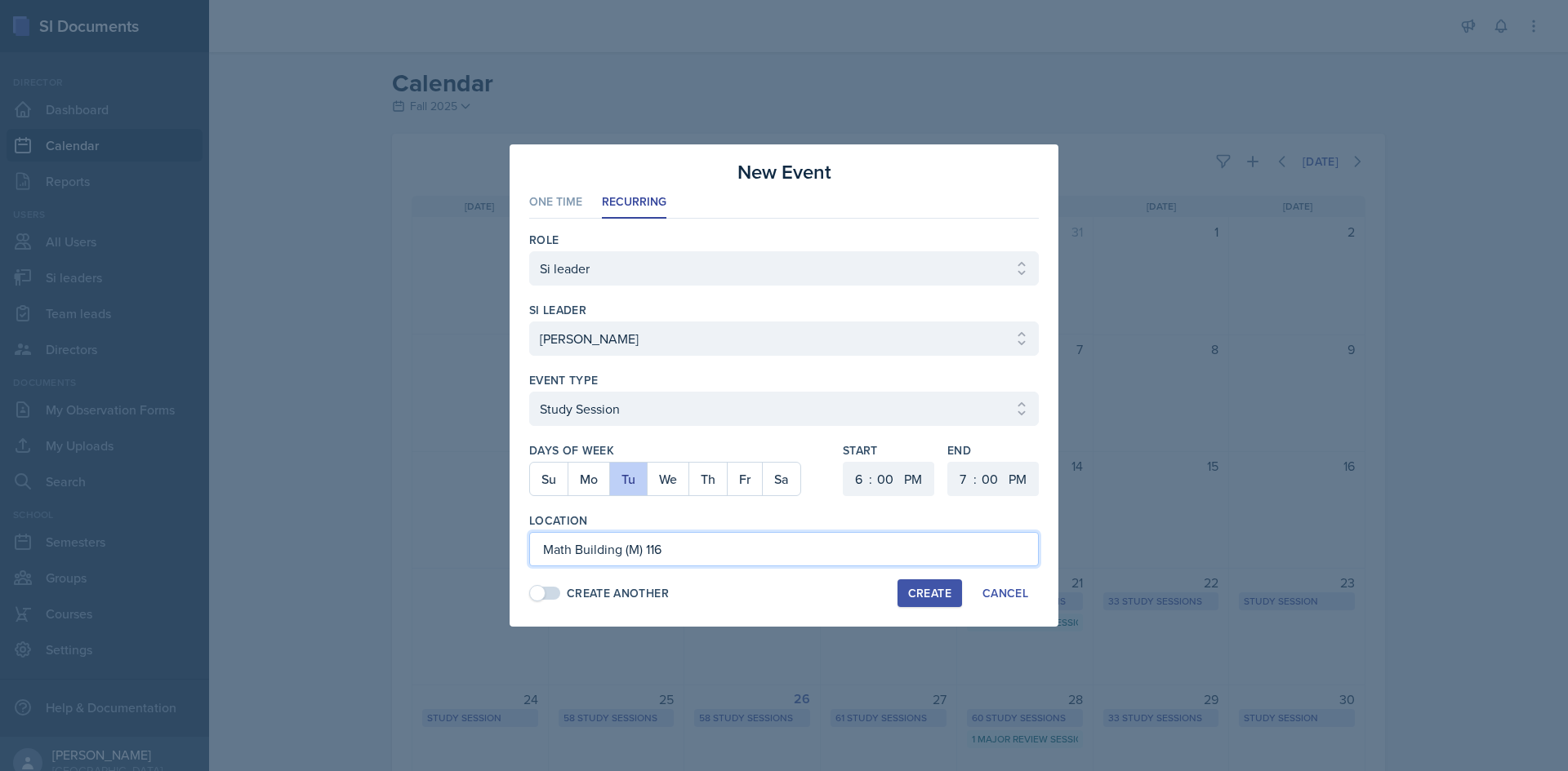
click at [716, 558] on input "Math Building (M) 116" at bounding box center [783, 548] width 510 height 34
click at [939, 599] on div "Create" at bounding box center [930, 593] width 43 height 13
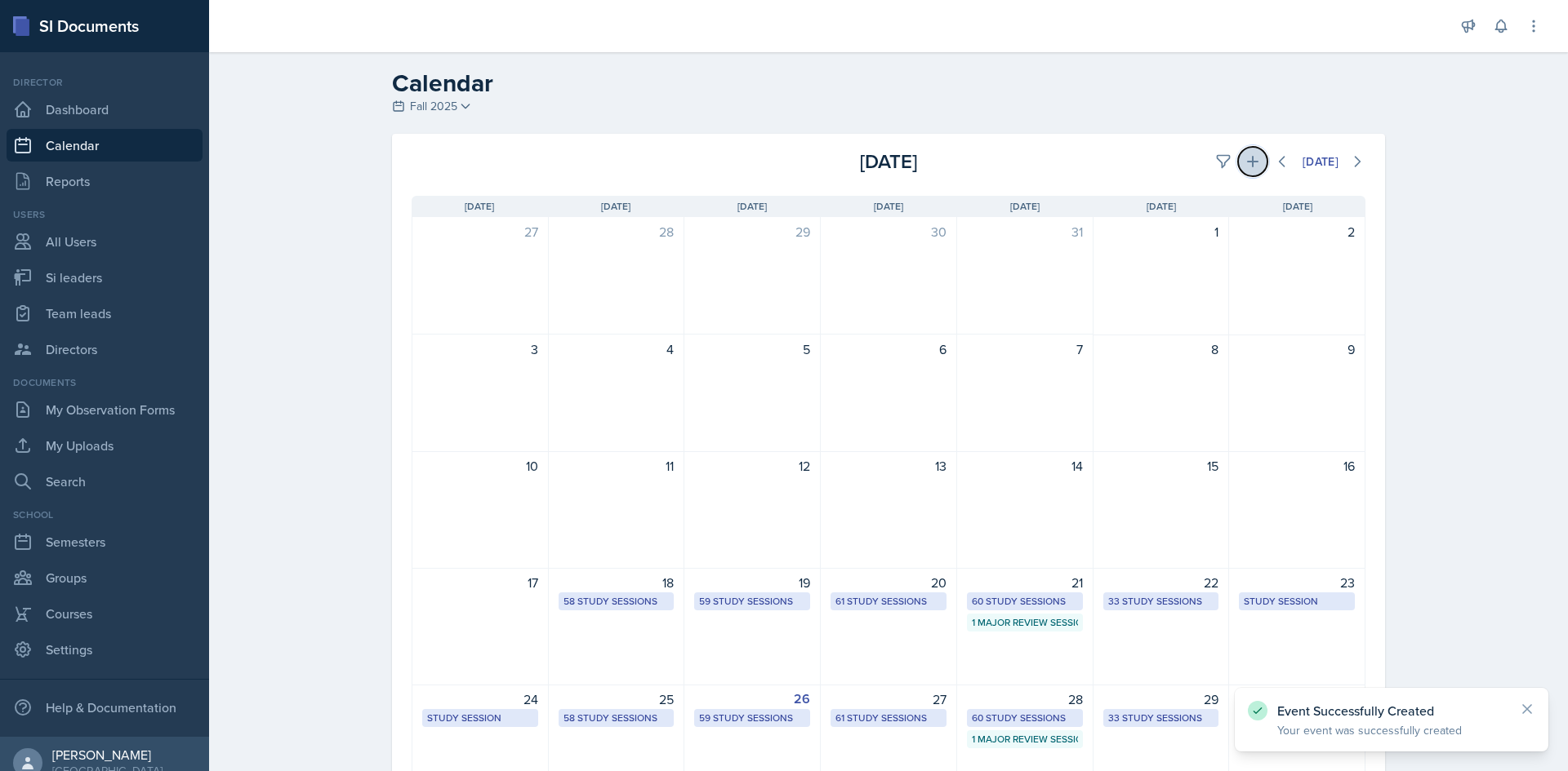
click at [1244, 159] on icon at bounding box center [1253, 162] width 17 height 17
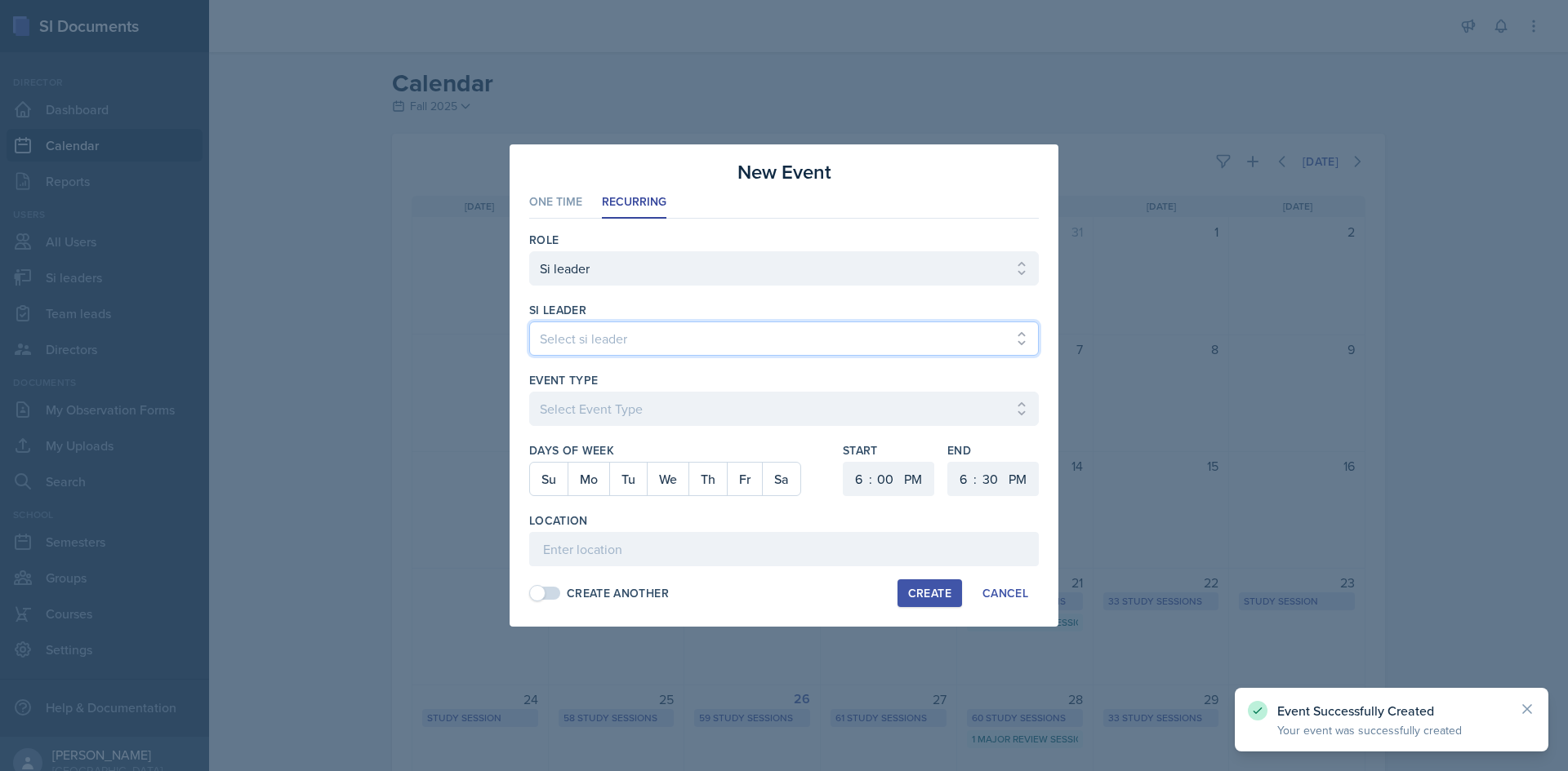
click at [664, 338] on select "Select si leader [PERSON_NAME] [PERSON_NAME] [PERSON_NAME] [PERSON_NAME] [PERSO…" at bounding box center [783, 338] width 510 height 34
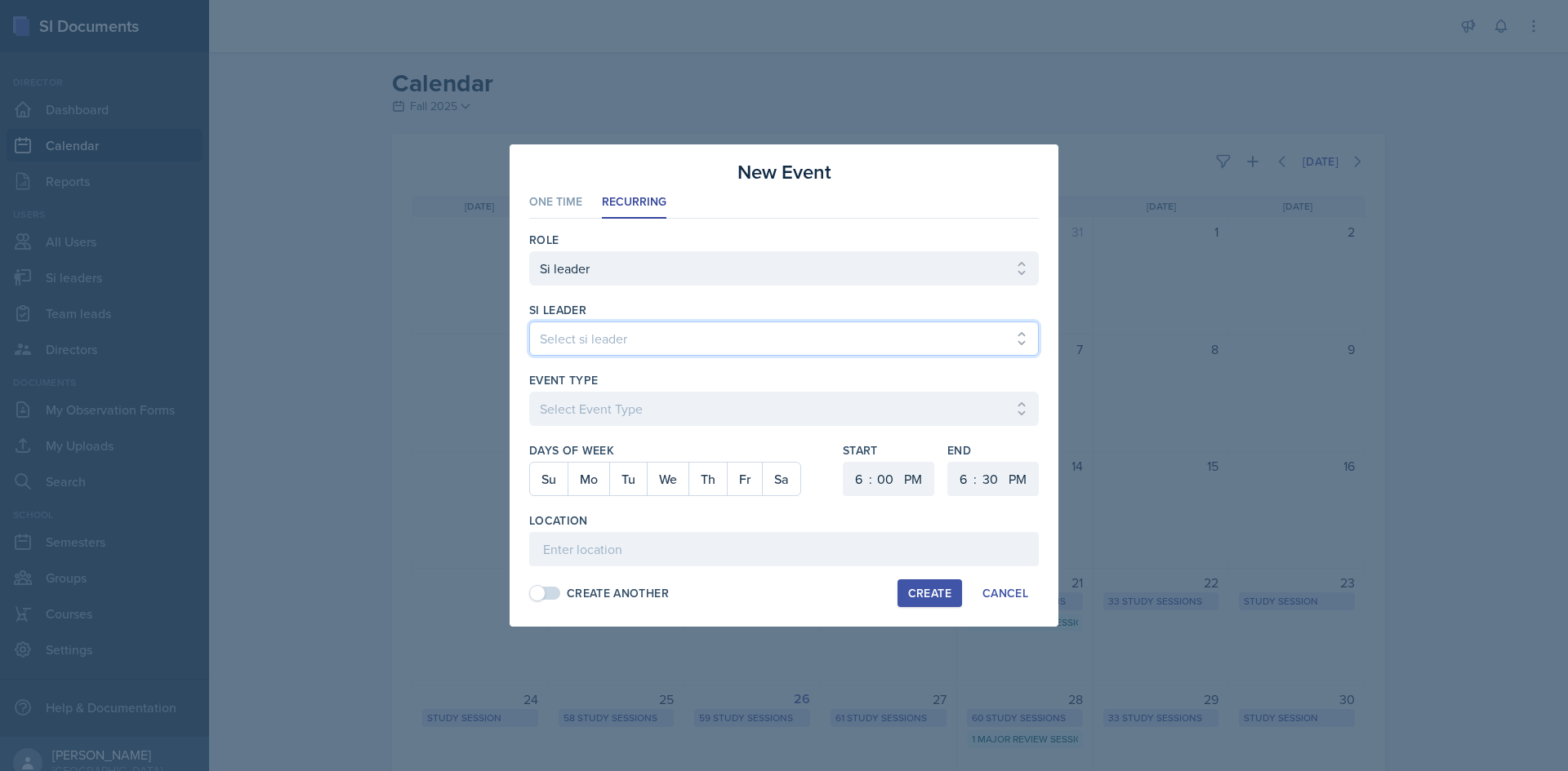
click at [529, 322] on select "Select si leader [PERSON_NAME] [PERSON_NAME] [PERSON_NAME] [PERSON_NAME] [PERSO…" at bounding box center [783, 338] width 510 height 34
click at [723, 385] on div "Event Type" at bounding box center [783, 380] width 510 height 17
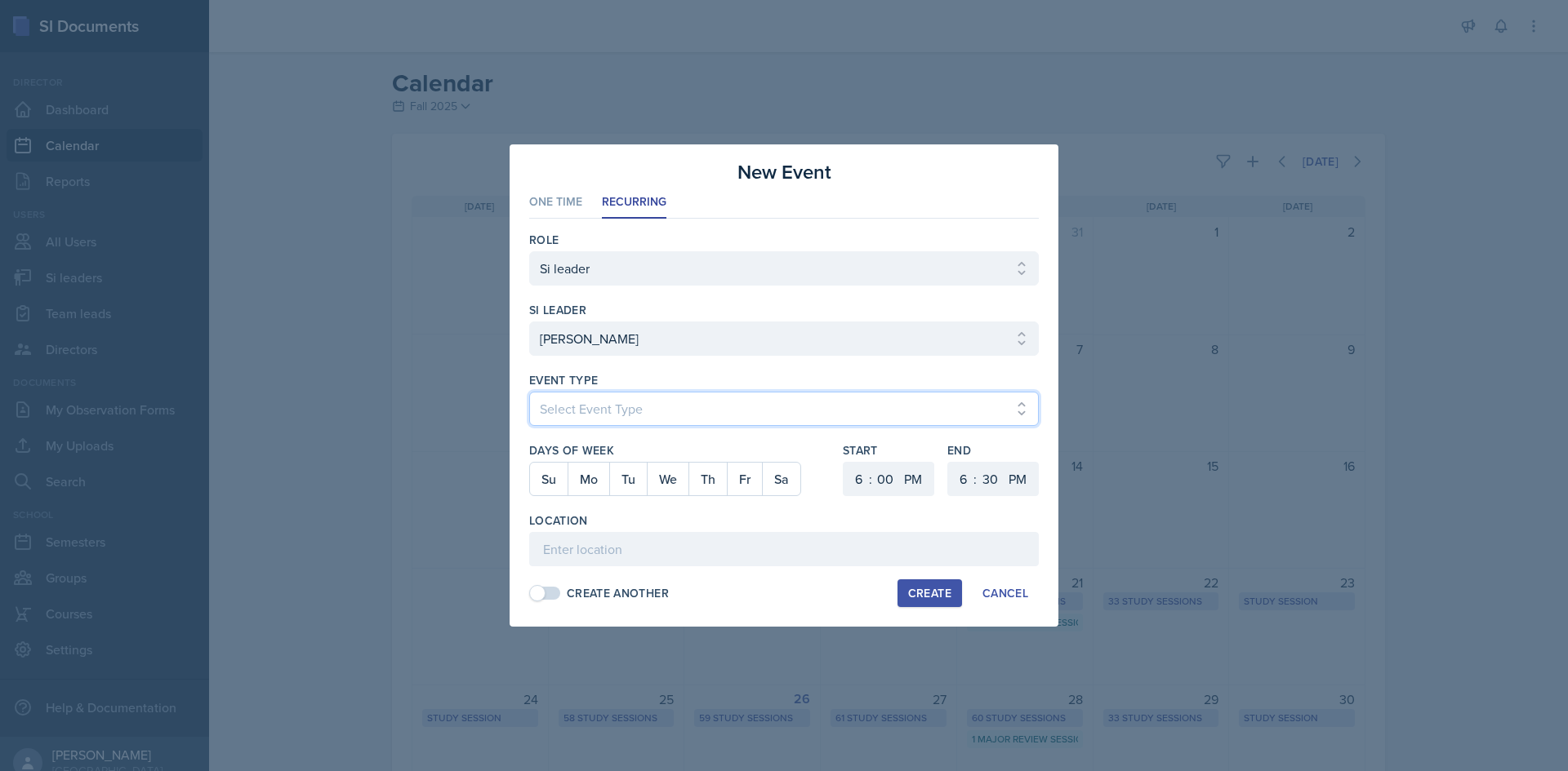
click at [716, 415] on select "Select Event Type Major Review Session Study Session" at bounding box center [783, 408] width 510 height 34
click at [529, 392] on select "Select Event Type Major Review Session Study Session" at bounding box center [783, 408] width 510 height 34
click at [702, 478] on button "Th" at bounding box center [707, 478] width 38 height 33
click at [962, 478] on select "1 2 3 4 5 6 7 8 9 10 11 12" at bounding box center [961, 478] width 26 height 34
click at [948, 462] on select "1 2 3 4 5 6 7 8 9 10 11 12" at bounding box center [961, 478] width 26 height 34
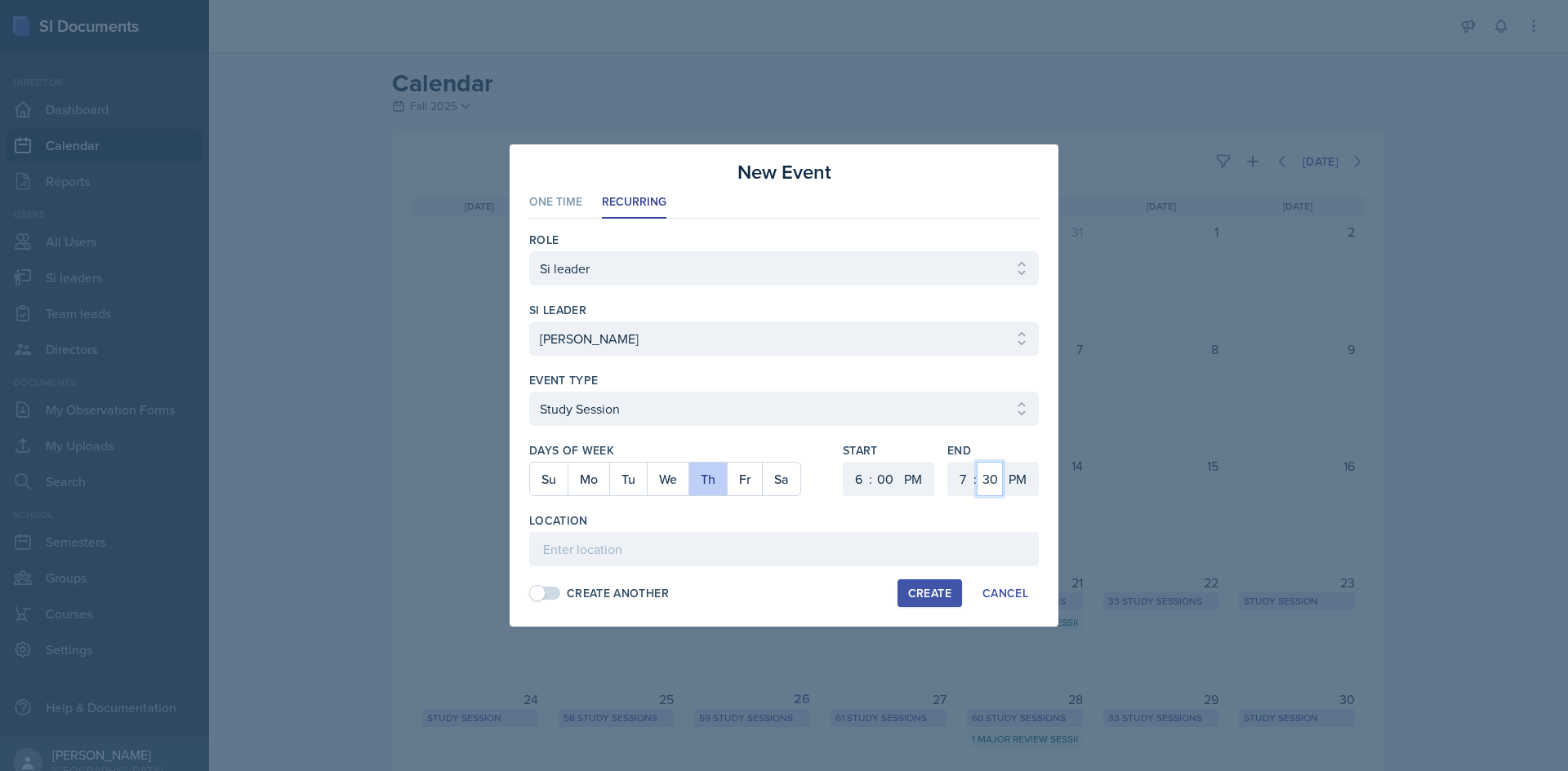
drag, startPoint x: 985, startPoint y: 475, endPoint x: 984, endPoint y: 467, distance: 8.1
click at [985, 475] on select "00 05 10 15 20 25 30 35 40 45 50 55" at bounding box center [989, 478] width 26 height 34
click at [977, 462] on select "00 05 10 15 20 25 30 35 40 45 50 55" at bounding box center [989, 478] width 26 height 34
click at [840, 539] on input at bounding box center [783, 548] width 510 height 34
paste input "Math Building (M) 116"
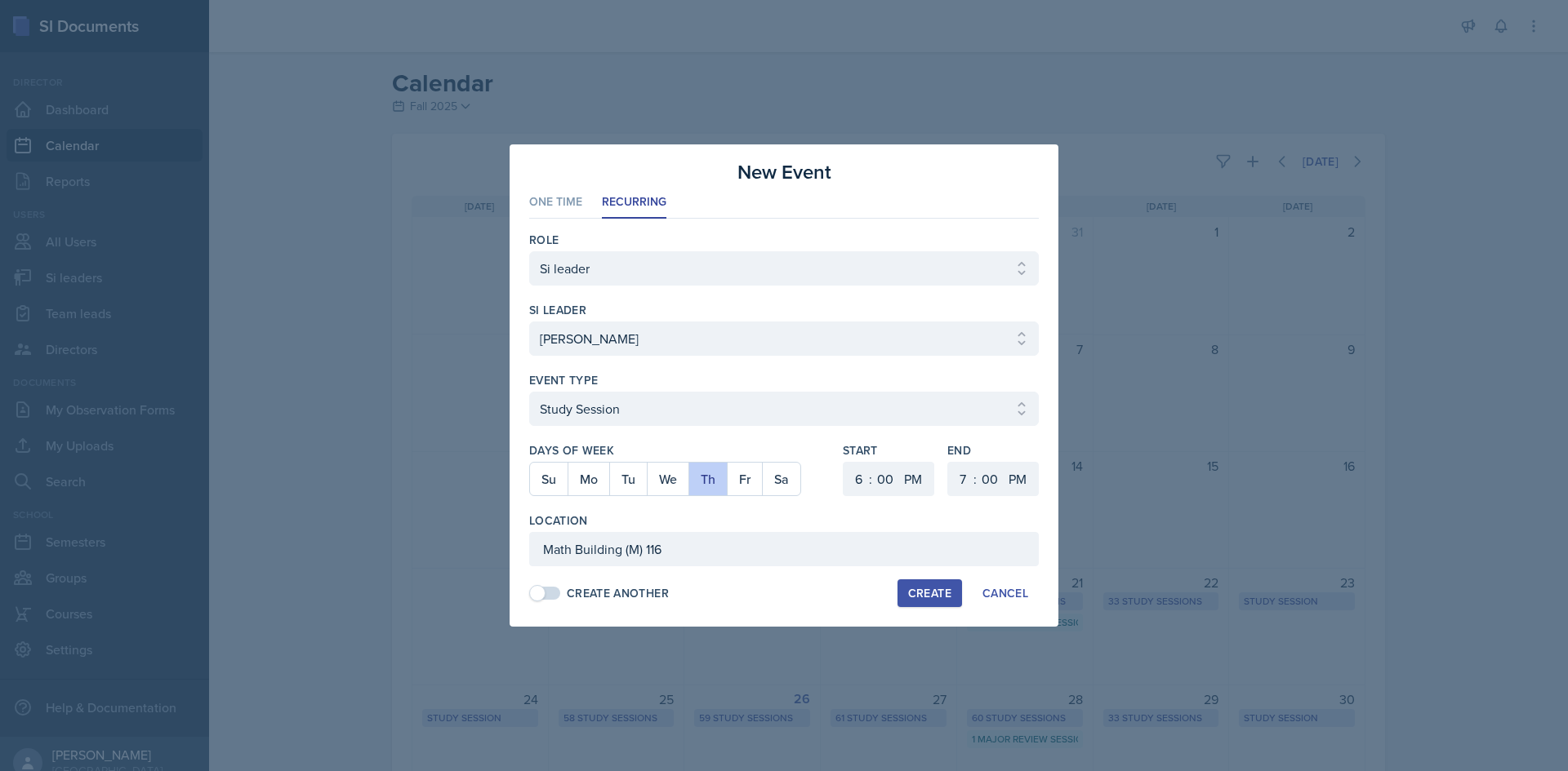
click at [916, 594] on div "Create" at bounding box center [930, 593] width 43 height 13
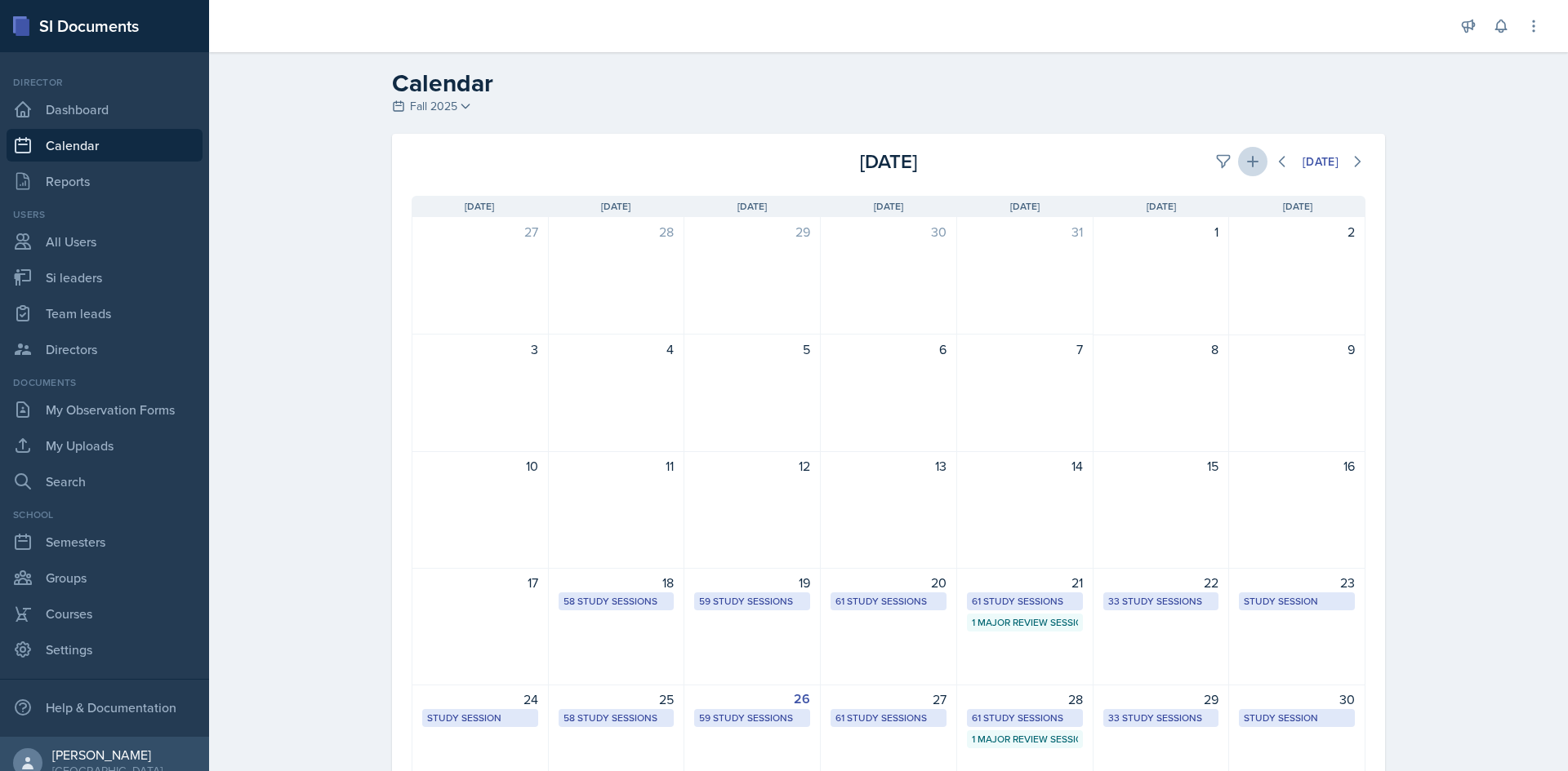
drag, startPoint x: 1229, startPoint y: 149, endPoint x: 1254, endPoint y: 153, distance: 25.3
click at [1234, 151] on div "[DATE]" at bounding box center [1206, 161] width 318 height 29
click at [1254, 153] on button at bounding box center [1252, 161] width 29 height 29
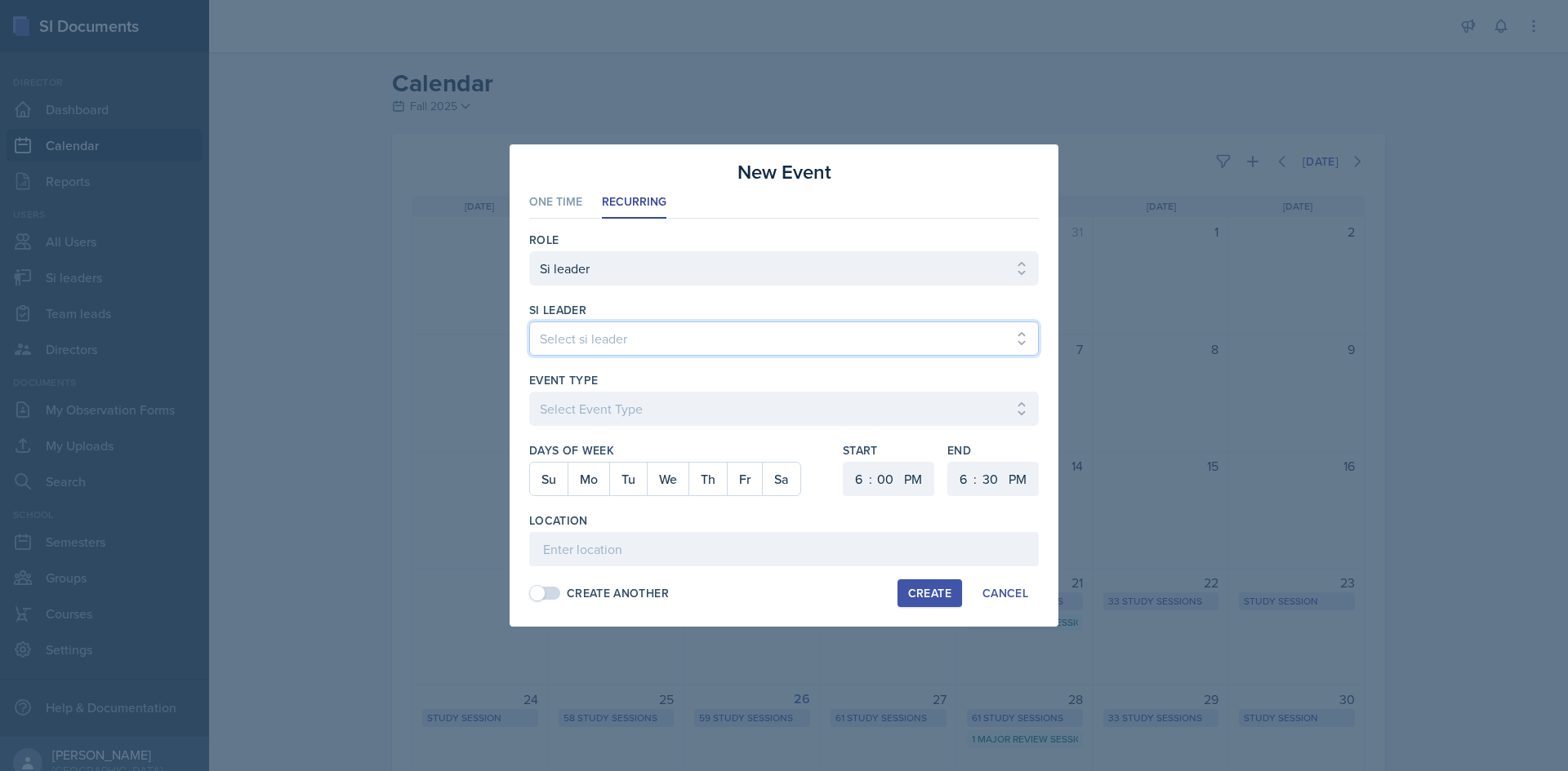
click at [592, 346] on select "Select si leader [PERSON_NAME] [PERSON_NAME] [PERSON_NAME] [PERSON_NAME] [PERSO…" at bounding box center [783, 338] width 510 height 34
click at [529, 322] on select "Select si leader [PERSON_NAME] [PERSON_NAME] [PERSON_NAME] [PERSON_NAME] [PERSO…" at bounding box center [783, 338] width 510 height 34
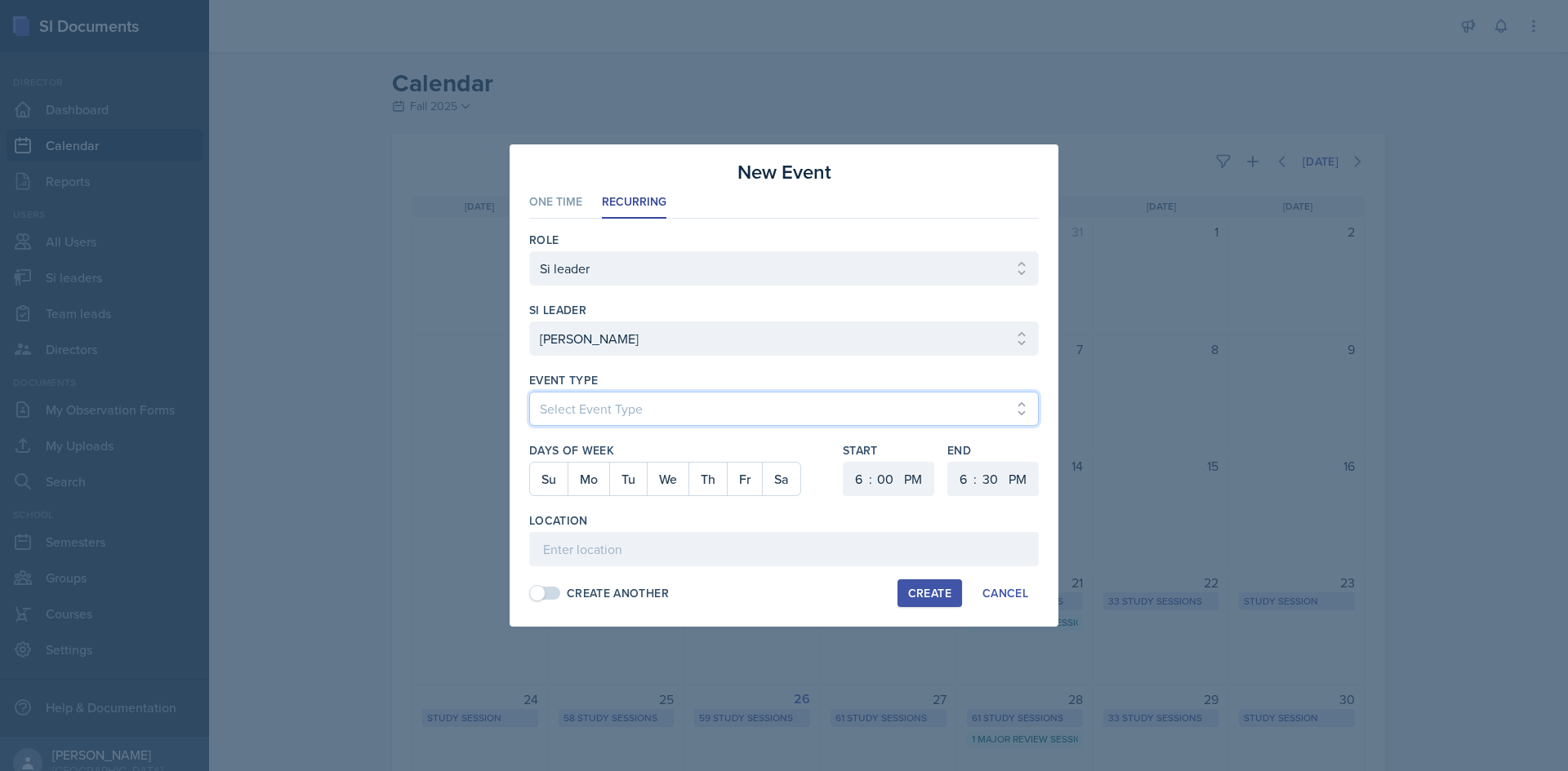
click at [582, 400] on select "Select Event Type Major Review Session Study Session" at bounding box center [783, 408] width 510 height 34
click at [529, 392] on select "Select Event Type Major Review Session Study Session" at bounding box center [783, 408] width 510 height 34
click at [620, 481] on button "Tu" at bounding box center [627, 478] width 38 height 33
click at [860, 484] on select "1 2 3 4 5 6 7 8 9 10 11 12" at bounding box center [856, 478] width 26 height 34
click at [843, 462] on select "1 2 3 4 5 6 7 8 9 10 11 12" at bounding box center [856, 478] width 26 height 34
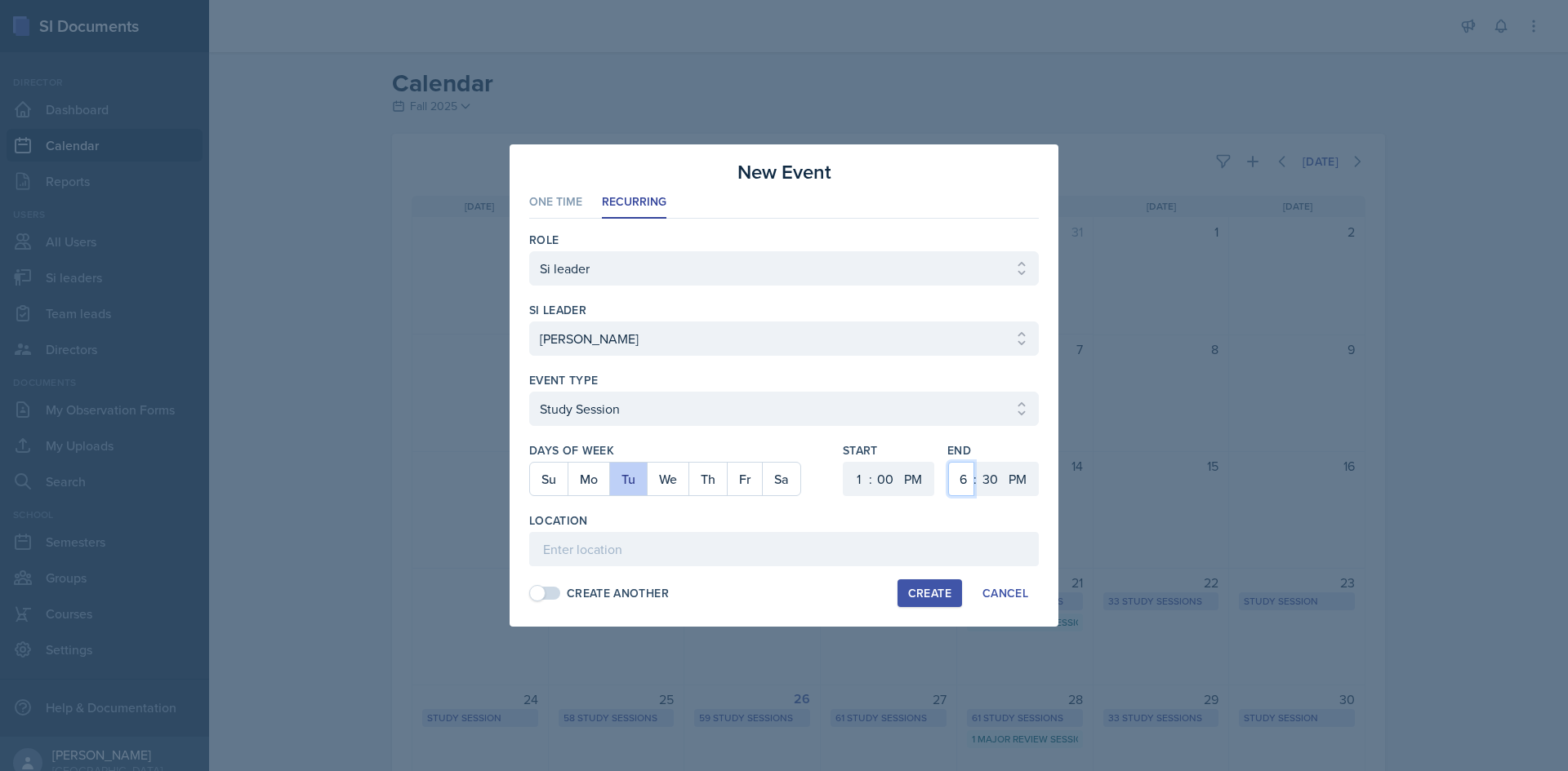
click at [956, 470] on select "1 2 3 4 5 6 7 8 9 10 11 12" at bounding box center [961, 478] width 26 height 34
click at [948, 462] on select "1 2 3 4 5 6 7 8 9 10 11 12" at bounding box center [961, 478] width 26 height 34
click at [984, 469] on select "00 05 10 15 20 25 30 35 40 45 50 55" at bounding box center [989, 478] width 26 height 34
click at [977, 462] on select "00 05 10 15 20 25 30 35 40 45 50 55" at bounding box center [989, 478] width 26 height 34
click at [716, 547] on input at bounding box center [783, 548] width 510 height 34
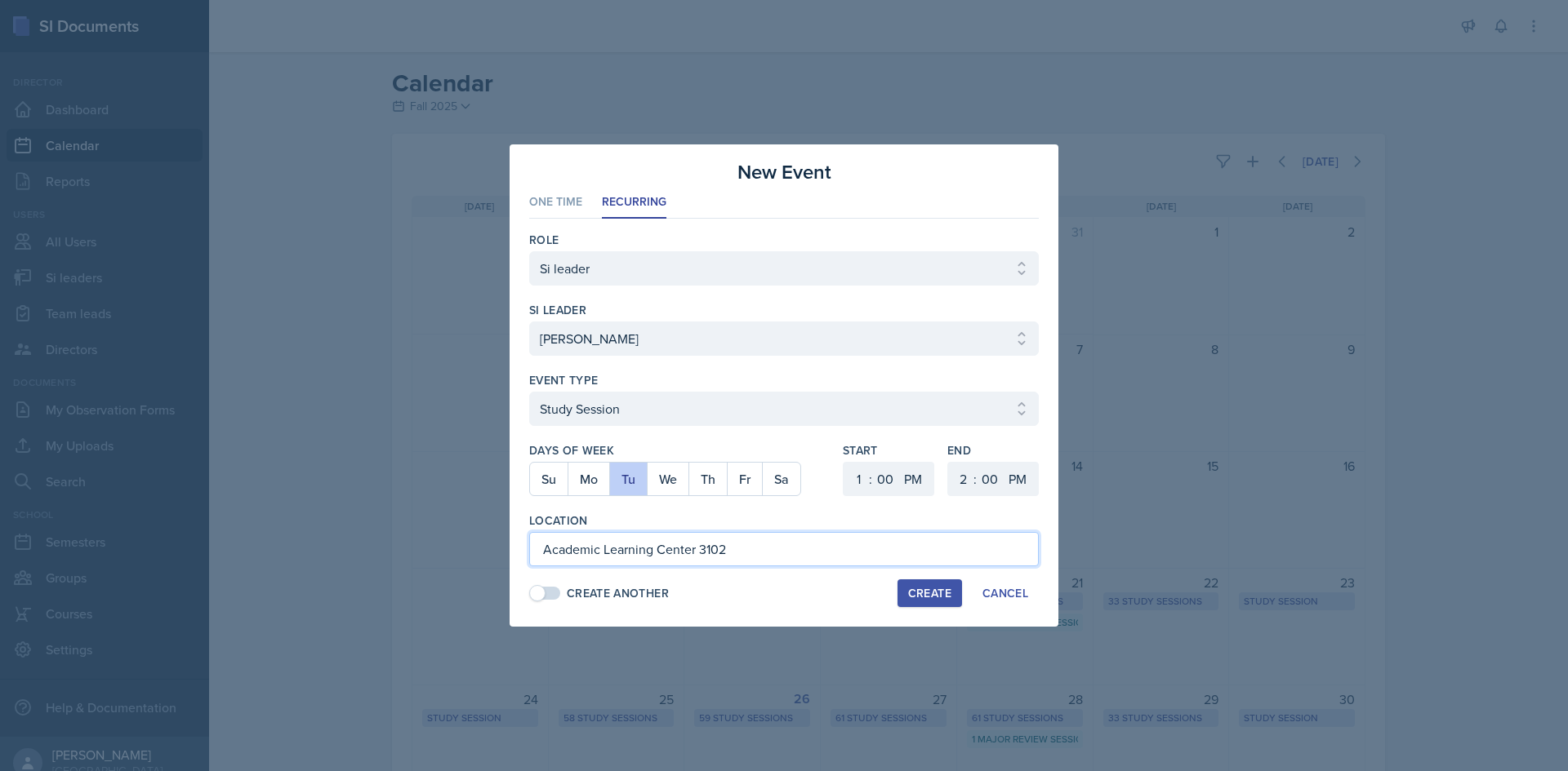
click at [721, 546] on input "Academic Learning Center 3102" at bounding box center [783, 548] width 510 height 34
click at [745, 507] on div at bounding box center [679, 504] width 300 height 17
click at [912, 600] on div "Create" at bounding box center [930, 593] width 43 height 13
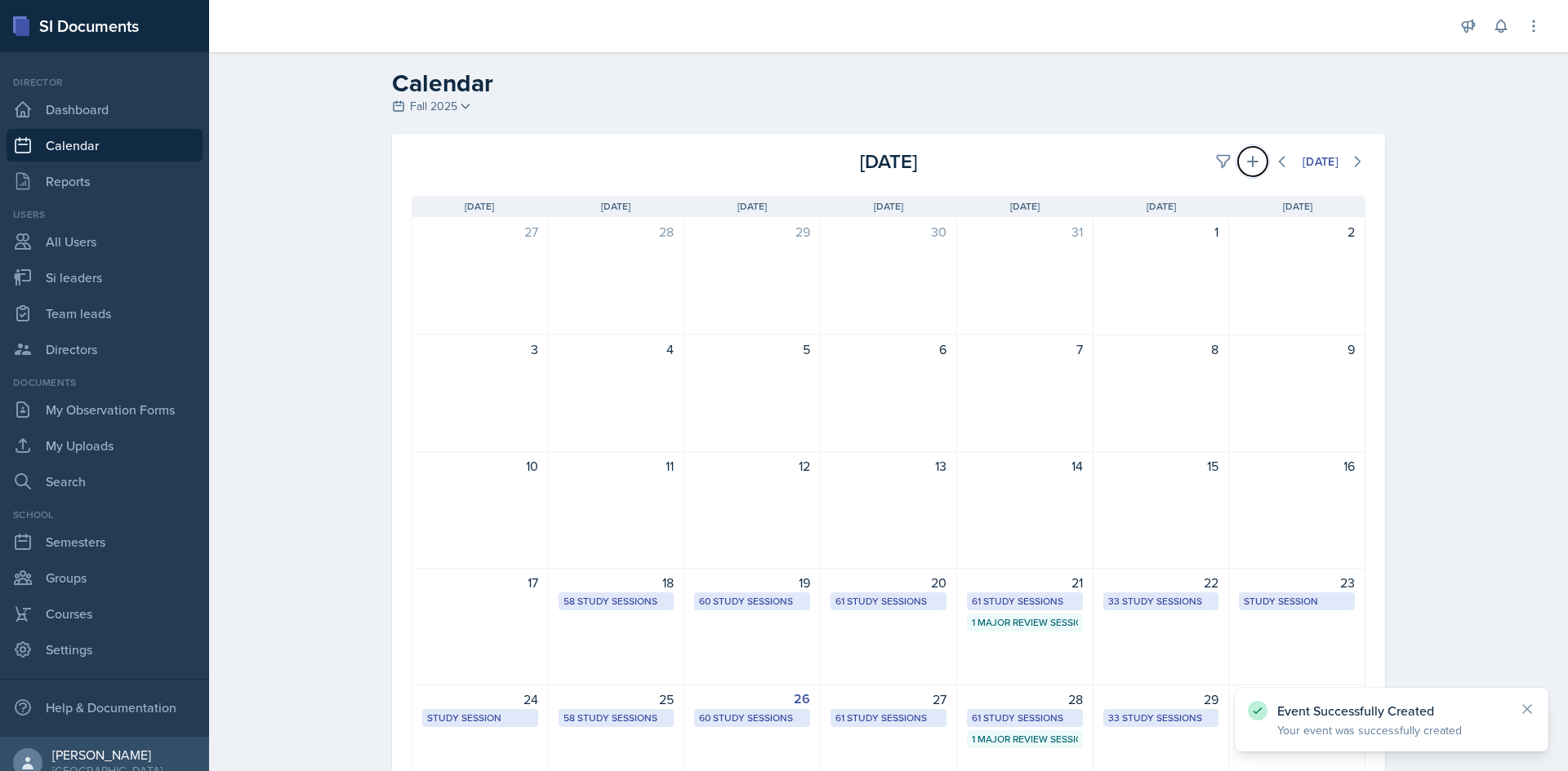
click at [1252, 158] on icon at bounding box center [1253, 162] width 17 height 17
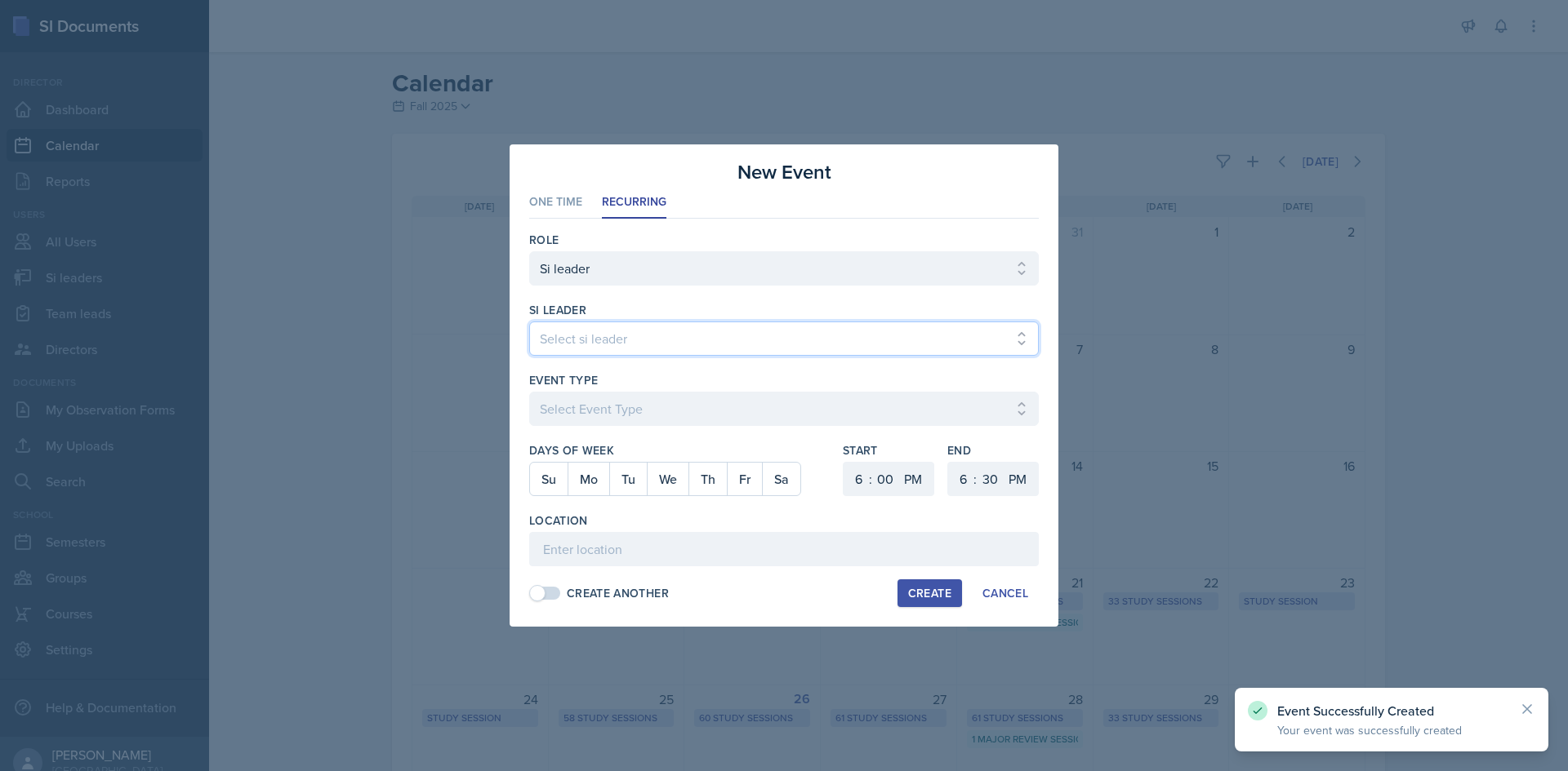
click at [644, 337] on select "Select si leader [PERSON_NAME] [PERSON_NAME] [PERSON_NAME] [PERSON_NAME] [PERSO…" at bounding box center [783, 338] width 510 height 34
click at [529, 322] on select "Select si leader [PERSON_NAME] [PERSON_NAME] [PERSON_NAME] [PERSON_NAME] [PERSO…" at bounding box center [783, 338] width 510 height 34
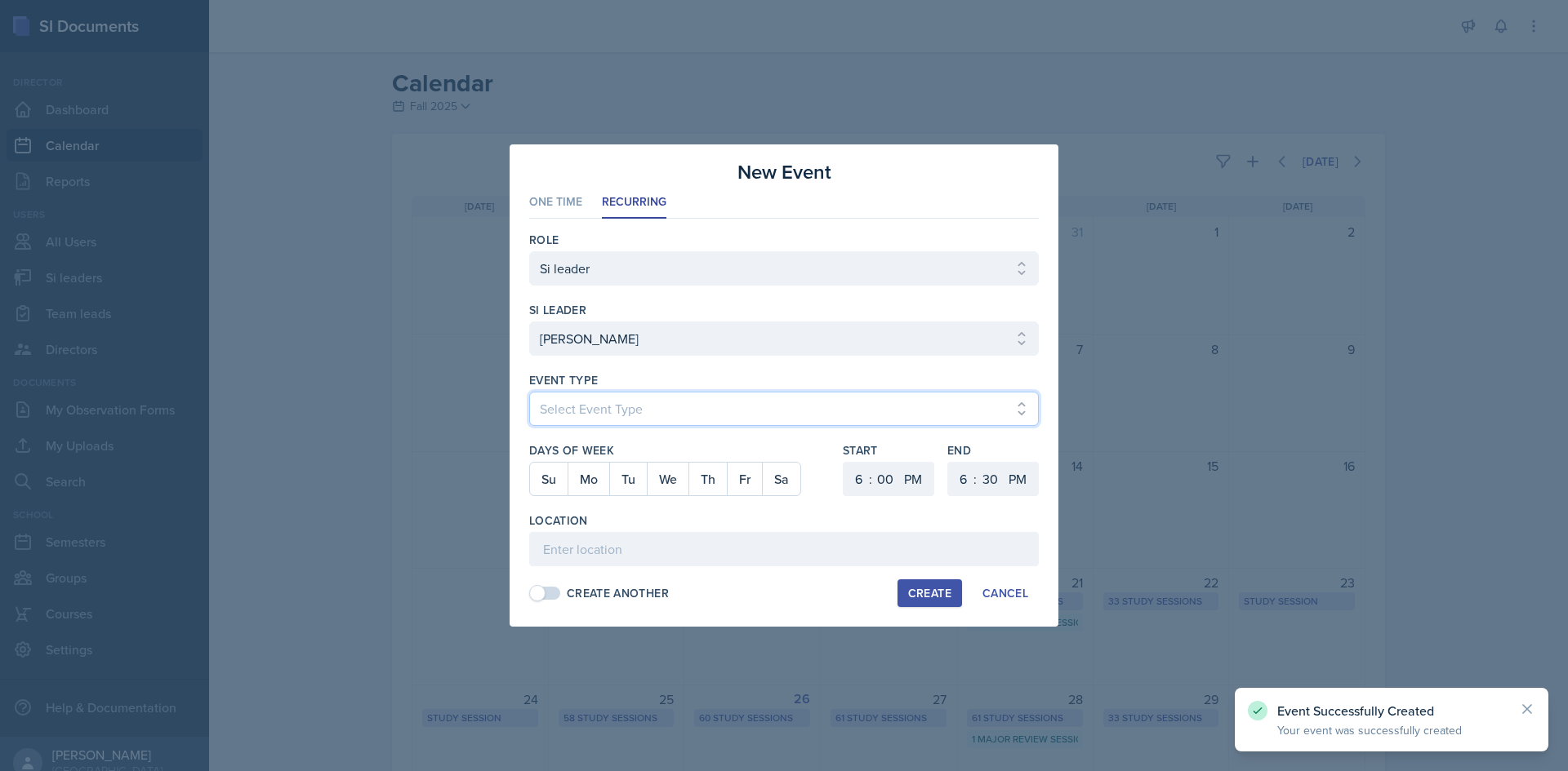
click at [631, 399] on select "Select Event Type Major Review Session Study Session" at bounding box center [783, 408] width 510 height 34
click at [529, 392] on select "Select Event Type Major Review Session Study Session" at bounding box center [783, 408] width 510 height 34
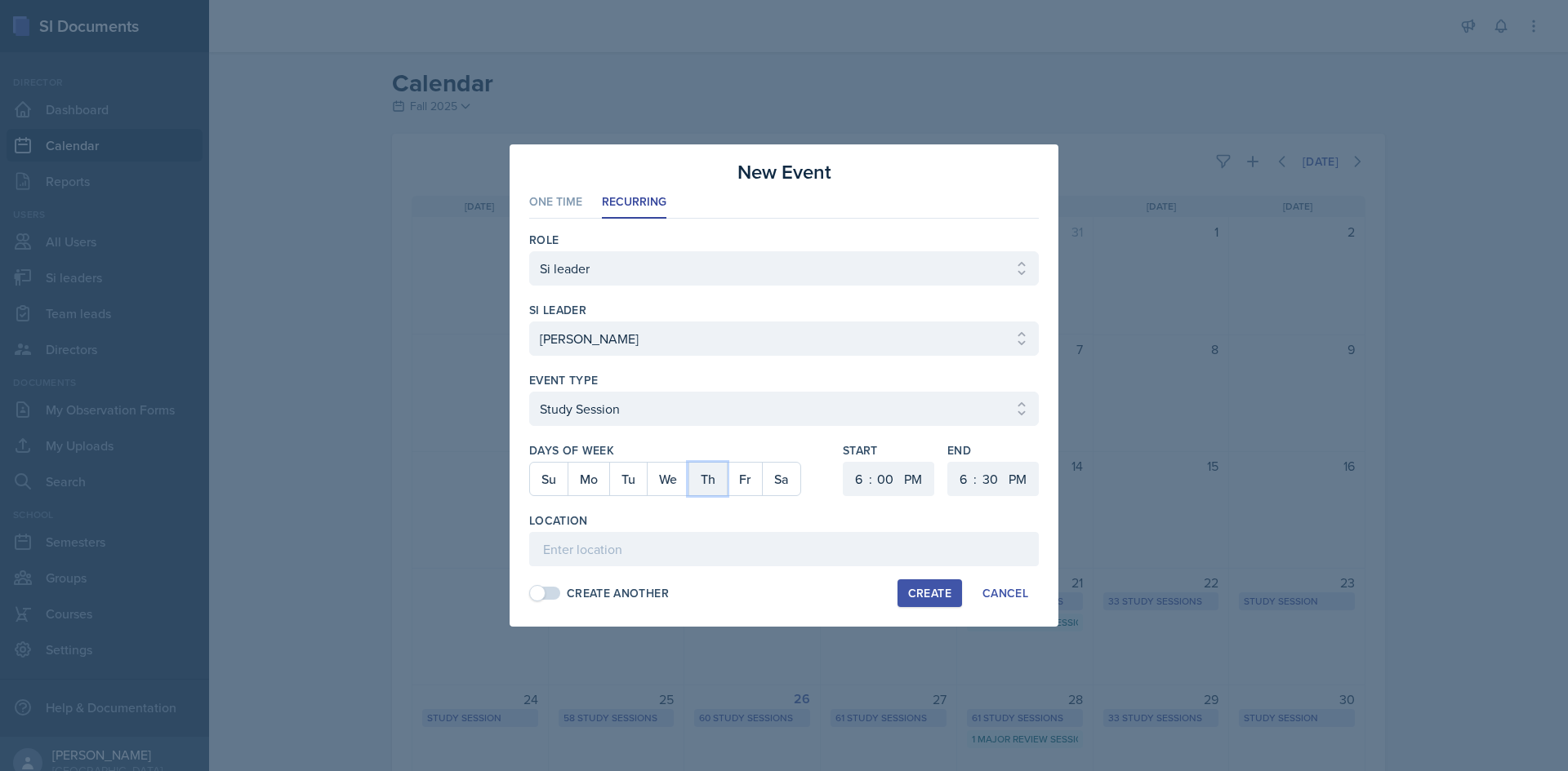
click at [703, 478] on button "Th" at bounding box center [707, 478] width 38 height 33
click at [865, 480] on select "1 2 3 4 5 6 7 8 9 10 11 12" at bounding box center [856, 478] width 26 height 34
click at [843, 462] on select "1 2 3 4 5 6 7 8 9 10 11 12" at bounding box center [856, 478] width 26 height 34
drag, startPoint x: 957, startPoint y: 475, endPoint x: 957, endPoint y: 463, distance: 12.0
click at [957, 475] on select "1 2 3 4 5 6 7 8 9 10 11 12" at bounding box center [961, 478] width 26 height 34
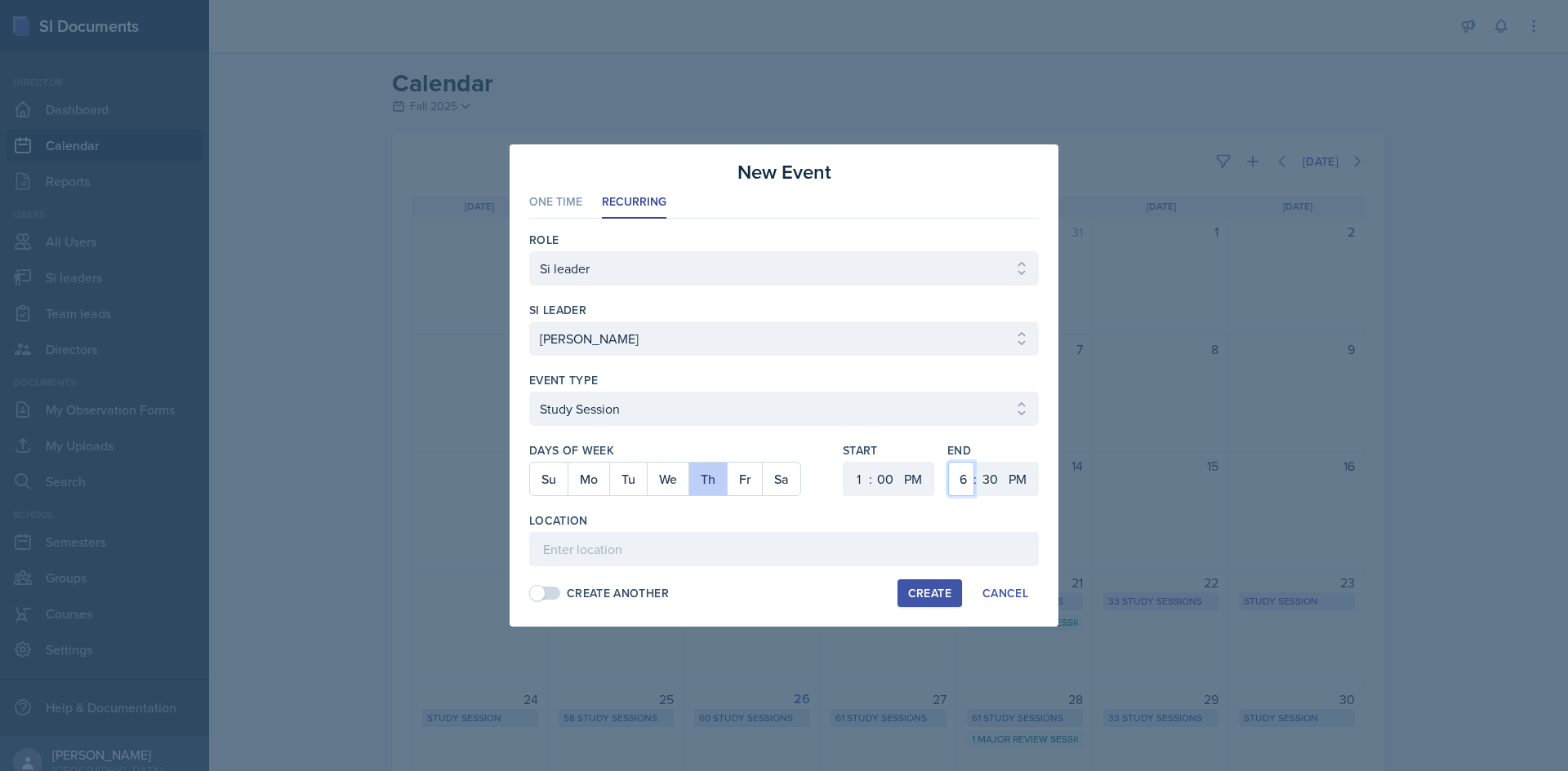
click at [948, 462] on select "1 2 3 4 5 6 7 8 9 10 11 12" at bounding box center [961, 478] width 26 height 34
drag, startPoint x: 988, startPoint y: 479, endPoint x: 988, endPoint y: 468, distance: 11.0
click at [988, 479] on select "00 05 10 15 20 25 30 35 40 45 50 55" at bounding box center [989, 478] width 26 height 34
click at [977, 462] on select "00 05 10 15 20 25 30 35 40 45 50 55" at bounding box center [989, 478] width 26 height 34
click at [825, 558] on input at bounding box center [783, 548] width 510 height 34
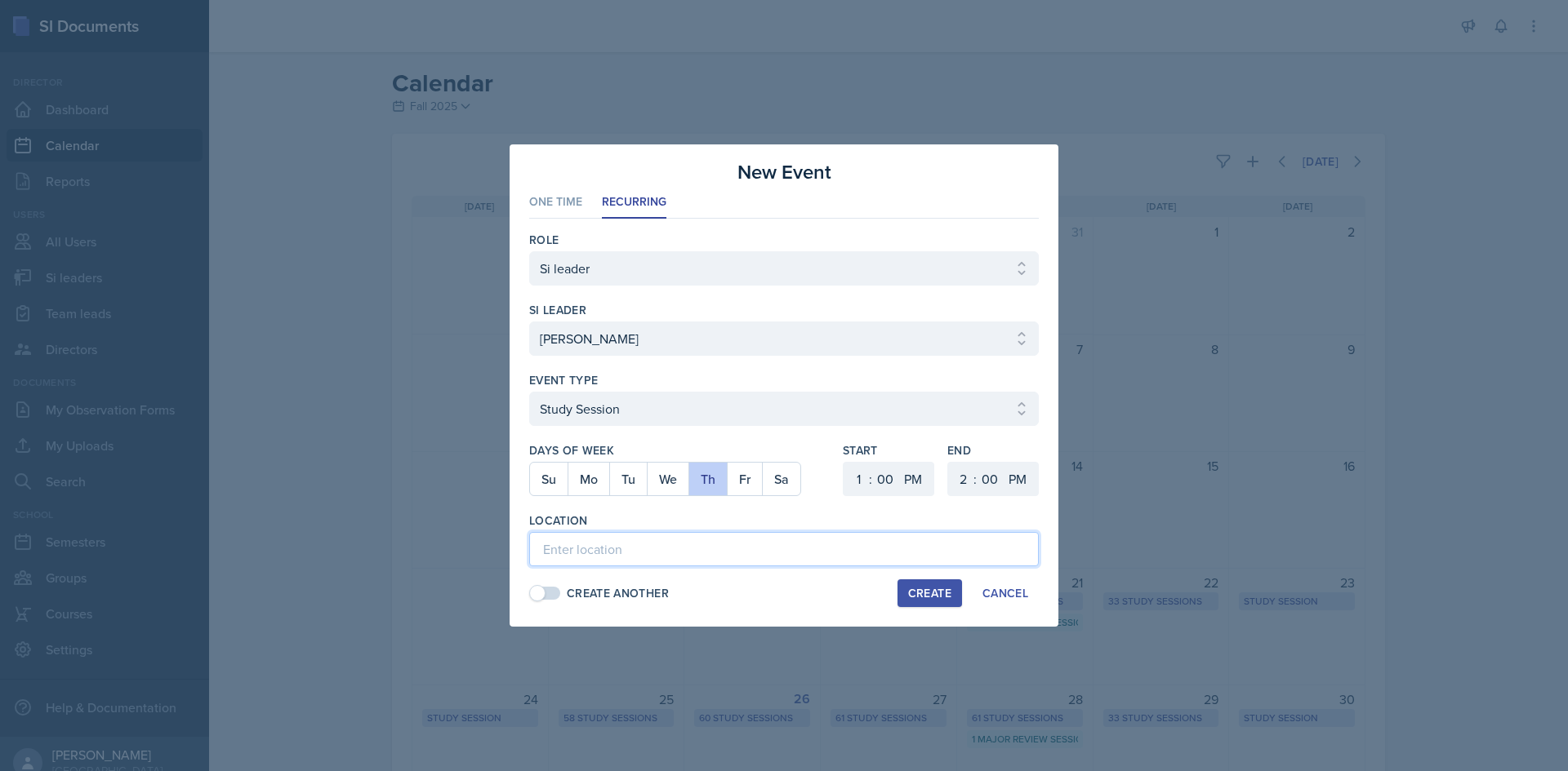
paste input "Academic Learning Center 3102"
click at [917, 590] on div "Create" at bounding box center [930, 593] width 43 height 13
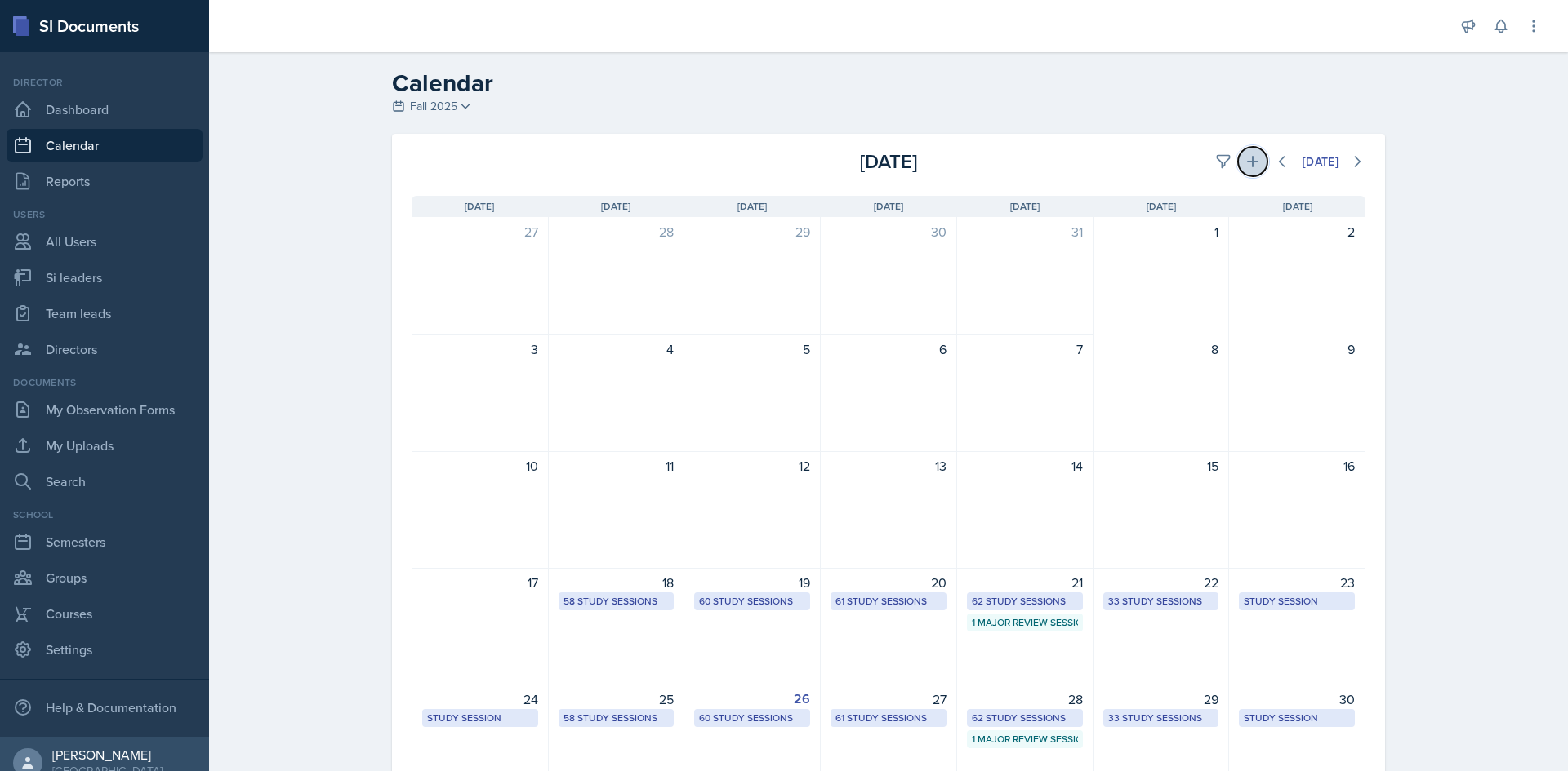
click at [1247, 161] on icon at bounding box center [1253, 162] width 12 height 12
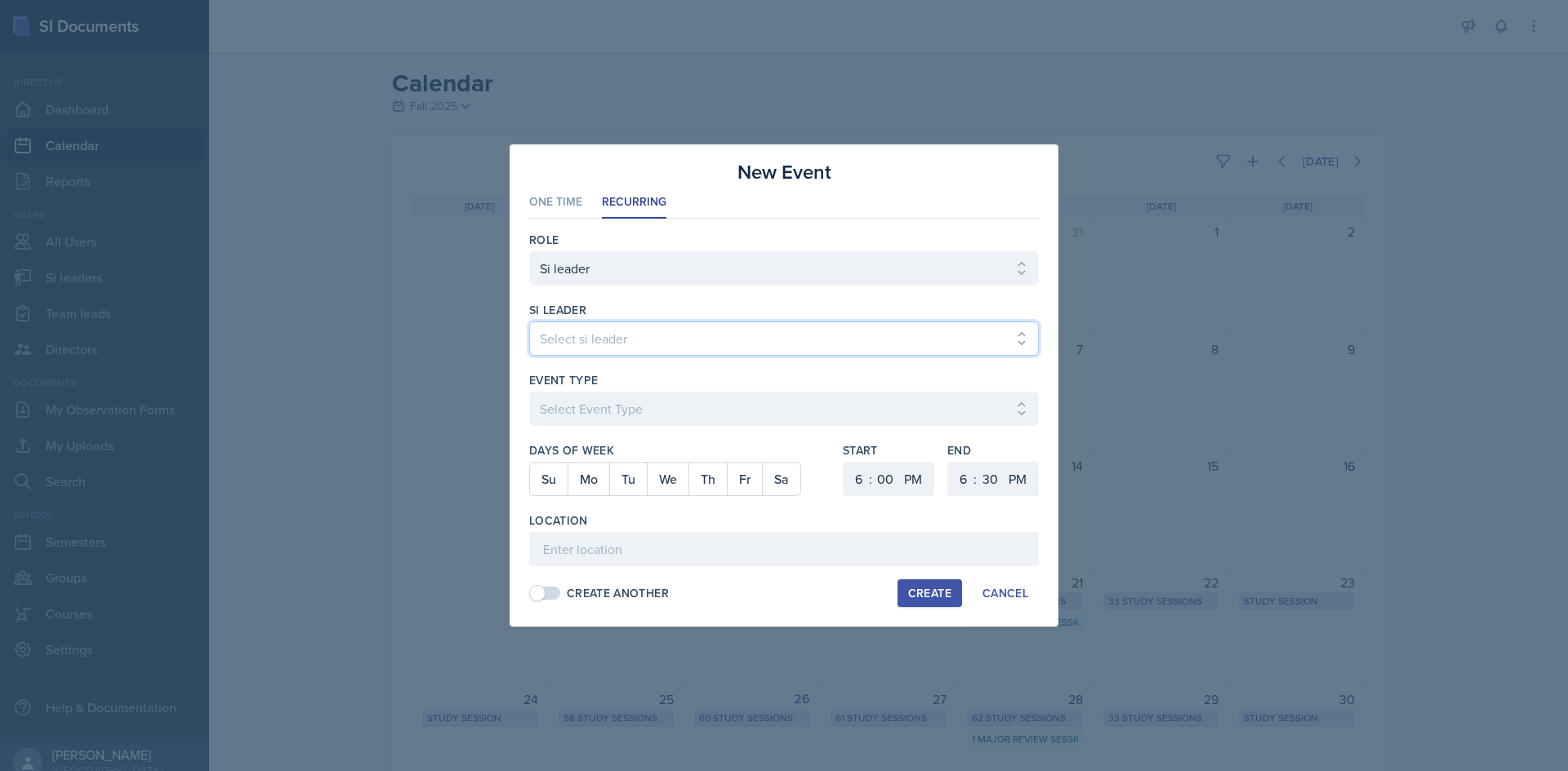
click at [748, 353] on select "Select si leader [PERSON_NAME] [PERSON_NAME] [PERSON_NAME] [PERSON_NAME] [PERSO…" at bounding box center [783, 338] width 510 height 34
click at [529, 322] on select "Select si leader [PERSON_NAME] [PERSON_NAME] [PERSON_NAME] [PERSON_NAME] [PERSO…" at bounding box center [783, 338] width 510 height 34
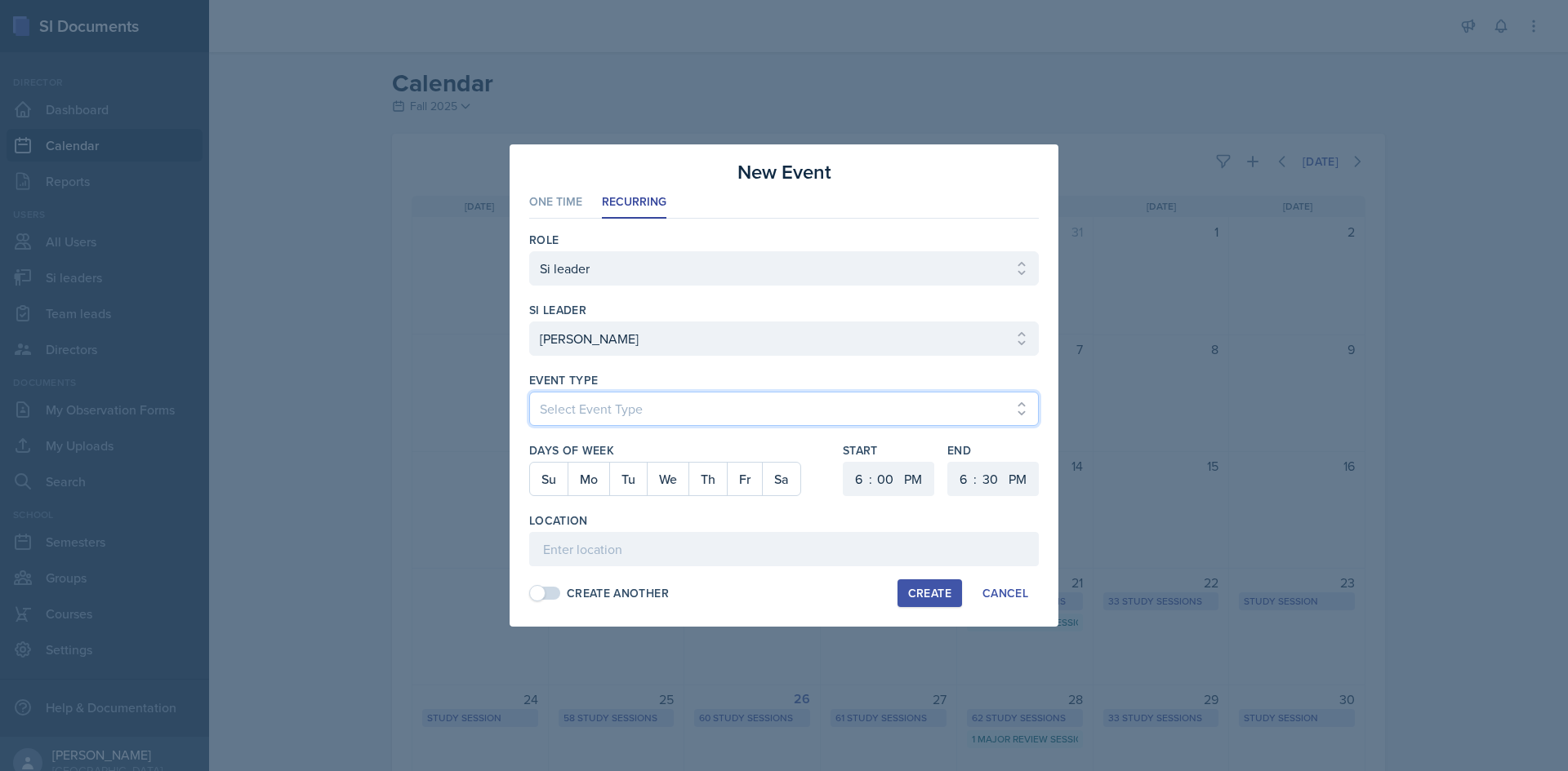
click at [711, 403] on select "Select Event Type Major Review Session Study Session" at bounding box center [783, 408] width 510 height 34
click at [529, 392] on select "Select Event Type Major Review Session Study Session" at bounding box center [783, 408] width 510 height 34
click at [598, 478] on button "Mo" at bounding box center [588, 478] width 42 height 33
click at [852, 474] on select "1 2 3 4 5 6 7 8 9 10 11 12" at bounding box center [856, 478] width 26 height 34
click at [843, 462] on select "1 2 3 4 5 6 7 8 9 10 11 12" at bounding box center [856, 478] width 26 height 34
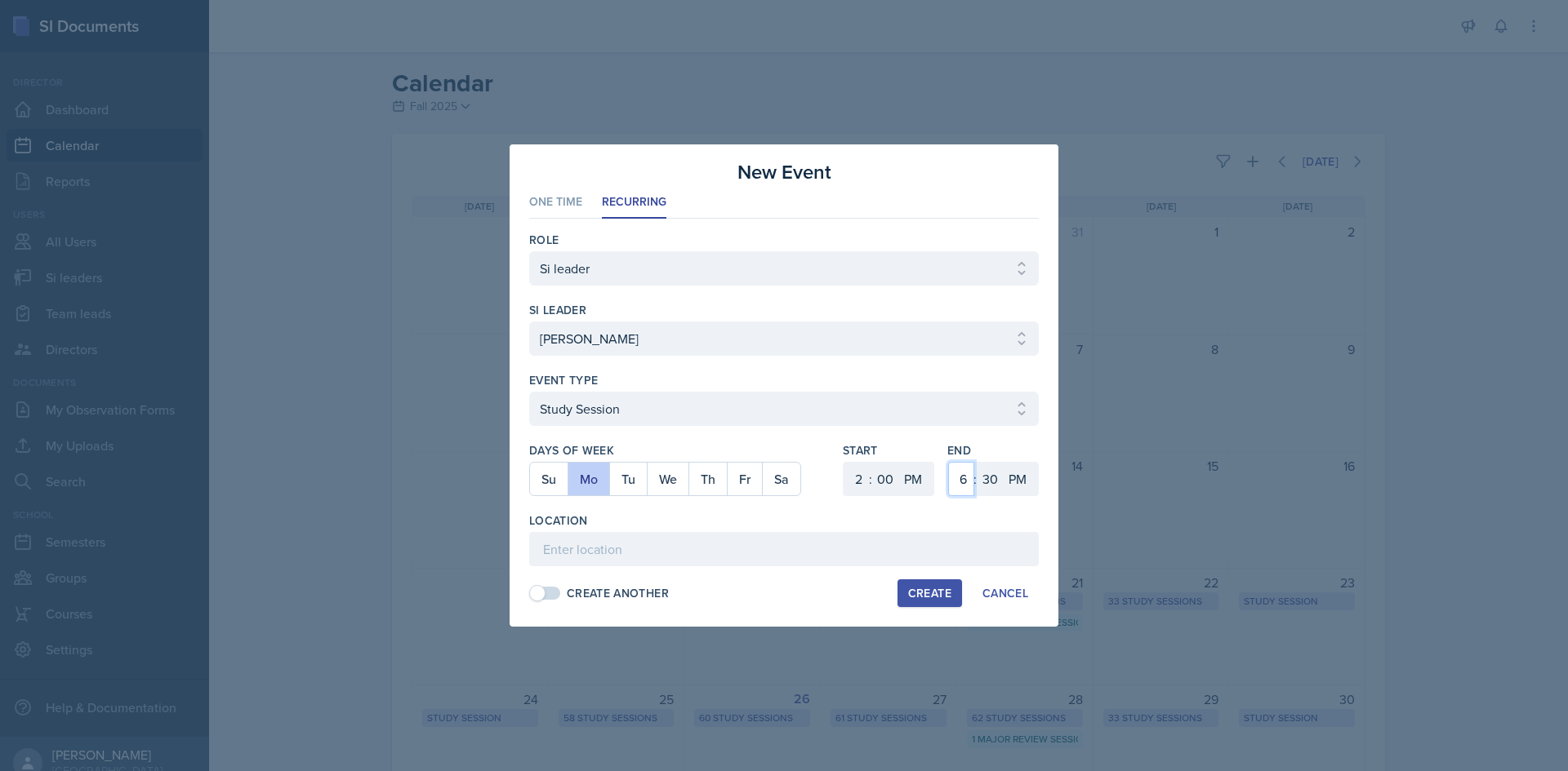
click at [969, 484] on select "1 2 3 4 5 6 7 8 9 10 11 12" at bounding box center [961, 478] width 26 height 34
click at [948, 462] on select "1 2 3 4 5 6 7 8 9 10 11 12" at bounding box center [961, 478] width 26 height 34
drag, startPoint x: 985, startPoint y: 481, endPoint x: 988, endPoint y: 464, distance: 17.3
click at [986, 481] on select "00 05 10 15 20 25 30 35 40 45 50 55" at bounding box center [989, 478] width 26 height 34
click at [977, 462] on select "00 05 10 15 20 25 30 35 40 45 50 55" at bounding box center [989, 478] width 26 height 34
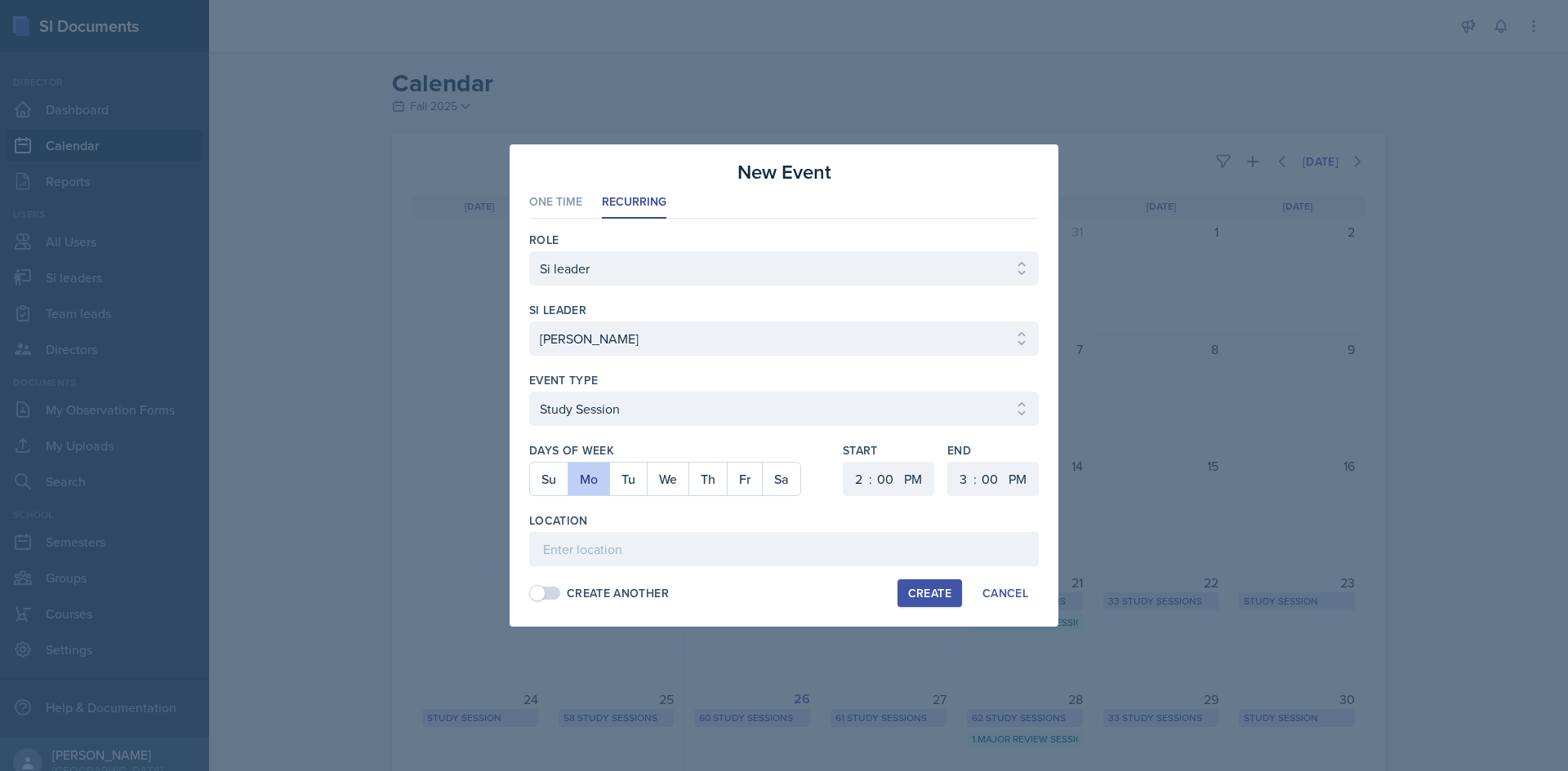
click at [791, 567] on div "Role Select Role Si leader Team lead Director si leader Select si leader Abeer …" at bounding box center [783, 416] width 510 height 395
click at [792, 550] on input at bounding box center [783, 548] width 510 height 34
click at [786, 552] on input "Math and Statistics Building 113" at bounding box center [783, 548] width 510 height 34
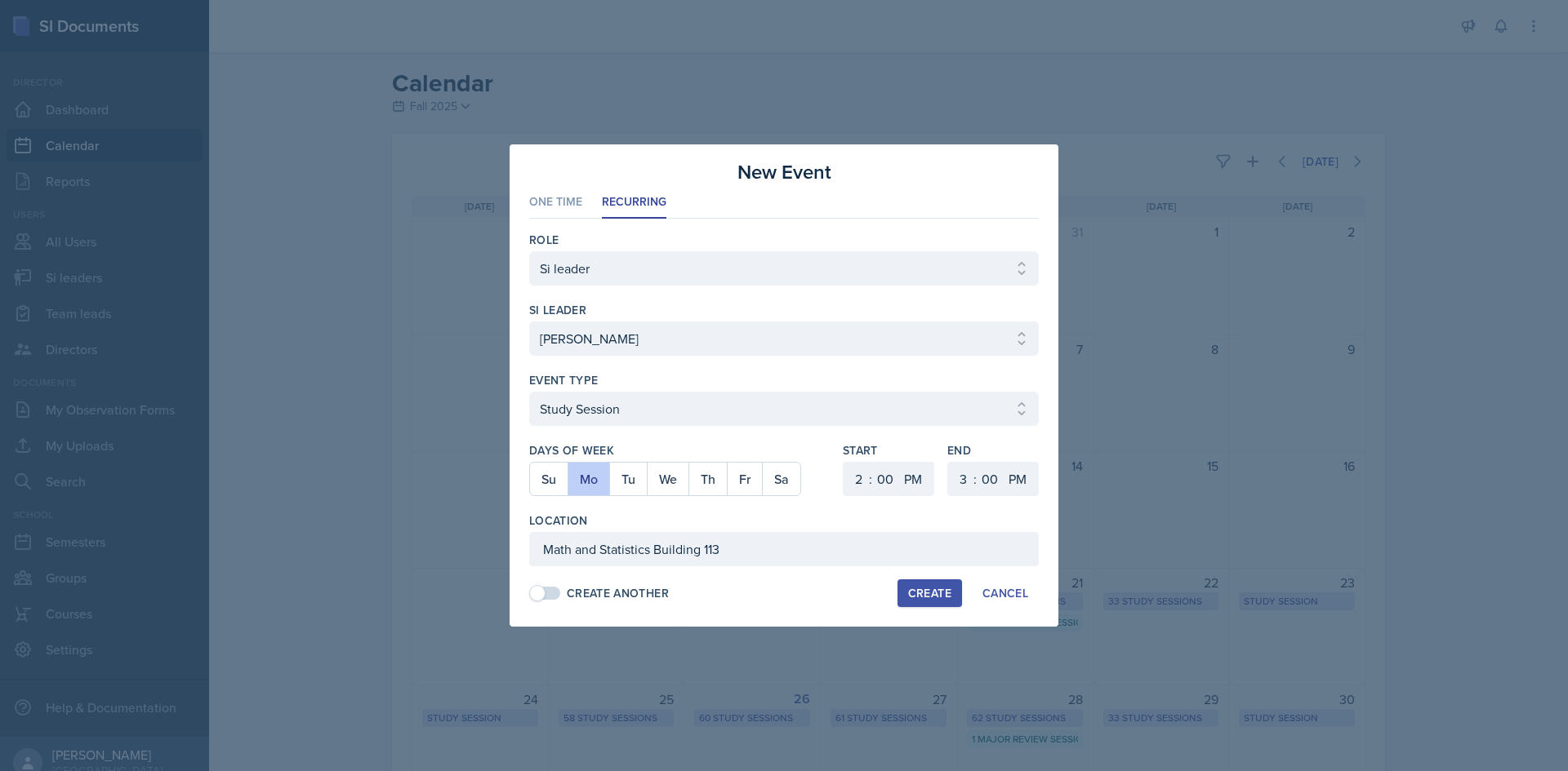
click at [931, 598] on div "Create" at bounding box center [930, 593] width 43 height 13
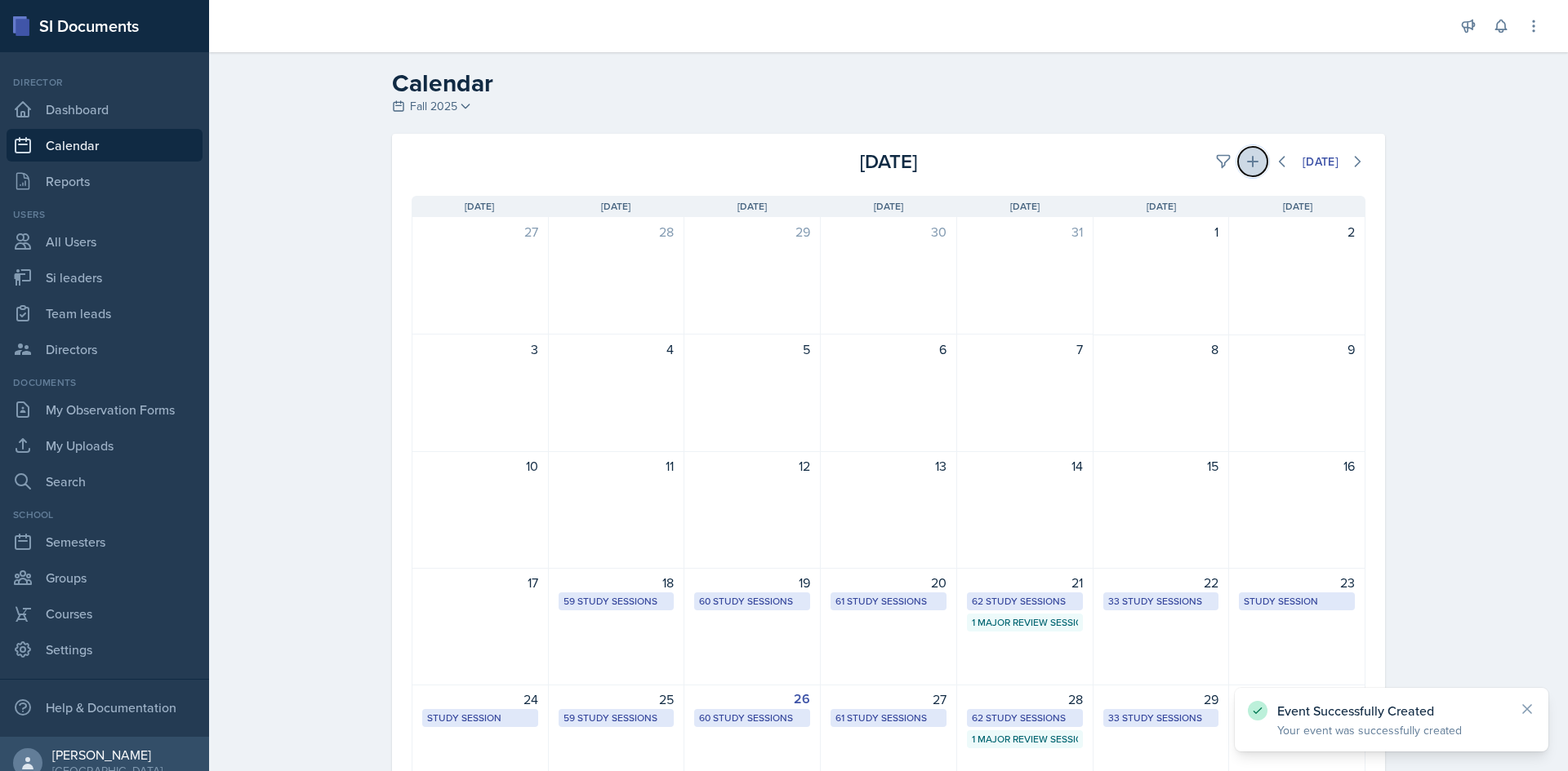
click at [1244, 163] on icon at bounding box center [1253, 162] width 17 height 17
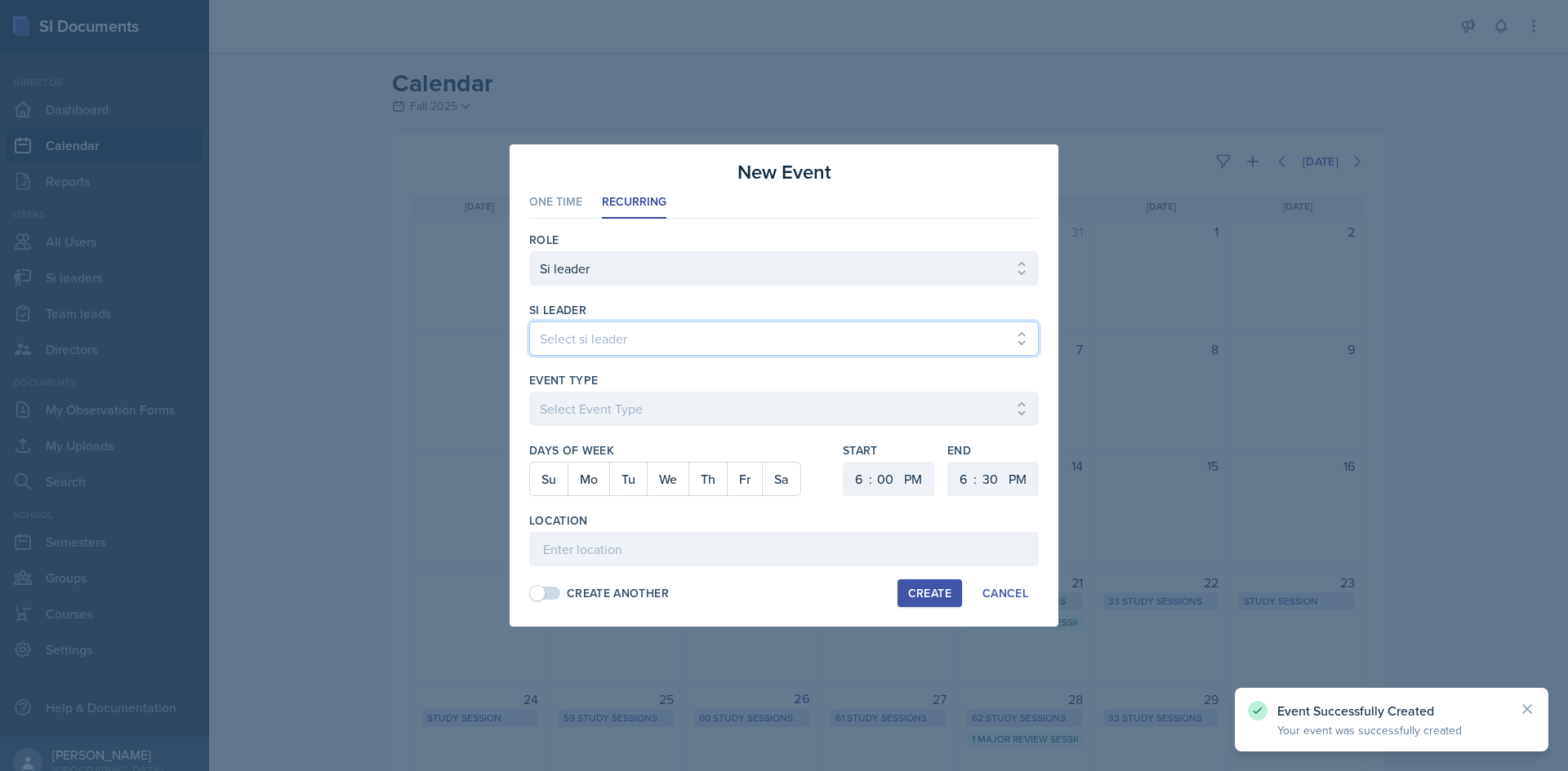
click at [832, 329] on select "Select si leader [PERSON_NAME] [PERSON_NAME] [PERSON_NAME] [PERSON_NAME] [PERSO…" at bounding box center [783, 338] width 510 height 34
click at [529, 322] on select "Select si leader [PERSON_NAME] [PERSON_NAME] [PERSON_NAME] [PERSON_NAME] [PERSO…" at bounding box center [783, 338] width 510 height 34
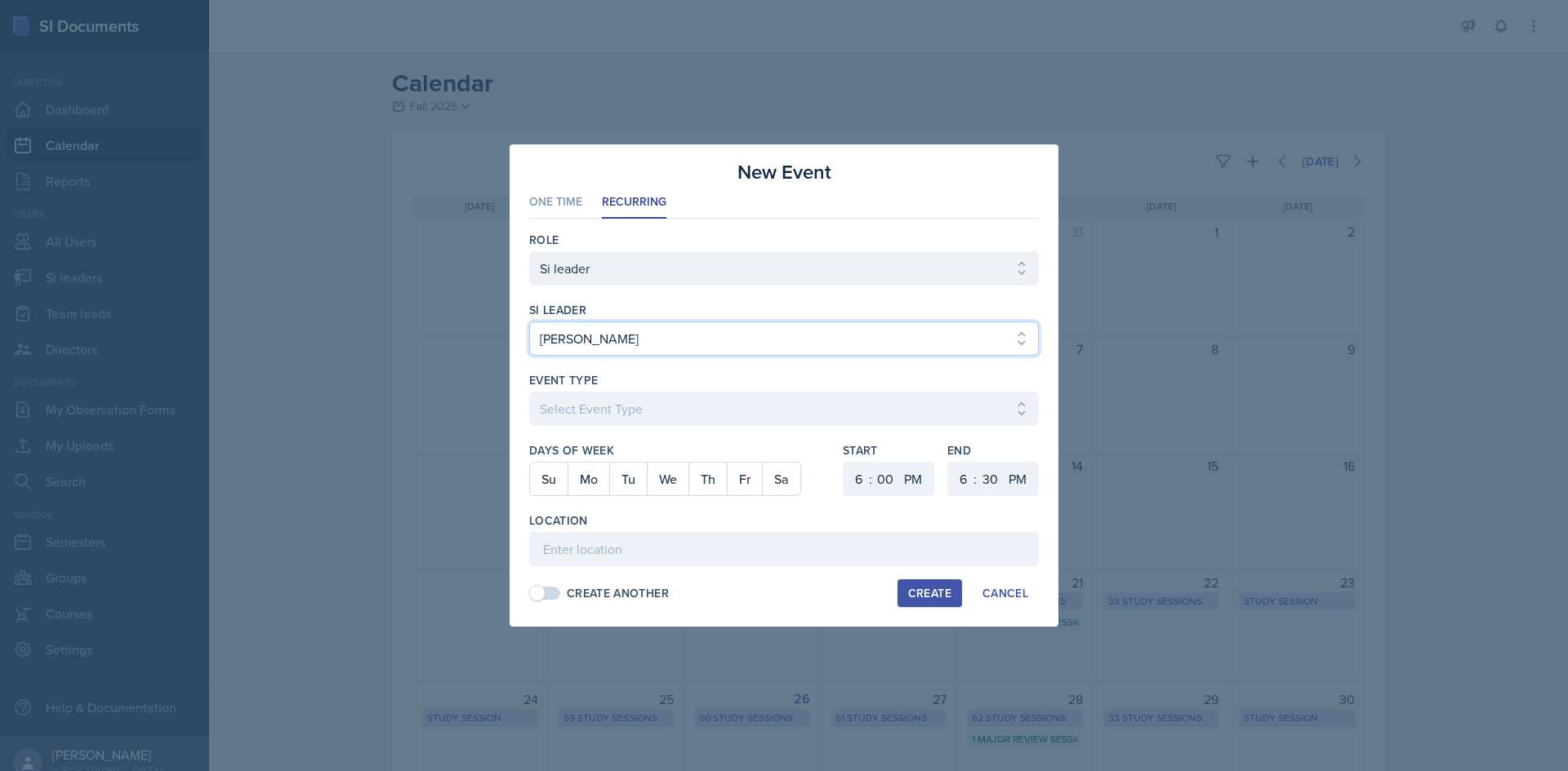
click at [829, 347] on select "Select si leader [PERSON_NAME] [PERSON_NAME] [PERSON_NAME] [PERSON_NAME] [PERSO…" at bounding box center [783, 338] width 510 height 34
click at [529, 322] on select "Select si leader [PERSON_NAME] [PERSON_NAME] [PERSON_NAME] [PERSON_NAME] [PERSO…" at bounding box center [783, 338] width 510 height 34
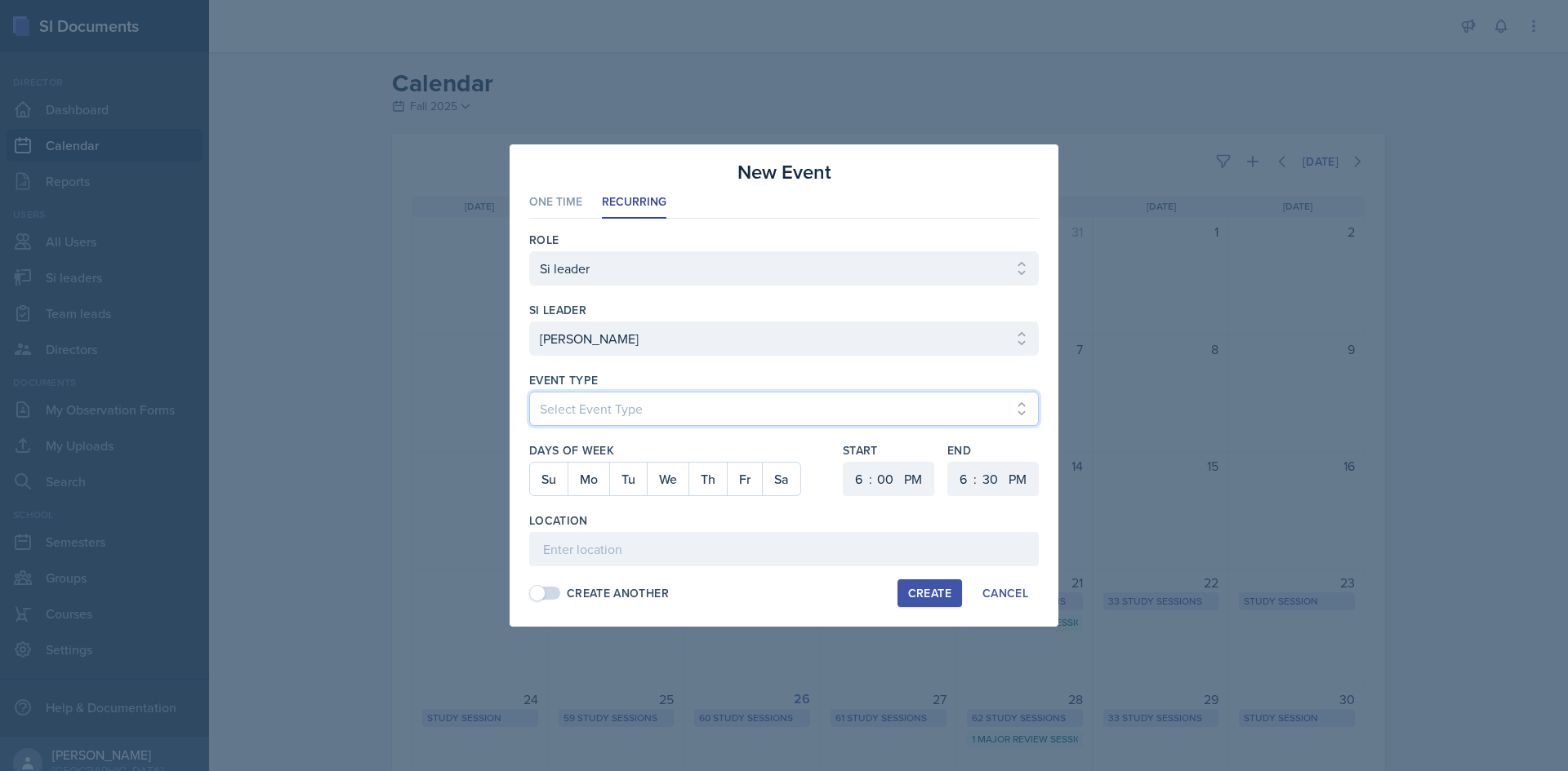
click at [797, 403] on select "Select Event Type Major Review Session Study Session" at bounding box center [783, 408] width 510 height 34
click at [529, 392] on select "Select Event Type Major Review Session Study Session" at bounding box center [783, 408] width 510 height 34
click at [683, 483] on button "We" at bounding box center [667, 478] width 42 height 33
click at [852, 484] on select "1 2 3 4 5 6 7 8 9 10 11 12" at bounding box center [856, 478] width 26 height 34
click at [843, 462] on select "1 2 3 4 5 6 7 8 9 10 11 12" at bounding box center [856, 478] width 26 height 34
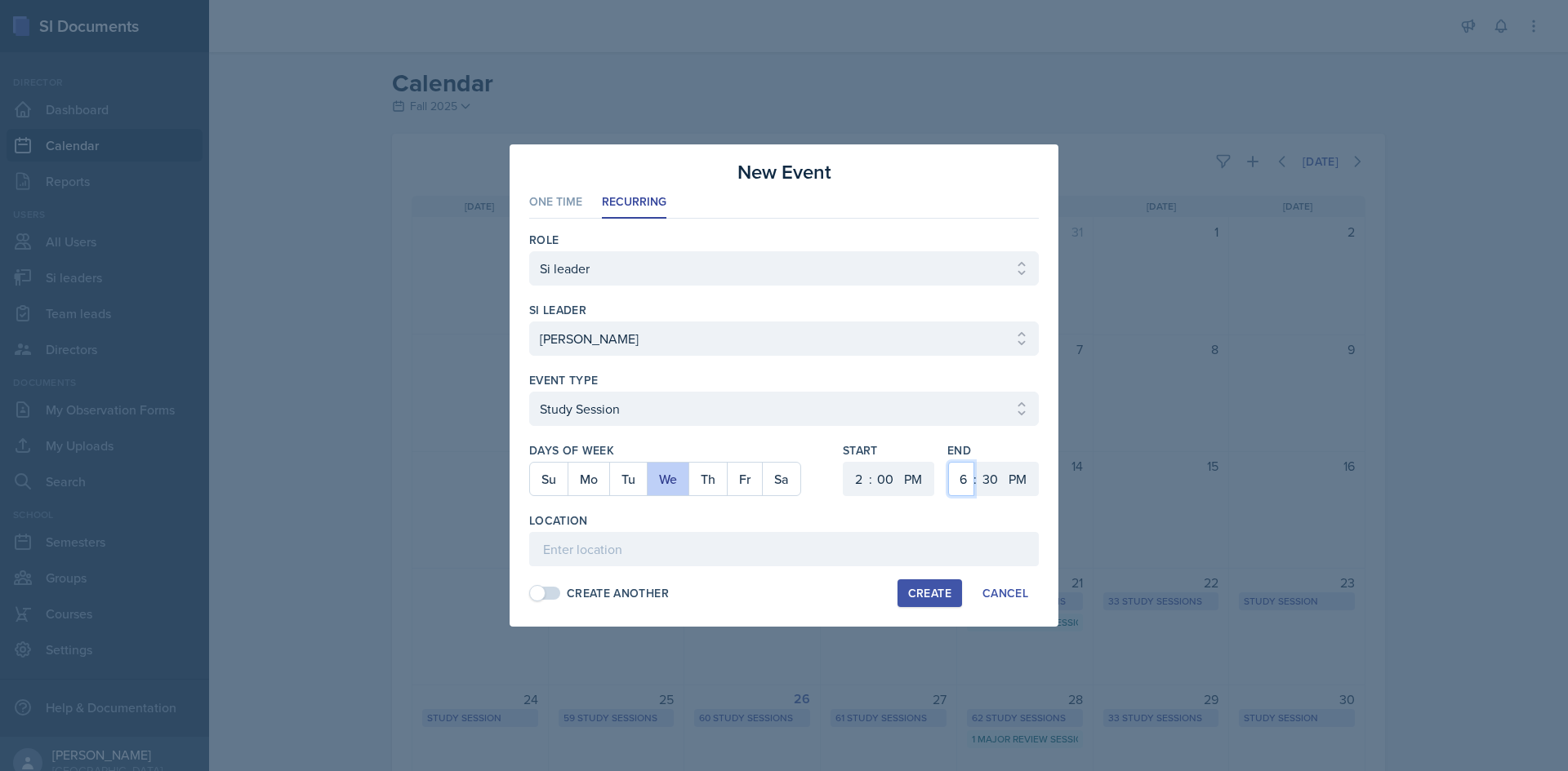
drag, startPoint x: 968, startPoint y: 483, endPoint x: 968, endPoint y: 463, distance: 20.0
click at [968, 481] on select "1 2 3 4 5 6 7 8 9 10 11 12" at bounding box center [961, 478] width 26 height 34
click at [948, 462] on select "1 2 3 4 5 6 7 8 9 10 11 12" at bounding box center [961, 478] width 26 height 34
click at [996, 484] on select "00 05 10 15 20 25 30 35 40 45 50 55" at bounding box center [989, 478] width 26 height 34
click at [977, 462] on select "00 05 10 15 20 25 30 35 40 45 50 55" at bounding box center [989, 478] width 26 height 34
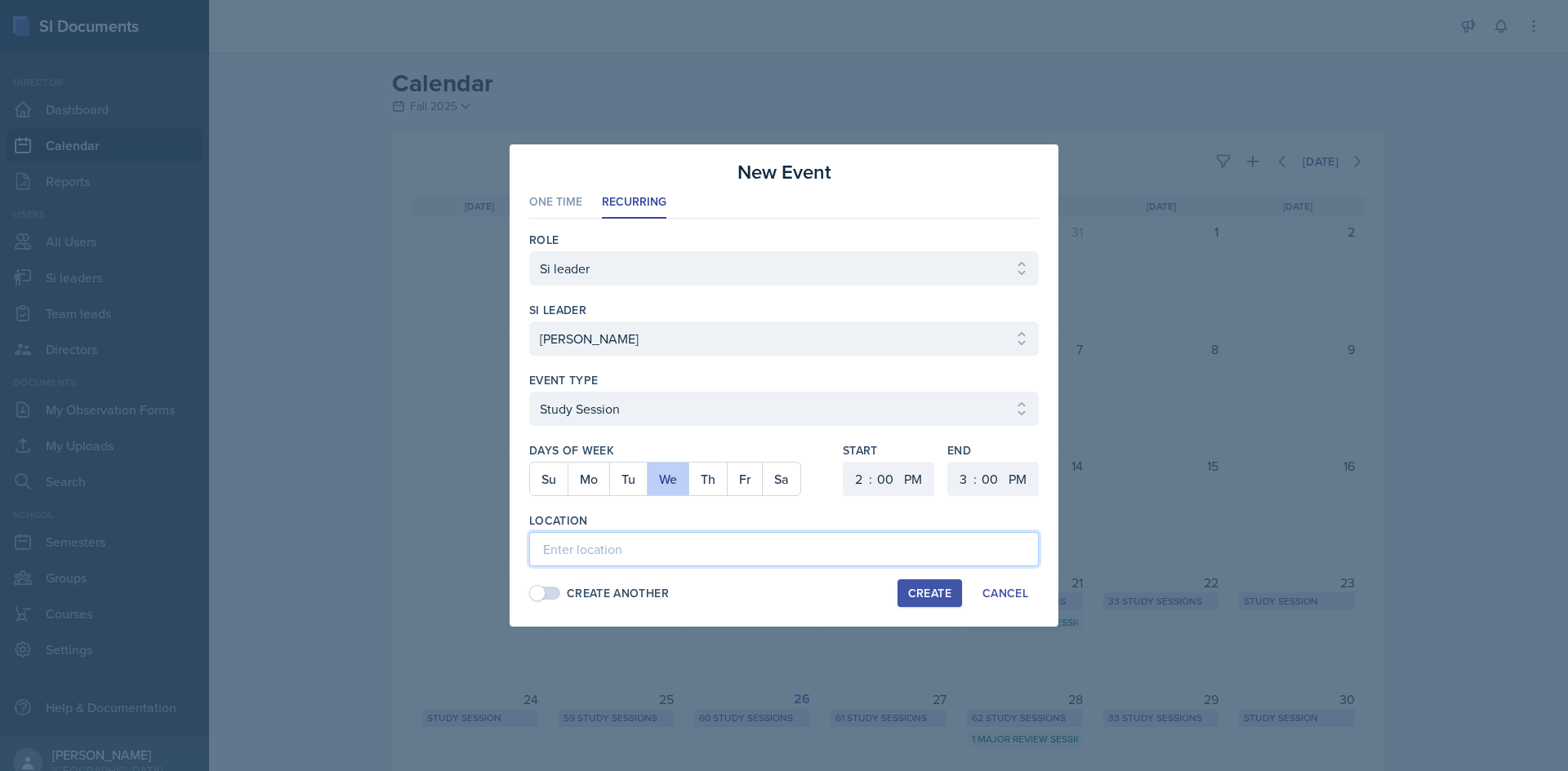
click at [866, 556] on input at bounding box center [783, 548] width 510 height 34
paste input "Math and Statistics Building 113"
click at [907, 583] on button "Create" at bounding box center [929, 593] width 64 height 28
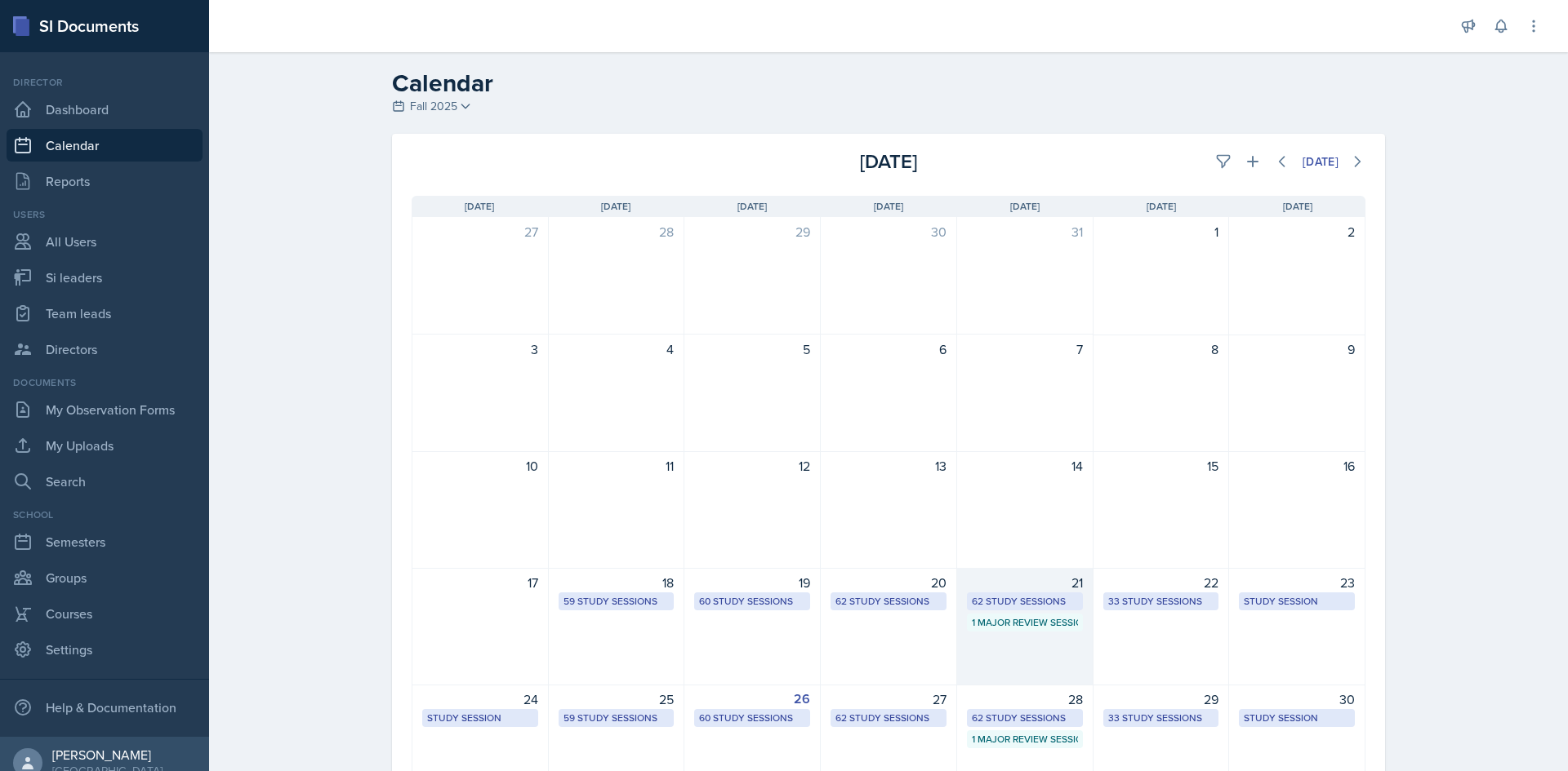
scroll to position [82, 0]
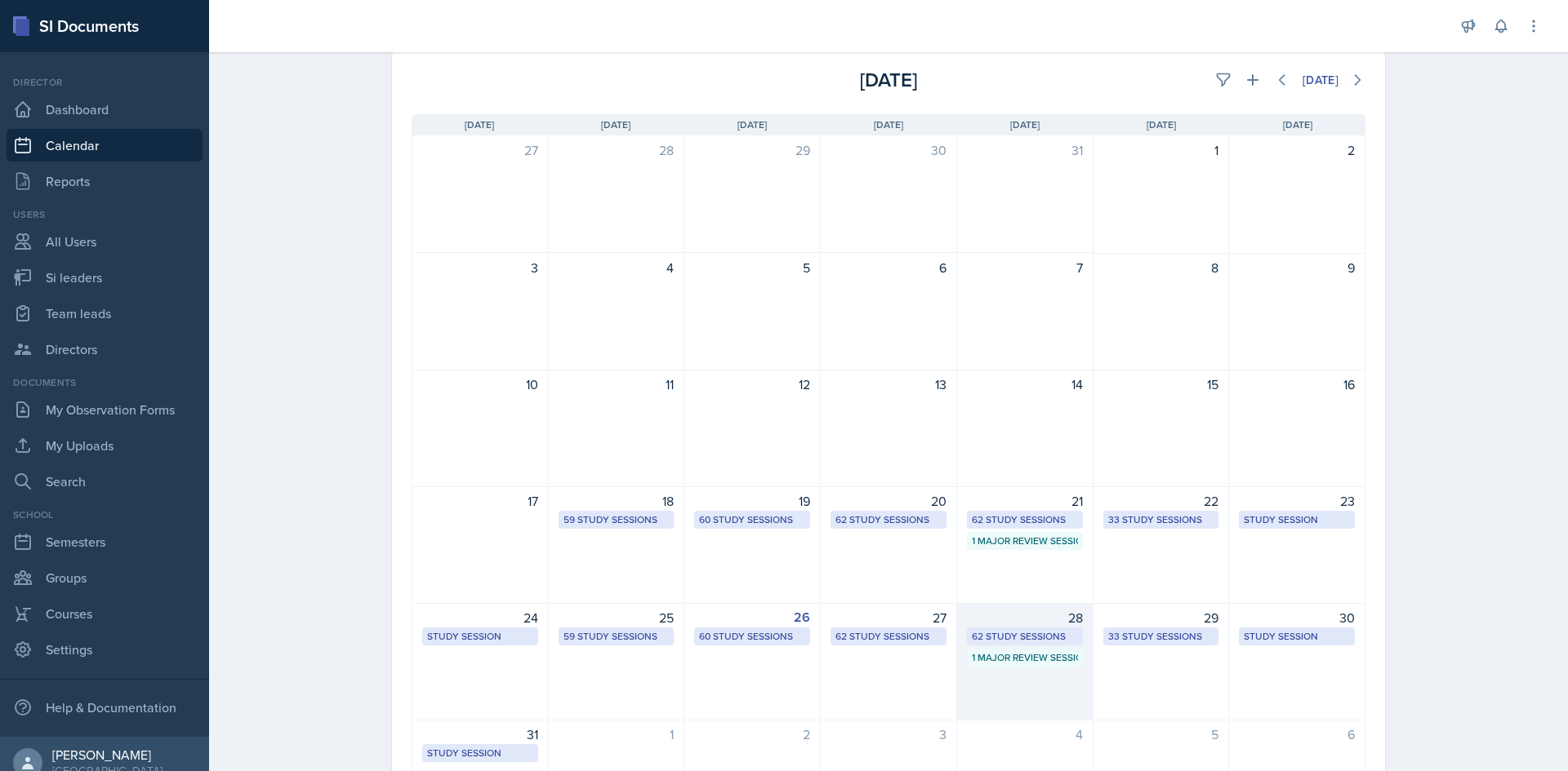
click at [1026, 633] on div "62 Study Sessions" at bounding box center [1024, 637] width 106 height 15
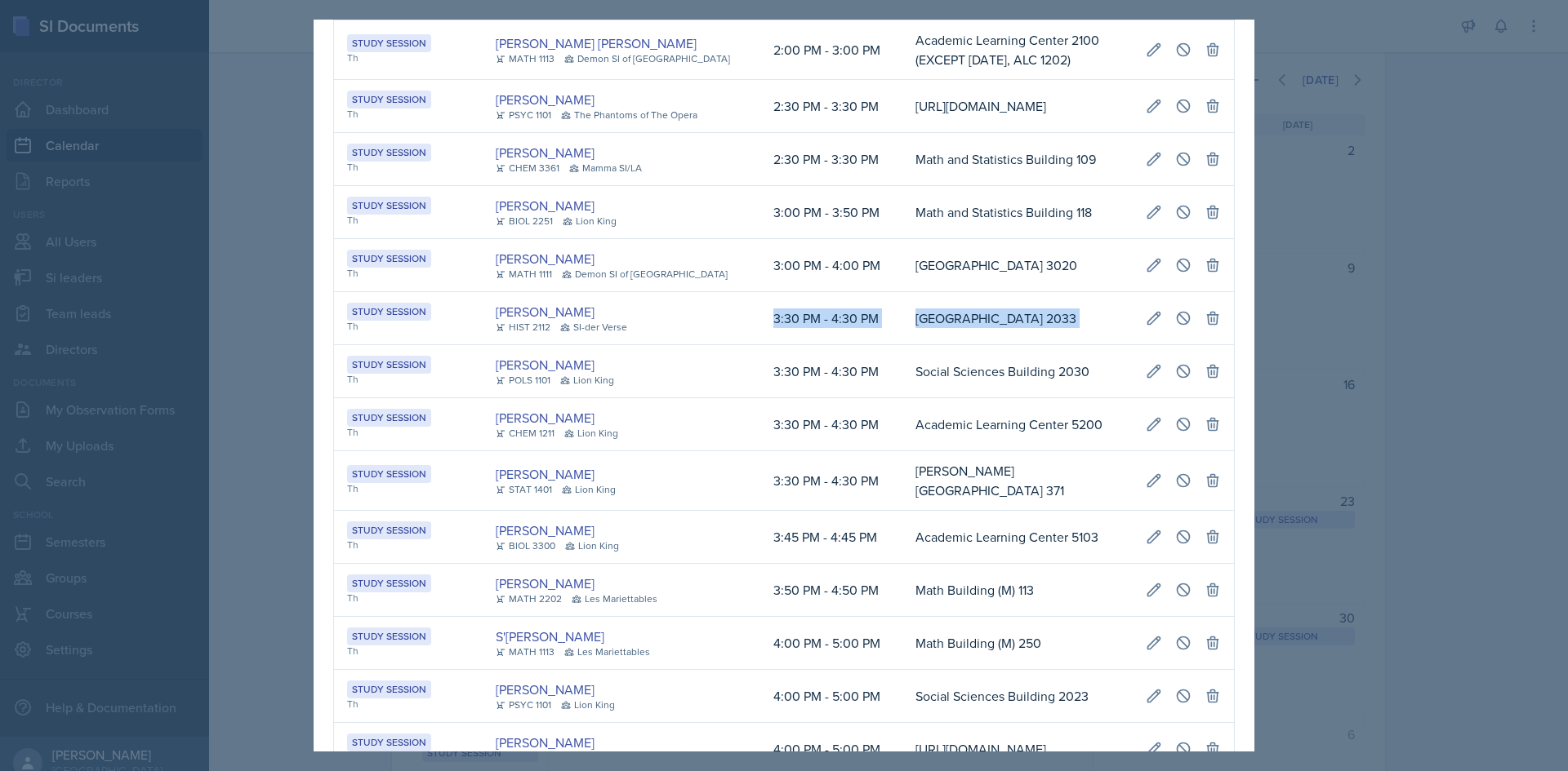
scroll to position [0, 918]
drag, startPoint x: 737, startPoint y: 297, endPoint x: 1214, endPoint y: 300, distance: 477.0
click at [1214, 300] on tr "Study Session Th Madie Houser HIST 2112 SI-der Verse 3:30 PM - 4:30 PM Social S…" at bounding box center [783, 319] width 900 height 53
click at [1175, 310] on icon at bounding box center [1184, 318] width 17 height 17
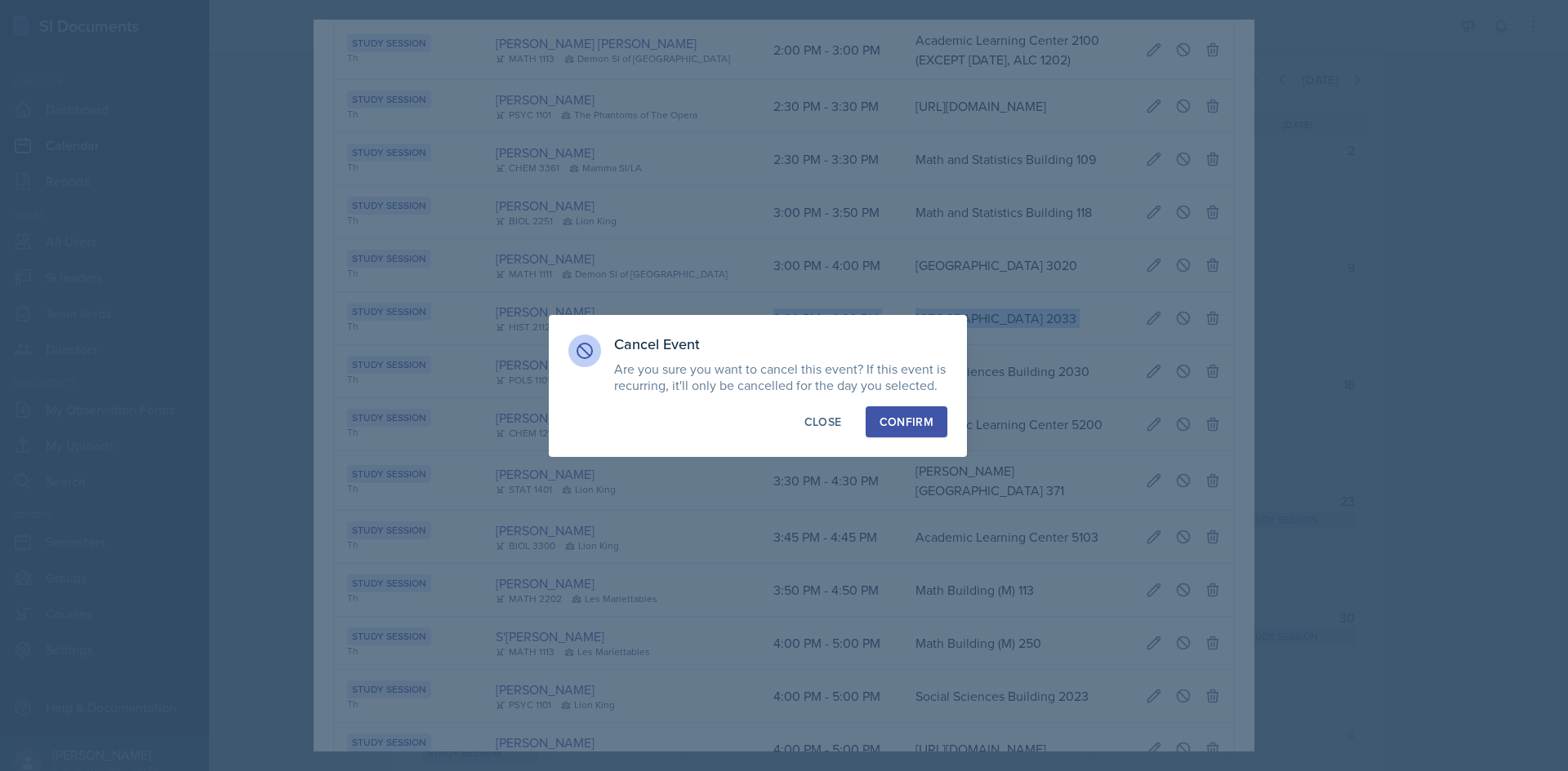
click at [875, 411] on button "Confirm" at bounding box center [907, 422] width 82 height 31
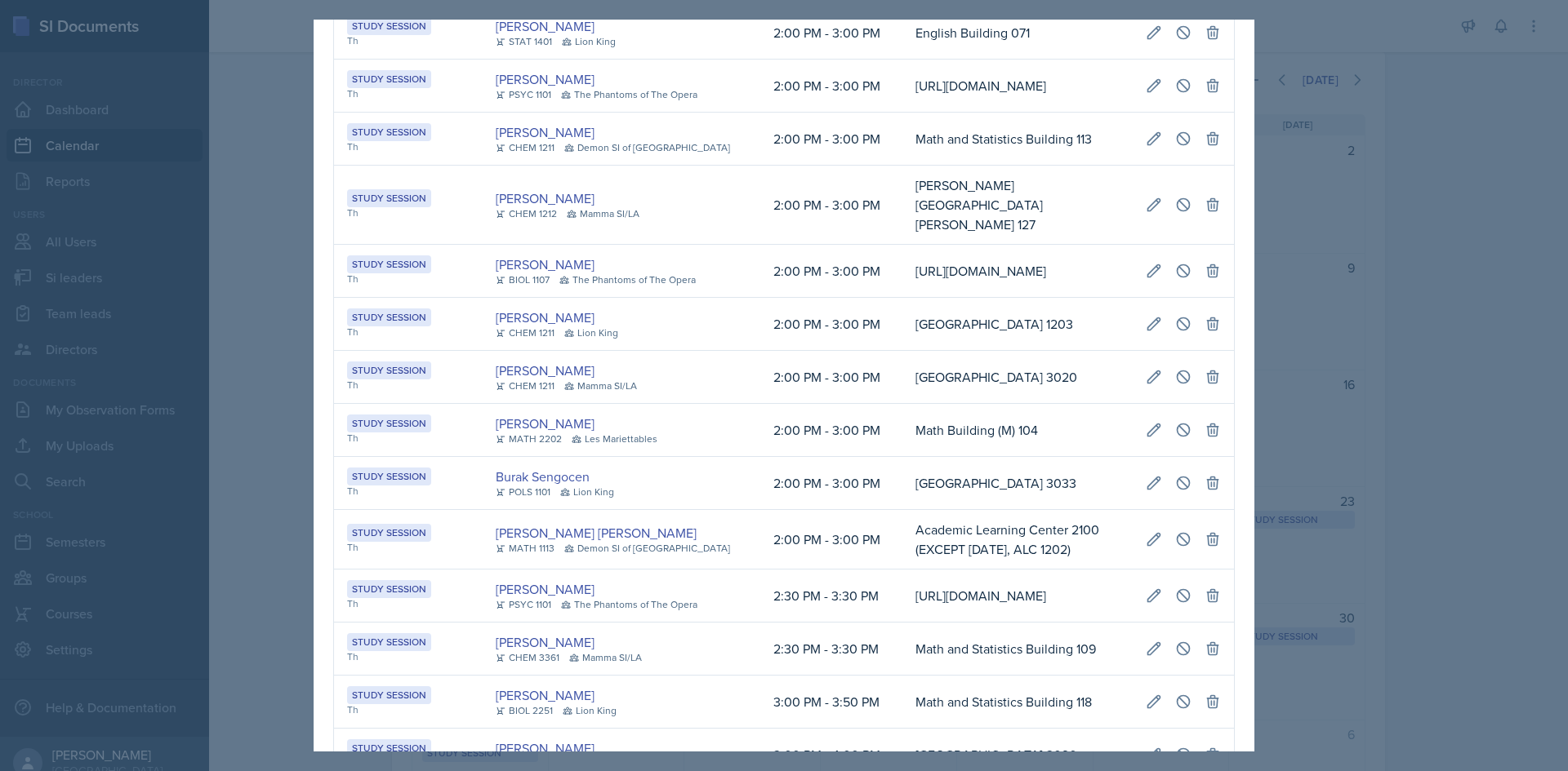
scroll to position [632, 0]
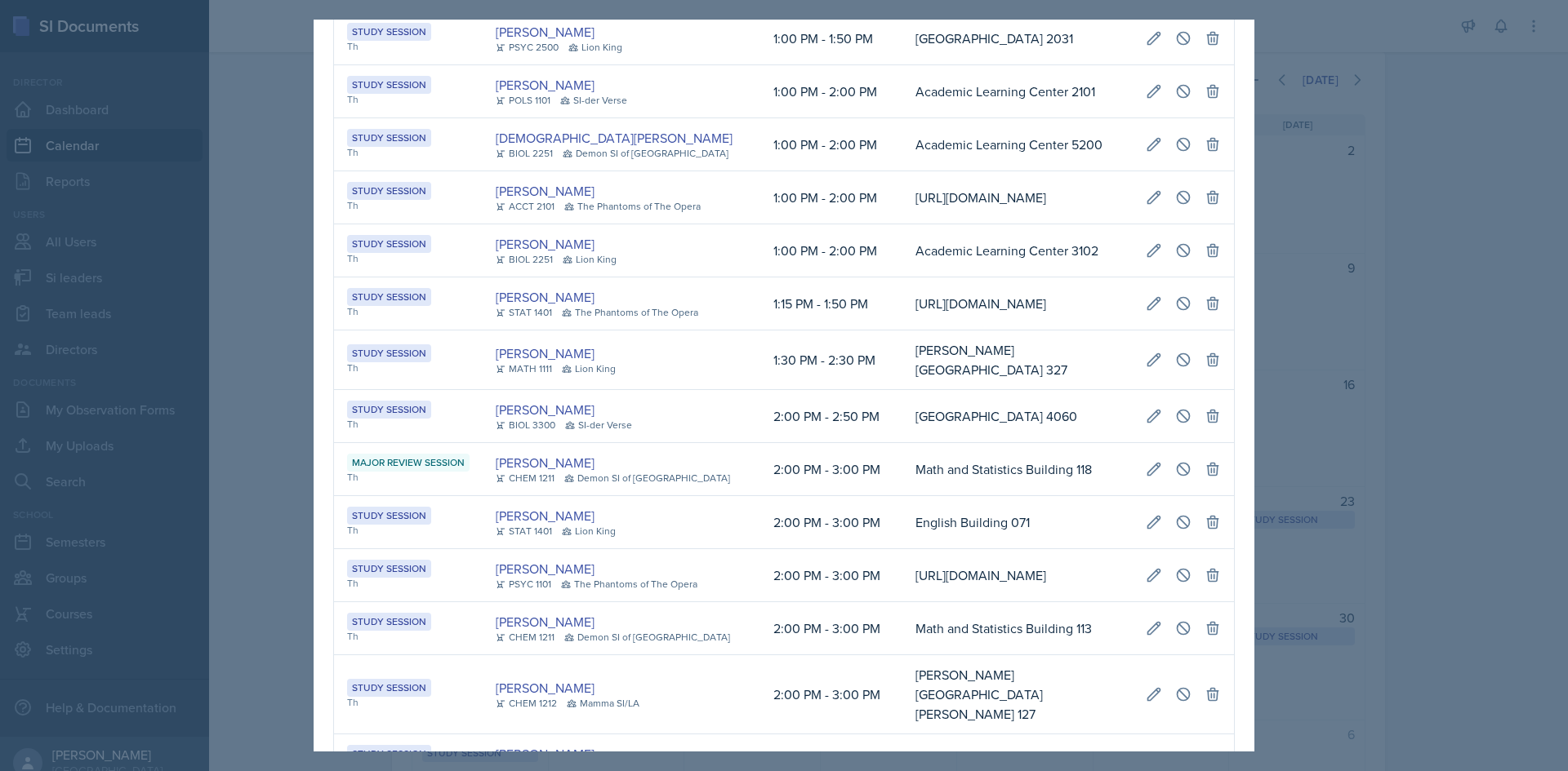
click at [235, 470] on div at bounding box center [784, 385] width 1568 height 771
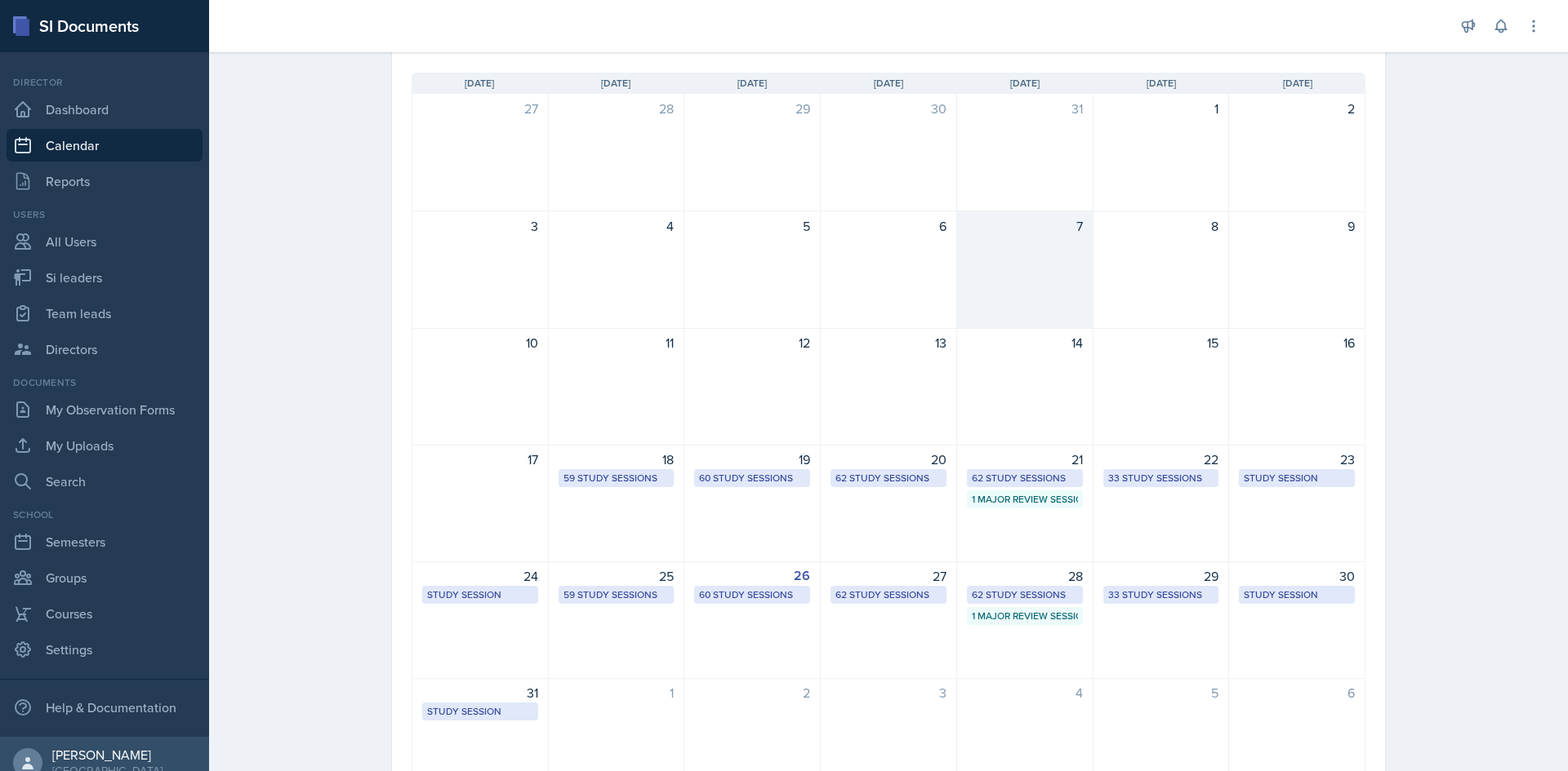
scroll to position [43, 0]
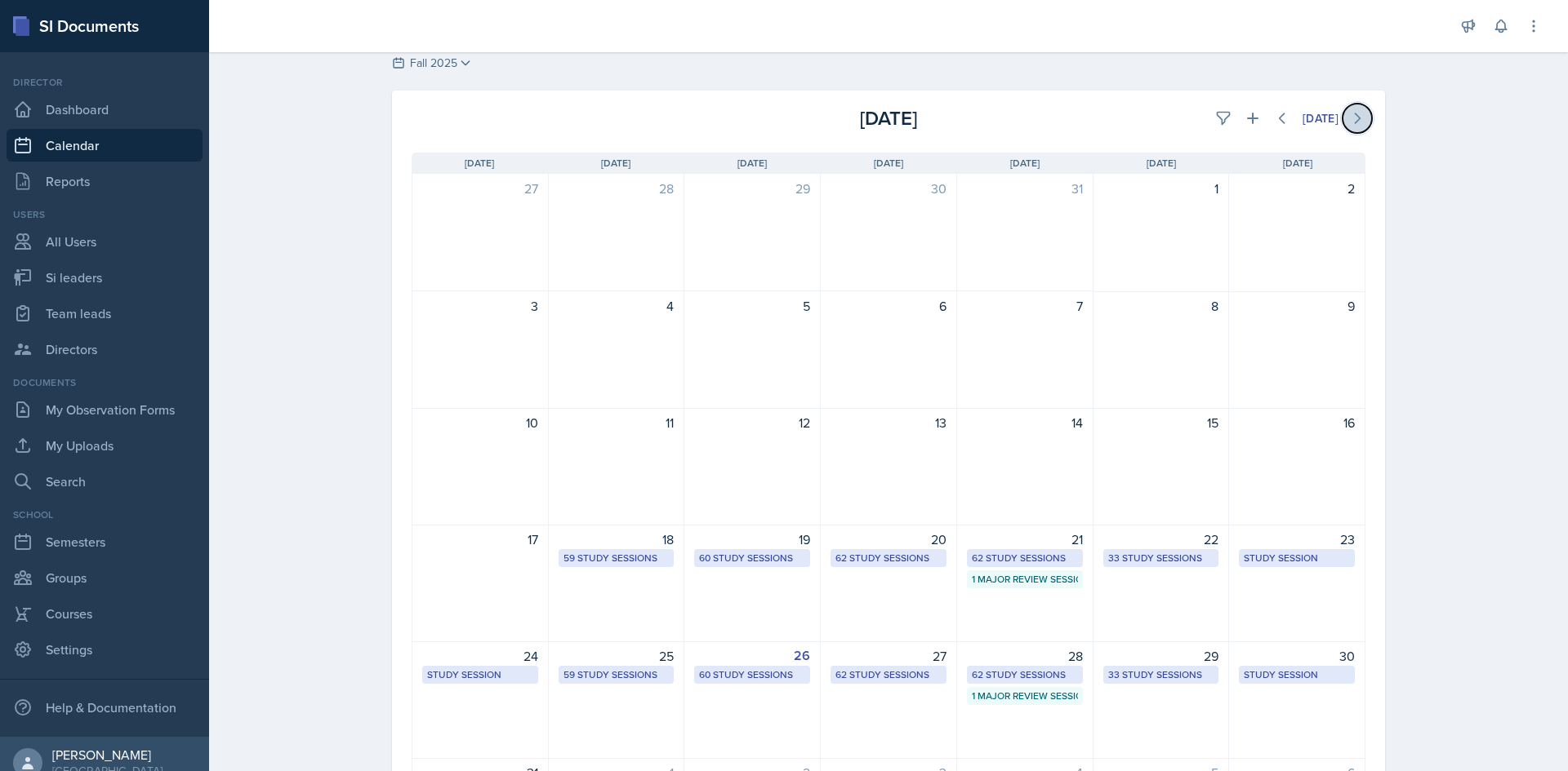
click at [1351, 113] on icon at bounding box center [1357, 118] width 17 height 17
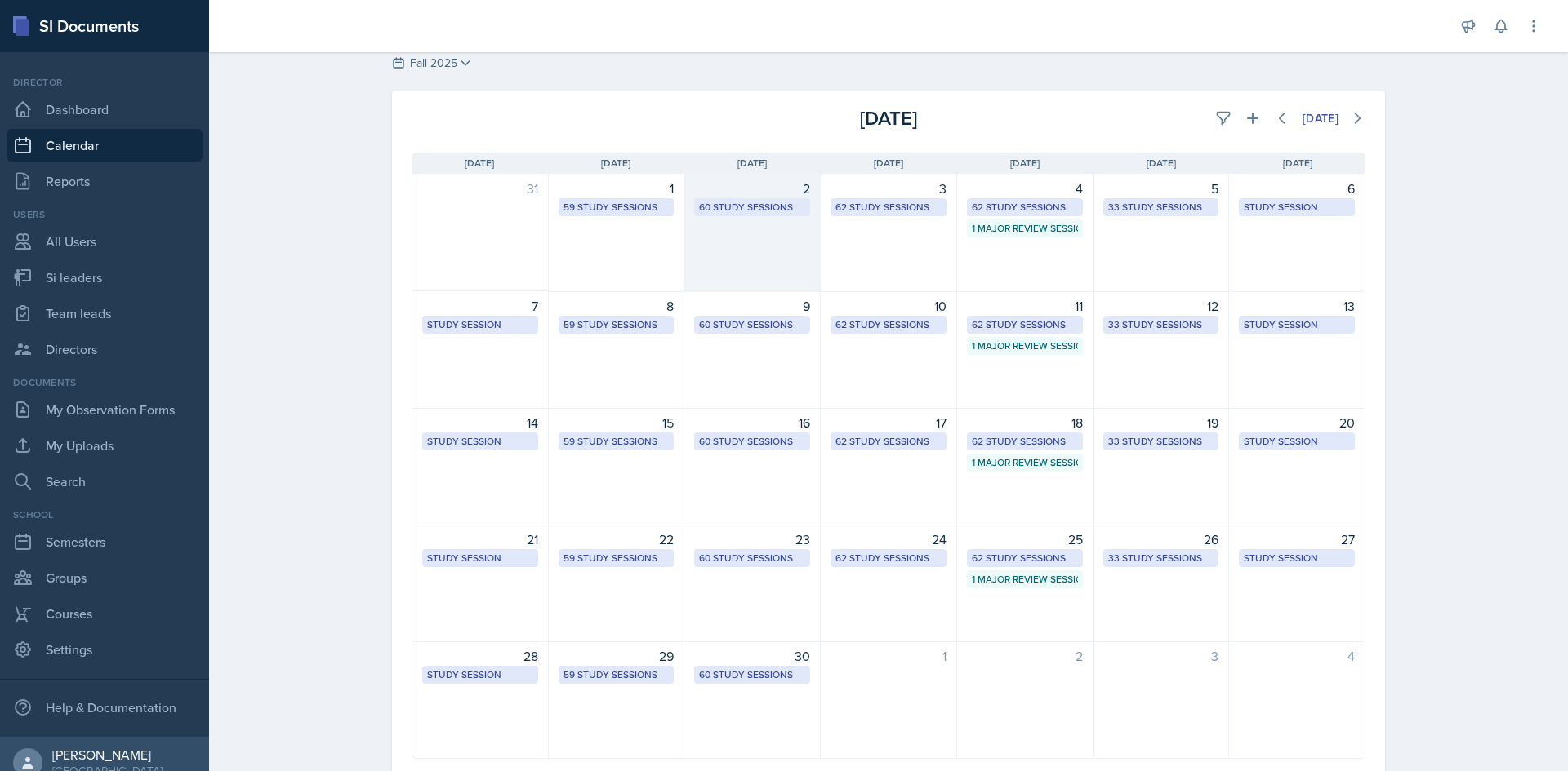
click at [797, 208] on div "60 Study Sessions" at bounding box center [751, 208] width 106 height 15
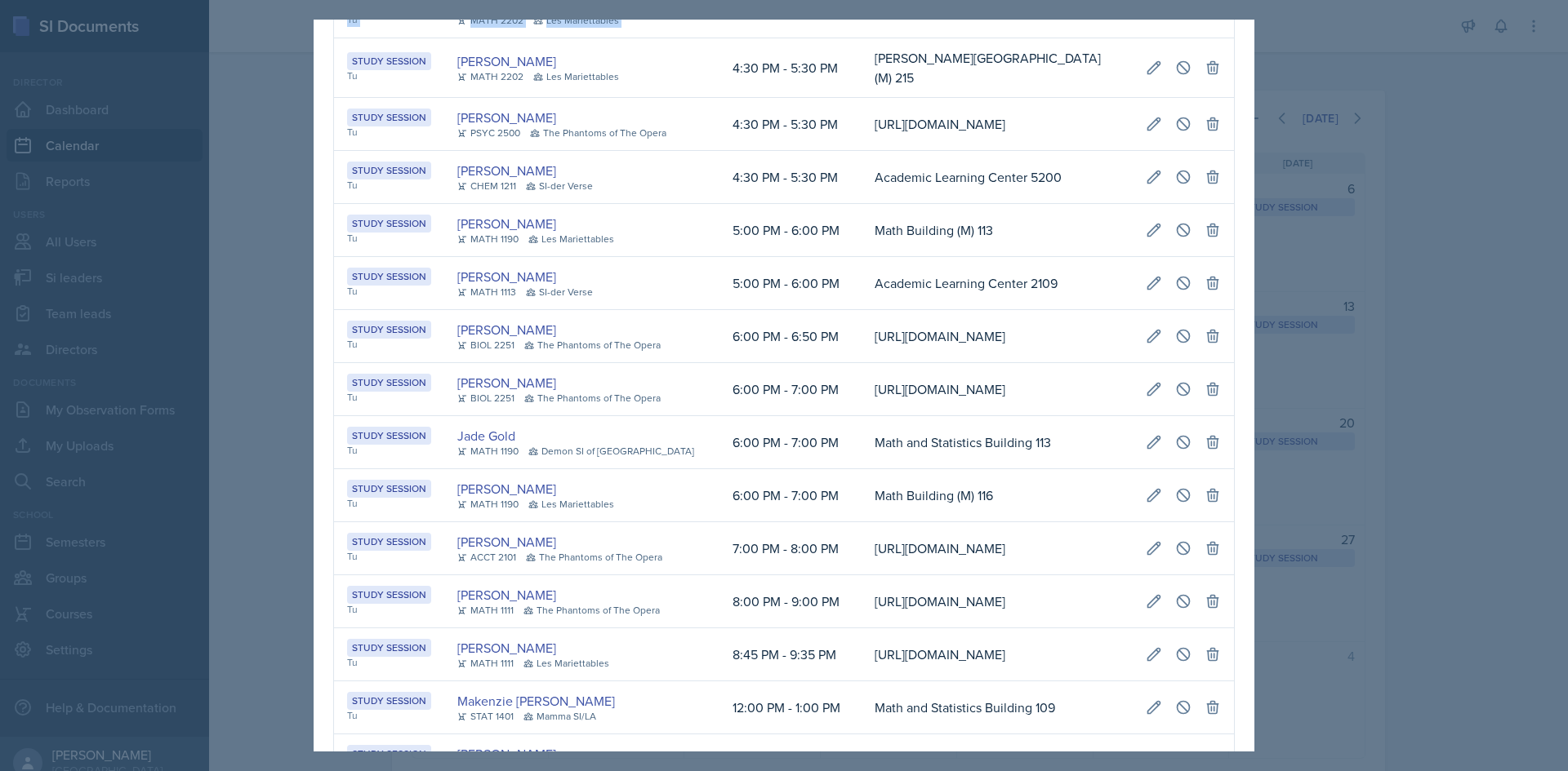
scroll to position [0, 332]
drag, startPoint x: 697, startPoint y: 283, endPoint x: 1195, endPoint y: 287, distance: 498.0
click at [1195, 38] on tr "Study Session Tu Luke Sloan MATH 2202 Les Mariettables 4:00 PM - 5:00 PM Math B…" at bounding box center [783, 12] width 900 height 53
click at [1175, 19] on icon at bounding box center [1184, 12] width 17 height 17
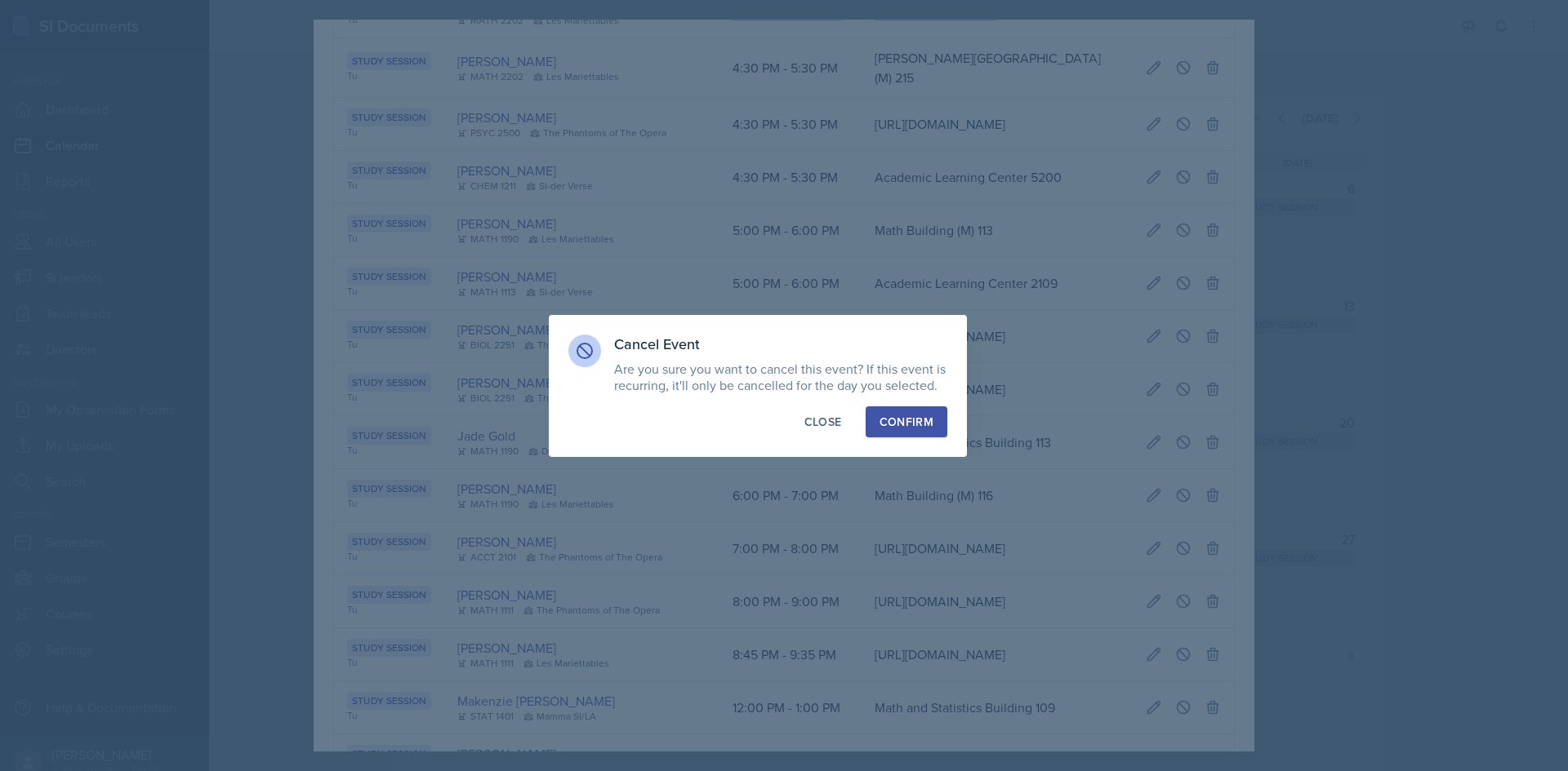
click at [900, 413] on div "Confirm" at bounding box center [906, 422] width 54 height 17
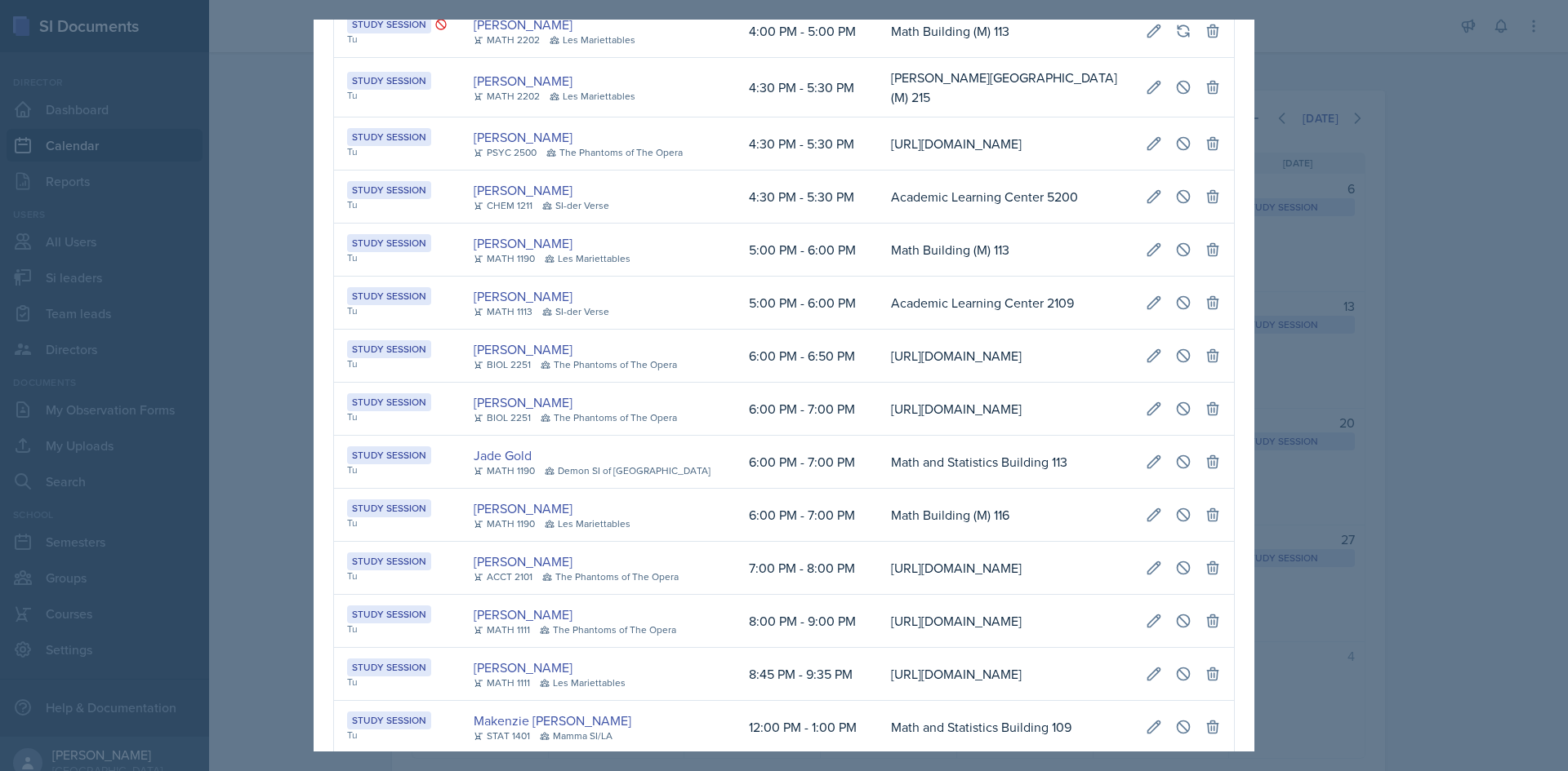
click at [249, 396] on div at bounding box center [784, 385] width 1568 height 771
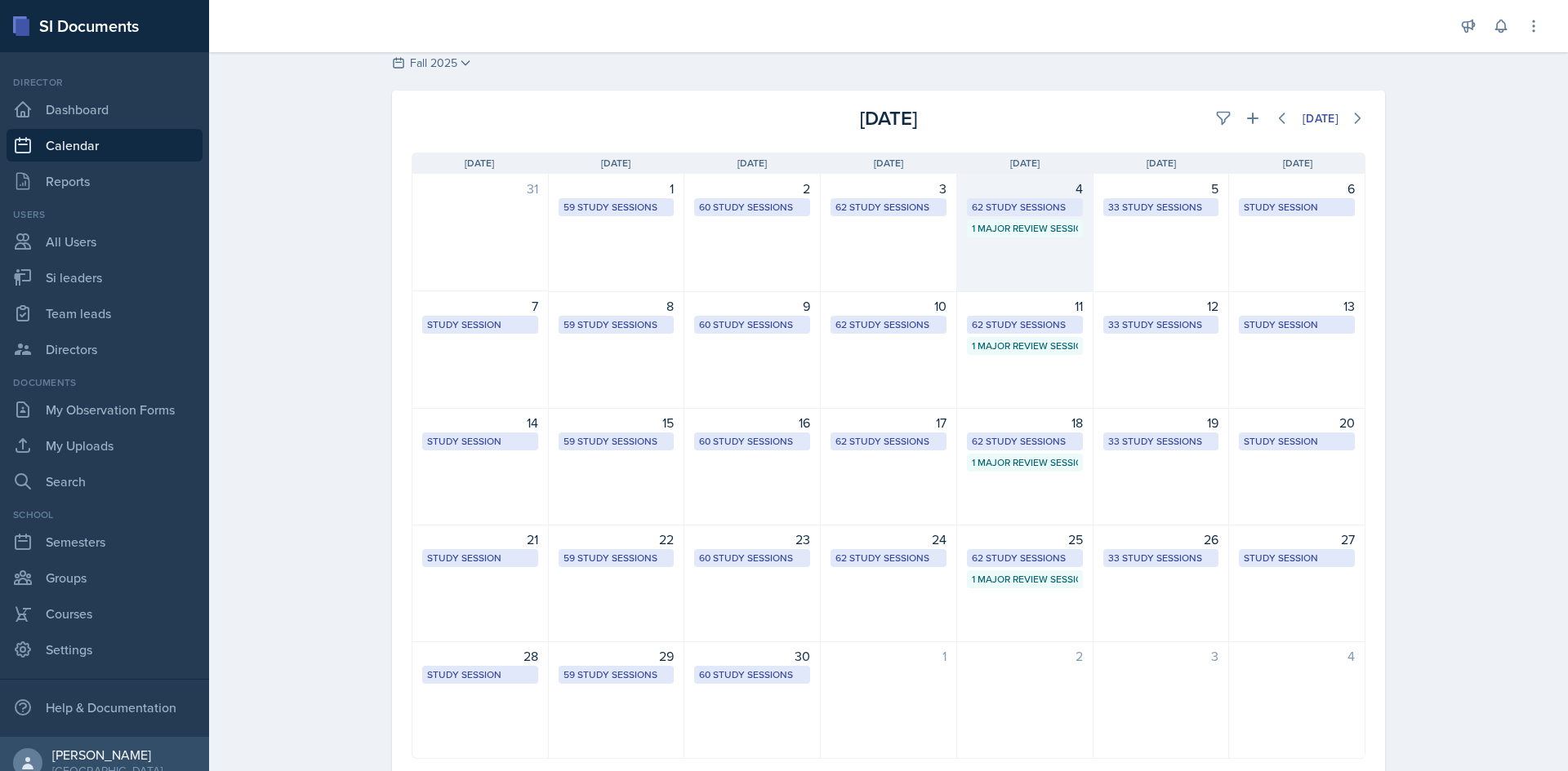
click at [1036, 208] on div "62 Study Sessions" at bounding box center [1024, 208] width 106 height 15
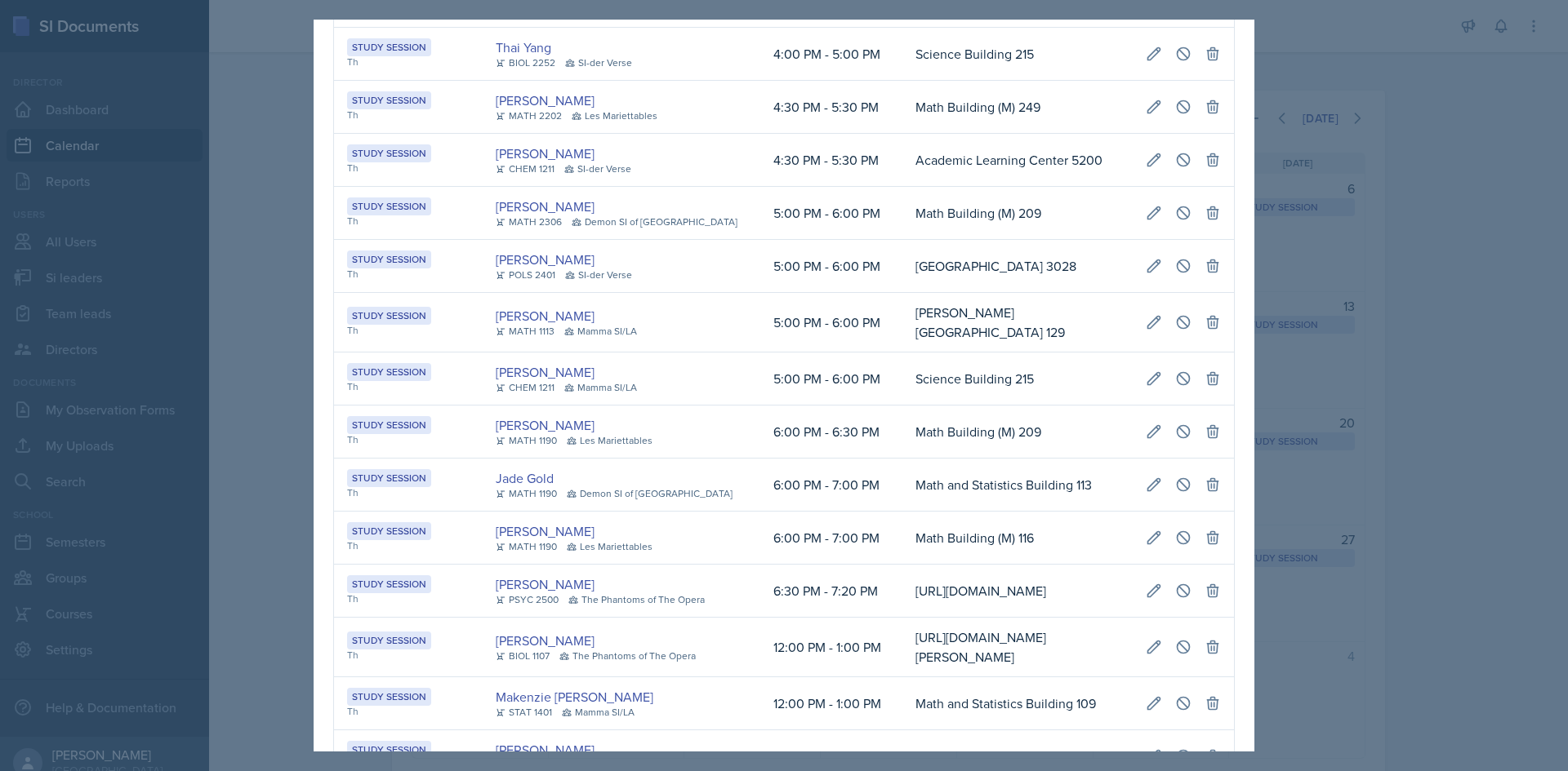
scroll to position [2835, 0]
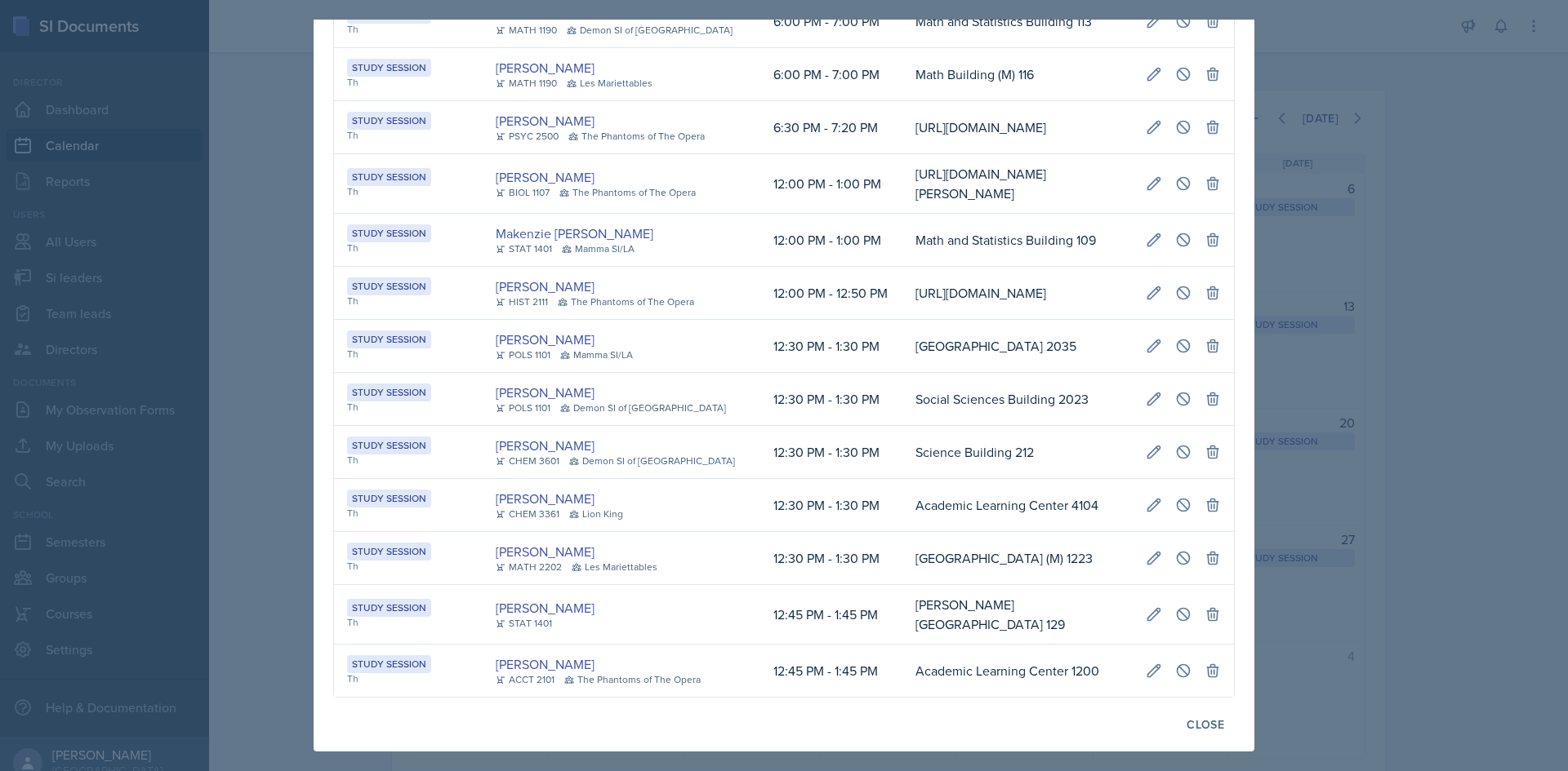
drag, startPoint x: 738, startPoint y: 698, endPoint x: 728, endPoint y: 698, distance: 10.0
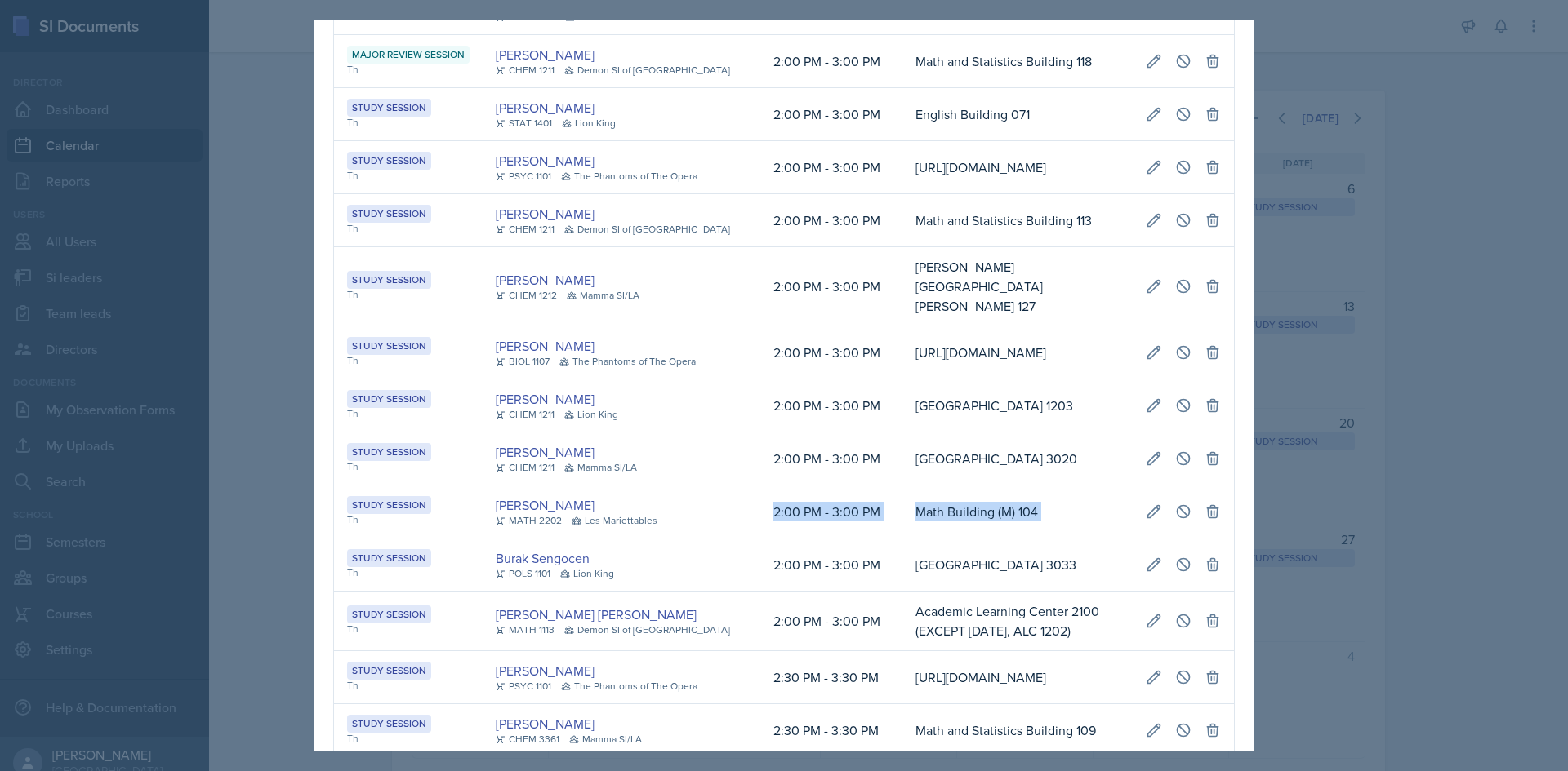
scroll to position [0, 918]
drag, startPoint x: 735, startPoint y: 498, endPoint x: 1215, endPoint y: 490, distance: 480.1
click at [1215, 490] on tr "Study Session Th Luke Sloan MATH 2202 Les Mariettables 2:00 PM - 3:00 PM Math B…" at bounding box center [783, 513] width 900 height 53
click at [1175, 503] on icon at bounding box center [1184, 512] width 17 height 17
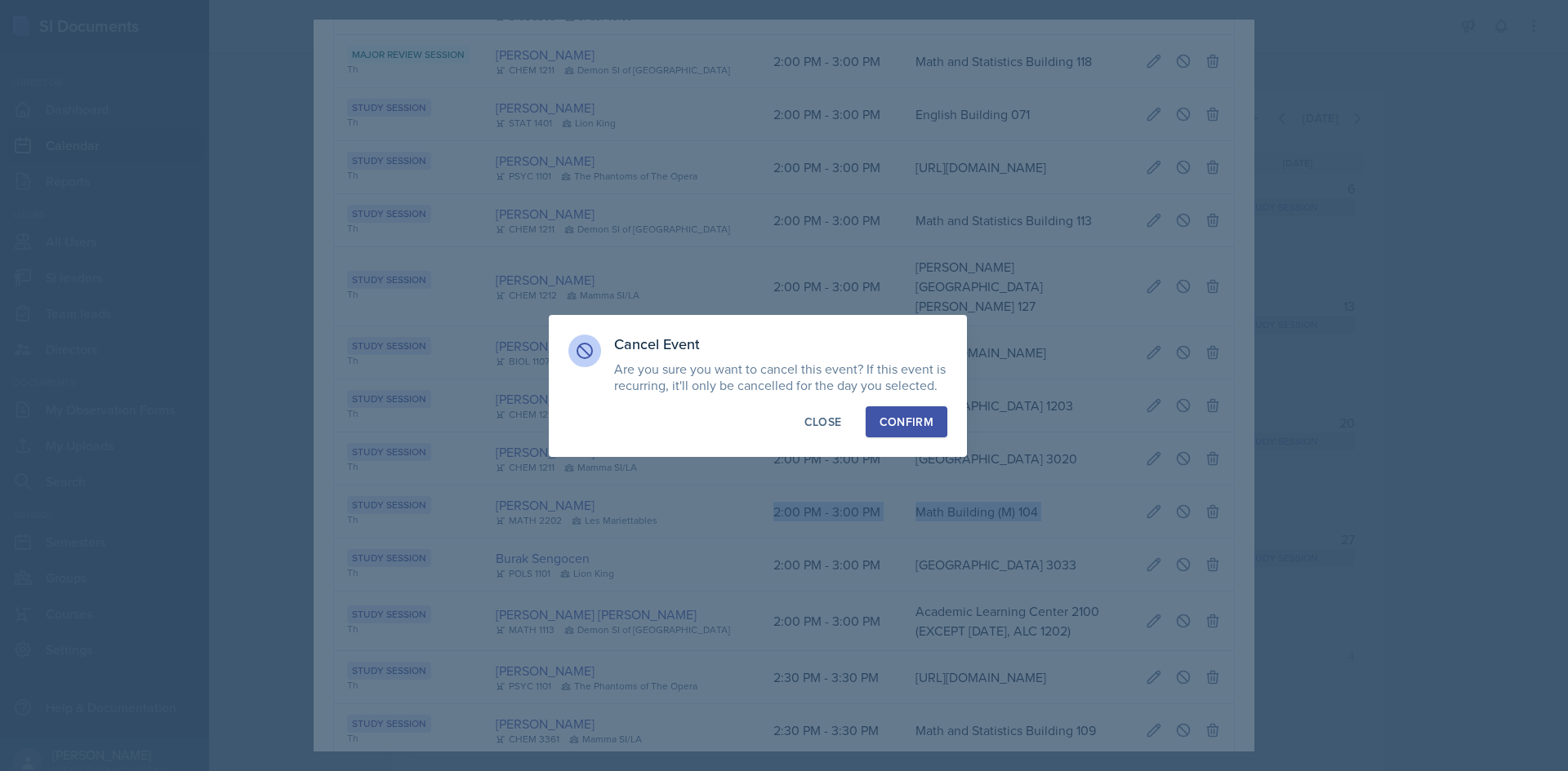
click at [935, 430] on button "Confirm" at bounding box center [907, 422] width 82 height 31
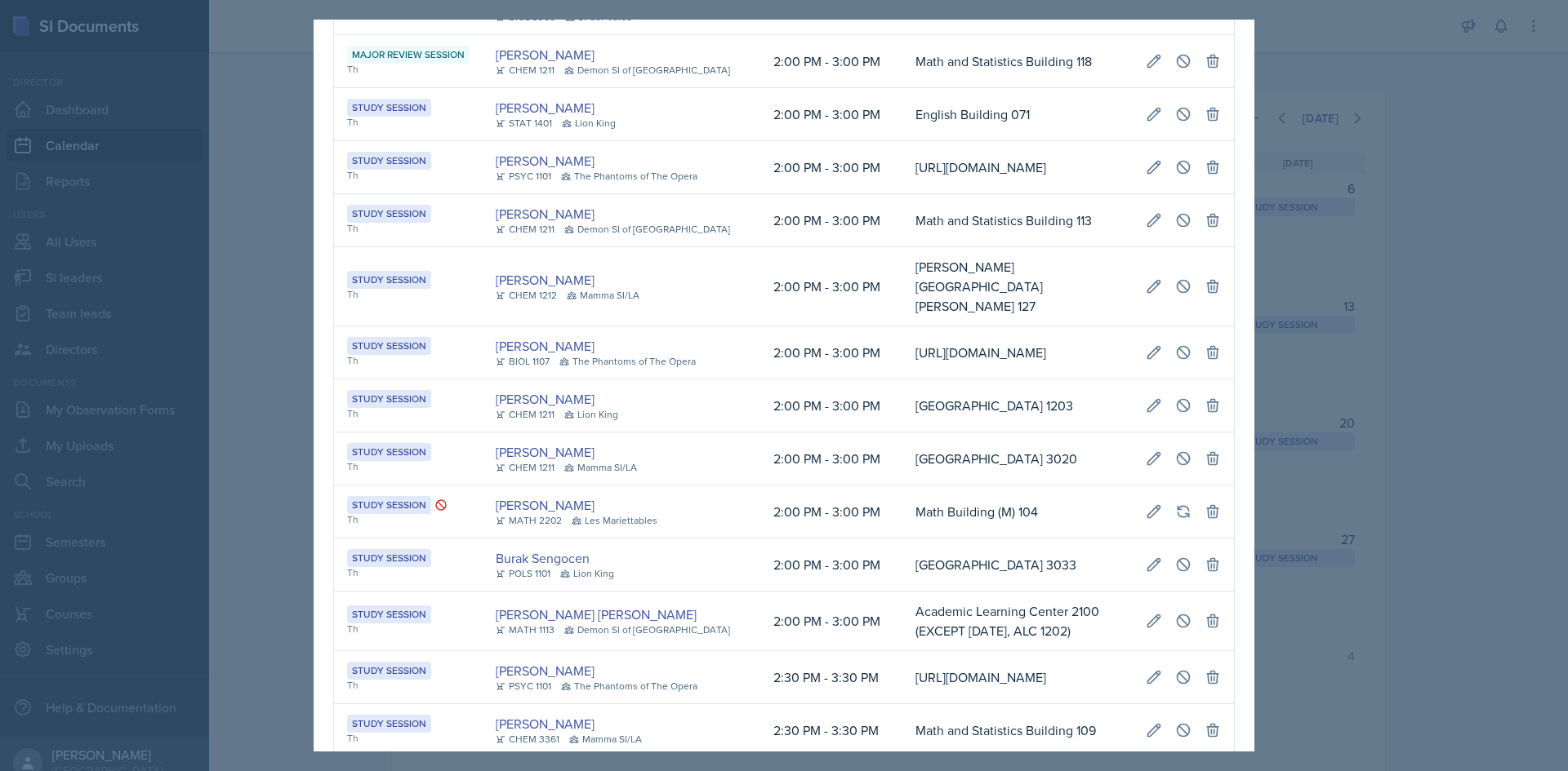
click at [257, 459] on div at bounding box center [784, 385] width 1568 height 771
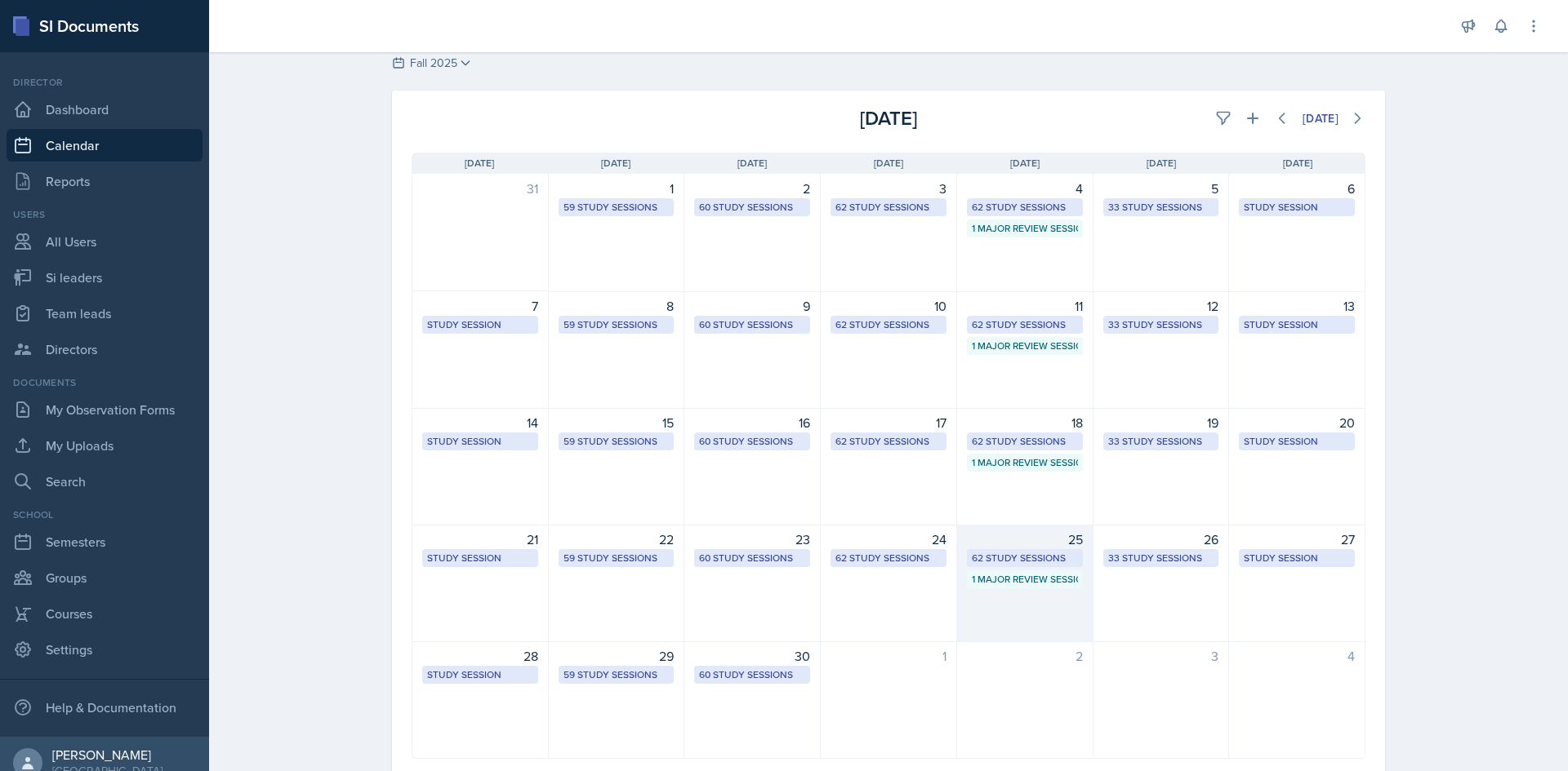
click at [1010, 551] on div "62 Study Sessions" at bounding box center [1024, 558] width 106 height 15
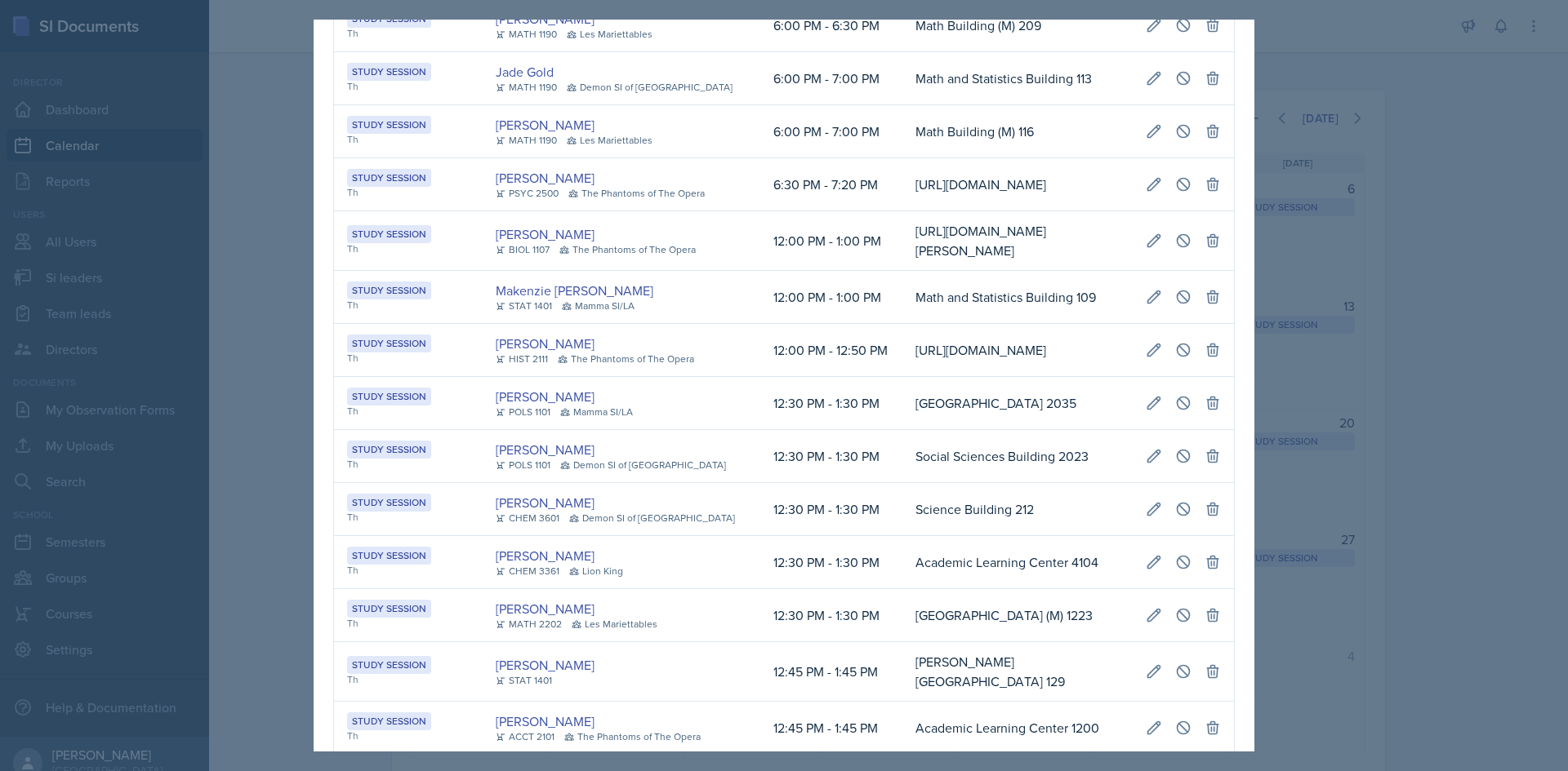
scroll to position [0, 0]
drag, startPoint x: 1046, startPoint y: 360, endPoint x: 97, endPoint y: 377, distance: 949.2
click at [97, 377] on div "September 25th, 2025 Event User Time Location Study Session Th Octavia Kaham CH…" at bounding box center [784, 385] width 1568 height 771
click at [902, 430] on td "Social Sciences Building 2035" at bounding box center [1018, 403] width 230 height 53
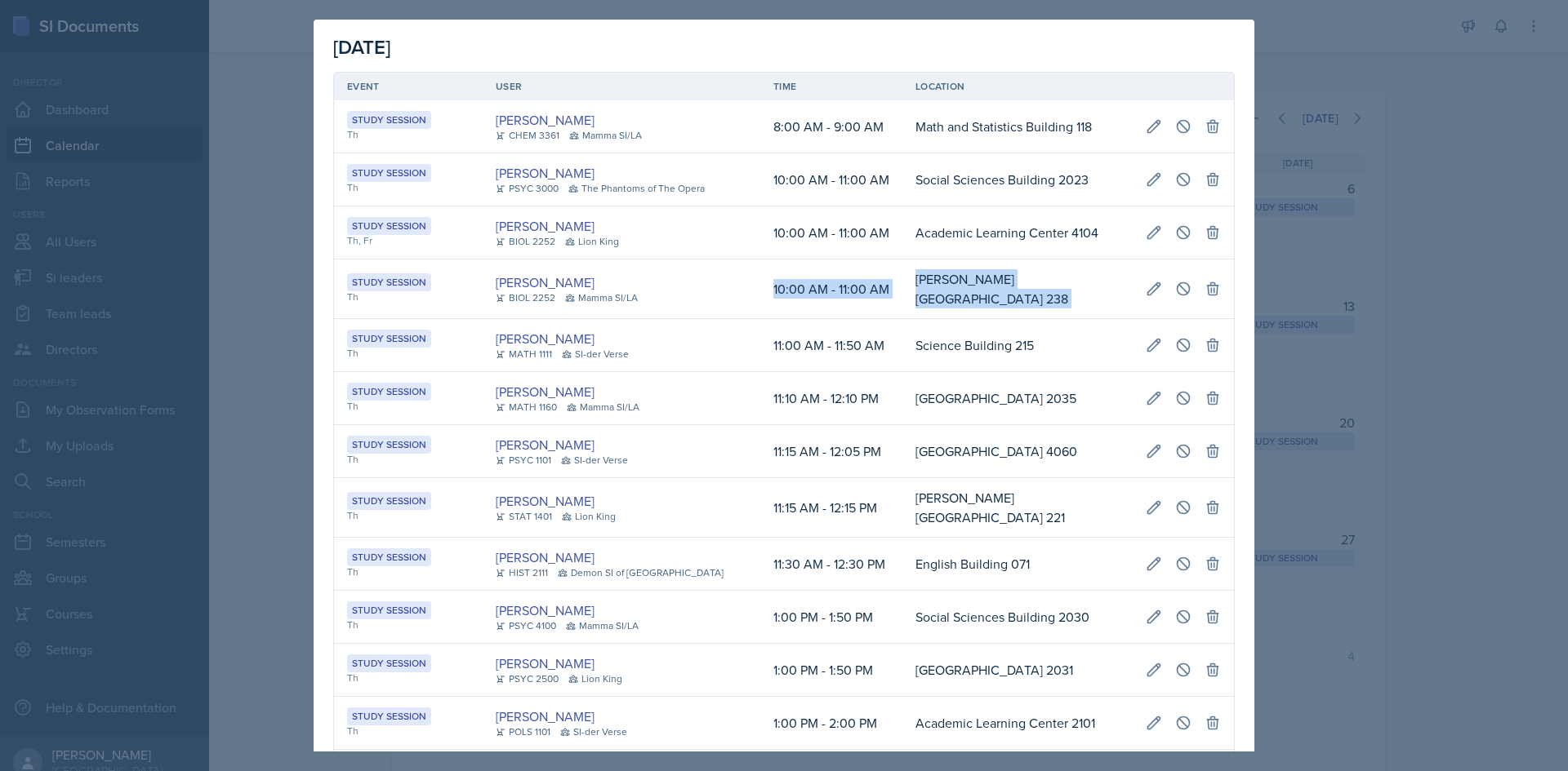
scroll to position [0, 918]
drag, startPoint x: 727, startPoint y: 284, endPoint x: 1221, endPoint y: 289, distance: 494.0
click at [1221, 289] on tr "Study Session Th William Talley BIOL 2252 Mamma SI/LA 10:00 AM - 11:00 AM Bagwe…" at bounding box center [783, 288] width 900 height 59
click at [1175, 282] on icon at bounding box center [1184, 289] width 17 height 17
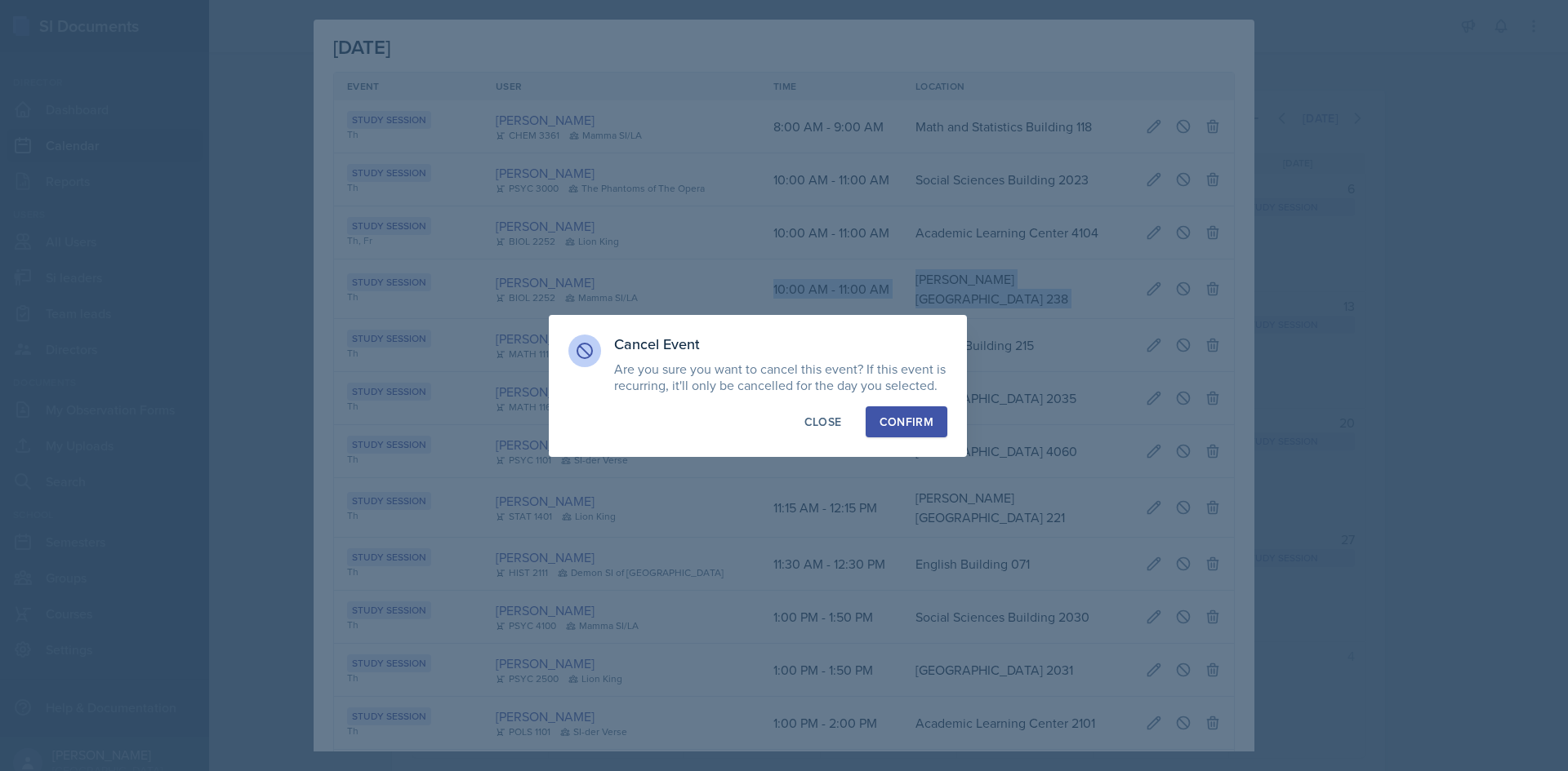
click at [907, 408] on button "Confirm" at bounding box center [907, 422] width 82 height 31
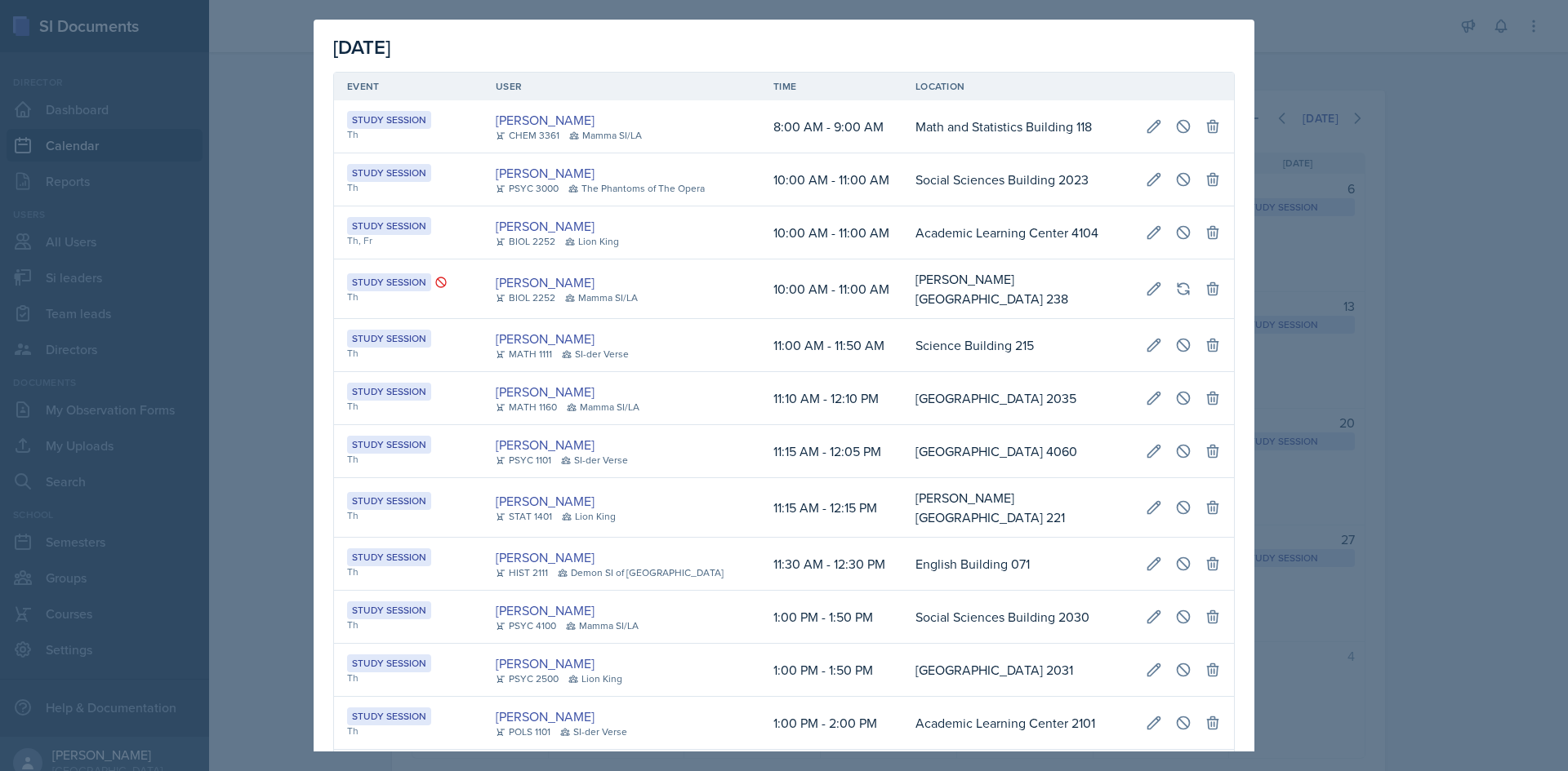
click at [284, 143] on div at bounding box center [784, 385] width 1568 height 771
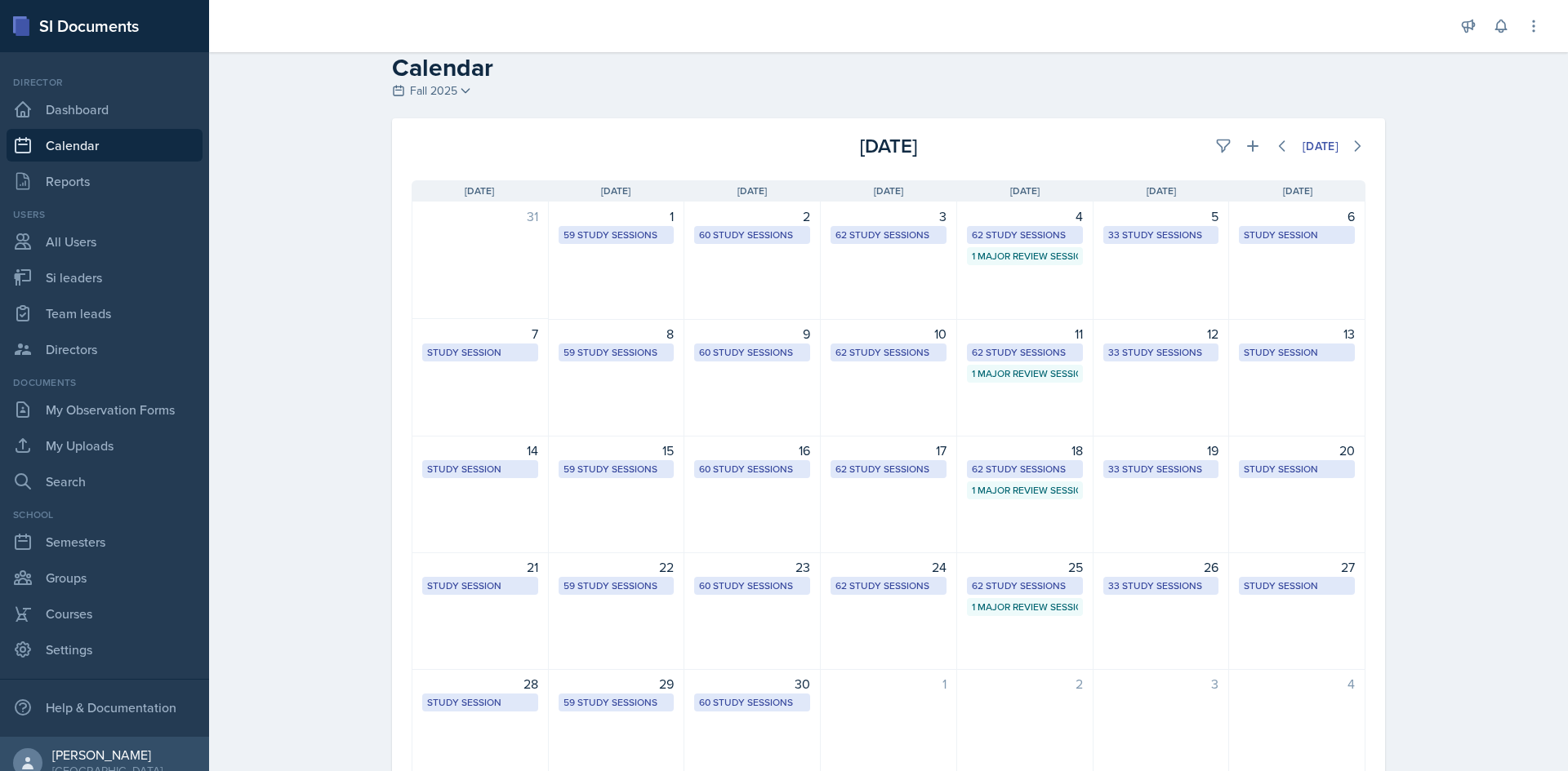
scroll to position [0, 0]
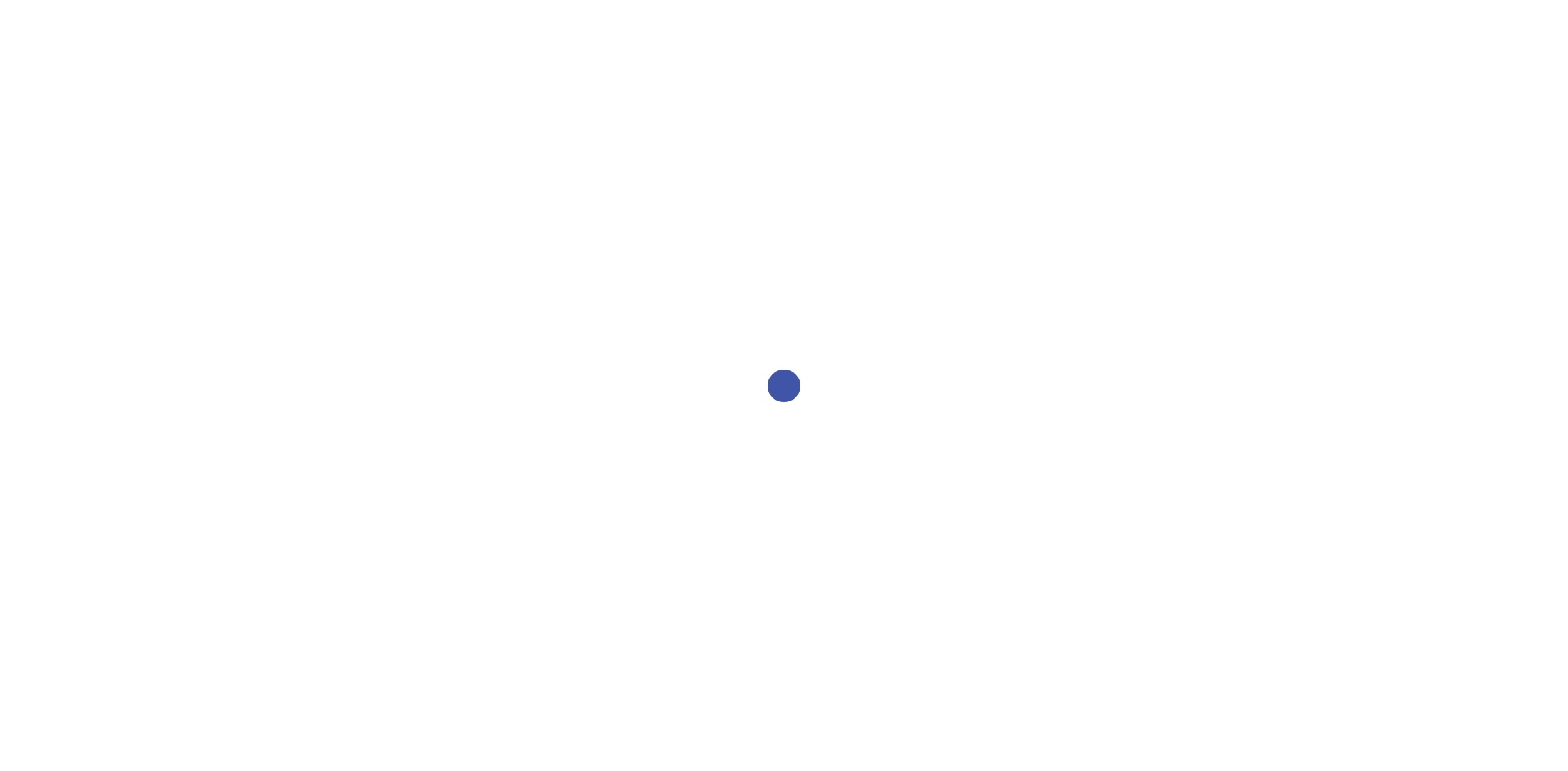
select select "2bed604d-1099-4043-b1bc-2365e8740244"
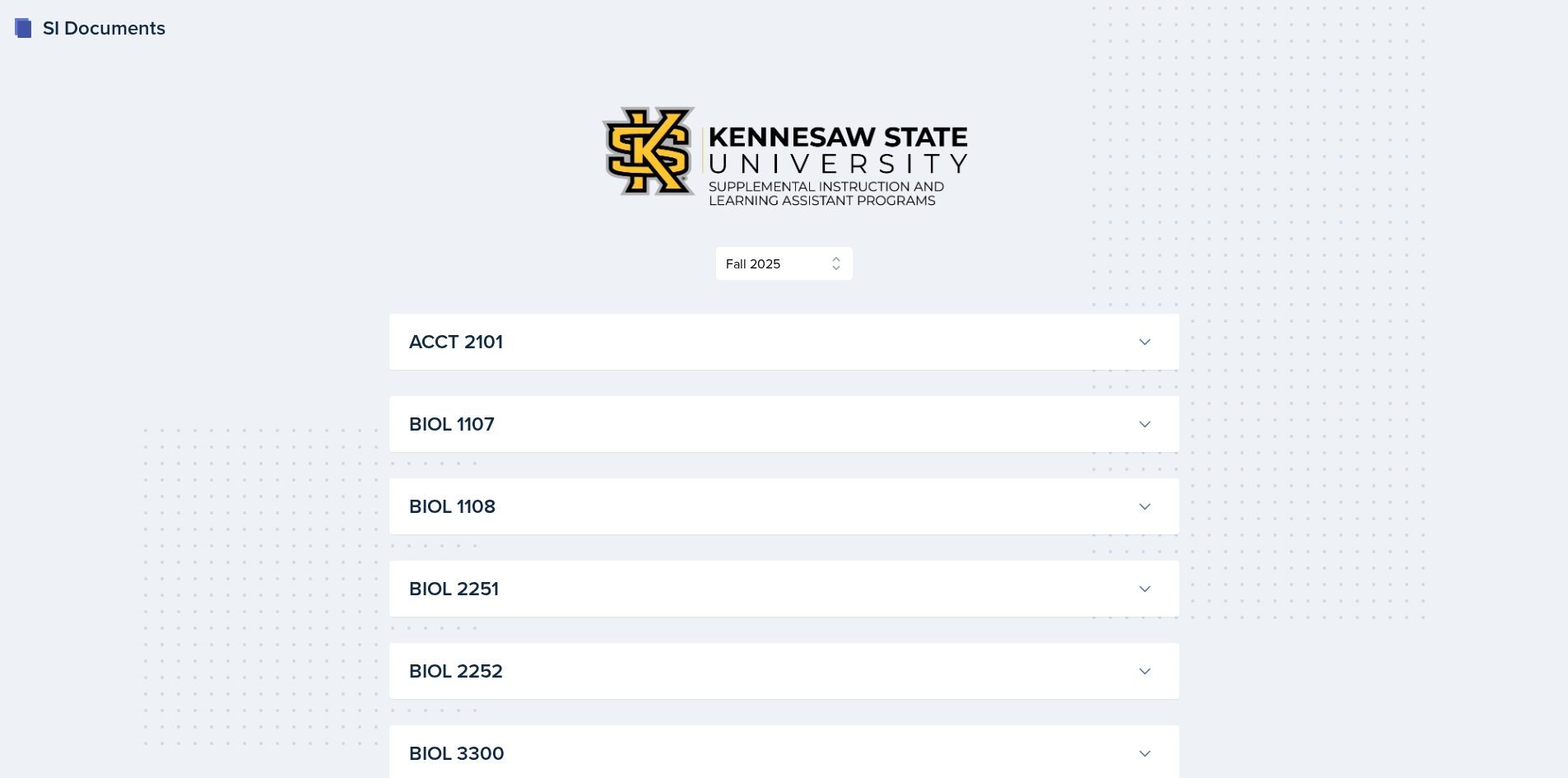
click at [610, 360] on button "ACCT 2101" at bounding box center [781, 341] width 751 height 36
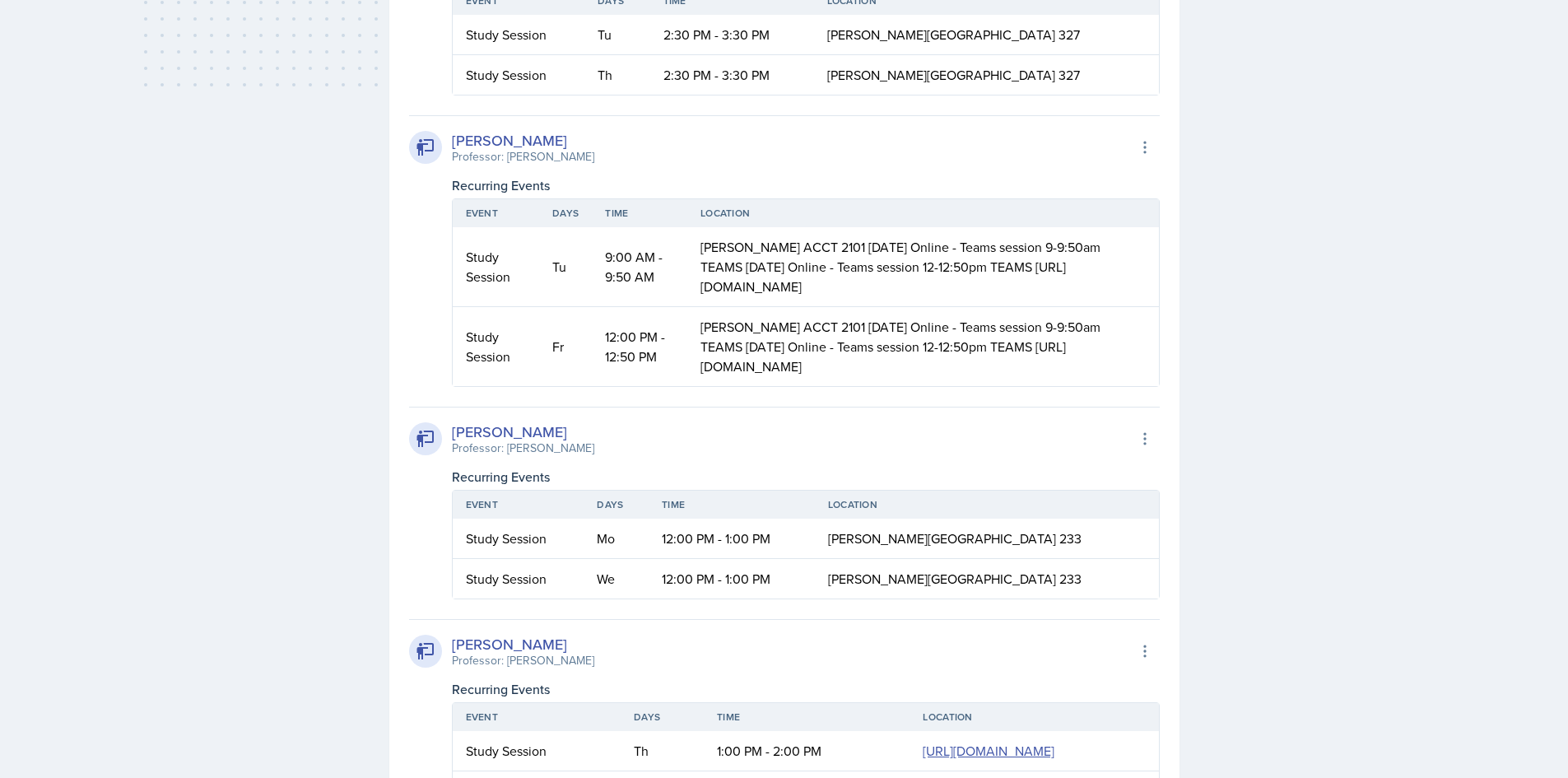
scroll to position [165, 0]
